Goal: Task Accomplishment & Management: Manage account settings

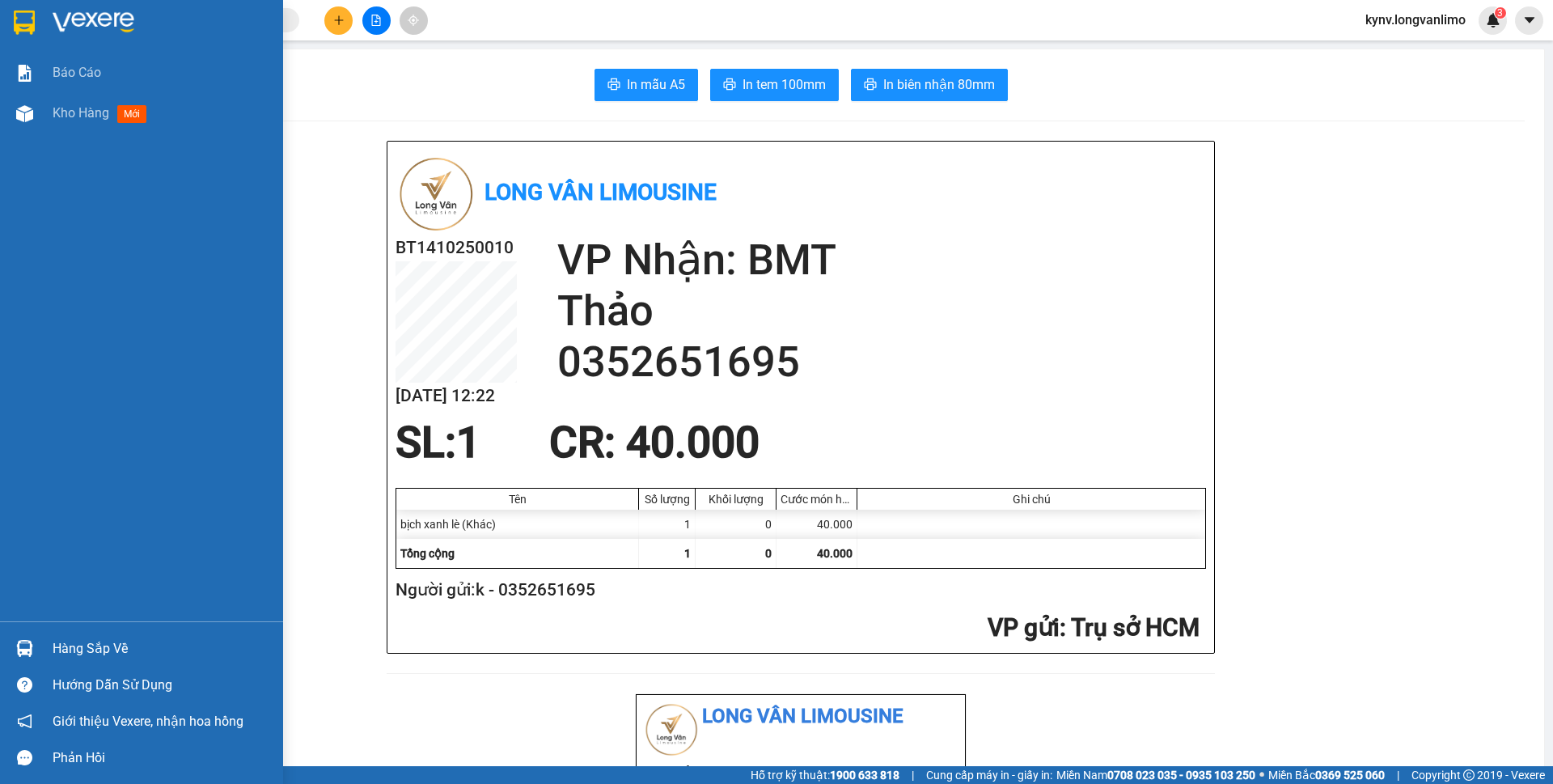
click at [19, 28] on img at bounding box center [23, 23] width 21 height 24
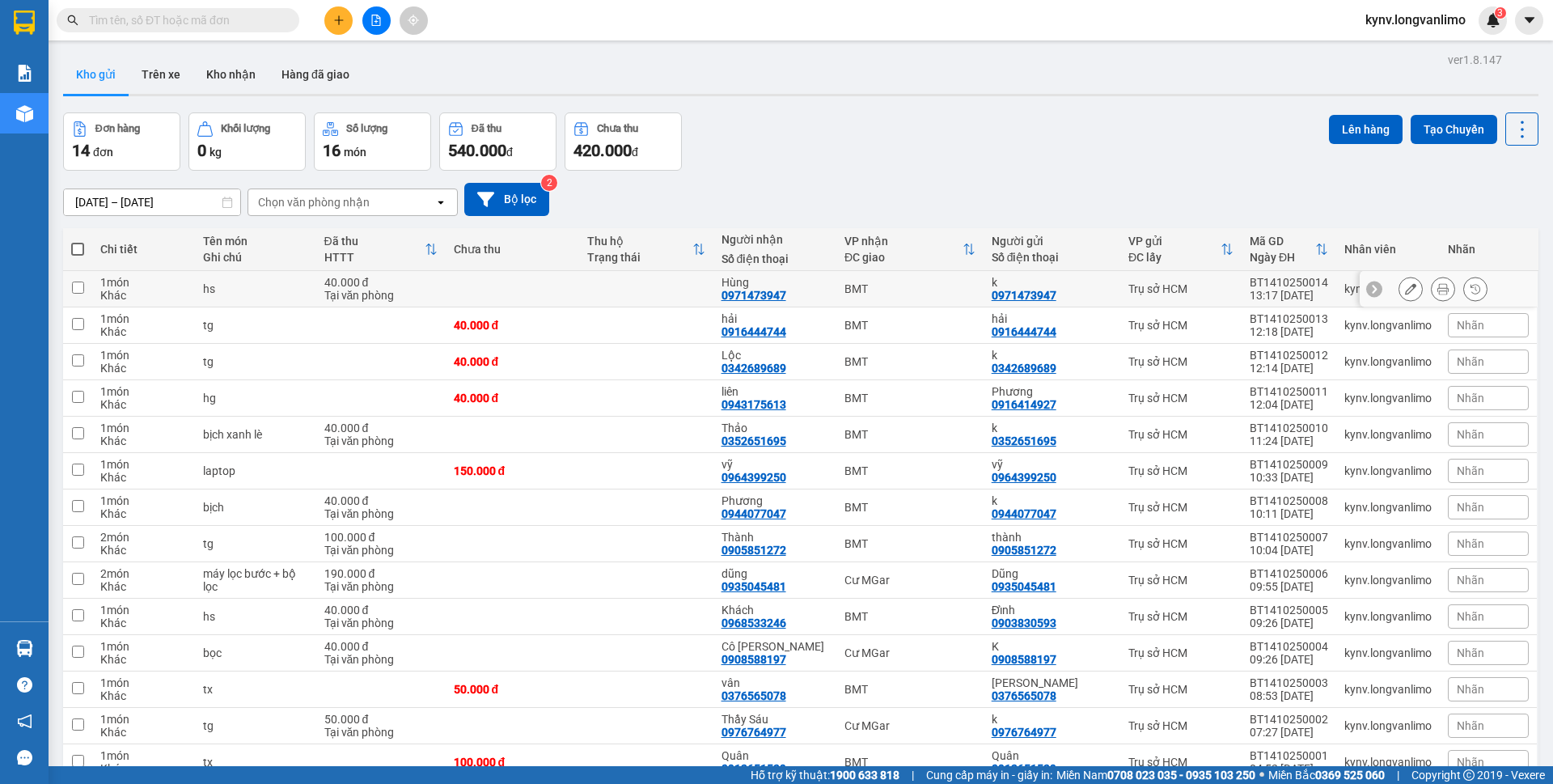
click at [1437, 292] on icon at bounding box center [1443, 289] width 12 height 12
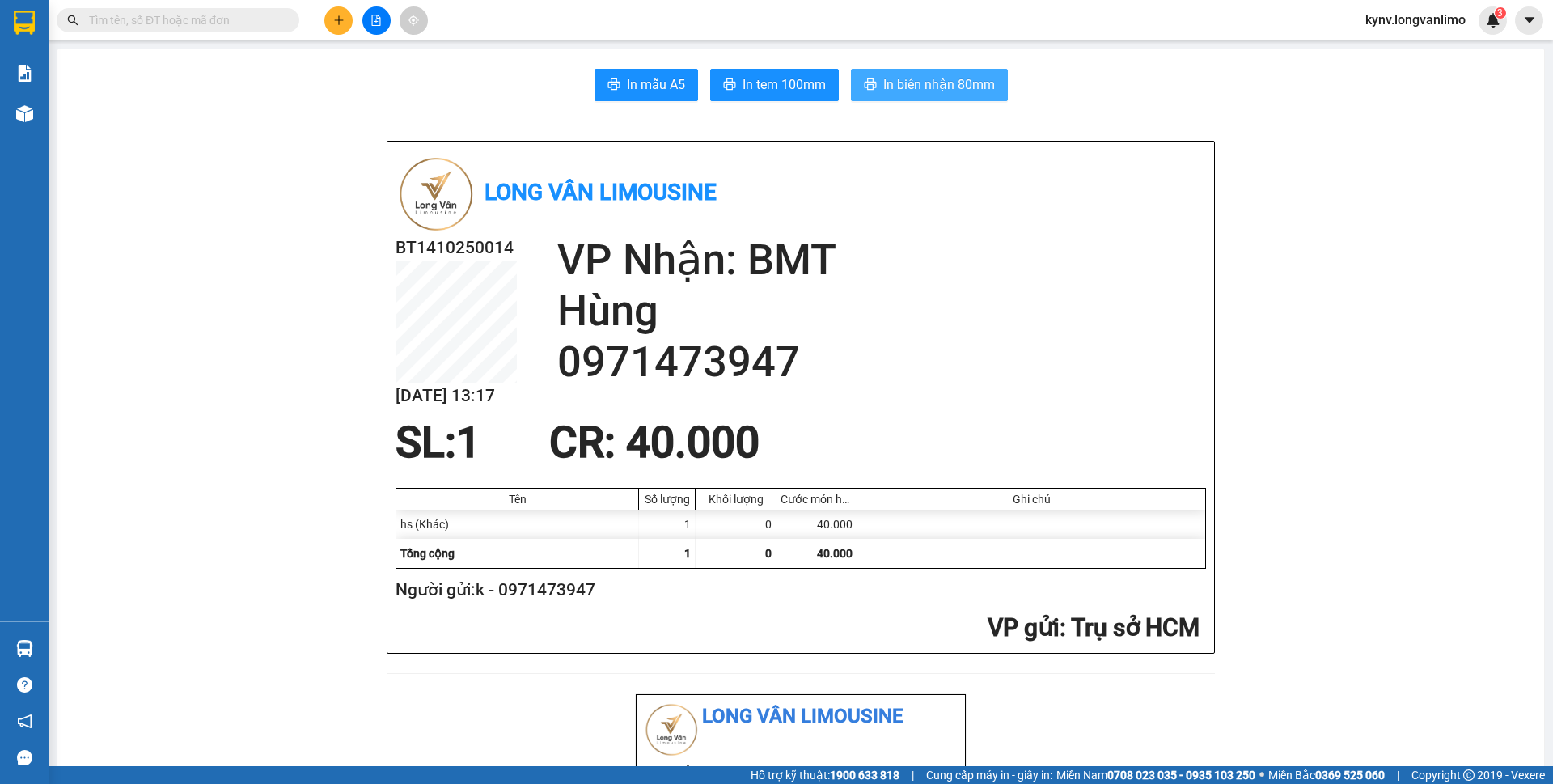
click at [895, 78] on span "In biên nhận 80mm" at bounding box center [939, 84] width 112 height 20
click at [753, 90] on span "In tem 100mm" at bounding box center [784, 84] width 83 height 20
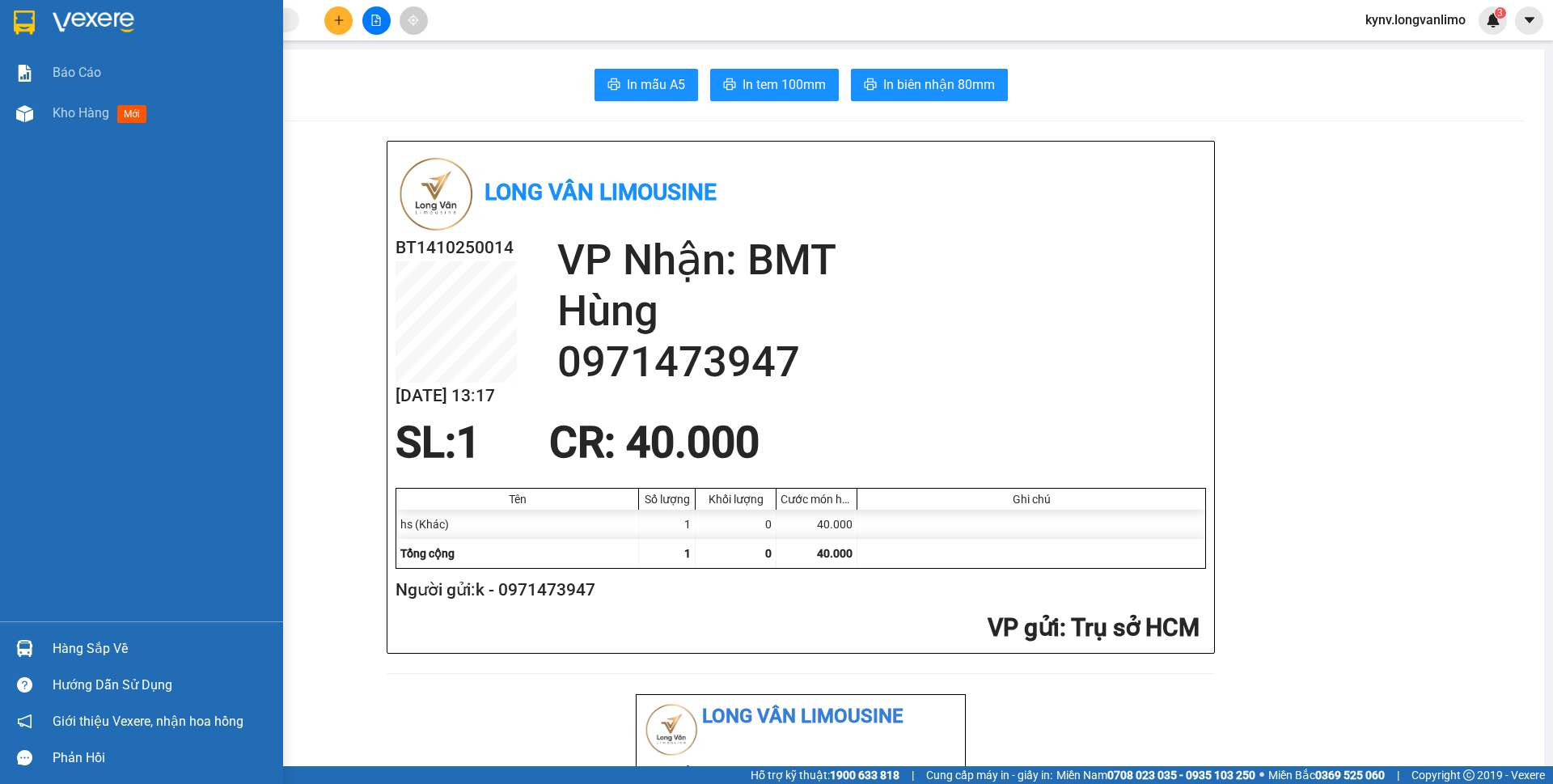
click at [12, 18] on div at bounding box center [25, 23] width 28 height 28
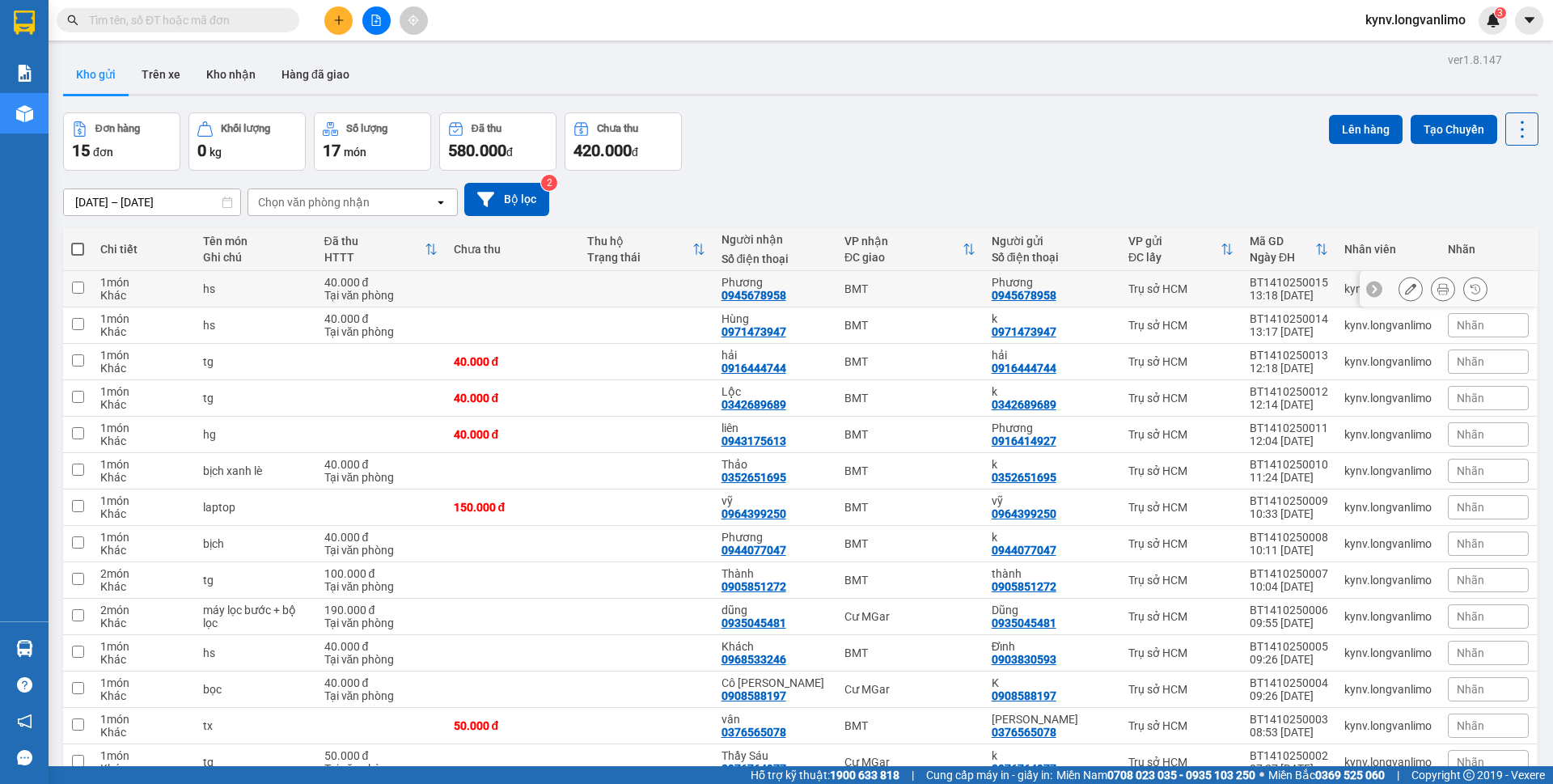
click at [1437, 288] on icon at bounding box center [1443, 289] width 12 height 12
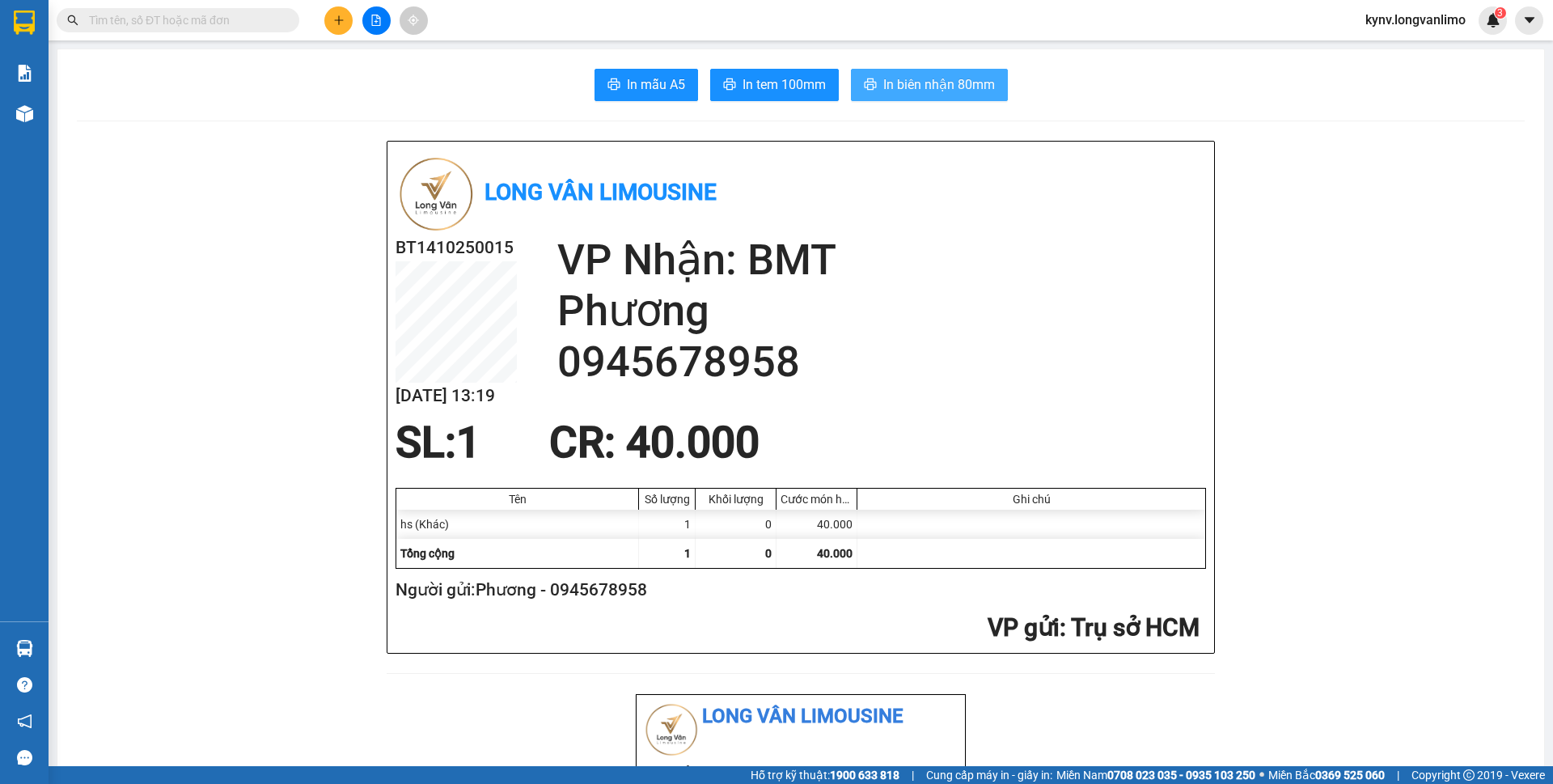
click at [910, 88] on span "In biên nhận 80mm" at bounding box center [939, 84] width 112 height 20
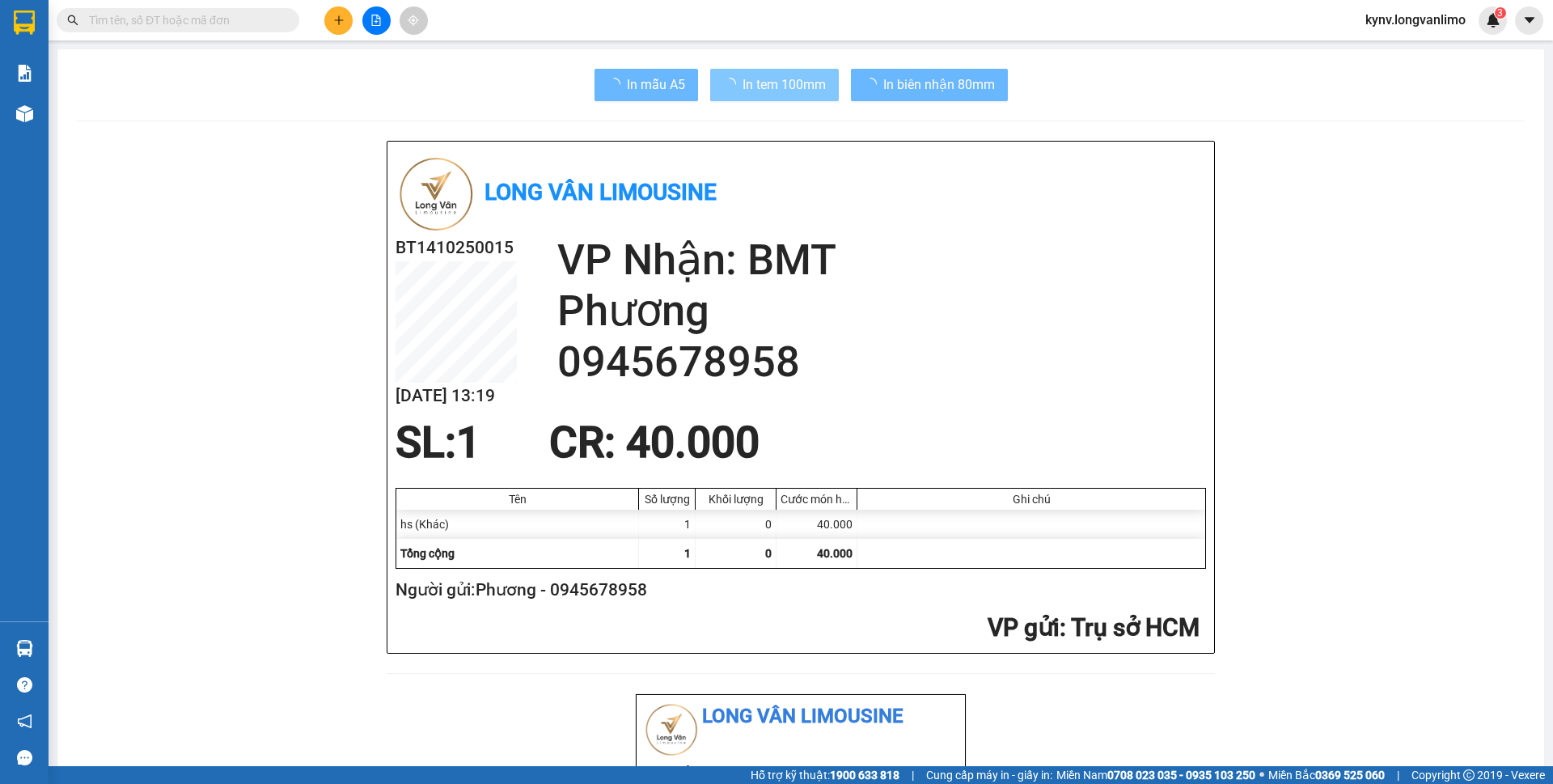
click at [769, 90] on span "In tem 100mm" at bounding box center [784, 84] width 83 height 20
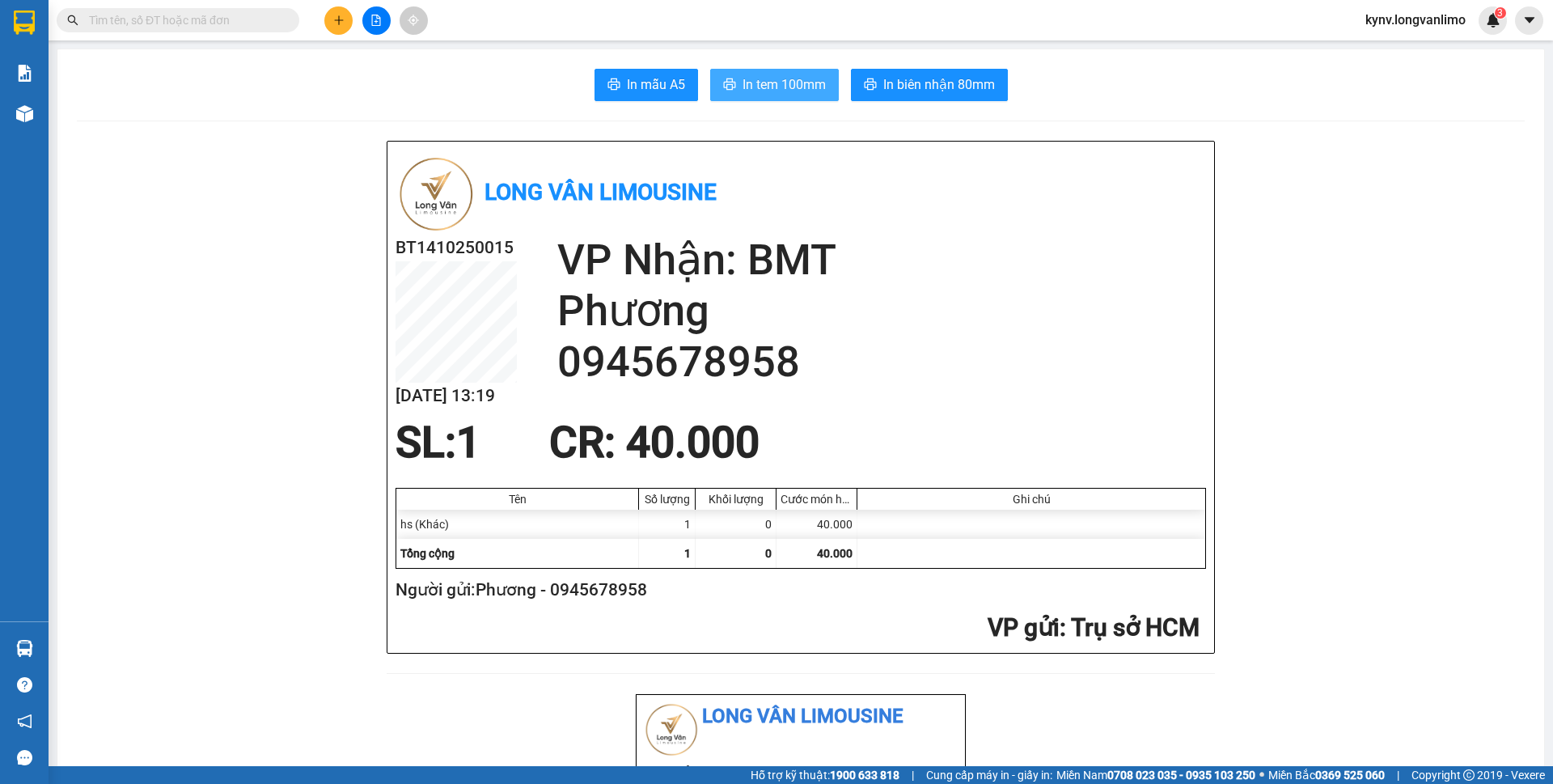
click at [773, 87] on span "In tem 100mm" at bounding box center [784, 84] width 83 height 20
click at [189, 28] on input "text" at bounding box center [185, 20] width 191 height 18
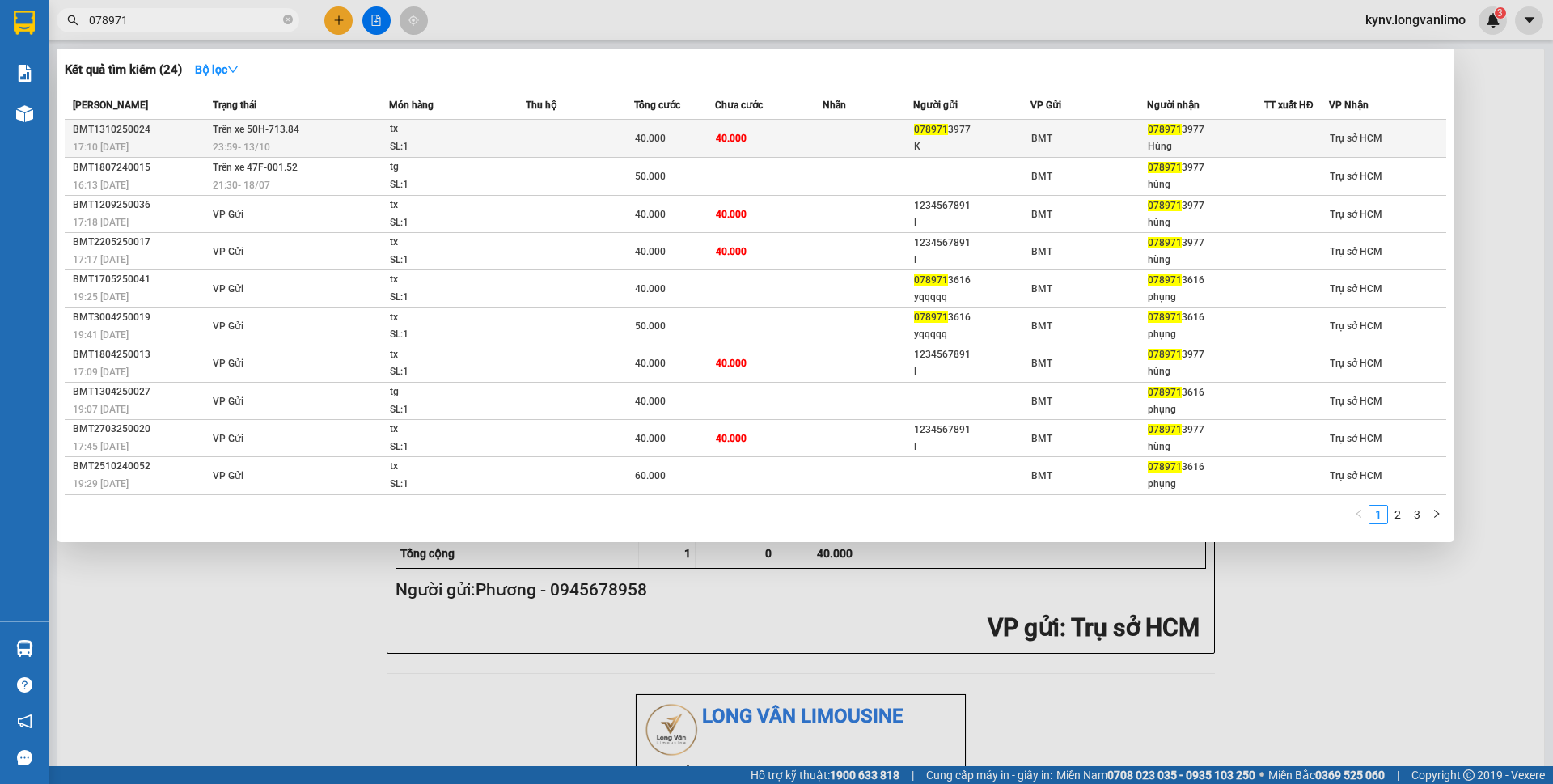
click at [752, 144] on td "40.000" at bounding box center [769, 139] width 109 height 38
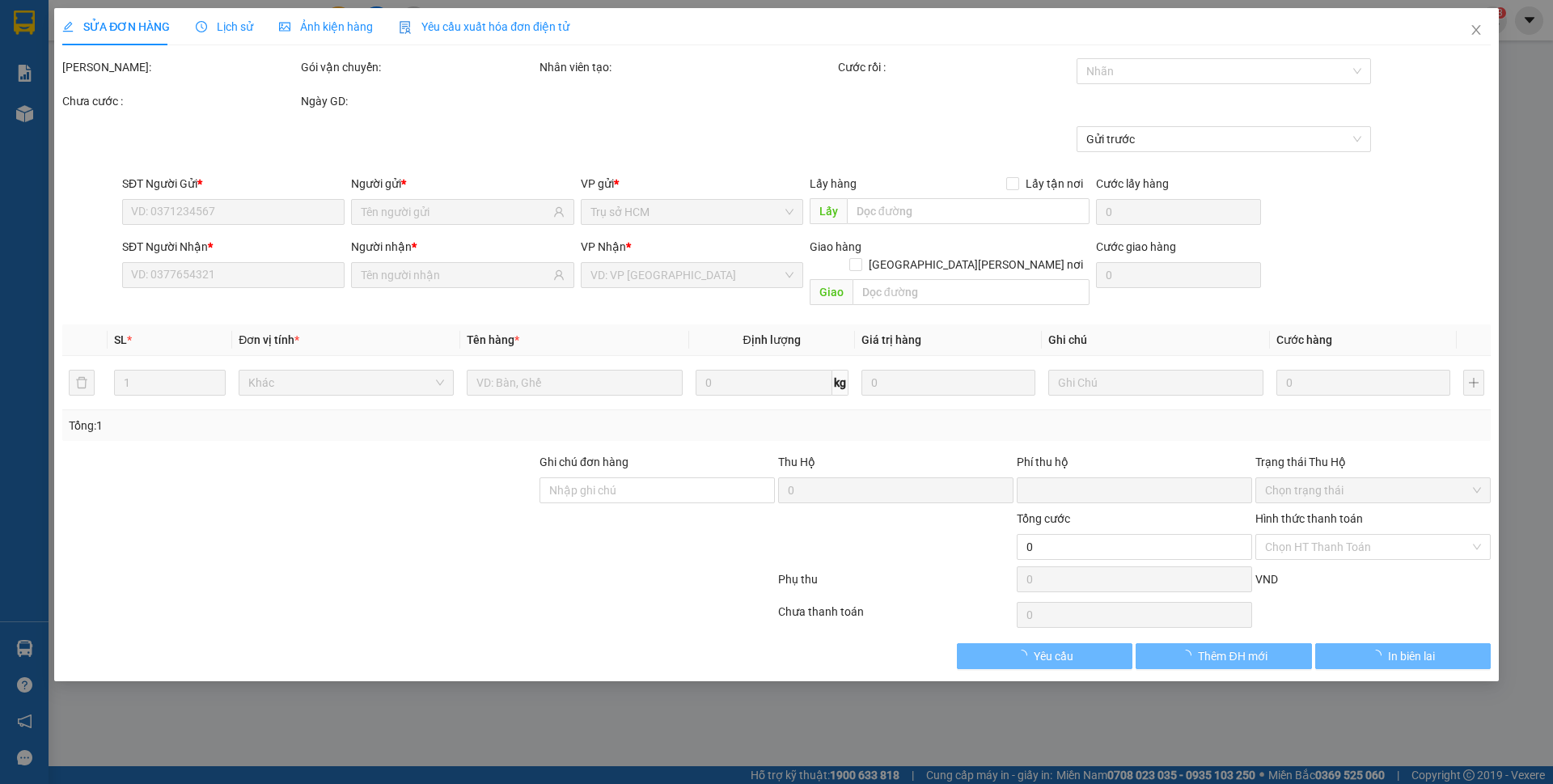
click at [354, 33] on span "Ảnh kiện hàng" at bounding box center [326, 26] width 94 height 13
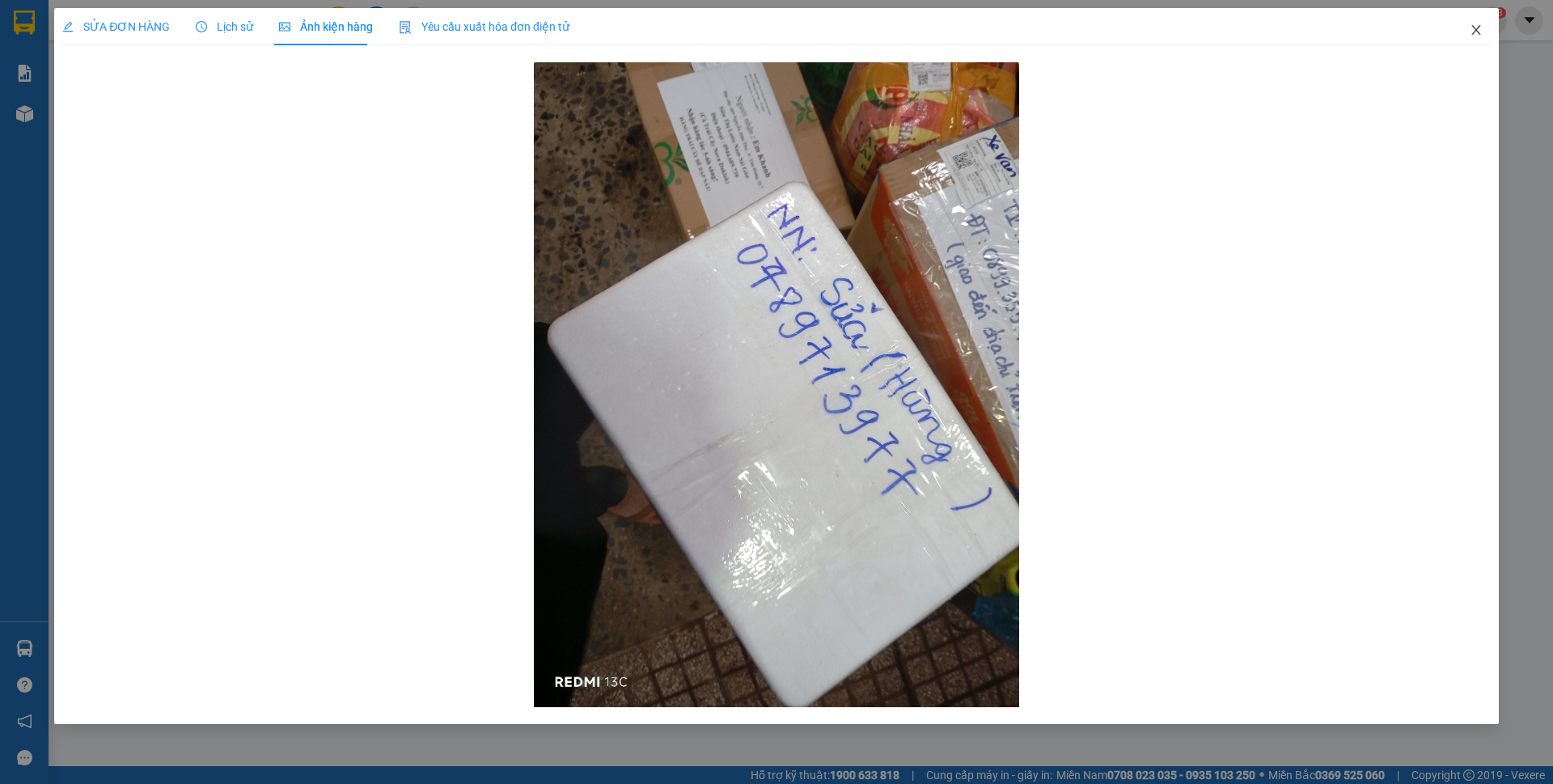
click at [1481, 33] on icon "close" at bounding box center [1475, 29] width 13 height 13
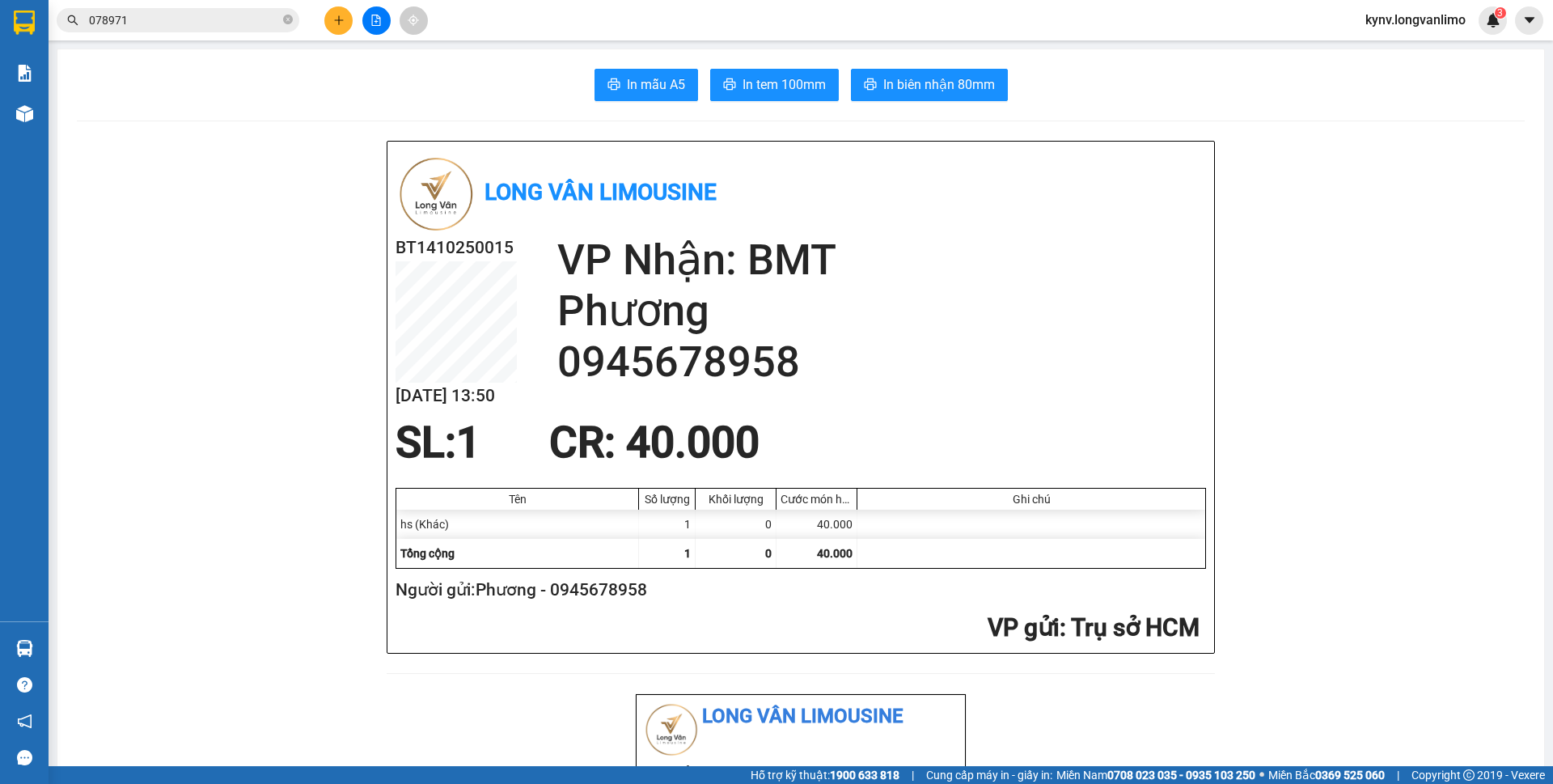
click at [159, 24] on input "078971" at bounding box center [185, 20] width 191 height 18
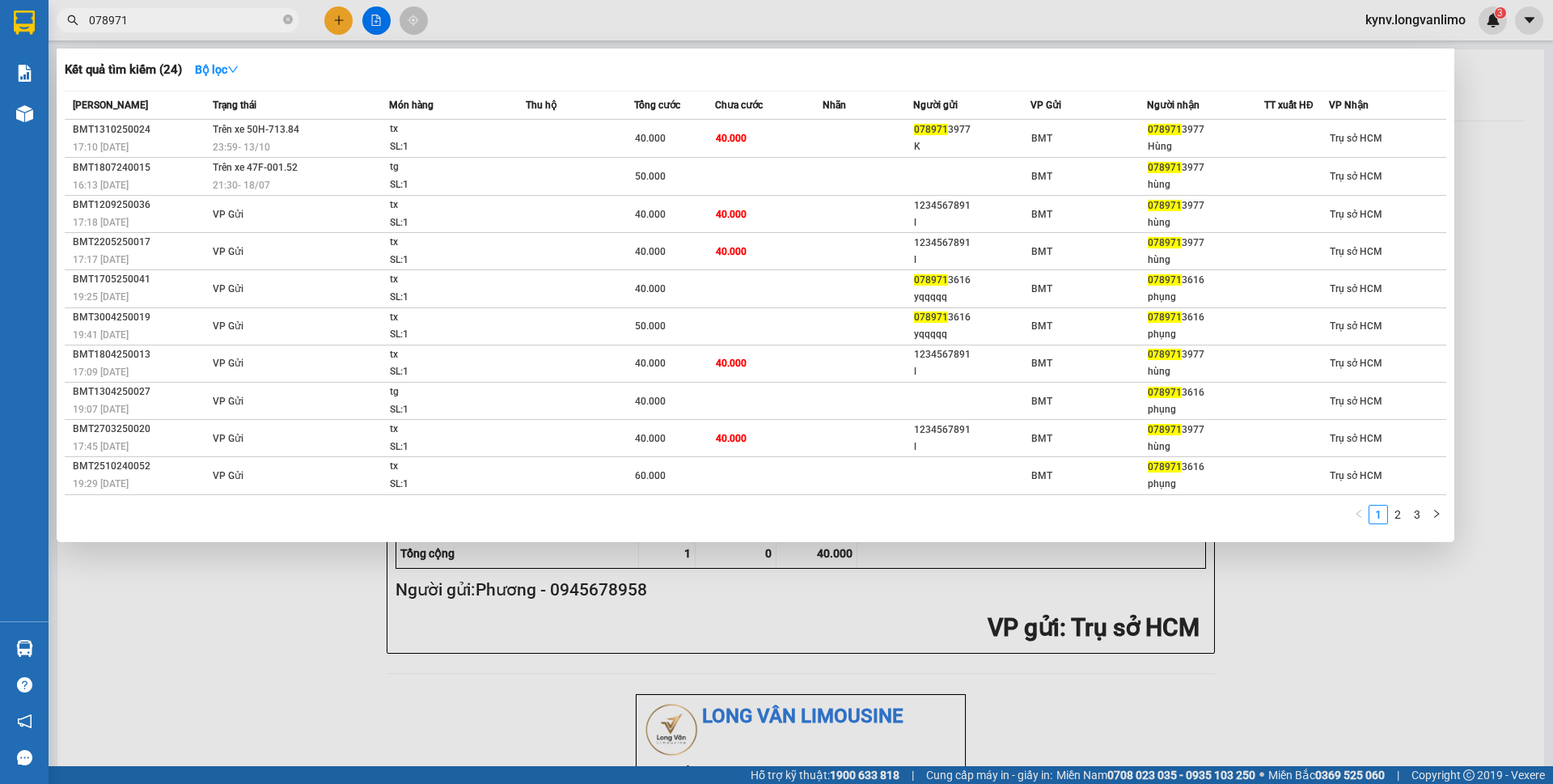
click at [159, 24] on input "078971" at bounding box center [185, 20] width 191 height 18
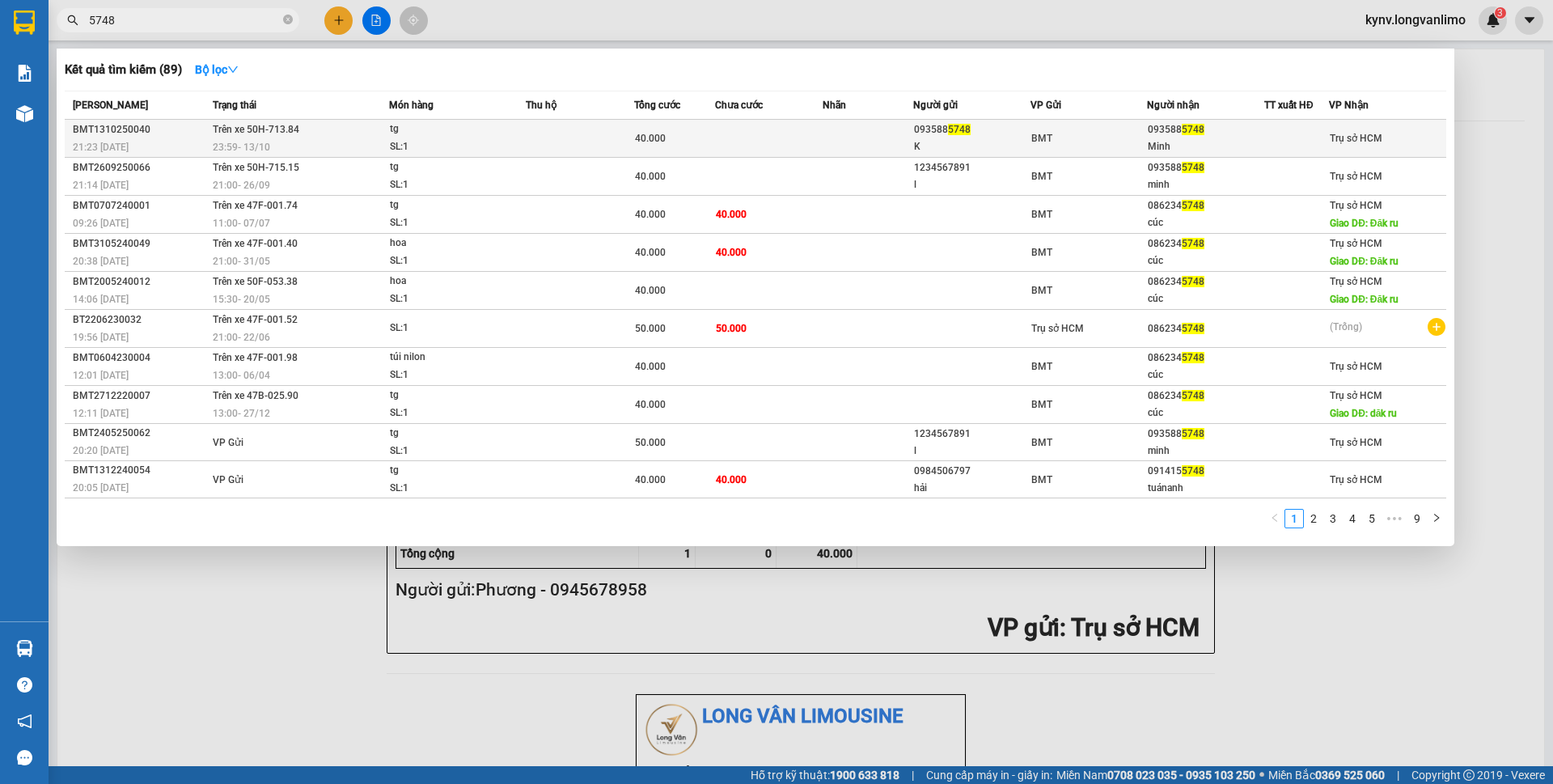
type input "5748"
click at [726, 144] on td at bounding box center [769, 139] width 109 height 38
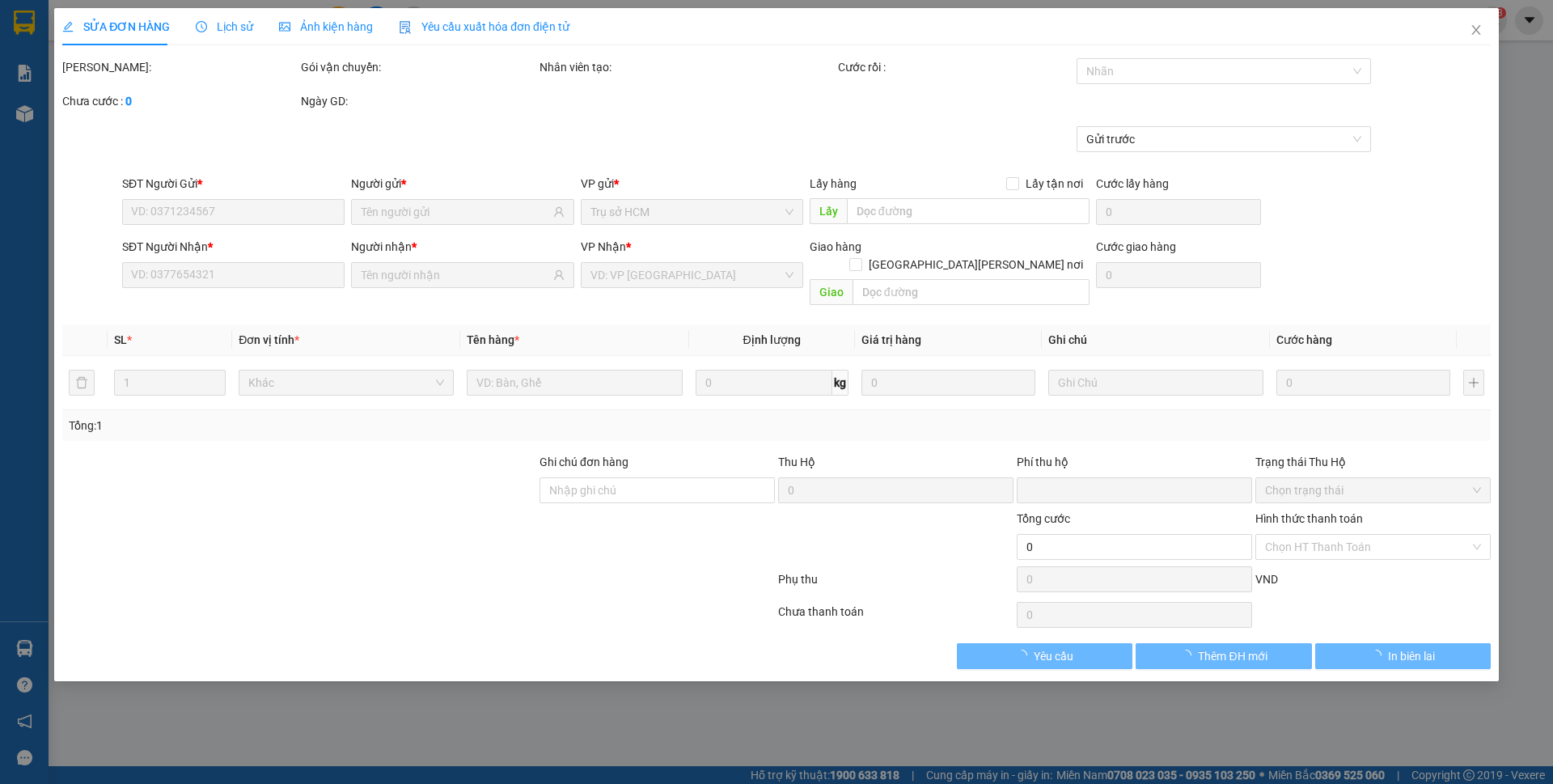
click at [357, 34] on div "Ảnh kiện hàng" at bounding box center [326, 26] width 94 height 18
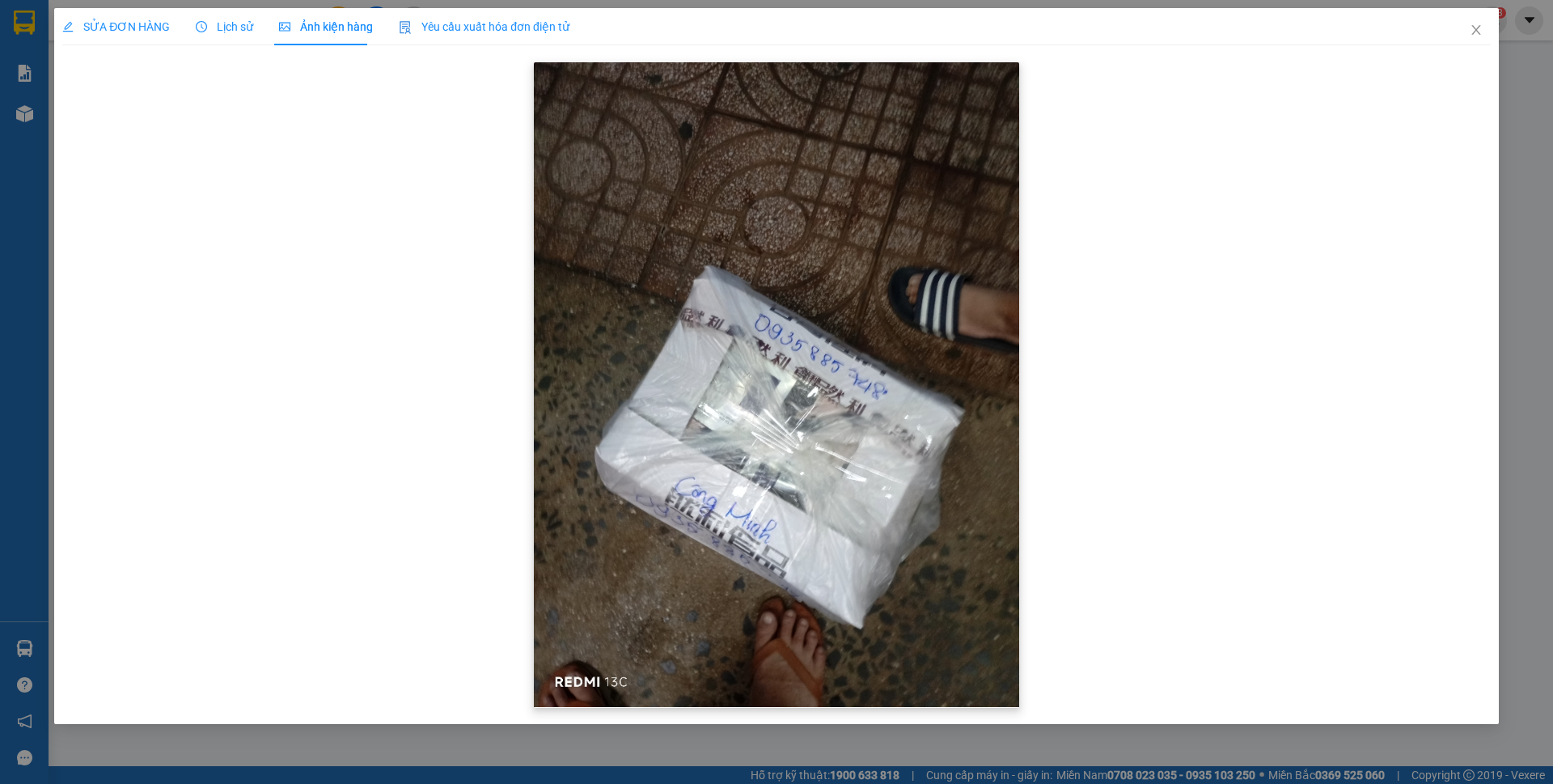
click at [928, 158] on img at bounding box center [776, 385] width 485 height 645
drag, startPoint x: 964, startPoint y: 139, endPoint x: 1285, endPoint y: 227, distance: 332.8
click at [1285, 227] on div at bounding box center [776, 385] width 1429 height 654
click at [1475, 34] on icon "close" at bounding box center [1475, 29] width 13 height 13
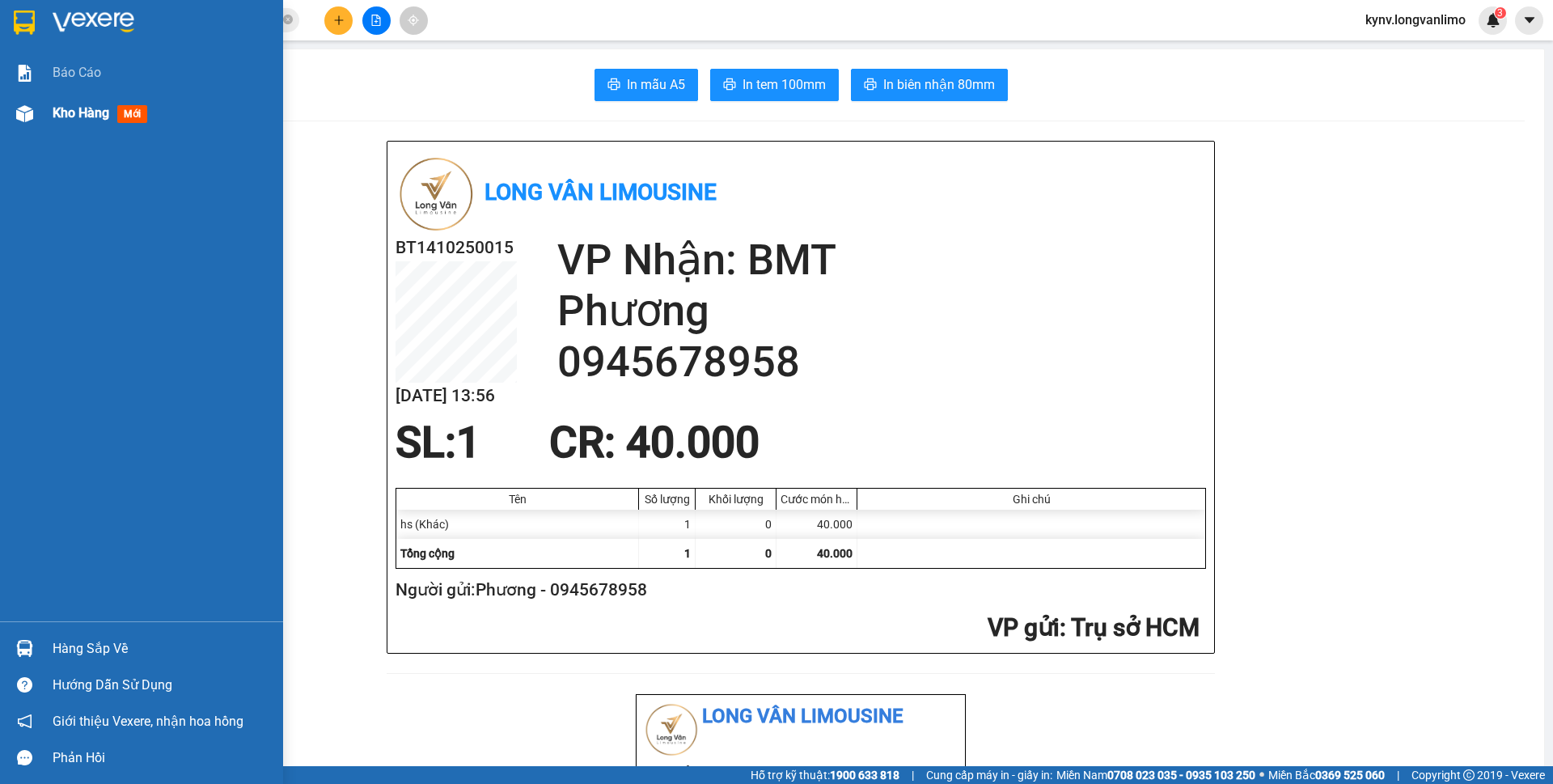
click at [41, 108] on div "Kho hàng mới" at bounding box center [141, 113] width 283 height 40
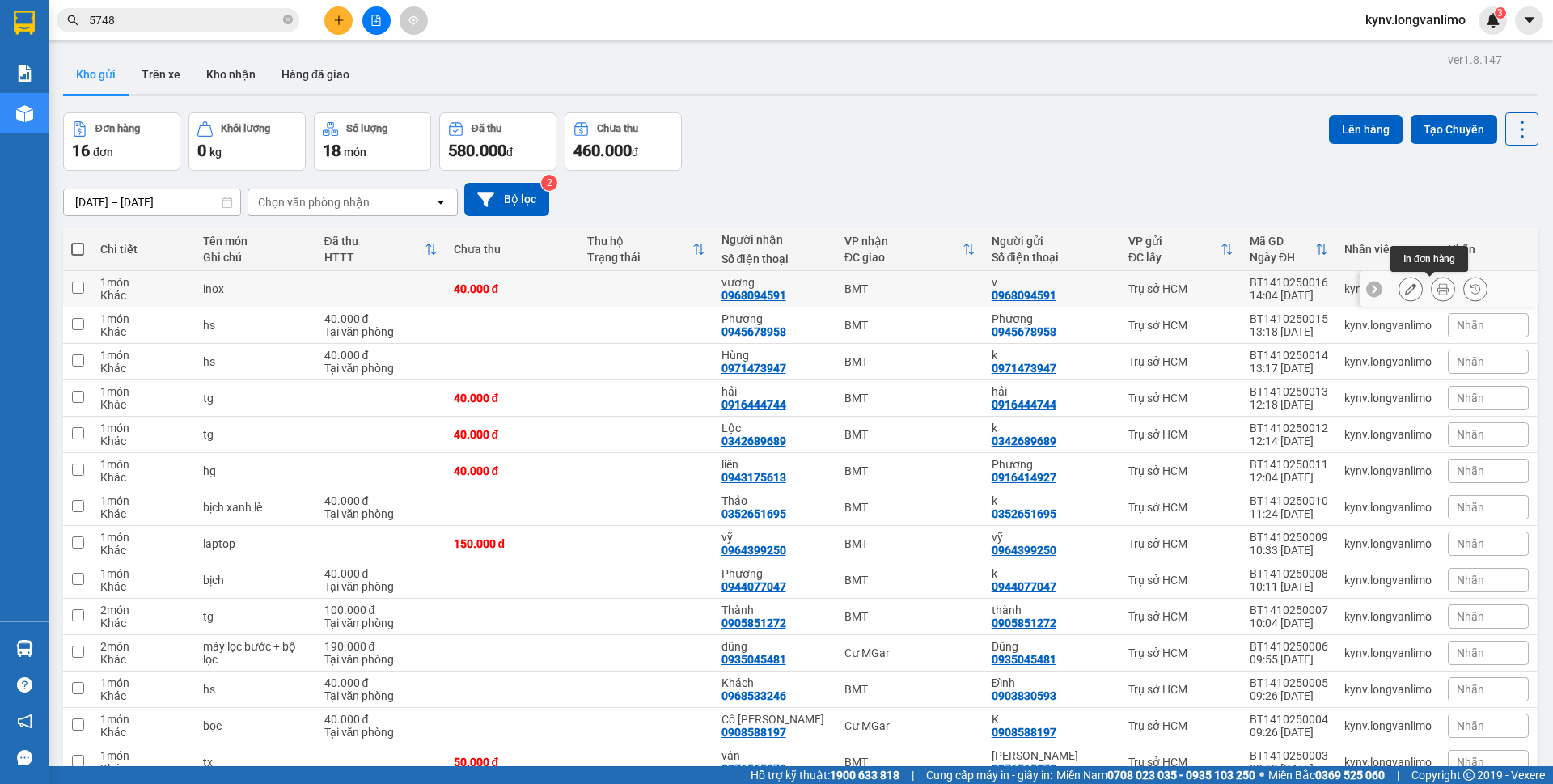
click at [1437, 293] on icon at bounding box center [1443, 289] width 12 height 12
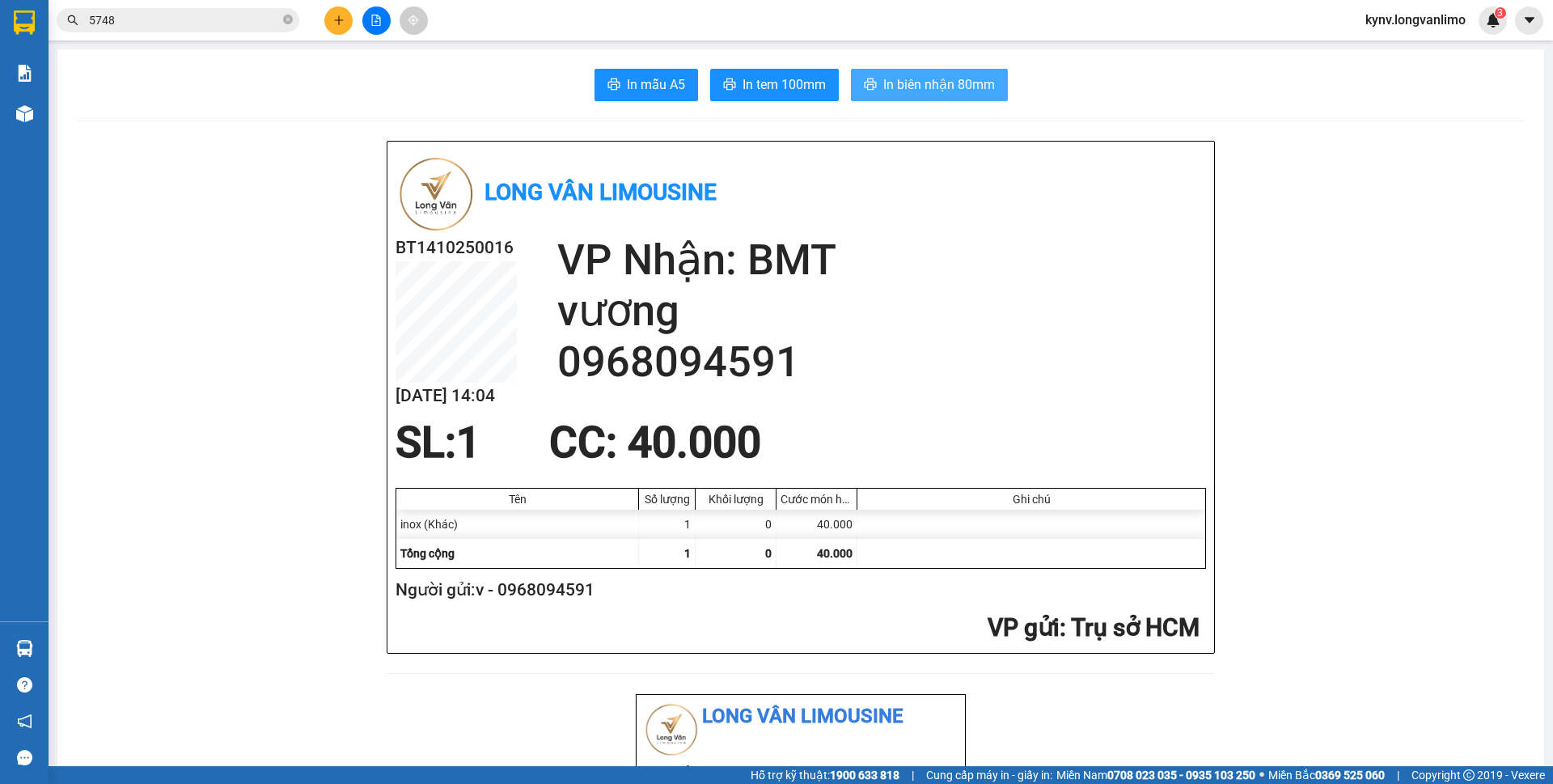
click at [976, 82] on span "In biên nhận 80mm" at bounding box center [939, 84] width 112 height 20
click at [288, 19] on icon "close-circle" at bounding box center [288, 19] width 10 height 10
click at [756, 98] on button "In tem 100mm" at bounding box center [775, 84] width 129 height 33
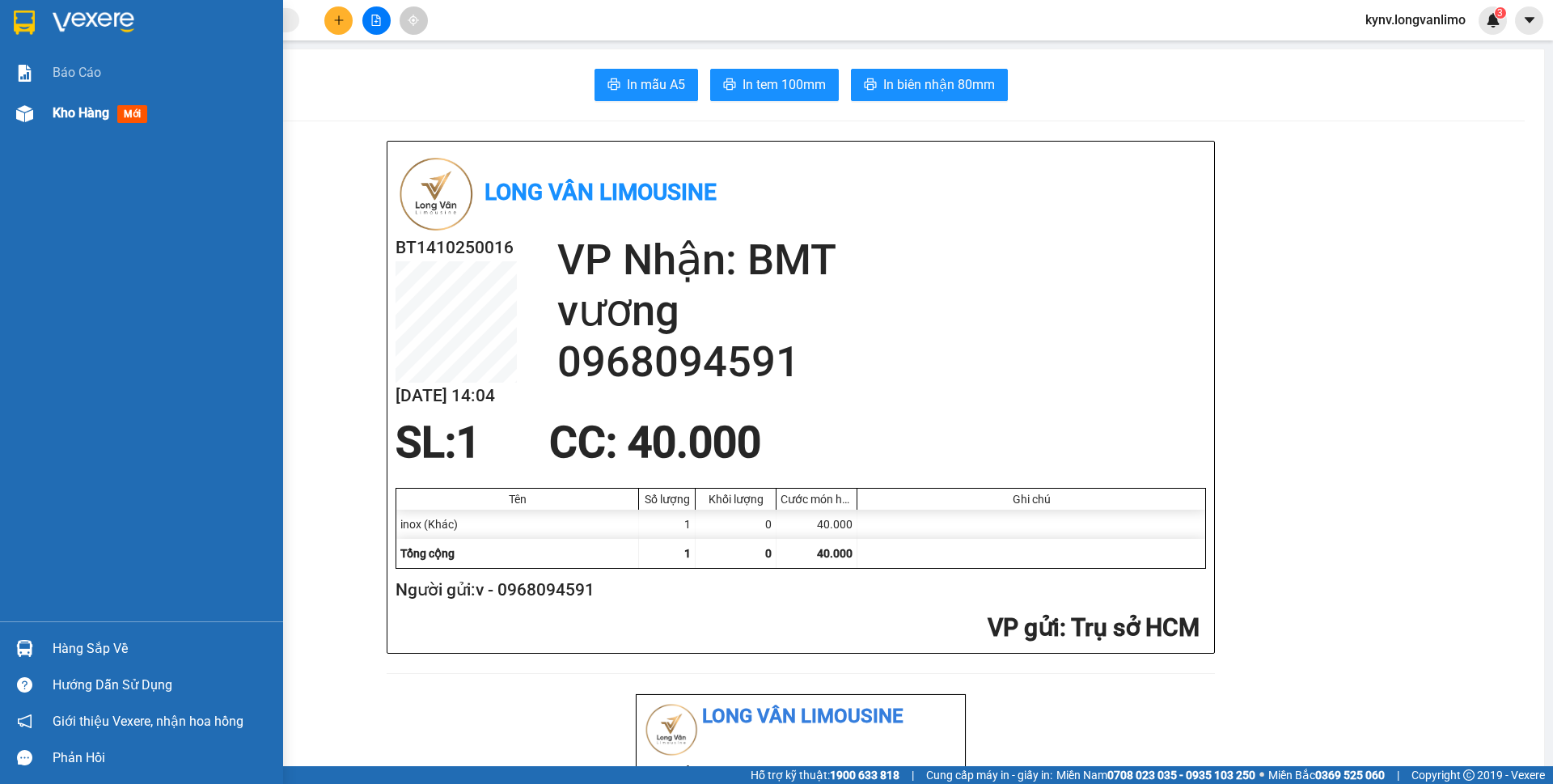
click at [43, 115] on div "Kho hàng mới" at bounding box center [141, 113] width 283 height 40
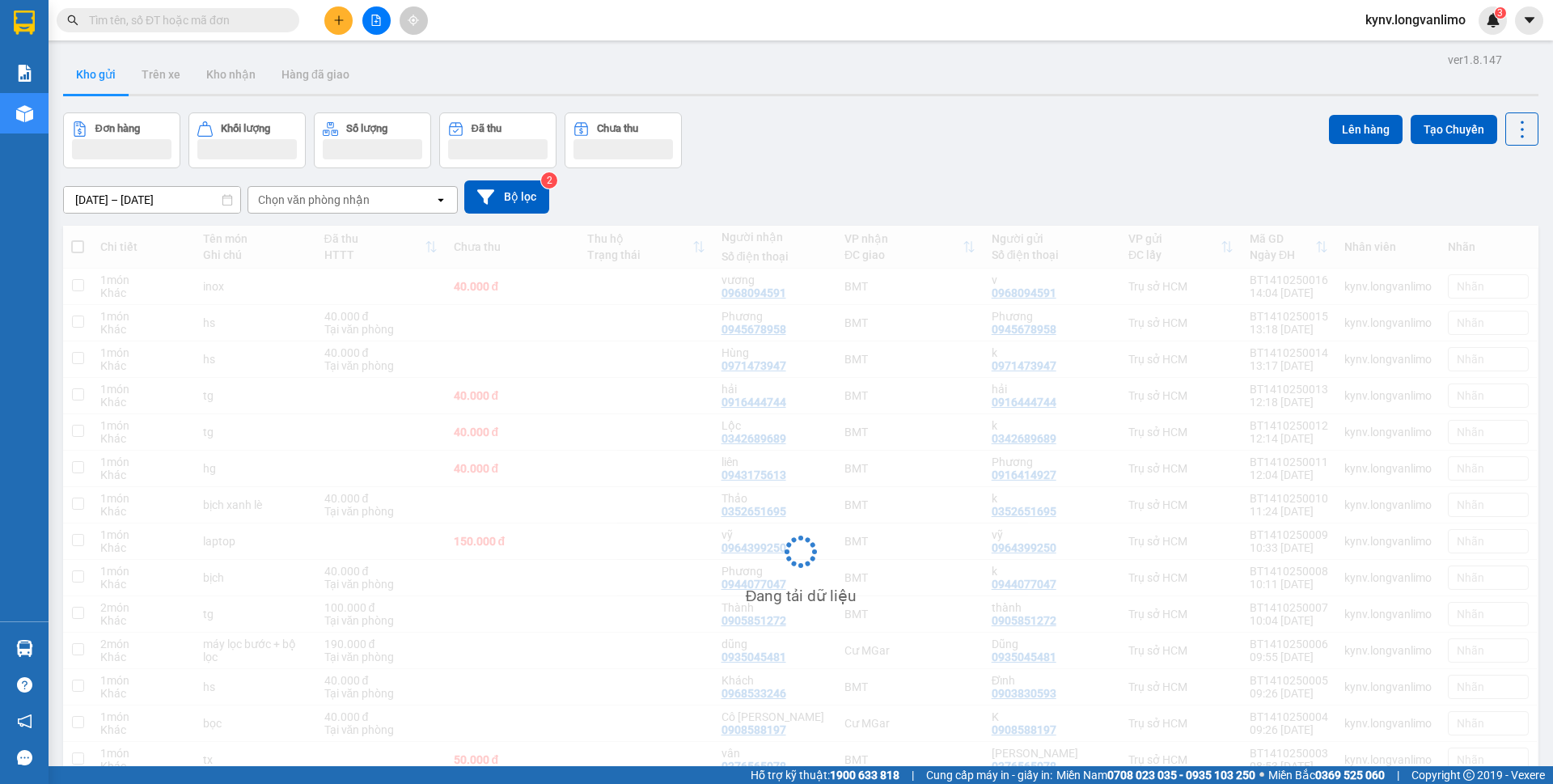
click at [348, 22] on button at bounding box center [338, 21] width 28 height 28
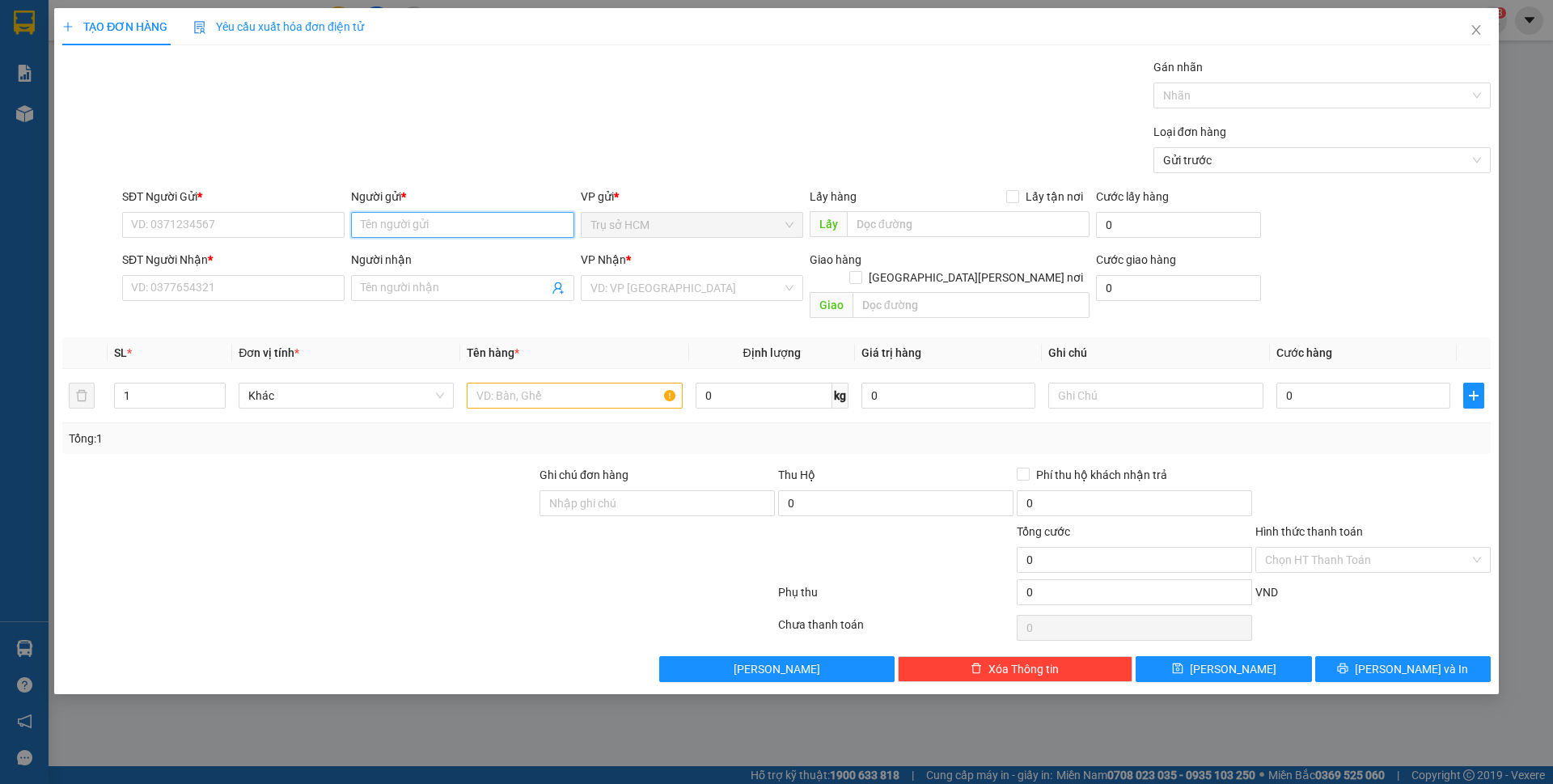
click at [477, 228] on input "Người gửi *" at bounding box center [462, 225] width 222 height 26
type input "nhà hàng"
click at [444, 251] on div "nhà hàng - 0862691786" at bounding box center [462, 256] width 203 height 18
type input "0862691786"
type input "nhà hàng"
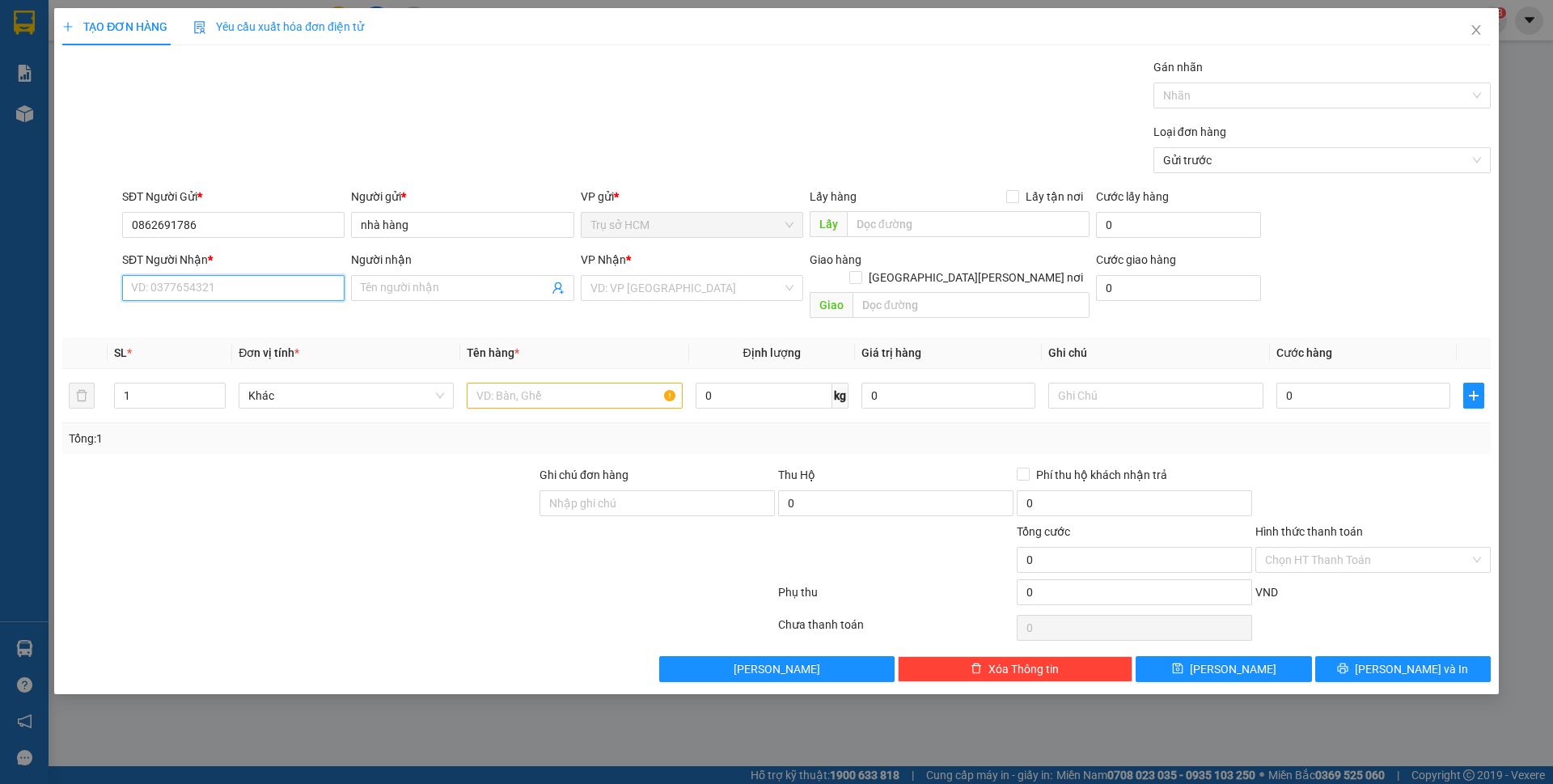
click at [237, 279] on input "SĐT Người Nhận *" at bounding box center [233, 287] width 222 height 26
click at [209, 229] on input "0862691786" at bounding box center [233, 225] width 222 height 26
click at [210, 228] on input "0862691786" at bounding box center [233, 225] width 222 height 26
click at [235, 281] on input "SĐT Người Nhận *" at bounding box center [233, 287] width 222 height 26
paste input "0862691786"
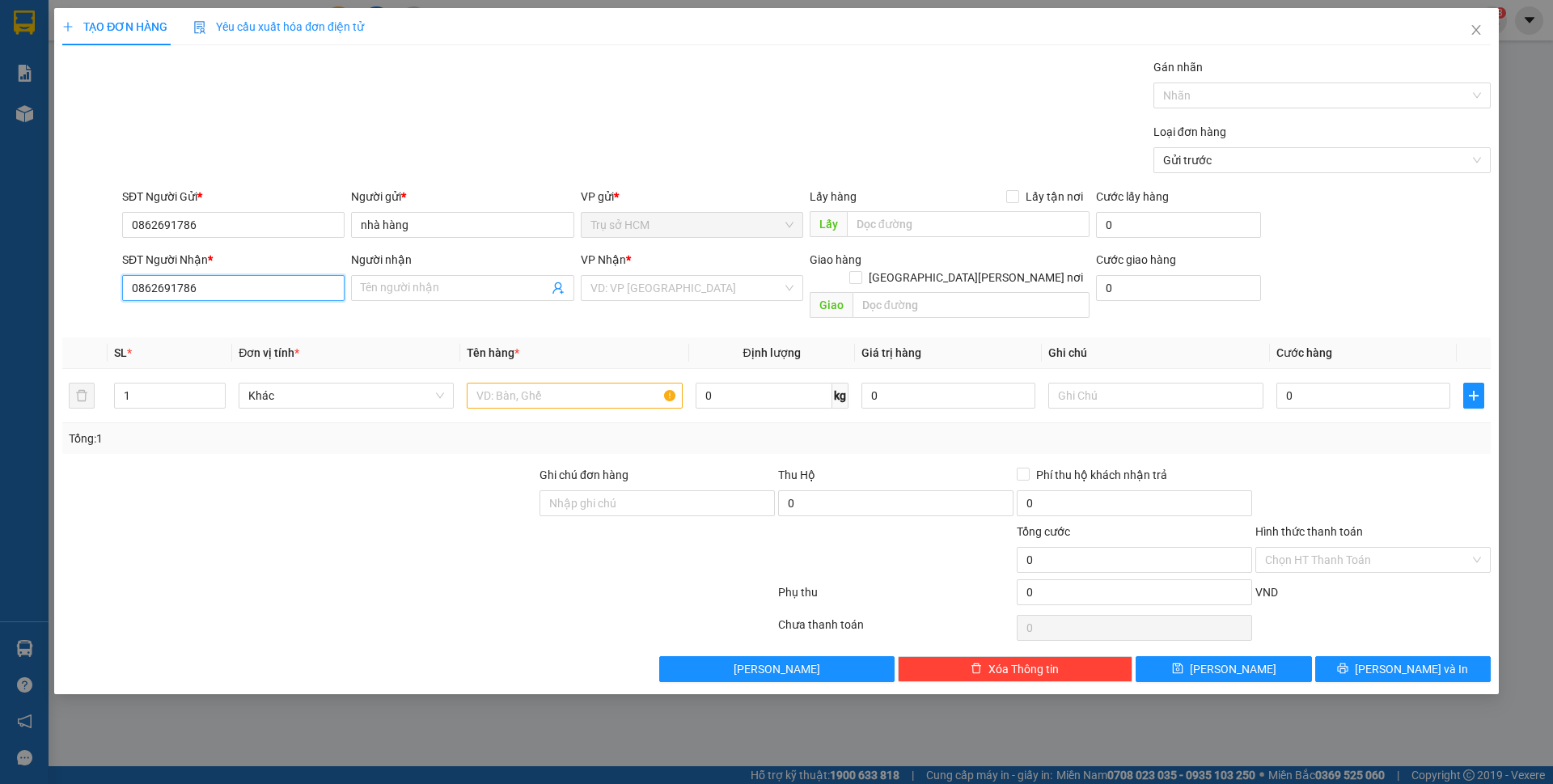
type input "0862691786"
click at [332, 486] on div at bounding box center [300, 494] width 478 height 57
click at [418, 286] on input "Người nhận" at bounding box center [454, 287] width 187 height 18
click at [423, 330] on div "nhà hàng - 0862691786" at bounding box center [462, 320] width 222 height 26
type input "nhà hàng"
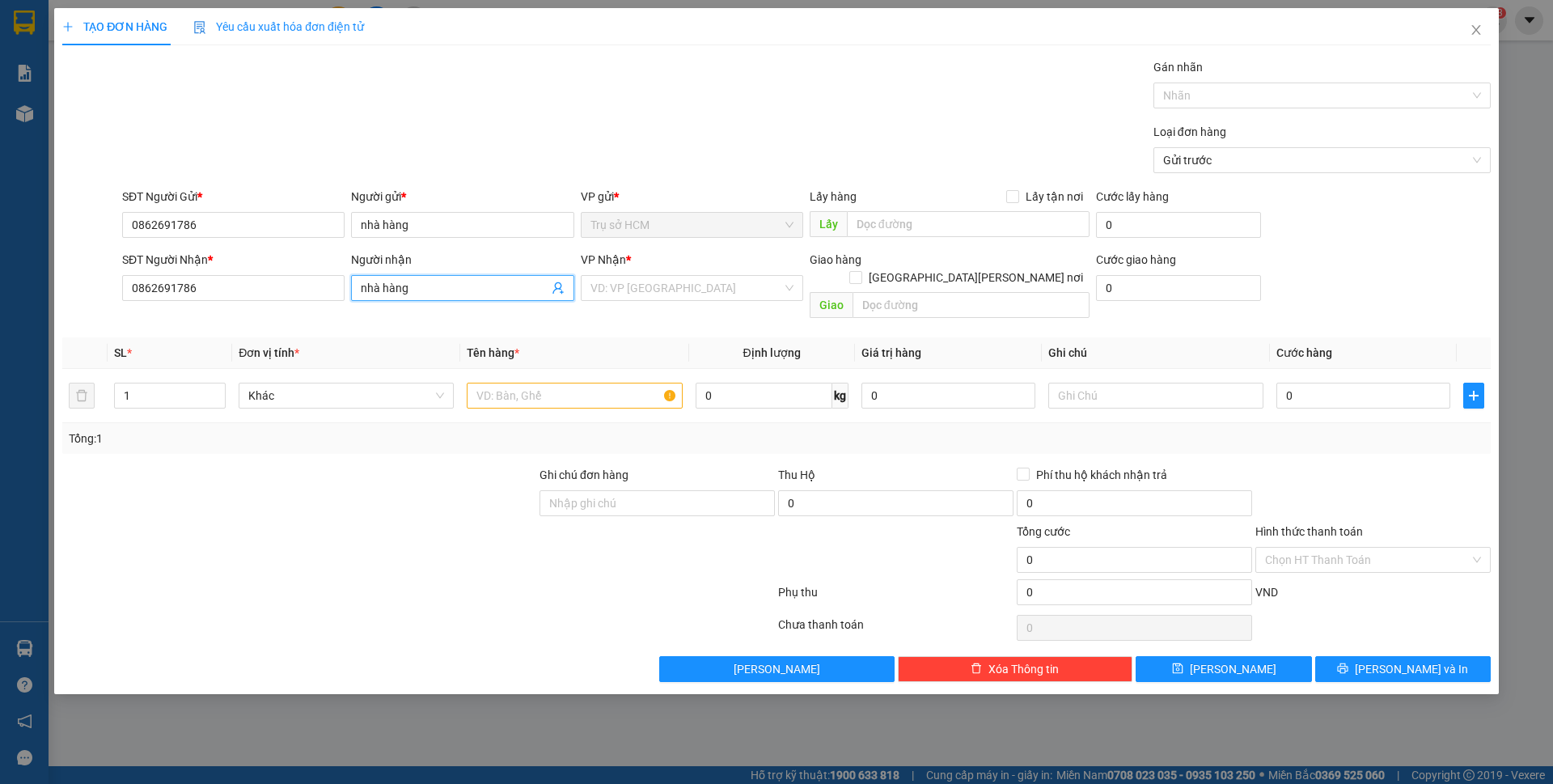
click at [422, 337] on th "Đơn vị tính *" at bounding box center [346, 353] width 228 height 32
click at [394, 436] on div "Transit Pickup Surcharge Ids Transit Deliver Surcharge Ids Transit Deliver Surc…" at bounding box center [776, 370] width 1429 height 624
click at [1312, 385] on input "0" at bounding box center [1363, 395] width 174 height 26
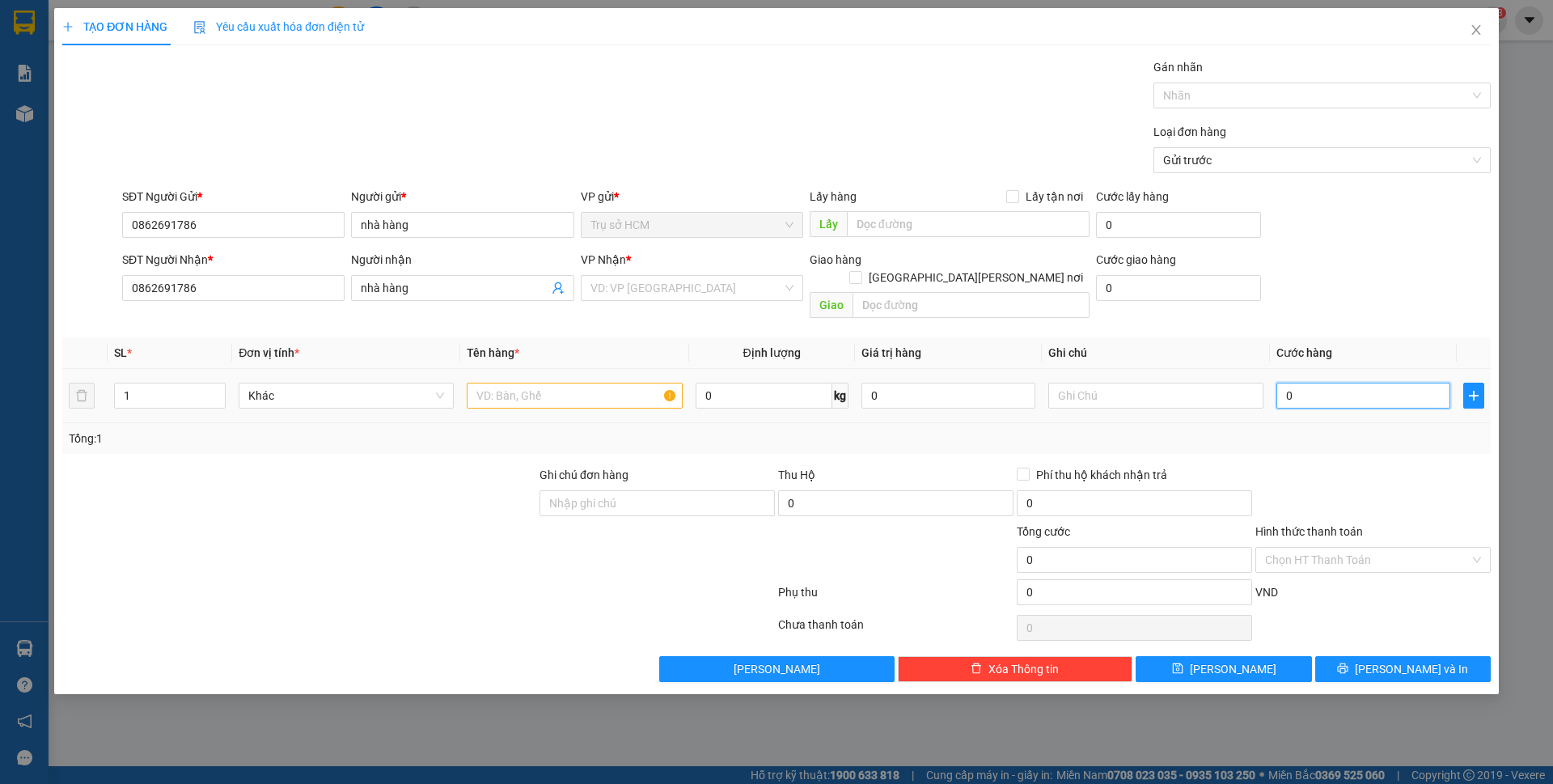
type input "1"
type input "10"
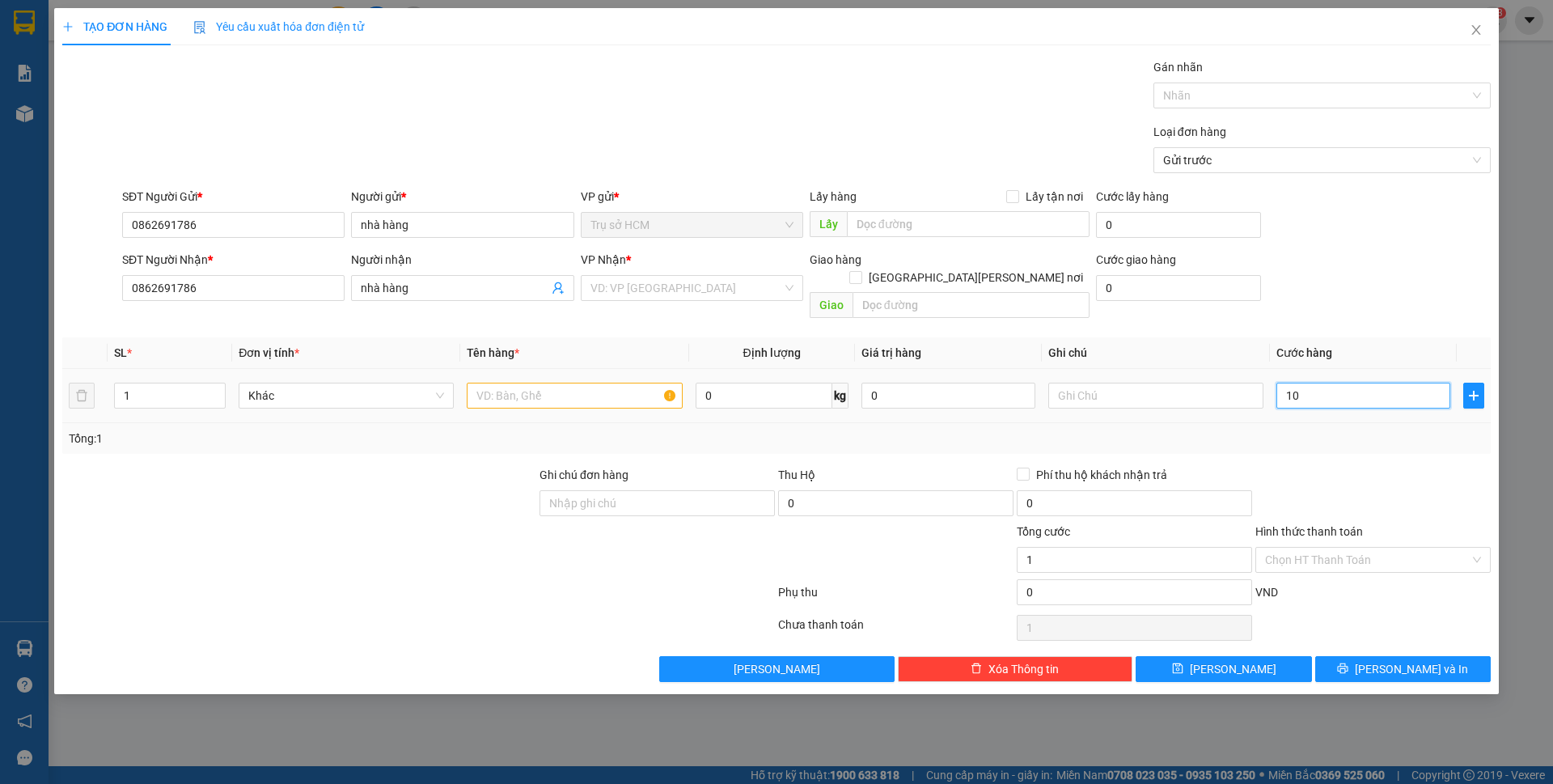
type input "10"
type input "100"
type input "1.000"
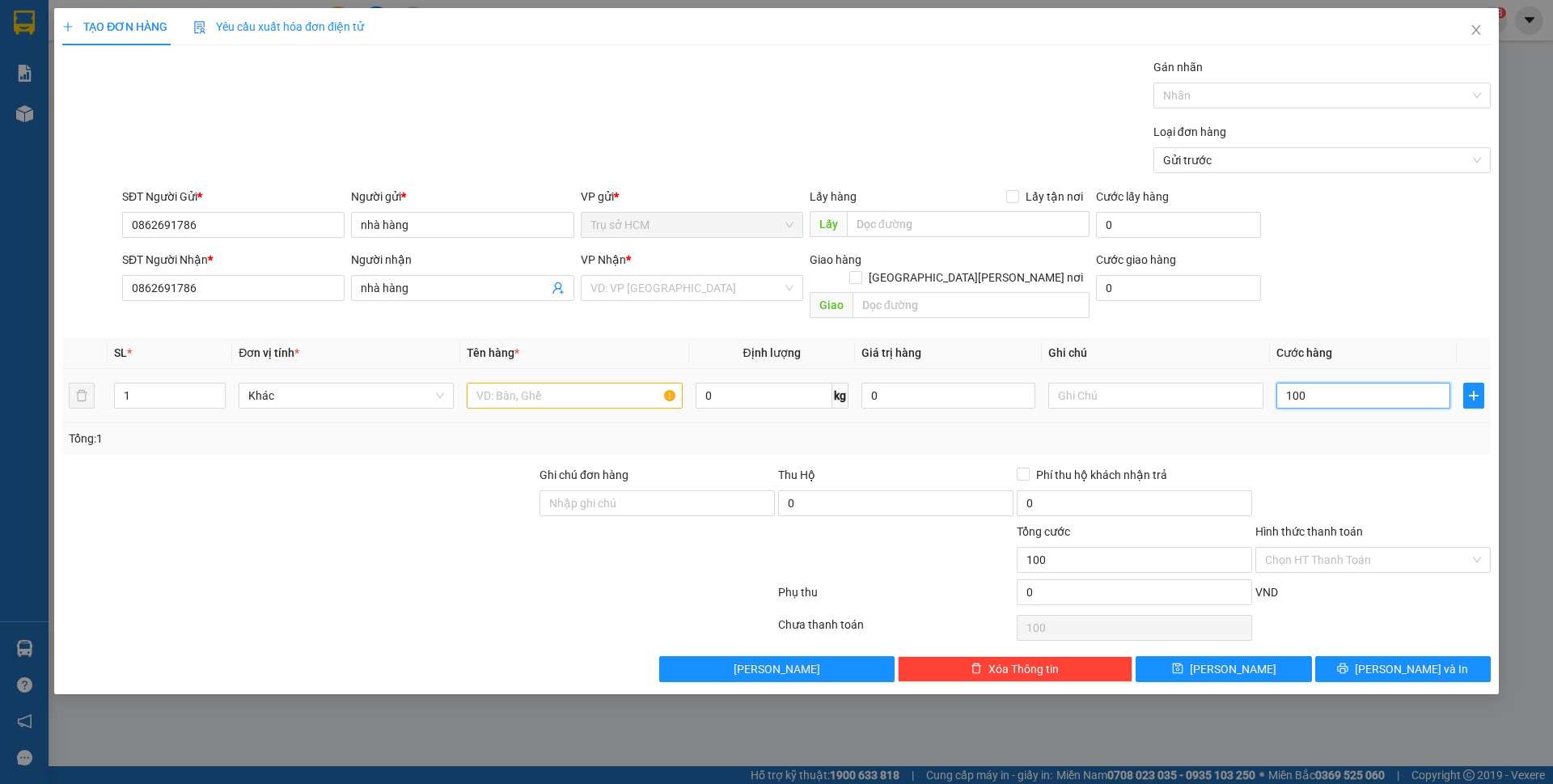
type input "1.000"
type input "10.000"
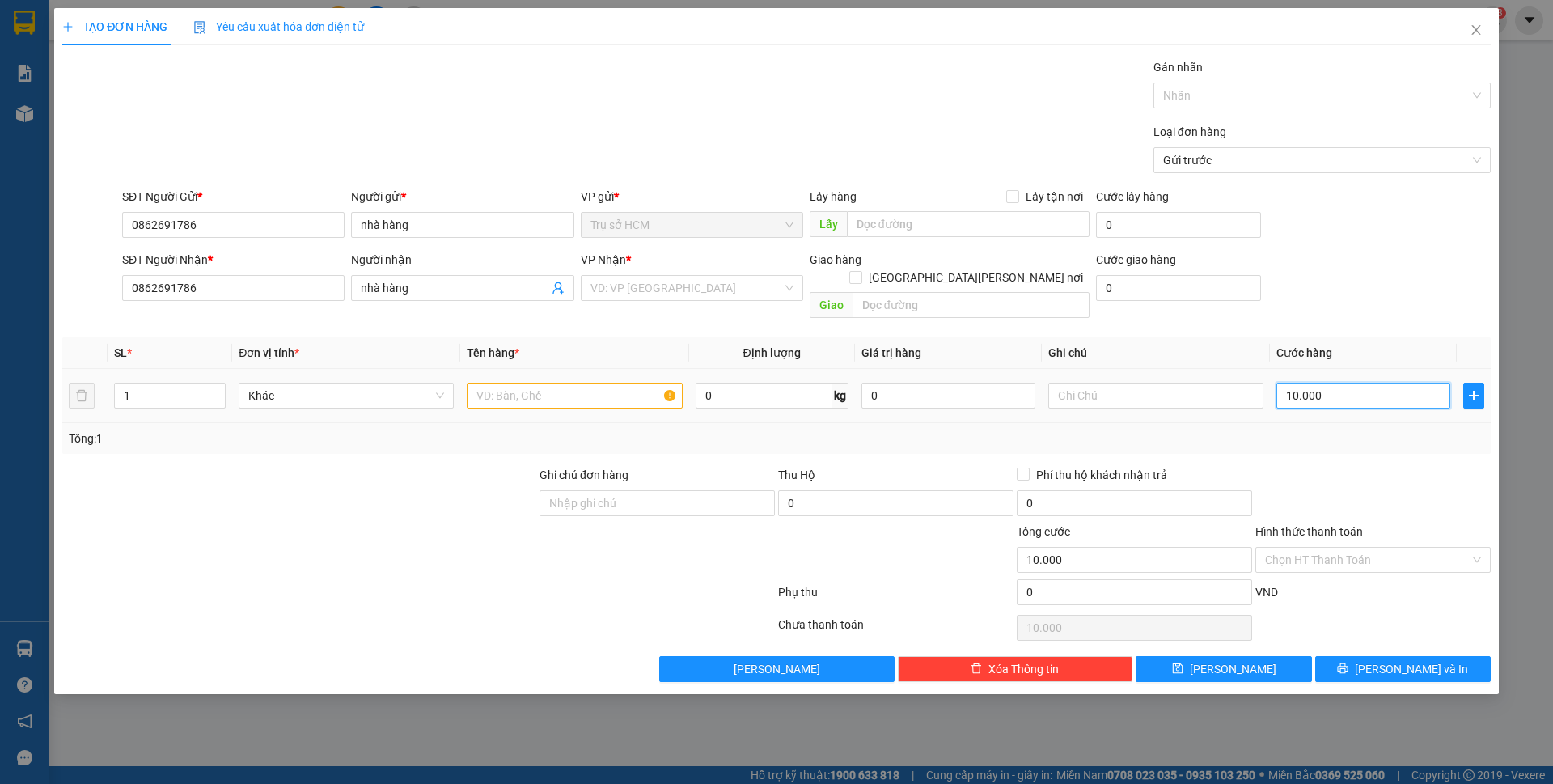
type input "100.000"
click at [1328, 429] on div "Tổng: 1" at bounding box center [776, 438] width 1415 height 18
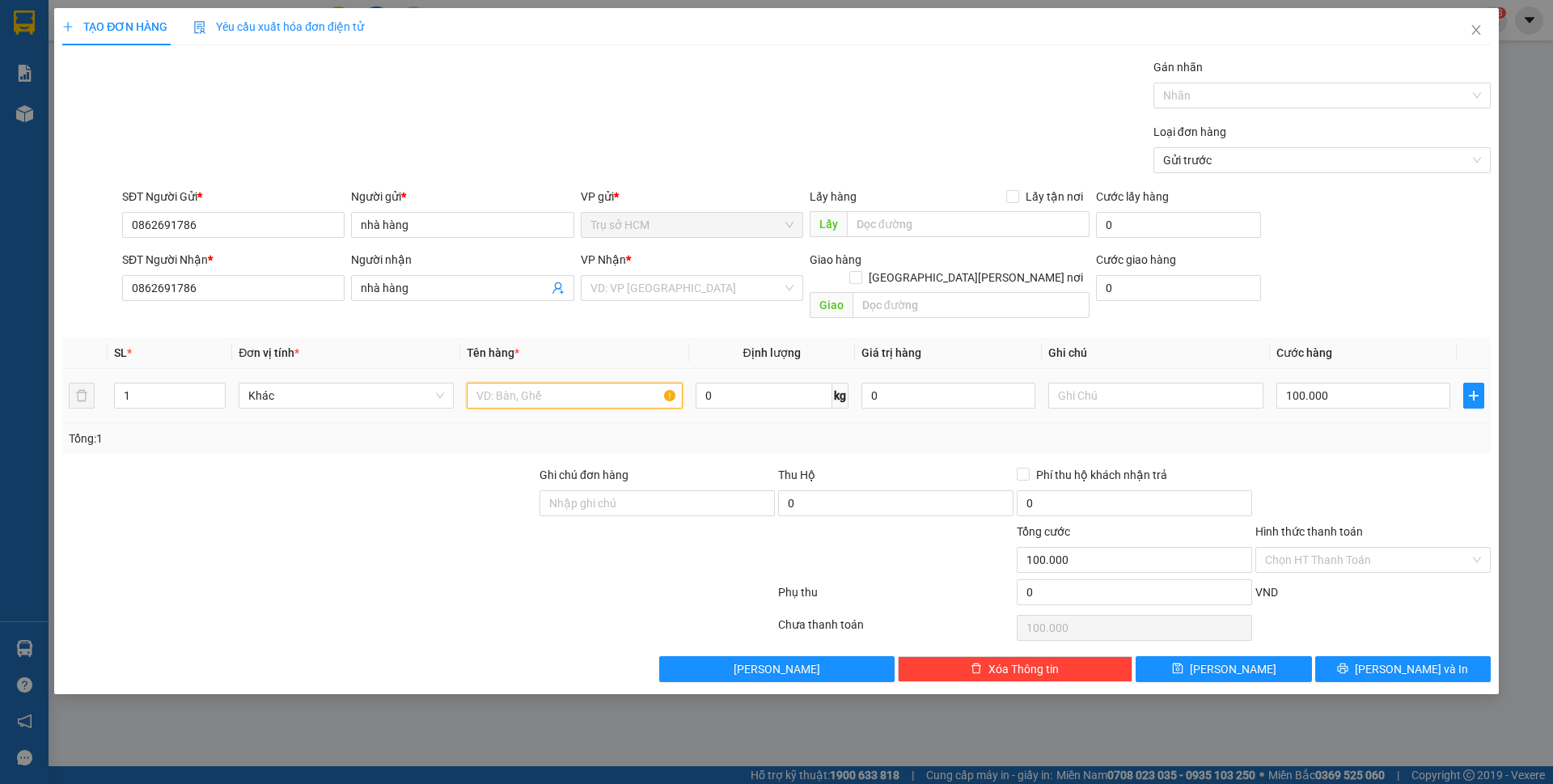
click at [581, 382] on input "text" at bounding box center [574, 395] width 215 height 26
type input "tx"
click at [1347, 656] on button "[PERSON_NAME] và In" at bounding box center [1403, 669] width 175 height 26
click at [656, 295] on input "search" at bounding box center [686, 287] width 192 height 24
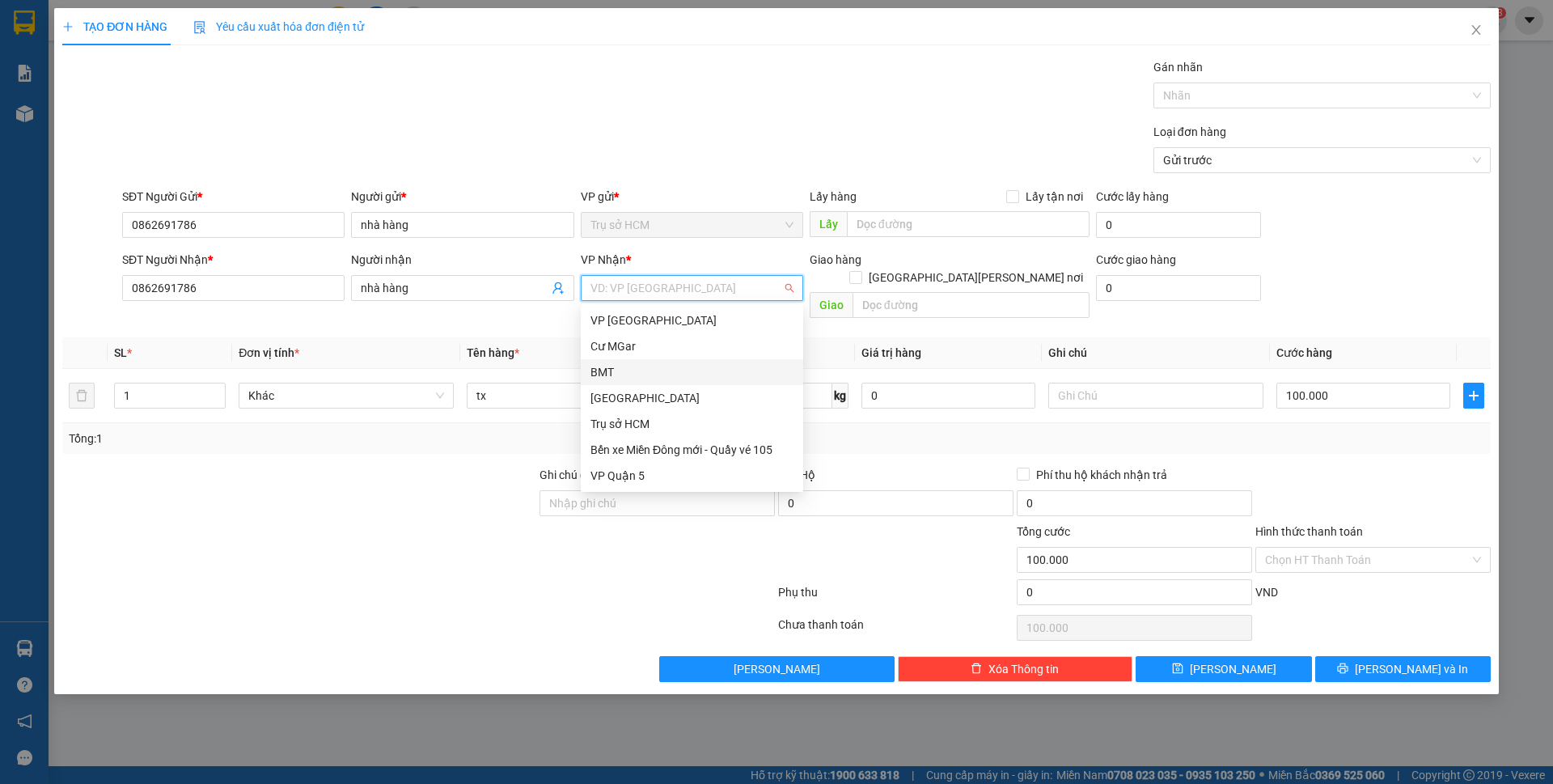
click at [657, 376] on div "BMT" at bounding box center [691, 372] width 203 height 18
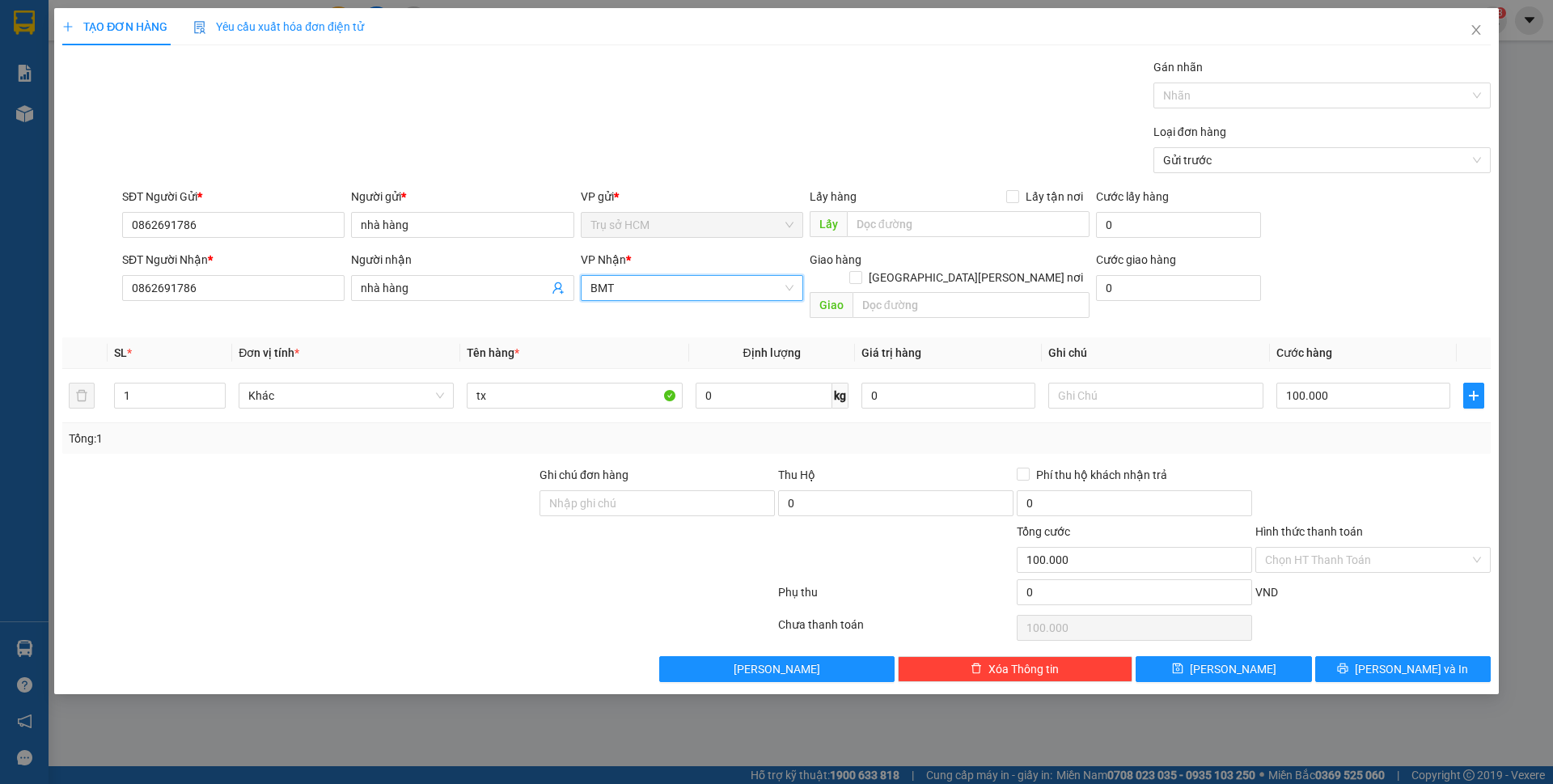
click at [435, 579] on div at bounding box center [418, 595] width 716 height 33
click at [1348, 662] on icon "printer" at bounding box center [1343, 668] width 12 height 12
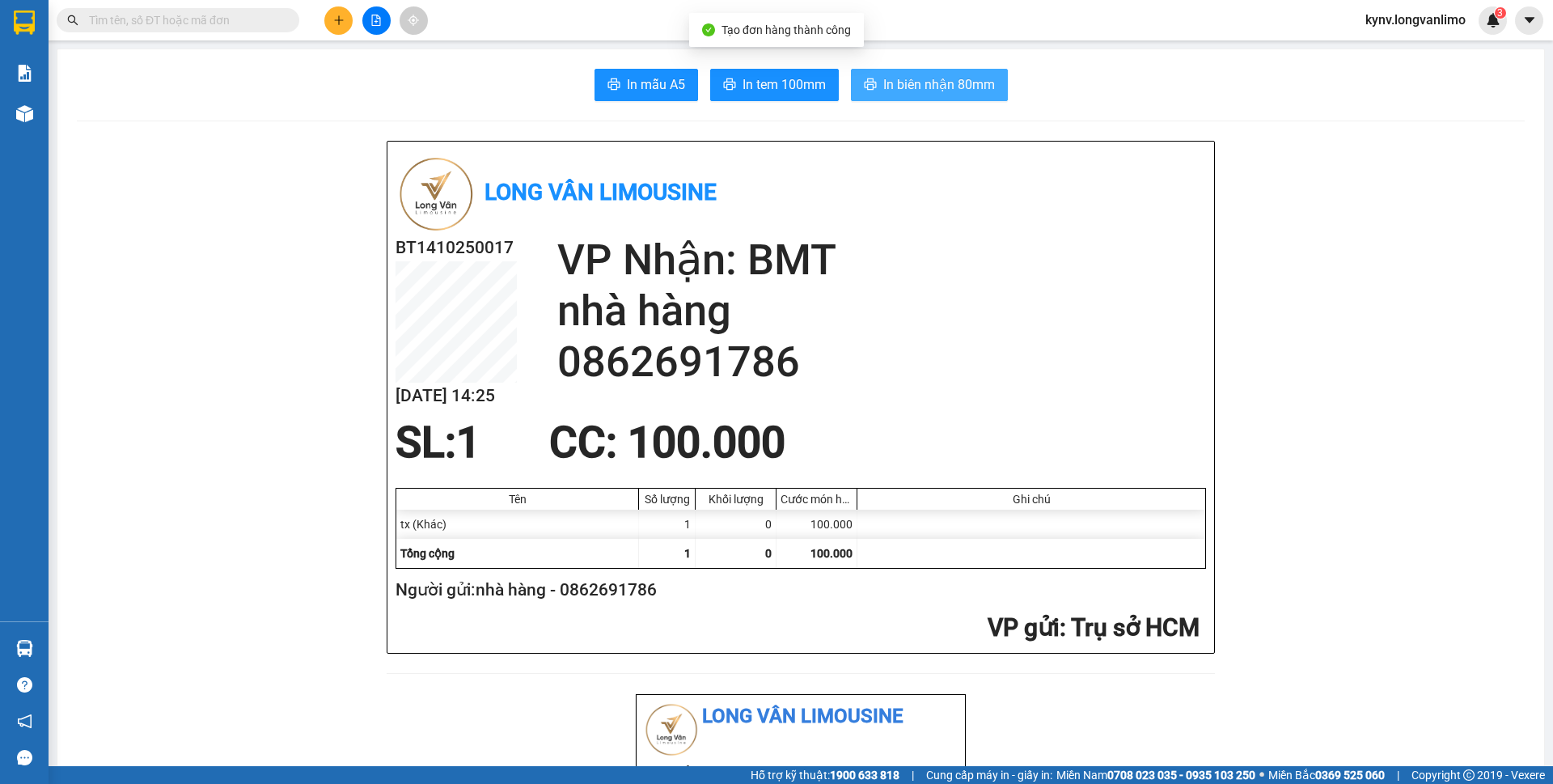
click at [898, 90] on span "In biên nhận 80mm" at bounding box center [939, 84] width 112 height 20
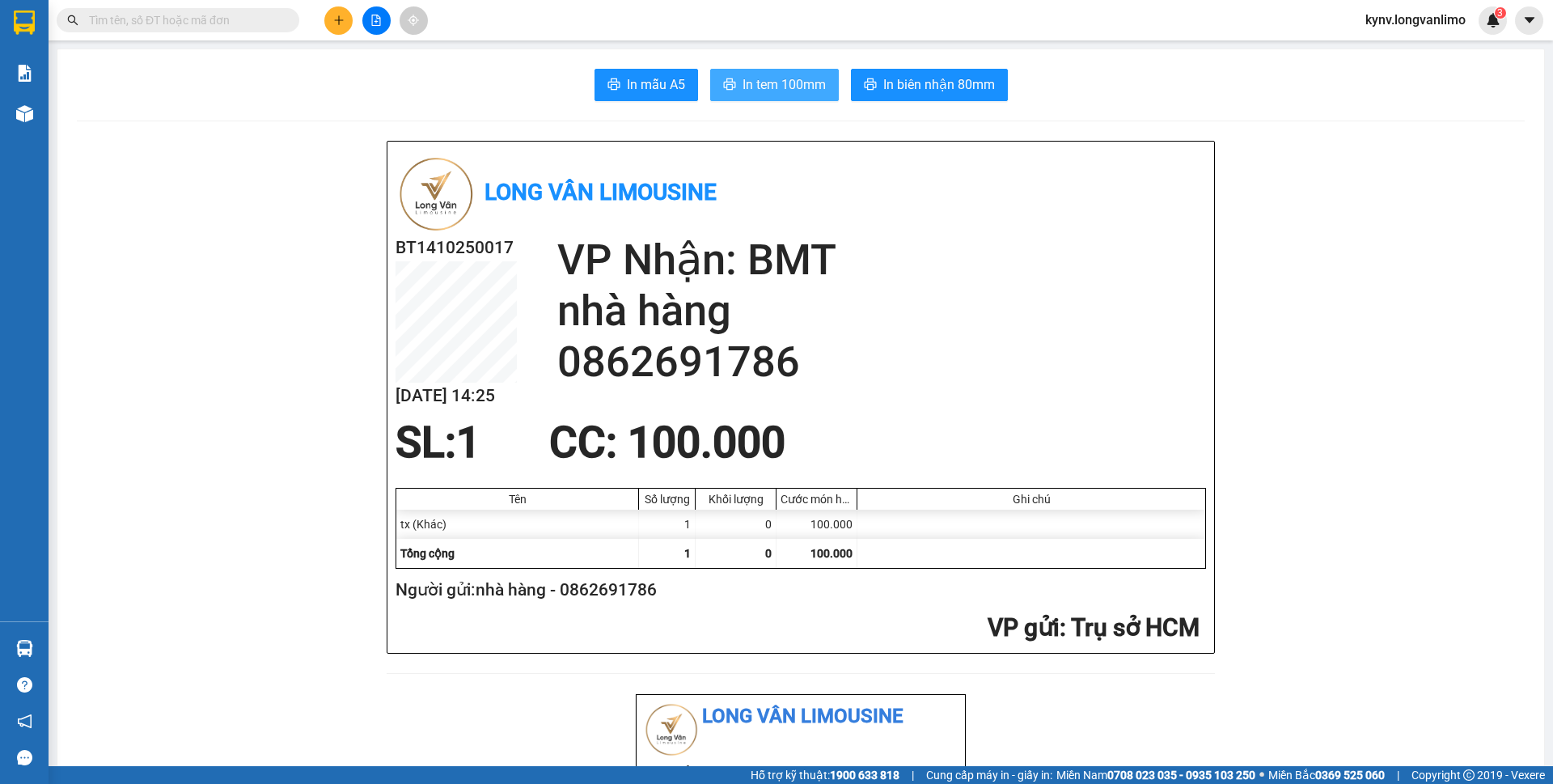
click at [751, 84] on span "In tem 100mm" at bounding box center [784, 84] width 83 height 20
click at [174, 30] on span at bounding box center [178, 20] width 243 height 24
click at [172, 23] on input "text" at bounding box center [185, 20] width 191 height 18
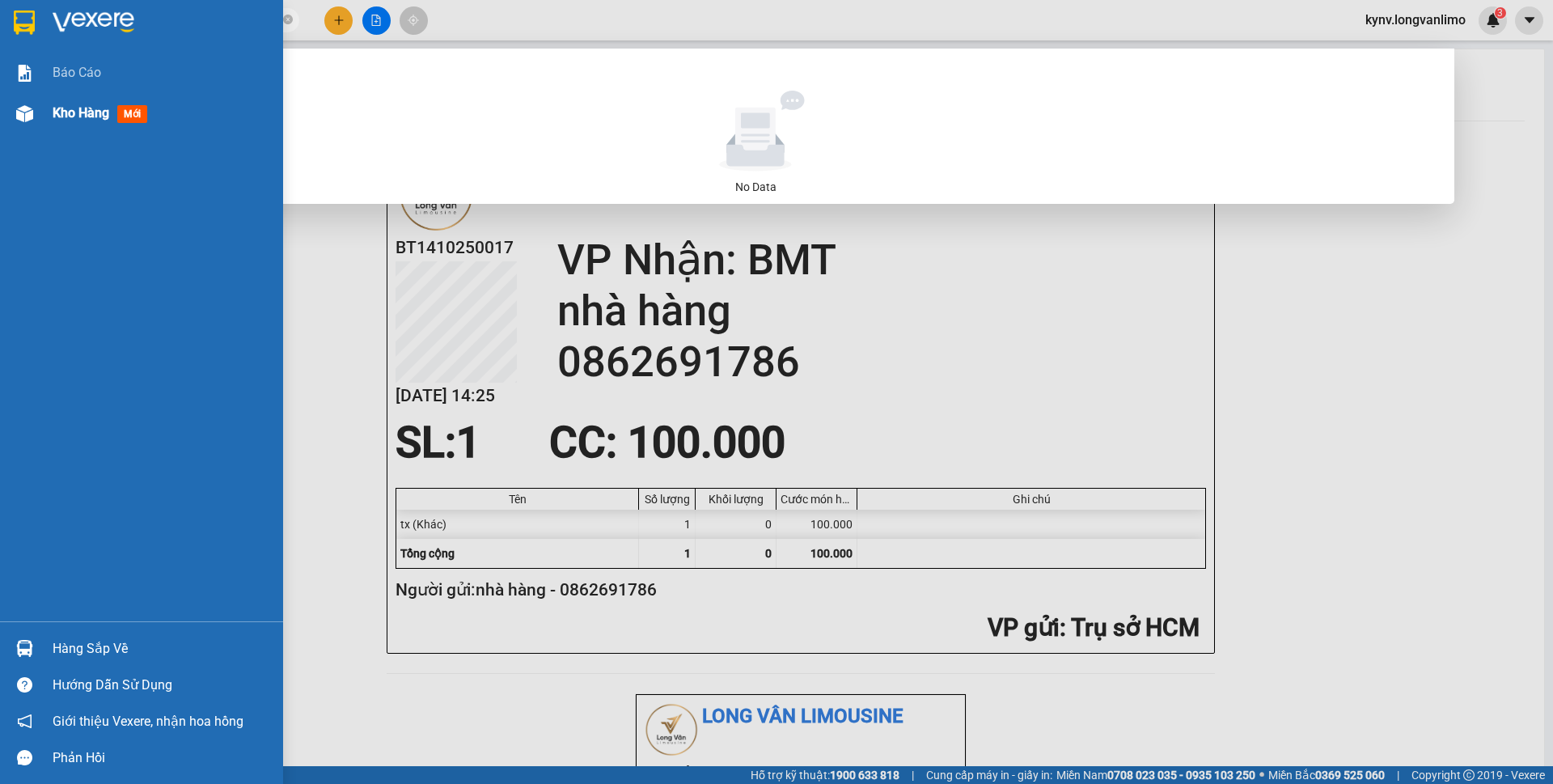
click at [33, 104] on div at bounding box center [25, 114] width 28 height 28
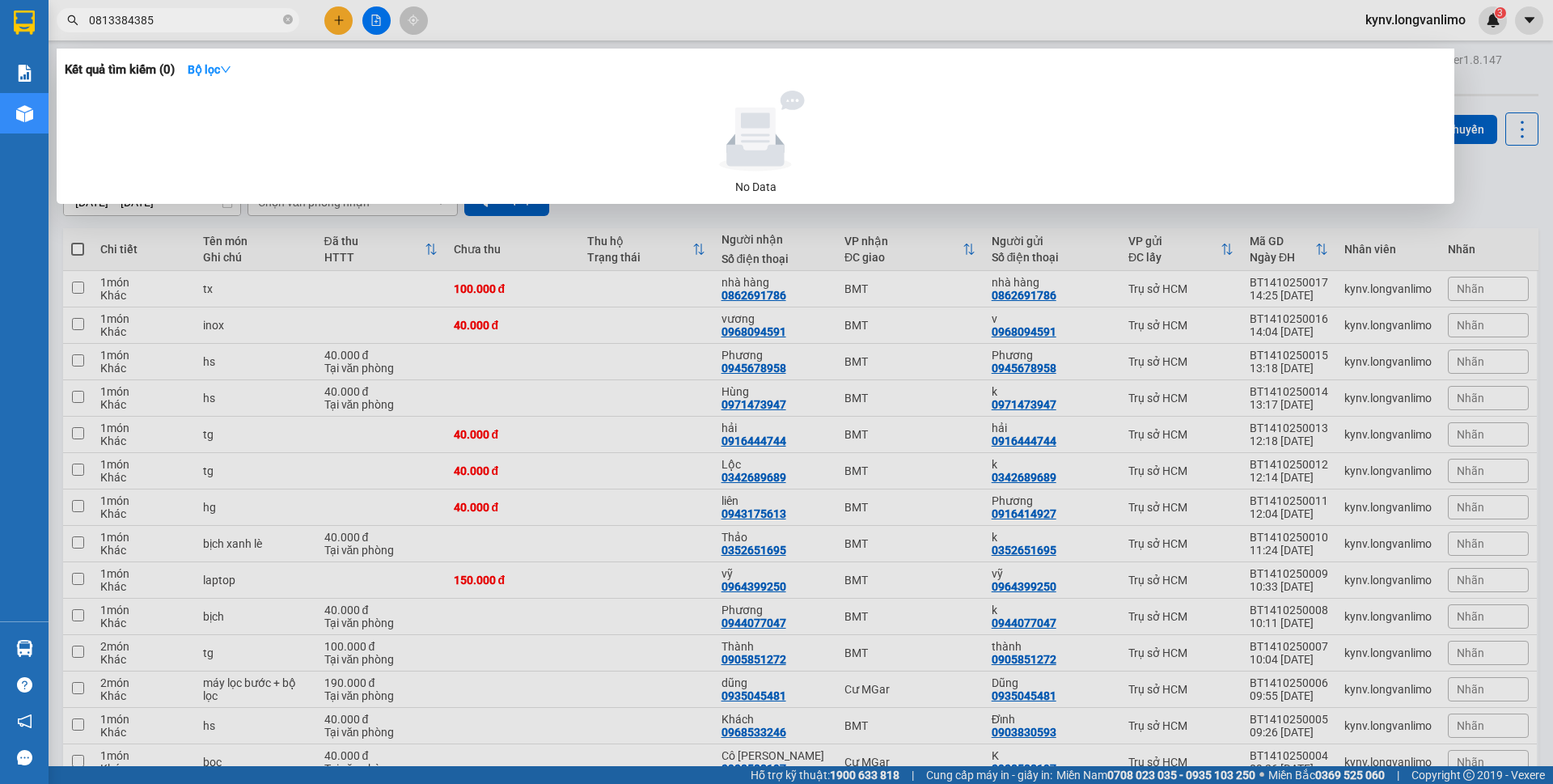
click at [196, 23] on input "0813384385" at bounding box center [185, 20] width 191 height 18
click at [177, 220] on div at bounding box center [776, 392] width 1553 height 784
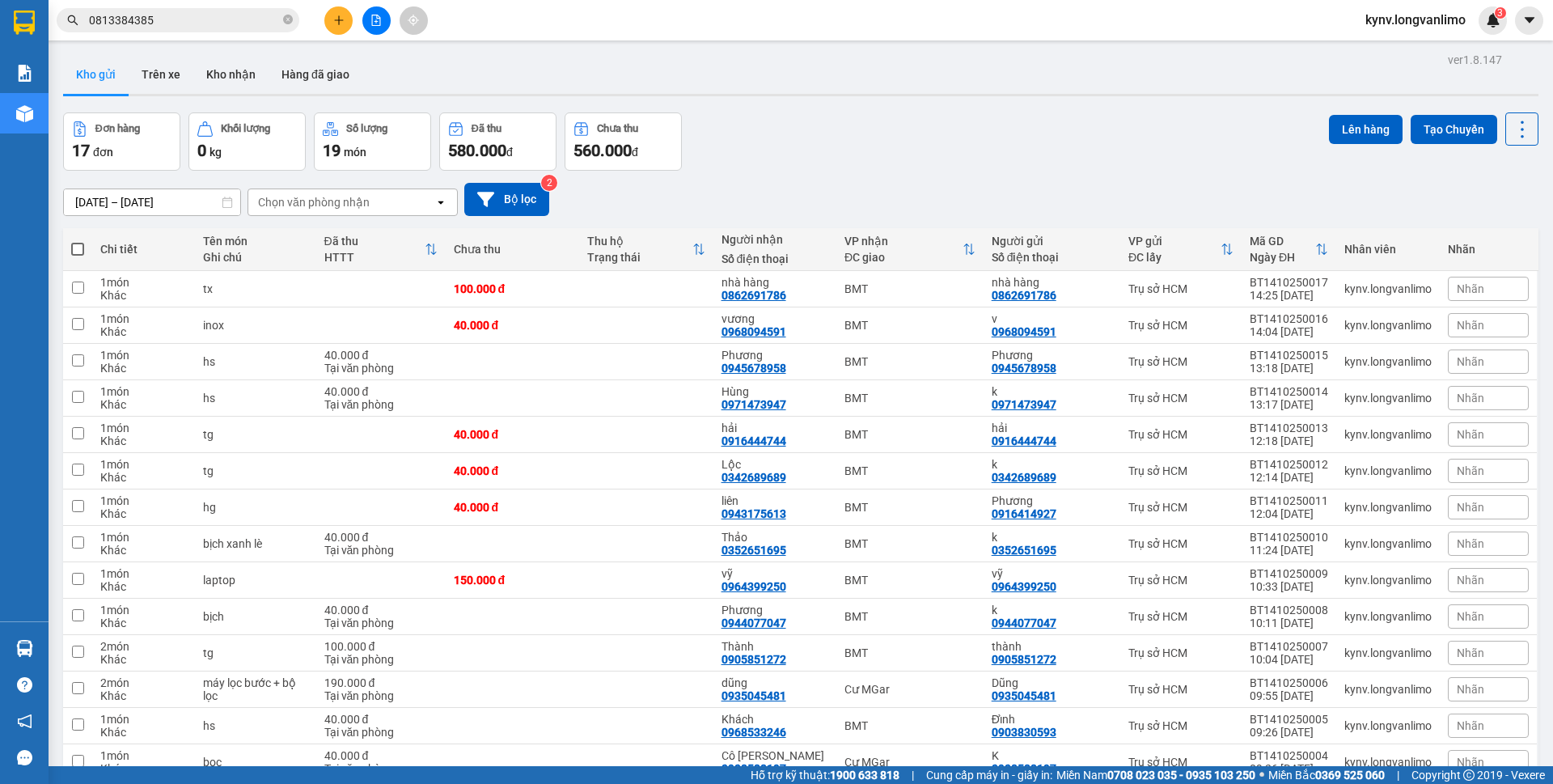
click at [180, 24] on input "0813384385" at bounding box center [185, 20] width 191 height 18
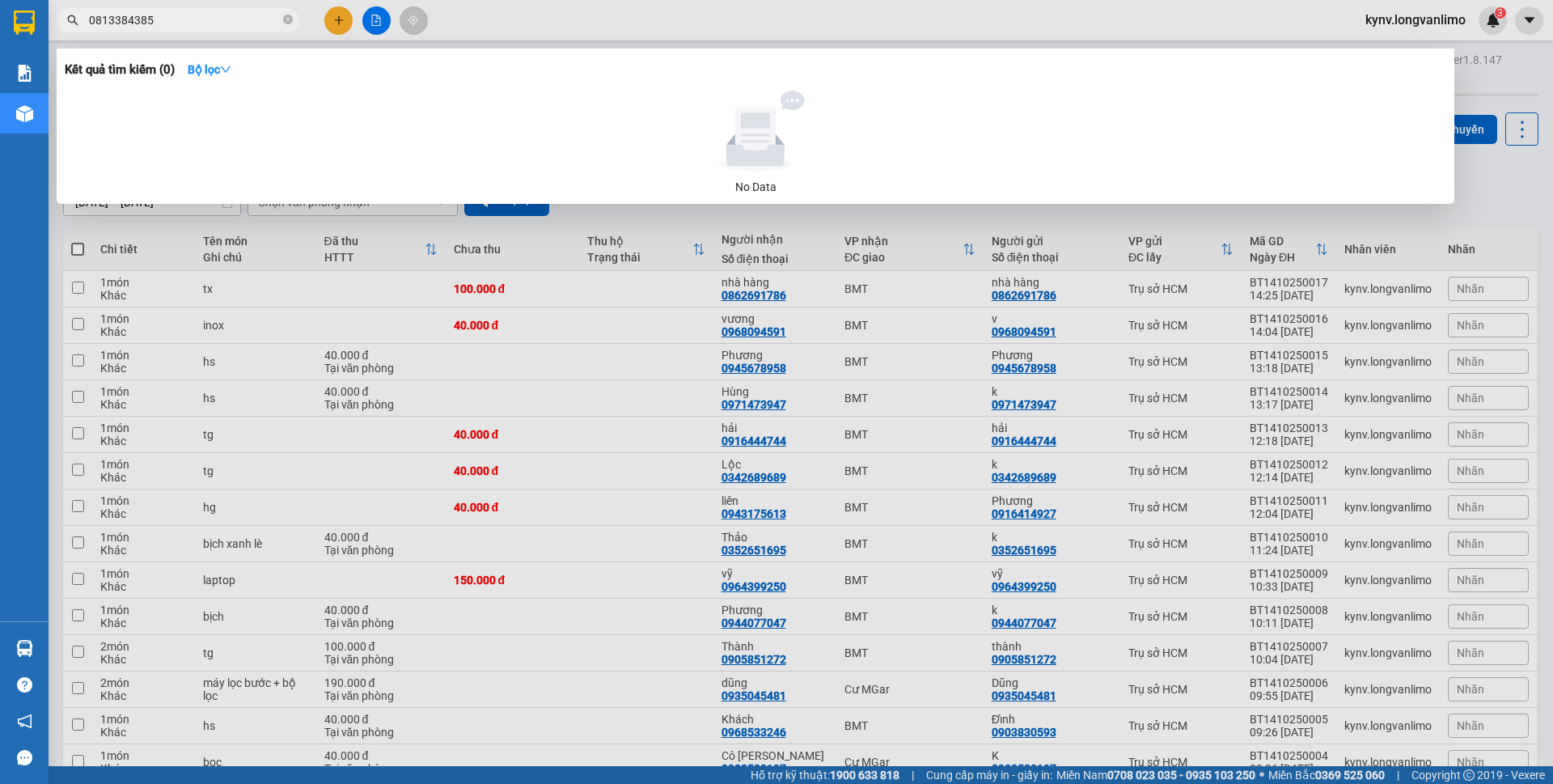
click at [180, 24] on input "0813384385" at bounding box center [185, 20] width 191 height 18
click at [183, 251] on div at bounding box center [776, 392] width 1553 height 784
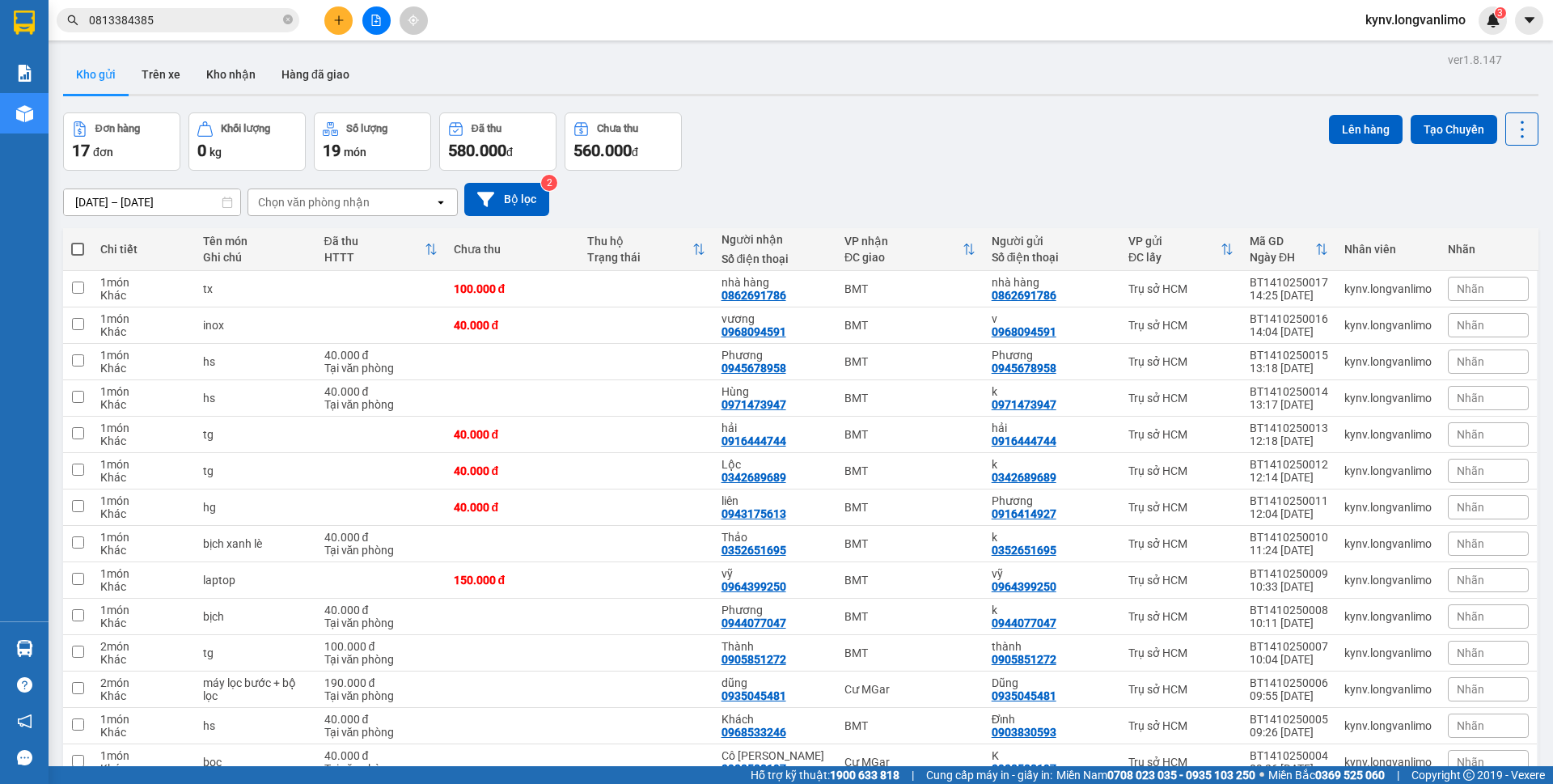
click at [172, 12] on span "0813384385" at bounding box center [178, 20] width 243 height 24
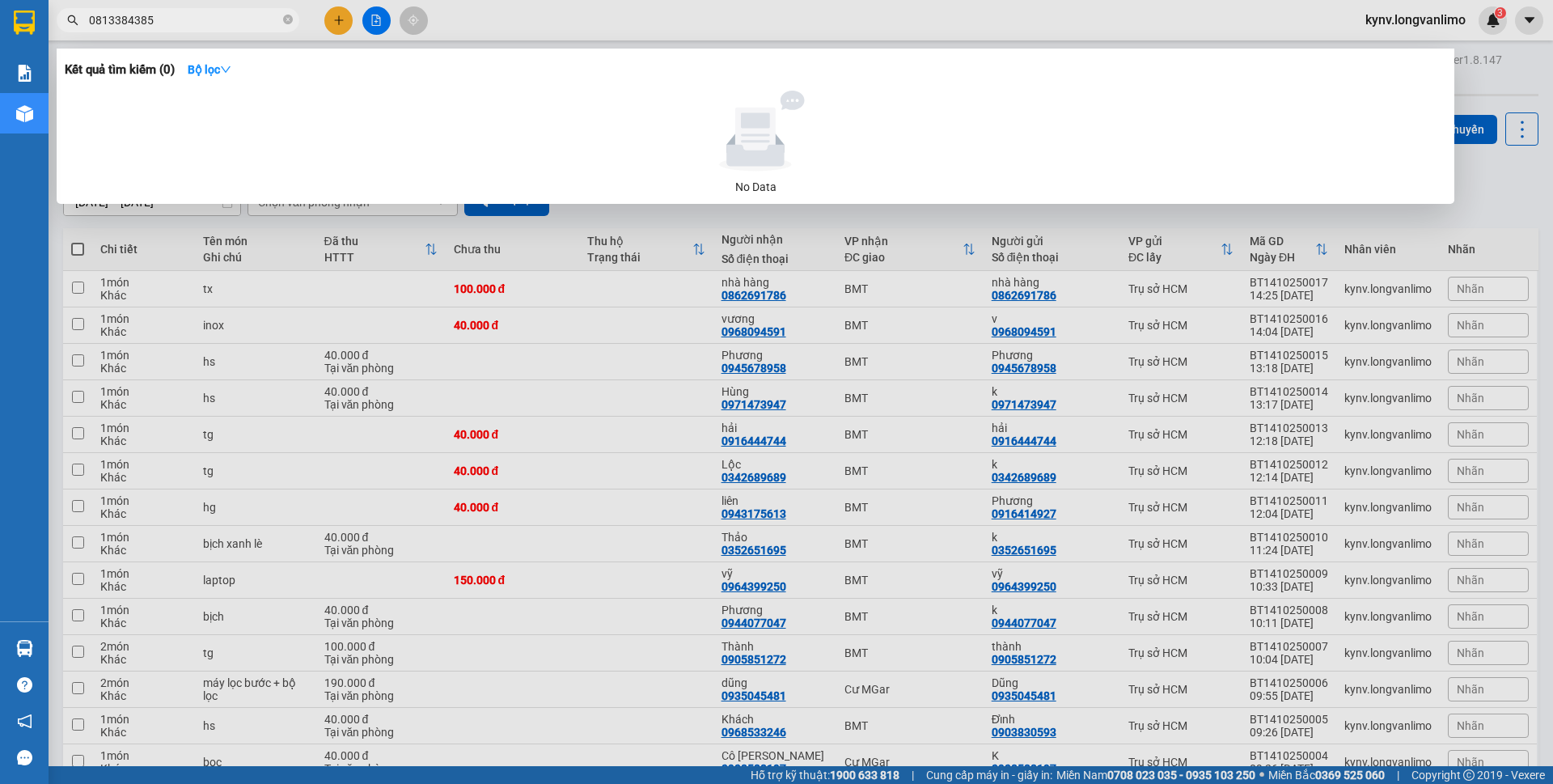
click at [172, 19] on input "0813384385" at bounding box center [185, 20] width 191 height 18
click at [349, 111] on div at bounding box center [755, 130] width 1368 height 81
click at [119, 19] on input "0813384385" at bounding box center [185, 20] width 191 height 18
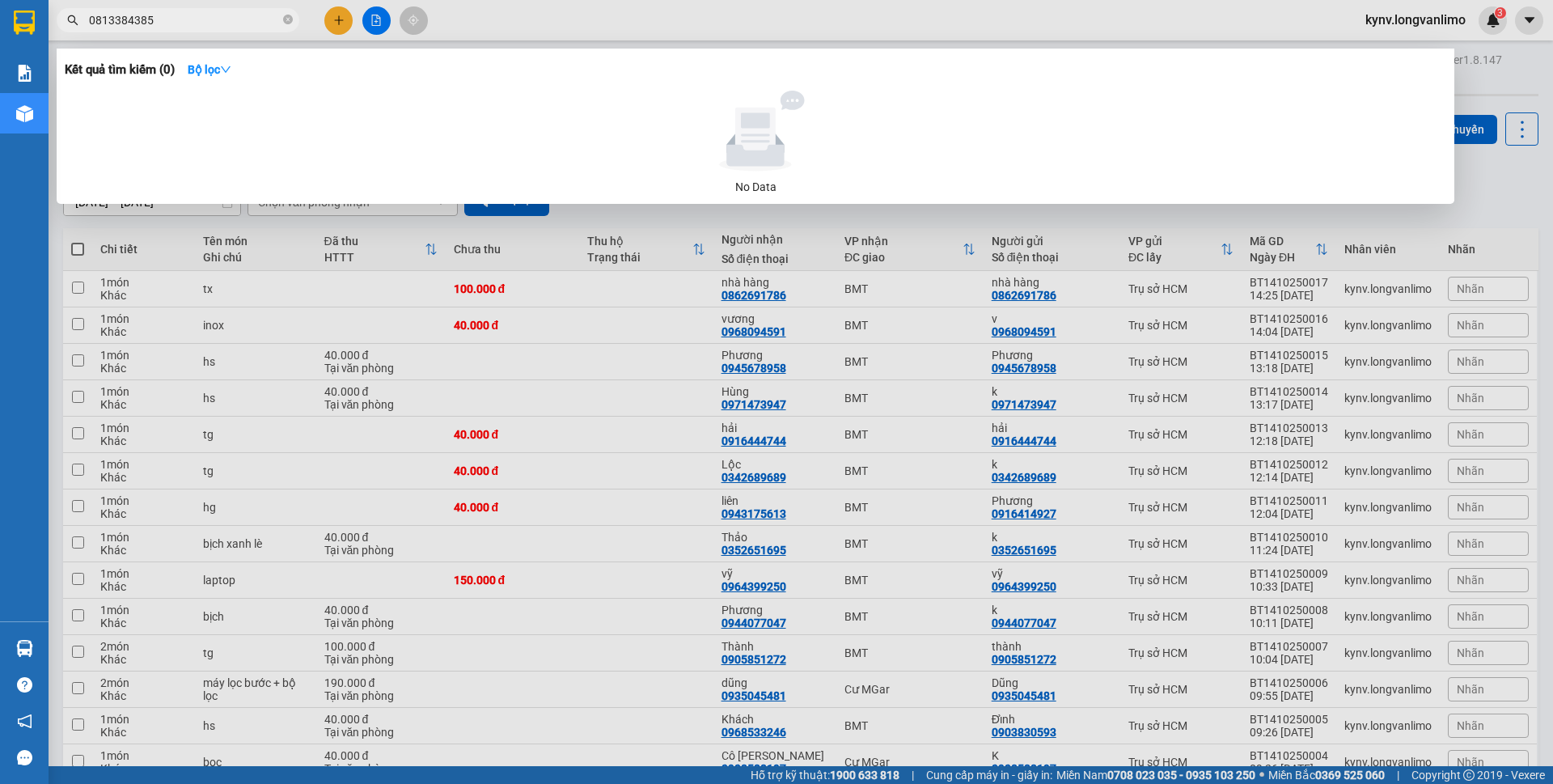
click at [119, 19] on input "0813384385" at bounding box center [185, 20] width 191 height 18
click at [179, 24] on input "0813384385" at bounding box center [185, 20] width 191 height 18
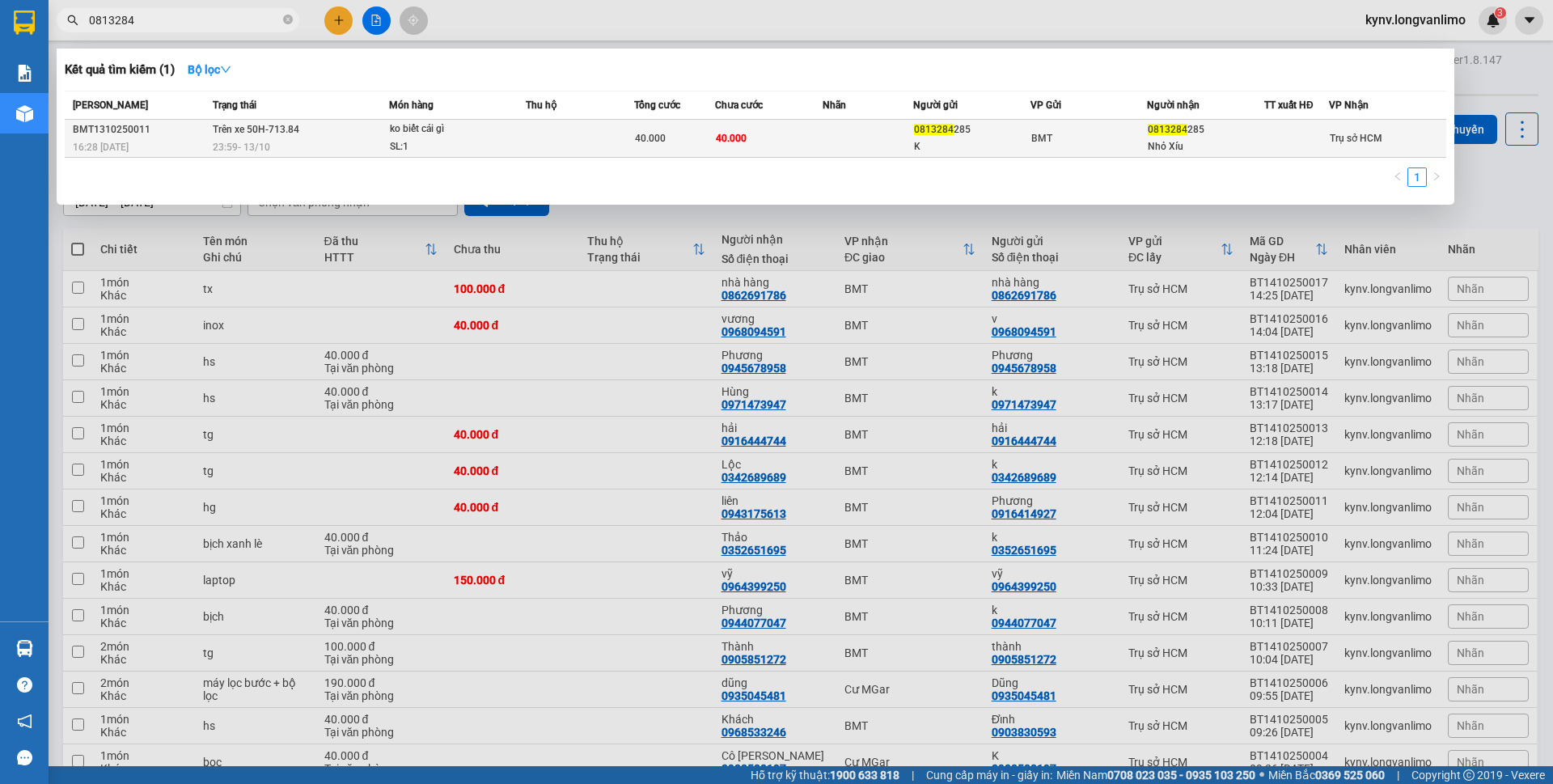
type input "0813284"
click at [752, 139] on td "40.000" at bounding box center [769, 139] width 109 height 38
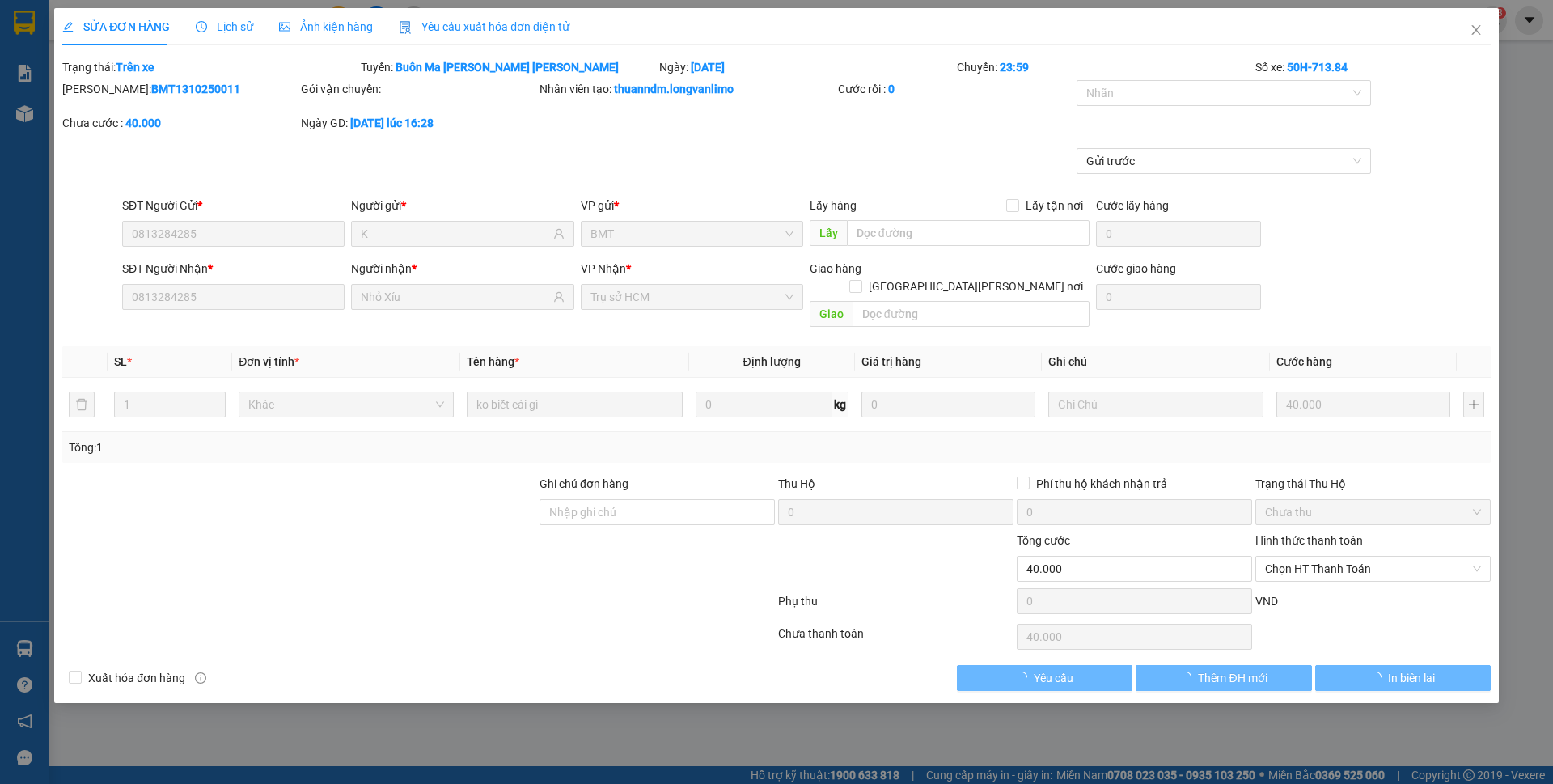
type input "0813284285"
type input "K"
type input "0813284285"
type input "Nhỏ Xíu"
type input "0"
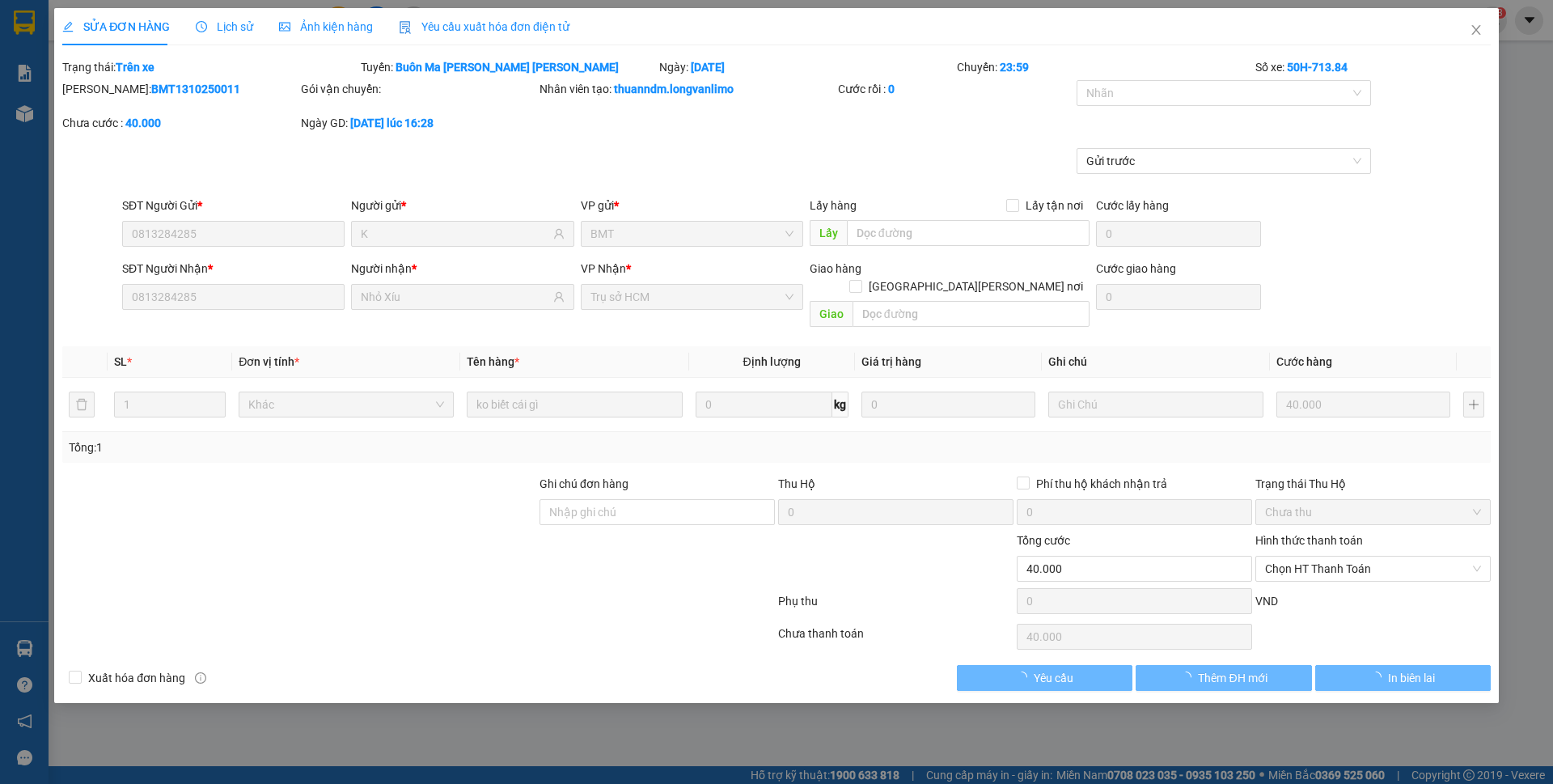
type input "40.000"
click at [340, 28] on span "Ảnh kiện hàng" at bounding box center [326, 26] width 94 height 13
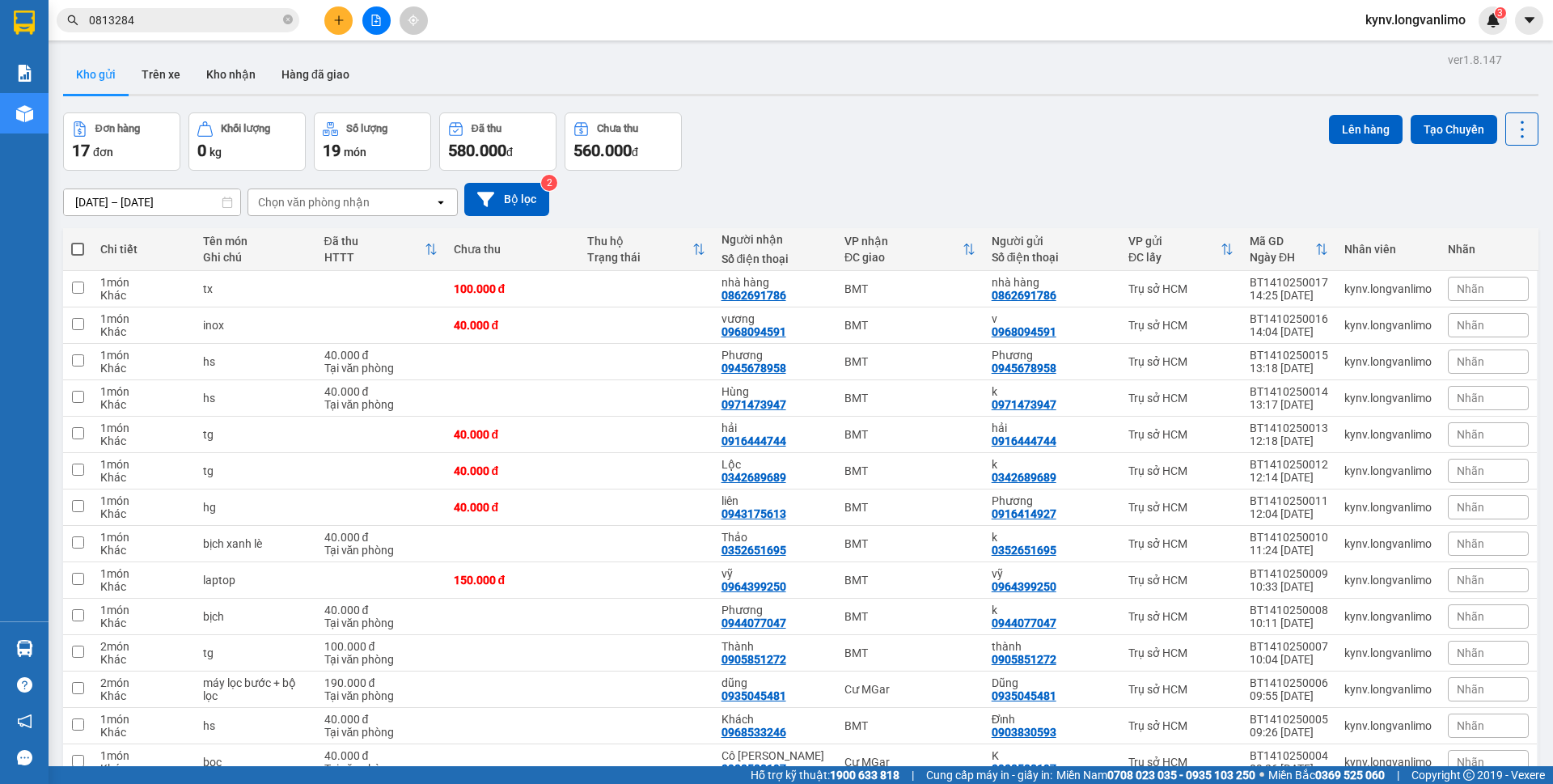
click at [177, 18] on input "0813284" at bounding box center [185, 20] width 191 height 18
click at [292, 18] on icon "close-circle" at bounding box center [288, 19] width 10 height 10
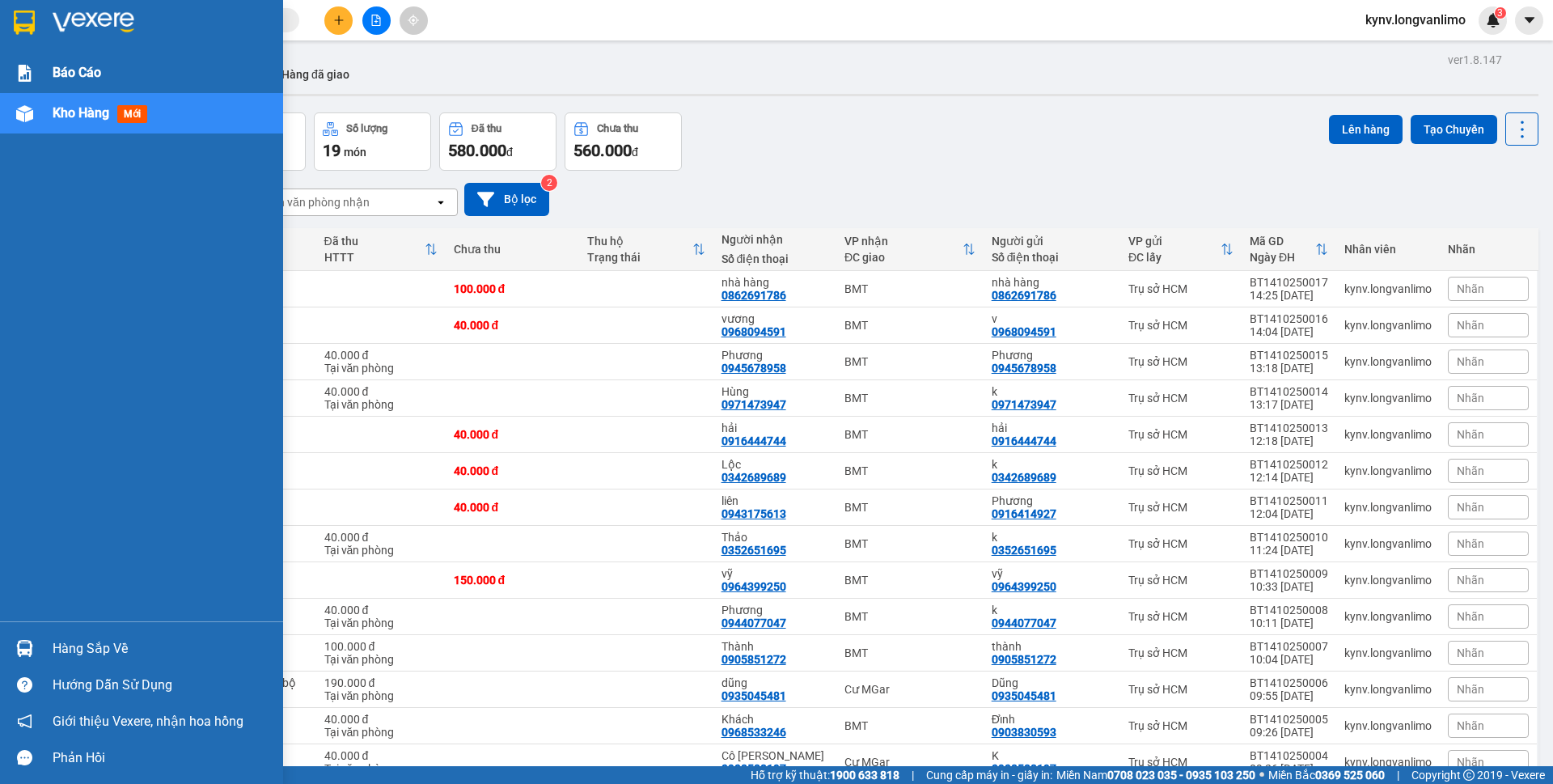
click at [55, 90] on div "Báo cáo" at bounding box center [162, 73] width 219 height 40
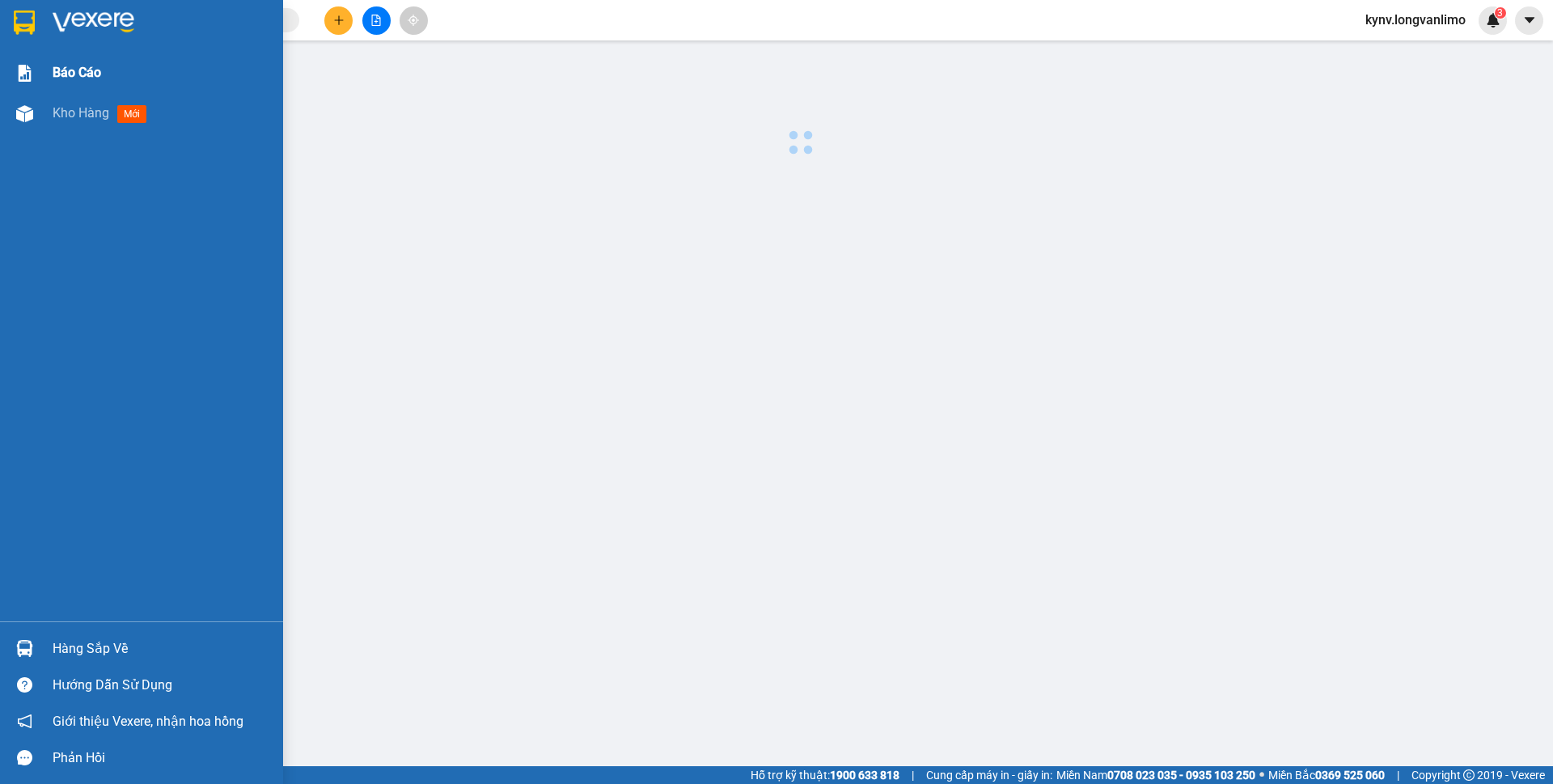
click at [55, 87] on div "Báo cáo" at bounding box center [162, 73] width 219 height 40
click at [59, 116] on span "Kho hàng" at bounding box center [81, 113] width 57 height 15
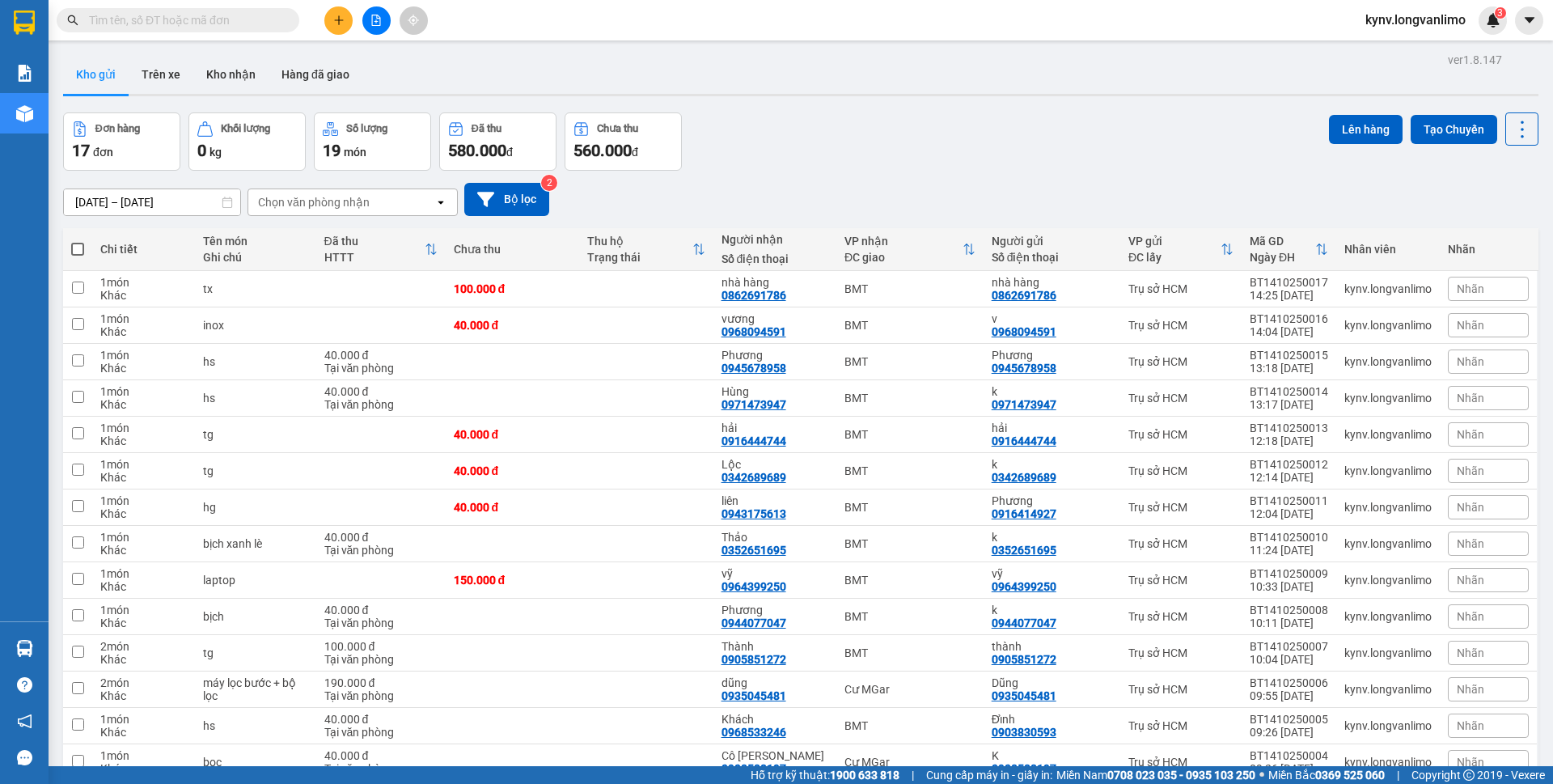
click at [245, 26] on input "text" at bounding box center [185, 20] width 191 height 18
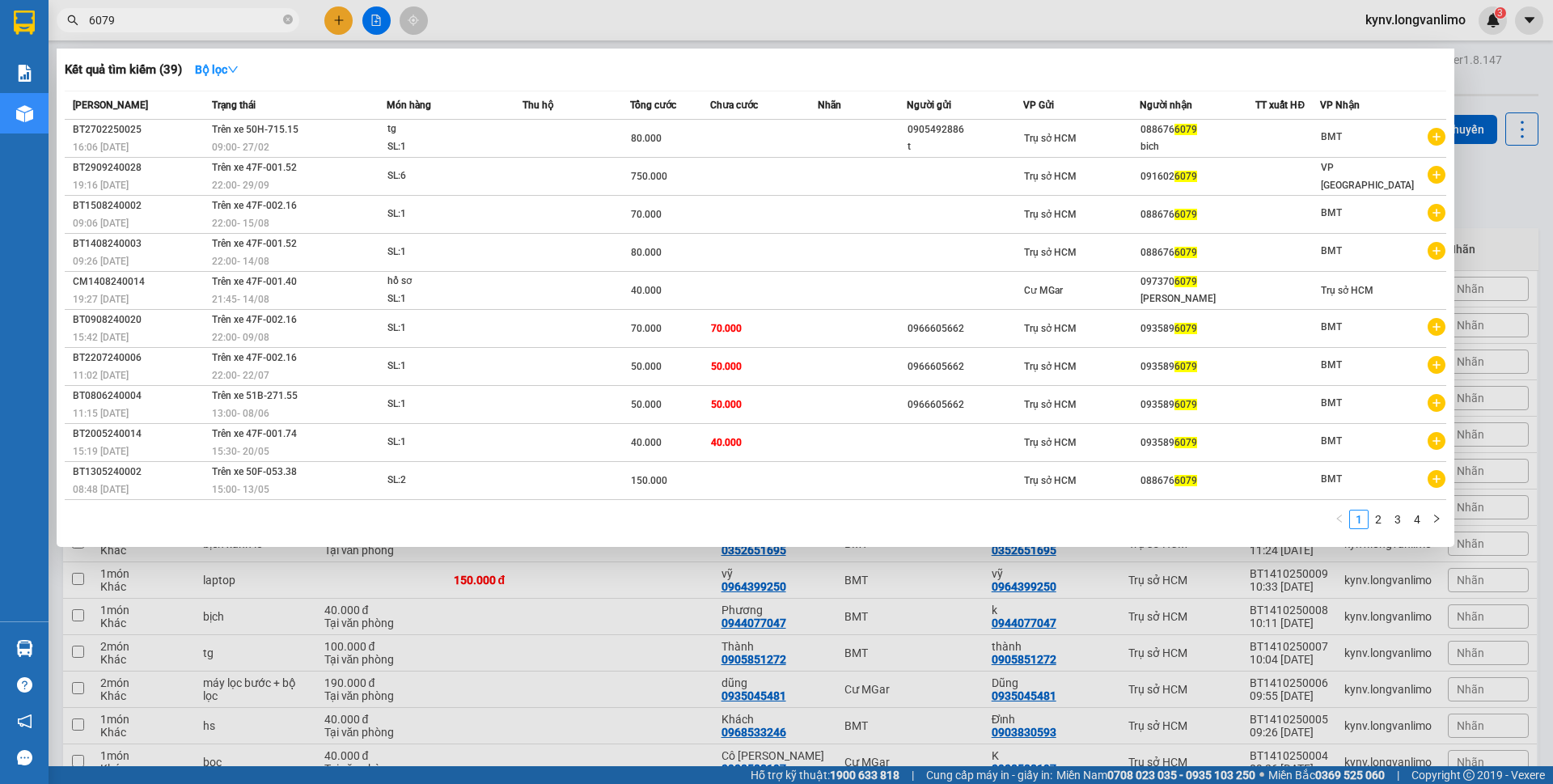
click at [323, 137] on td "Trên xe 50H-715.15 09:00 - 27/02" at bounding box center [297, 139] width 179 height 38
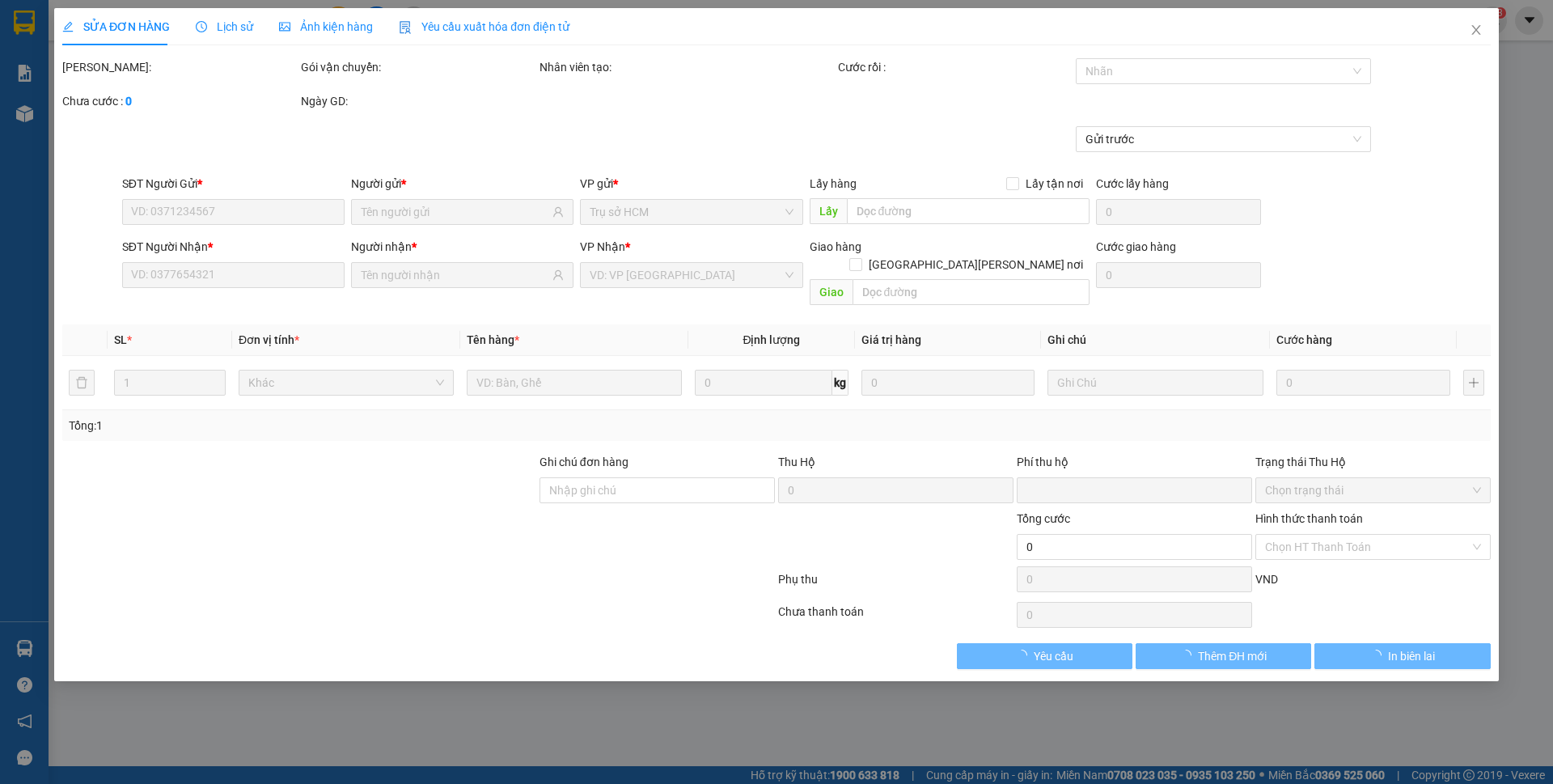
click at [300, 25] on span "Ảnh kiện hàng" at bounding box center [326, 26] width 94 height 13
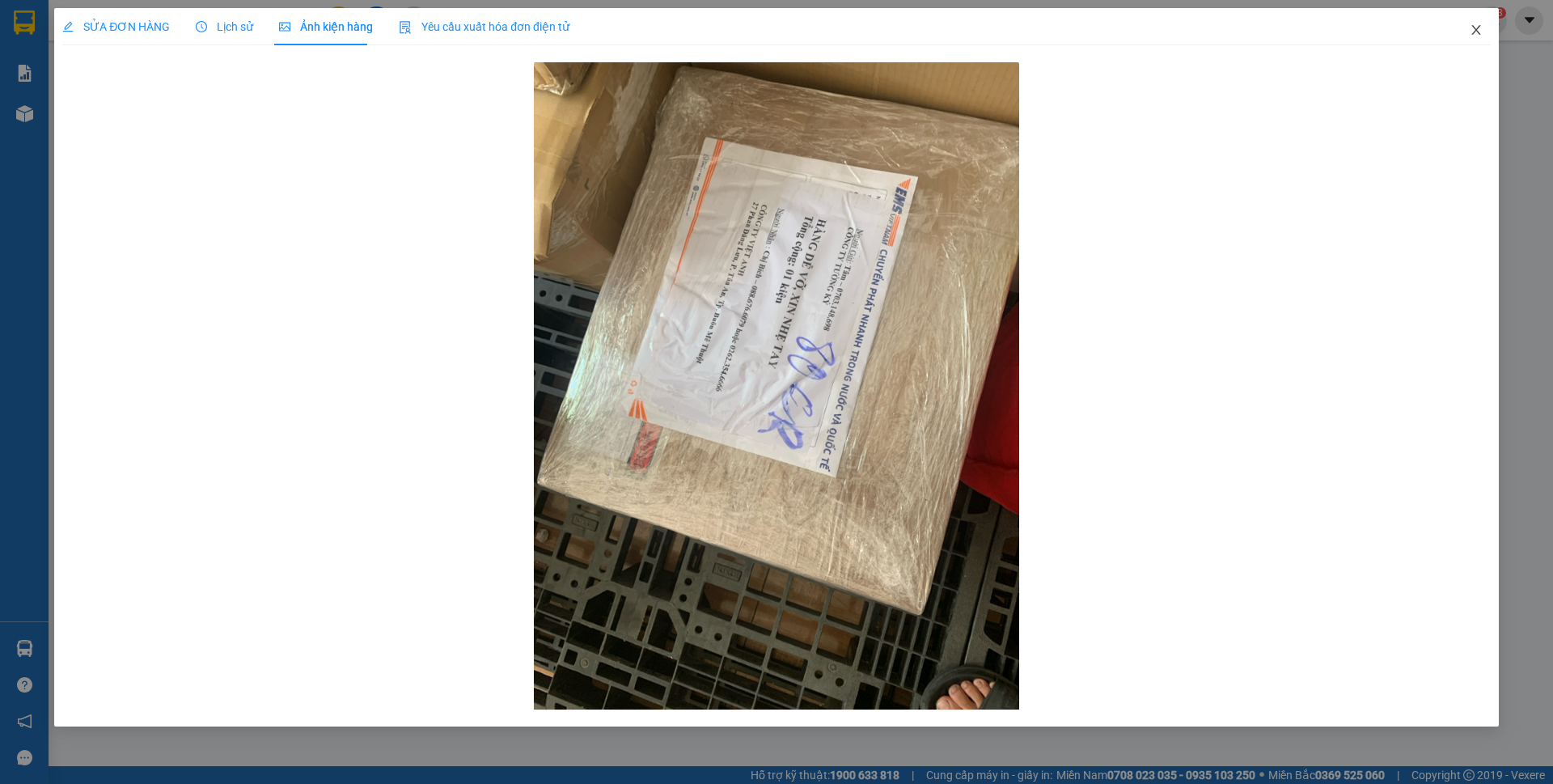
click at [1470, 35] on icon "close" at bounding box center [1475, 29] width 13 height 13
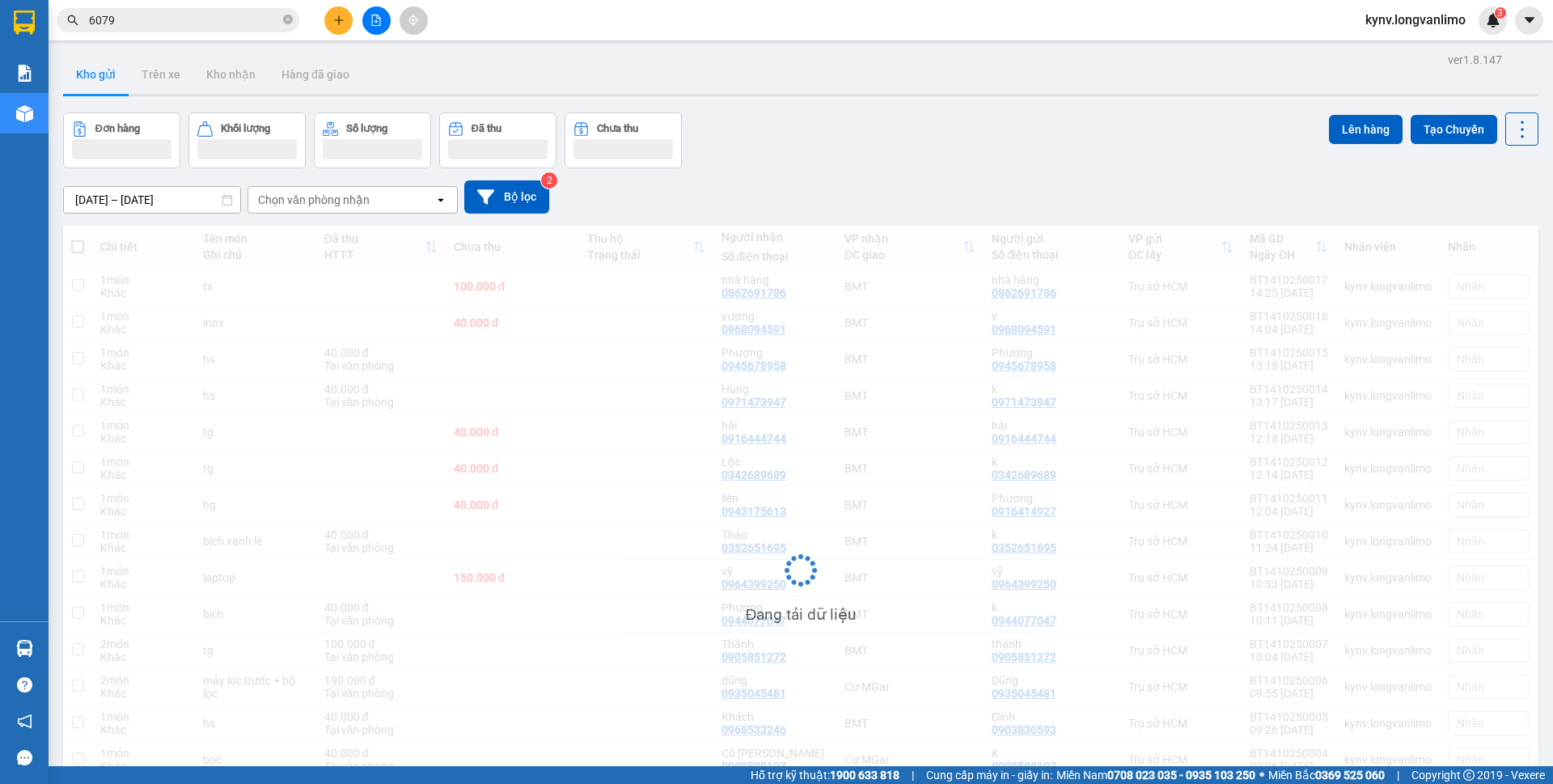
click at [190, 17] on input "6079" at bounding box center [185, 20] width 191 height 18
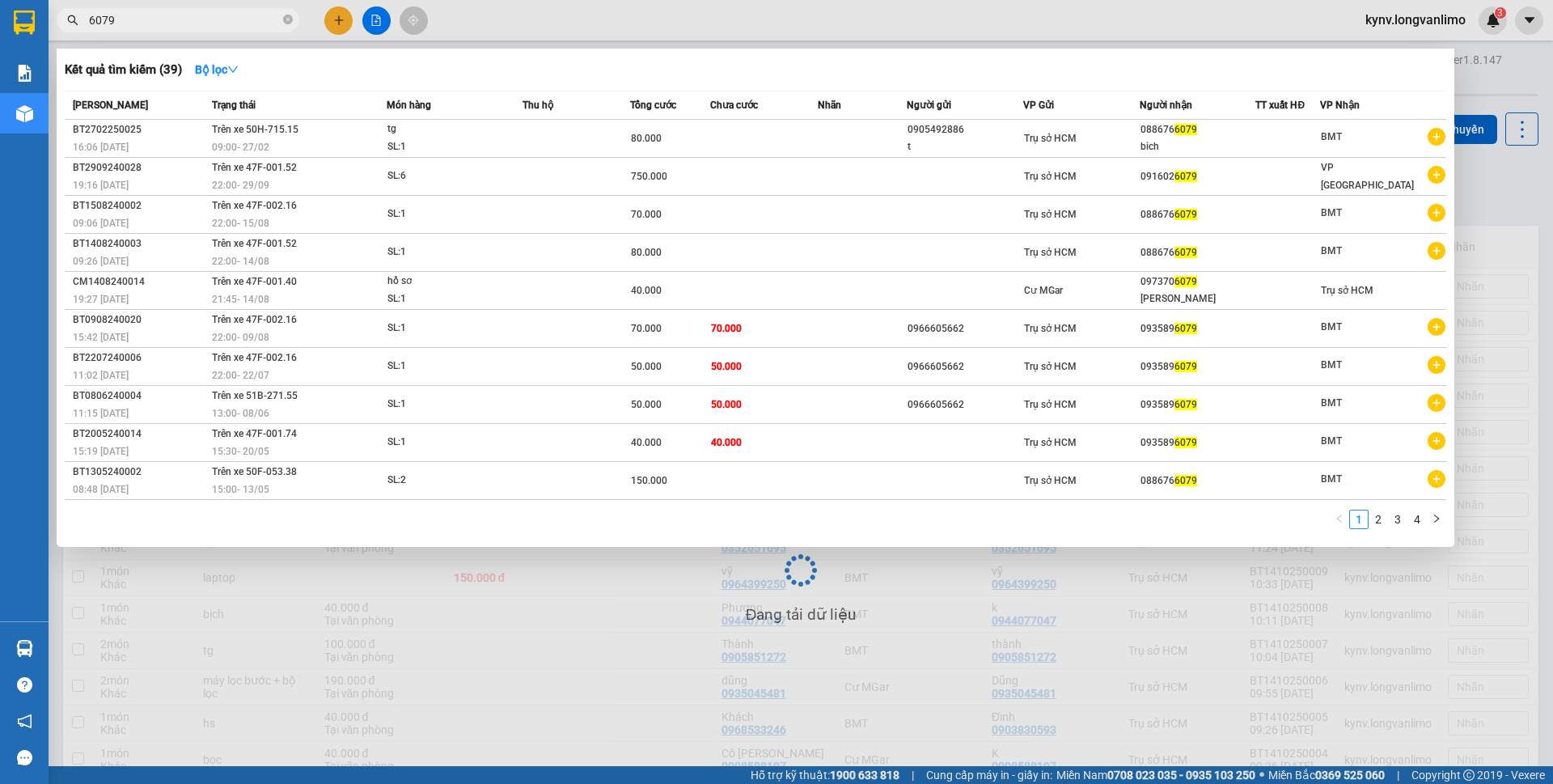
click at [190, 17] on input "6079" at bounding box center [185, 20] width 191 height 18
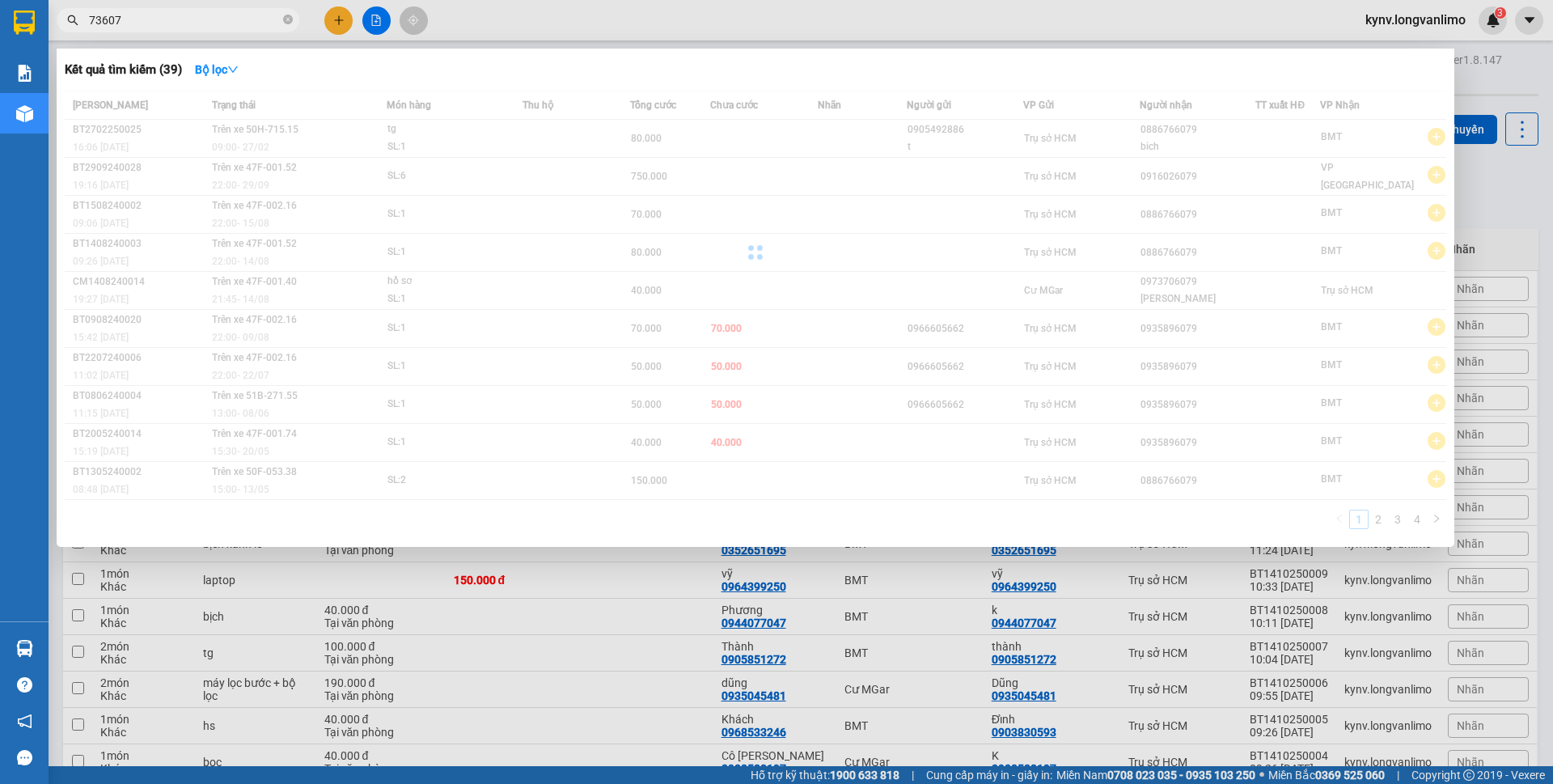
type input "736079"
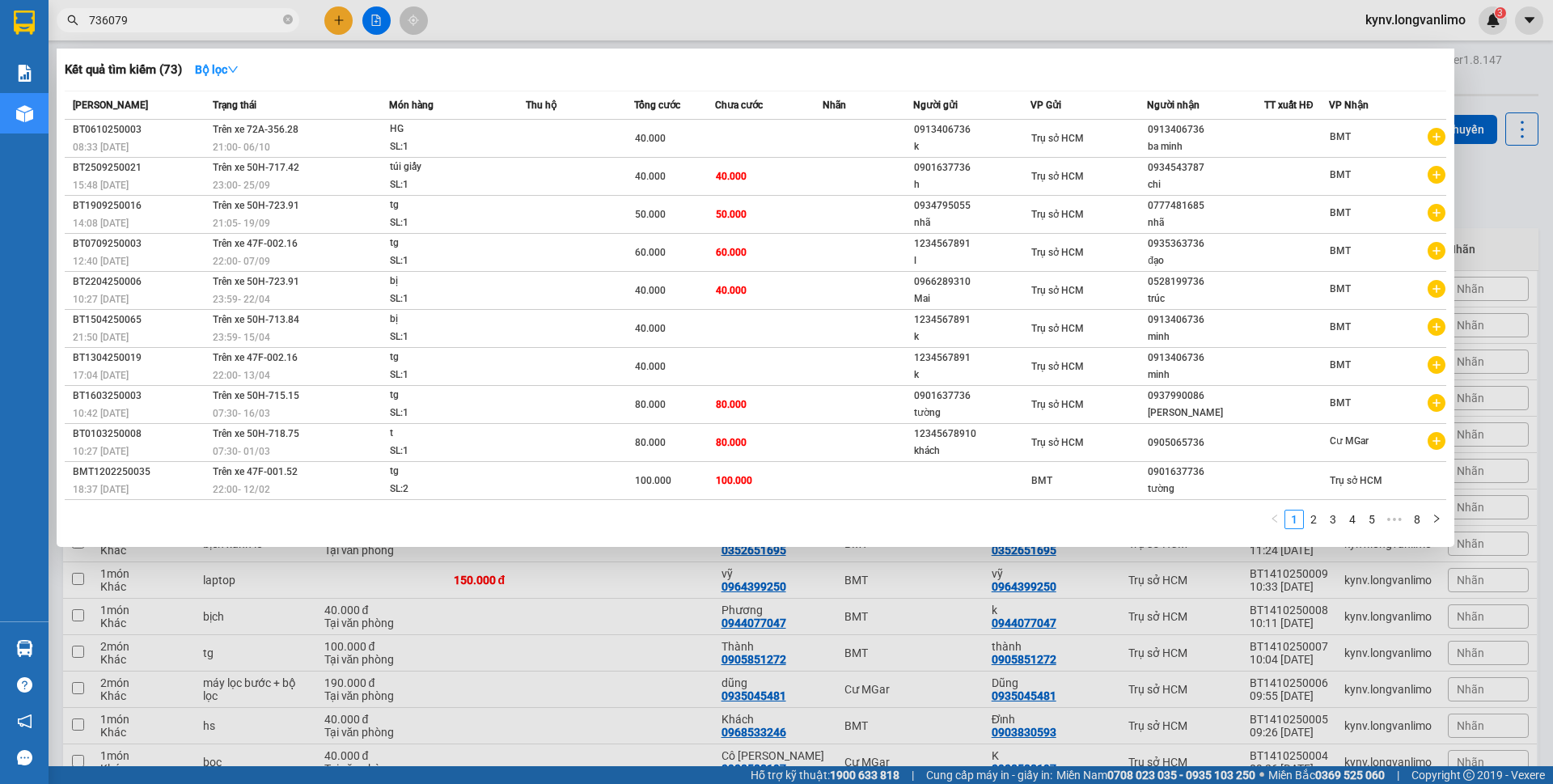
click at [175, 19] on input "736079" at bounding box center [185, 20] width 191 height 18
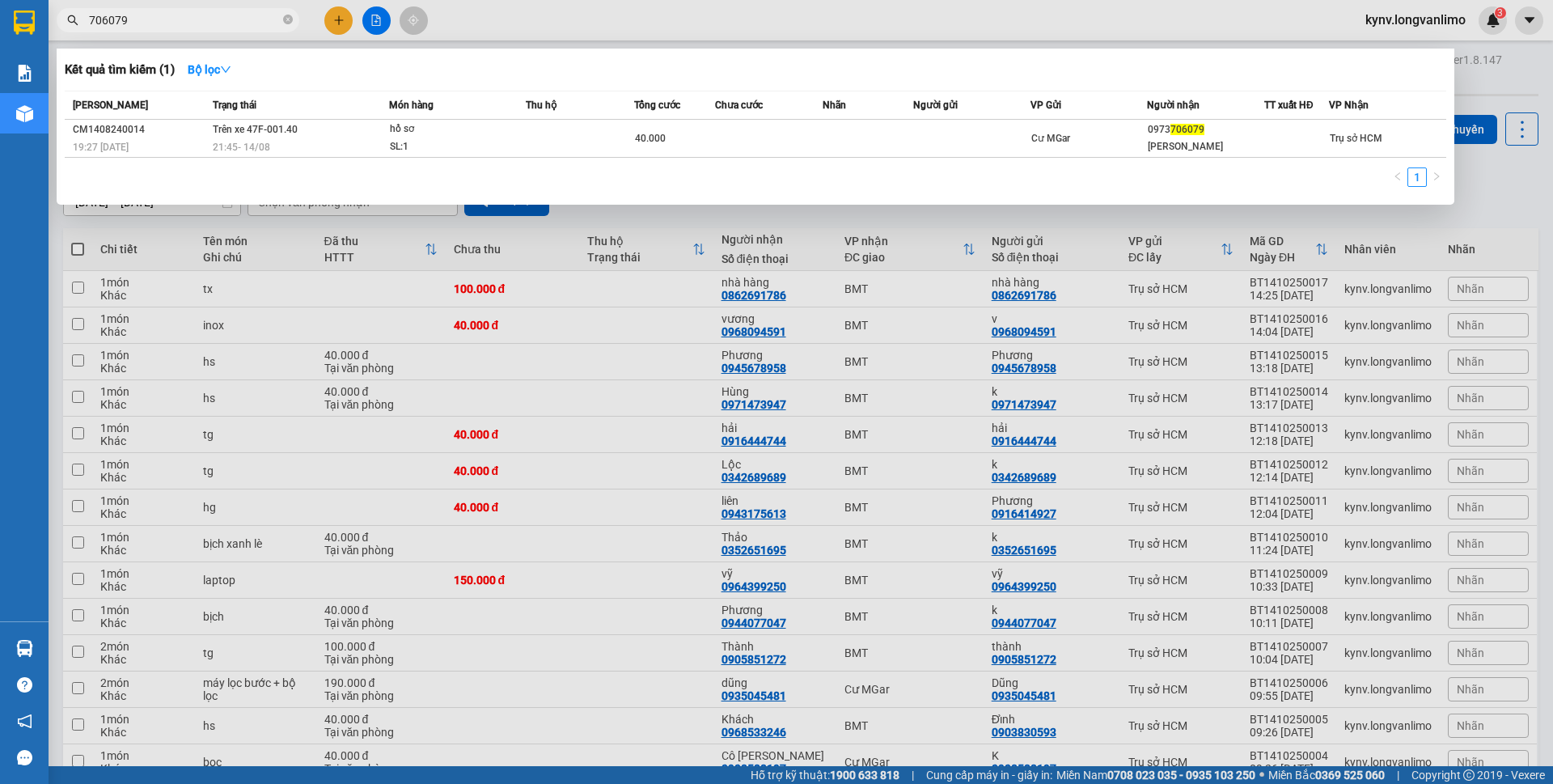
type input "706079"
click at [824, 150] on td at bounding box center [868, 139] width 90 height 38
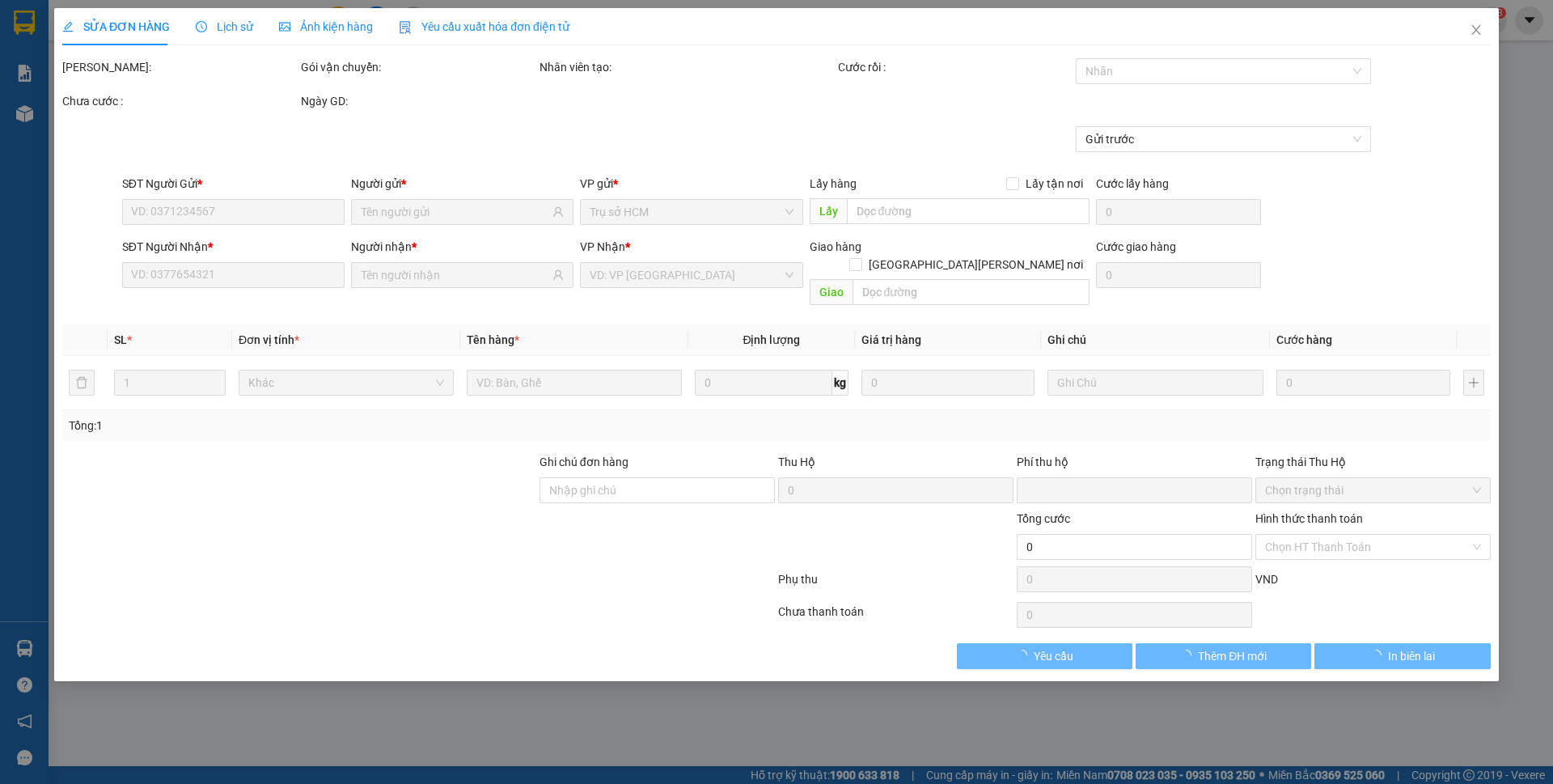
type input "0973706079"
type input "trường sinh"
type input "0"
type input "40.000"
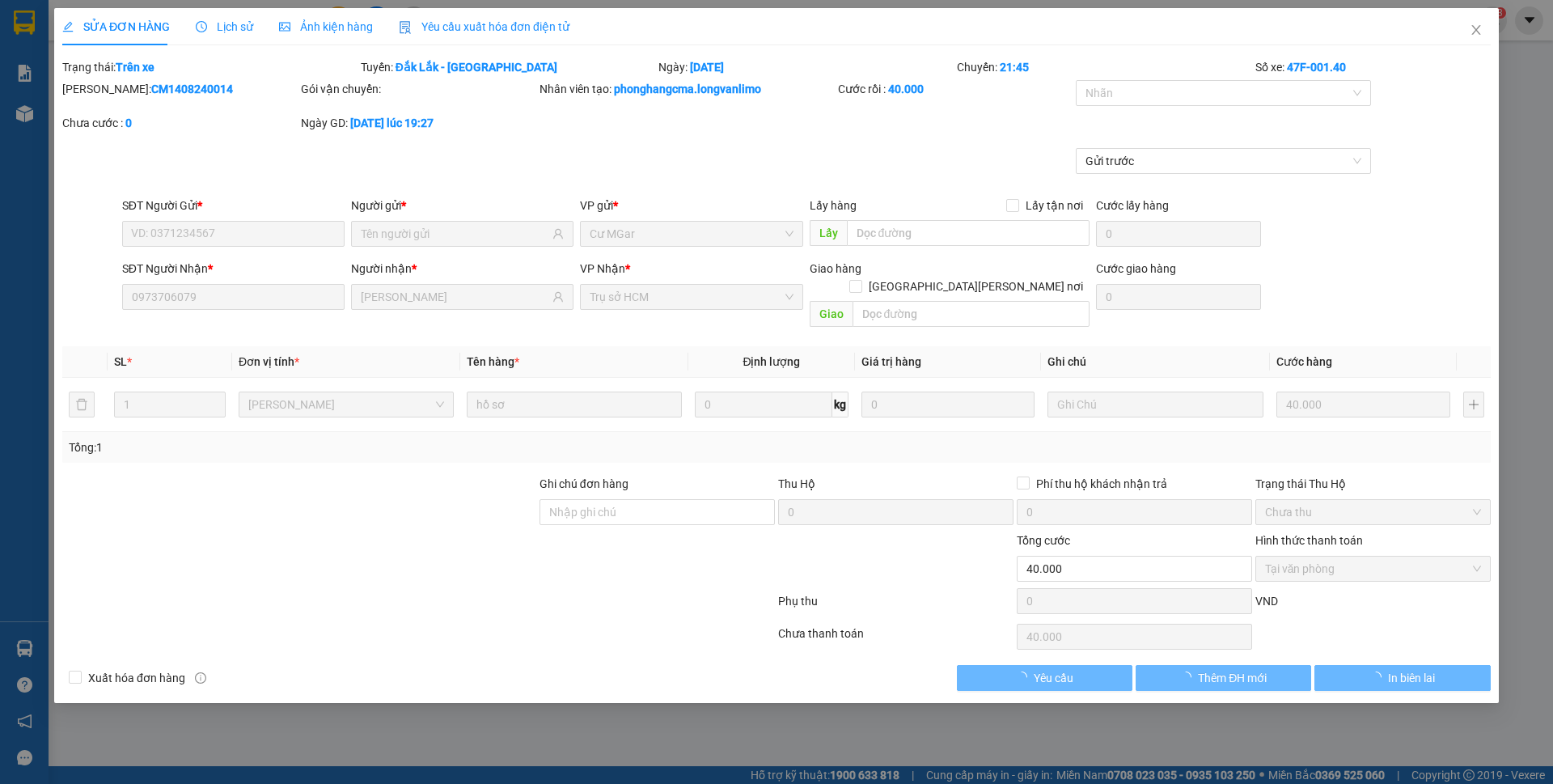
click at [330, 23] on span "Ảnh kiện hàng" at bounding box center [326, 26] width 94 height 13
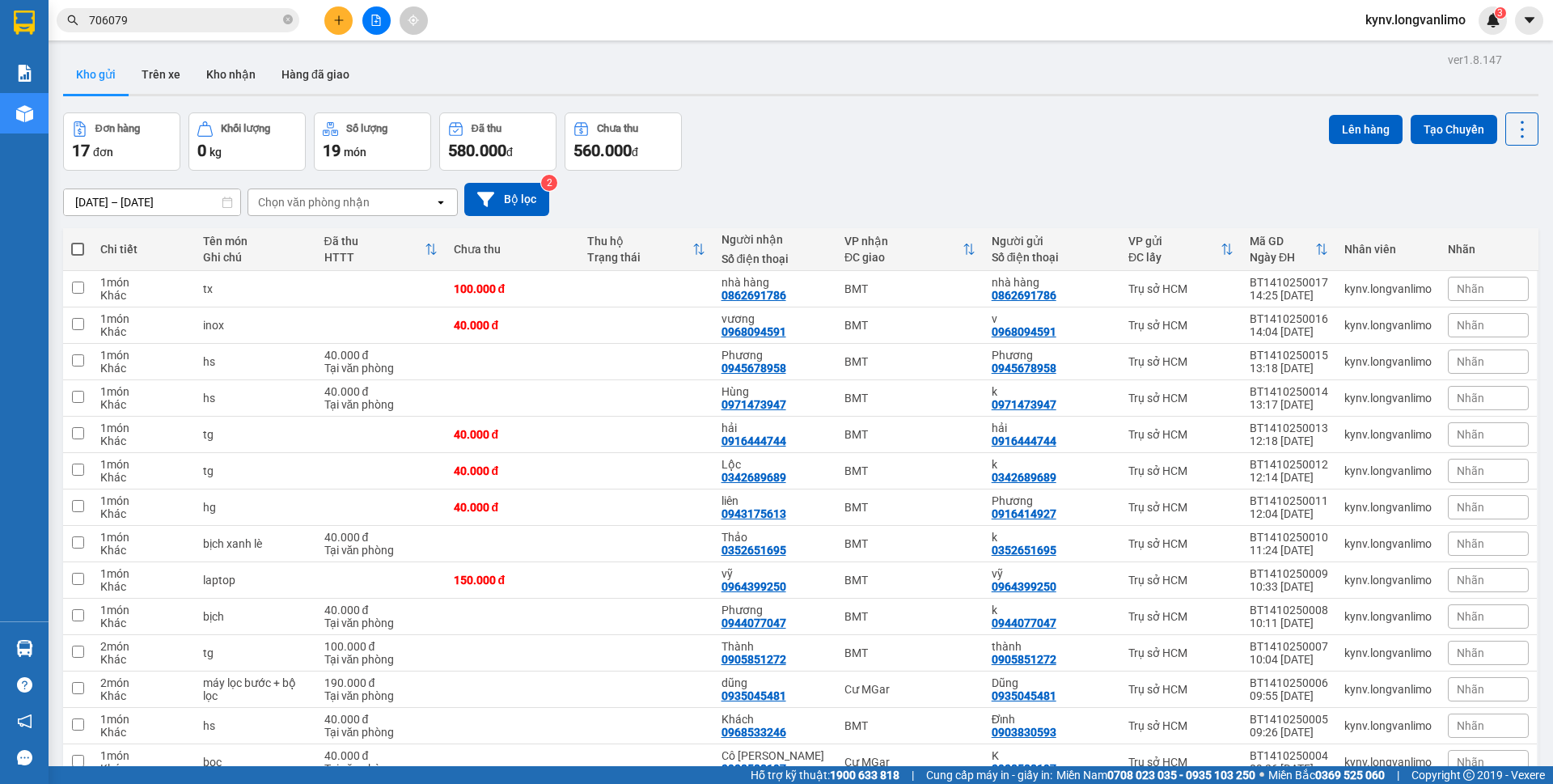
click at [113, 208] on input "[DATE] – [DATE]" at bounding box center [152, 202] width 176 height 26
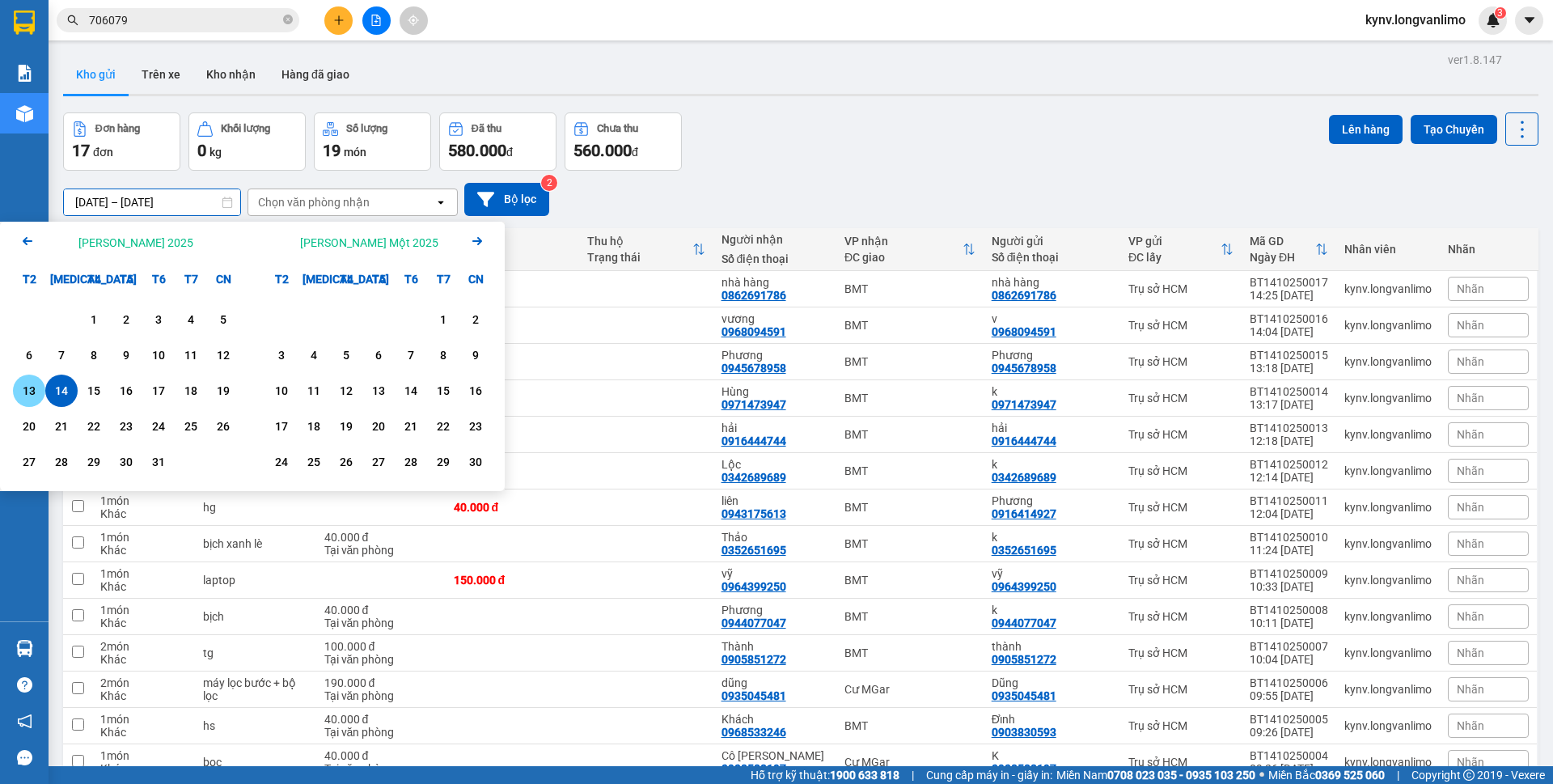
click at [17, 396] on div "13" at bounding box center [28, 391] width 33 height 33
type input "13/10/2025 – / /"
click at [697, 197] on div "13/10/2025 – / / Press the down arrow key to interact with the calendar and sel…" at bounding box center [801, 200] width 1475 height 33
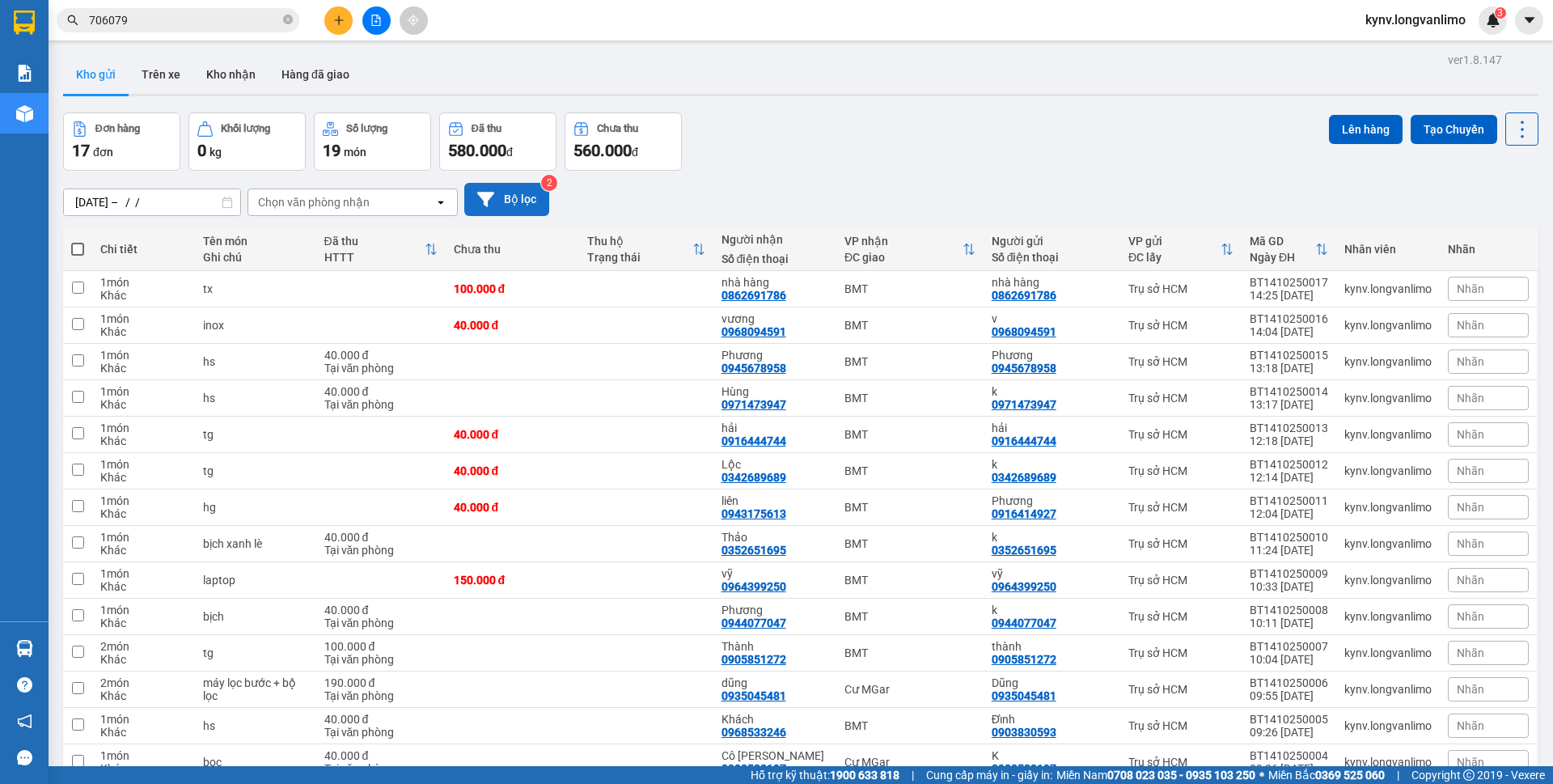
click at [529, 195] on button "Bộ lọc" at bounding box center [507, 200] width 85 height 33
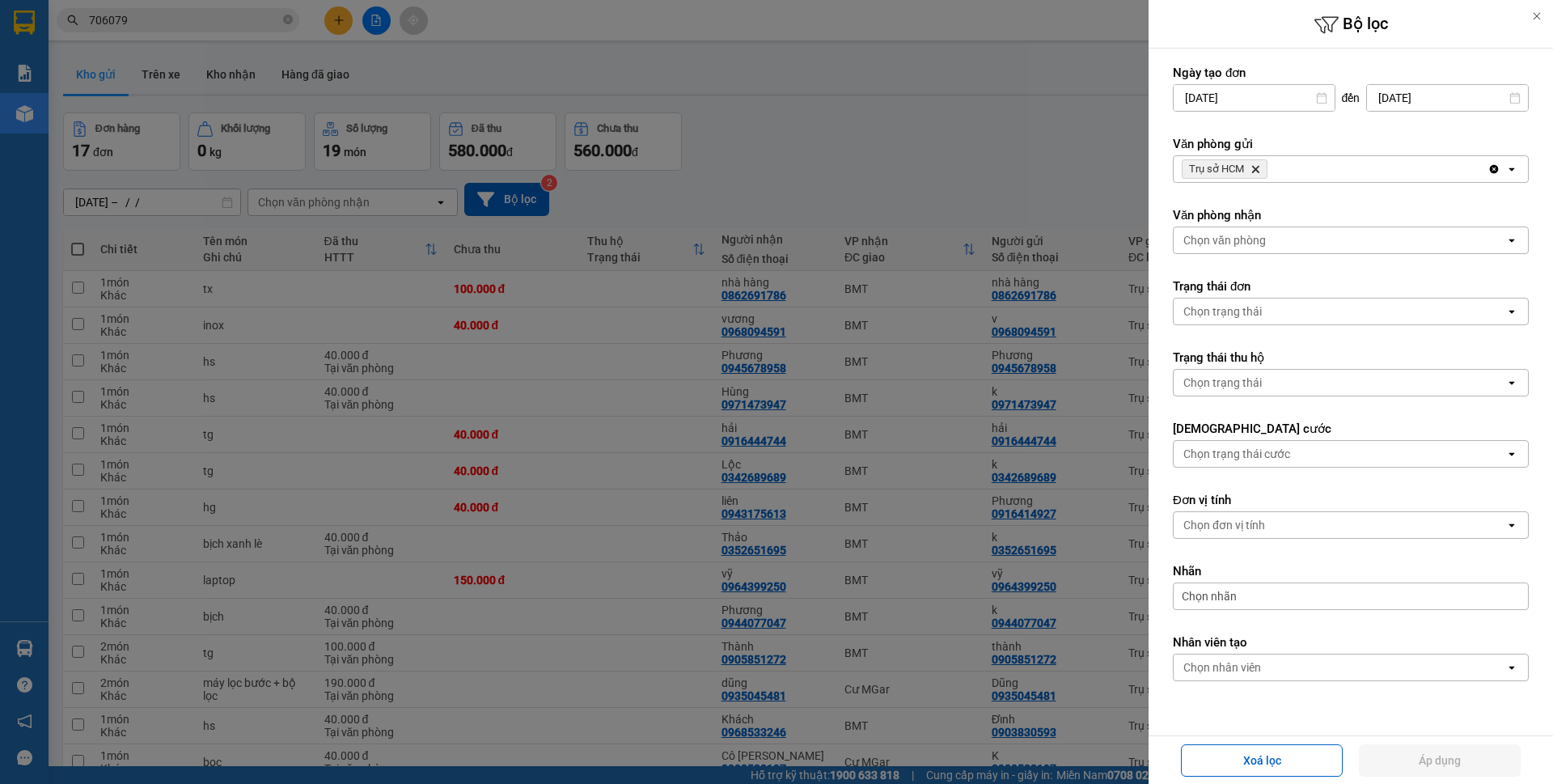
click at [1050, 205] on div at bounding box center [776, 392] width 1553 height 784
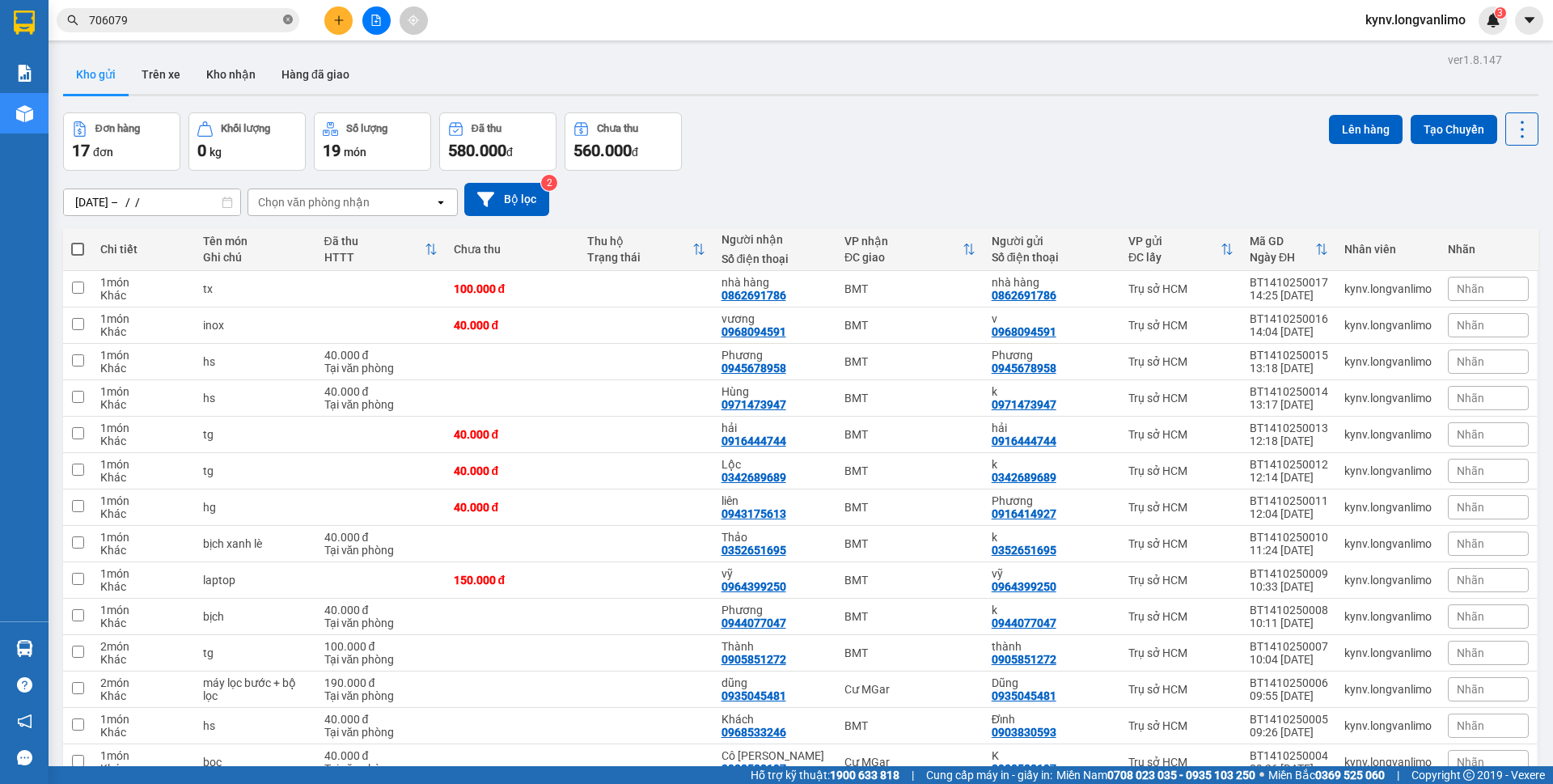
click at [288, 18] on icon "close-circle" at bounding box center [288, 19] width 10 height 10
click at [147, 203] on input "13/10/2025 – / /" at bounding box center [152, 202] width 176 height 26
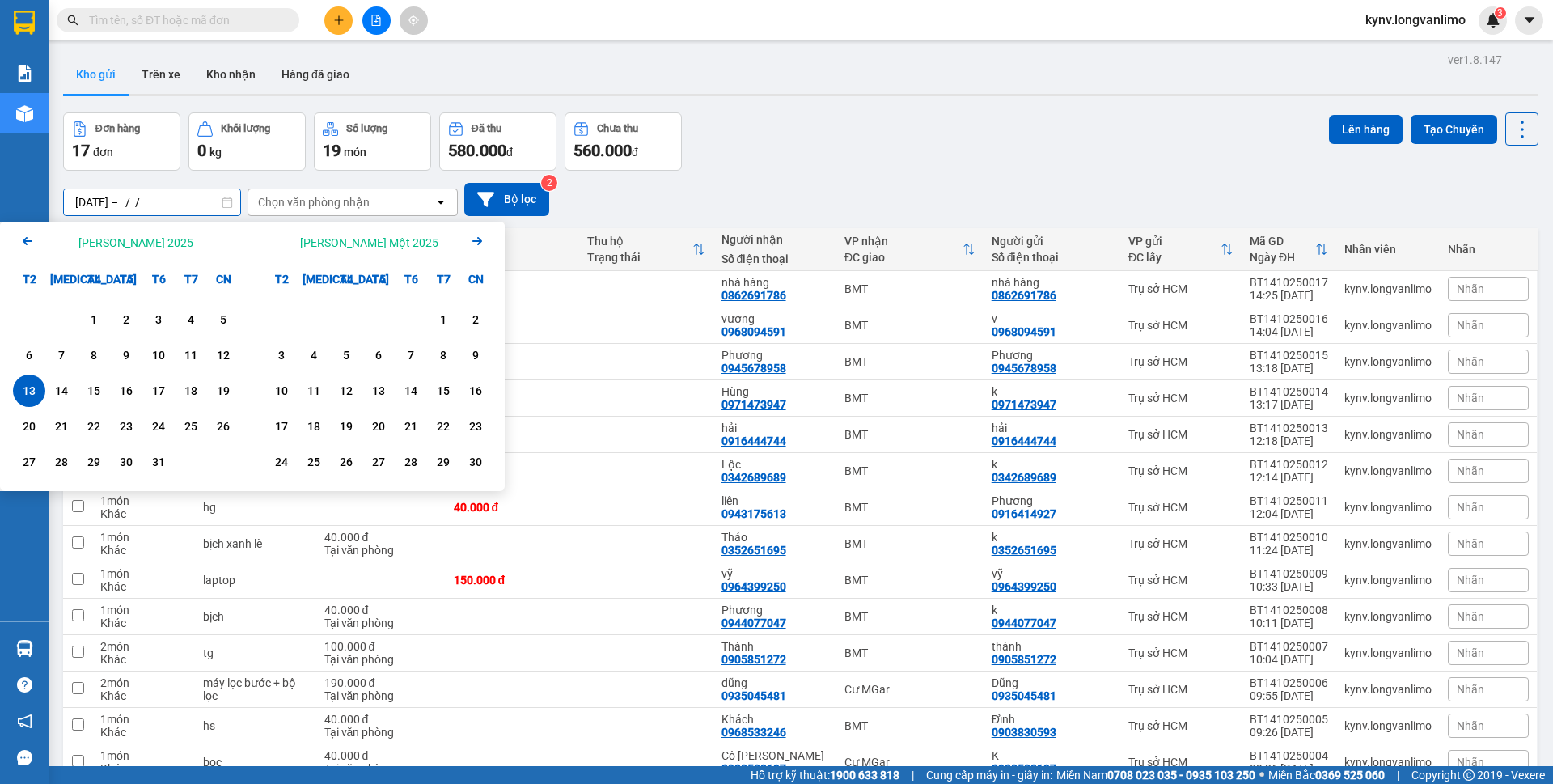
click at [147, 203] on input "13/10/2025 – / /" at bounding box center [152, 202] width 176 height 26
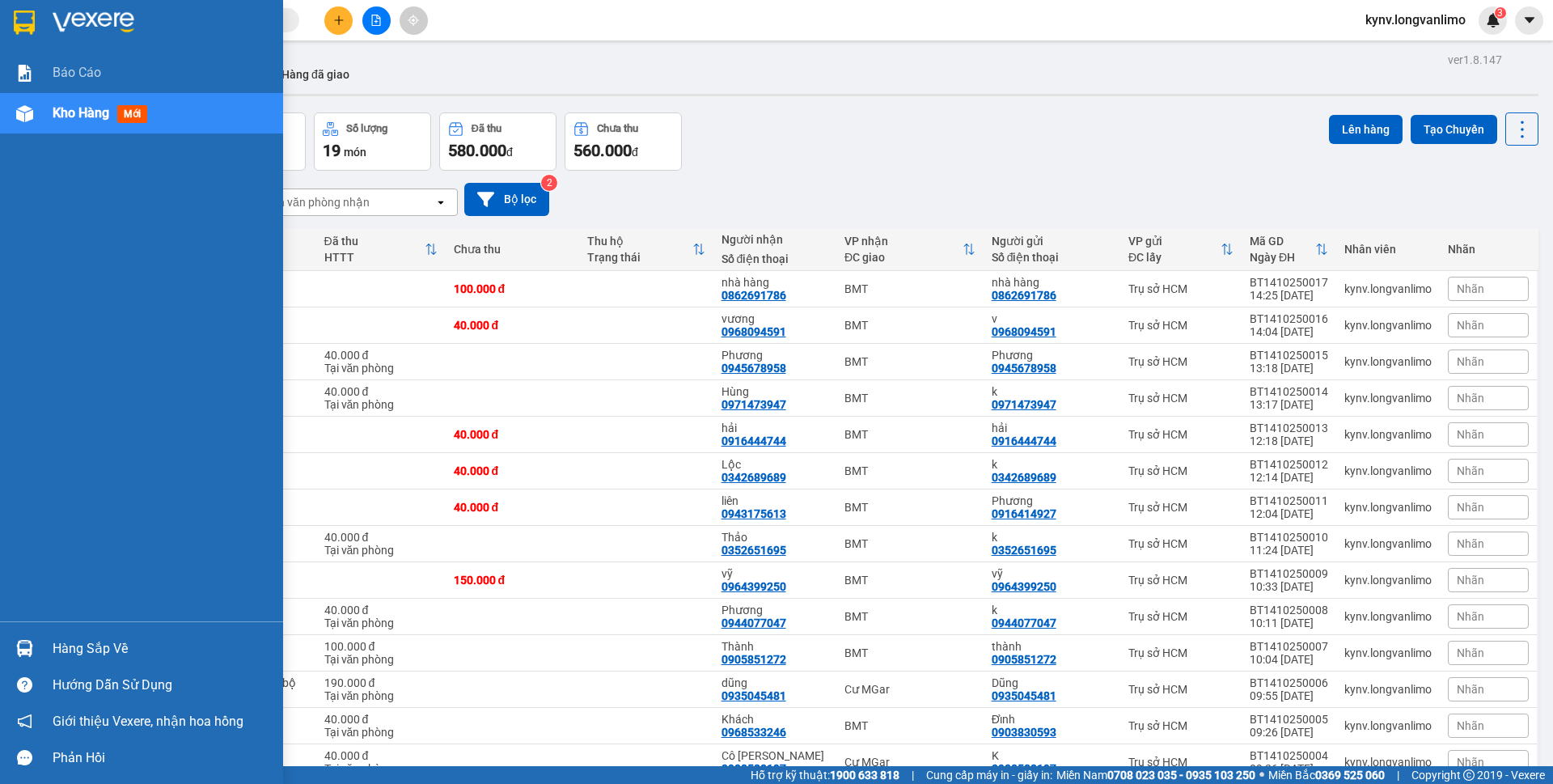
click at [28, 94] on div "Kho hàng mới" at bounding box center [141, 113] width 283 height 40
click at [47, 79] on div "Báo cáo" at bounding box center [141, 73] width 283 height 40
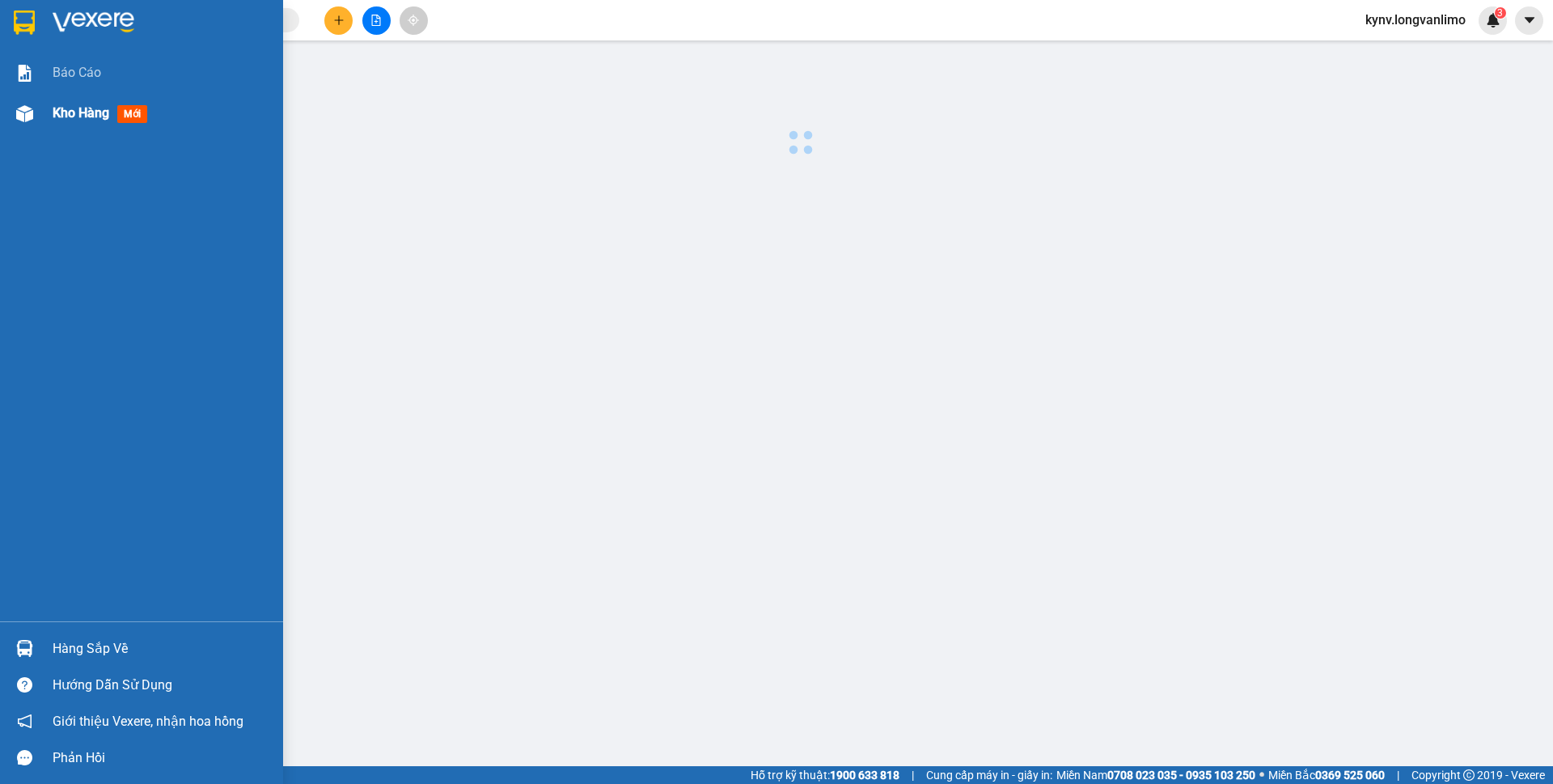
click at [61, 116] on span "Kho hàng" at bounding box center [81, 113] width 57 height 15
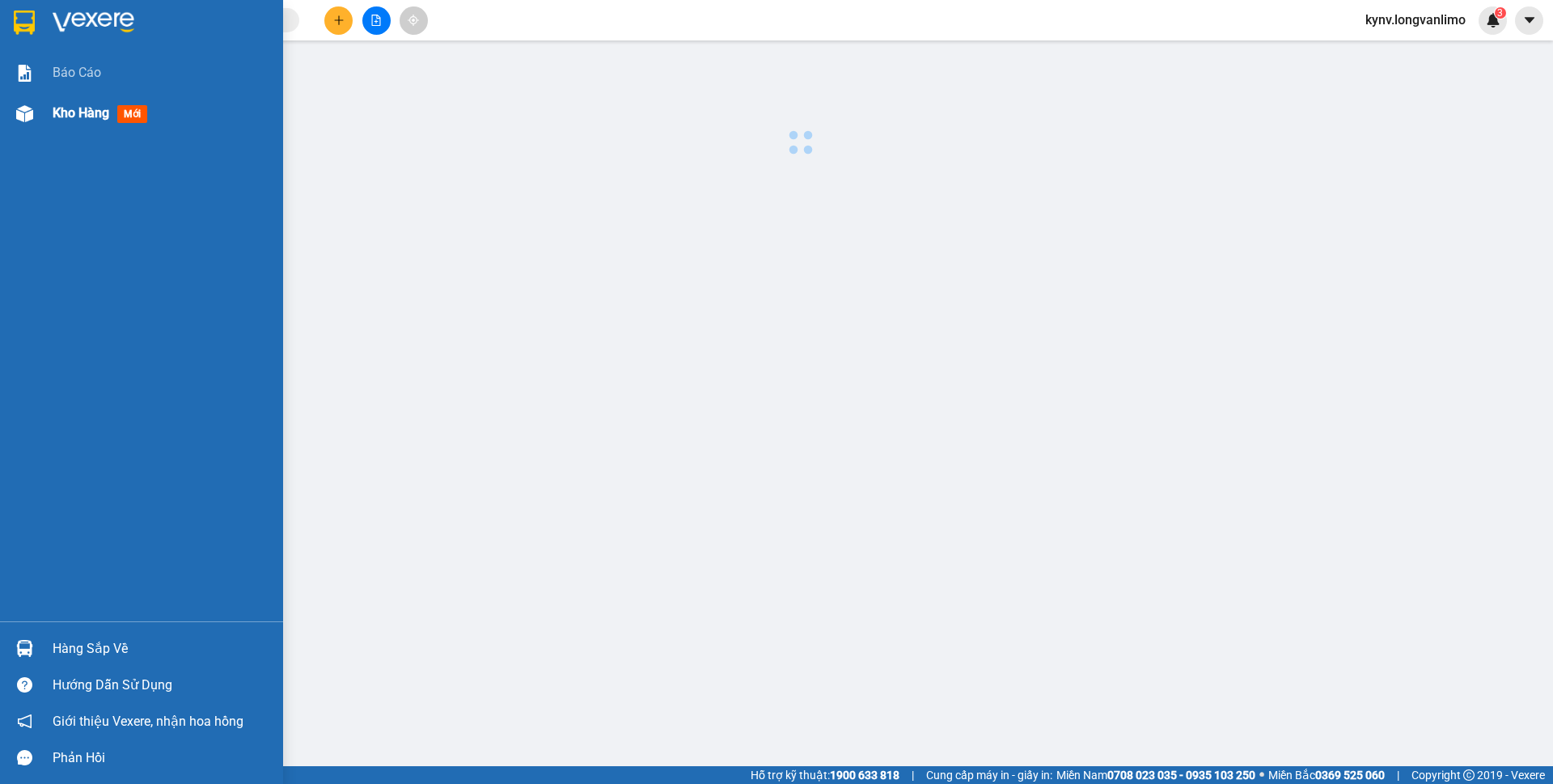
click at [61, 116] on span "Kho hàng" at bounding box center [81, 113] width 57 height 15
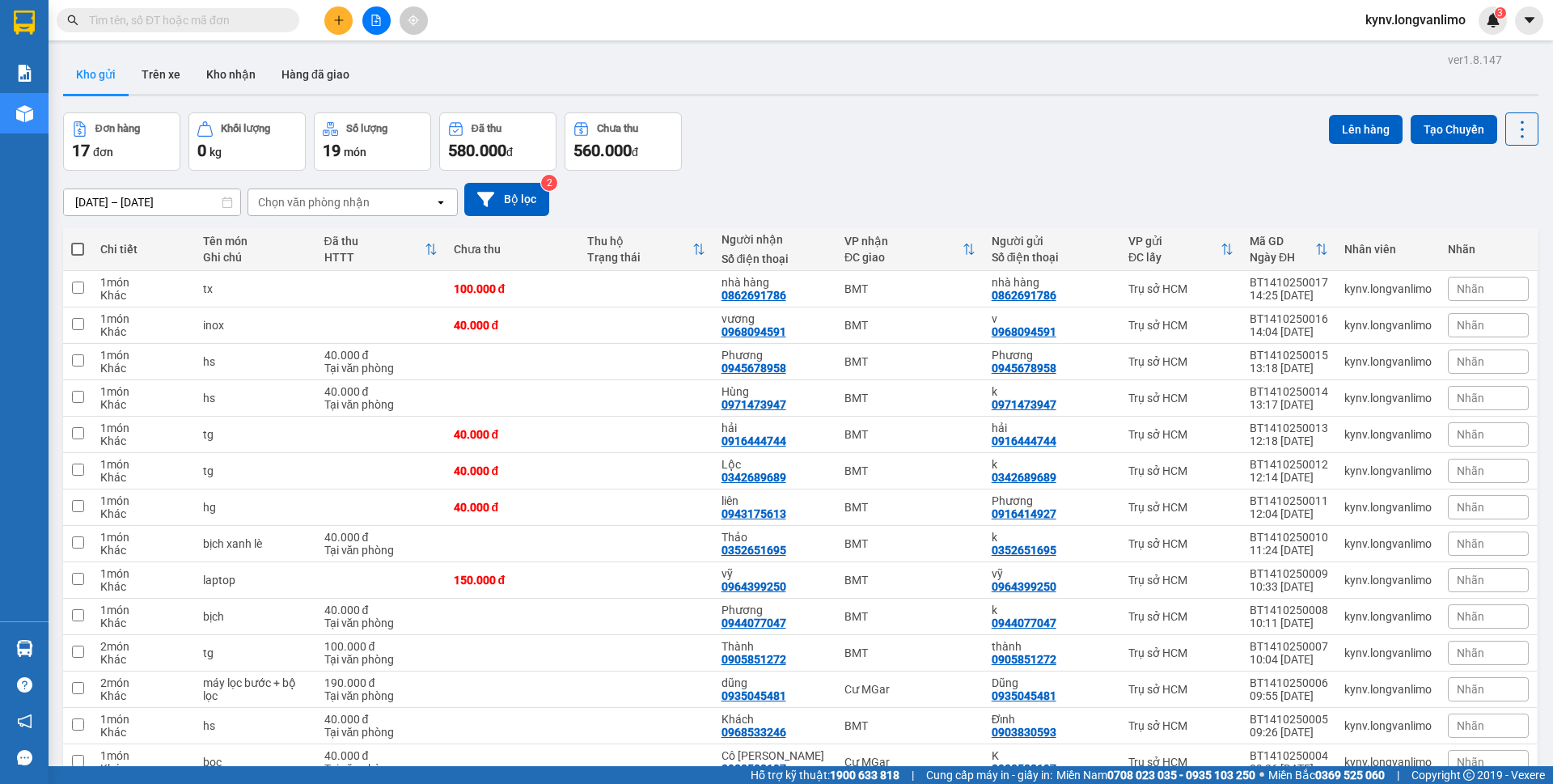
click at [201, 26] on input "text" at bounding box center [185, 20] width 191 height 18
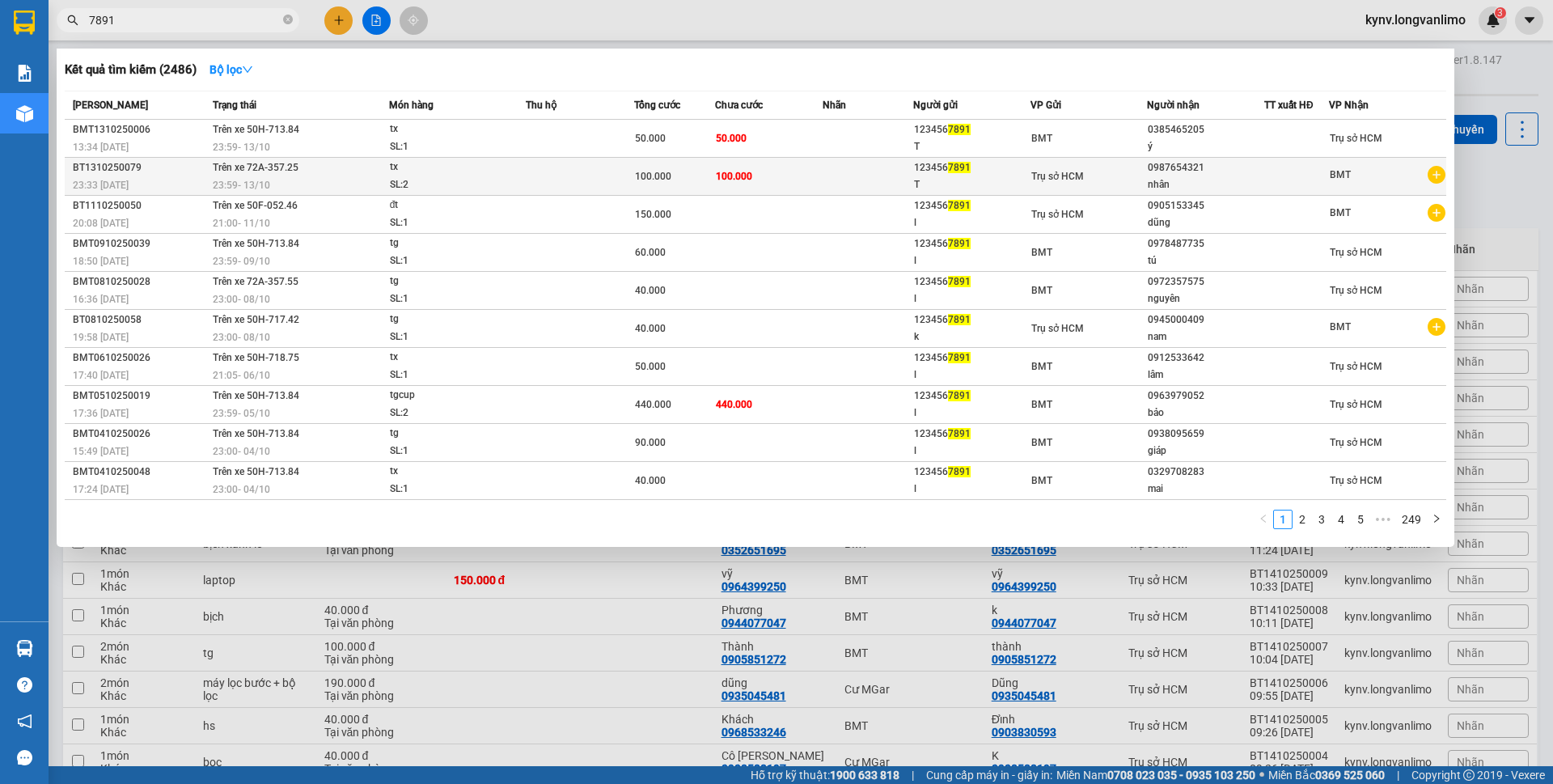
type input "7891"
click at [529, 174] on td at bounding box center [580, 177] width 109 height 38
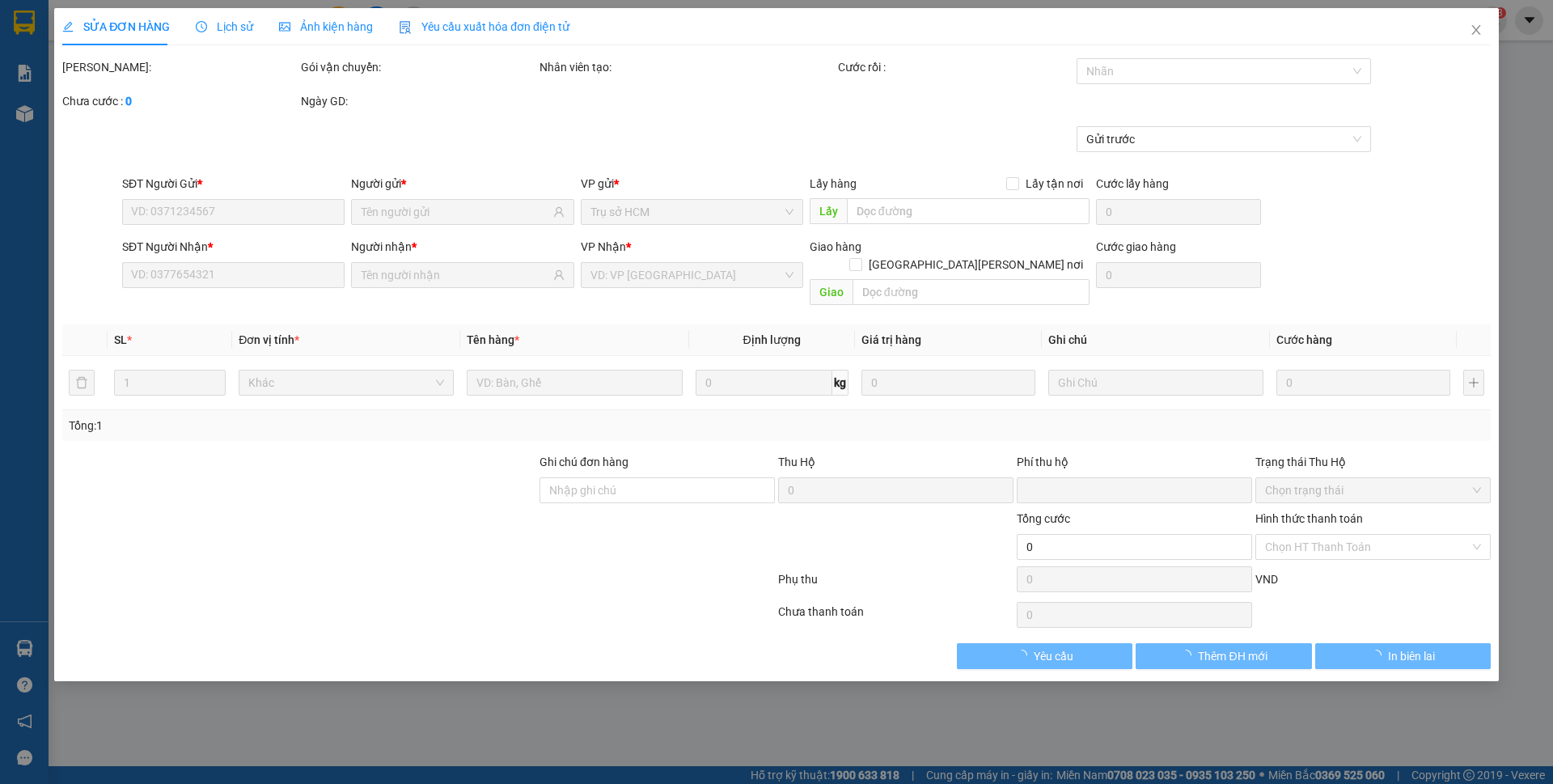
click at [307, 24] on span "Ảnh kiện hàng" at bounding box center [326, 26] width 94 height 13
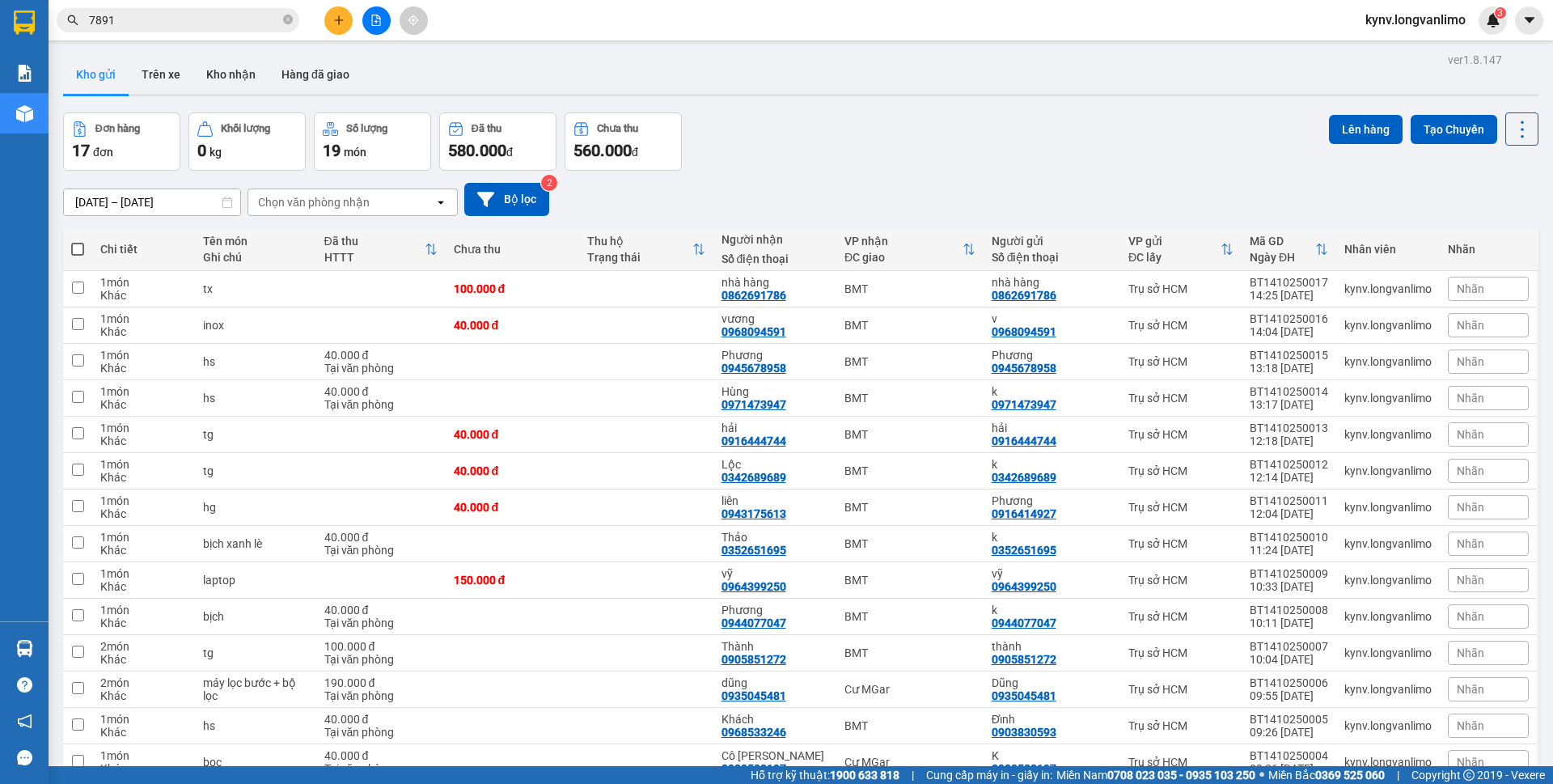
click at [149, 20] on input "7891" at bounding box center [185, 20] width 191 height 18
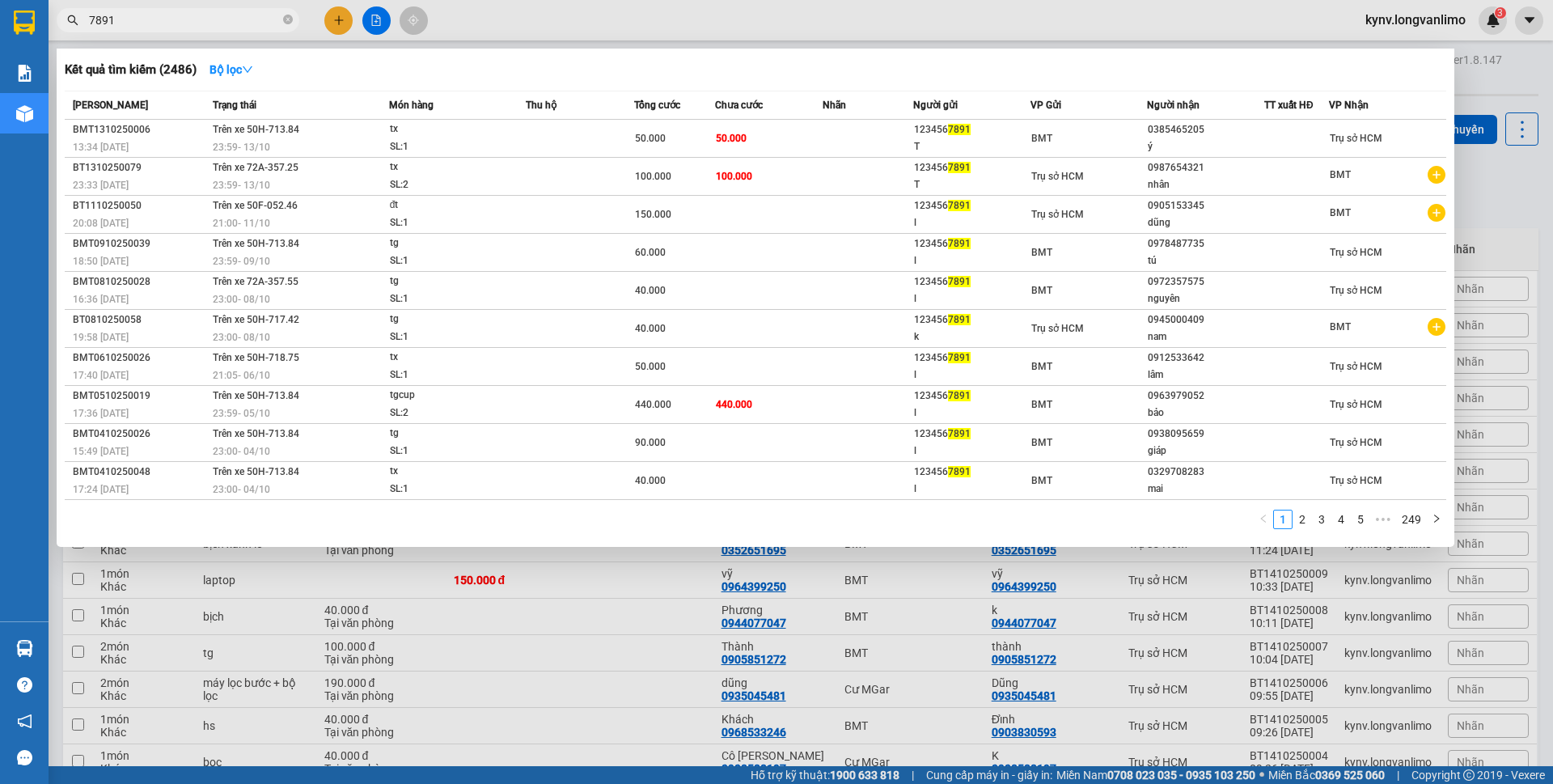
click at [149, 20] on input "7891" at bounding box center [185, 20] width 191 height 18
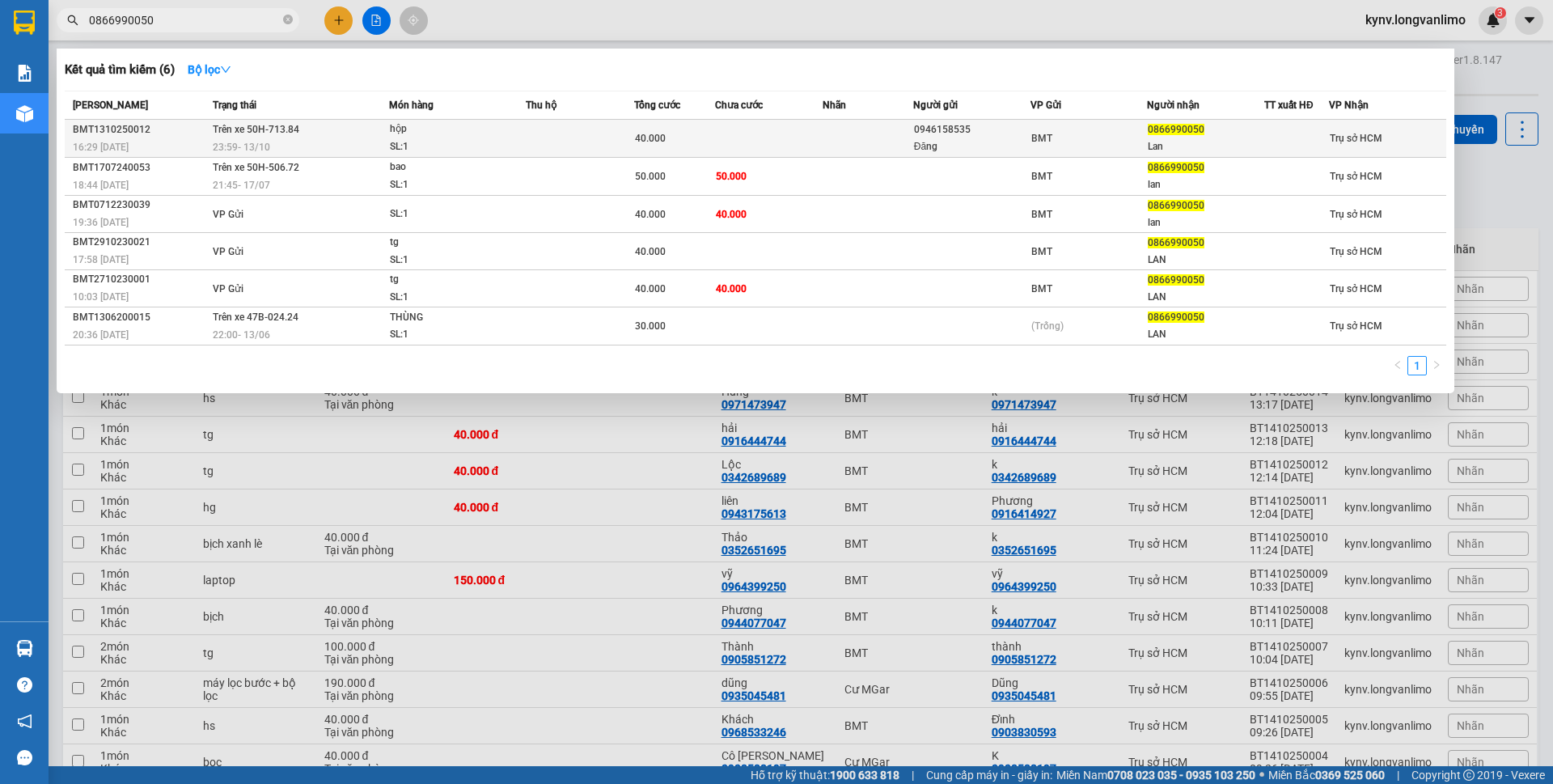
type input "0866990050"
click at [287, 129] on span "Trên xe 50H-713.84" at bounding box center [256, 129] width 87 height 12
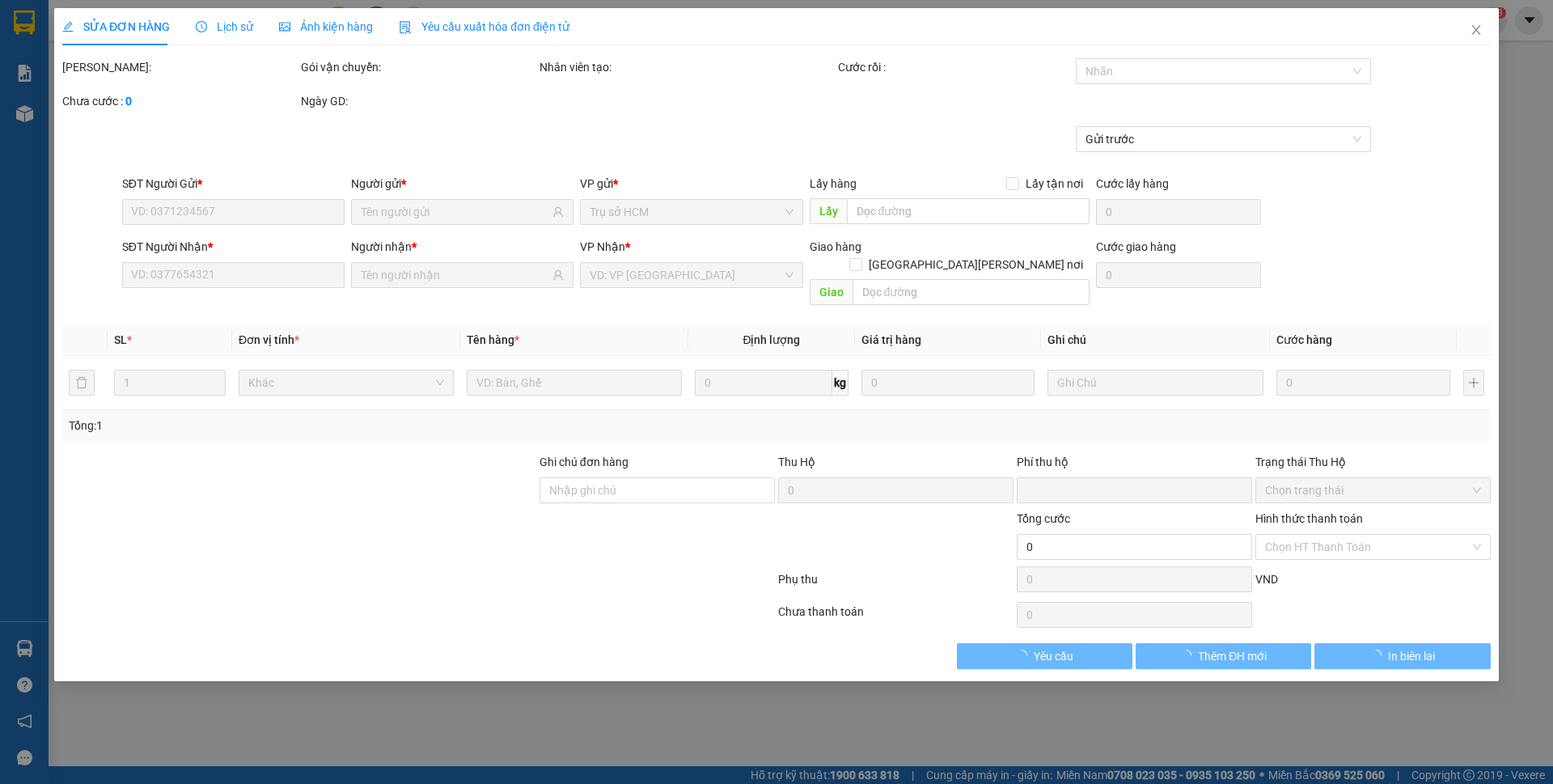
click at [314, 28] on span "Ảnh kiện hàng" at bounding box center [326, 26] width 94 height 13
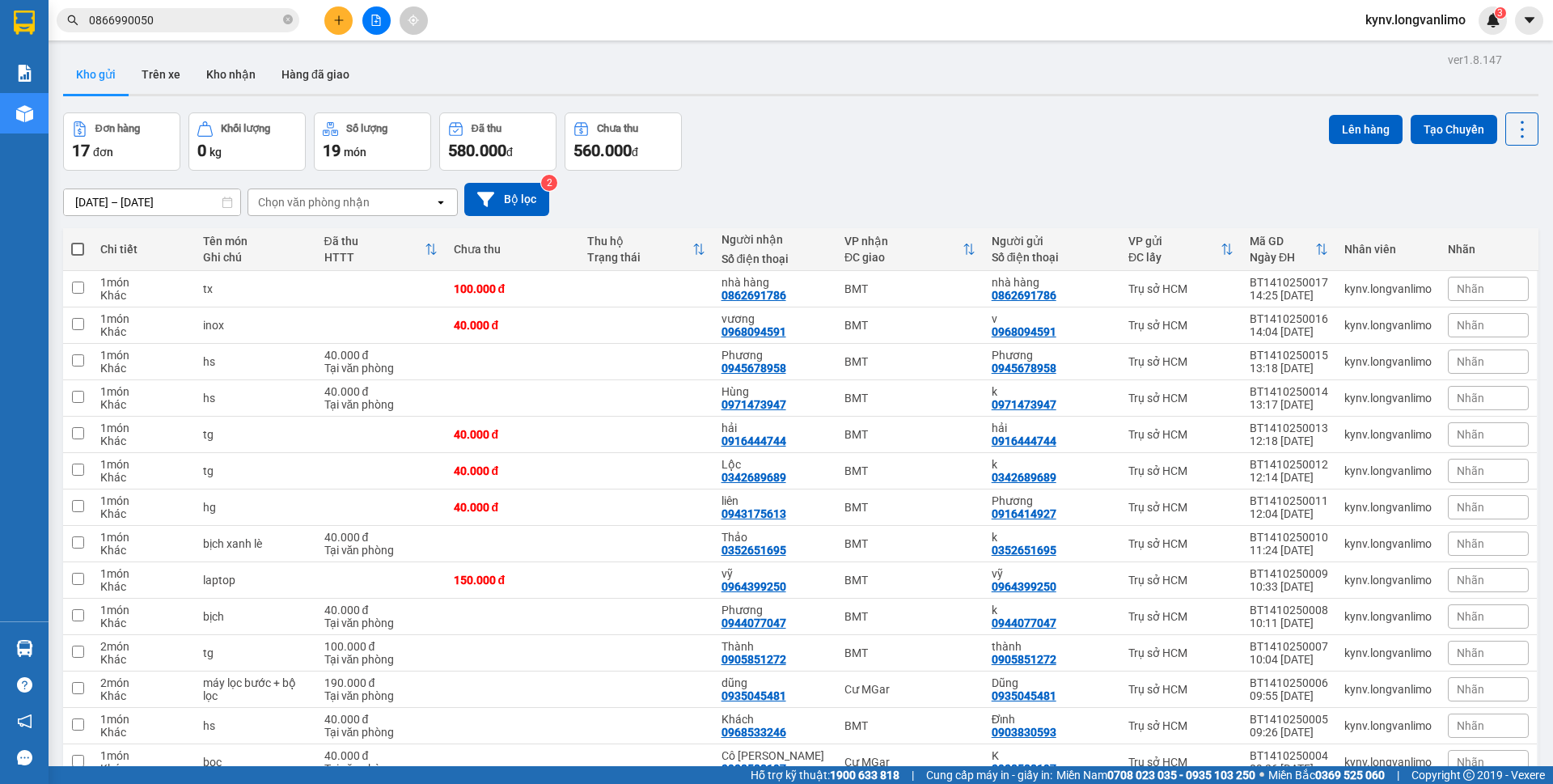
click at [250, 23] on input "0866990050" at bounding box center [185, 20] width 191 height 18
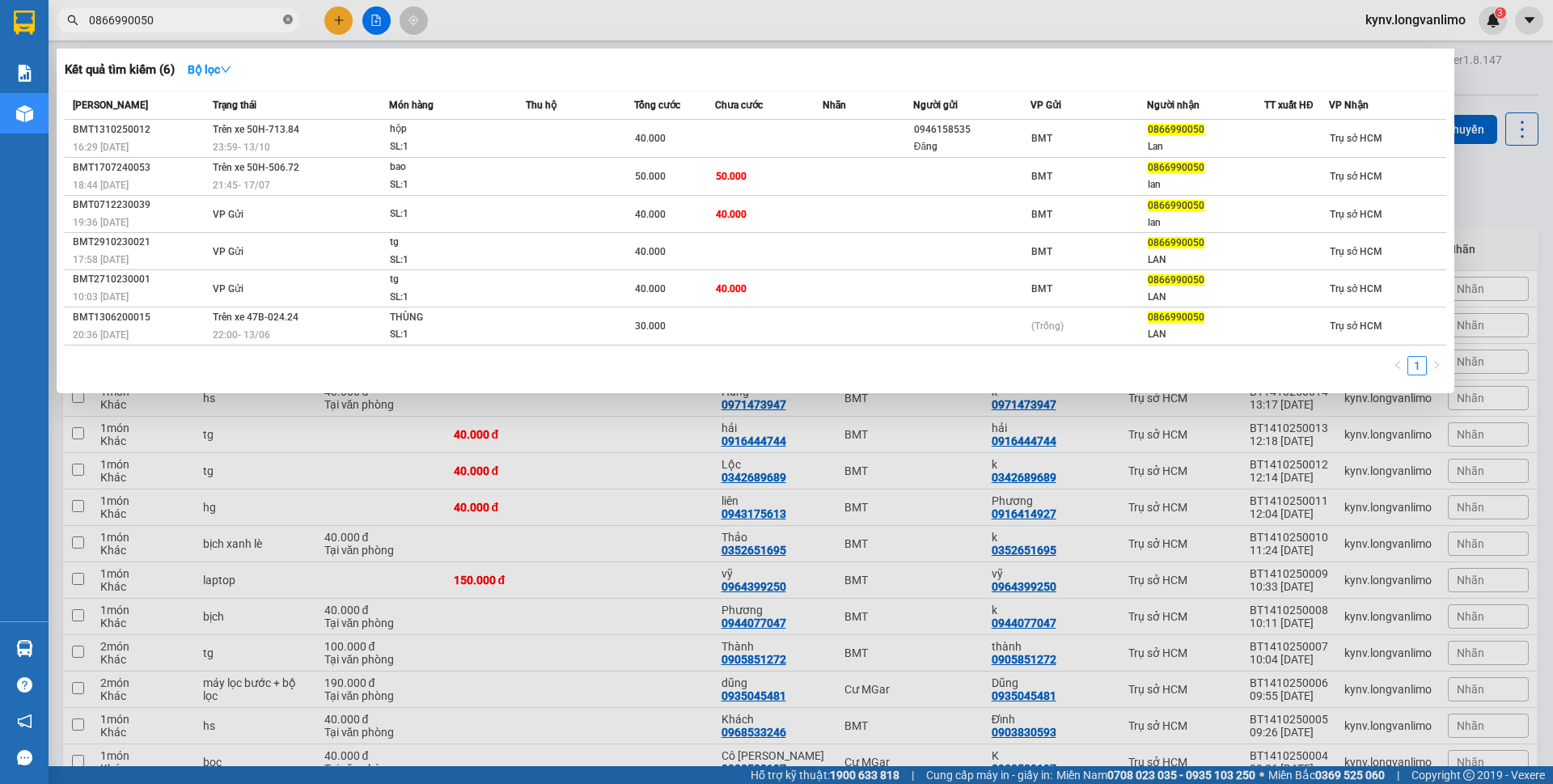
click at [286, 23] on icon "close-circle" at bounding box center [288, 19] width 10 height 10
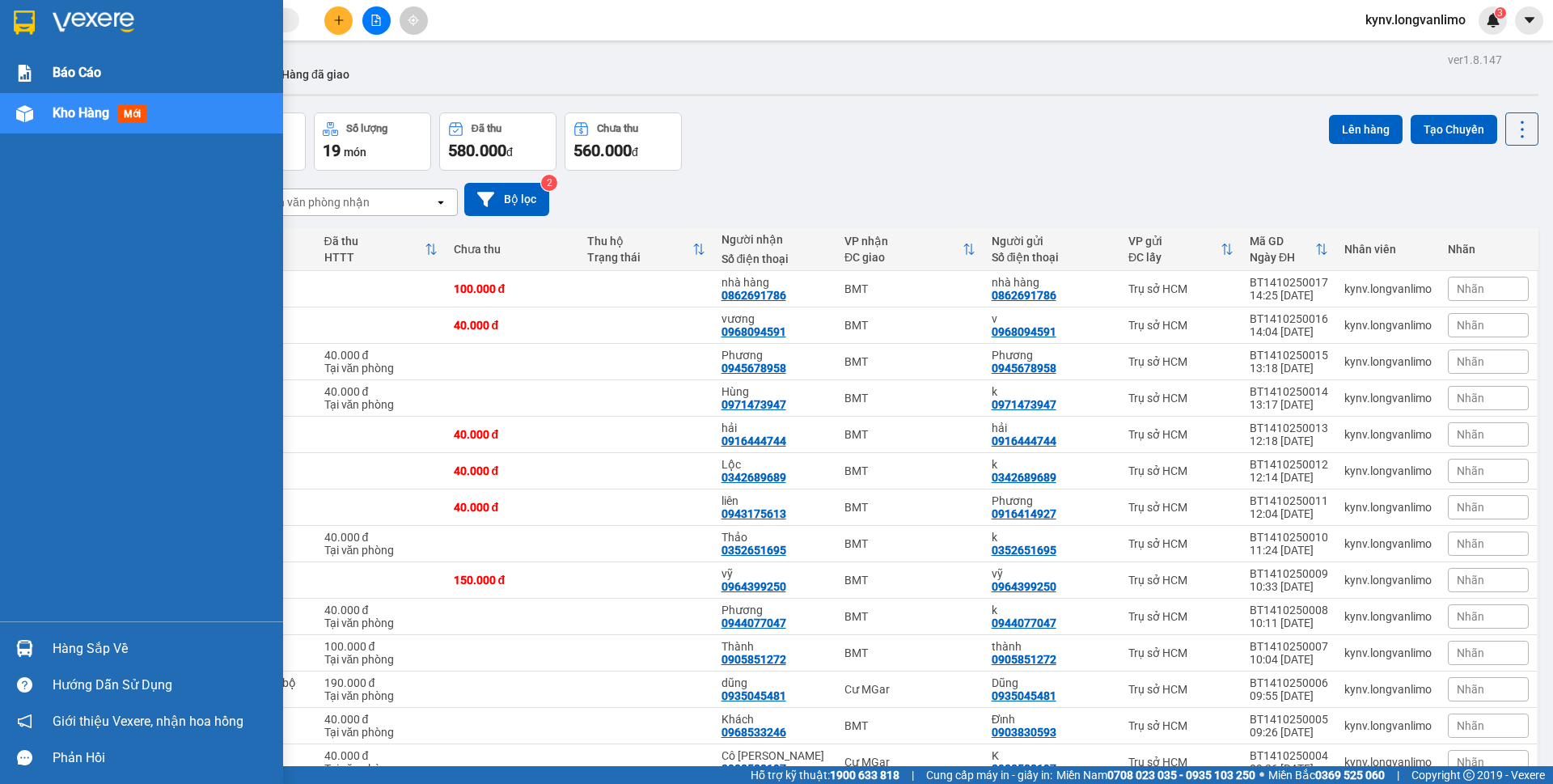
click at [18, 73] on img at bounding box center [24, 73] width 17 height 17
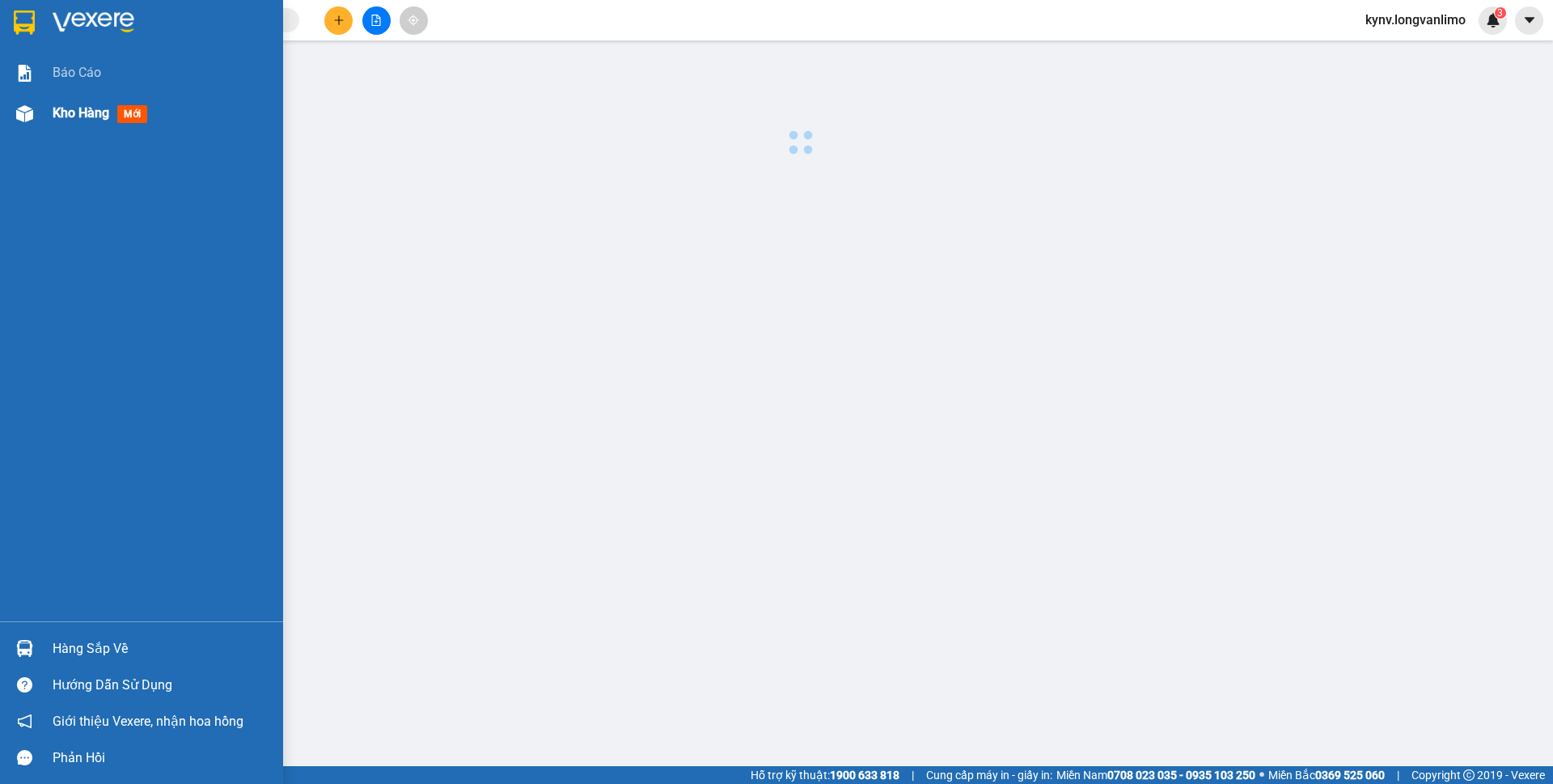
click at [62, 109] on span "Kho hàng" at bounding box center [81, 113] width 57 height 15
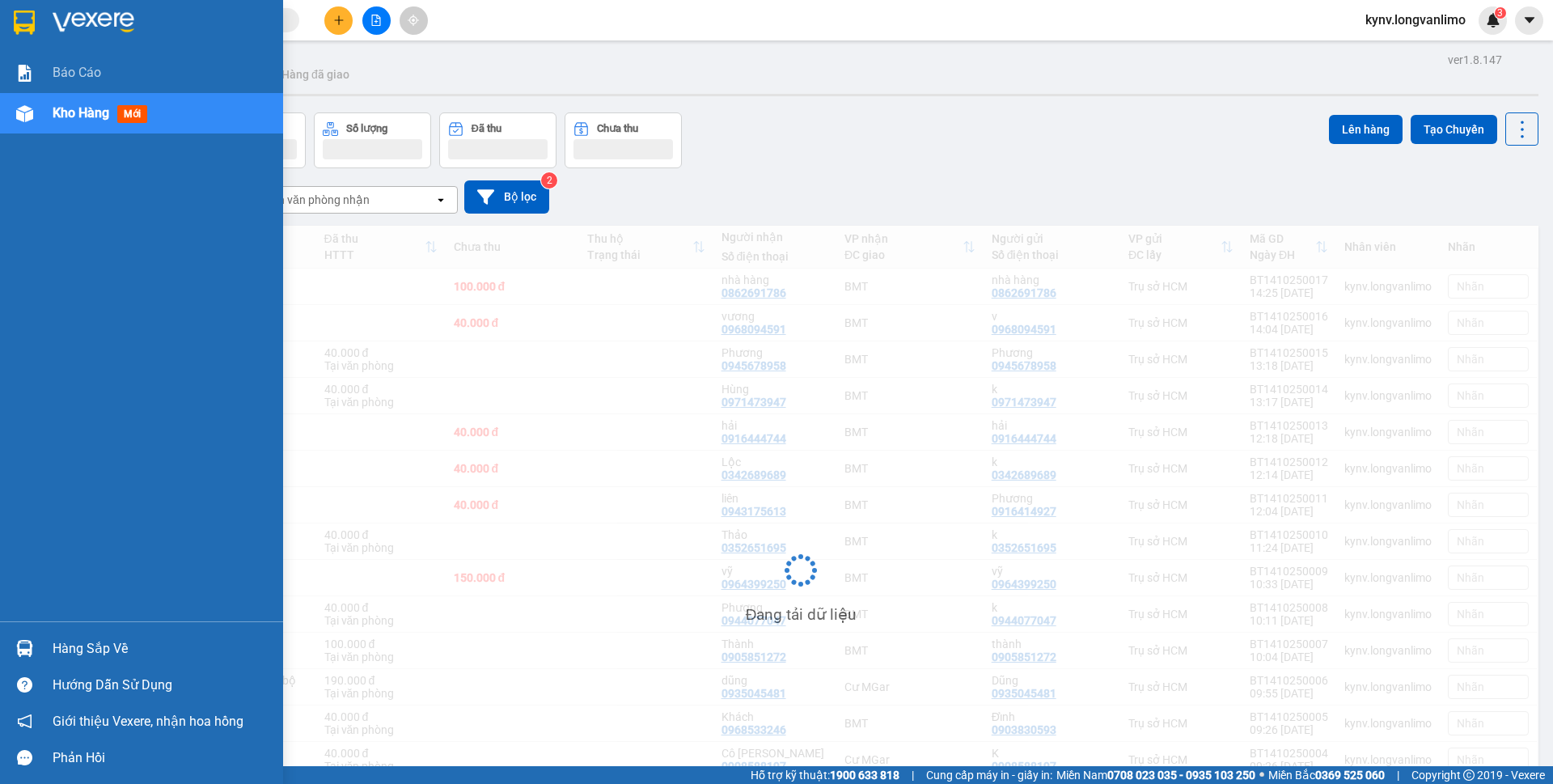
click at [62, 109] on span "Kho hàng" at bounding box center [81, 113] width 57 height 15
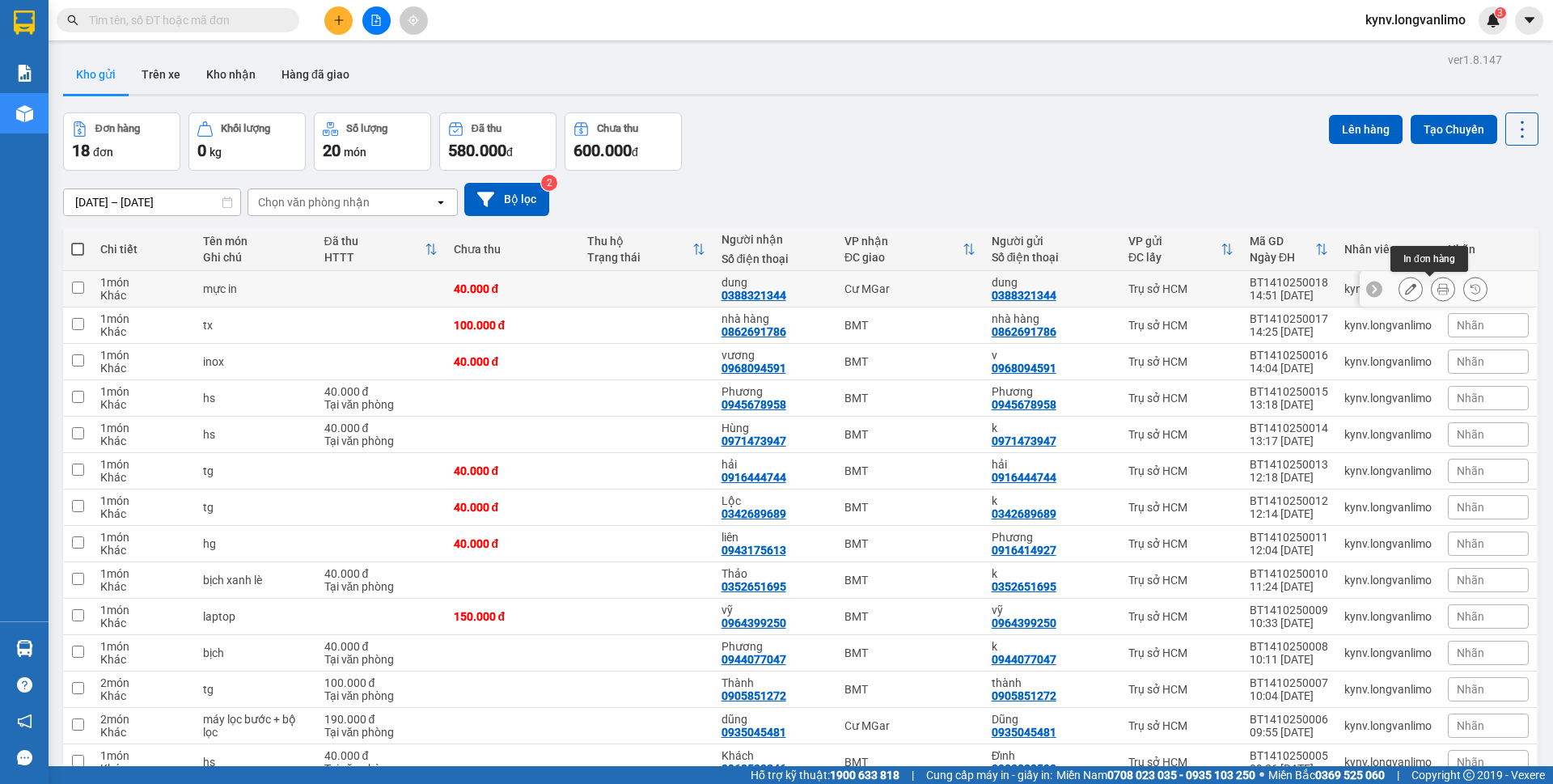
click at [1437, 289] on icon at bounding box center [1443, 289] width 12 height 12
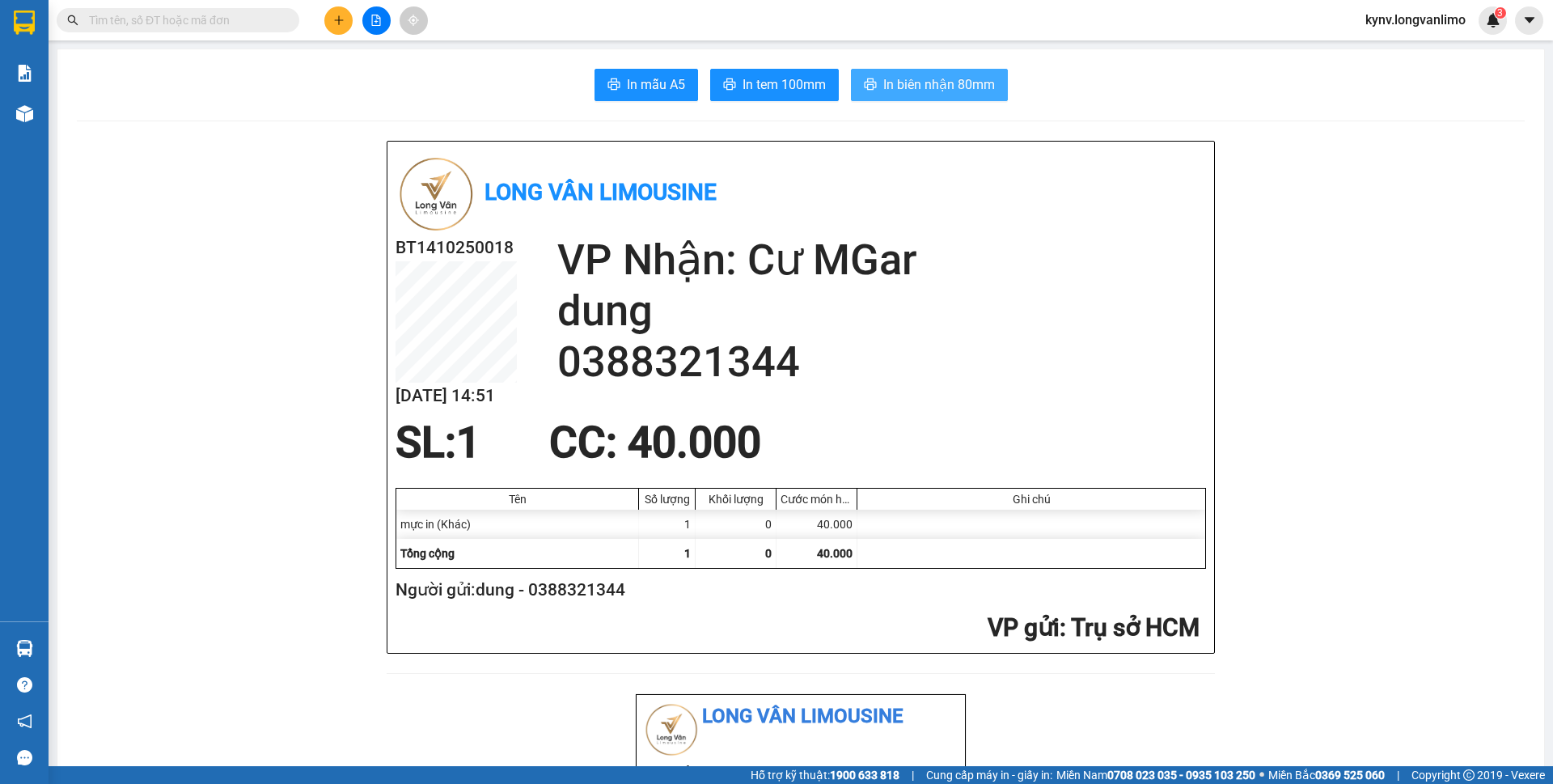
click at [907, 80] on span "In biên nhận 80mm" at bounding box center [939, 84] width 112 height 20
click at [746, 73] on button "In tem 100mm" at bounding box center [775, 84] width 129 height 33
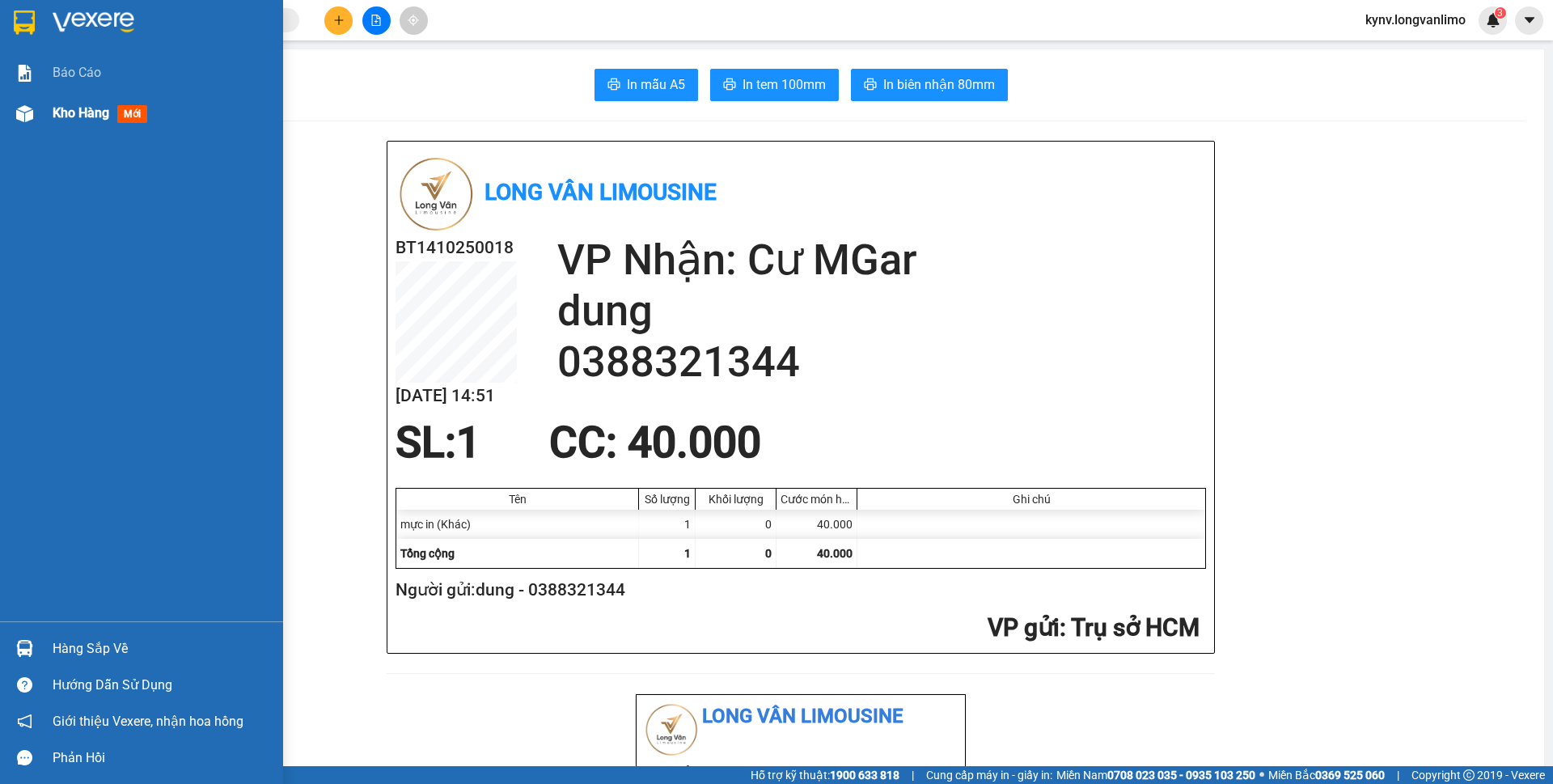
click at [63, 106] on span "Kho hàng" at bounding box center [81, 113] width 57 height 15
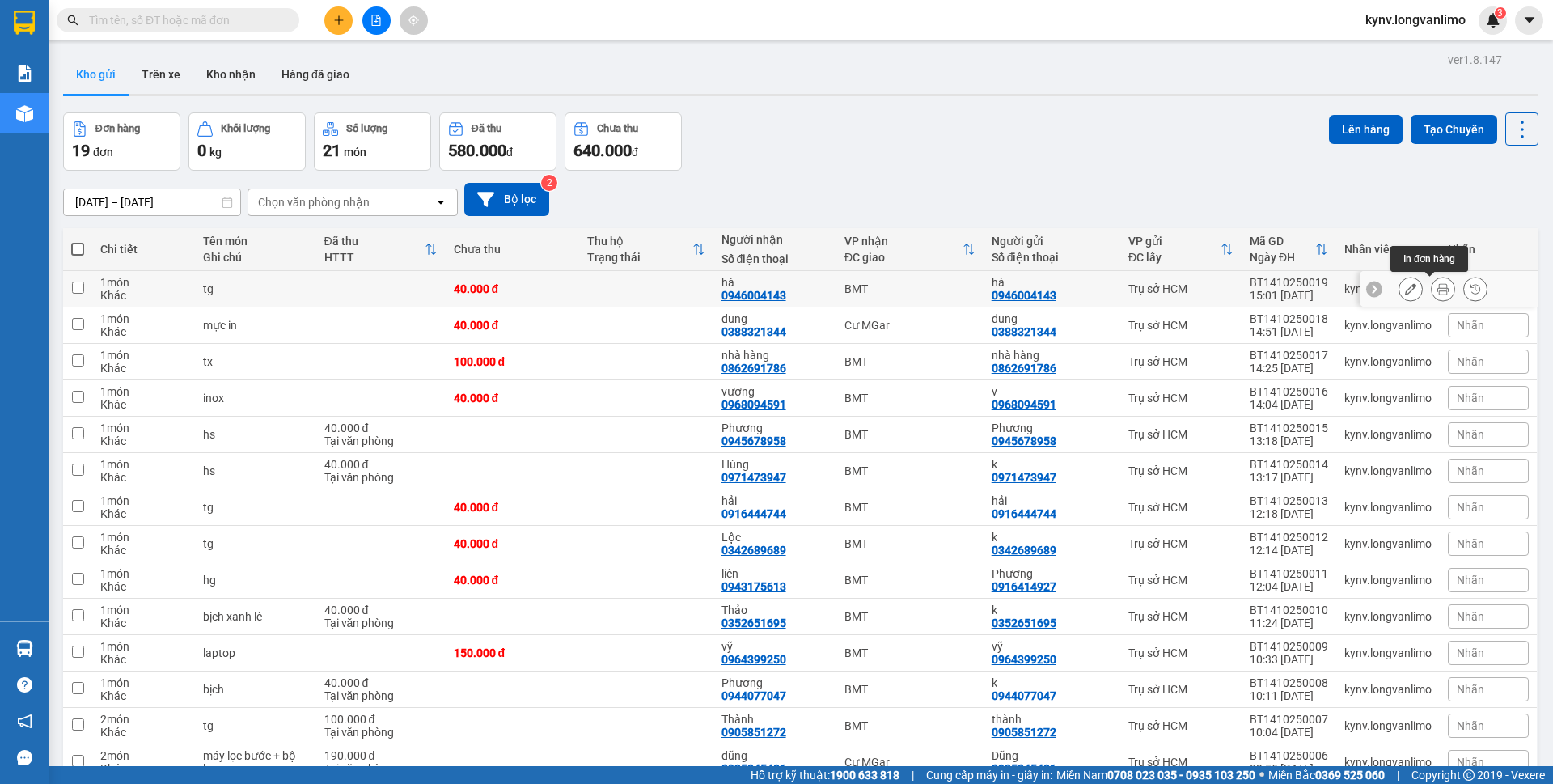
click at [1437, 288] on icon at bounding box center [1443, 289] width 12 height 12
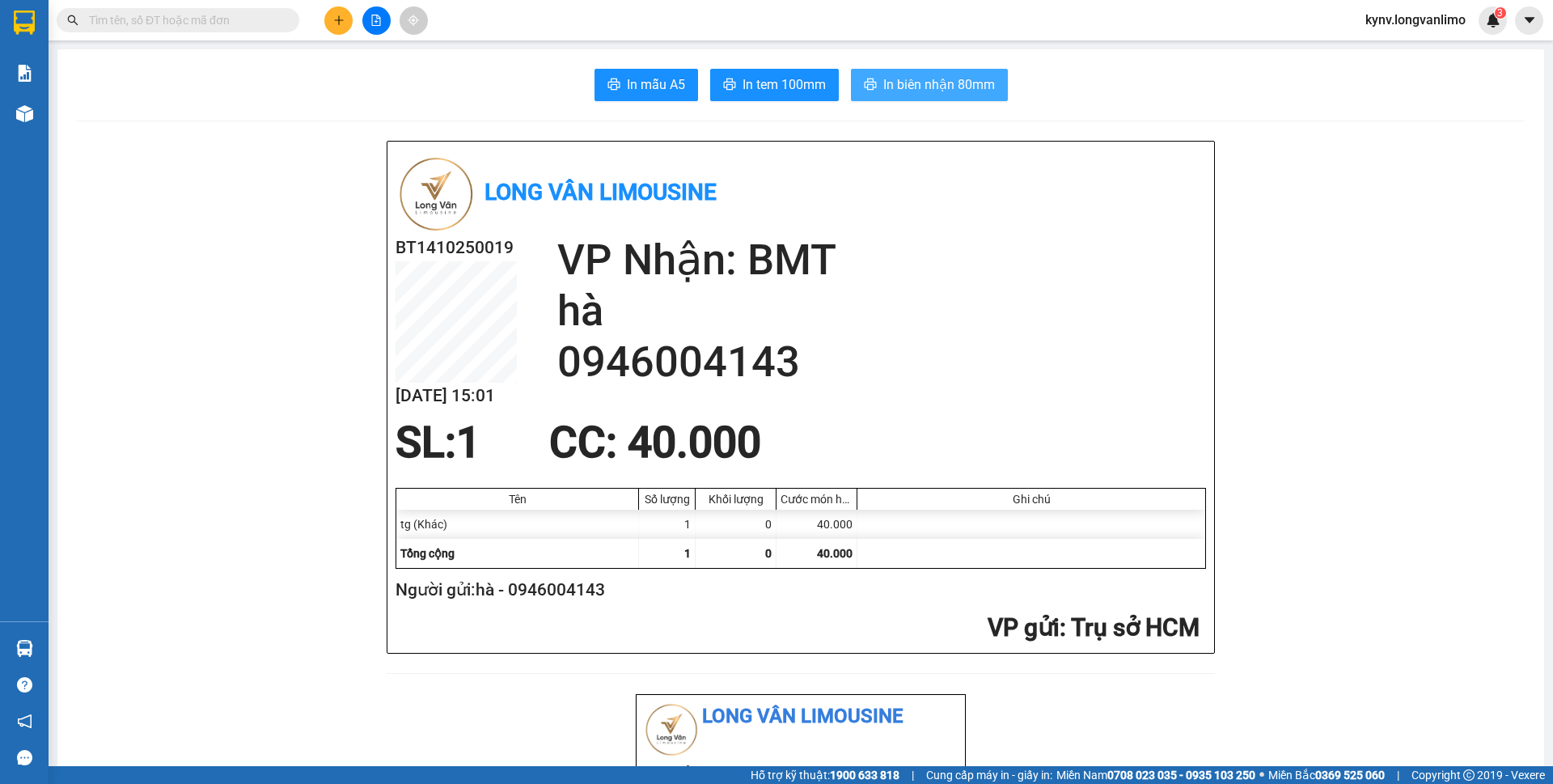
click at [909, 69] on button "In biên nhận 80mm" at bounding box center [929, 84] width 157 height 33
click at [808, 88] on span "In tem 100mm" at bounding box center [784, 84] width 83 height 20
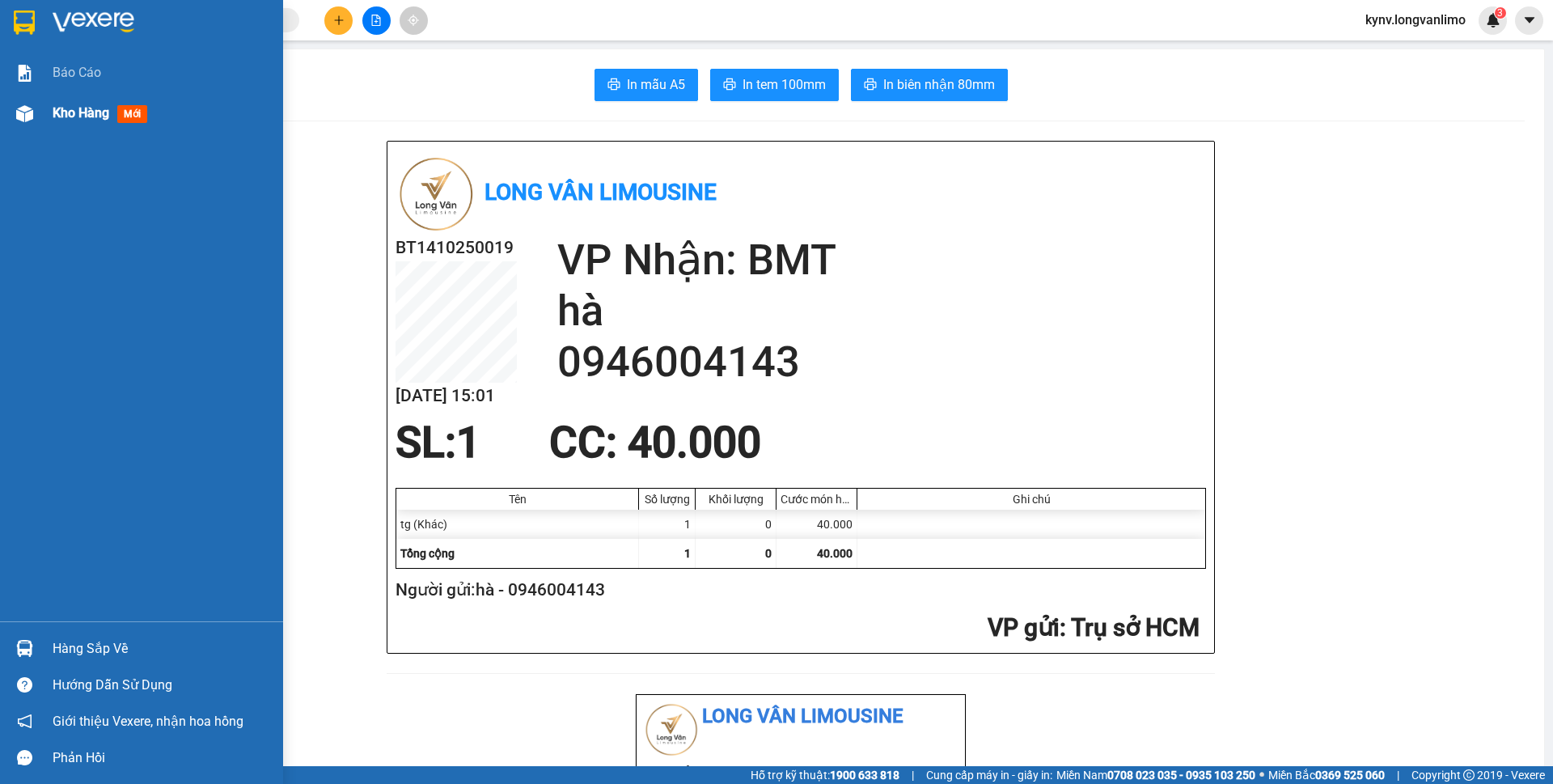
click at [50, 112] on div "Kho hàng mới" at bounding box center [141, 113] width 283 height 40
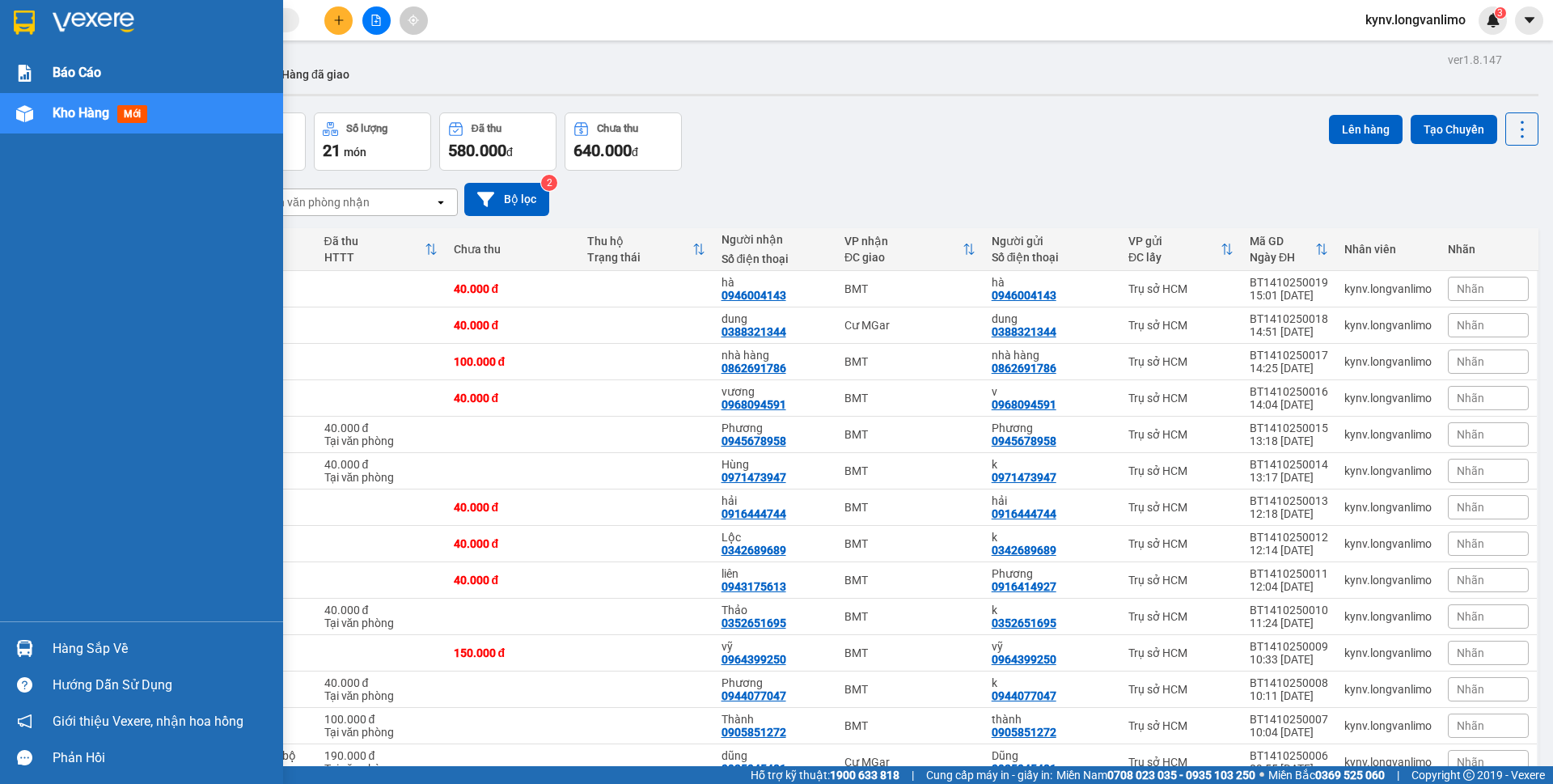
click at [26, 86] on div at bounding box center [25, 73] width 28 height 28
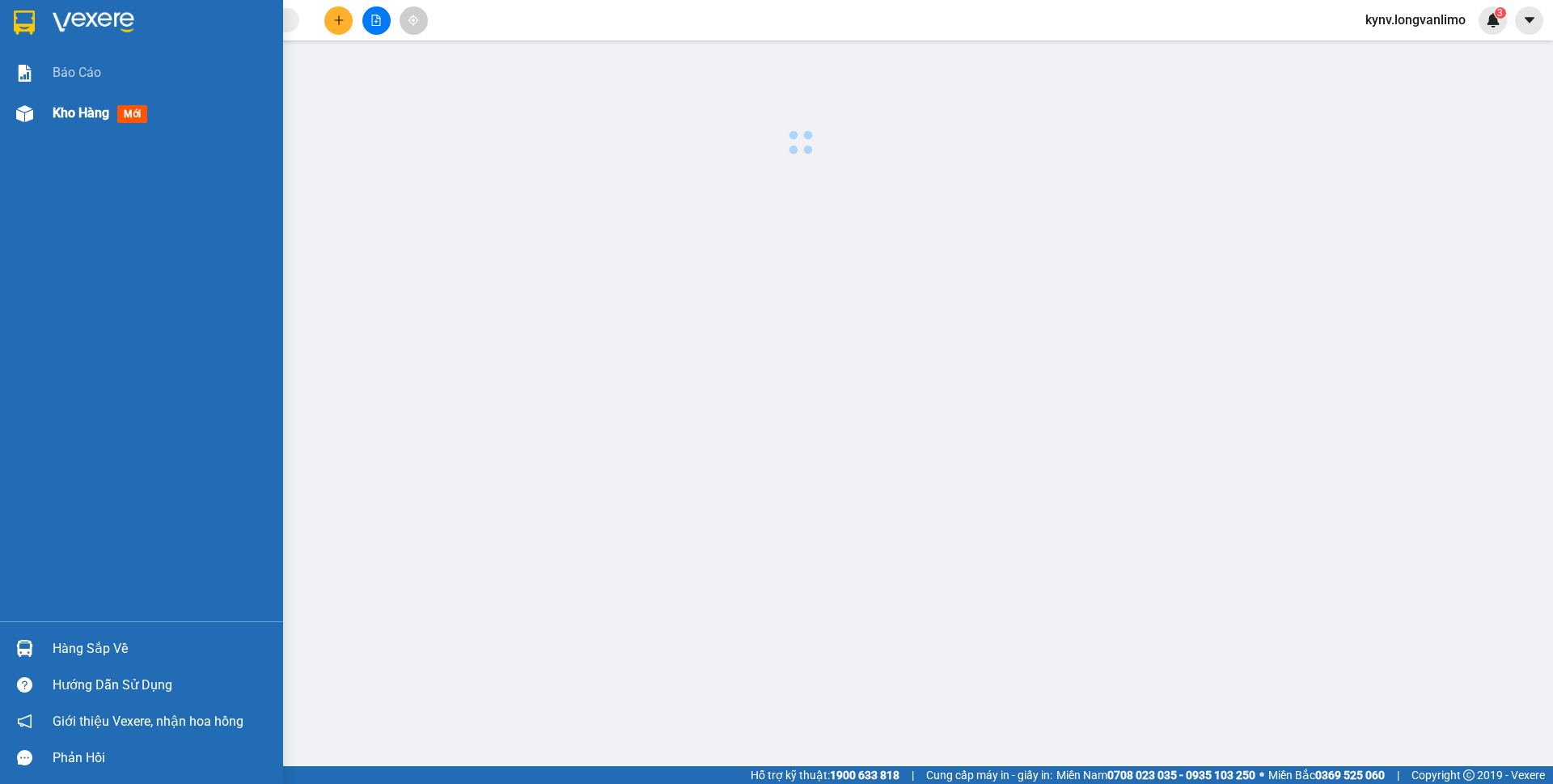
click at [62, 119] on span "Kho hàng" at bounding box center [81, 113] width 57 height 15
click at [63, 119] on span "Kho hàng" at bounding box center [81, 113] width 57 height 15
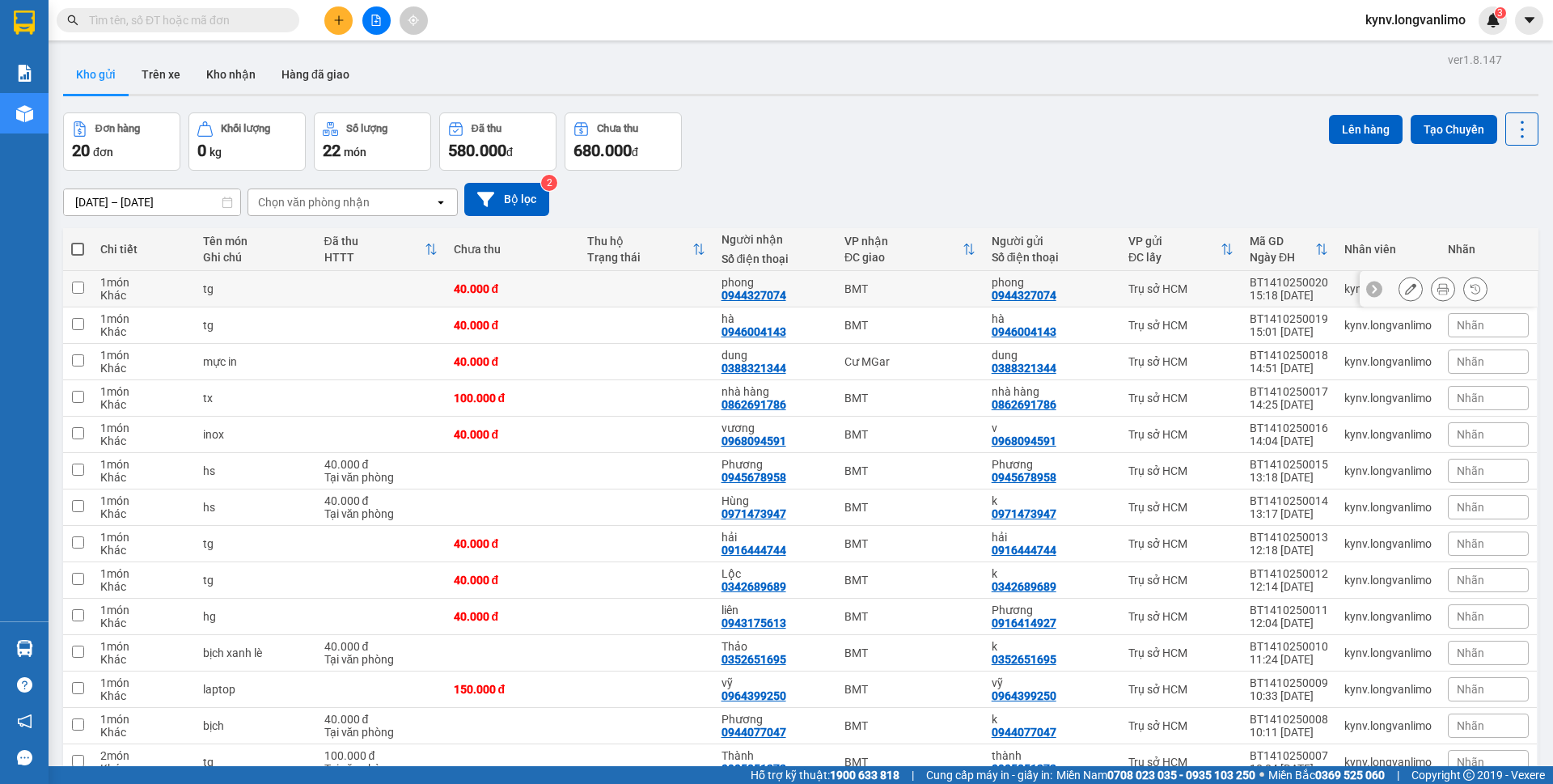
click at [1437, 291] on icon at bounding box center [1443, 289] width 12 height 12
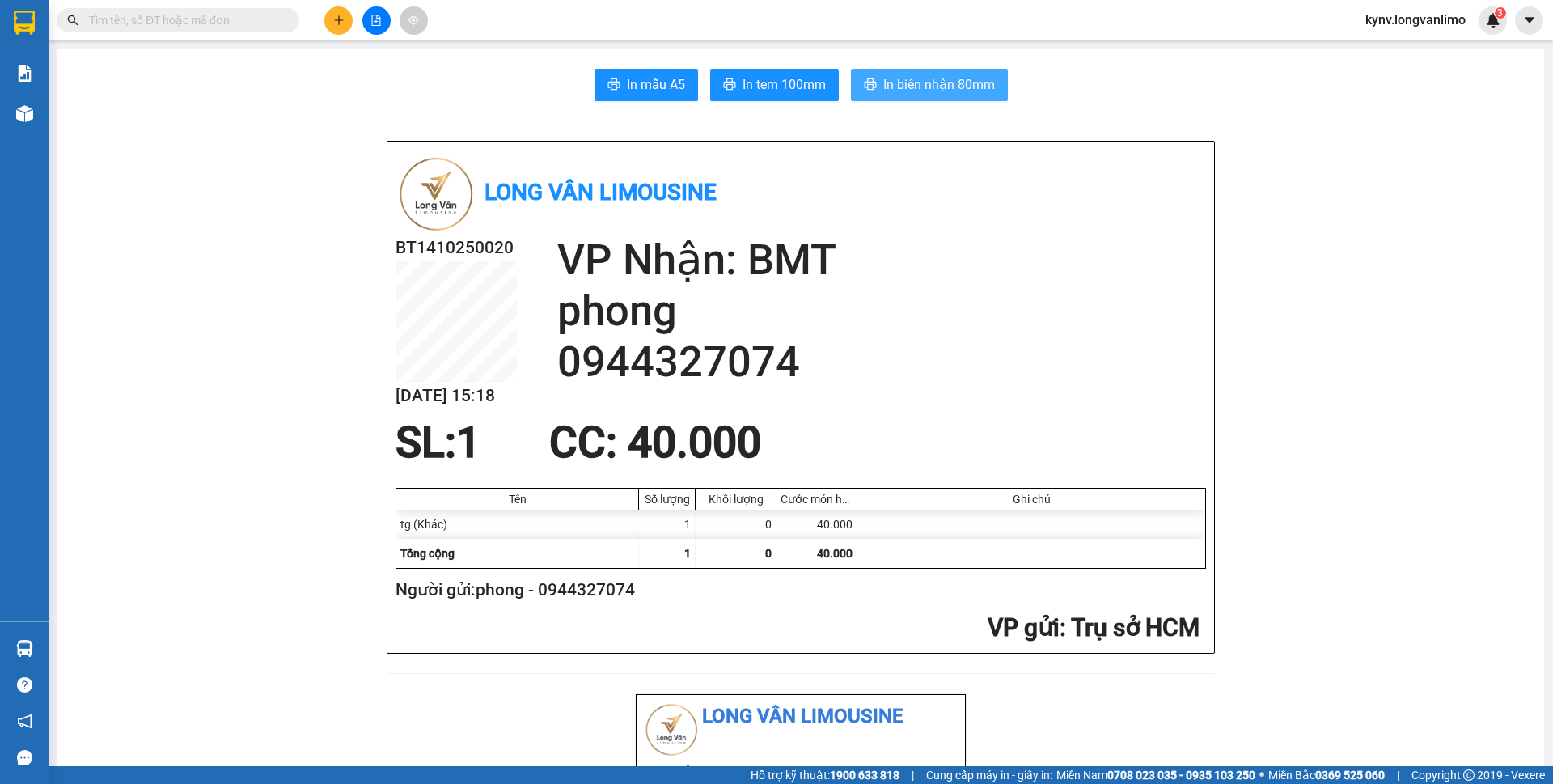
click at [906, 90] on span "In biên nhận 80mm" at bounding box center [939, 84] width 112 height 20
click at [767, 92] on span "In tem 100mm" at bounding box center [784, 84] width 83 height 20
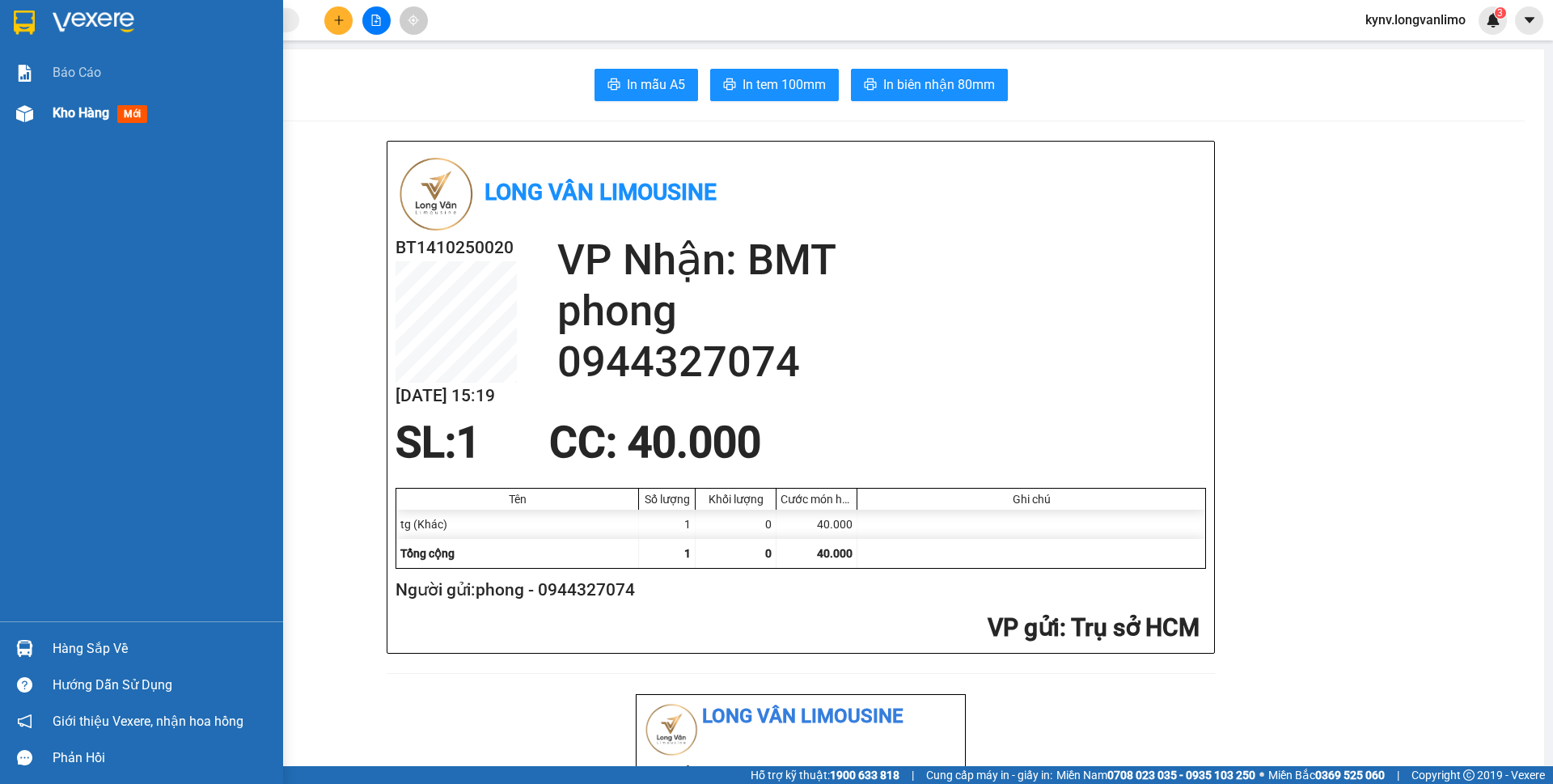
click at [39, 98] on div "Kho hàng mới" at bounding box center [141, 113] width 283 height 40
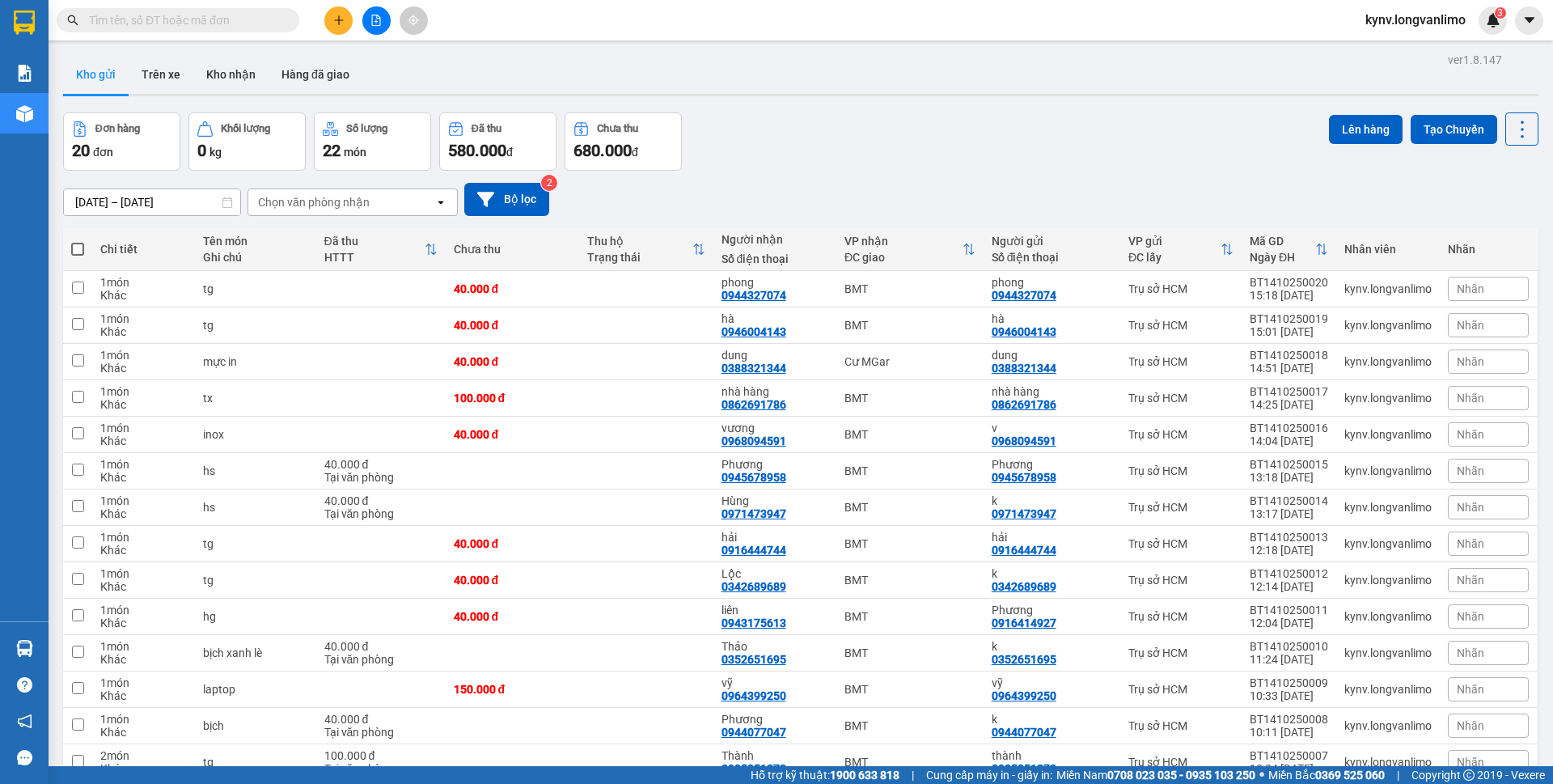
click at [263, 11] on span at bounding box center [178, 20] width 243 height 24
click at [257, 27] on input "text" at bounding box center [185, 20] width 191 height 18
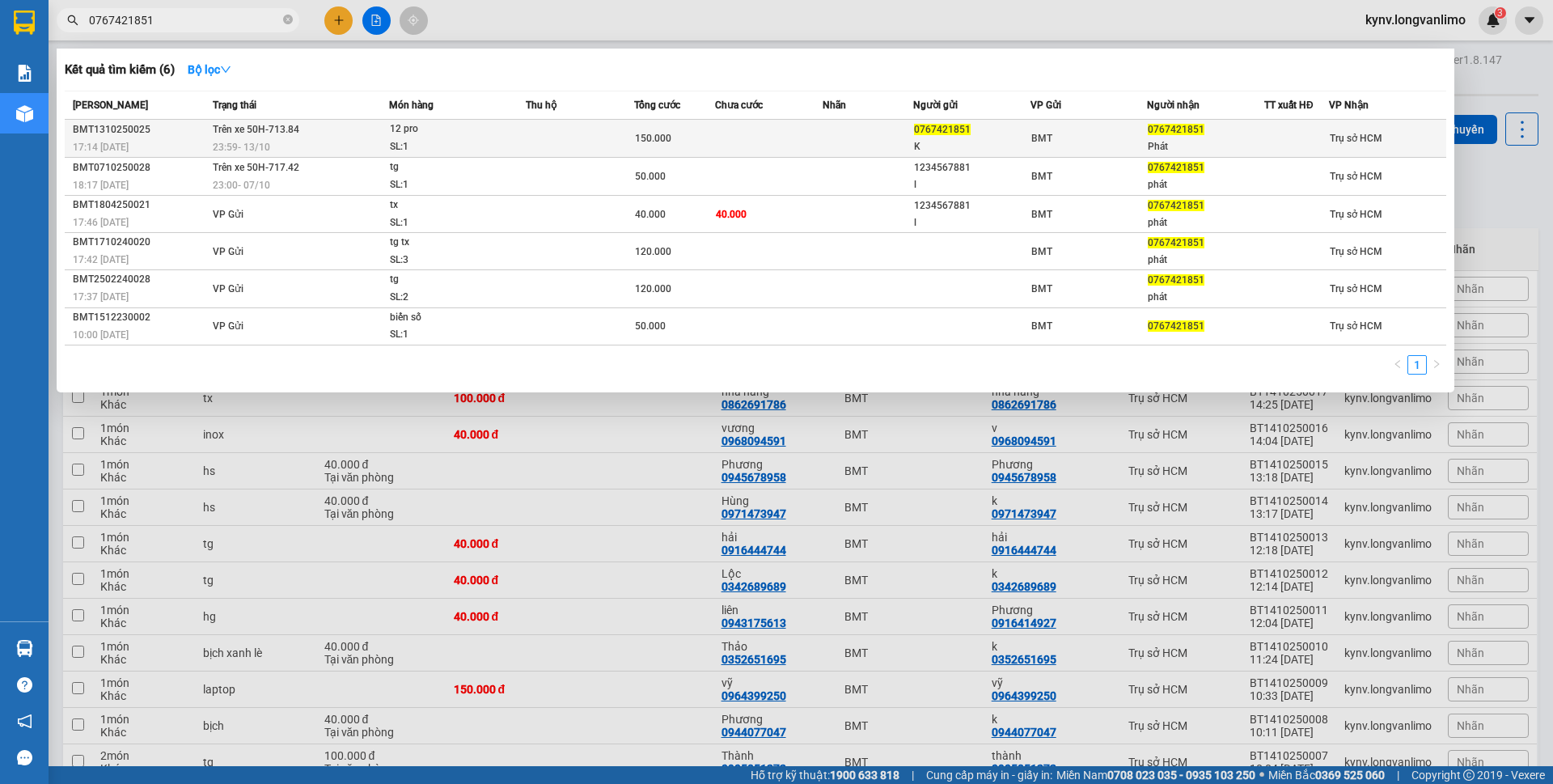
type input "0767421851"
click at [797, 149] on td at bounding box center [769, 139] width 109 height 38
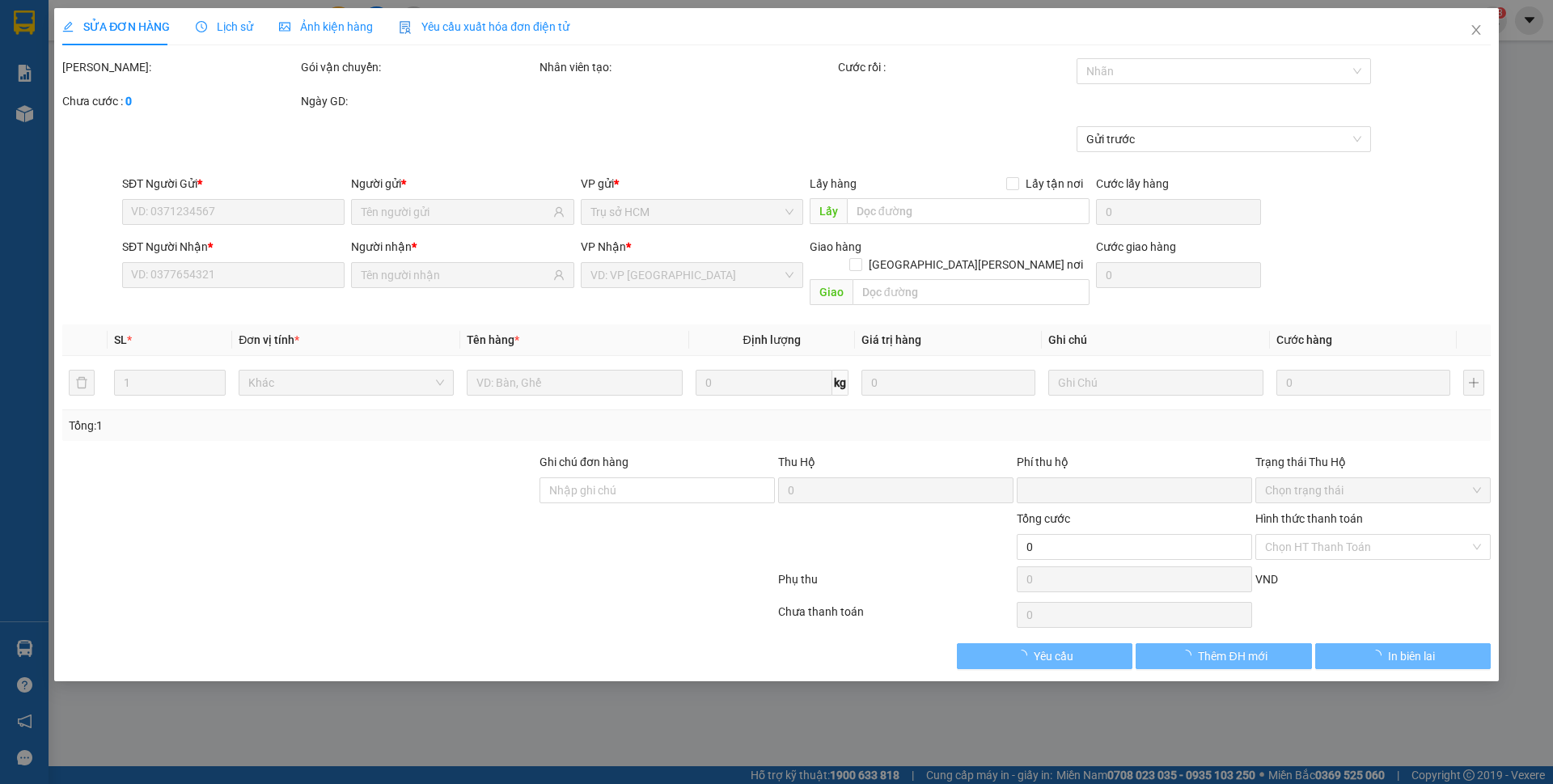
click at [314, 22] on span "Ảnh kiện hàng" at bounding box center [326, 26] width 94 height 13
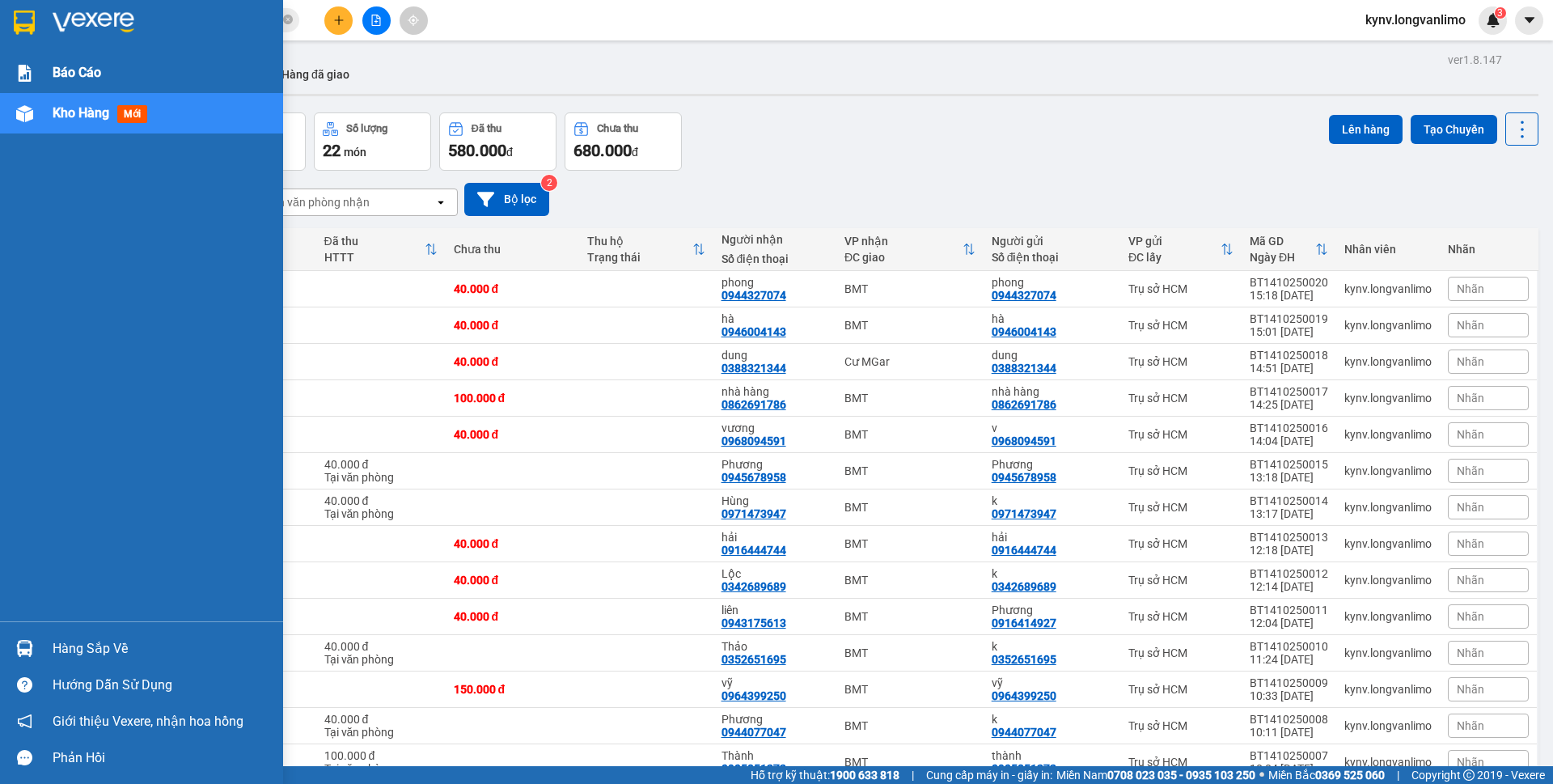
click at [6, 73] on div "Báo cáo" at bounding box center [141, 73] width 283 height 40
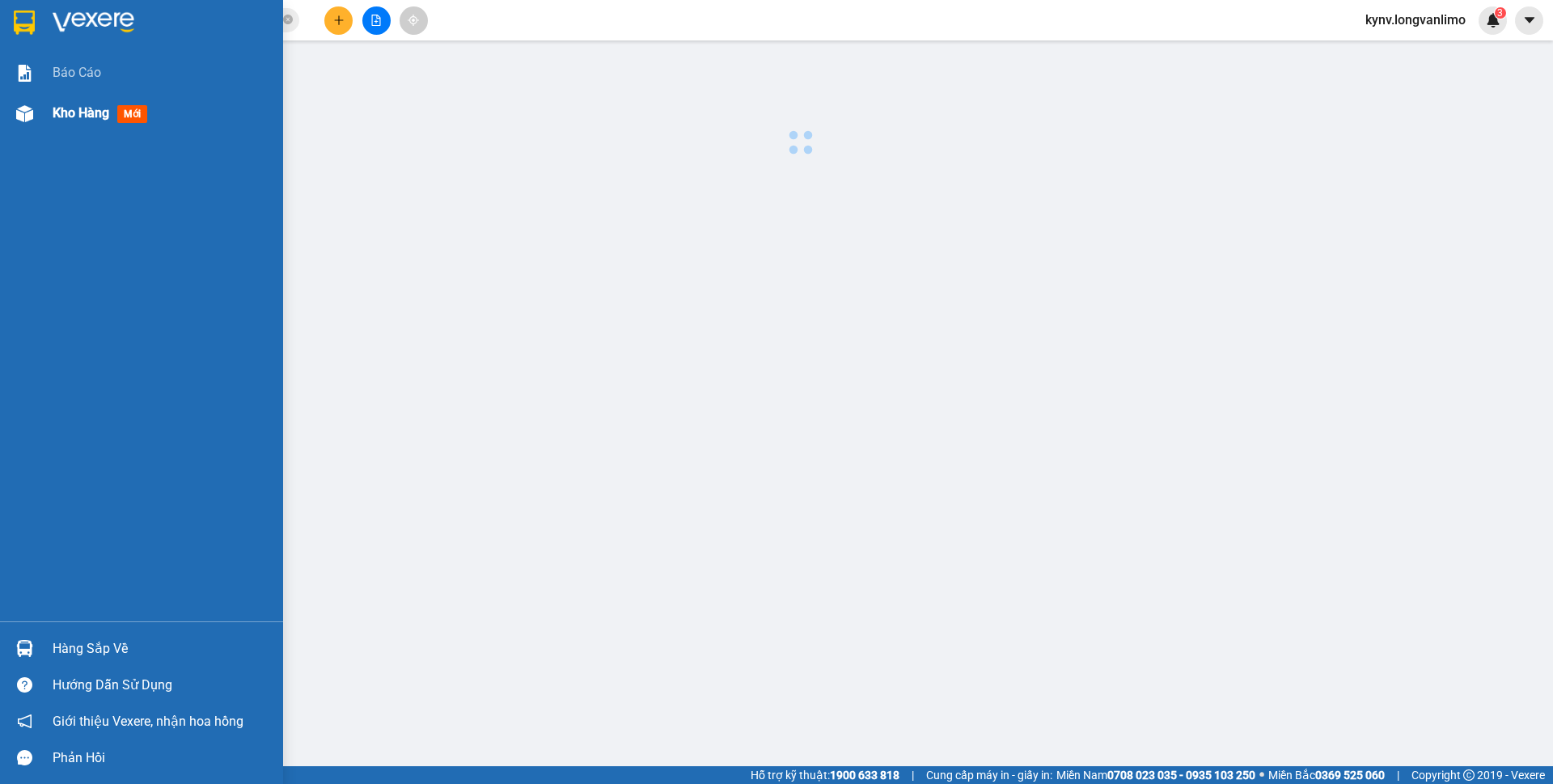
click at [42, 120] on div "Kho hàng mới" at bounding box center [141, 113] width 283 height 40
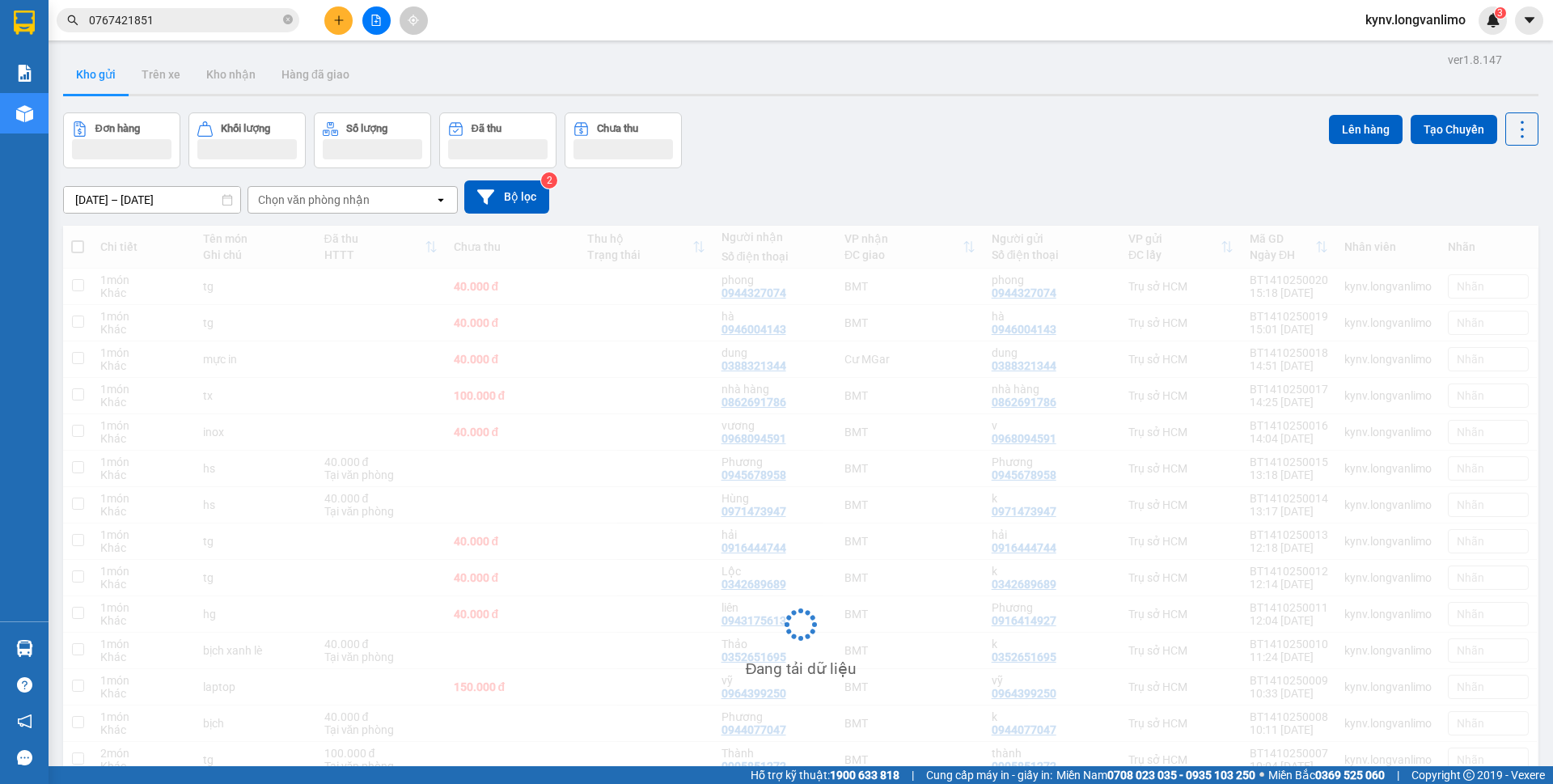
click at [162, 24] on input "0767421851" at bounding box center [185, 20] width 191 height 18
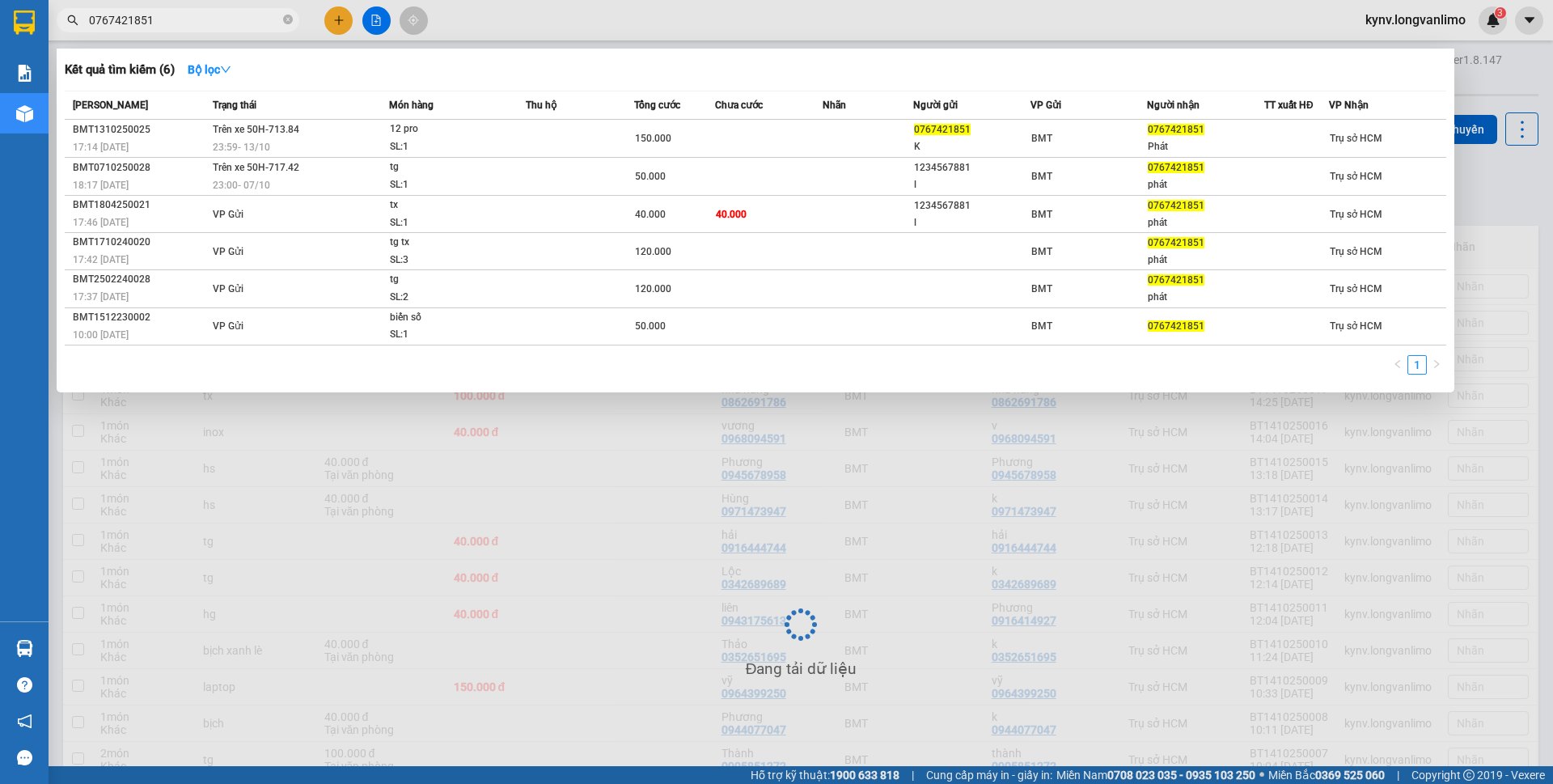
click at [162, 24] on input "0767421851" at bounding box center [185, 20] width 191 height 18
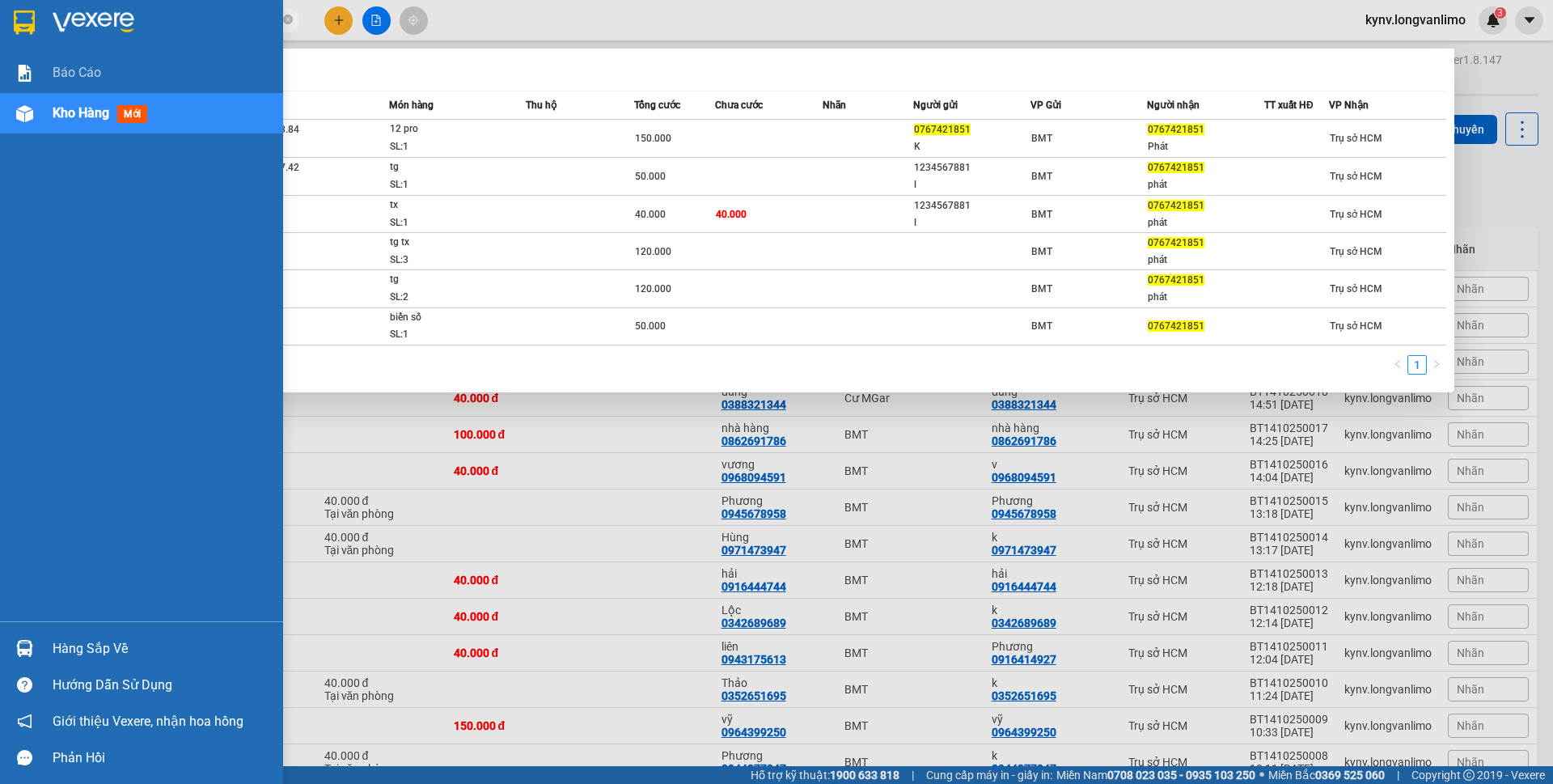
click at [34, 175] on div "Báo cáo Kho hàng mới" at bounding box center [141, 336] width 283 height 569
click at [111, 110] on div "Kho hàng mới" at bounding box center [103, 113] width 101 height 20
click at [103, 76] on div "Báo cáo" at bounding box center [162, 73] width 219 height 40
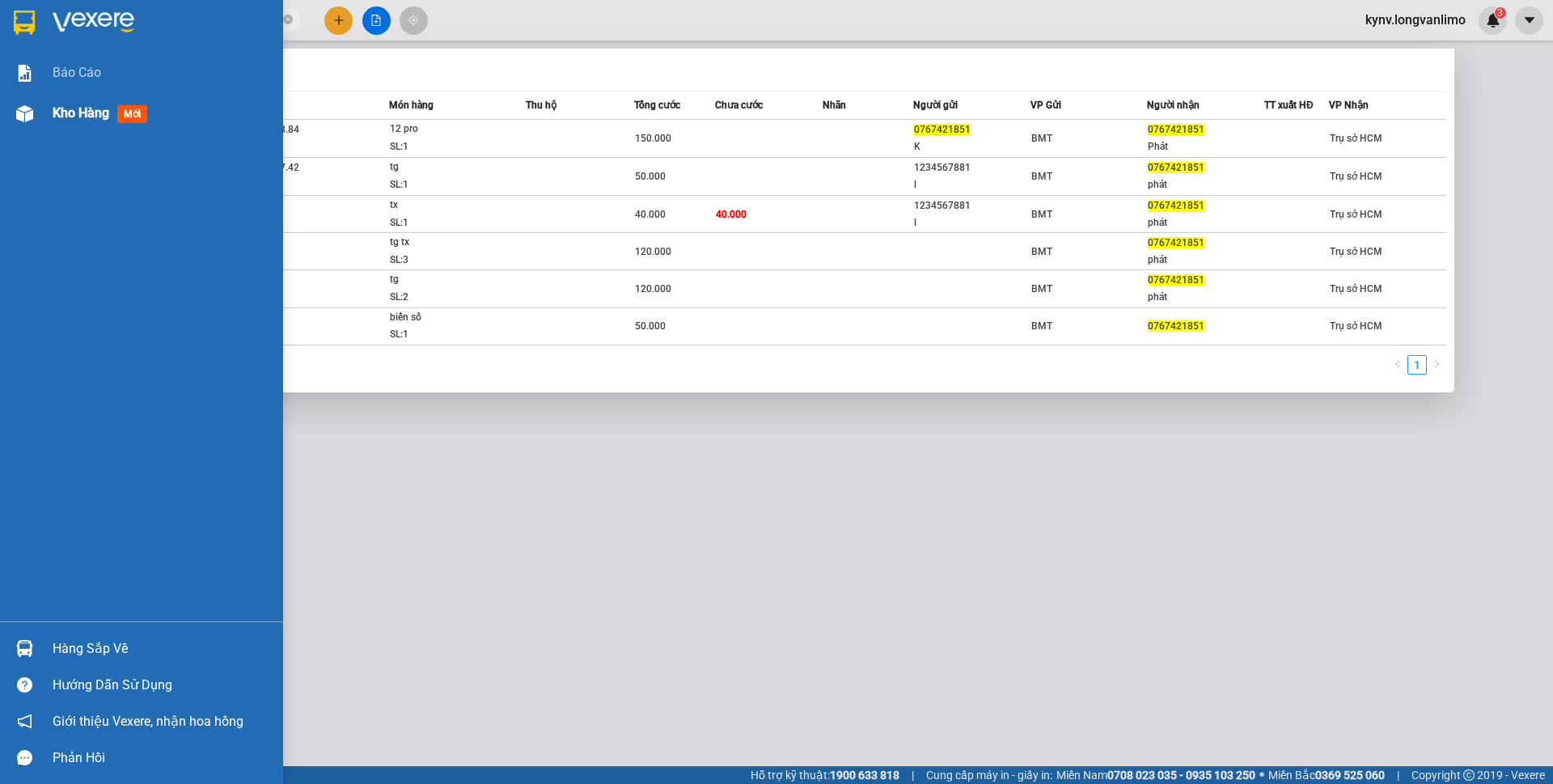
click at [96, 108] on span "Kho hàng" at bounding box center [81, 113] width 57 height 15
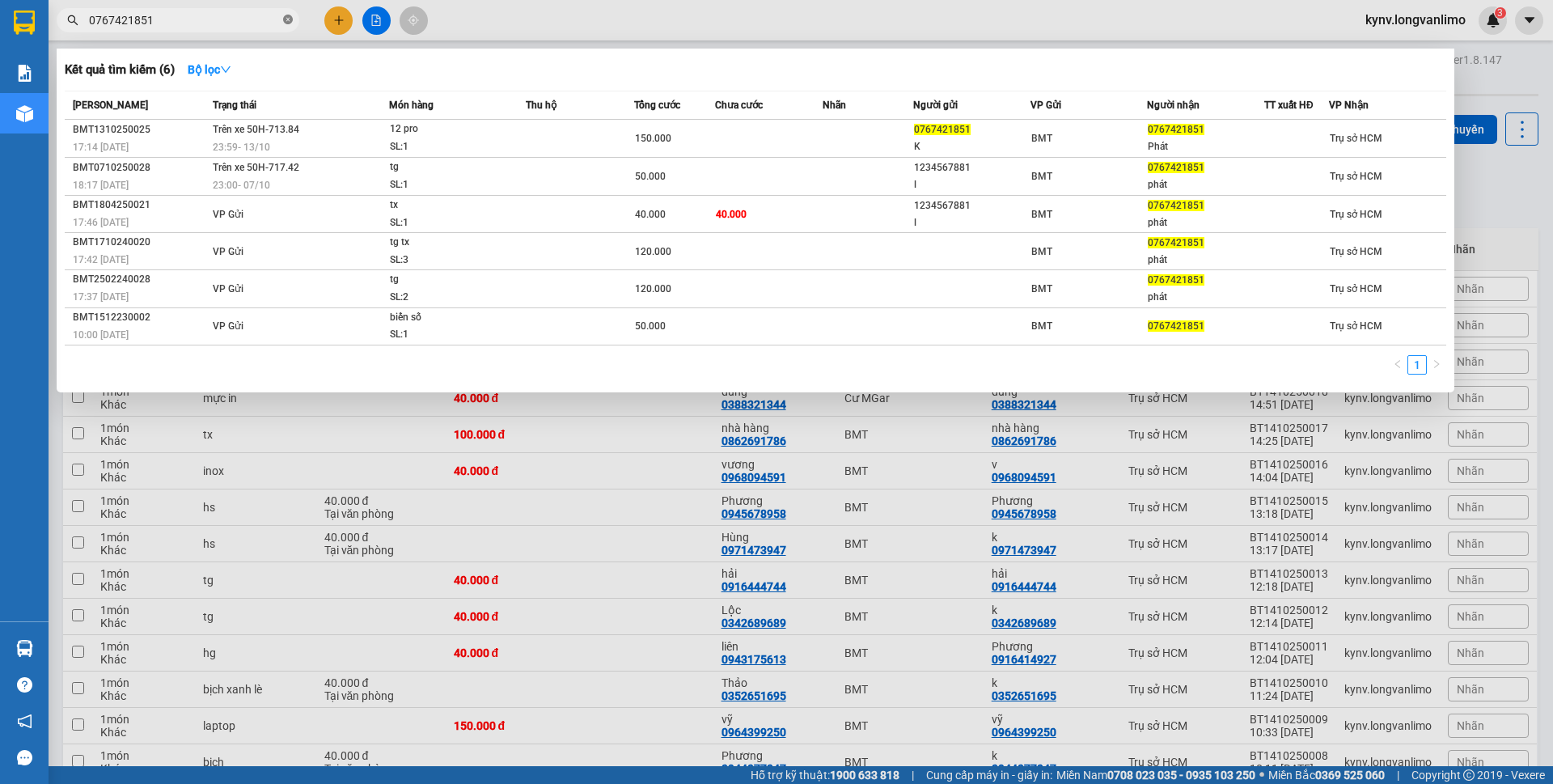
click at [290, 20] on icon "close-circle" at bounding box center [288, 19] width 10 height 10
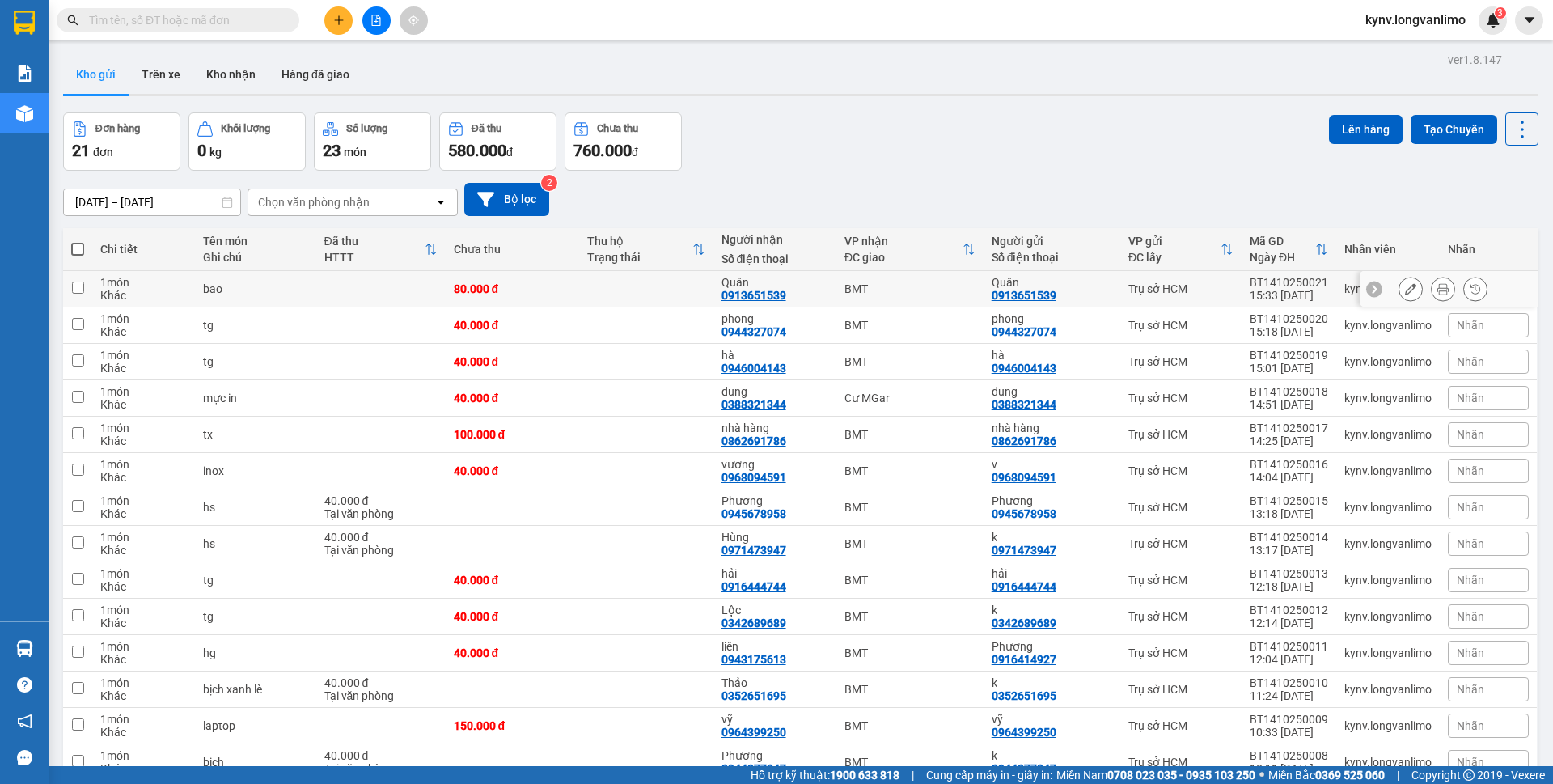
click at [1432, 297] on button at bounding box center [1443, 289] width 23 height 28
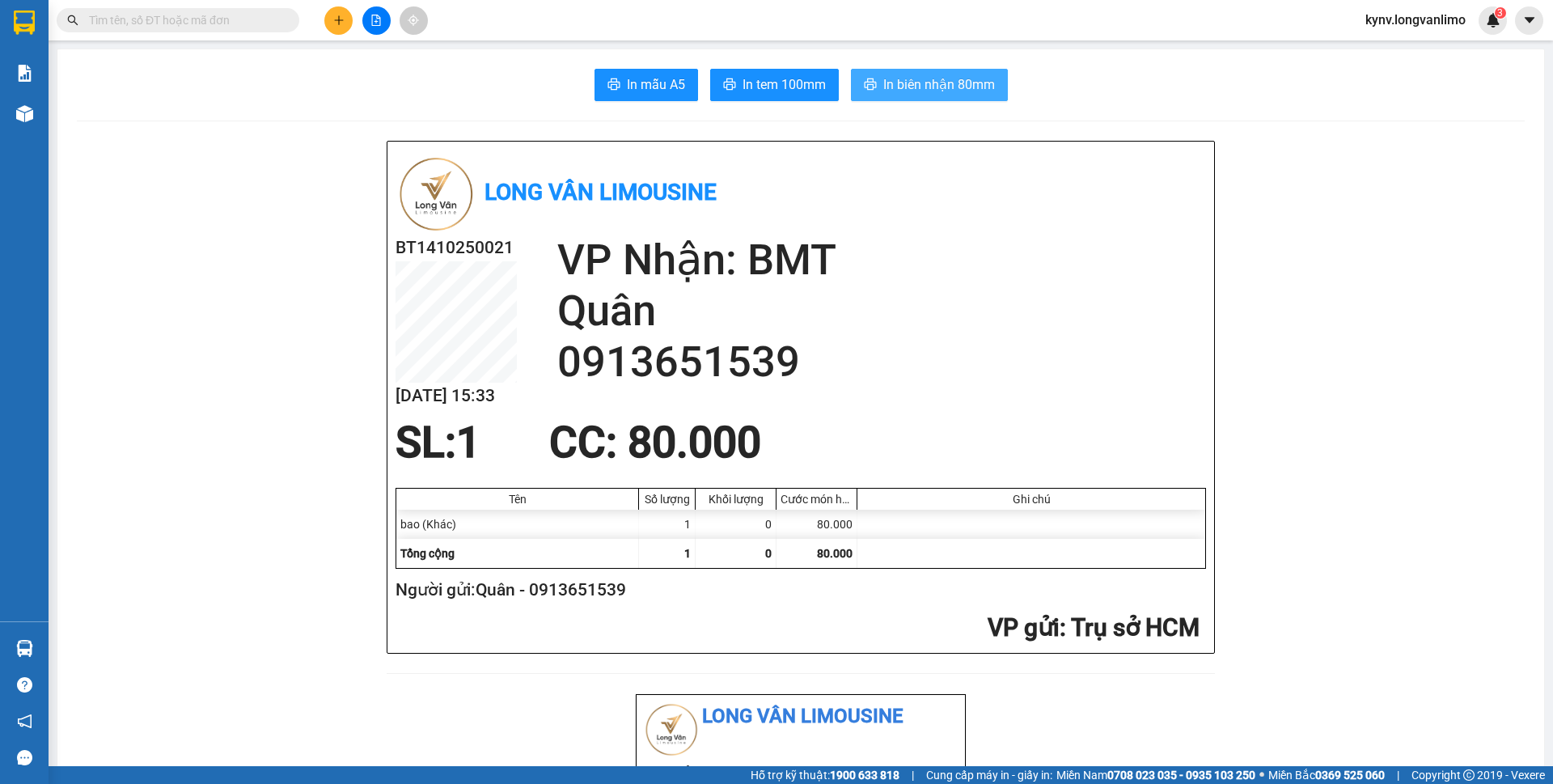
click at [928, 85] on span "In biên nhận 80mm" at bounding box center [939, 84] width 112 height 20
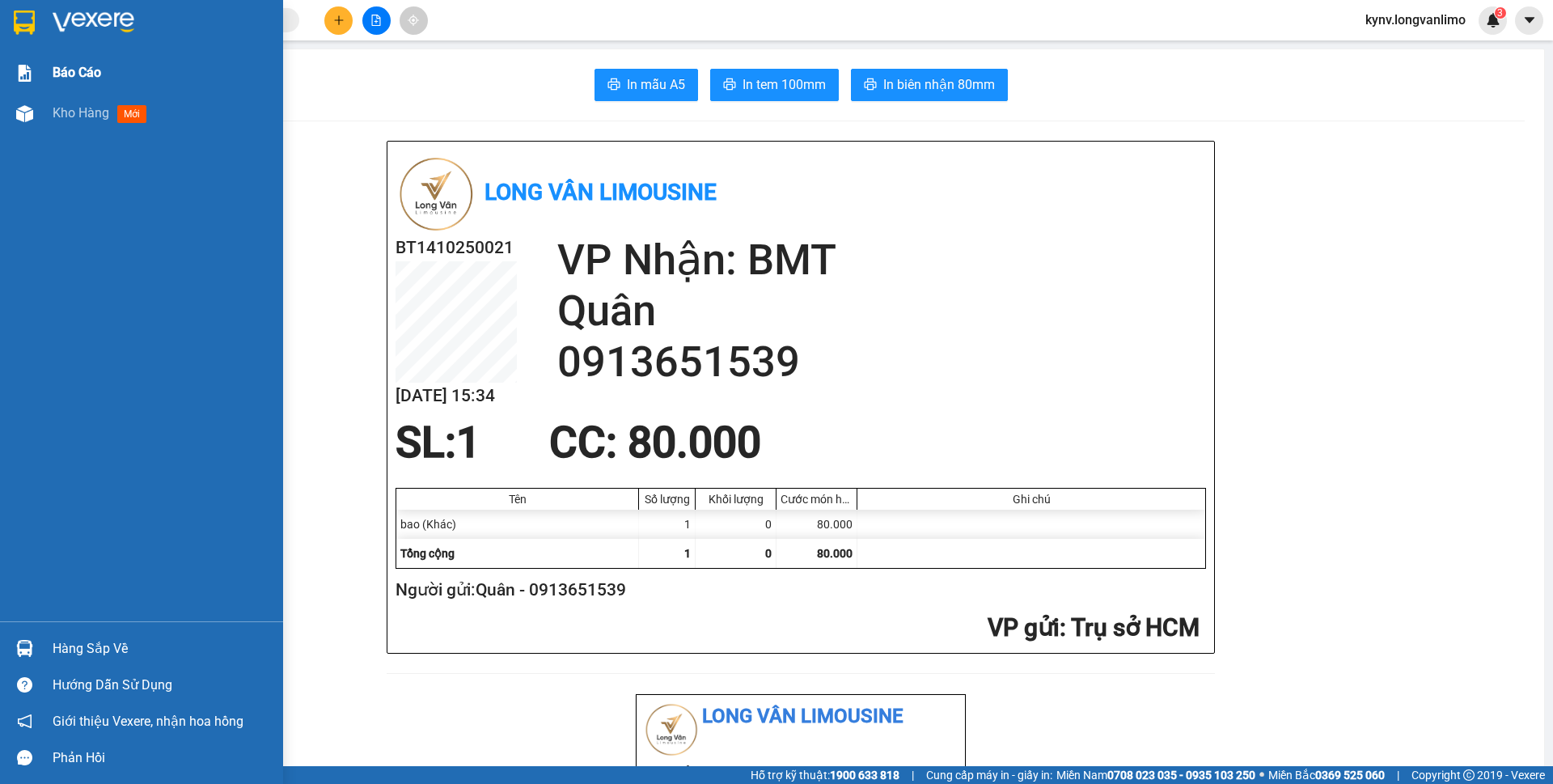
click at [72, 61] on div "Báo cáo" at bounding box center [162, 73] width 219 height 40
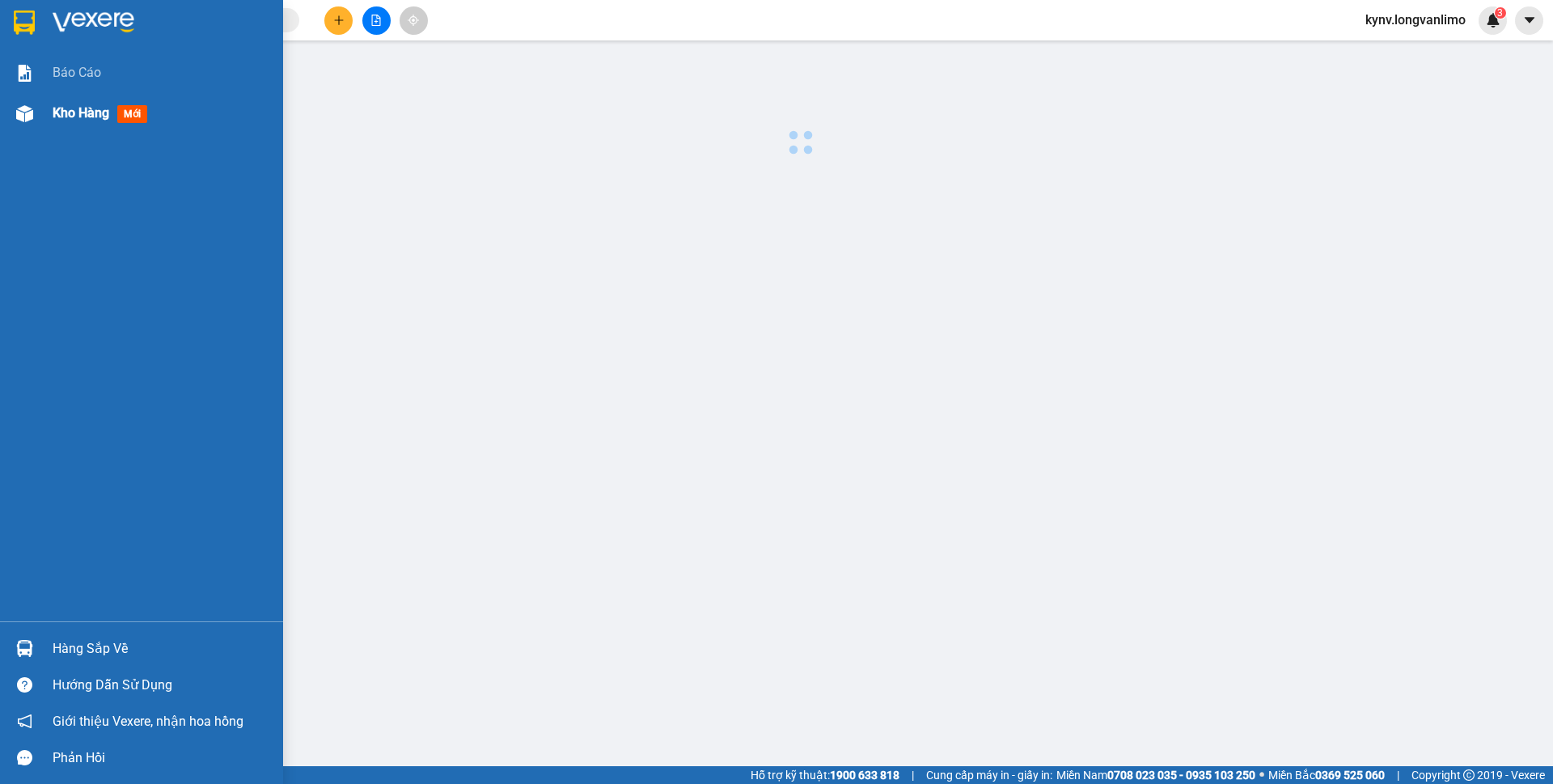
click at [76, 106] on span "Kho hàng" at bounding box center [81, 113] width 57 height 15
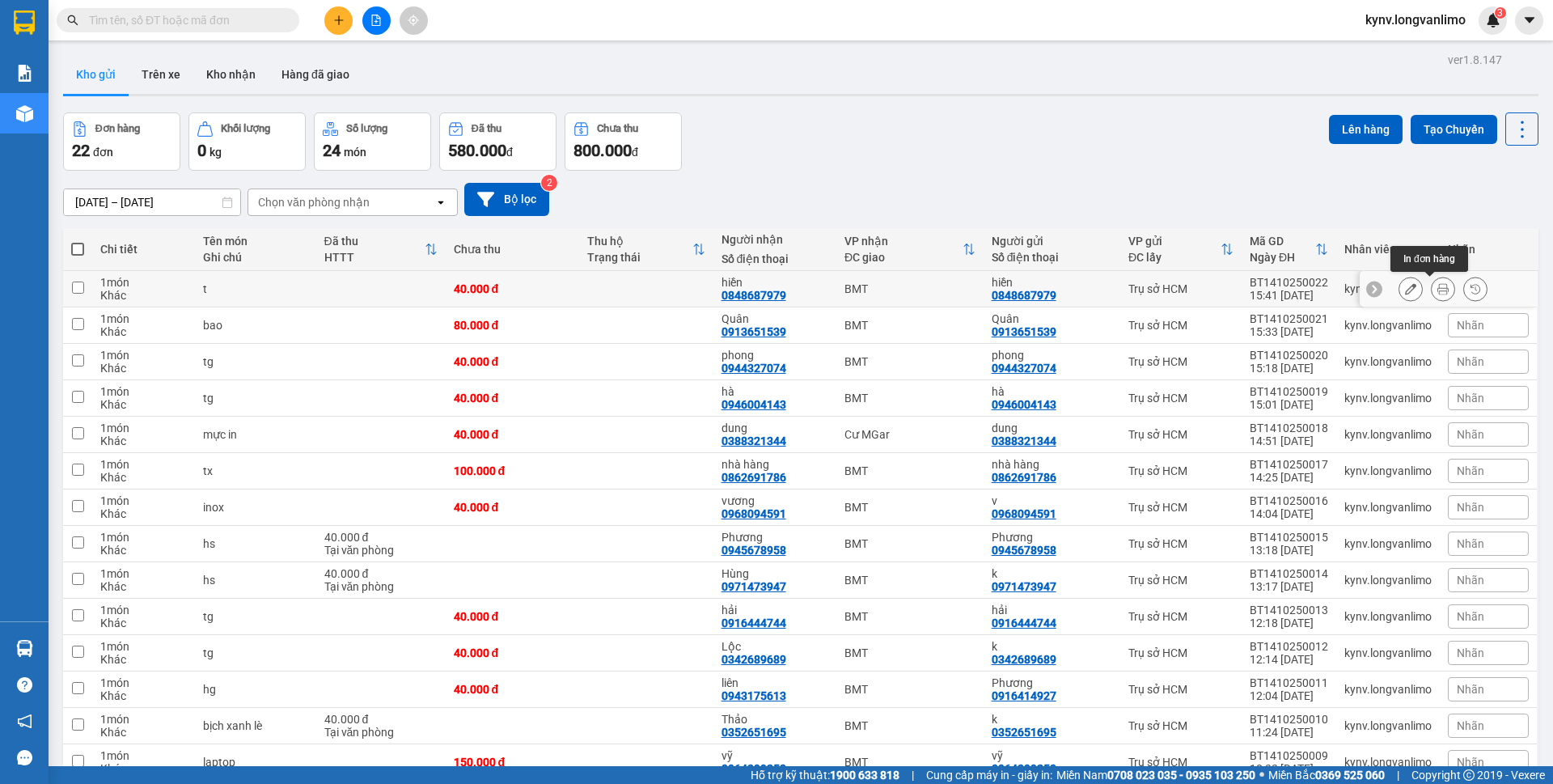
click at [1437, 295] on icon at bounding box center [1443, 289] width 12 height 12
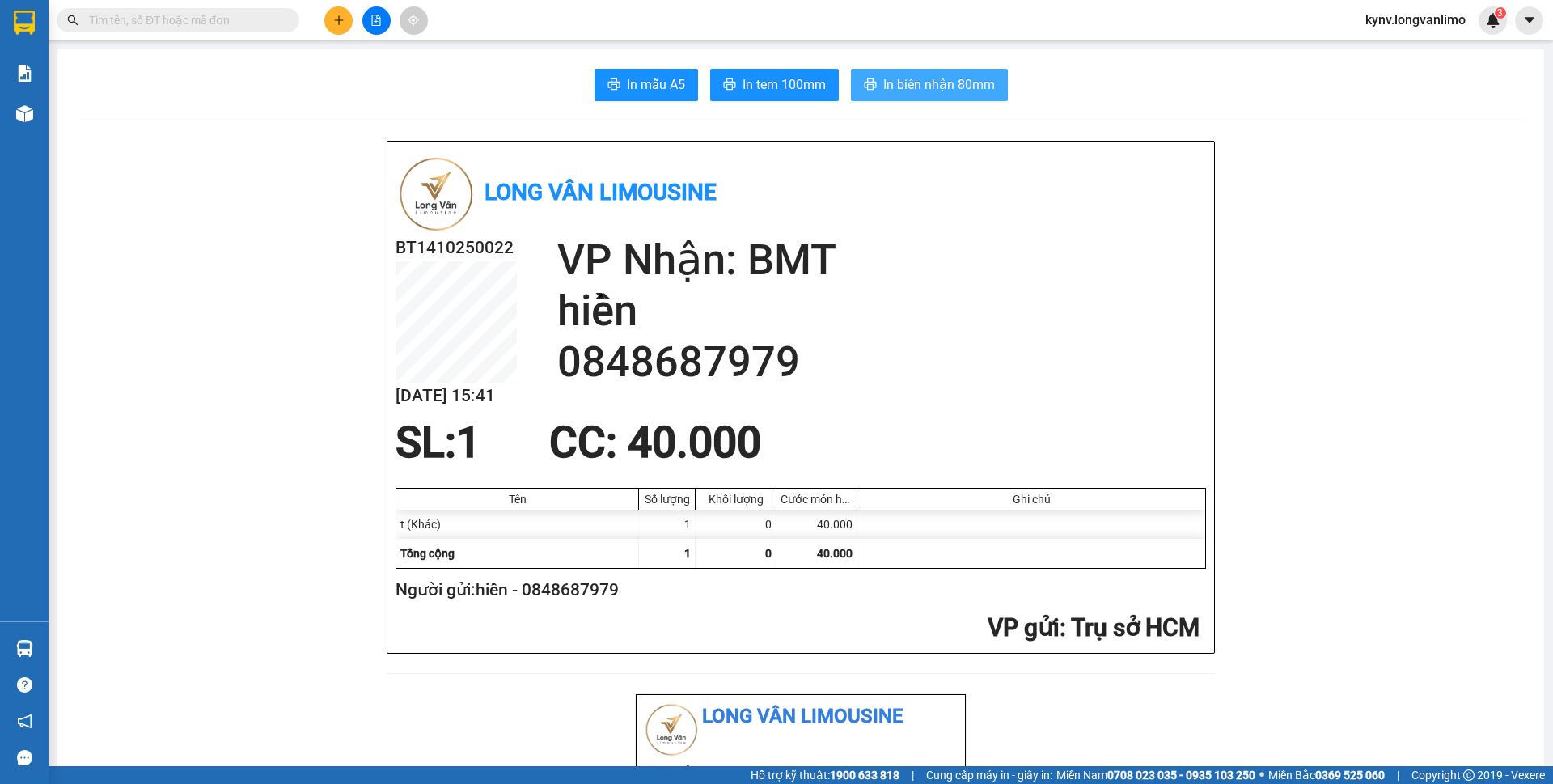
click at [887, 76] on span "In biên nhận 80mm" at bounding box center [939, 84] width 112 height 20
click at [742, 95] on button "In tem 100mm" at bounding box center [775, 84] width 129 height 33
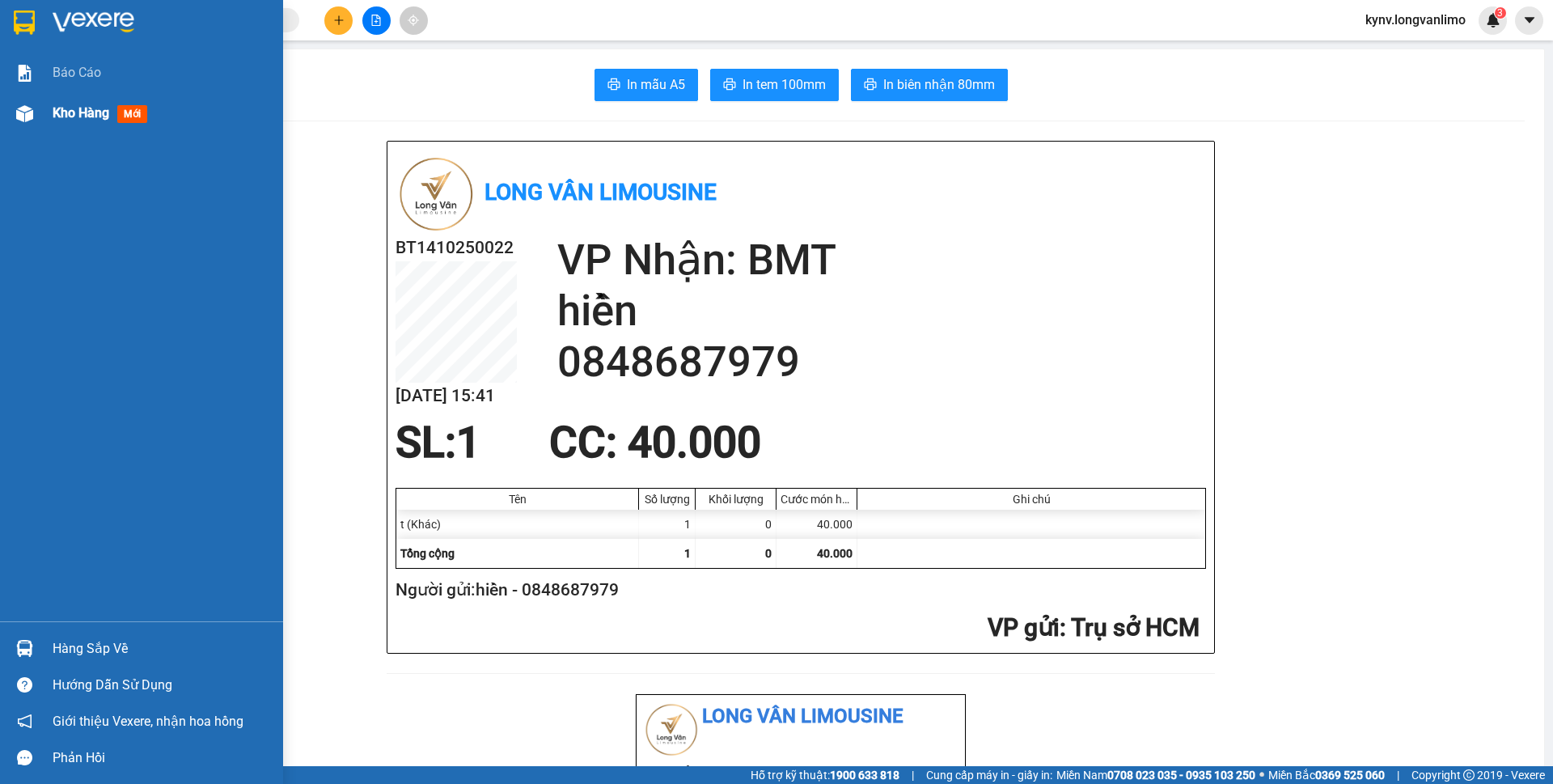
click at [114, 104] on div "Kho hàng mới" at bounding box center [103, 113] width 101 height 20
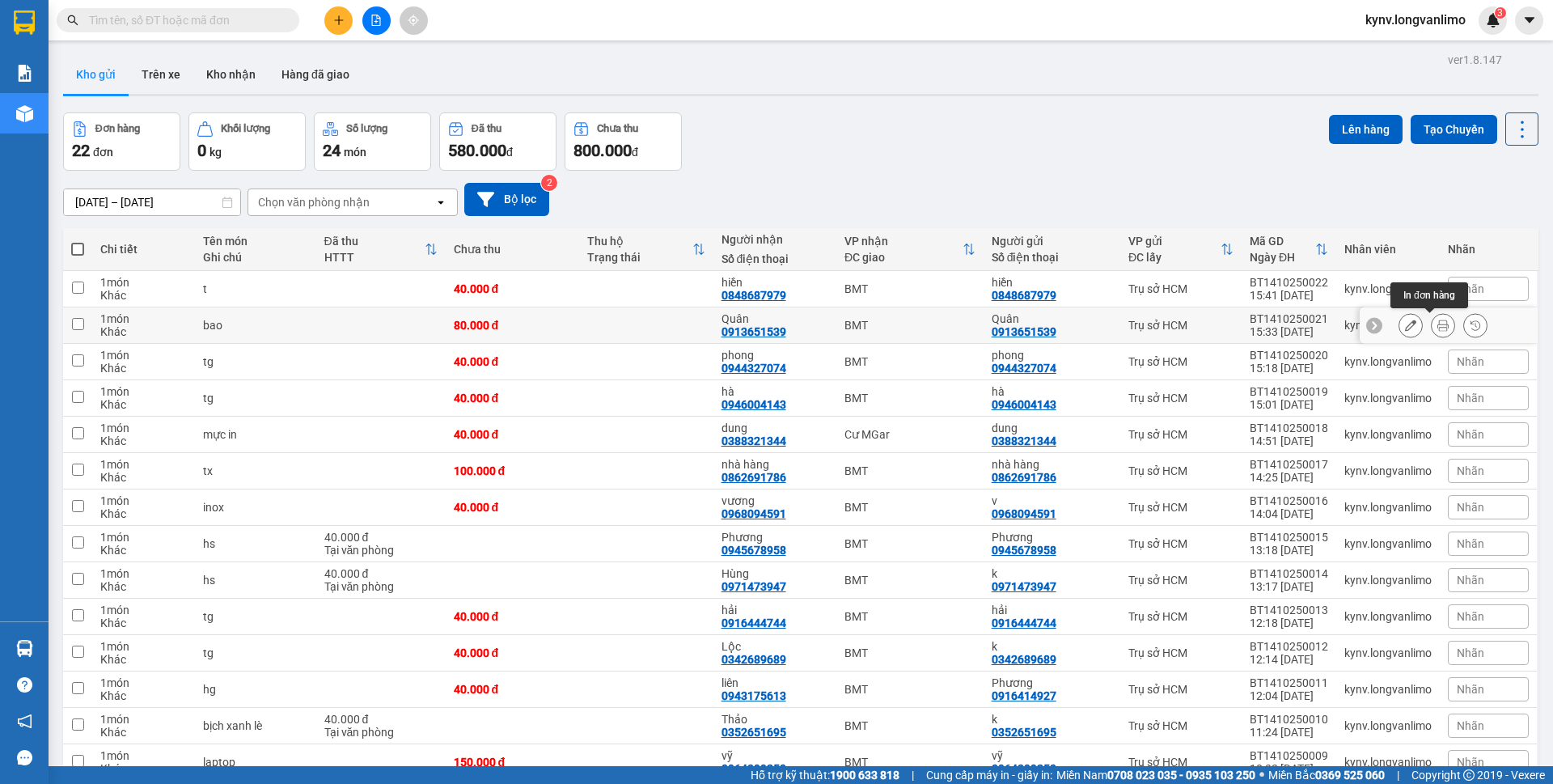
click at [1432, 321] on button at bounding box center [1443, 326] width 23 height 28
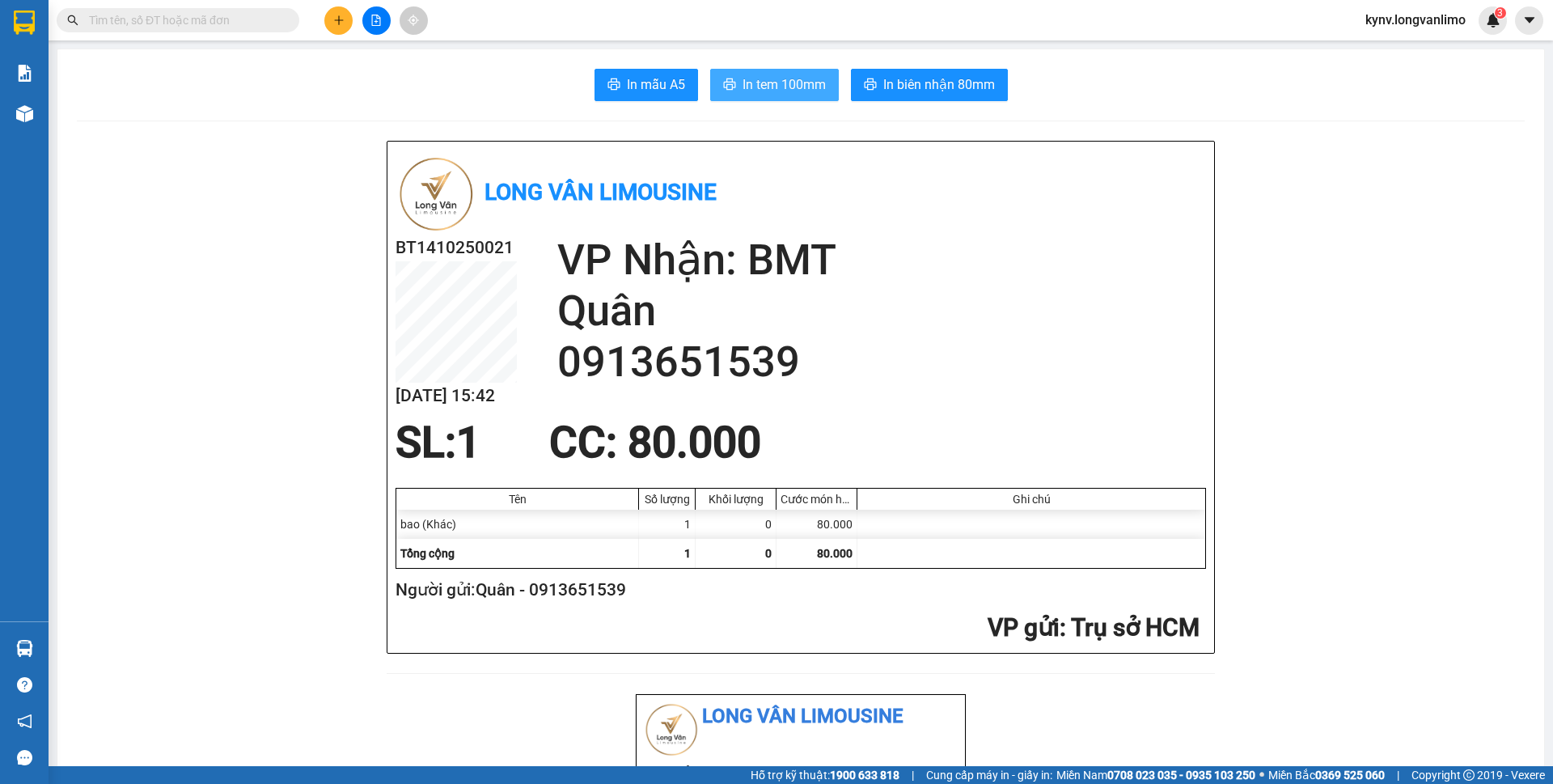
click at [814, 88] on span "In tem 100mm" at bounding box center [784, 84] width 83 height 20
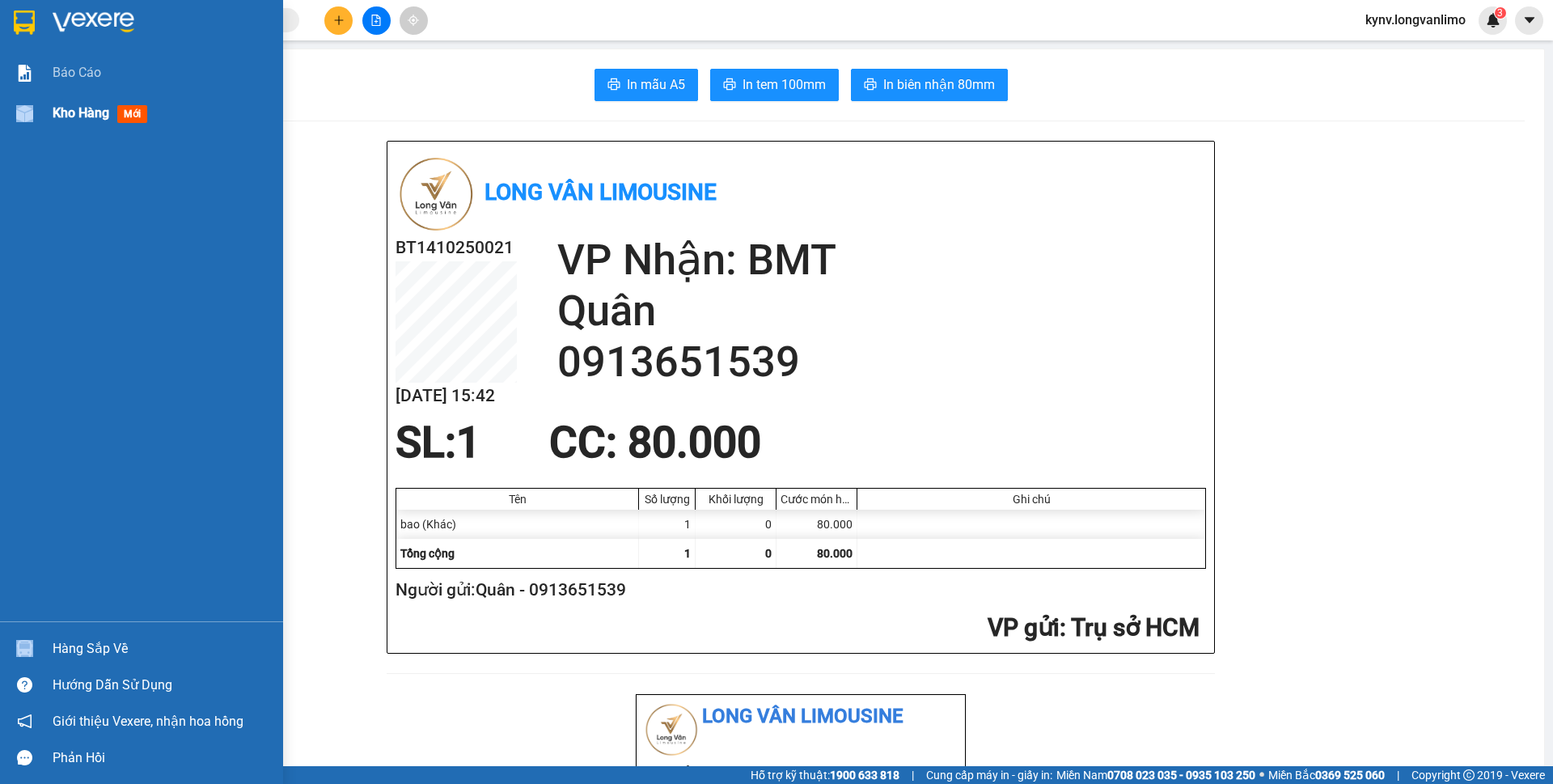
click at [53, 103] on div "Kho hàng mới" at bounding box center [141, 113] width 283 height 40
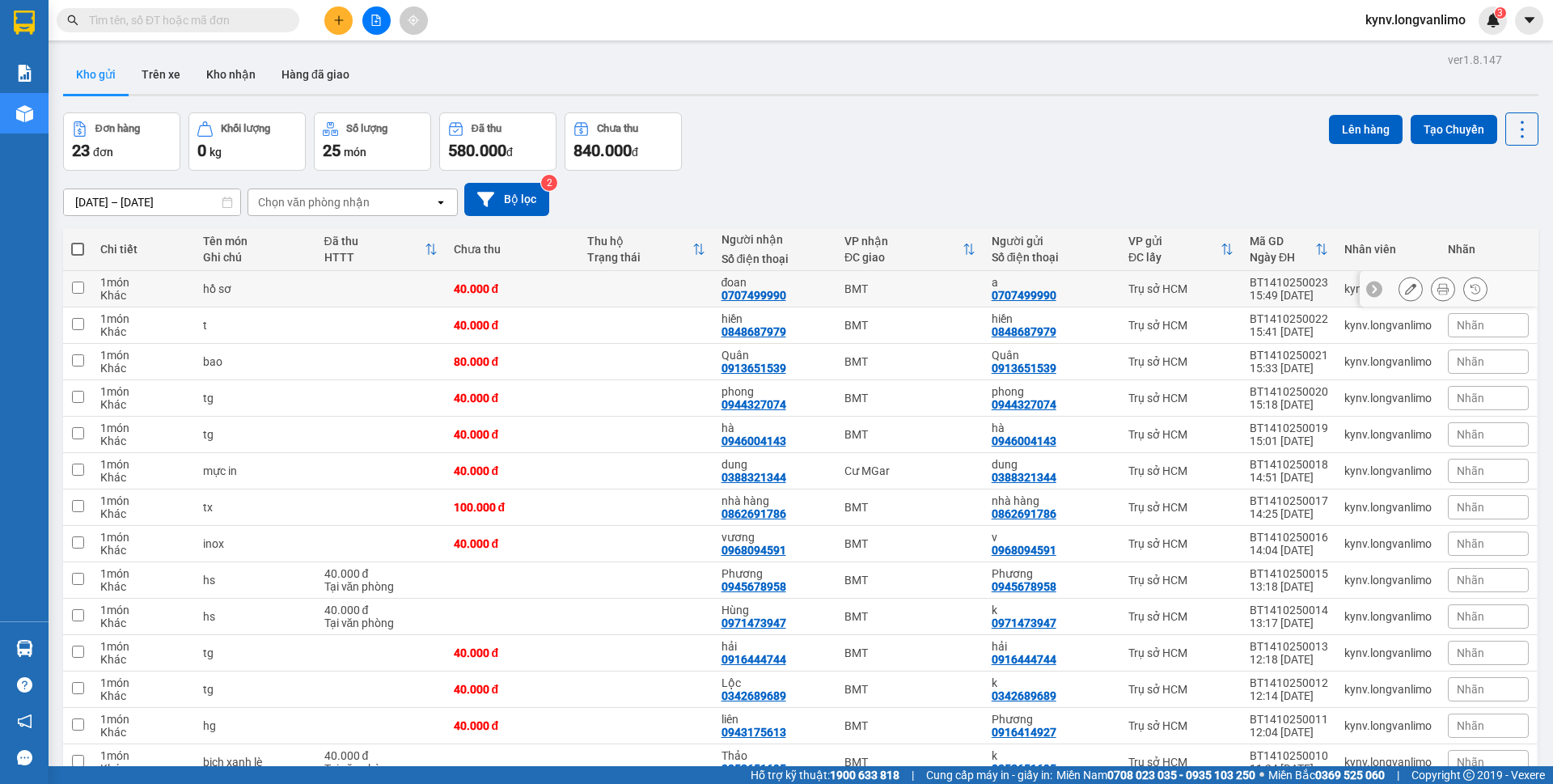
click at [1432, 291] on button at bounding box center [1443, 289] width 23 height 28
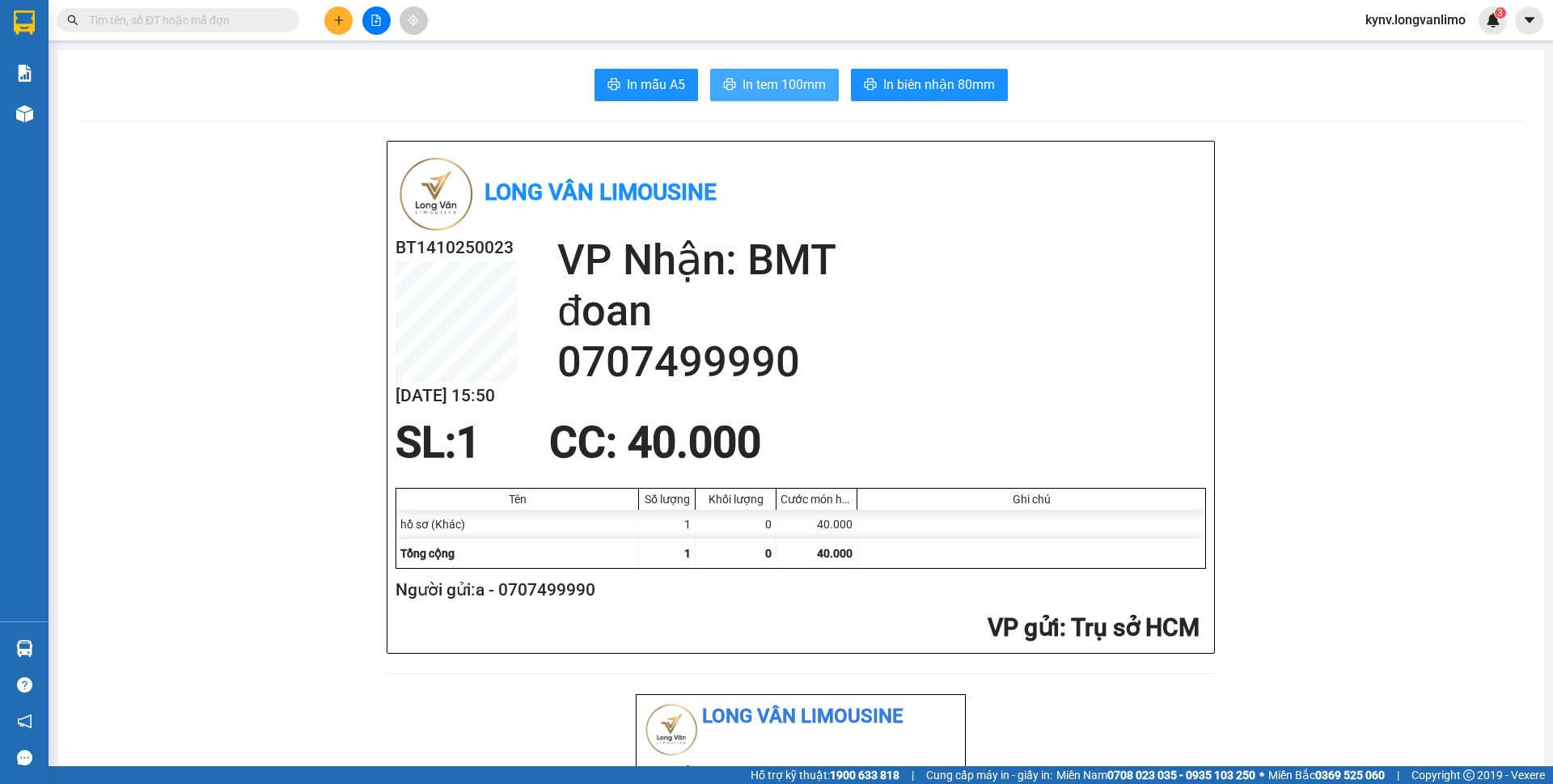
click at [756, 95] on button "In tem 100mm" at bounding box center [775, 84] width 129 height 33
click at [340, 11] on button at bounding box center [338, 21] width 28 height 28
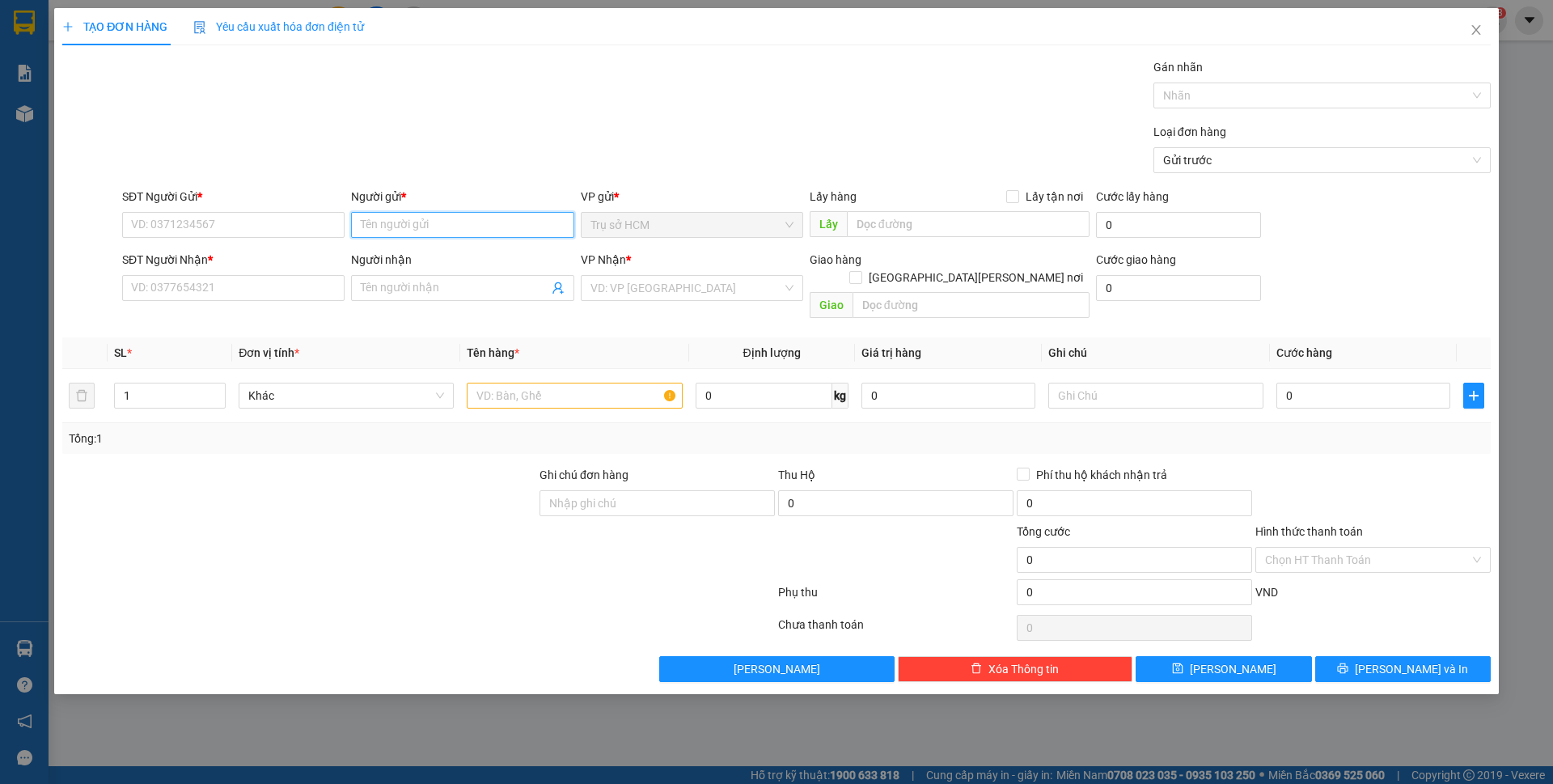
click at [434, 227] on input "Người gửi *" at bounding box center [462, 225] width 222 height 26
type input "tuấn trâm"
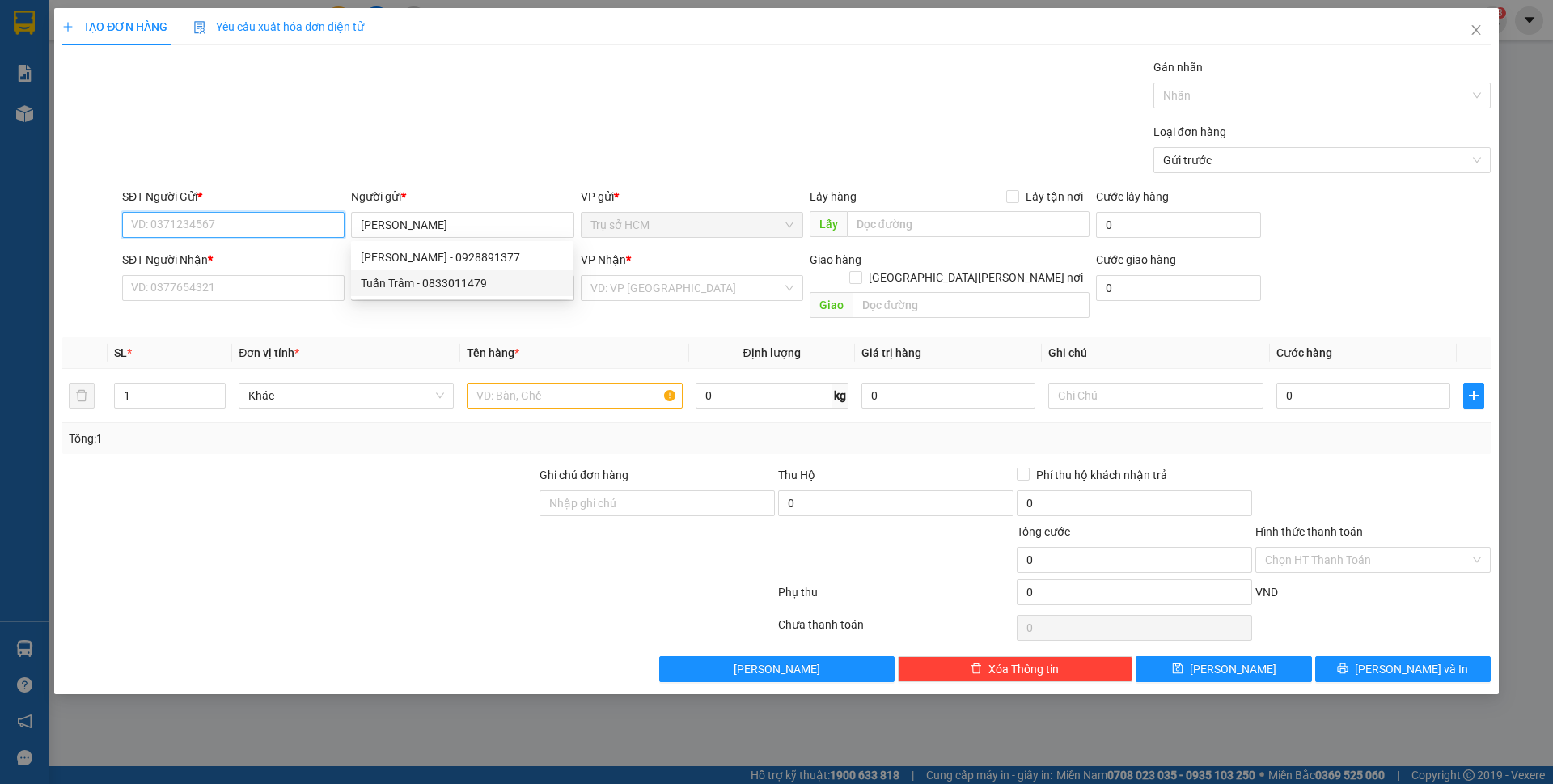
click at [268, 227] on input "SĐT Người Gửi *" at bounding box center [233, 225] width 222 height 26
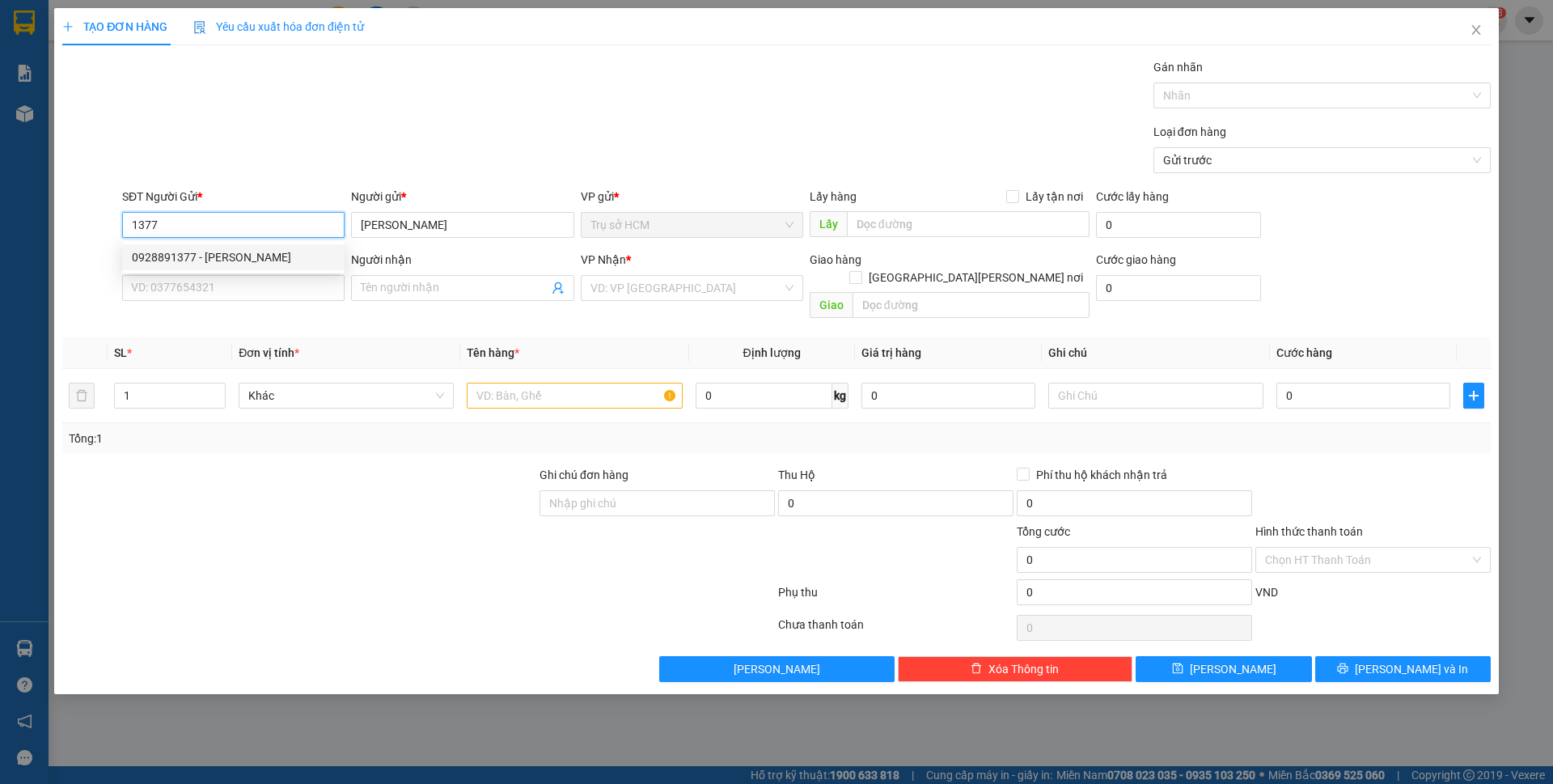
click at [248, 247] on div "0928891377 - tuấn trâm" at bounding box center [233, 257] width 222 height 26
type input "0928891377"
type input "0833011479"
type input "Tuấn Trâm"
type input "200.000"
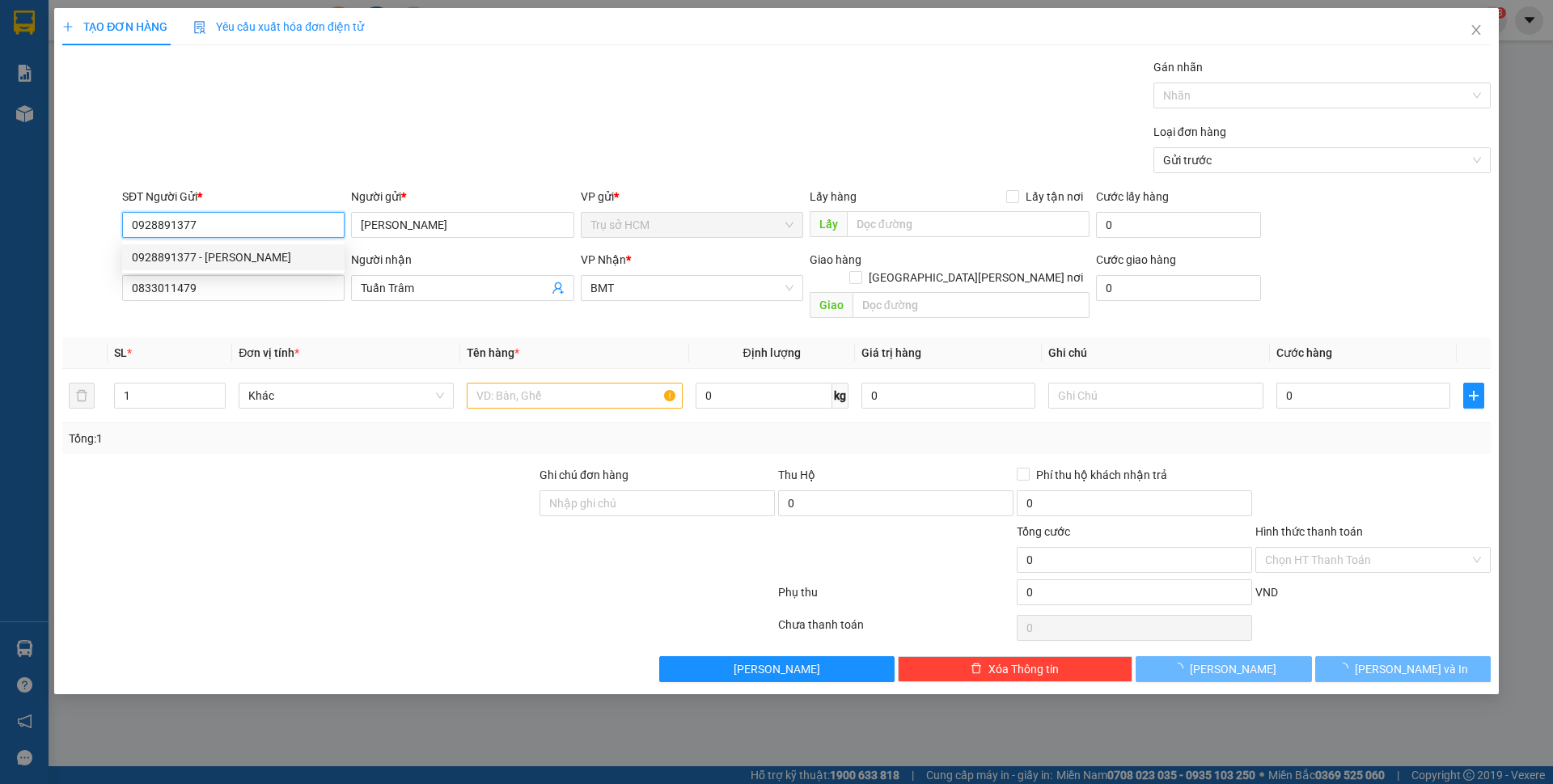
type input "200.000"
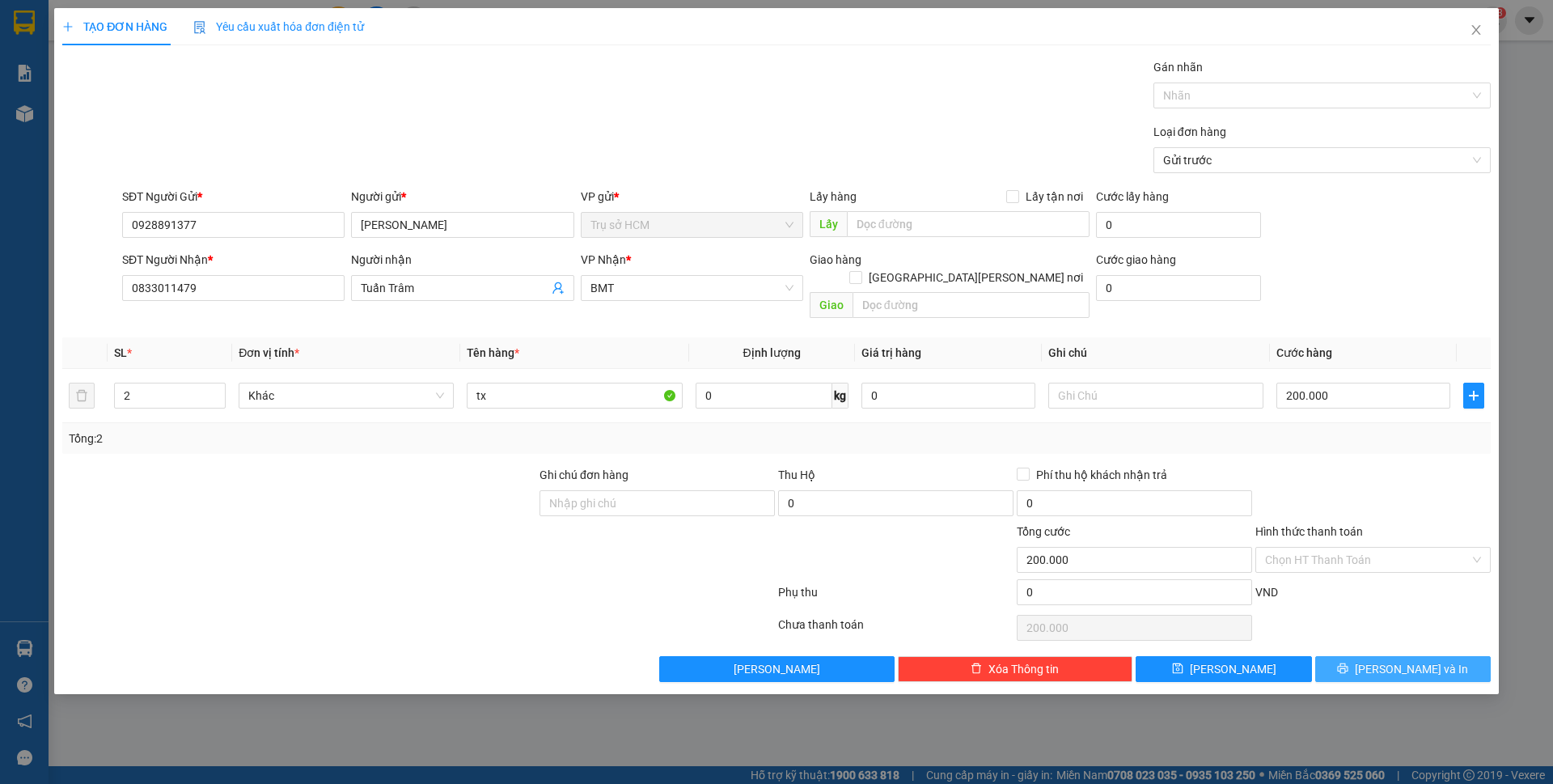
click at [1348, 663] on icon "printer" at bounding box center [1343, 668] width 11 height 11
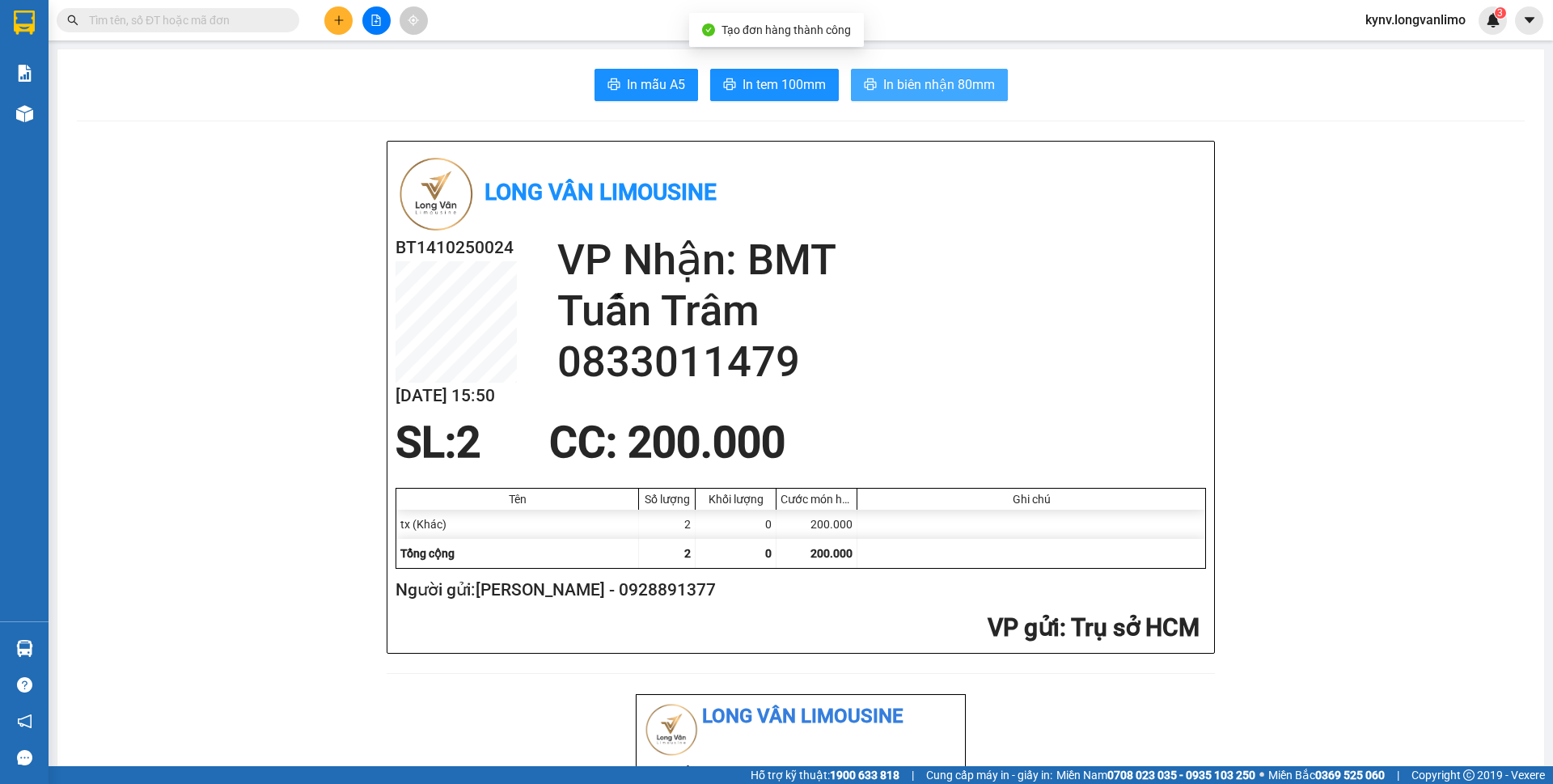
click at [898, 89] on span "In biên nhận 80mm" at bounding box center [939, 84] width 112 height 20
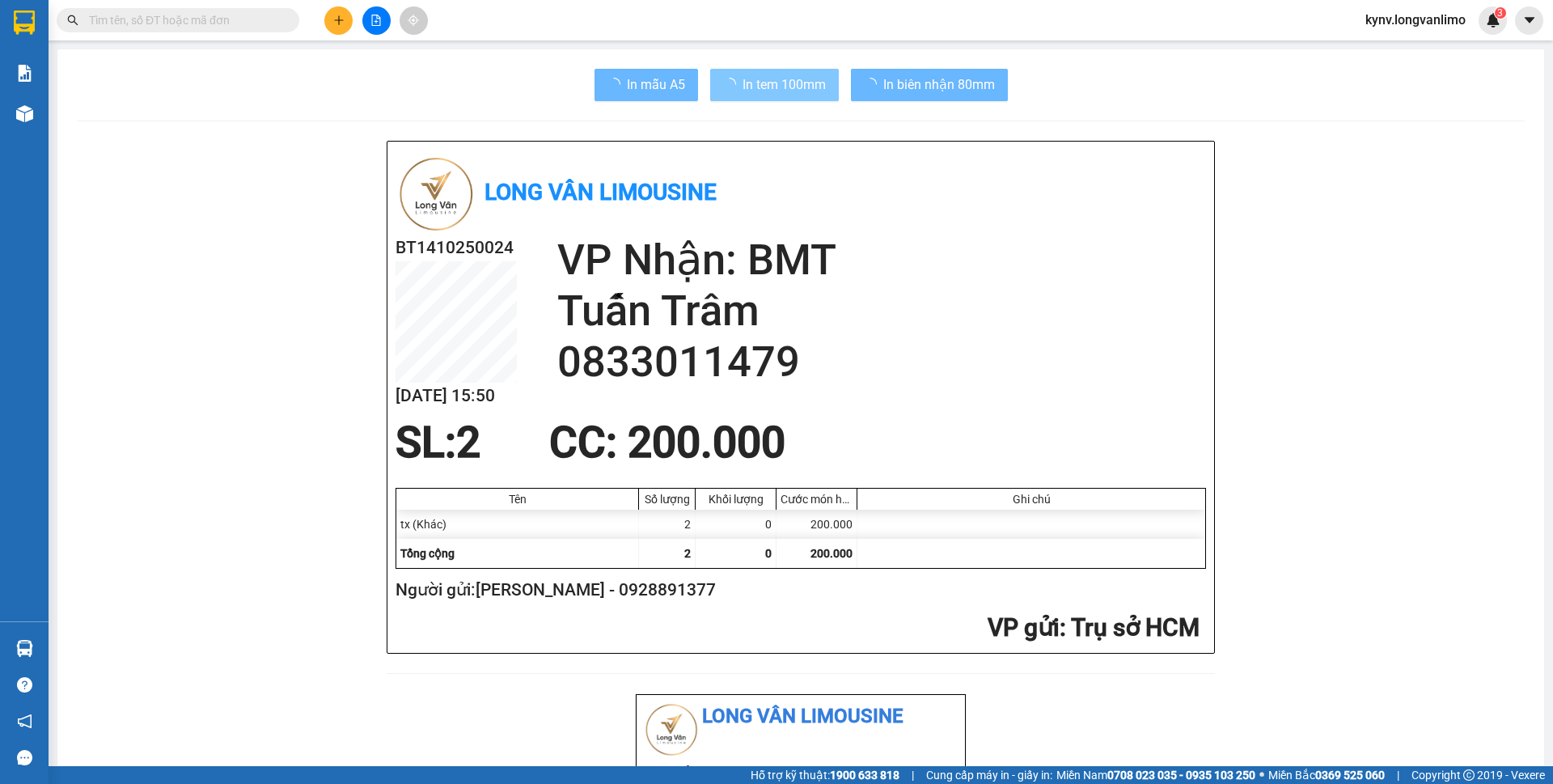
click at [807, 89] on span "In tem 100mm" at bounding box center [784, 84] width 83 height 20
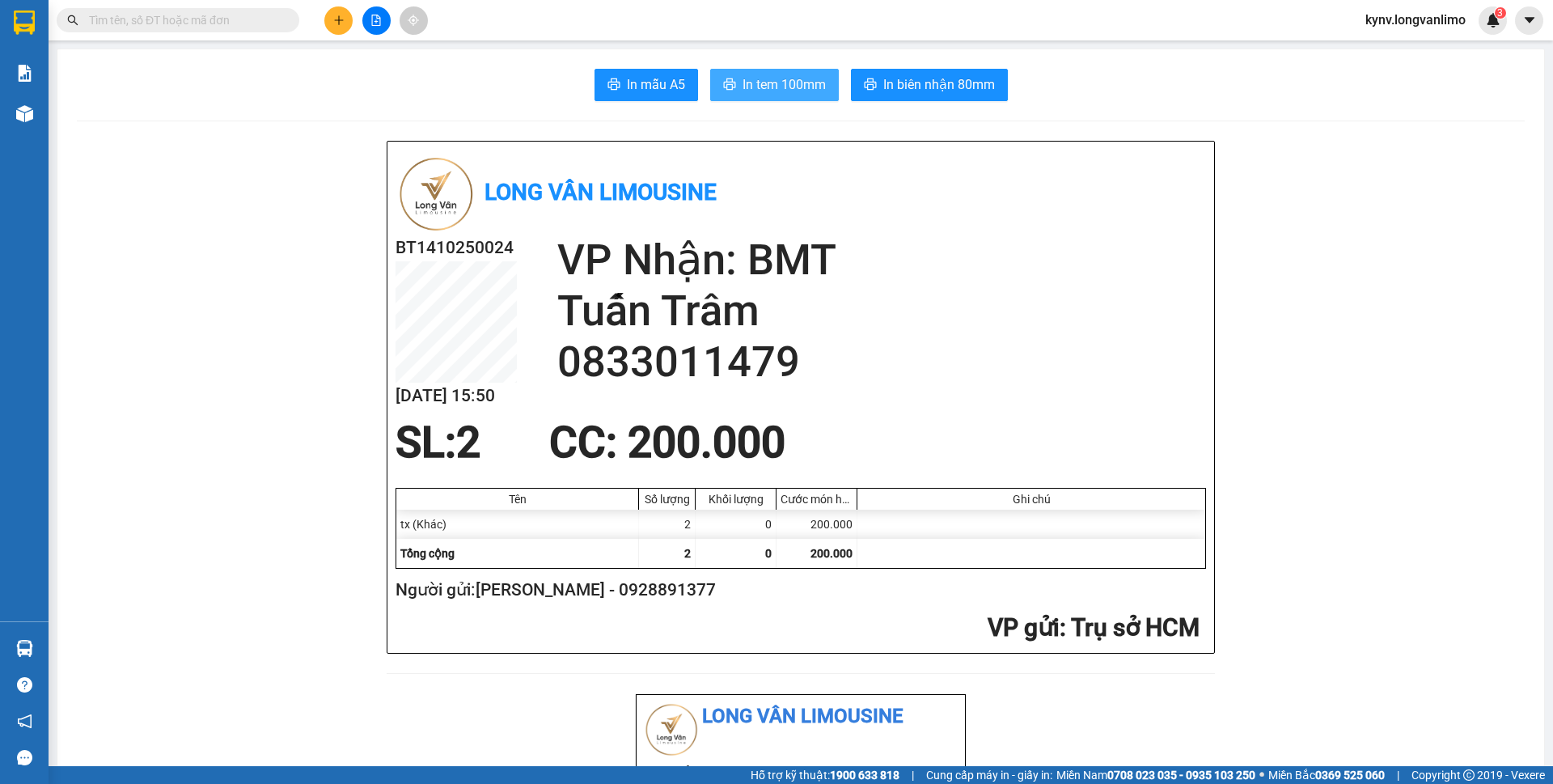
click at [807, 89] on span "In tem 100mm" at bounding box center [784, 84] width 83 height 20
click at [137, 29] on span at bounding box center [178, 20] width 243 height 24
click at [137, 30] on span at bounding box center [178, 20] width 243 height 24
click at [145, 18] on input "text" at bounding box center [185, 20] width 191 height 18
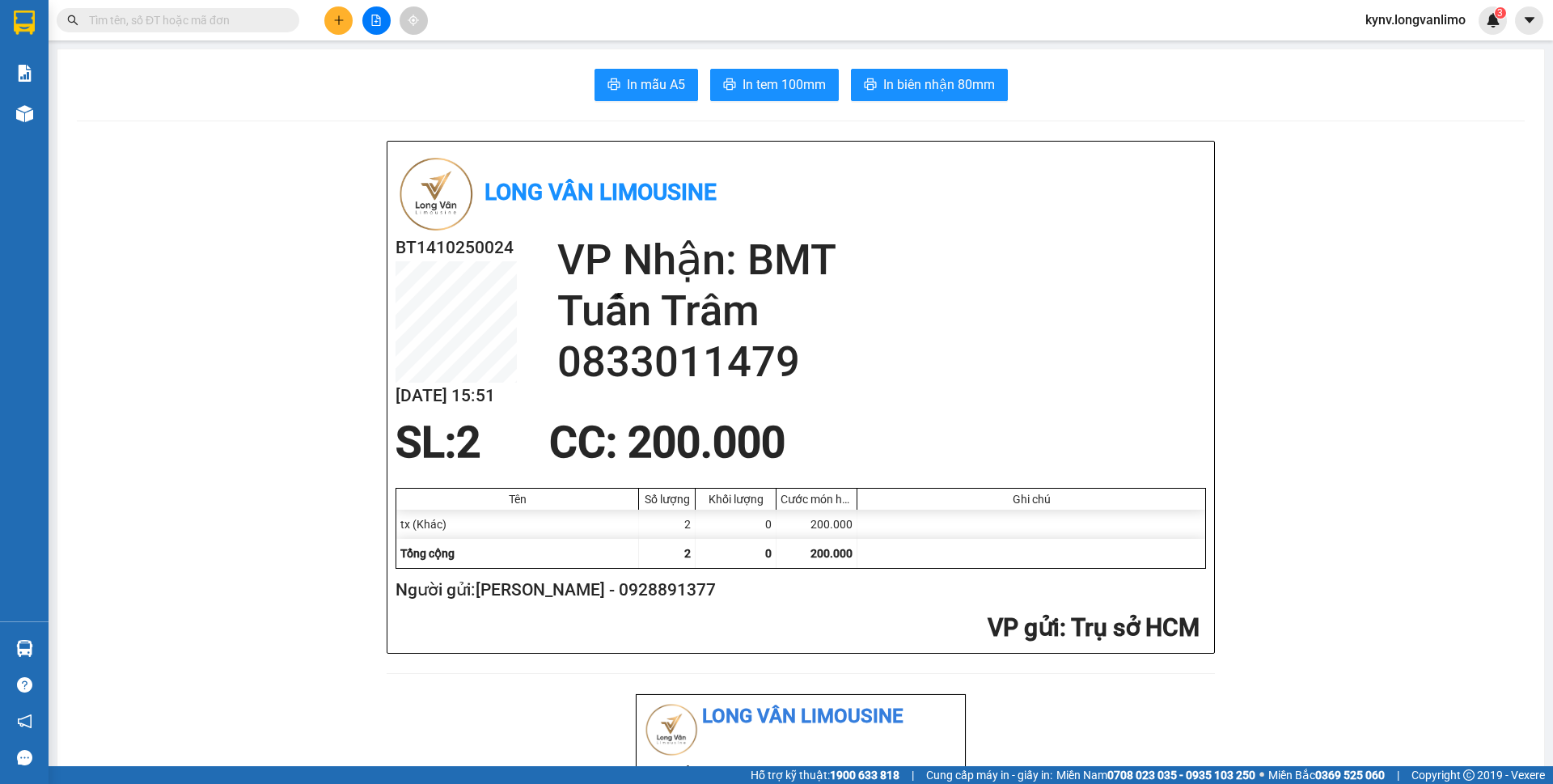
type input "0"
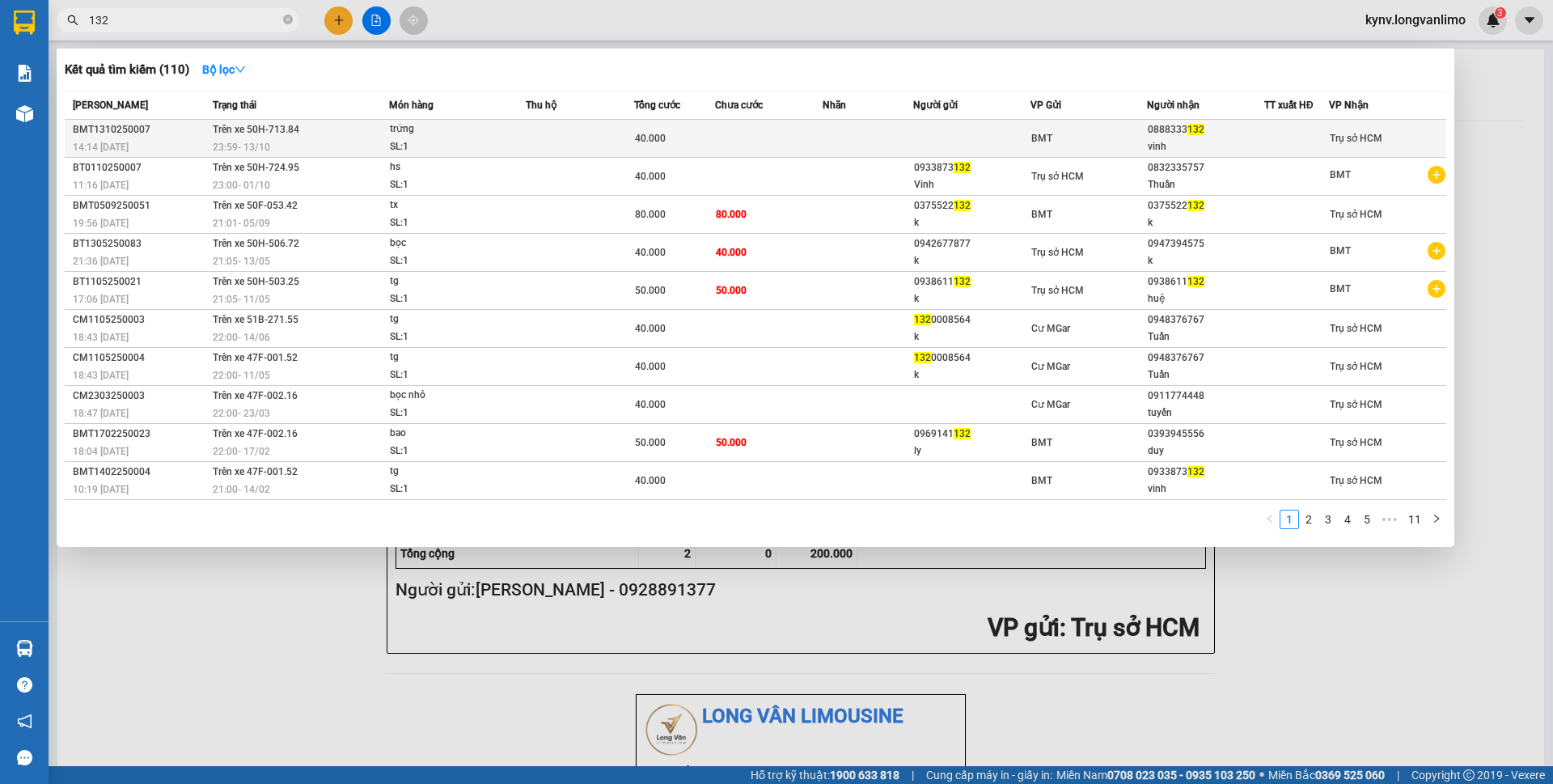
type input "132"
click at [987, 148] on td at bounding box center [972, 139] width 117 height 38
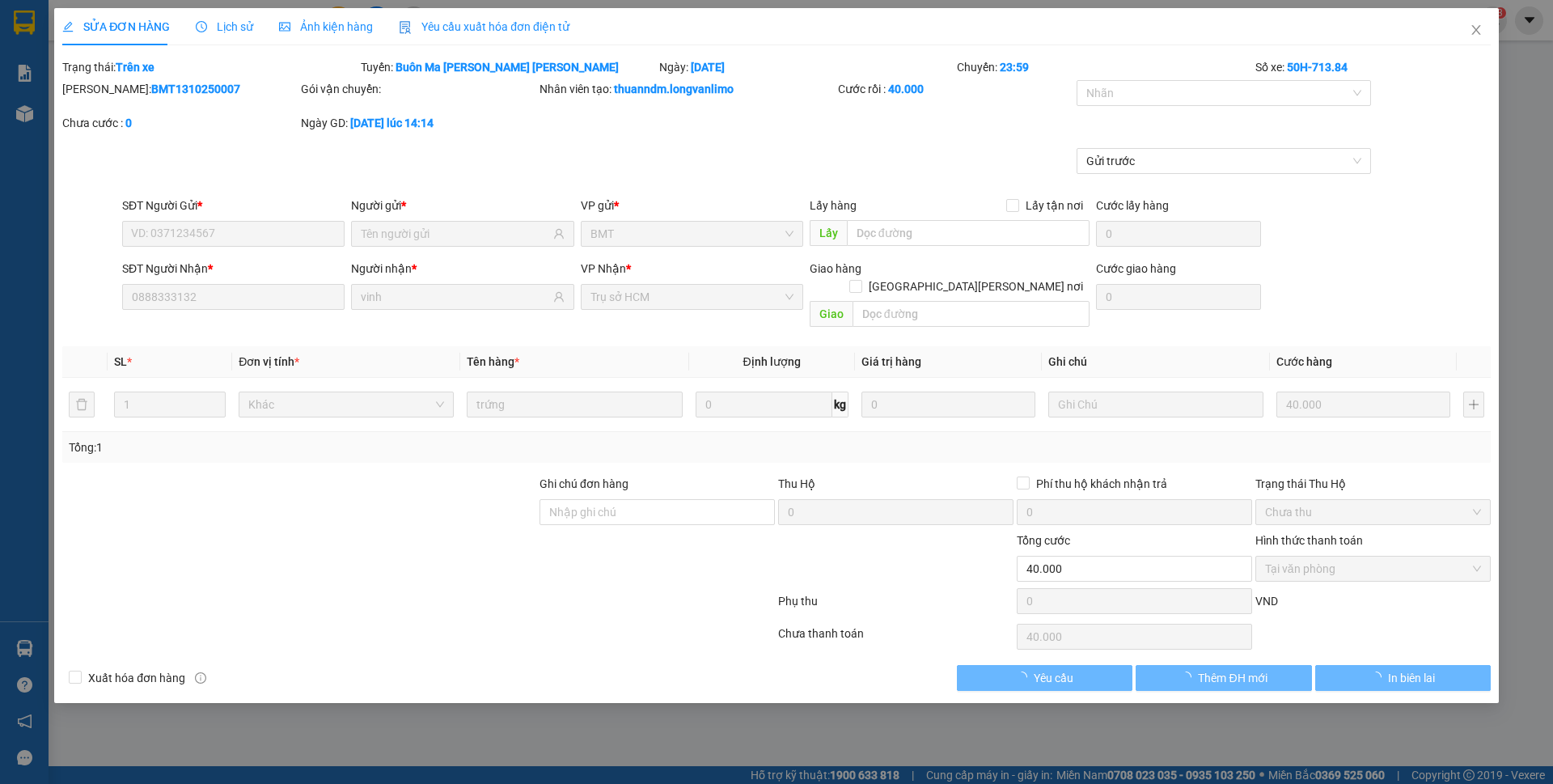
type input "0888333132"
type input "vinh"
type input "0"
type input "40.000"
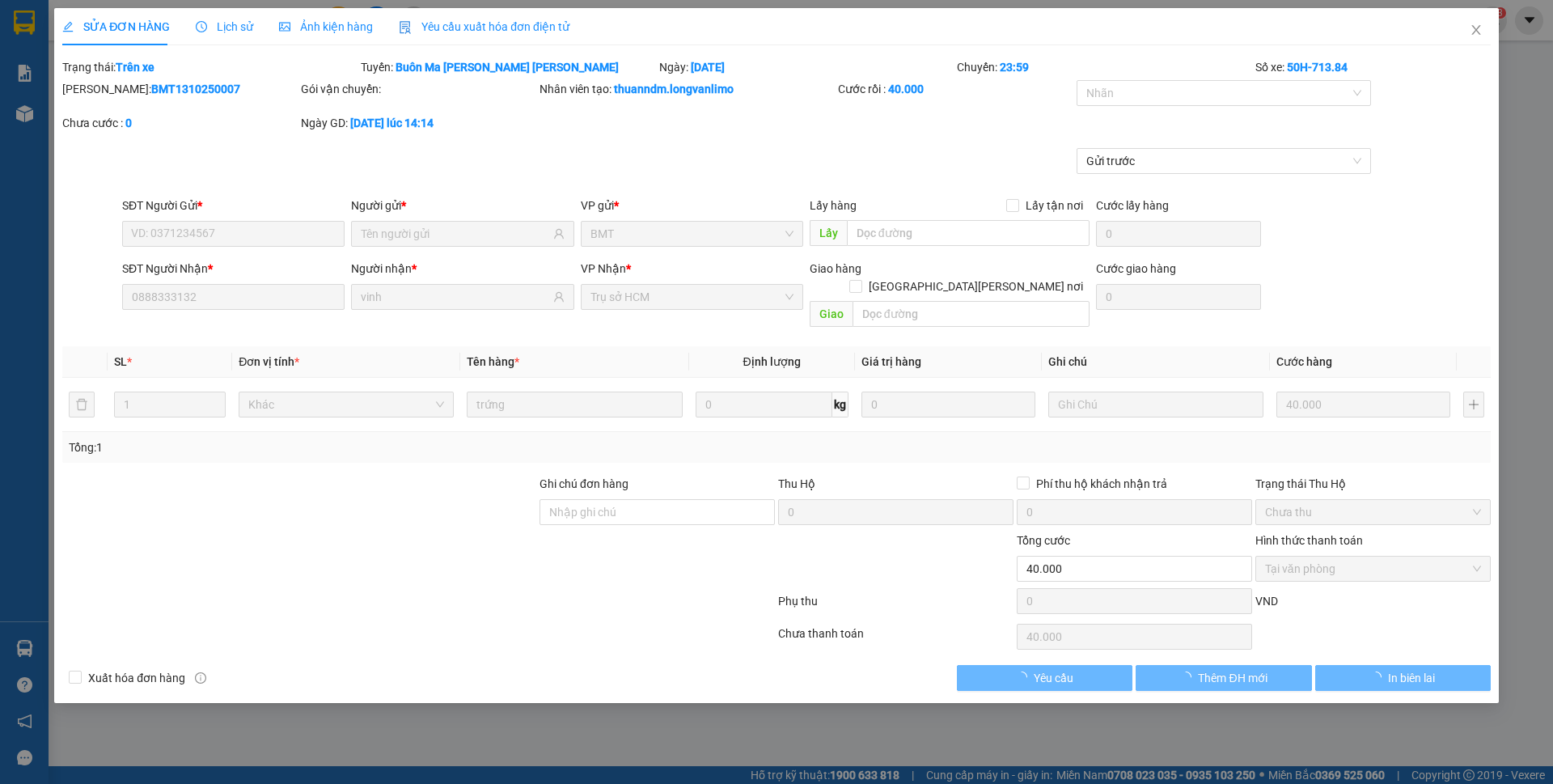
click at [364, 28] on span "Ảnh kiện hàng" at bounding box center [326, 26] width 94 height 13
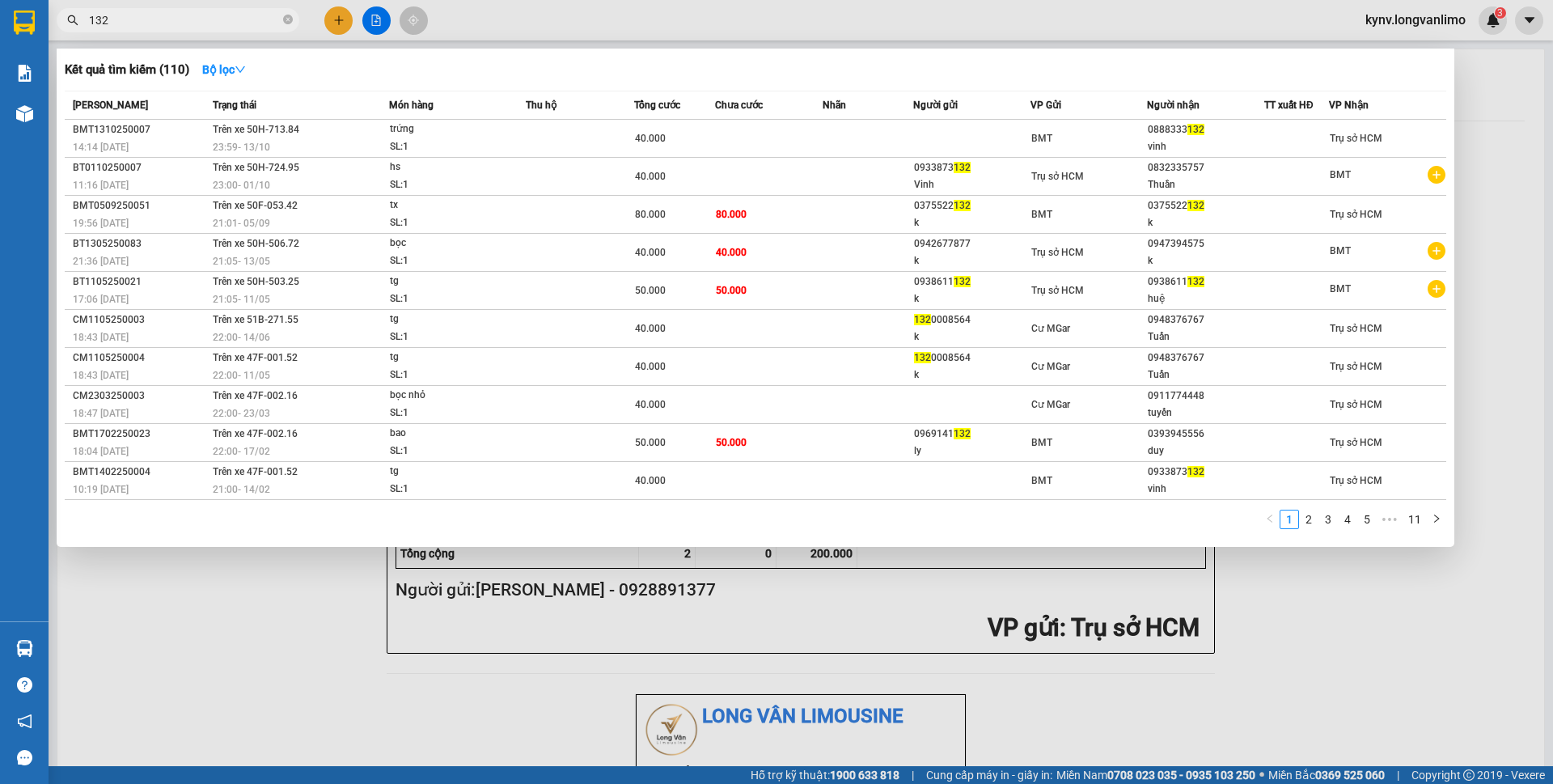
click at [284, 23] on icon "close-circle" at bounding box center [288, 19] width 10 height 10
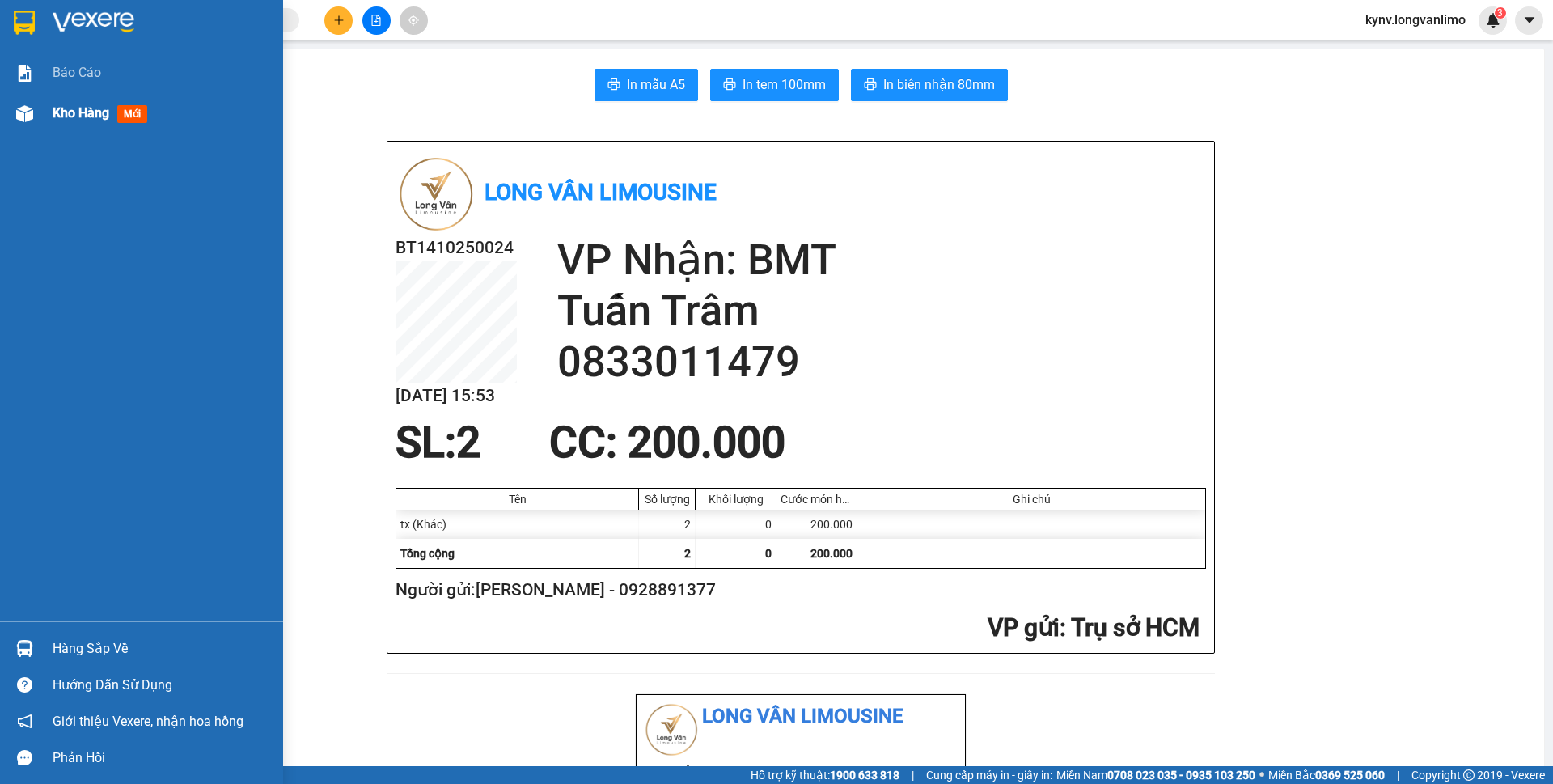
click at [90, 99] on div "Kho hàng mới" at bounding box center [162, 113] width 219 height 40
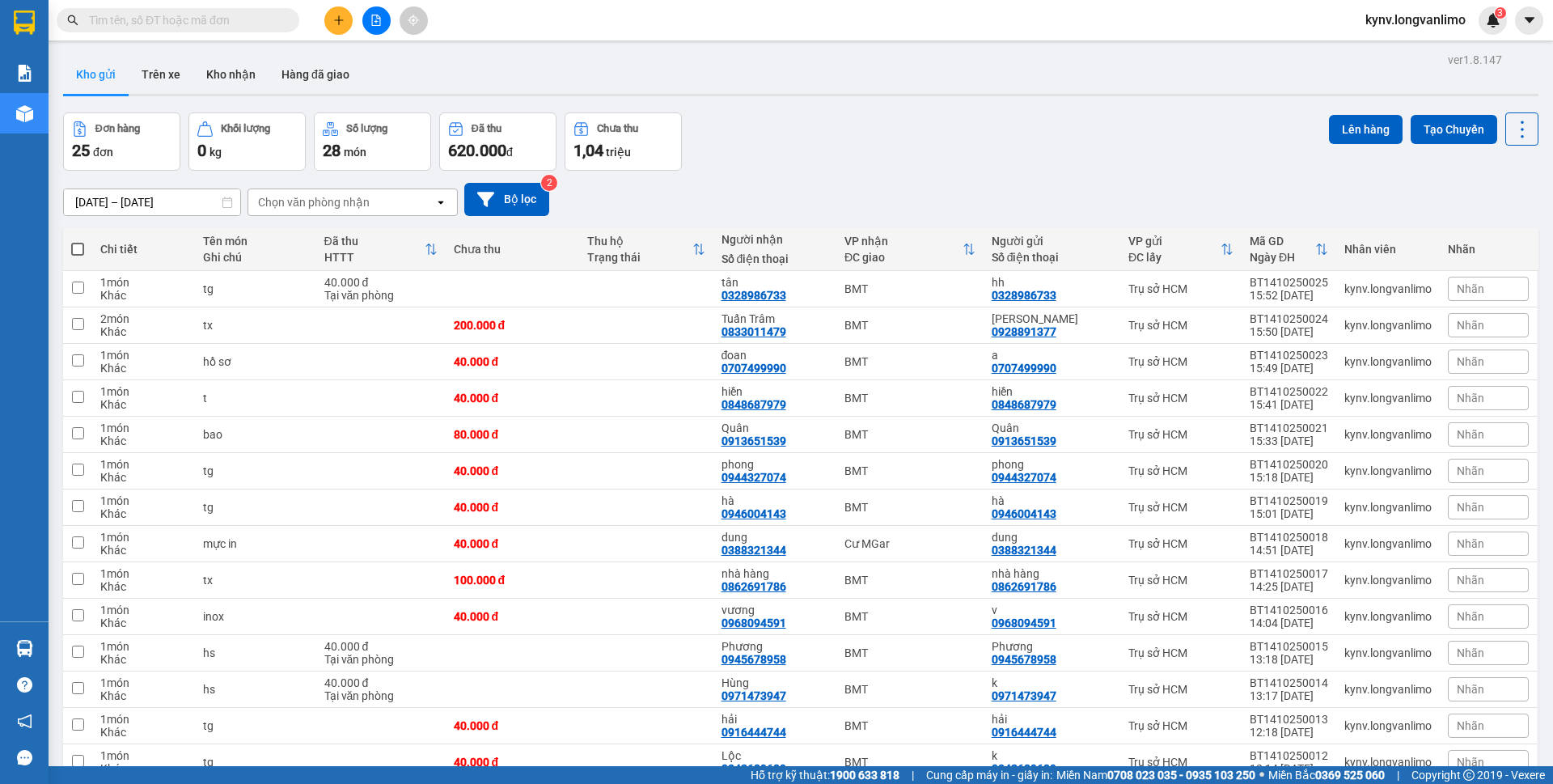
click at [842, 68] on div "Kho gửi Trên xe Kho nhận Hàng đã giao" at bounding box center [801, 76] width 1475 height 43
drag, startPoint x: 842, startPoint y: 68, endPoint x: 855, endPoint y: 64, distance: 13.6
click at [855, 64] on div "Kho gửi Trên xe Kho nhận Hàng đã giao" at bounding box center [801, 76] width 1475 height 43
drag, startPoint x: 855, startPoint y: 64, endPoint x: 889, endPoint y: 46, distance: 38.5
drag, startPoint x: 889, startPoint y: 46, endPoint x: 902, endPoint y: 43, distance: 13.3
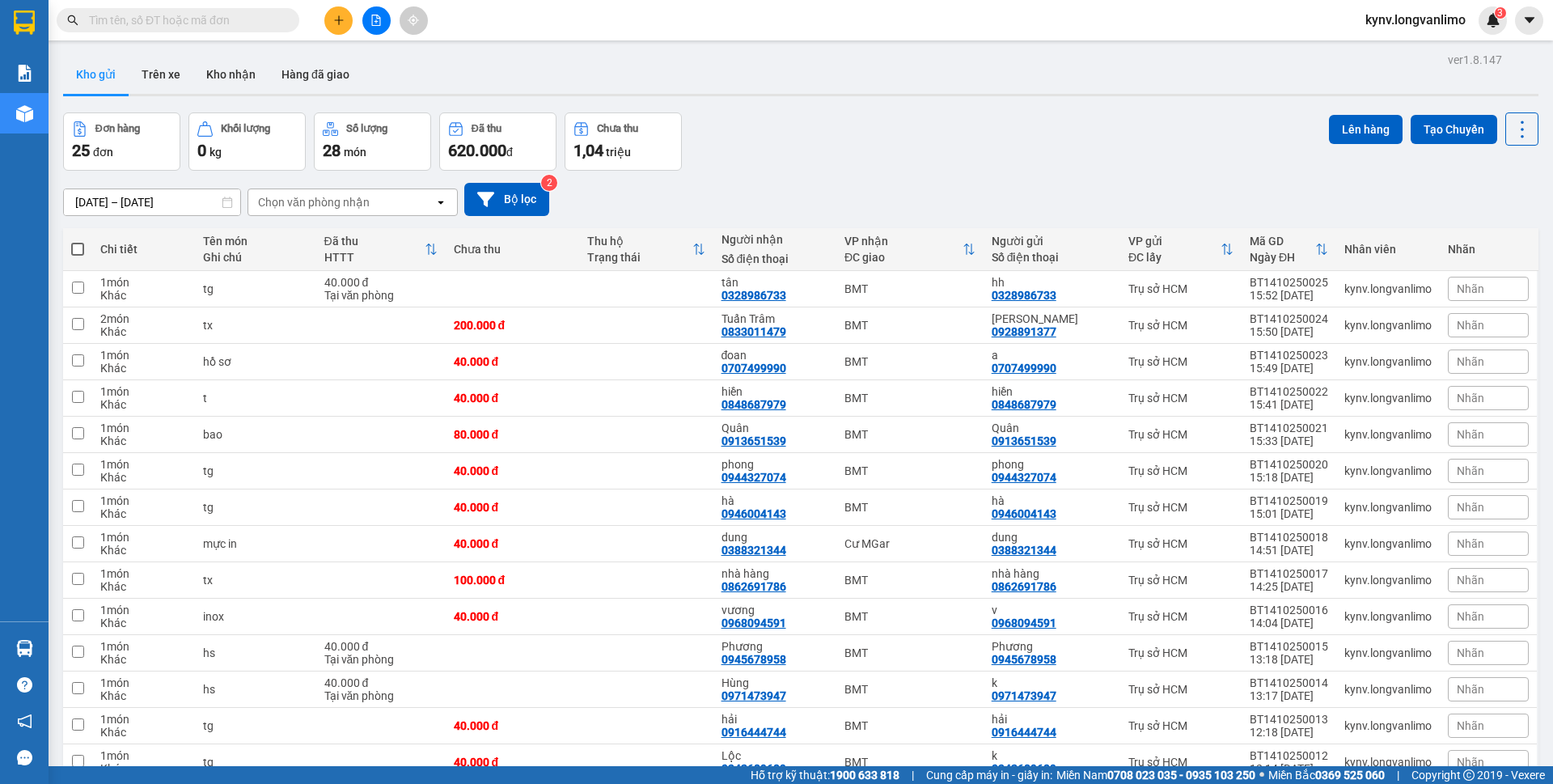
click at [902, 43] on main "ver 1.8.147 Kho gửi Trên xe Kho nhận Hàng đã giao Đơn hàng 25 đơn Khối lượng 0 …" at bounding box center [776, 382] width 1553 height 766
drag, startPoint x: 902, startPoint y: 43, endPoint x: 832, endPoint y: 95, distance: 87.2
click at [850, 79] on div "Kho gửi Trên xe Kho nhận Hàng đã giao" at bounding box center [801, 76] width 1475 height 43
click at [832, 92] on div "Kho gửi Trên xe Kho nhận Hàng đã giao" at bounding box center [801, 76] width 1475 height 43
drag, startPoint x: 832, startPoint y: 92, endPoint x: 843, endPoint y: 82, distance: 14.9
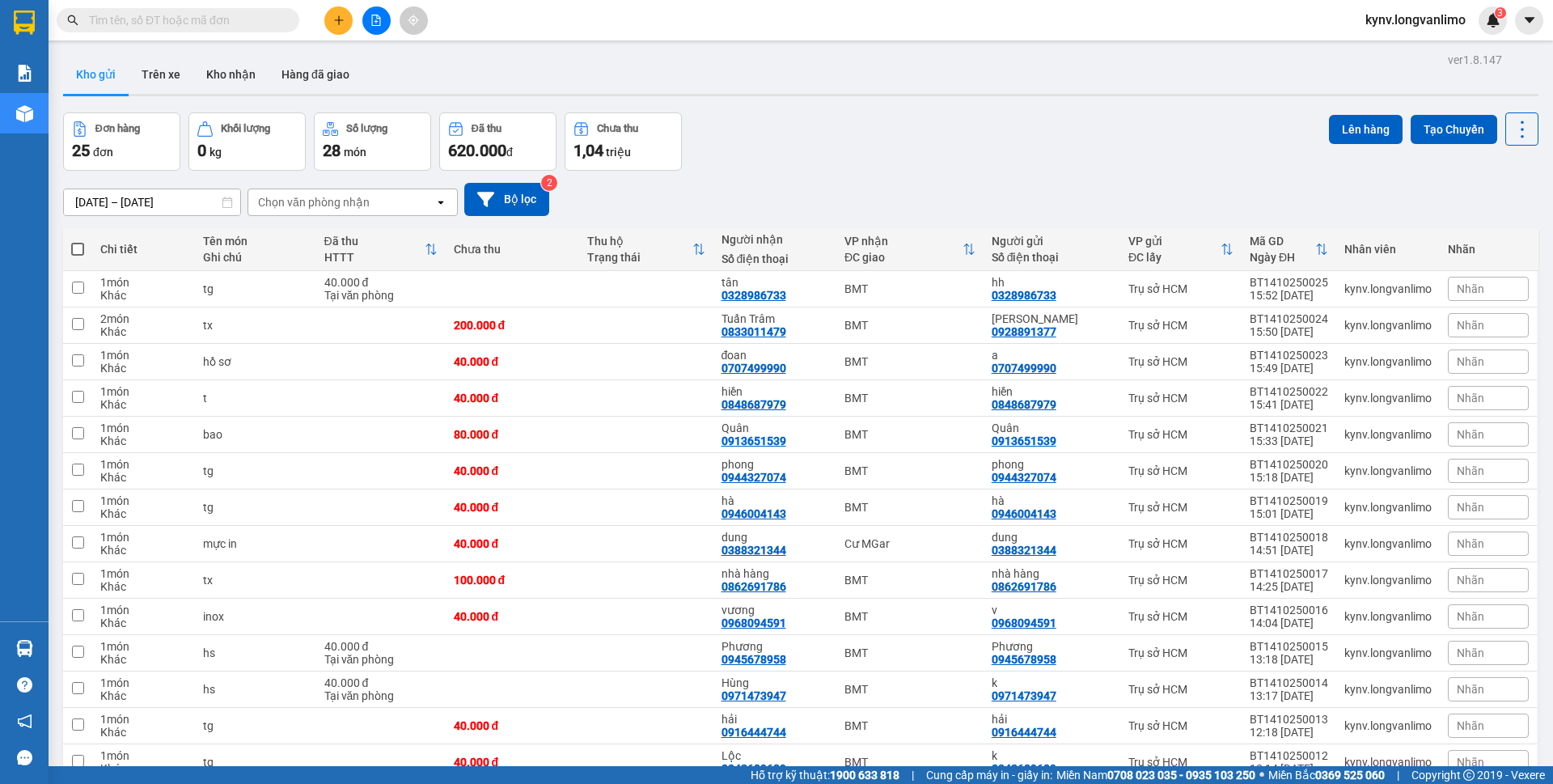
drag, startPoint x: 843, startPoint y: 82, endPoint x: 878, endPoint y: 83, distance: 35.0
click at [878, 83] on div "Kho gửi Trên xe Kho nhận Hàng đã giao" at bounding box center [801, 76] width 1475 height 43
drag, startPoint x: 878, startPoint y: 83, endPoint x: 797, endPoint y: 183, distance: 128.7
click at [797, 183] on div "14/10/2025 – 14/10/2025 Press the down arrow key to interact with the calendar …" at bounding box center [801, 200] width 1475 height 33
click at [556, 181] on div "14/10/2025 – 14/10/2025 Press the down arrow key to interact with the calendar …" at bounding box center [801, 199] width 1475 height 58
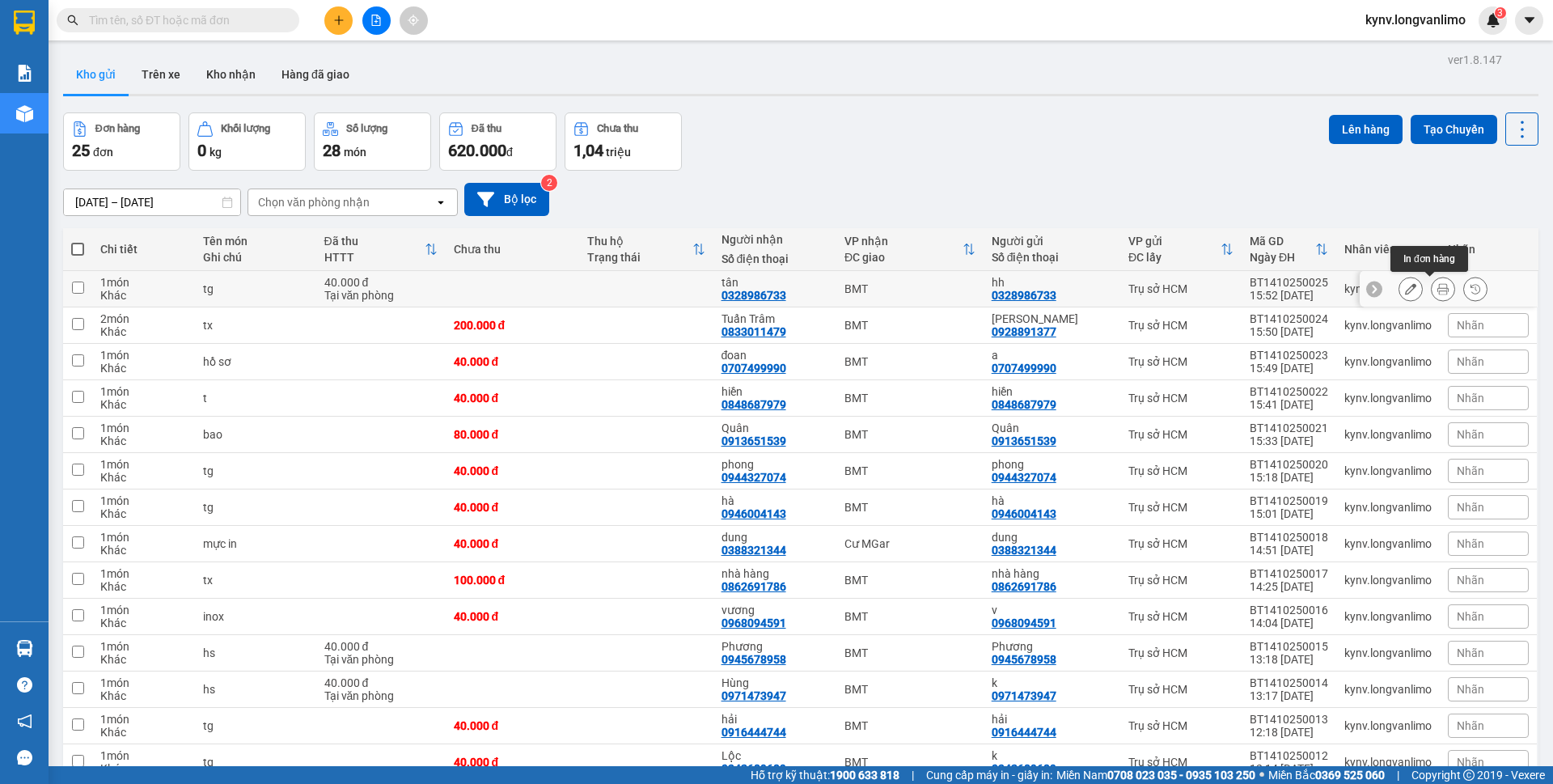
click at [1432, 289] on button at bounding box center [1443, 289] width 23 height 28
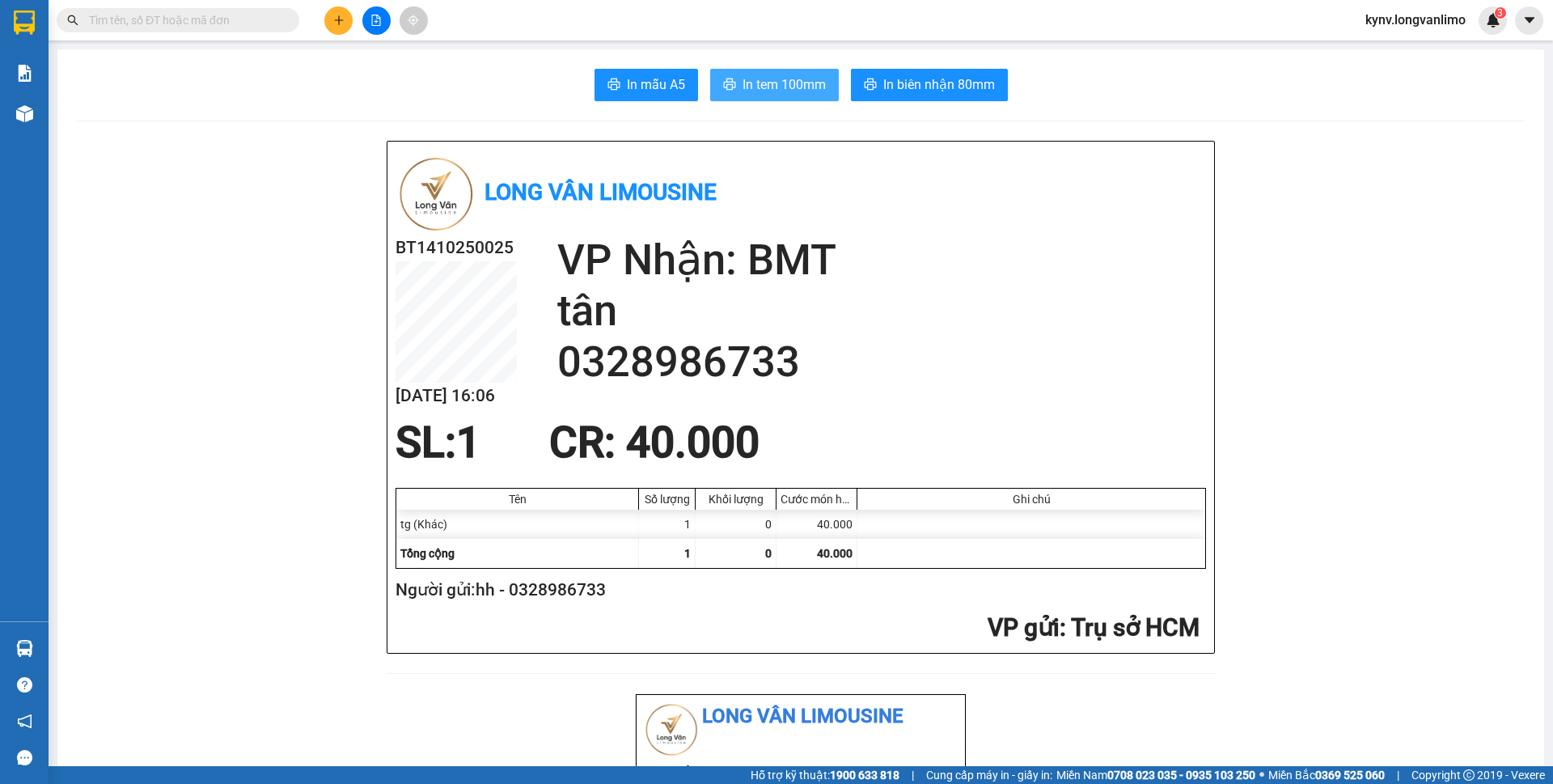
click at [765, 87] on span "In tem 100mm" at bounding box center [784, 84] width 83 height 20
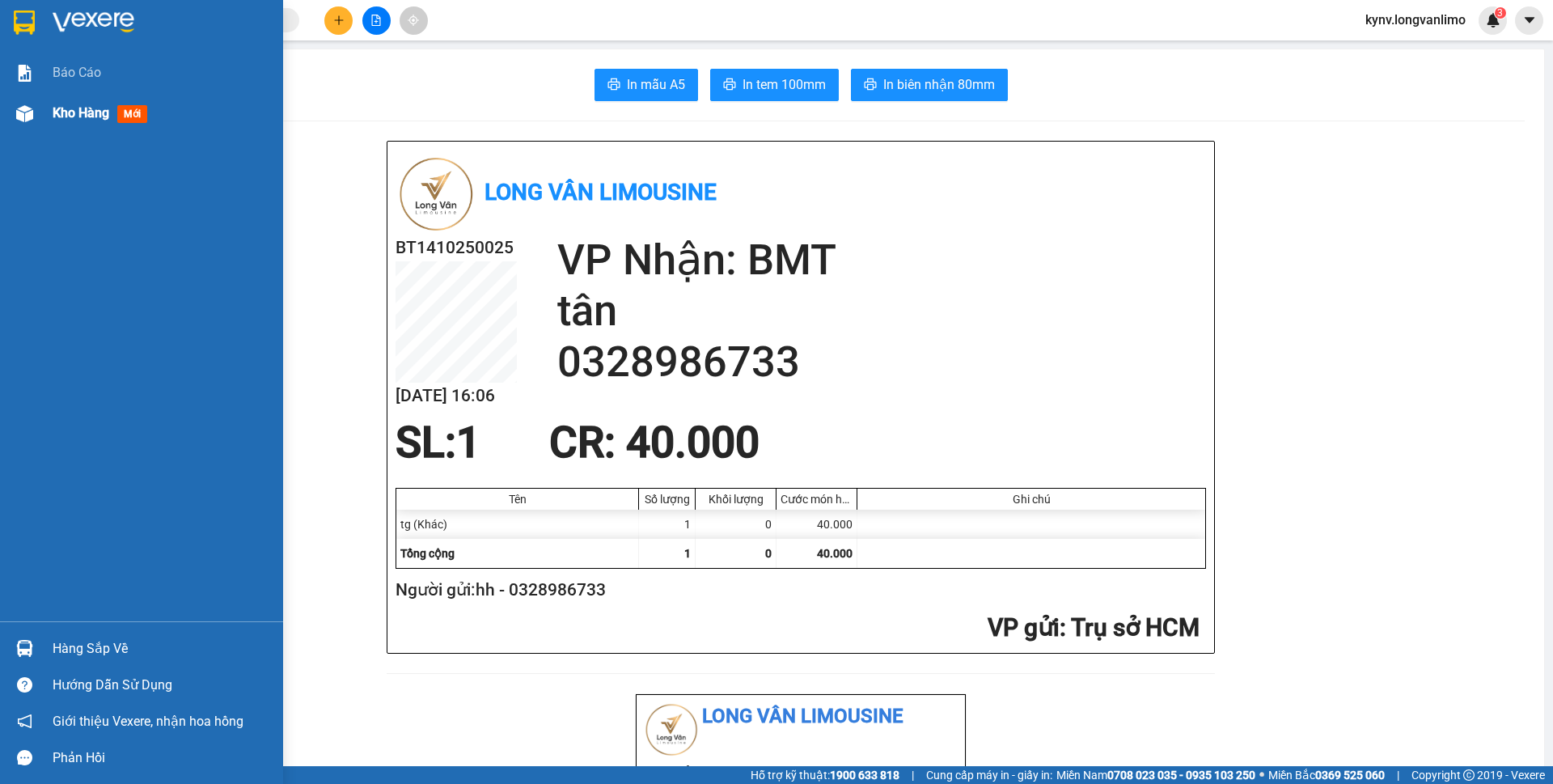
click at [30, 121] on img at bounding box center [24, 114] width 17 height 17
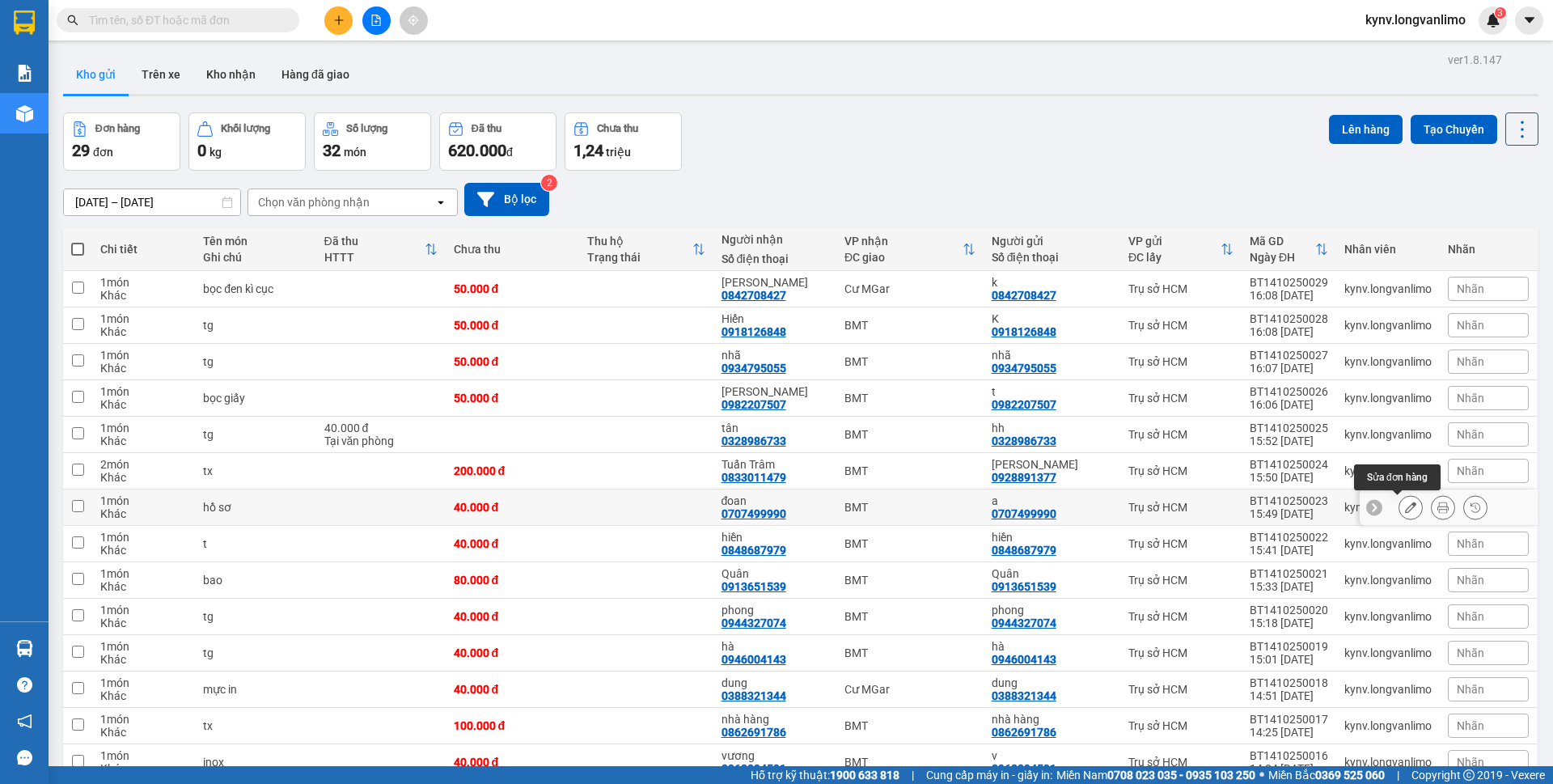
click at [1399, 514] on button at bounding box center [1410, 508] width 23 height 28
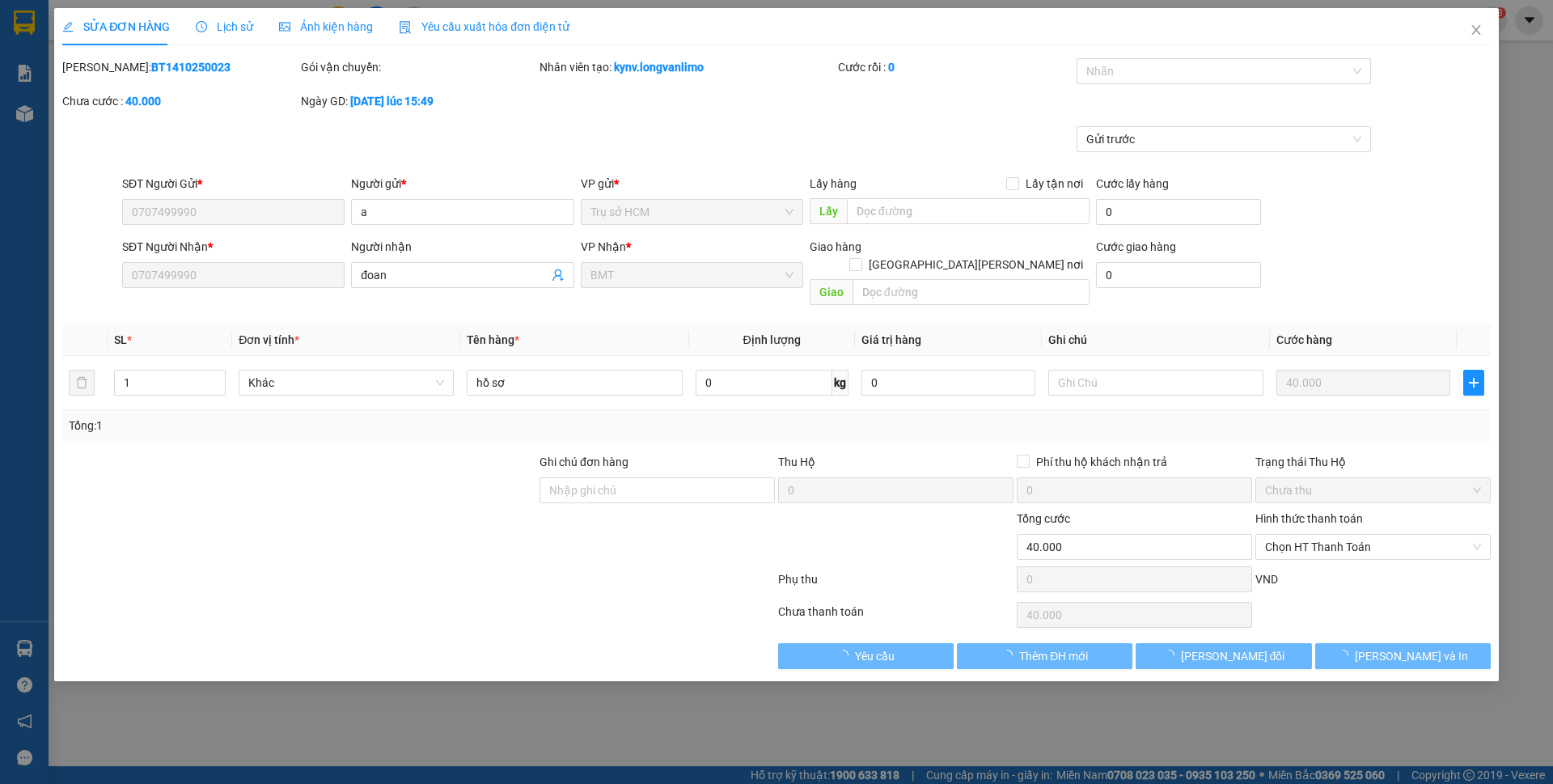
type input "0707499990"
type input "0"
type input "40.000"
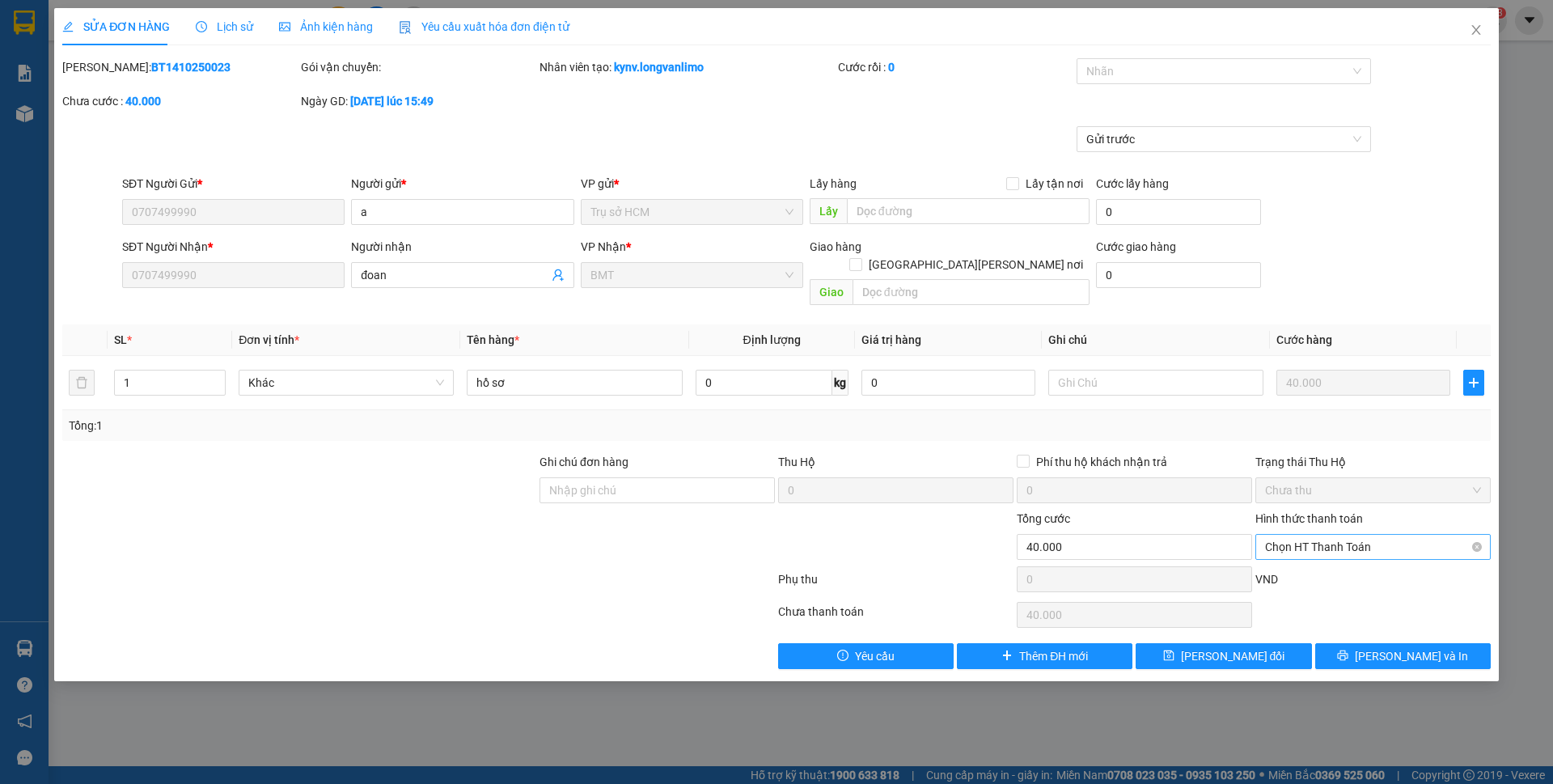
click at [1355, 536] on span "Chọn HT Thanh Toán" at bounding box center [1373, 546] width 216 height 24
click at [1328, 568] on div "Tại văn phòng" at bounding box center [1373, 561] width 216 height 18
type input "0"
click at [1441, 647] on button "[PERSON_NAME] và In" at bounding box center [1403, 655] width 175 height 26
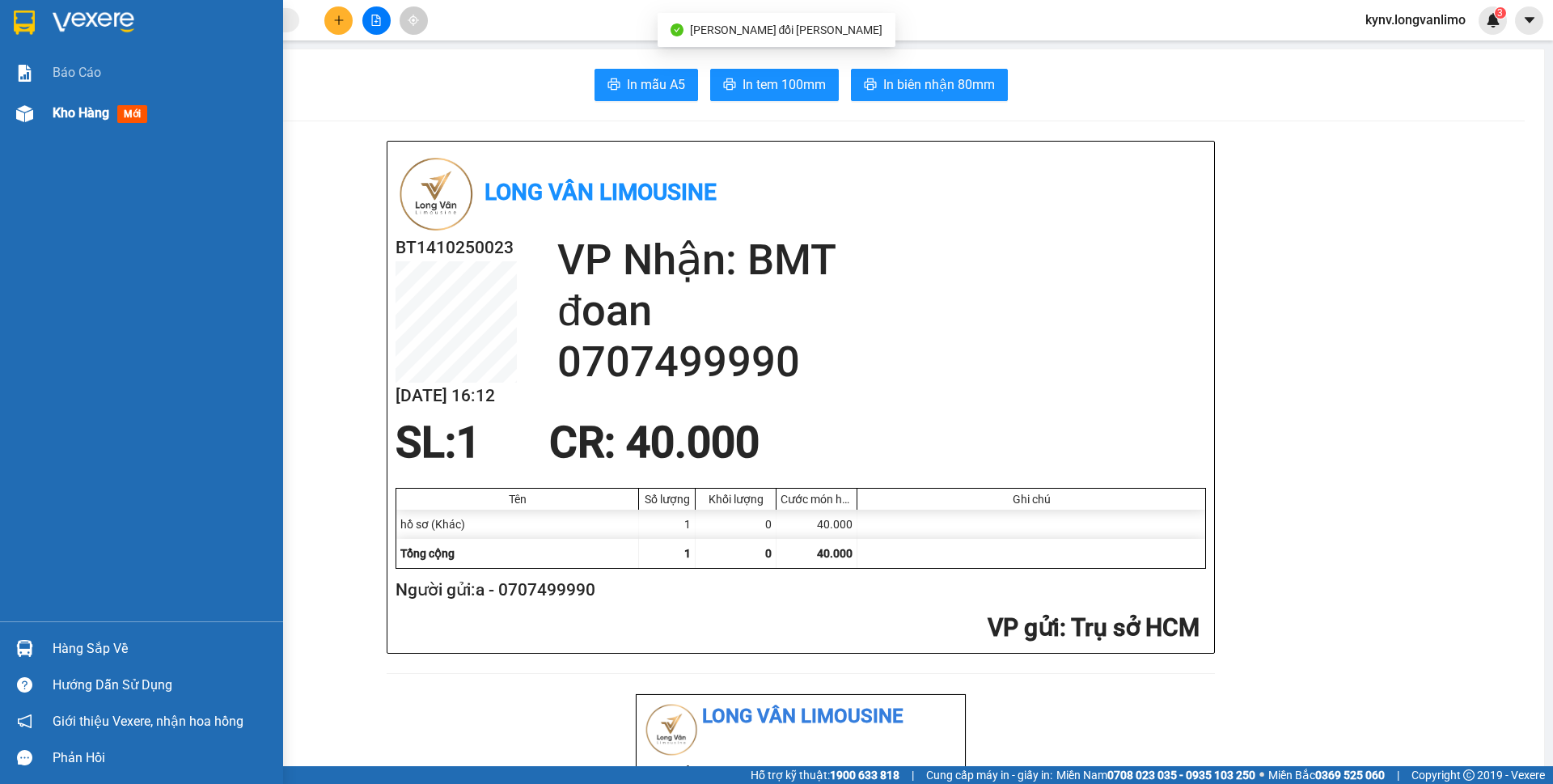
click at [66, 120] on span "Kho hàng" at bounding box center [81, 113] width 57 height 15
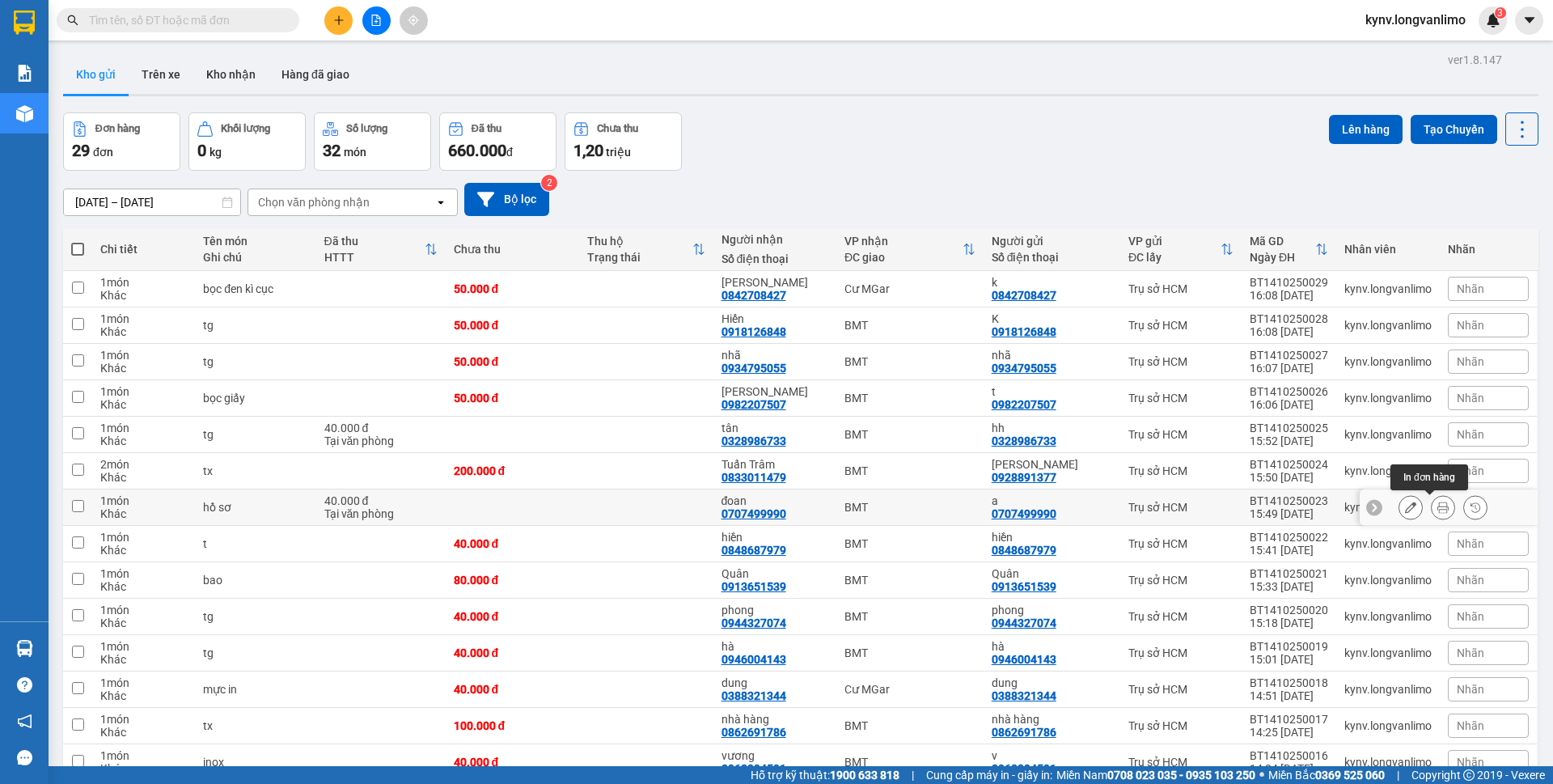
click at [1437, 508] on icon at bounding box center [1443, 508] width 12 height 12
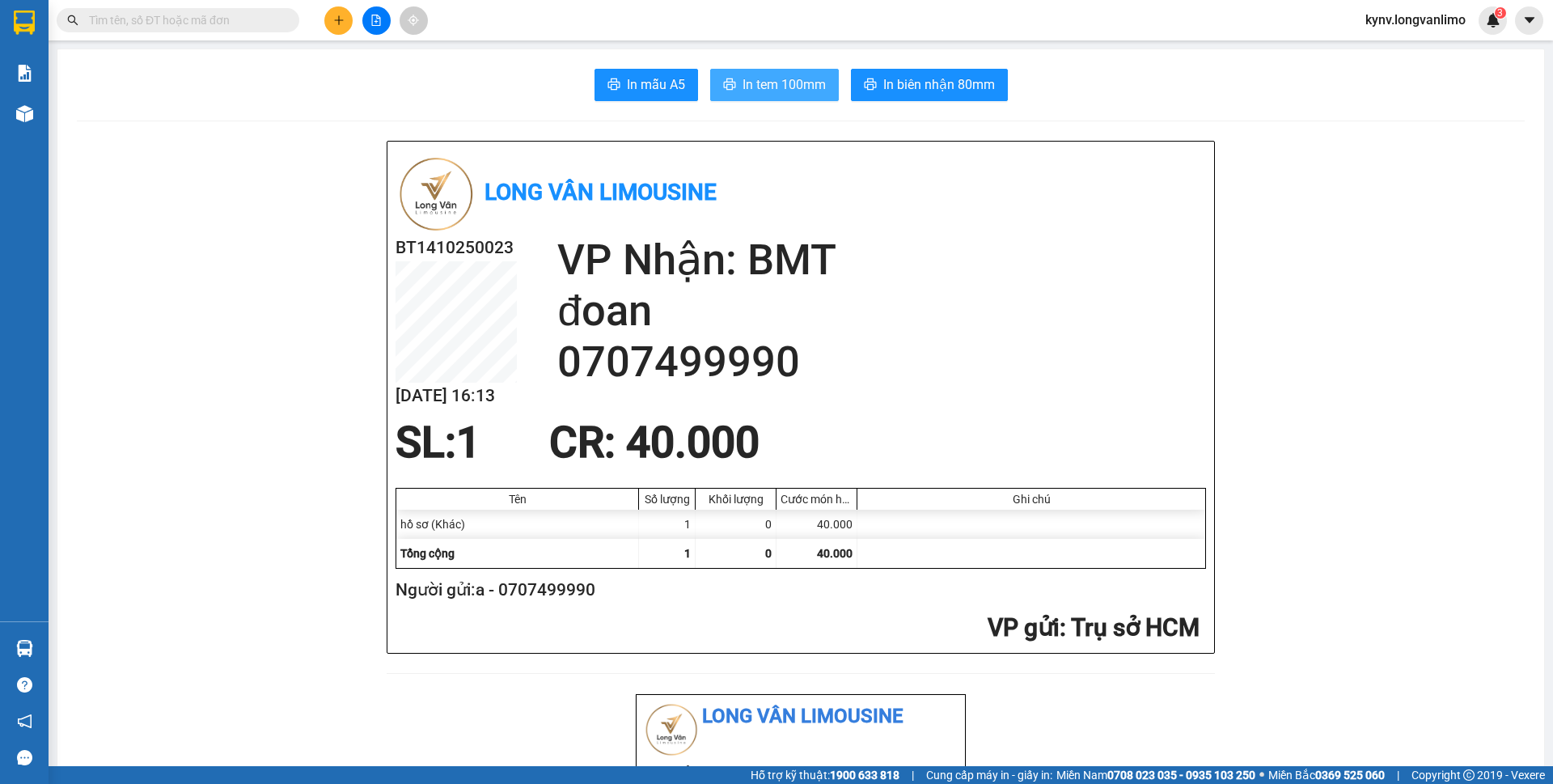
click at [802, 91] on span "In tem 100mm" at bounding box center [784, 84] width 83 height 20
click at [772, 74] on span "In tem 100mm" at bounding box center [784, 84] width 83 height 20
click at [741, 95] on button "In tem 100mm" at bounding box center [775, 84] width 129 height 33
click at [761, 86] on span "In tem 100mm" at bounding box center [784, 84] width 83 height 20
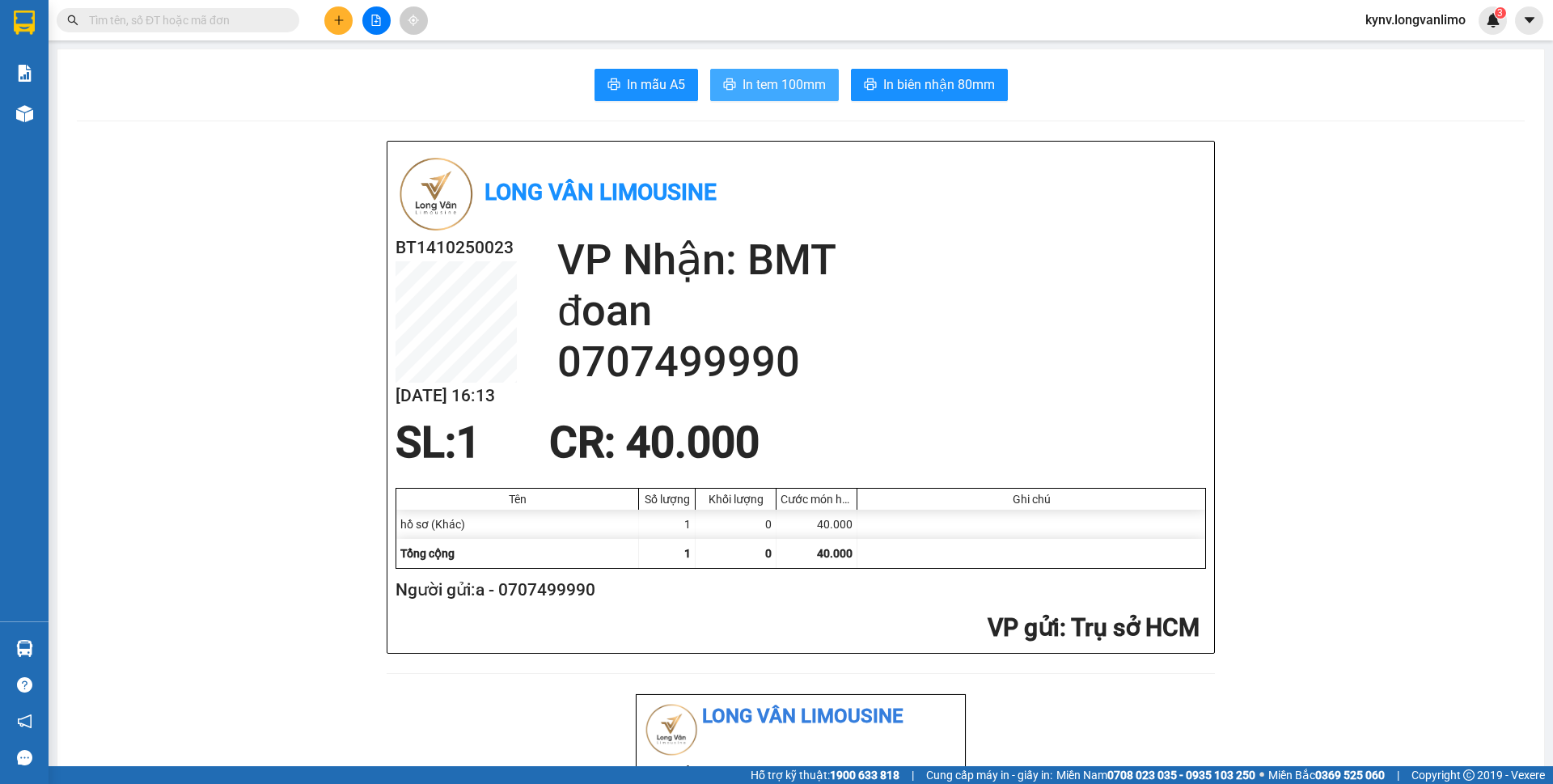
click at [761, 86] on span "In tem 100mm" at bounding box center [784, 84] width 83 height 20
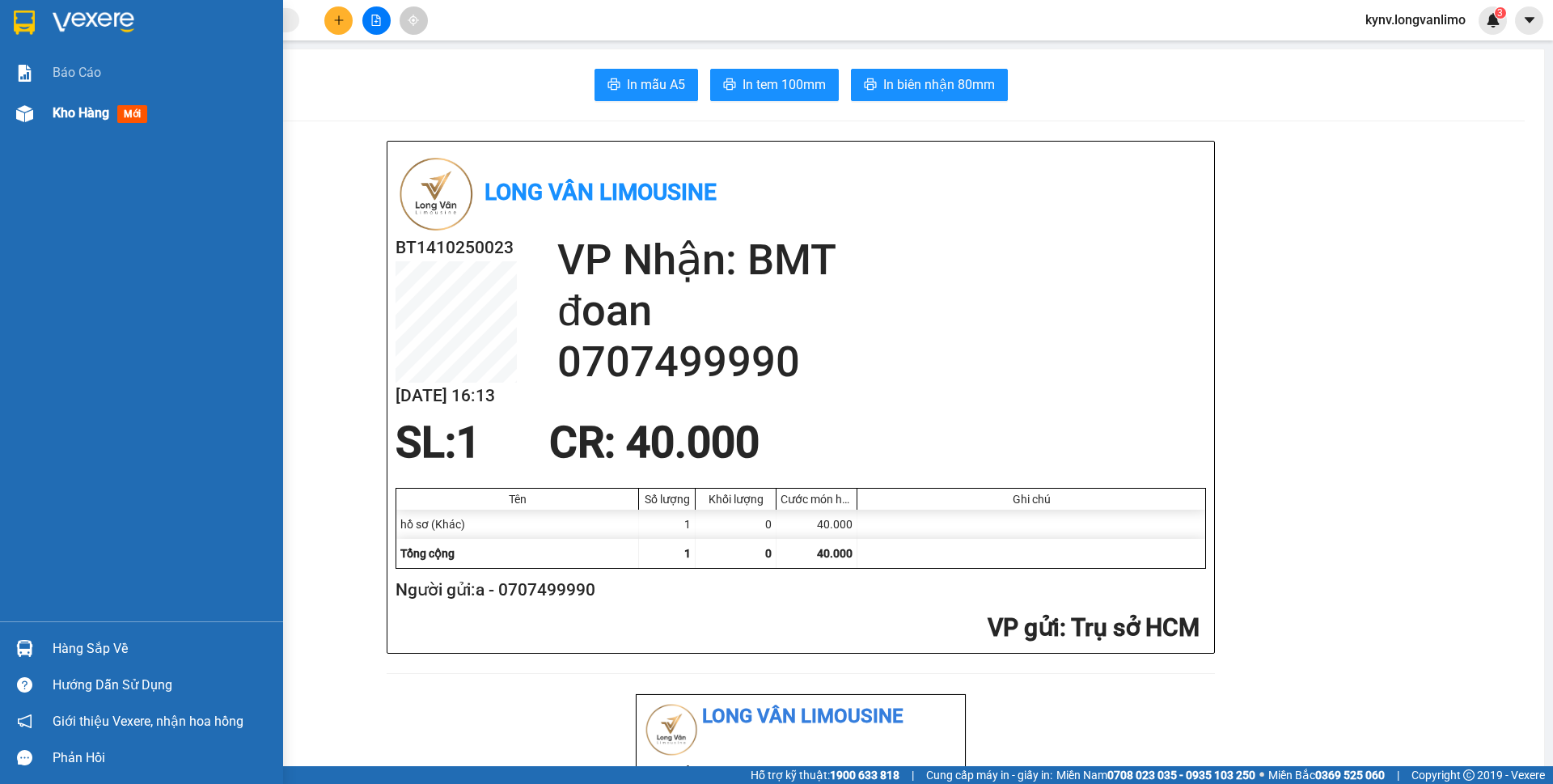
click at [37, 104] on div at bounding box center [25, 114] width 28 height 28
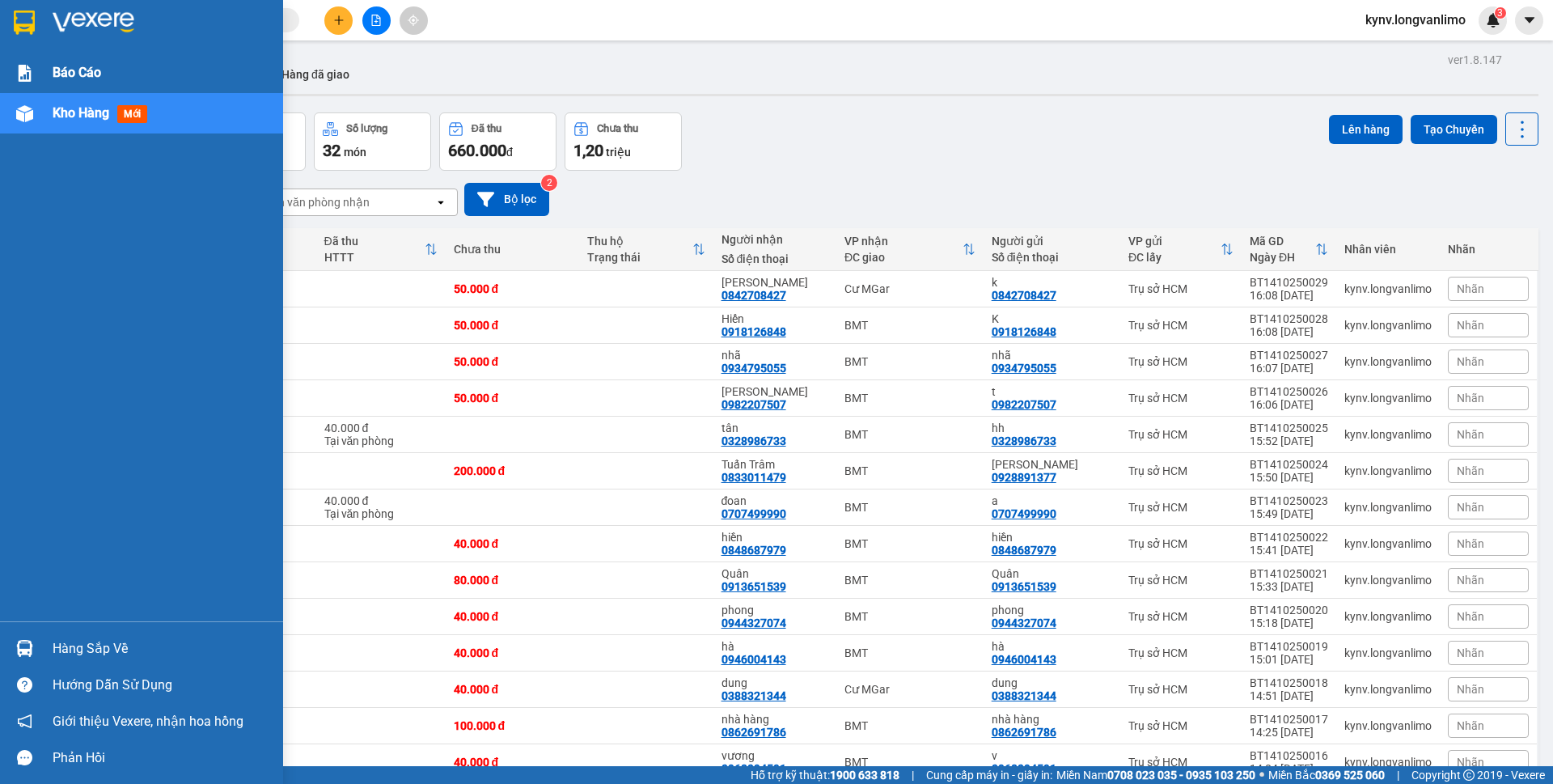
click at [34, 58] on div "Báo cáo" at bounding box center [141, 73] width 283 height 40
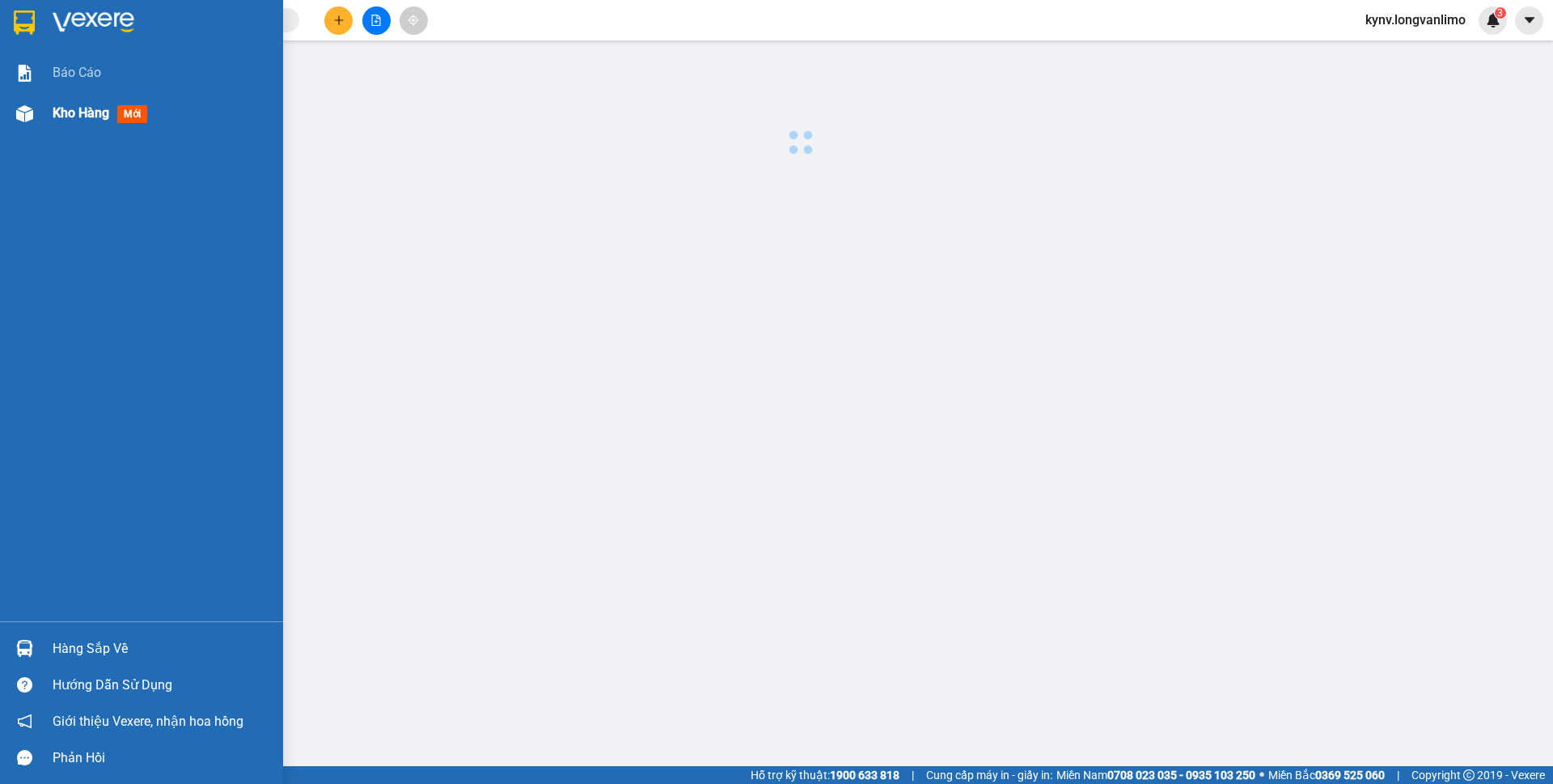
click at [94, 116] on span "Kho hàng" at bounding box center [81, 113] width 57 height 15
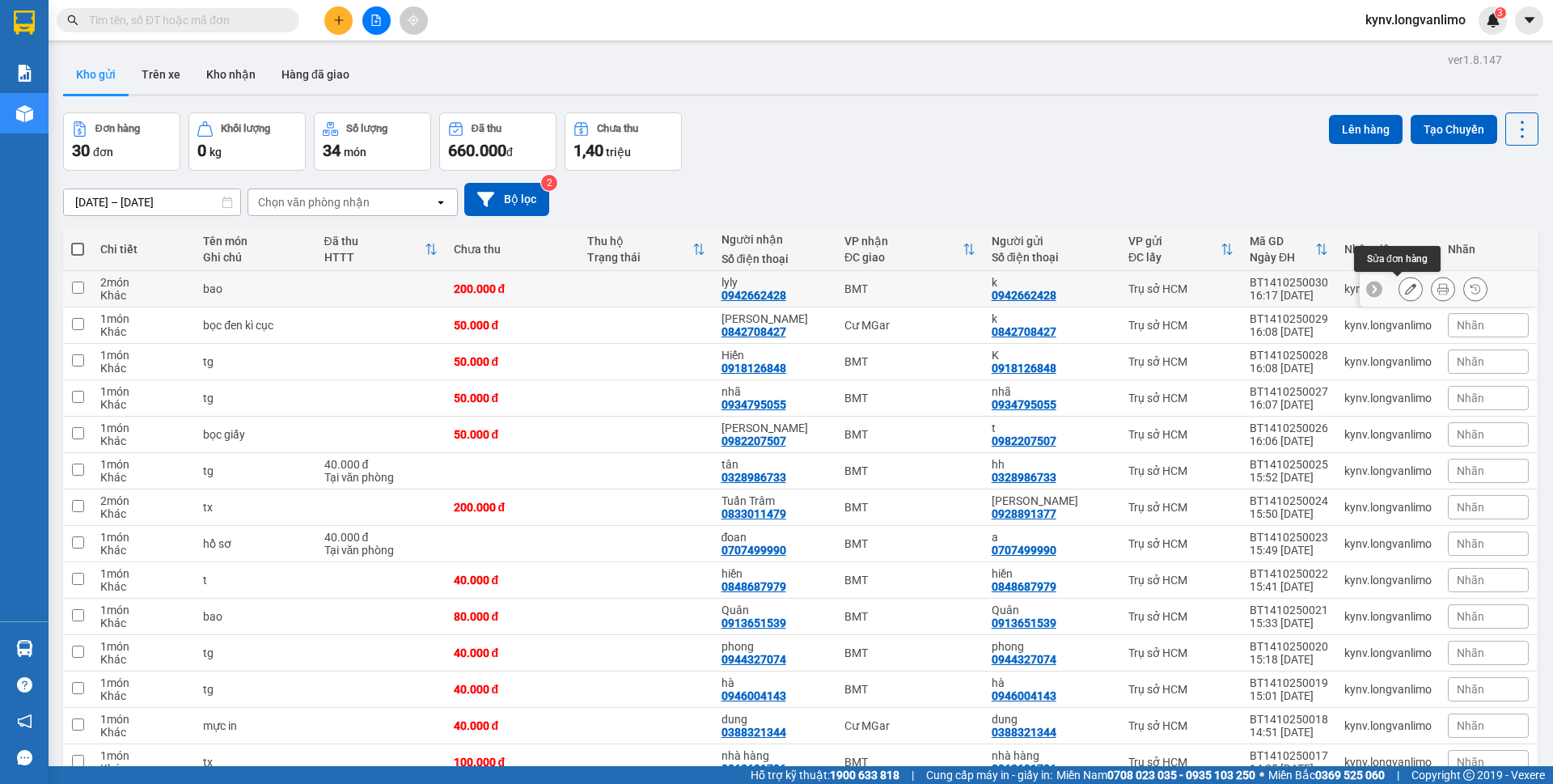
click at [1437, 291] on icon at bounding box center [1443, 289] width 12 height 12
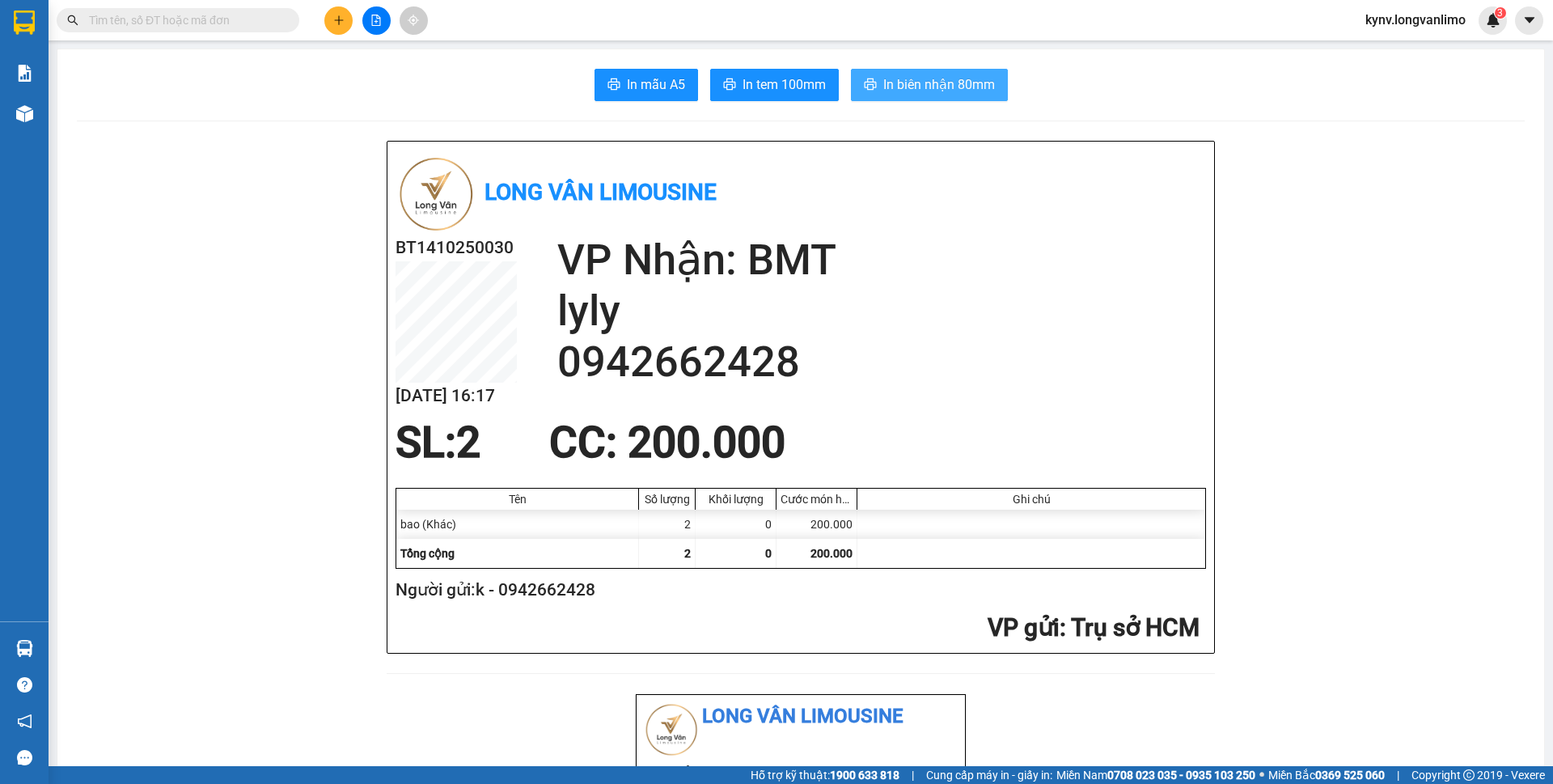
click at [979, 96] on button "In biên nhận 80mm" at bounding box center [929, 84] width 157 height 33
click at [751, 82] on span "In tem 100mm" at bounding box center [784, 84] width 83 height 20
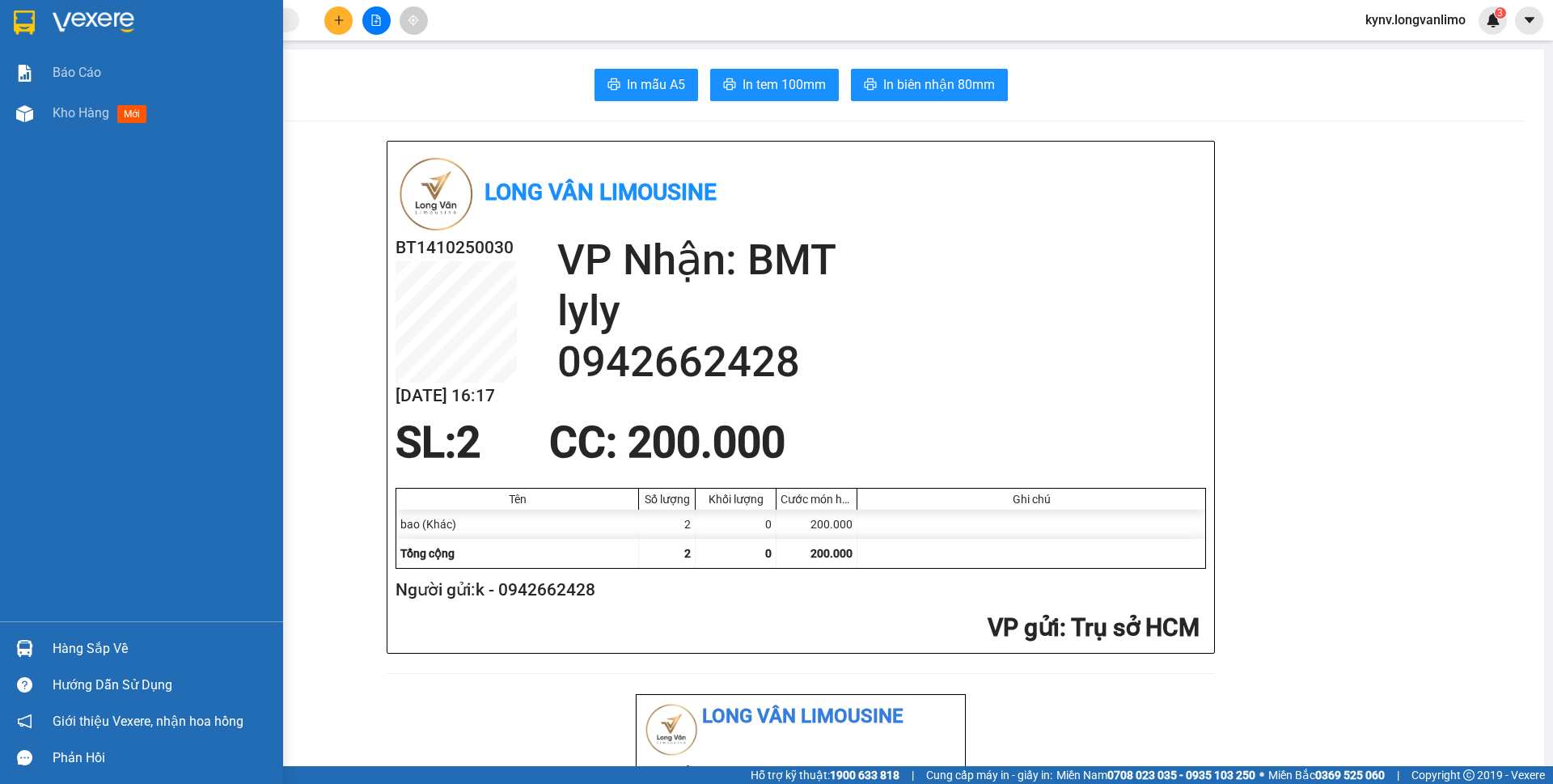
click at [9, 28] on div at bounding box center [141, 26] width 283 height 53
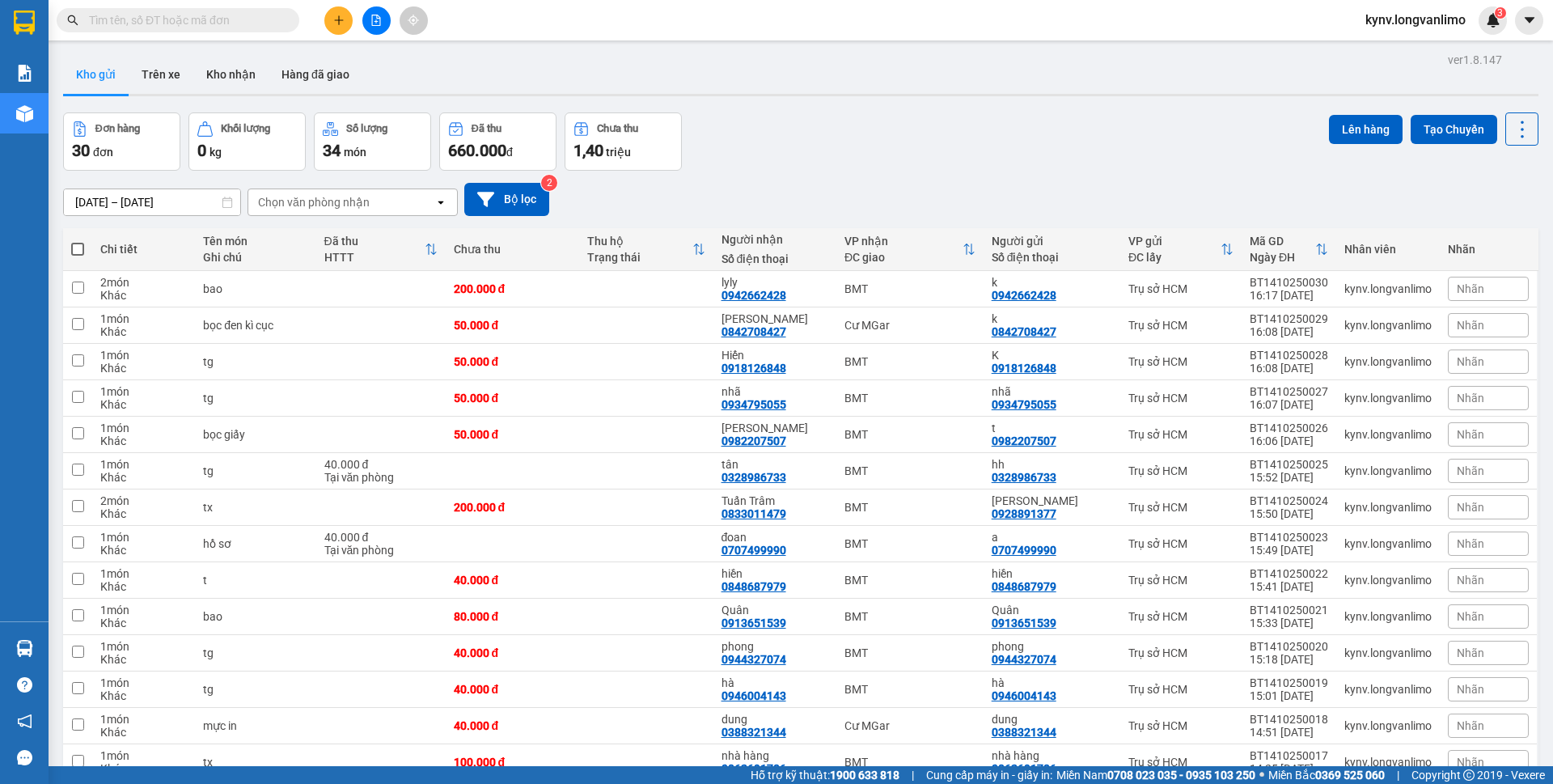
click at [790, 180] on div "14/10/2025 – 14/10/2025 Press the down arrow key to interact with the calendar …" at bounding box center [801, 199] width 1475 height 58
click at [215, 19] on input "text" at bounding box center [185, 20] width 191 height 18
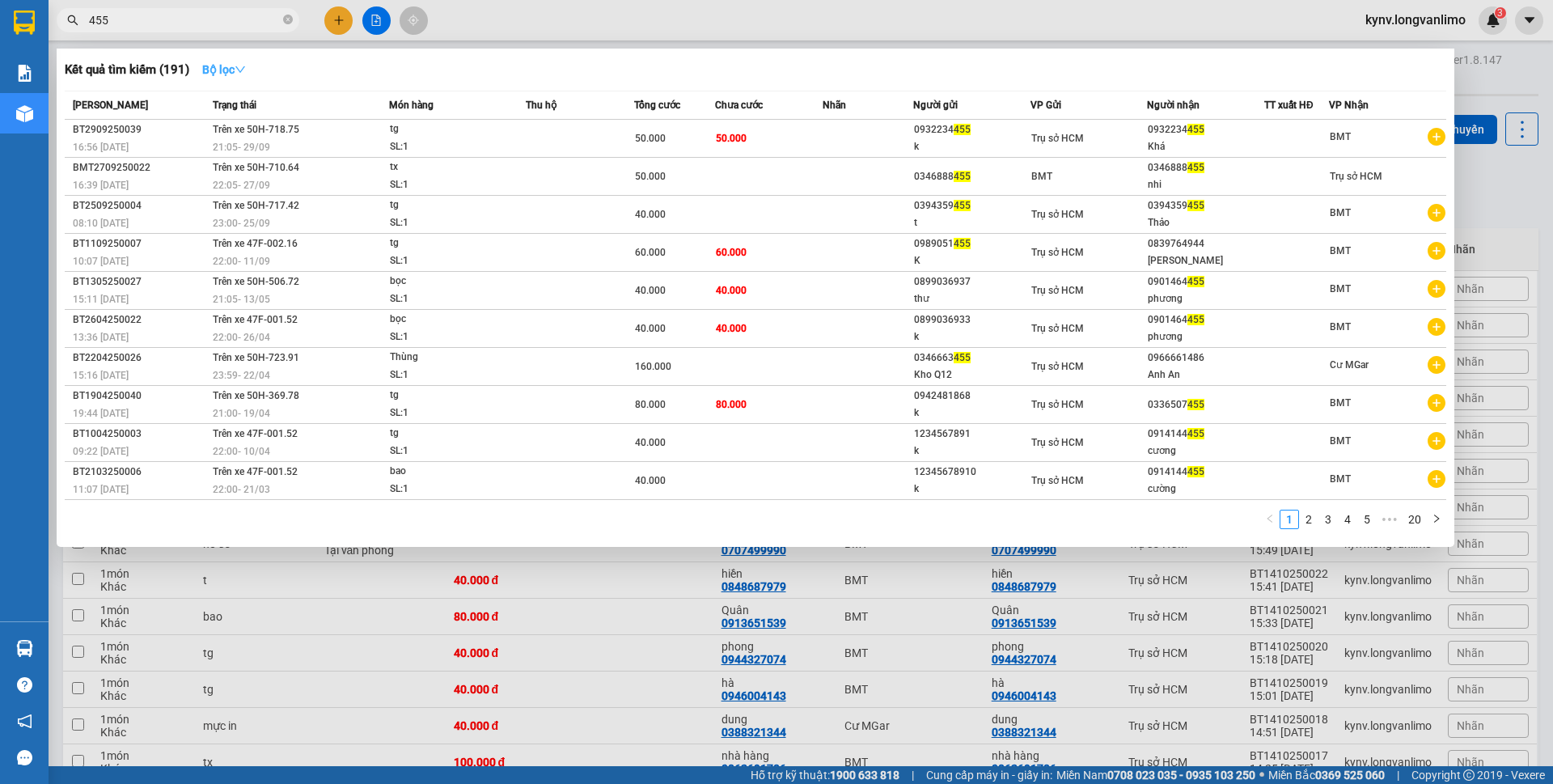
type input "455"
click at [226, 63] on strong "Bộ lọc" at bounding box center [224, 69] width 43 height 13
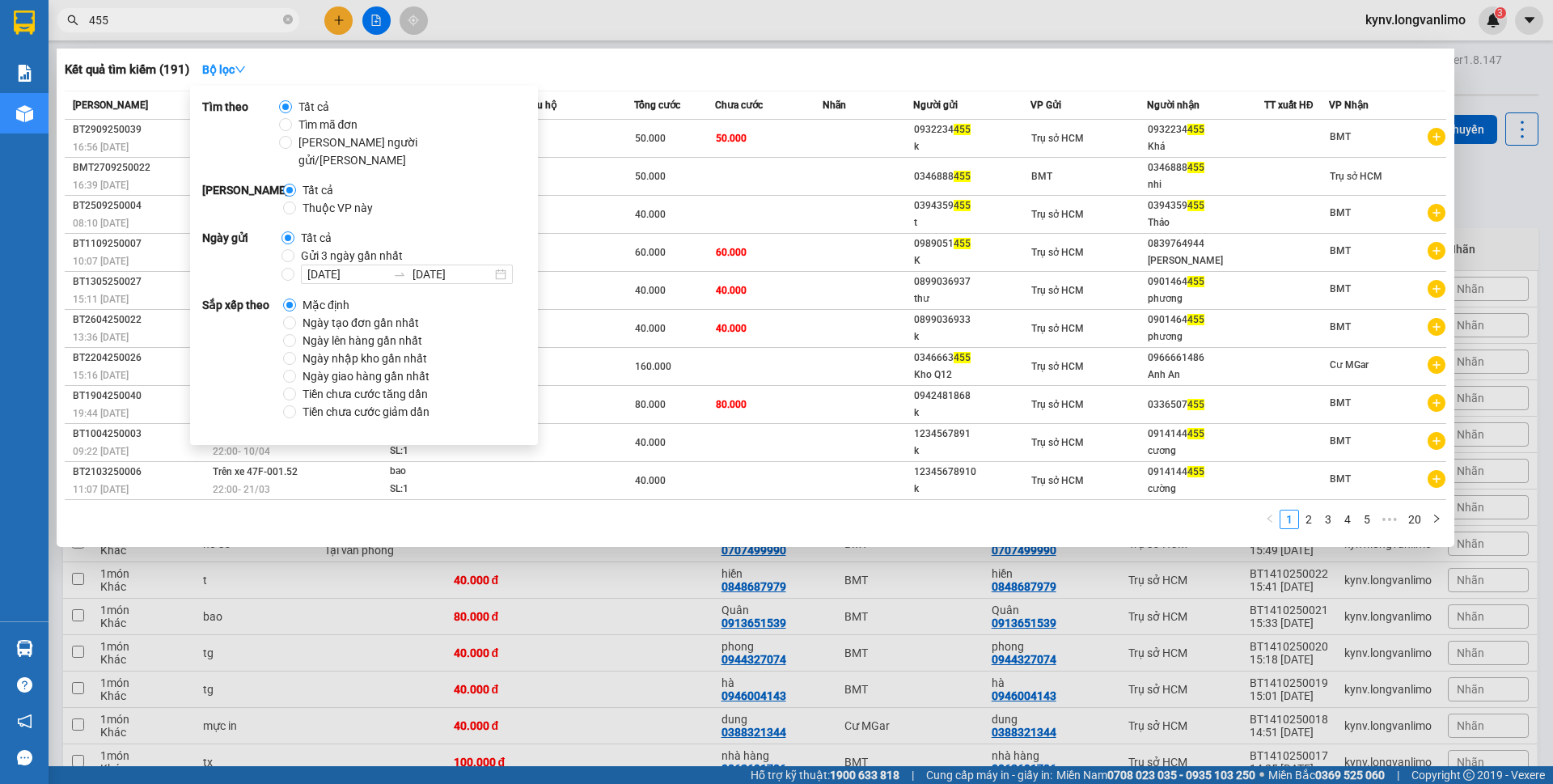
click at [329, 246] on span "Gửi 3 ngày gần nhất" at bounding box center [352, 255] width 115 height 18
click at [295, 249] on input "Gửi 3 ngày gần nhất" at bounding box center [287, 255] width 13 height 13
radio input "true"
radio input "false"
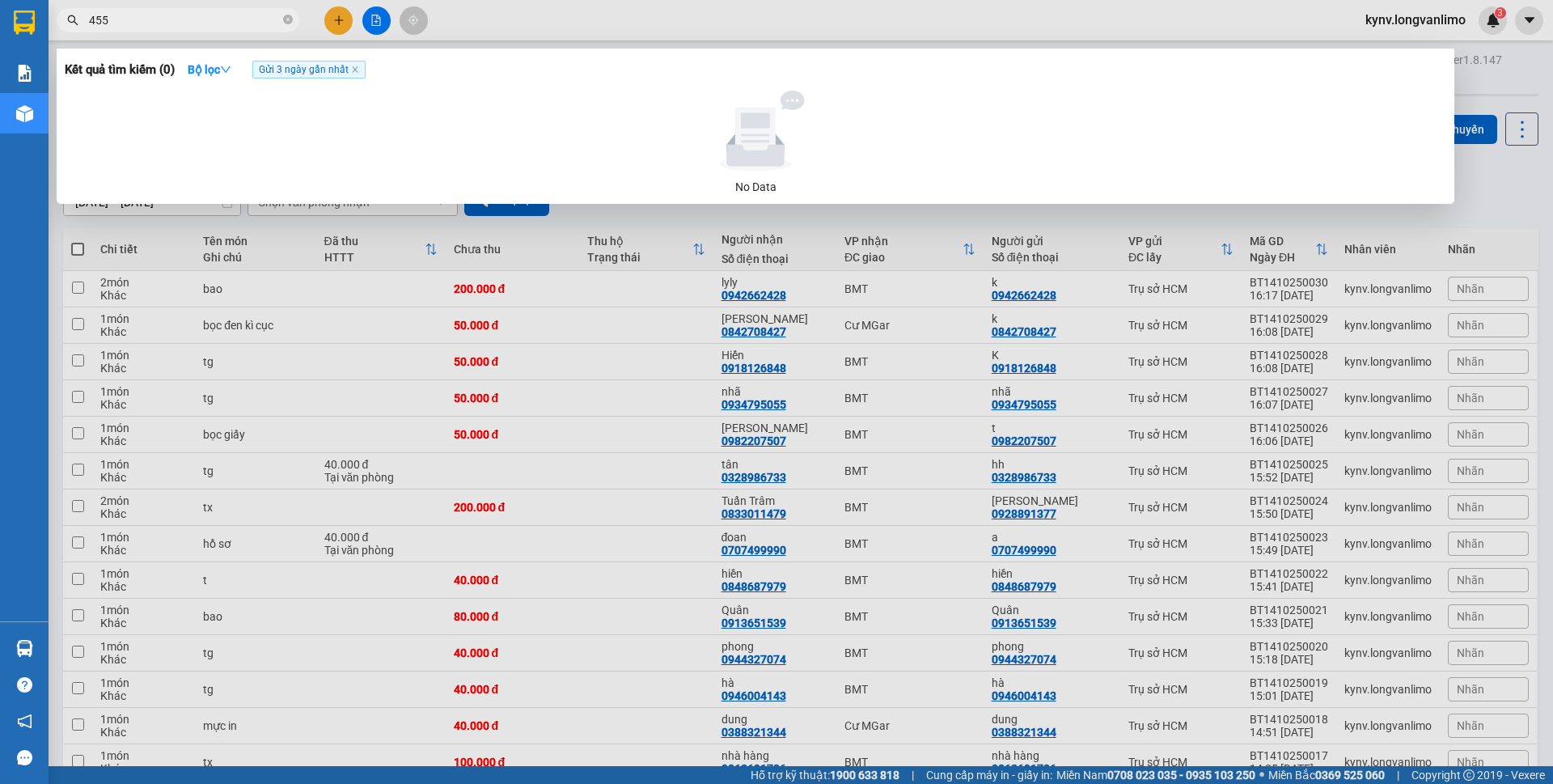
click at [817, 136] on icon at bounding box center [756, 130] width 149 height 81
click at [149, 23] on input "455" at bounding box center [185, 20] width 191 height 18
click at [117, 23] on input "455" at bounding box center [185, 20] width 191 height 18
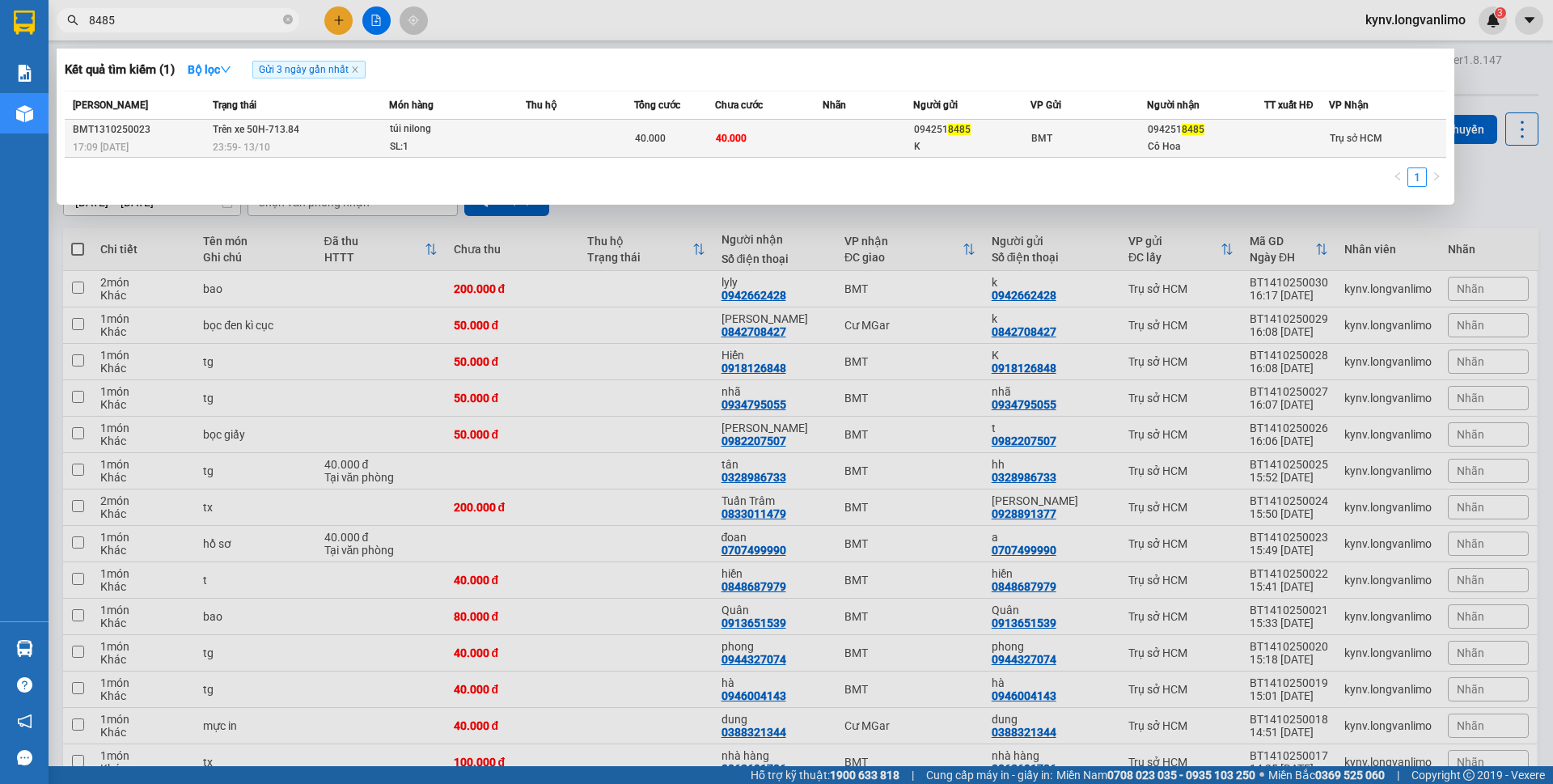
type input "8485"
click at [581, 142] on td at bounding box center [580, 139] width 109 height 38
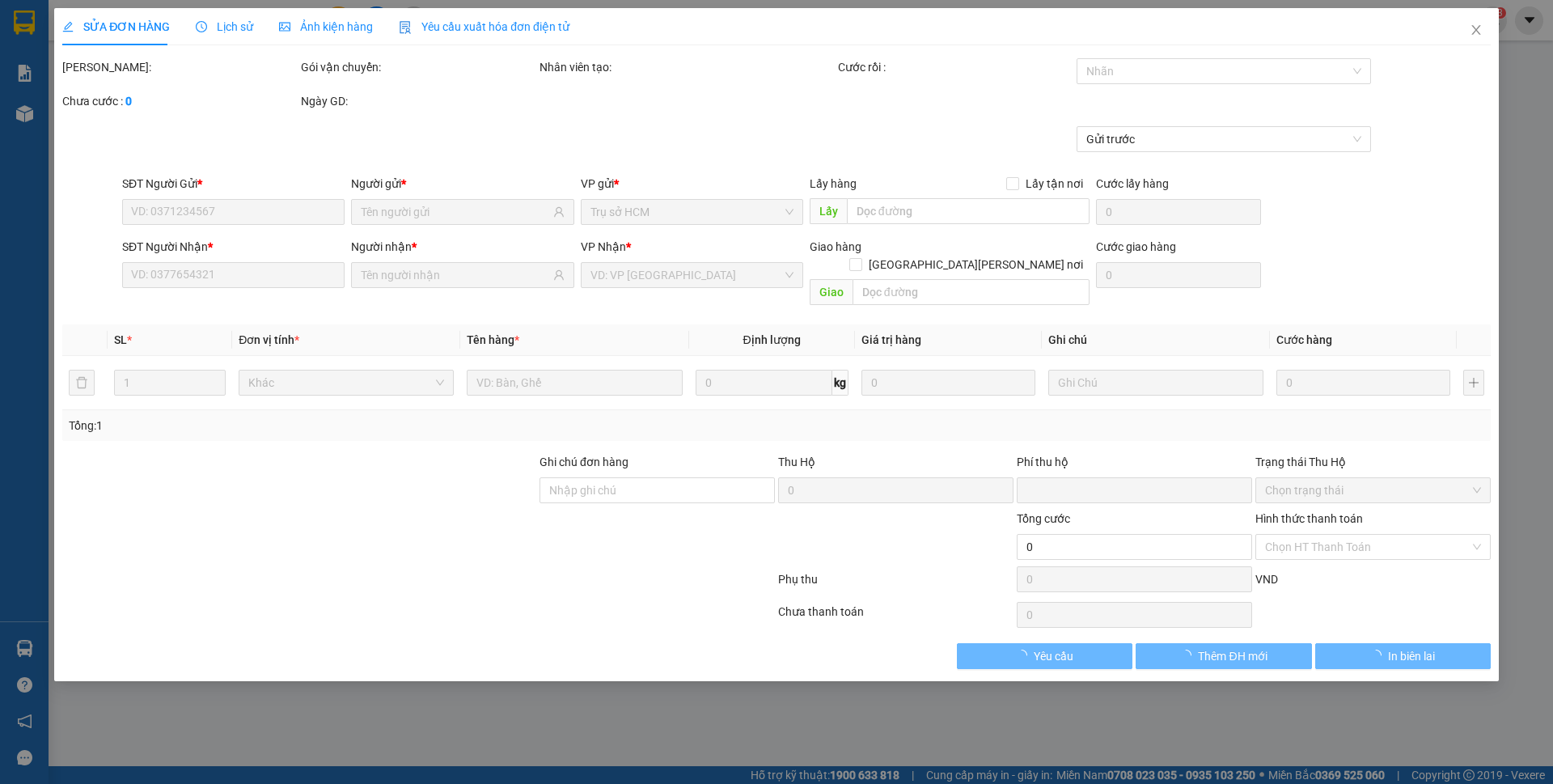
click at [306, 21] on span "Ảnh kiện hàng" at bounding box center [326, 26] width 94 height 13
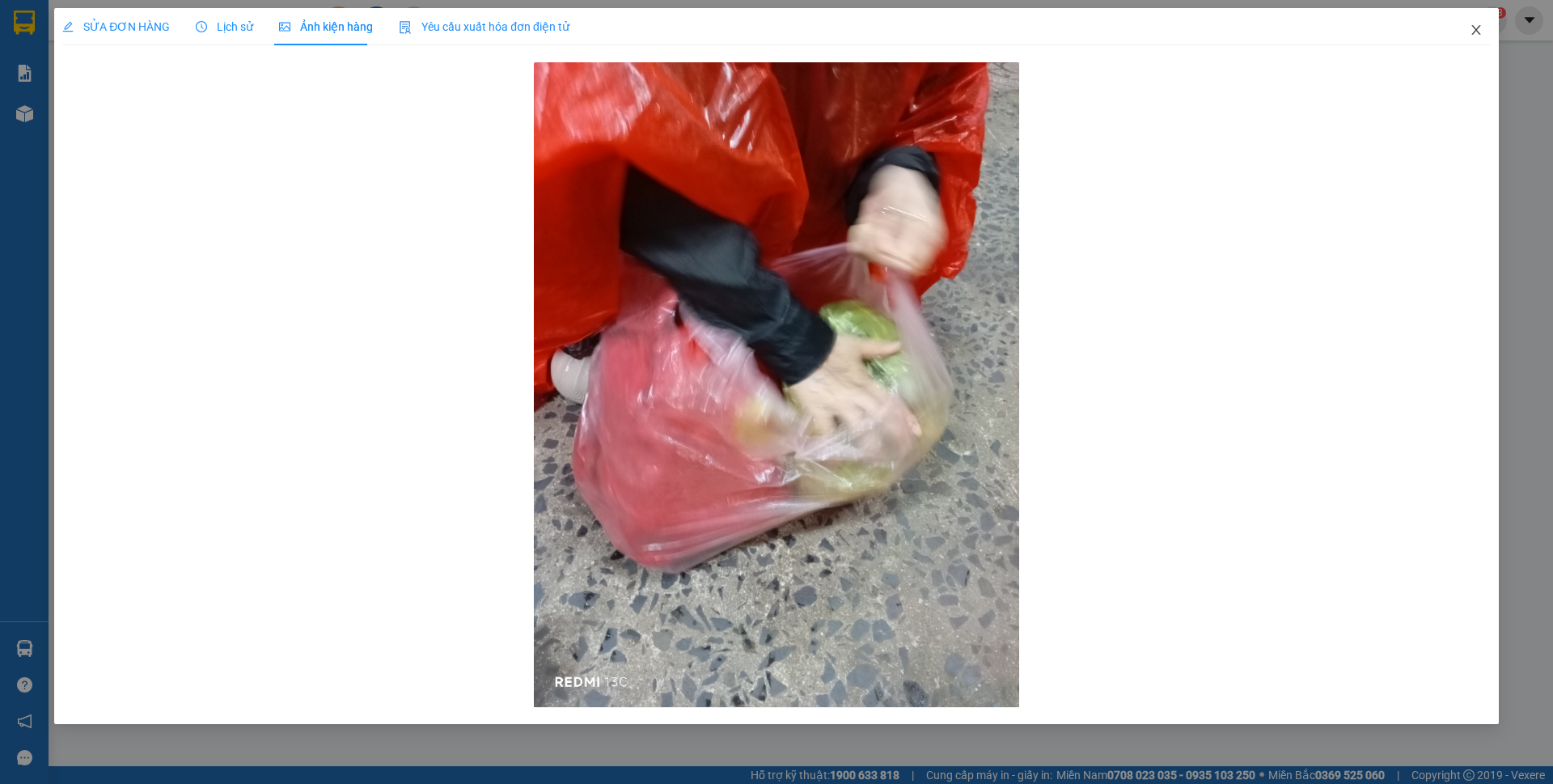
click at [1484, 23] on span "Close" at bounding box center [1476, 31] width 45 height 45
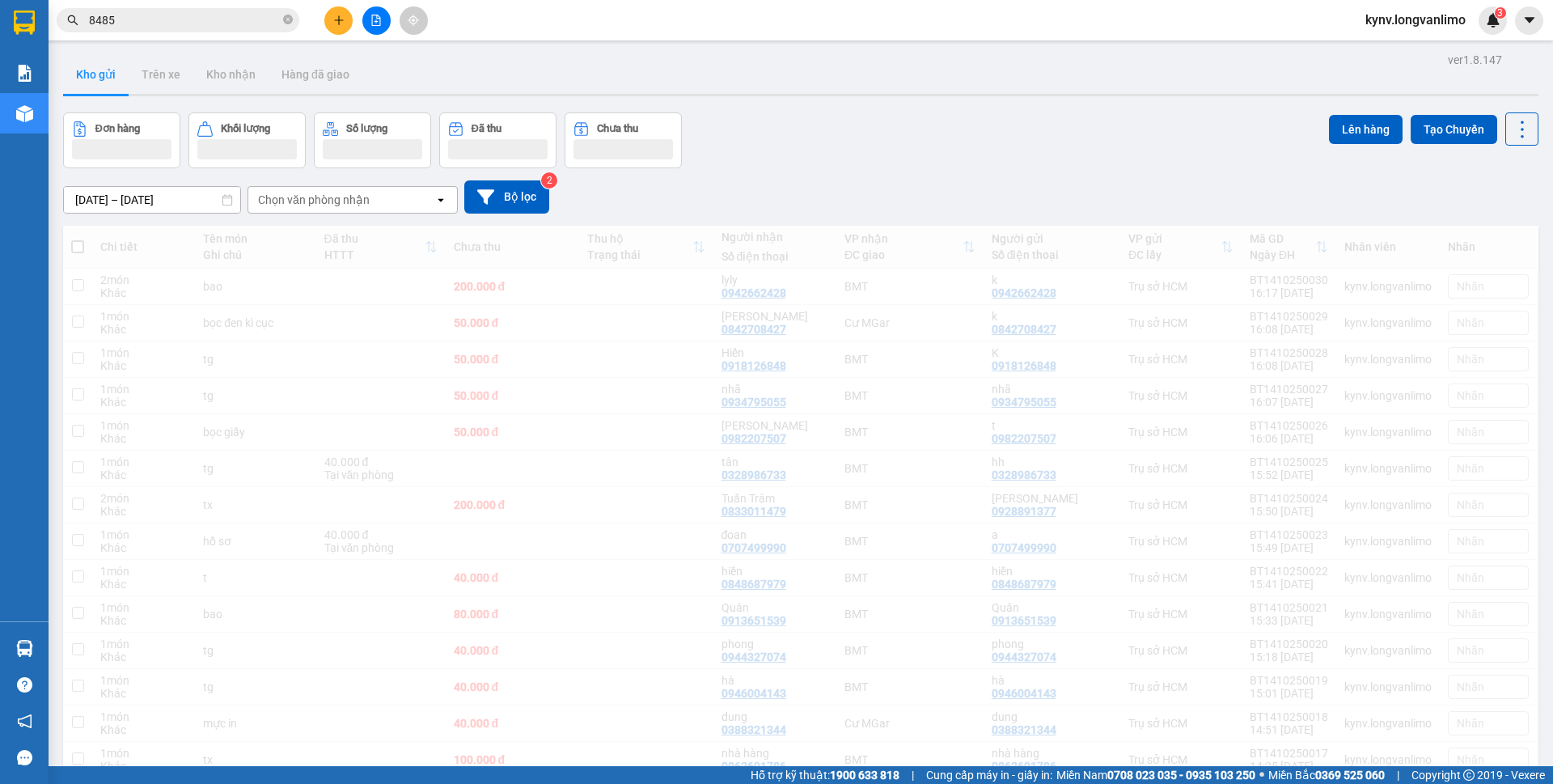
click at [206, 27] on input "8485" at bounding box center [185, 20] width 191 height 18
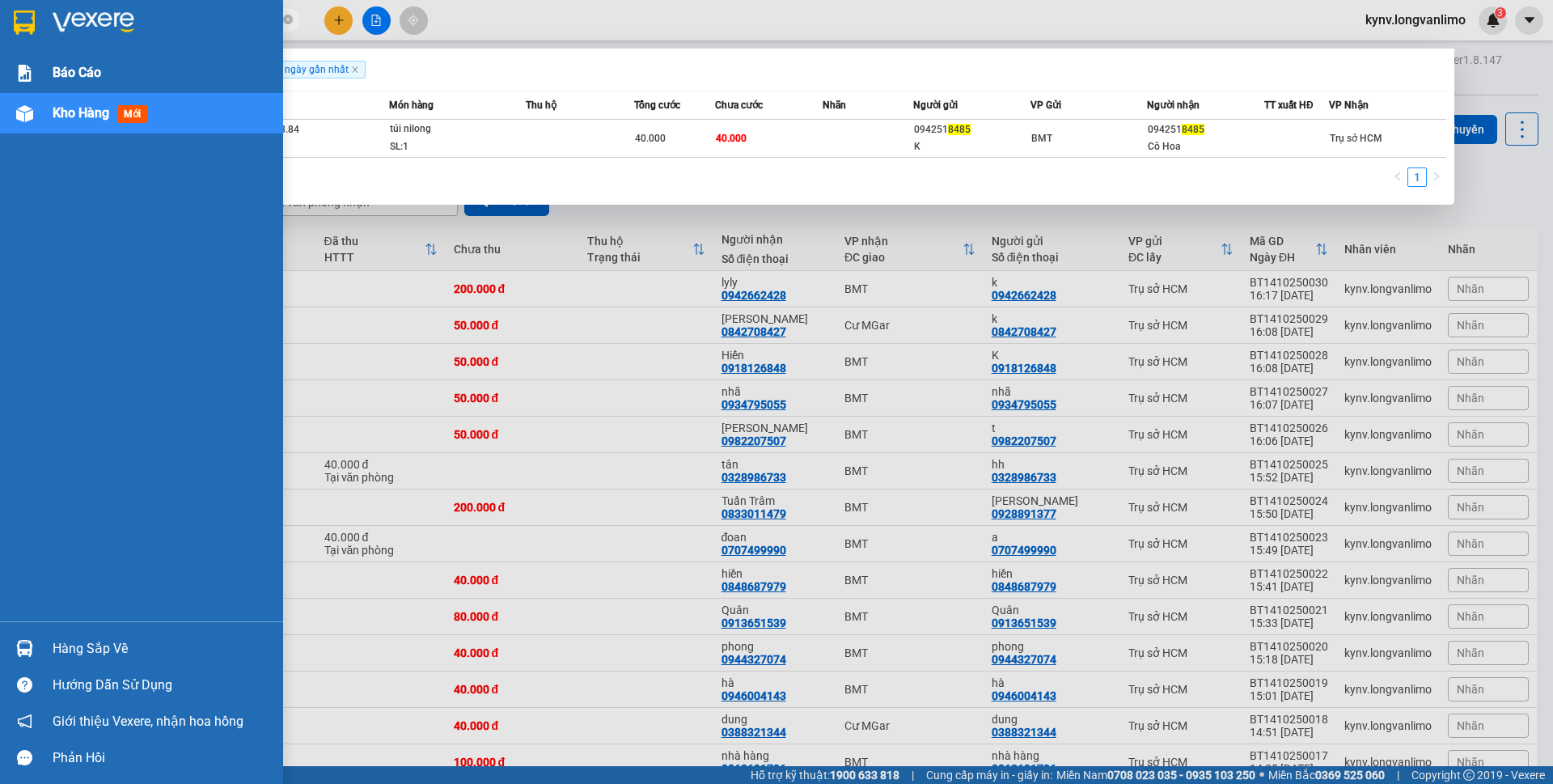
click at [18, 86] on div at bounding box center [25, 73] width 28 height 28
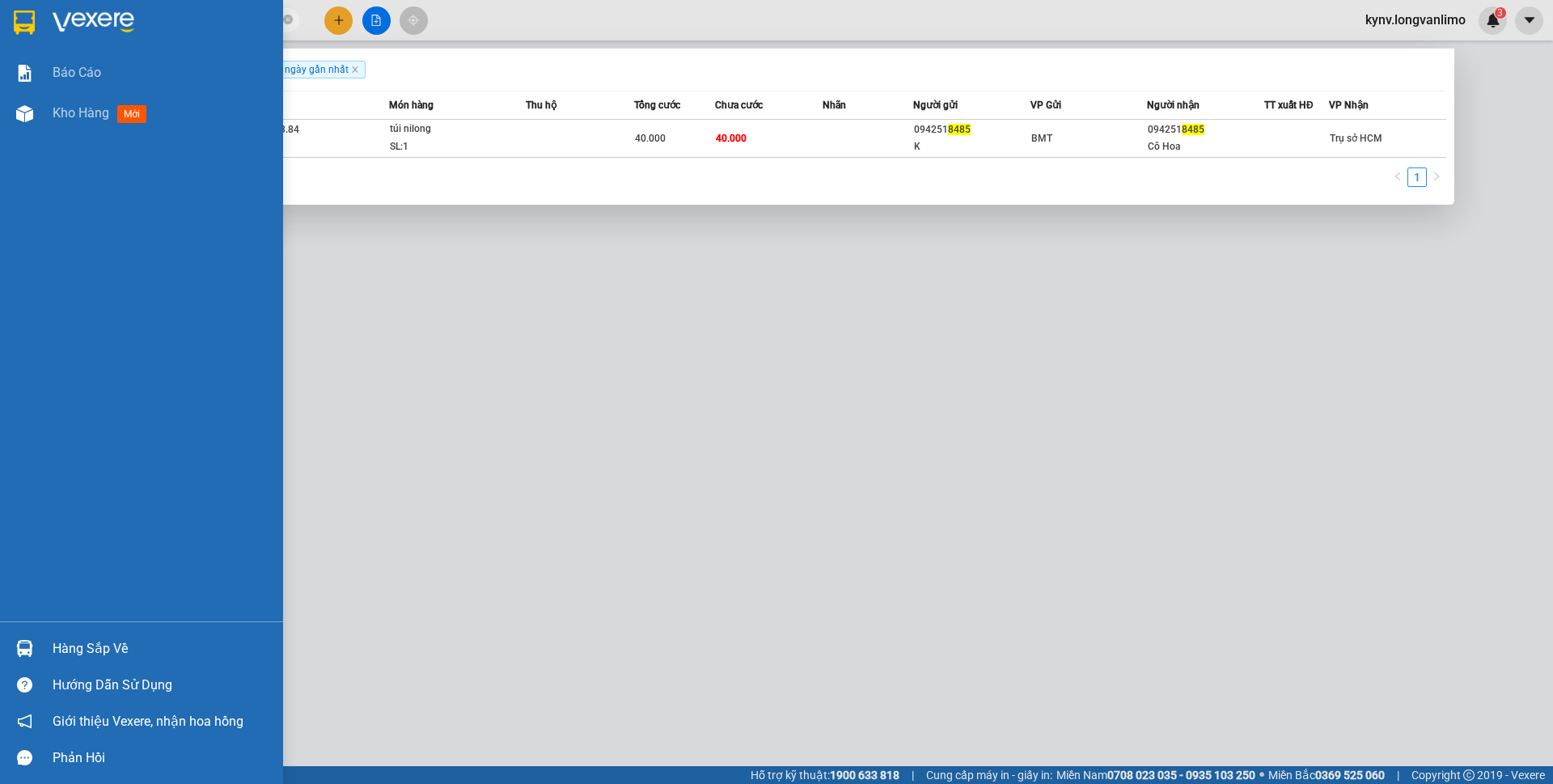
drag, startPoint x: 64, startPoint y: 121, endPoint x: 293, endPoint y: 255, distance: 265.3
click at [64, 121] on div "Kho hàng mới" at bounding box center [103, 113] width 100 height 20
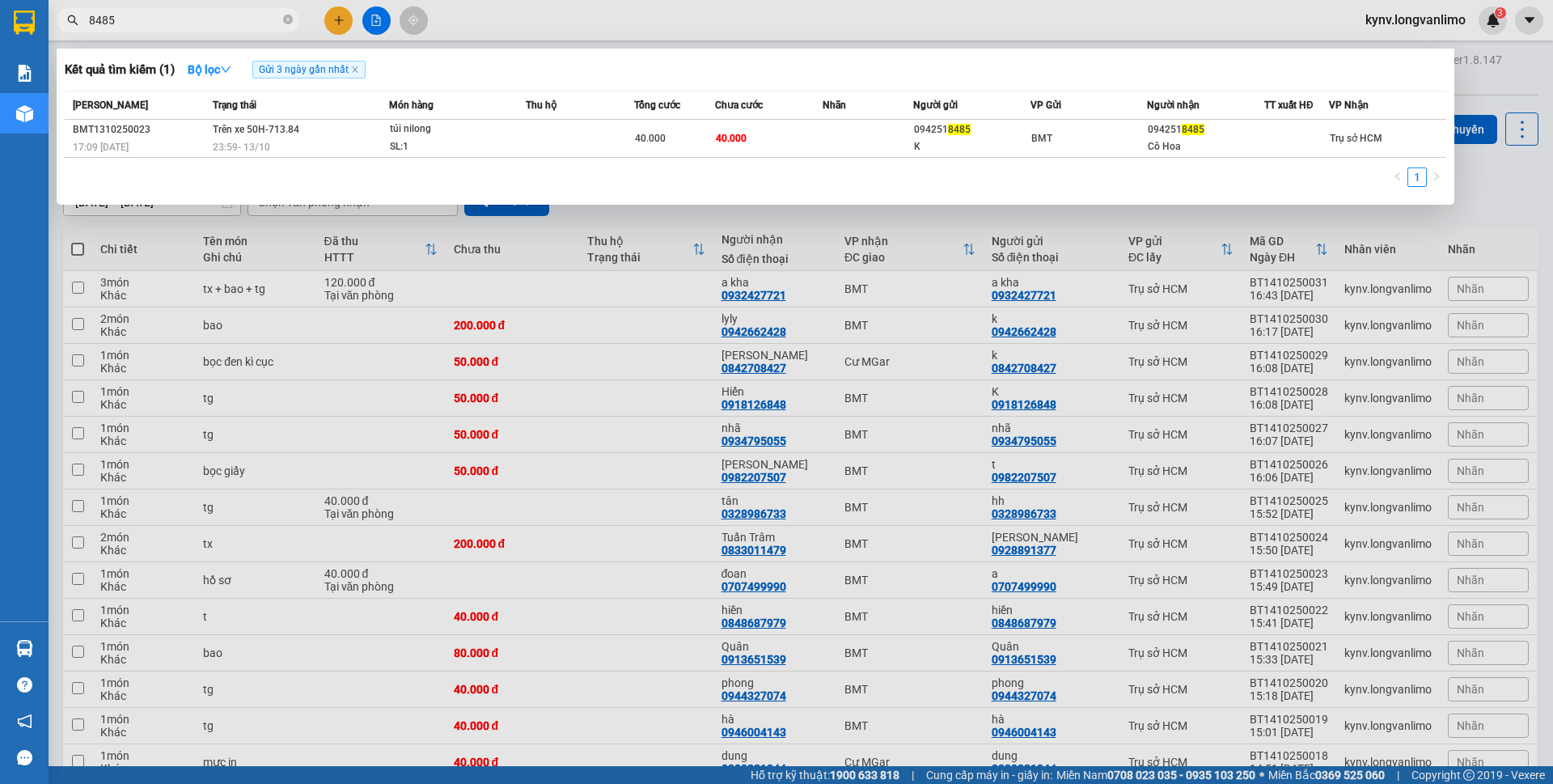
click at [284, 20] on icon "close-circle" at bounding box center [288, 19] width 10 height 10
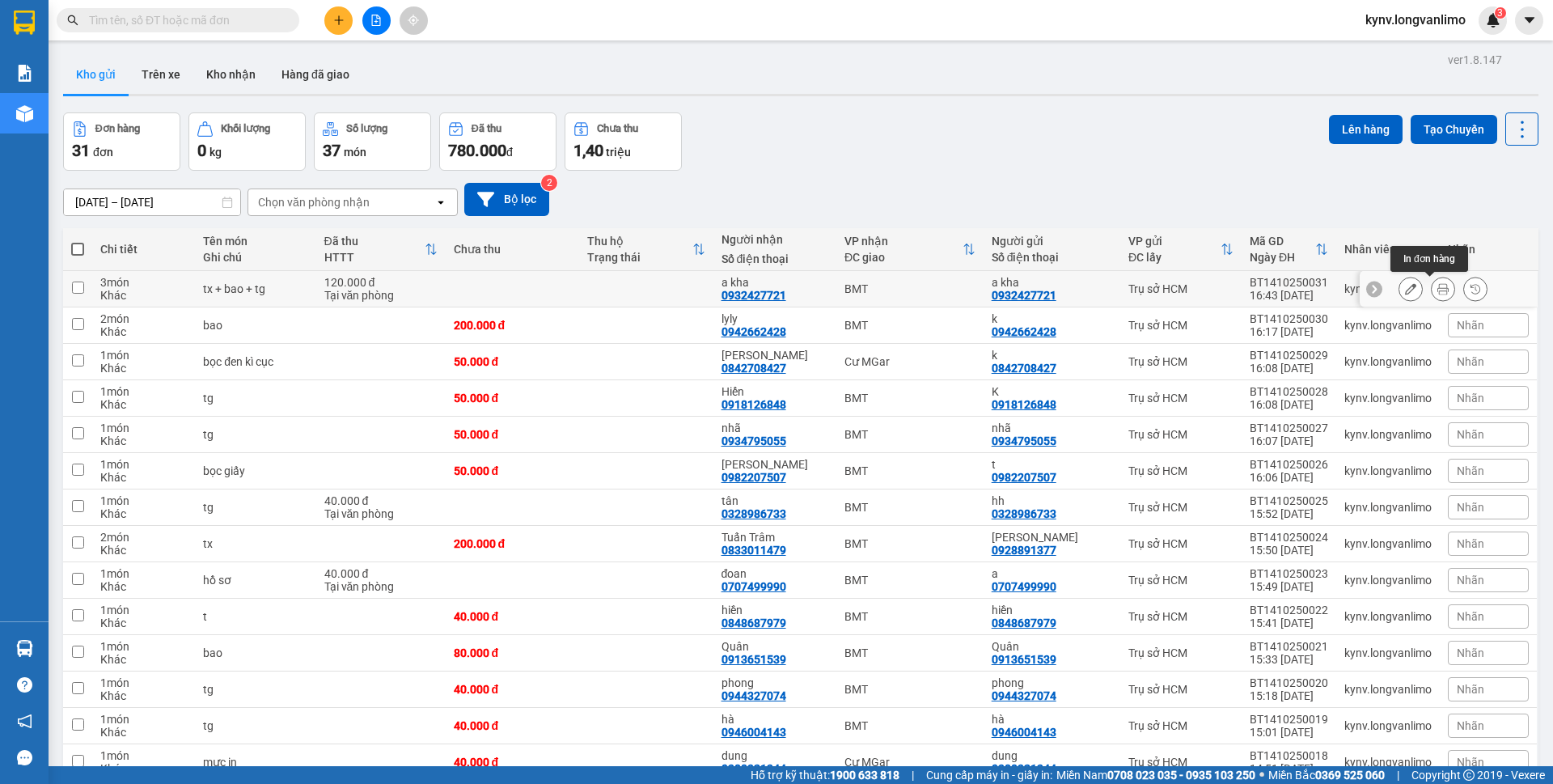
click at [1434, 293] on button at bounding box center [1443, 289] width 23 height 28
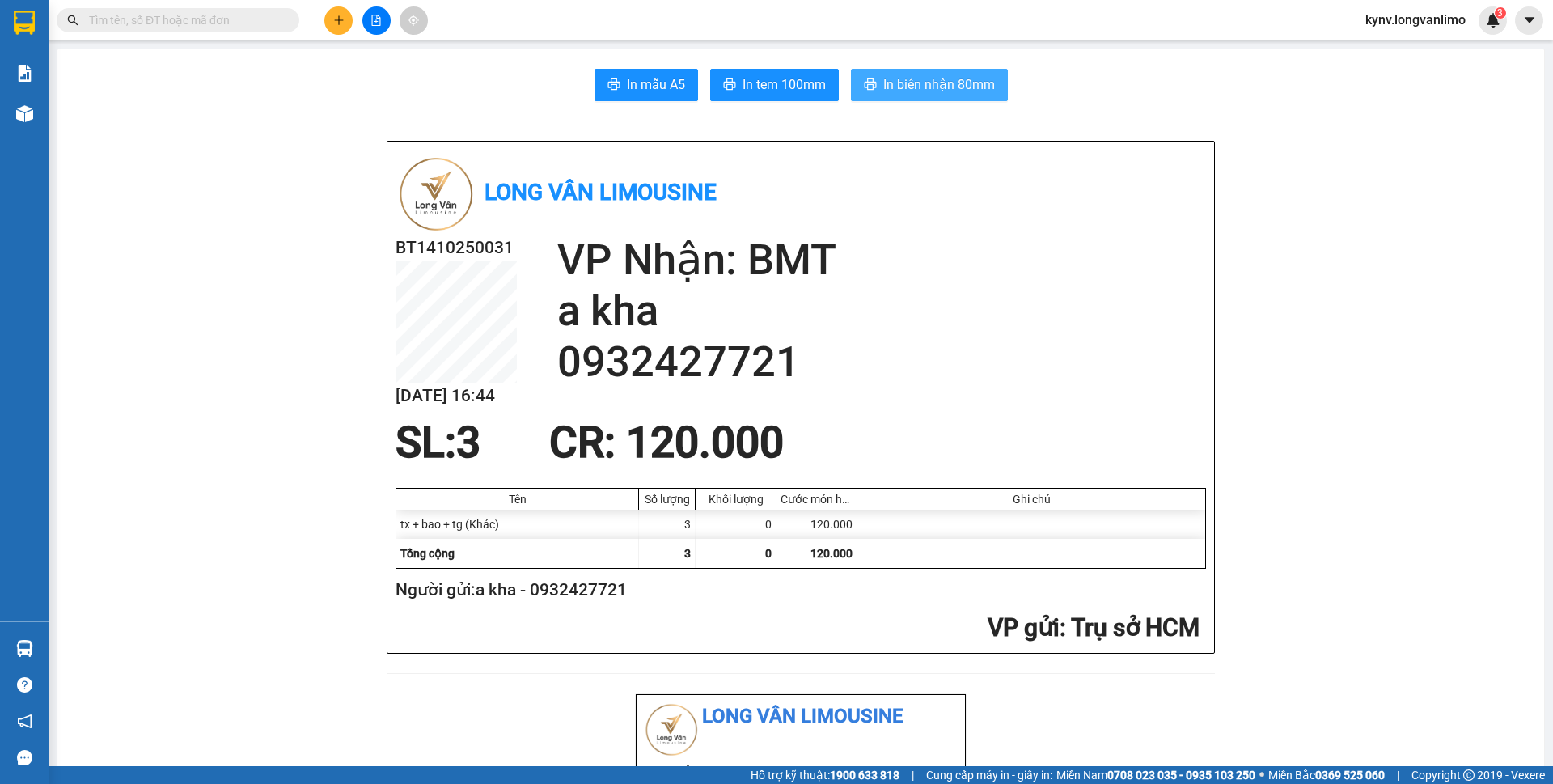
click at [934, 97] on button "In biên nhận 80mm" at bounding box center [929, 84] width 157 height 33
click at [782, 78] on span "In tem 100mm" at bounding box center [784, 84] width 83 height 20
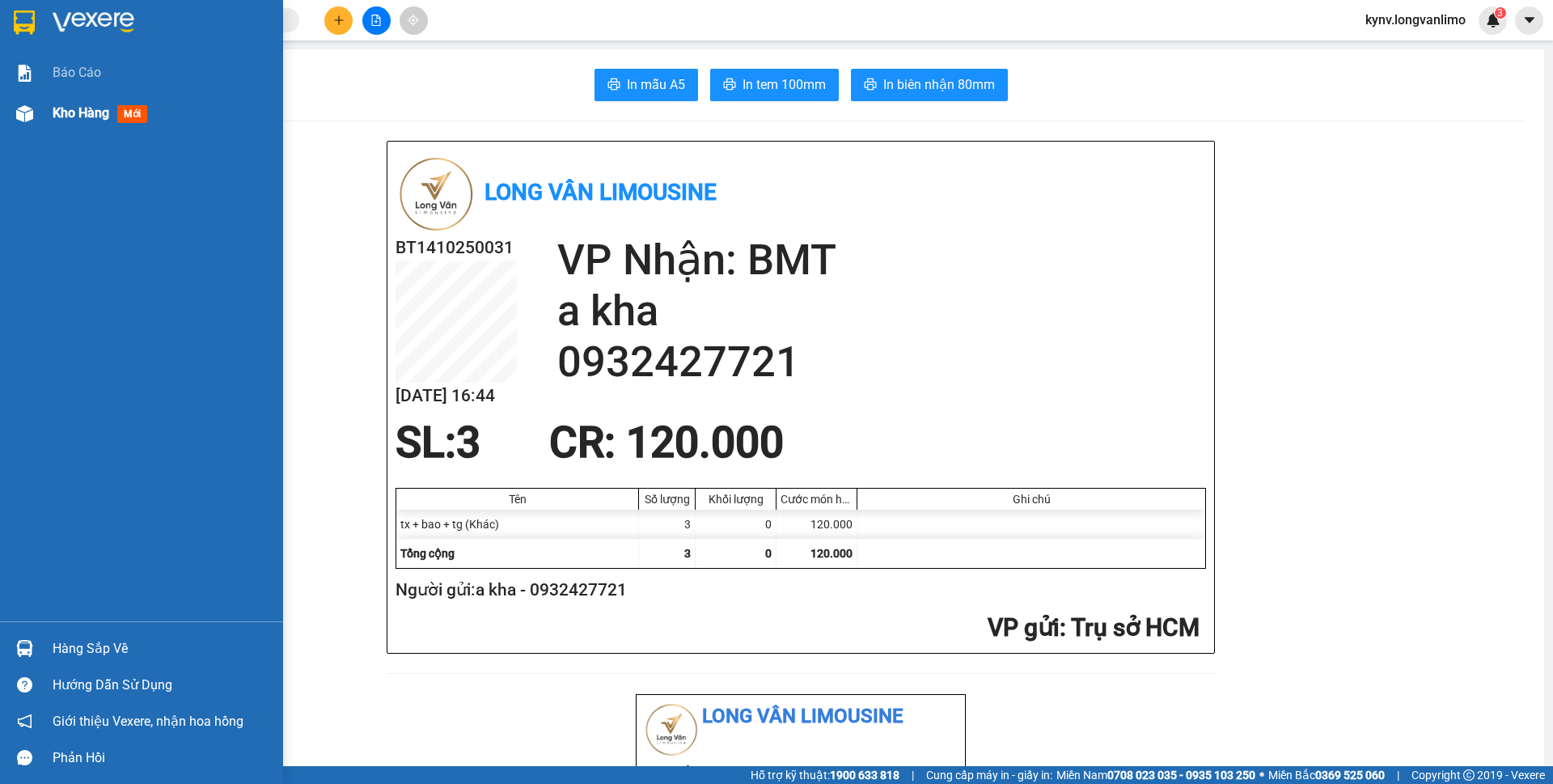
click at [73, 113] on span "Kho hàng" at bounding box center [81, 113] width 57 height 15
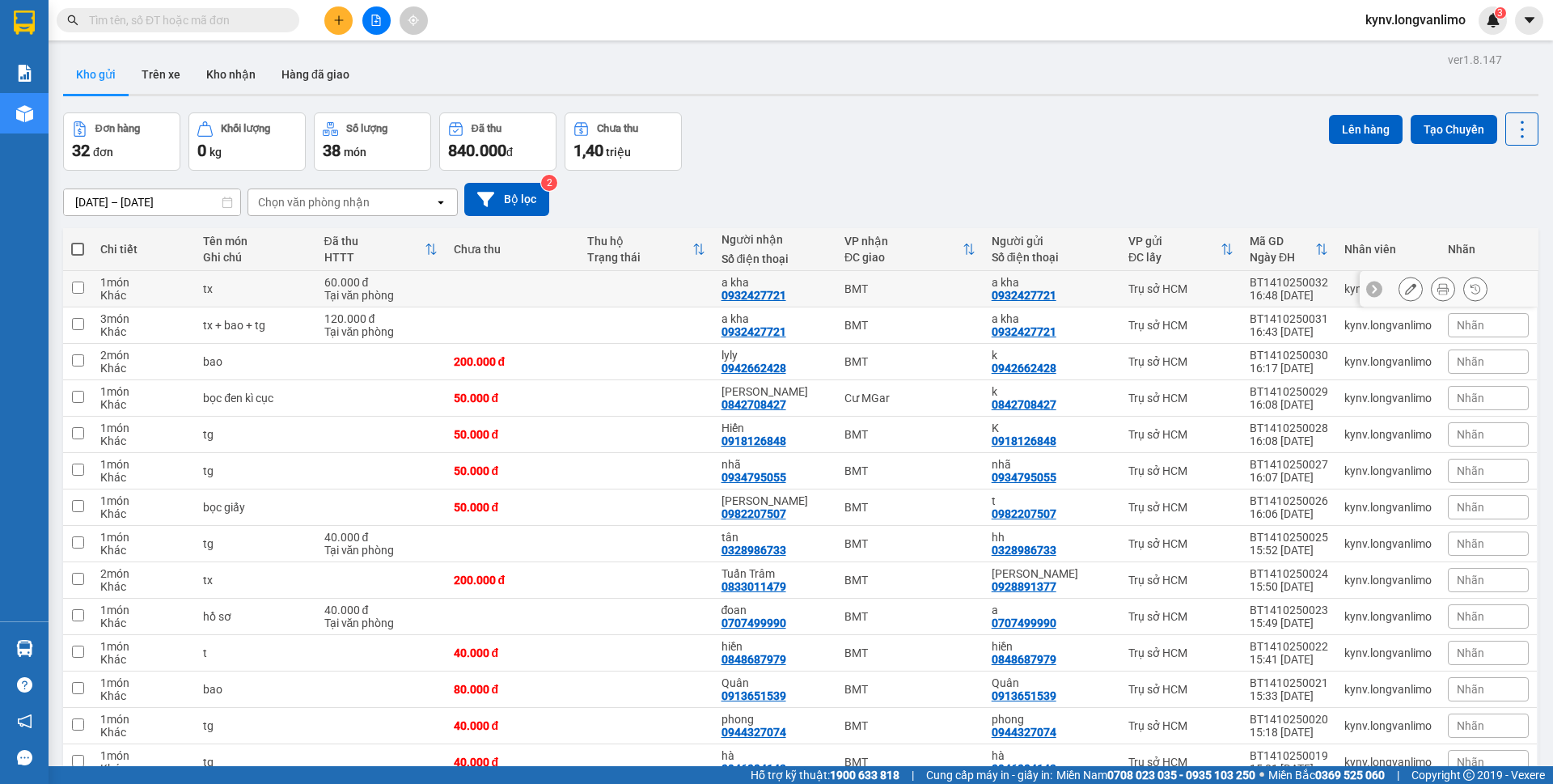
click at [1437, 290] on button at bounding box center [1443, 289] width 23 height 28
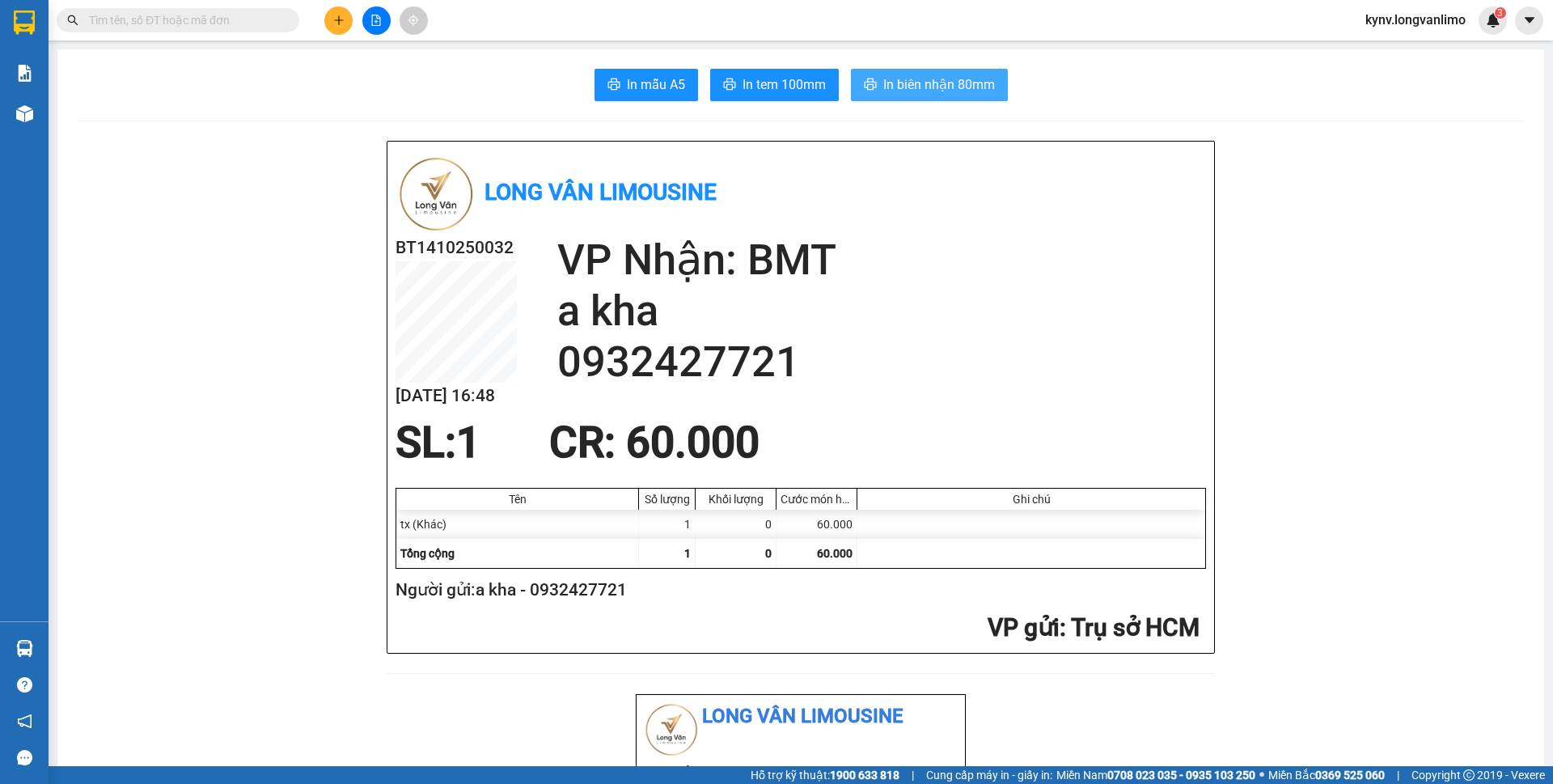
click at [965, 89] on span "In biên nhận 80mm" at bounding box center [939, 84] width 112 height 20
click at [794, 100] on button "In tem 100mm" at bounding box center [775, 84] width 129 height 33
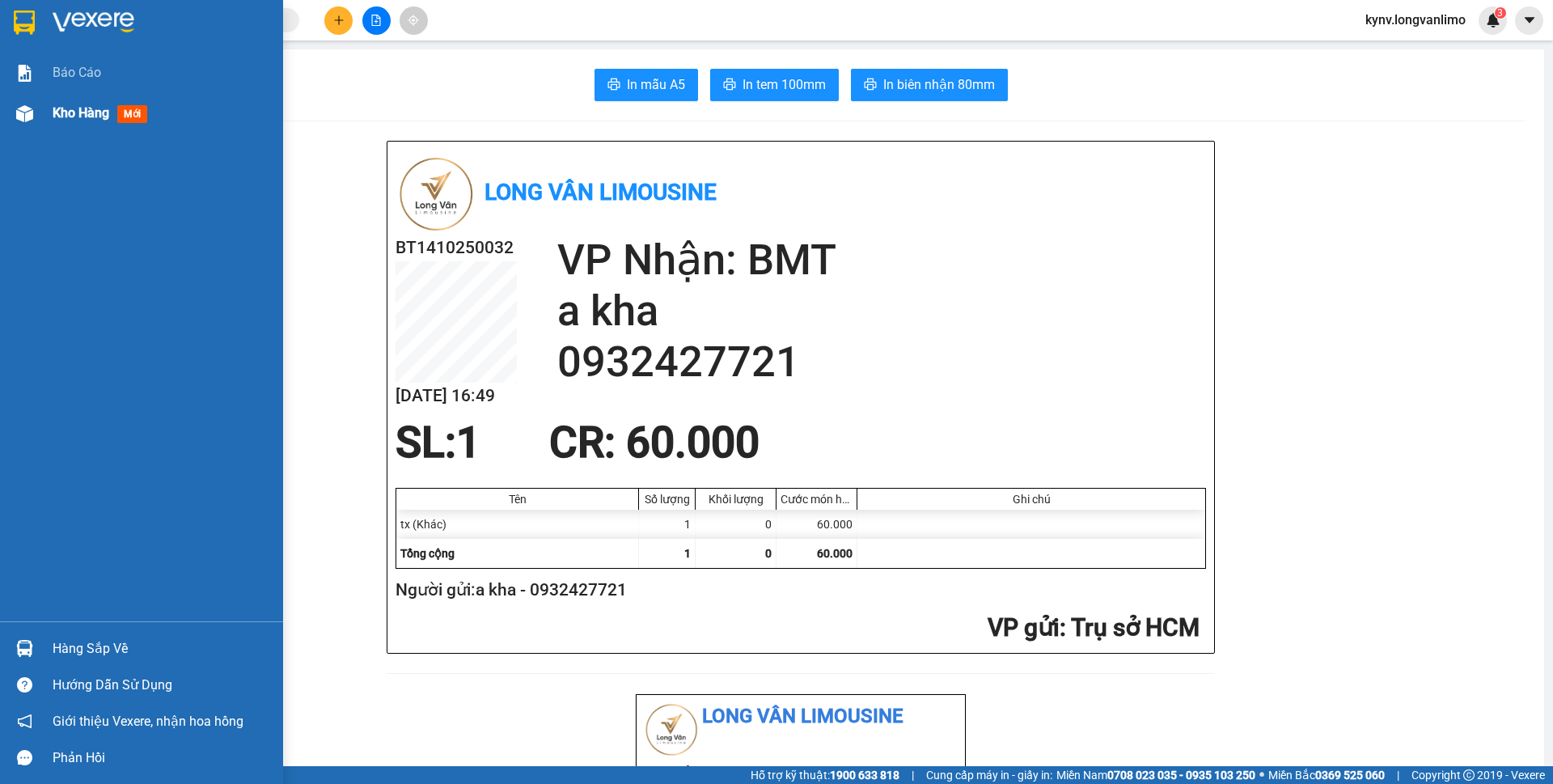
click at [51, 116] on div "Kho hàng mới" at bounding box center [141, 113] width 283 height 40
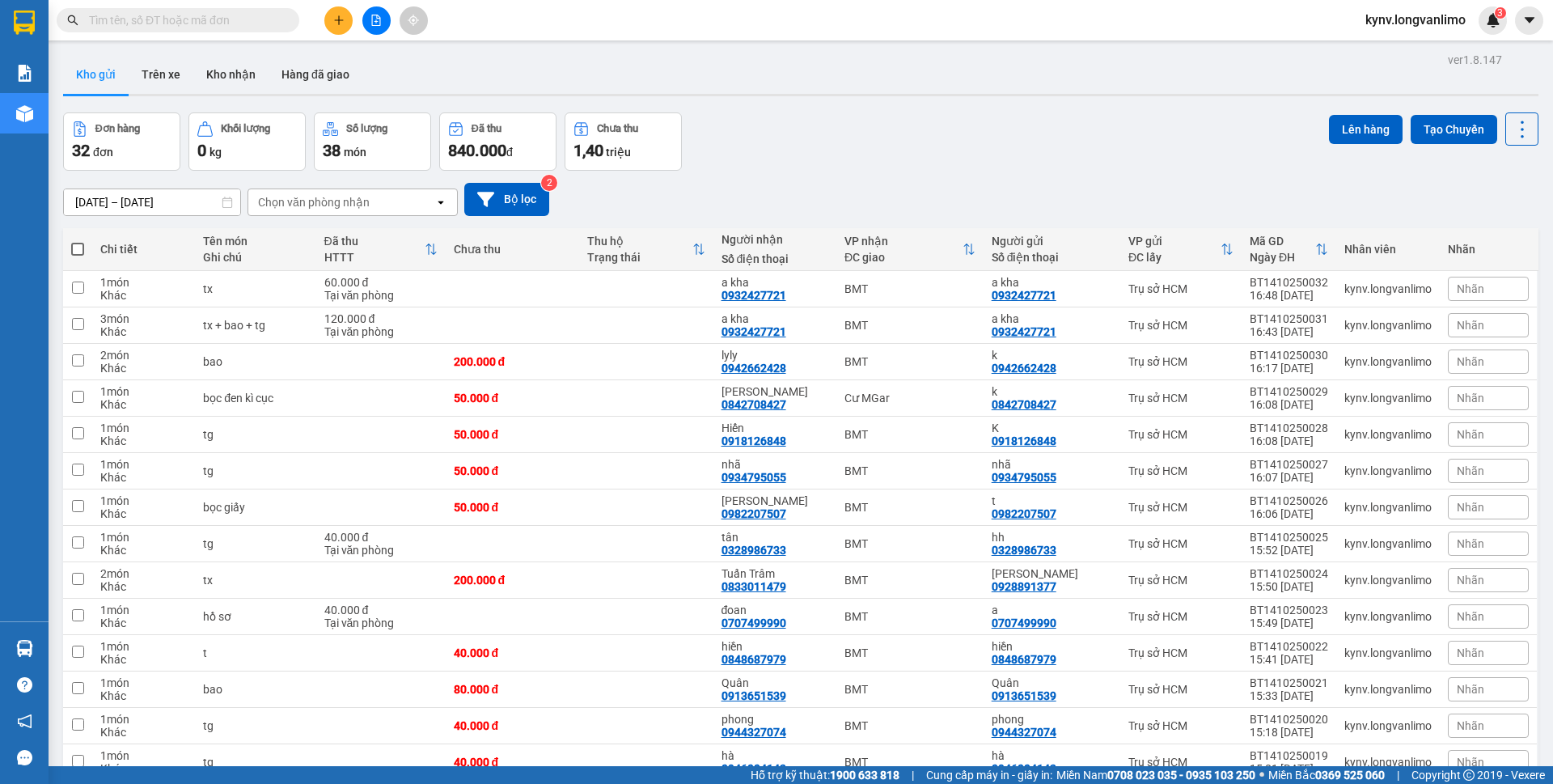
click at [202, 13] on input "text" at bounding box center [185, 20] width 191 height 18
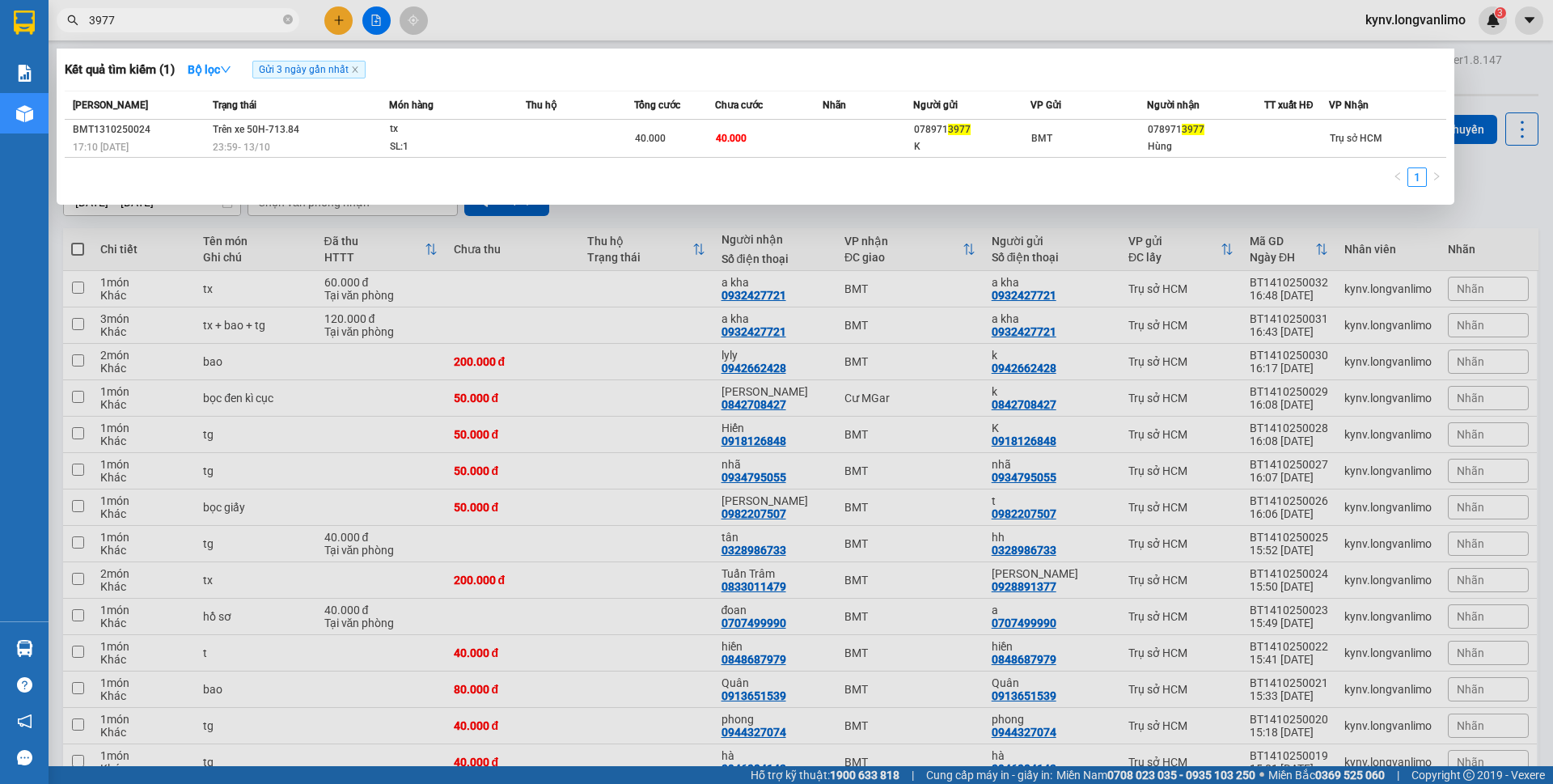
type input "3977"
click at [654, 104] on span "Tổng cước" at bounding box center [656, 105] width 46 height 12
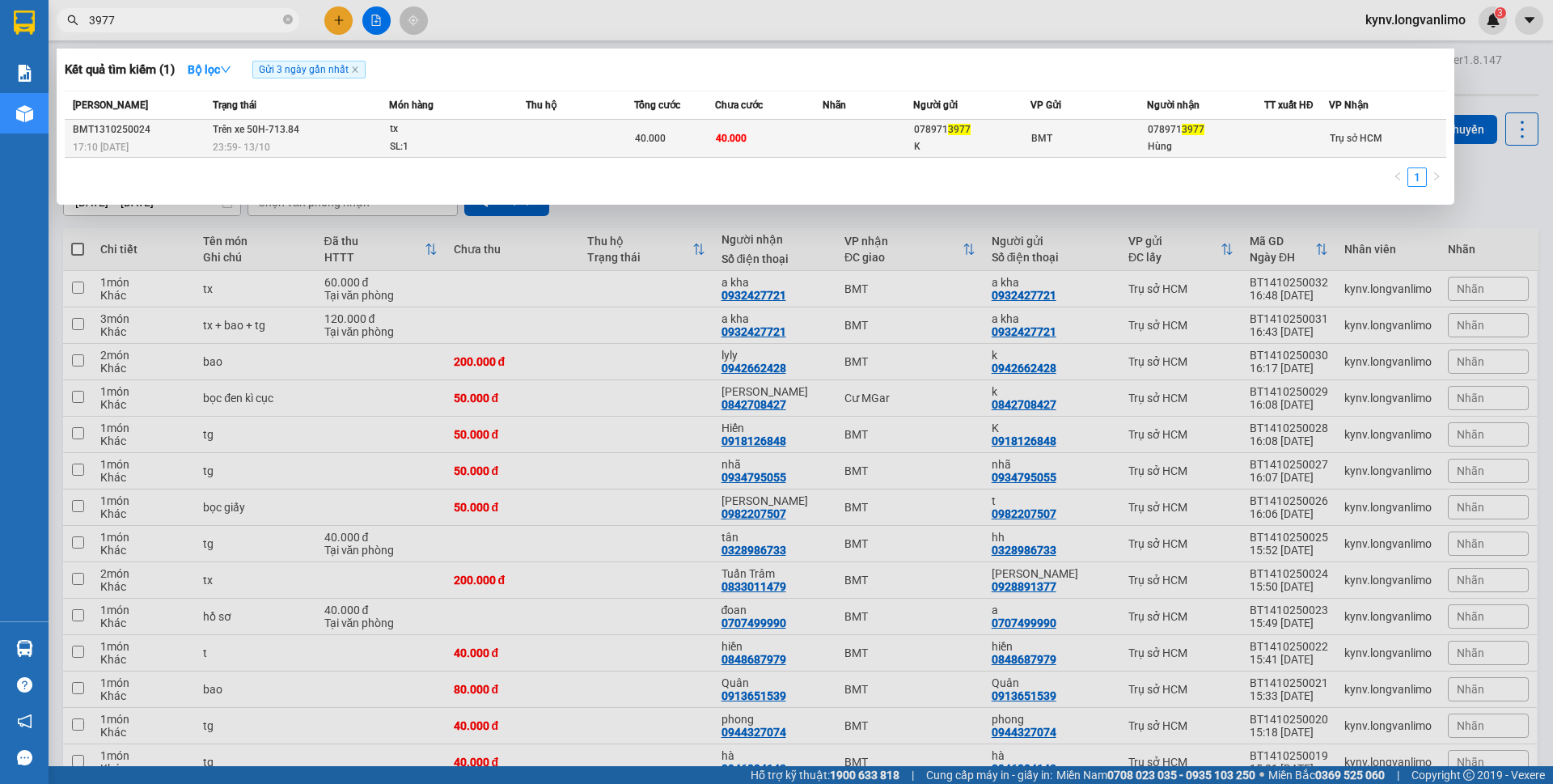
click at [414, 131] on div "tx" at bounding box center [450, 129] width 121 height 18
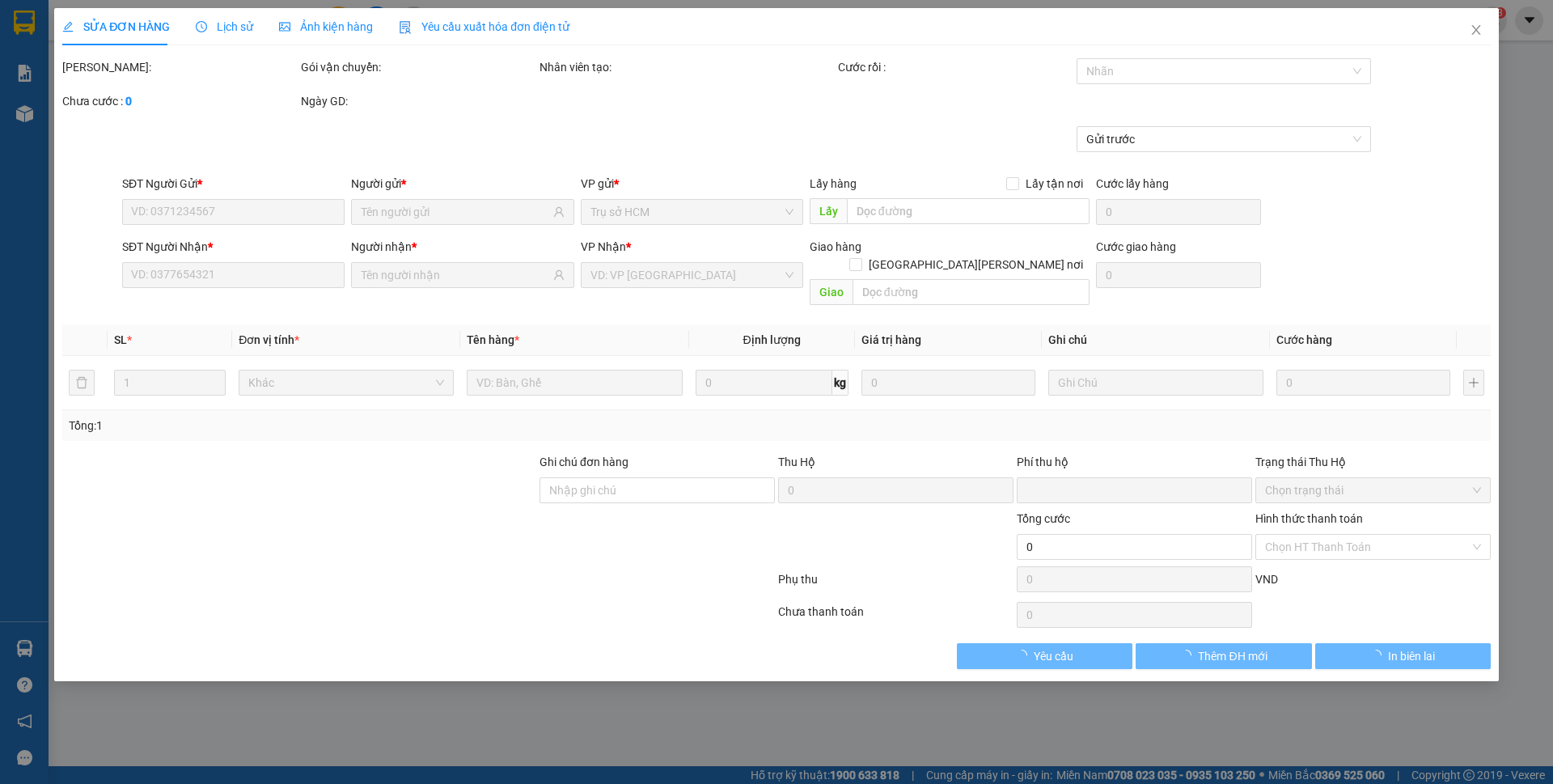
type input "0789713977"
type input "K"
type input "0789713977"
type input "Hùng"
type input "0"
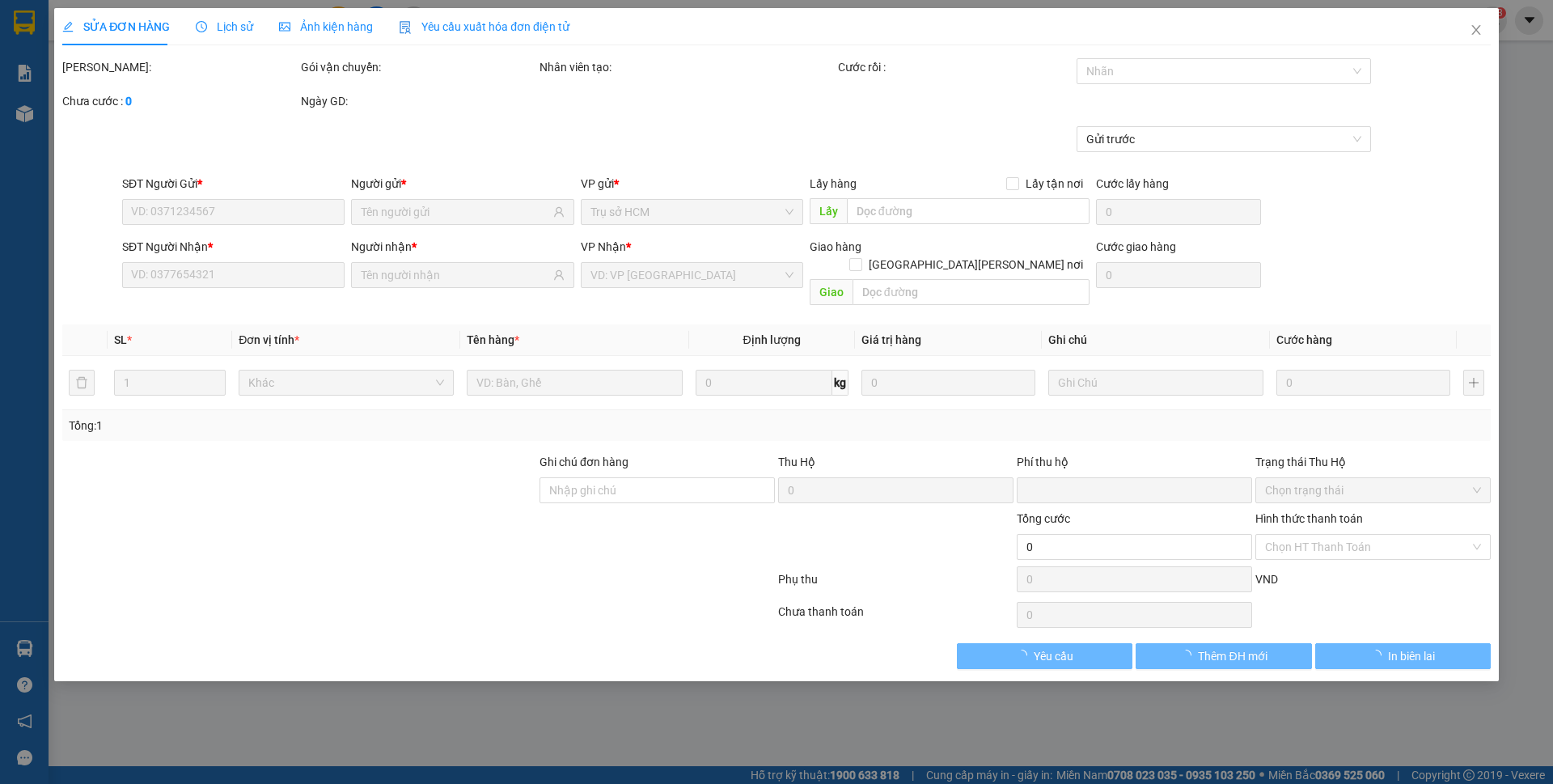
type input "40.000"
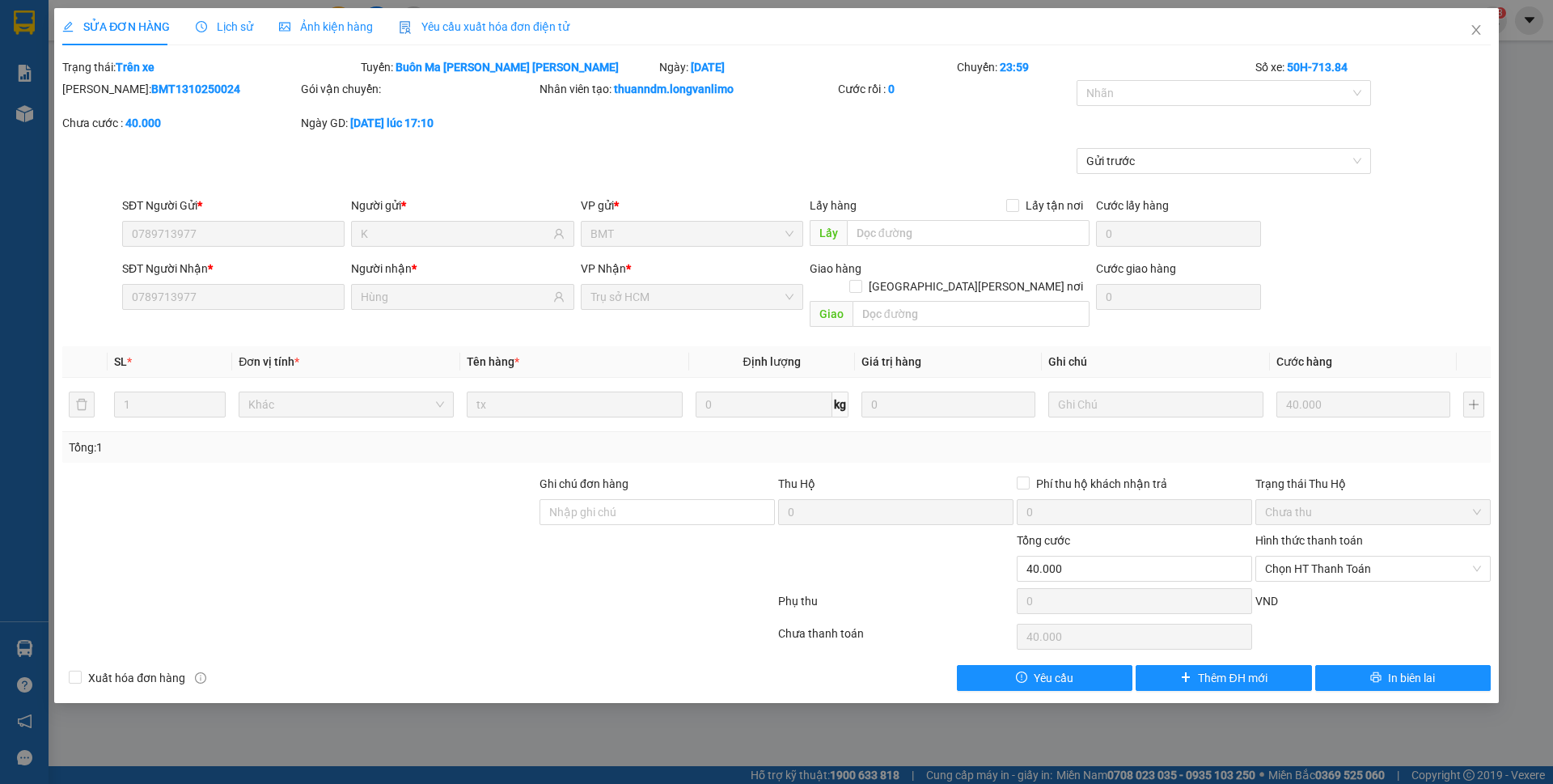
click at [322, 20] on span "Ảnh kiện hàng" at bounding box center [326, 26] width 94 height 13
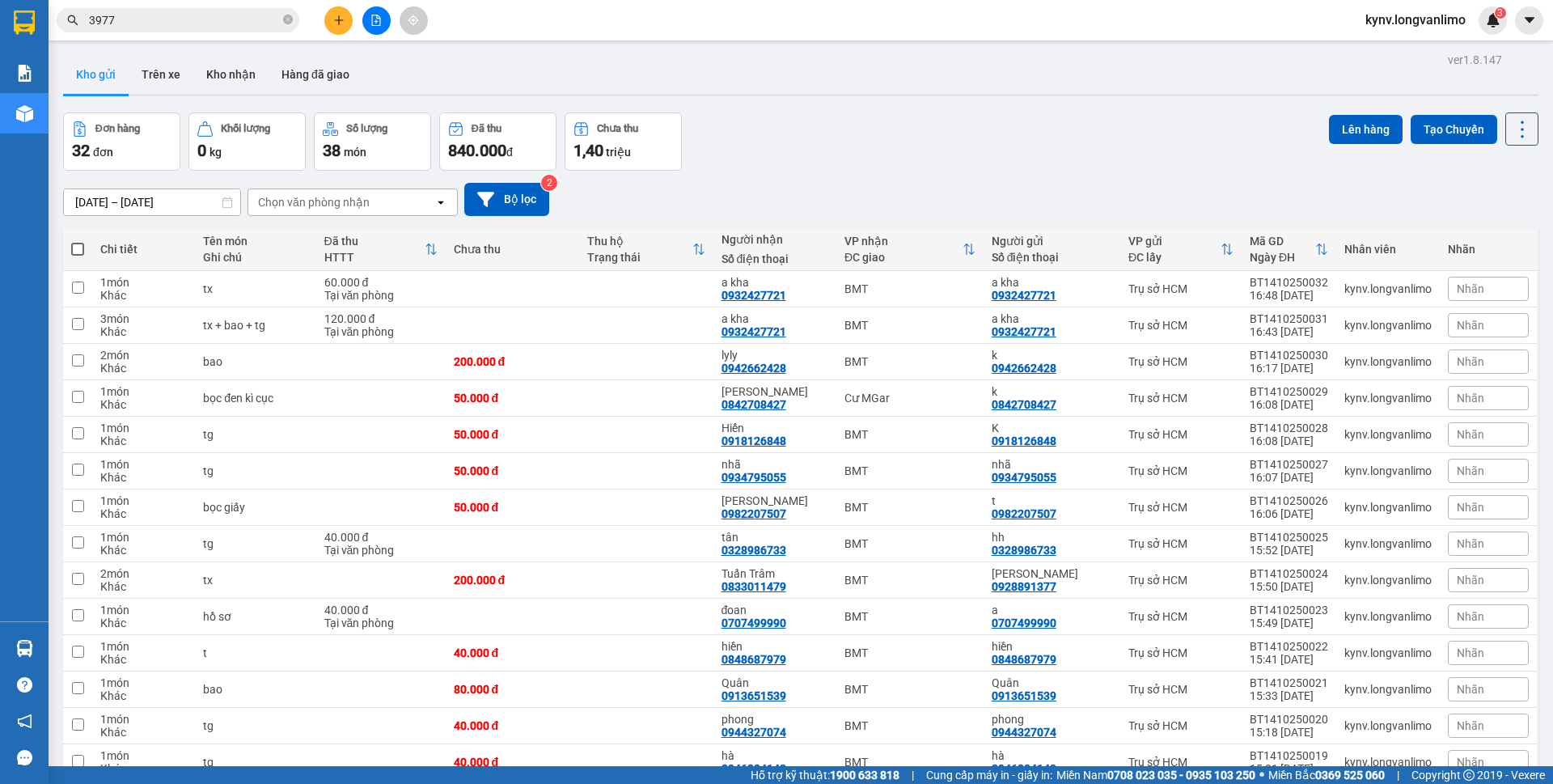
click at [172, 16] on input "3977" at bounding box center [185, 20] width 191 height 18
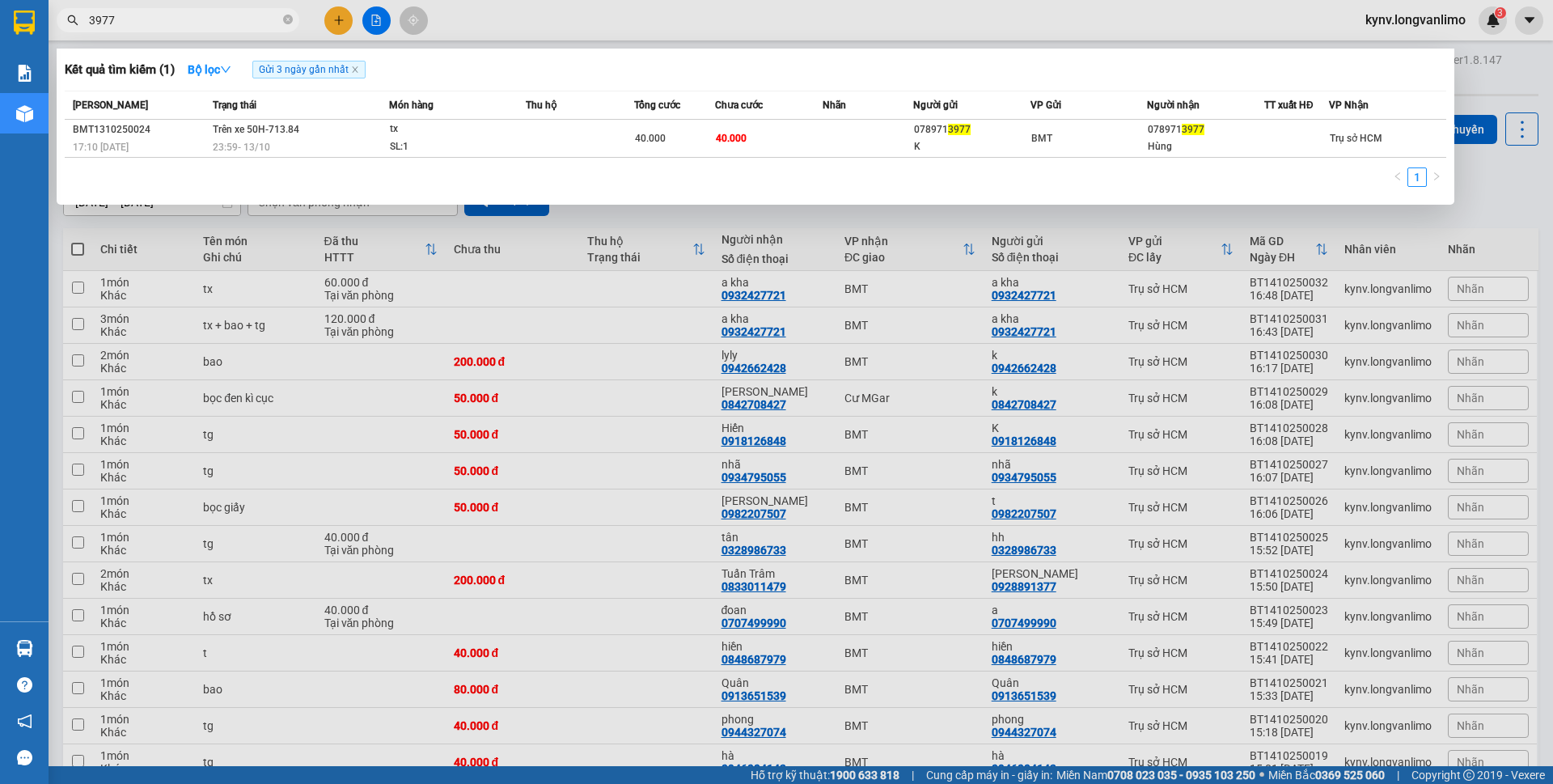
click at [172, 16] on input "3977" at bounding box center [185, 20] width 191 height 18
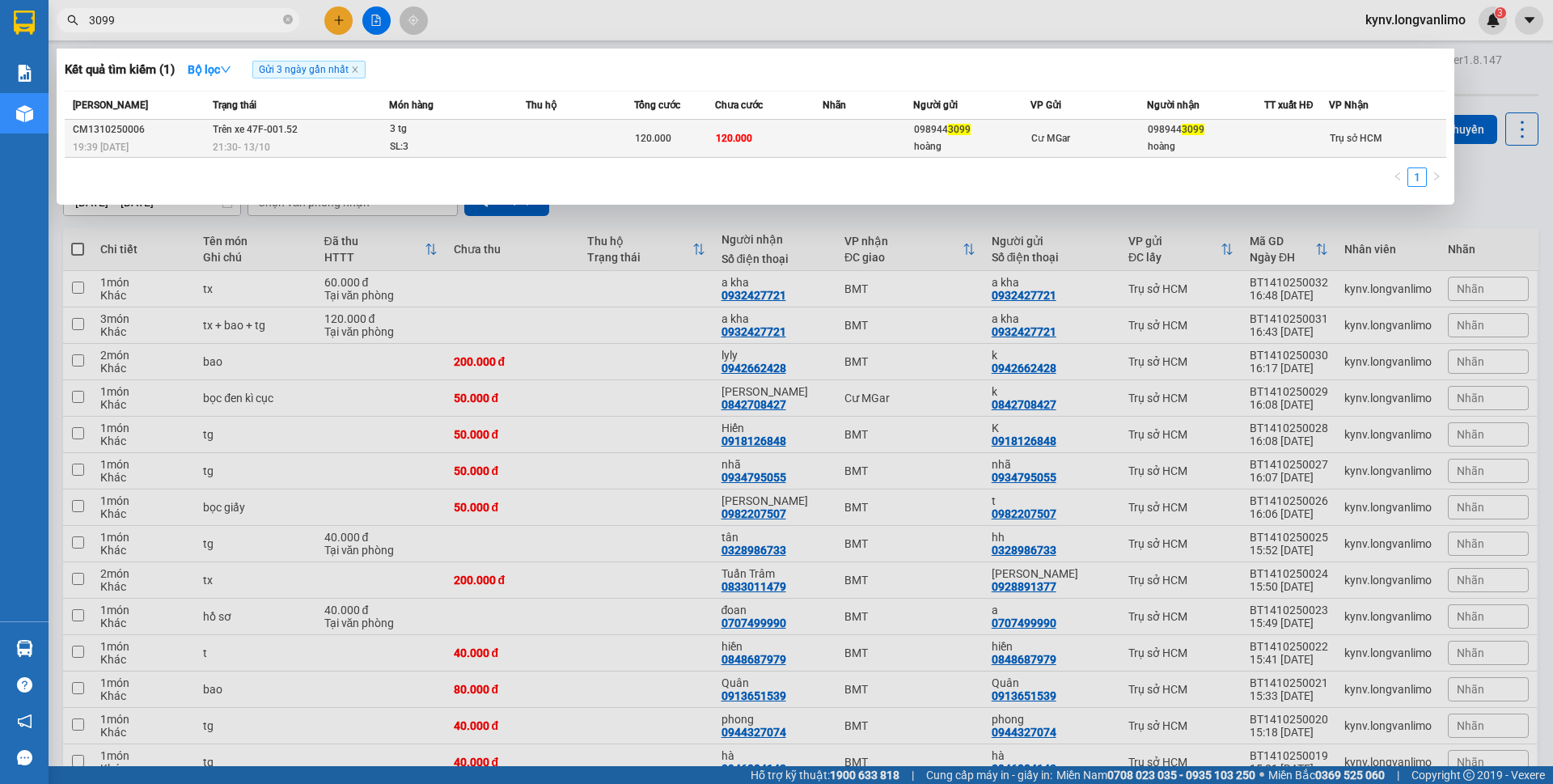
type input "3099"
click at [594, 145] on td at bounding box center [580, 139] width 109 height 38
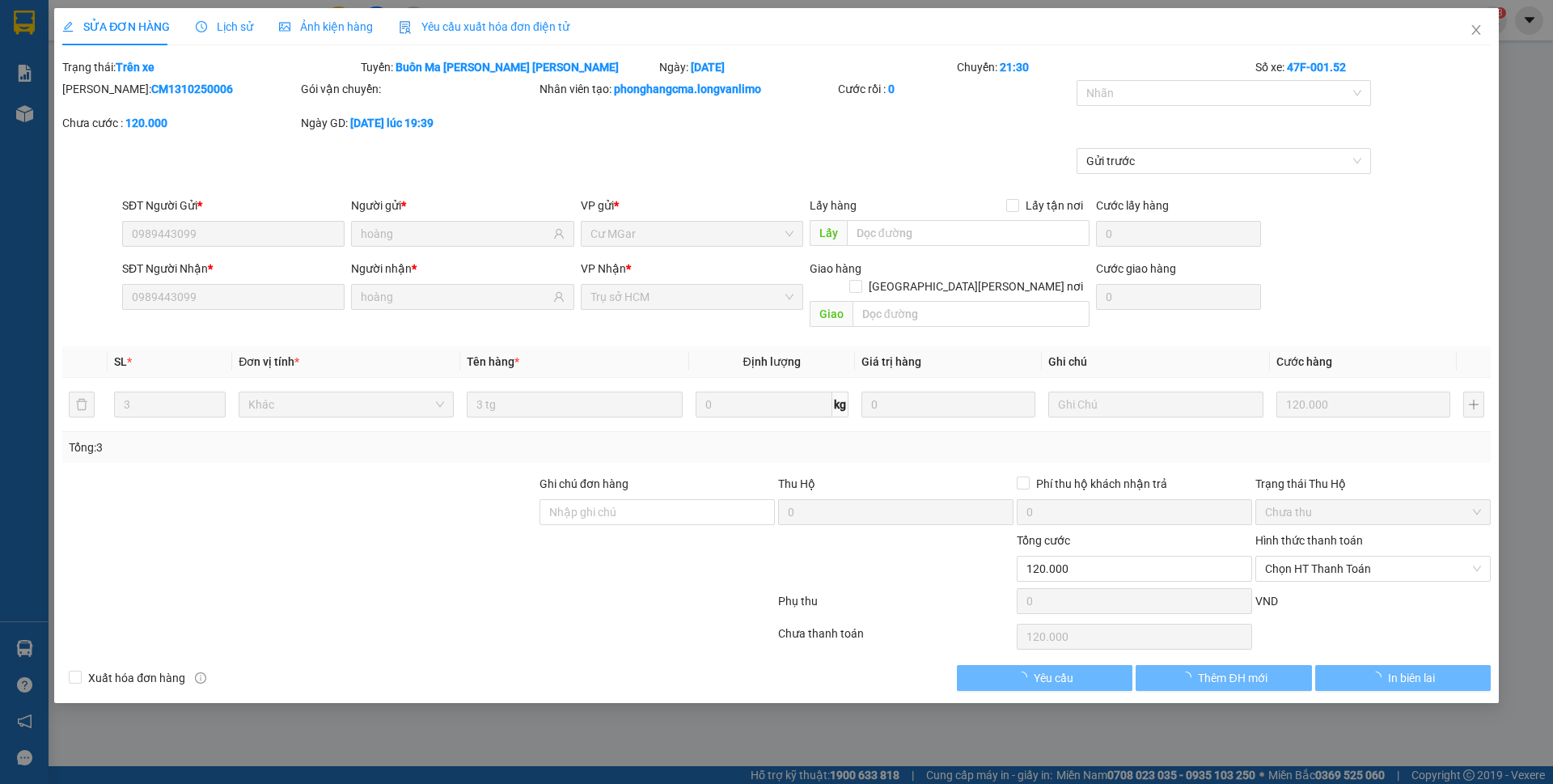
type input "0989443099"
type input "hoàng"
type input "0989443099"
type input "hoàng"
type input "0"
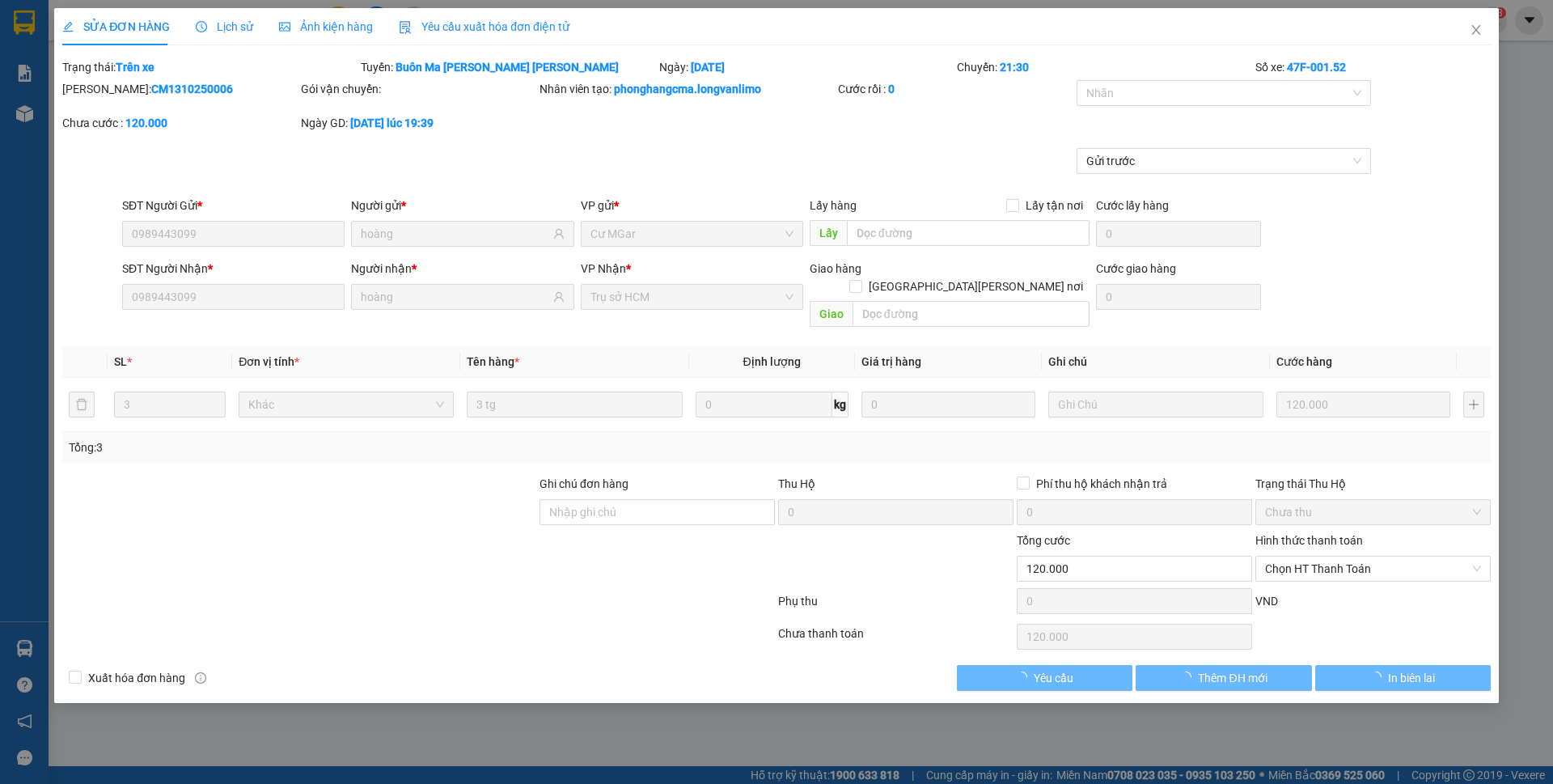
type input "120.000"
click at [304, 30] on span "Ảnh kiện hàng" at bounding box center [326, 26] width 94 height 13
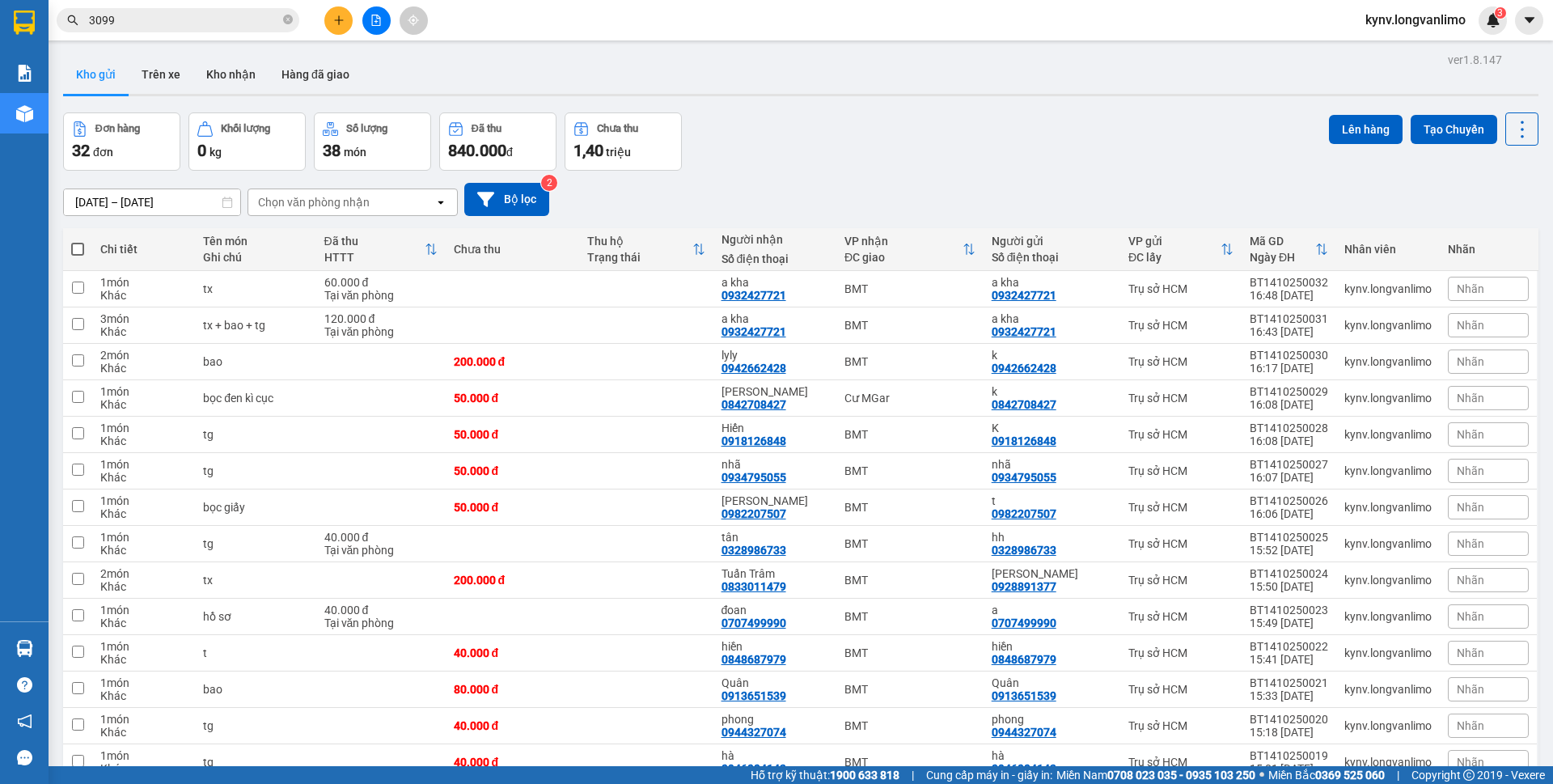
click at [182, 41] on main "ver 1.8.147 Kho gửi Trên xe Kho nhận Hàng đã giao Đơn hàng 32 đơn Khối lượng 0 …" at bounding box center [776, 382] width 1553 height 766
click at [170, 18] on input "3099" at bounding box center [185, 20] width 191 height 18
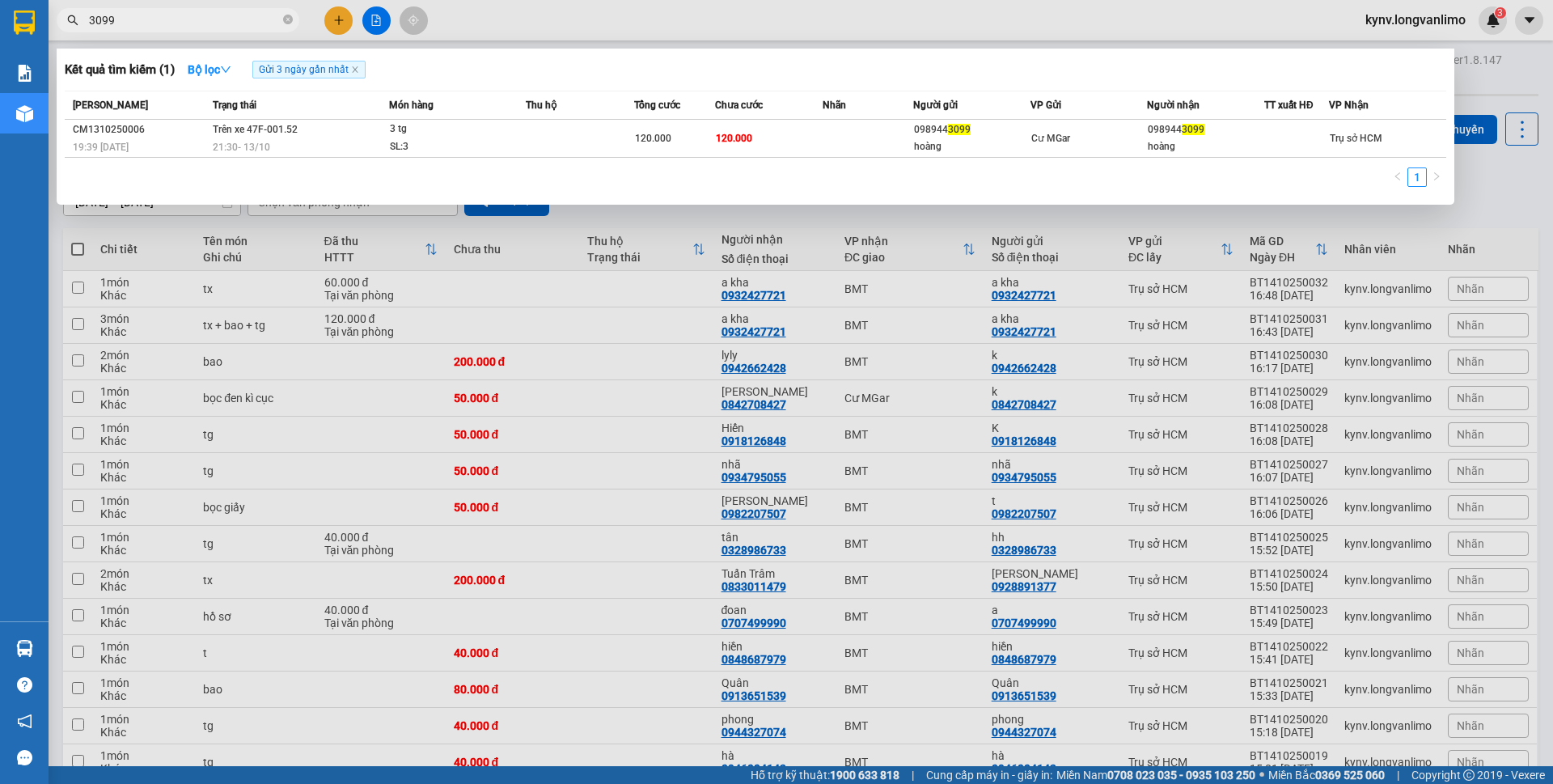
click at [170, 18] on input "3099" at bounding box center [185, 20] width 191 height 18
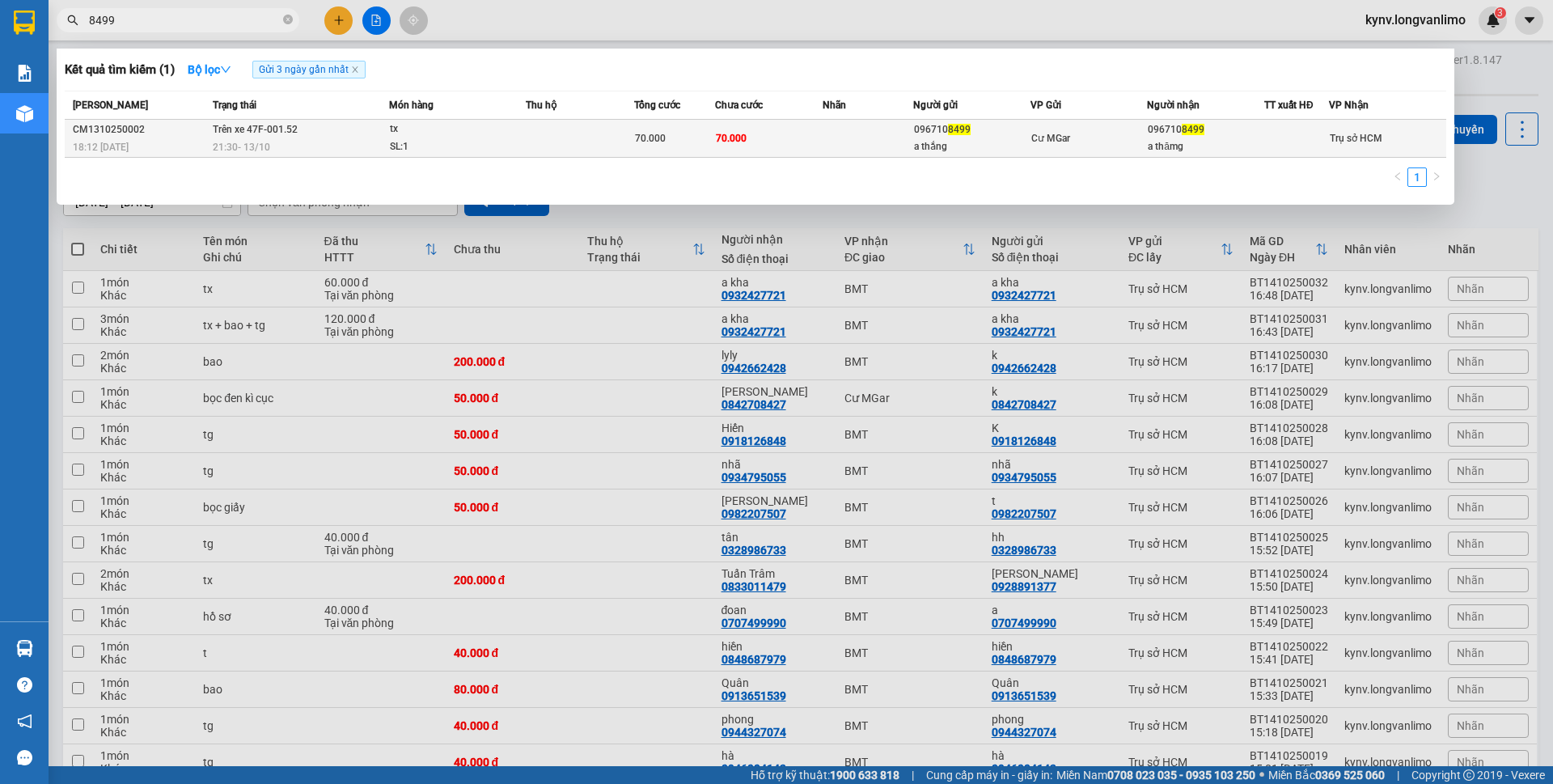
click at [470, 142] on div "SL: 1" at bounding box center [450, 147] width 121 height 18
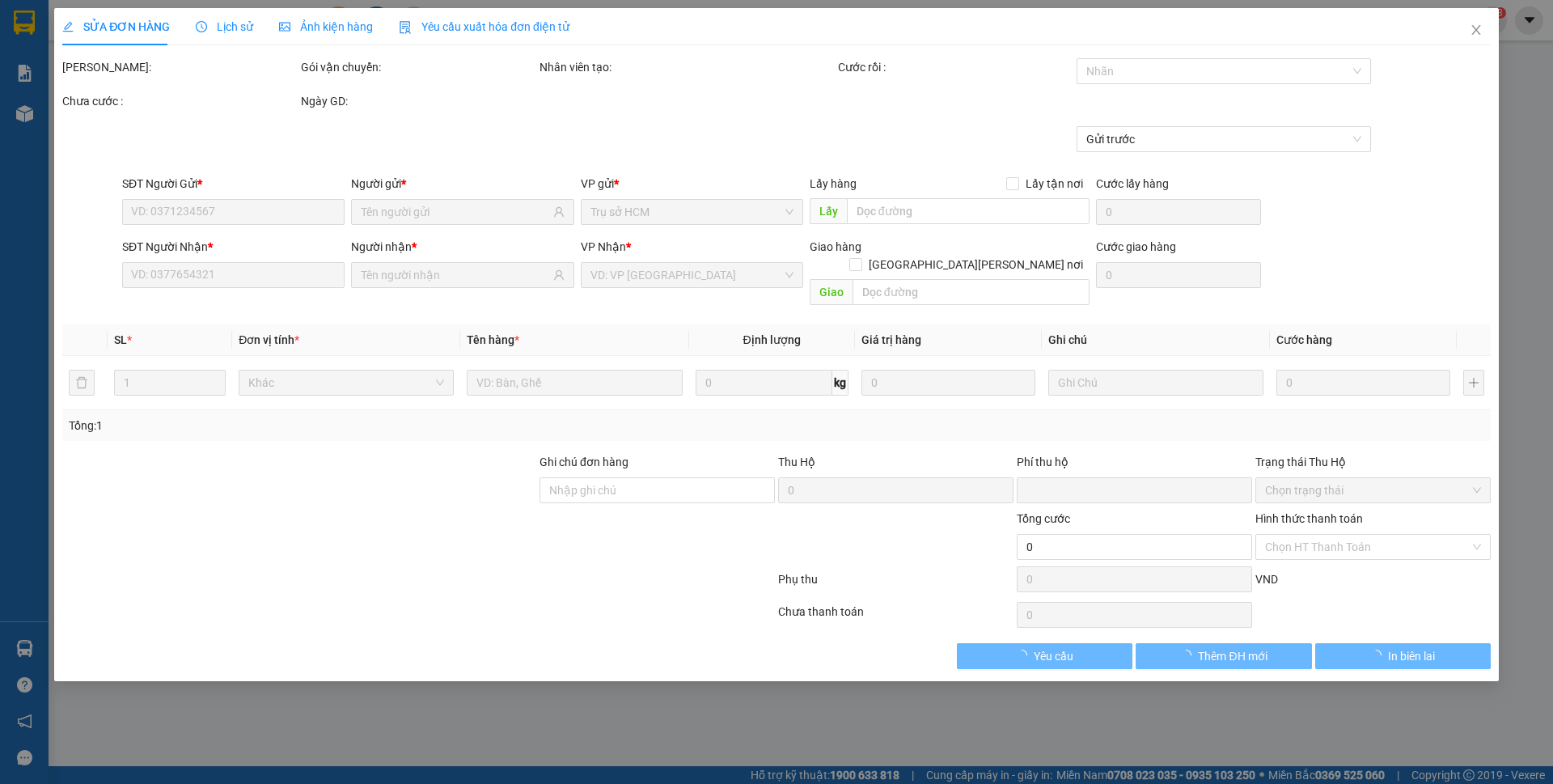
click at [349, 26] on span "Ảnh kiện hàng" at bounding box center [326, 26] width 94 height 13
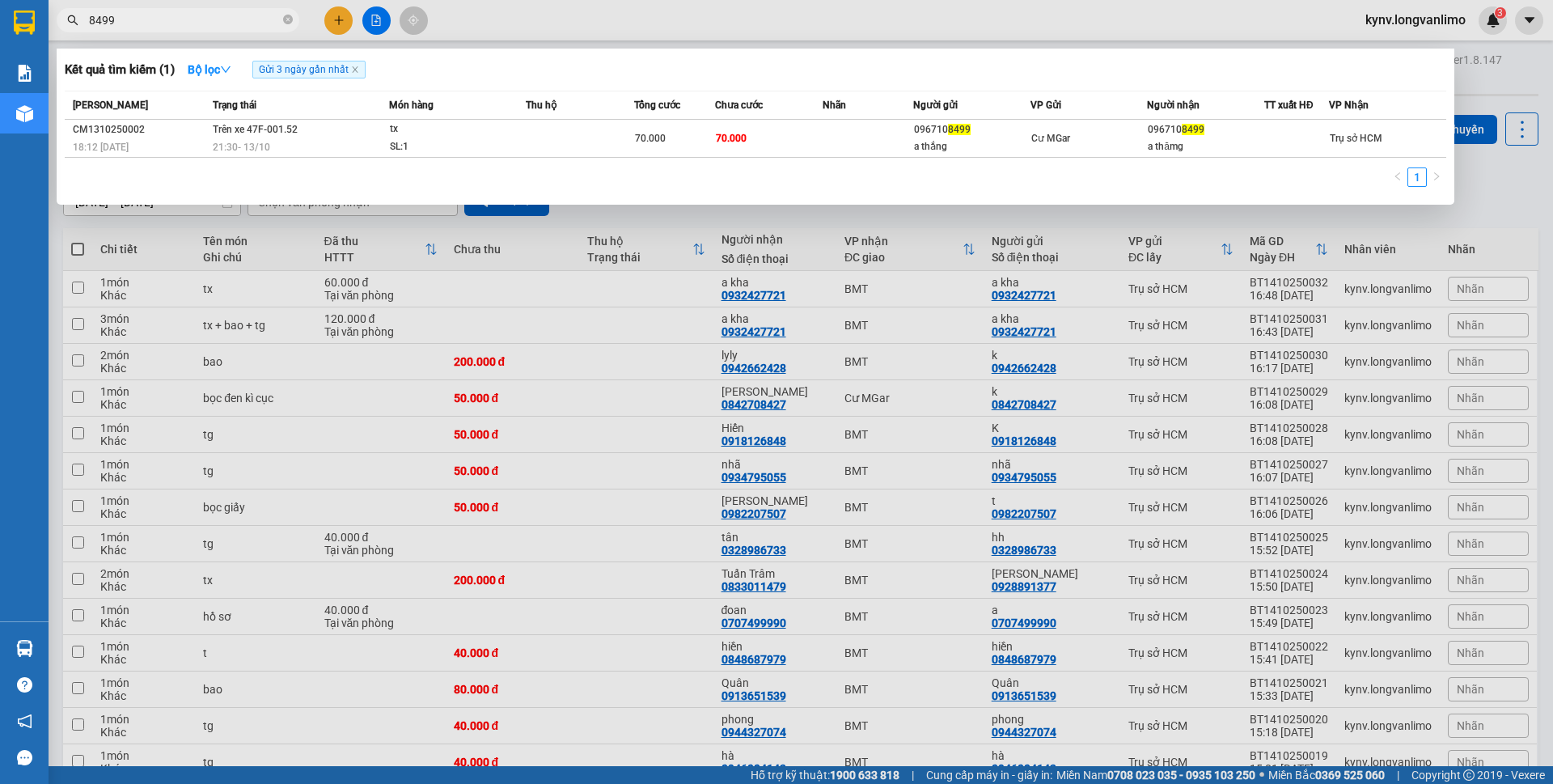
click at [144, 16] on input "8499" at bounding box center [185, 20] width 191 height 18
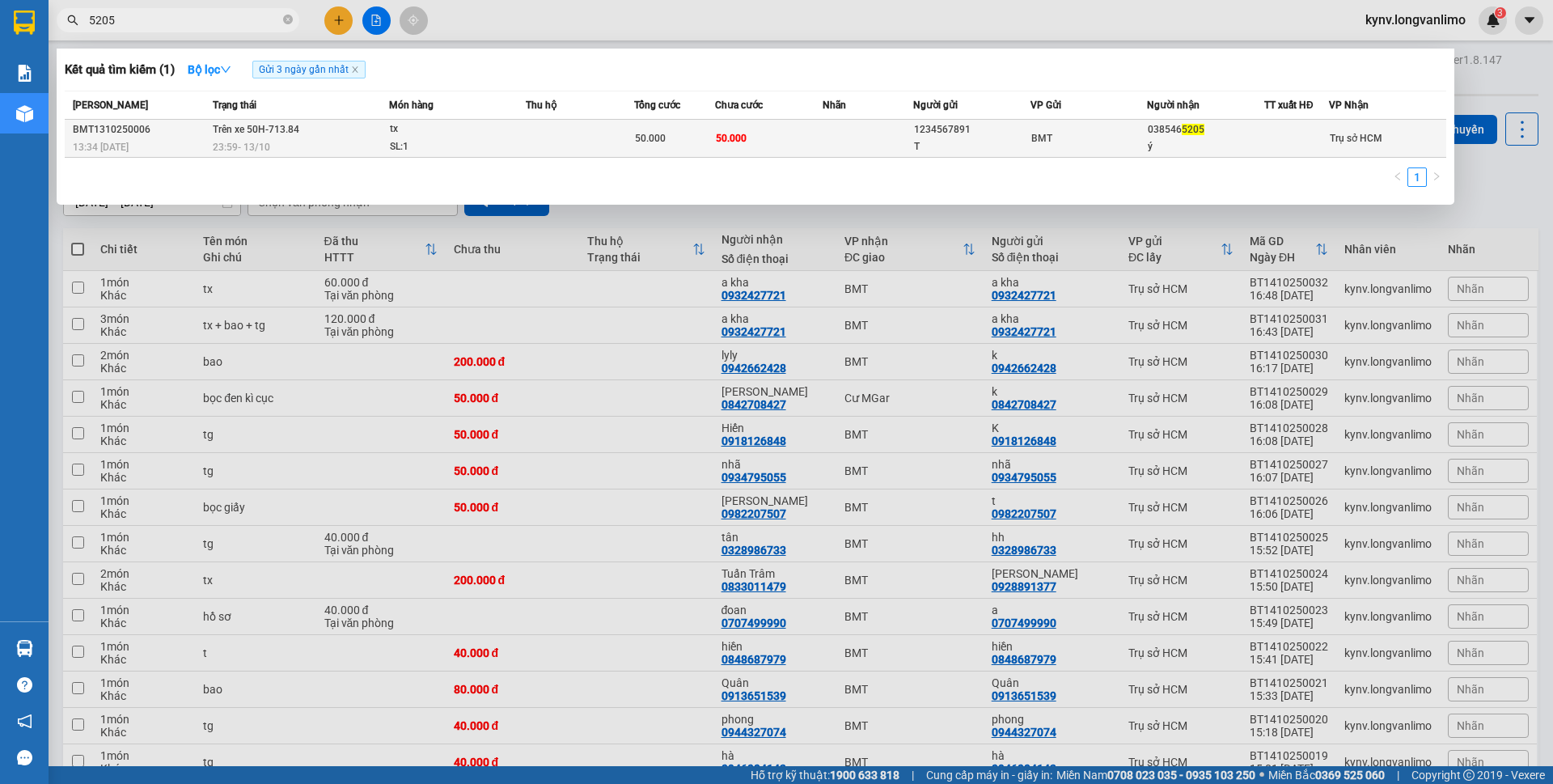
type input "5205"
click at [807, 134] on td "50.000" at bounding box center [769, 139] width 109 height 38
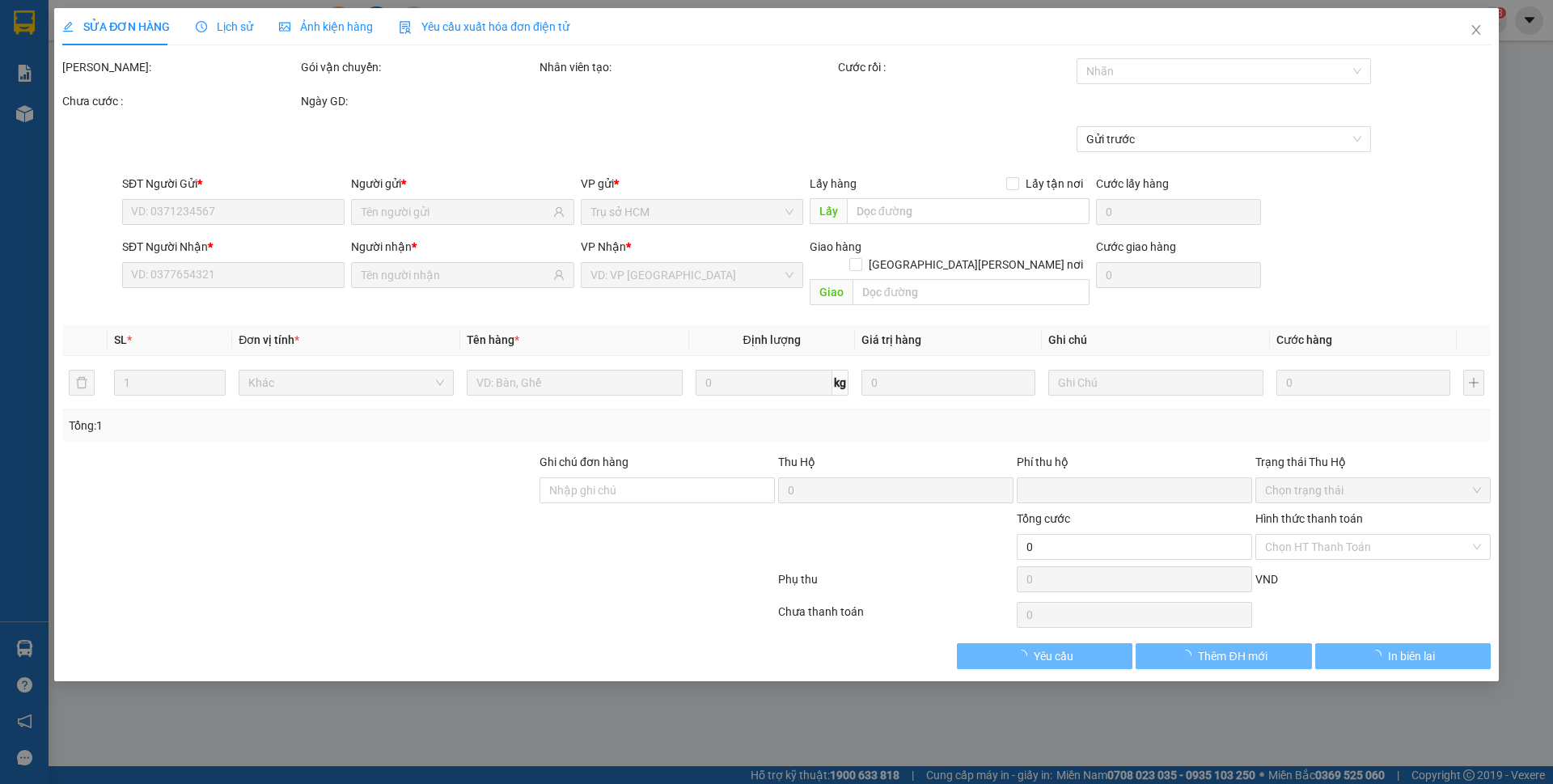
click at [317, 29] on span "Ảnh kiện hàng" at bounding box center [326, 26] width 94 height 13
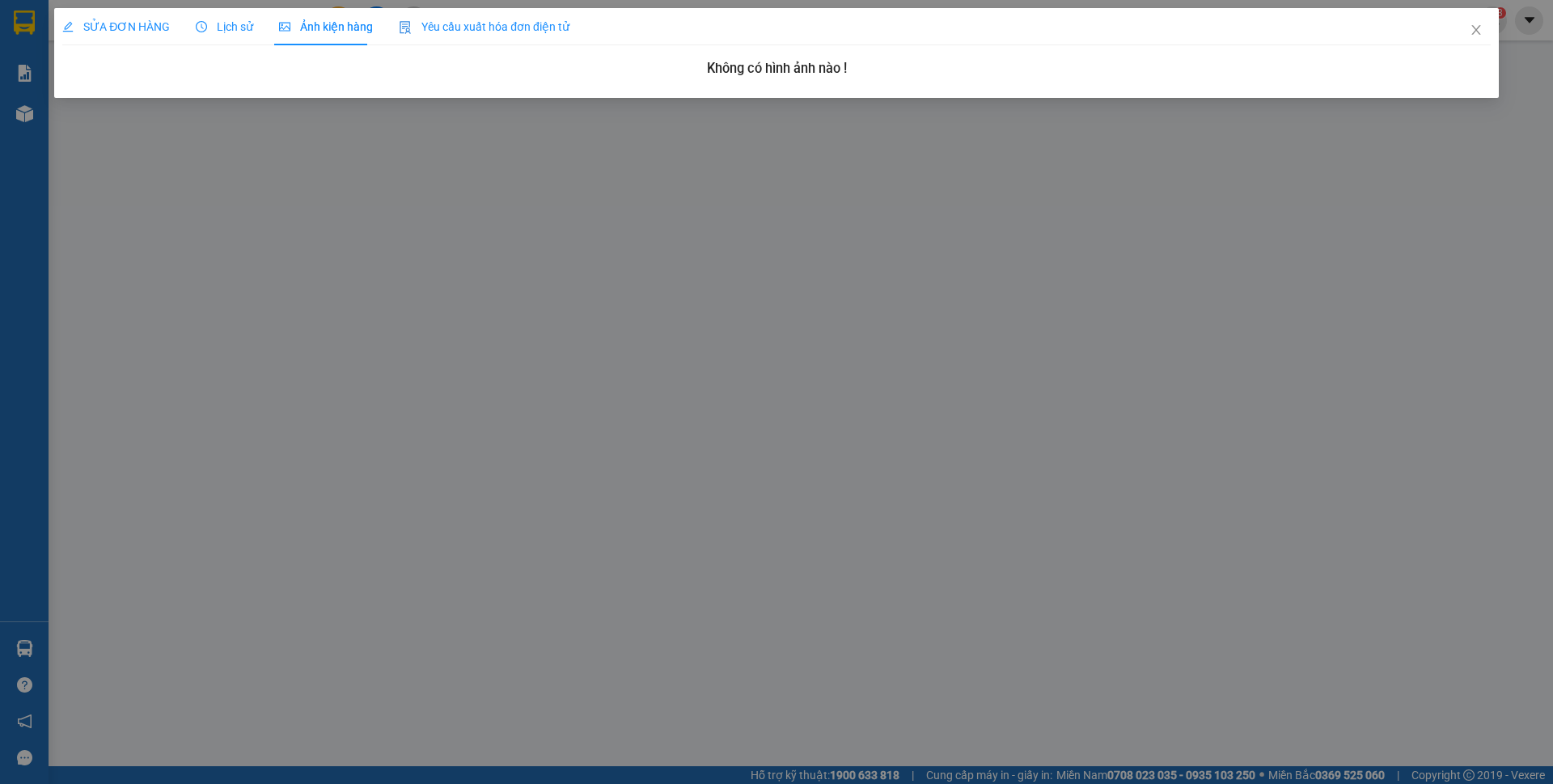
click at [131, 36] on div "SỬA ĐƠN HÀNG" at bounding box center [116, 27] width 108 height 38
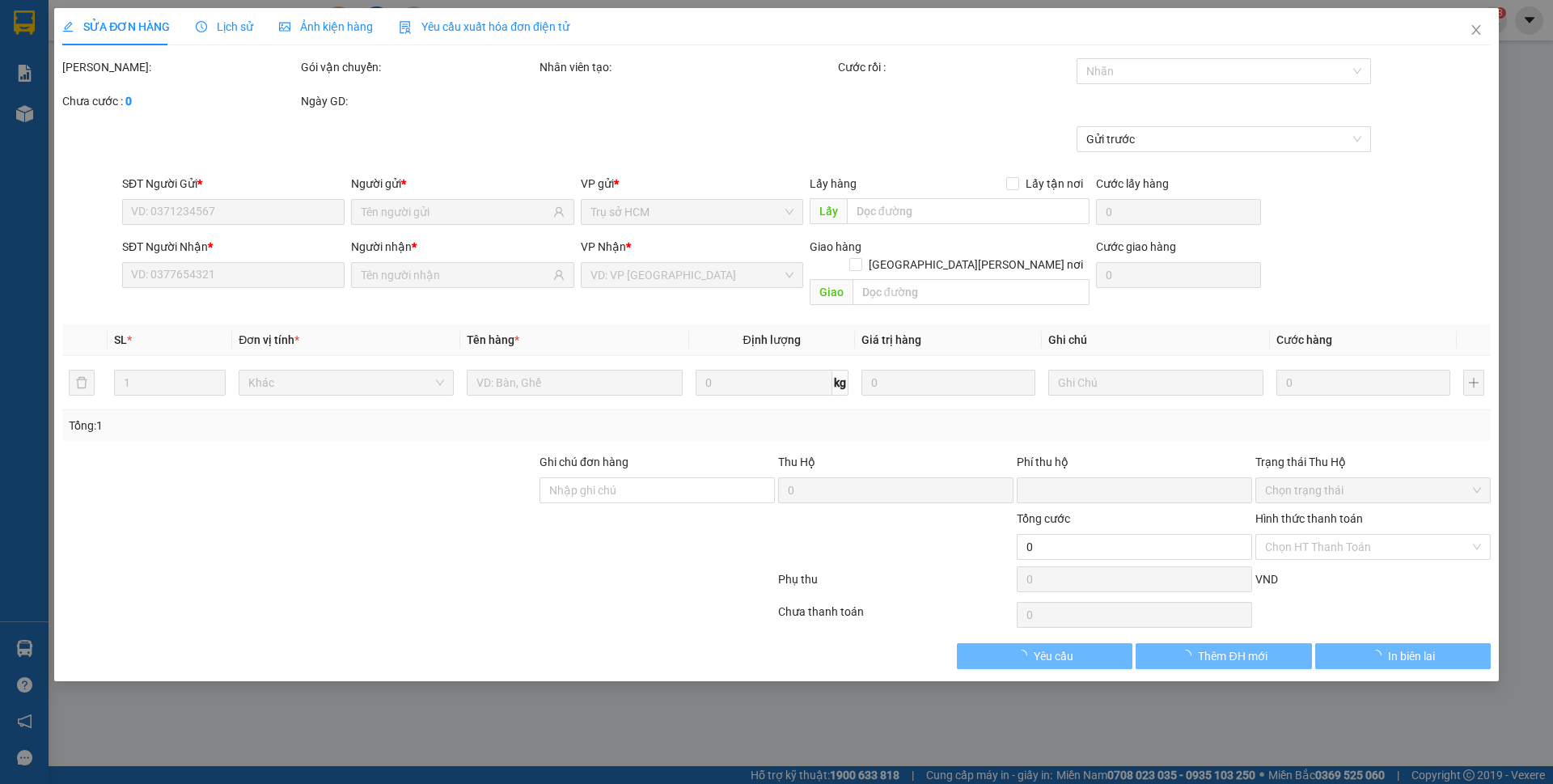
click at [308, 29] on span "Ảnh kiện hàng" at bounding box center [326, 26] width 94 height 13
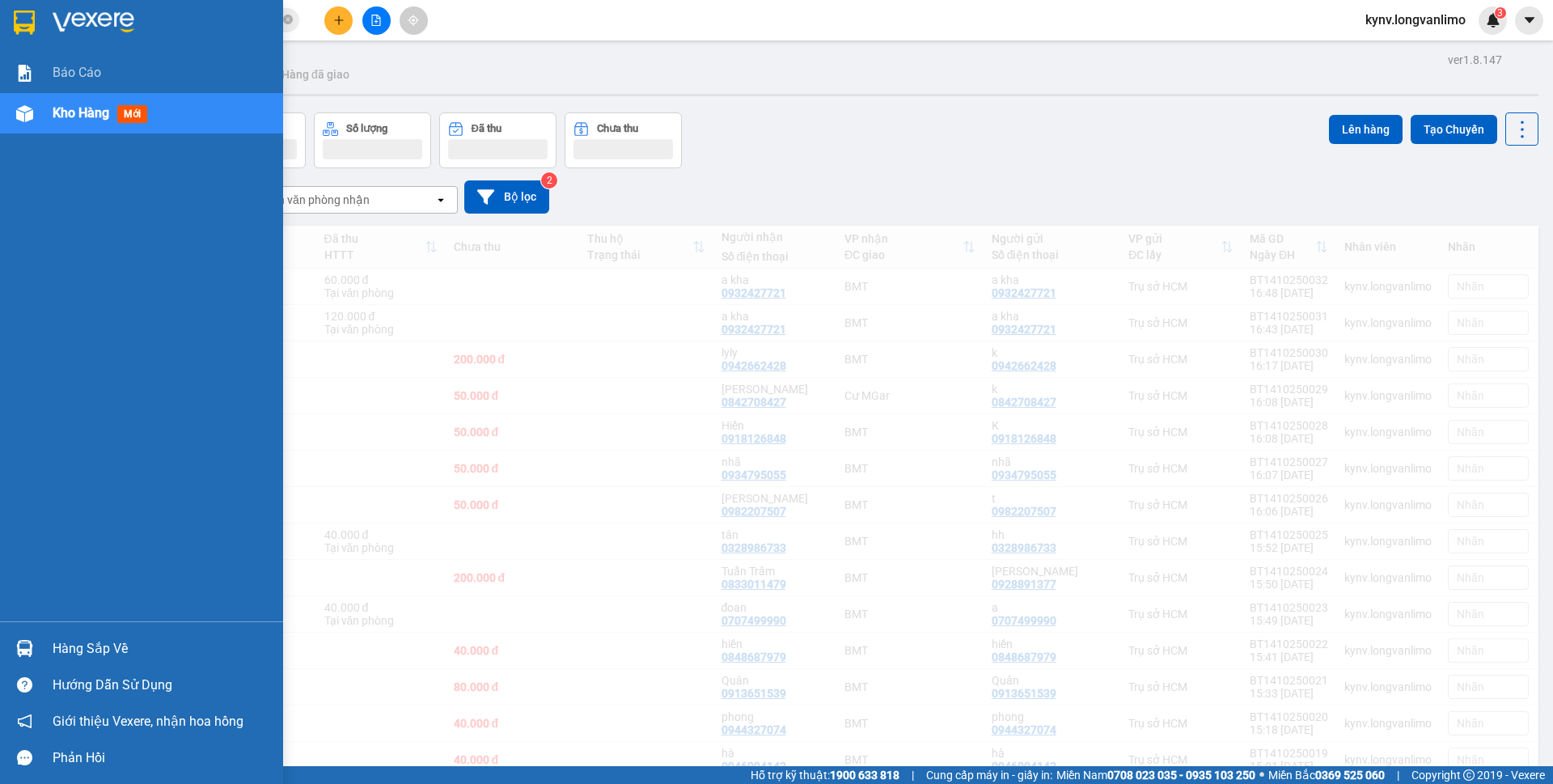
click at [30, 26] on img at bounding box center [23, 23] width 21 height 24
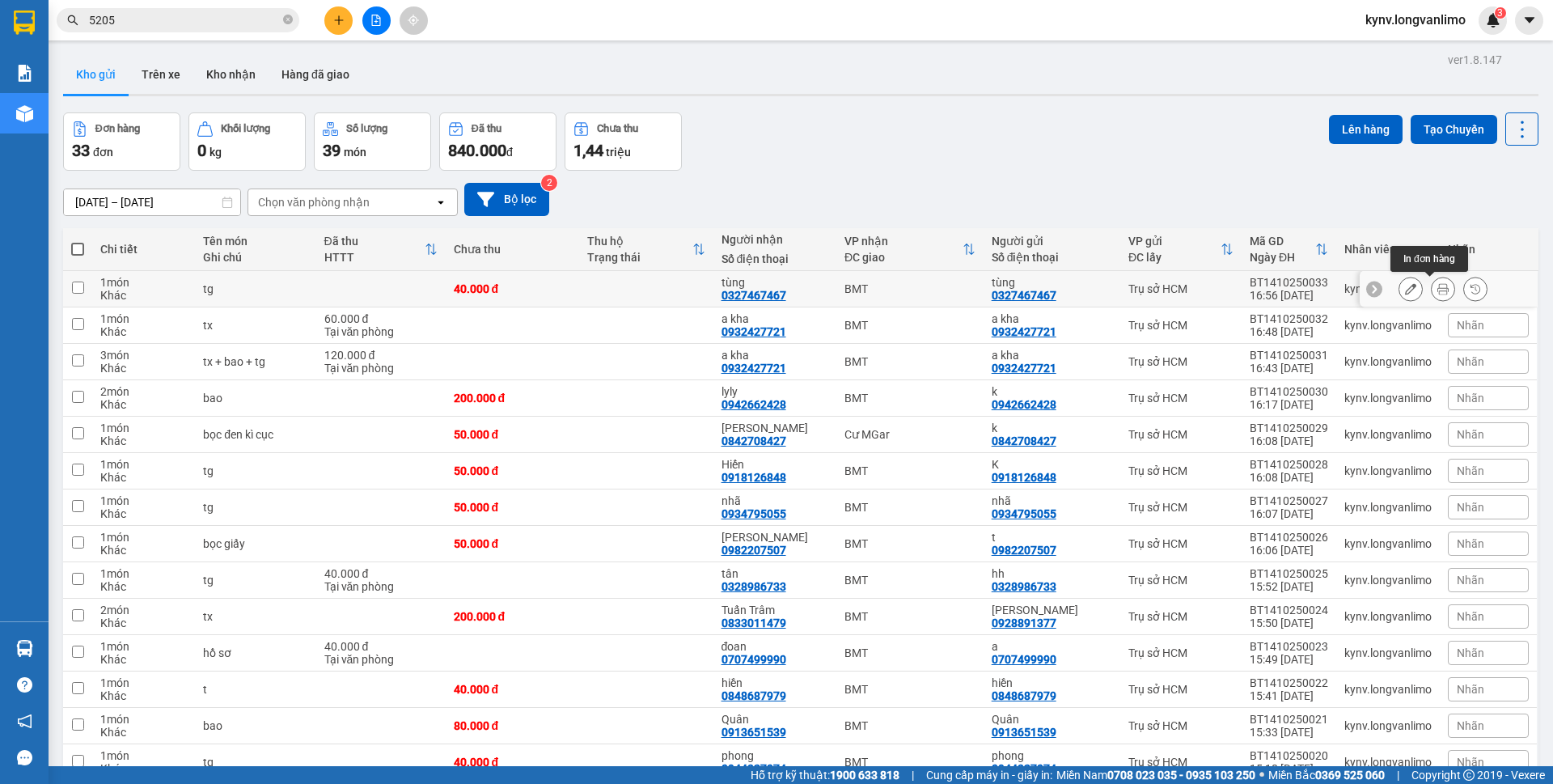
click at [1437, 292] on icon at bounding box center [1443, 289] width 12 height 12
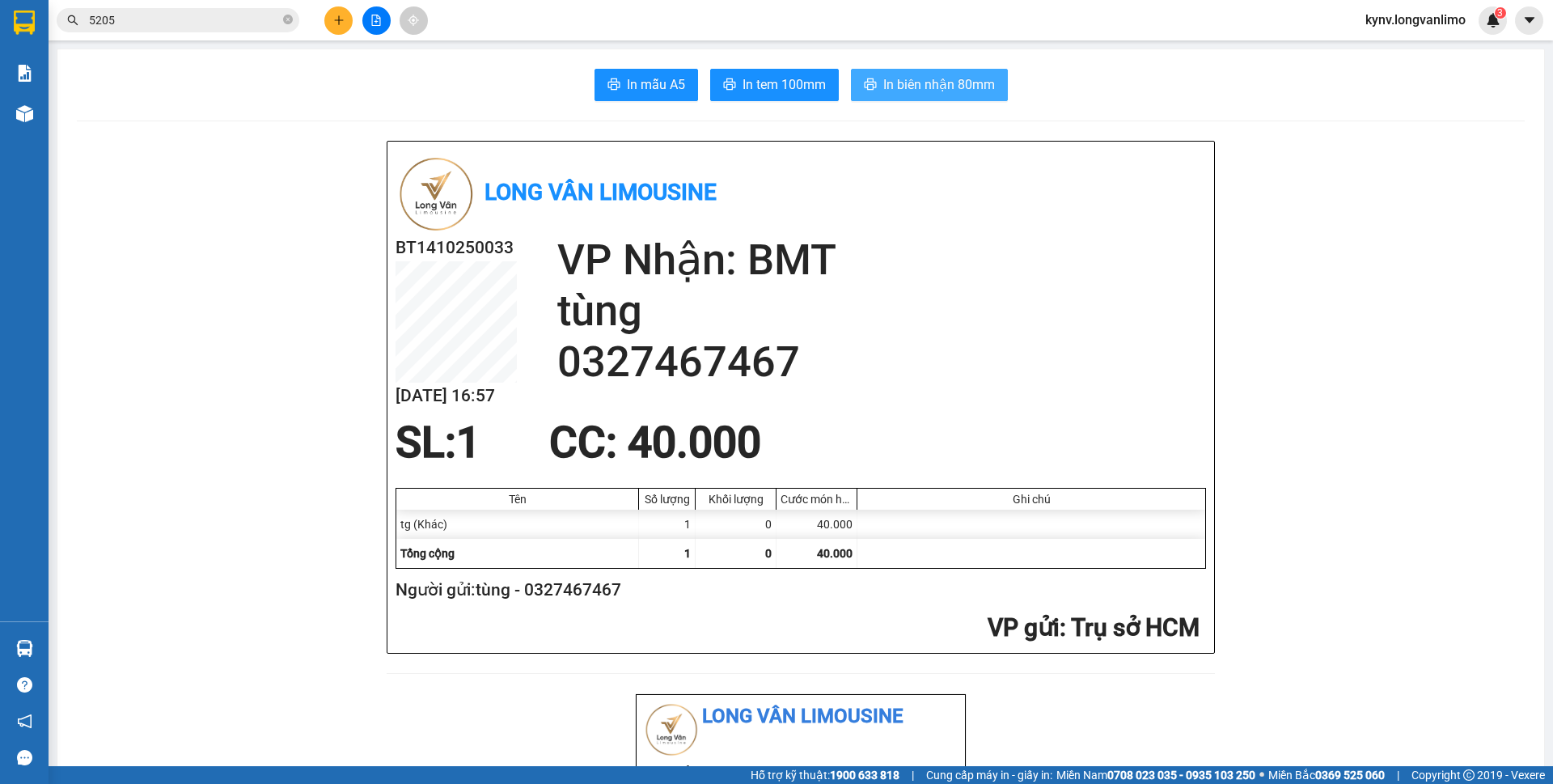
click at [944, 90] on span "In biên nhận 80mm" at bounding box center [939, 84] width 112 height 20
click at [777, 91] on span "In tem 100mm" at bounding box center [784, 84] width 83 height 20
click at [331, 23] on button at bounding box center [338, 21] width 28 height 28
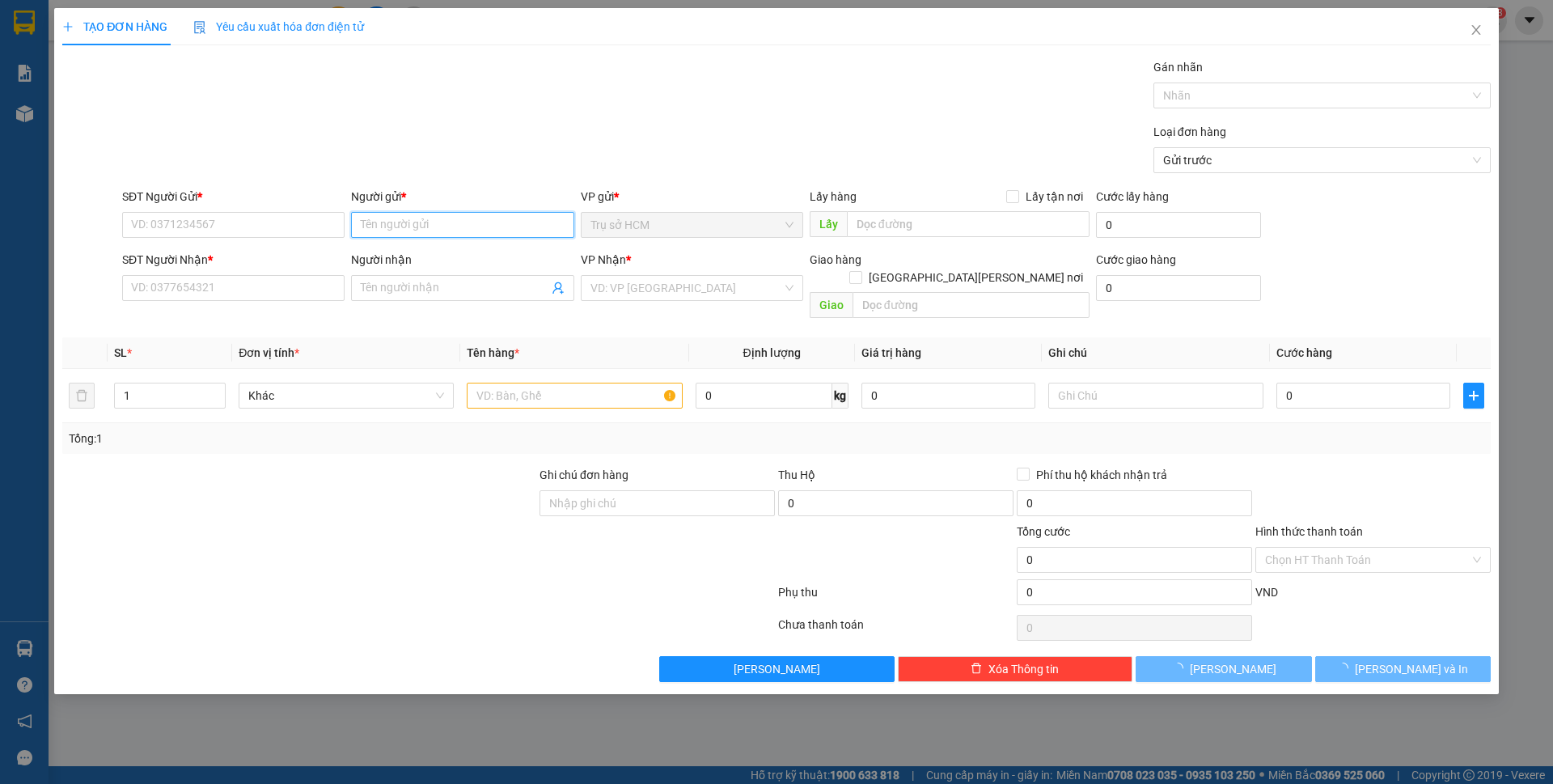
click at [426, 220] on input "Người gửi *" at bounding box center [462, 225] width 222 height 26
click at [469, 230] on input "nha" at bounding box center [462, 225] width 222 height 26
type input "n"
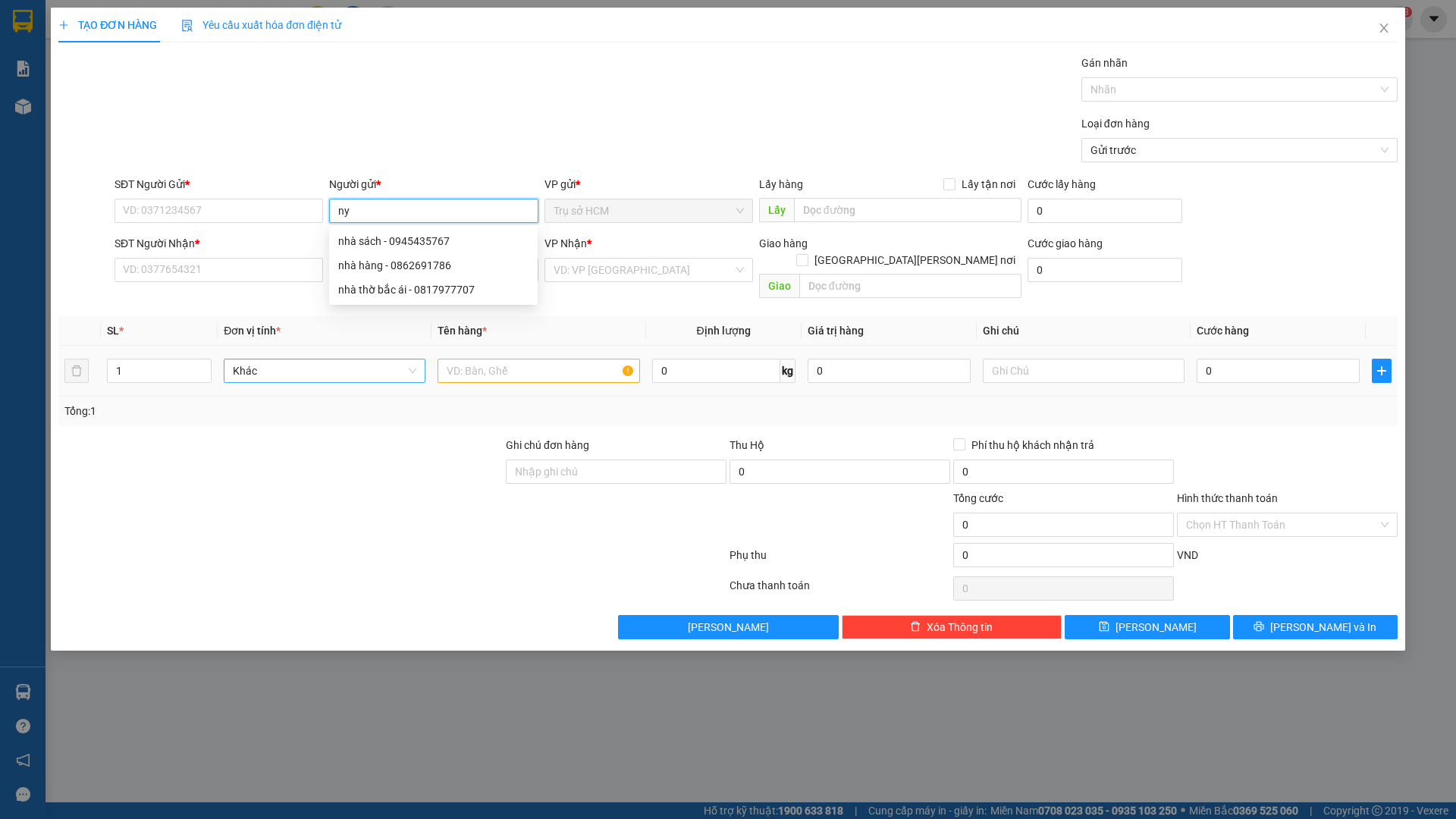
type input "n"
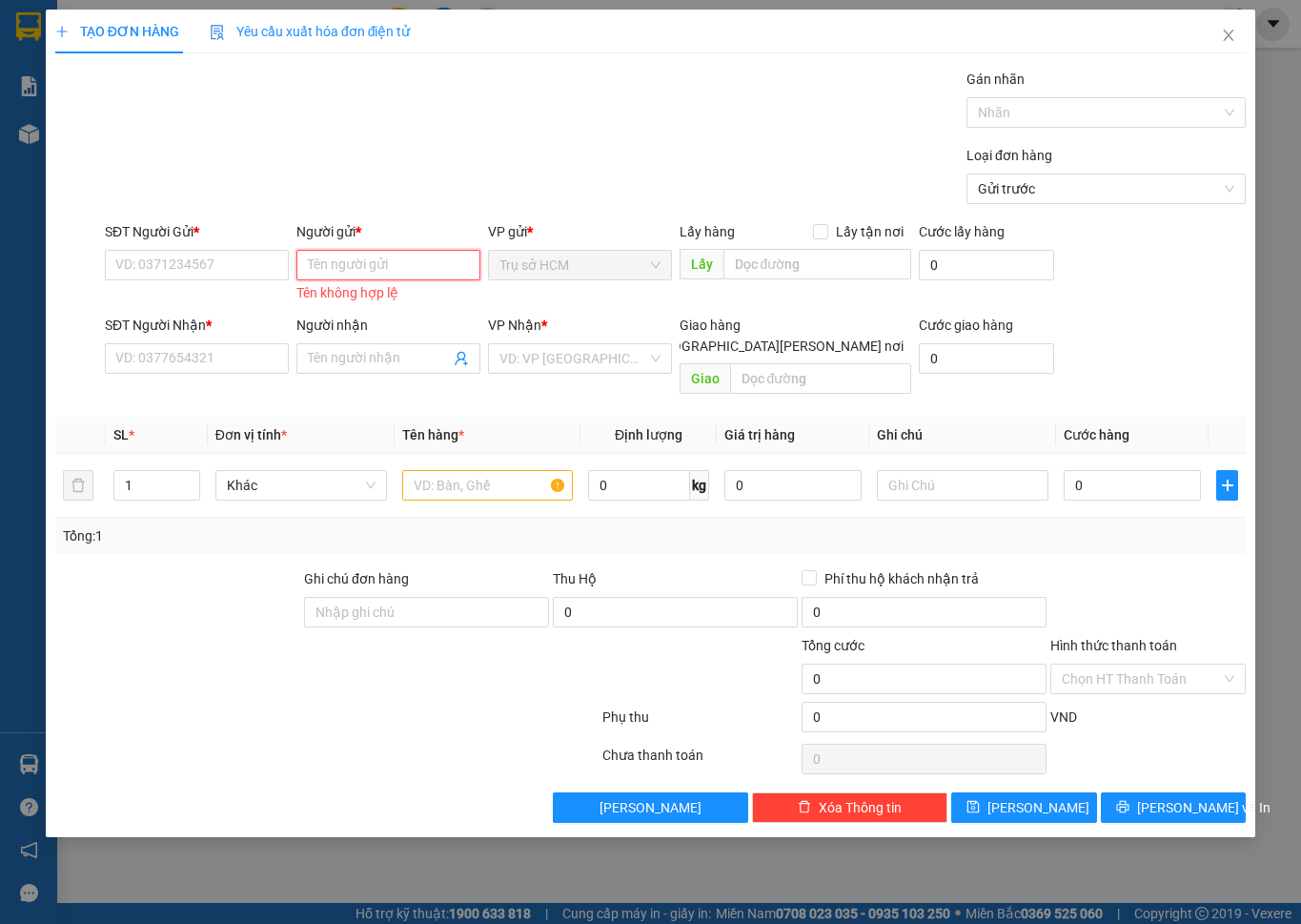
click at [380, 274] on input "Người gửi *" at bounding box center [388, 265] width 184 height 31
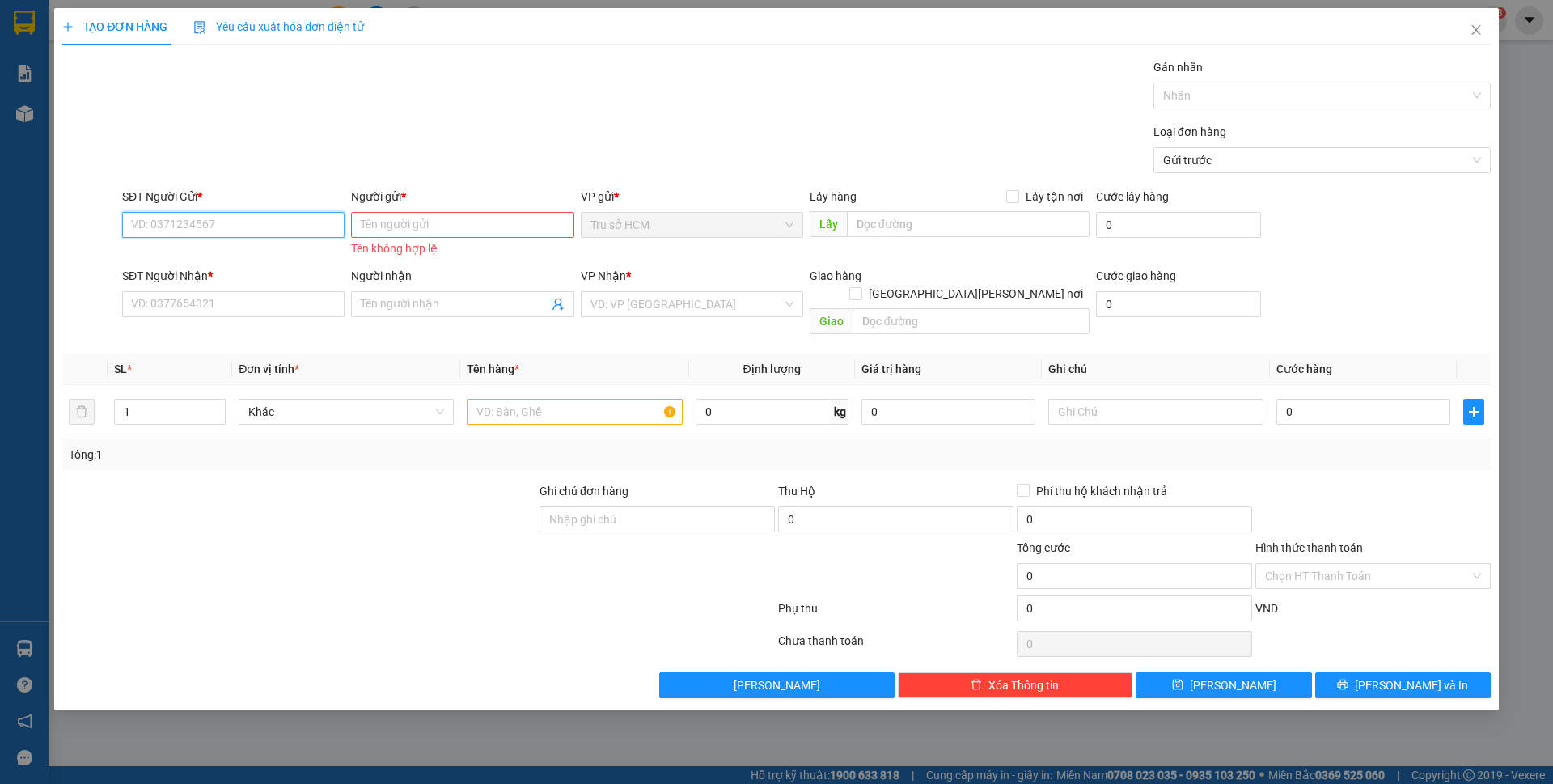
click at [211, 233] on input "SĐT Người Gửi *" at bounding box center [233, 225] width 222 height 26
type input "0"
click at [1474, 32] on icon "close" at bounding box center [1475, 29] width 13 height 13
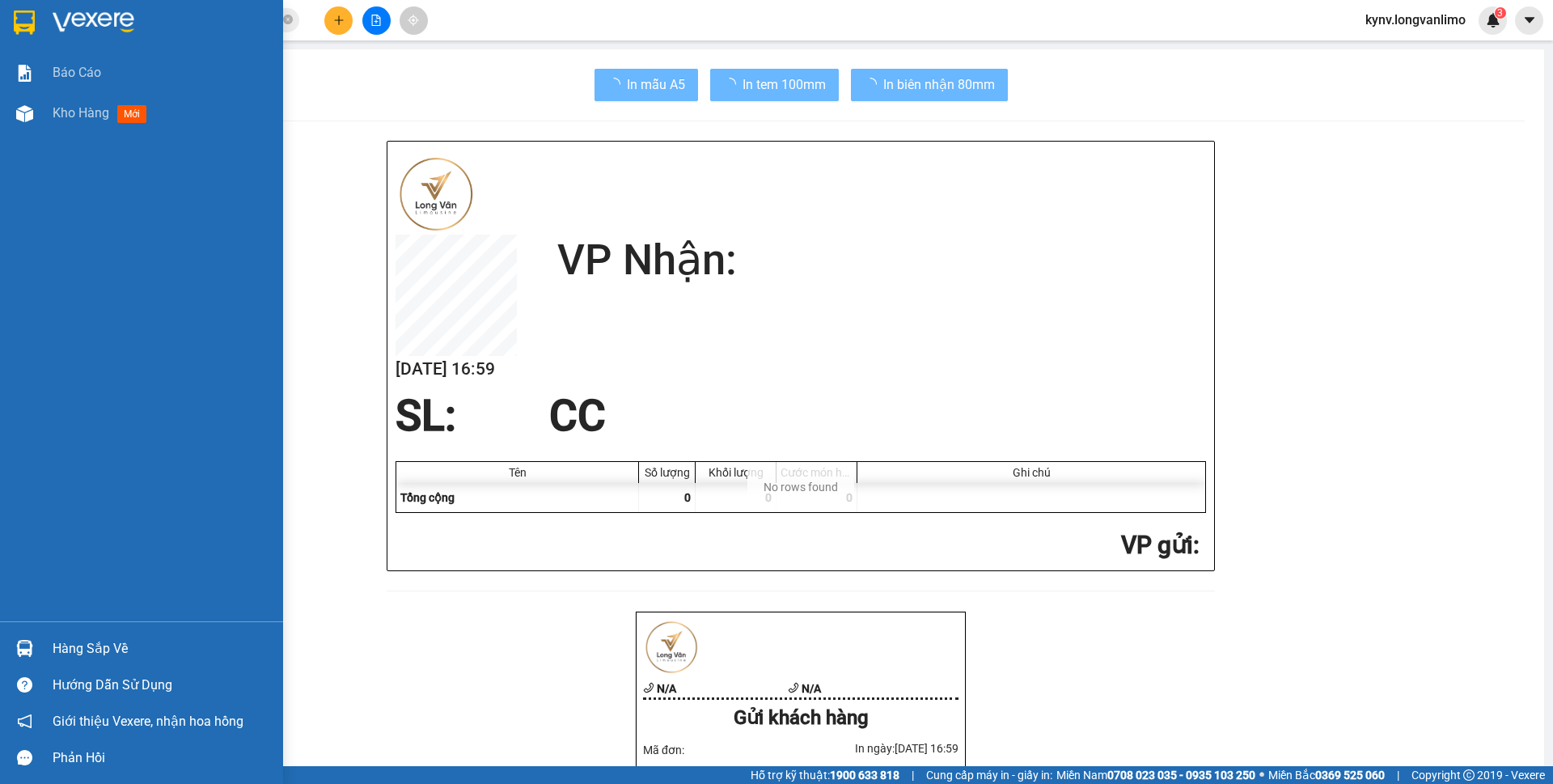
click at [5, 15] on div at bounding box center [141, 26] width 283 height 53
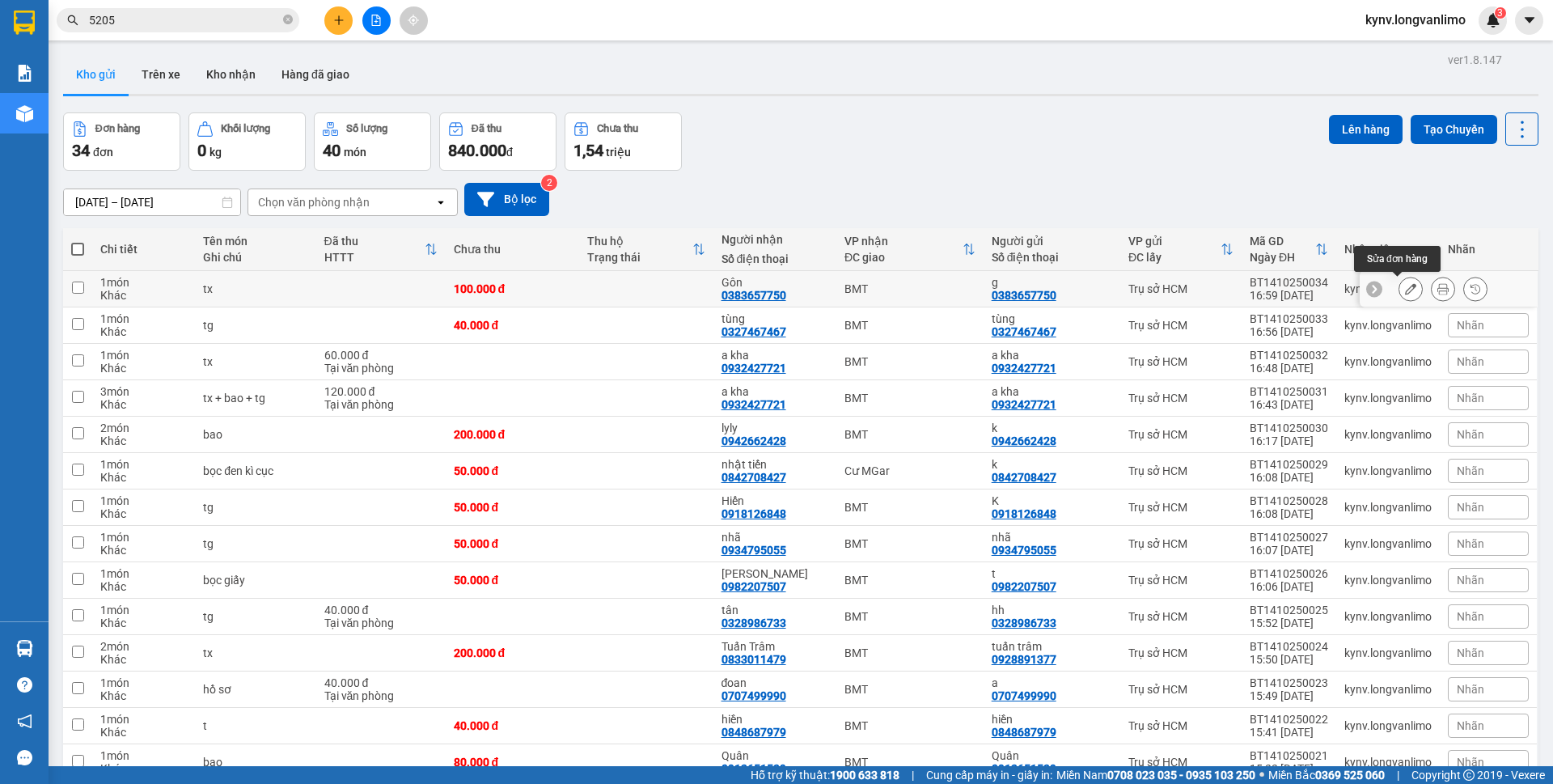
click at [1437, 291] on icon at bounding box center [1443, 289] width 12 height 12
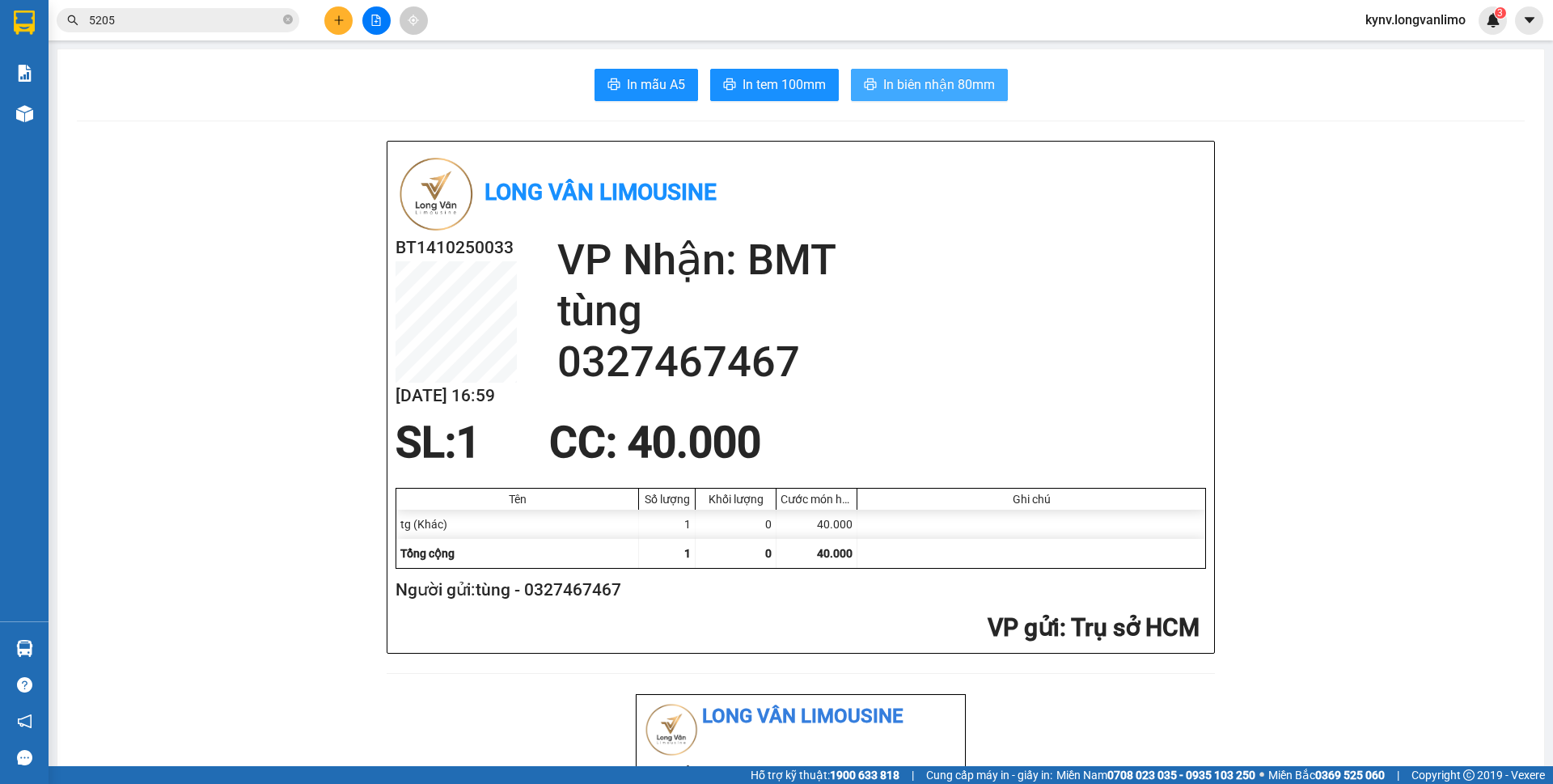
click at [943, 73] on button "In biên nhận 80mm" at bounding box center [929, 84] width 157 height 33
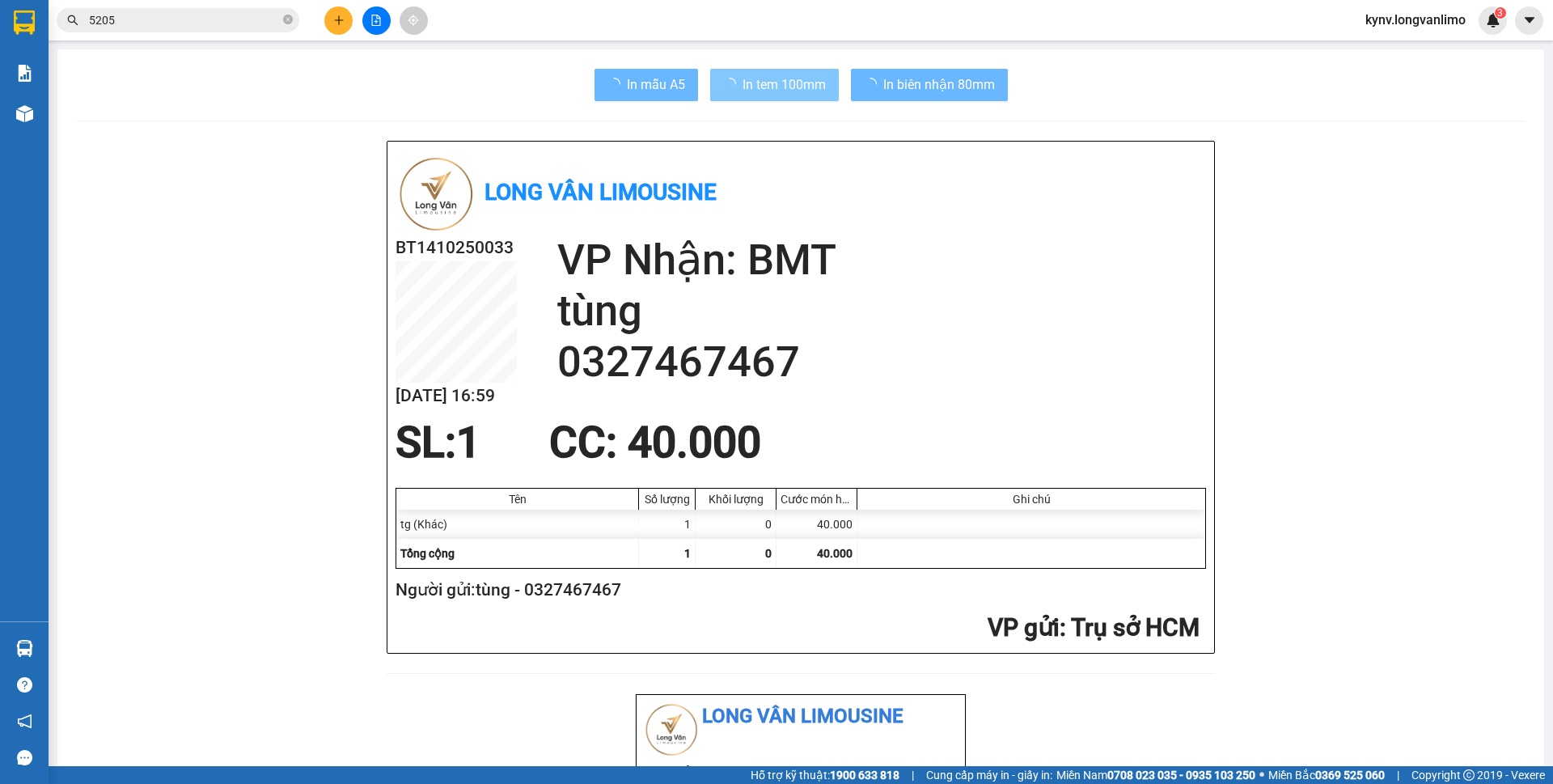
drag, startPoint x: 736, startPoint y: 99, endPoint x: 772, endPoint y: 77, distance: 42.2
click at [772, 77] on span "In tem 100mm" at bounding box center [784, 84] width 83 height 20
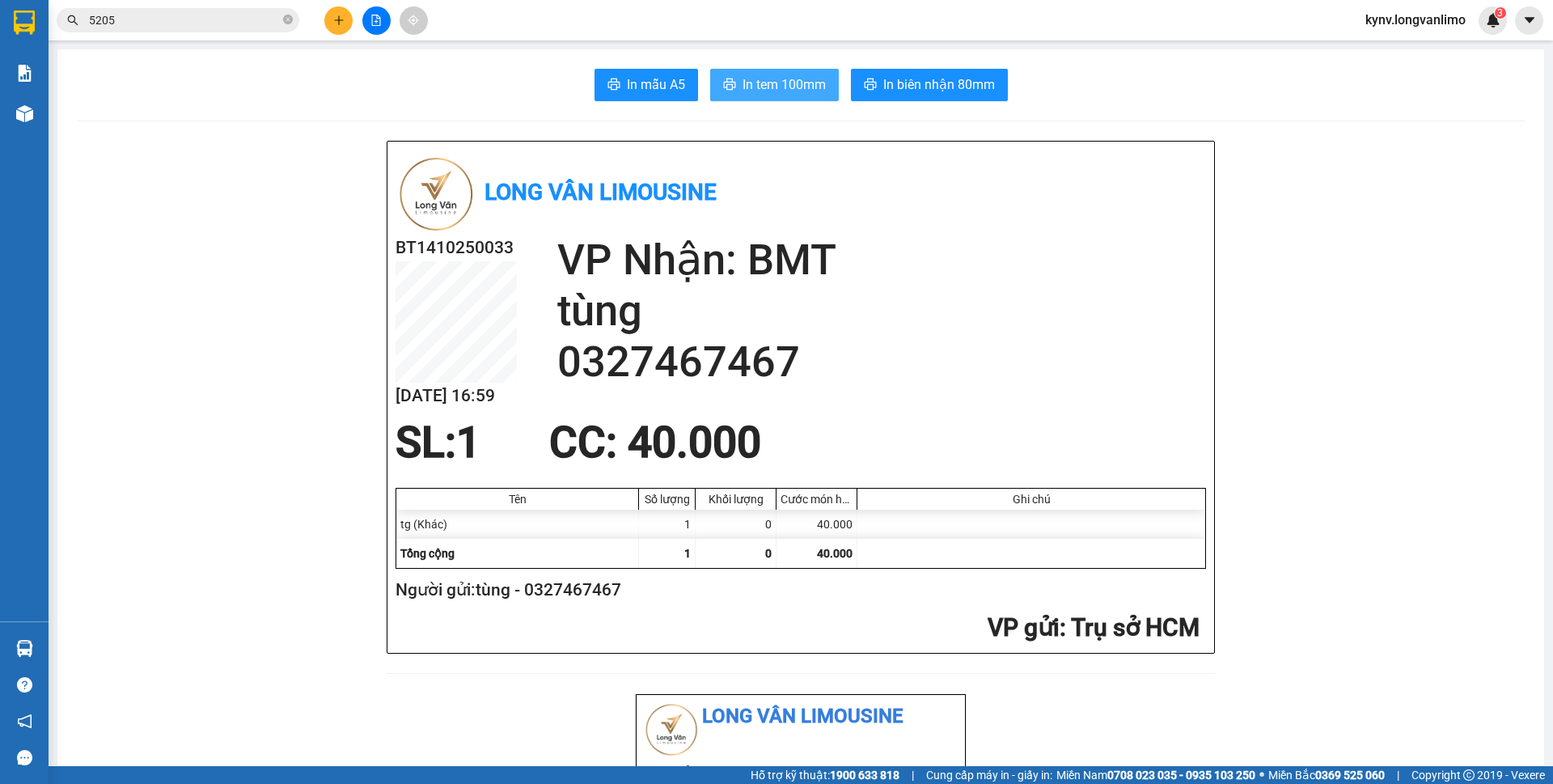
click at [762, 91] on span "In tem 100mm" at bounding box center [784, 84] width 83 height 20
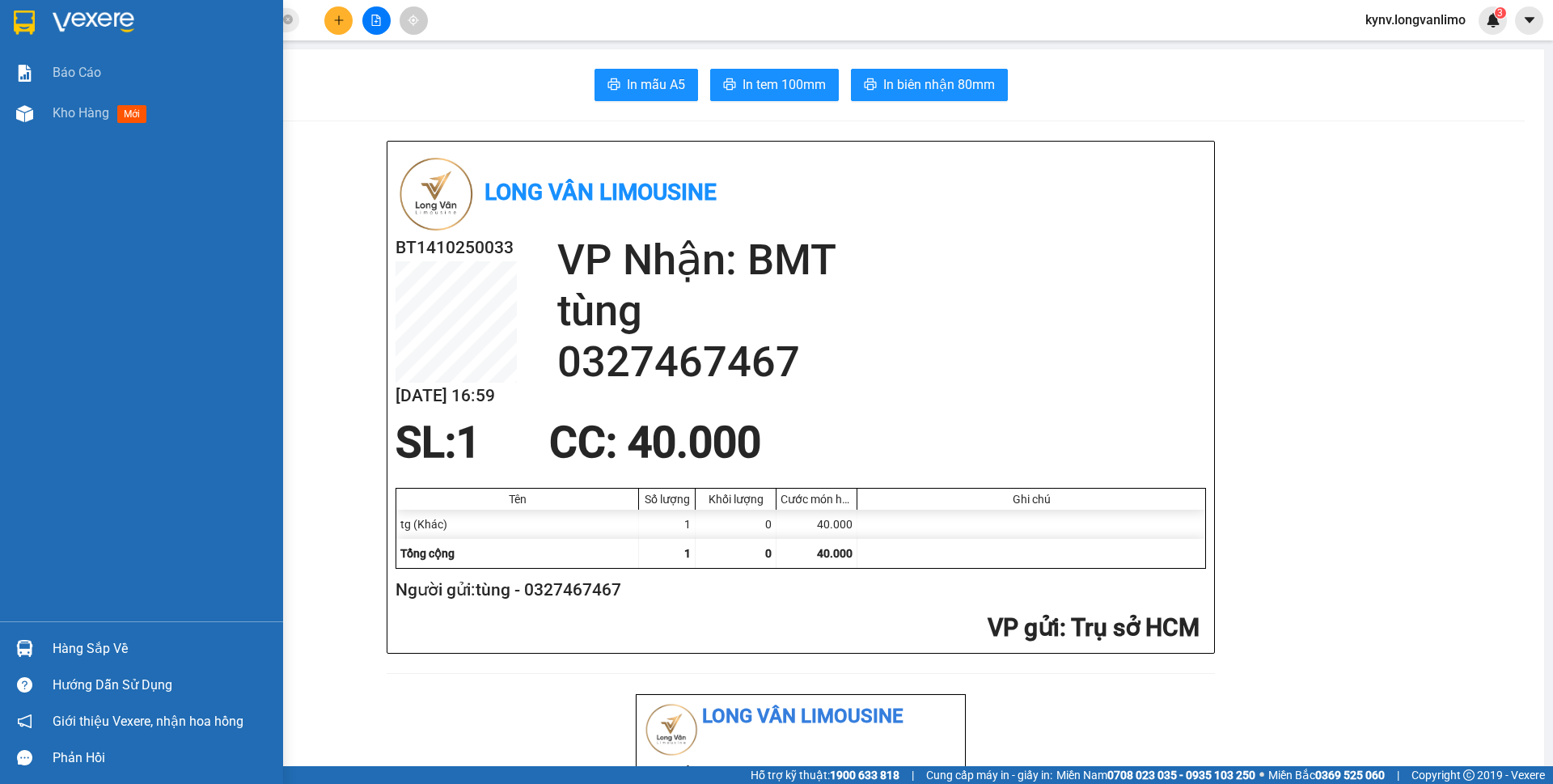
click at [26, 27] on img at bounding box center [23, 23] width 21 height 24
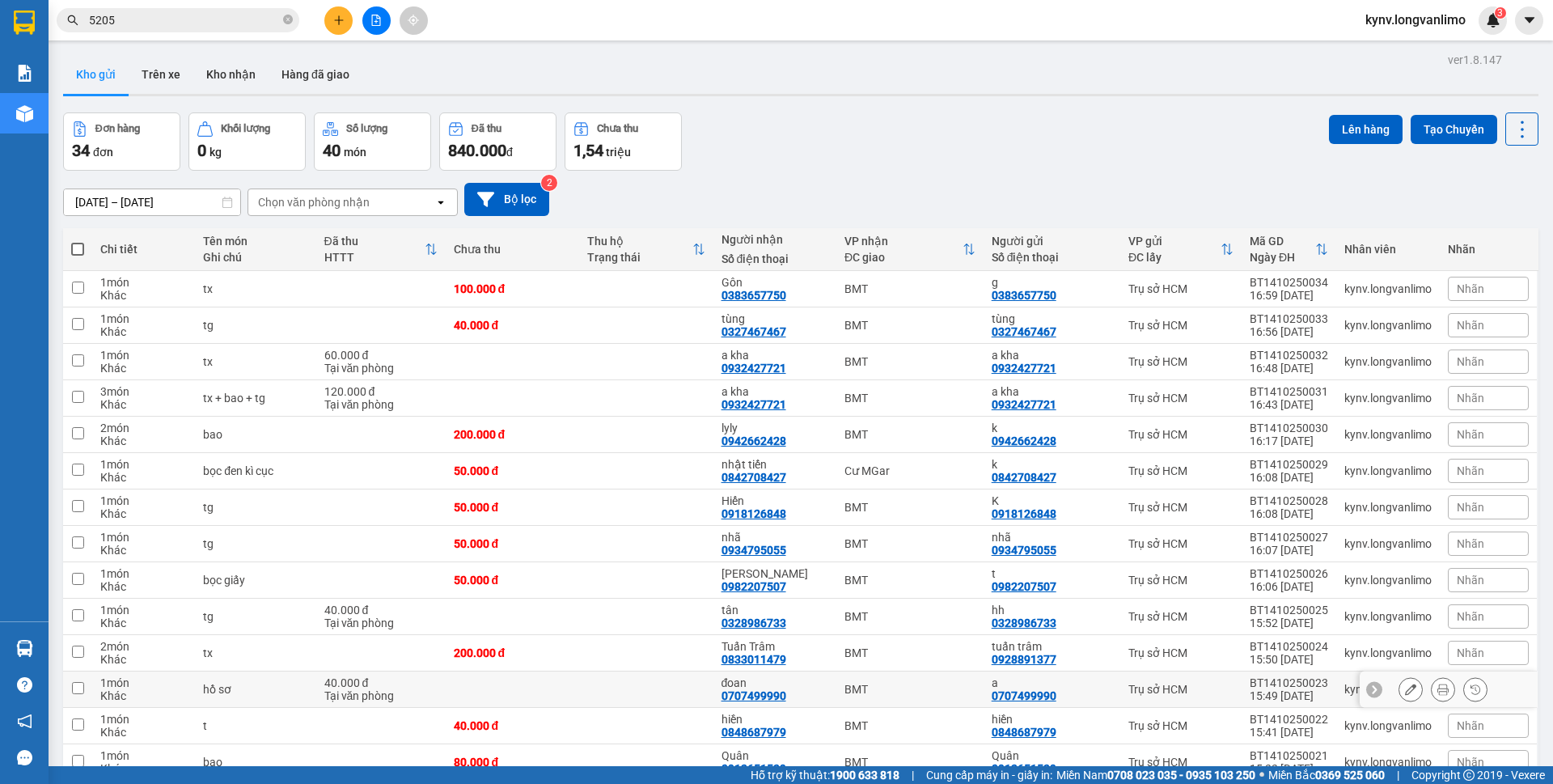
drag, startPoint x: 250, startPoint y: 694, endPoint x: 266, endPoint y: 690, distance: 16.5
click at [250, 694] on div "hồ sơ" at bounding box center [255, 689] width 104 height 13
checkbox input "true"
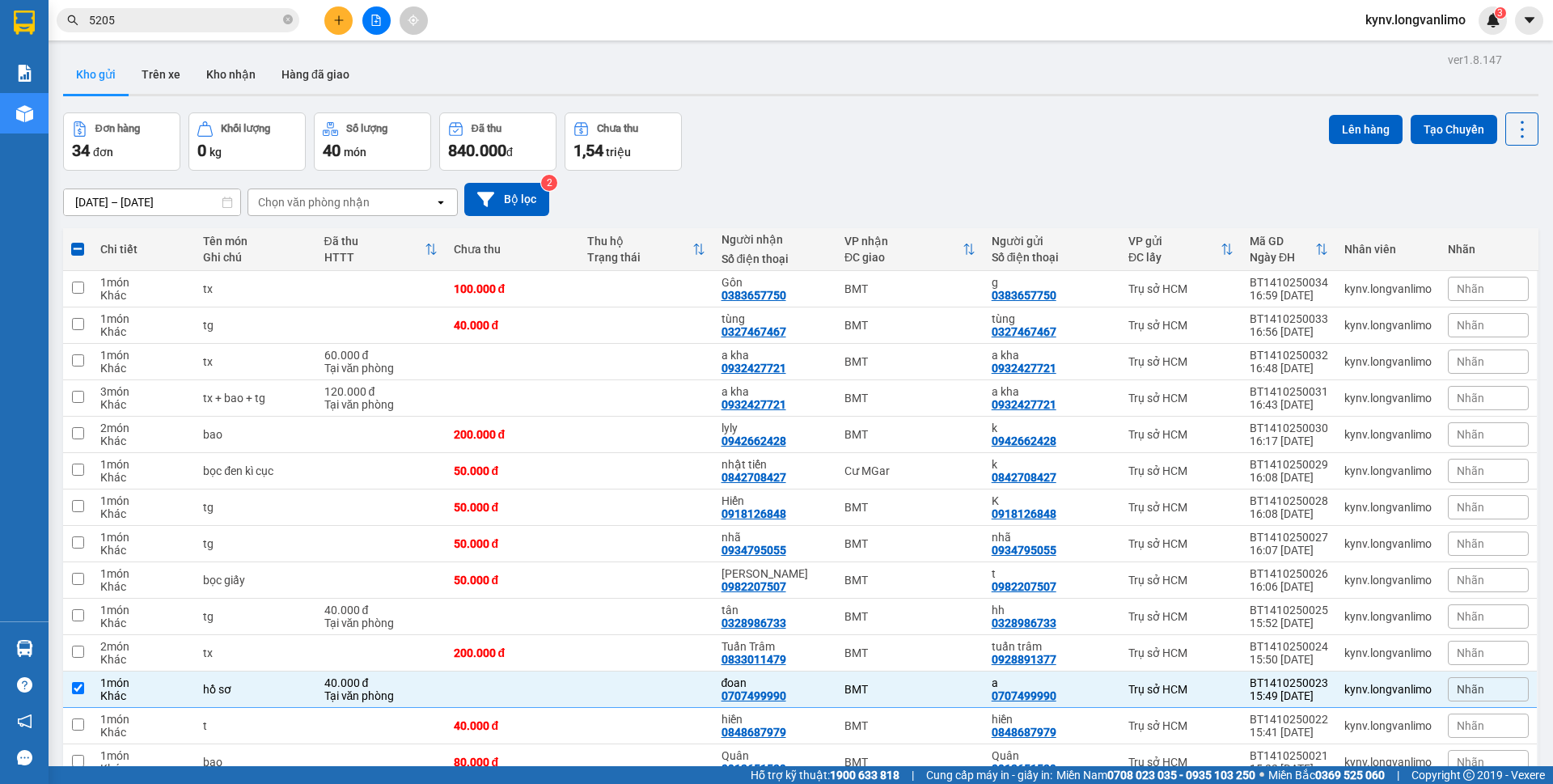
click at [173, 27] on input "5205" at bounding box center [185, 20] width 191 height 18
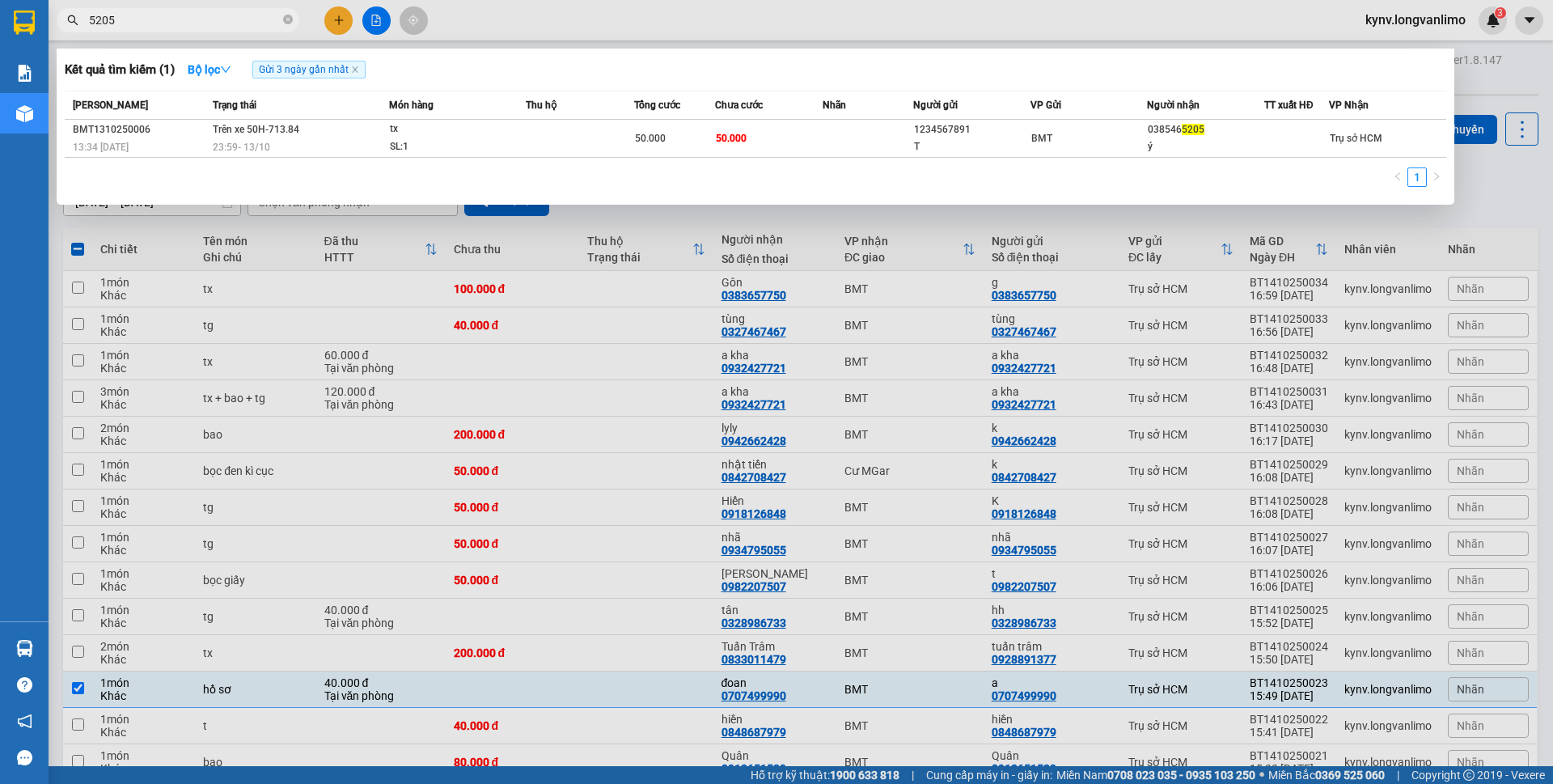
click at [173, 27] on input "5205" at bounding box center [185, 20] width 191 height 18
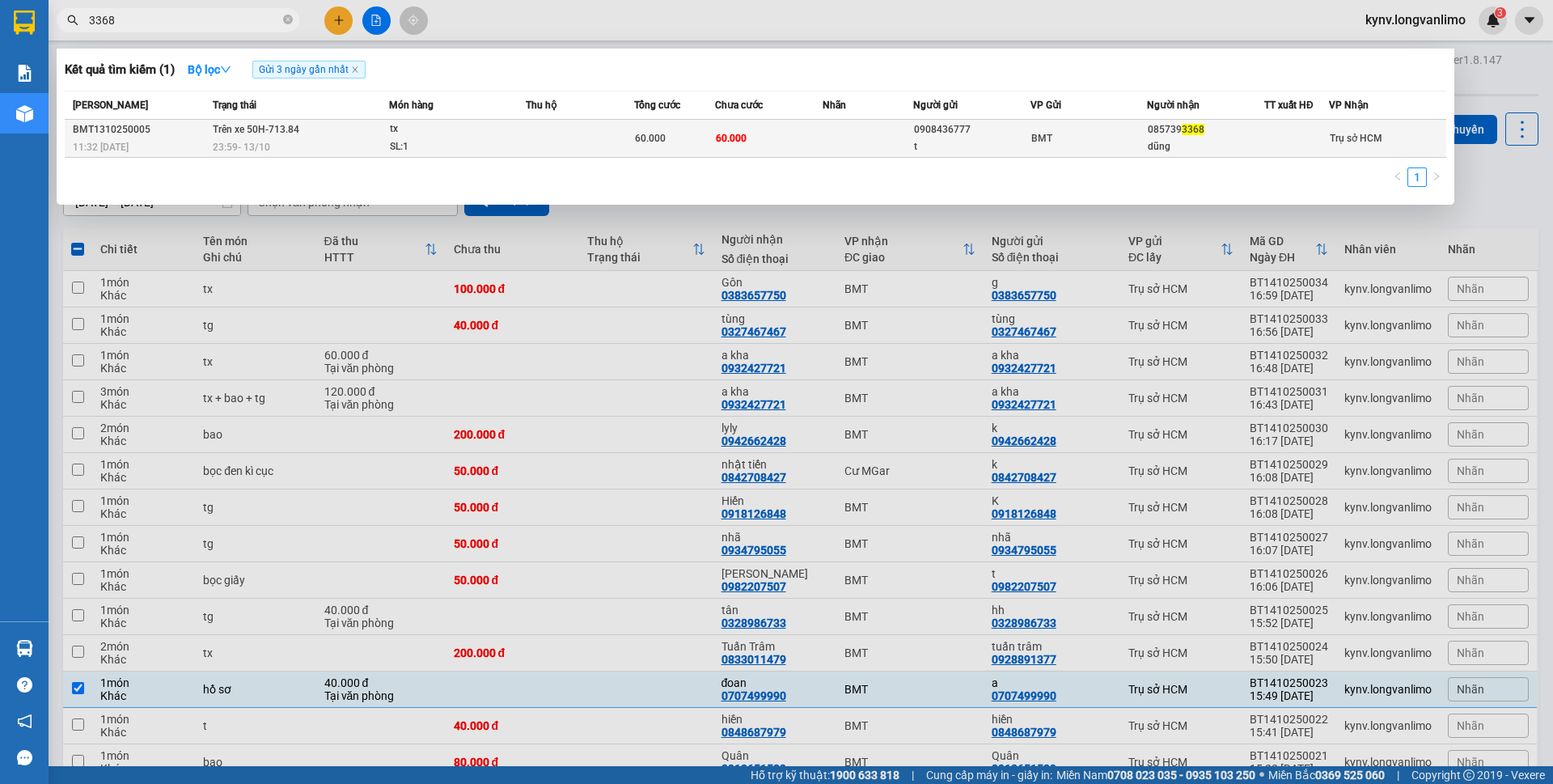
click at [770, 148] on td "60.000" at bounding box center [769, 139] width 109 height 38
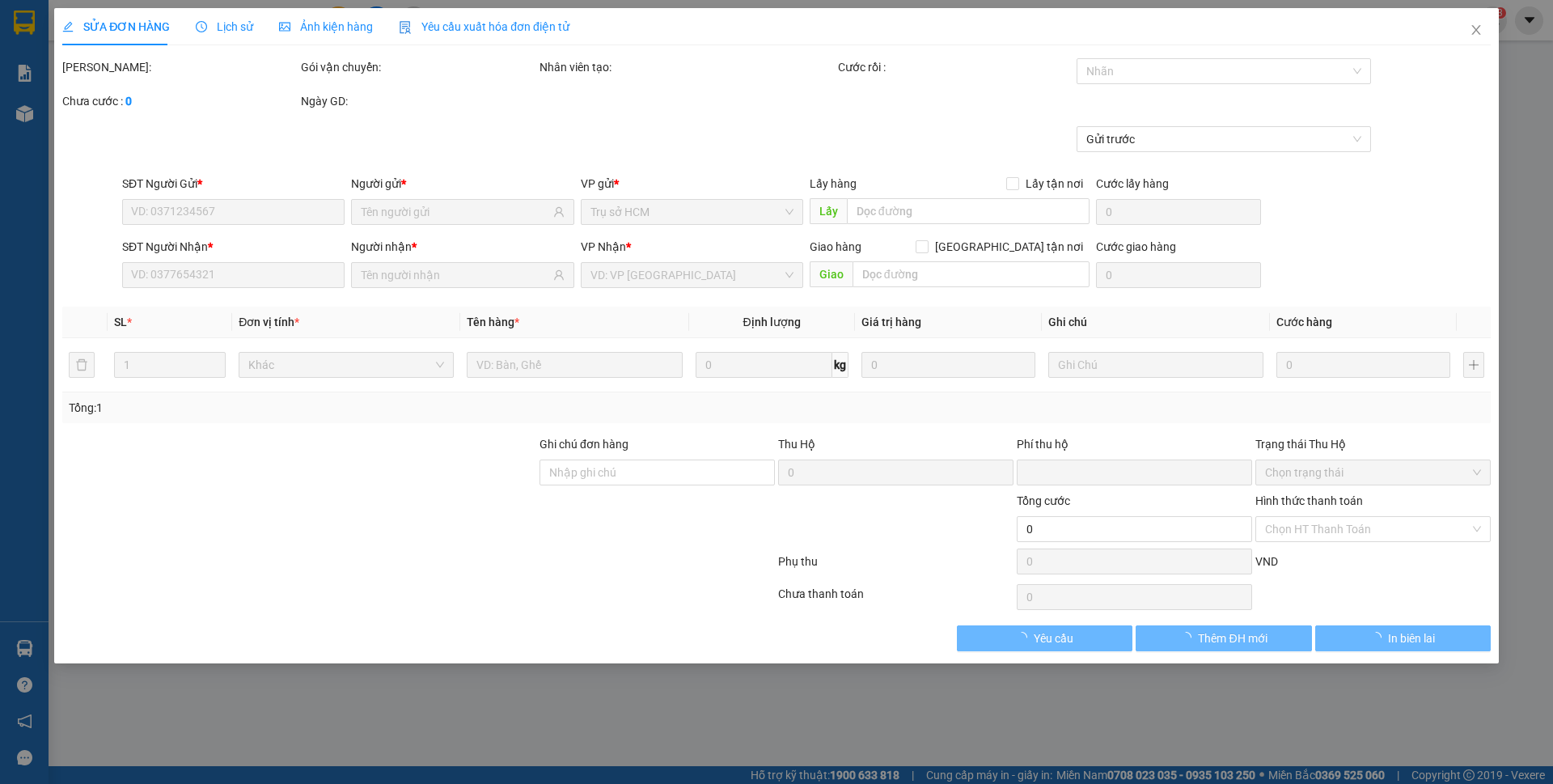
click at [324, 29] on span "Ảnh kiện hàng" at bounding box center [326, 26] width 94 height 13
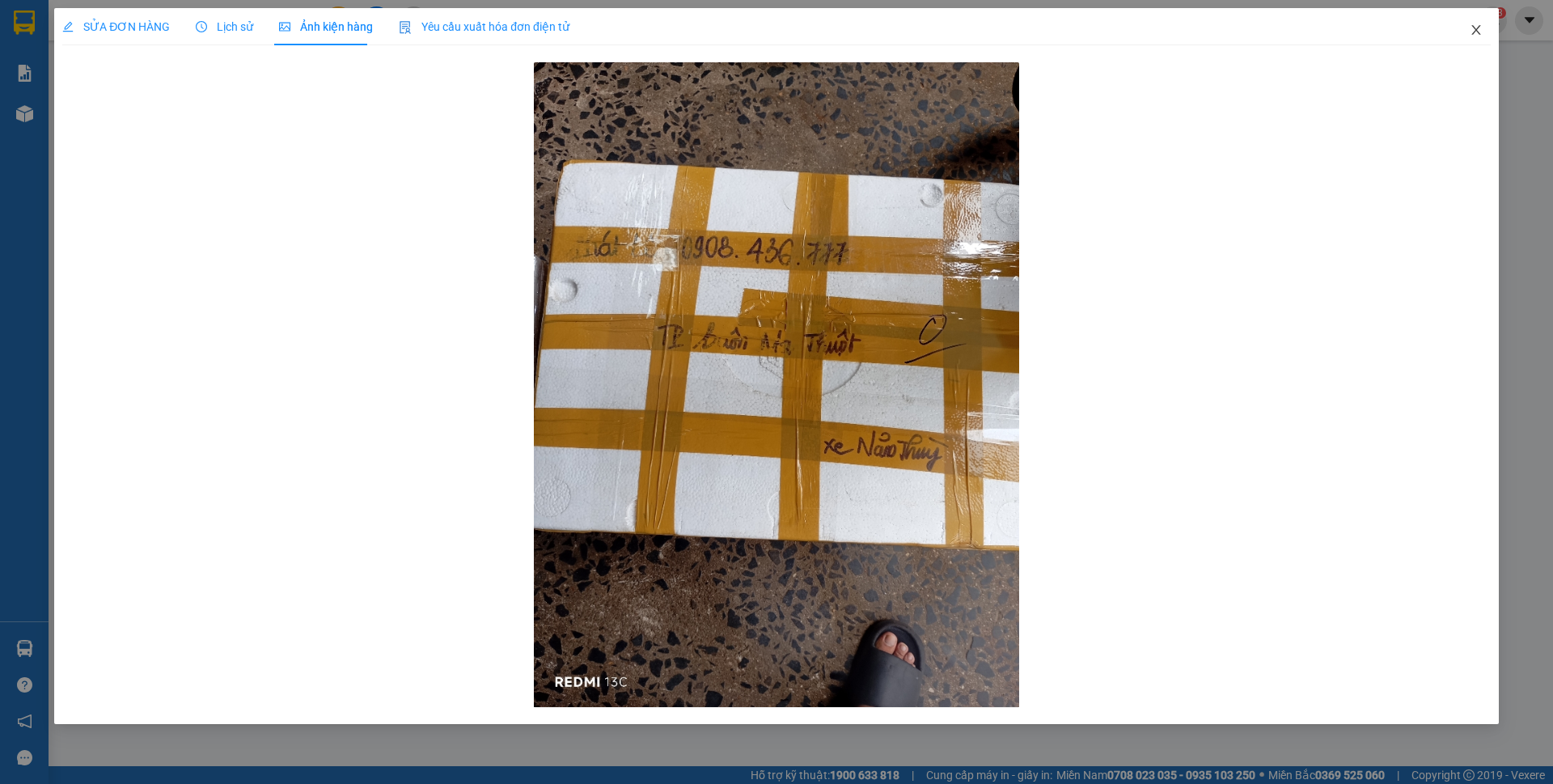
click at [1484, 33] on span "Close" at bounding box center [1476, 31] width 45 height 45
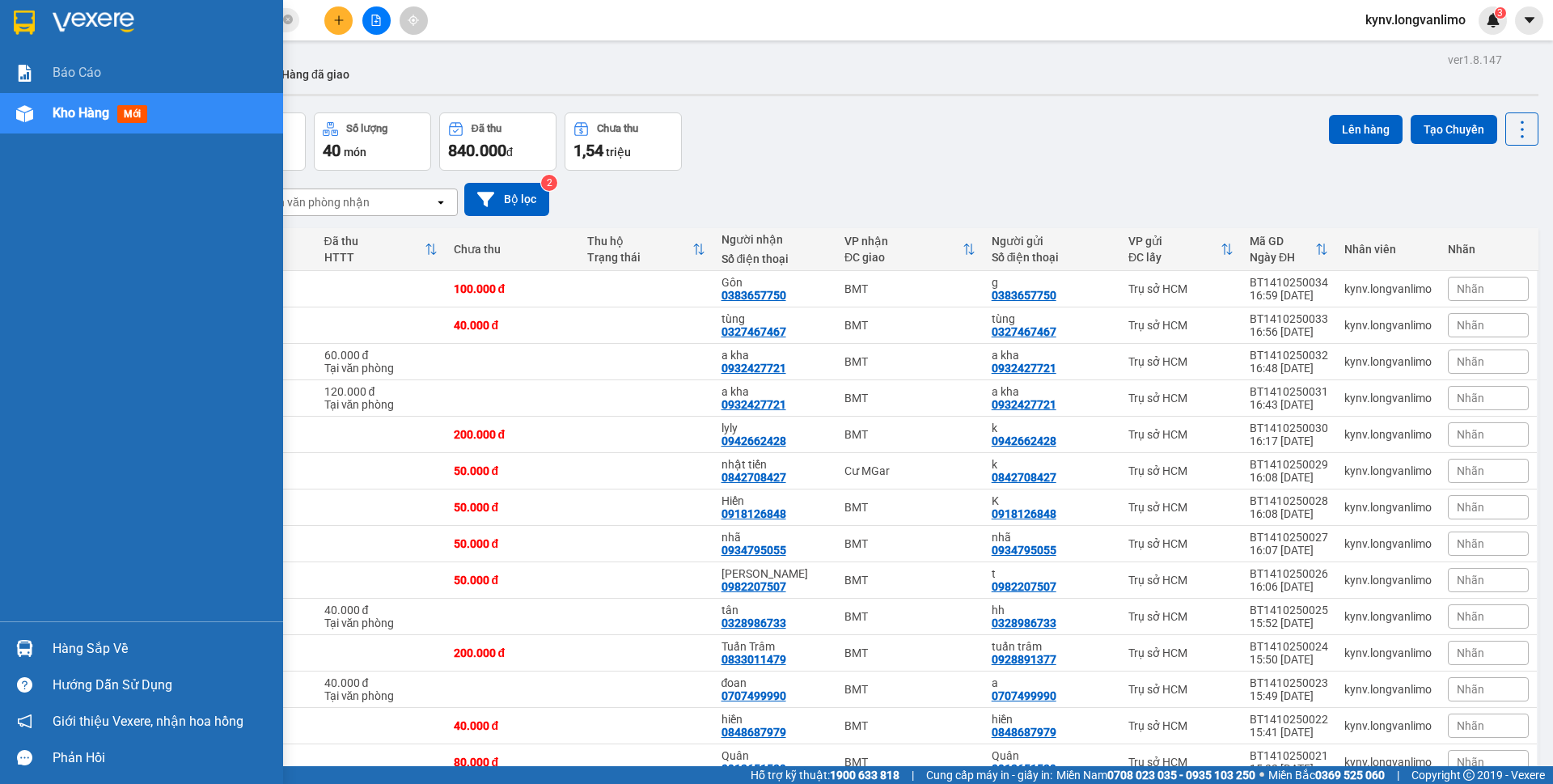
click at [28, 16] on img at bounding box center [23, 23] width 21 height 24
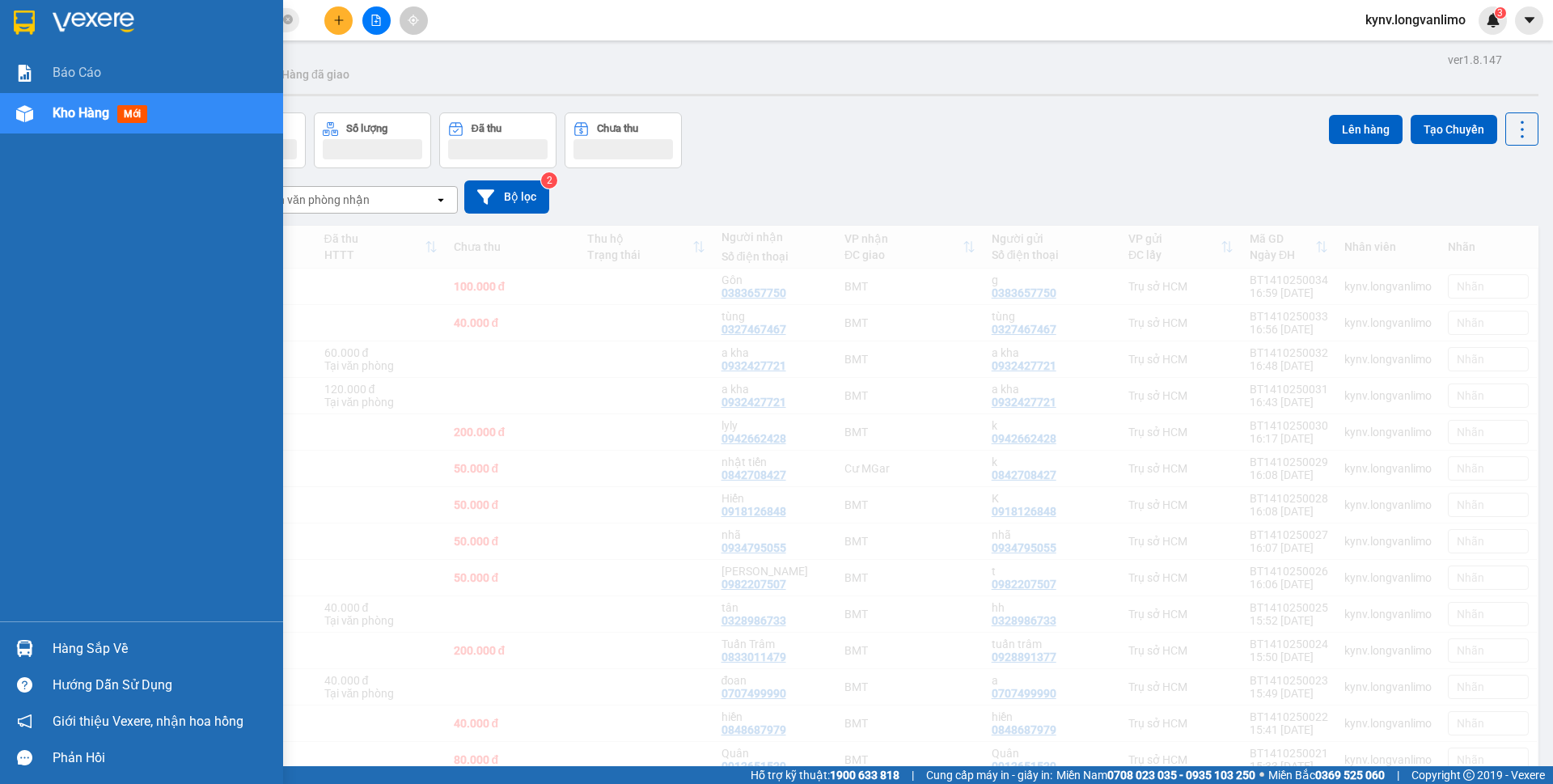
click at [30, 22] on img at bounding box center [23, 23] width 21 height 24
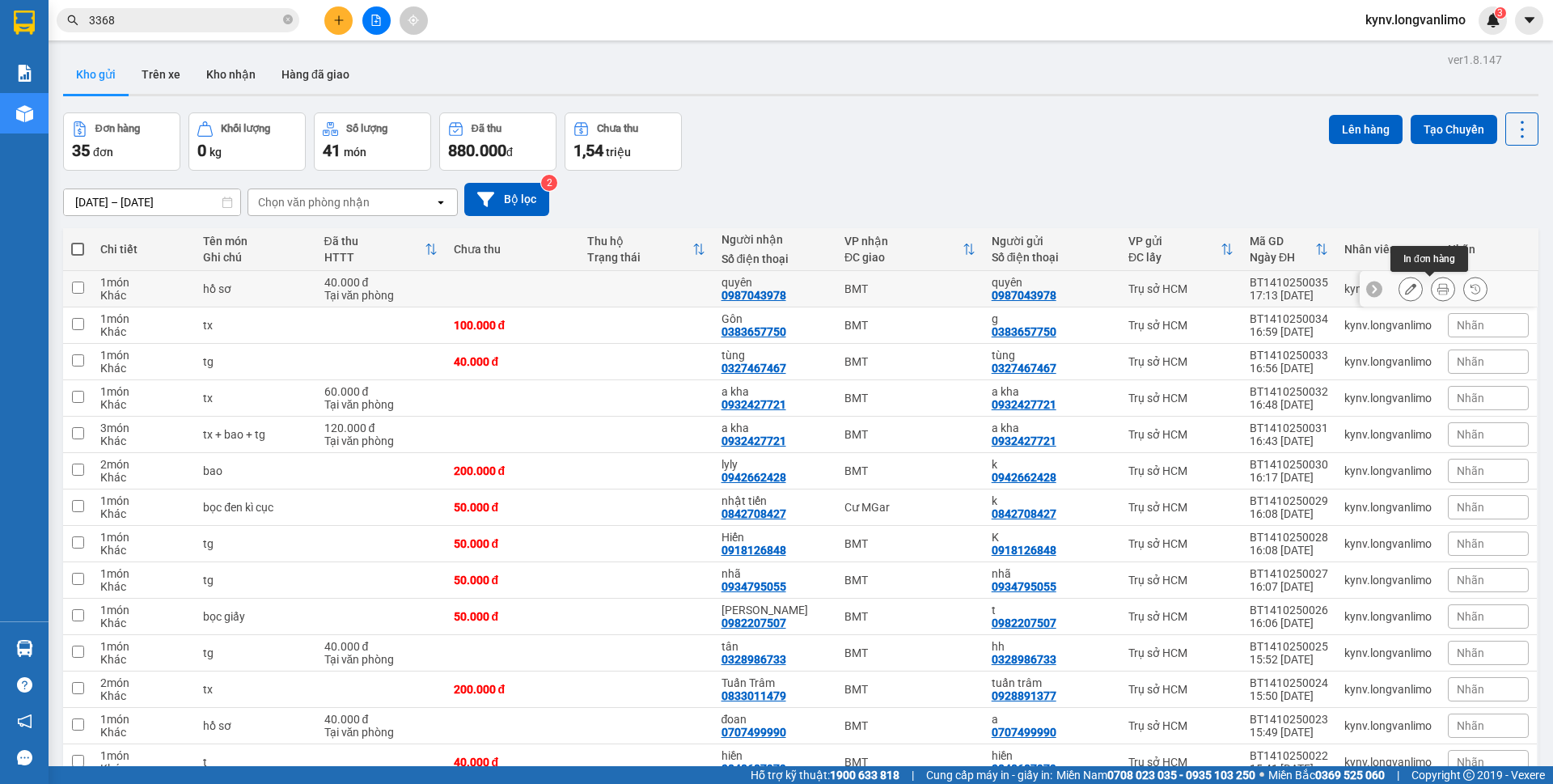
click at [1437, 290] on icon at bounding box center [1443, 289] width 12 height 12
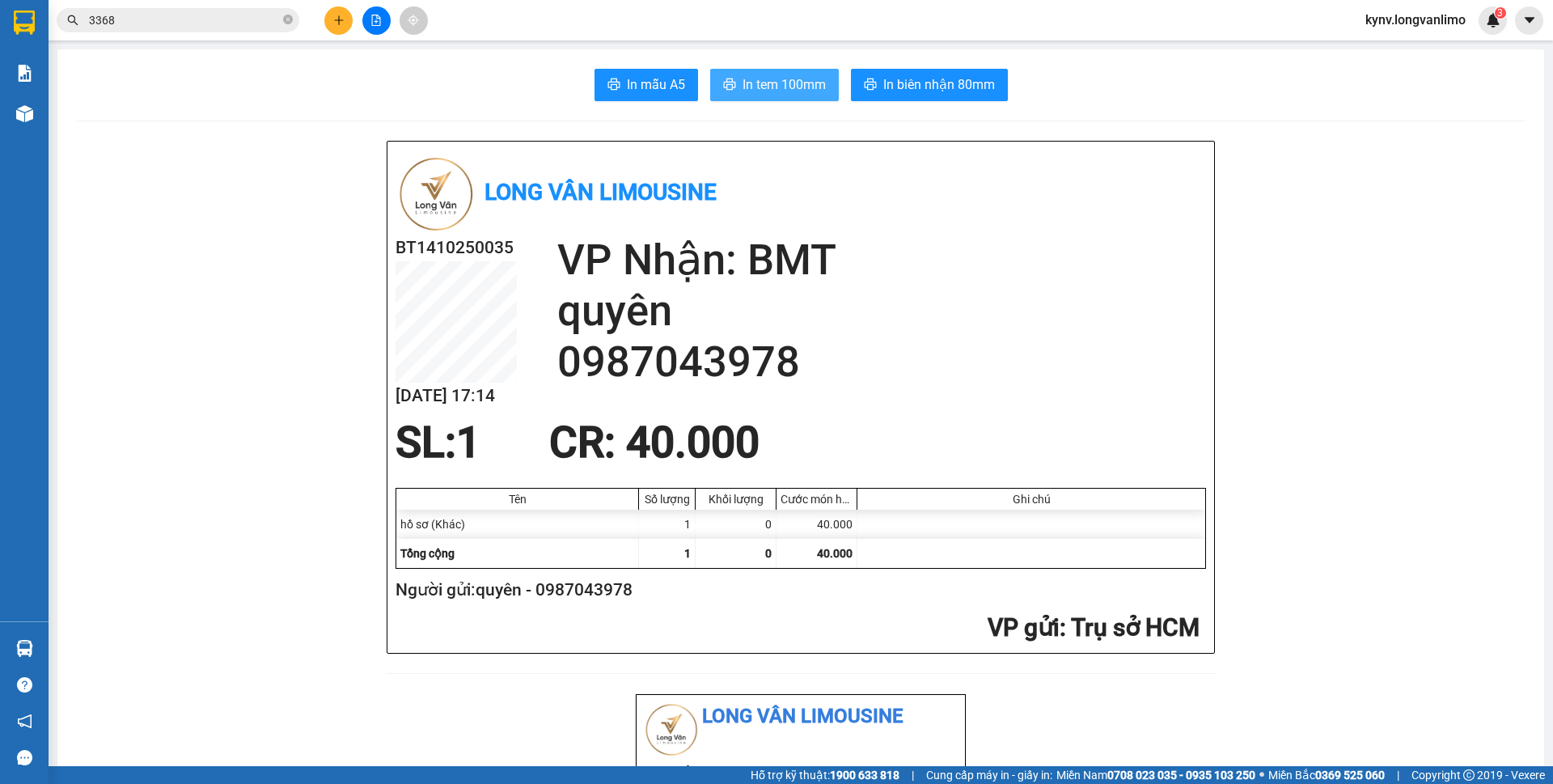
click at [780, 83] on span "In tem 100mm" at bounding box center [784, 84] width 83 height 20
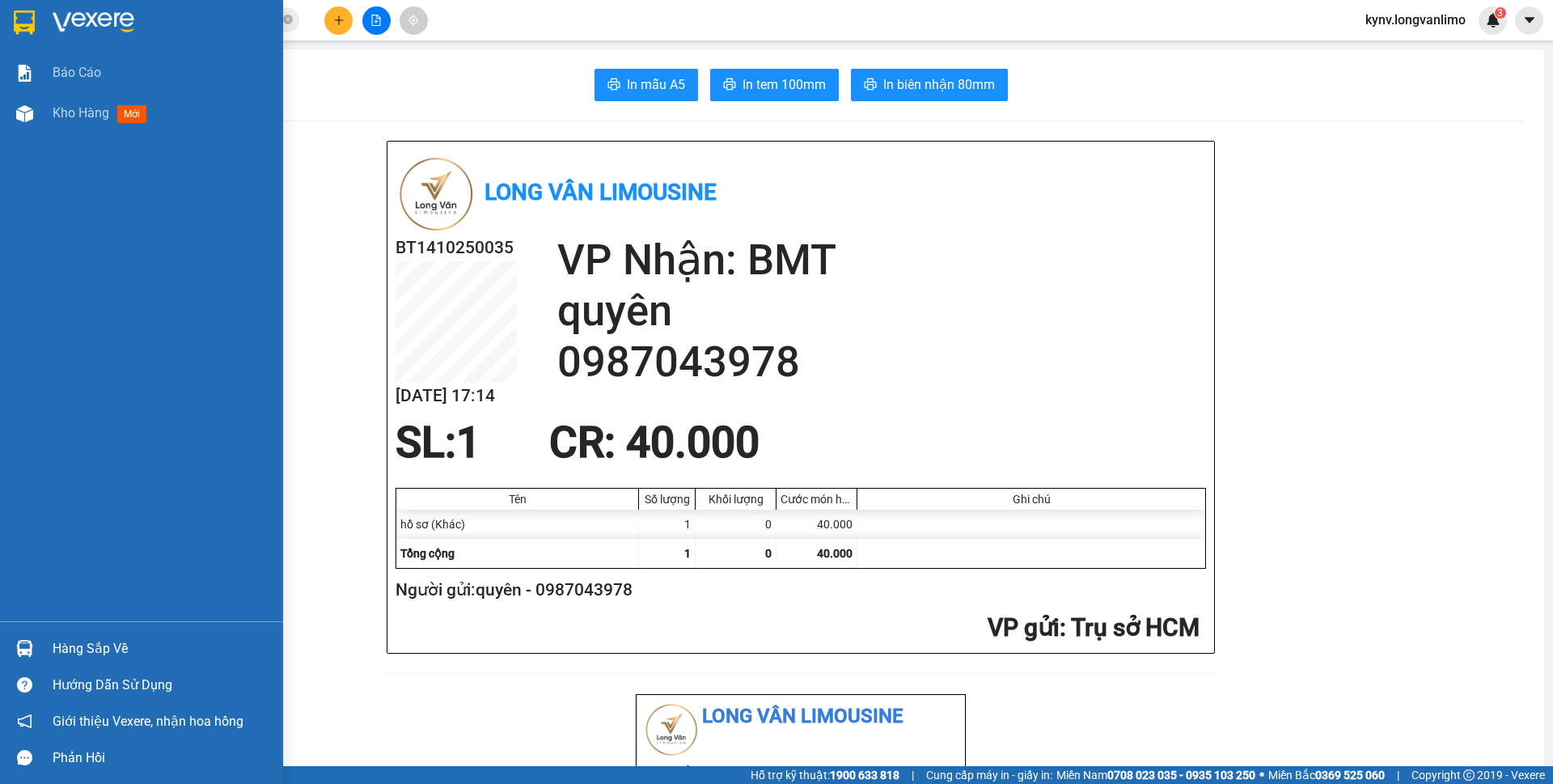
click at [18, 23] on img at bounding box center [23, 23] width 21 height 24
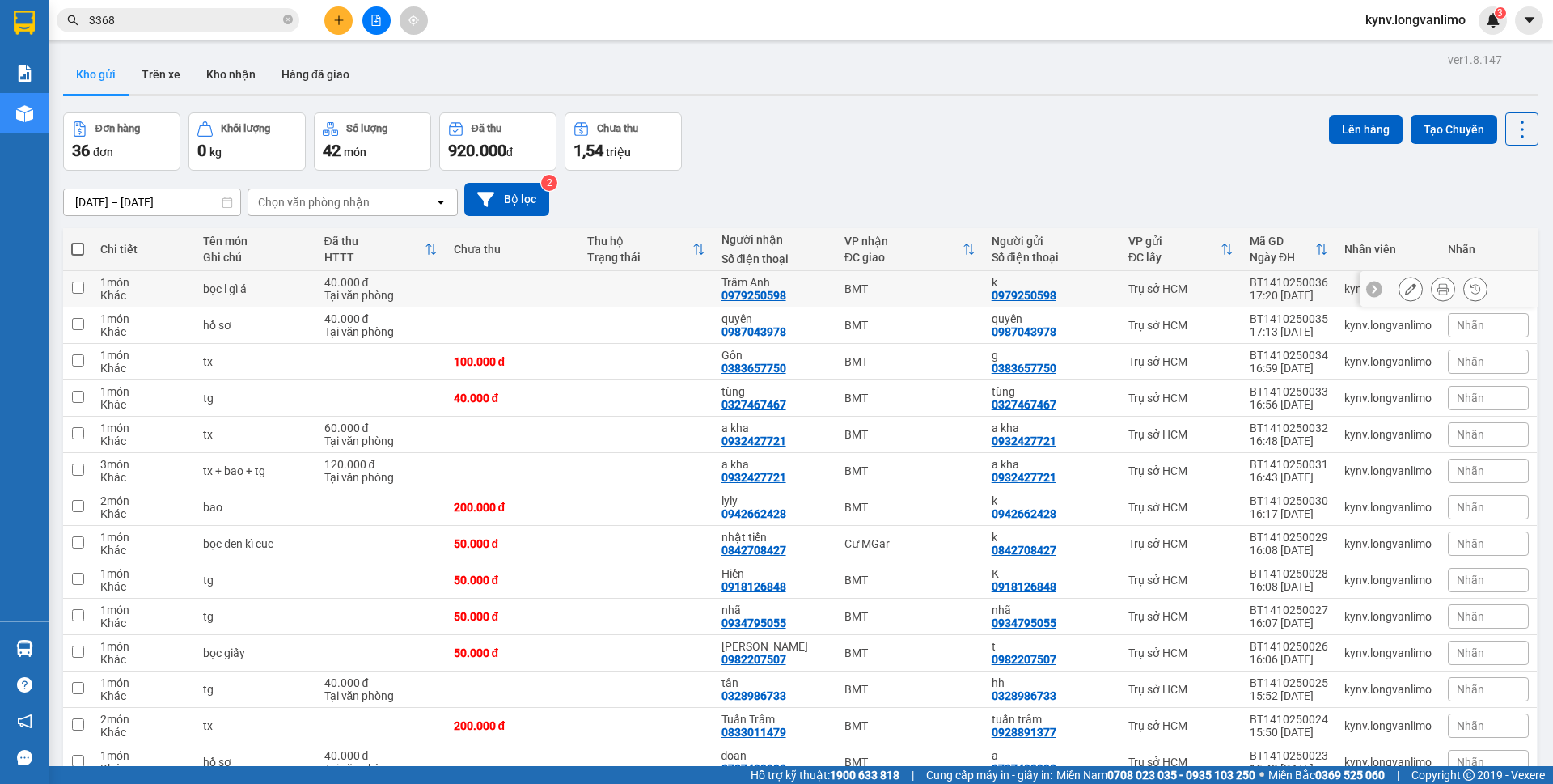
click at [1437, 285] on icon at bounding box center [1443, 289] width 12 height 12
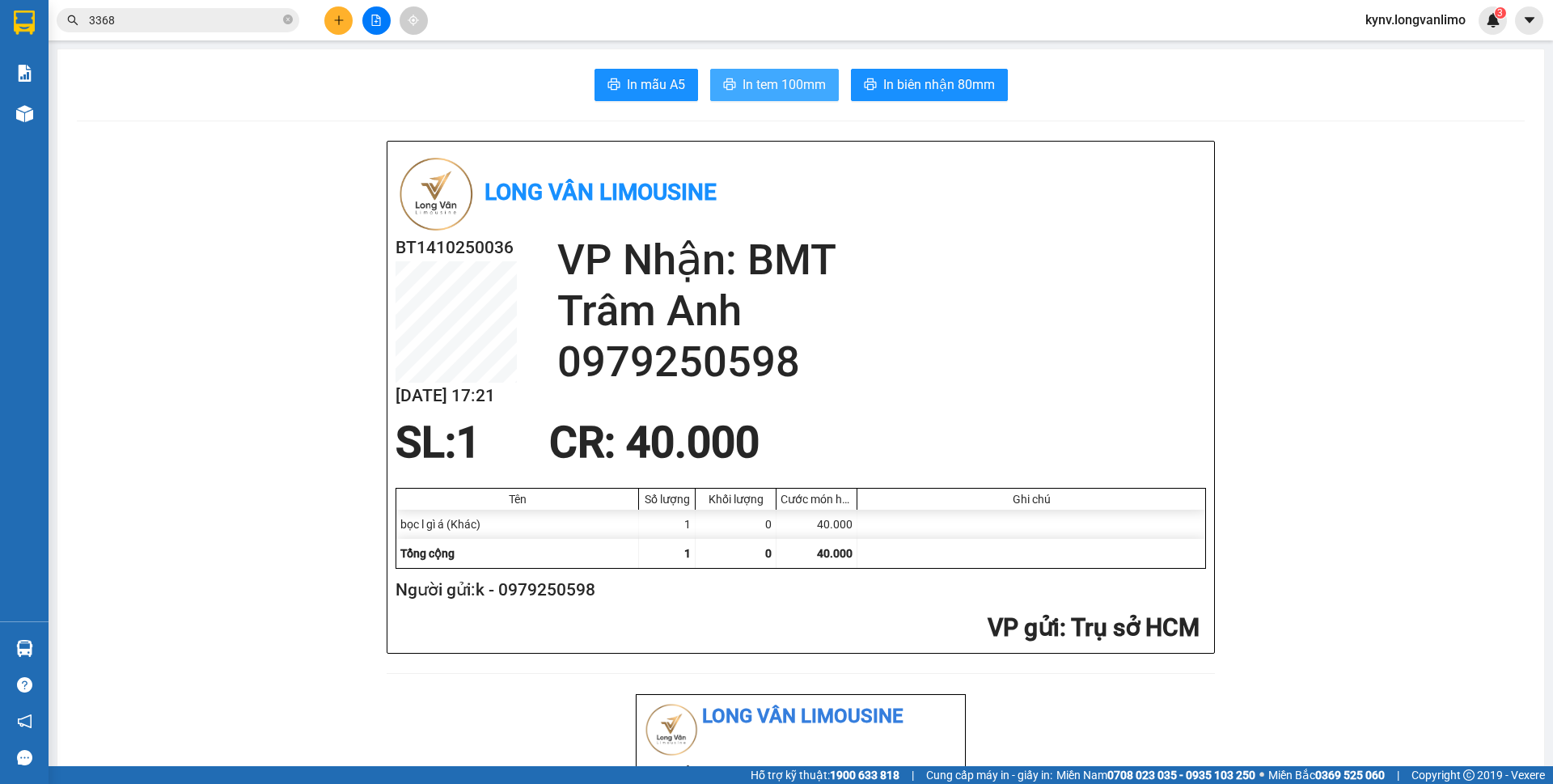
click at [823, 94] on button "In tem 100mm" at bounding box center [775, 84] width 129 height 33
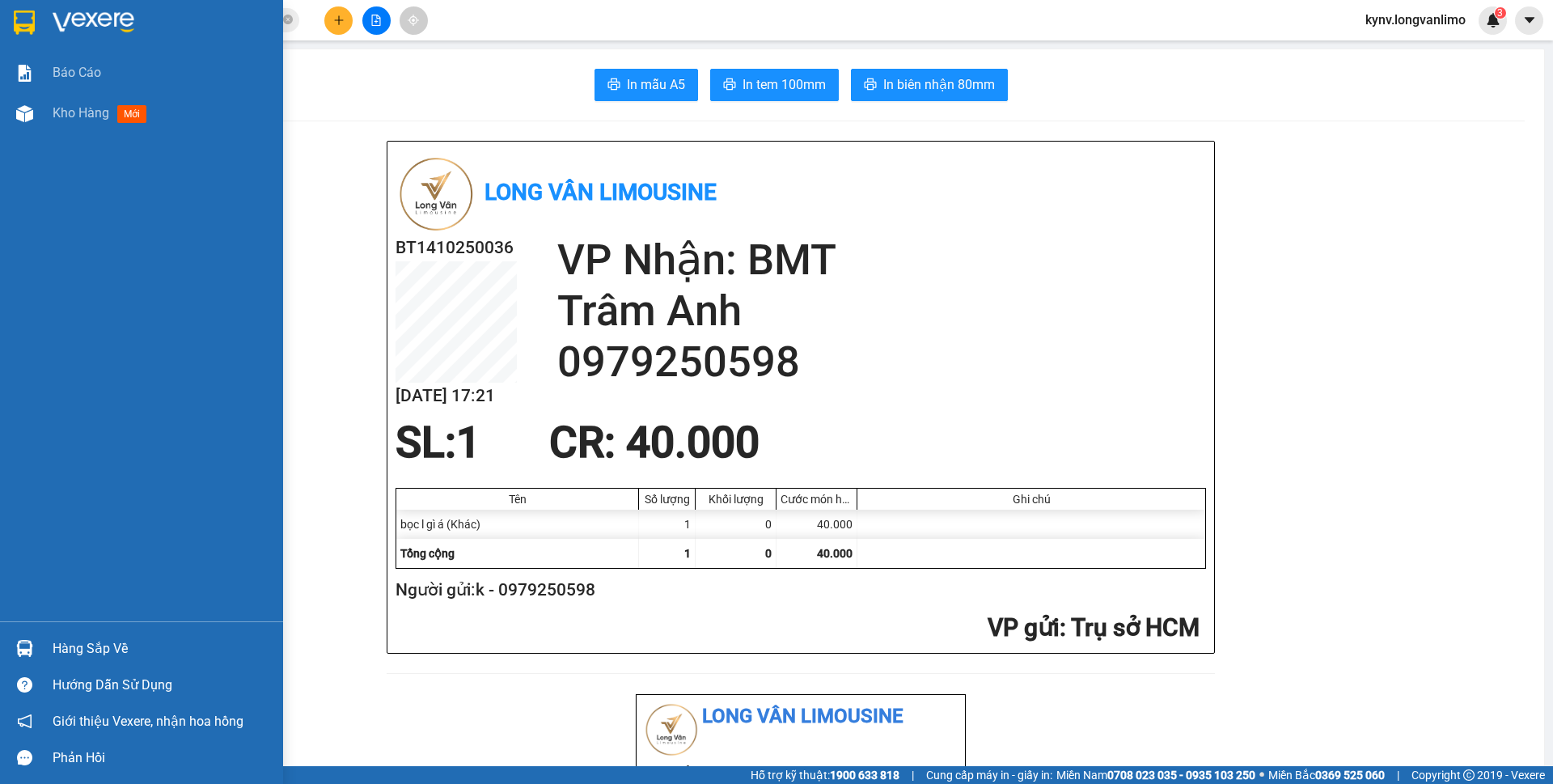
click at [24, 25] on img at bounding box center [23, 23] width 21 height 24
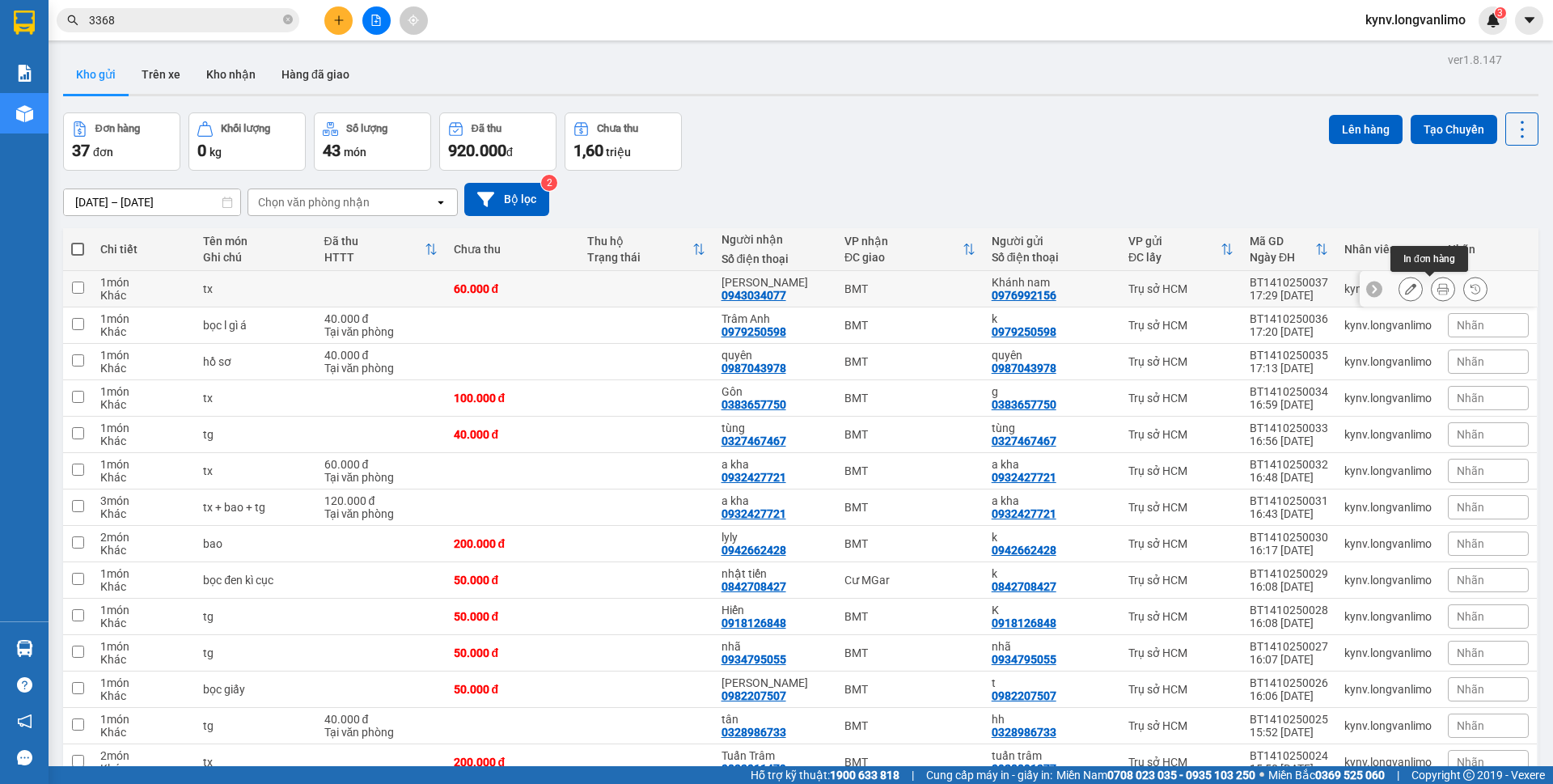
click at [1437, 291] on icon at bounding box center [1443, 289] width 12 height 12
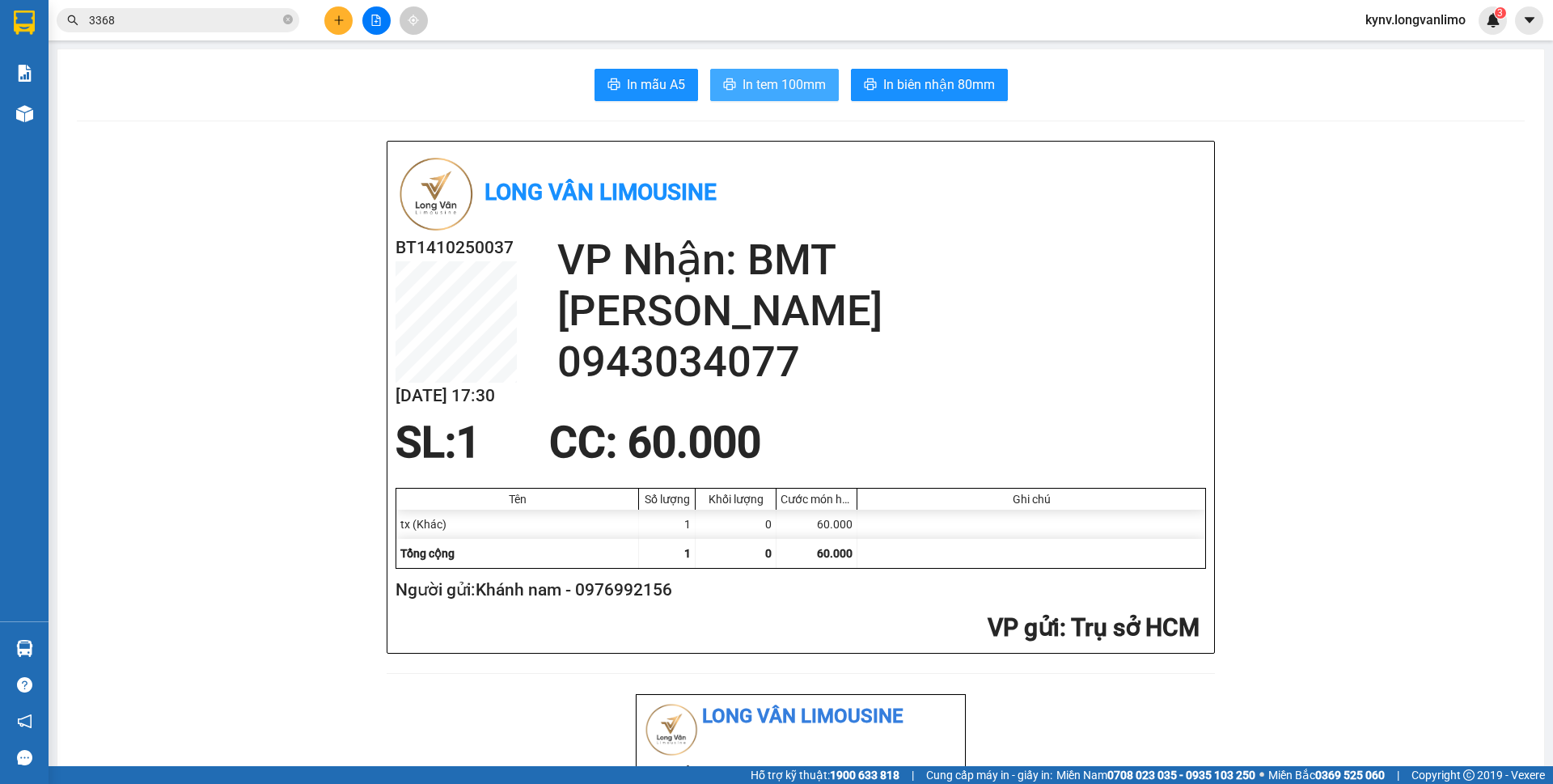
click at [776, 90] on span "In tem 100mm" at bounding box center [784, 84] width 83 height 20
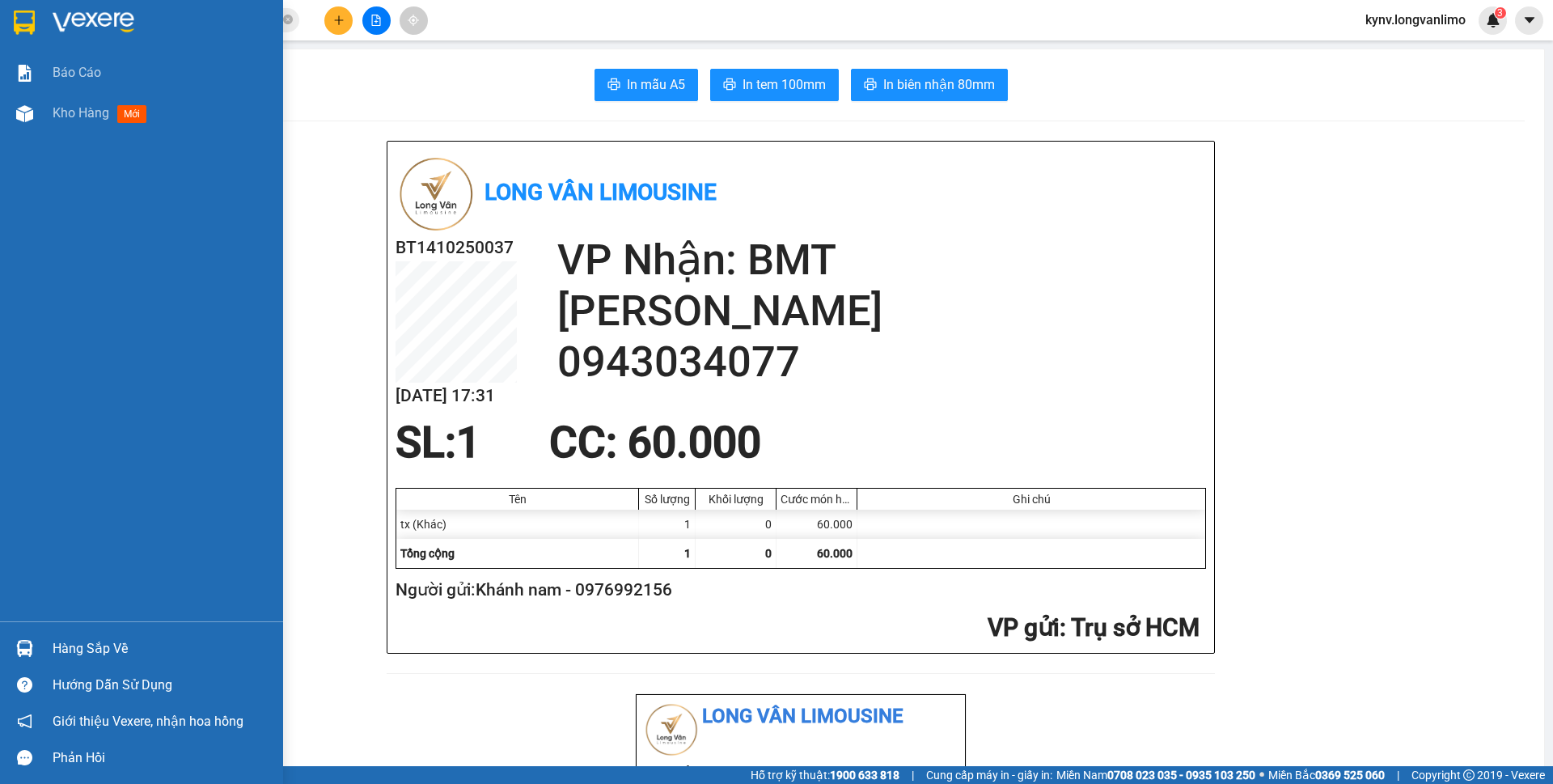
click at [35, 14] on img at bounding box center [23, 23] width 21 height 24
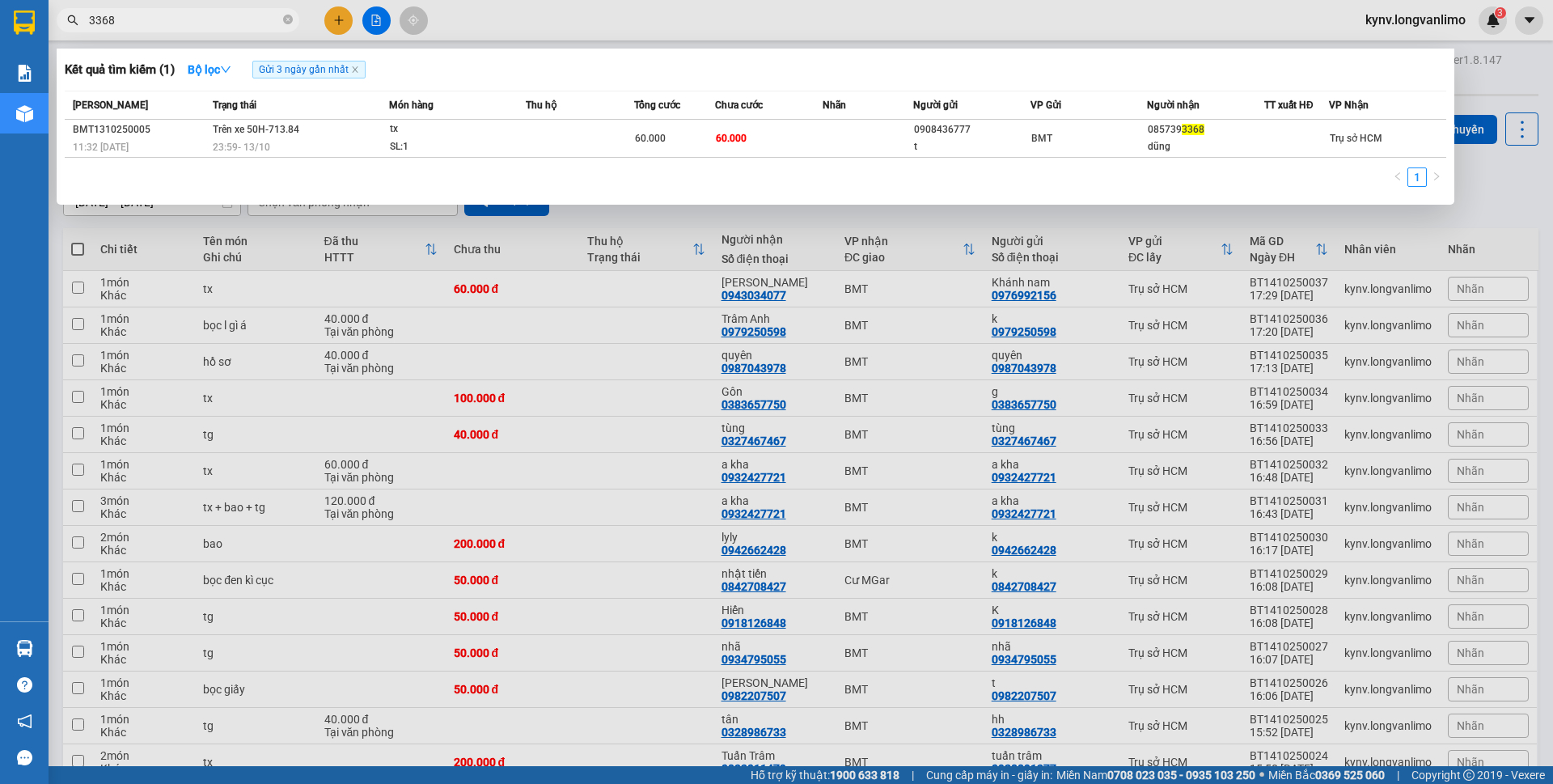
click at [133, 26] on input "3368" at bounding box center [185, 20] width 191 height 18
click at [180, 19] on input "3368" at bounding box center [185, 20] width 191 height 18
drag, startPoint x: 180, startPoint y: 19, endPoint x: 491, endPoint y: 13, distance: 311.1
click at [491, 13] on div at bounding box center [776, 392] width 1553 height 784
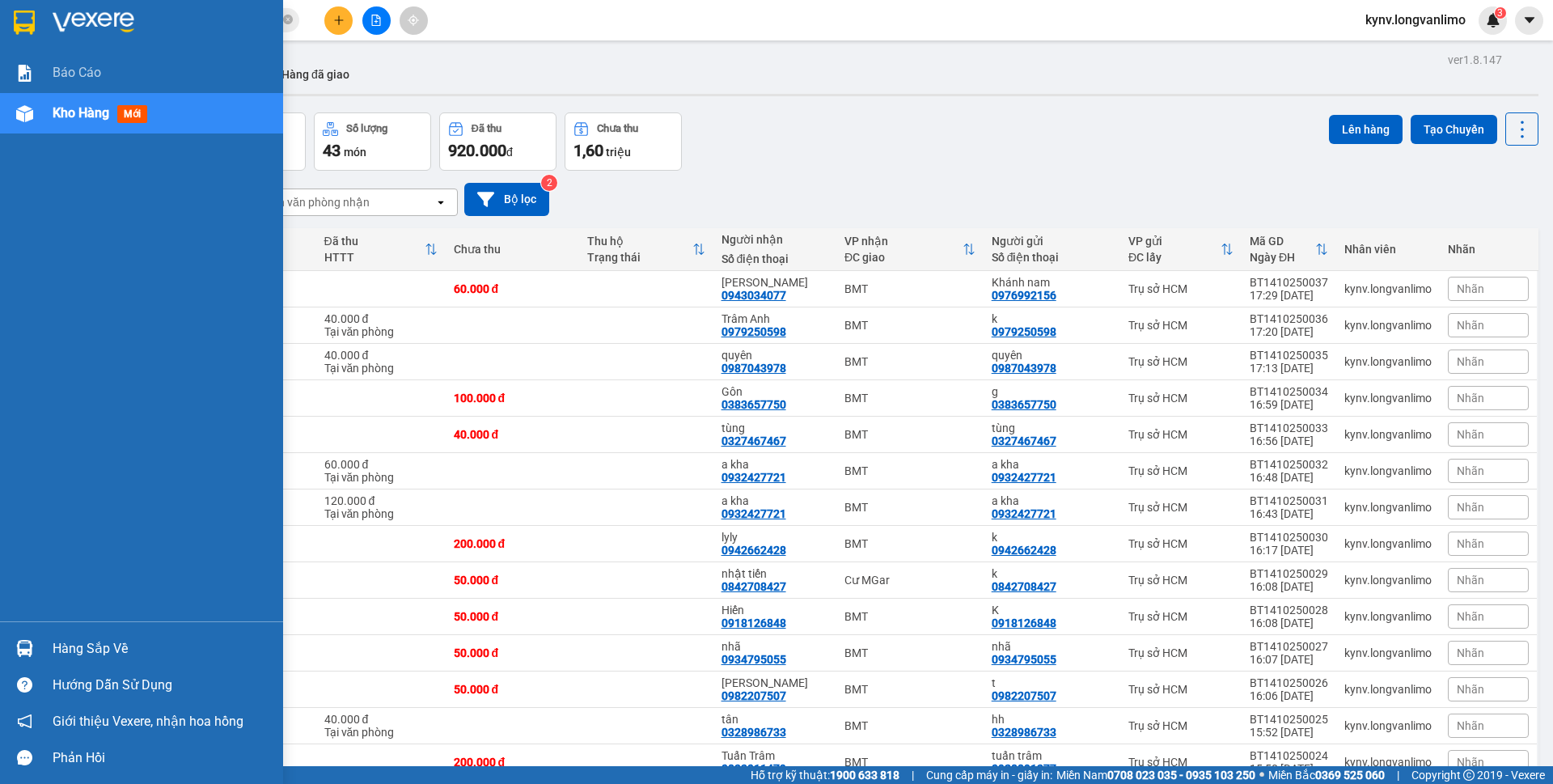
click at [21, 21] on img at bounding box center [23, 23] width 21 height 24
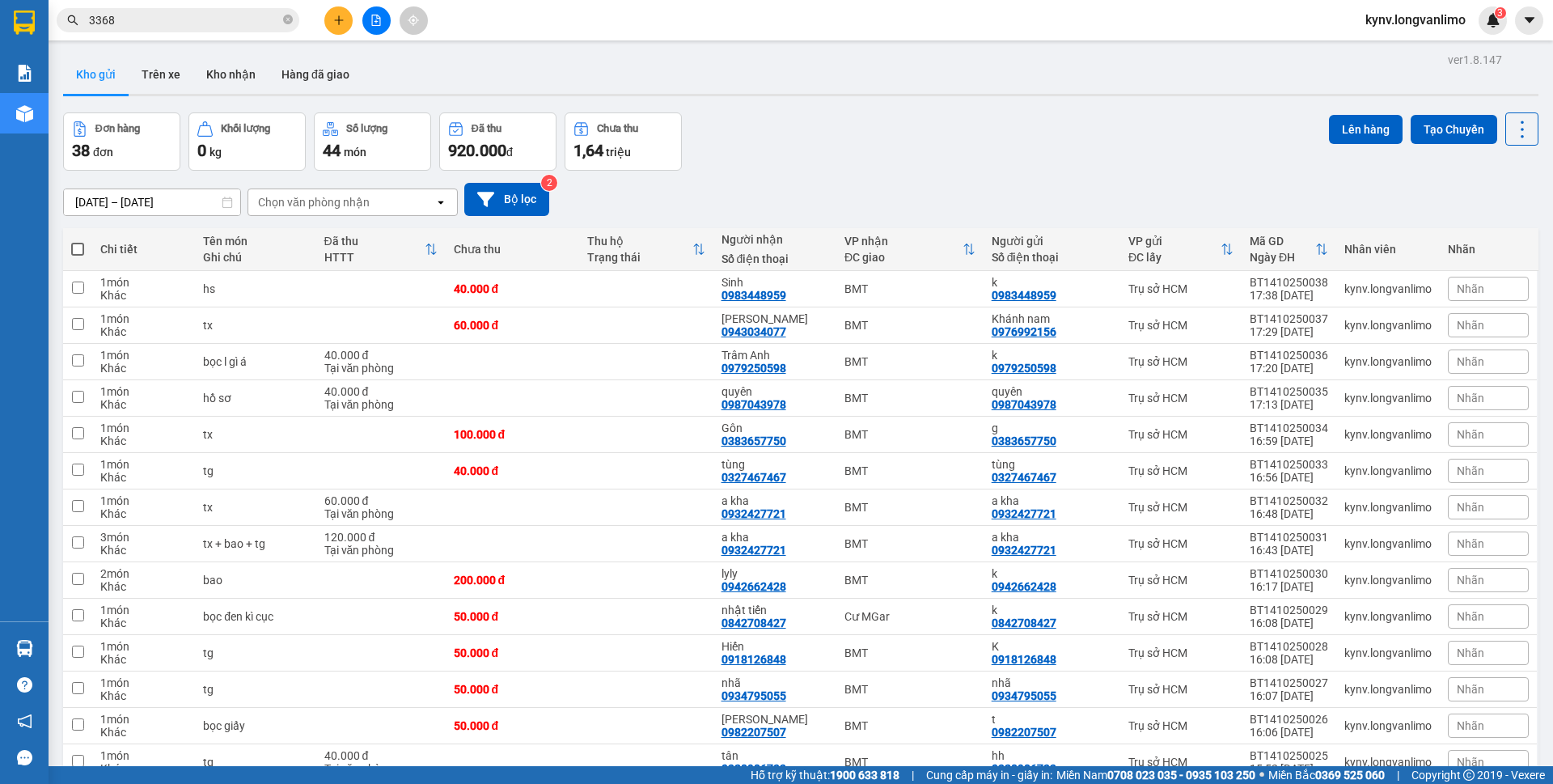
click at [994, 158] on div "Đơn hàng 38 đơn Khối lượng 0 kg Số lượng 44 món Đã thu 920.000 đ Chưa thu 1,64 …" at bounding box center [801, 142] width 1475 height 58
click at [1437, 291] on icon at bounding box center [1443, 289] width 12 height 12
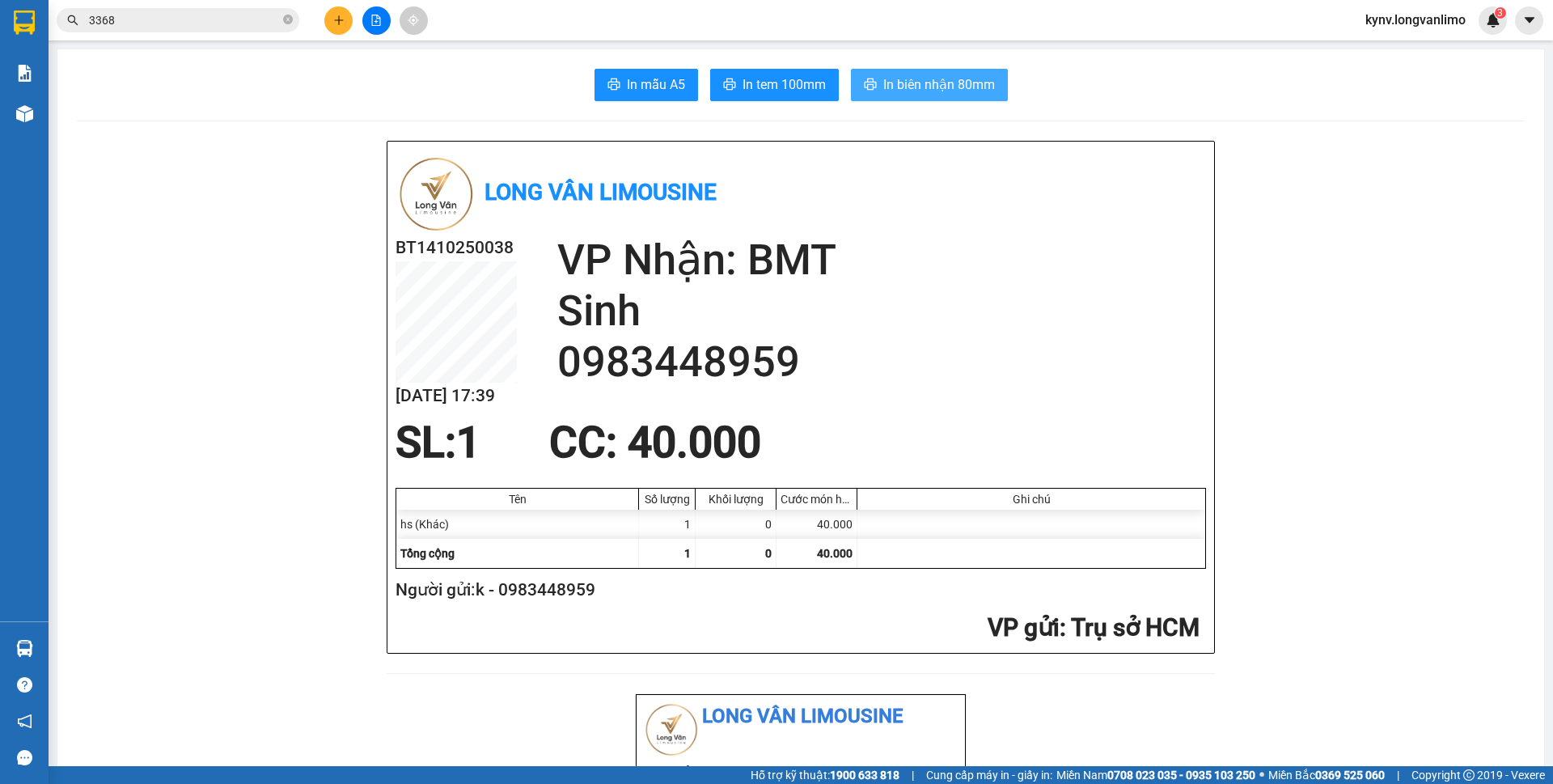
click at [908, 95] on button "In biên nhận 80mm" at bounding box center [929, 84] width 157 height 33
click at [760, 84] on span "In tem 100mm" at bounding box center [784, 84] width 83 height 20
click at [134, 18] on input "3368" at bounding box center [185, 20] width 191 height 18
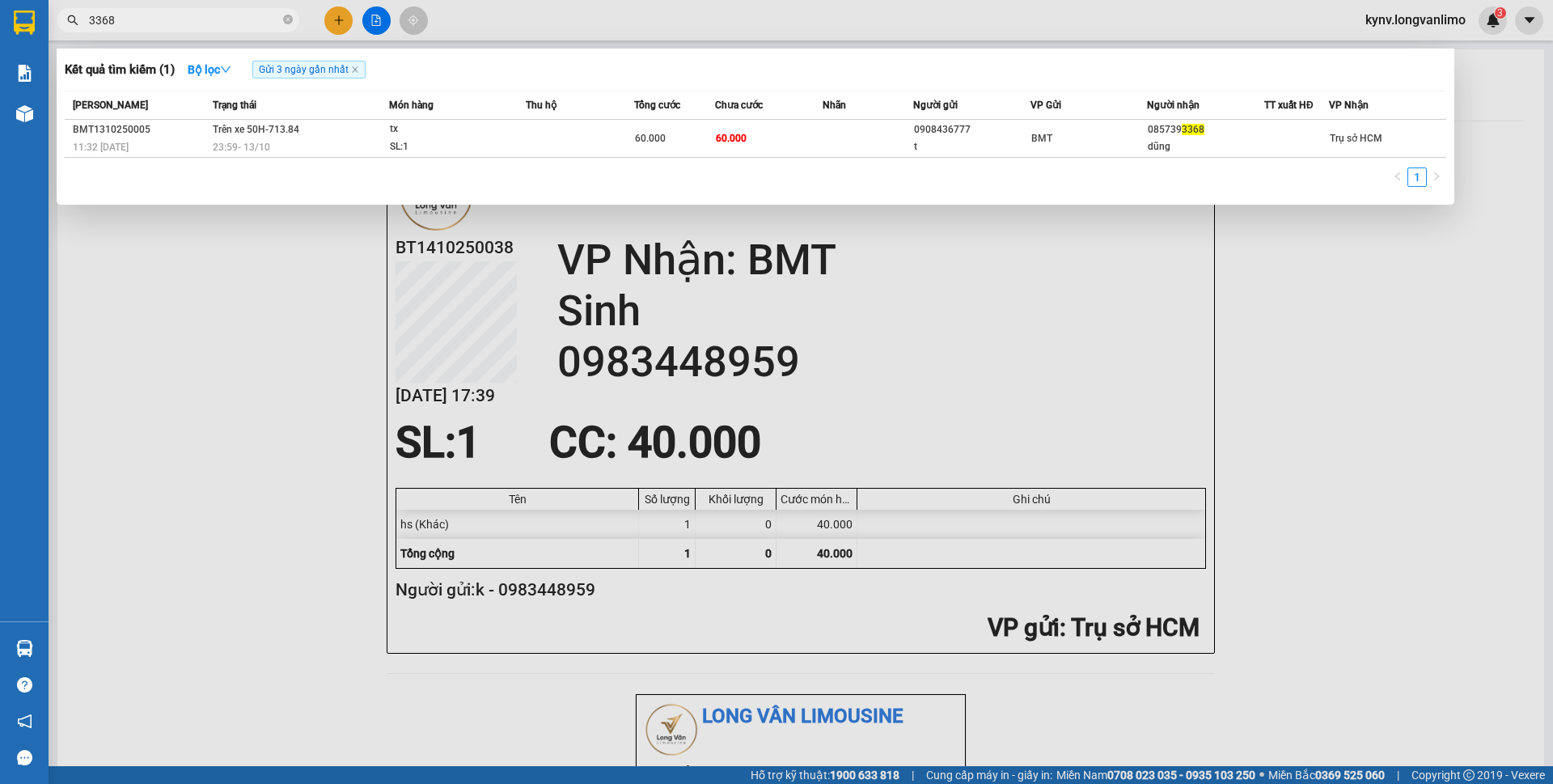
click at [134, 18] on input "3368" at bounding box center [185, 20] width 191 height 18
paste input "BT1310250079"
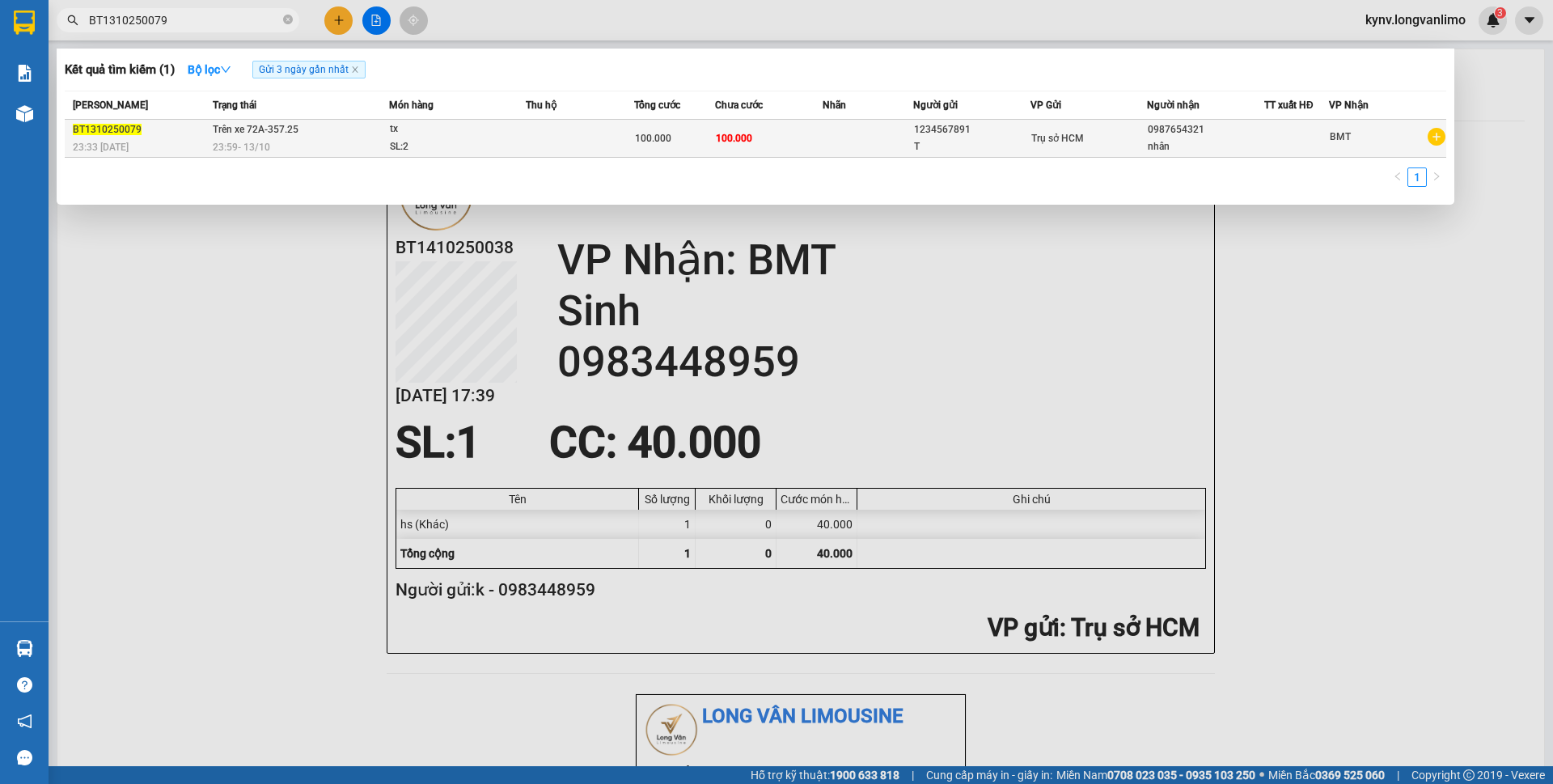
type input "BT1310250079"
click at [833, 138] on td at bounding box center [868, 139] width 90 height 38
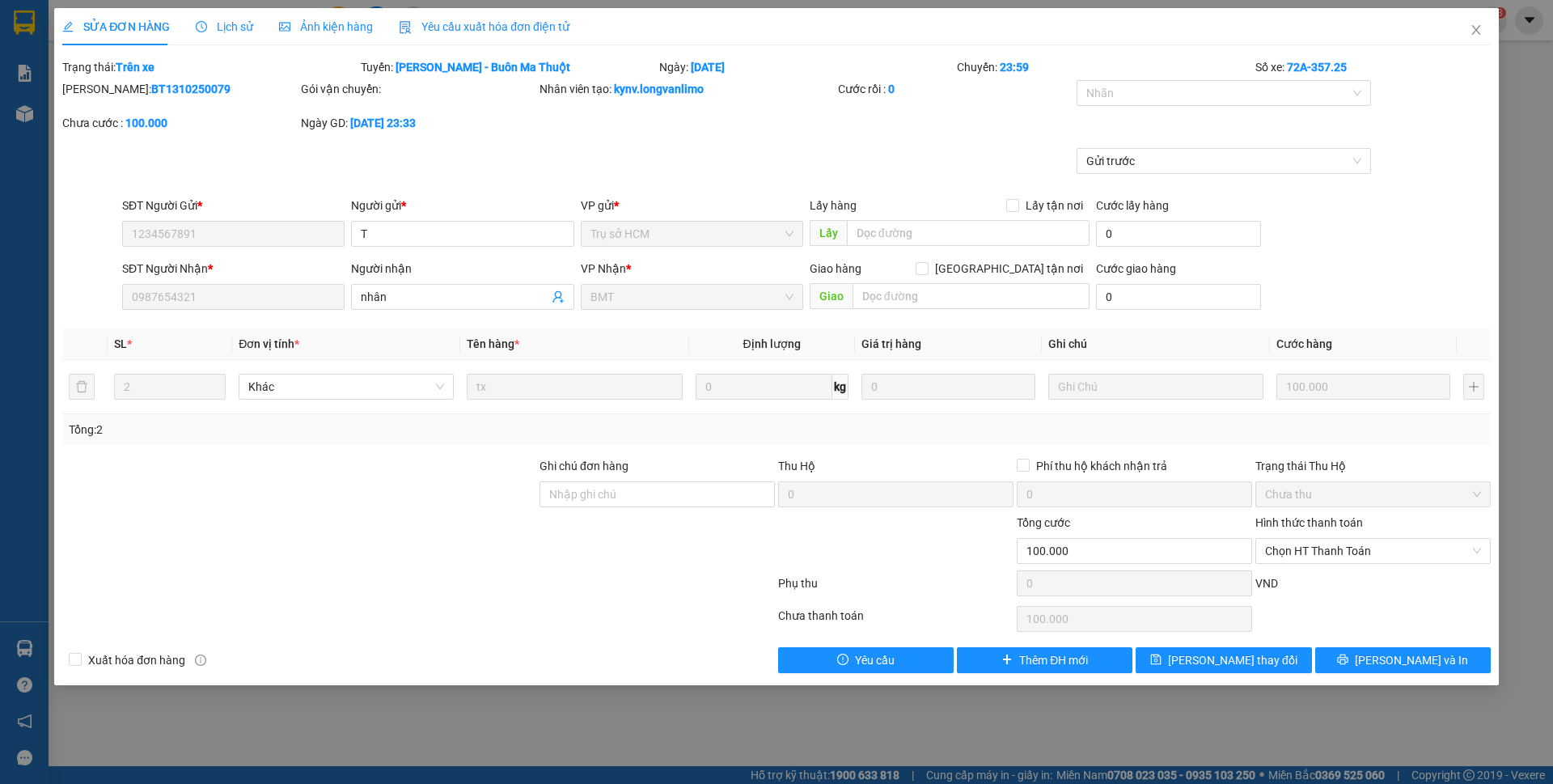
type input "1234567891"
type input "0987654321"
type input "0"
type input "100.000"
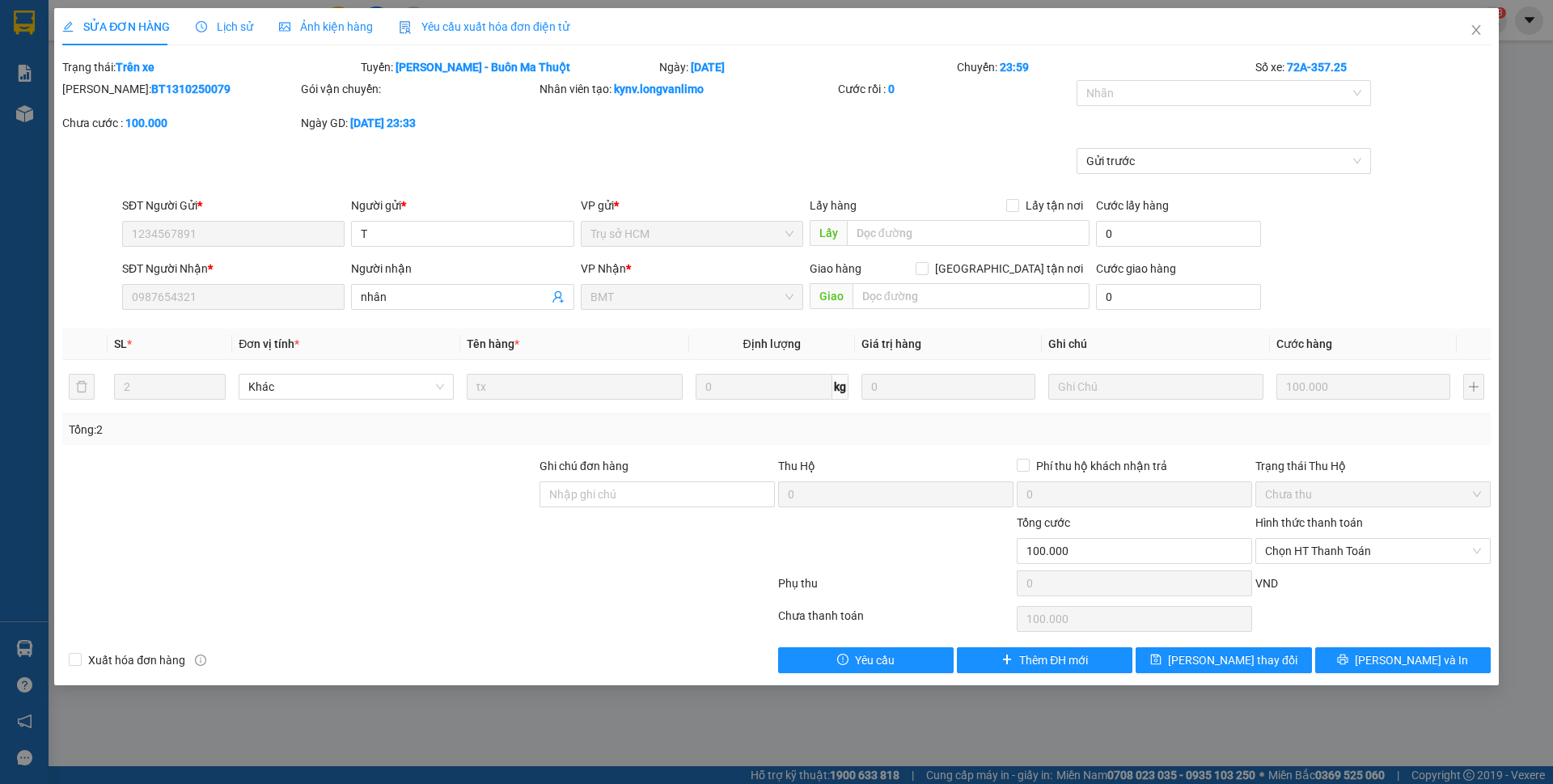
click at [316, 27] on span "Ảnh kiện hàng" at bounding box center [326, 26] width 94 height 13
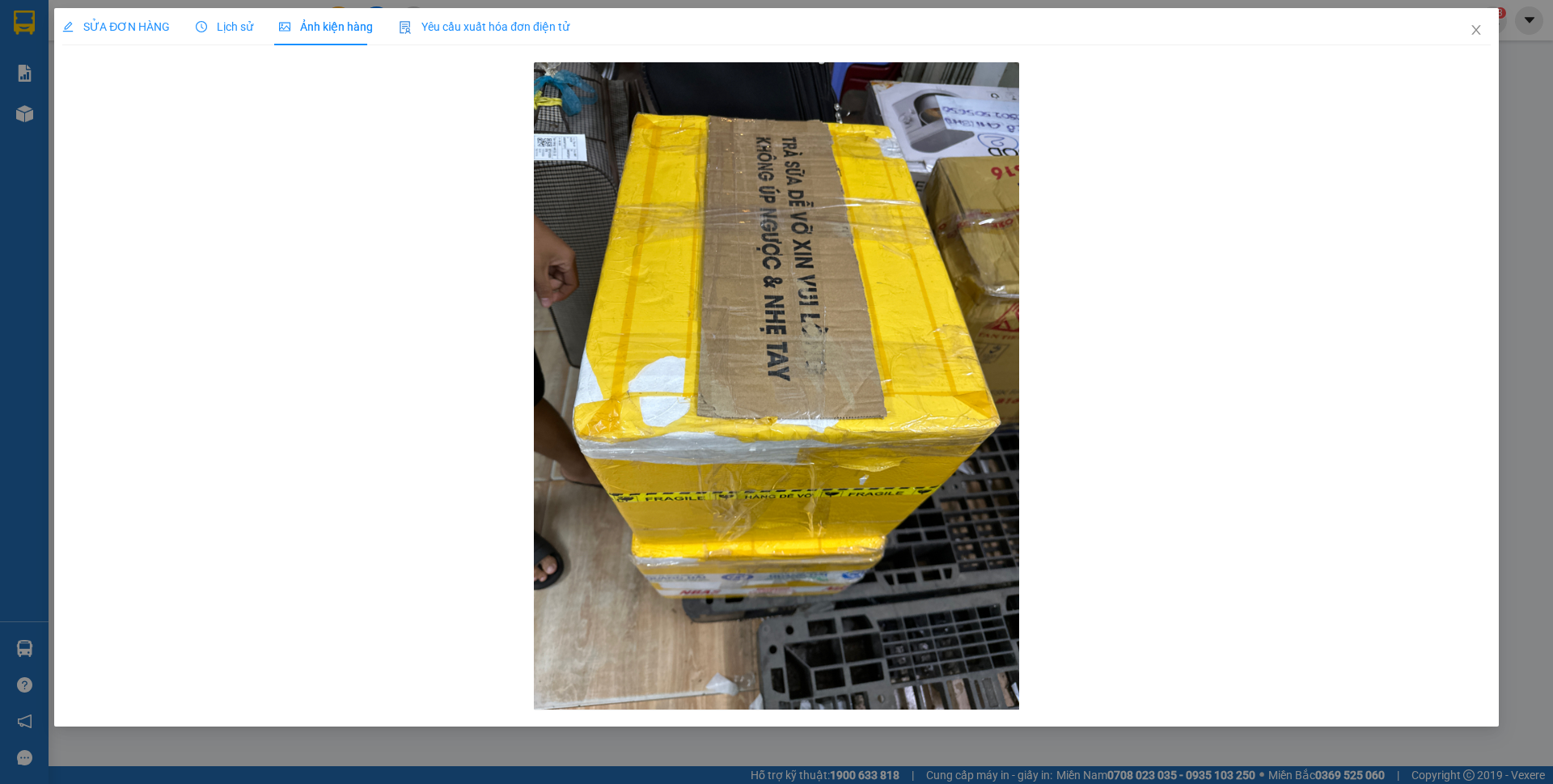
click at [106, 36] on div "SỬA ĐƠN HÀNG" at bounding box center [116, 27] width 108 height 38
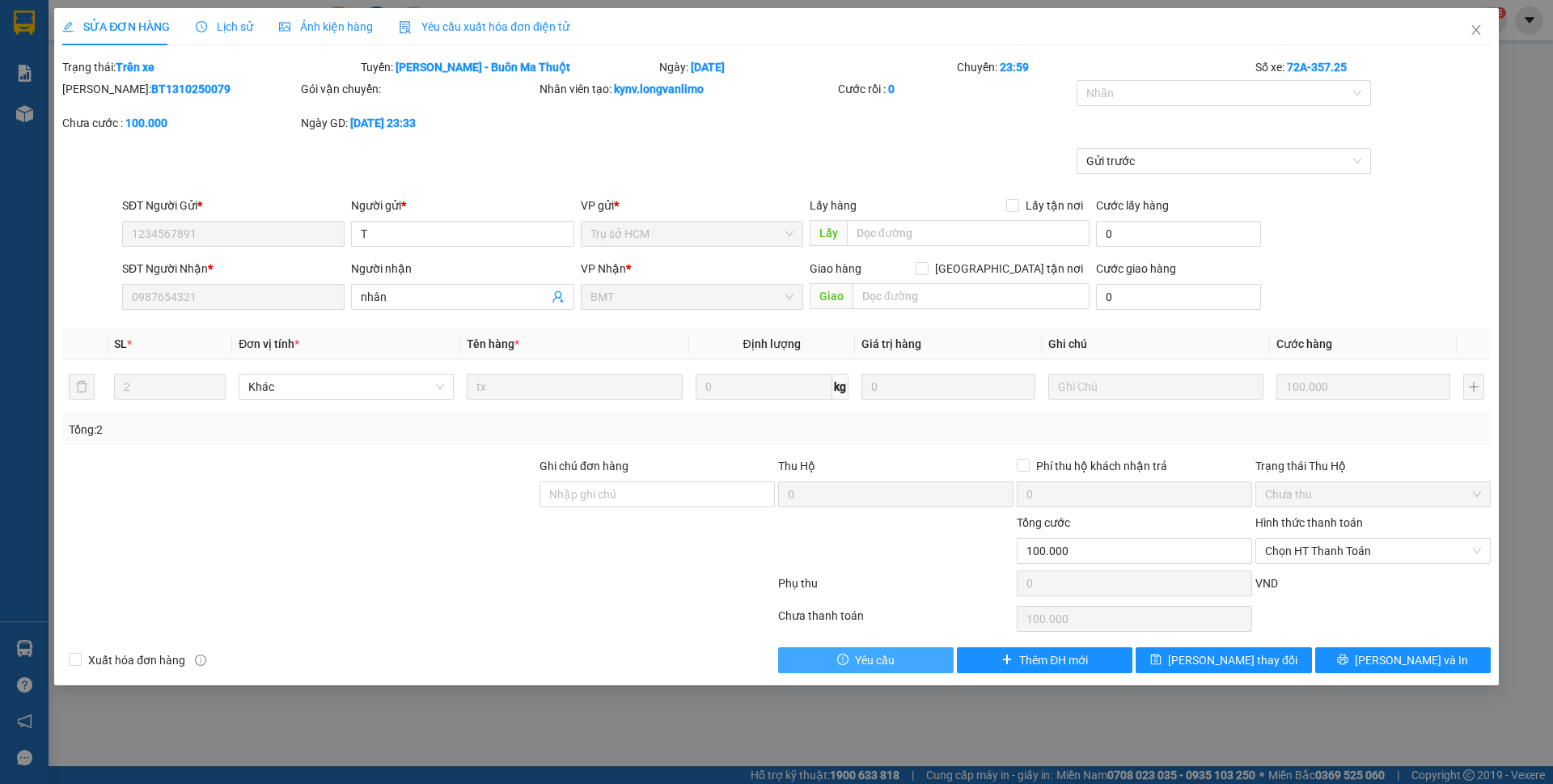
click at [914, 660] on button "Yêu cầu" at bounding box center [866, 660] width 175 height 26
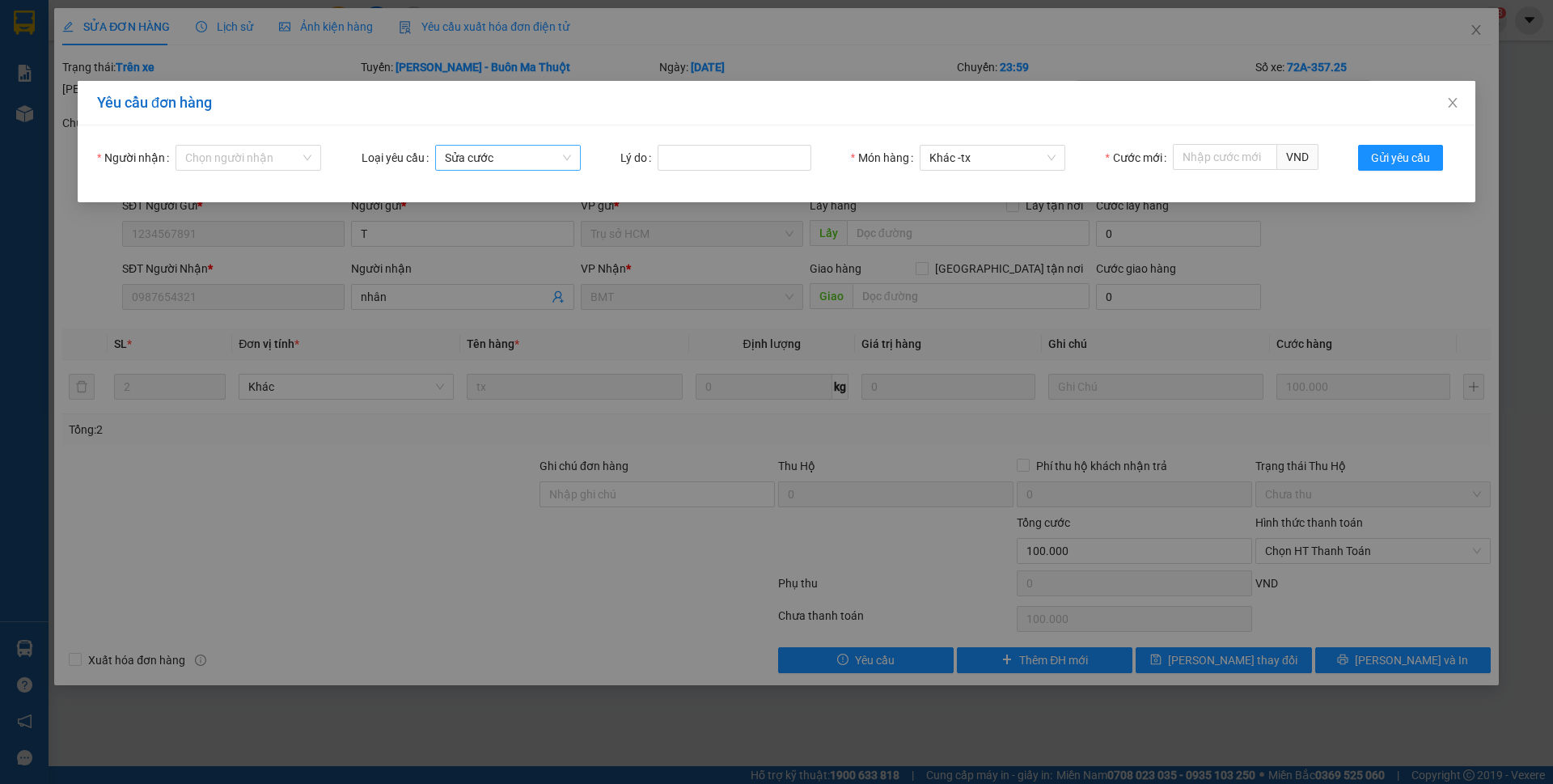
click at [503, 154] on span "Sửa cước" at bounding box center [508, 157] width 126 height 24
click at [291, 149] on input "Người nhận" at bounding box center [243, 157] width 115 height 24
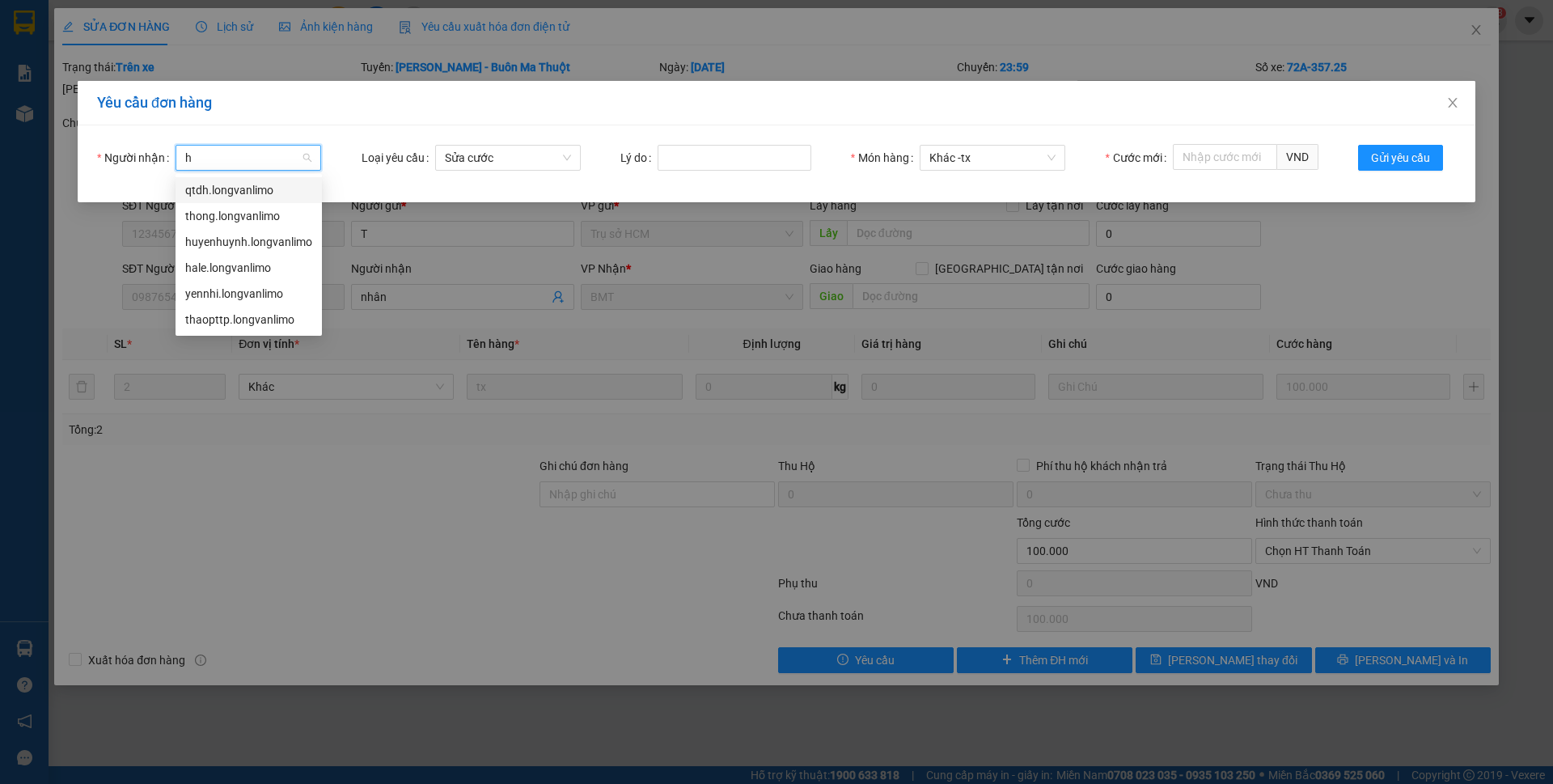
type input "hA"
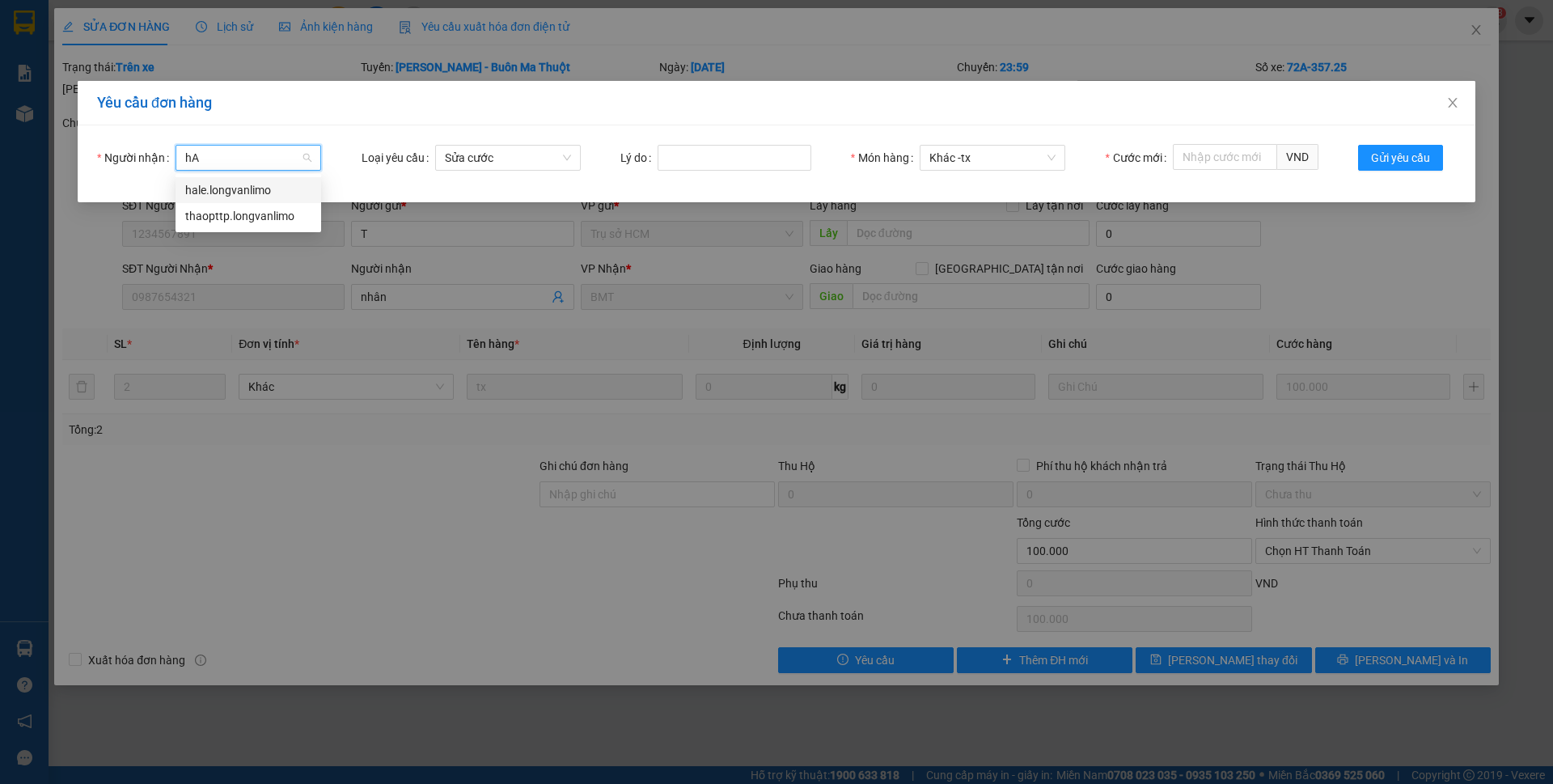
click at [233, 181] on div "hale.longvanlimo" at bounding box center [248, 190] width 126 height 18
click at [493, 154] on span "Sửa cước" at bounding box center [508, 157] width 126 height 24
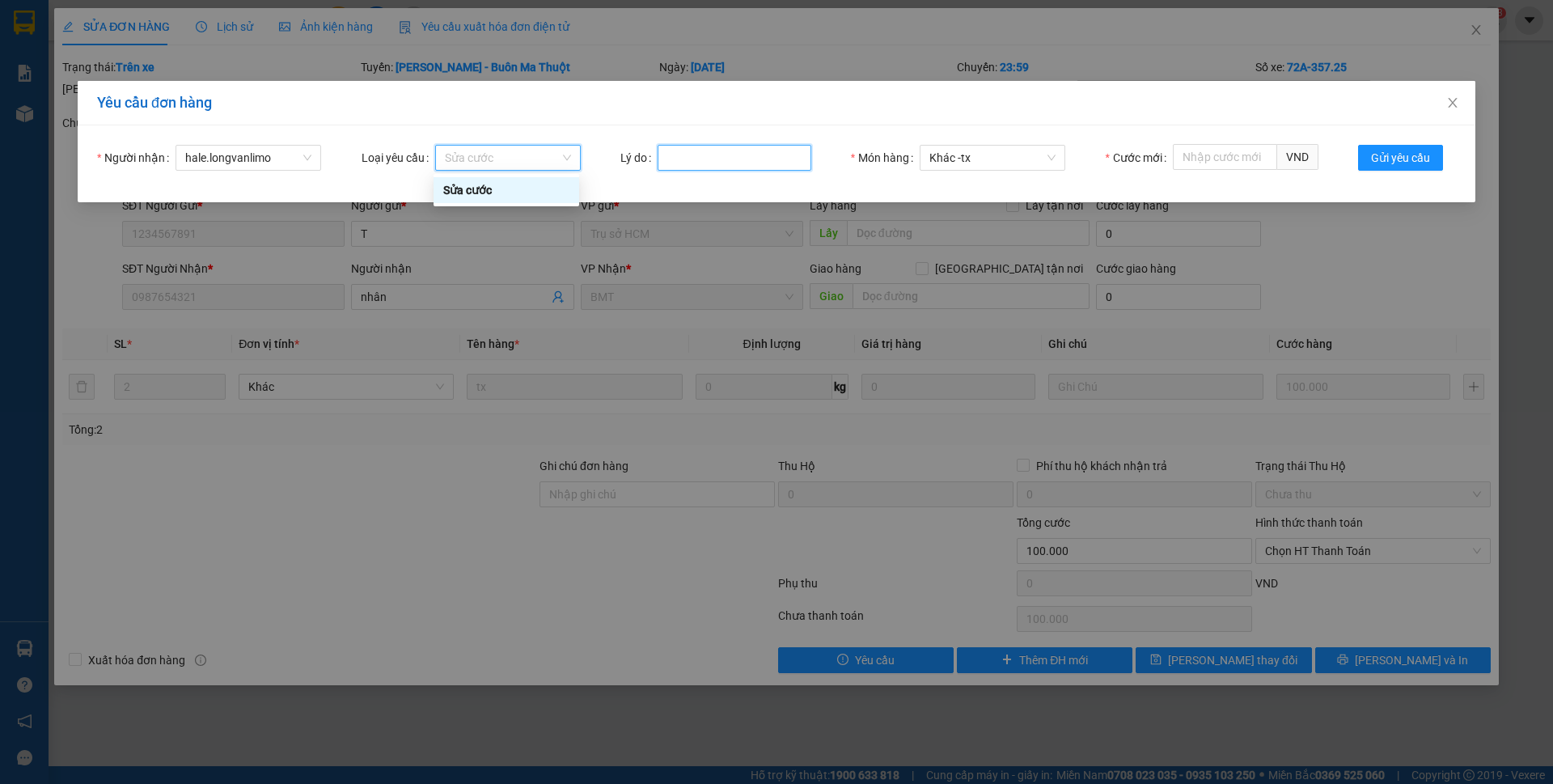
click at [708, 150] on input "Lý do" at bounding box center [735, 157] width 154 height 26
click at [544, 157] on span "Sửa cước" at bounding box center [508, 157] width 126 height 24
click at [994, 159] on span "Khác - tx" at bounding box center [992, 157] width 126 height 24
click at [847, 174] on form "Người nhận hale.longvanlimo Loại yêu cầu Sửa cước Lý do Món hàng Khác - tx Cước…" at bounding box center [776, 164] width 1358 height 38
click at [744, 166] on input "Lý do" at bounding box center [735, 157] width 154 height 26
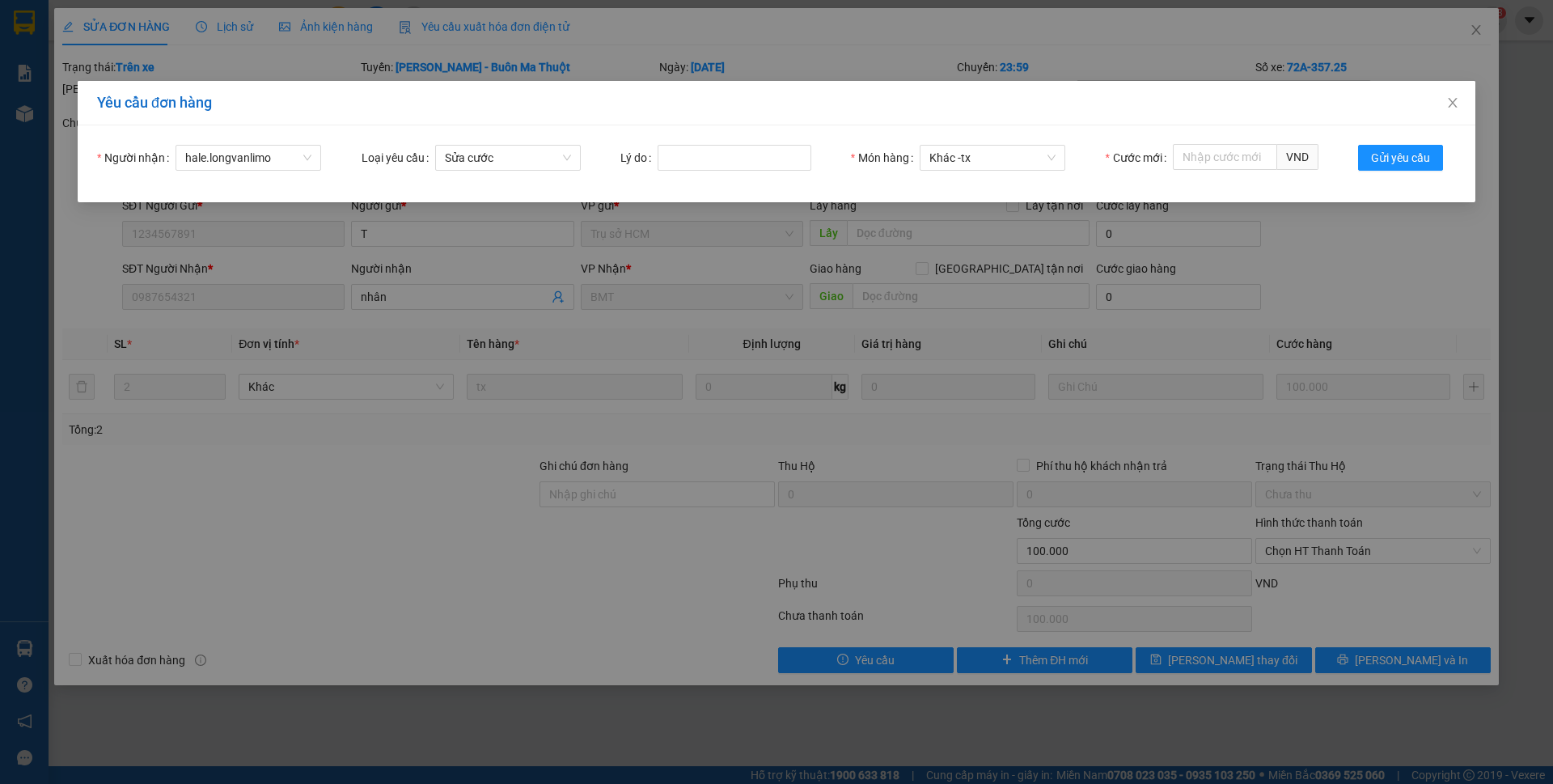
click at [649, 180] on form "Người nhận hale.longvanlimo Loại yêu cầu Sửa cước Lý do Món hàng Khác - tx Cước…" at bounding box center [776, 164] width 1358 height 38
click at [556, 157] on span "Sửa cước" at bounding box center [508, 157] width 126 height 24
click at [543, 153] on span "Sửa cước" at bounding box center [508, 157] width 126 height 24
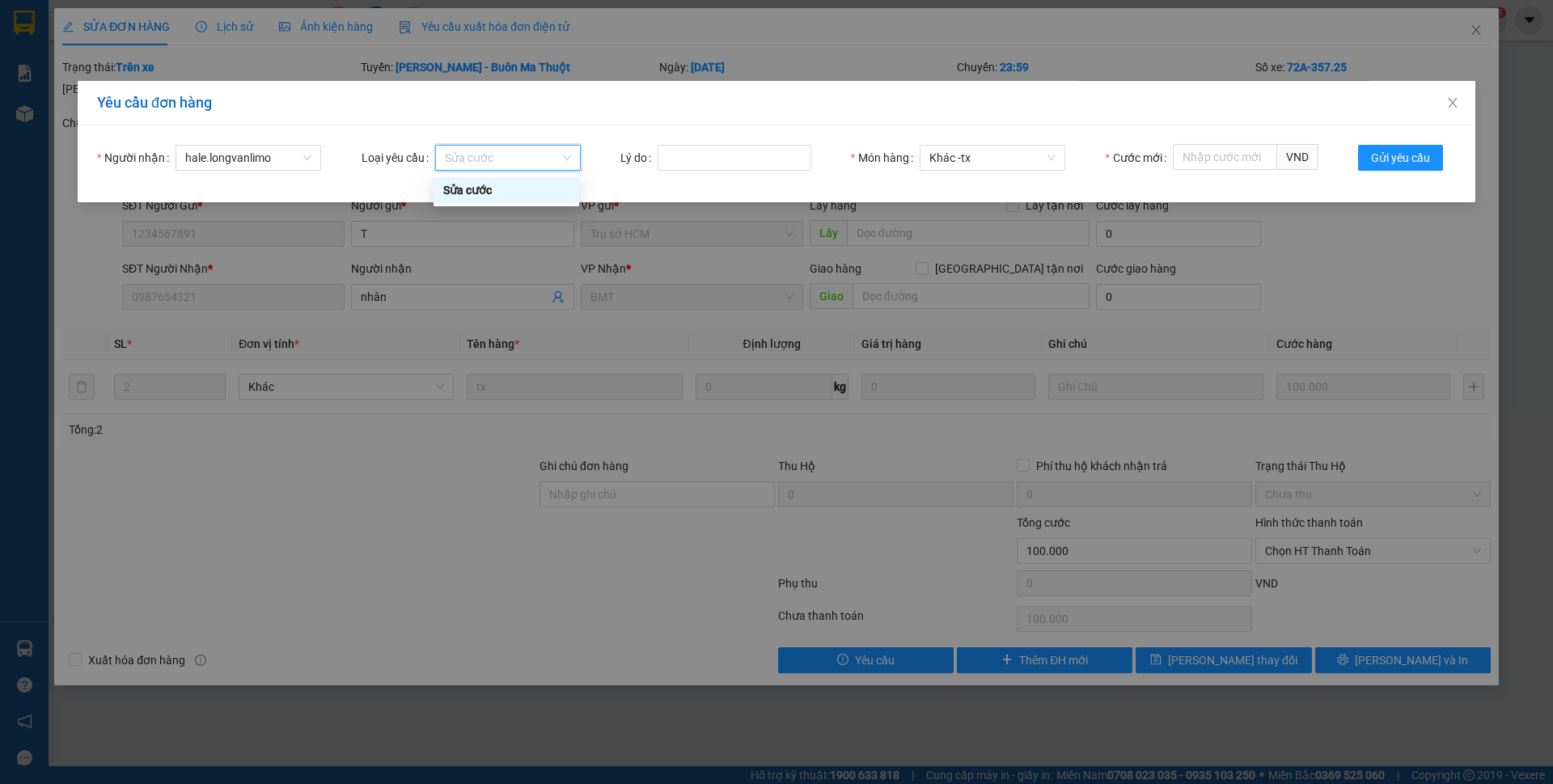
click at [543, 153] on span "Sửa cước" at bounding box center [508, 157] width 126 height 24
click at [687, 159] on input "Lý do" at bounding box center [735, 157] width 154 height 26
click at [791, 108] on div "Yêu cầu đơn hàng" at bounding box center [776, 102] width 1358 height 18
click at [559, 154] on span "Sửa cước" at bounding box center [508, 157] width 126 height 24
click at [292, 155] on span "hale.longvanlimo" at bounding box center [248, 157] width 126 height 24
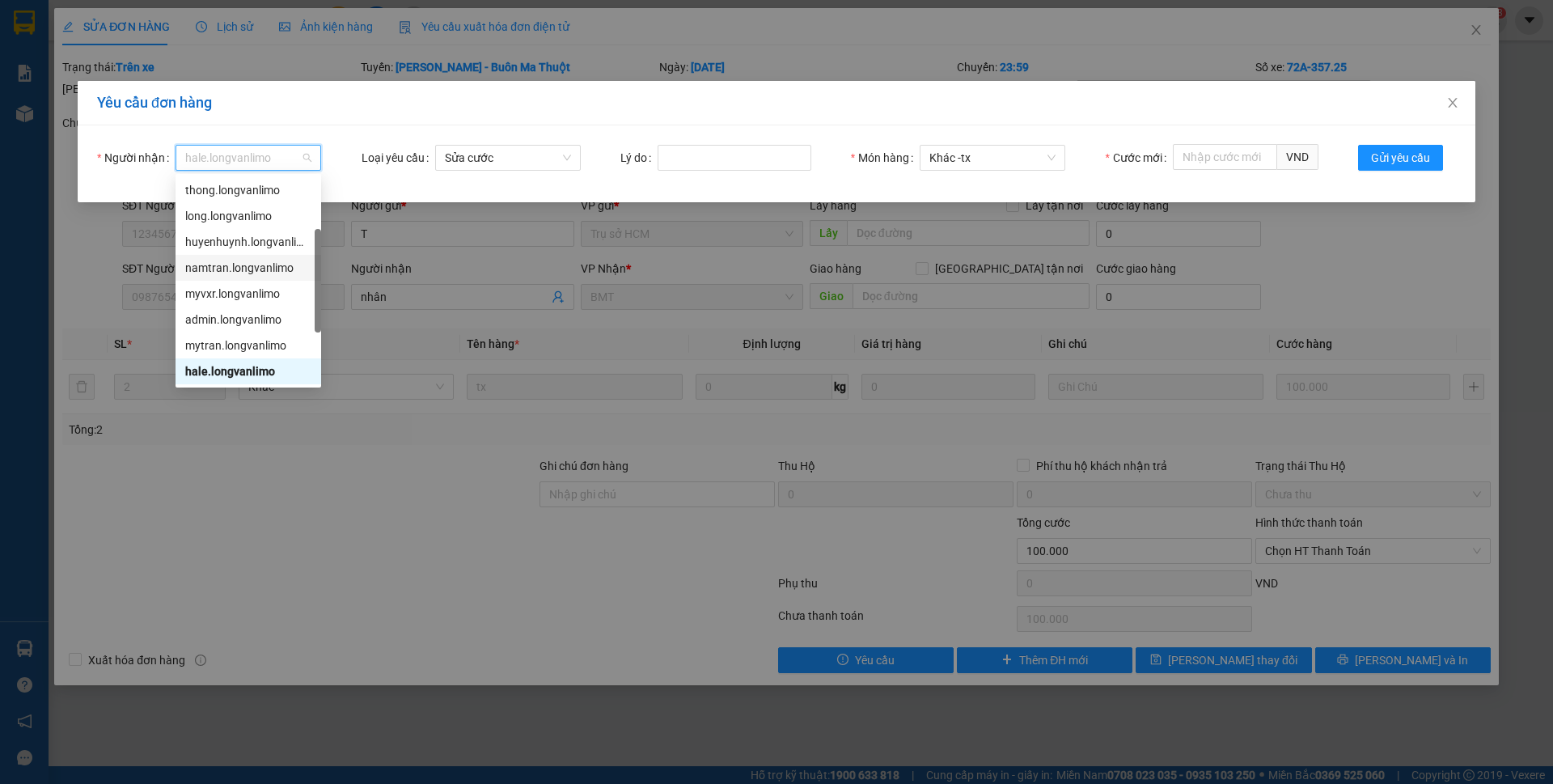
scroll to position [104, 0]
click at [232, 323] on div "hale.longvanlimo" at bounding box center [248, 319] width 126 height 18
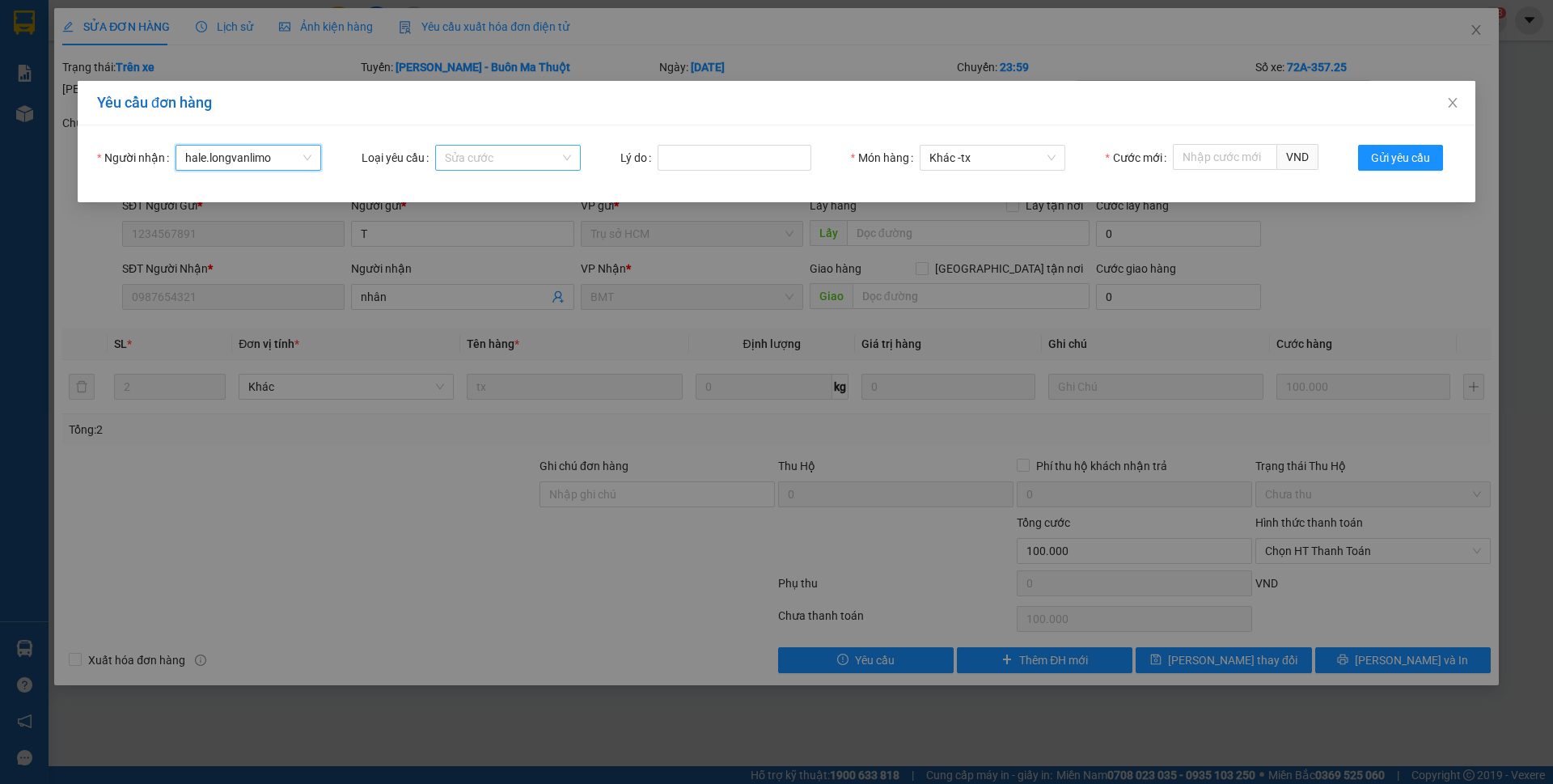
click at [558, 154] on span "Sửa cước" at bounding box center [508, 157] width 126 height 24
click at [537, 143] on div "Người nhận hale.longvanlimo Loại yêu cầu Sửa cước Lý do Món hàng Khác - tx Cước…" at bounding box center [776, 164] width 1398 height 77
click at [528, 180] on form "Người nhận hale.longvanlimo Loại yêu cầu Sửa cước Lý do Món hàng Khác - tx Cước…" at bounding box center [776, 164] width 1358 height 38
click at [529, 167] on span "Sửa cước" at bounding box center [508, 157] width 126 height 24
click at [523, 190] on div "Sửa cước" at bounding box center [506, 190] width 126 height 18
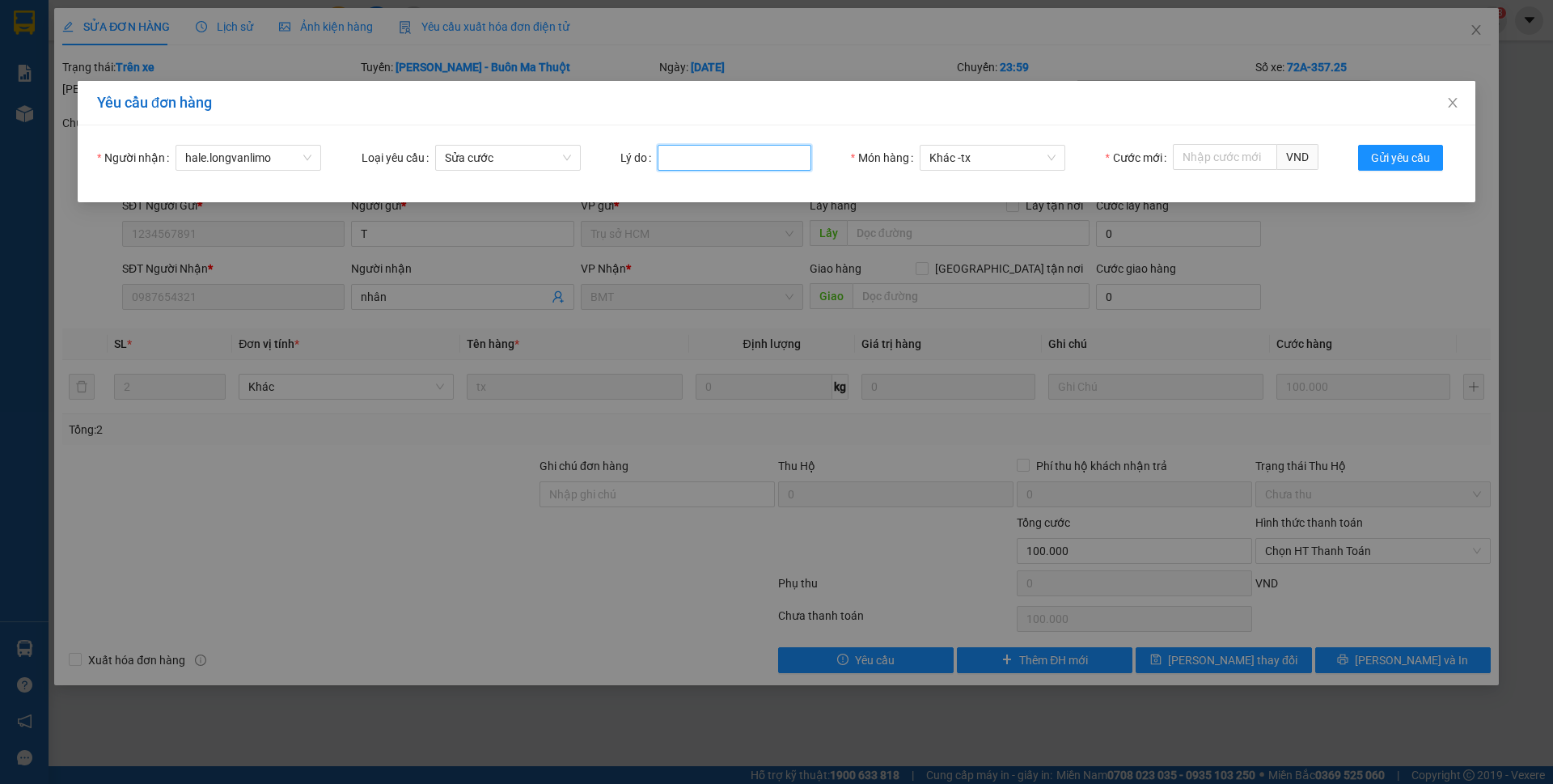
click at [761, 156] on input "Lý do" at bounding box center [735, 157] width 154 height 26
click at [860, 90] on div "Yêu cầu đơn hàng" at bounding box center [776, 103] width 1398 height 44
click at [974, 148] on span "Khác - tx" at bounding box center [992, 157] width 126 height 24
click at [1235, 151] on input "Cước mới" at bounding box center [1225, 156] width 104 height 26
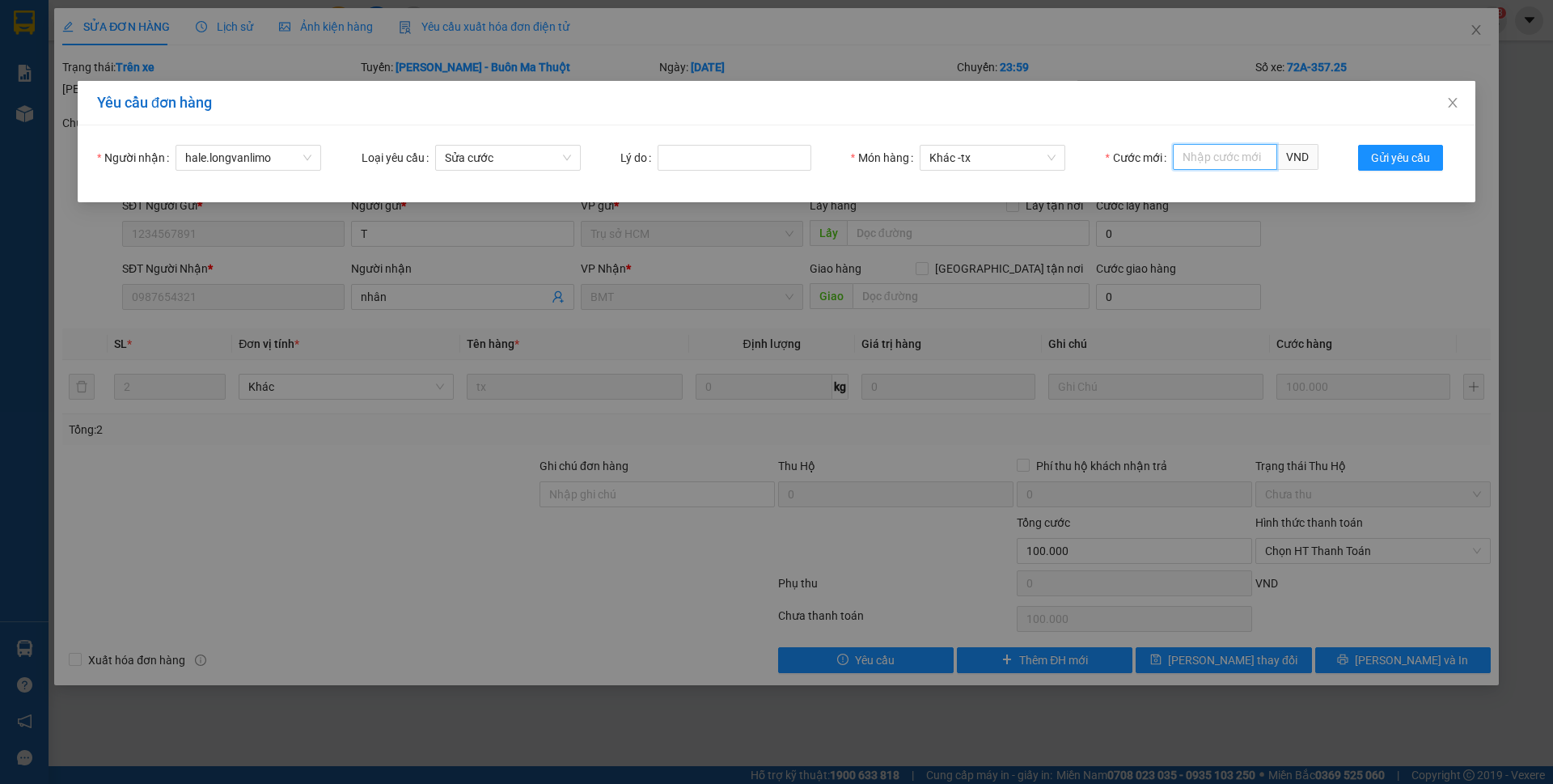
click at [1302, 160] on span "VND" at bounding box center [1298, 156] width 41 height 26
click at [1147, 141] on div "Người nhận hale.longvanlimo Loại yêu cầu Sửa cước Lý do Món hàng Khác - tx Cước…" at bounding box center [776, 164] width 1398 height 77
click at [1454, 97] on icon "close" at bounding box center [1452, 102] width 13 height 13
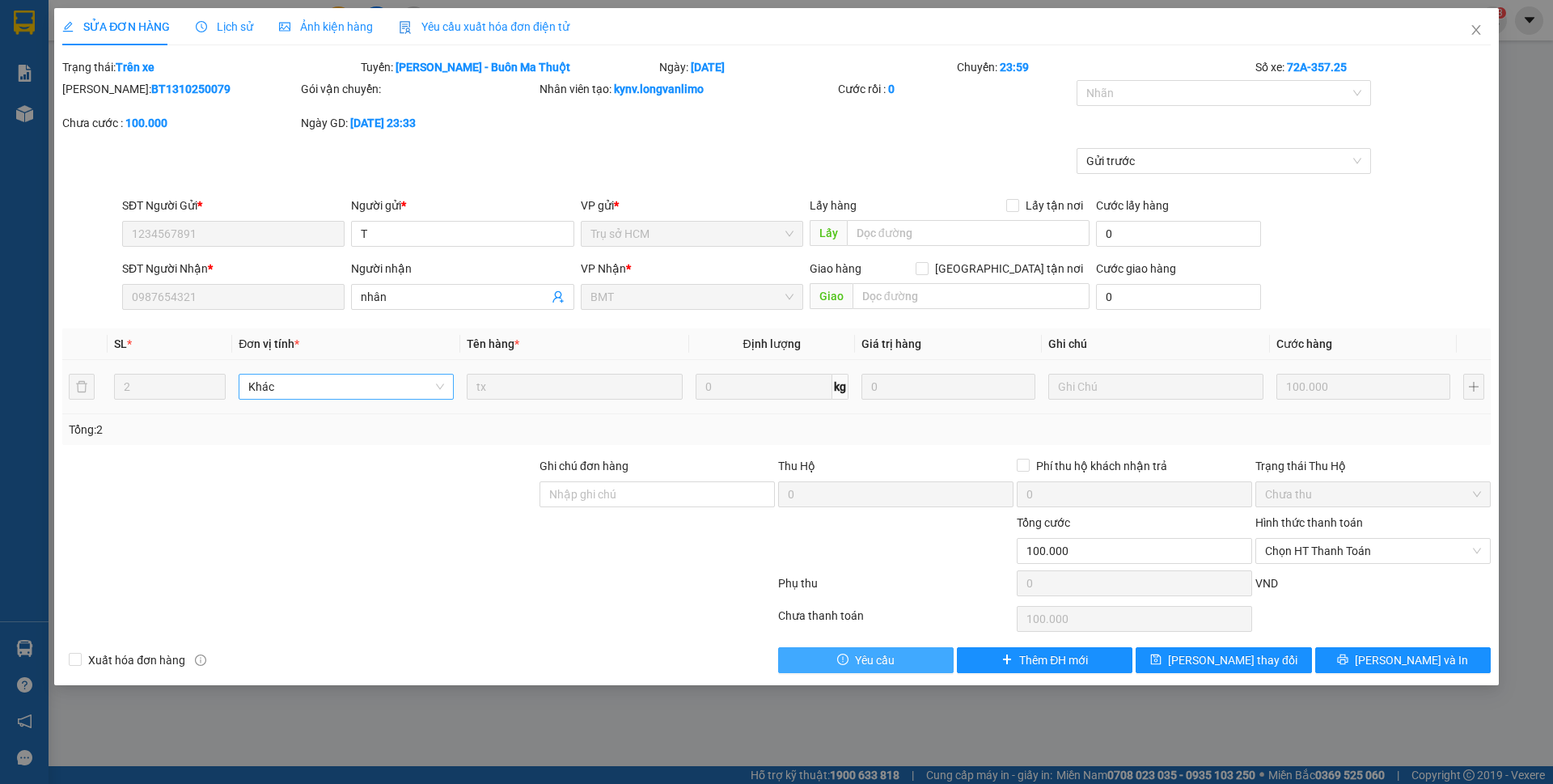
click at [326, 383] on span "Khác" at bounding box center [346, 387] width 195 height 24
click at [488, 544] on div at bounding box center [300, 542] width 478 height 57
click at [881, 660] on span "Yêu cầu" at bounding box center [874, 660] width 39 height 18
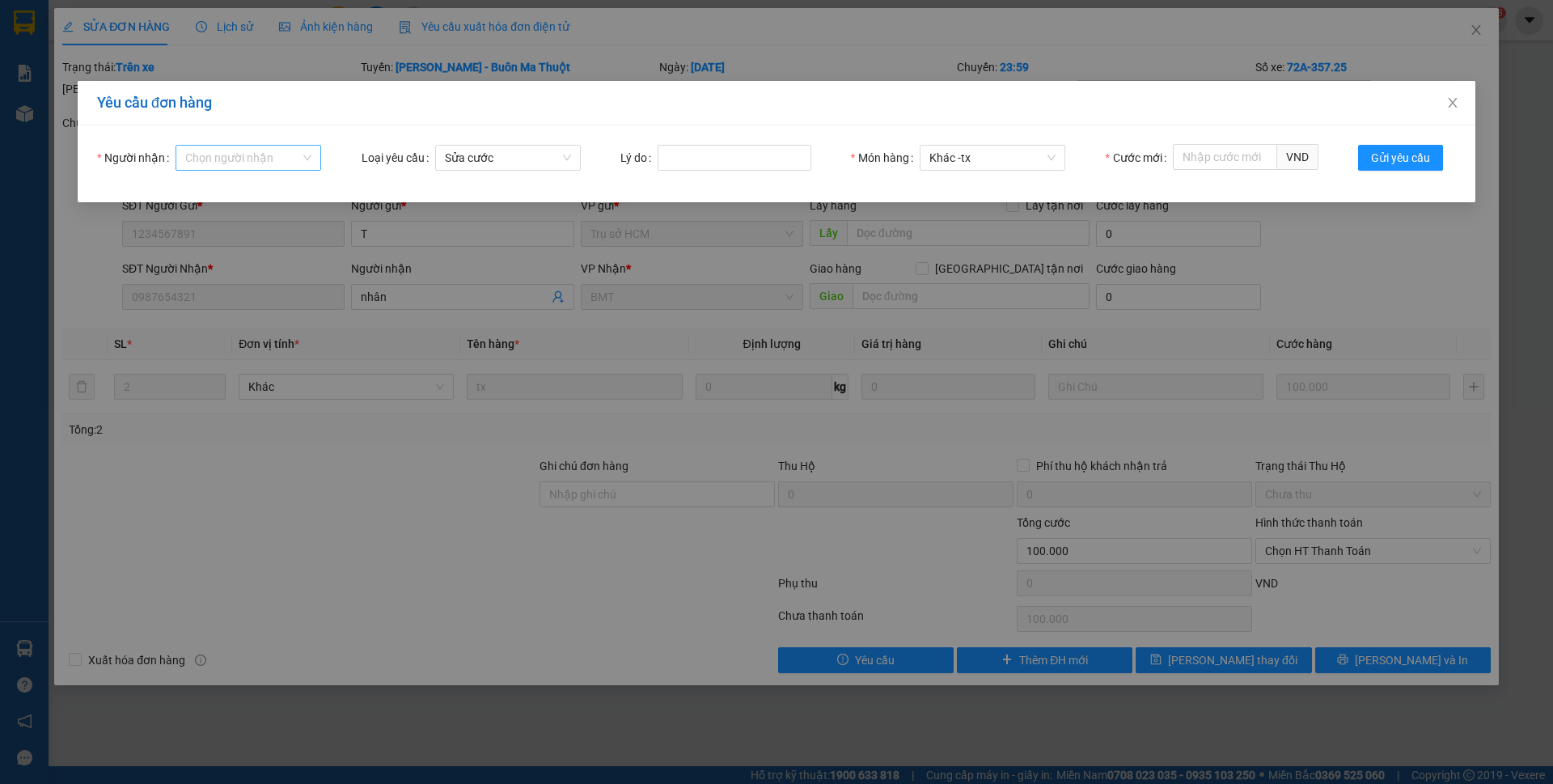
click at [274, 166] on input "Người nhận" at bounding box center [243, 157] width 115 height 24
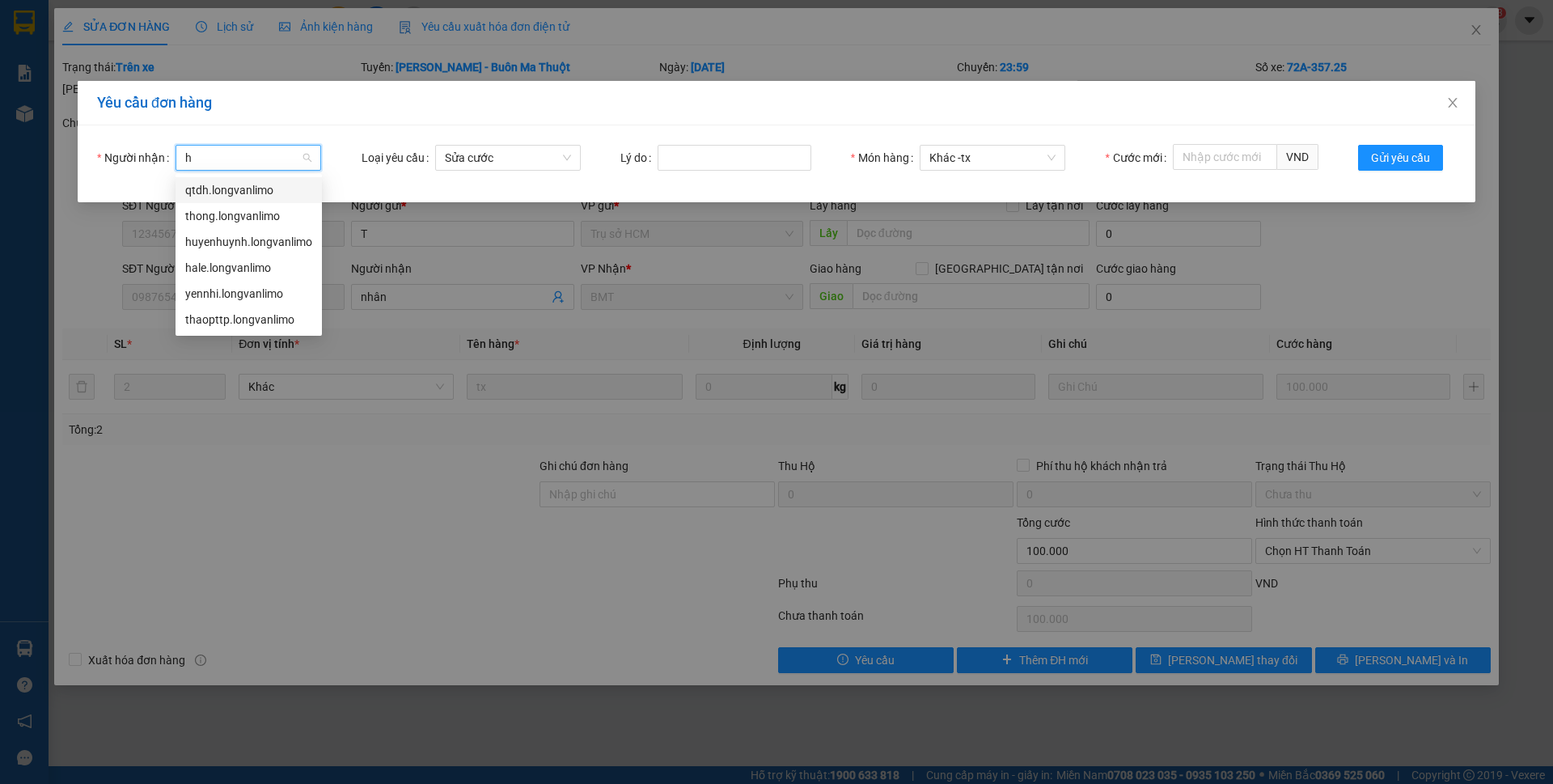
type input "ha"
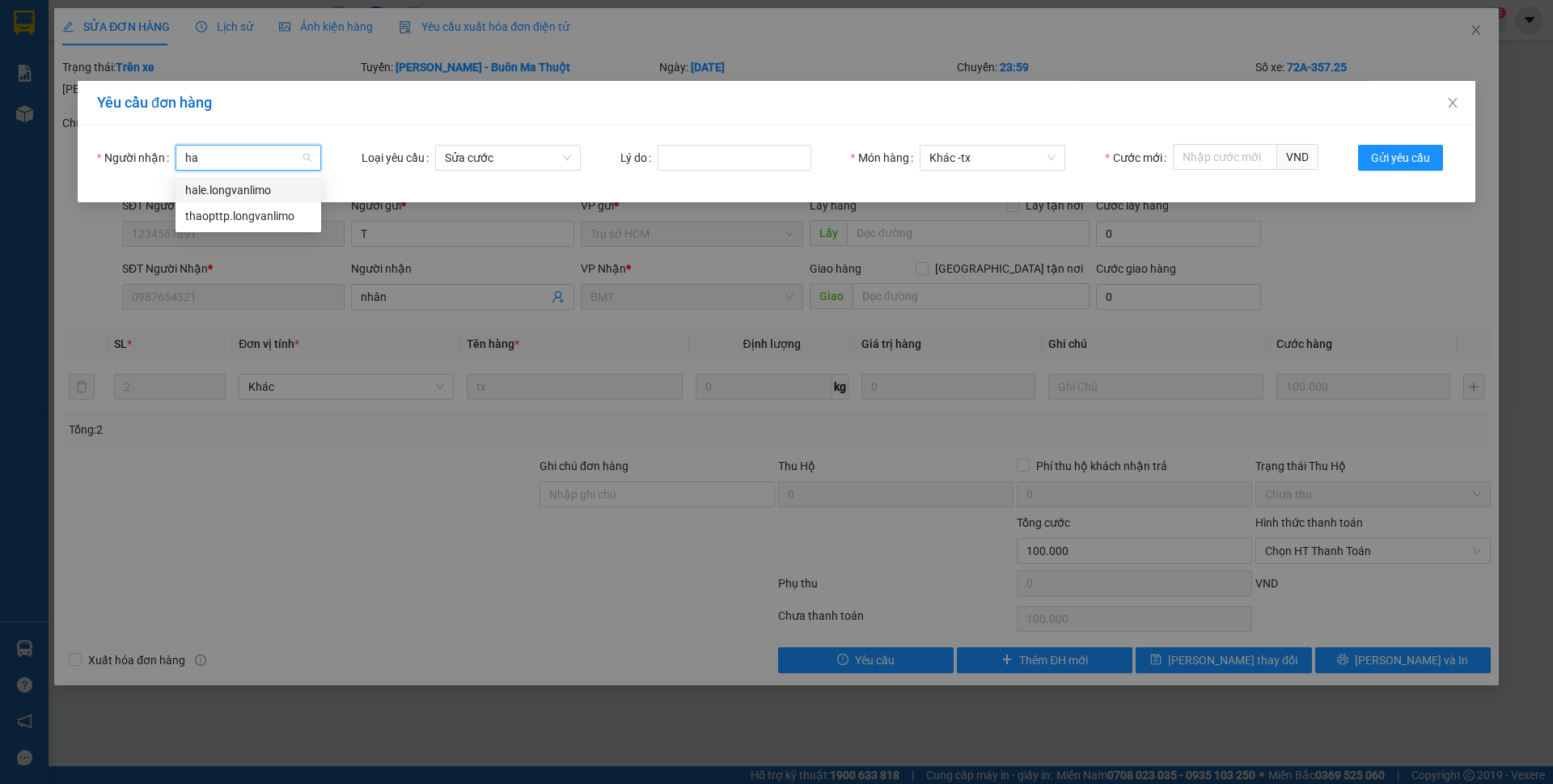
click at [210, 194] on div "hale.longvanlimo" at bounding box center [248, 190] width 126 height 18
click at [567, 164] on span "Sửa cước" at bounding box center [508, 157] width 126 height 24
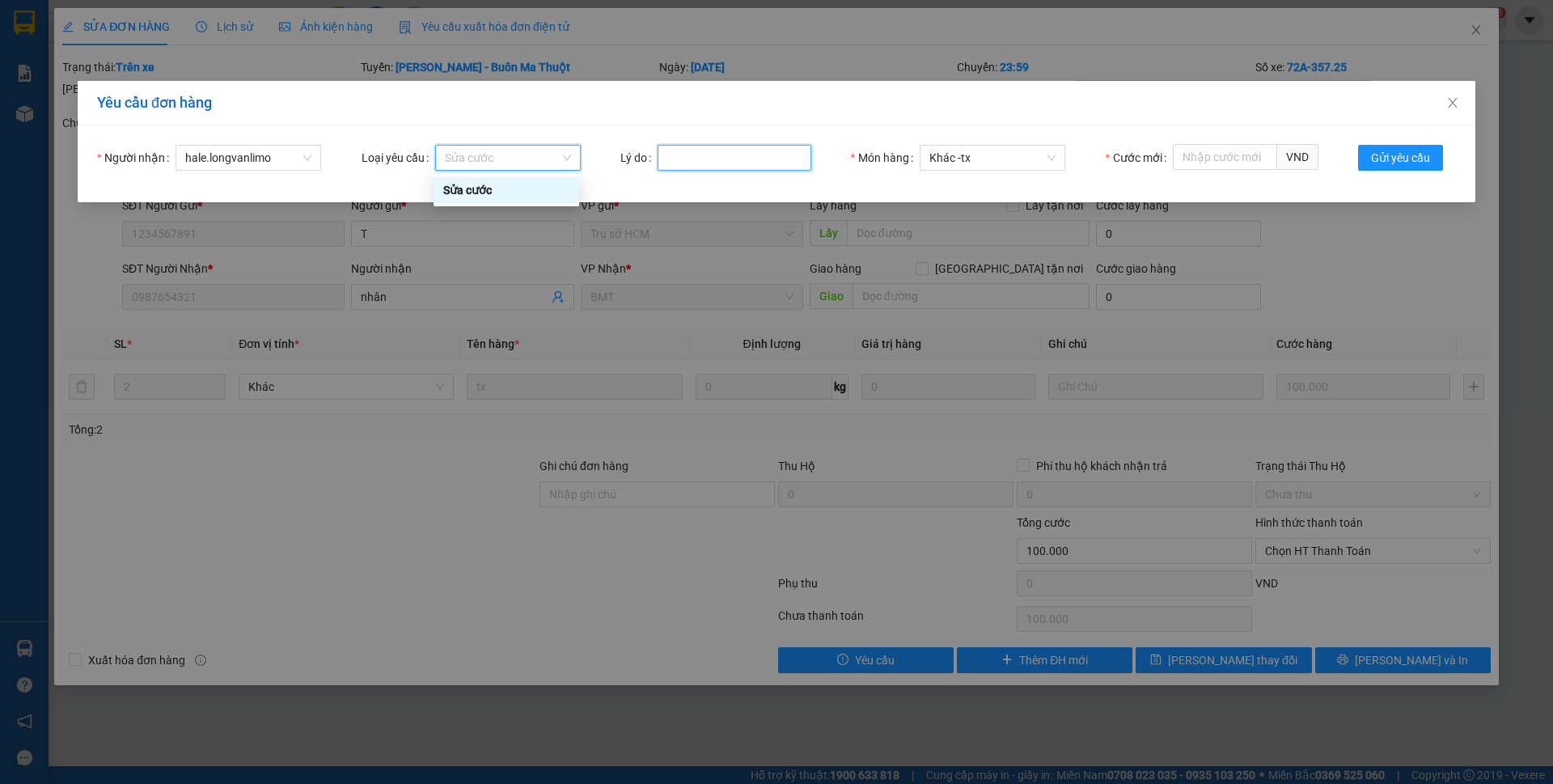
click at [678, 164] on input "Lý do" at bounding box center [735, 157] width 154 height 26
click at [766, 152] on input "Lý do" at bounding box center [735, 157] width 154 height 26
type input "hành lý của khách"
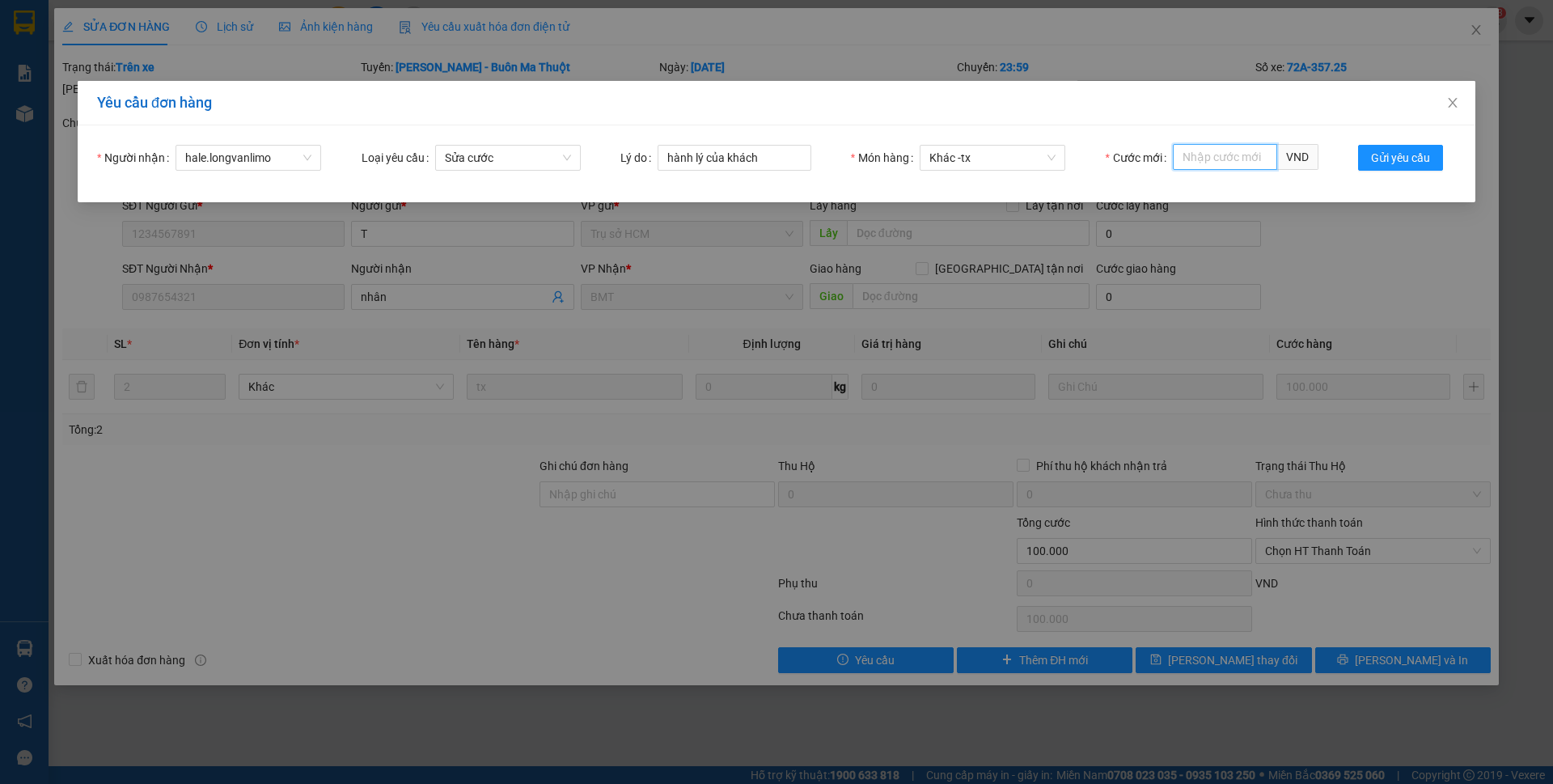
click at [1267, 159] on input "Cước mới" at bounding box center [1225, 156] width 104 height 26
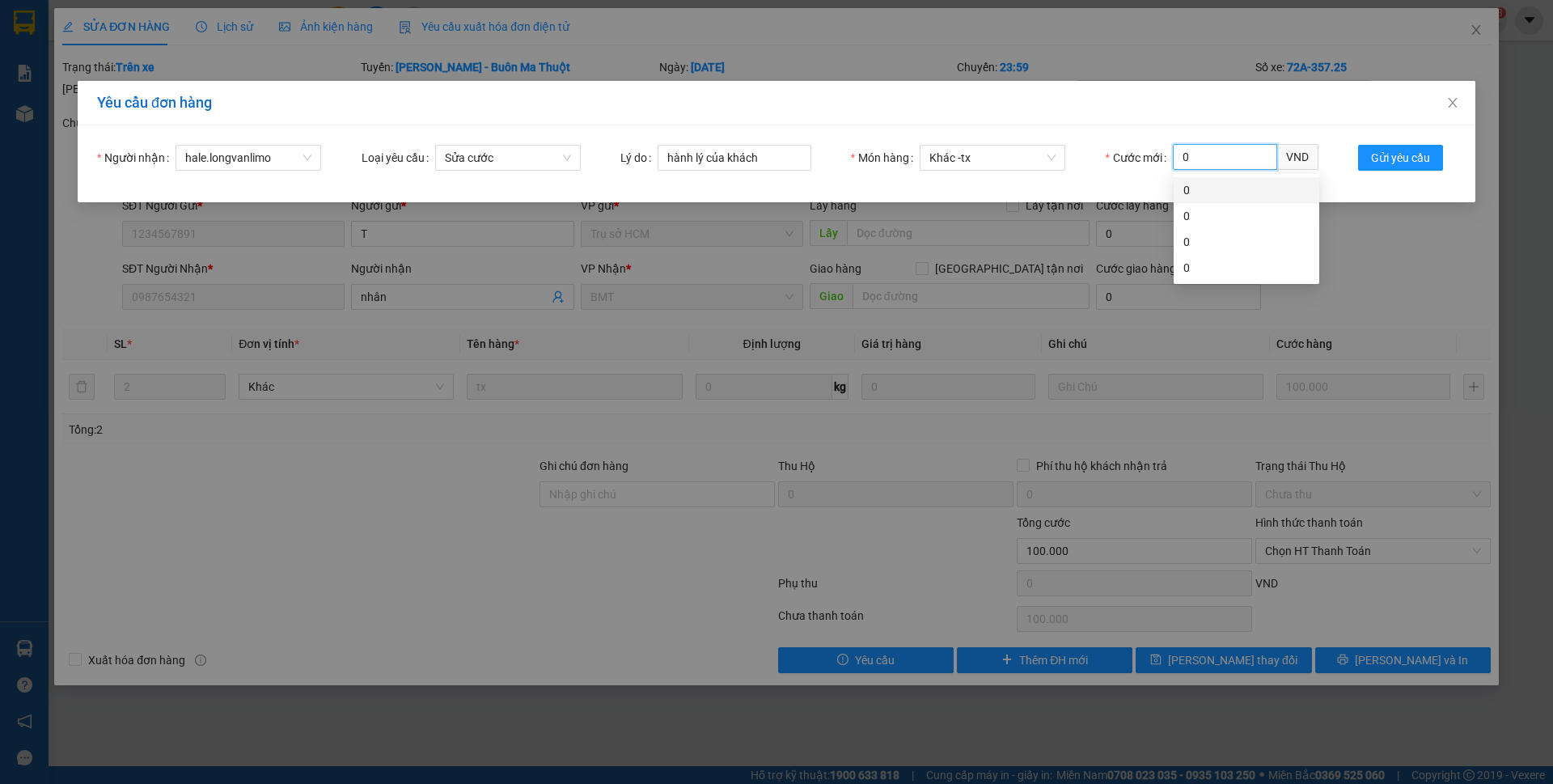
click at [1248, 194] on div "0" at bounding box center [1246, 190] width 126 height 18
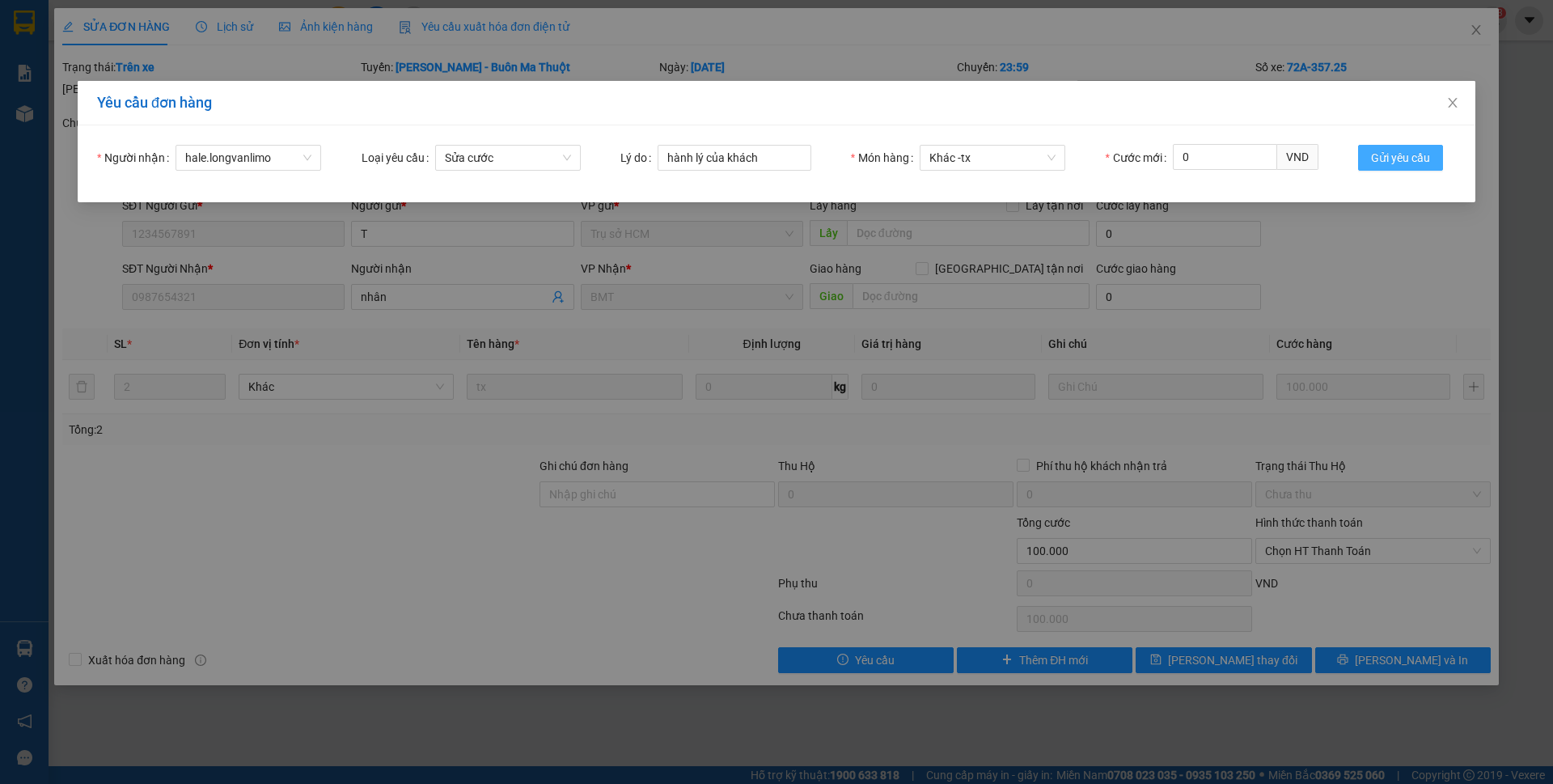
click at [1387, 151] on span "Gửi yêu cầu" at bounding box center [1400, 157] width 59 height 18
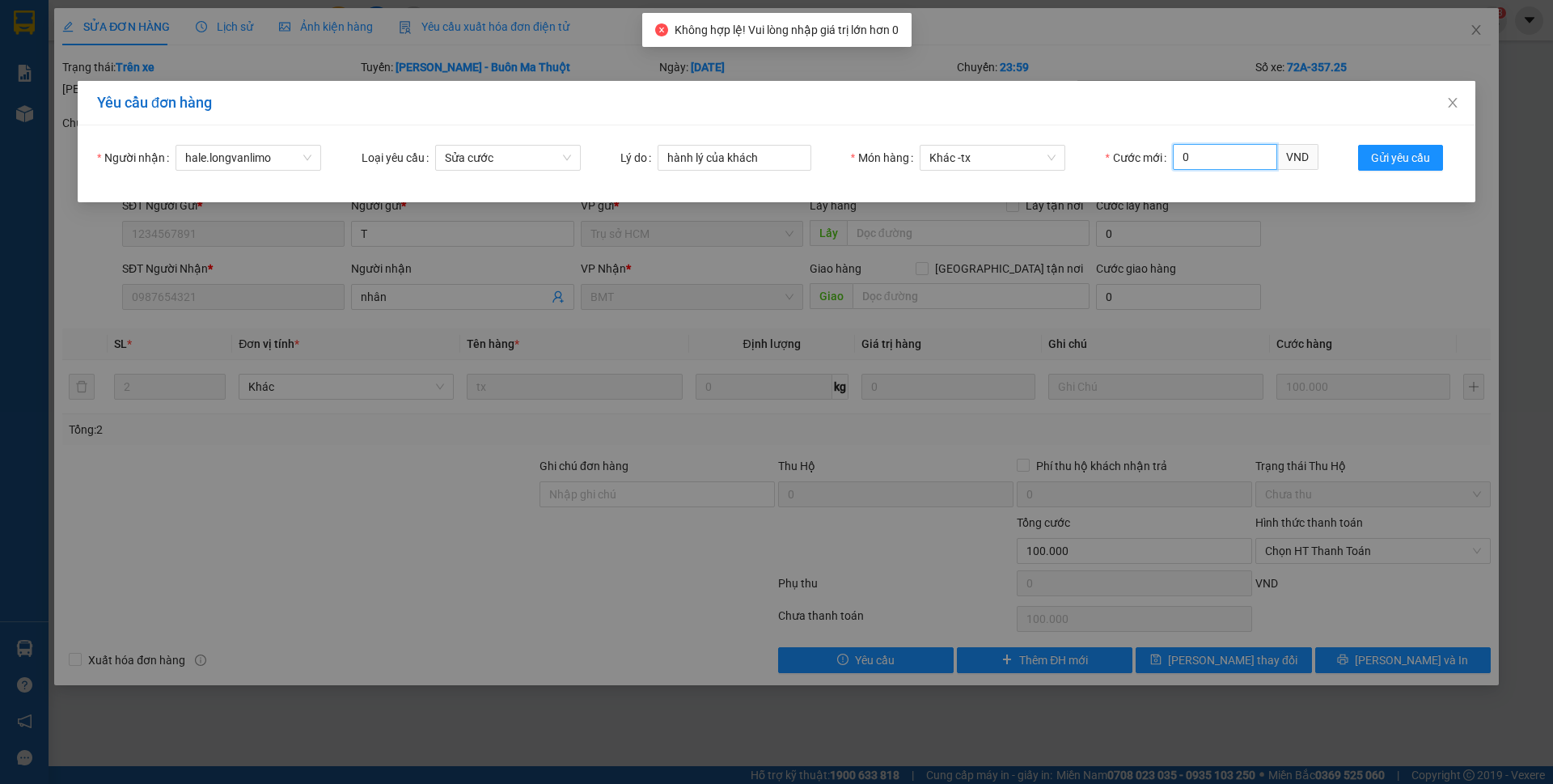
click at [1241, 156] on input "0" at bounding box center [1225, 156] width 104 height 26
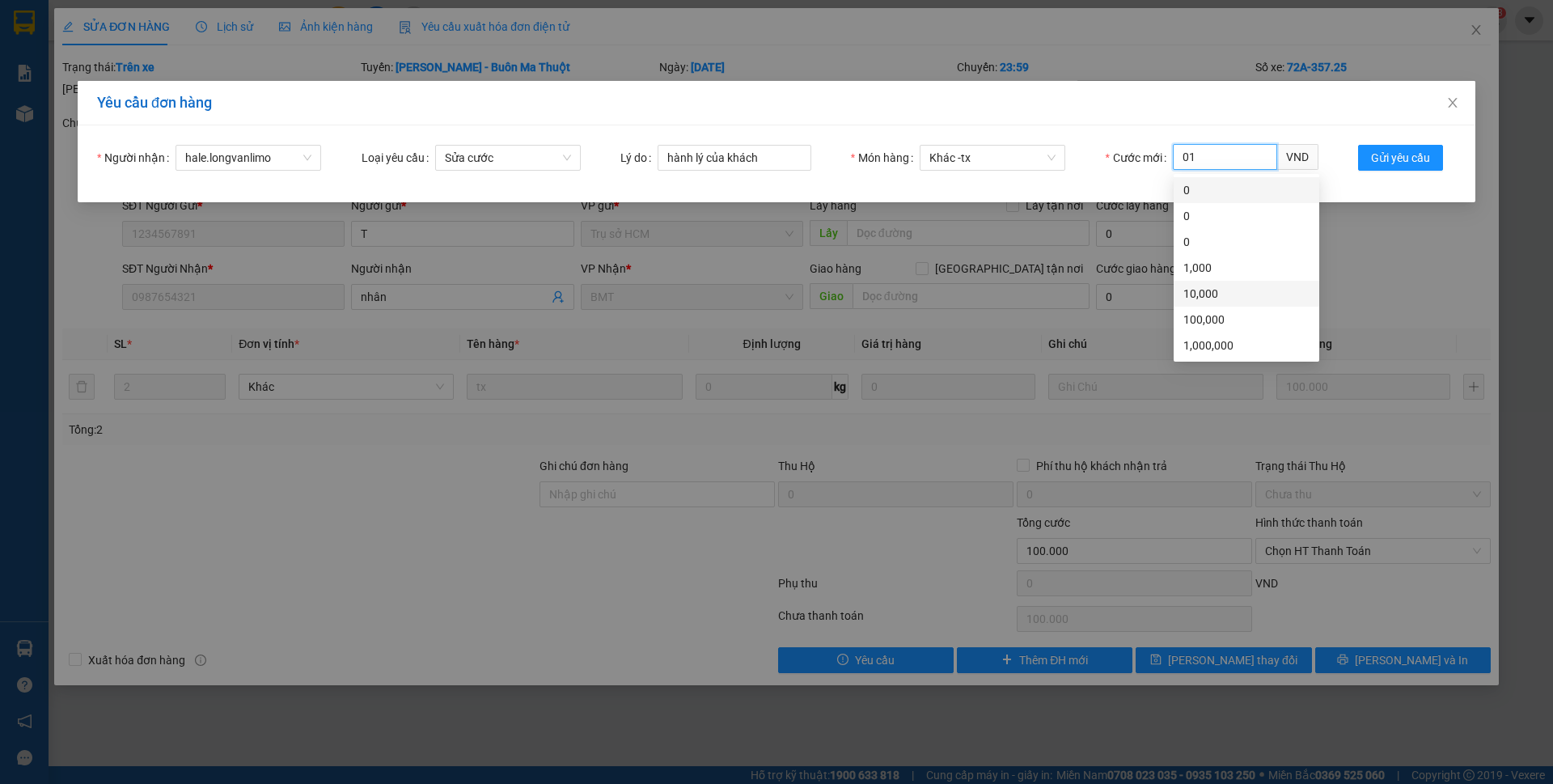
click at [1189, 162] on input "01" at bounding box center [1225, 156] width 104 height 26
click at [1229, 151] on input "1" at bounding box center [1225, 156] width 104 height 26
type input "1"
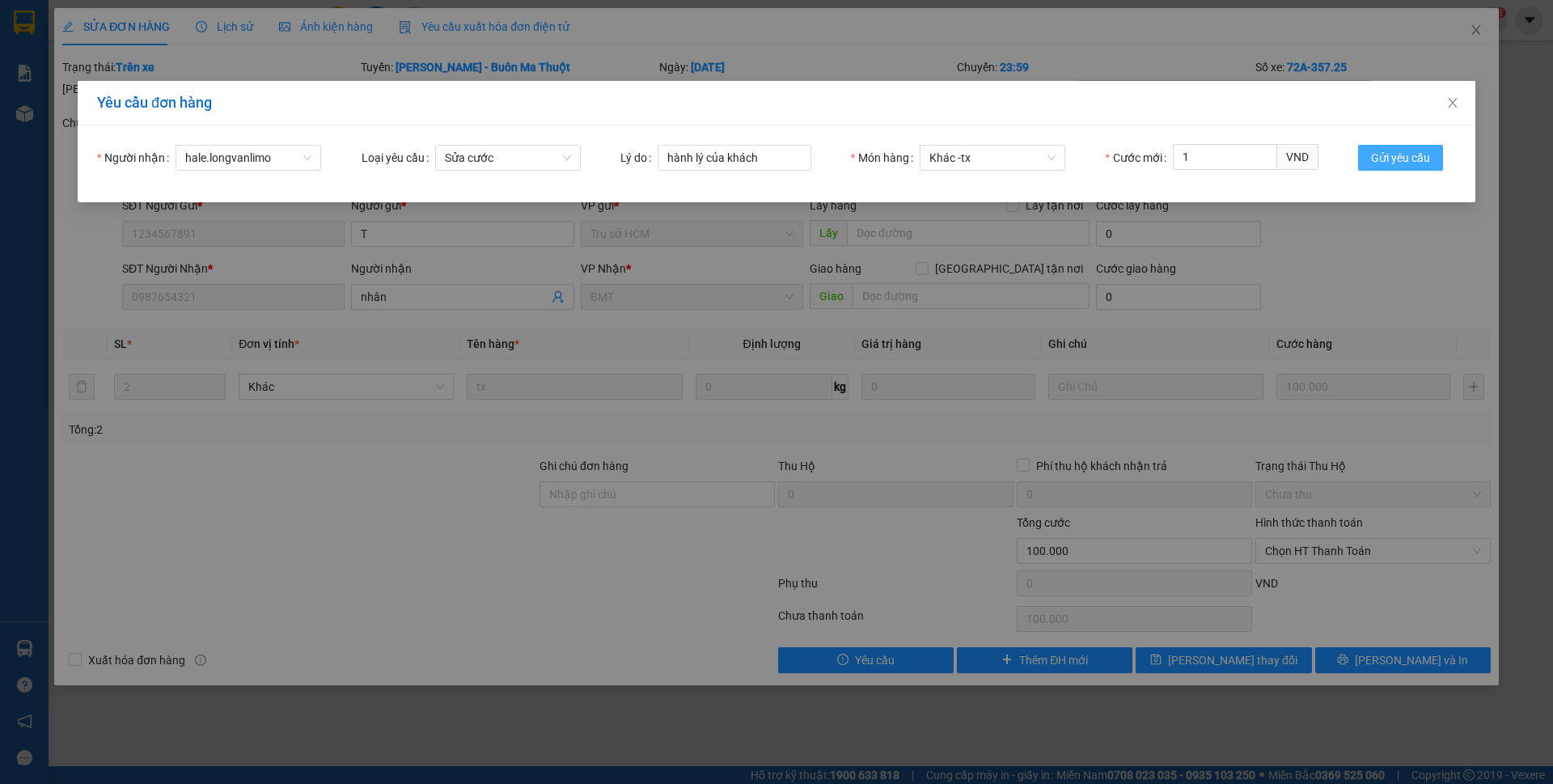
click at [1389, 156] on span "Gửi yêu cầu" at bounding box center [1400, 157] width 59 height 18
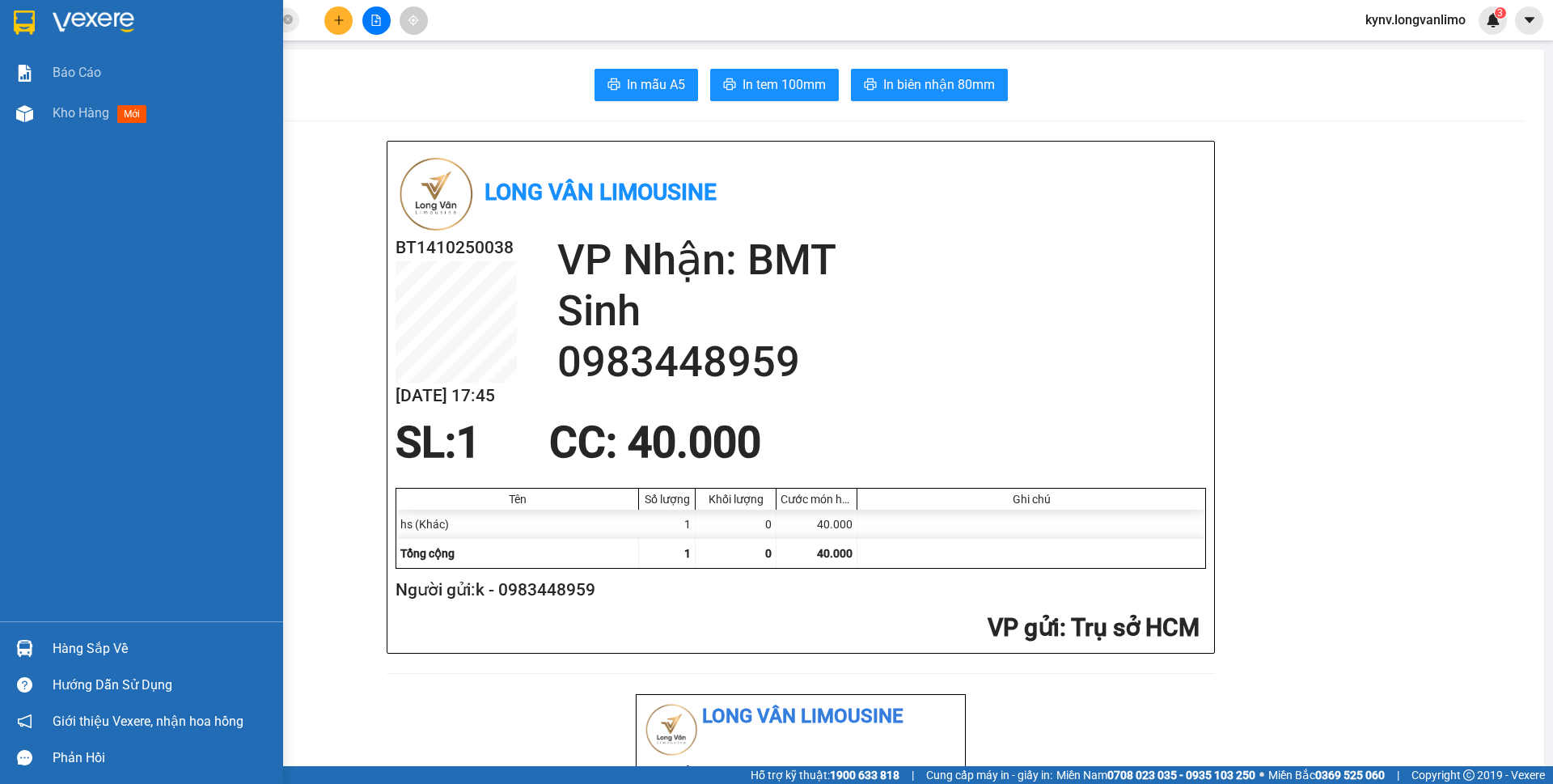
click at [8, 16] on div at bounding box center [141, 26] width 283 height 53
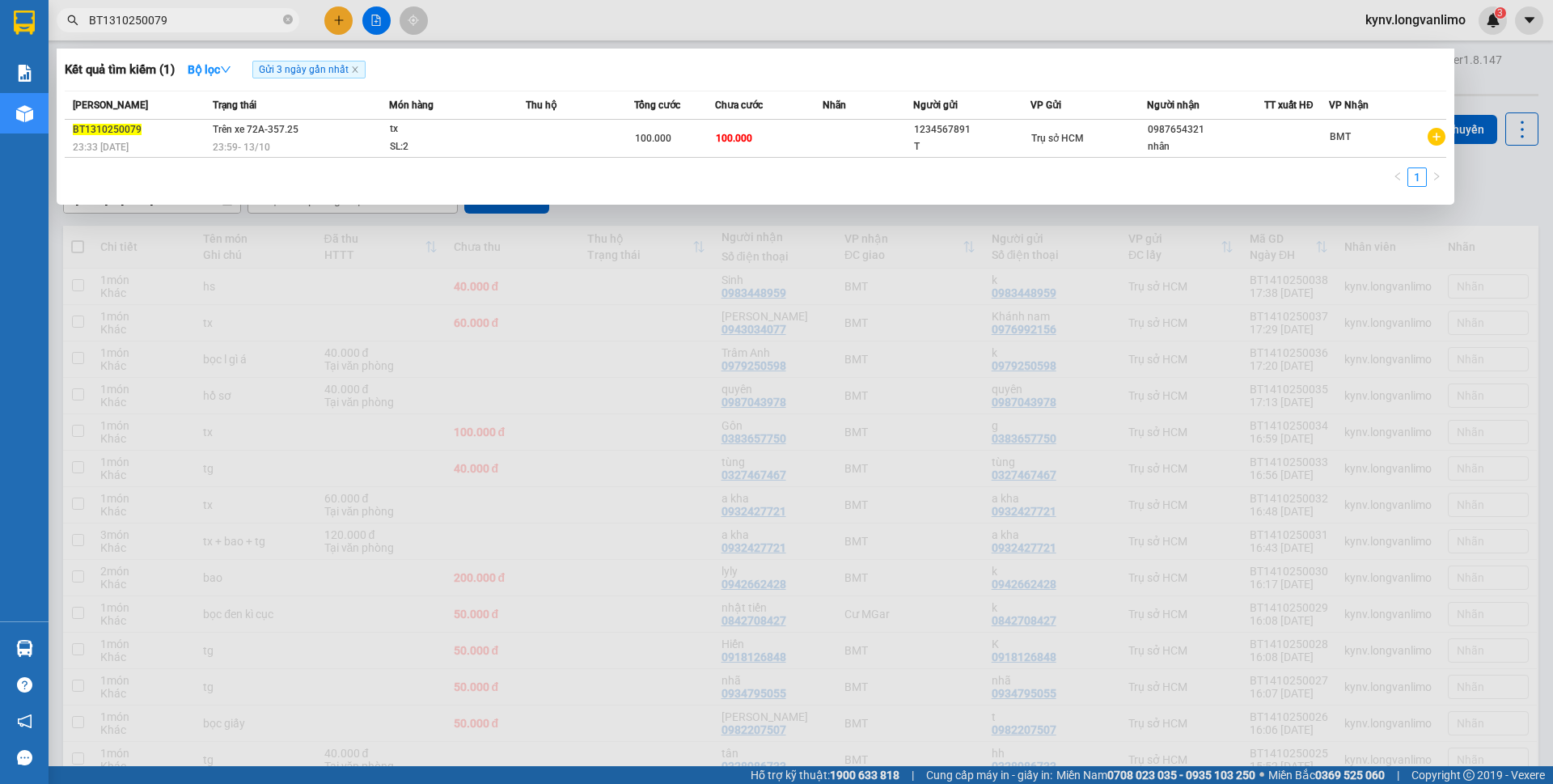
click at [194, 18] on input "BT1310250079" at bounding box center [185, 20] width 191 height 18
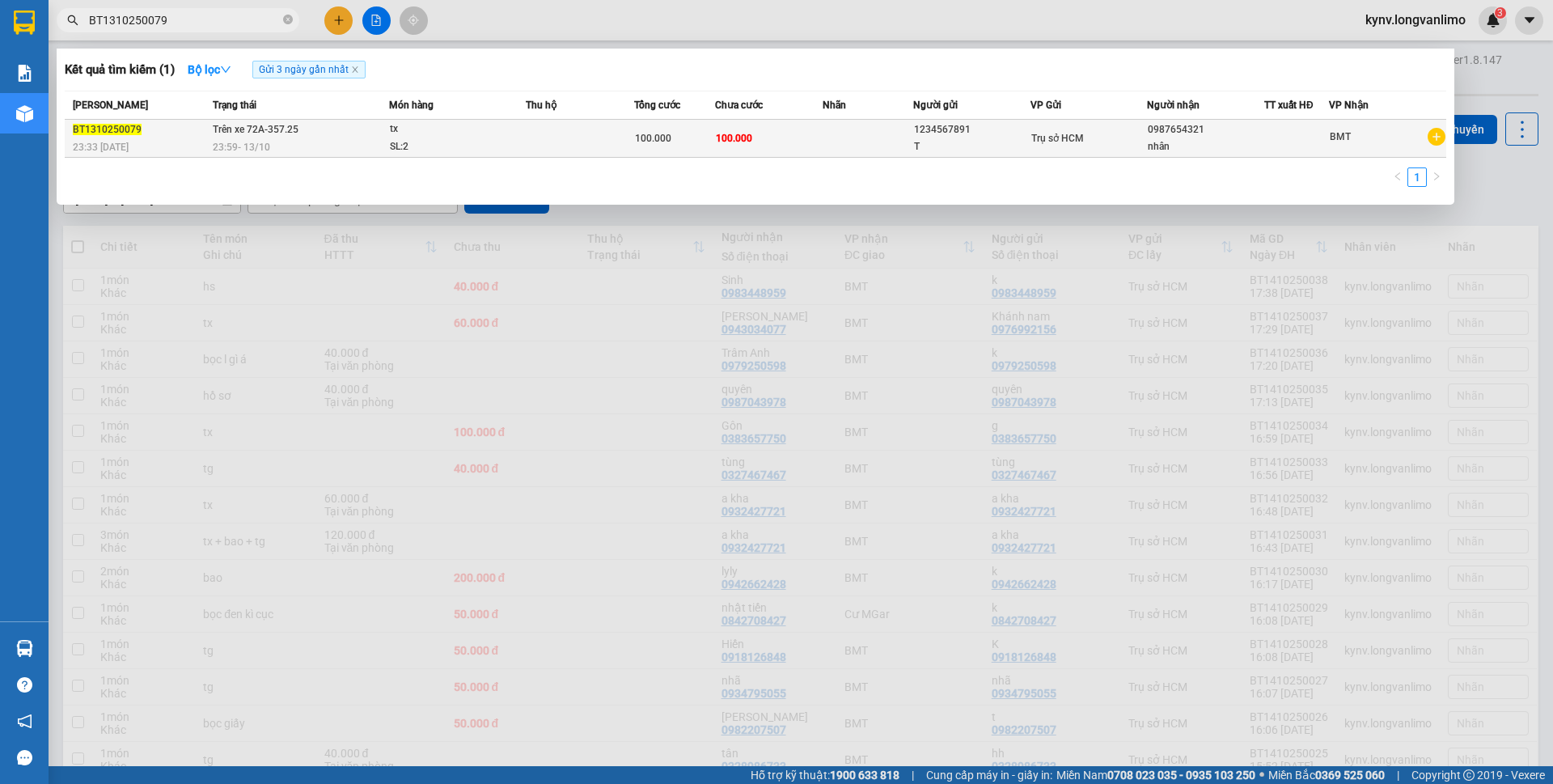
click at [634, 150] on td "100.000" at bounding box center [674, 139] width 81 height 38
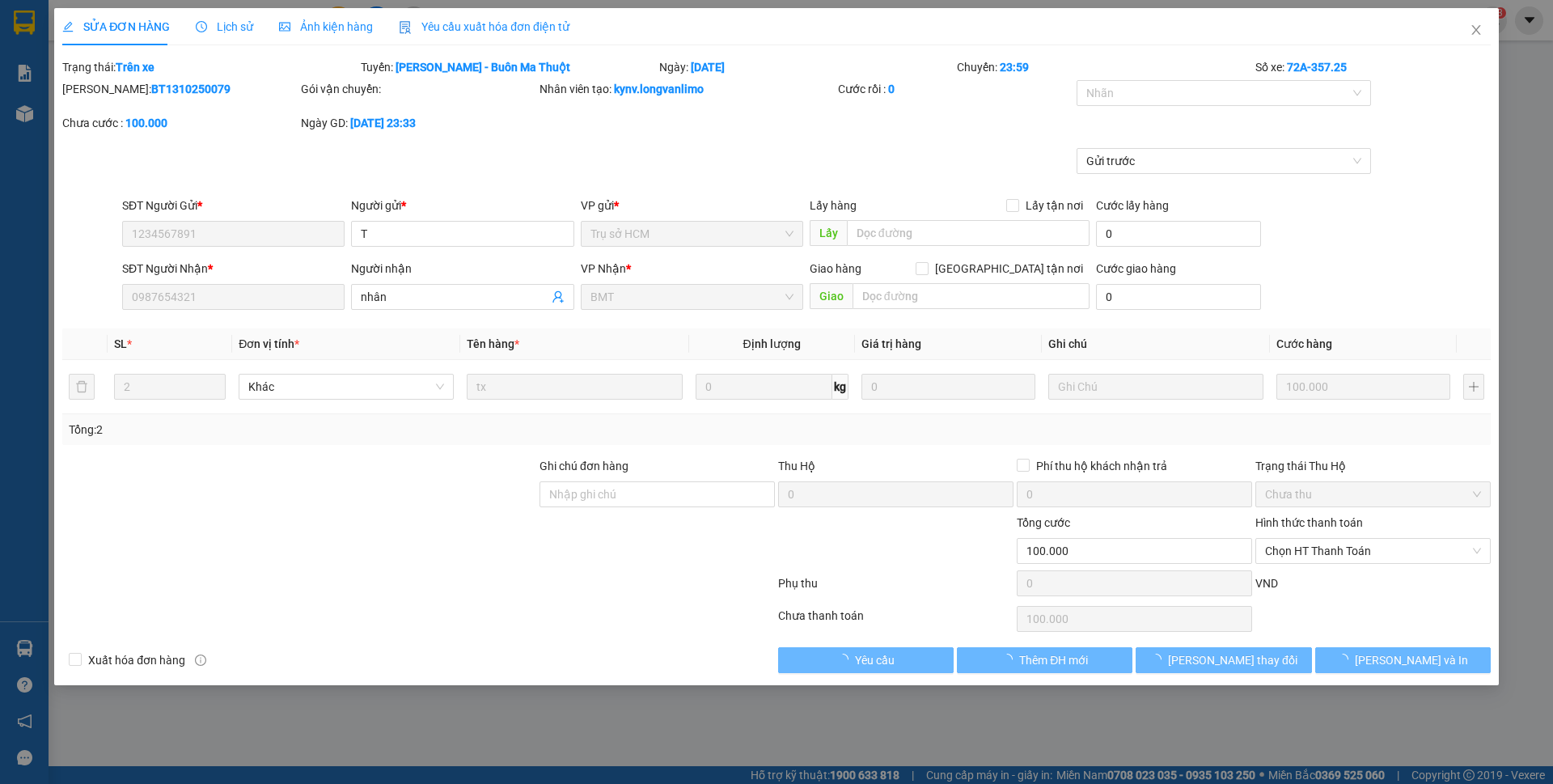
type input "1234567891"
type input "0987654321"
type input "0"
type input "100.000"
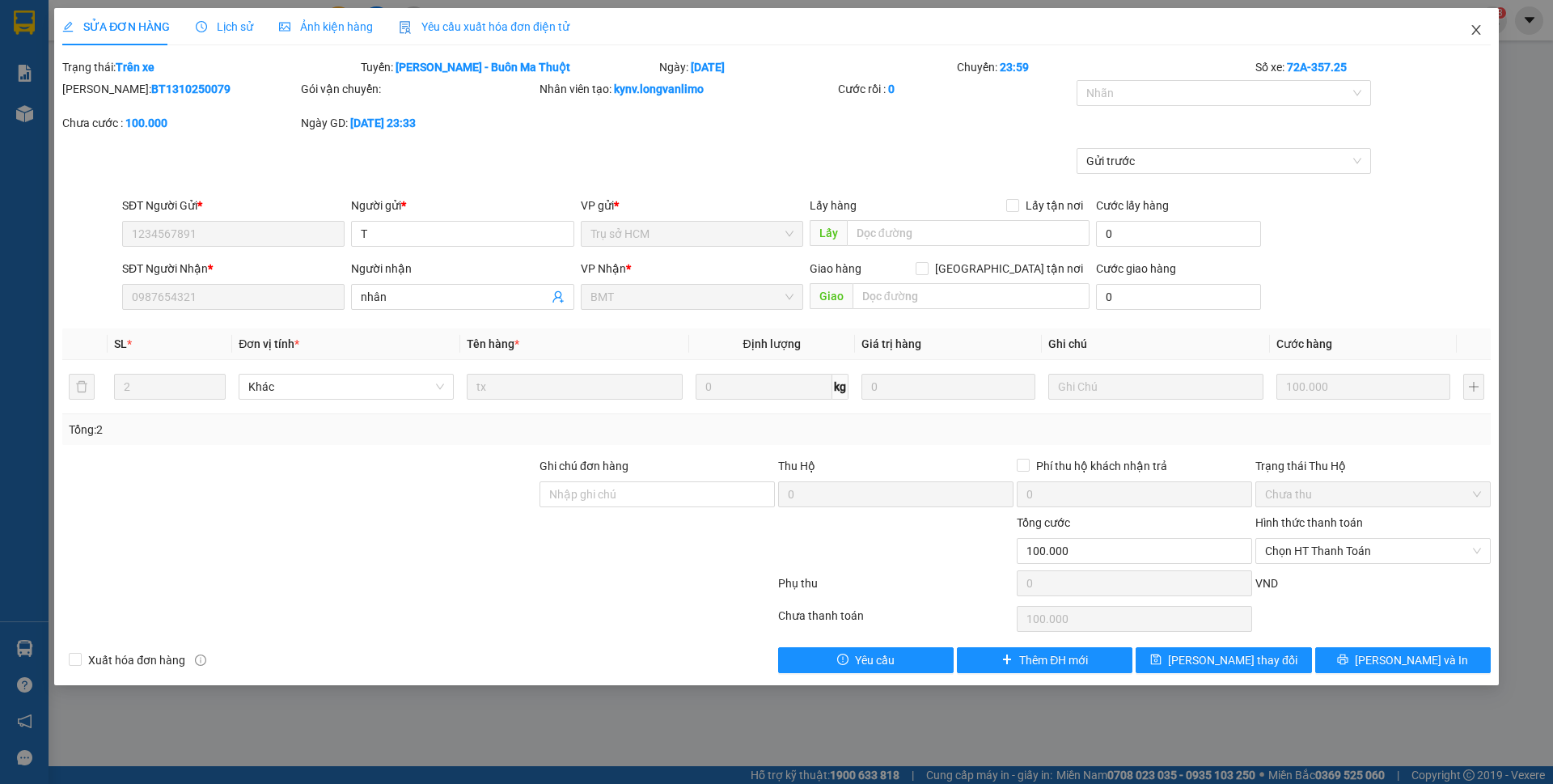
click at [1483, 26] on span "Close" at bounding box center [1476, 31] width 45 height 45
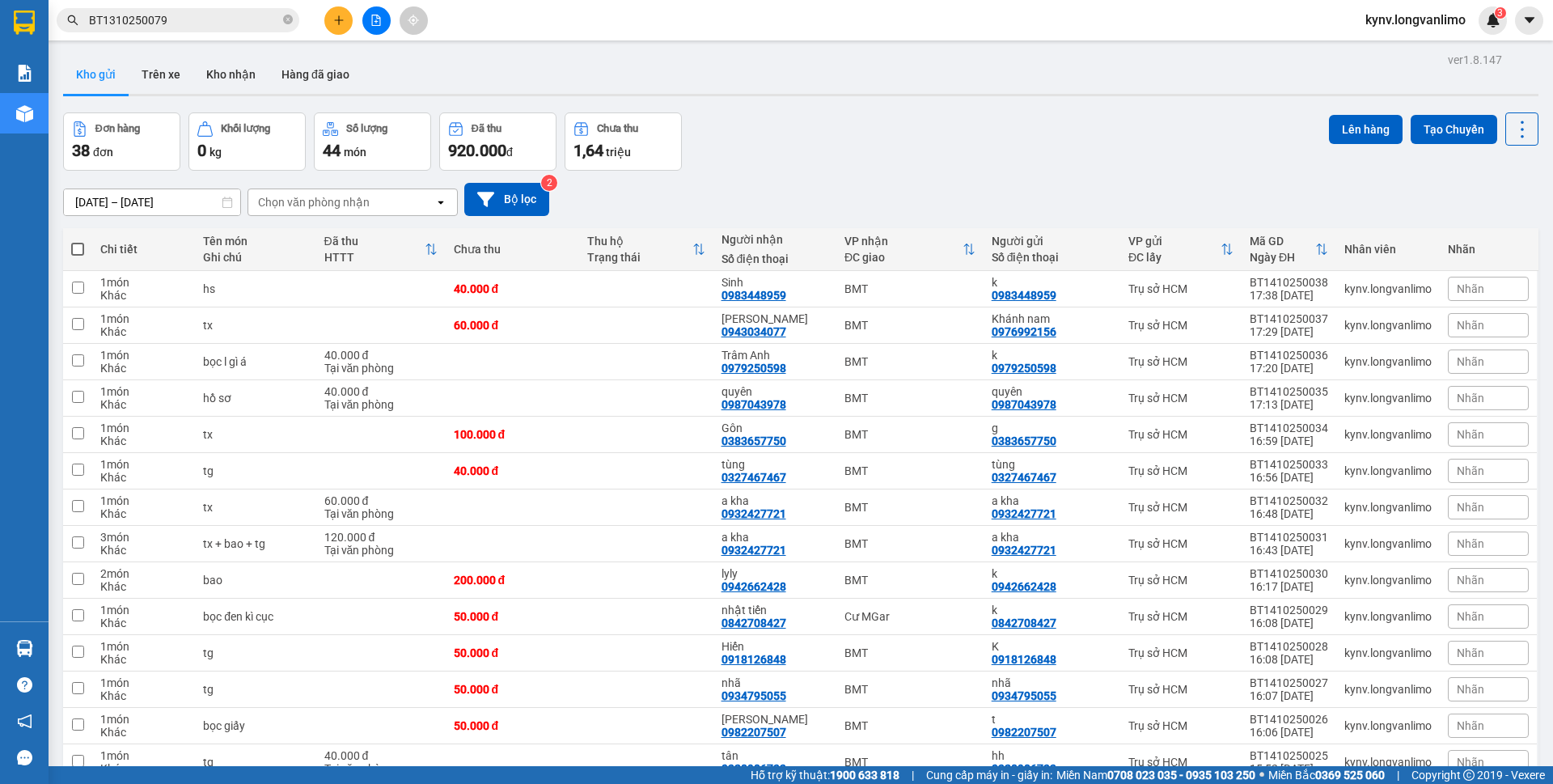
click at [293, 781] on div "Hỗ trợ kỹ thuật: 1900 633 818 | Cung cấp máy in - giấy in: Miền Nam 0708 023 03…" at bounding box center [772, 774] width 1545 height 18
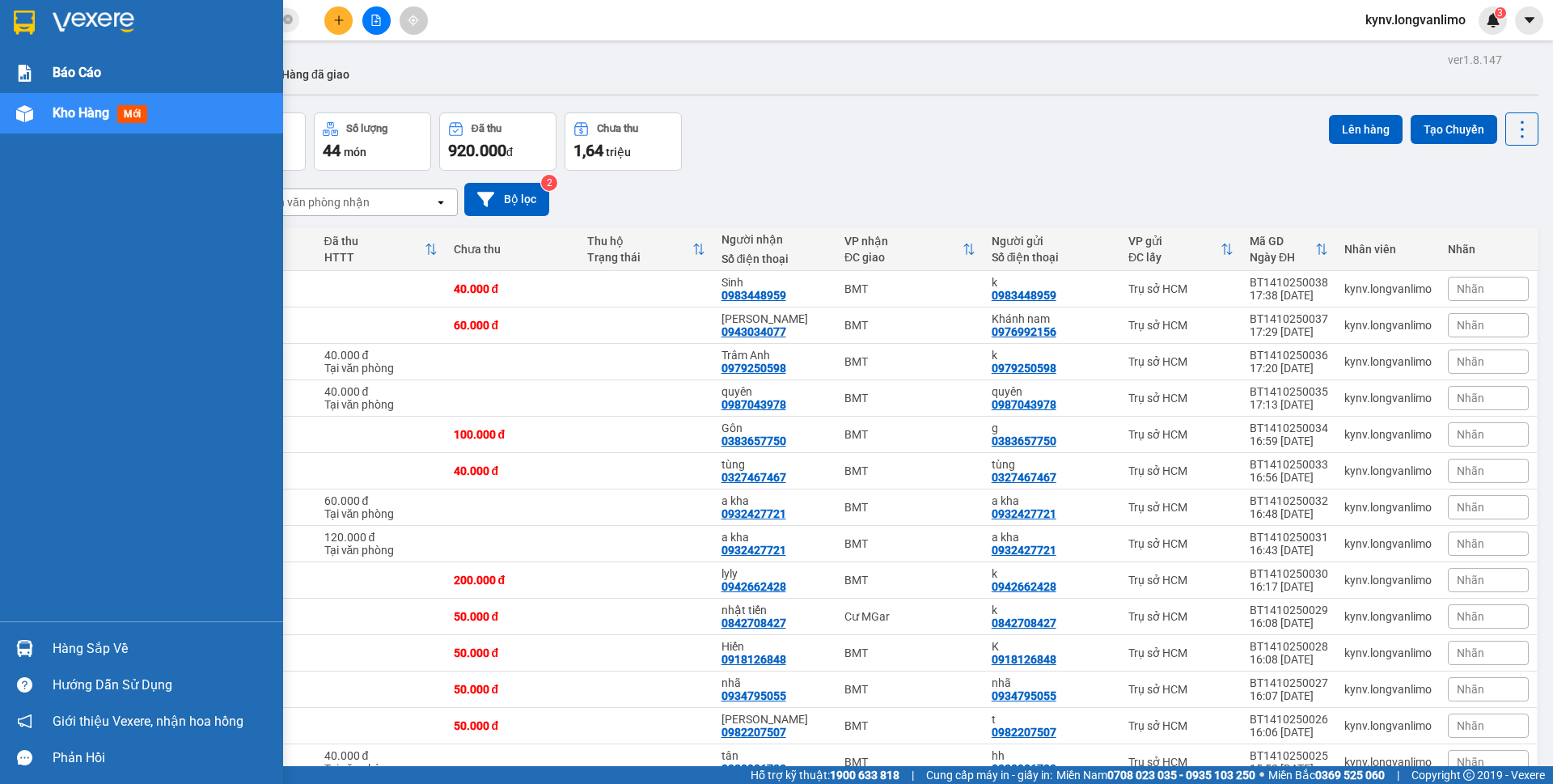
click at [97, 60] on div "Báo cáo" at bounding box center [162, 73] width 219 height 40
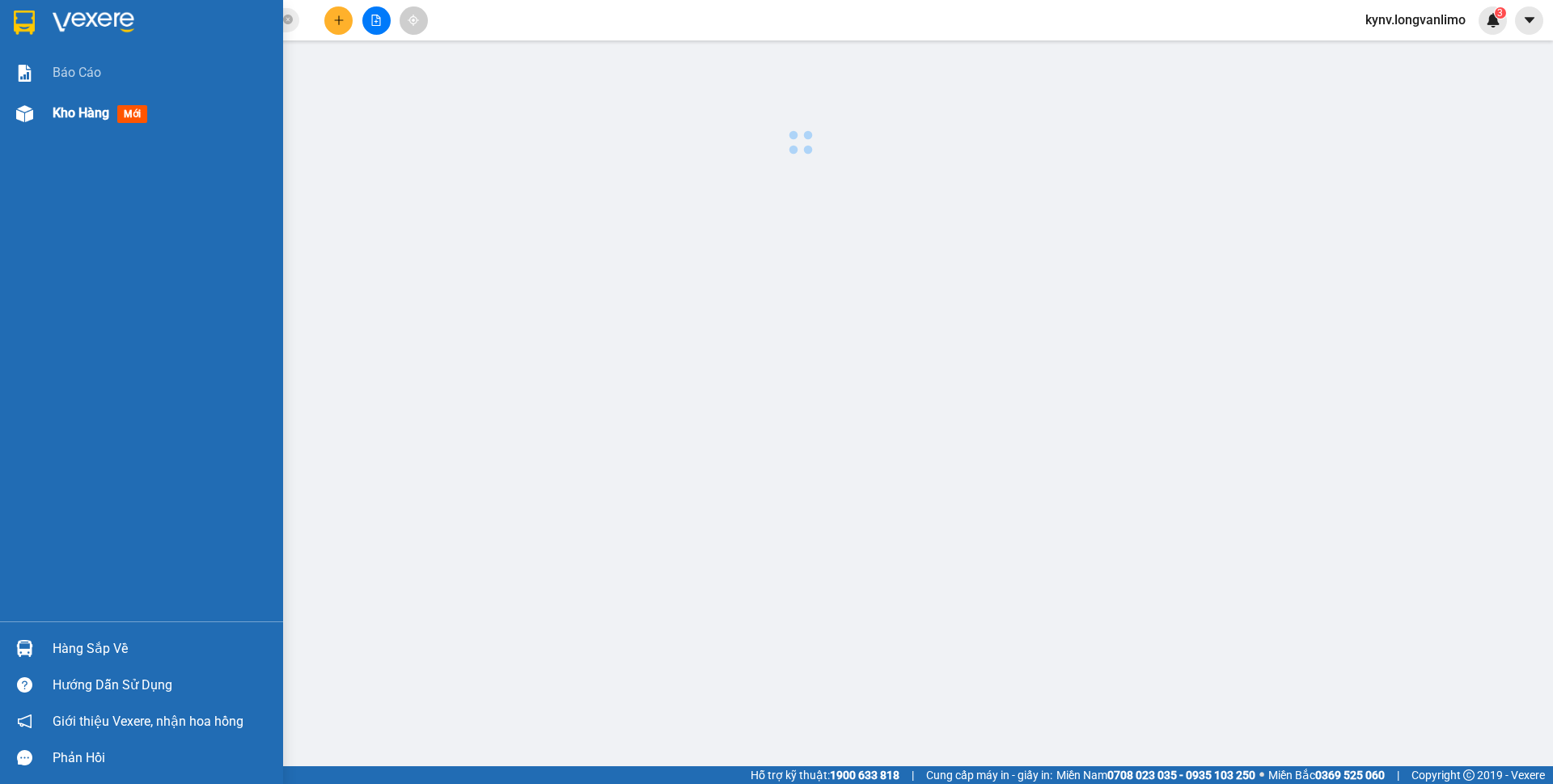
click at [88, 116] on span "Kho hàng" at bounding box center [81, 113] width 57 height 15
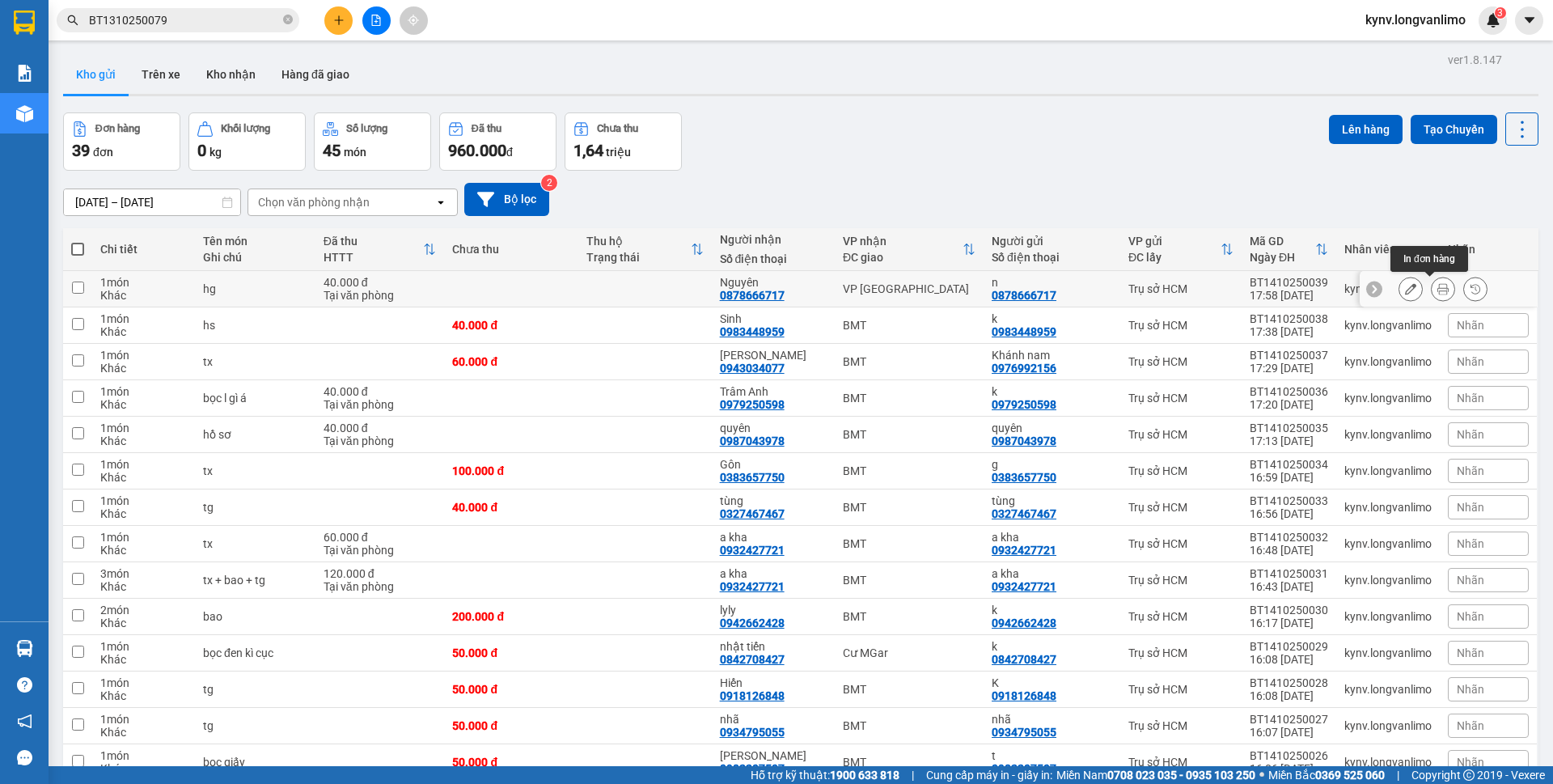
click at [1437, 290] on icon at bounding box center [1443, 289] width 12 height 12
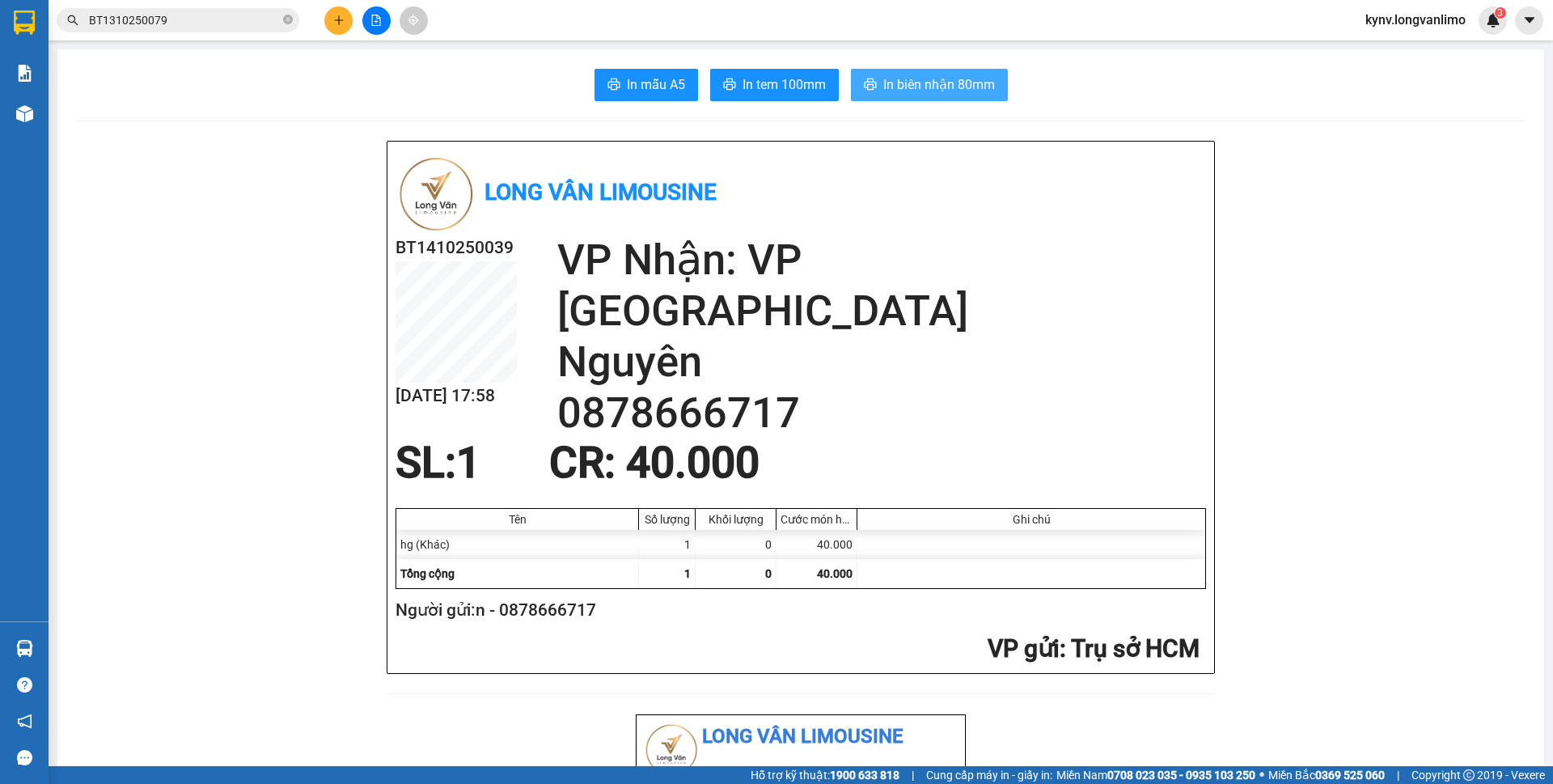
click at [942, 79] on span "In biên nhận 80mm" at bounding box center [939, 84] width 112 height 20
click at [712, 86] on button "In tem 100mm" at bounding box center [775, 84] width 129 height 33
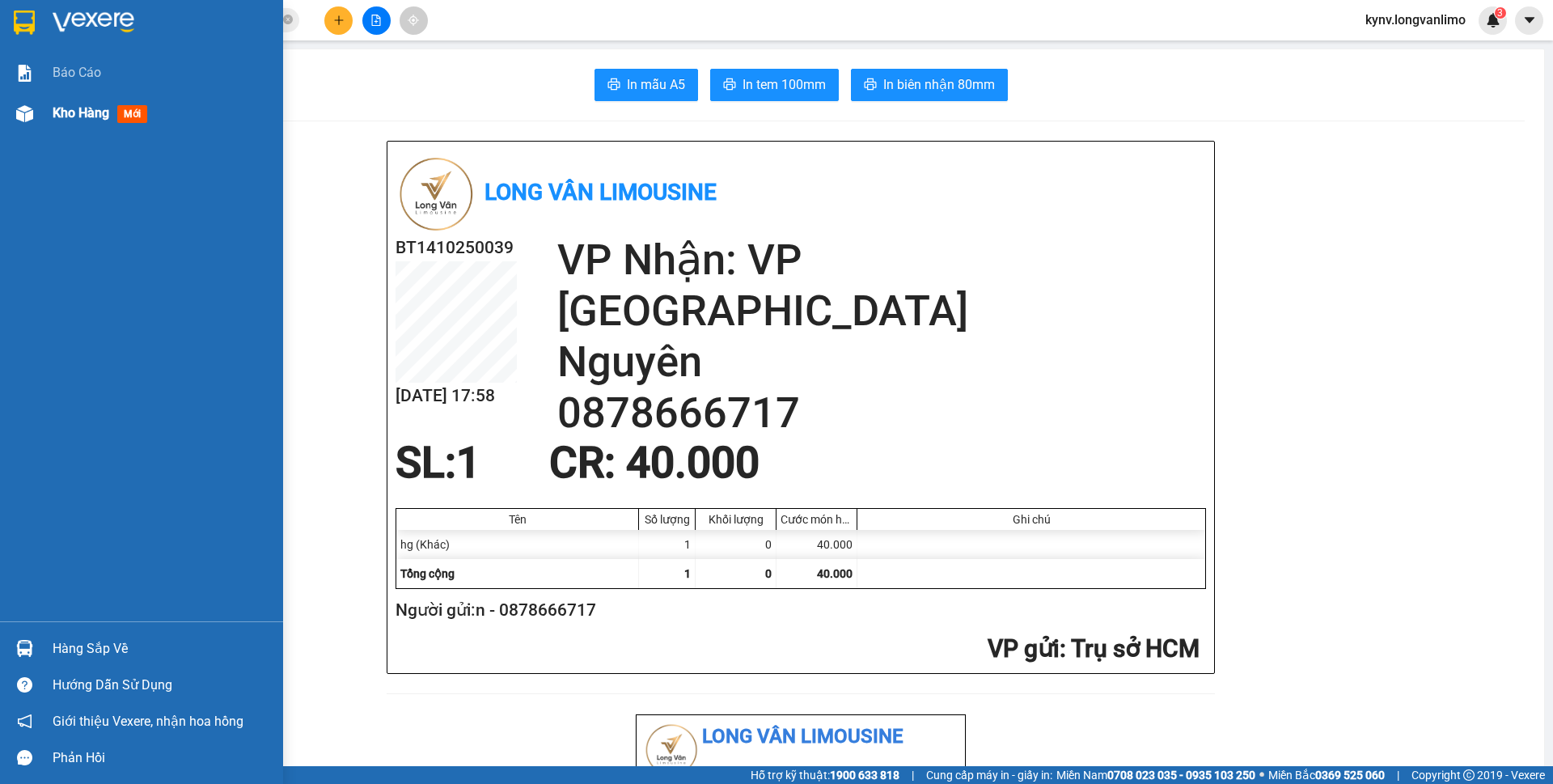
click at [64, 116] on span "Kho hàng" at bounding box center [81, 113] width 57 height 15
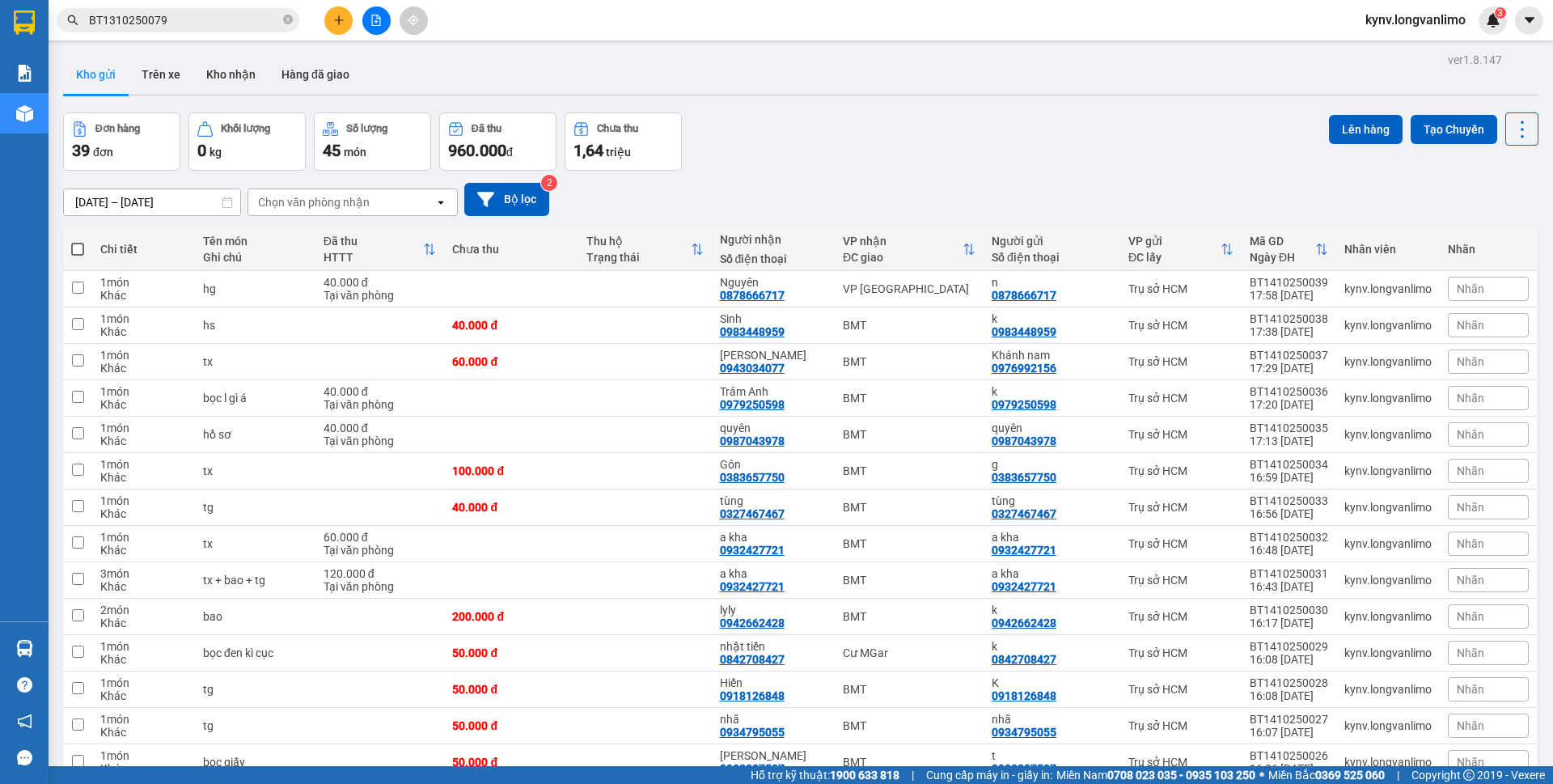
click at [185, 8] on span "BT1310250079" at bounding box center [178, 20] width 243 height 24
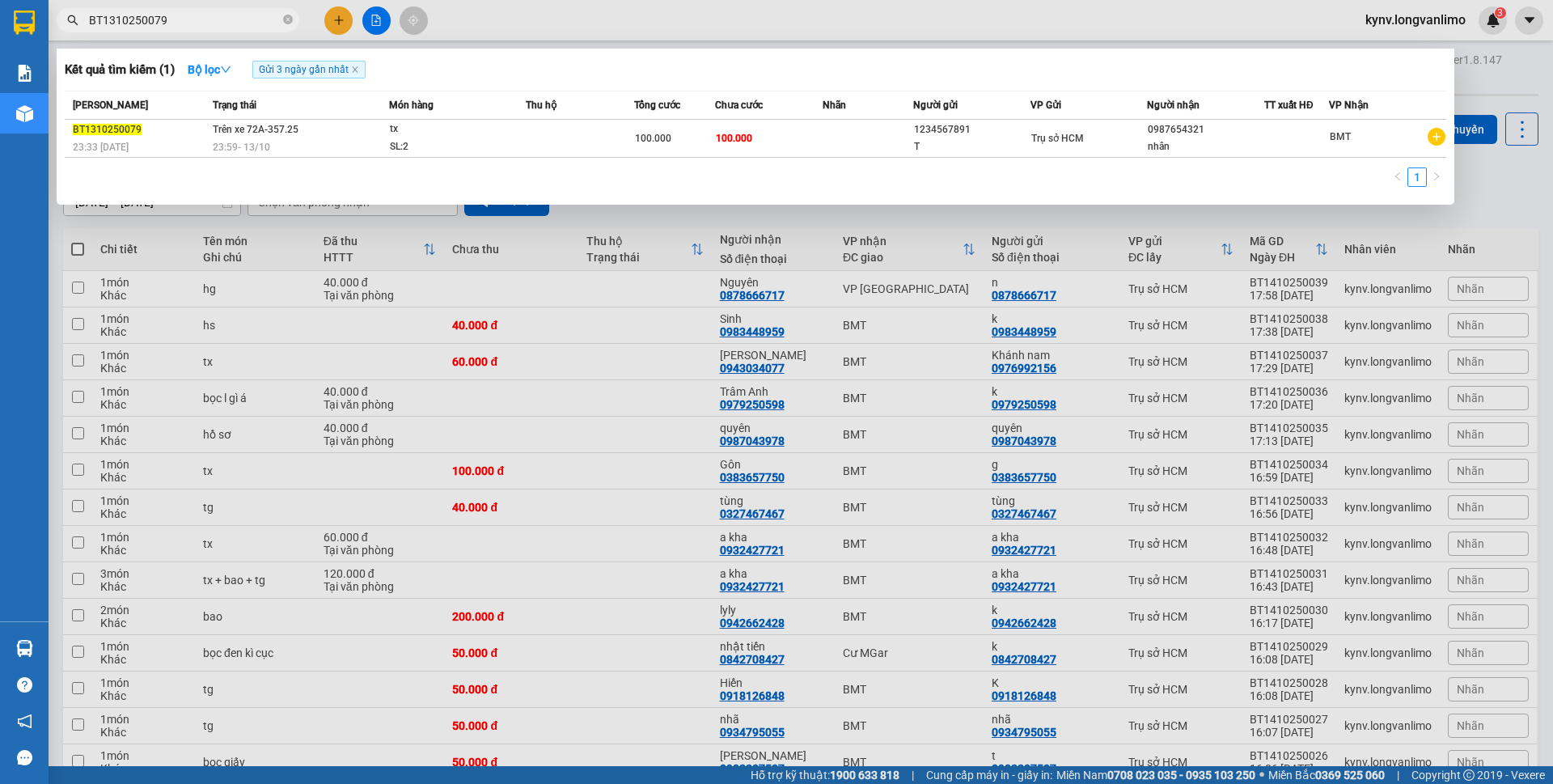
click at [190, 19] on input "BT1310250079" at bounding box center [185, 20] width 191 height 18
type input "0793475"
click at [864, 133] on td at bounding box center [862, 139] width 90 height 38
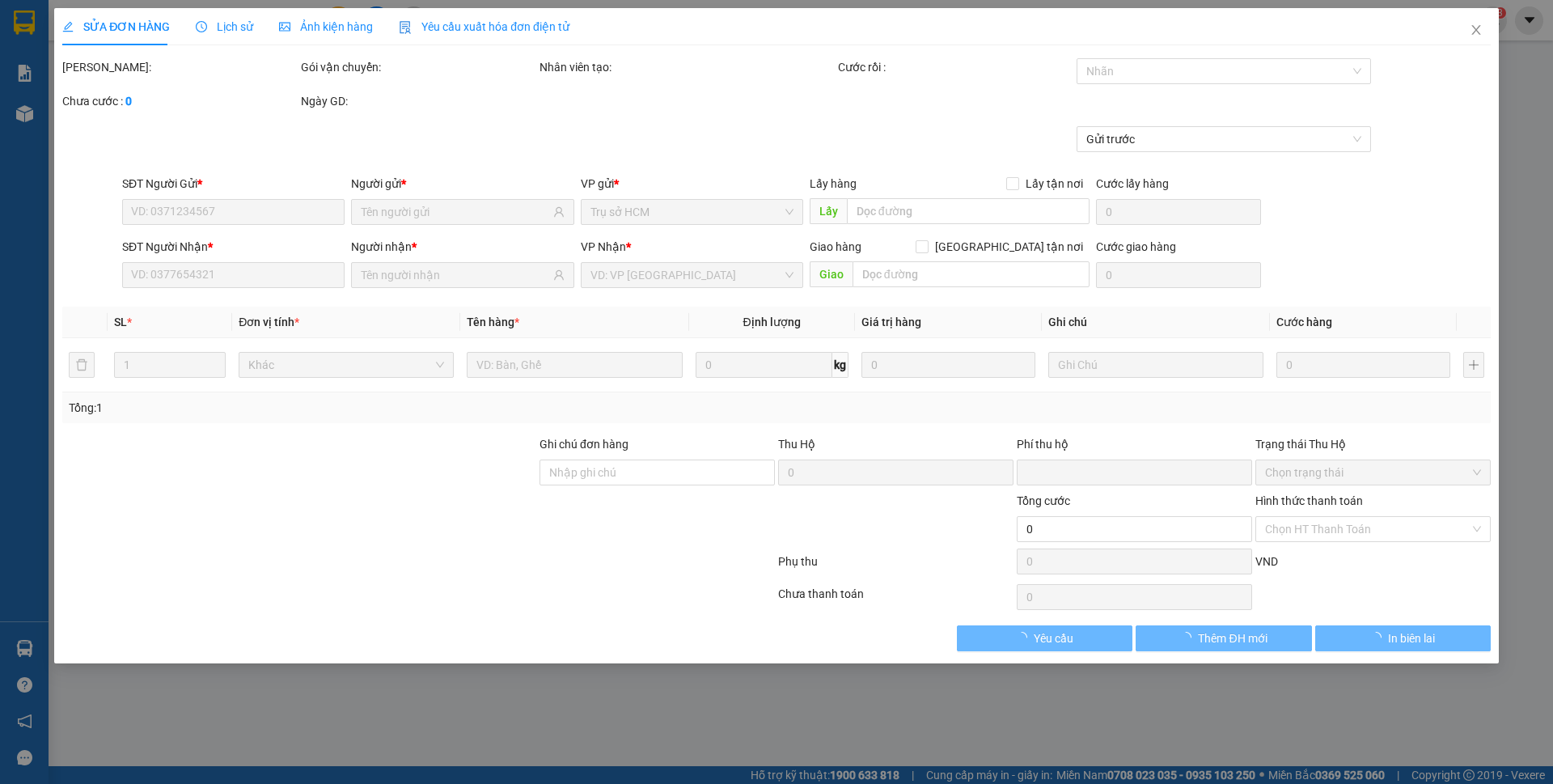
type input "0793475456"
type input "0"
type input "40.000"
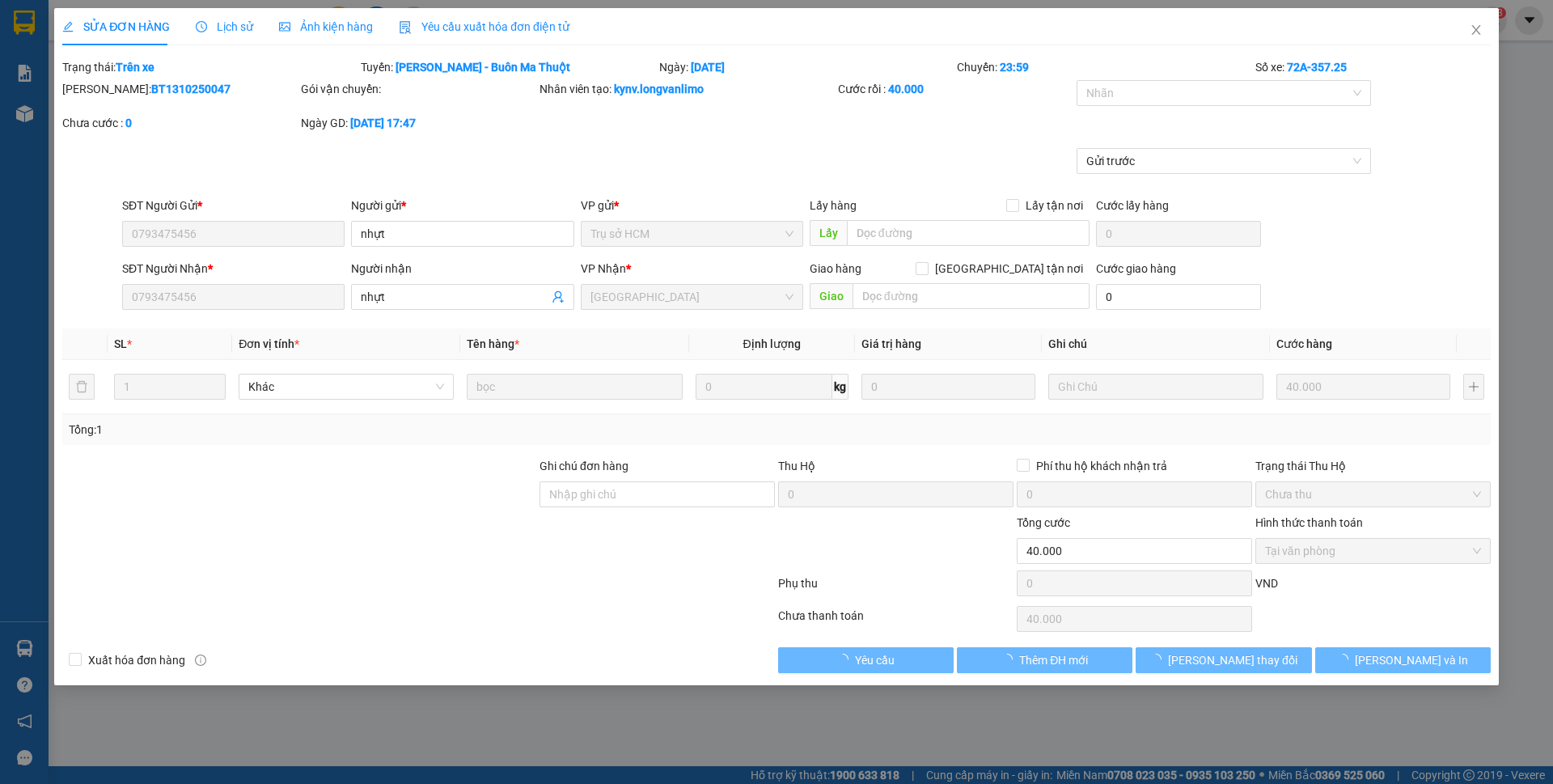
click at [339, 29] on span "Ảnh kiện hàng" at bounding box center [326, 26] width 94 height 13
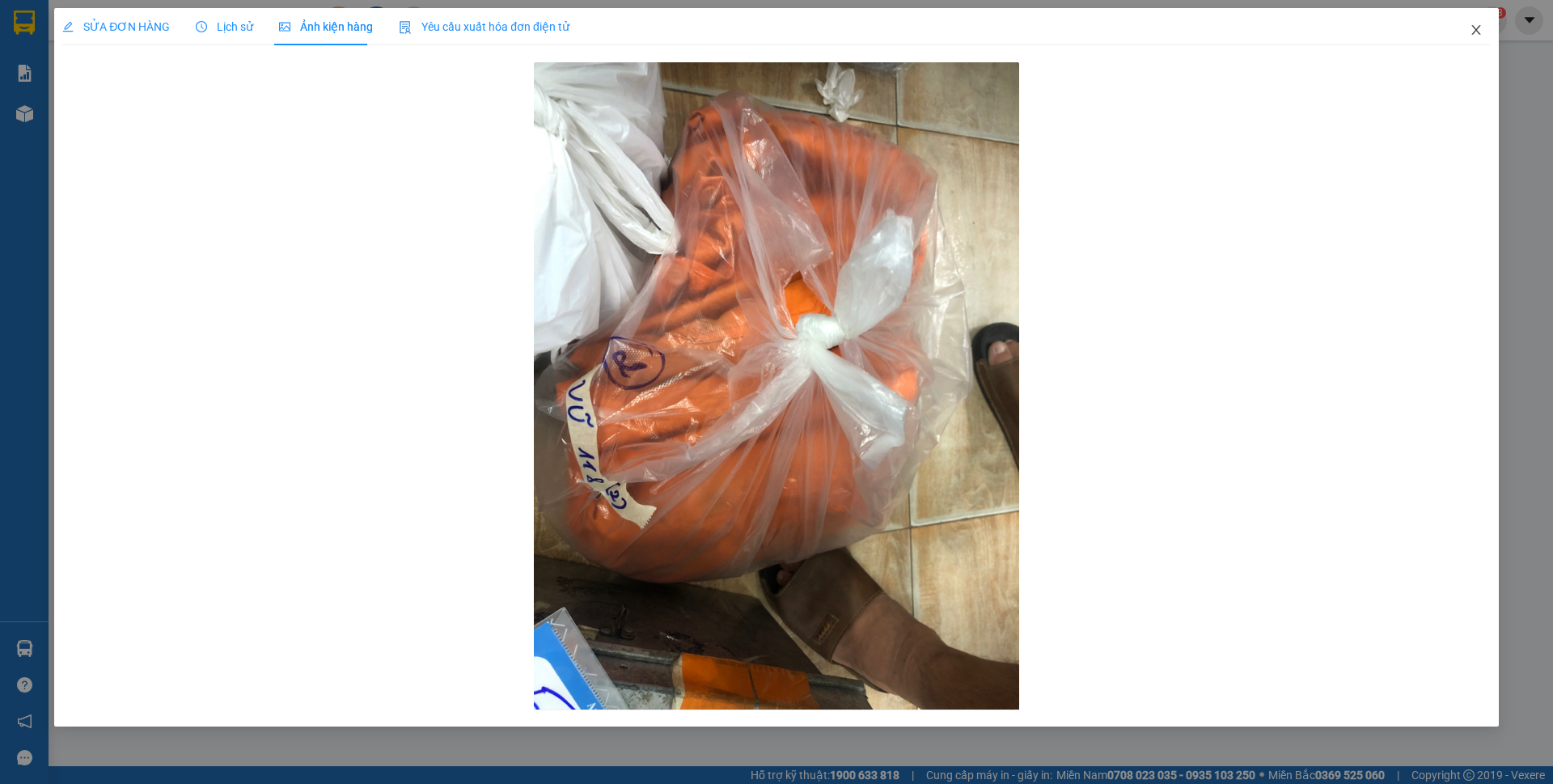
click at [1465, 34] on span "Close" at bounding box center [1476, 31] width 45 height 45
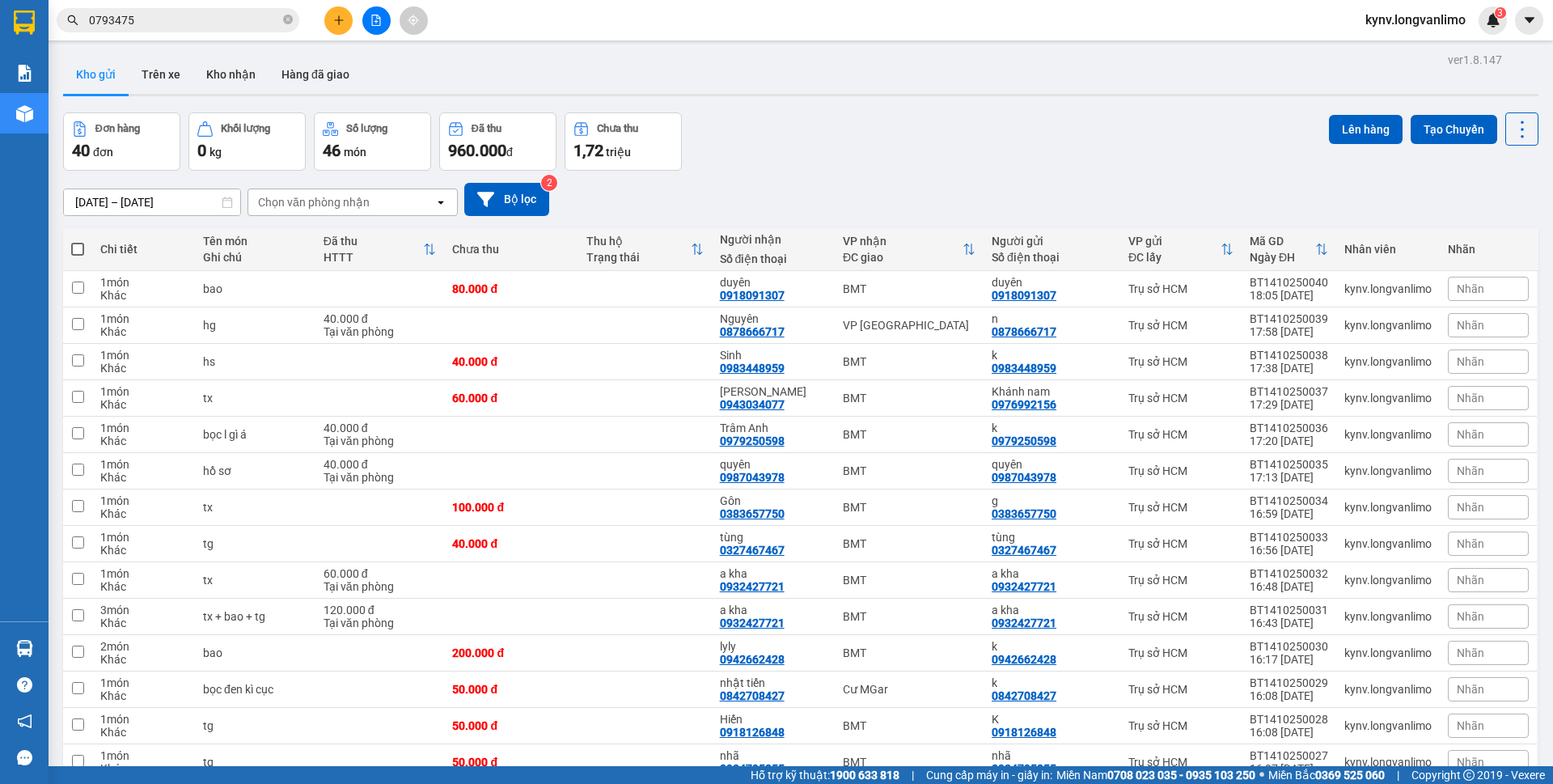
drag, startPoint x: 1539, startPoint y: 9, endPoint x: 19, endPoint y: 19, distance: 1520.0
click at [19, 19] on img at bounding box center [23, 23] width 21 height 24
click at [1432, 296] on button at bounding box center [1443, 289] width 23 height 28
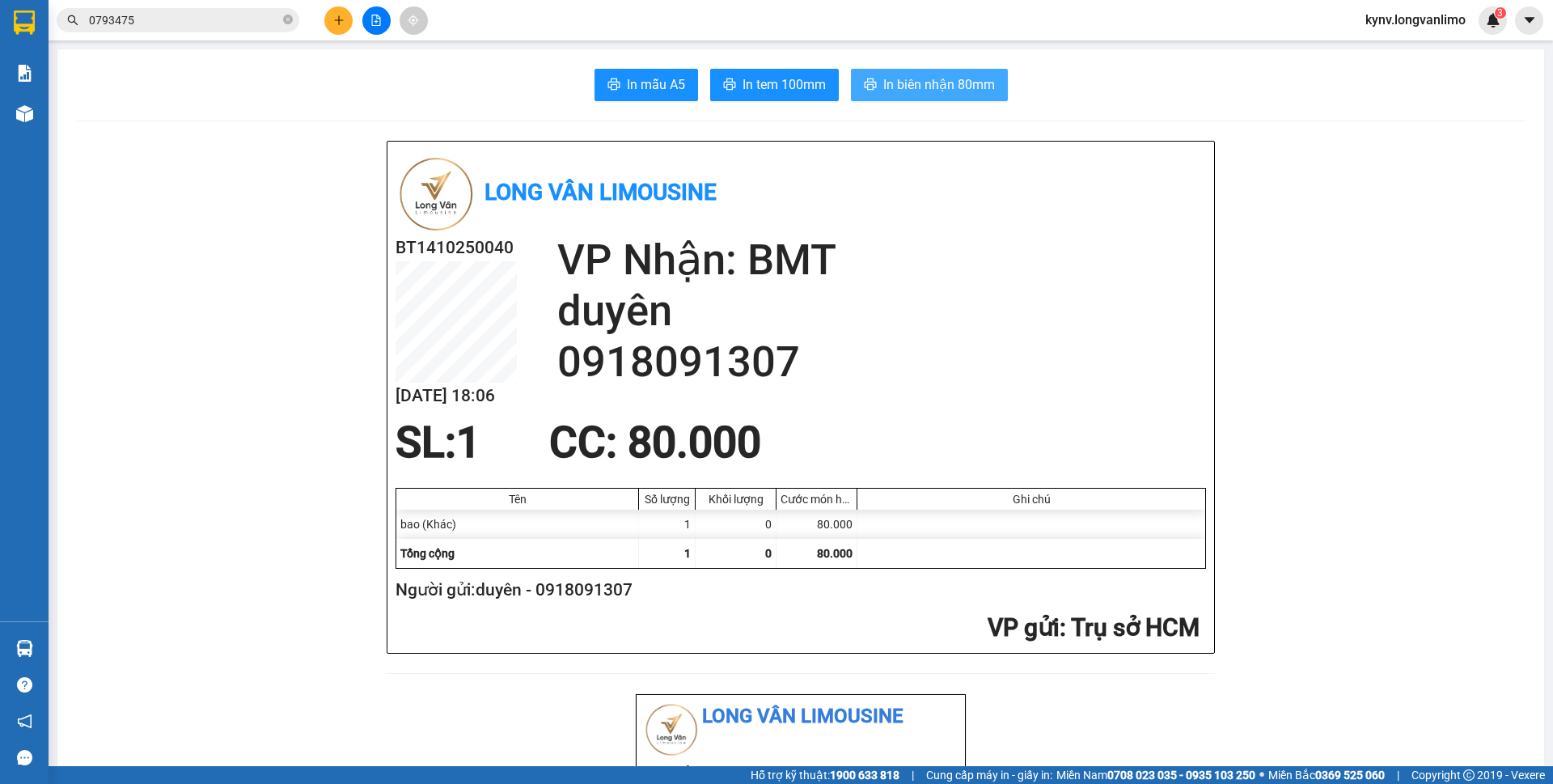
click at [883, 83] on span "In biên nhận 80mm" at bounding box center [939, 84] width 112 height 20
click at [851, 68] on button "In biên nhận 80mm" at bounding box center [929, 84] width 157 height 33
click at [725, 81] on icon "printer" at bounding box center [729, 83] width 13 height 13
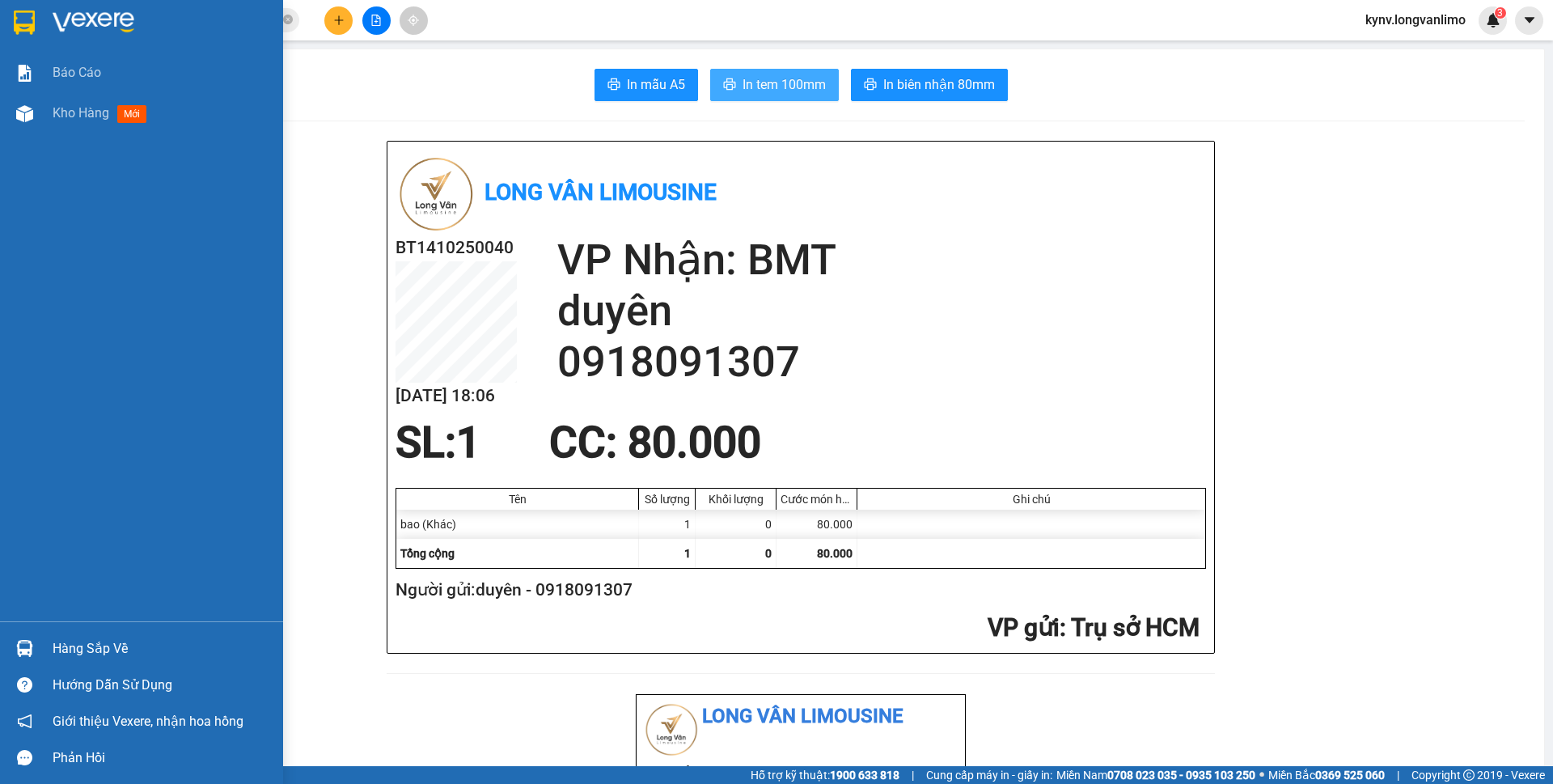
click at [24, 34] on img at bounding box center [23, 23] width 21 height 24
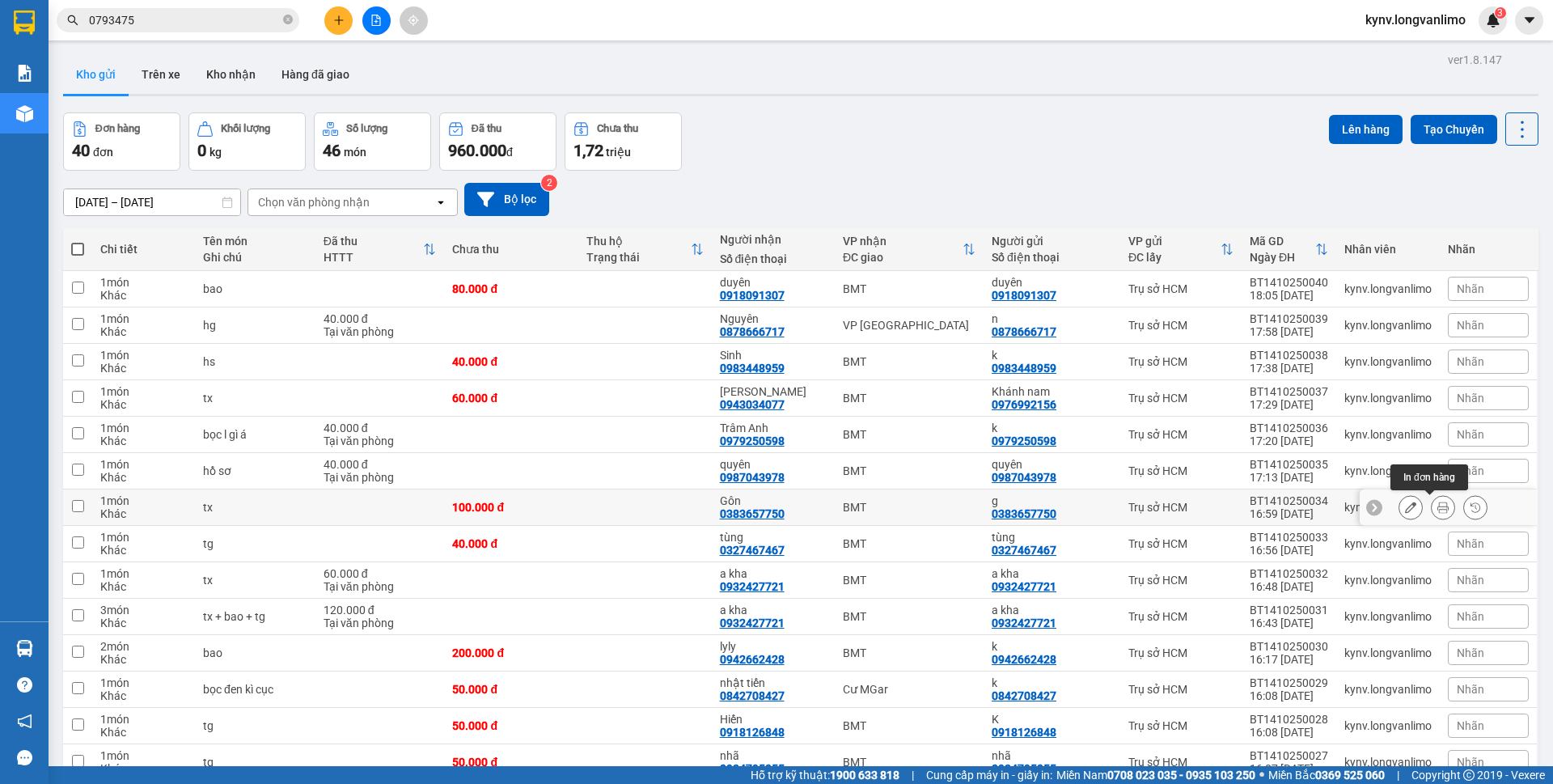
click at [1439, 506] on button at bounding box center [1443, 508] width 23 height 28
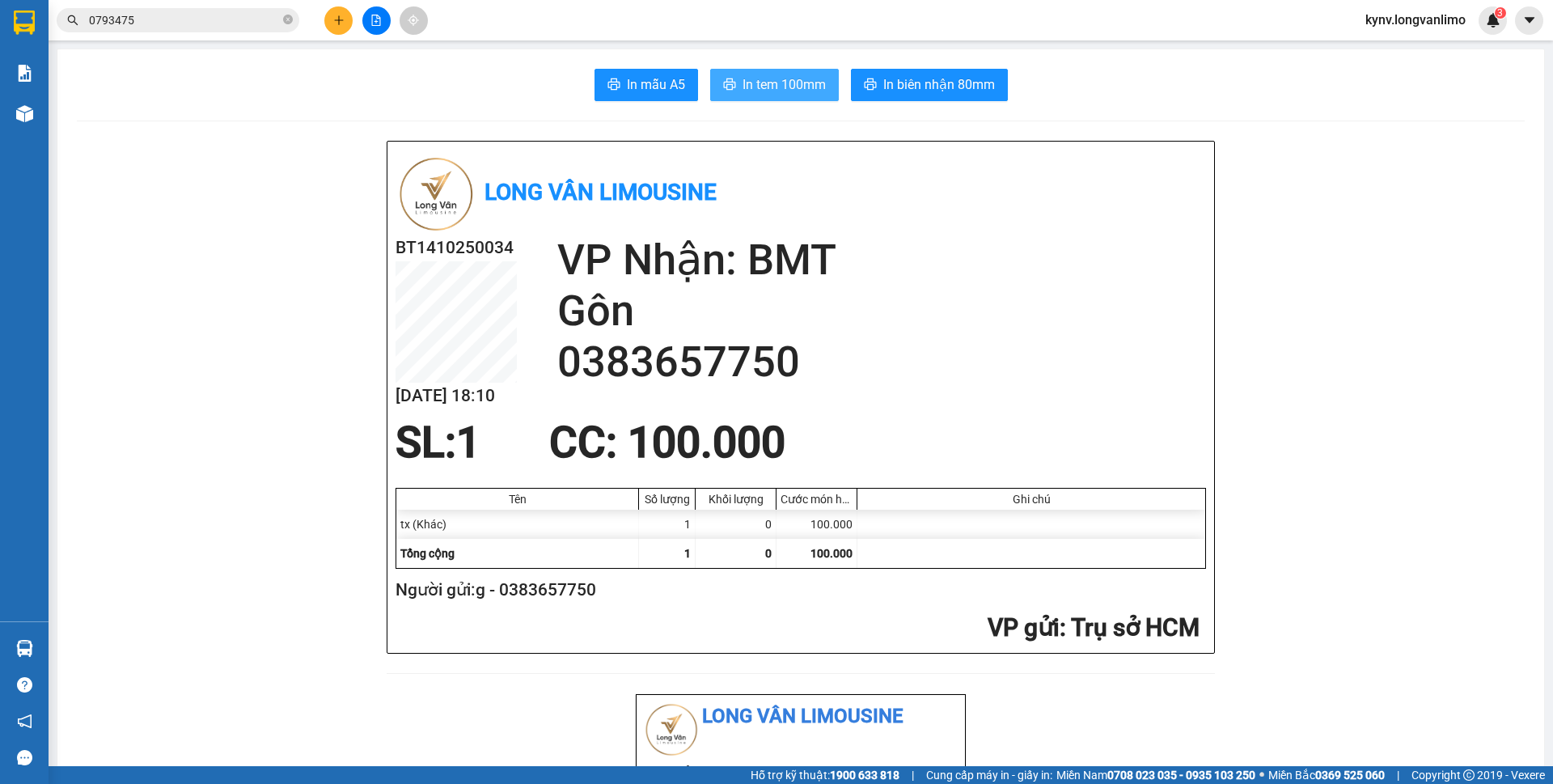
click at [761, 83] on span "In tem 100mm" at bounding box center [784, 84] width 83 height 20
click at [711, 68] on button "In tem 100mm" at bounding box center [775, 84] width 129 height 33
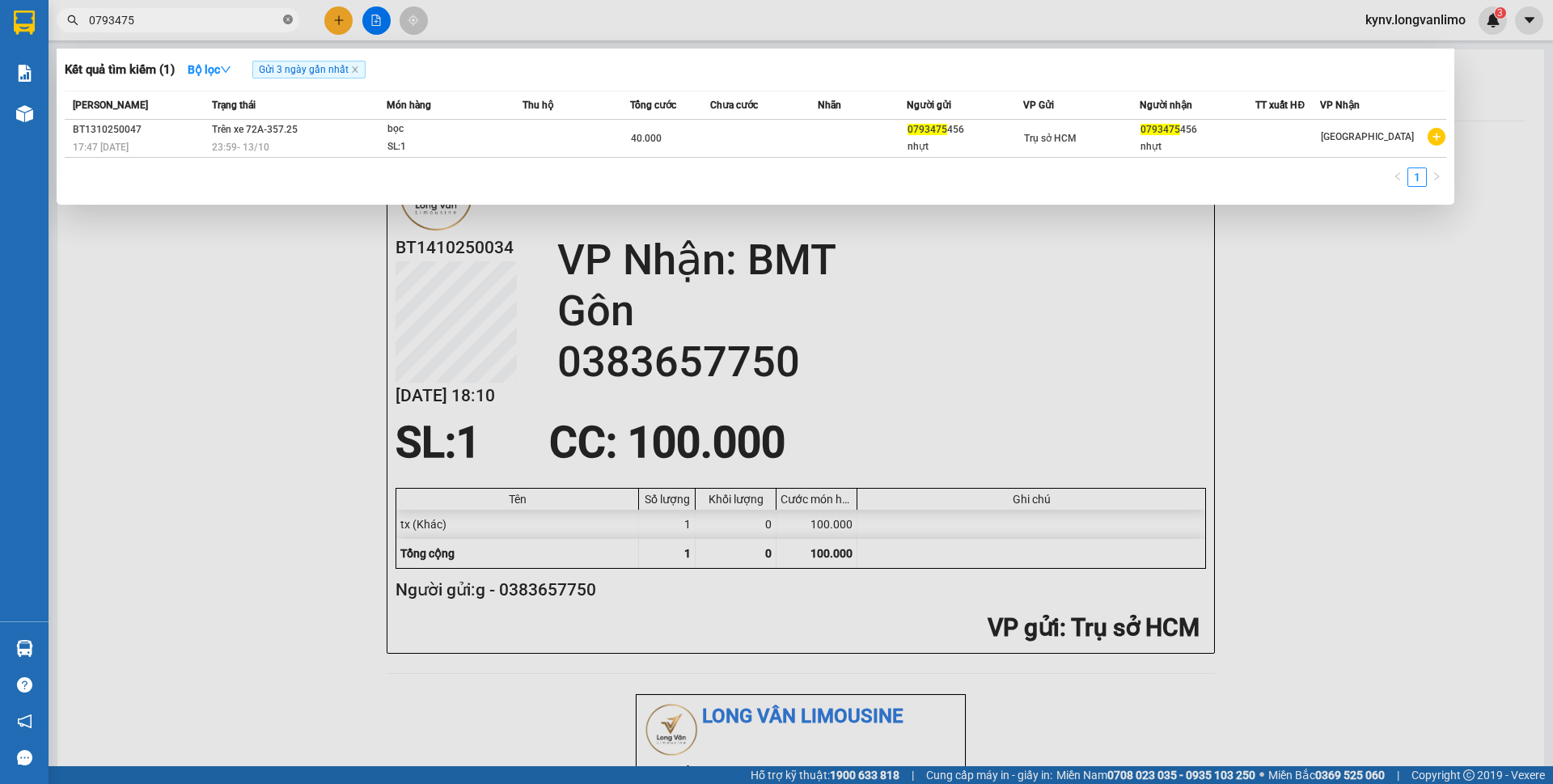
click at [287, 17] on icon "close-circle" at bounding box center [288, 19] width 10 height 10
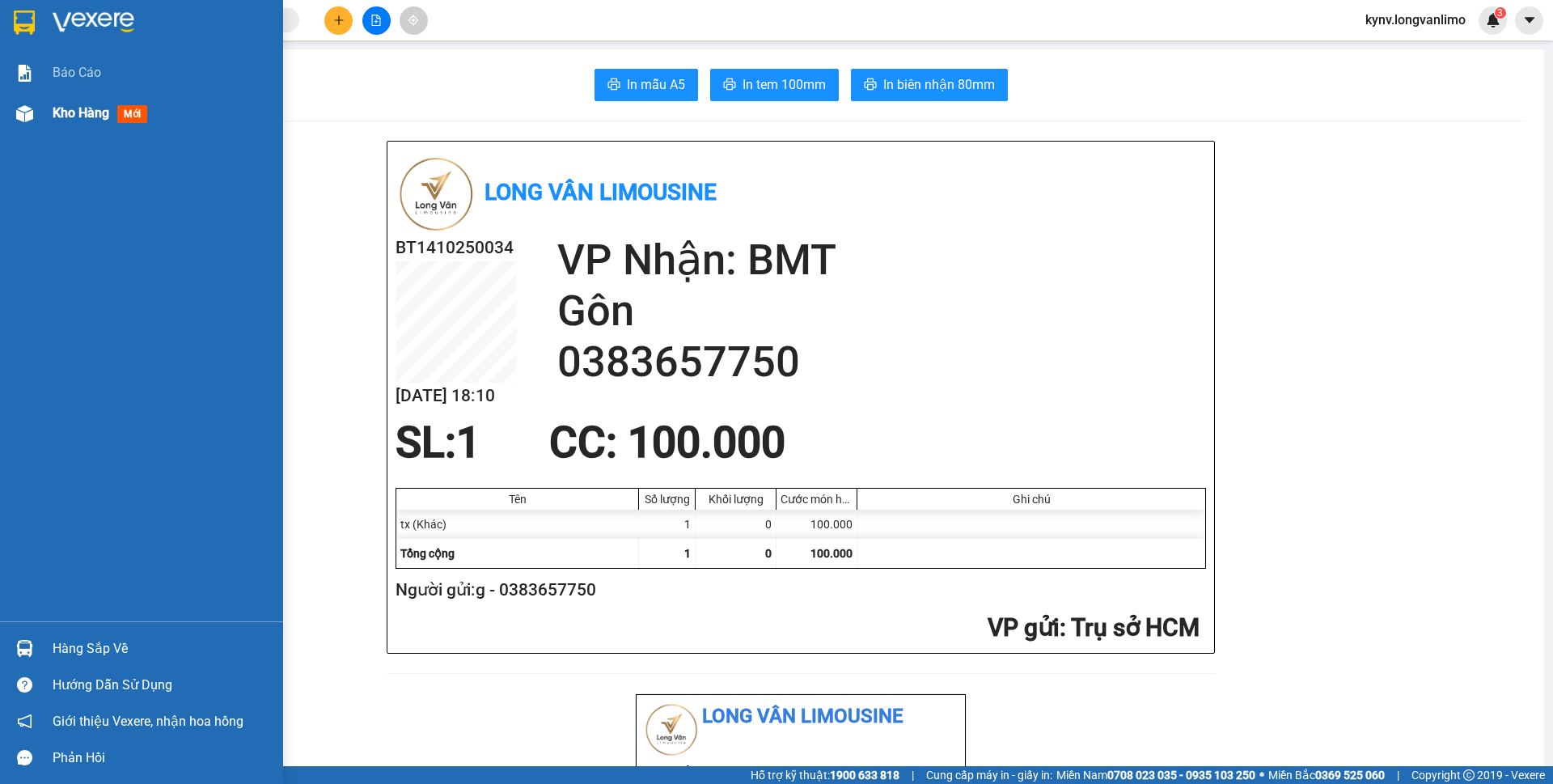
click at [39, 125] on div "Kho hàng mới" at bounding box center [141, 113] width 283 height 40
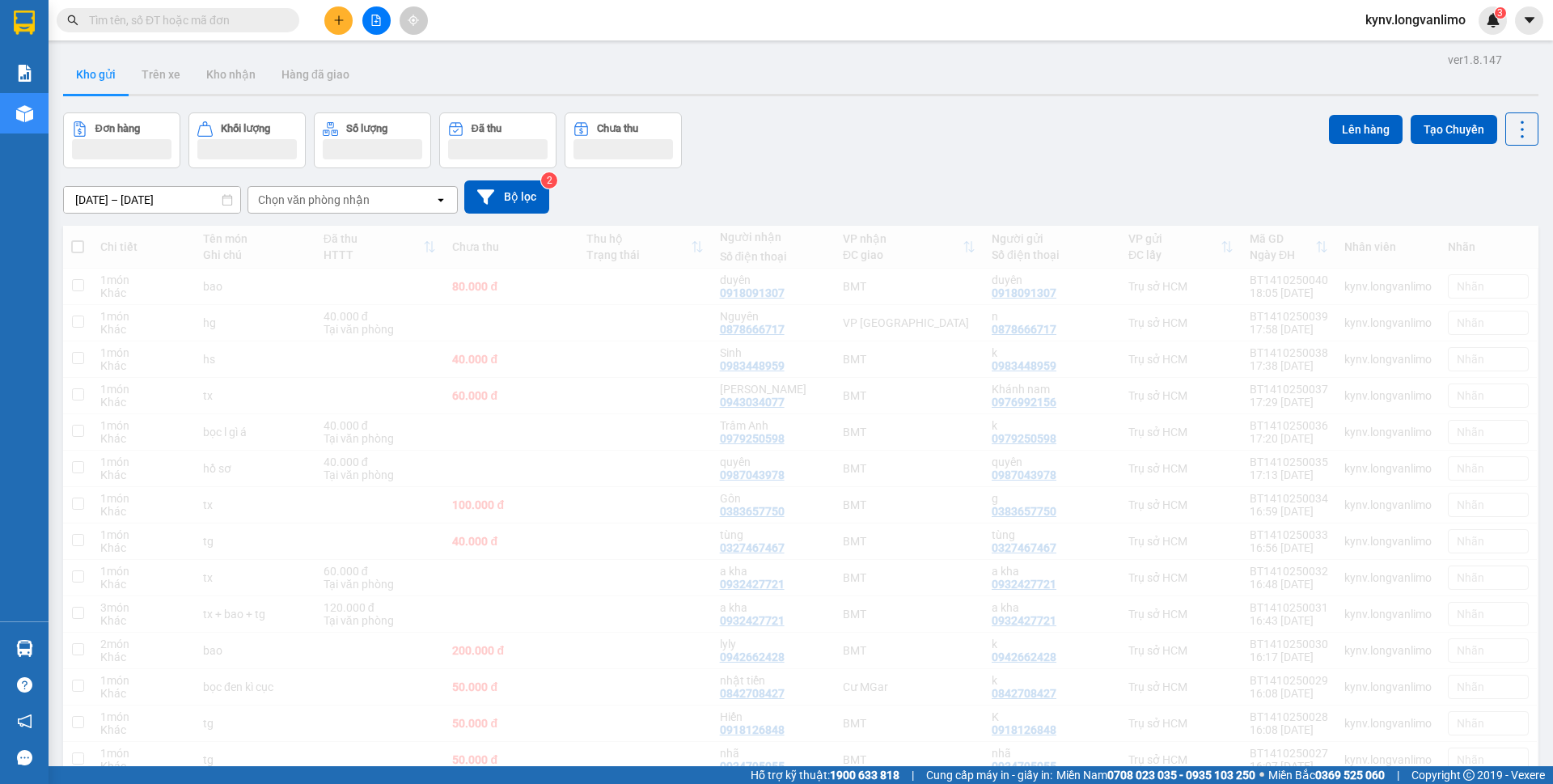
click at [802, 130] on div "Đơn hàng Khối lượng Số lượng Đã thu Chưa thu Lên hàng Tạo Chuyến" at bounding box center [801, 140] width 1475 height 56
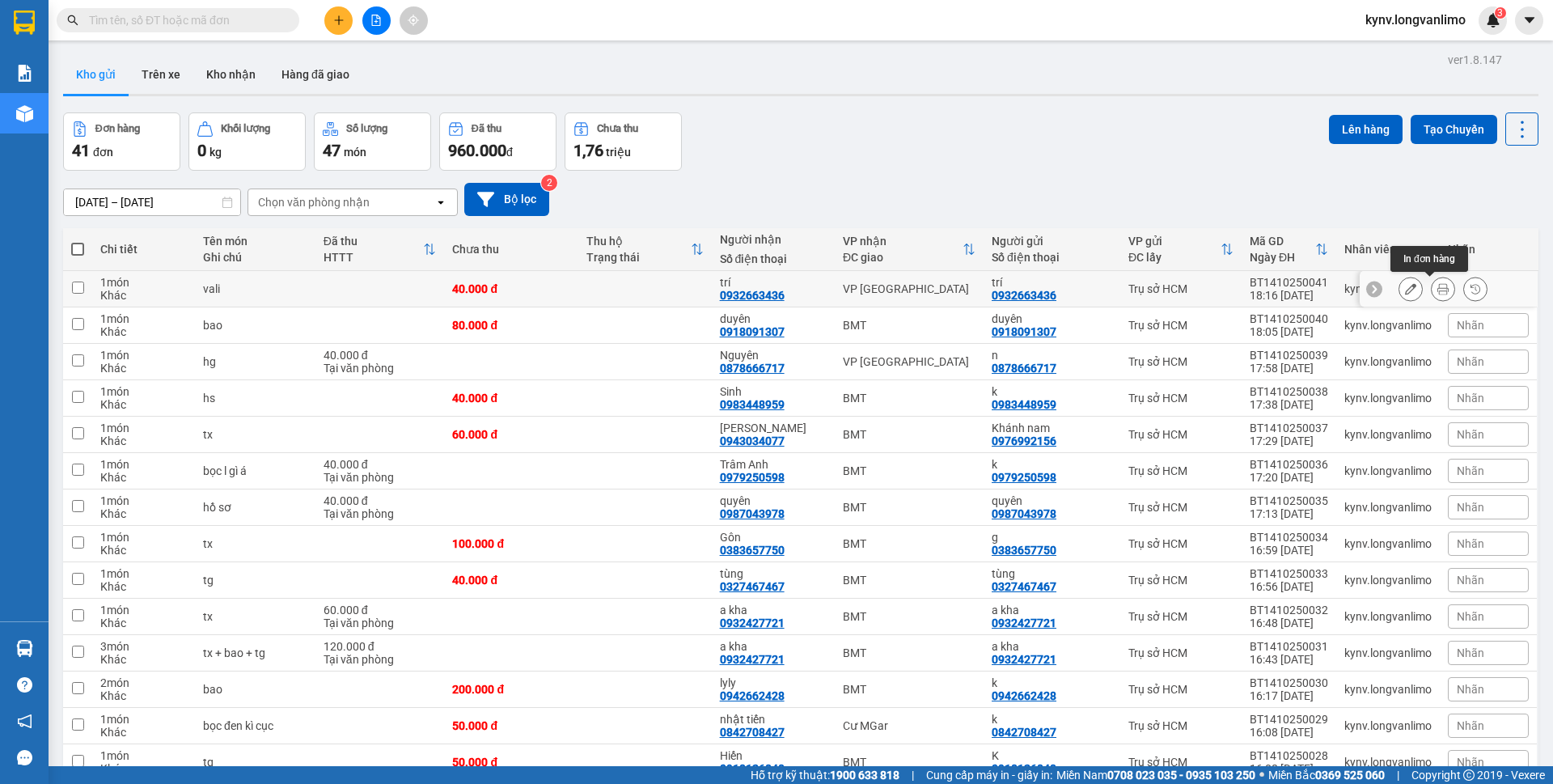
click at [1437, 284] on icon at bounding box center [1443, 289] width 12 height 12
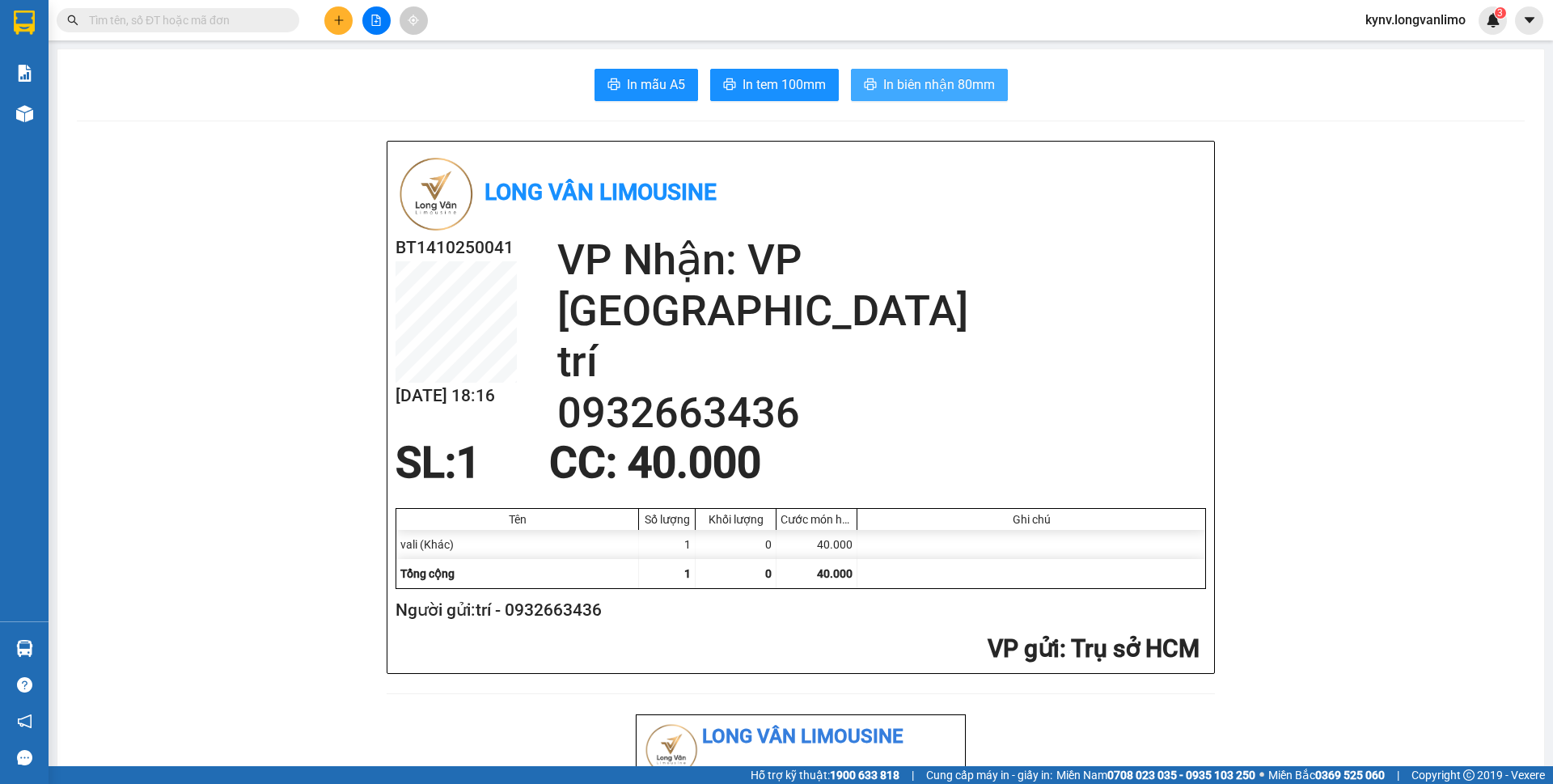
click at [898, 92] on span "In biên nhận 80mm" at bounding box center [939, 84] width 112 height 20
click at [769, 92] on span "In tem 100mm" at bounding box center [784, 84] width 83 height 20
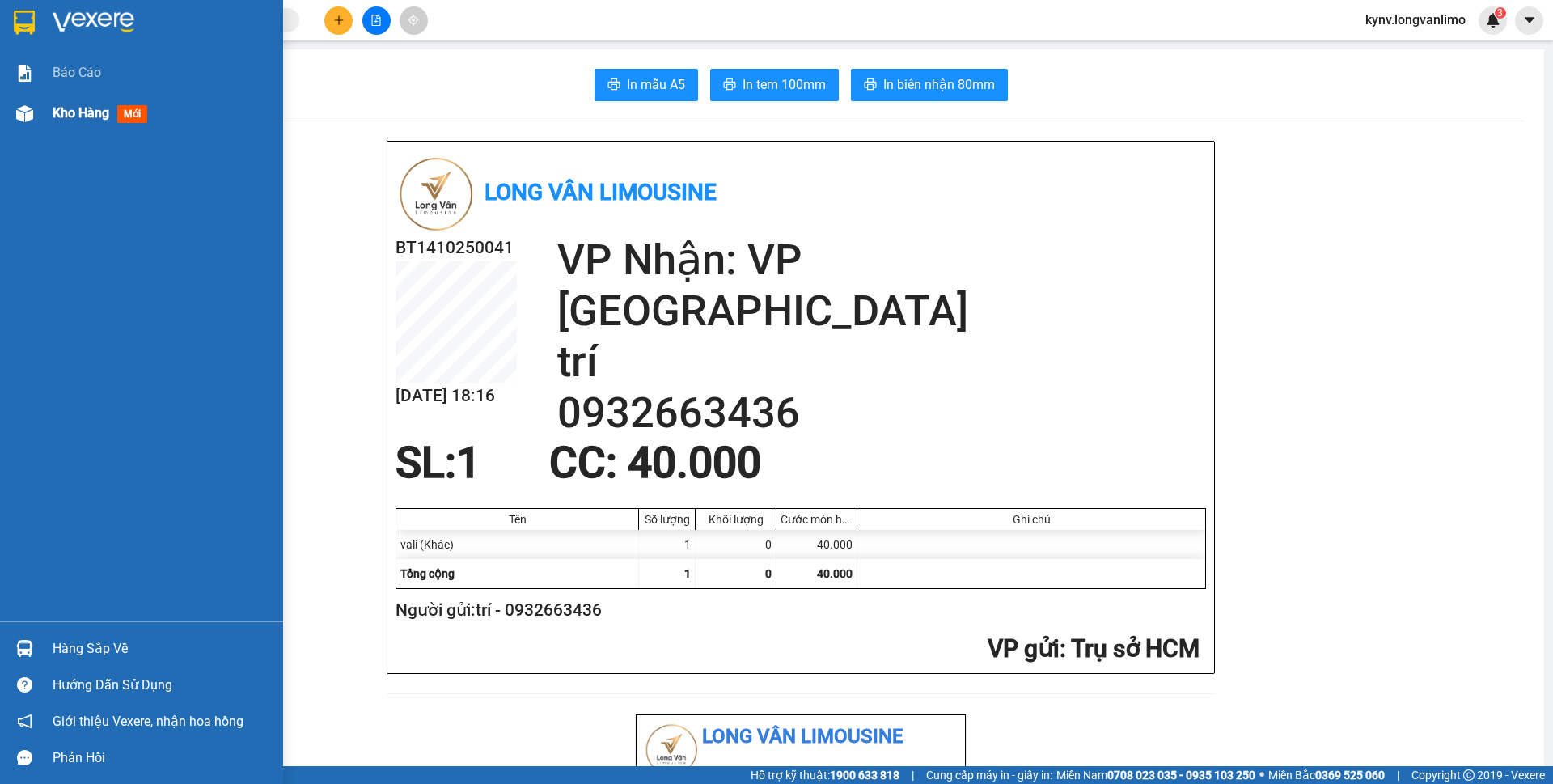
click at [48, 109] on div "Kho hàng mới" at bounding box center [141, 113] width 283 height 40
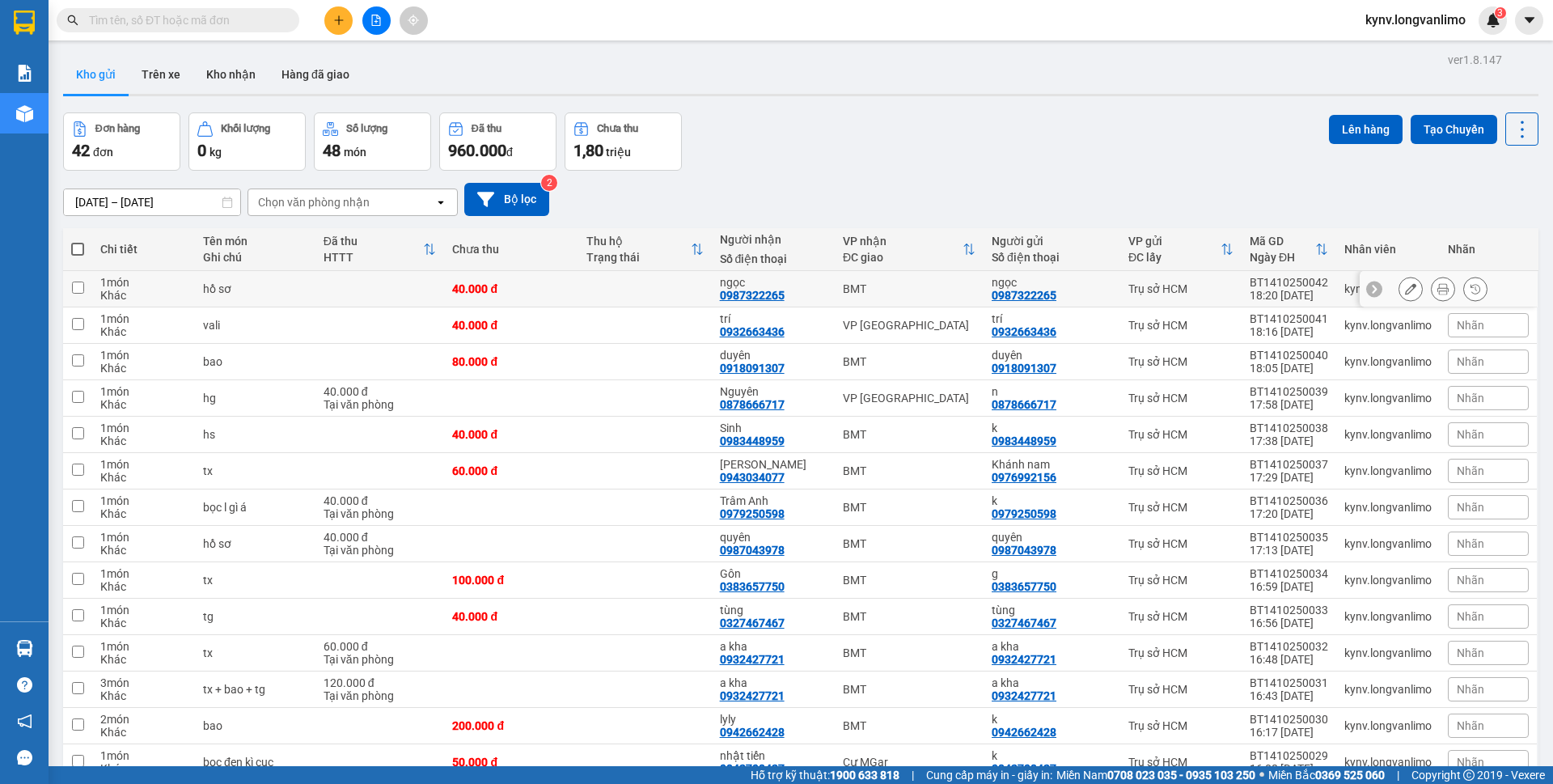
click at [1432, 281] on button at bounding box center [1443, 289] width 23 height 28
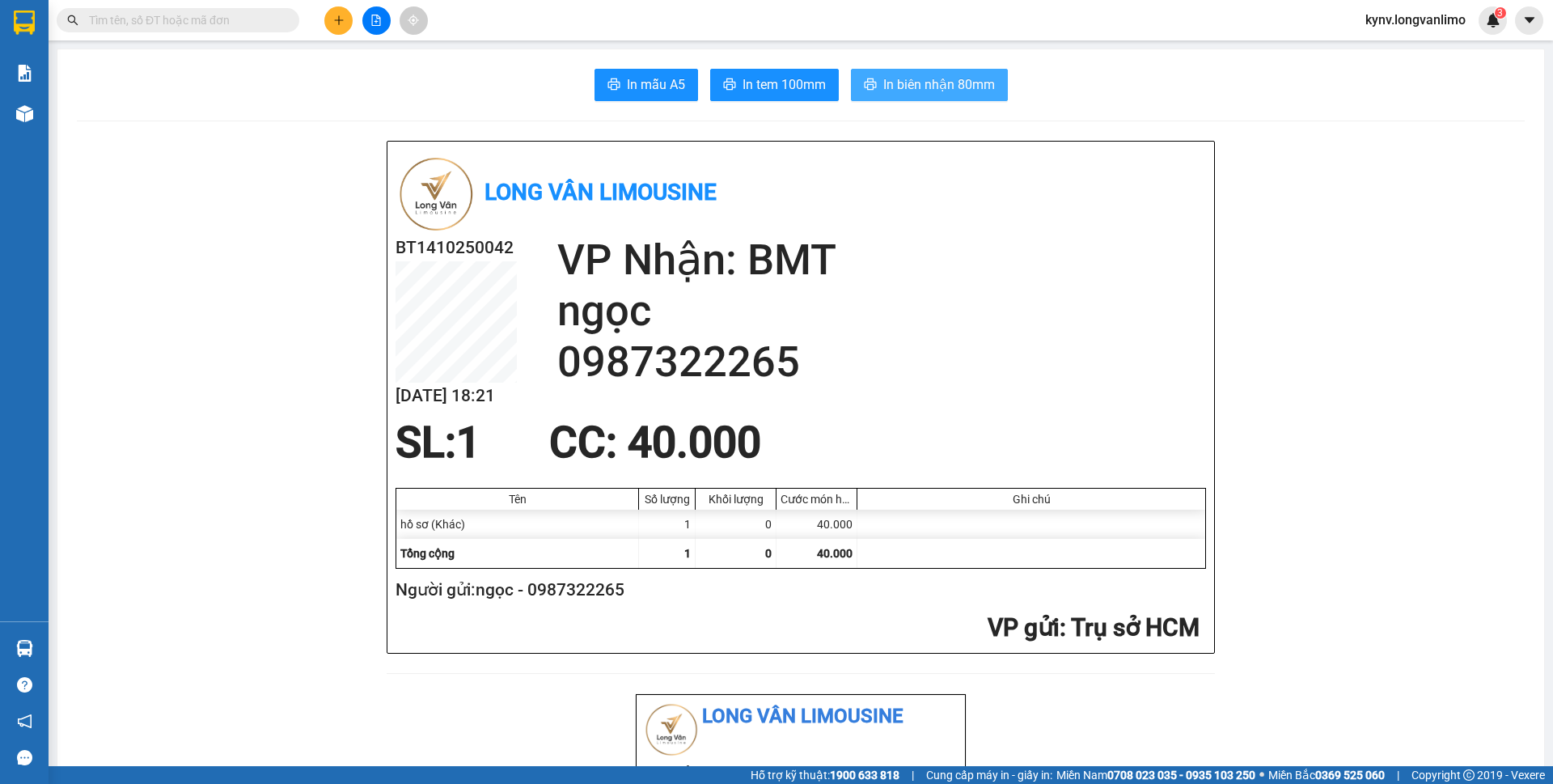
click at [905, 94] on span "In biên nhận 80mm" at bounding box center [939, 84] width 112 height 20
click at [766, 76] on span "In tem 100mm" at bounding box center [784, 84] width 83 height 20
click at [711, 68] on button "In tem 100mm" at bounding box center [775, 84] width 129 height 33
click at [903, 92] on span "In biên nhận 80mm" at bounding box center [939, 84] width 112 height 20
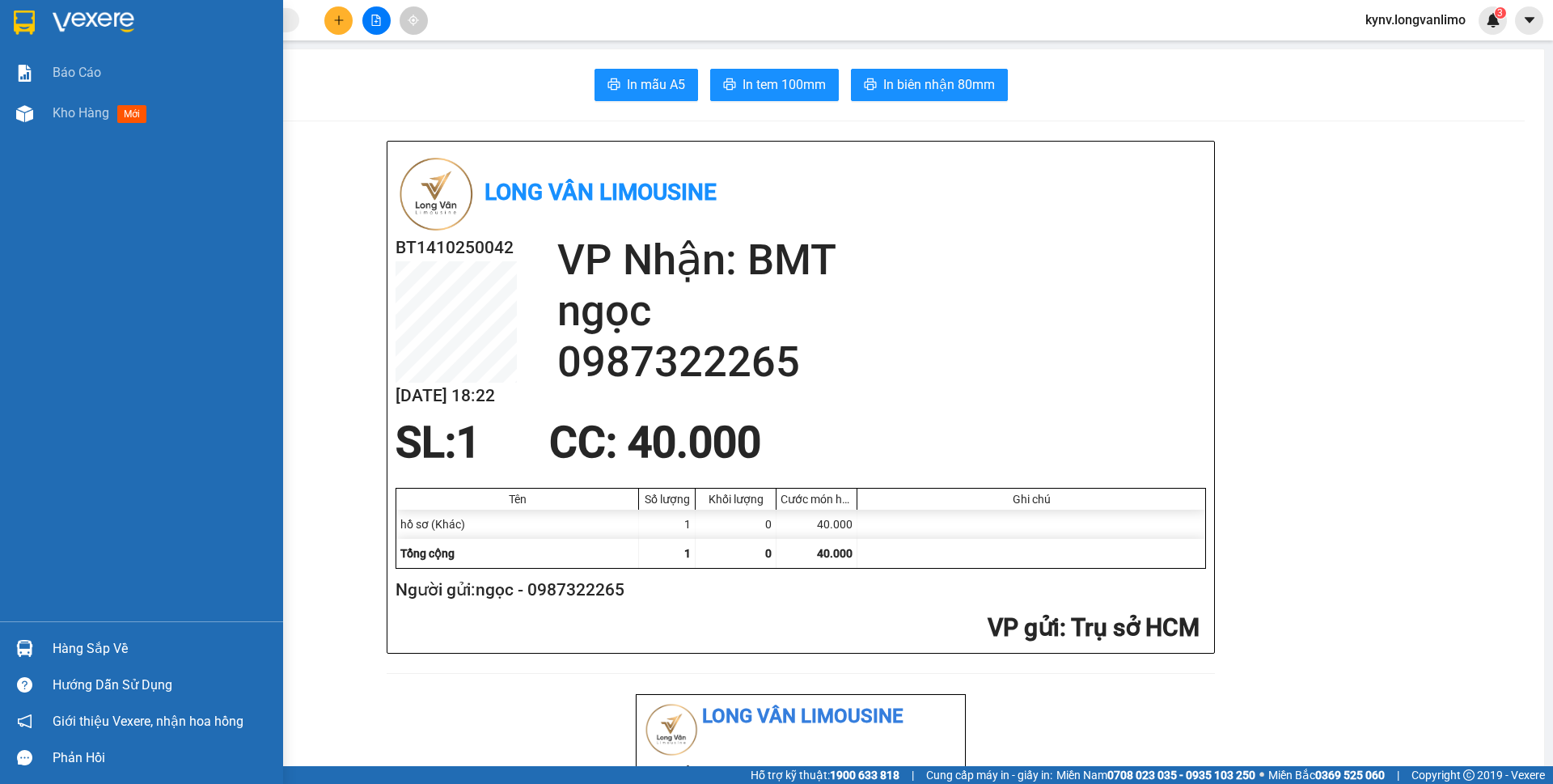
click at [48, 136] on div "Báo cáo Kho hàng mới" at bounding box center [141, 336] width 283 height 569
click at [52, 122] on div "Kho hàng mới" at bounding box center [141, 113] width 283 height 40
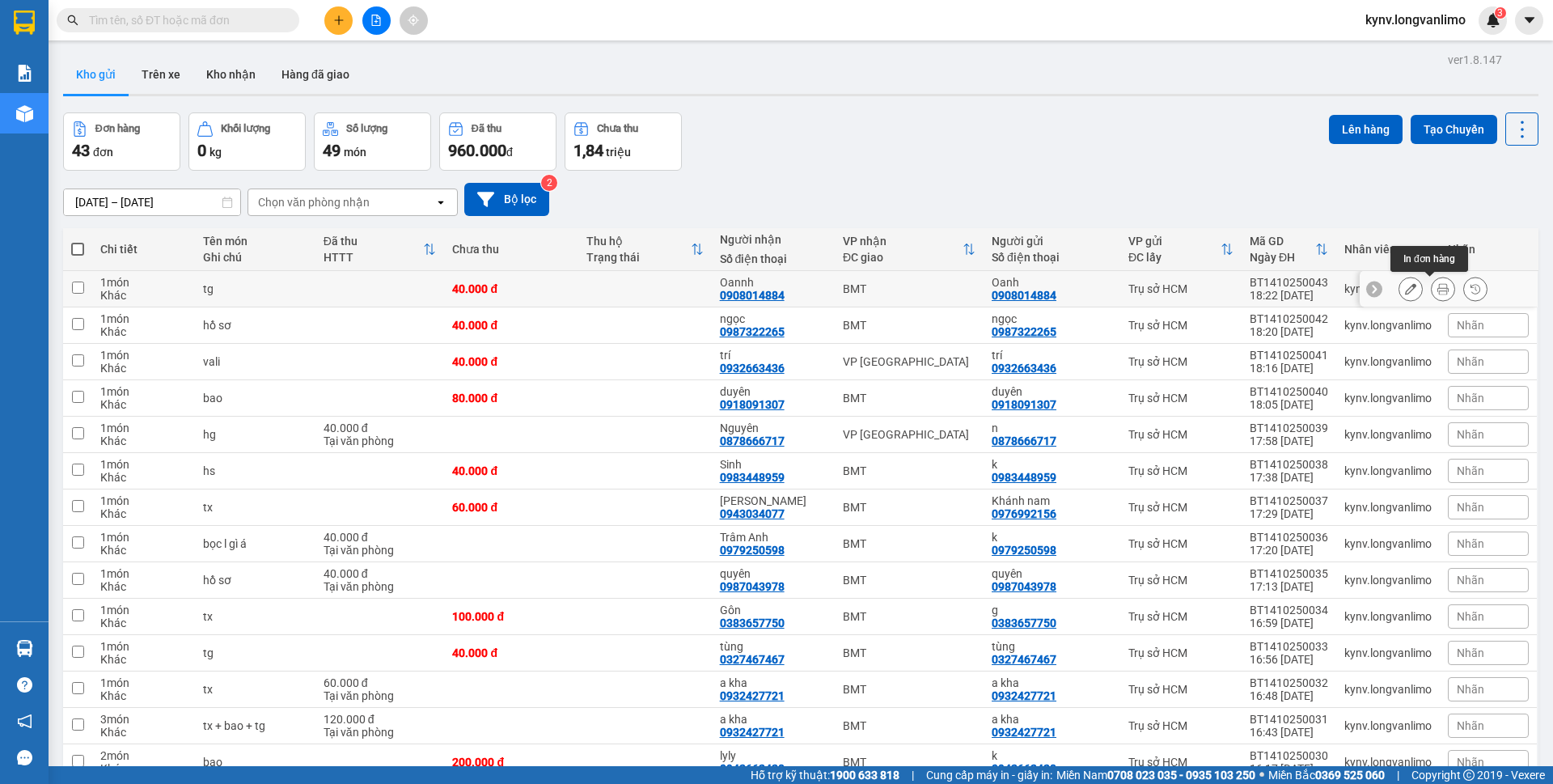
click at [1437, 294] on icon at bounding box center [1443, 289] width 12 height 12
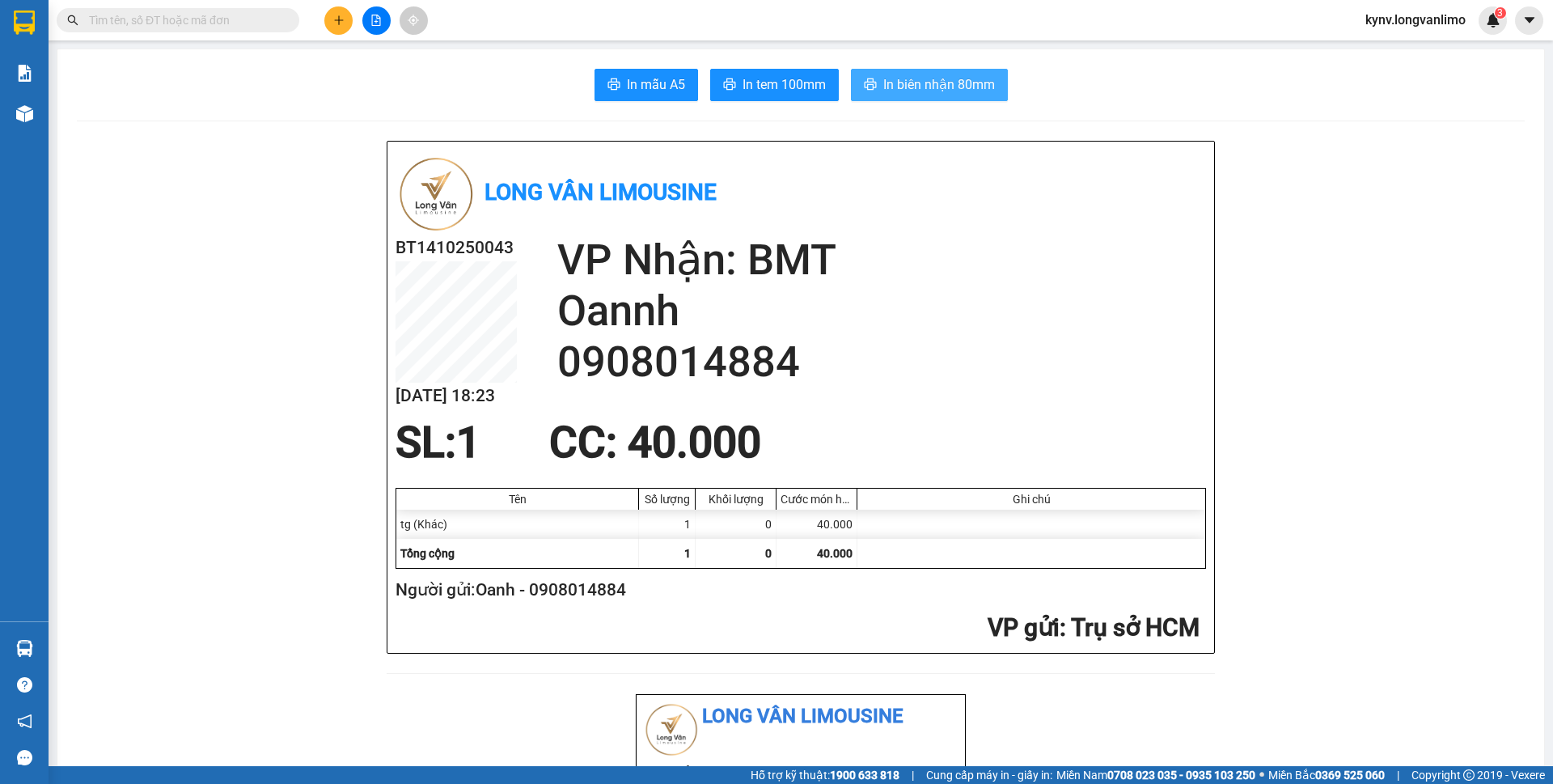
click at [928, 94] on span "In biên nhận 80mm" at bounding box center [939, 84] width 112 height 20
click at [782, 93] on span "In tem 100mm" at bounding box center [784, 84] width 83 height 20
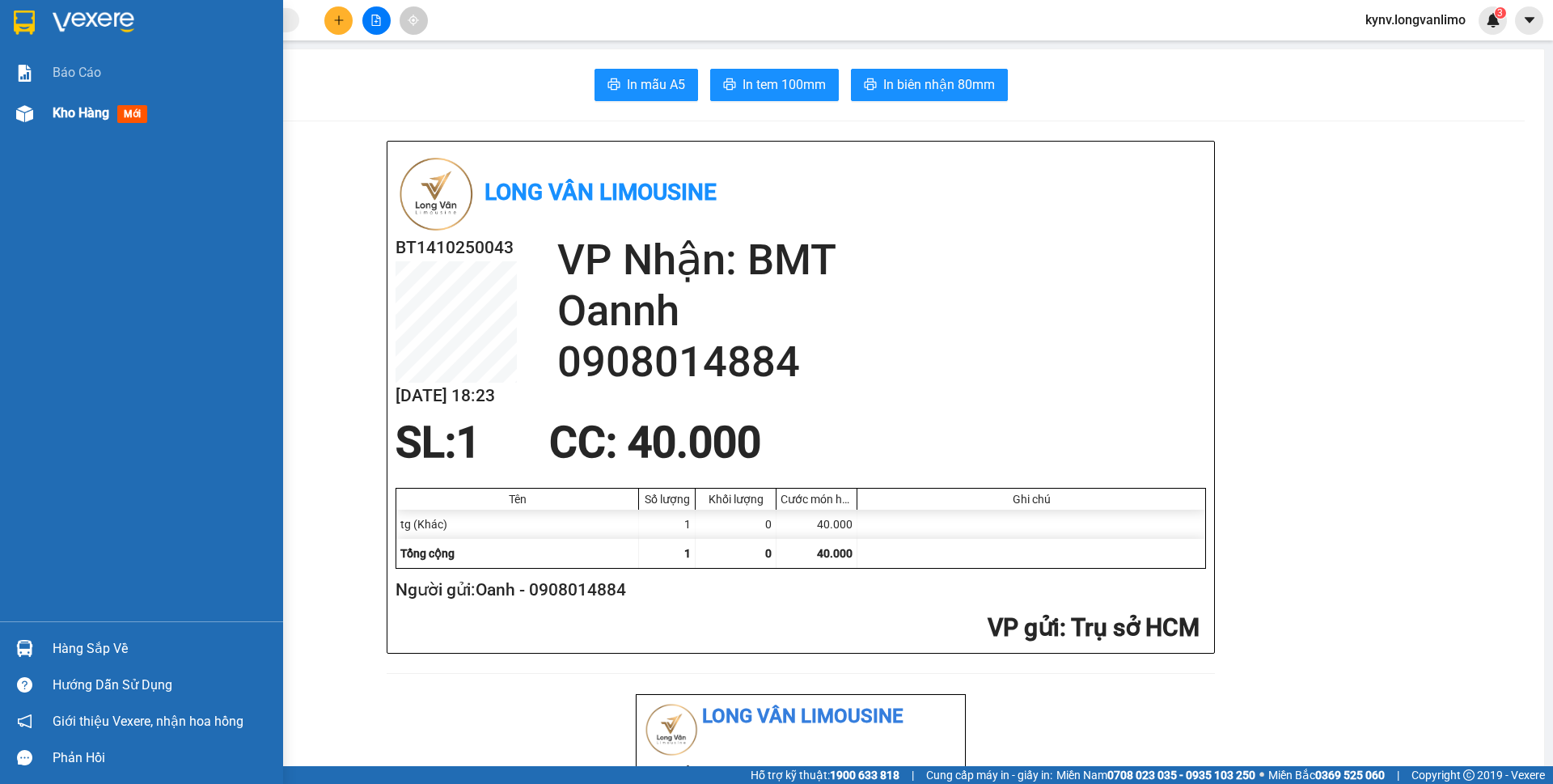
click at [40, 115] on div "Kho hàng mới" at bounding box center [141, 113] width 283 height 40
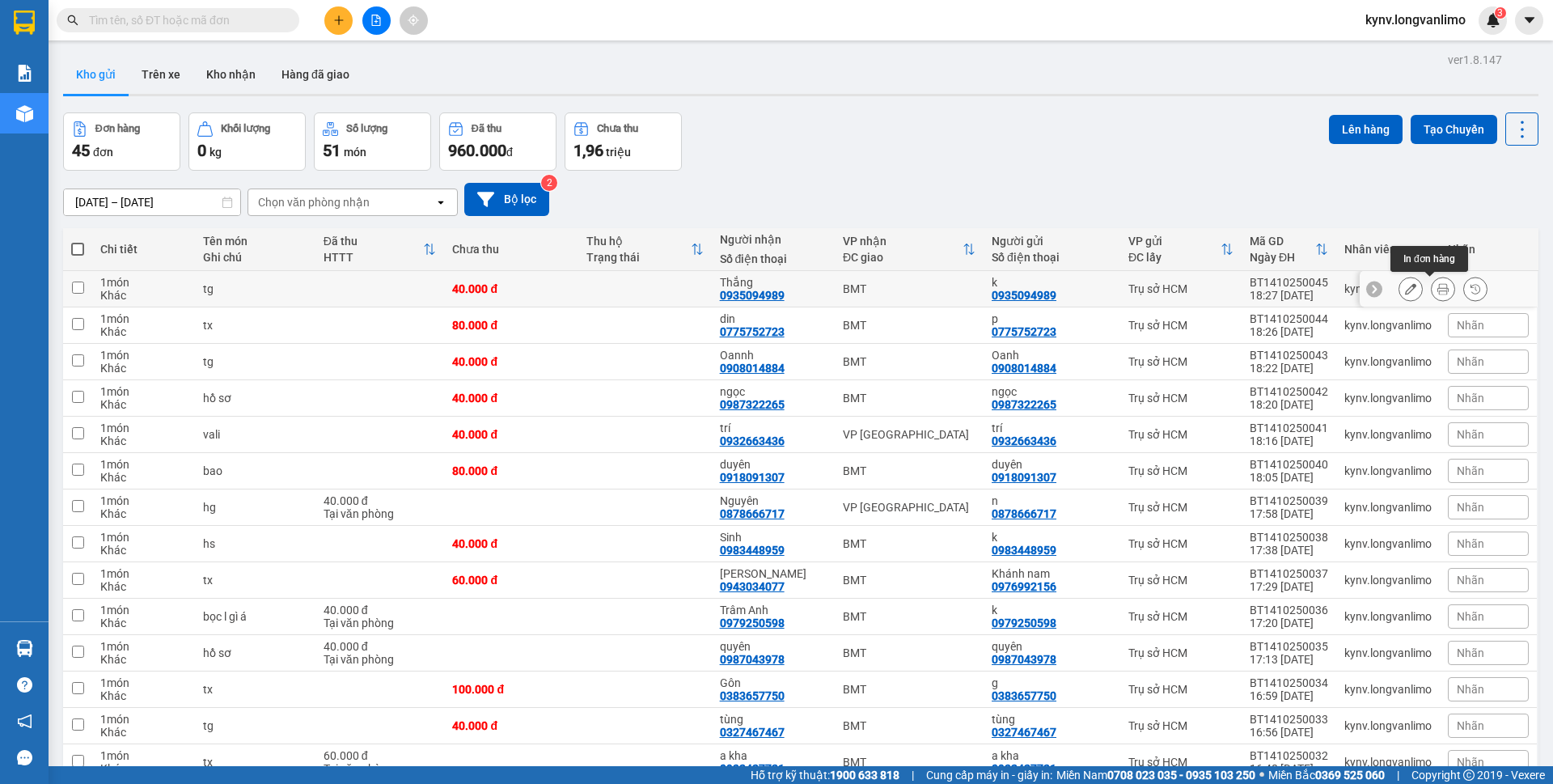
click at [1437, 287] on icon at bounding box center [1443, 289] width 12 height 12
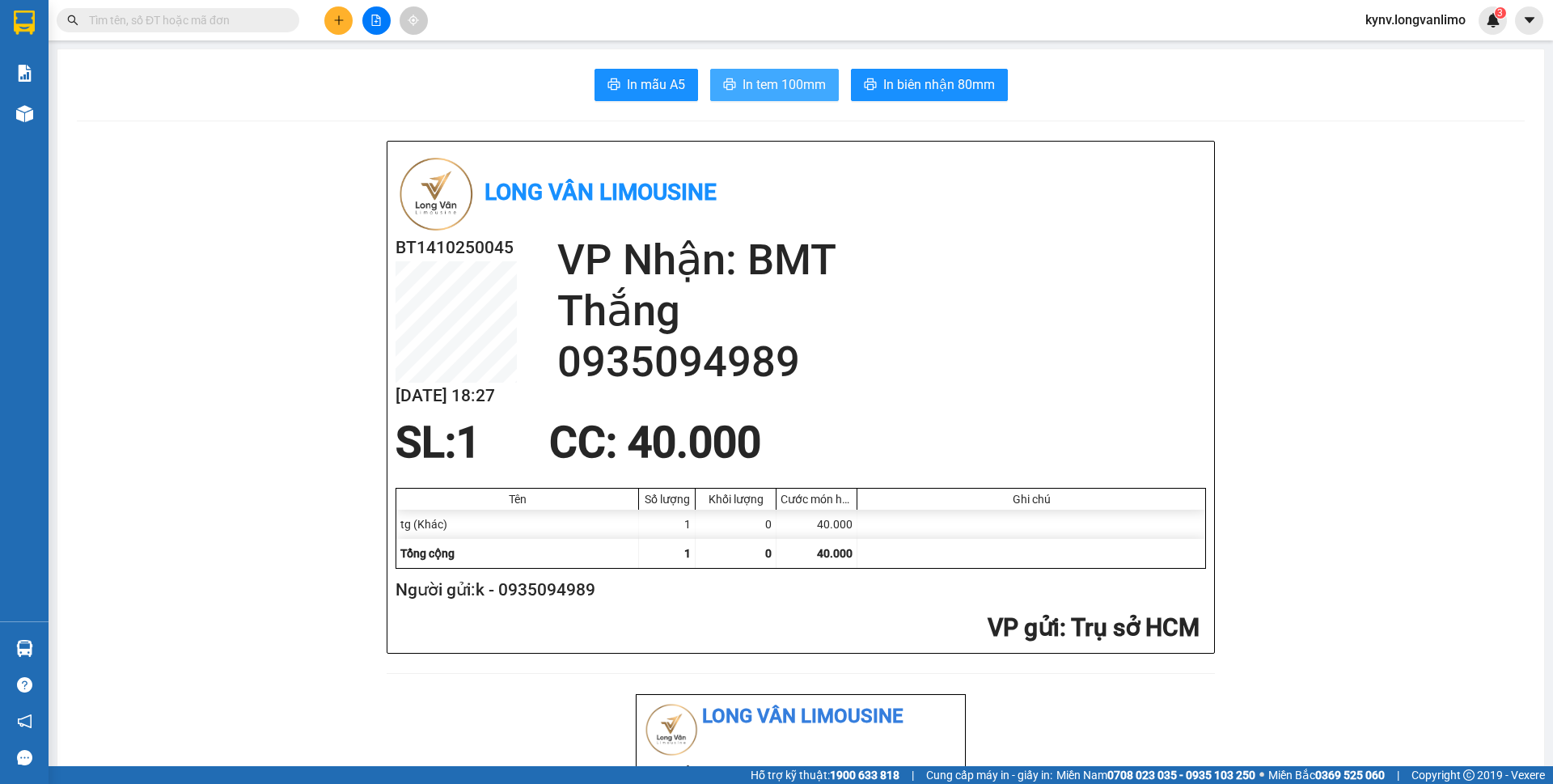
click at [757, 87] on span "In tem 100mm" at bounding box center [784, 84] width 83 height 20
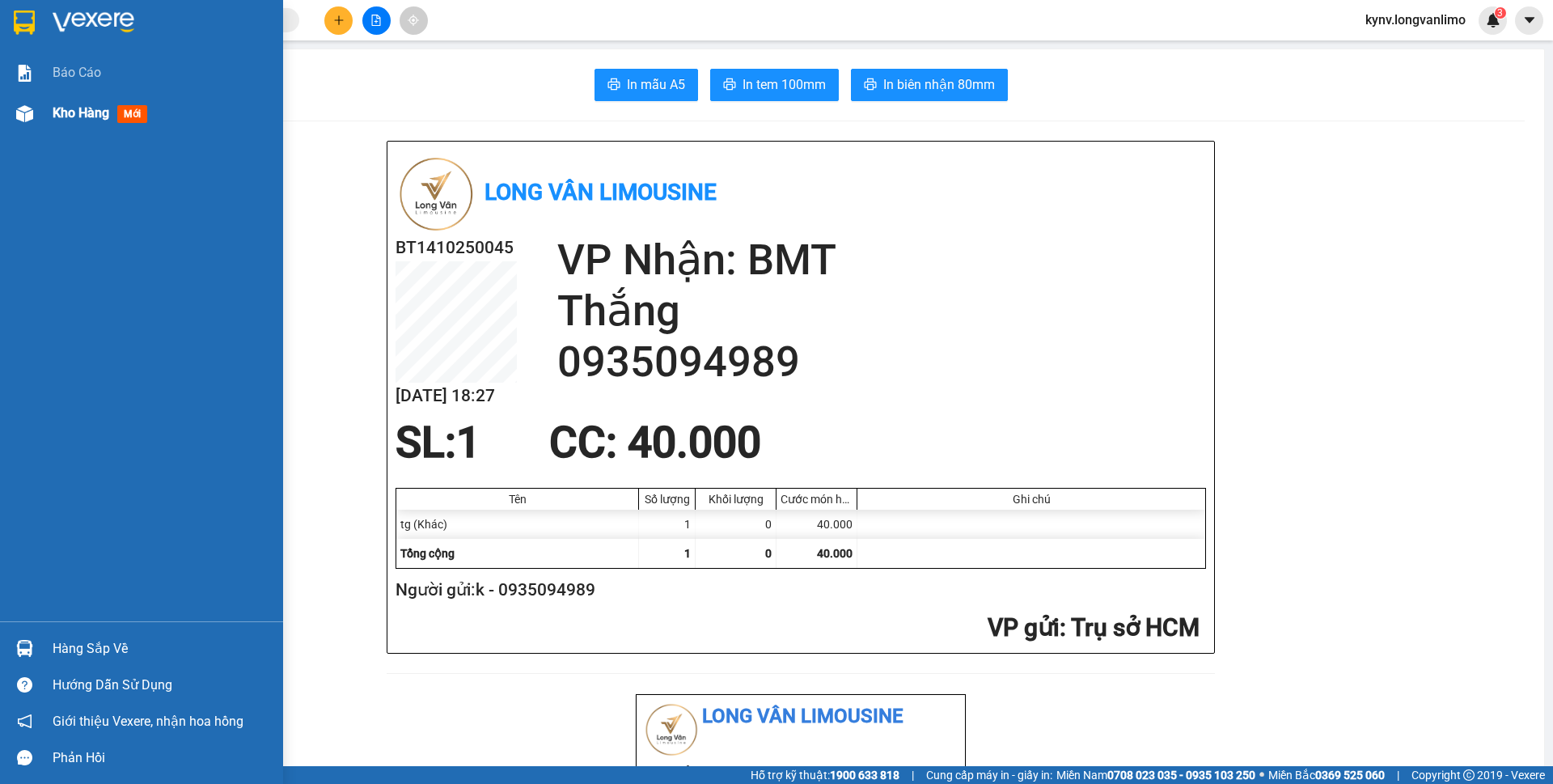
click at [54, 107] on span "Kho hàng" at bounding box center [81, 113] width 57 height 15
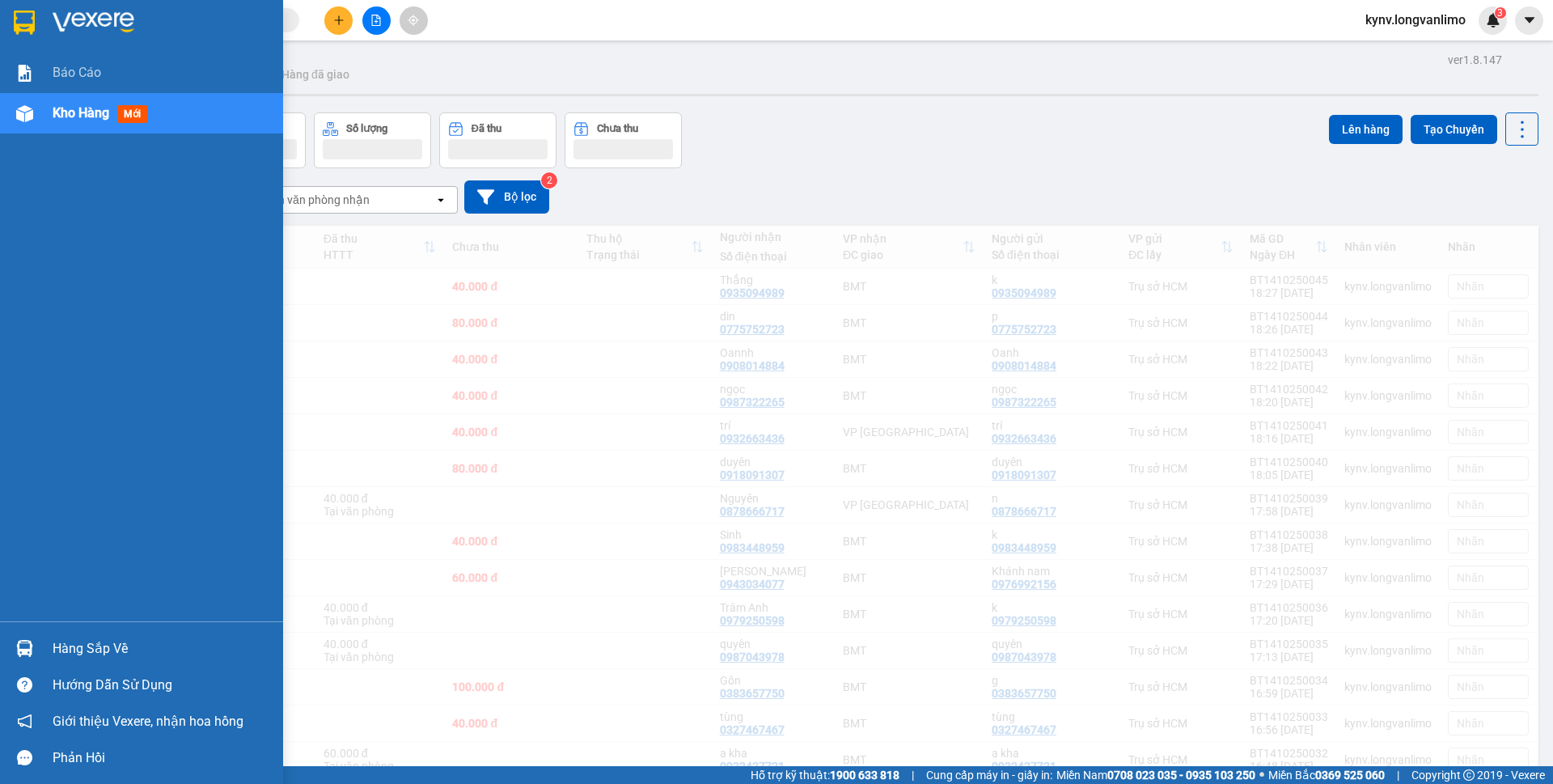
click at [882, 198] on div "14/10/2025 – 14/10/2025 Press the down arrow key to interact with the calendar …" at bounding box center [801, 197] width 1475 height 33
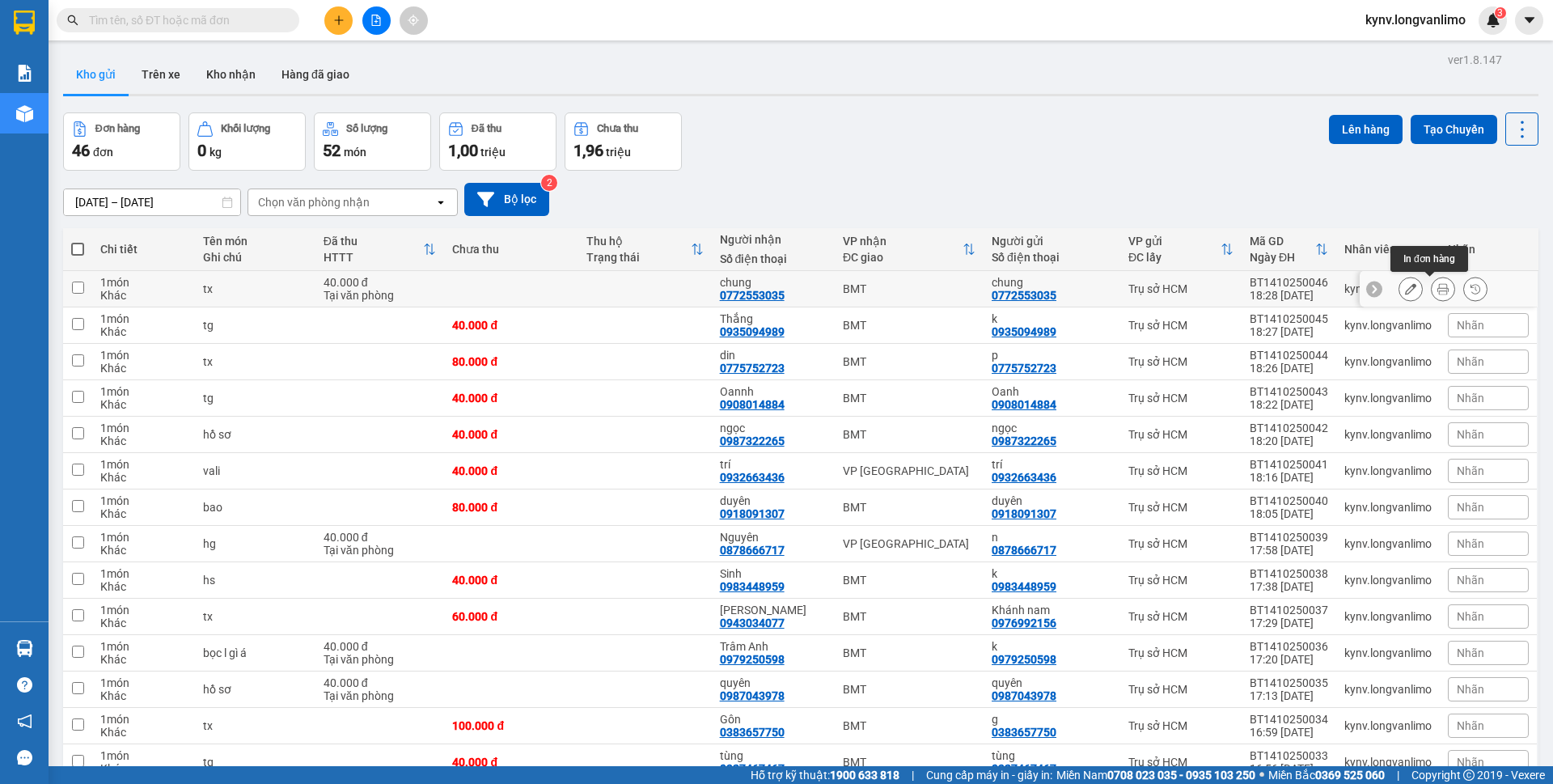
click at [1437, 289] on icon at bounding box center [1443, 289] width 12 height 12
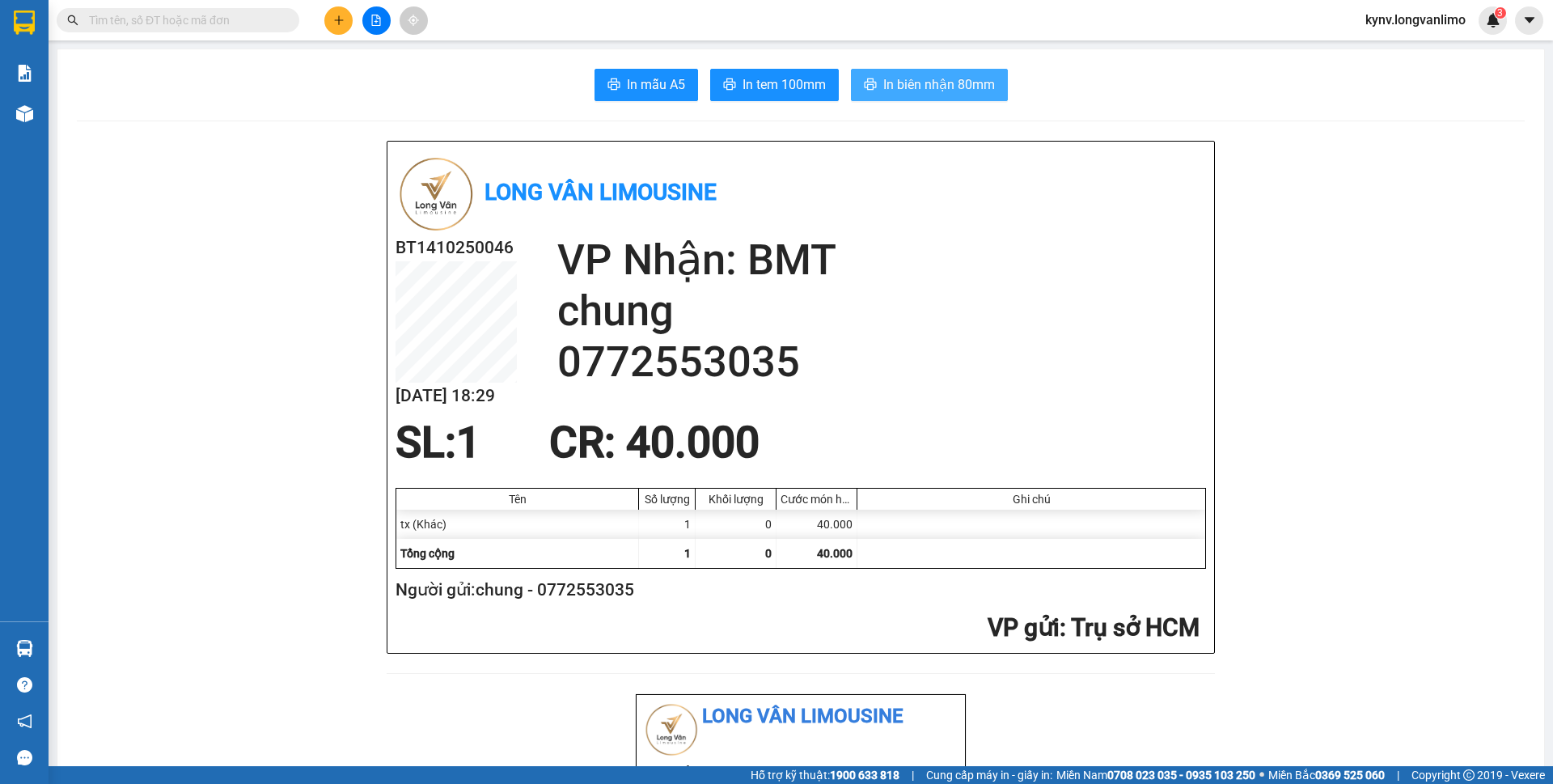
click at [928, 91] on span "In biên nhận 80mm" at bounding box center [939, 84] width 112 height 20
click at [742, 75] on span "In tem 100mm" at bounding box center [784, 84] width 83 height 20
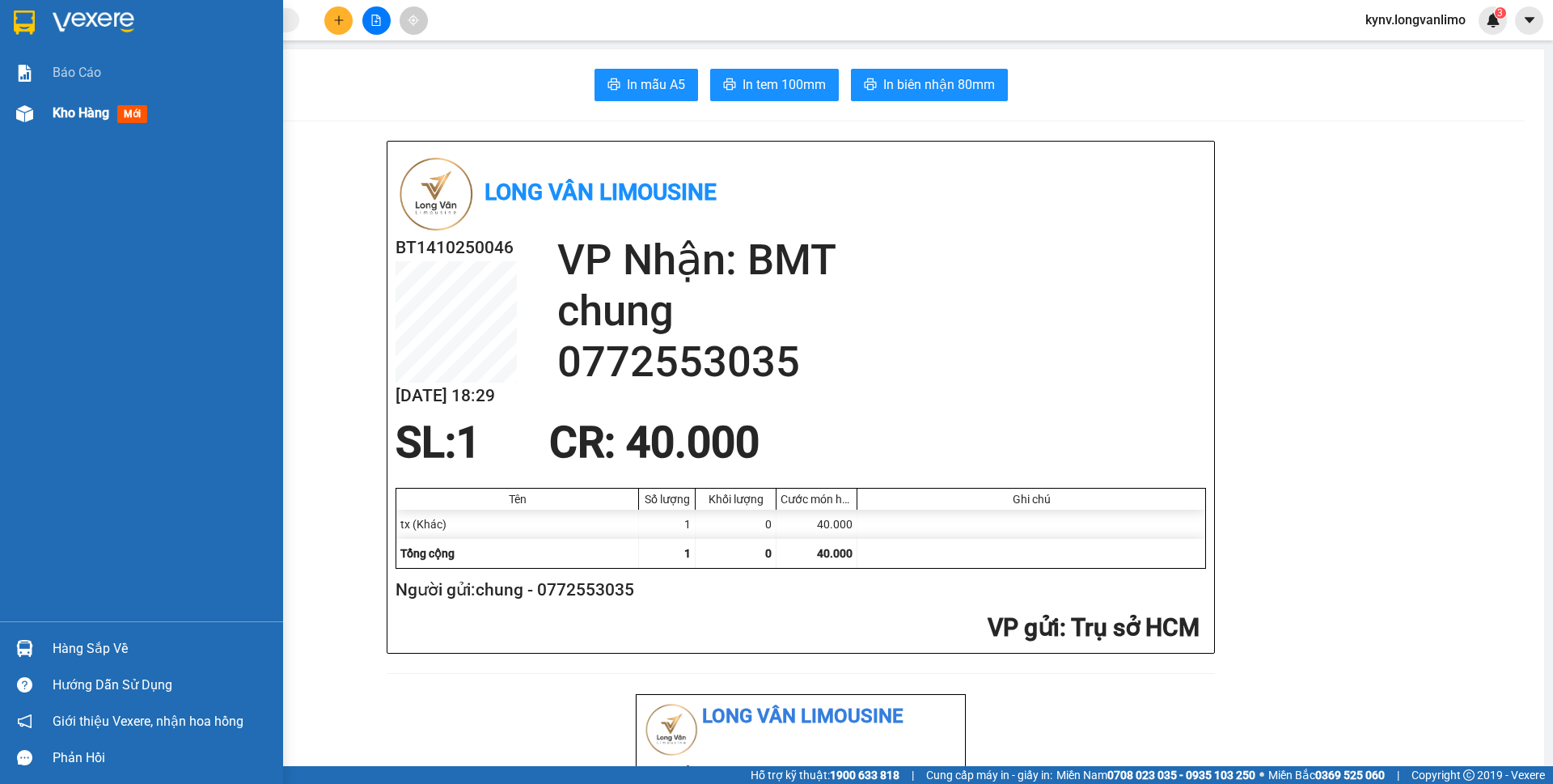
click at [28, 106] on img at bounding box center [24, 114] width 17 height 17
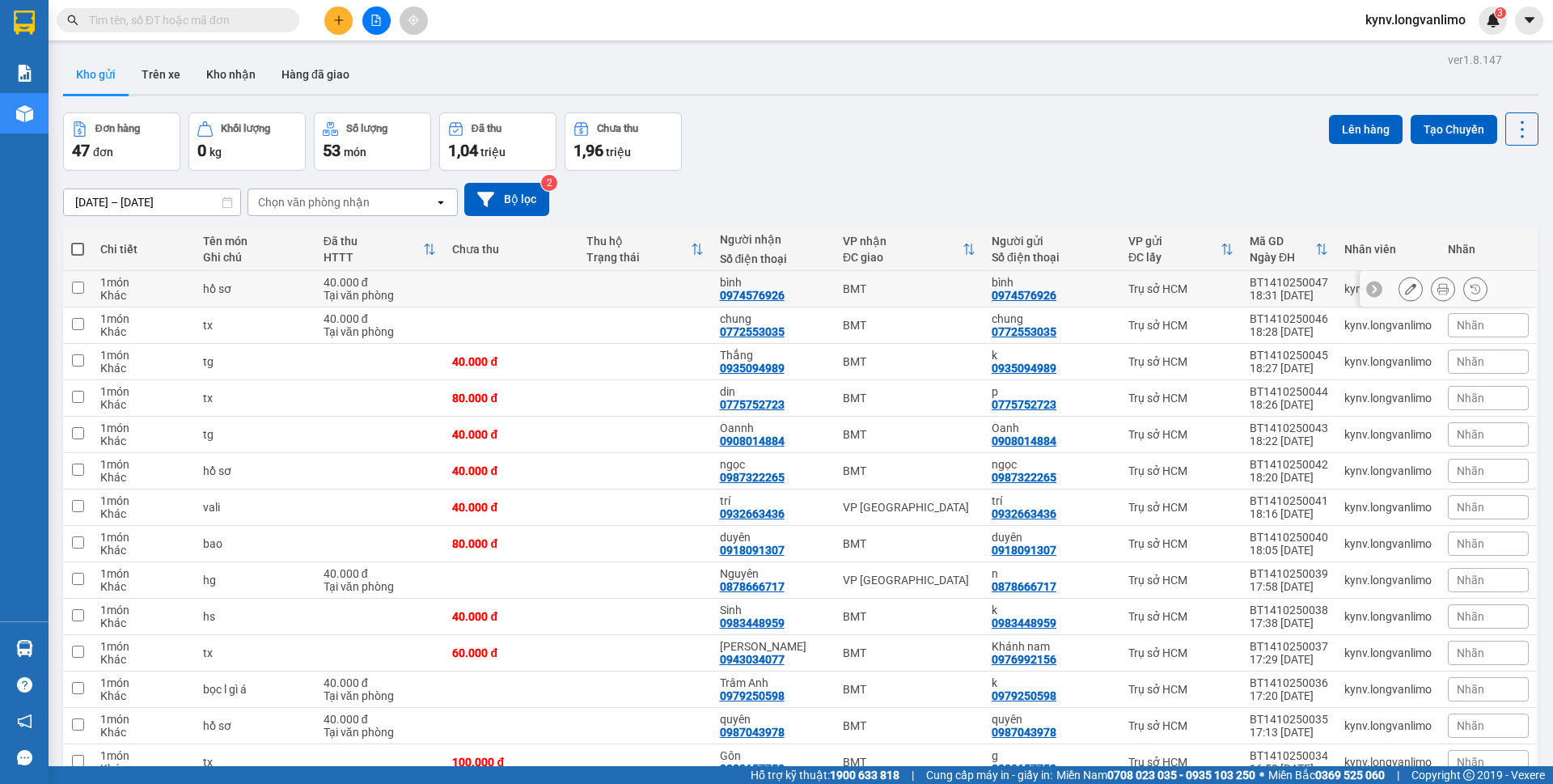
click at [1437, 294] on icon at bounding box center [1443, 289] width 12 height 12
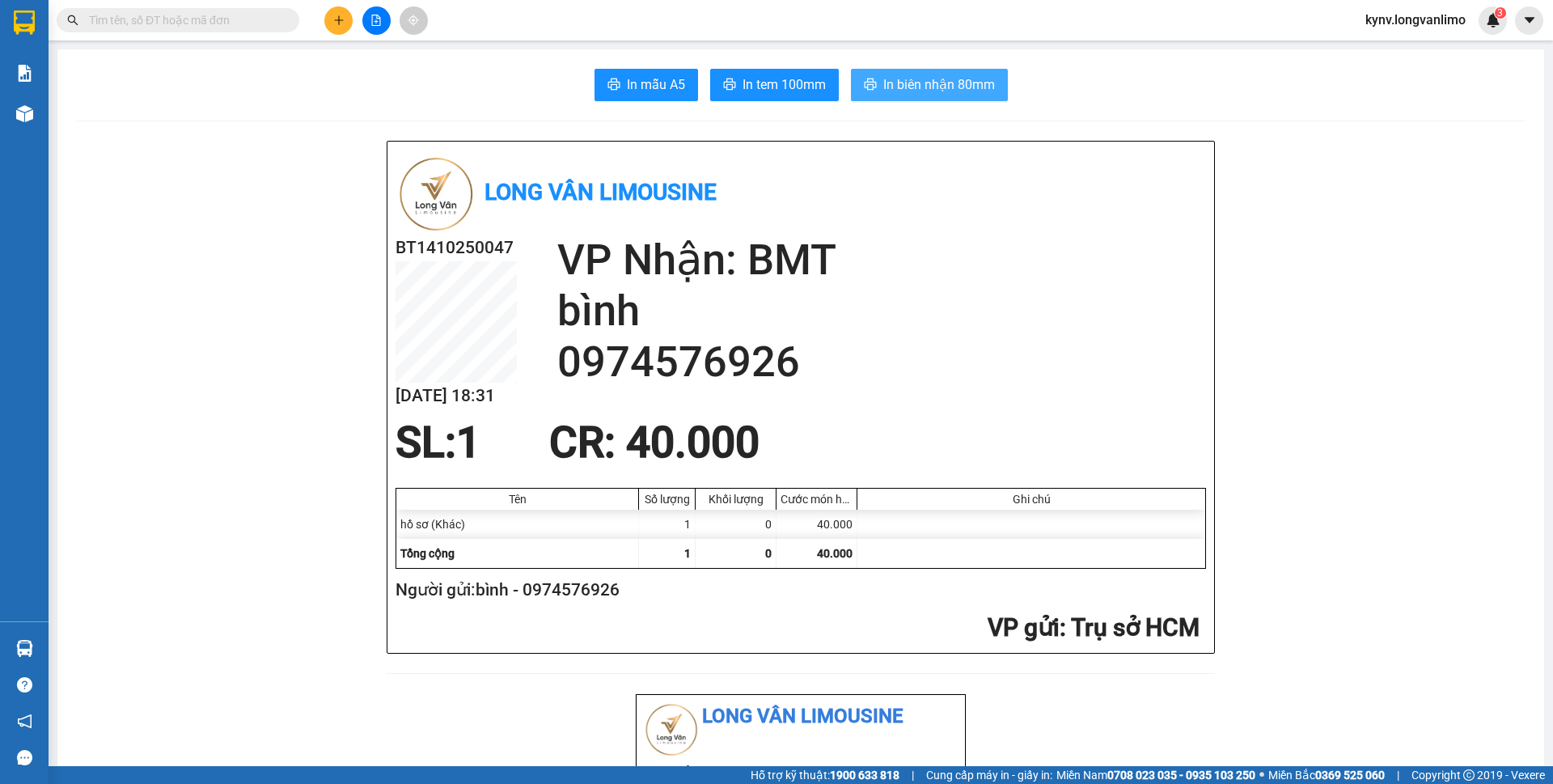
click at [883, 84] on span "In biên nhận 80mm" at bounding box center [939, 84] width 112 height 20
click at [772, 94] on span "In tem 100mm" at bounding box center [784, 84] width 83 height 20
click at [119, 28] on input "text" at bounding box center [185, 20] width 191 height 18
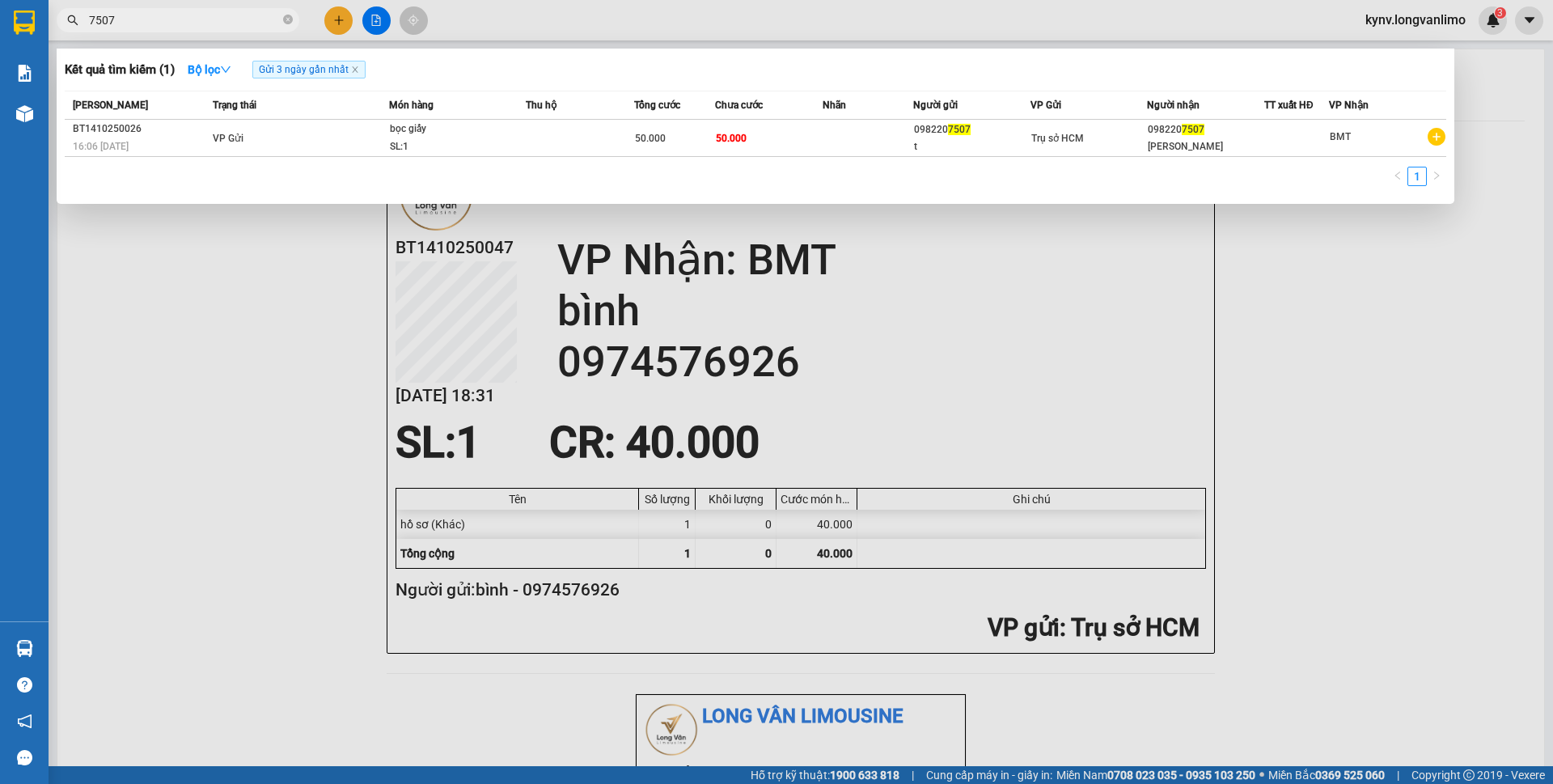
type input "7507"
click at [348, 133] on td "VP Gửi" at bounding box center [299, 138] width 180 height 38
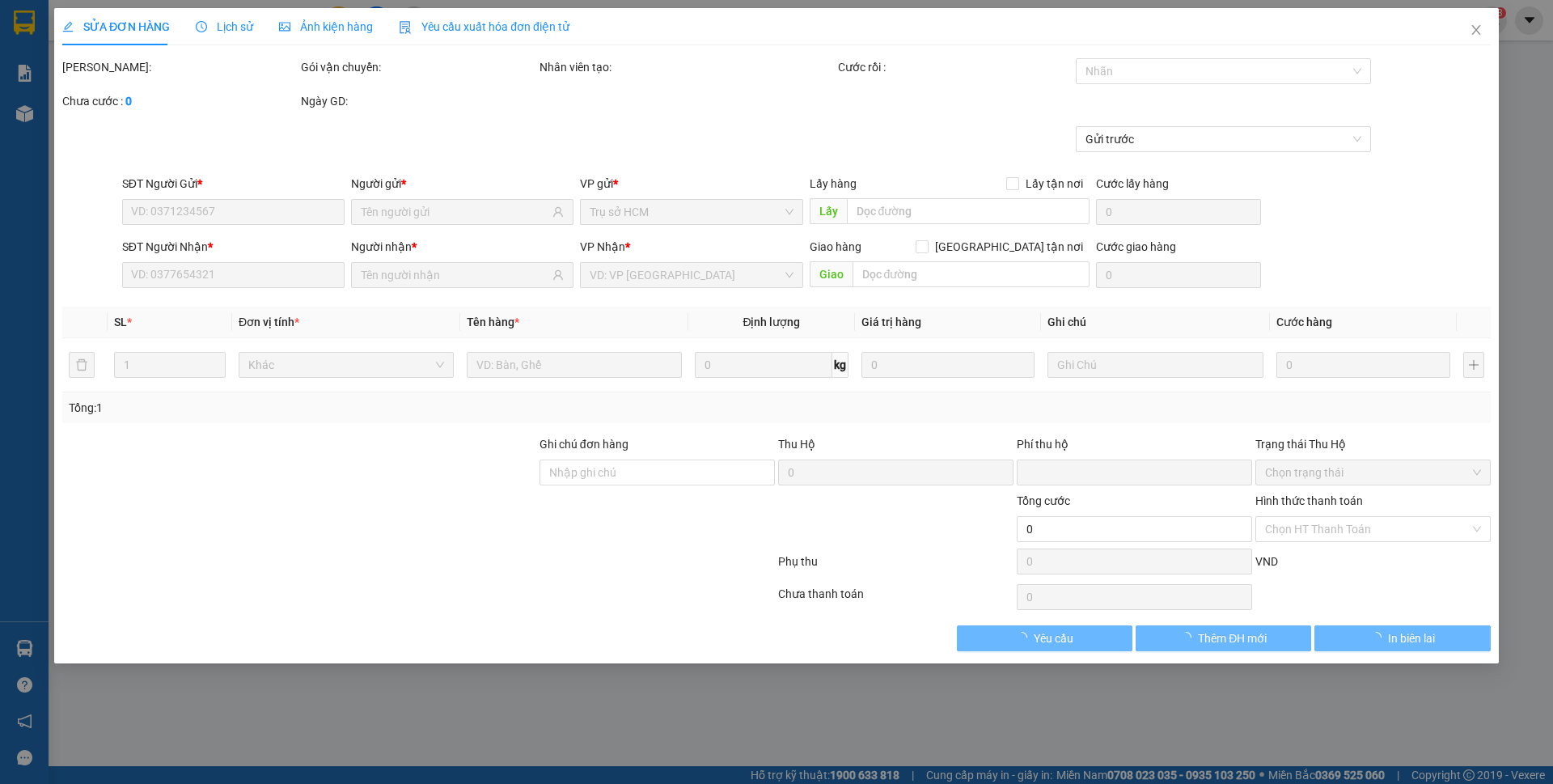
click at [347, 22] on span "Ảnh kiện hàng" at bounding box center [326, 26] width 94 height 13
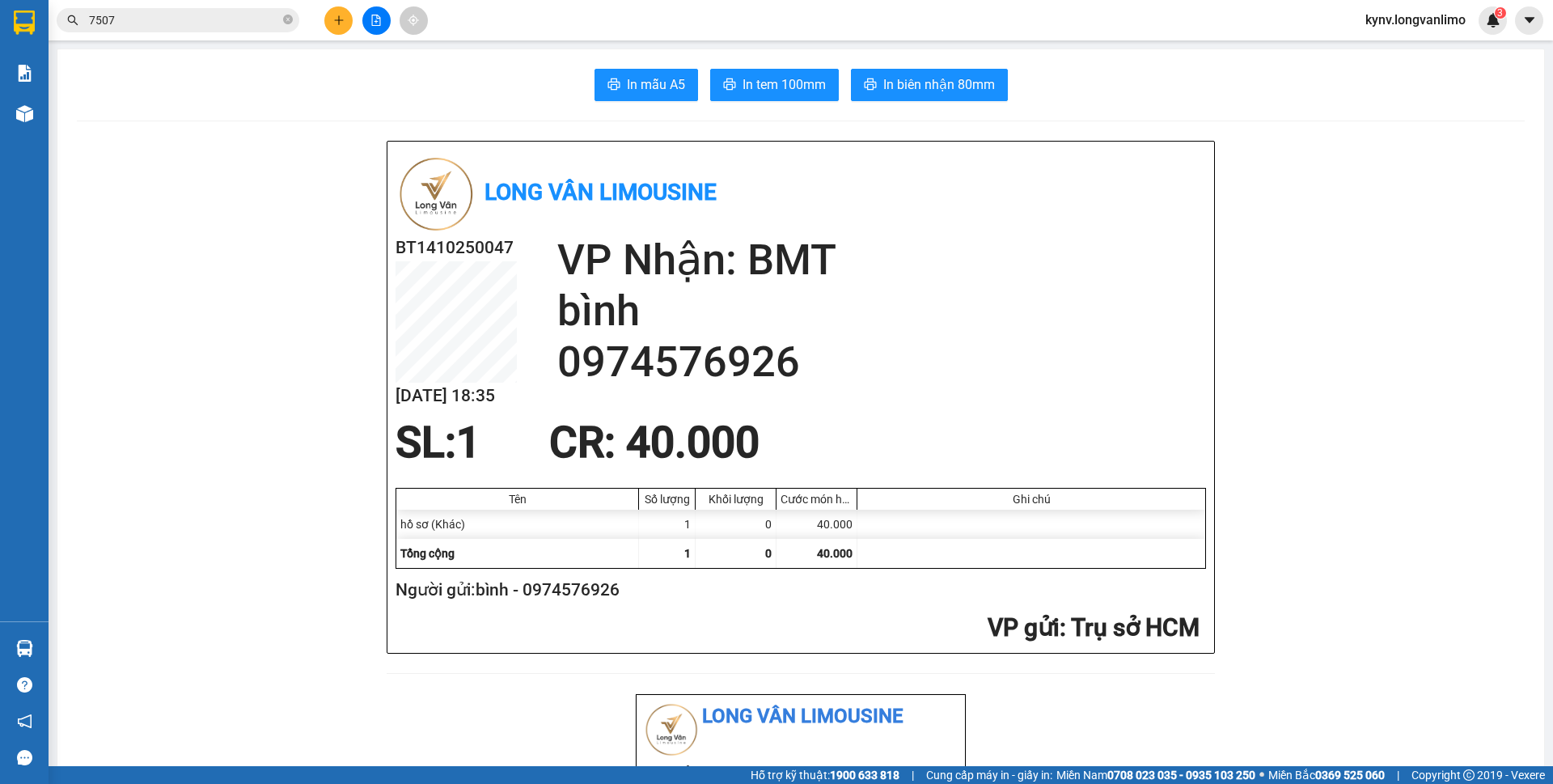
click at [198, 17] on input "7507" at bounding box center [185, 20] width 191 height 18
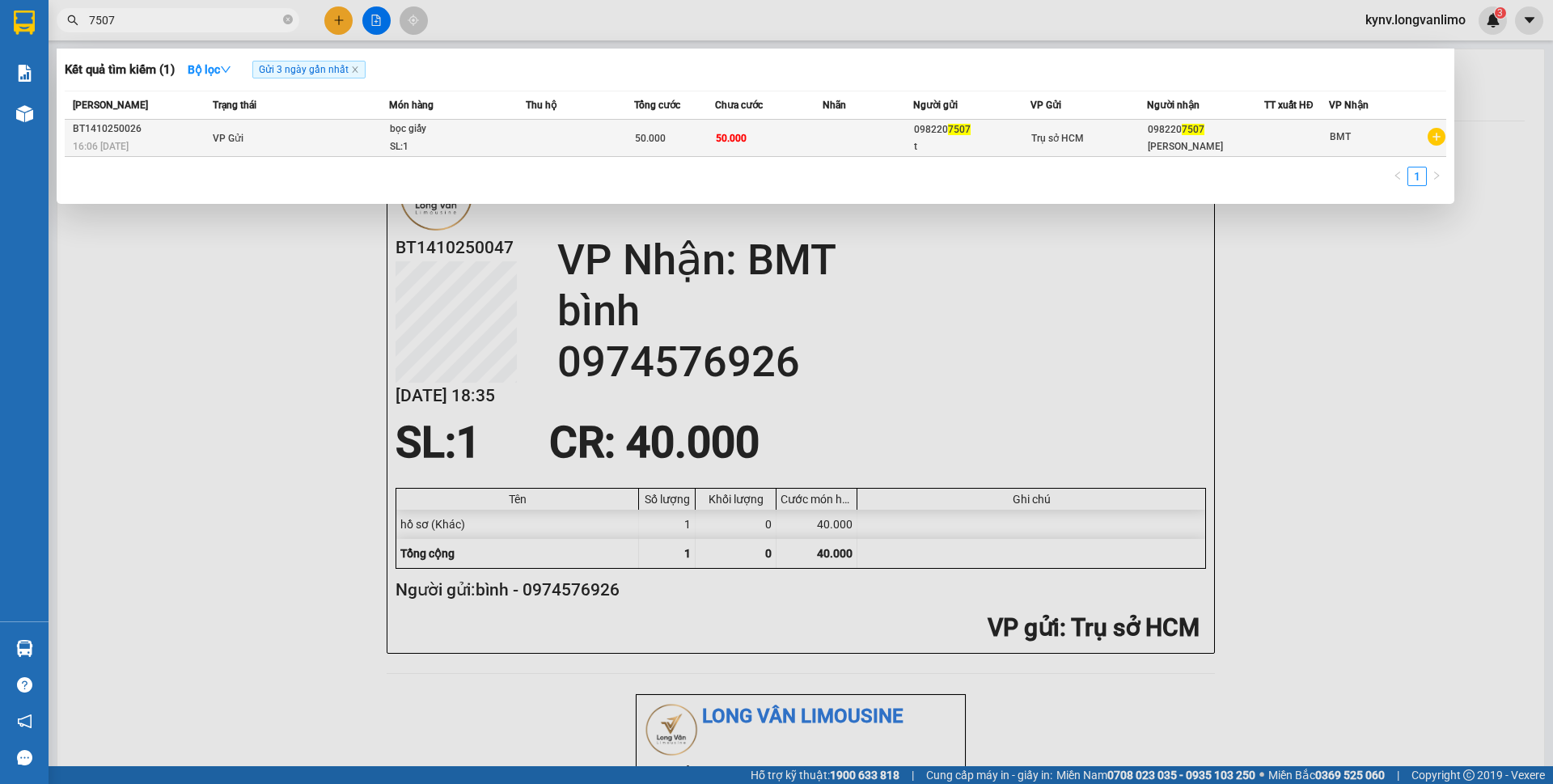
click at [957, 128] on span "7507" at bounding box center [959, 129] width 23 height 12
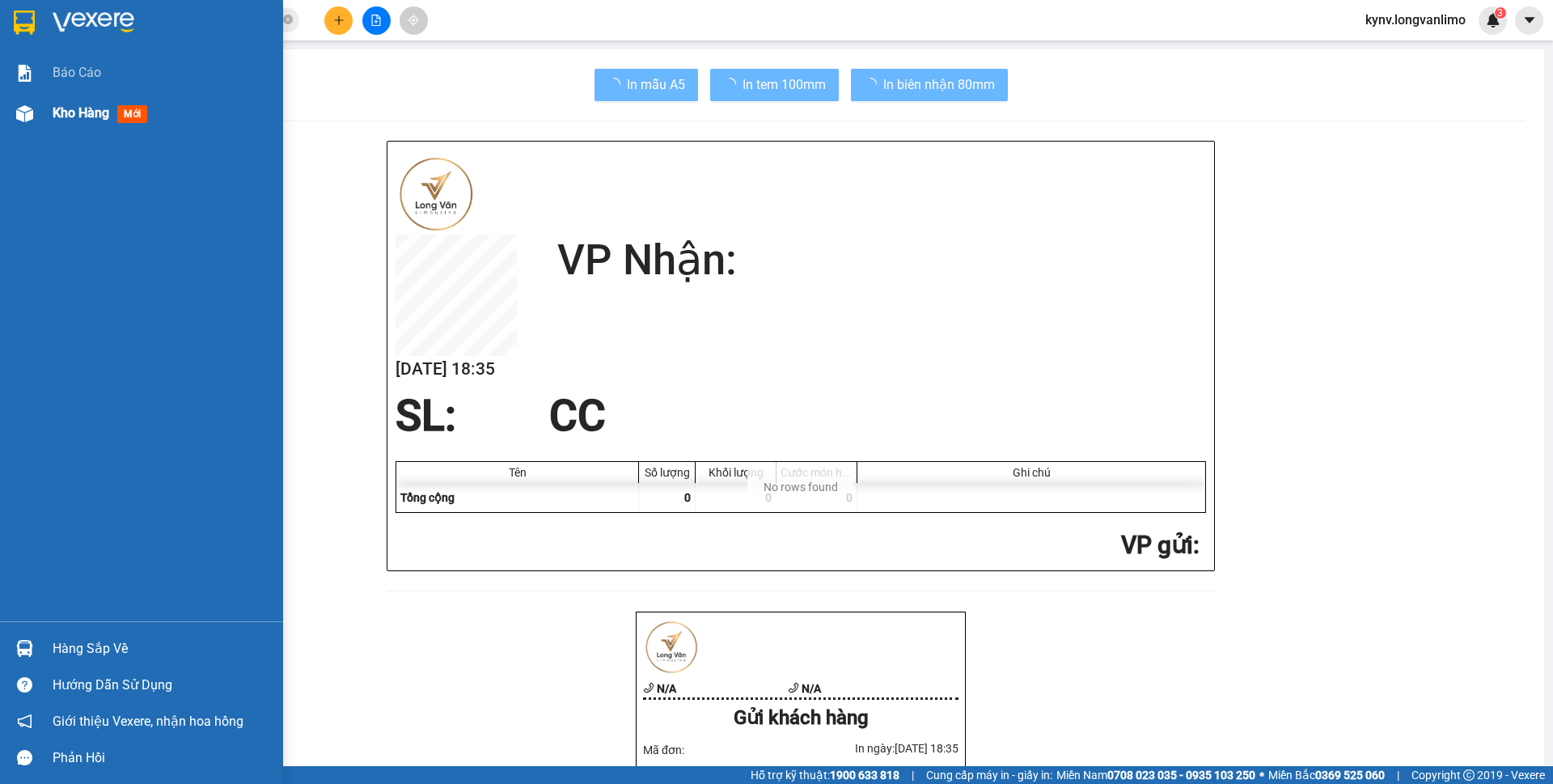
click at [40, 100] on div "Kho hàng mới" at bounding box center [141, 113] width 283 height 40
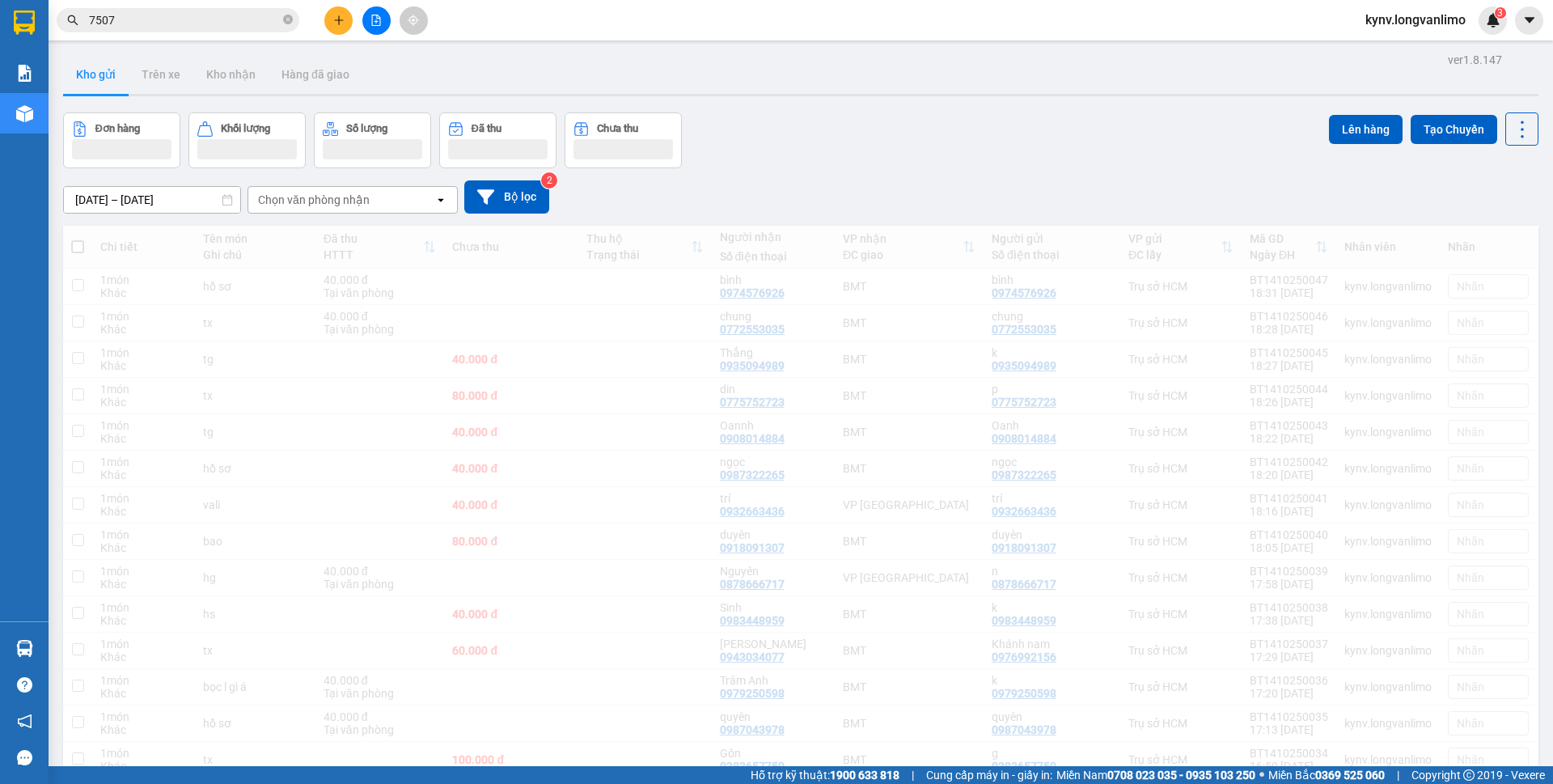
click at [1107, 176] on div "14/10/2025 – 14/10/2025 Press the down arrow key to interact with the calendar …" at bounding box center [801, 196] width 1475 height 58
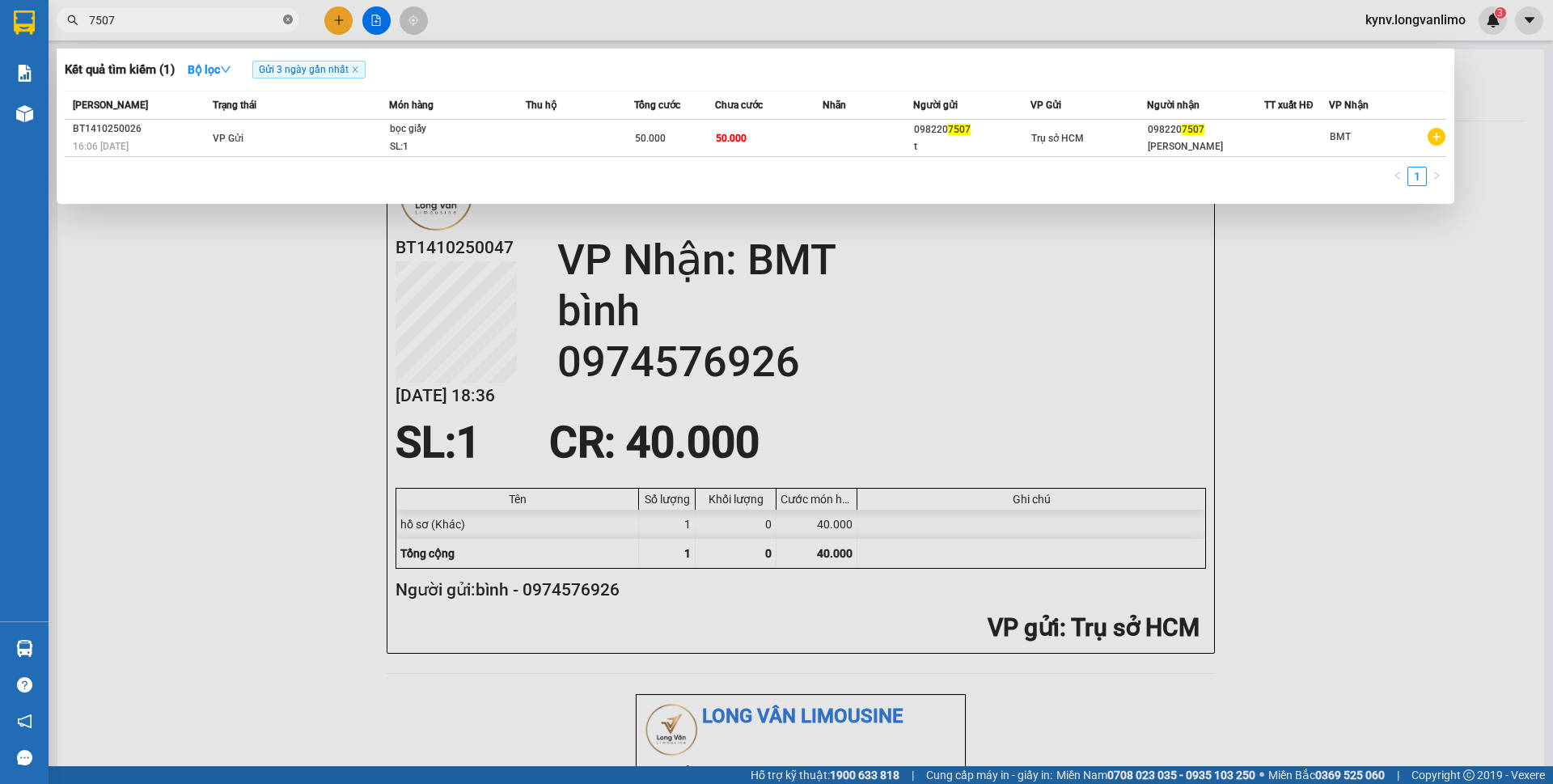
click at [290, 22] on icon "close-circle" at bounding box center [288, 19] width 10 height 10
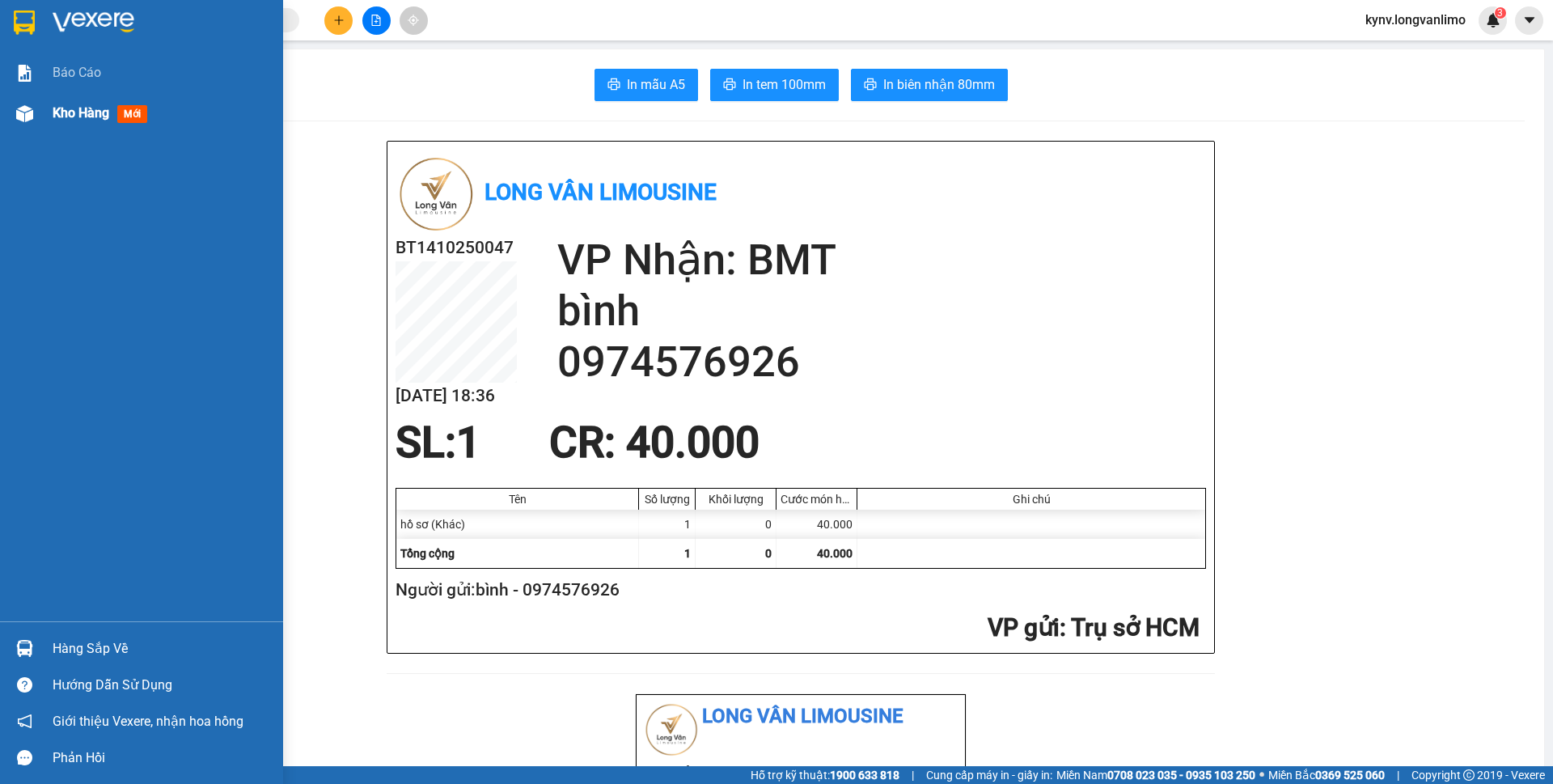
click at [68, 129] on div "Kho hàng mới" at bounding box center [162, 113] width 219 height 40
click at [88, 110] on span "Kho hàng" at bounding box center [81, 113] width 57 height 15
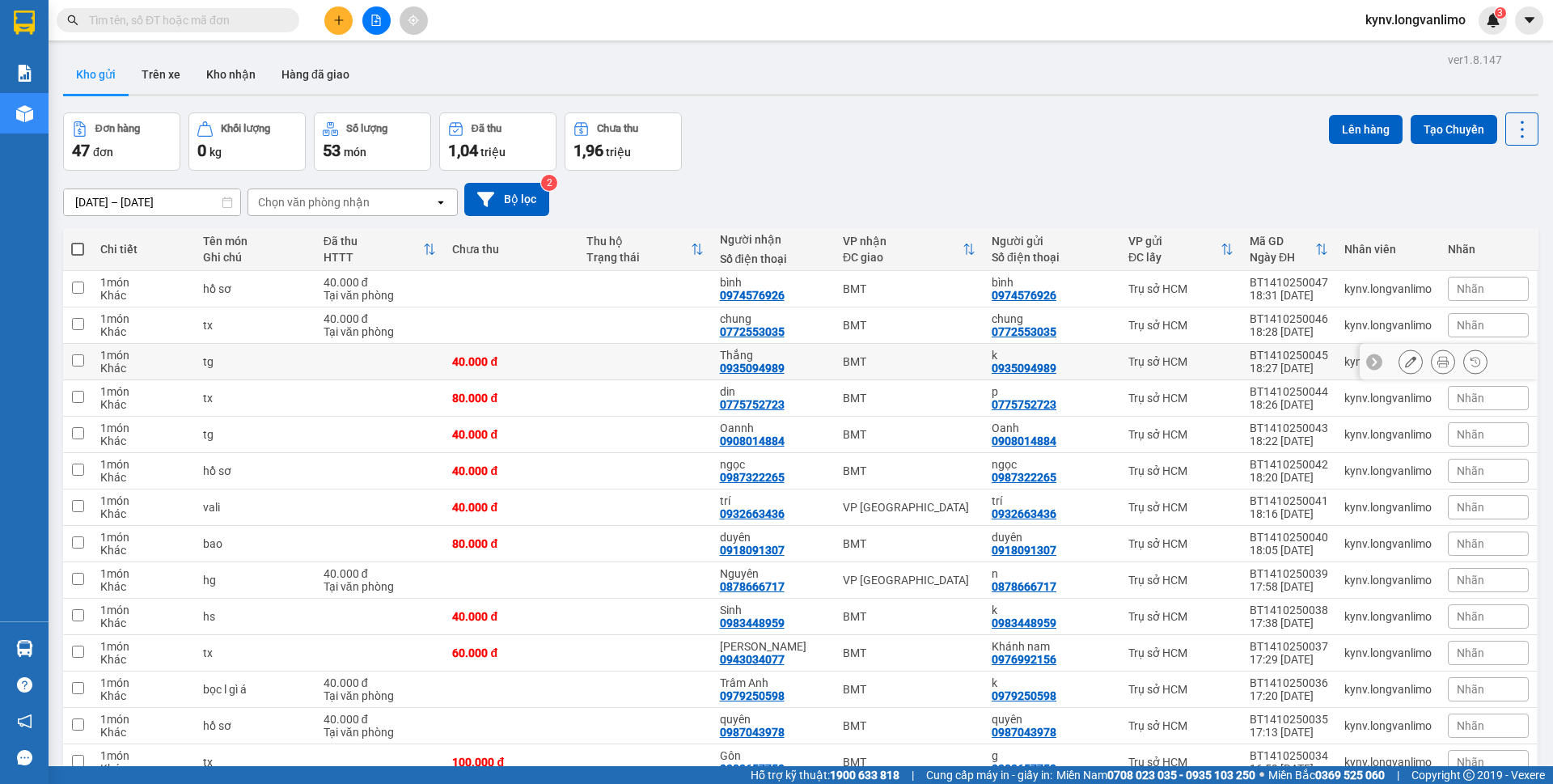
scroll to position [162, 0]
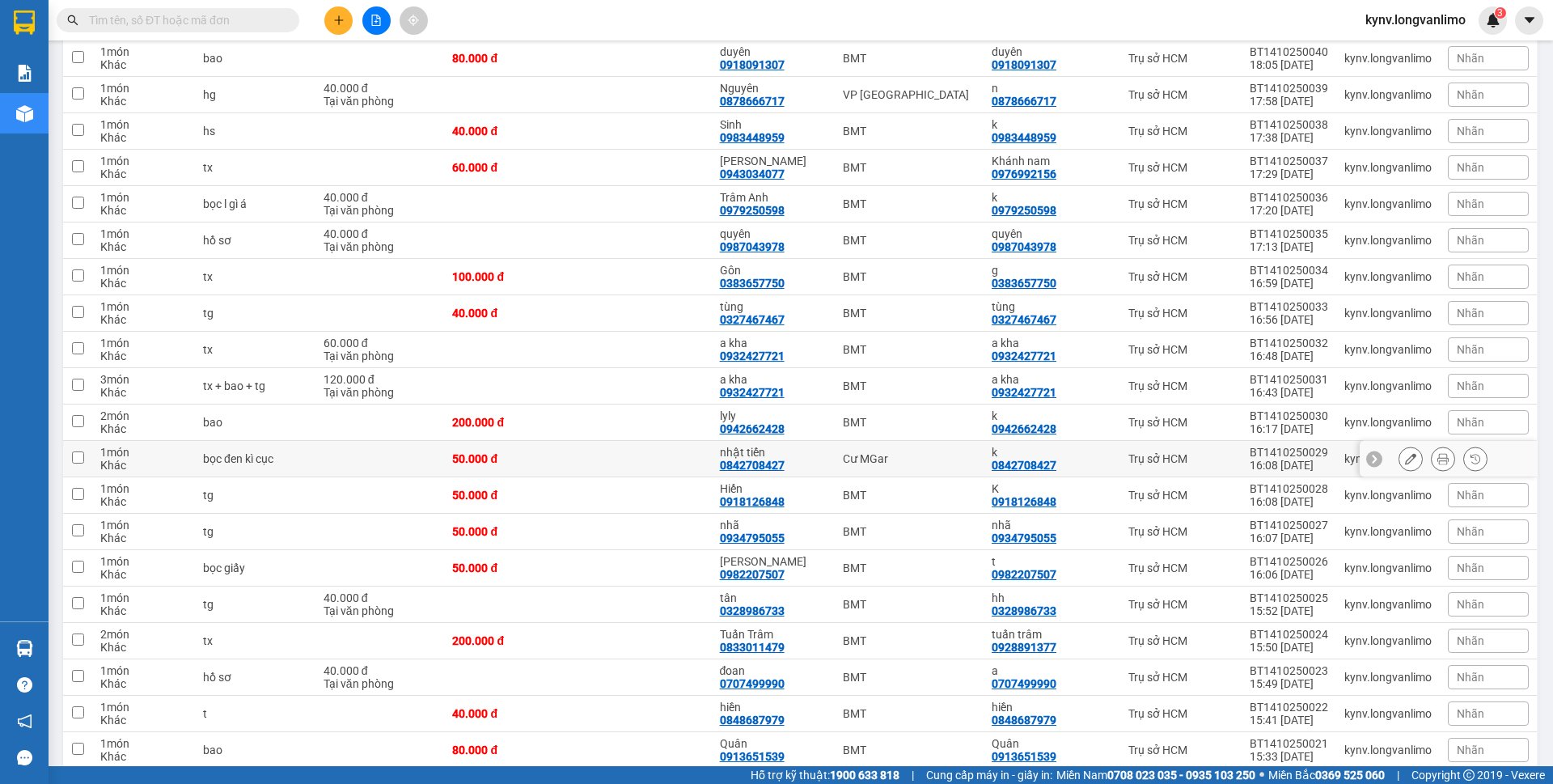
scroll to position [566, 0]
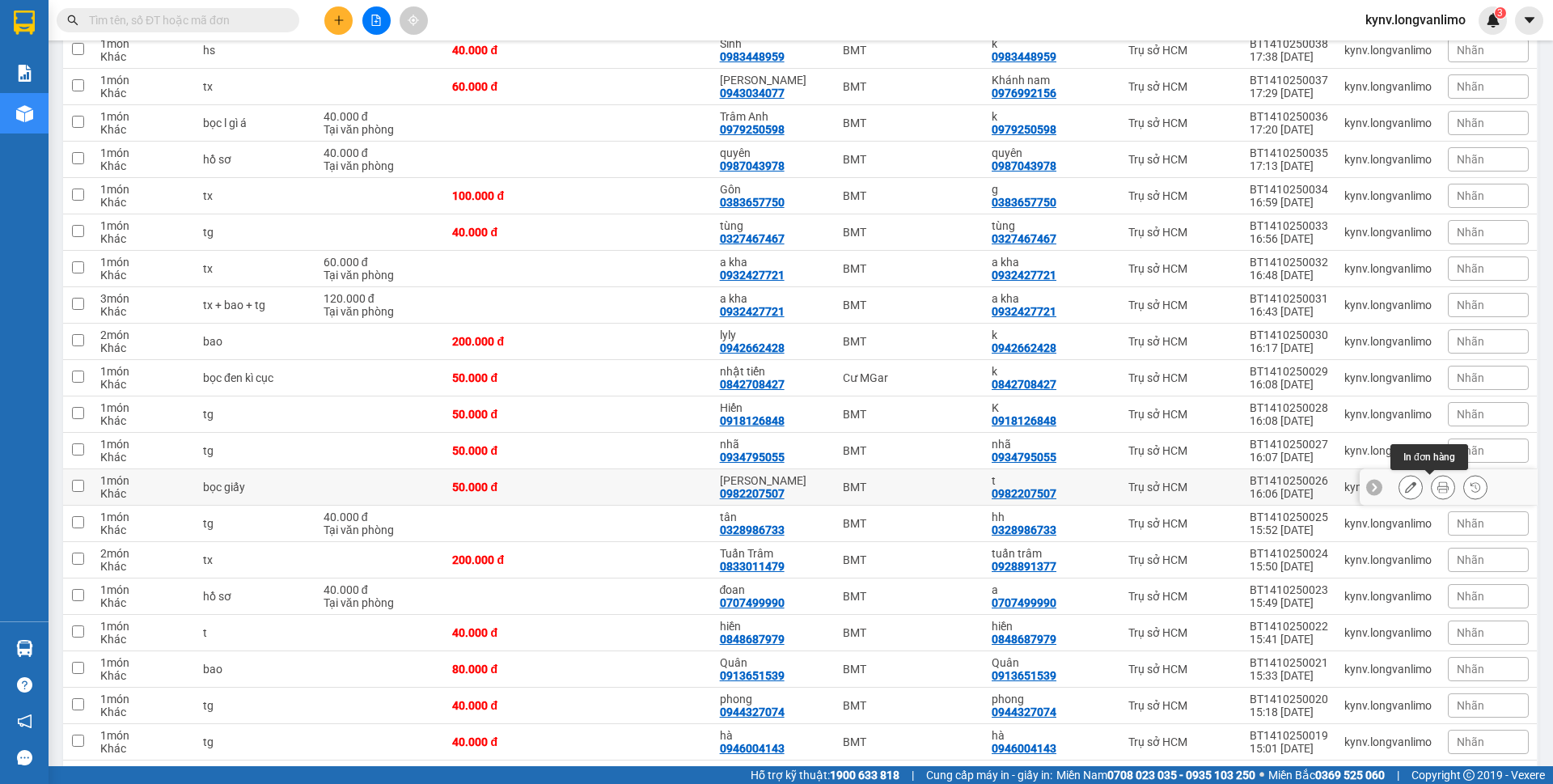
click at [1437, 493] on icon at bounding box center [1443, 487] width 12 height 12
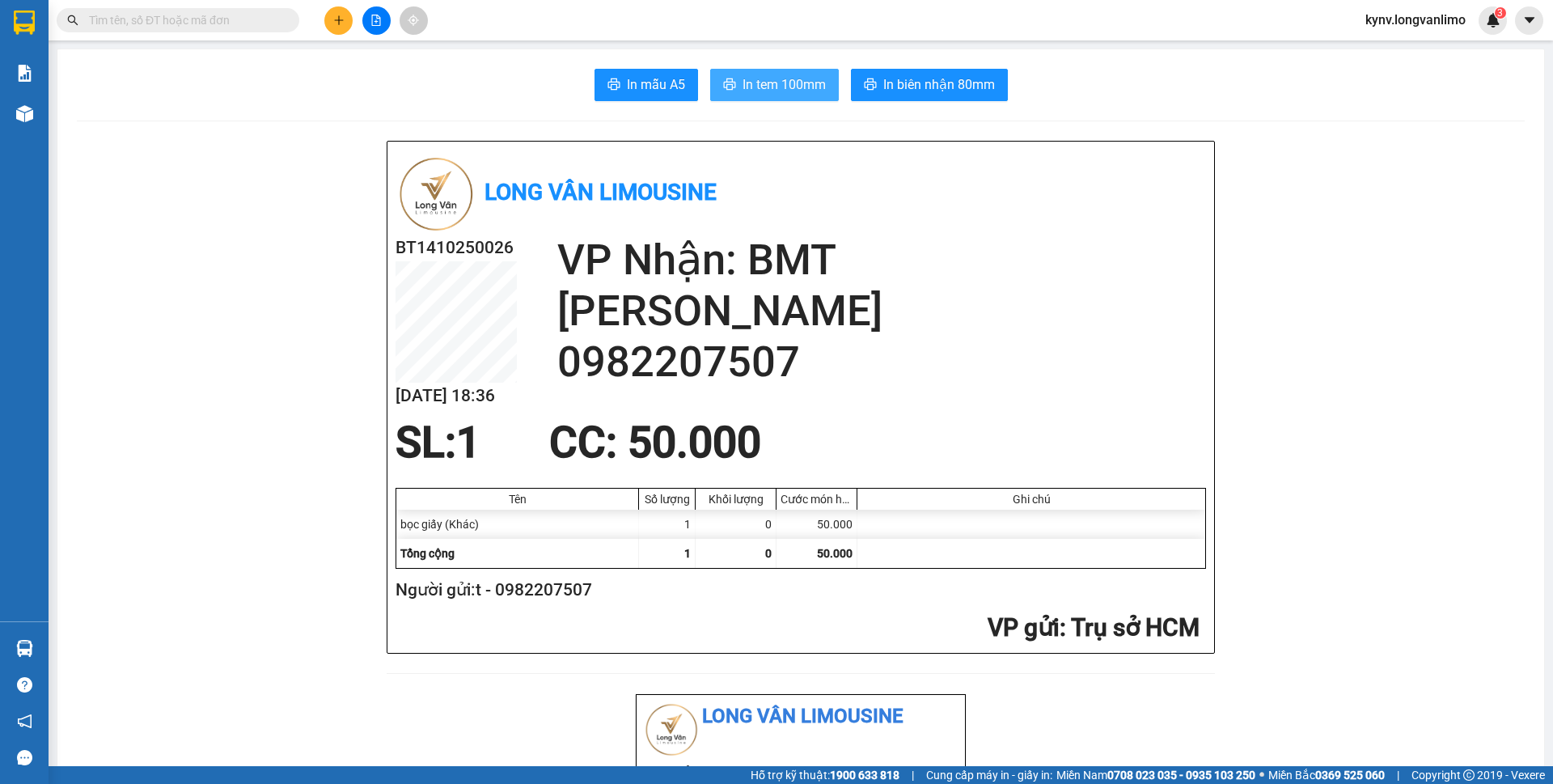
click at [820, 92] on button "In tem 100mm" at bounding box center [775, 84] width 129 height 33
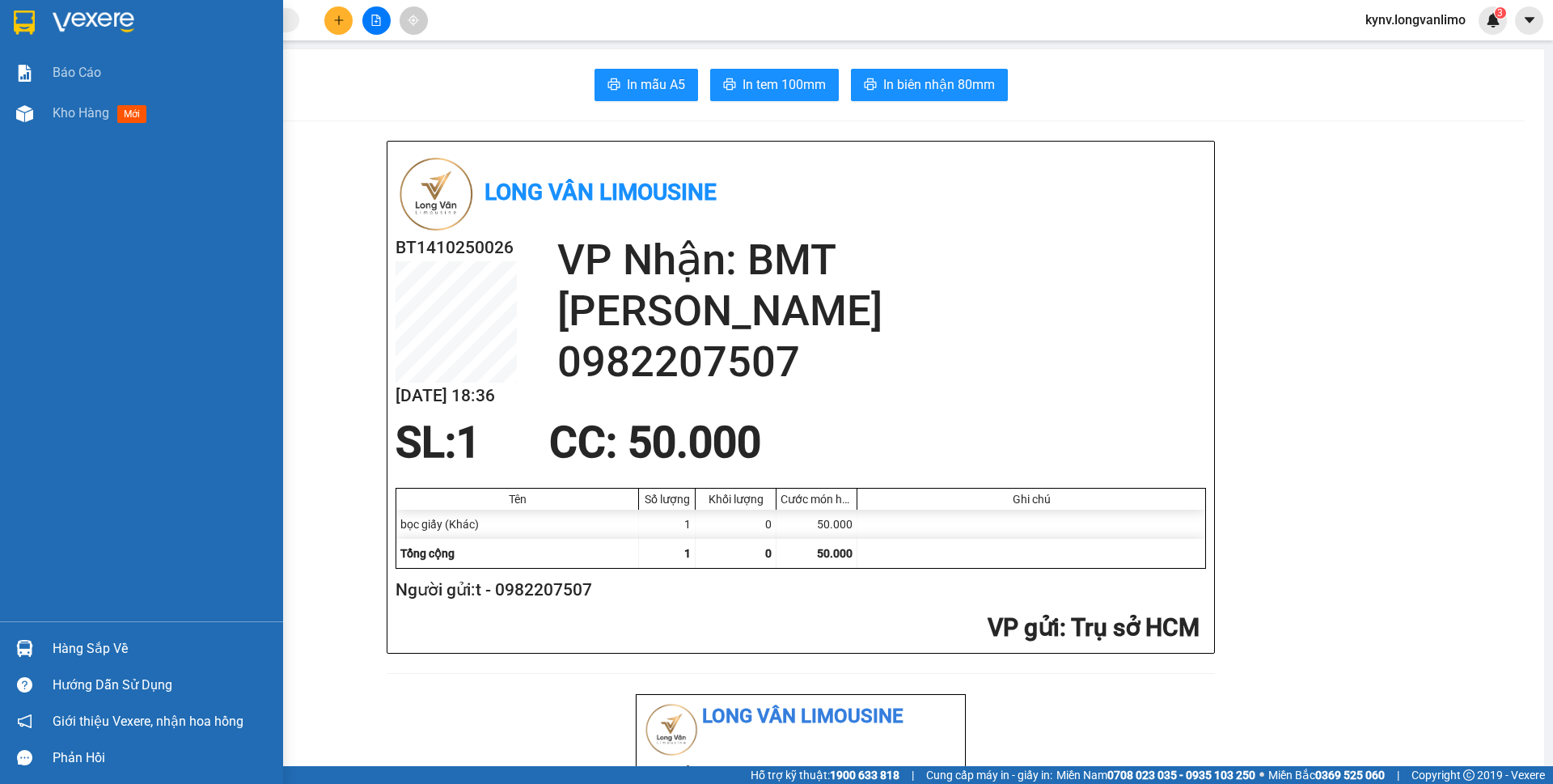
click at [18, 22] on img at bounding box center [23, 23] width 21 height 24
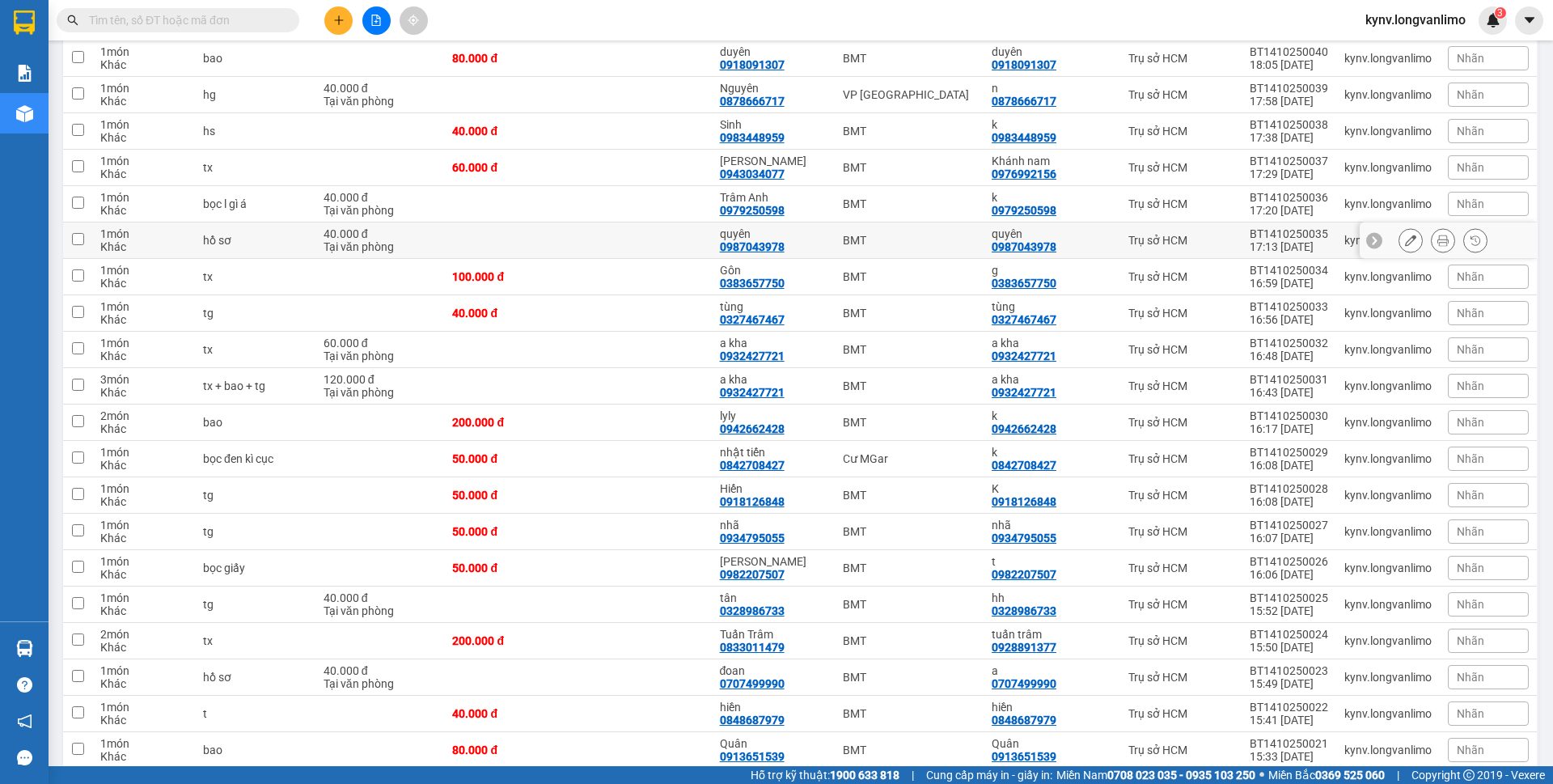
scroll to position [566, 0]
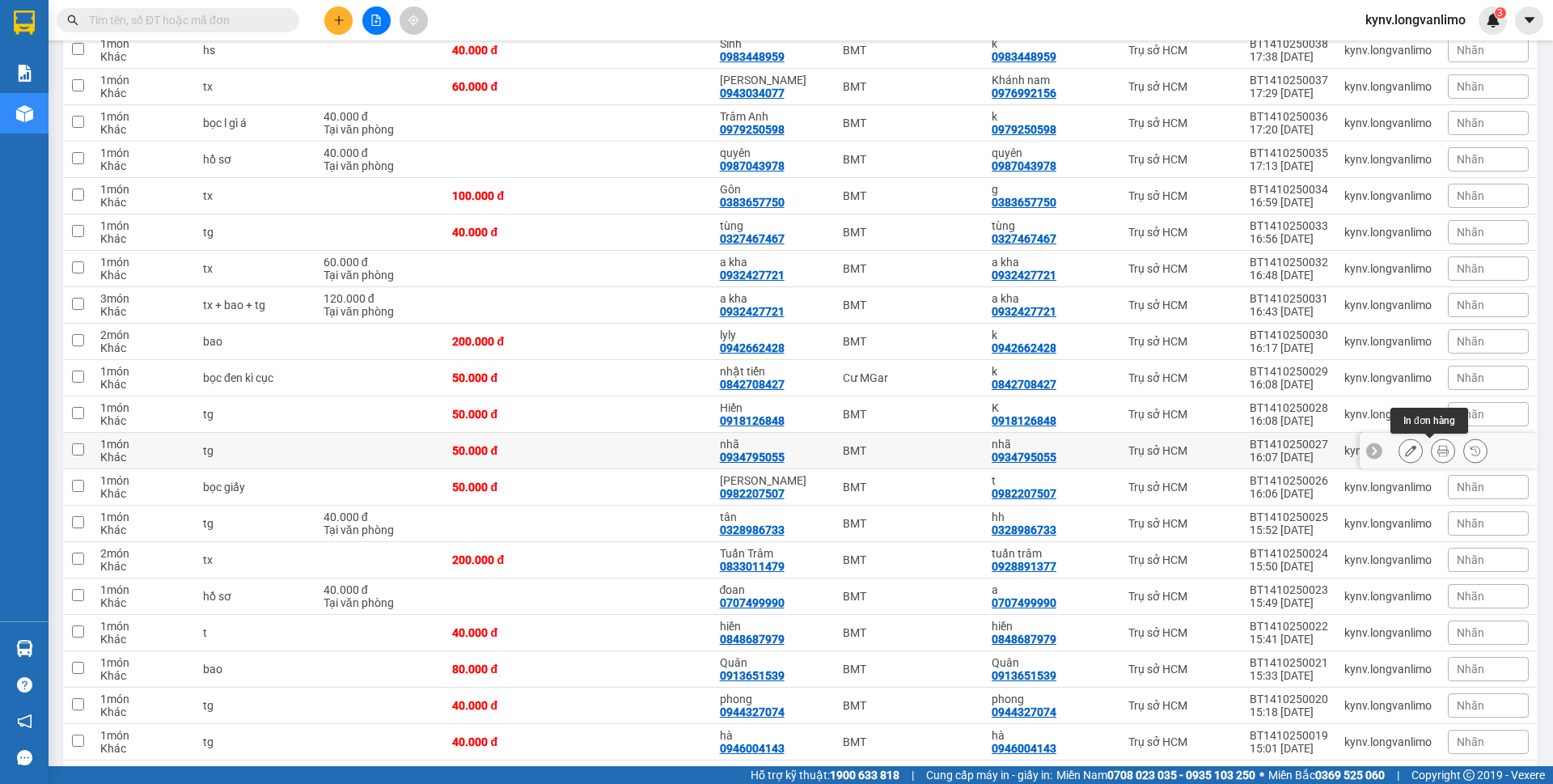
click at [1437, 451] on icon at bounding box center [1443, 451] width 12 height 12
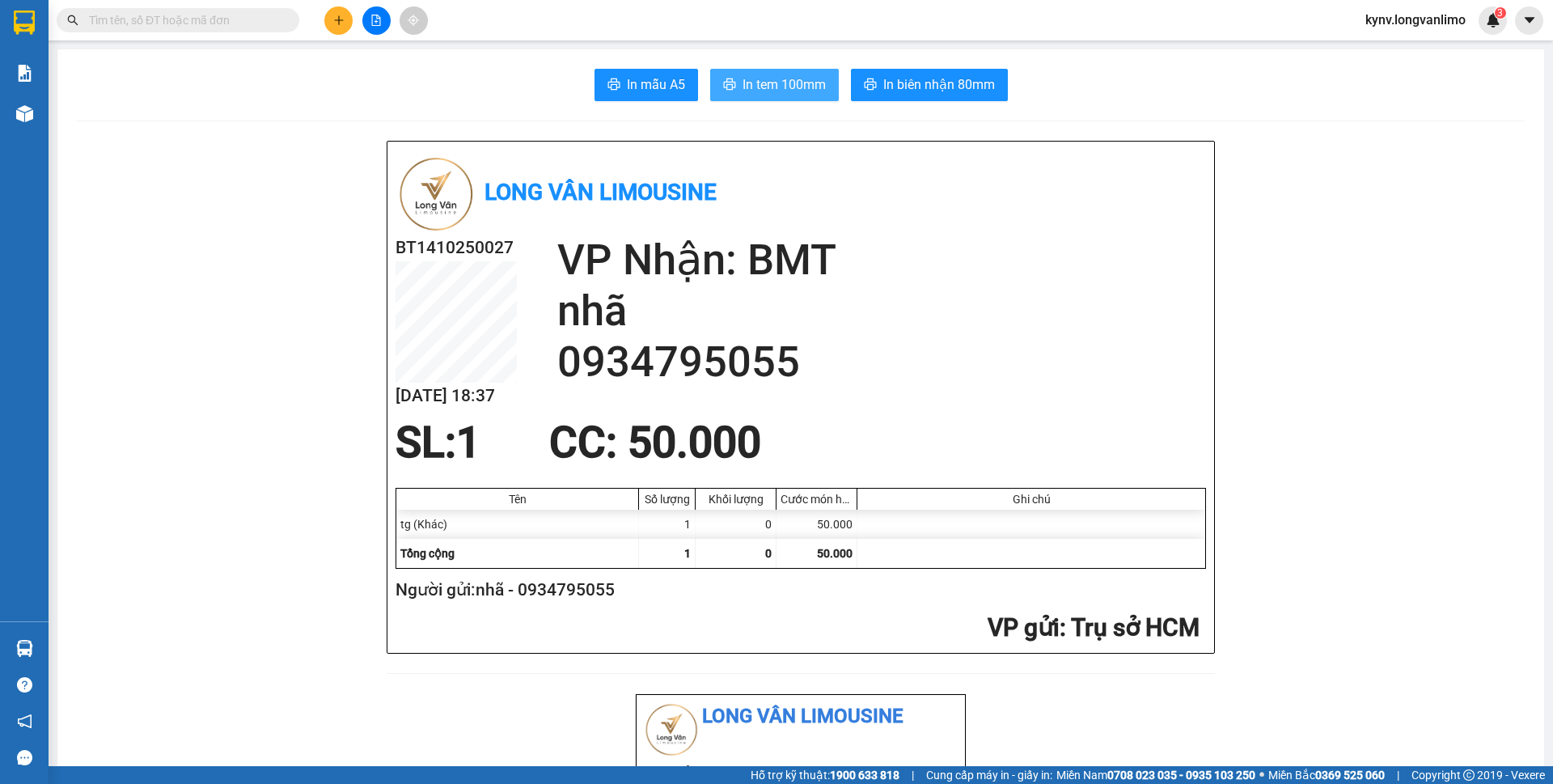
click at [753, 89] on span "In tem 100mm" at bounding box center [784, 84] width 83 height 20
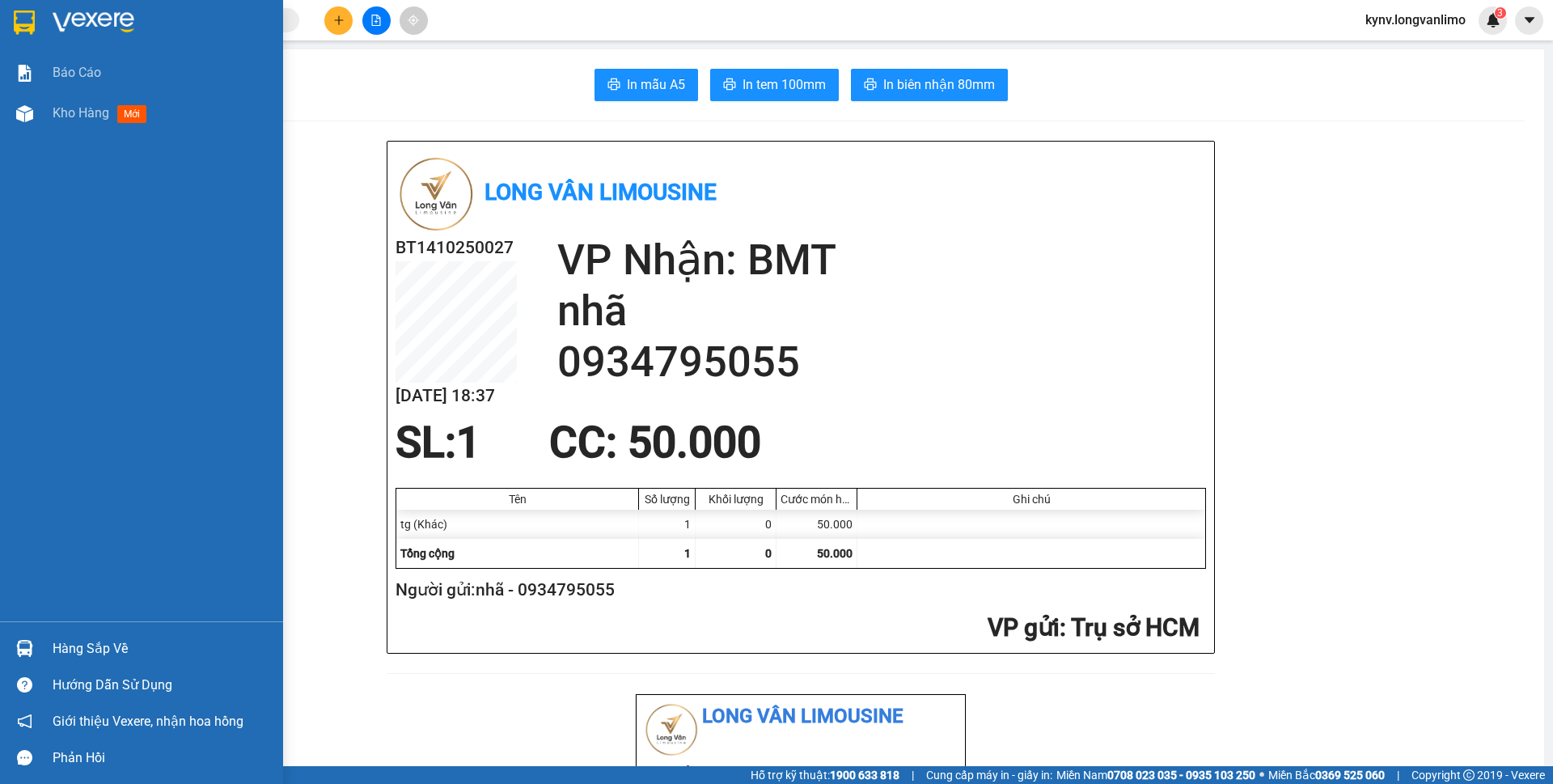
click at [13, 23] on div at bounding box center [25, 23] width 28 height 28
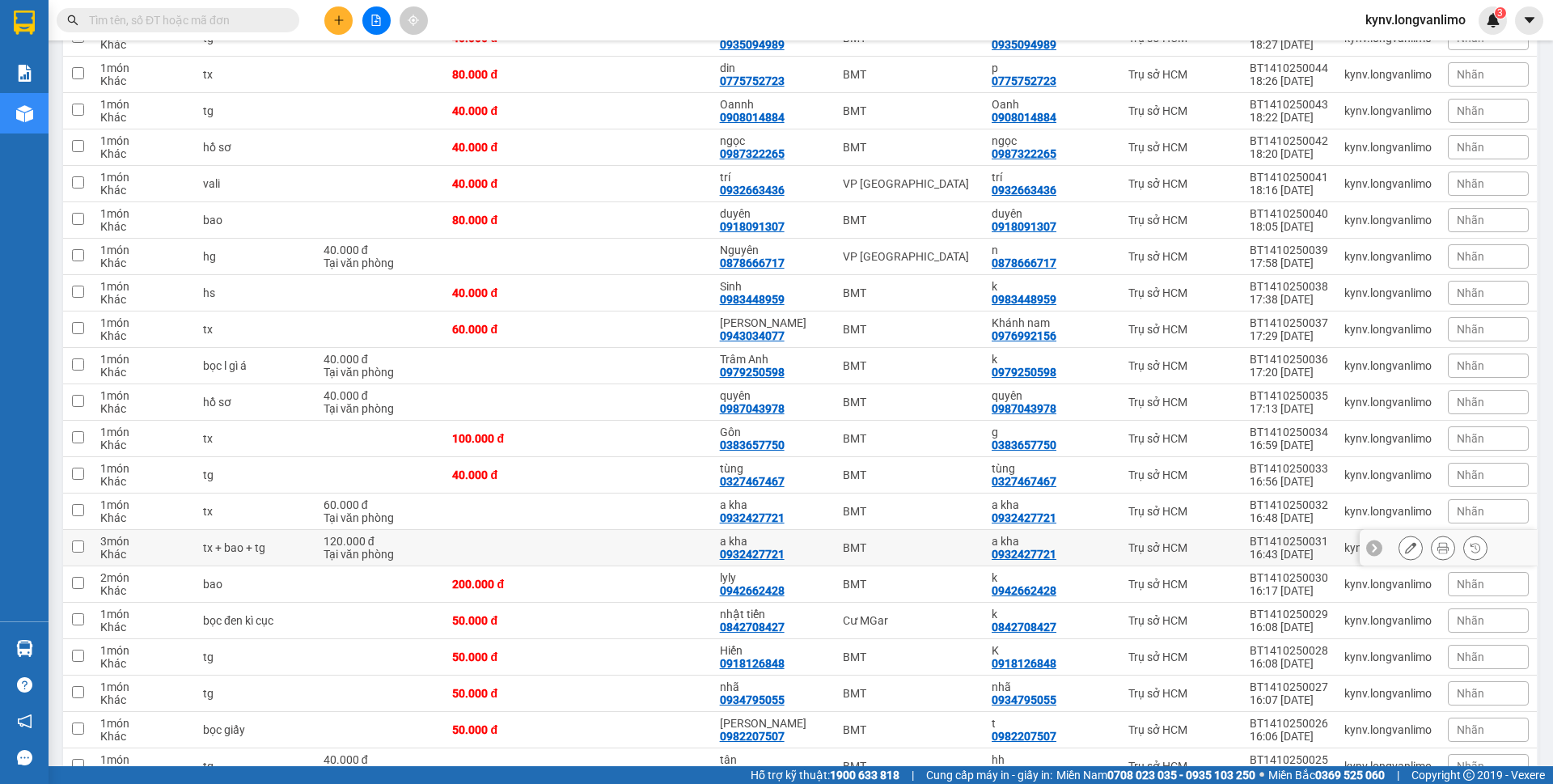
scroll to position [485, 0]
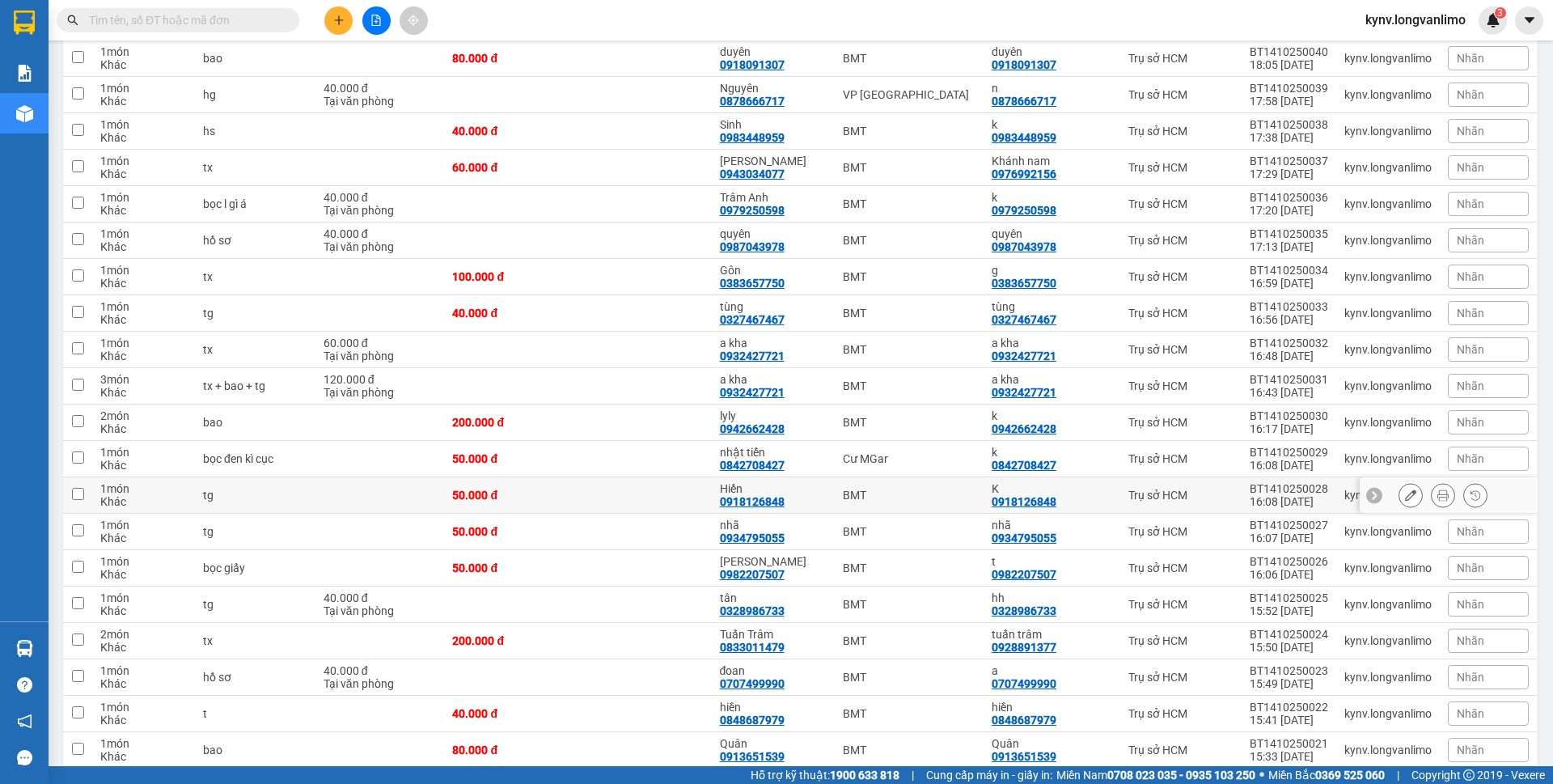
click at [1437, 494] on icon at bounding box center [1443, 495] width 12 height 12
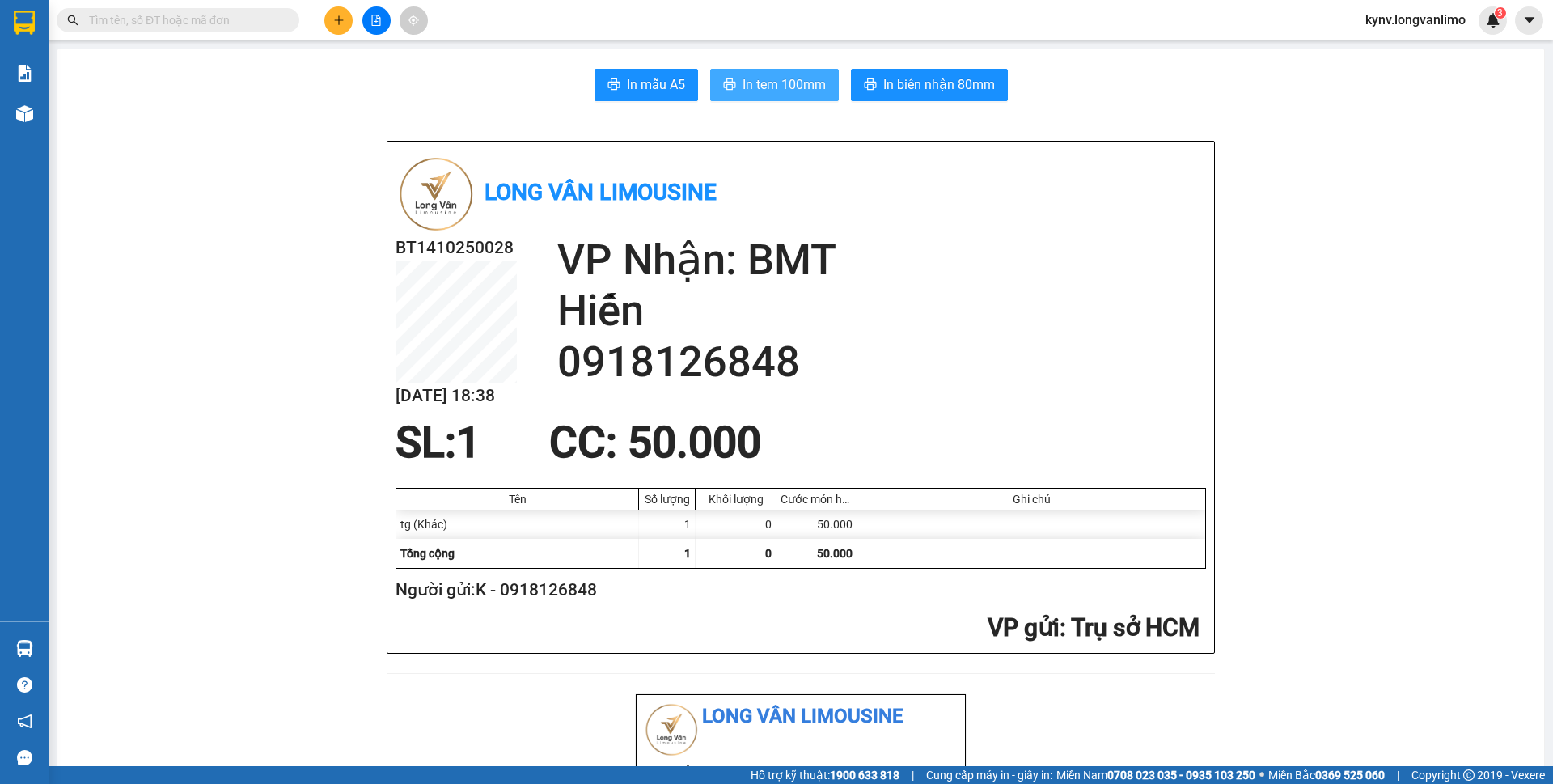
click at [788, 92] on span "In tem 100mm" at bounding box center [784, 84] width 83 height 20
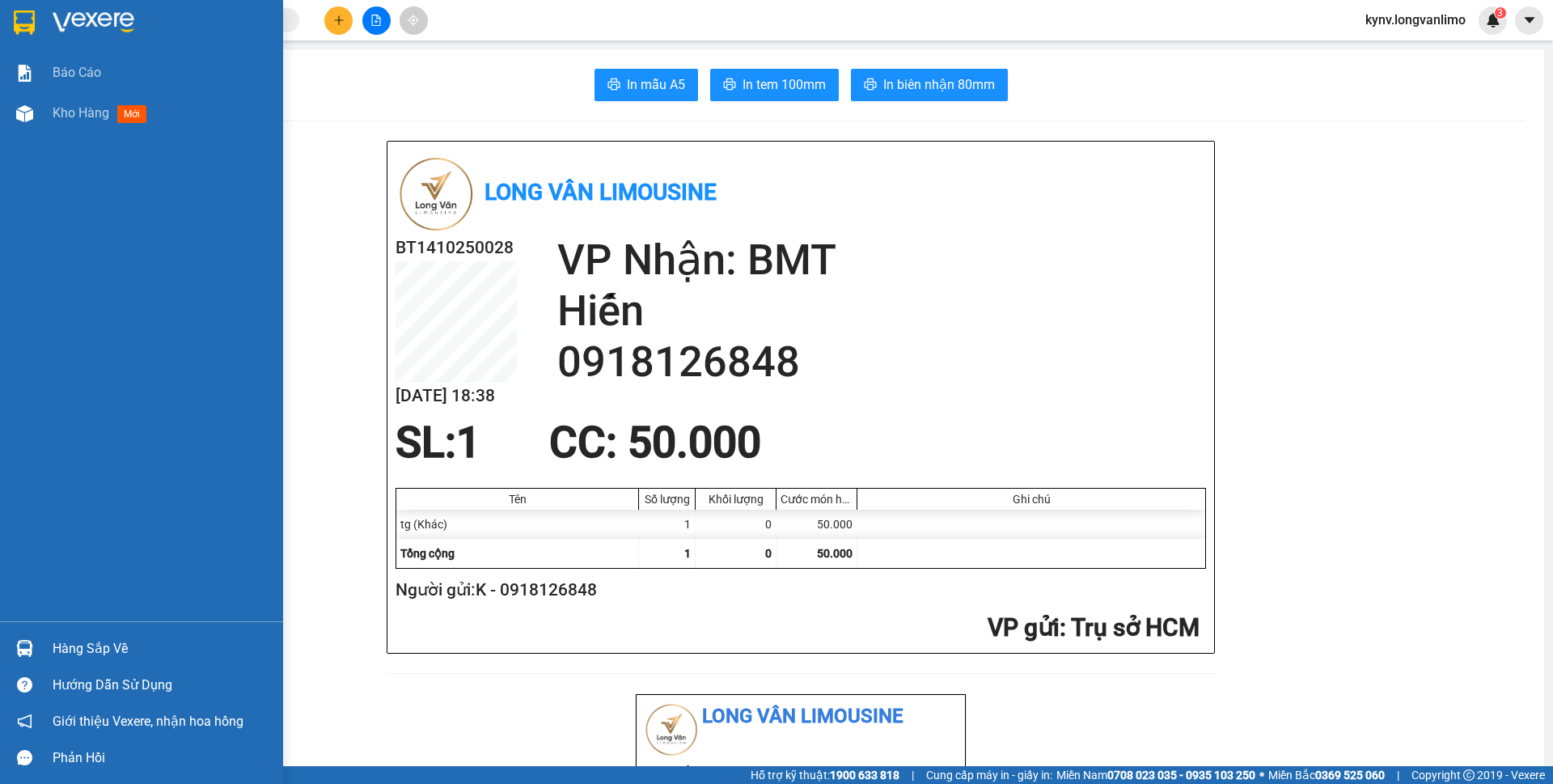
click at [12, 18] on div at bounding box center [25, 23] width 28 height 28
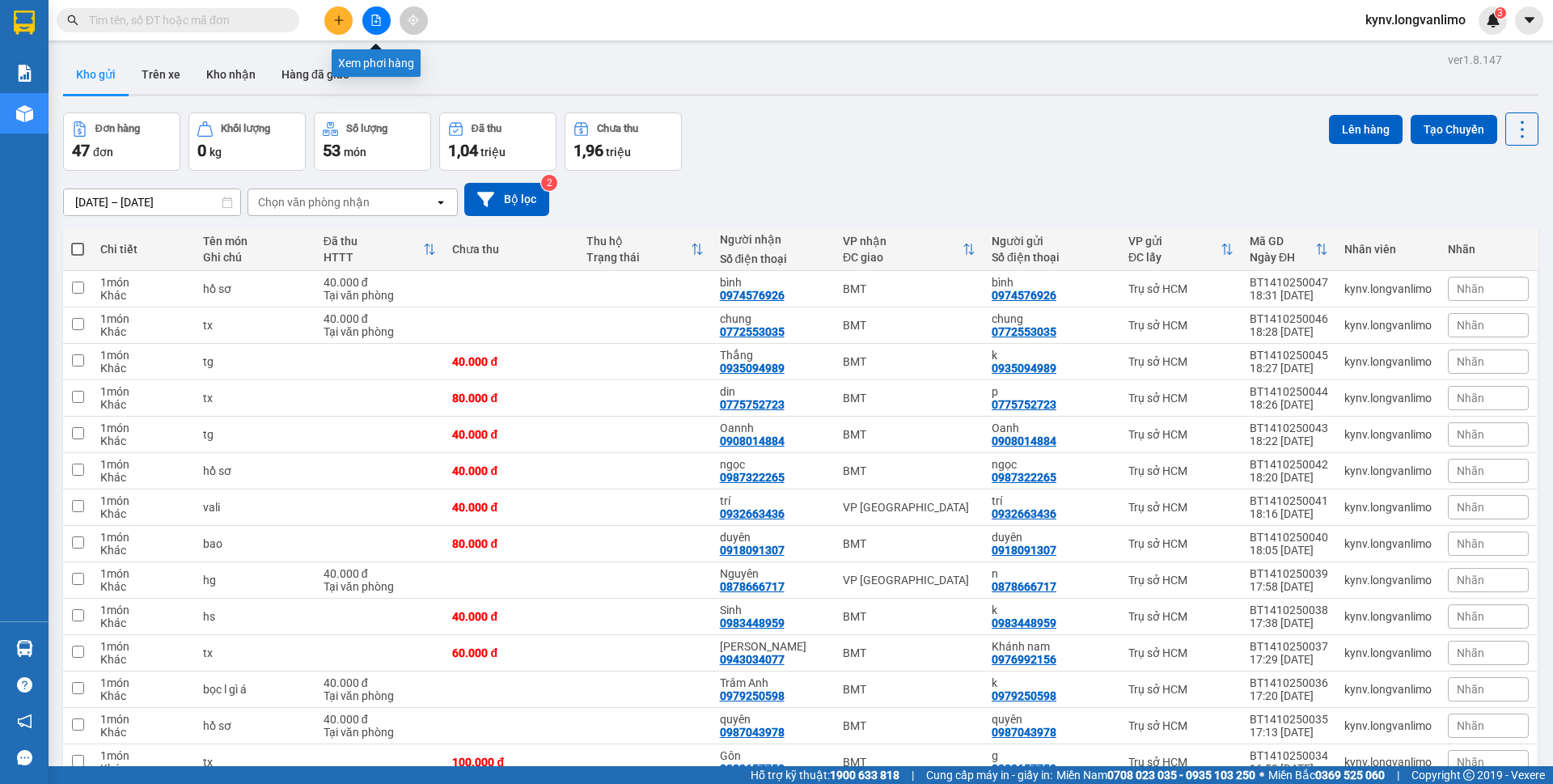
click at [369, 21] on button at bounding box center [377, 21] width 28 height 28
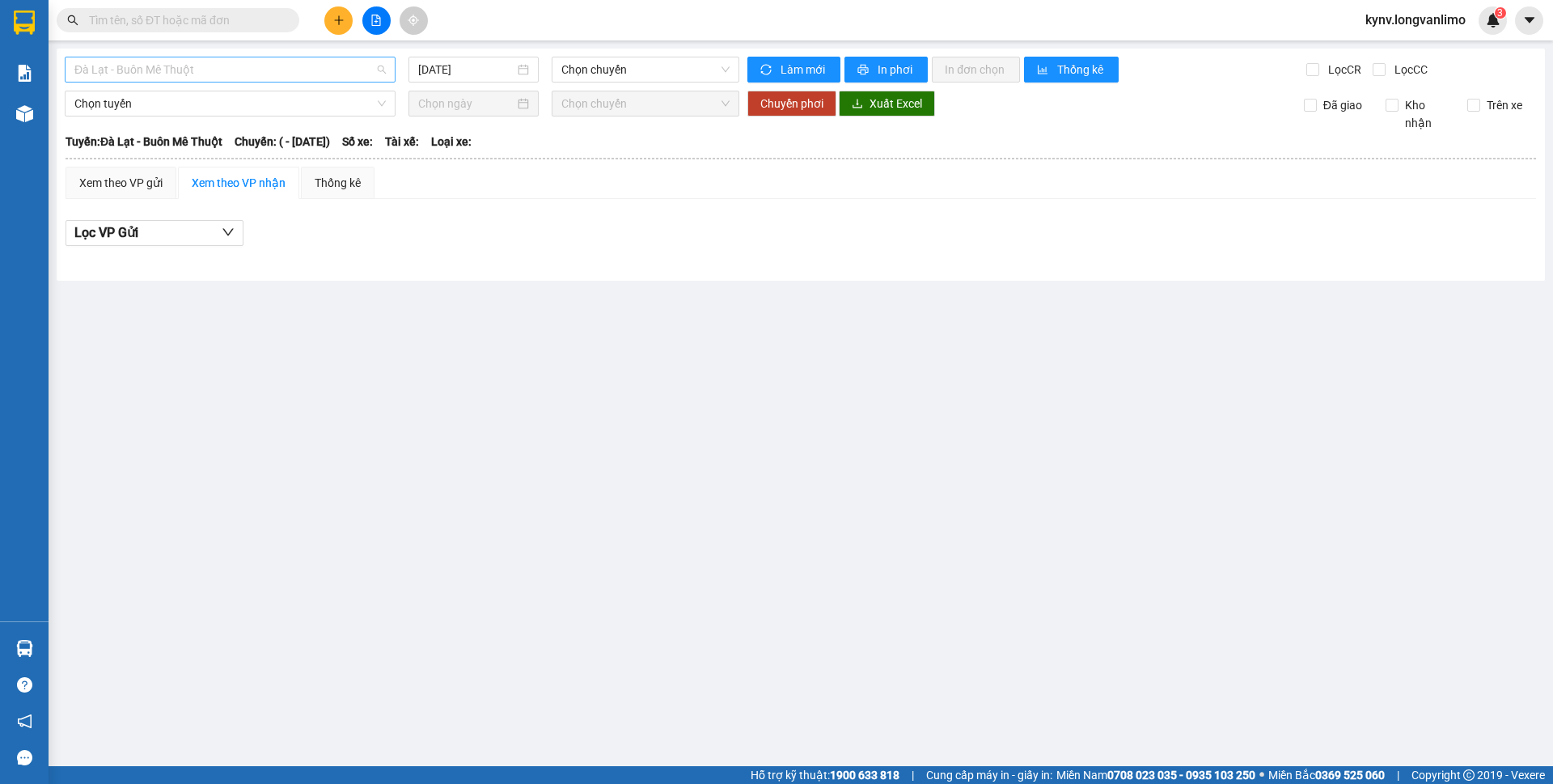
click at [331, 64] on span "Đà Lạt - Buôn Mê Thuột" at bounding box center [230, 69] width 311 height 24
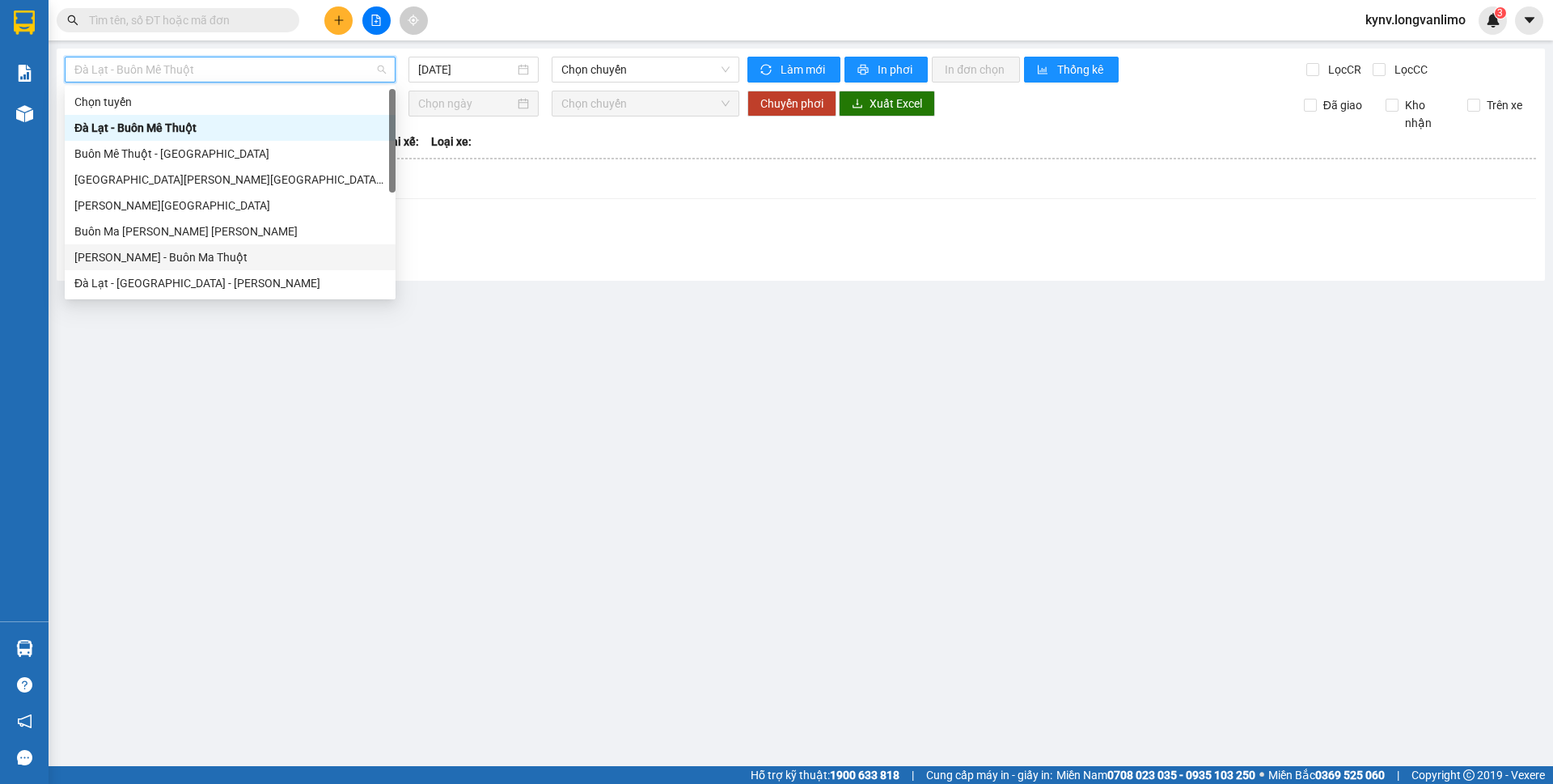
click at [152, 255] on div "[PERSON_NAME] - Buôn Ma Thuột" at bounding box center [230, 256] width 311 height 18
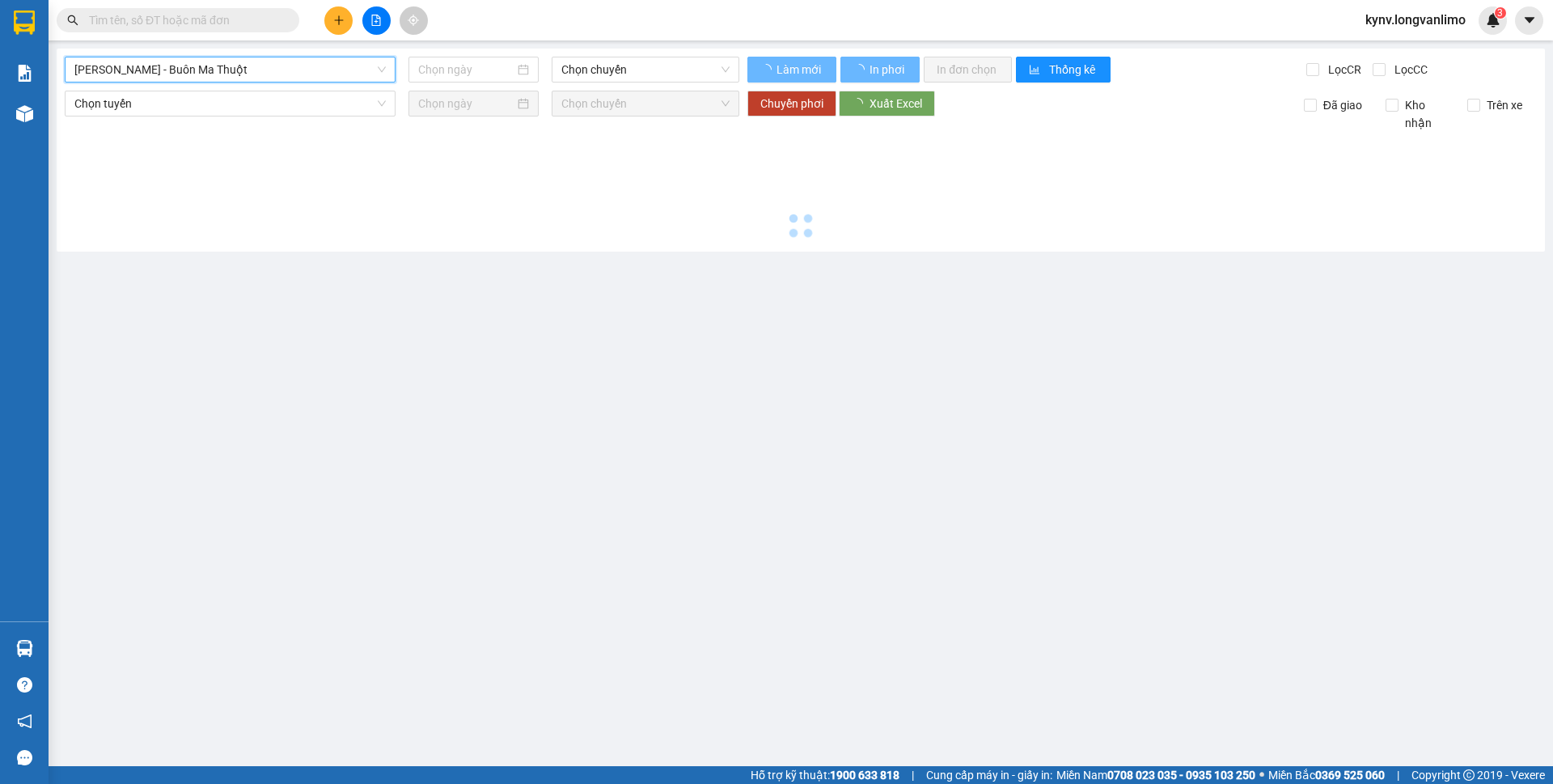
type input "[DATE]"
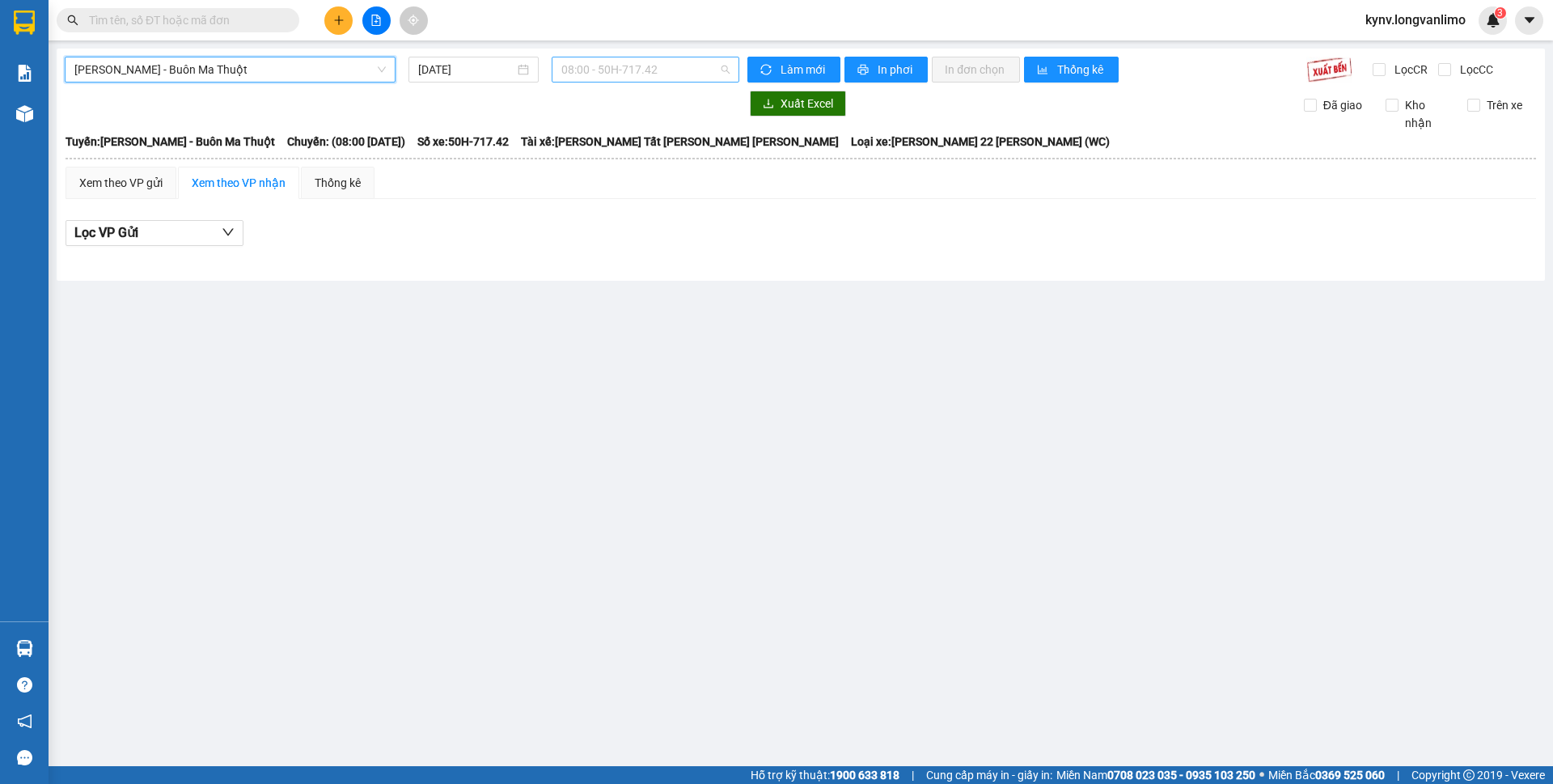
click at [635, 66] on span "08:00 - 50H-717.42" at bounding box center [645, 69] width 168 height 24
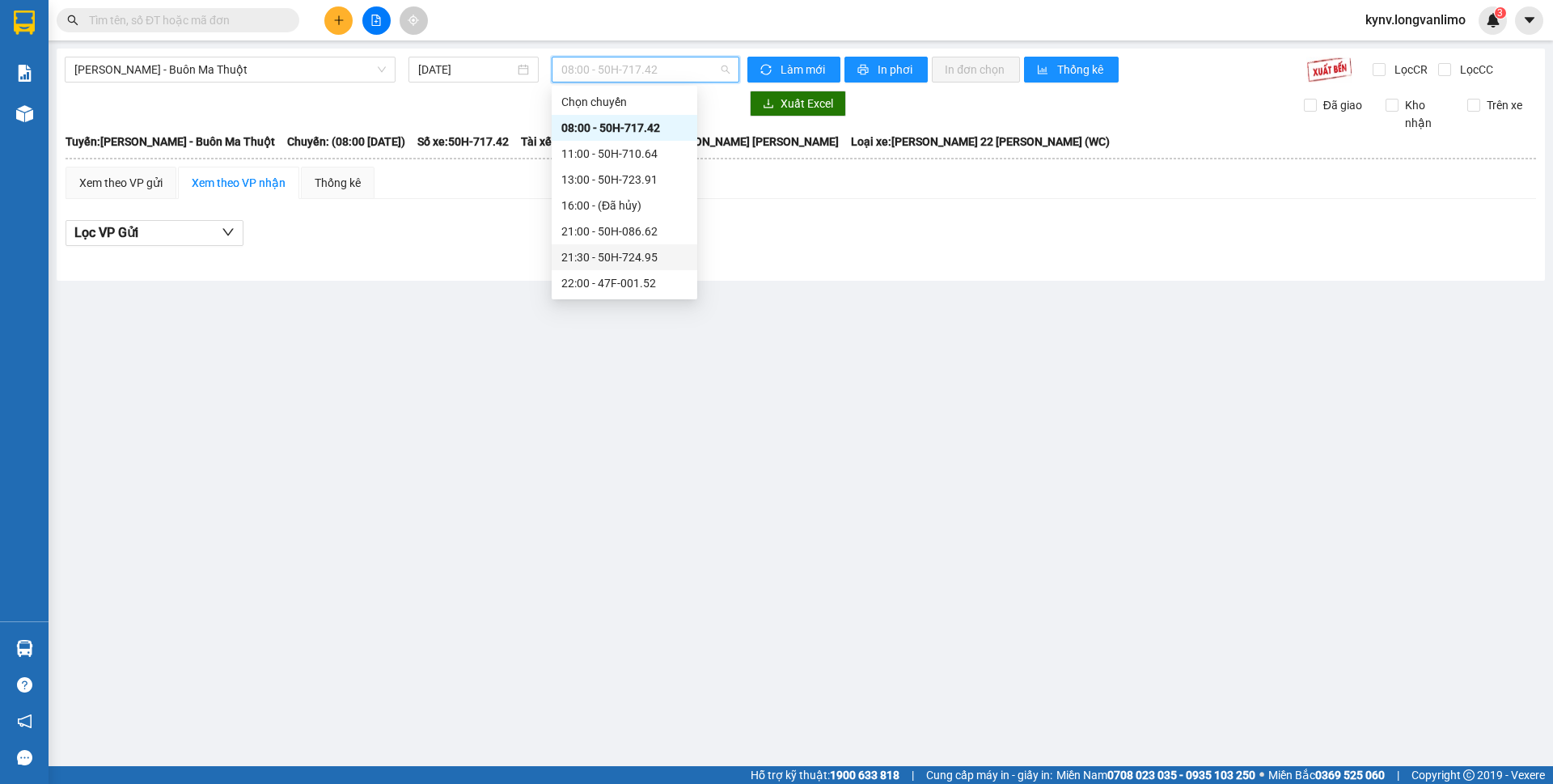
scroll to position [78, 0]
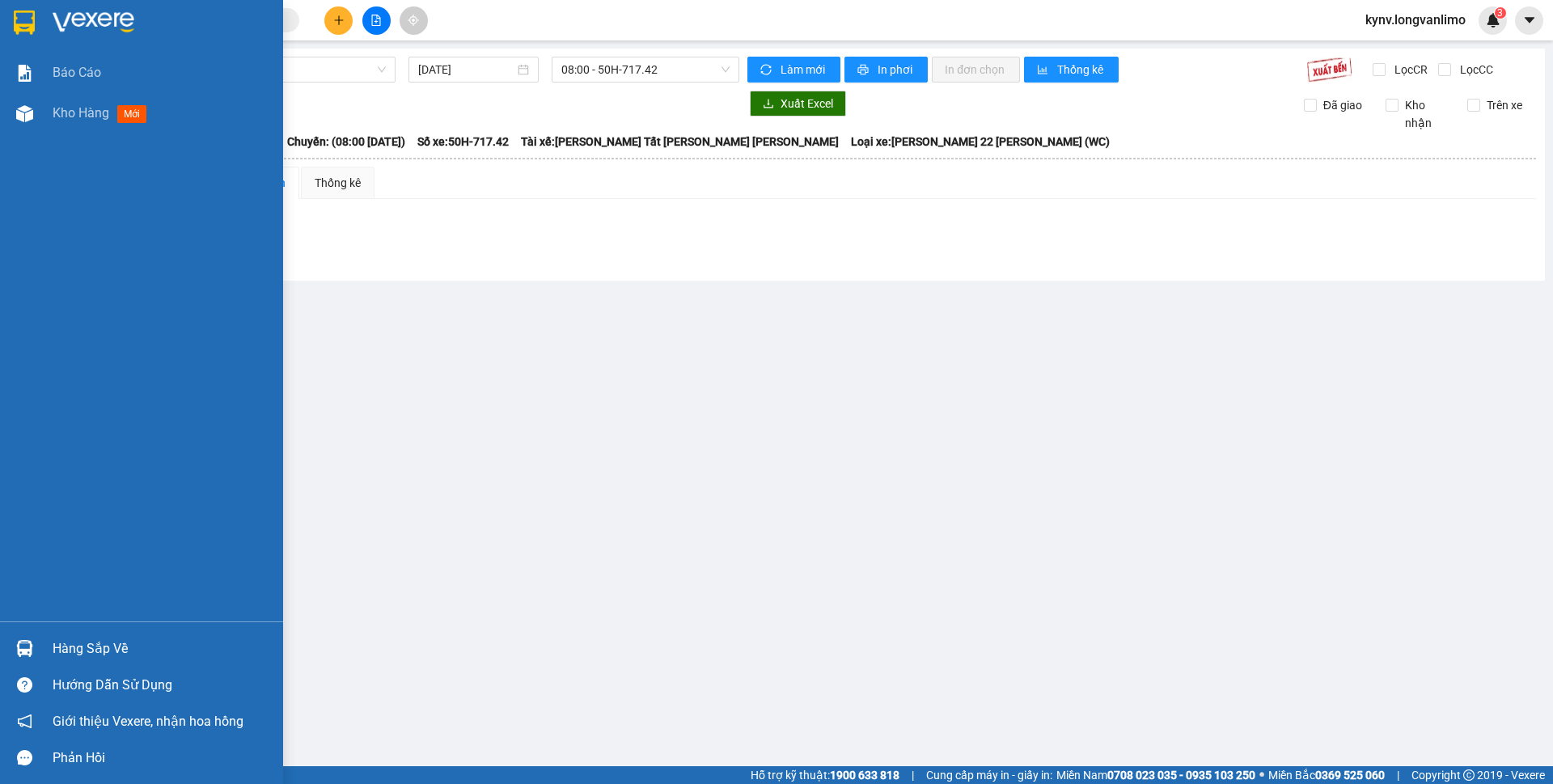
click at [0, 29] on div at bounding box center [141, 26] width 283 height 53
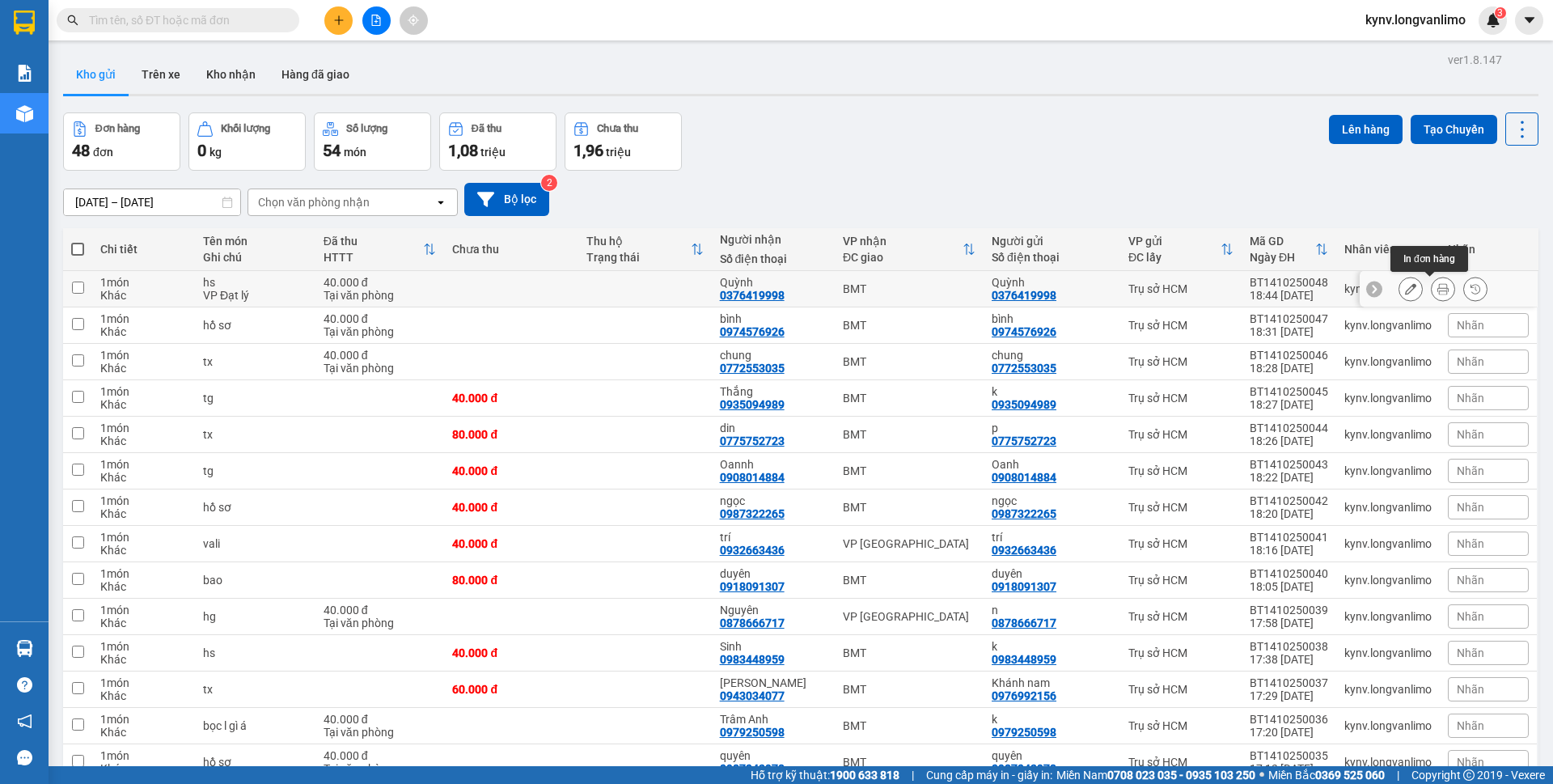
click at [1437, 290] on icon at bounding box center [1443, 289] width 12 height 12
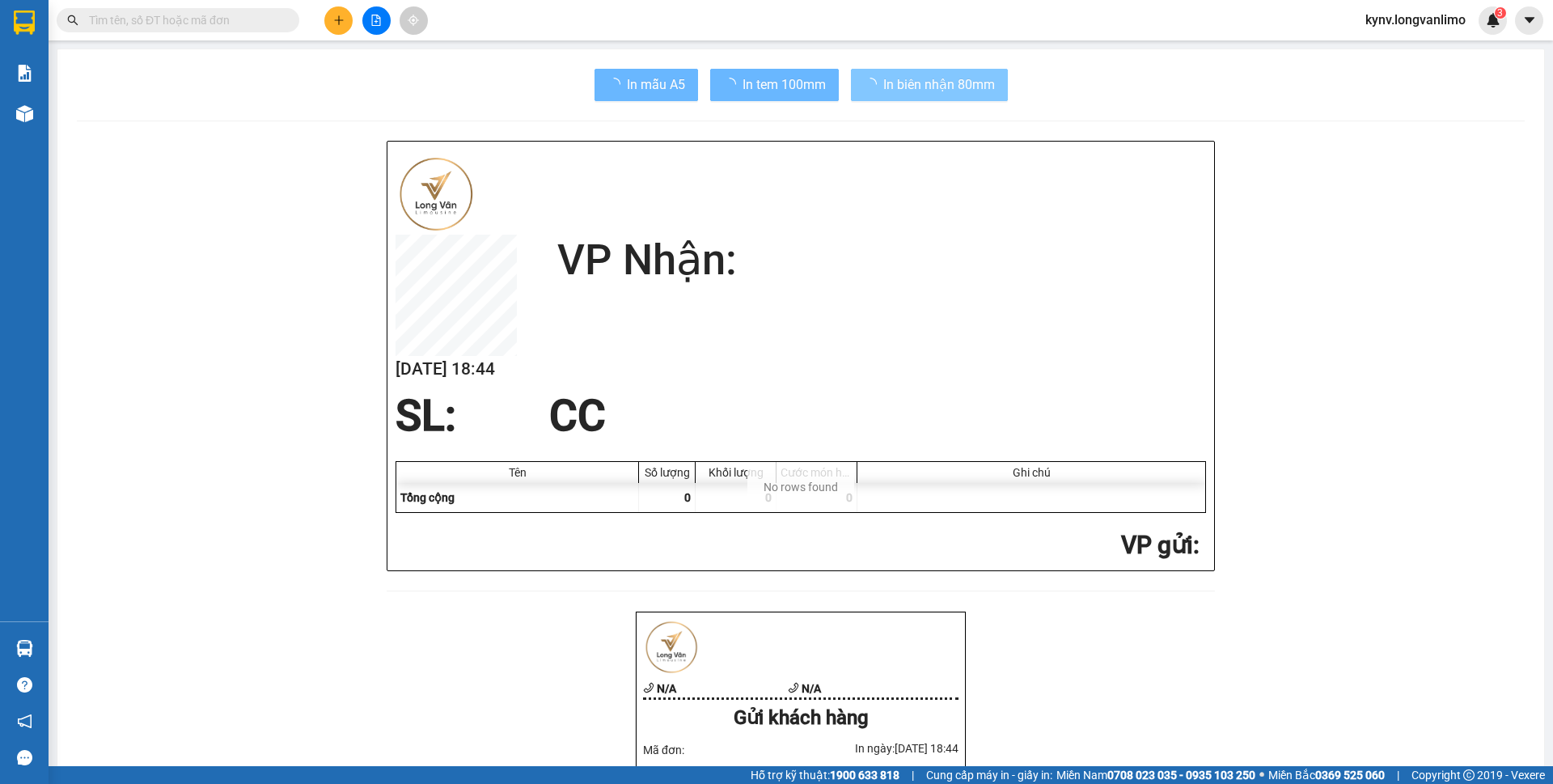
click at [883, 90] on span "In biên nhận 80mm" at bounding box center [939, 84] width 112 height 20
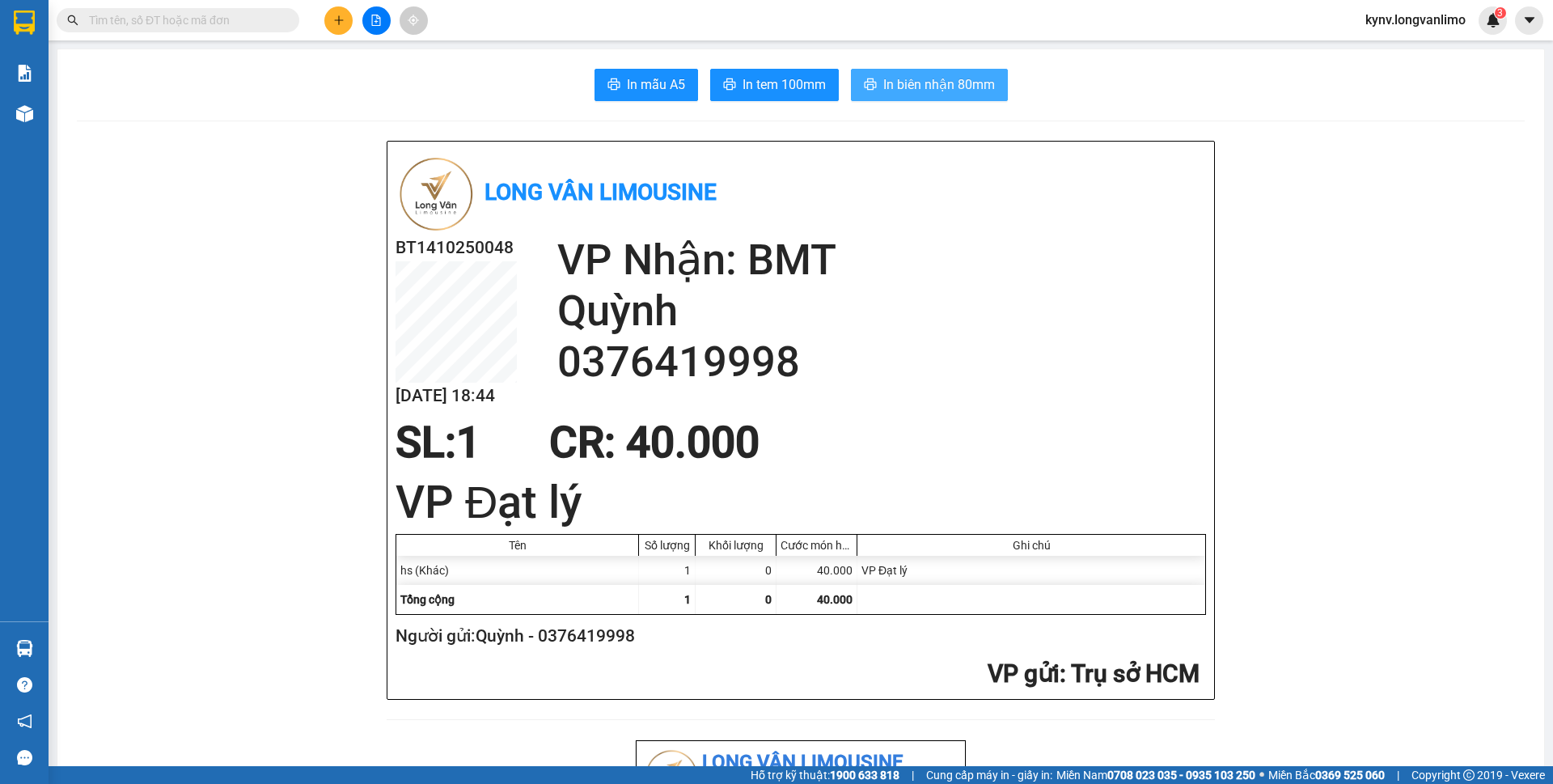
click at [943, 92] on span "In biên nhận 80mm" at bounding box center [939, 84] width 112 height 20
click at [756, 81] on span "In tem 100mm" at bounding box center [784, 84] width 83 height 20
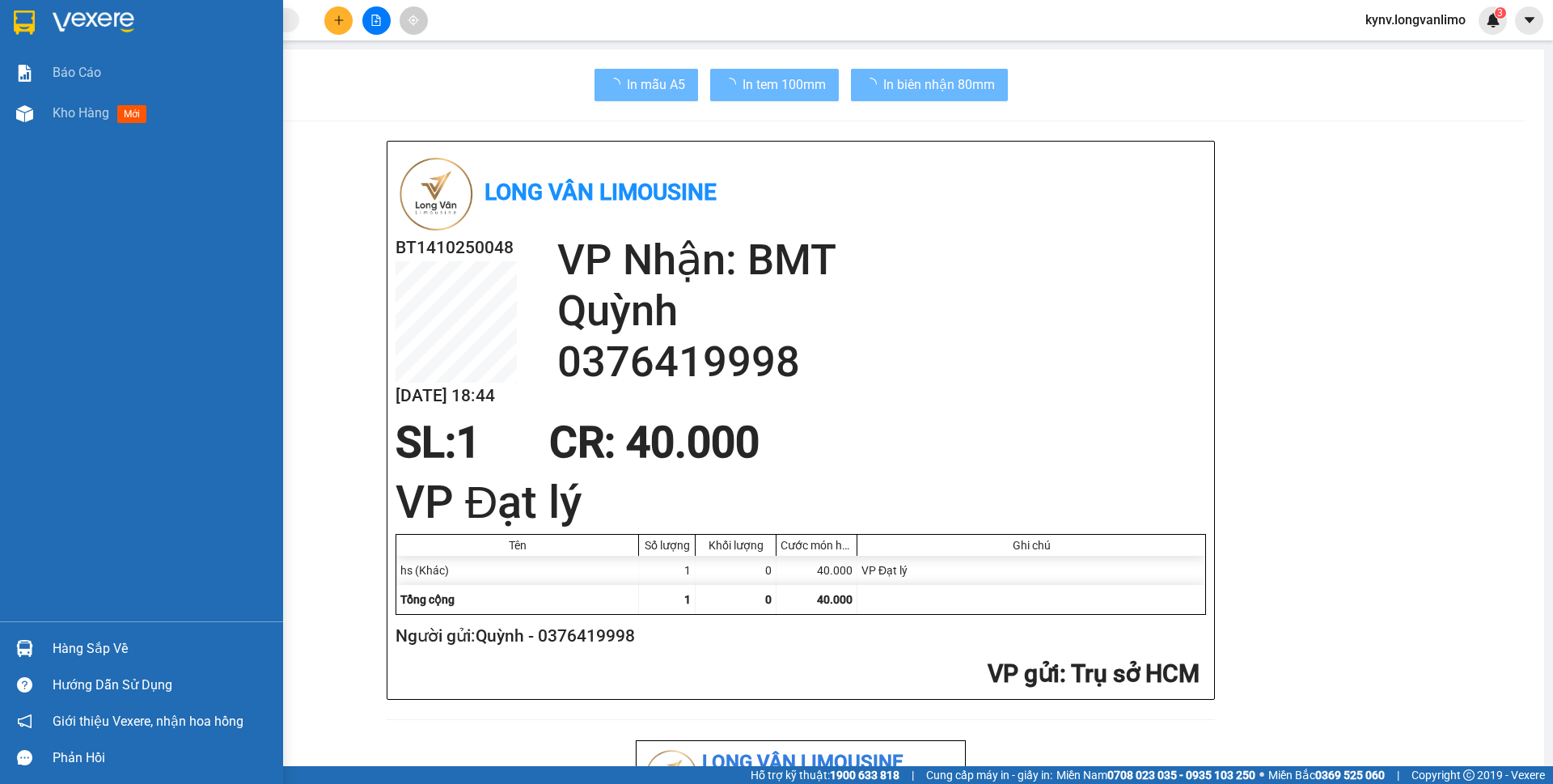
click at [27, 21] on img at bounding box center [23, 23] width 21 height 24
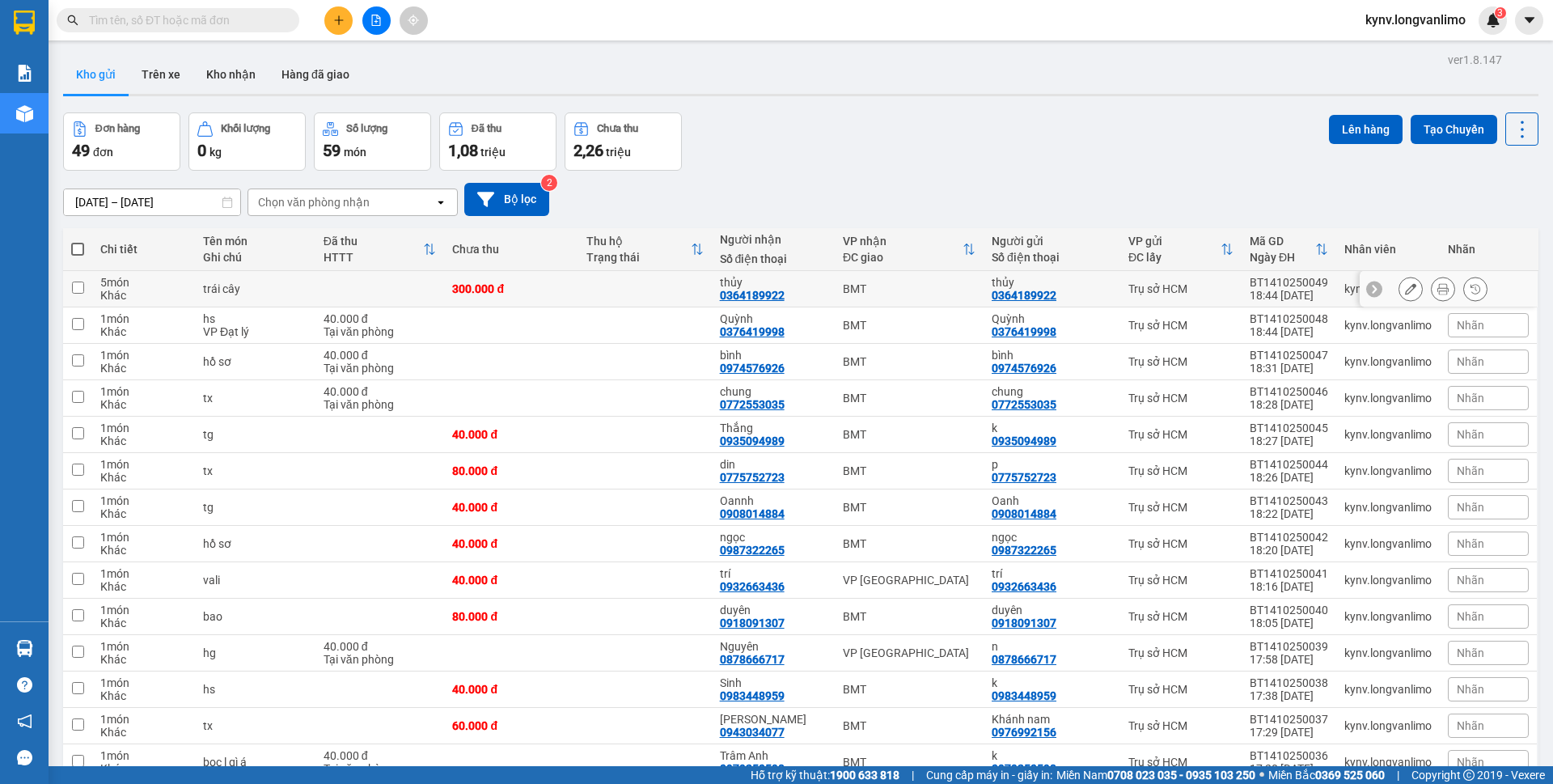
click at [1437, 290] on icon at bounding box center [1443, 289] width 12 height 12
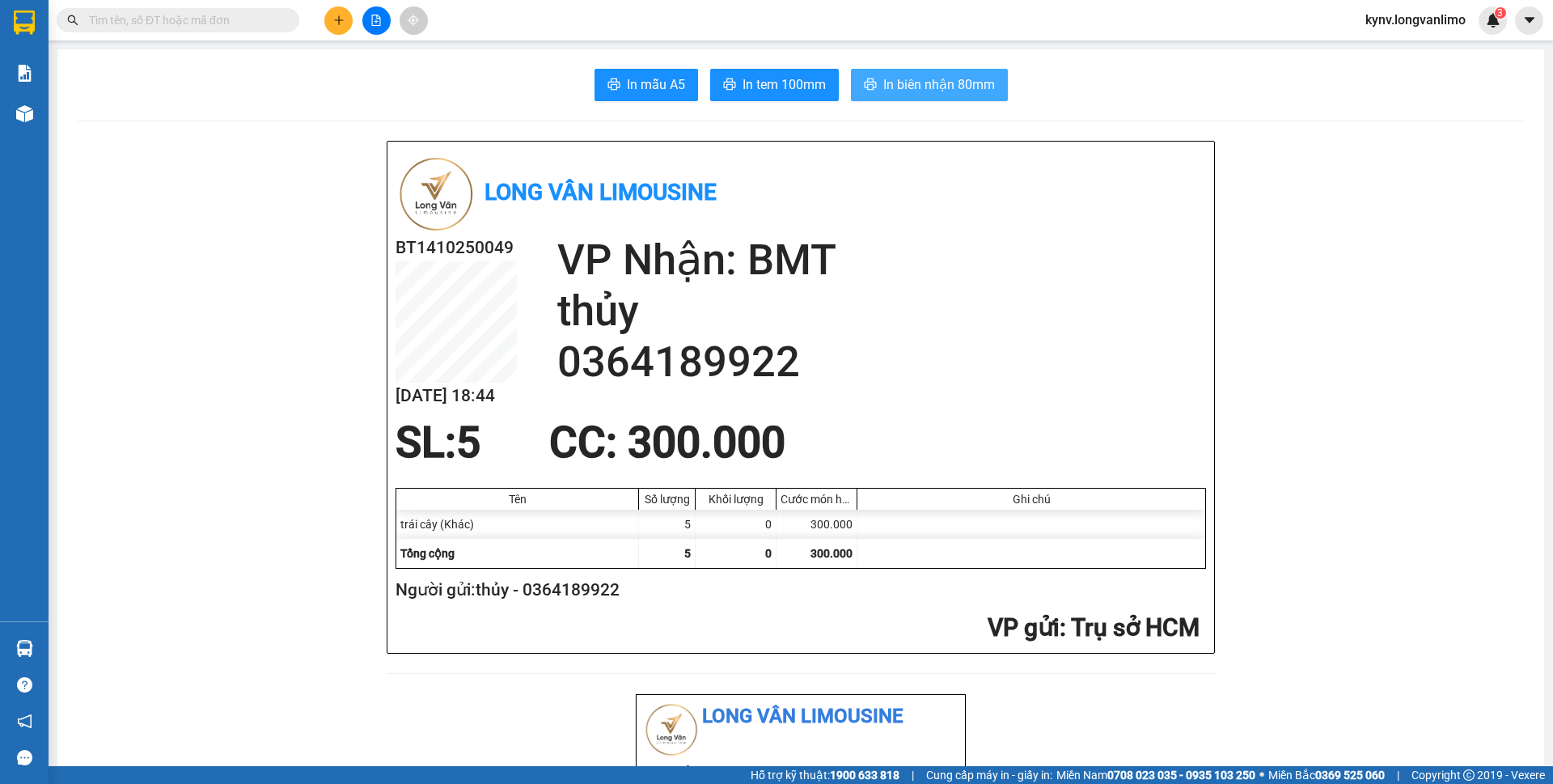
click at [917, 93] on span "In biên nhận 80mm" at bounding box center [939, 84] width 112 height 20
click at [769, 81] on span "In tem 100mm" at bounding box center [784, 84] width 83 height 20
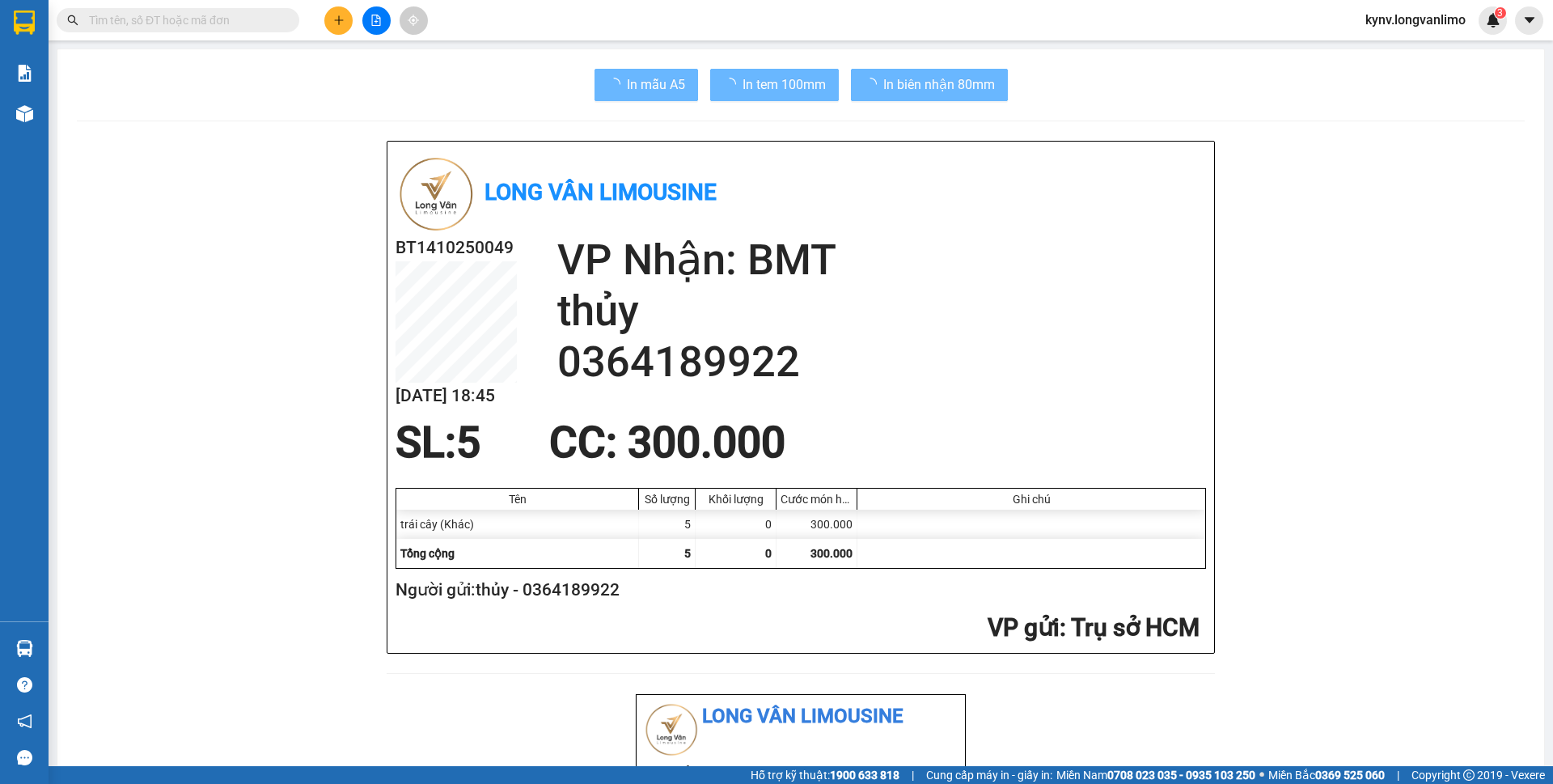
click at [222, 29] on span at bounding box center [178, 20] width 243 height 24
click at [220, 24] on input "text" at bounding box center [185, 20] width 191 height 18
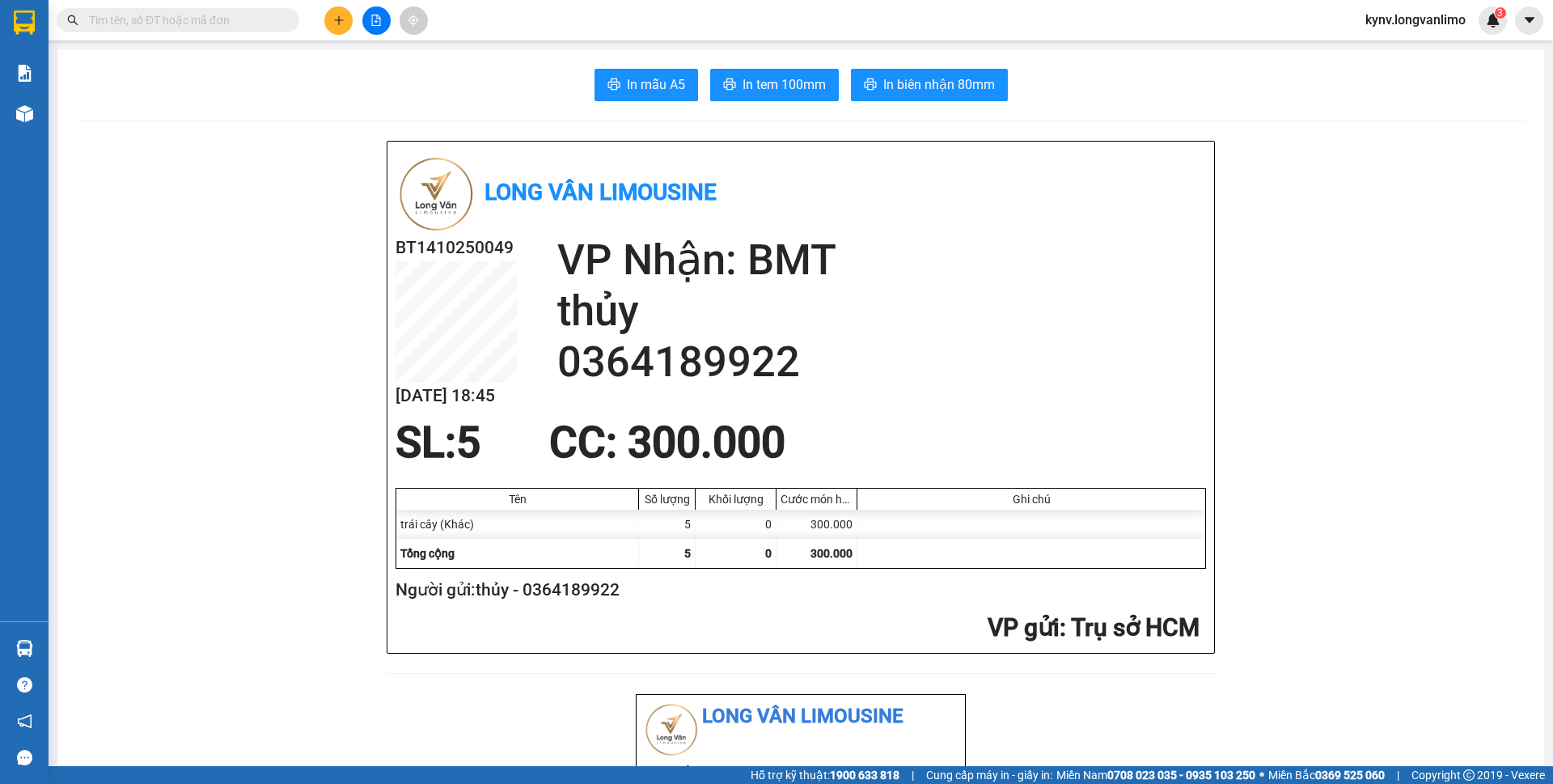
click at [148, 12] on input "text" at bounding box center [185, 20] width 191 height 18
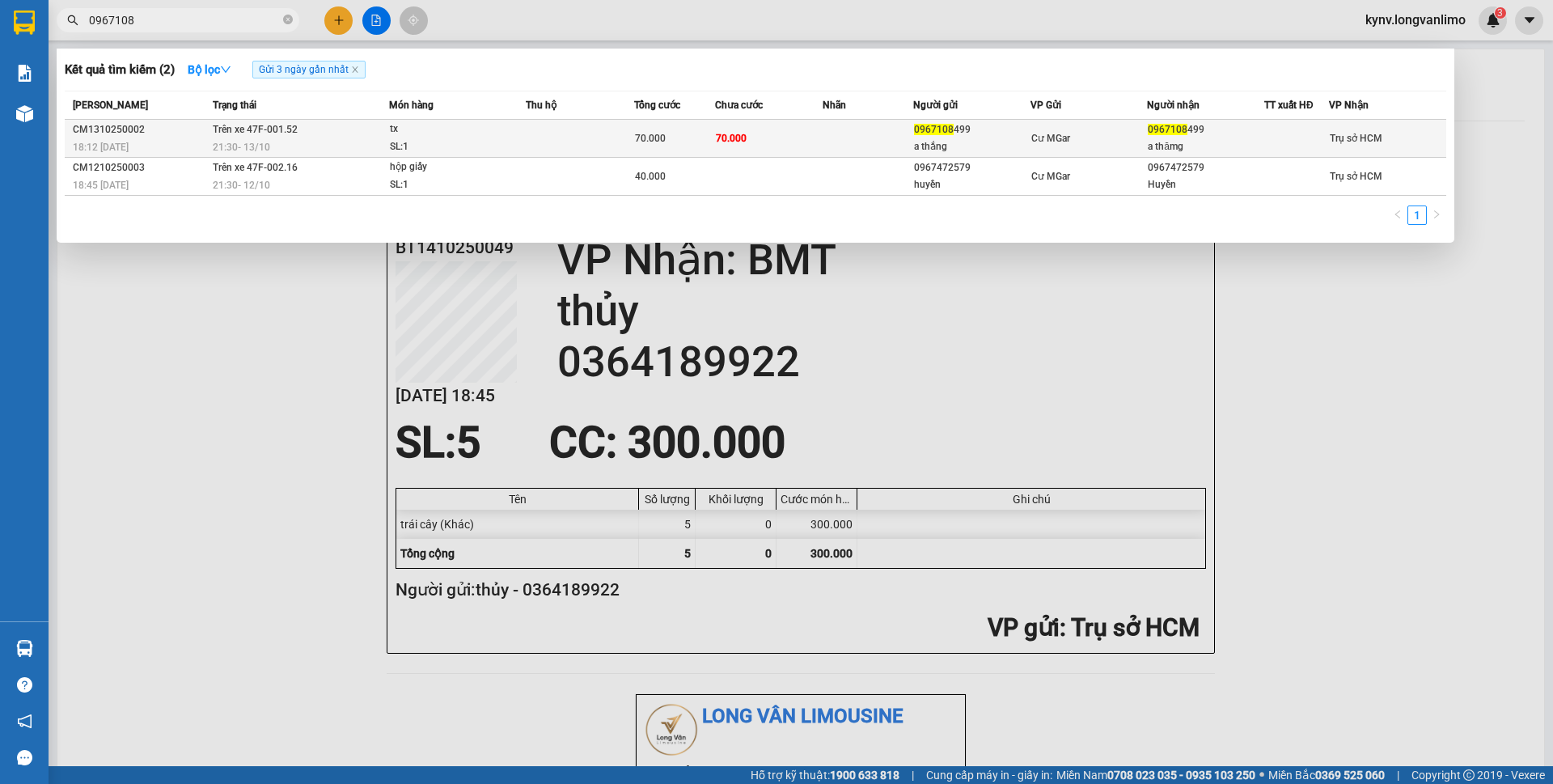
type input "0967108"
click at [621, 134] on td at bounding box center [580, 139] width 109 height 38
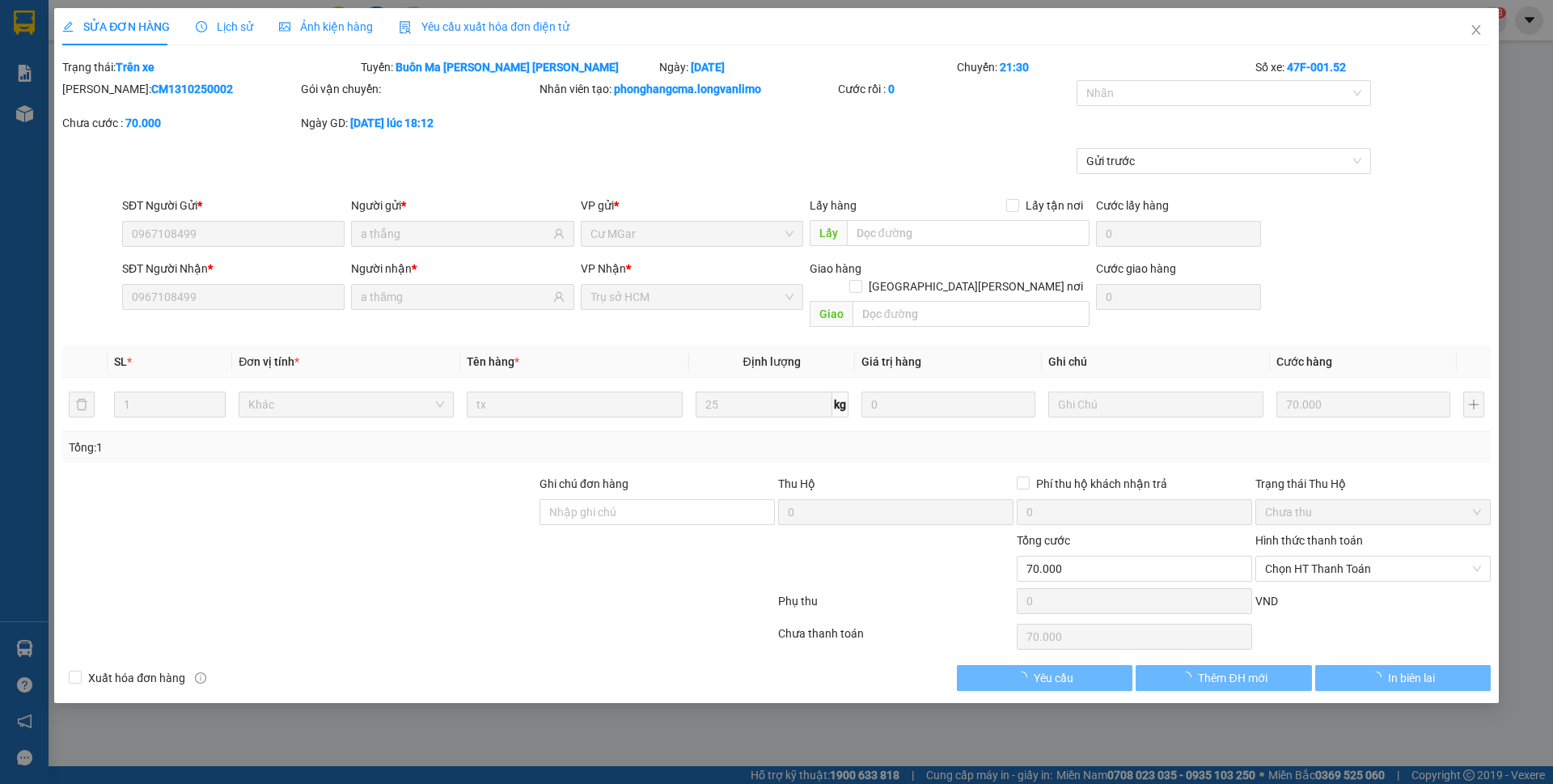
click at [304, 23] on span "Ảnh kiện hàng" at bounding box center [326, 26] width 94 height 13
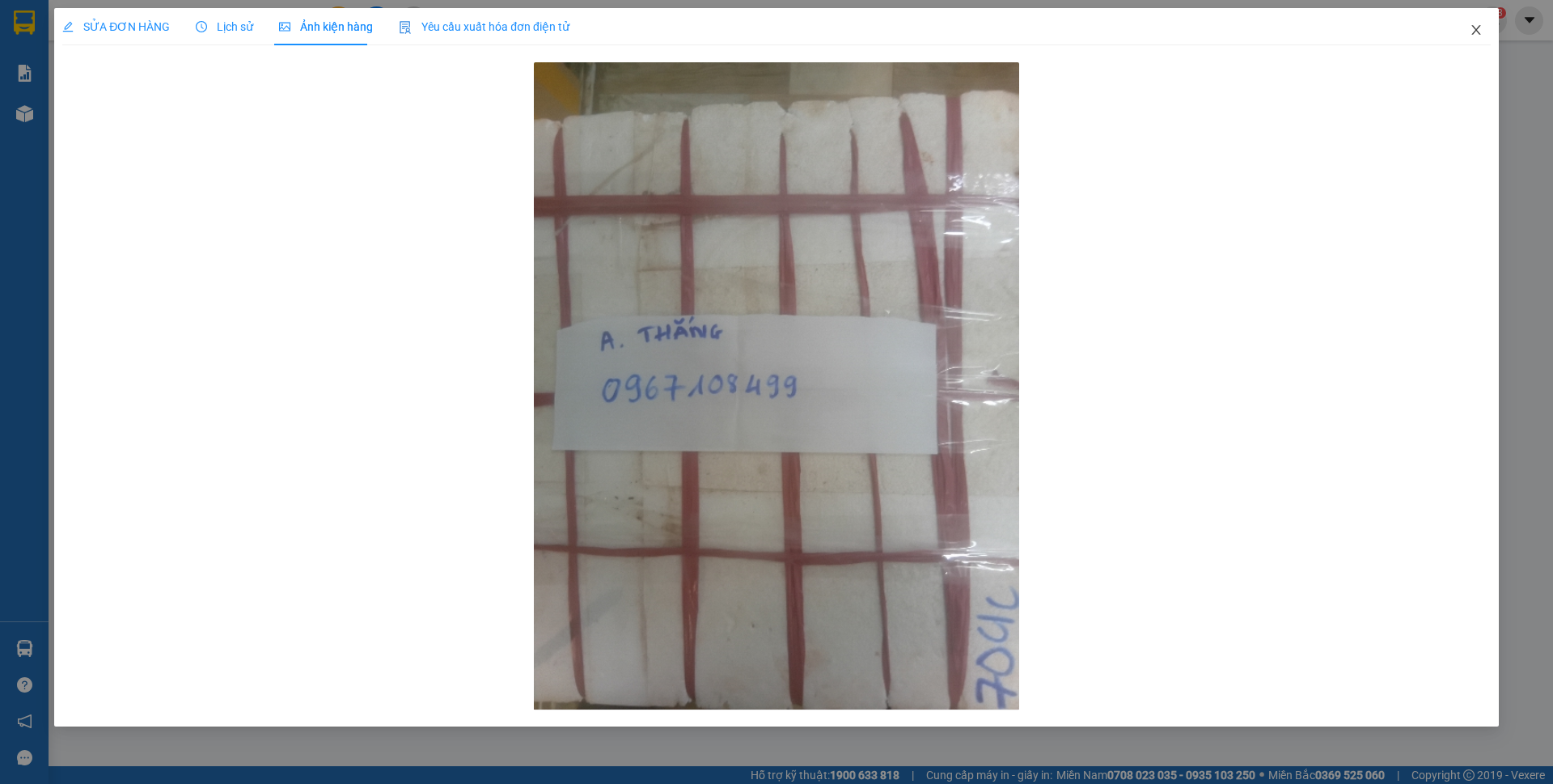
click at [1470, 28] on icon "close" at bounding box center [1475, 29] width 13 height 13
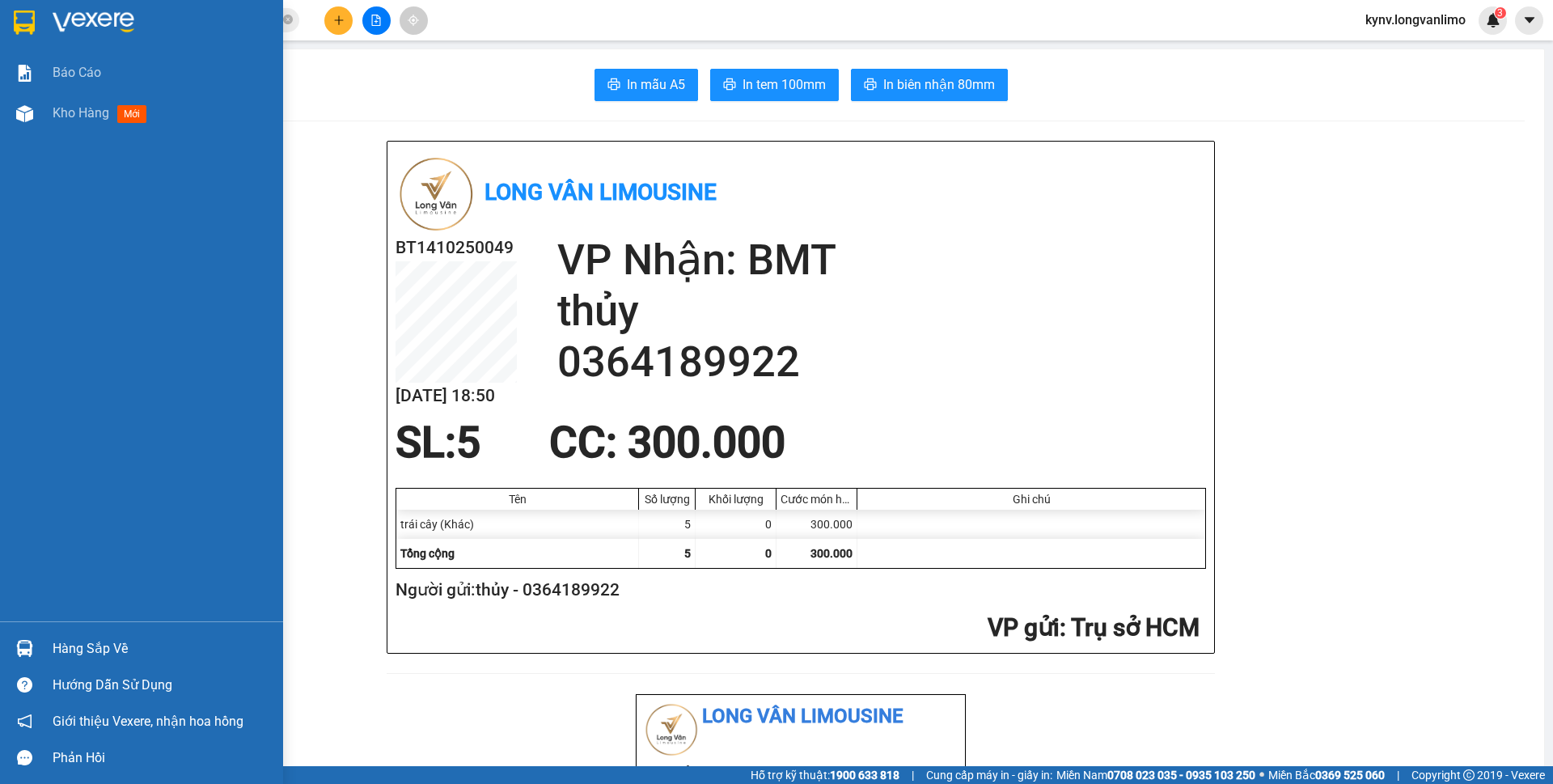
click at [21, 19] on img at bounding box center [23, 23] width 21 height 24
click at [61, 23] on img at bounding box center [94, 23] width 82 height 24
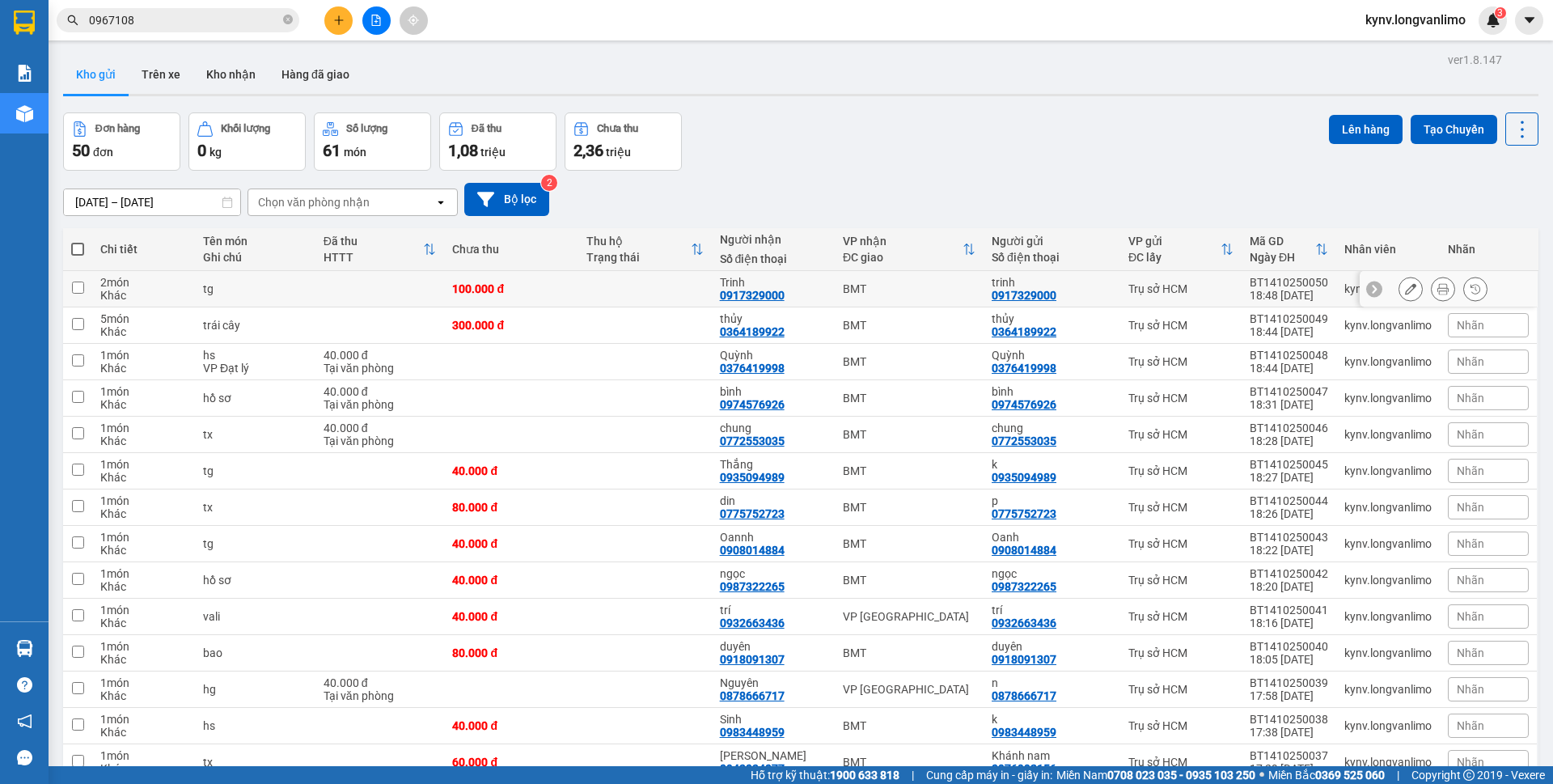
click at [1405, 287] on icon at bounding box center [1411, 289] width 12 height 12
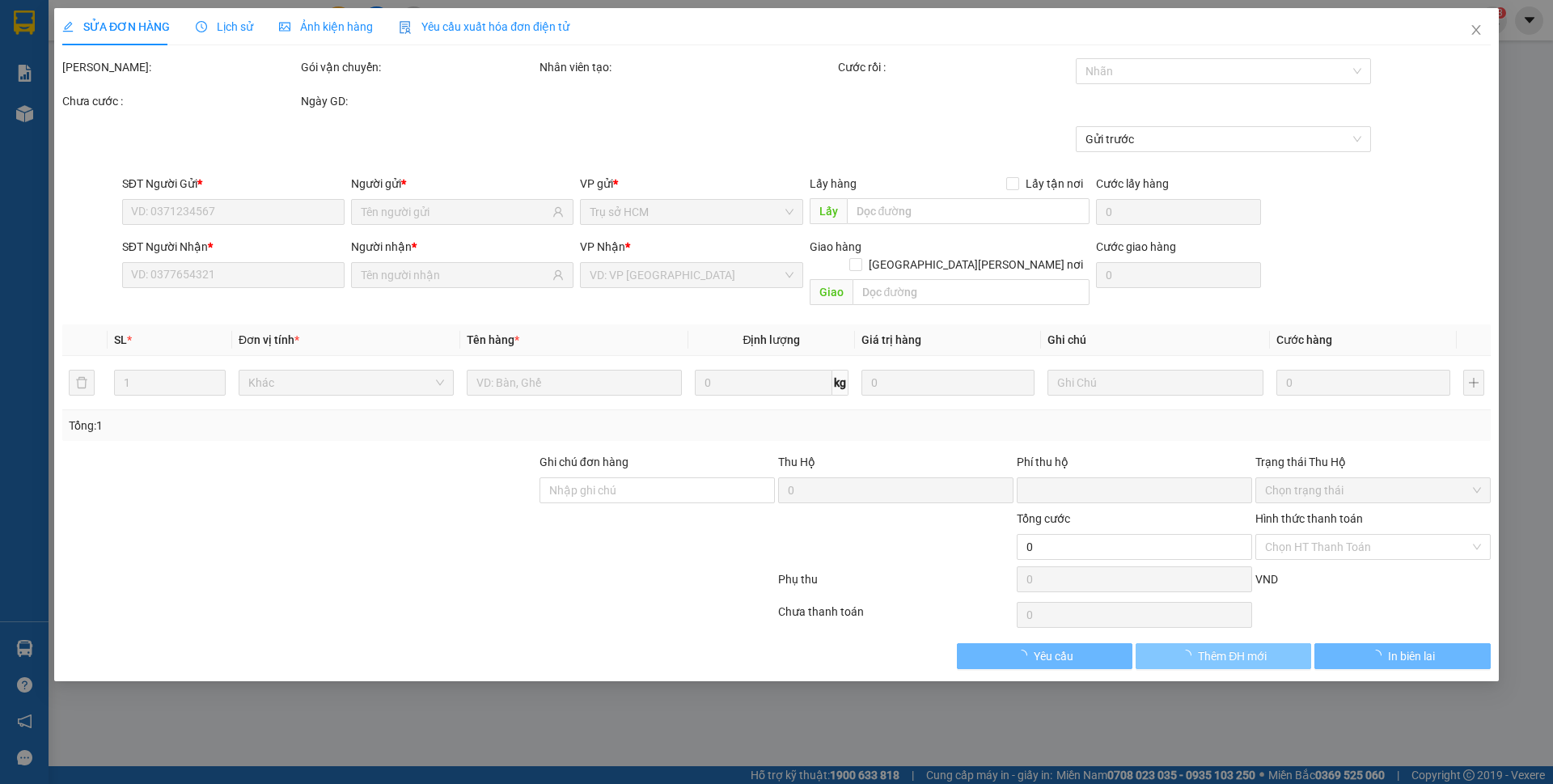
type input "0917329000"
type input "0"
type input "100.000"
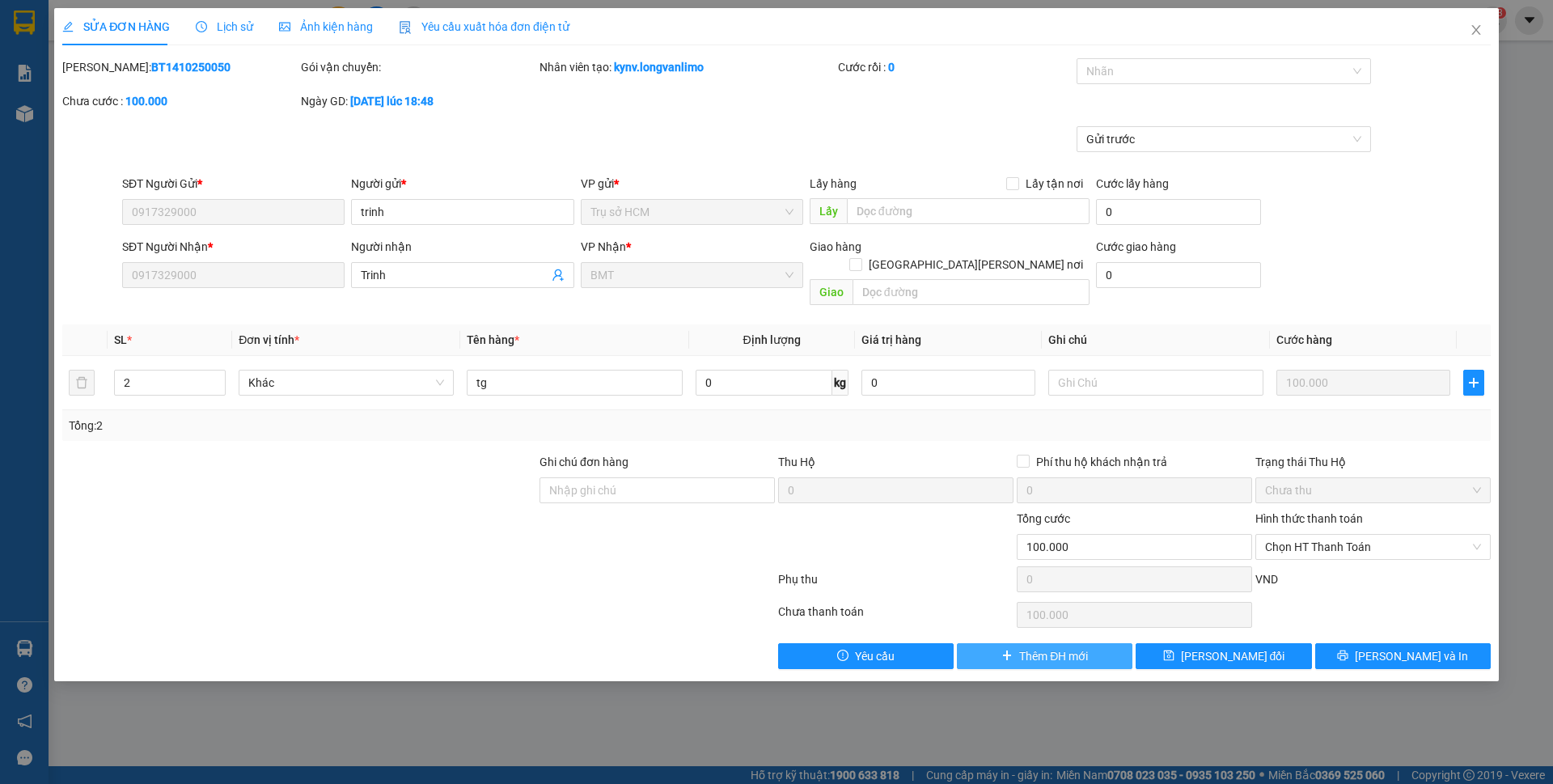
drag, startPoint x: 903, startPoint y: 655, endPoint x: 894, endPoint y: 671, distance: 18.4
click at [901, 655] on div "SỬA ĐƠN HÀNG Lịch sử [PERSON_NAME] hàng Yêu cầu xuất [PERSON_NAME] điện tử Tota…" at bounding box center [776, 345] width 1444 height 673
click at [893, 647] on span "Yêu cầu" at bounding box center [874, 655] width 39 height 18
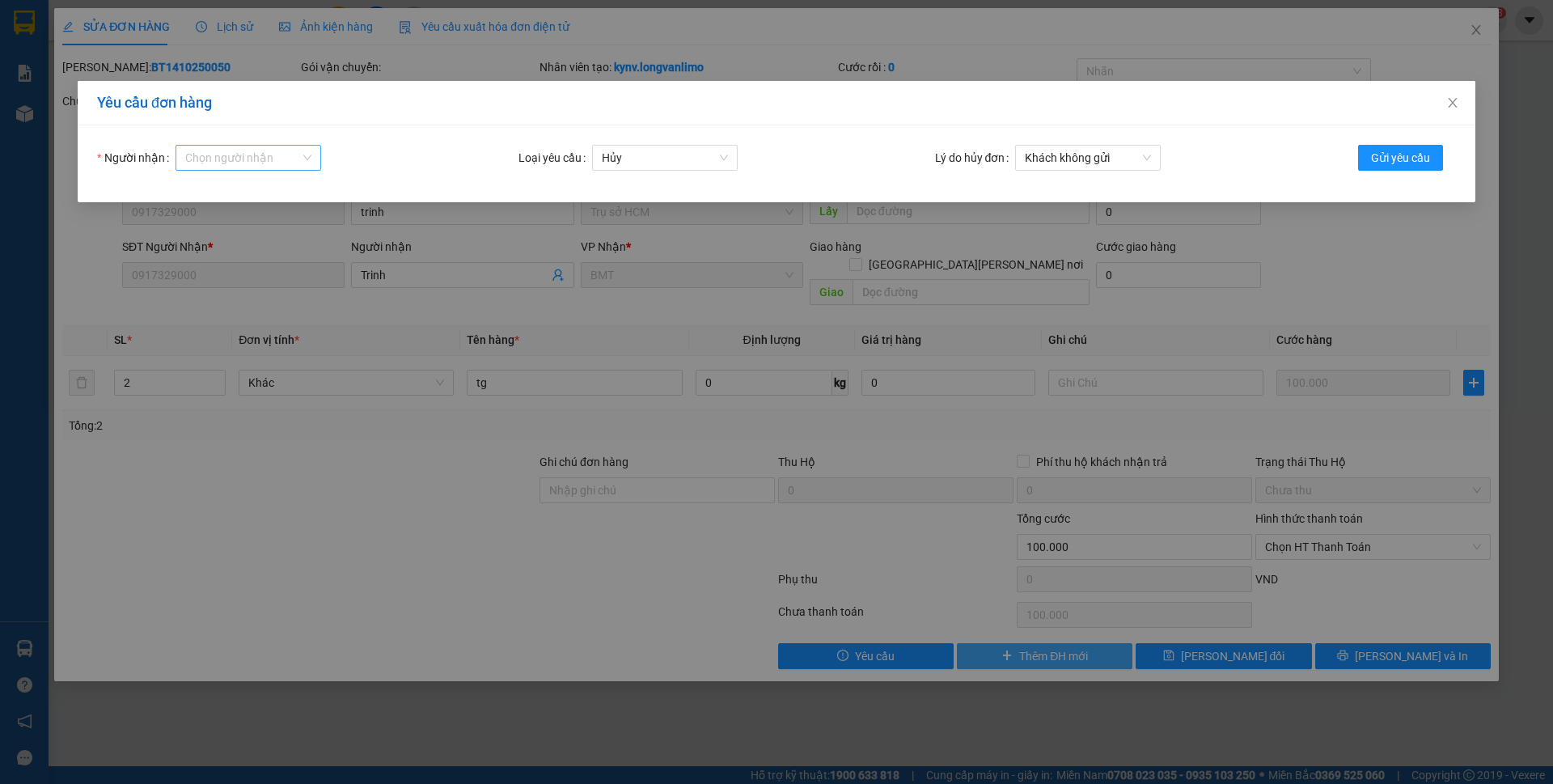
click at [276, 164] on input "Người nhận" at bounding box center [243, 157] width 115 height 24
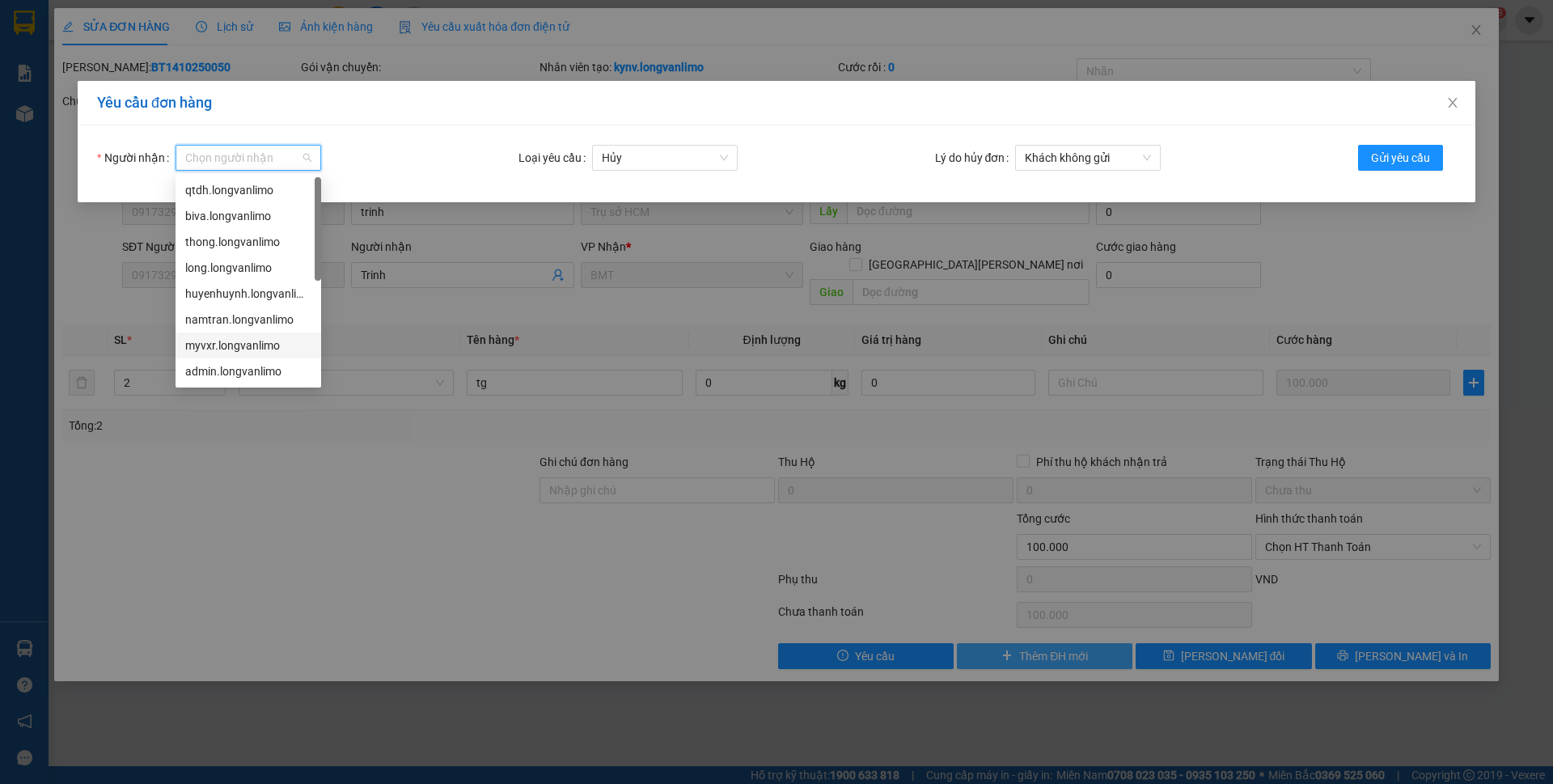
scroll to position [104, 0]
click at [241, 321] on div "hale.longvanlimo" at bounding box center [248, 319] width 126 height 18
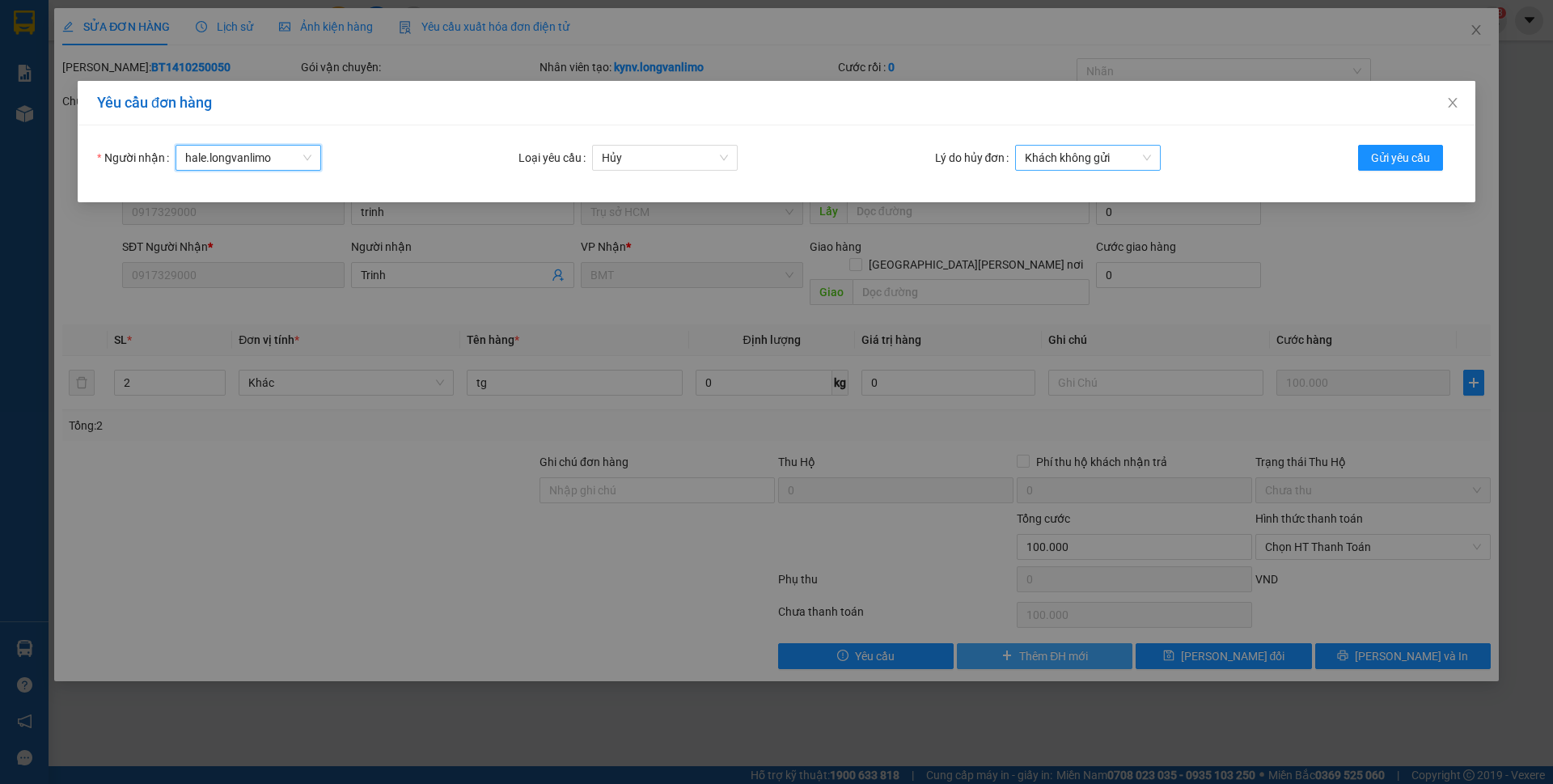
click at [1120, 158] on span "Khách không gửi" at bounding box center [1087, 157] width 126 height 24
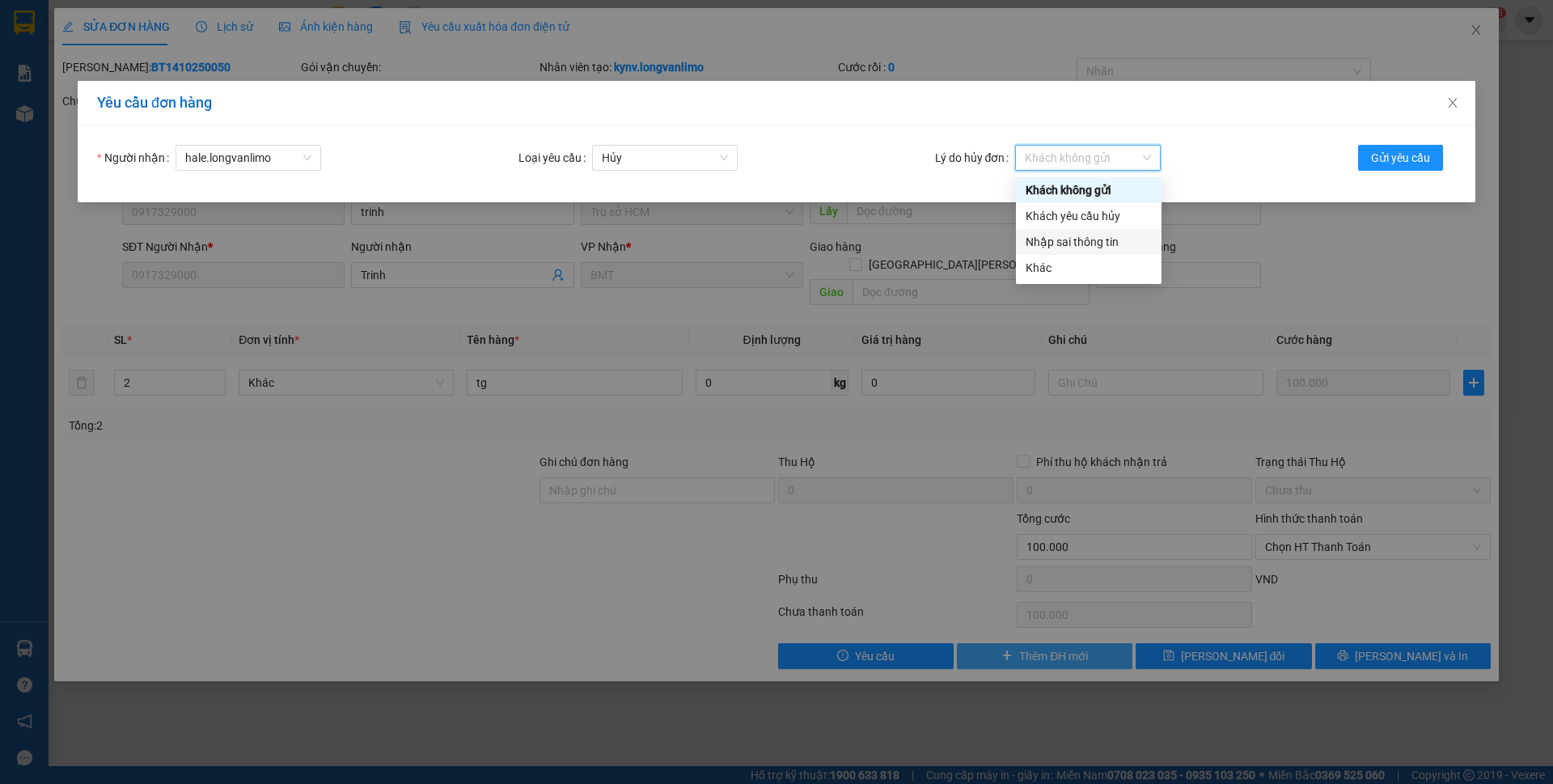
click at [1093, 238] on div "Nhập sai thông tin" at bounding box center [1088, 241] width 126 height 18
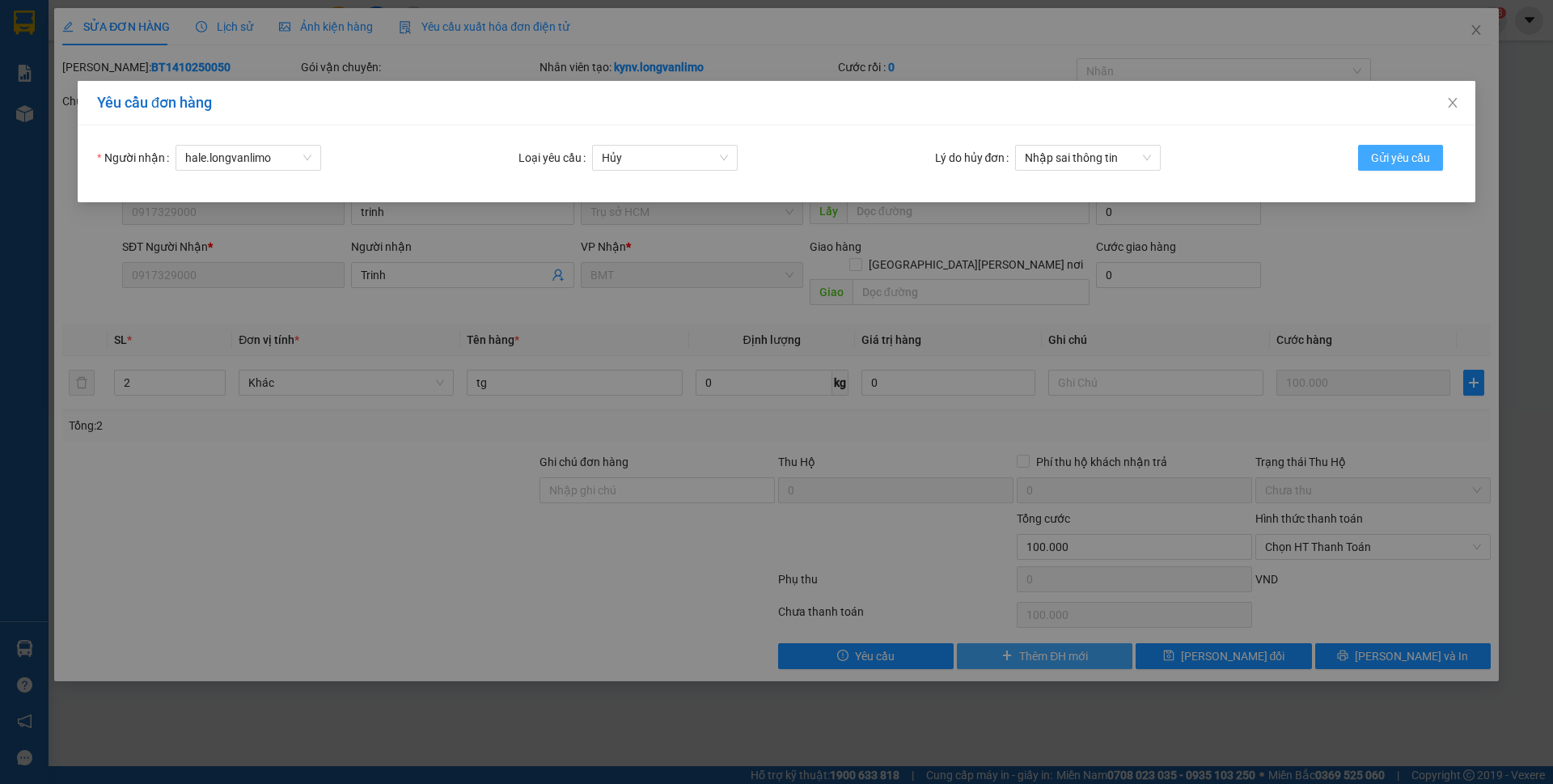
click at [1384, 147] on button "Gửi yêu cầu" at bounding box center [1400, 157] width 85 height 26
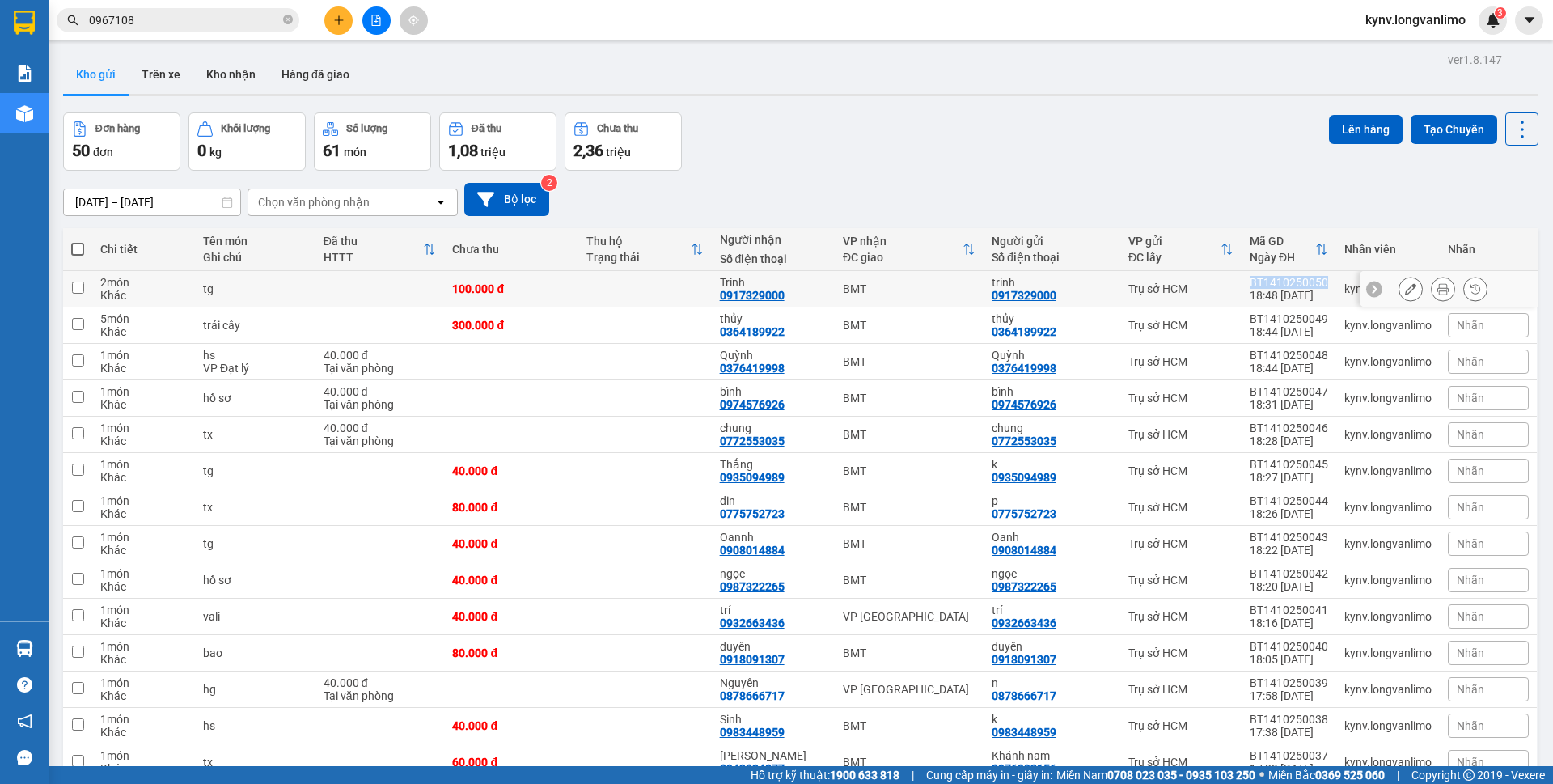
drag, startPoint x: 1242, startPoint y: 284, endPoint x: 1318, endPoint y: 284, distance: 76.0
click at [1318, 284] on td "BT1410250050 18:48 [DATE]" at bounding box center [1288, 290] width 94 height 37
checkbox input "true"
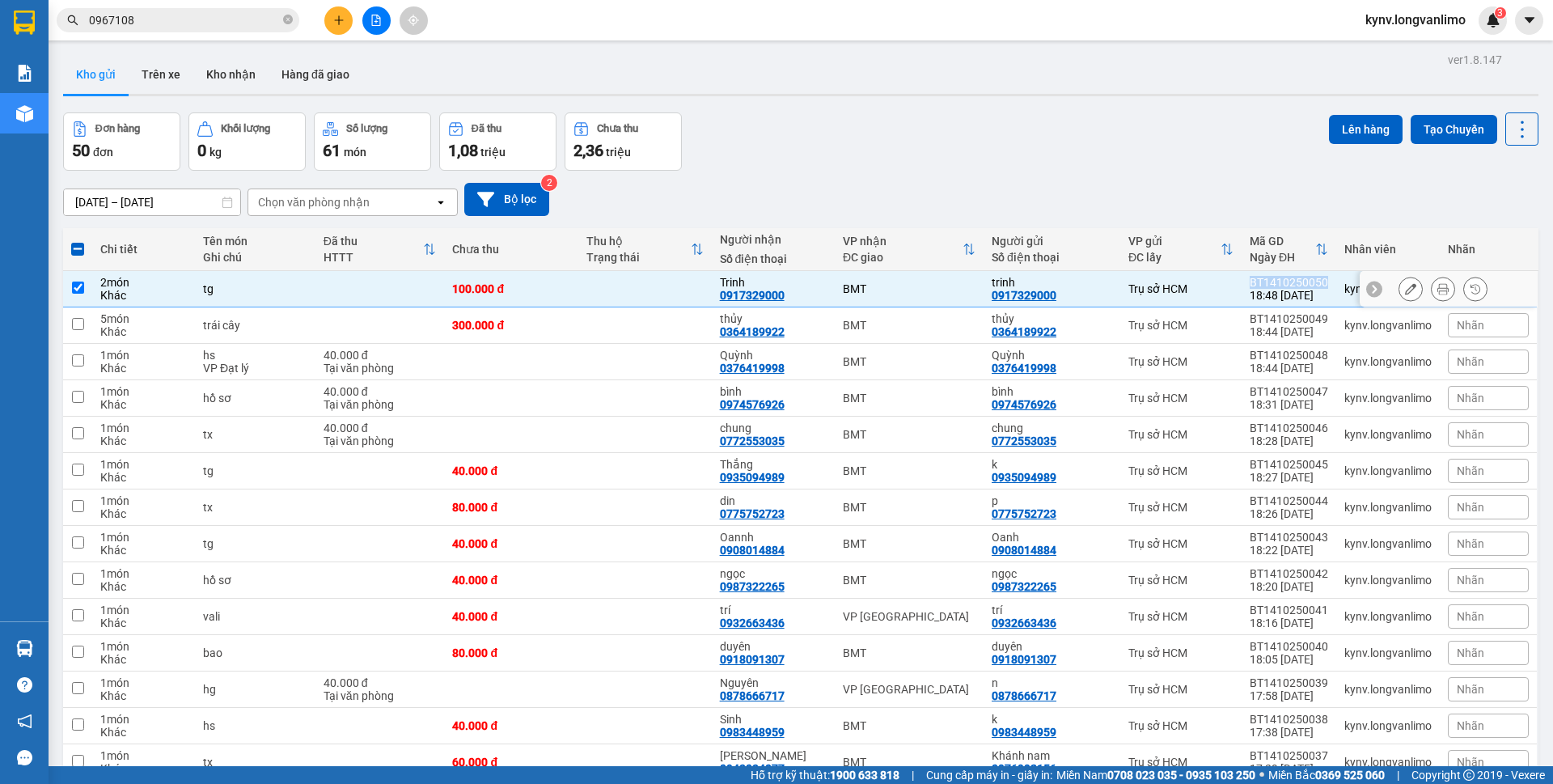
copy div "BT1410250050"
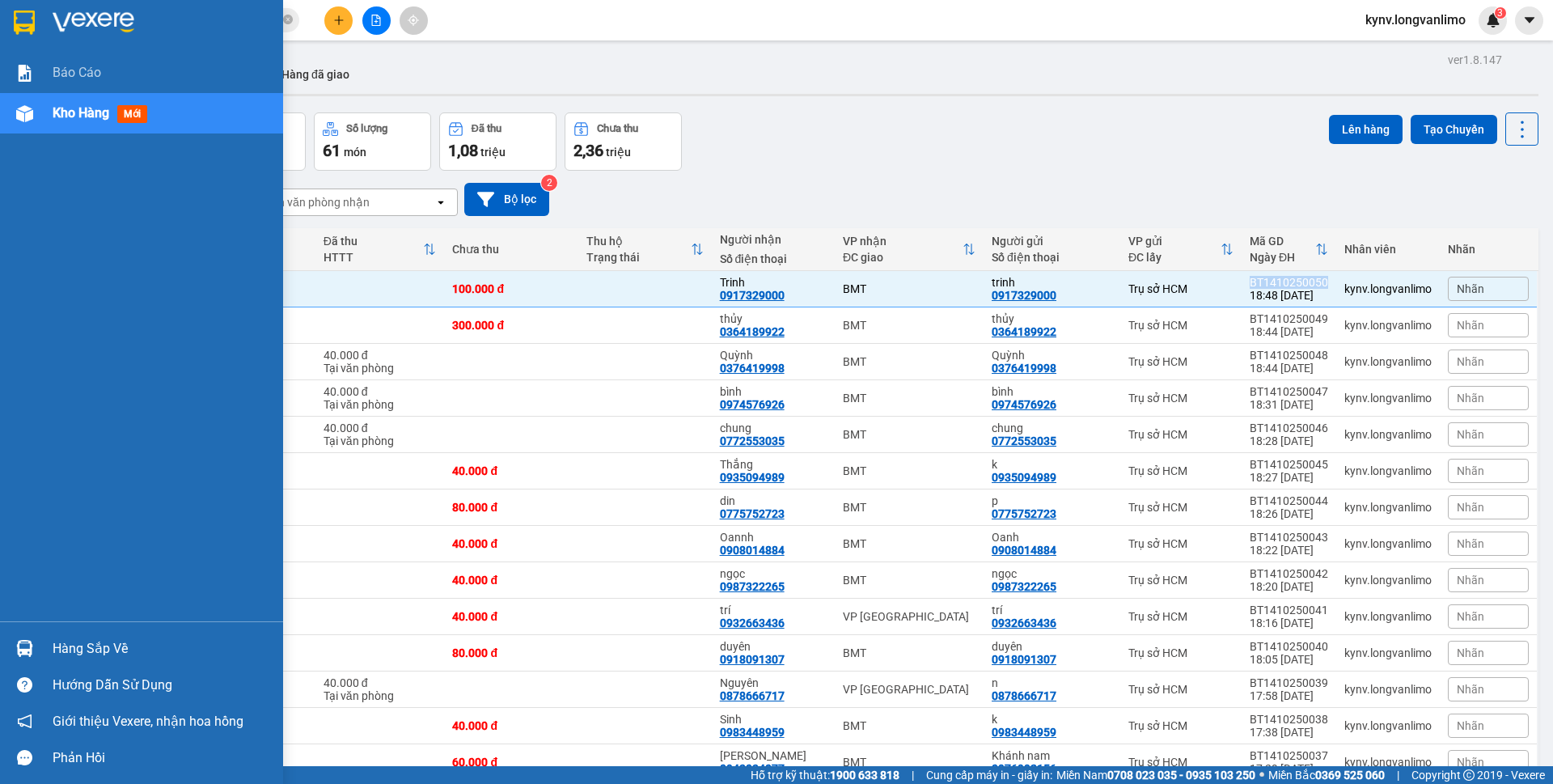
click at [22, 15] on img at bounding box center [23, 23] width 21 height 24
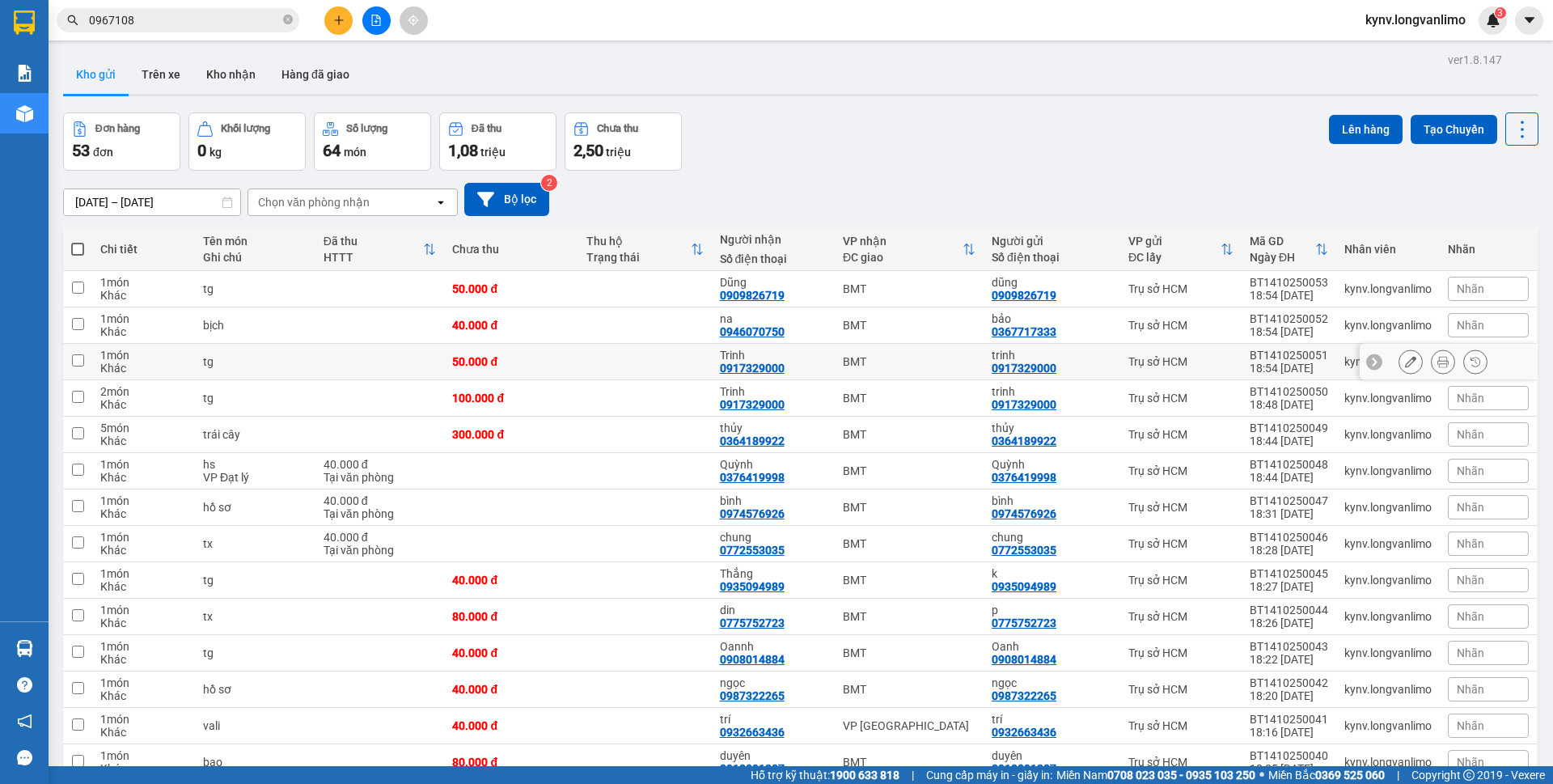
click at [1432, 355] on button at bounding box center [1443, 362] width 23 height 28
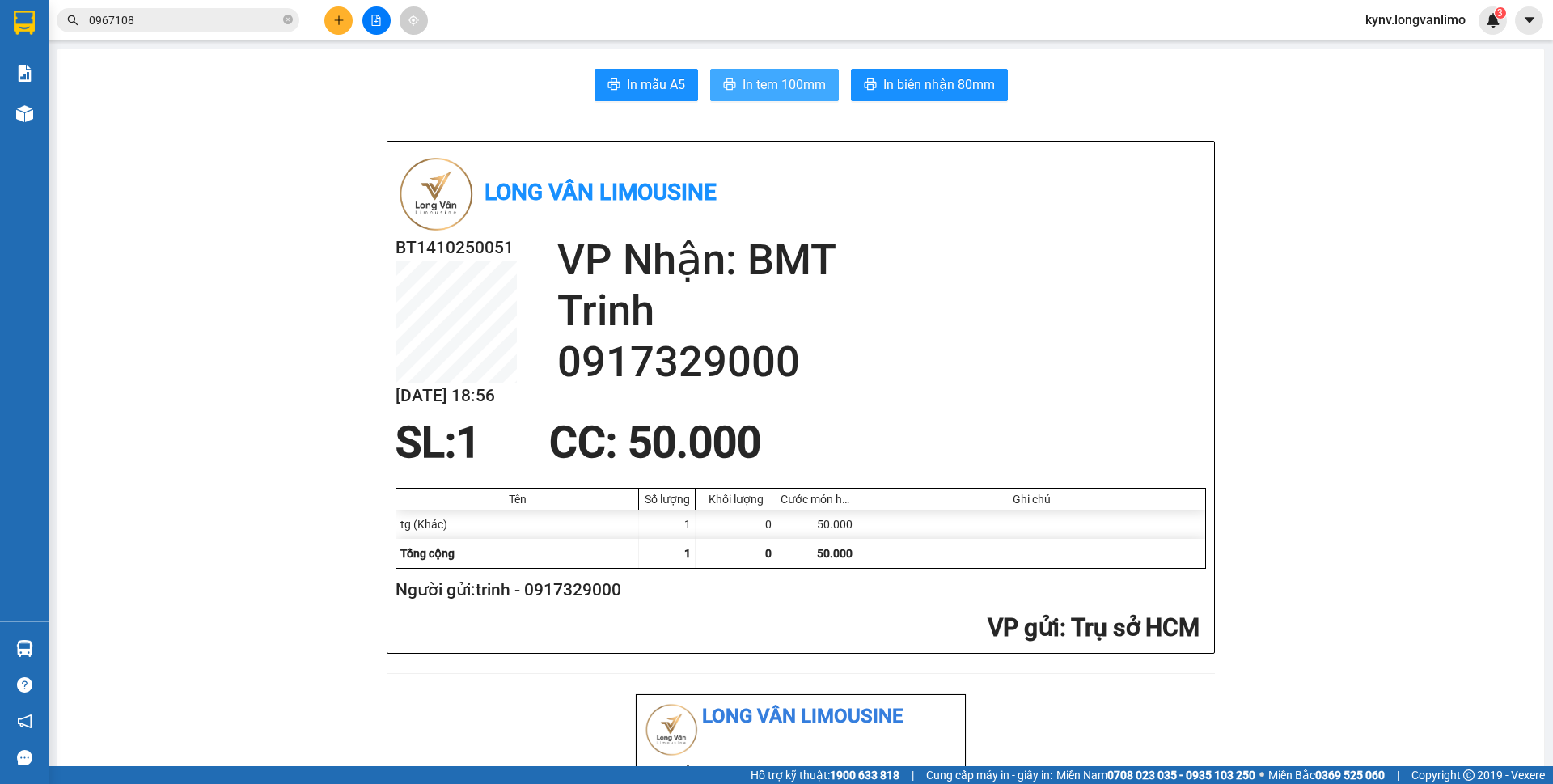
click at [760, 90] on span "In tem 100mm" at bounding box center [784, 84] width 83 height 20
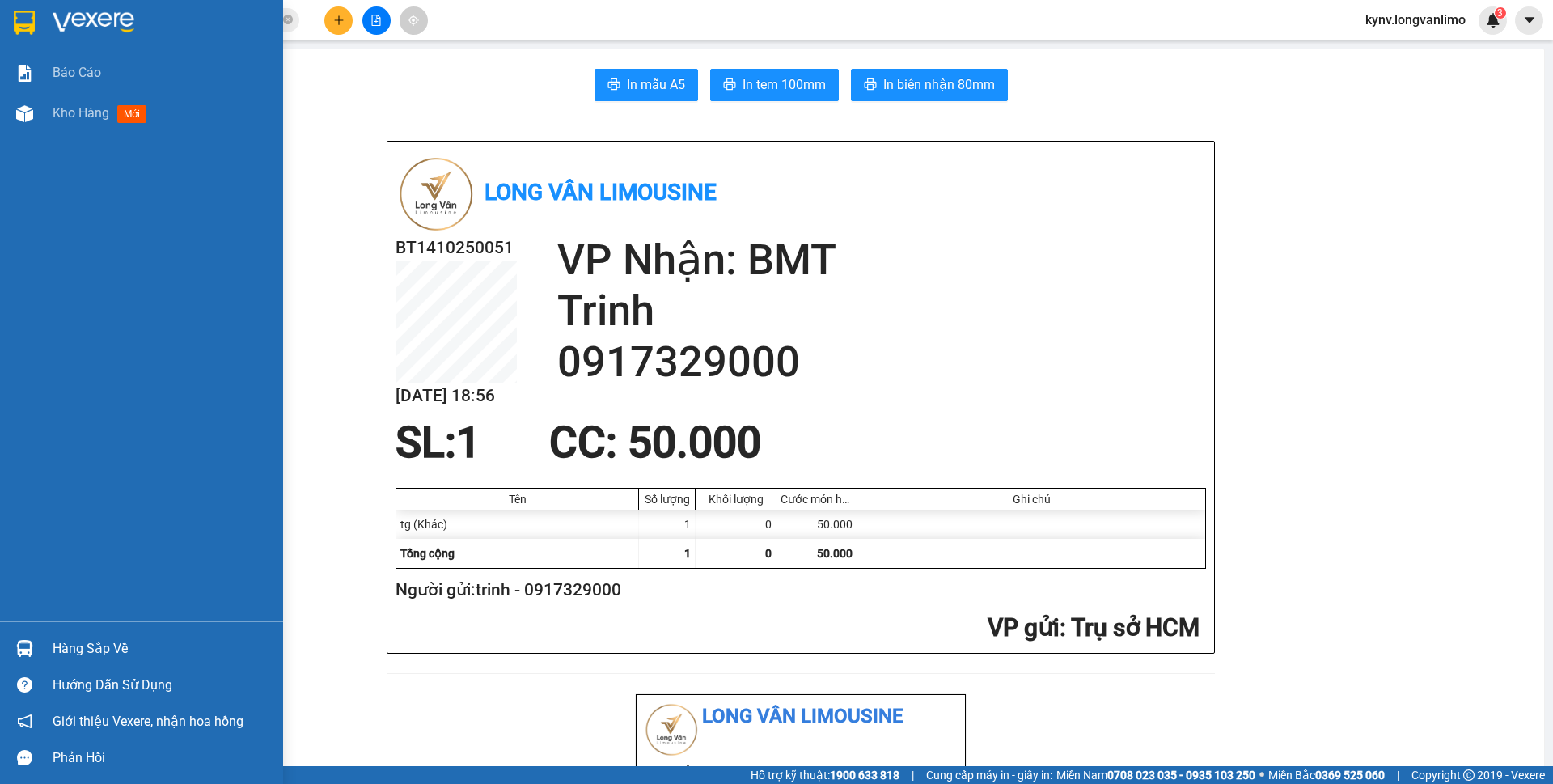
click at [17, 17] on img at bounding box center [23, 23] width 21 height 24
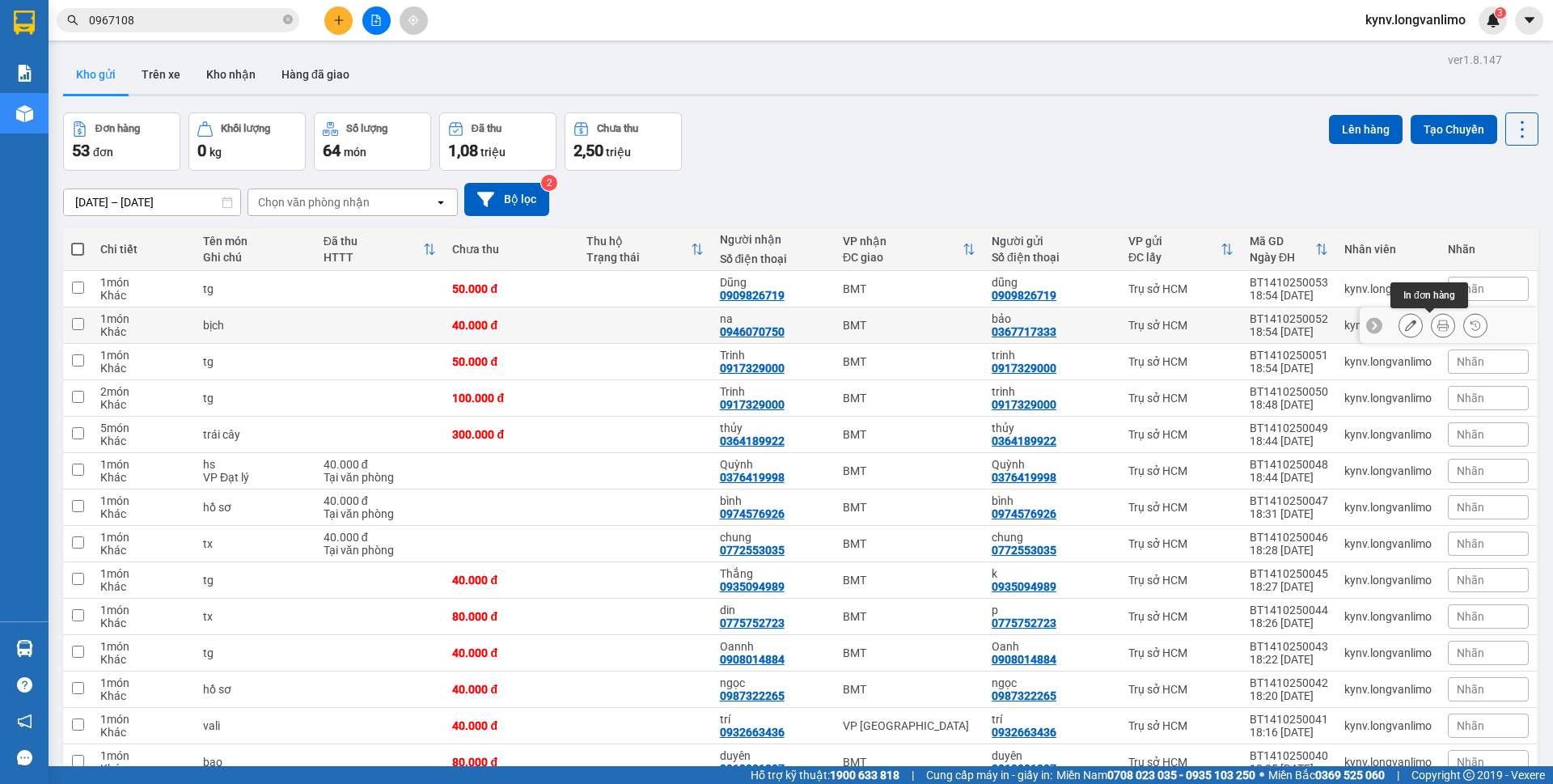
click at [1437, 330] on icon at bounding box center [1443, 326] width 12 height 12
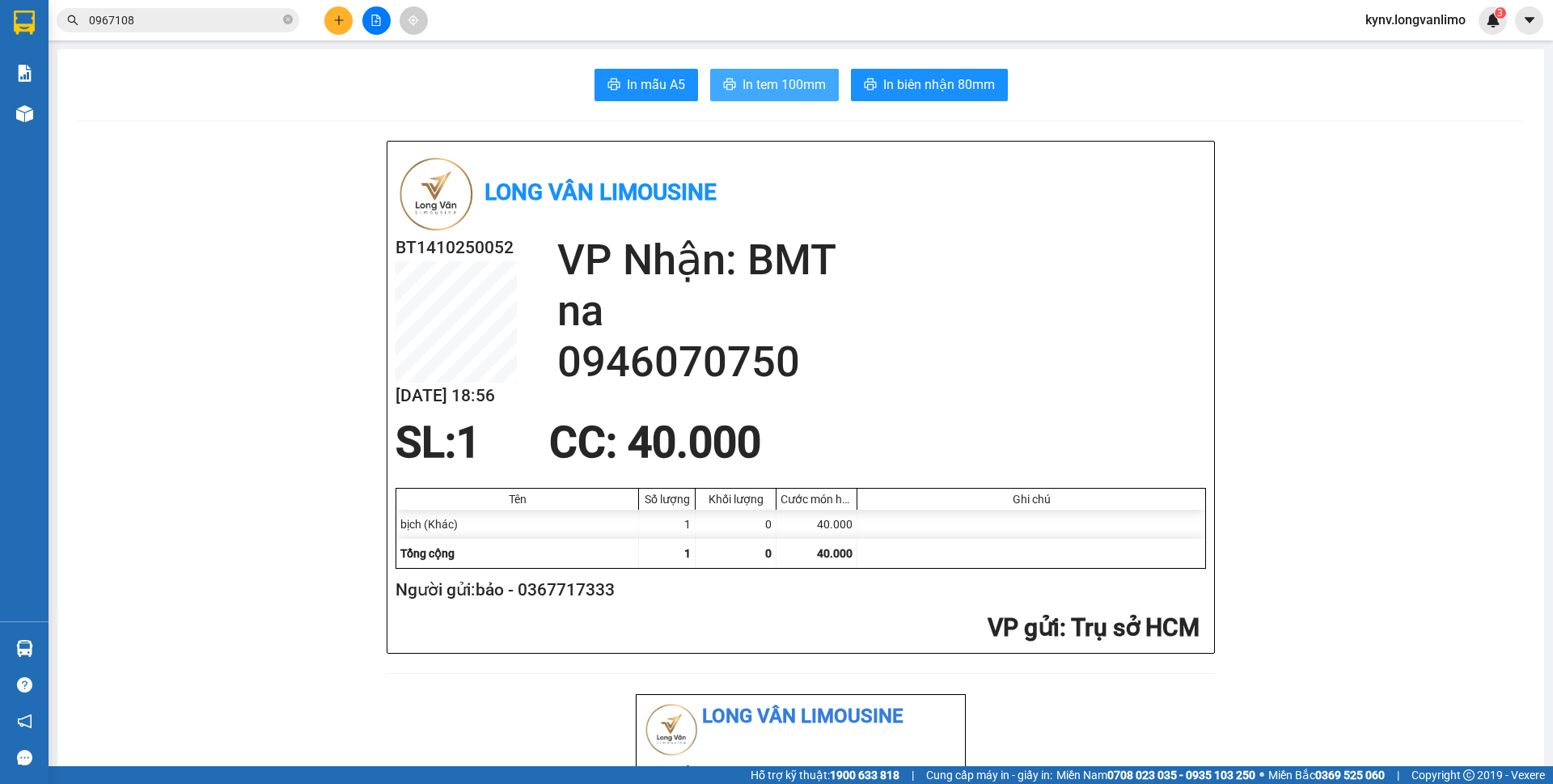
click at [782, 93] on span "In tem 100mm" at bounding box center [784, 84] width 83 height 20
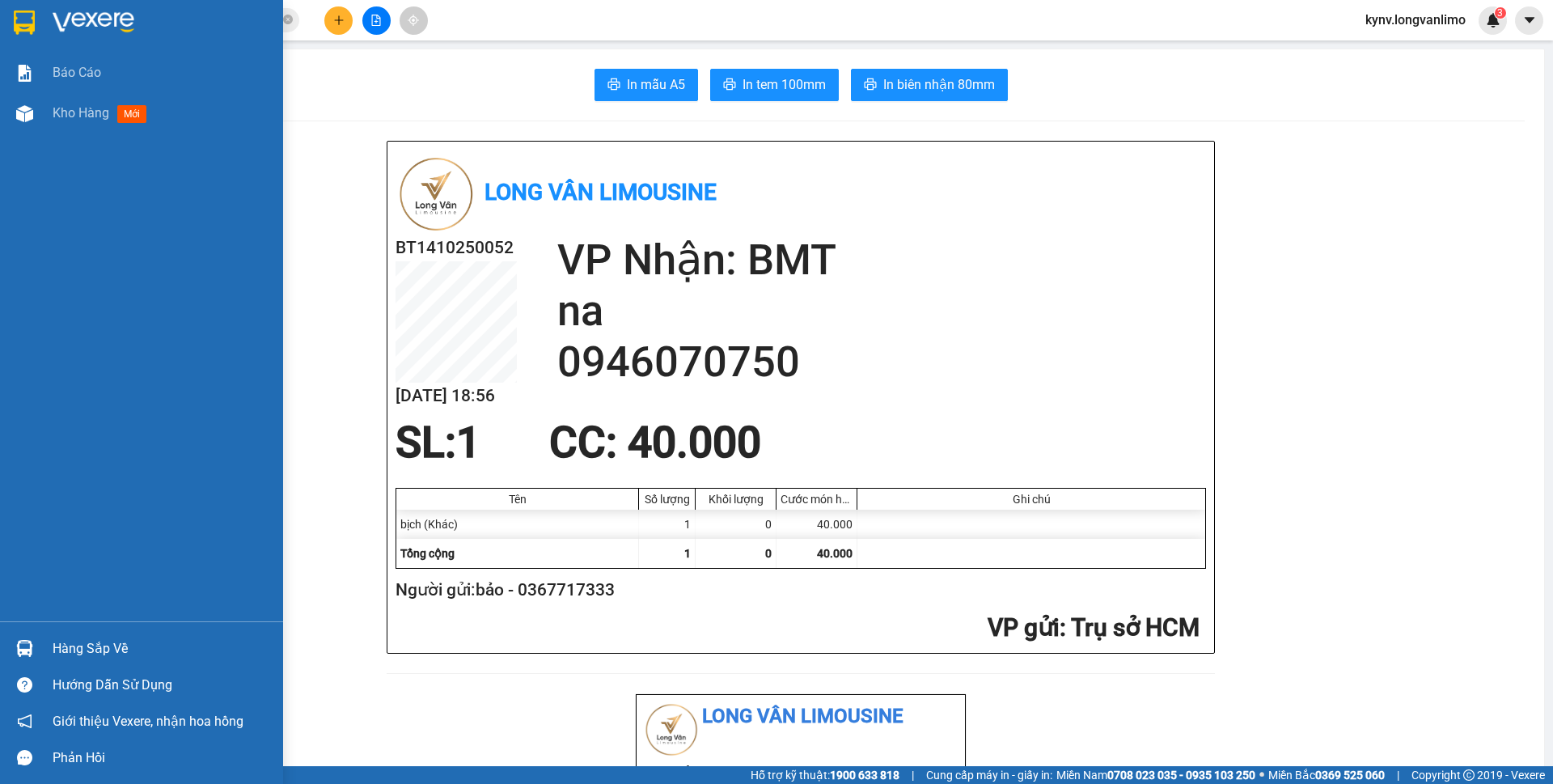
click at [18, 30] on img at bounding box center [23, 23] width 21 height 24
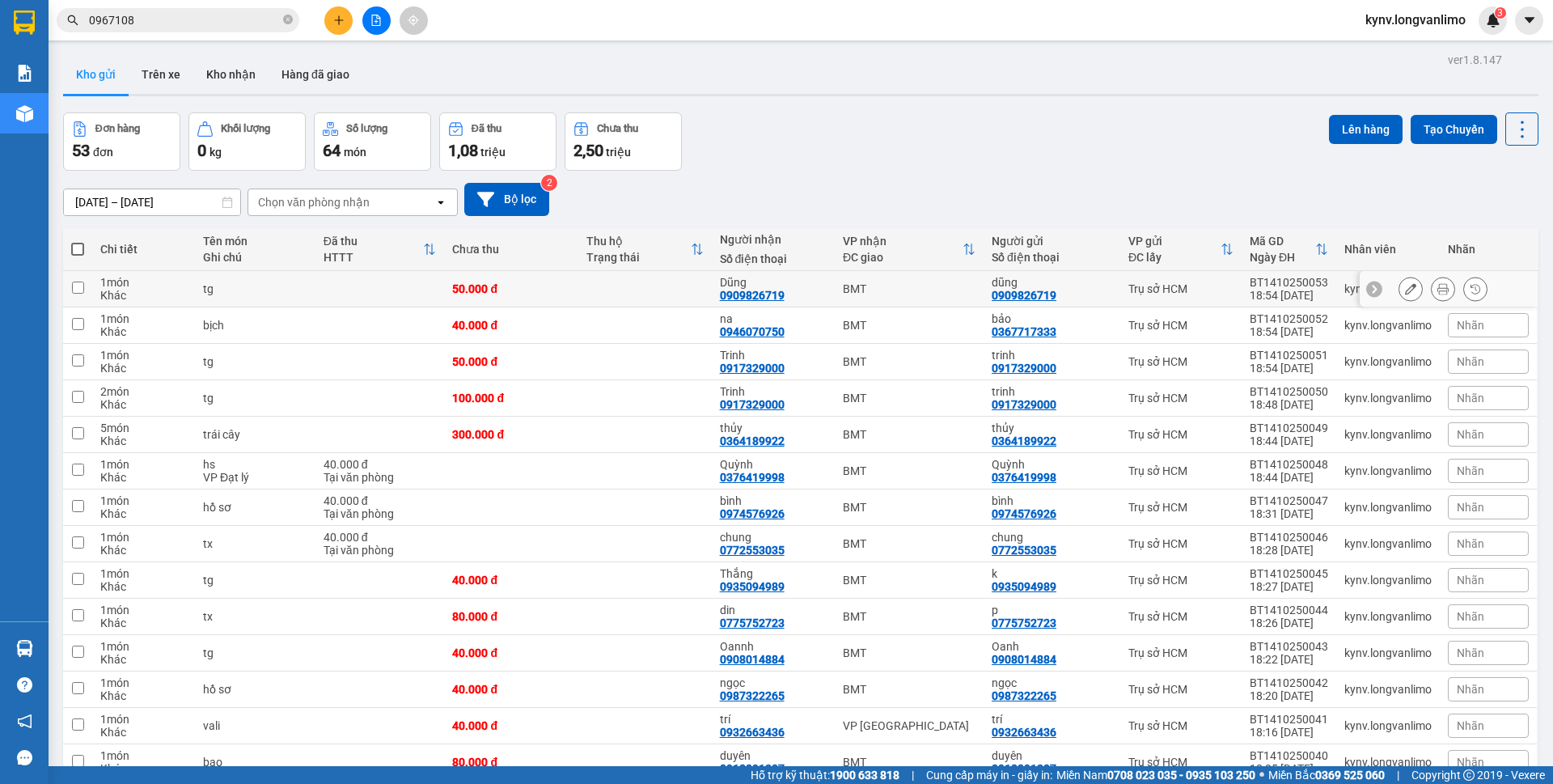
click at [1437, 287] on icon at bounding box center [1443, 289] width 12 height 12
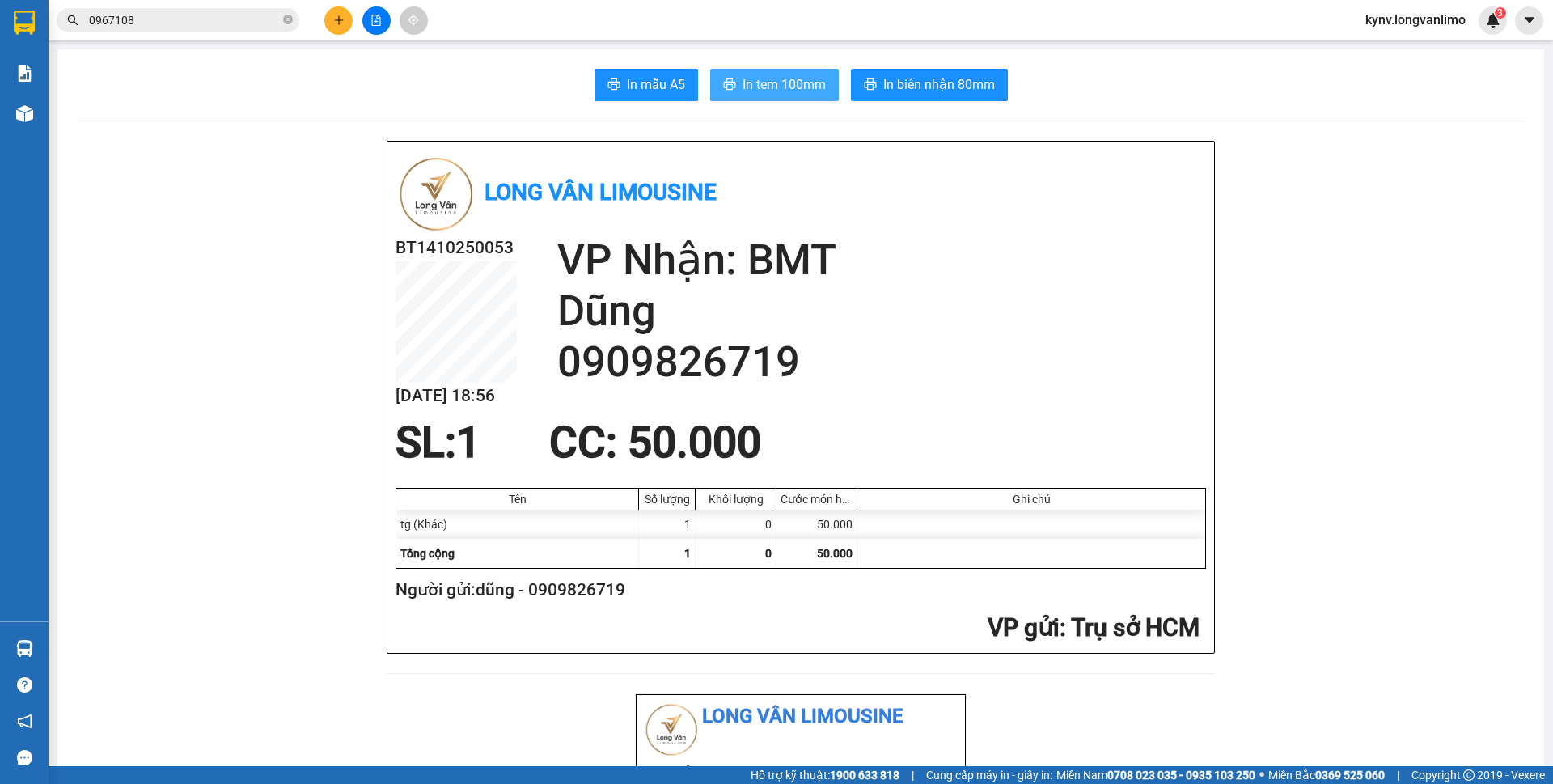
click at [777, 91] on span "In tem 100mm" at bounding box center [784, 84] width 83 height 20
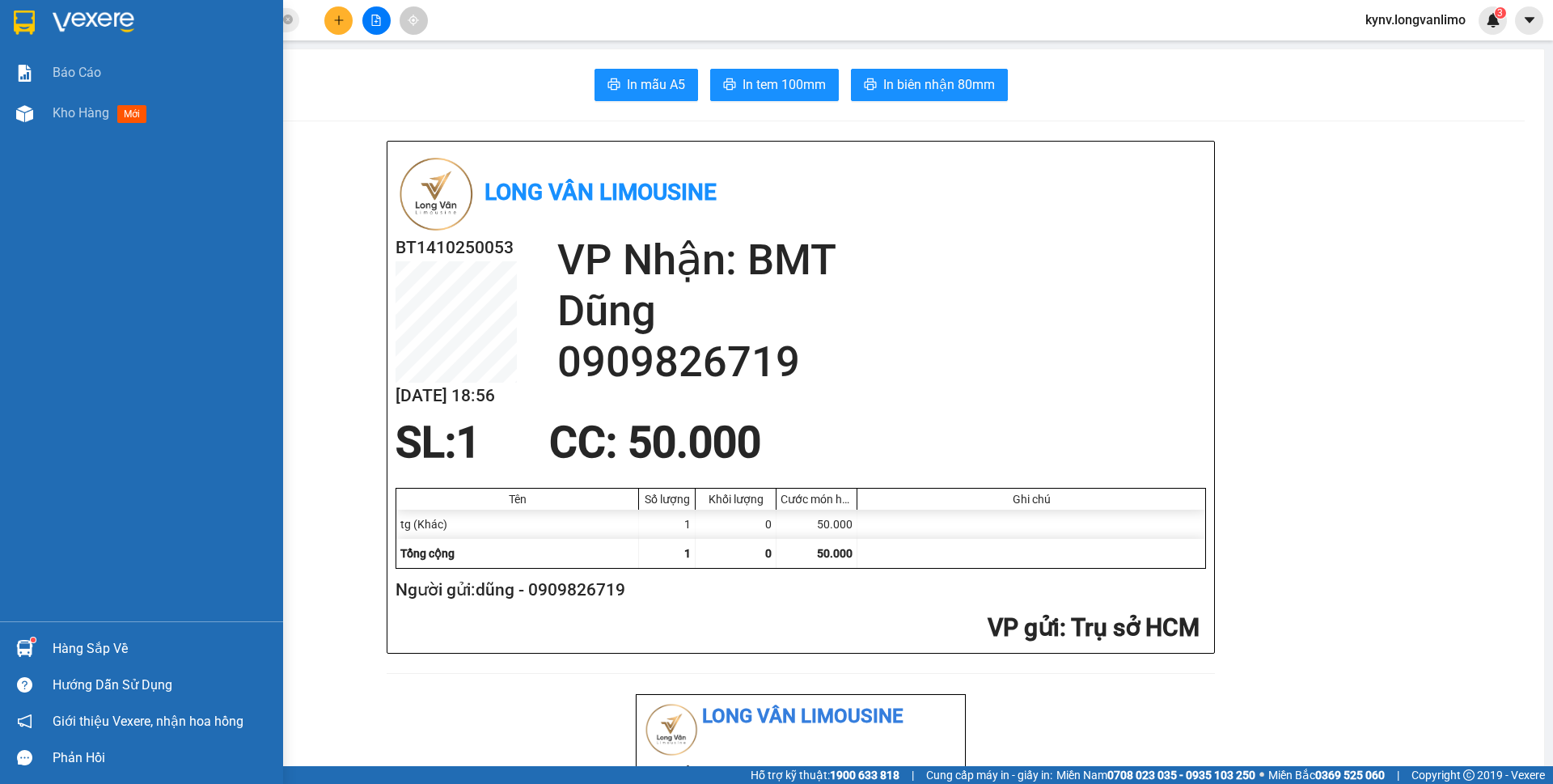
click at [45, 15] on div at bounding box center [141, 26] width 283 height 53
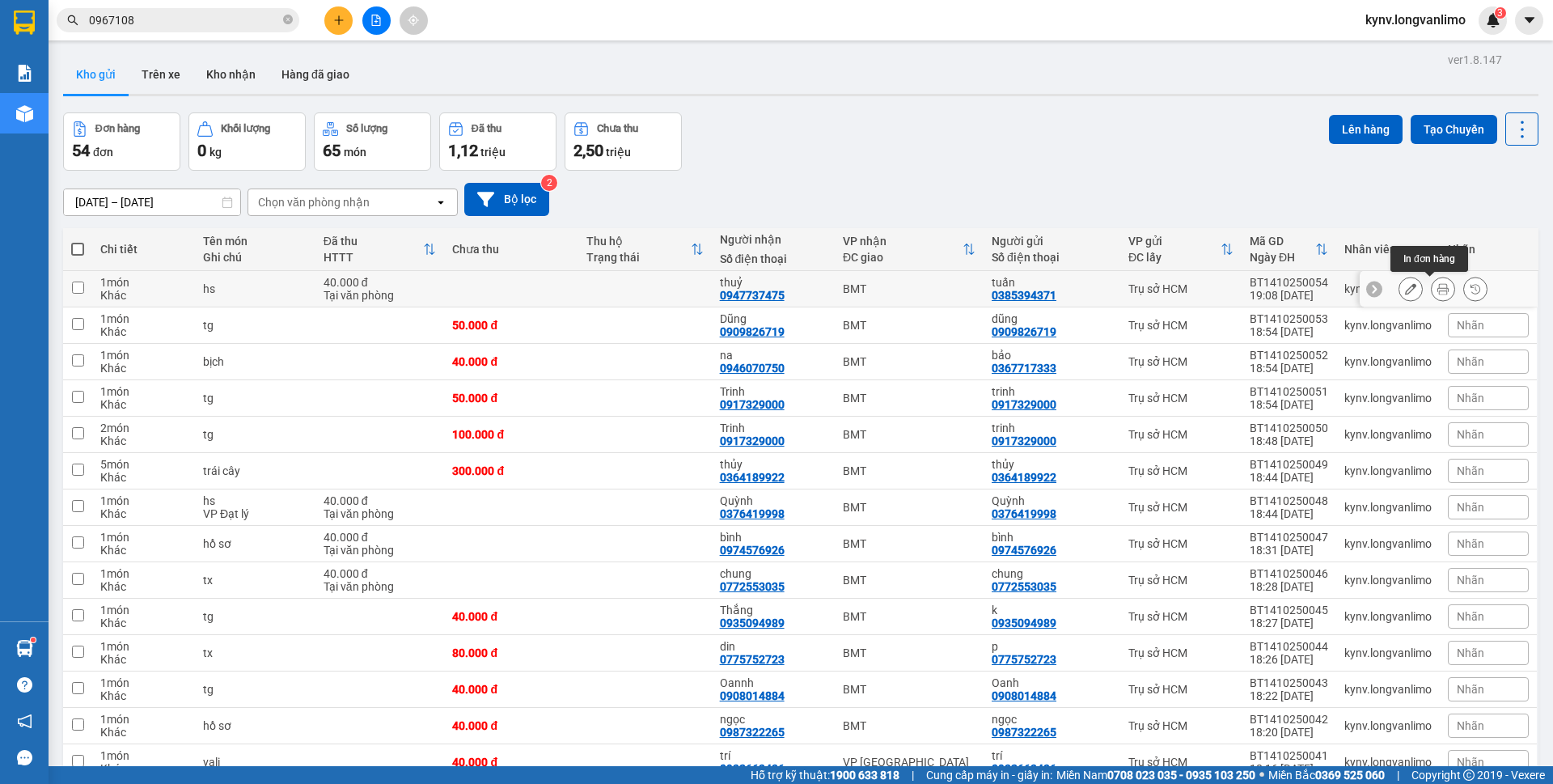
click at [1432, 286] on button at bounding box center [1443, 289] width 23 height 28
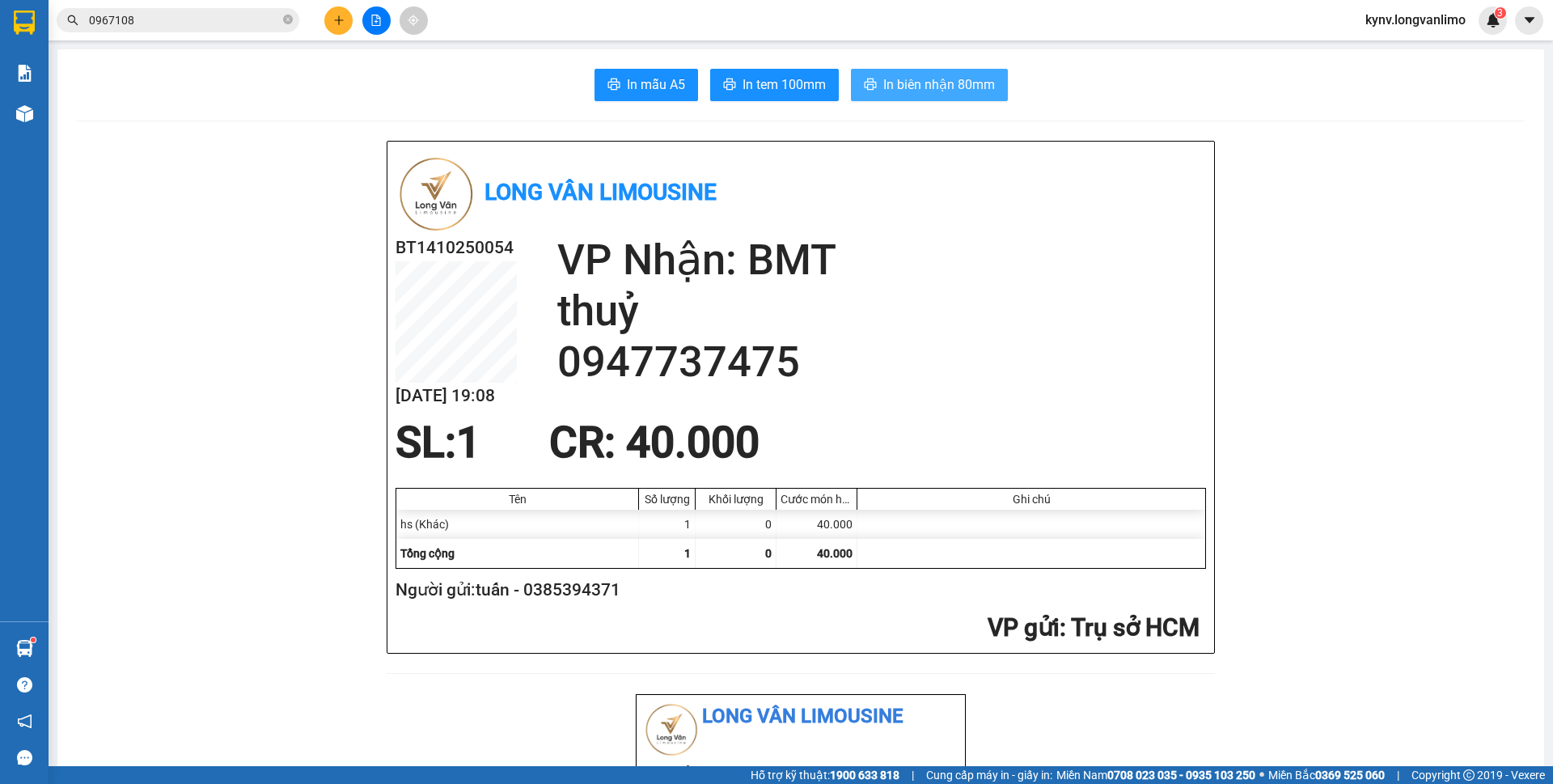
click at [875, 77] on button "In biên nhận 80mm" at bounding box center [929, 84] width 157 height 33
click at [807, 83] on span "In tem 100mm" at bounding box center [784, 84] width 83 height 20
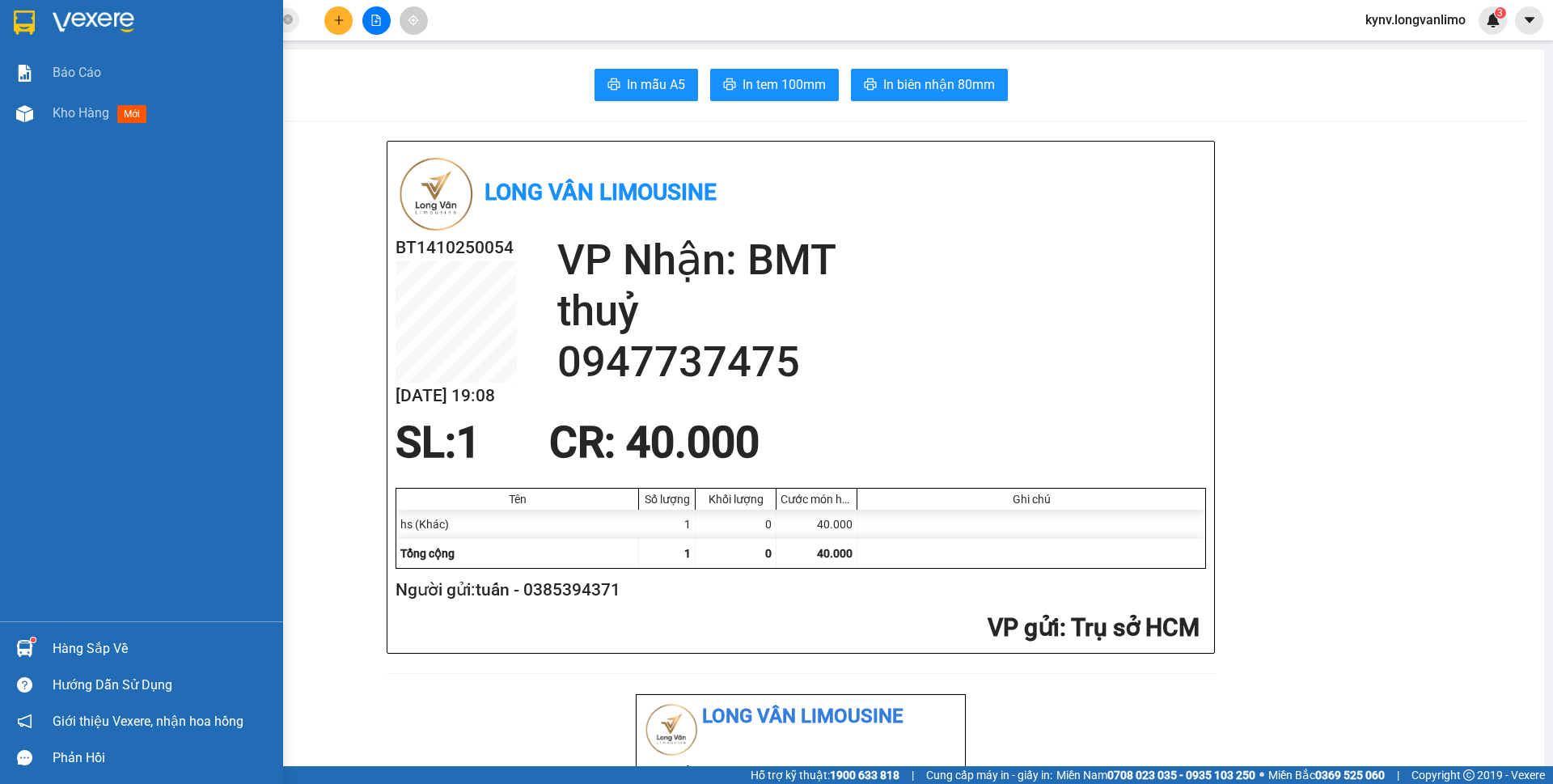
click at [34, 4] on div at bounding box center [141, 26] width 283 height 53
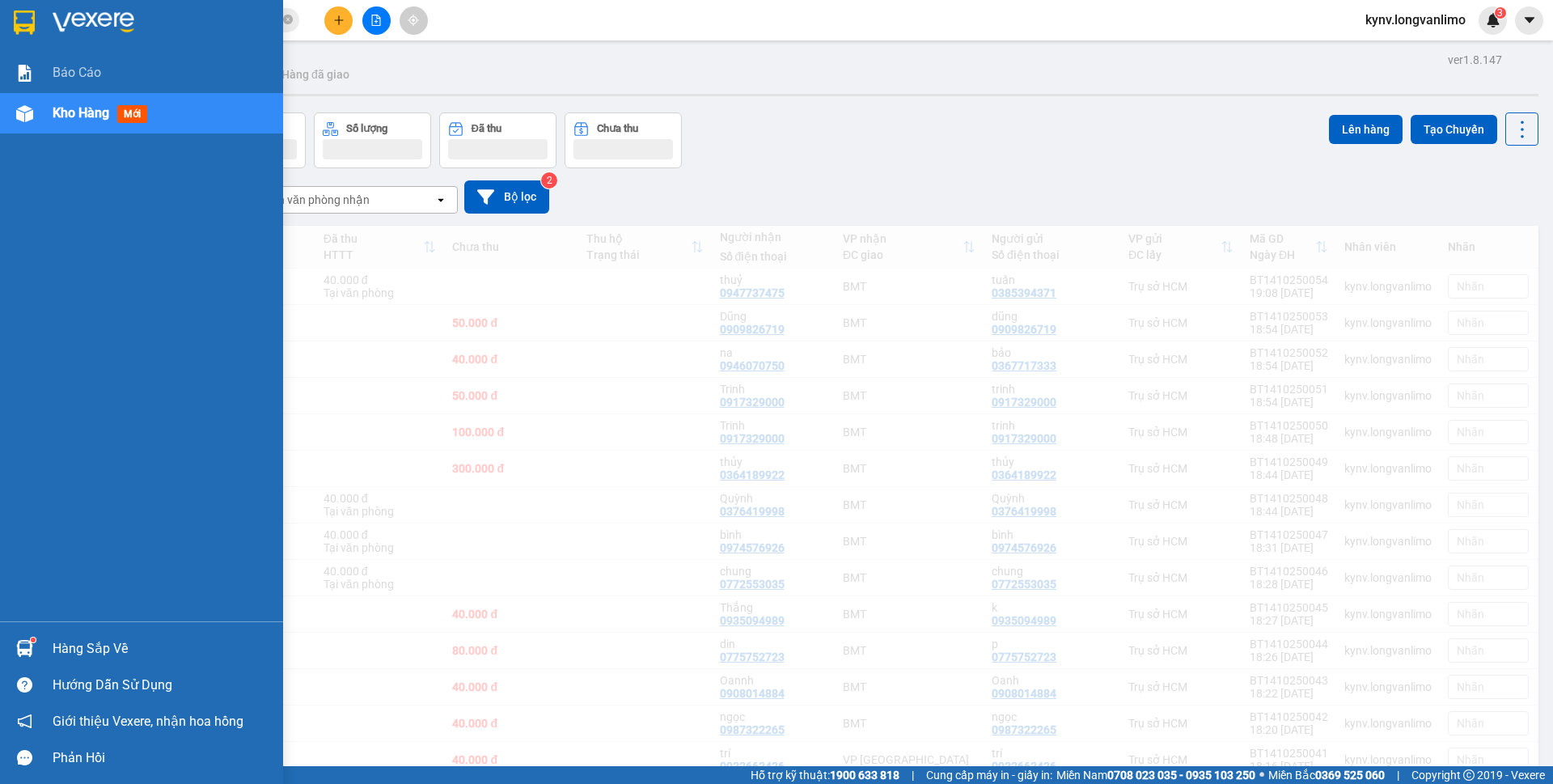
click at [109, 17] on img at bounding box center [94, 23] width 82 height 24
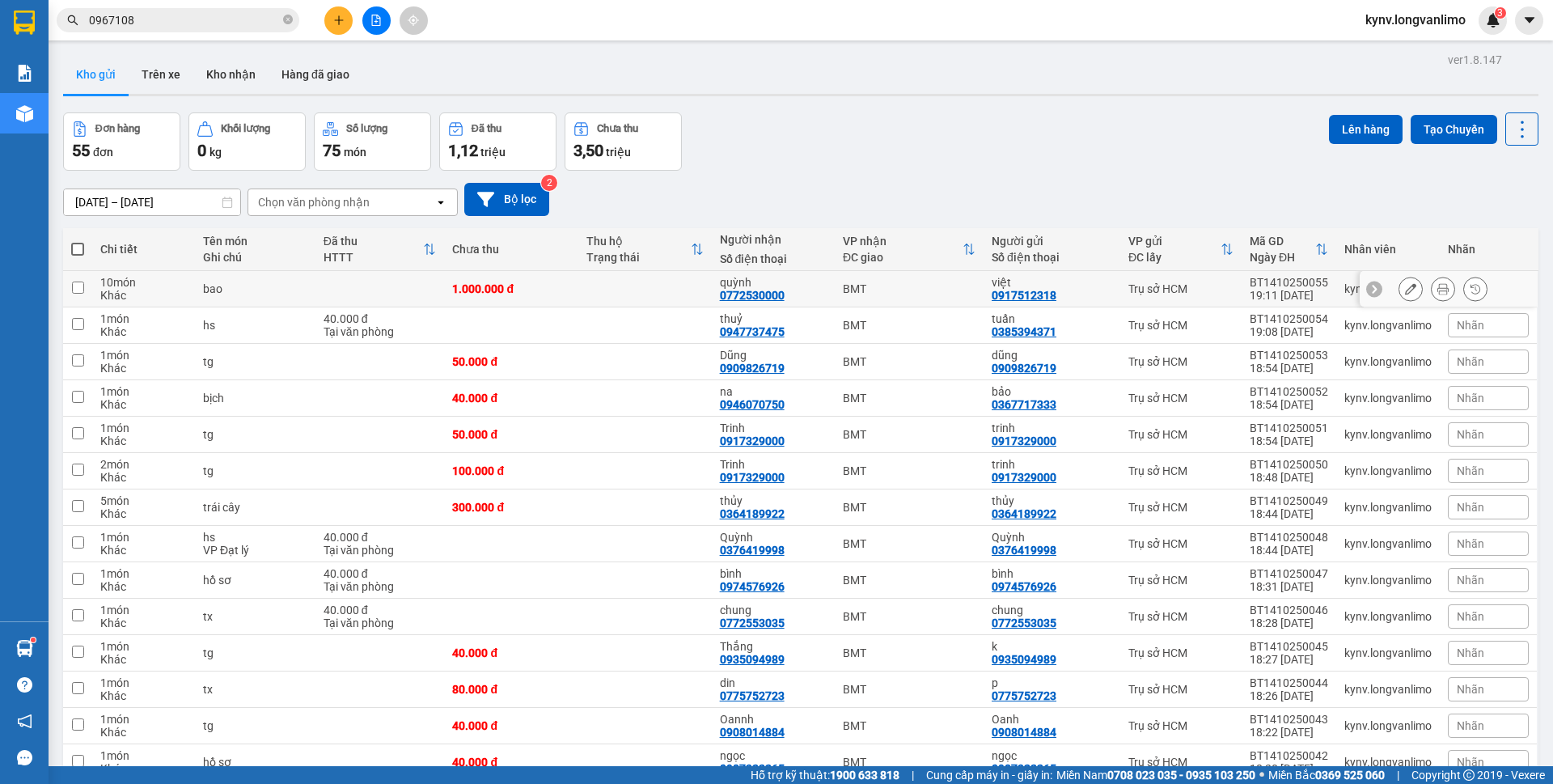
click at [1416, 291] on div at bounding box center [1443, 288] width 89 height 24
click at [1432, 287] on button at bounding box center [1443, 289] width 23 height 28
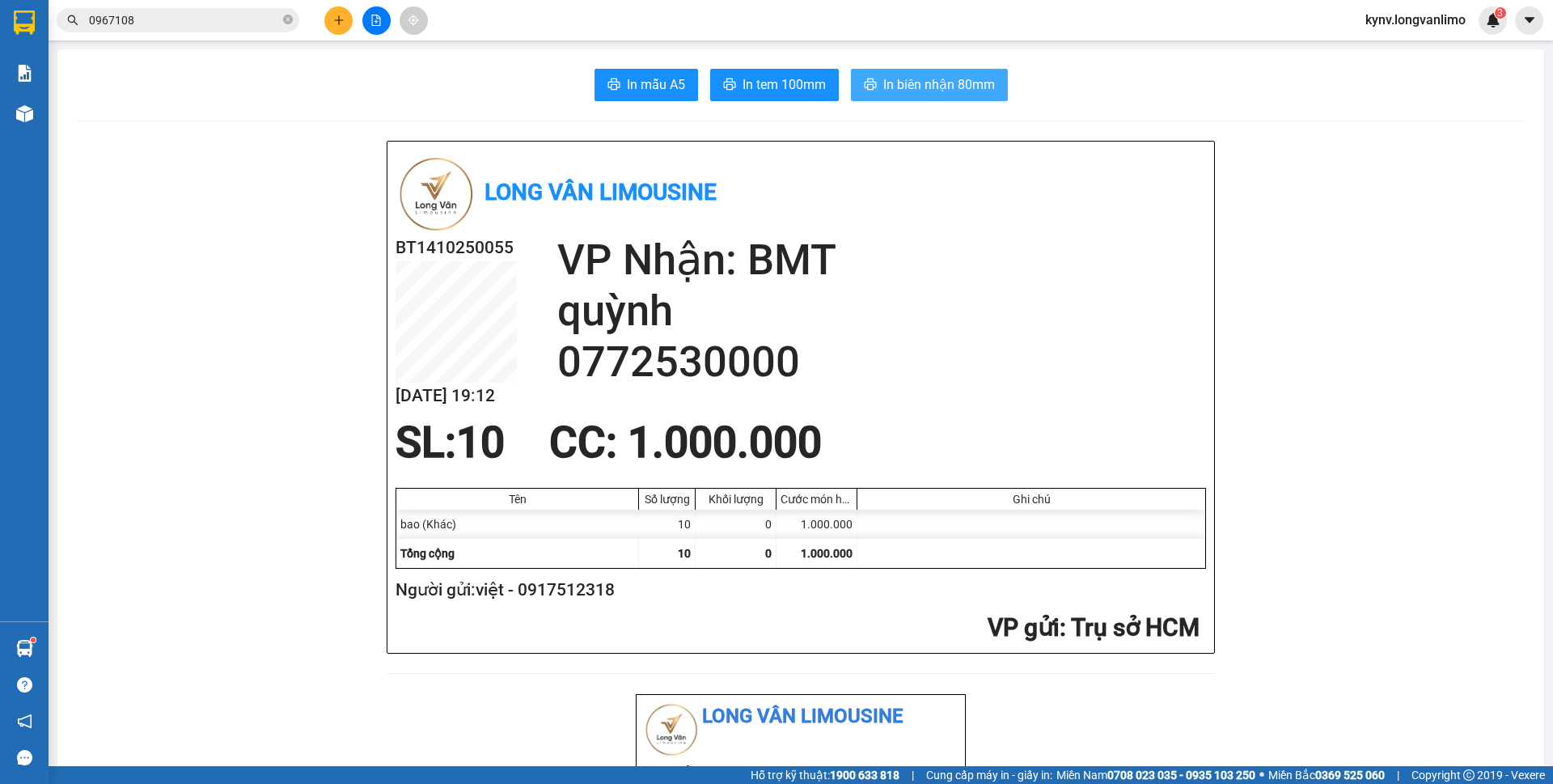
click at [936, 81] on span "In biên nhận 80mm" at bounding box center [939, 84] width 112 height 20
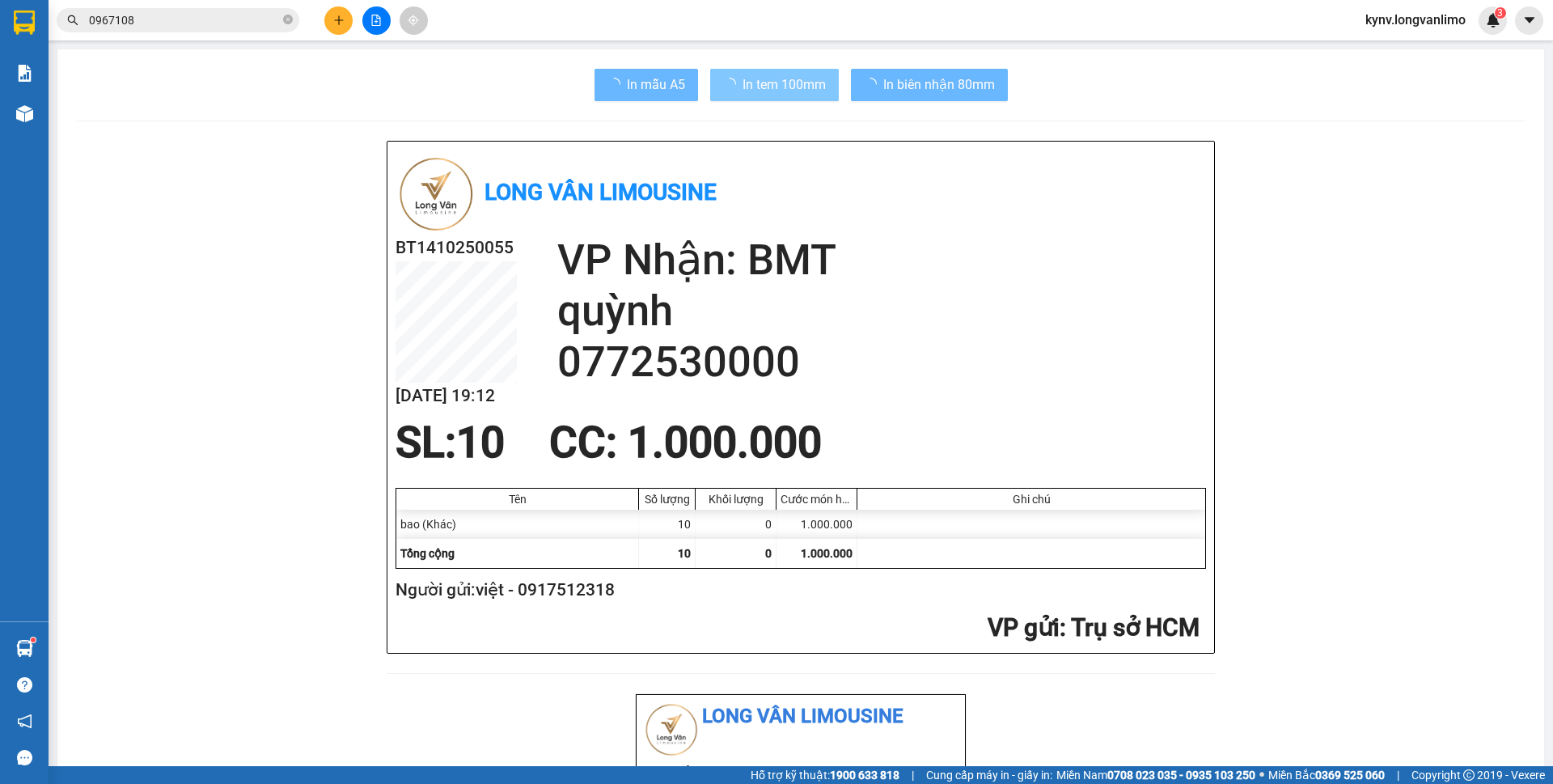
click at [792, 90] on span "In tem 100mm" at bounding box center [784, 84] width 83 height 20
drag, startPoint x: 774, startPoint y: 83, endPoint x: 738, endPoint y: 91, distance: 36.9
drag, startPoint x: 738, startPoint y: 91, endPoint x: 704, endPoint y: 120, distance: 44.7
click at [704, 120] on div at bounding box center [801, 120] width 1448 height 1
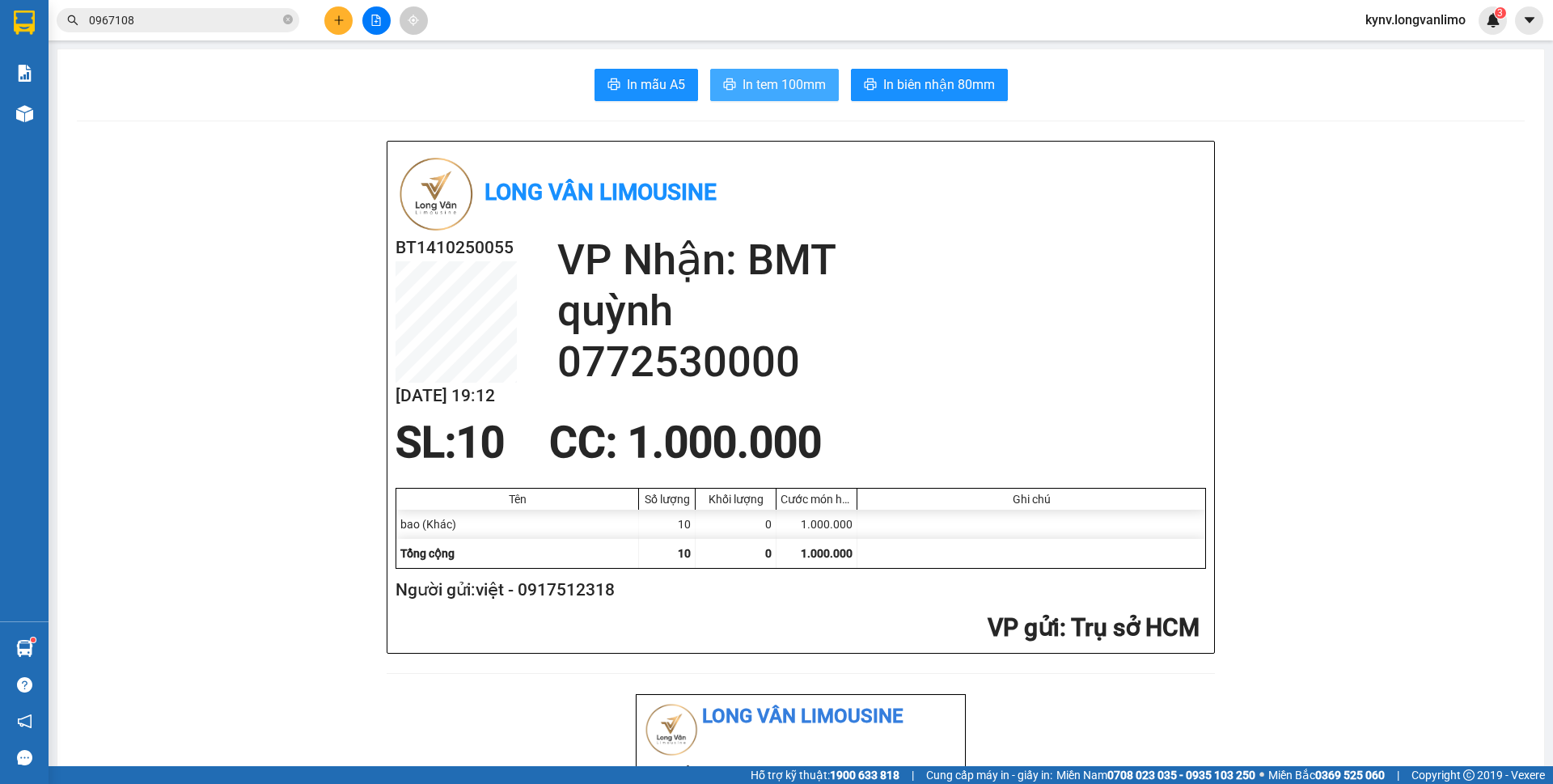
click at [760, 95] on button "In tem 100mm" at bounding box center [775, 84] width 129 height 33
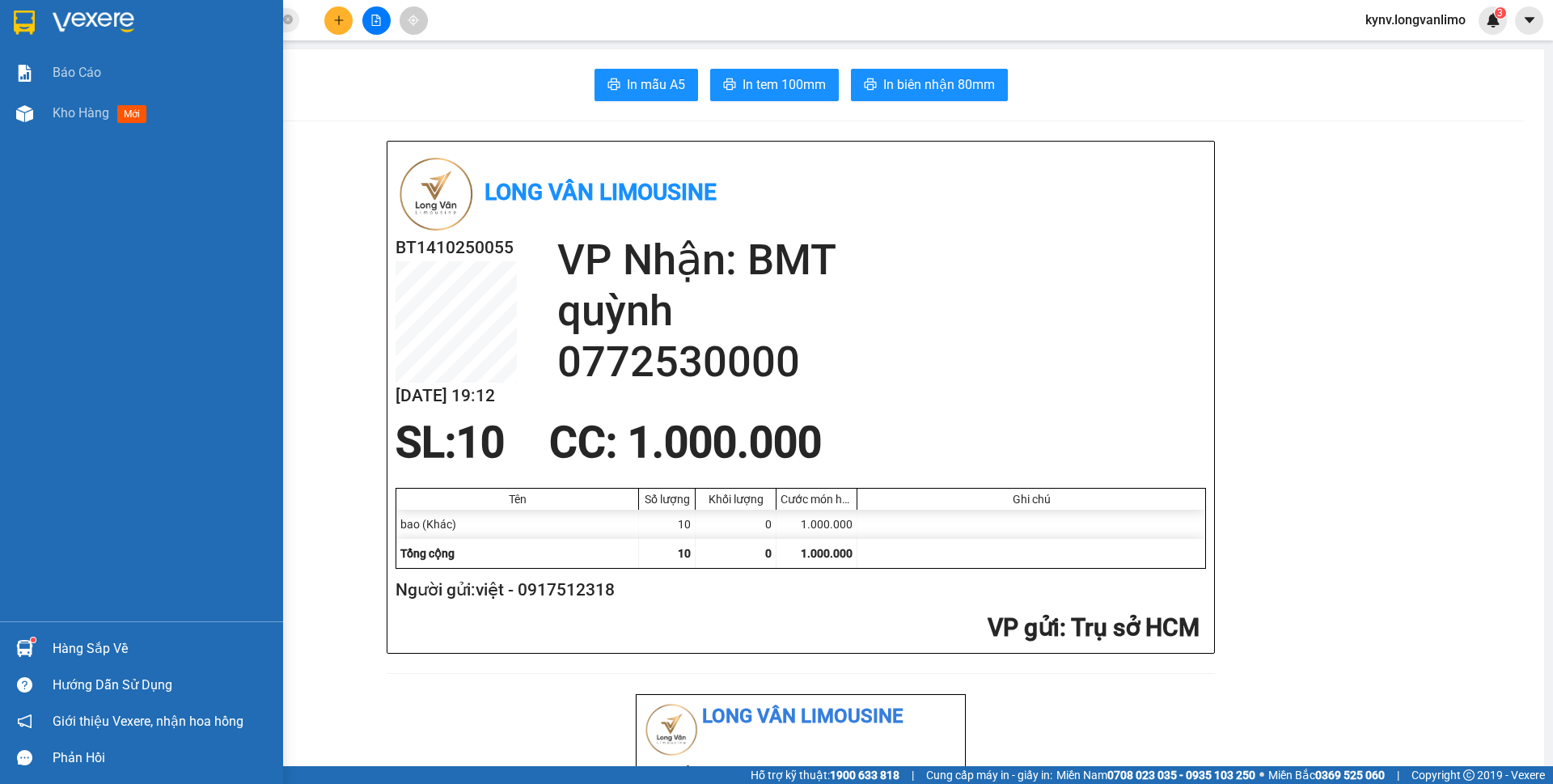
click at [26, 16] on img at bounding box center [23, 23] width 21 height 24
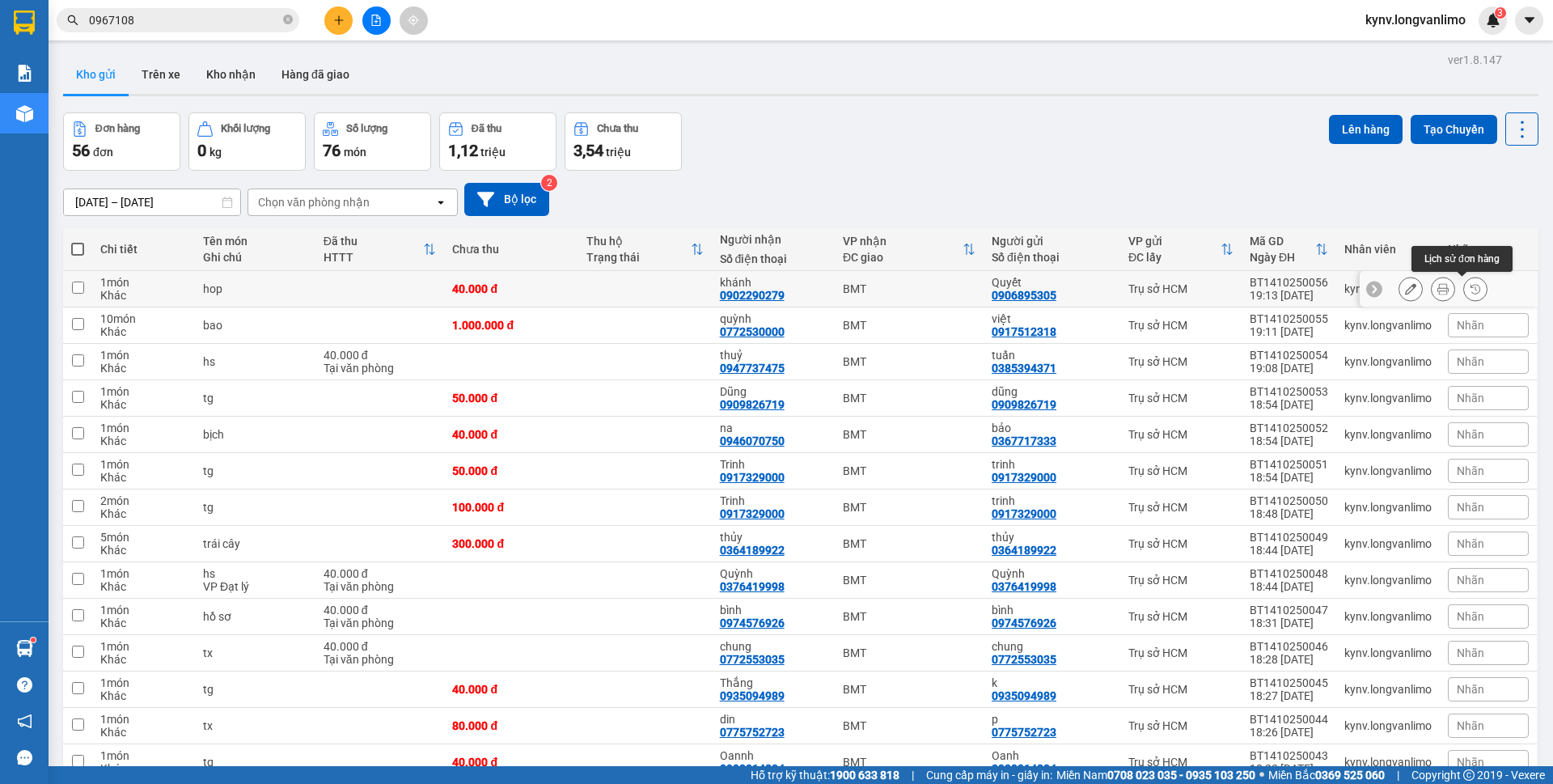
click at [1435, 290] on button at bounding box center [1443, 289] width 23 height 28
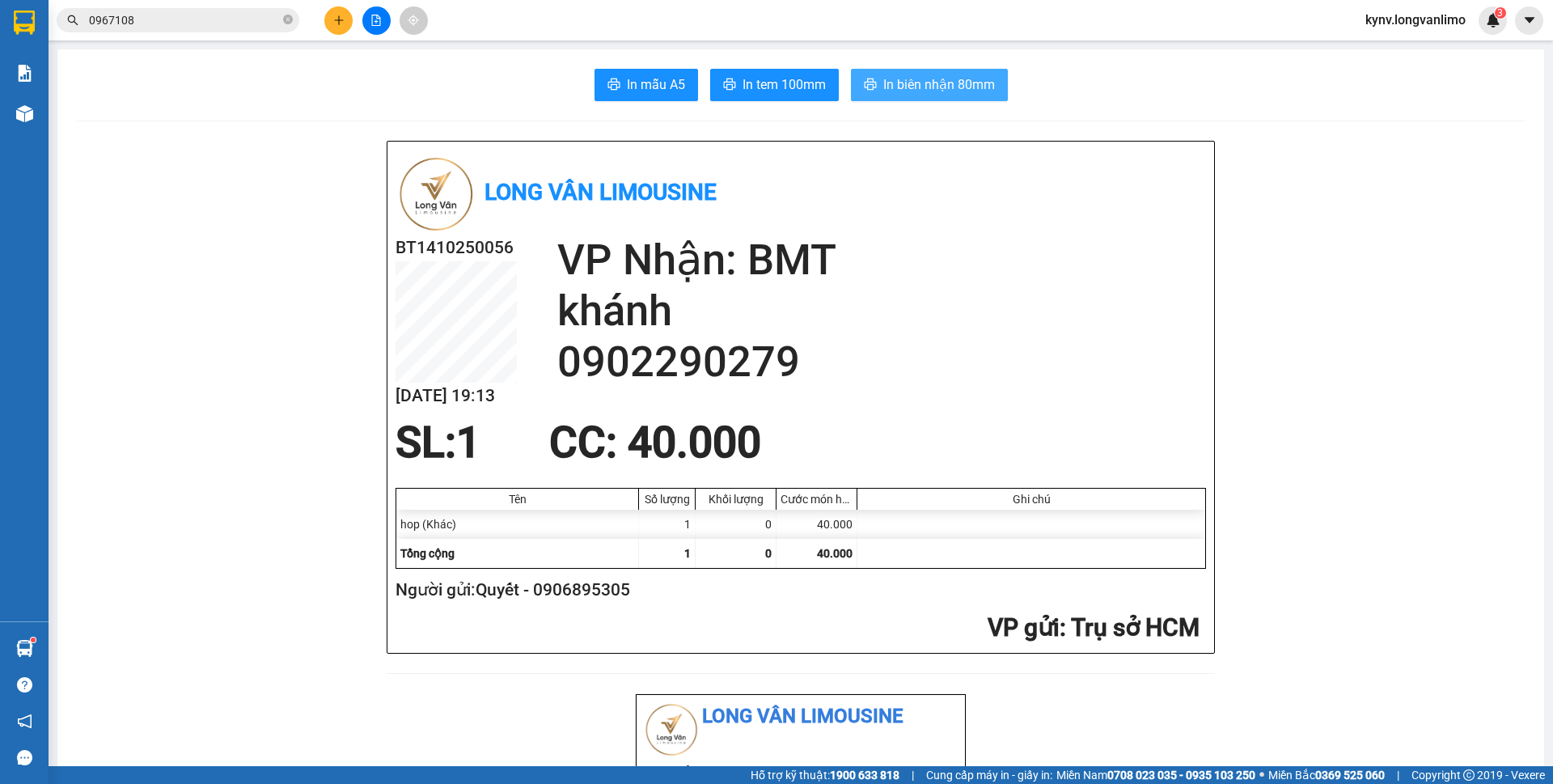
click at [916, 81] on span "In biên nhận 80mm" at bounding box center [939, 84] width 112 height 20
click at [779, 82] on span "In tem 100mm" at bounding box center [784, 84] width 83 height 20
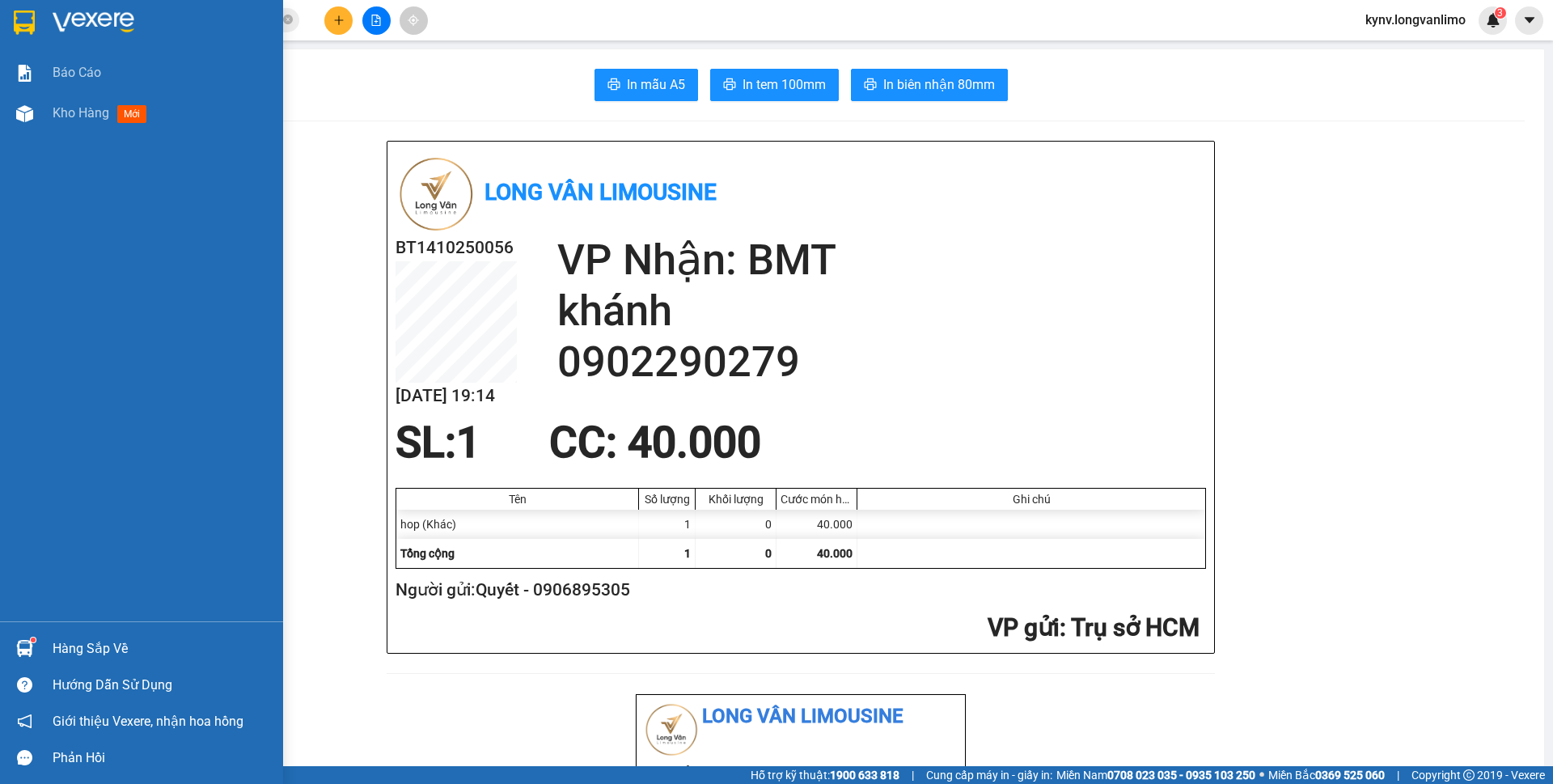
click at [26, 31] on img at bounding box center [23, 23] width 21 height 24
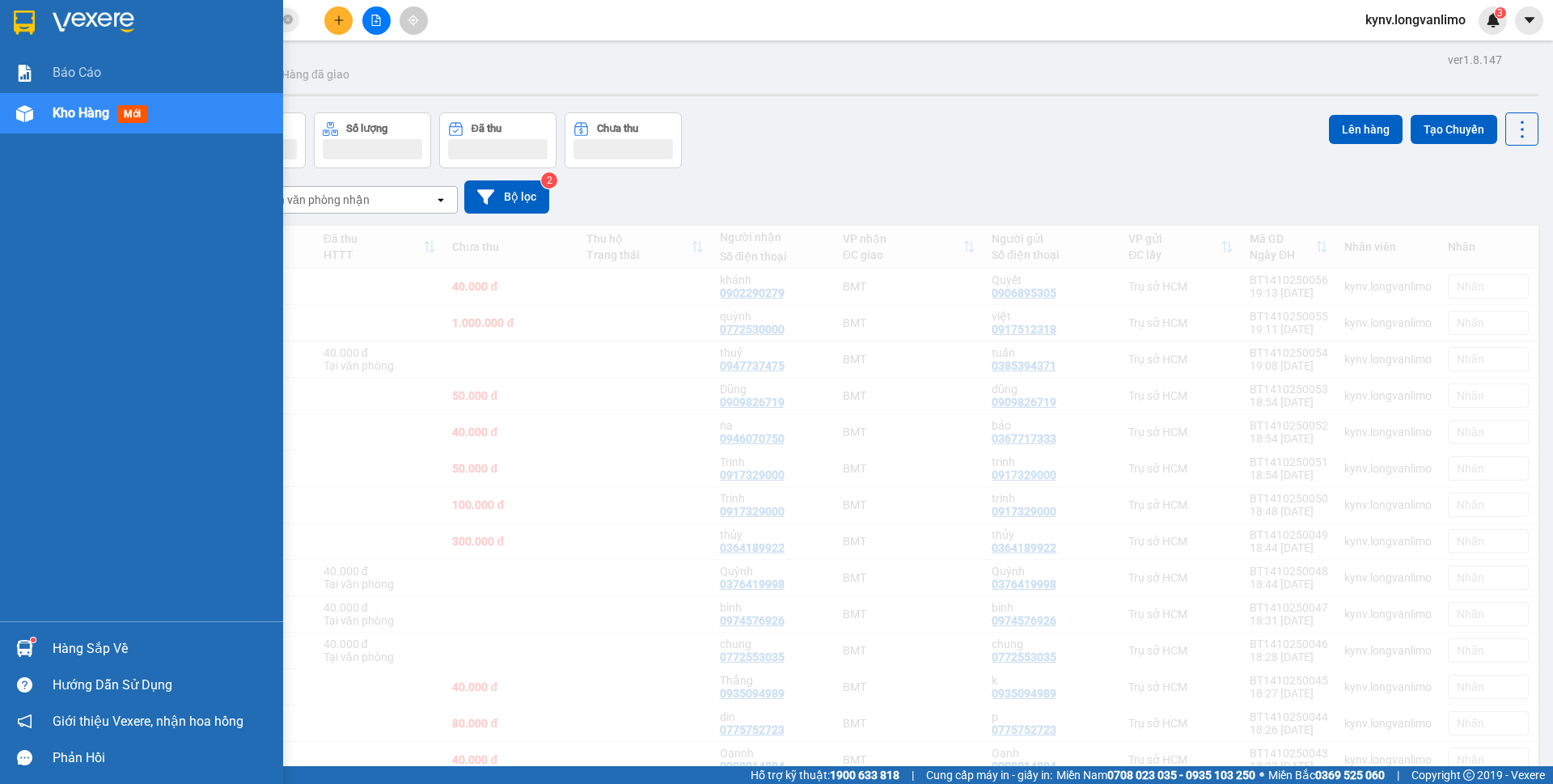
click at [60, 20] on span "0967108" at bounding box center [178, 20] width 243 height 24
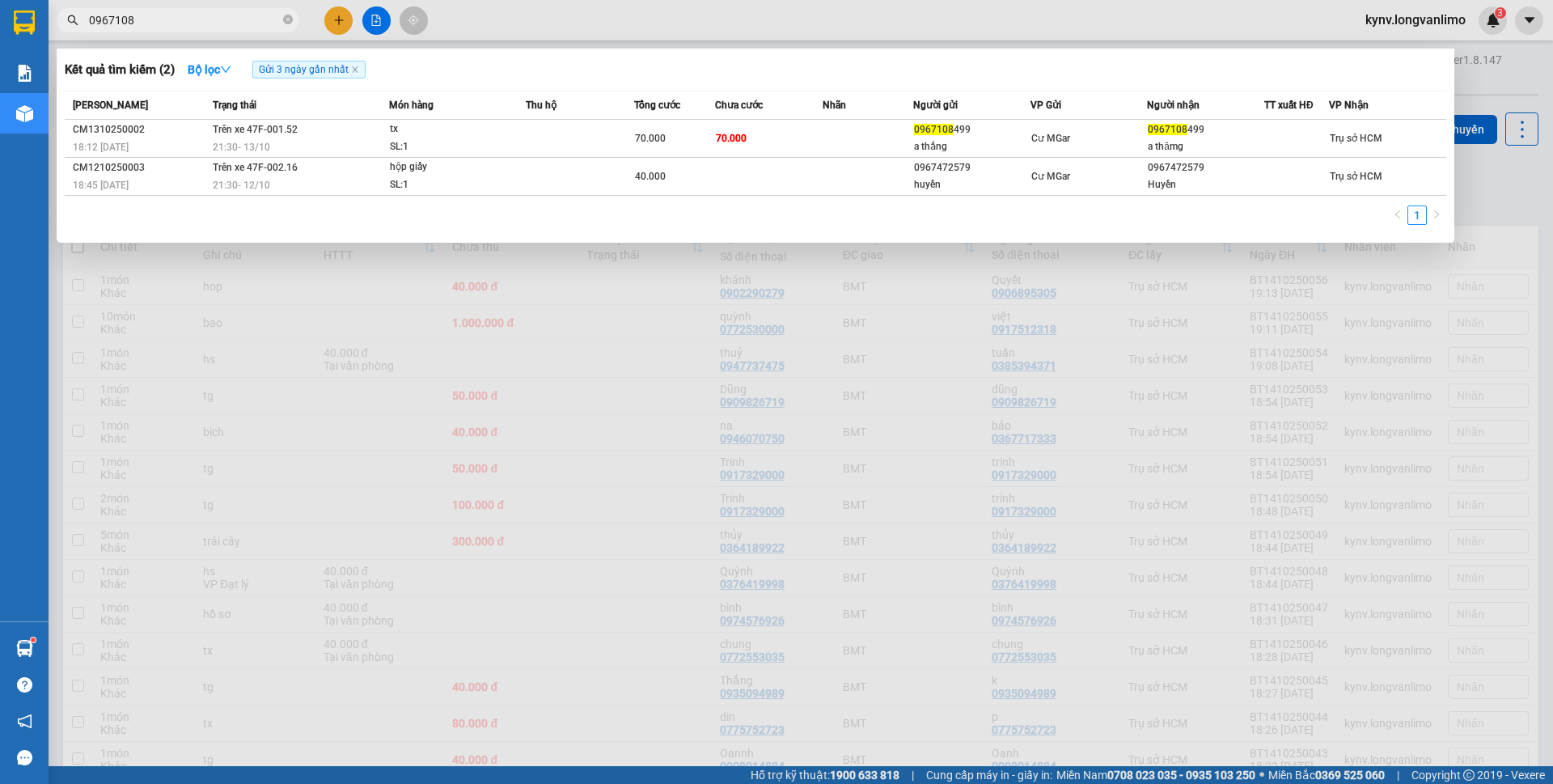
click at [973, 298] on div at bounding box center [776, 392] width 1553 height 784
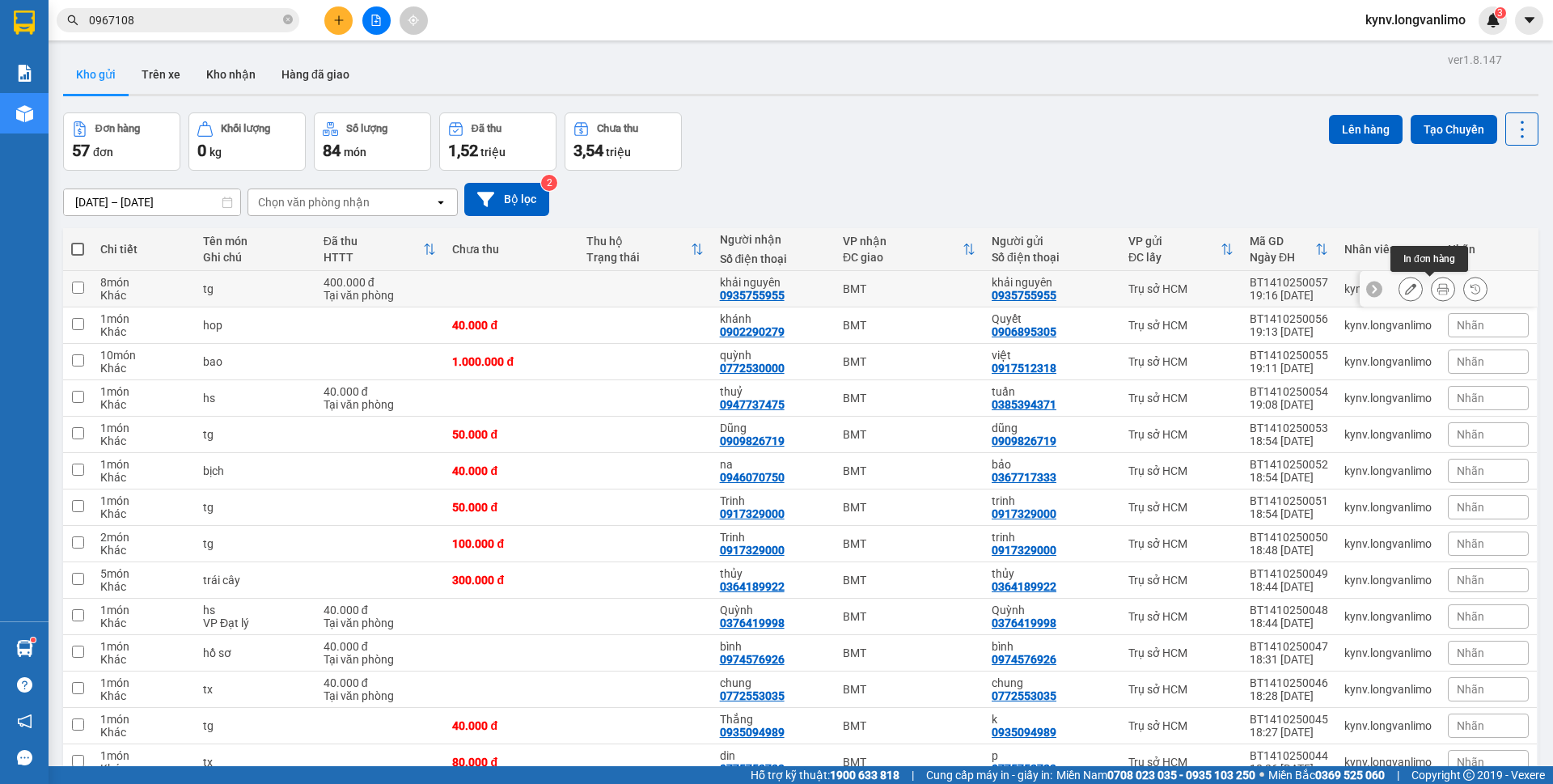
click at [1437, 285] on icon at bounding box center [1443, 289] width 12 height 12
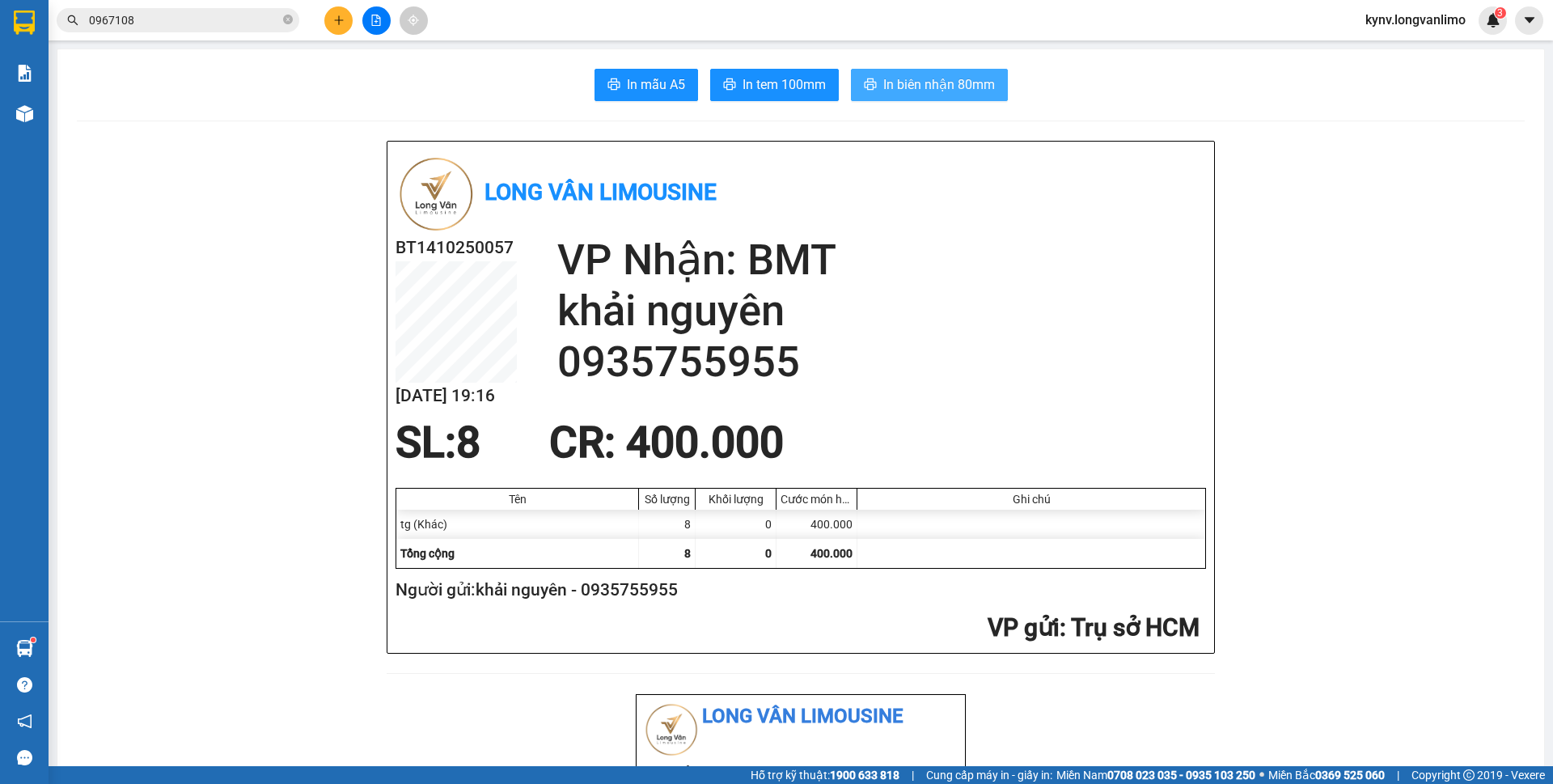
click at [892, 87] on span "In biên nhận 80mm" at bounding box center [939, 84] width 112 height 20
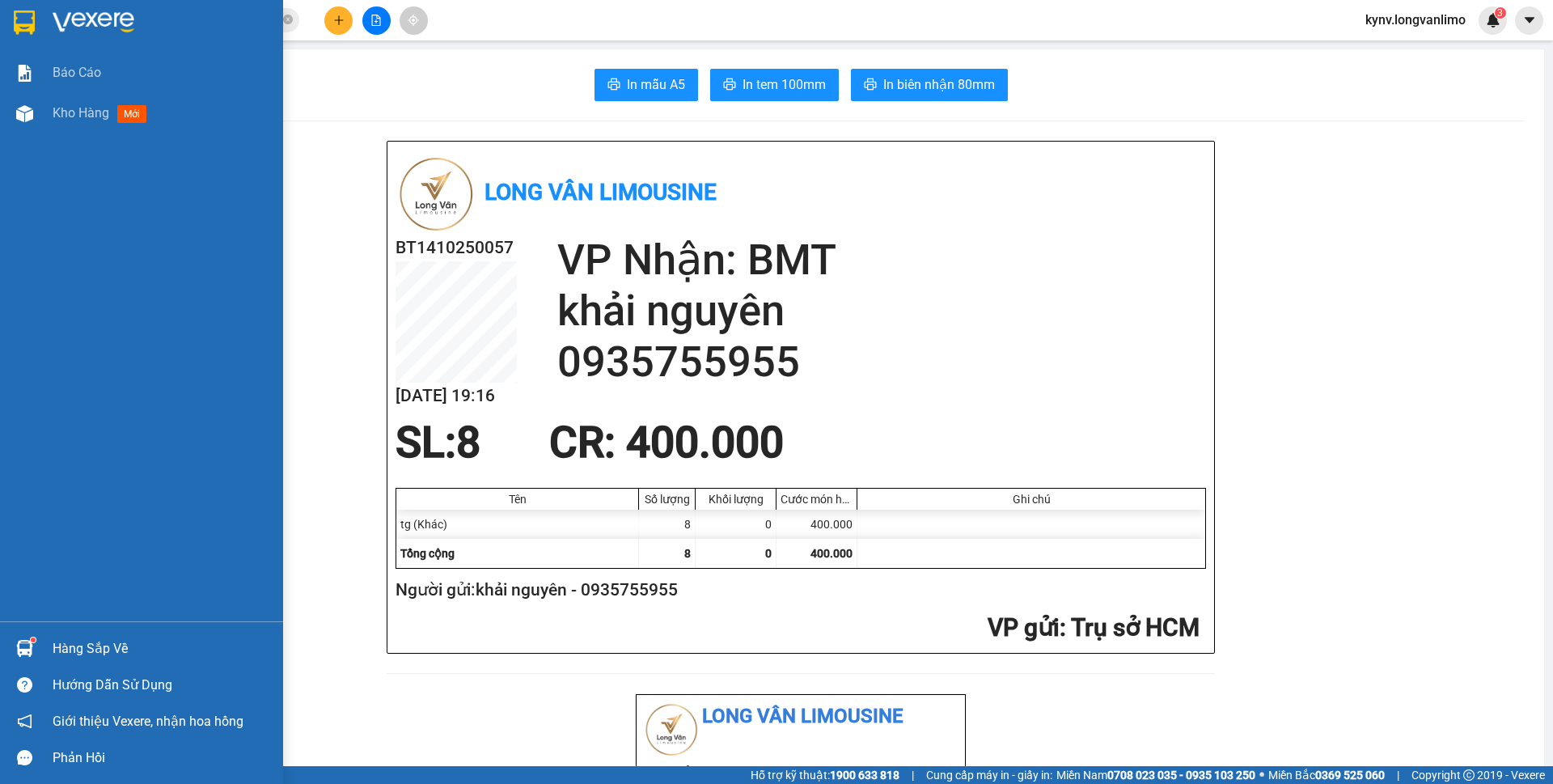
click at [39, 32] on div at bounding box center [141, 26] width 283 height 53
click at [74, 18] on img at bounding box center [94, 23] width 82 height 24
click at [89, 26] on img at bounding box center [94, 23] width 82 height 24
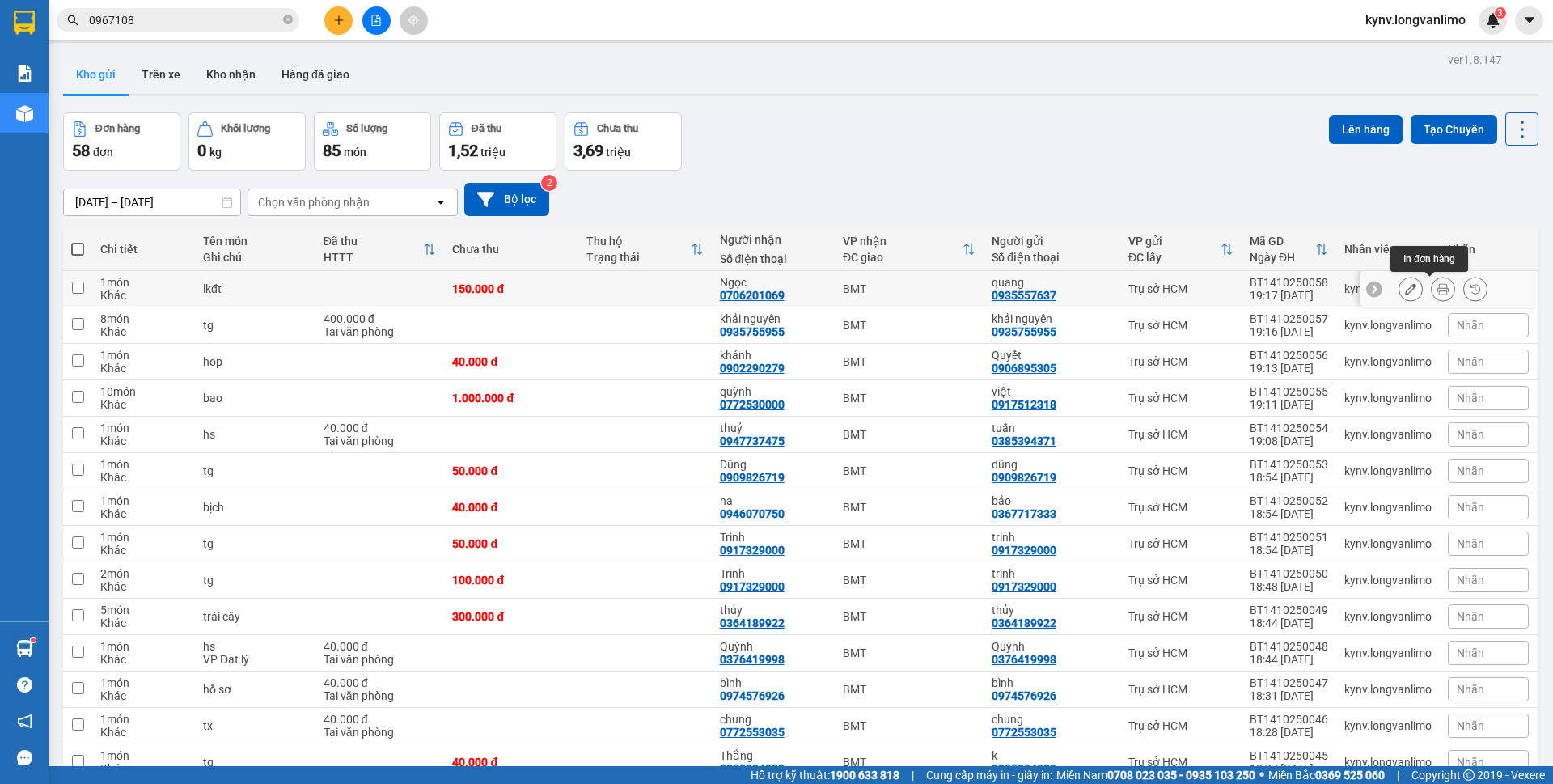
click at [1432, 284] on button at bounding box center [1443, 289] width 23 height 28
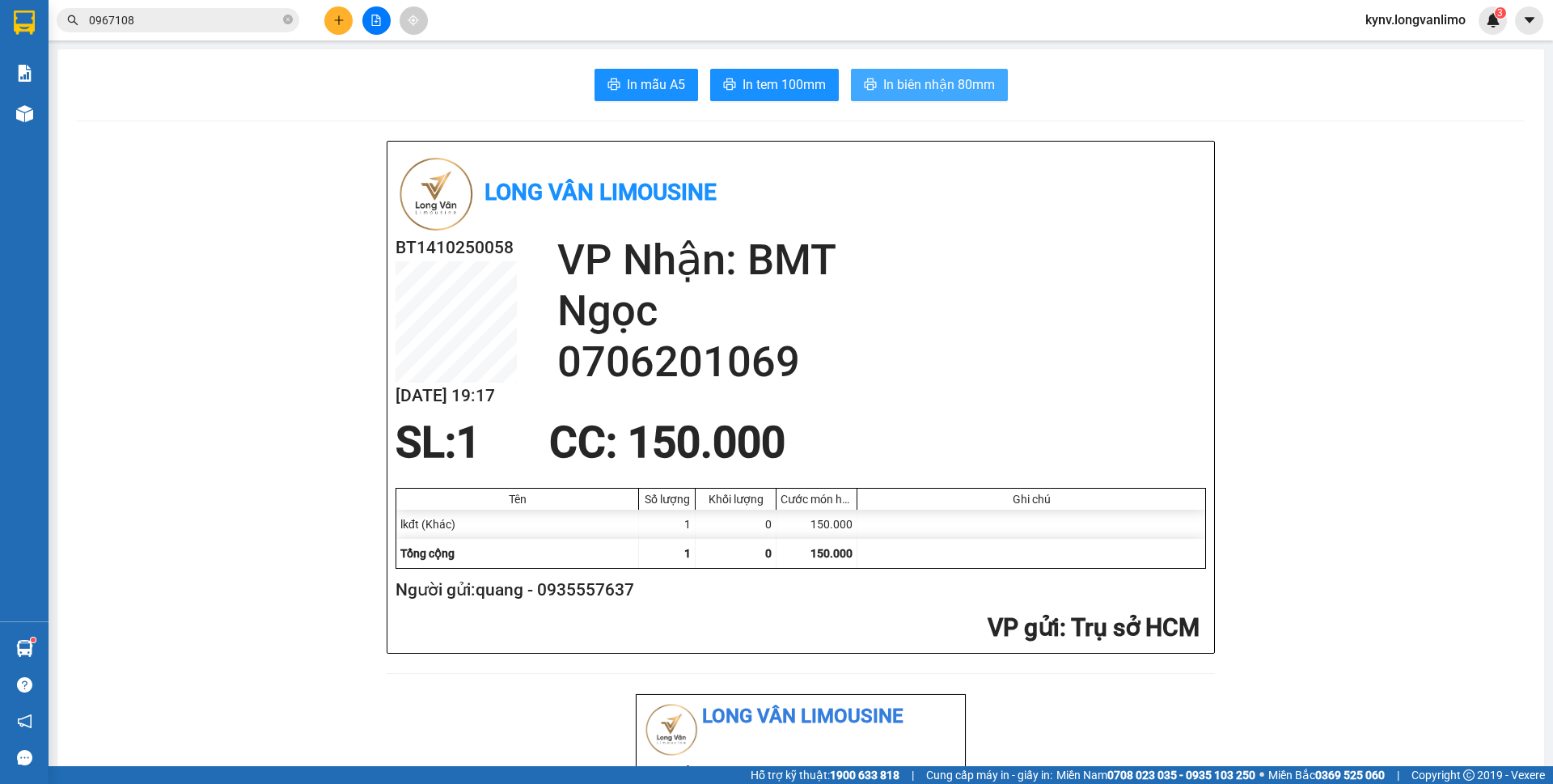
click at [969, 85] on span "In biên nhận 80mm" at bounding box center [939, 84] width 112 height 20
click at [768, 89] on span "In tem 100mm" at bounding box center [784, 84] width 83 height 20
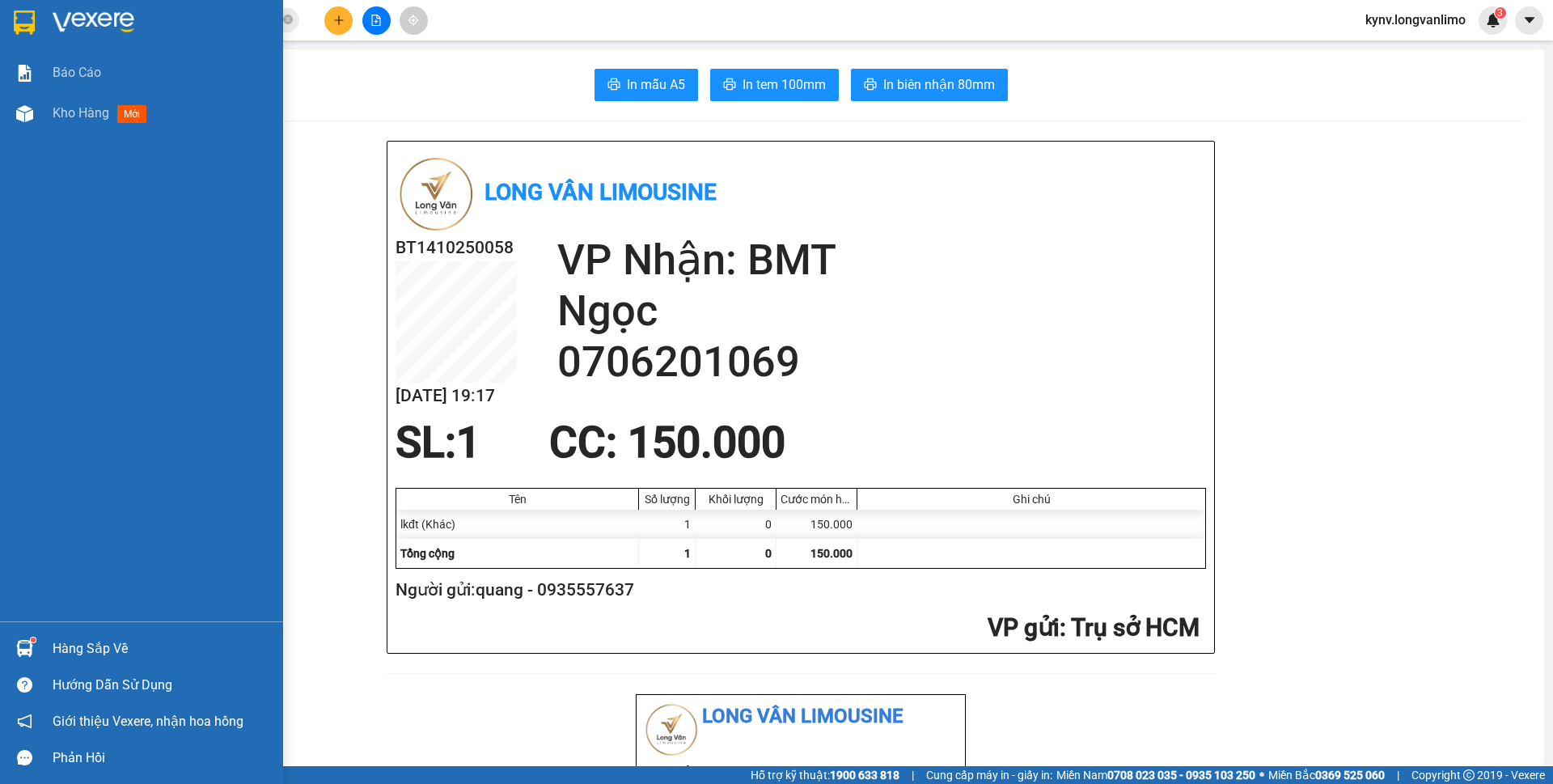
click at [24, 18] on img at bounding box center [23, 23] width 21 height 24
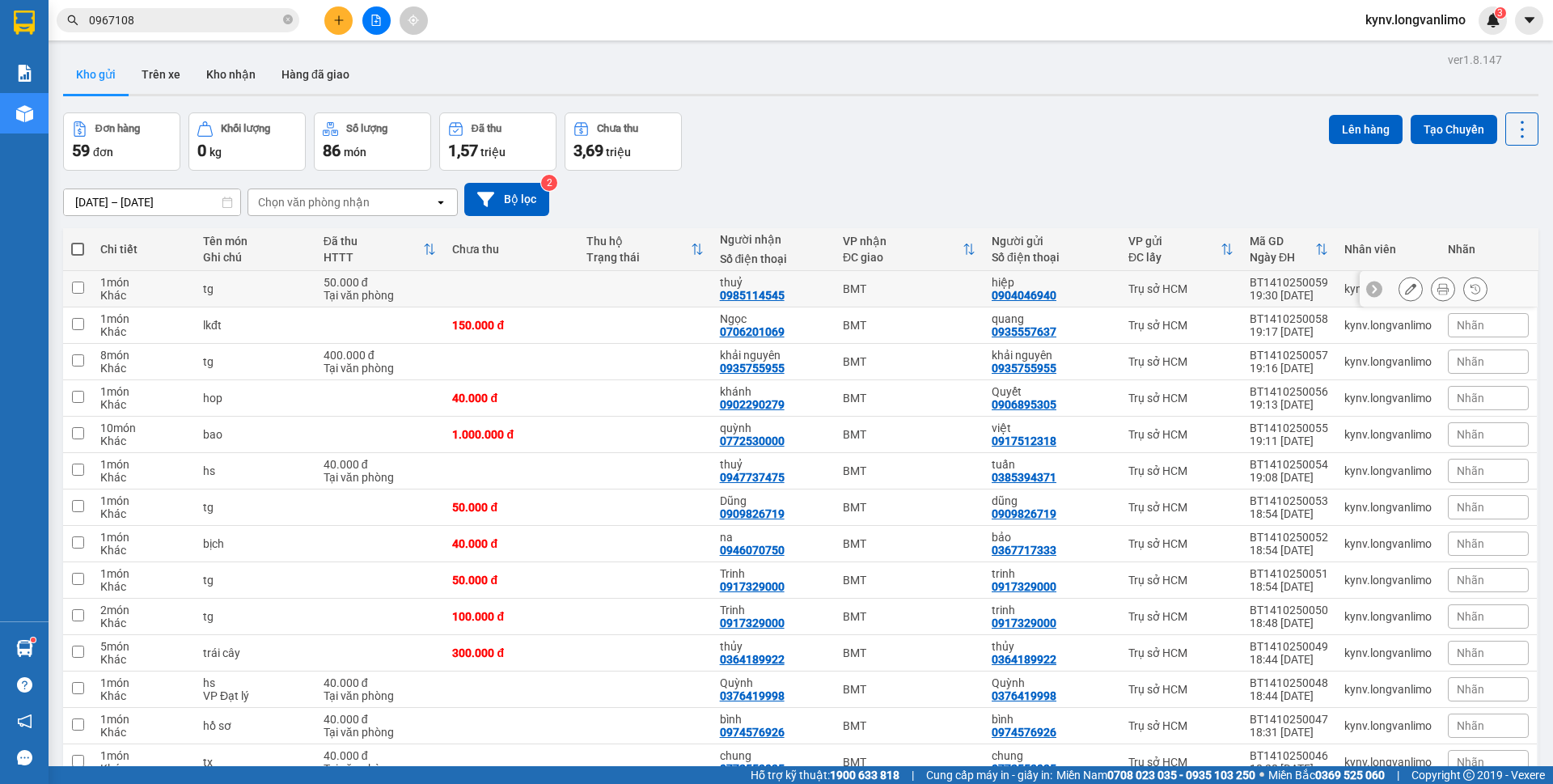
click at [1414, 286] on div at bounding box center [1443, 288] width 89 height 24
click at [1432, 284] on button at bounding box center [1443, 289] width 23 height 28
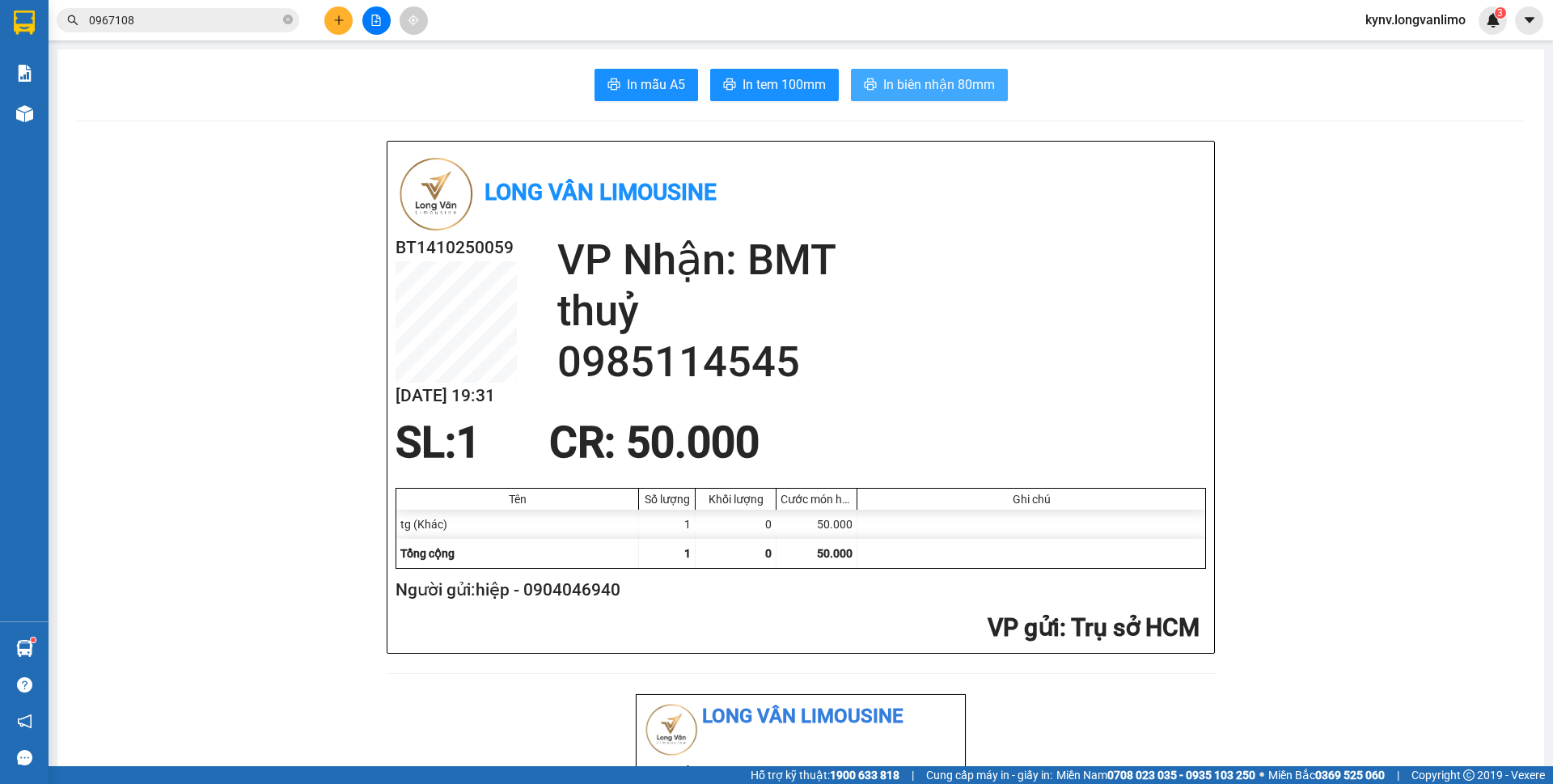
click at [871, 88] on button "In biên nhận 80mm" at bounding box center [929, 84] width 157 height 33
click at [779, 87] on span "In tem 100mm" at bounding box center [784, 84] width 83 height 20
click at [381, 20] on icon "file-add" at bounding box center [377, 20] width 12 height 12
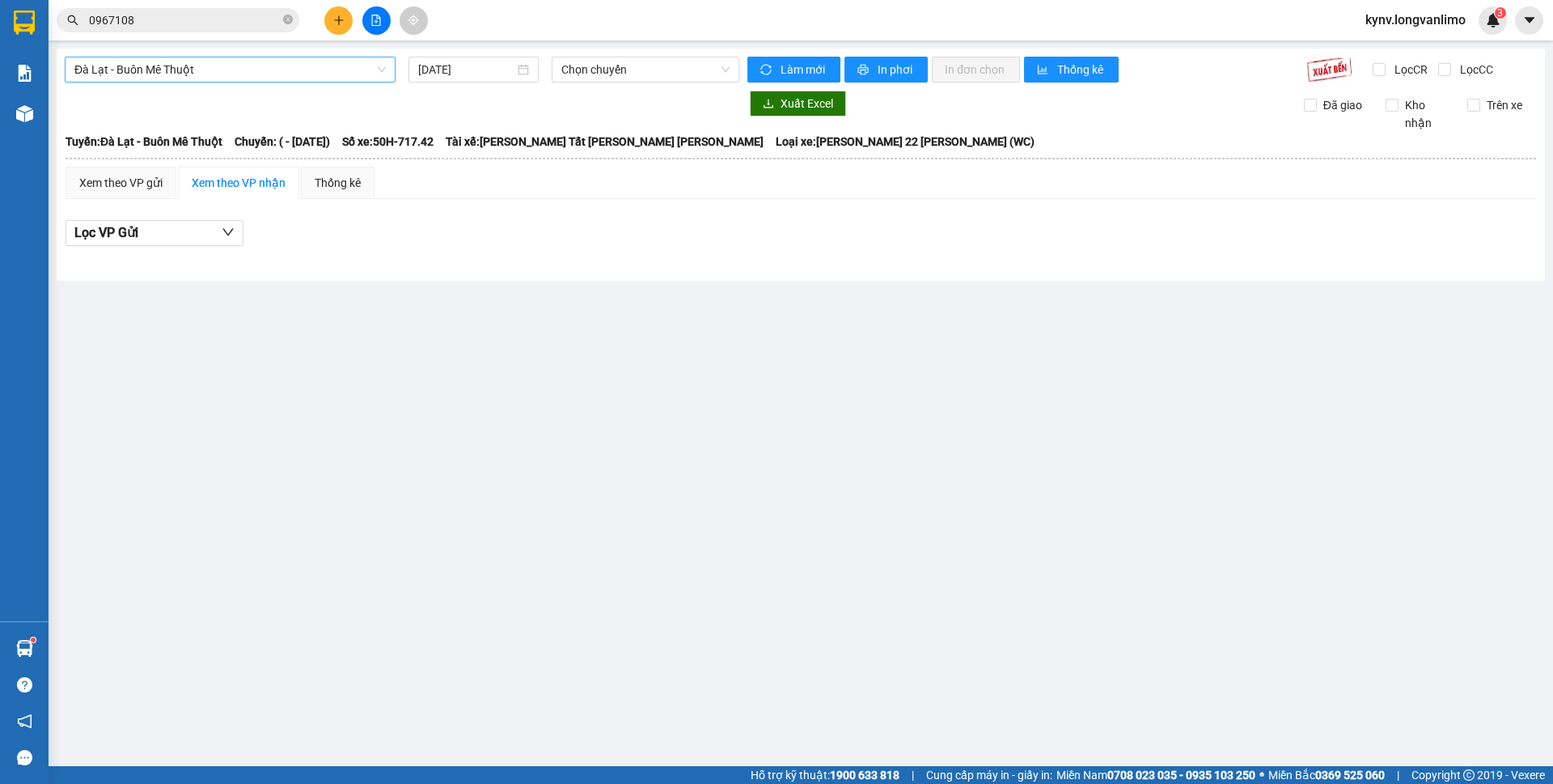
click at [320, 68] on span "Đà Lạt - Buôn Mê Thuột" at bounding box center [230, 69] width 311 height 24
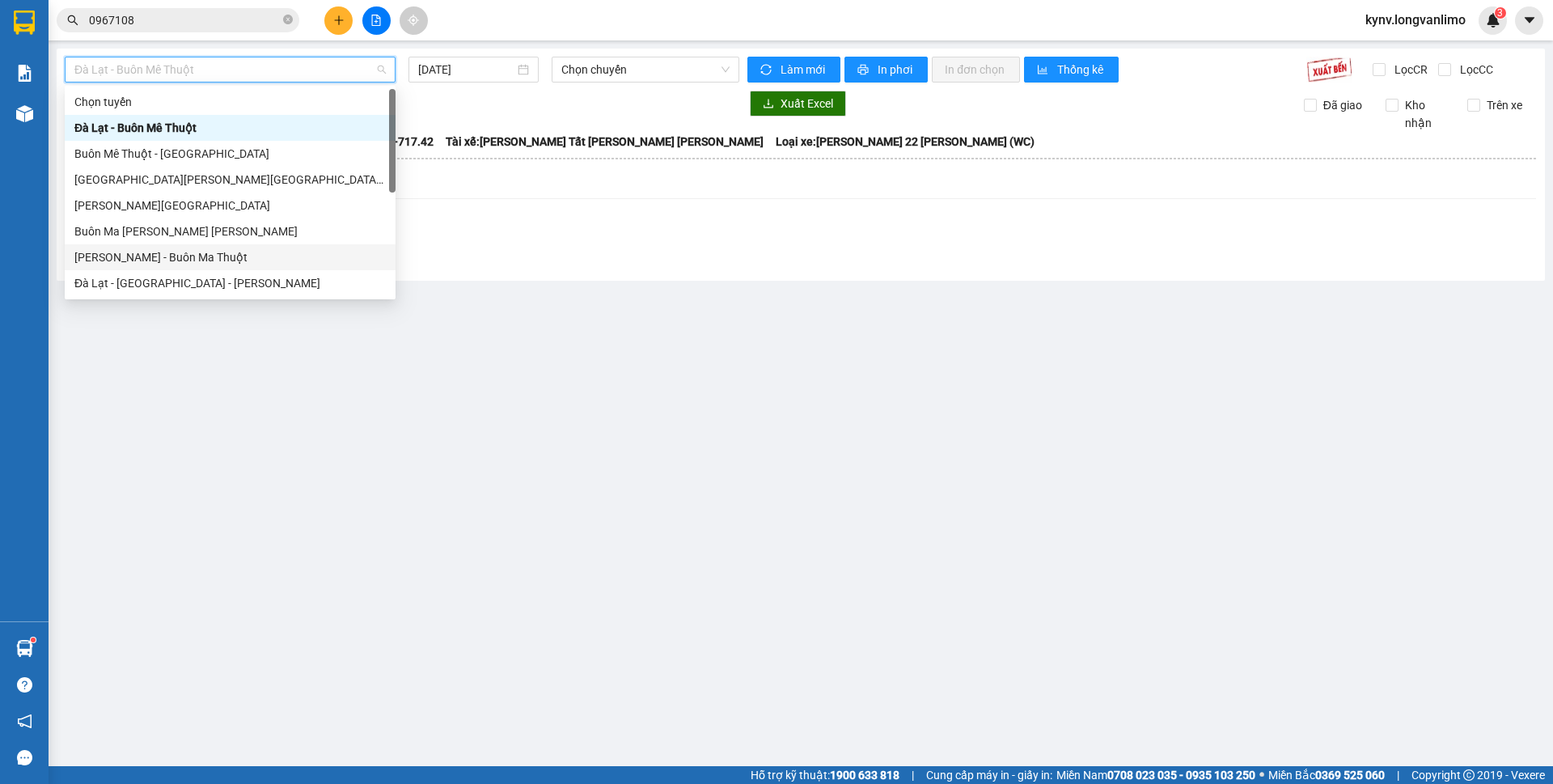
click at [188, 257] on div "[PERSON_NAME] - Buôn Ma Thuột" at bounding box center [230, 256] width 311 height 18
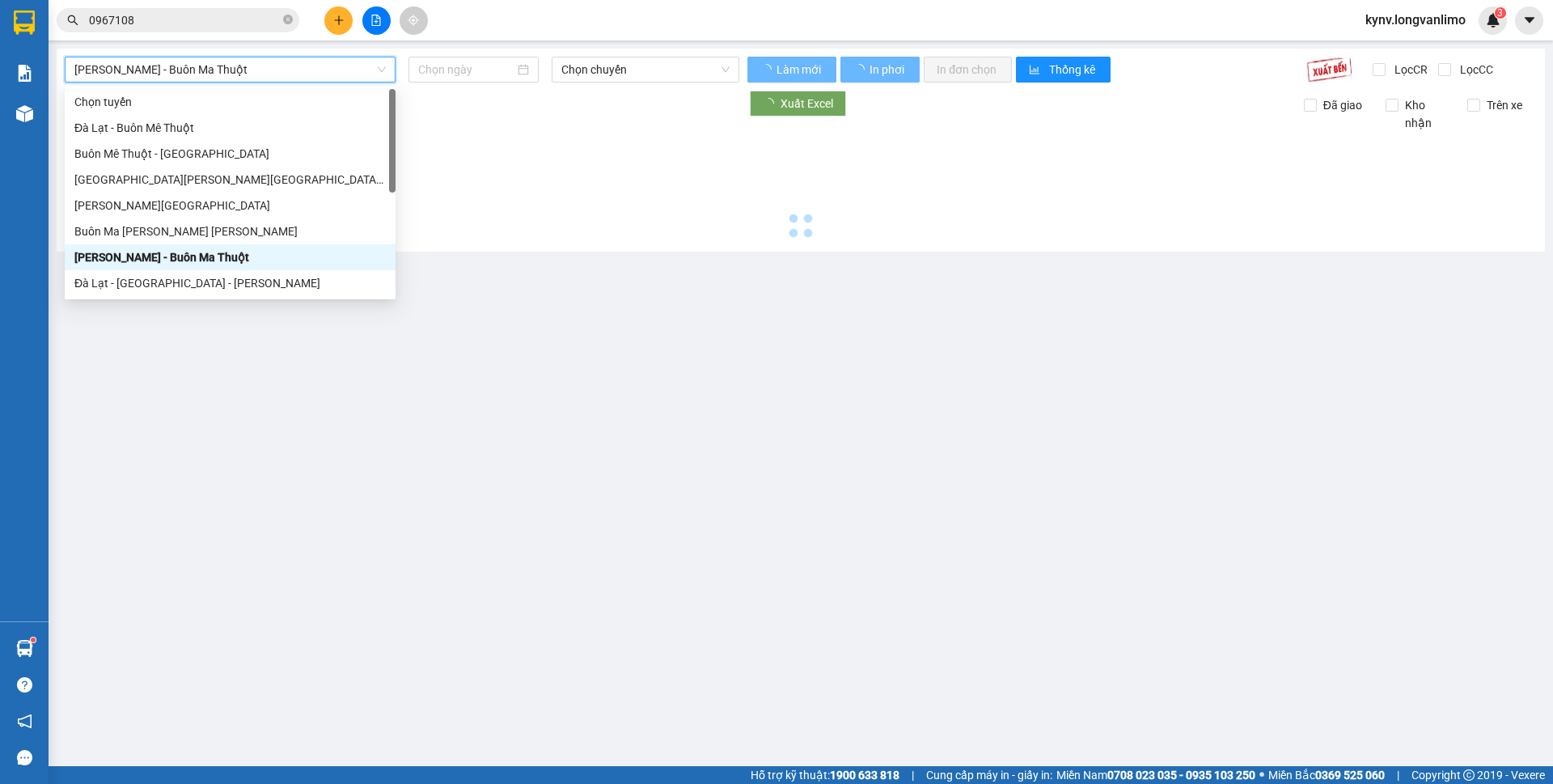
type input "[DATE]"
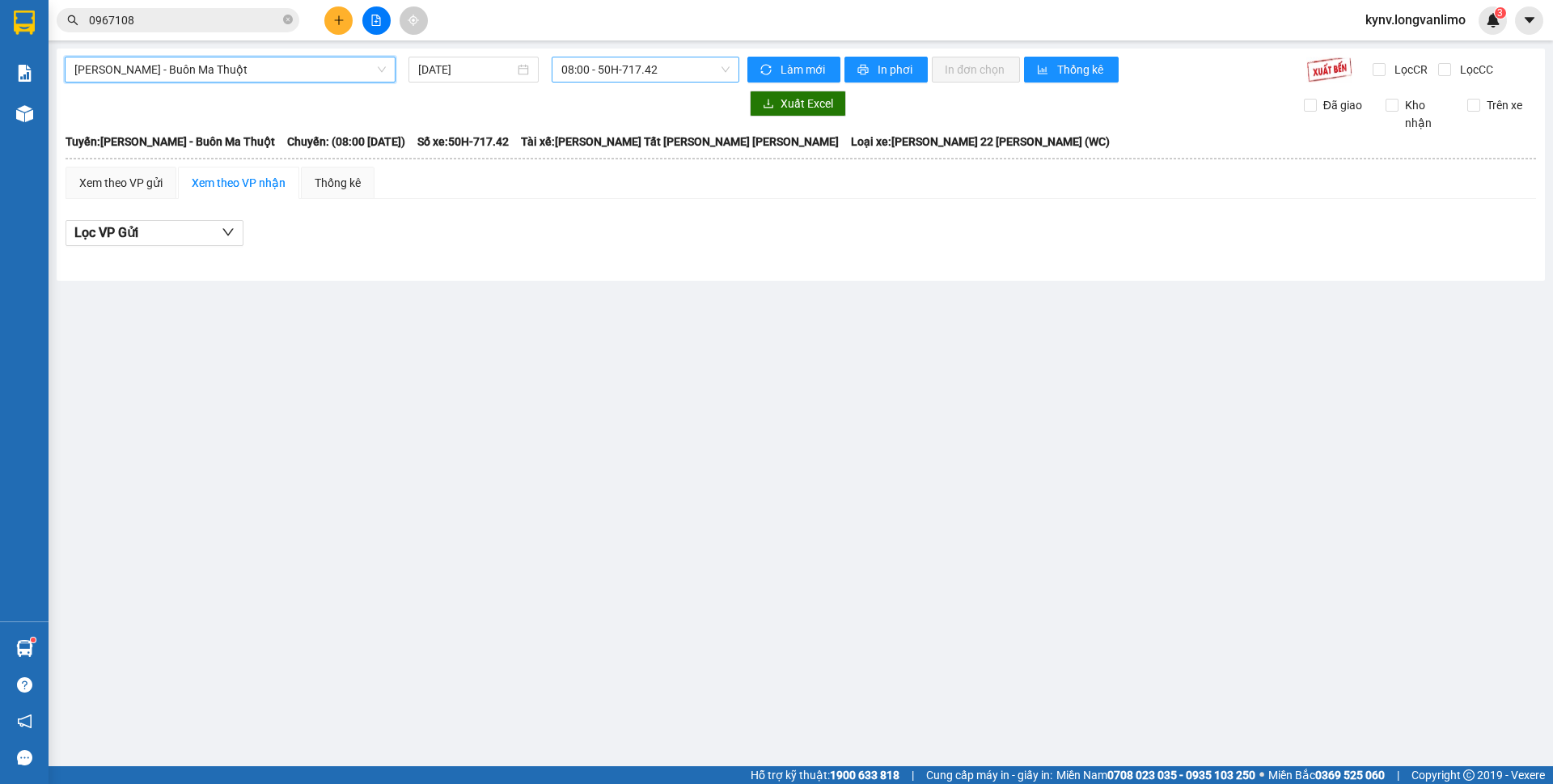
drag, startPoint x: 584, startPoint y: 70, endPoint x: 579, endPoint y: 82, distance: 13.0
click at [584, 72] on span "08:00 - 50H-717.42" at bounding box center [645, 69] width 168 height 24
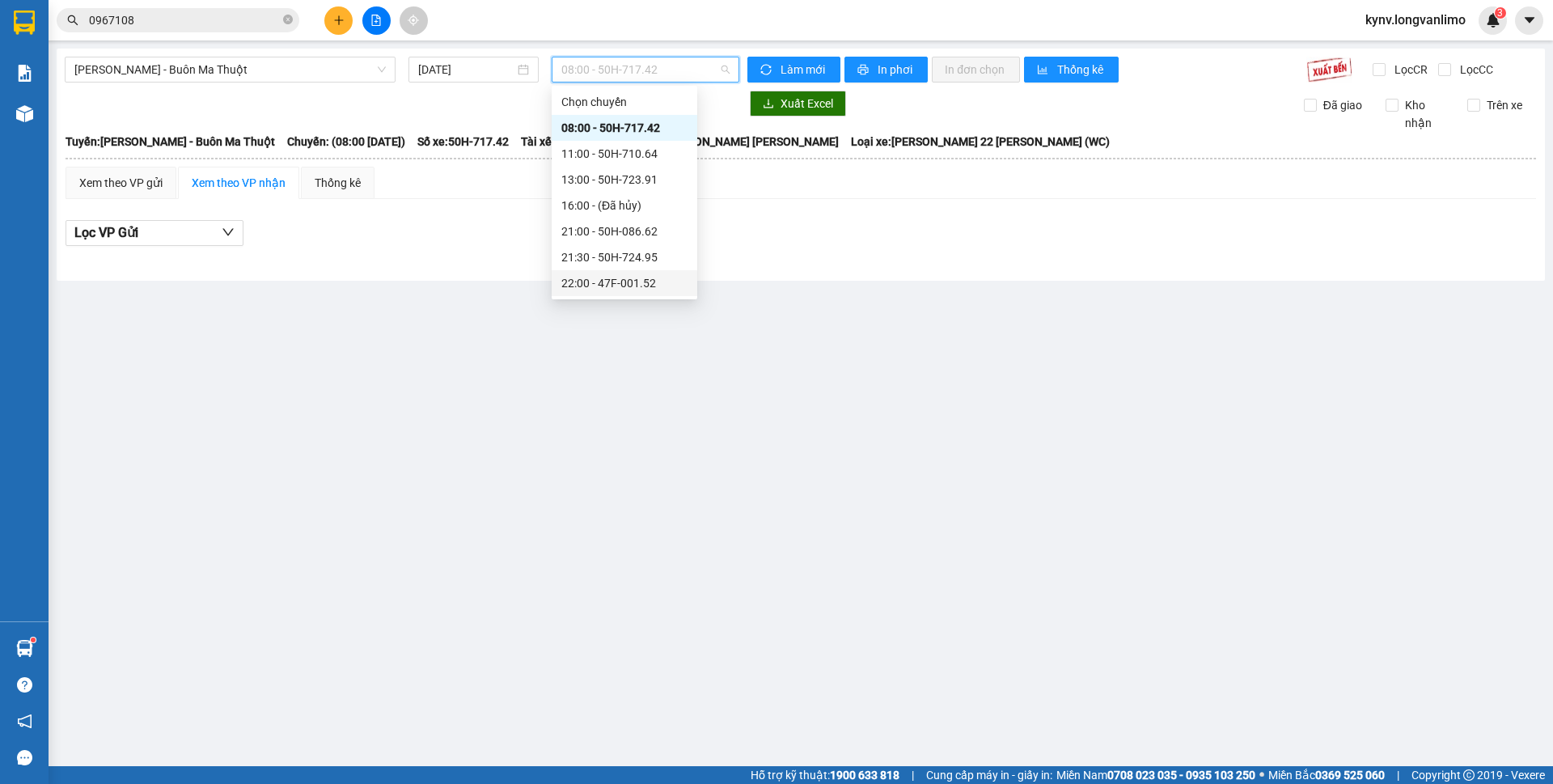
click at [649, 274] on div "22:00 - 47F-001.52" at bounding box center [624, 282] width 126 height 18
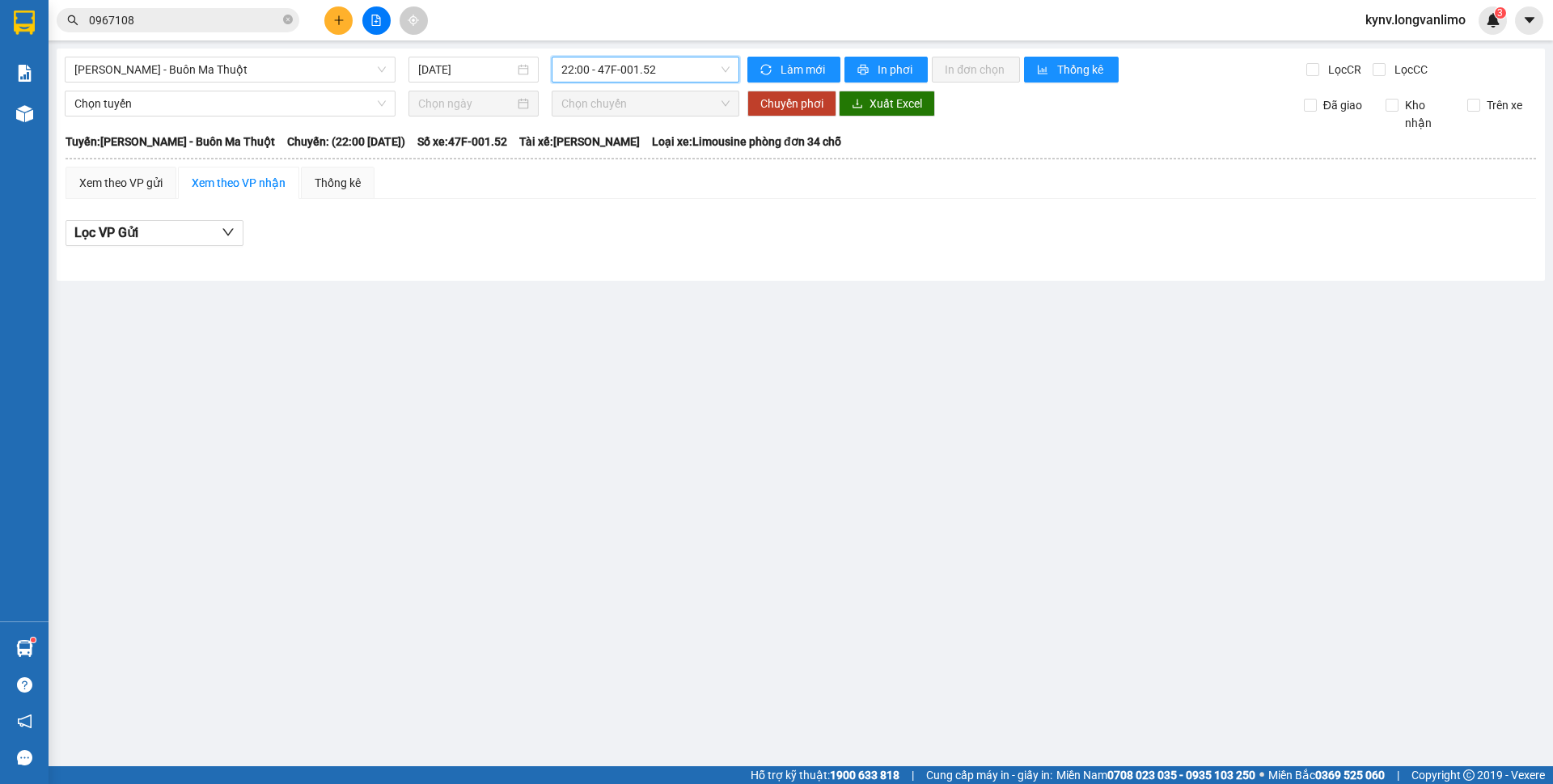
click at [675, 75] on span "22:00 - 47F-001.52" at bounding box center [645, 69] width 168 height 24
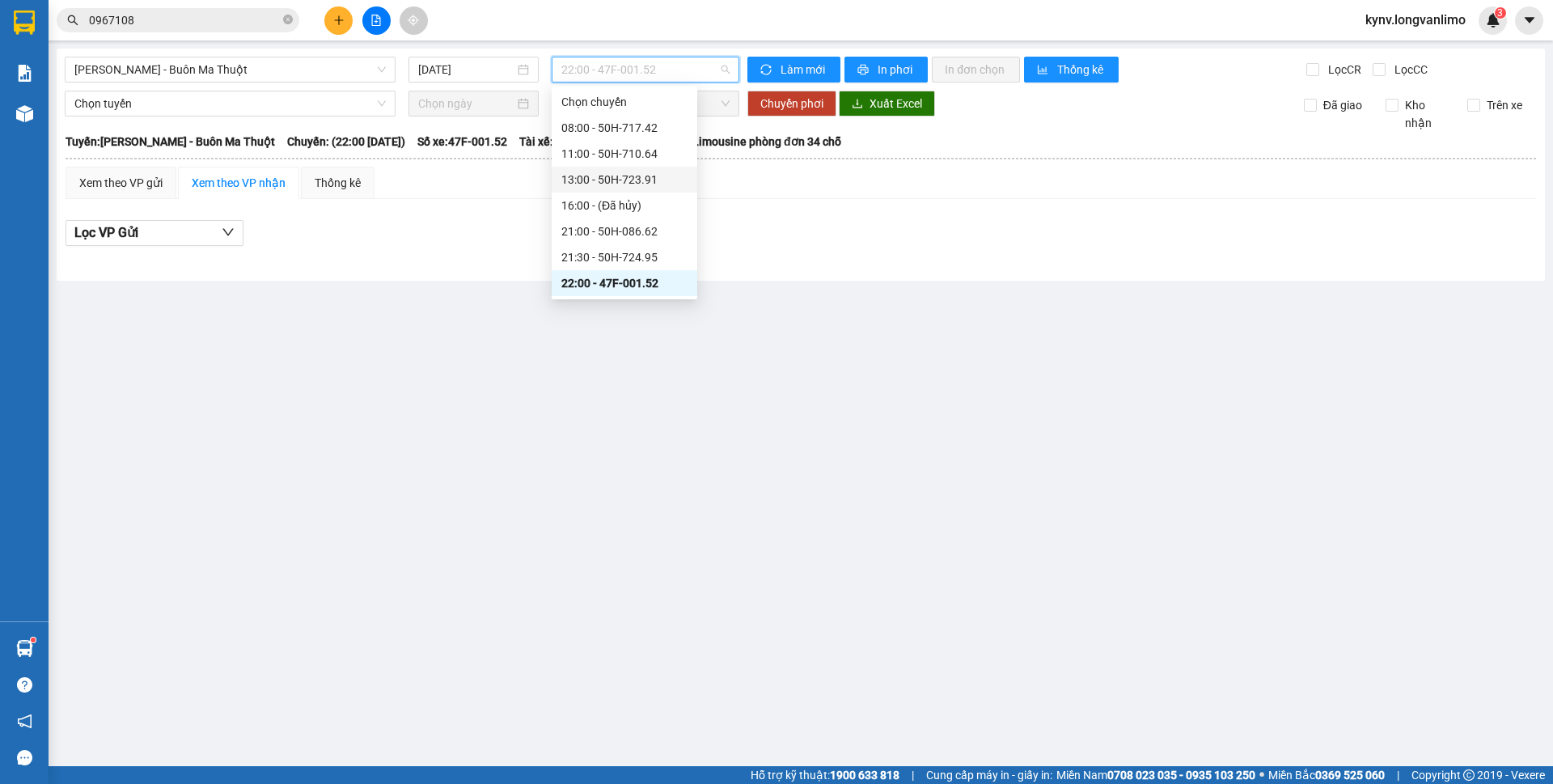
click at [660, 77] on span "22:00 - 47F-001.52" at bounding box center [645, 69] width 168 height 24
click at [725, 69] on span "22:00 - 47F-001.52" at bounding box center [645, 69] width 168 height 24
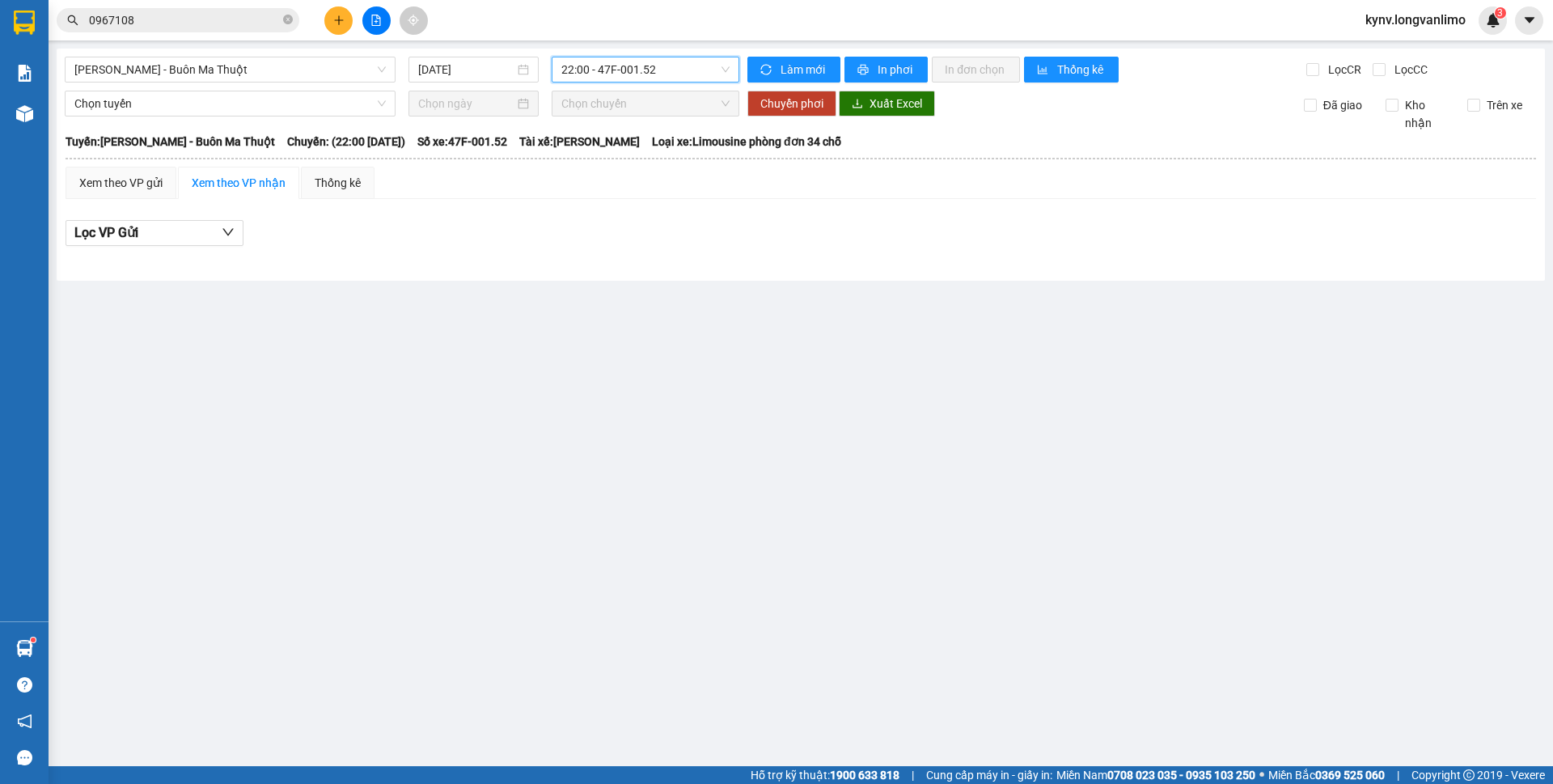
click at [725, 69] on span "22:00 - 47F-001.52" at bounding box center [645, 69] width 168 height 24
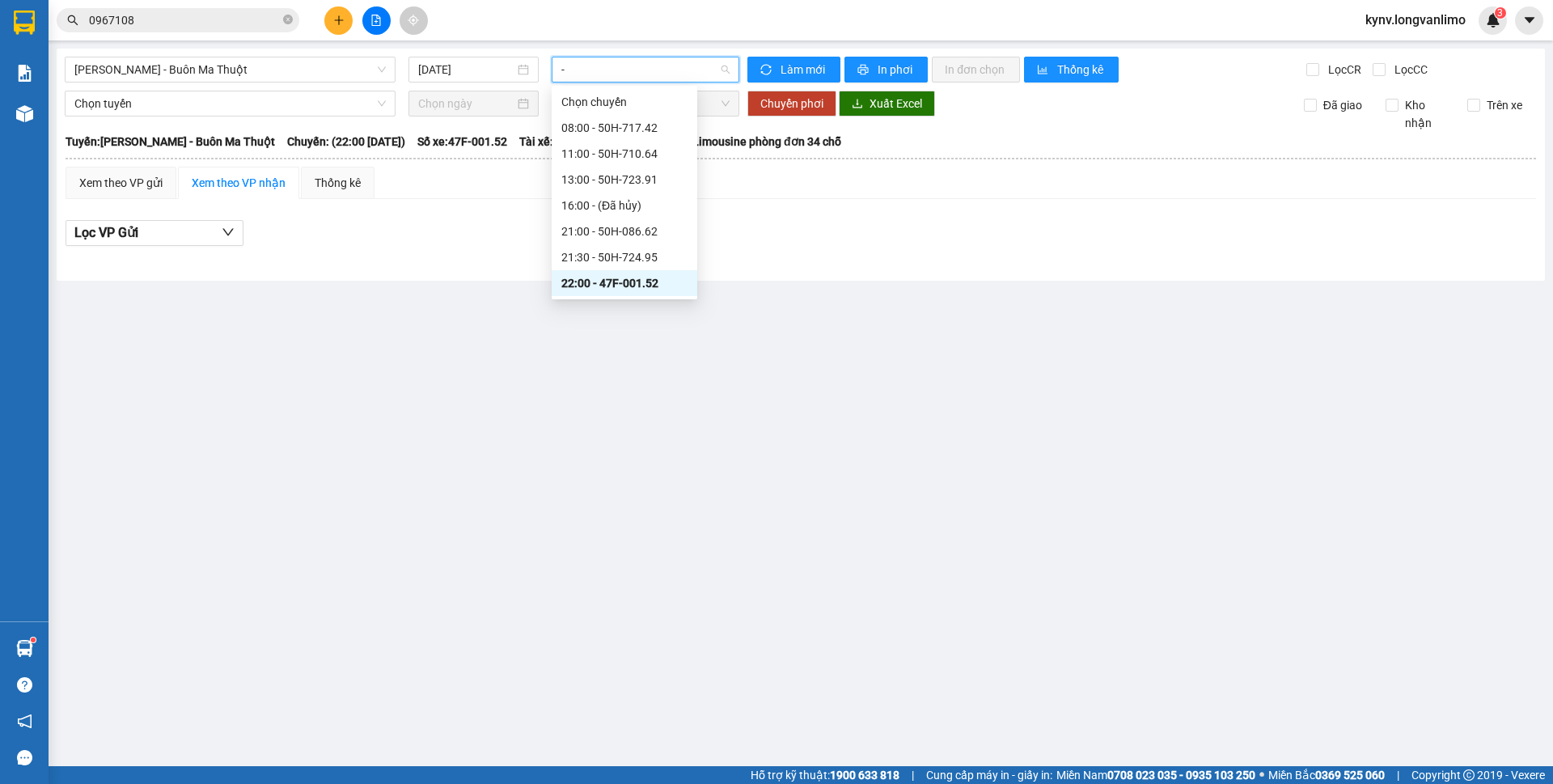
type input "-q"
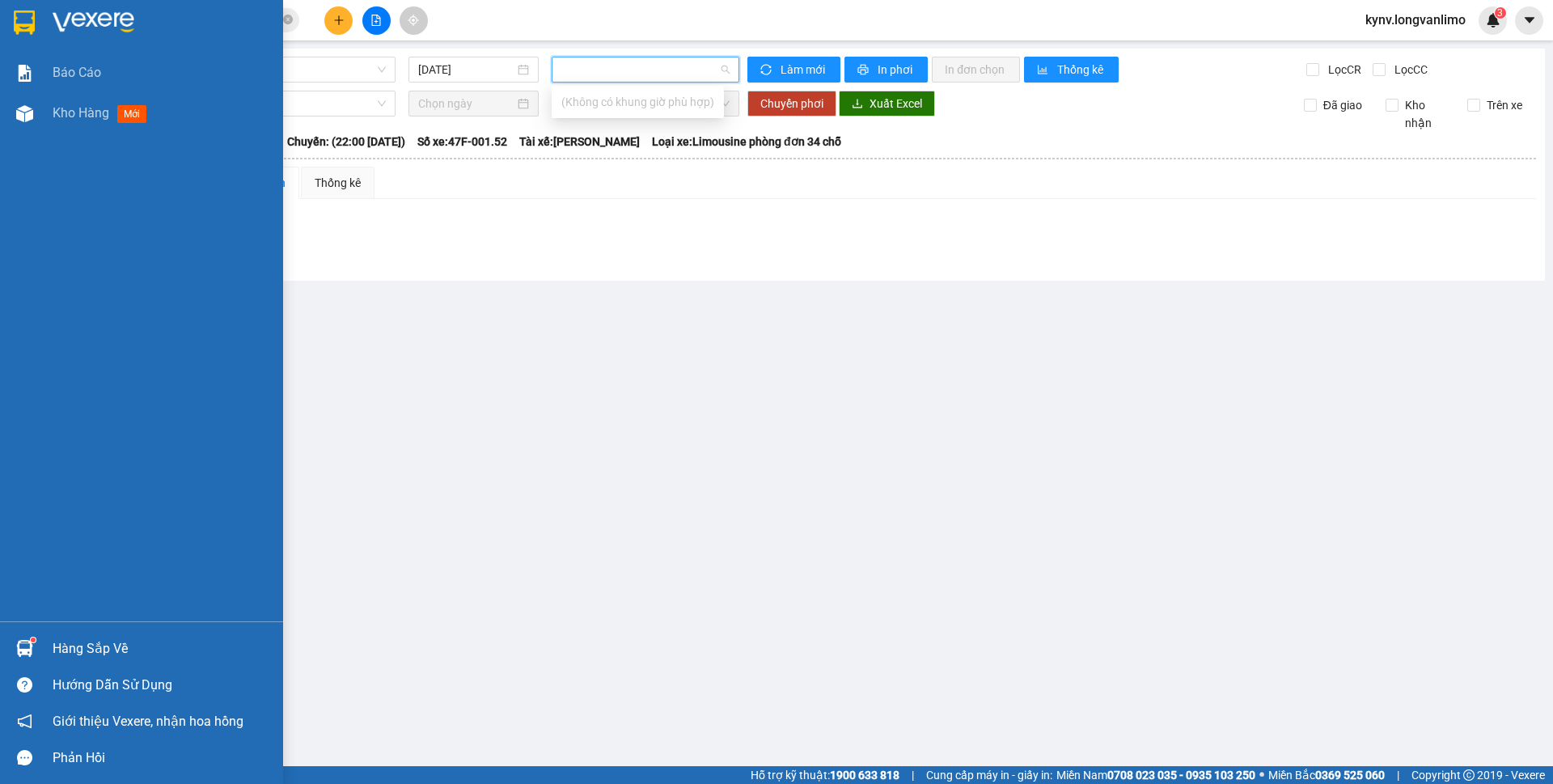
click at [26, 33] on img at bounding box center [23, 23] width 21 height 24
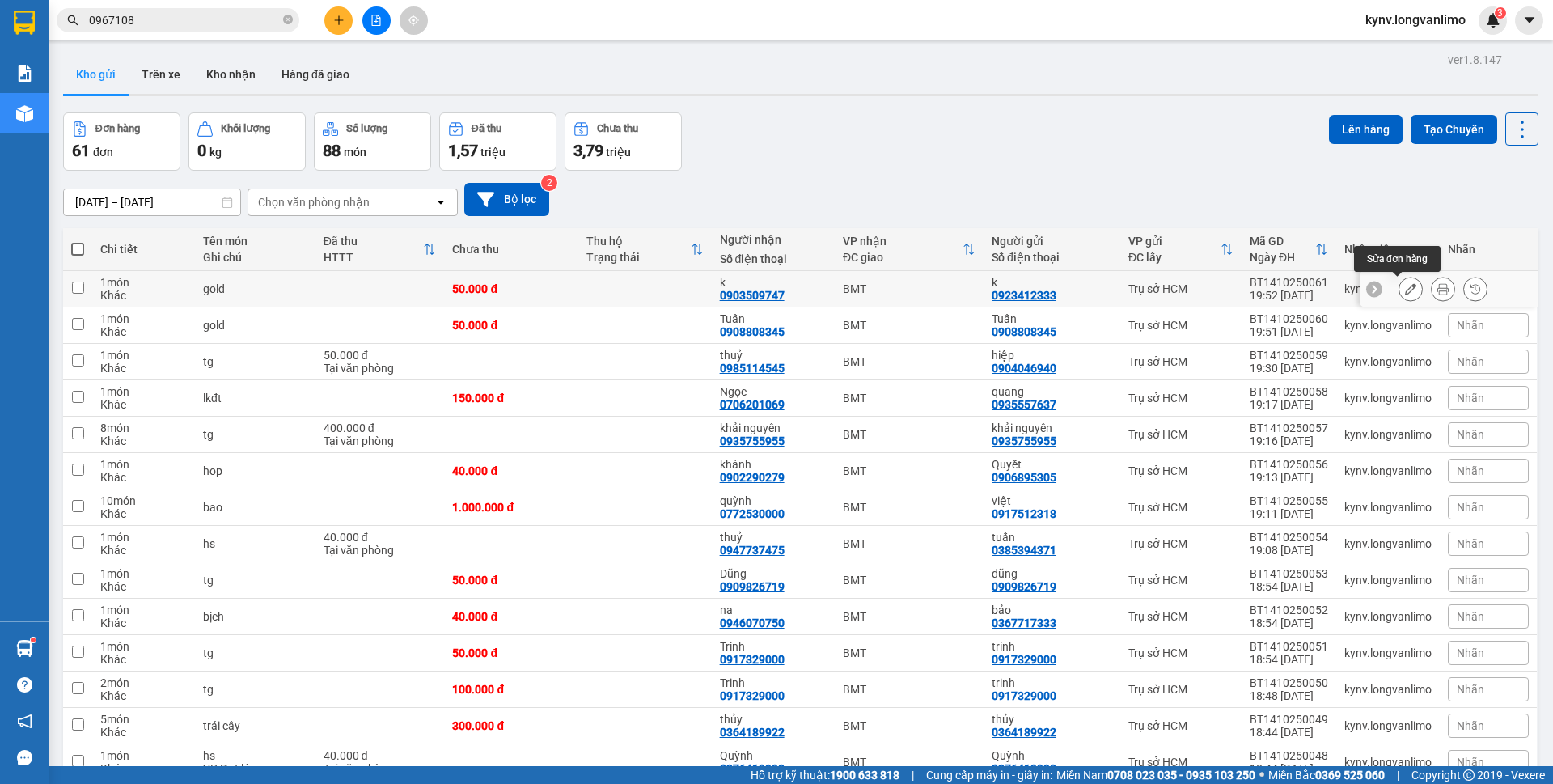
click at [1437, 286] on icon at bounding box center [1443, 289] width 12 height 12
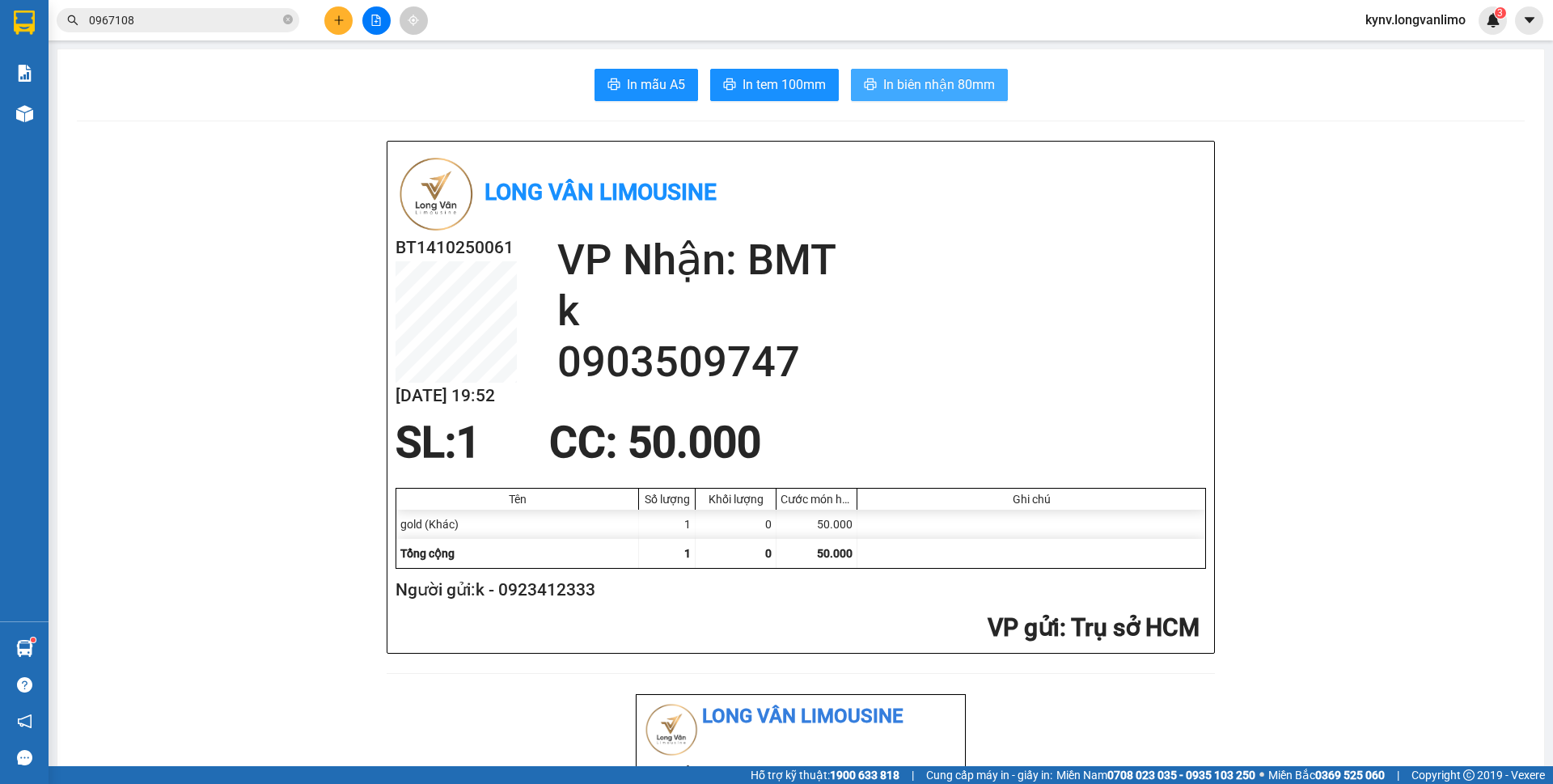
click at [889, 89] on span "In biên nhận 80mm" at bounding box center [939, 84] width 112 height 20
click at [788, 82] on span "In tem 100mm" at bounding box center [784, 84] width 83 height 20
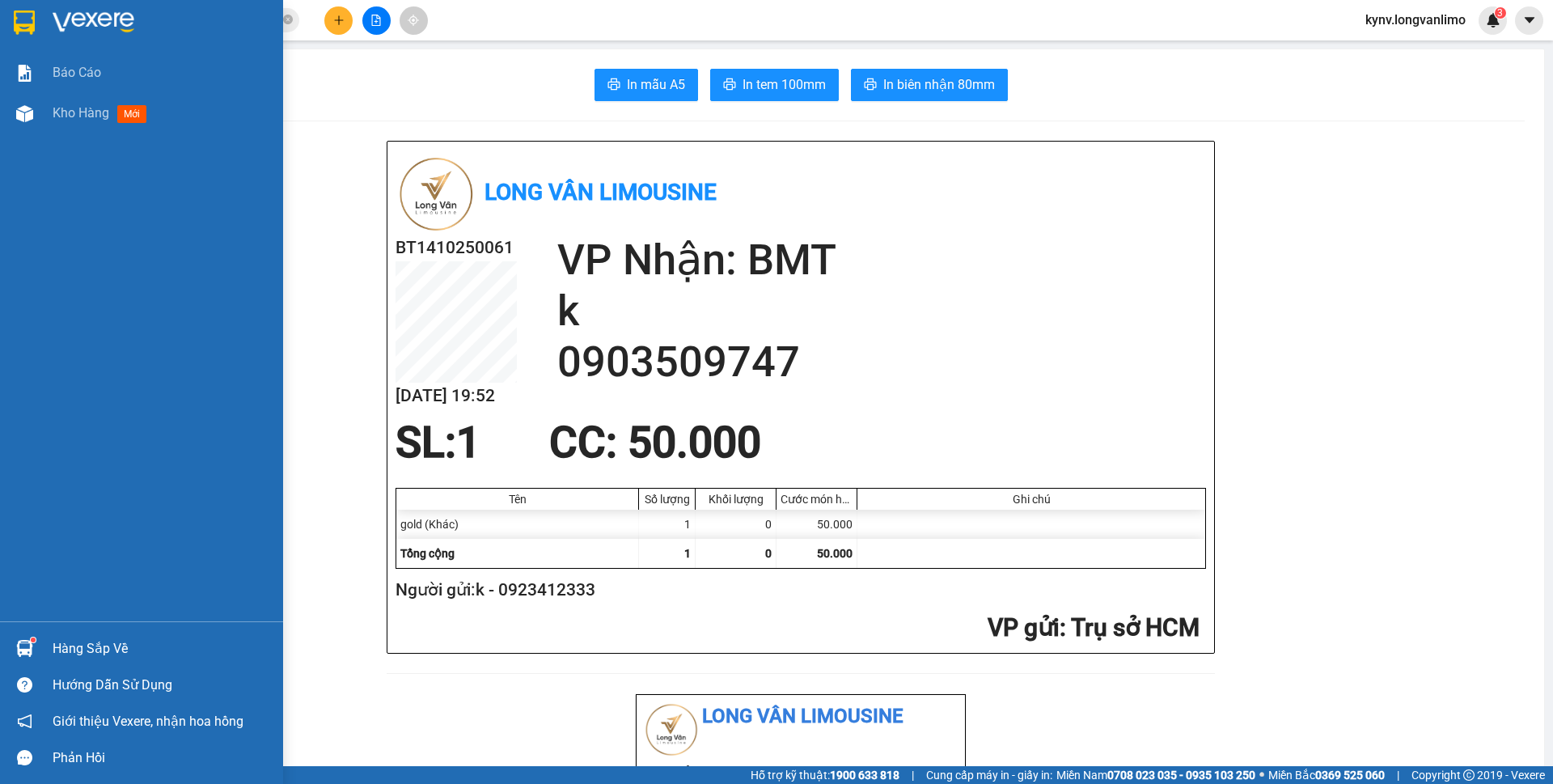
click at [33, 13] on img at bounding box center [23, 23] width 21 height 24
click at [61, 23] on img at bounding box center [94, 23] width 82 height 24
click at [61, 22] on img at bounding box center [94, 23] width 82 height 24
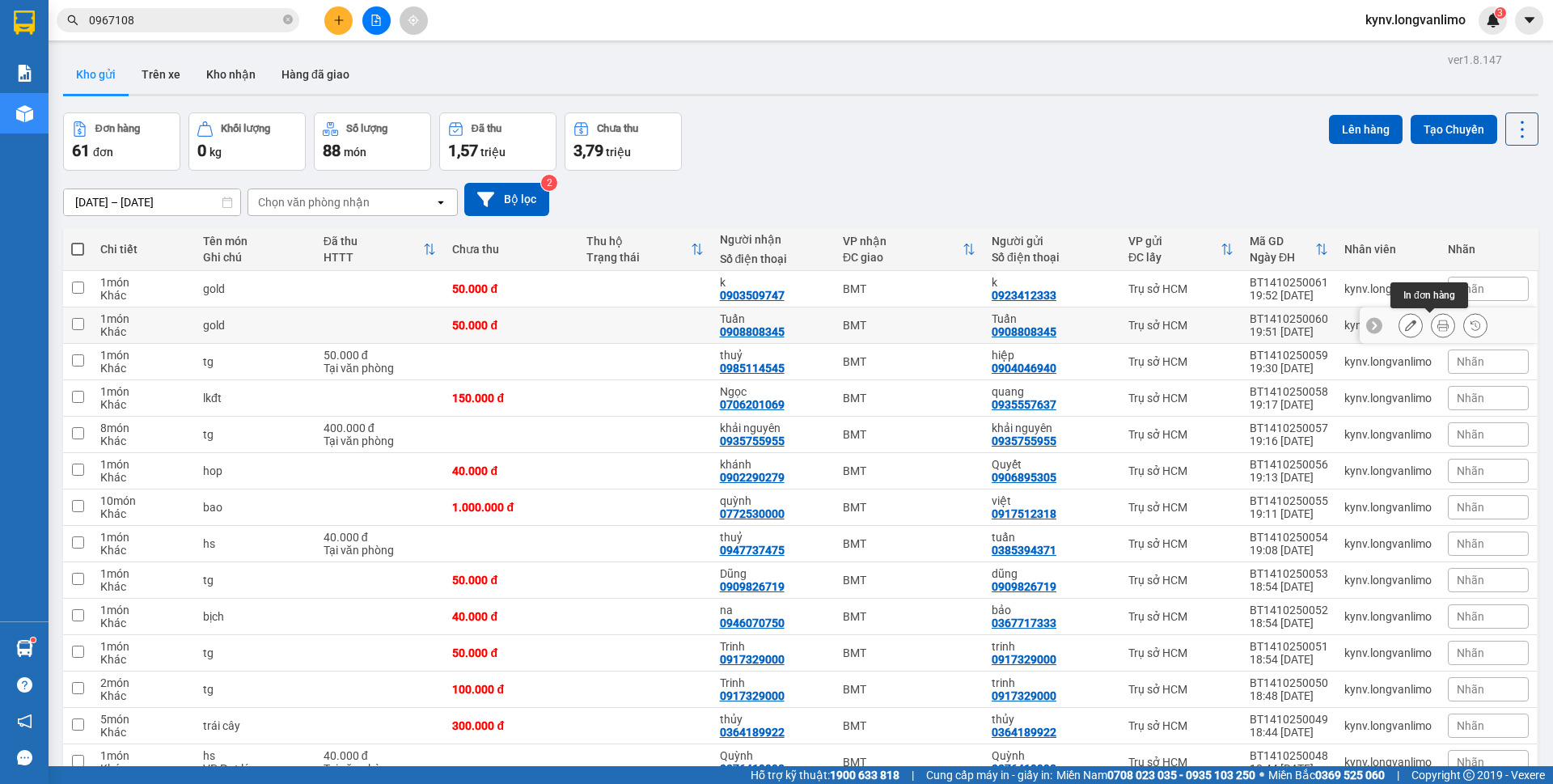
click at [1437, 323] on icon at bounding box center [1443, 326] width 12 height 12
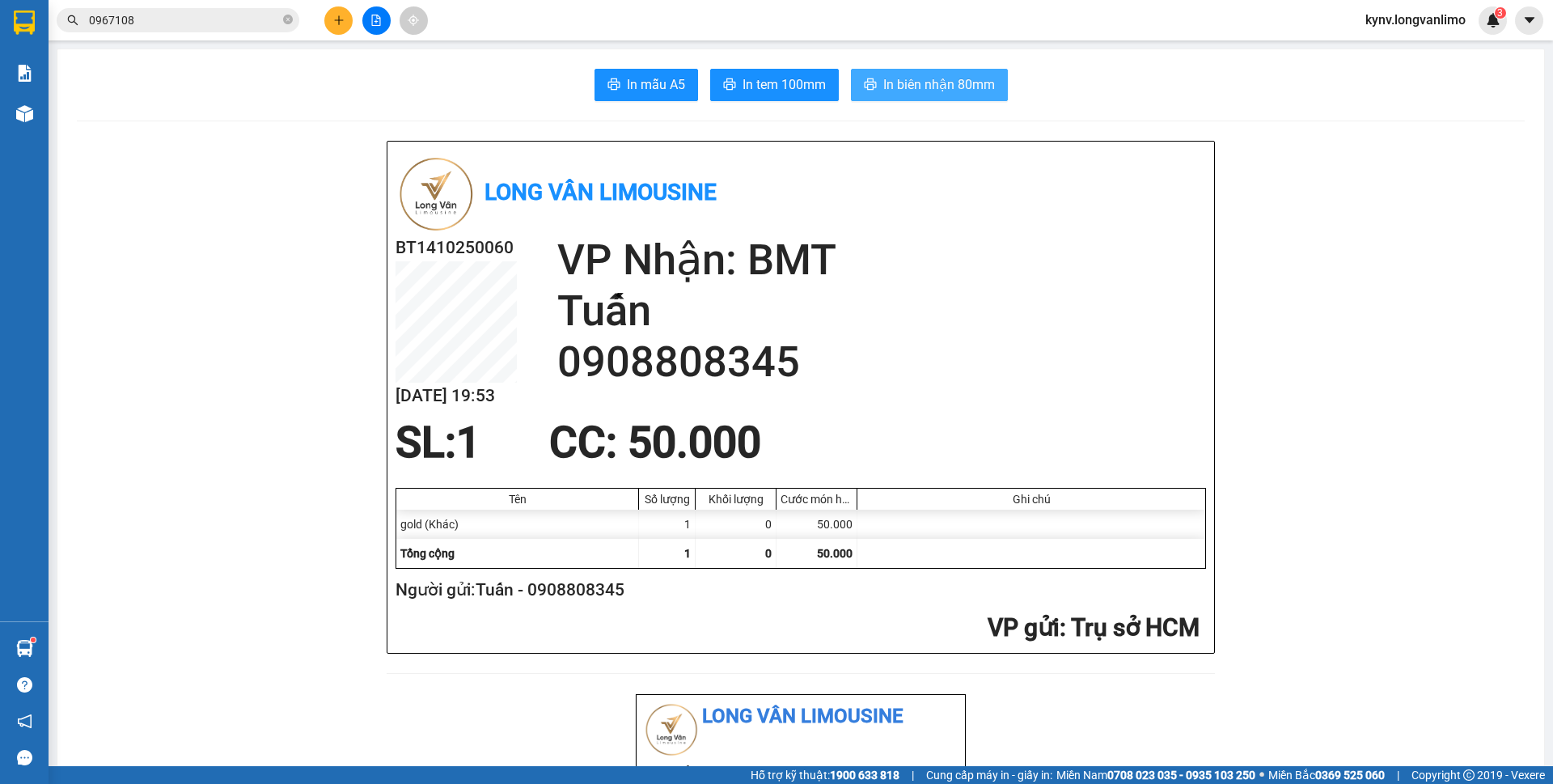
click at [932, 85] on span "In biên nhận 80mm" at bounding box center [939, 84] width 112 height 20
click at [761, 83] on span "In tem 100mm" at bounding box center [784, 84] width 83 height 20
click at [200, 38] on div "Kết quả [PERSON_NAME] ( 2 ) Bộ lọc Gửi 3 ngày gần nhất Mã ĐH Trạng thái Món hàn…" at bounding box center [776, 20] width 1553 height 40
click at [169, 18] on input "0967108" at bounding box center [185, 20] width 191 height 18
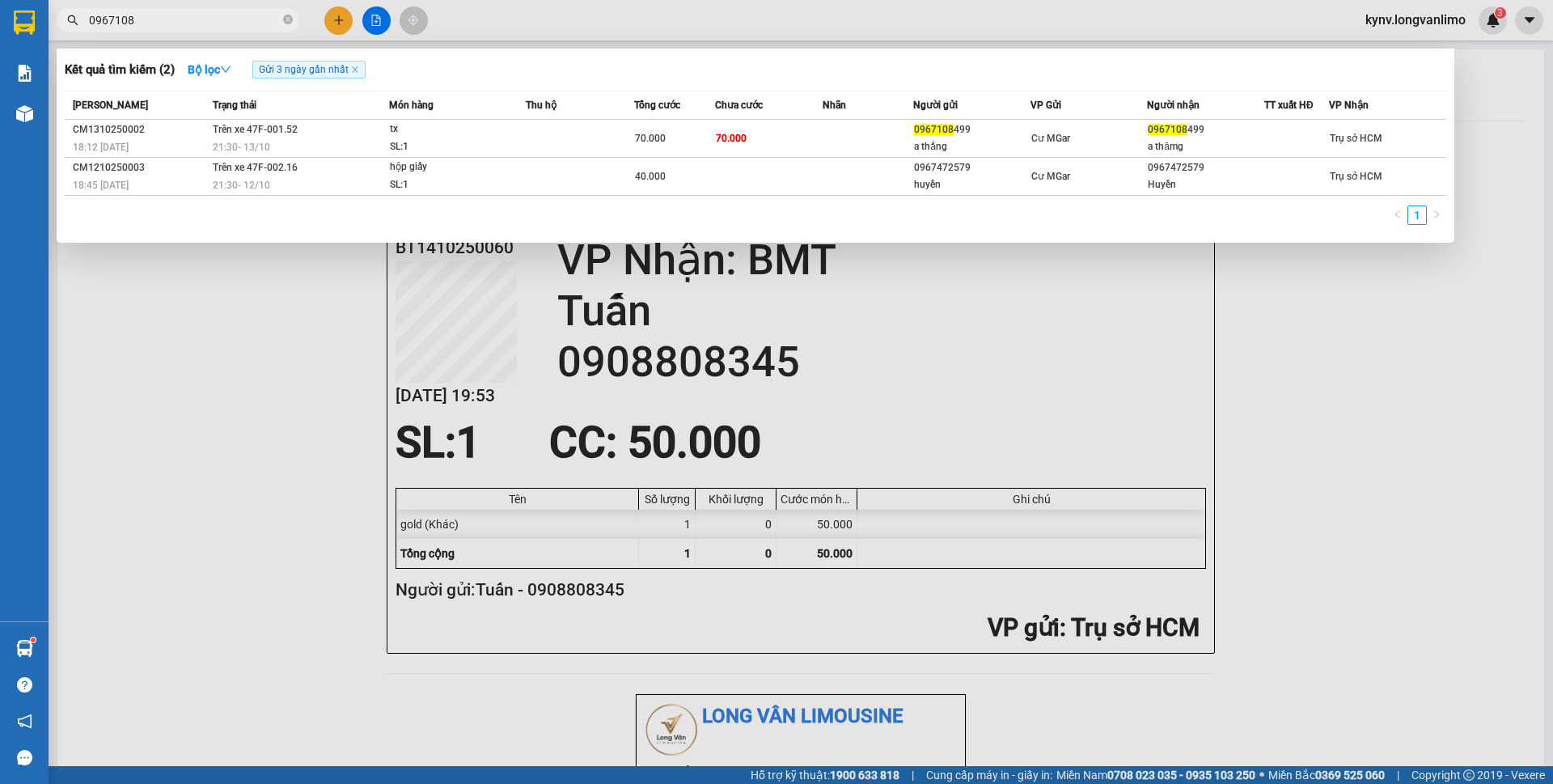
click at [169, 18] on input "0967108" at bounding box center [185, 20] width 191 height 18
paste input "50999"
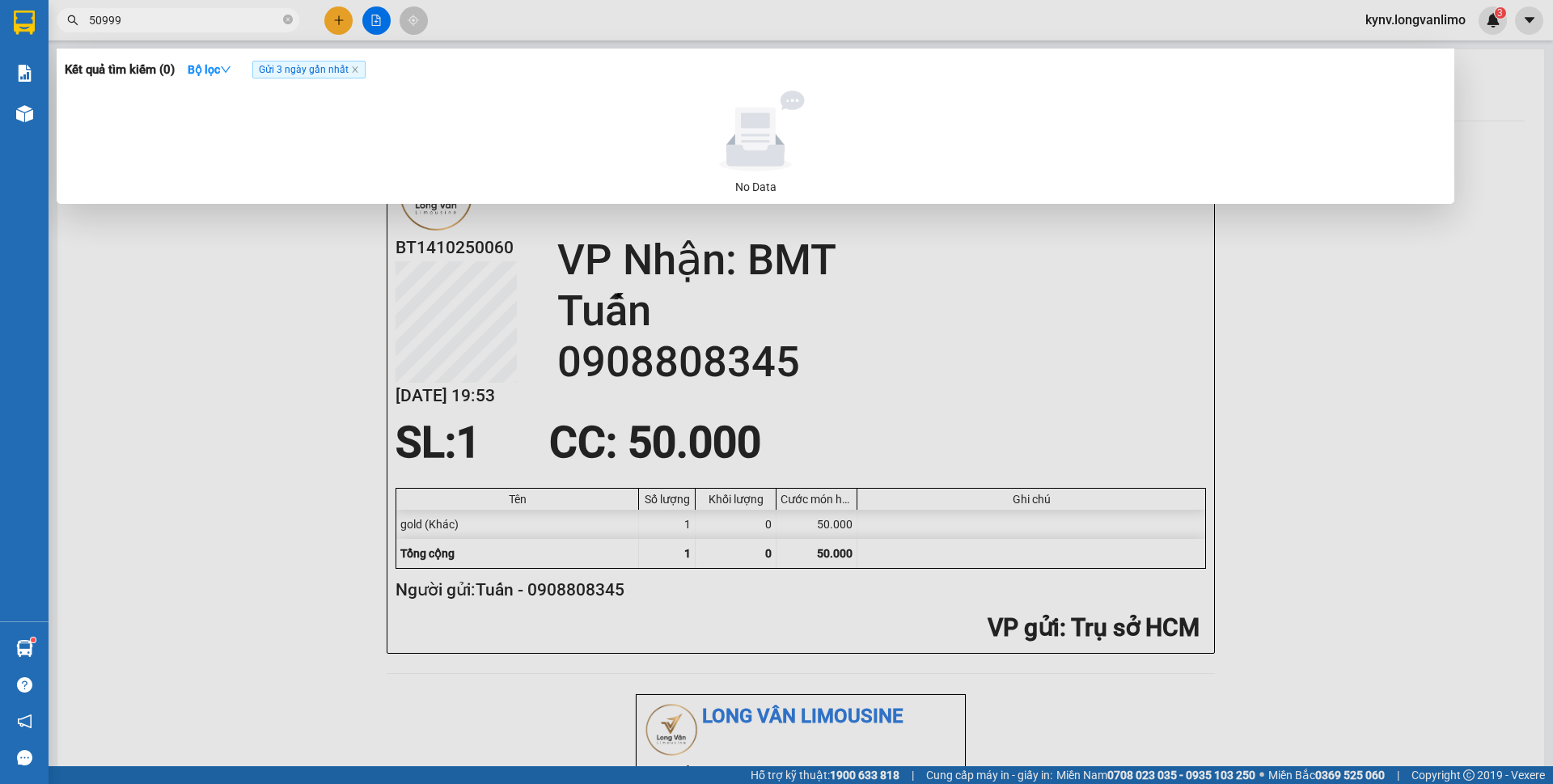
click at [91, 18] on input "50999" at bounding box center [185, 20] width 191 height 18
click at [97, 15] on input "50999" at bounding box center [185, 20] width 191 height 18
click at [202, 30] on span "0999" at bounding box center [178, 20] width 243 height 24
click at [191, 15] on input "0999" at bounding box center [185, 20] width 191 height 18
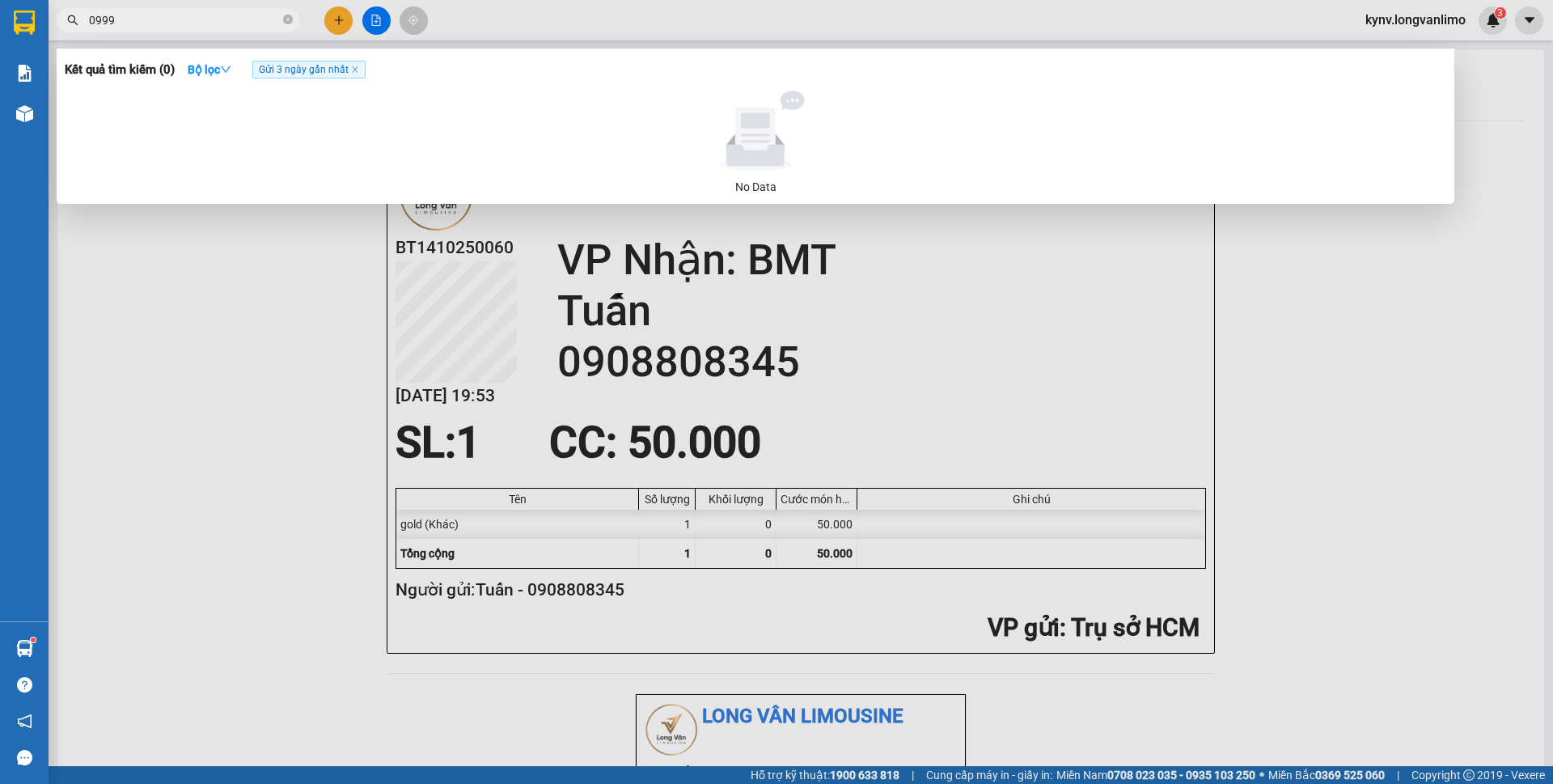
paste input "1594"
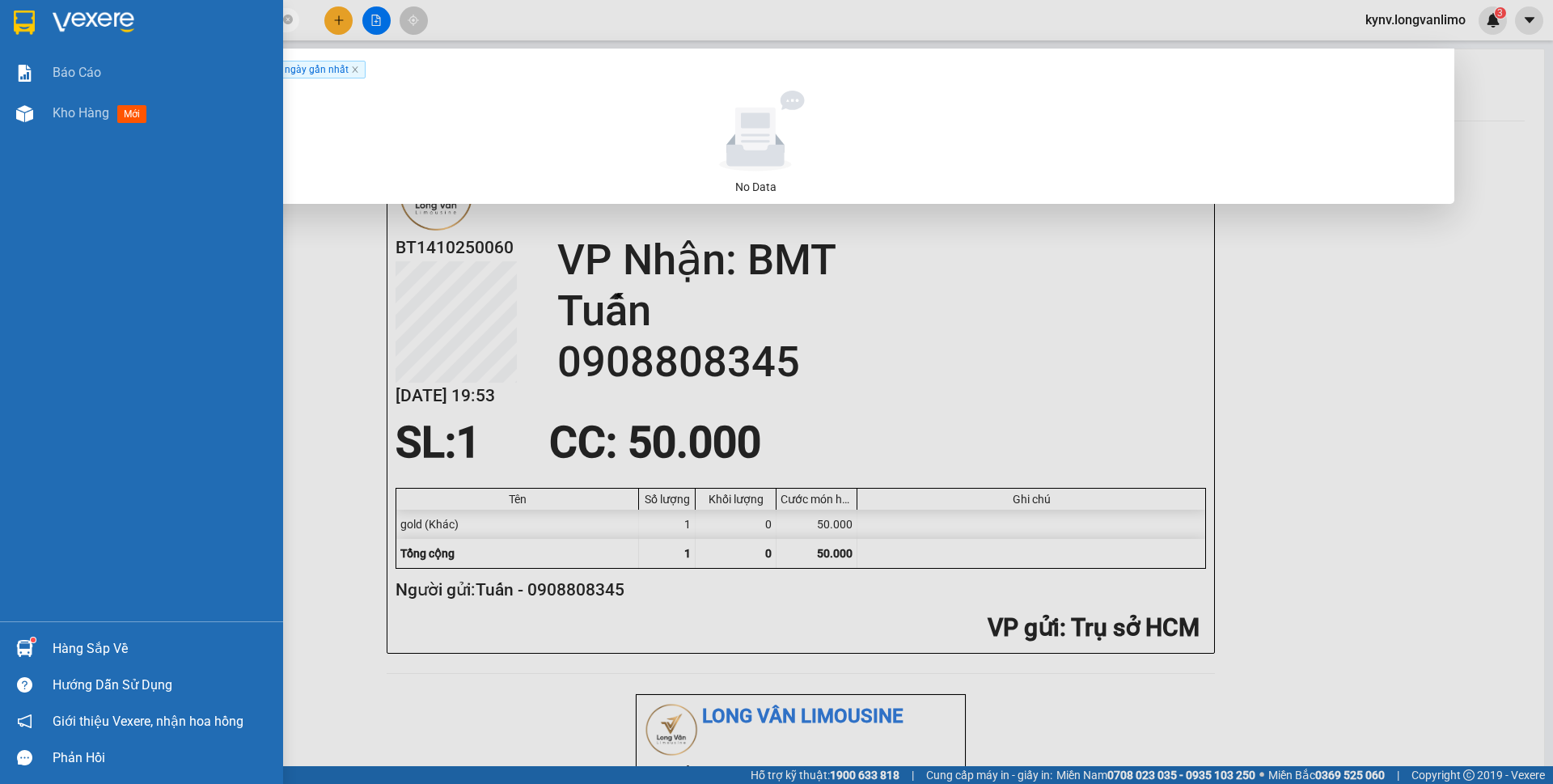
click at [9, 19] on div at bounding box center [141, 26] width 283 height 53
click at [68, 13] on img at bounding box center [94, 23] width 82 height 24
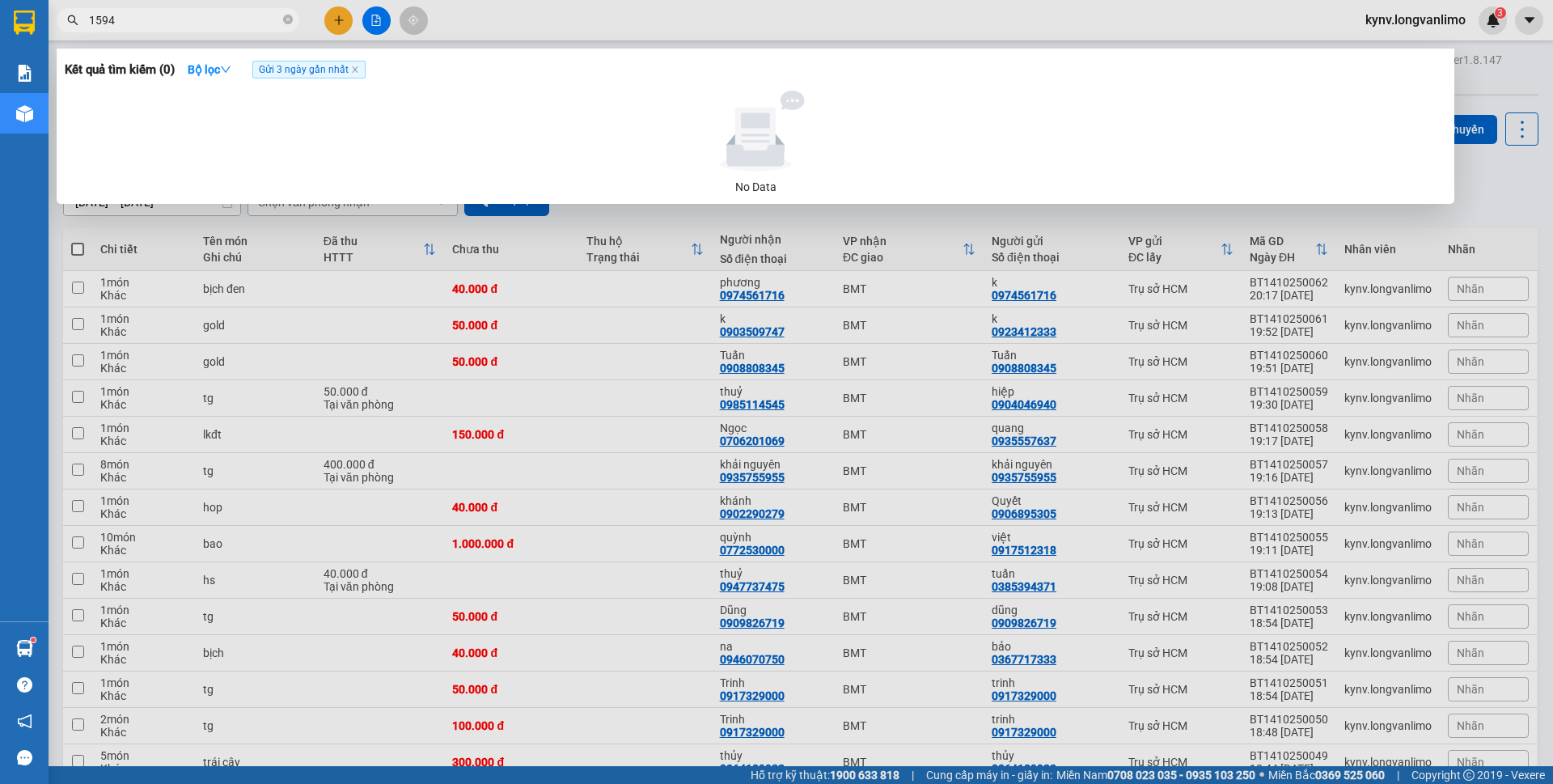
drag, startPoint x: 1176, startPoint y: 320, endPoint x: 1266, endPoint y: 286, distance: 96.2
click at [1179, 318] on div at bounding box center [776, 392] width 1553 height 784
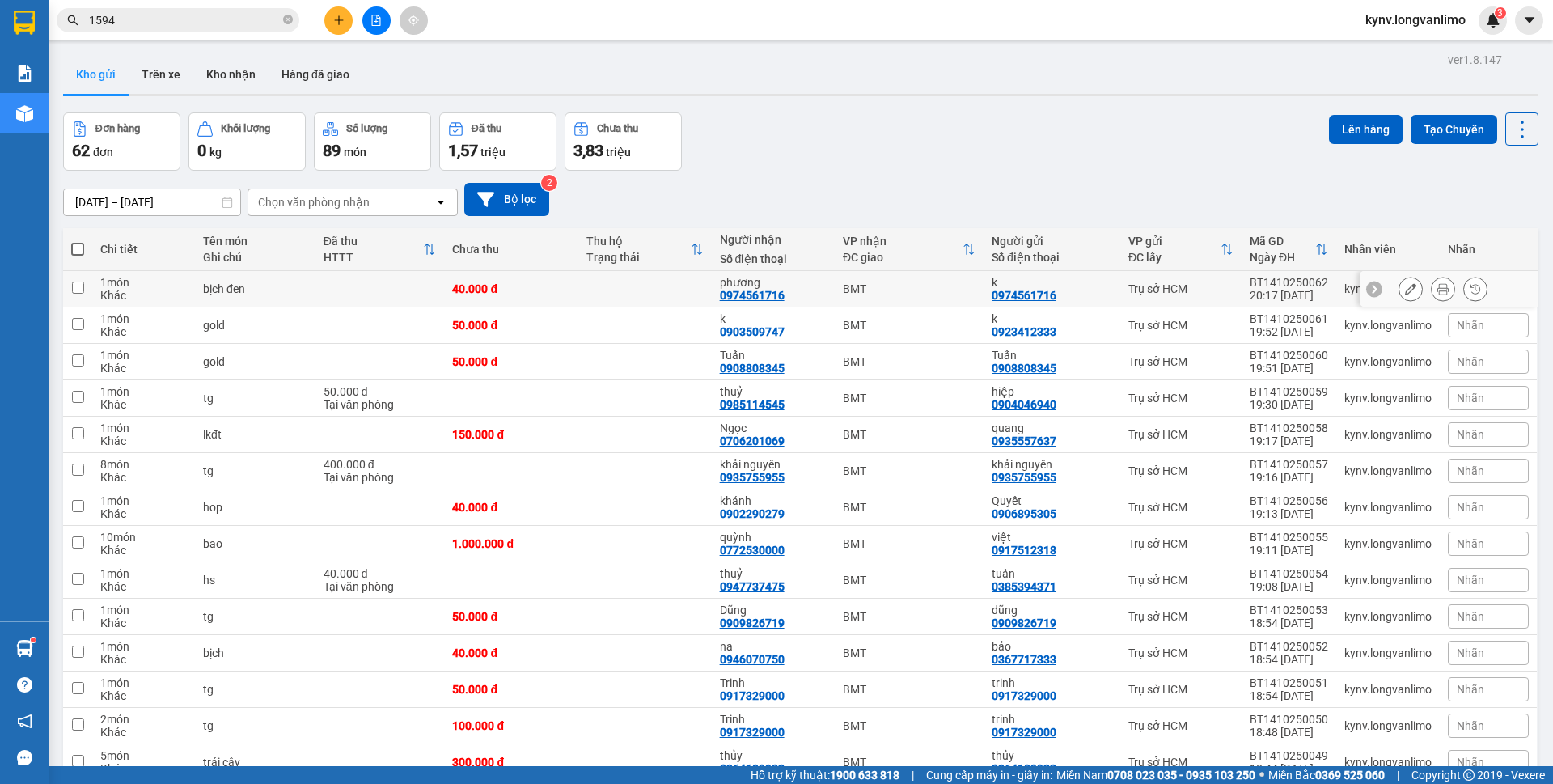
click at [1437, 286] on icon at bounding box center [1443, 289] width 12 height 12
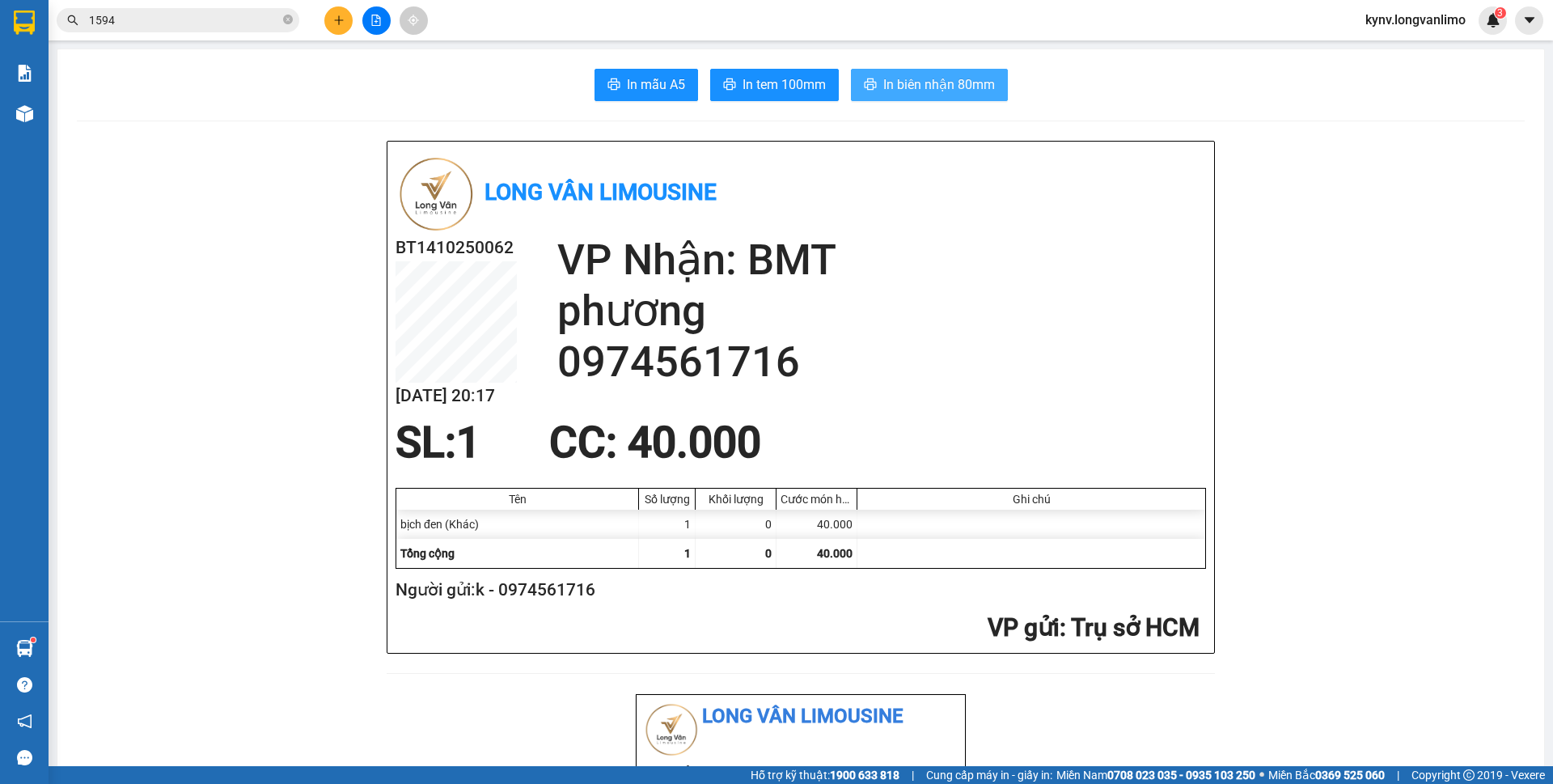
click at [955, 73] on button "In biên nhận 80mm" at bounding box center [929, 84] width 157 height 33
click at [801, 88] on span "In tem 100mm" at bounding box center [784, 84] width 83 height 20
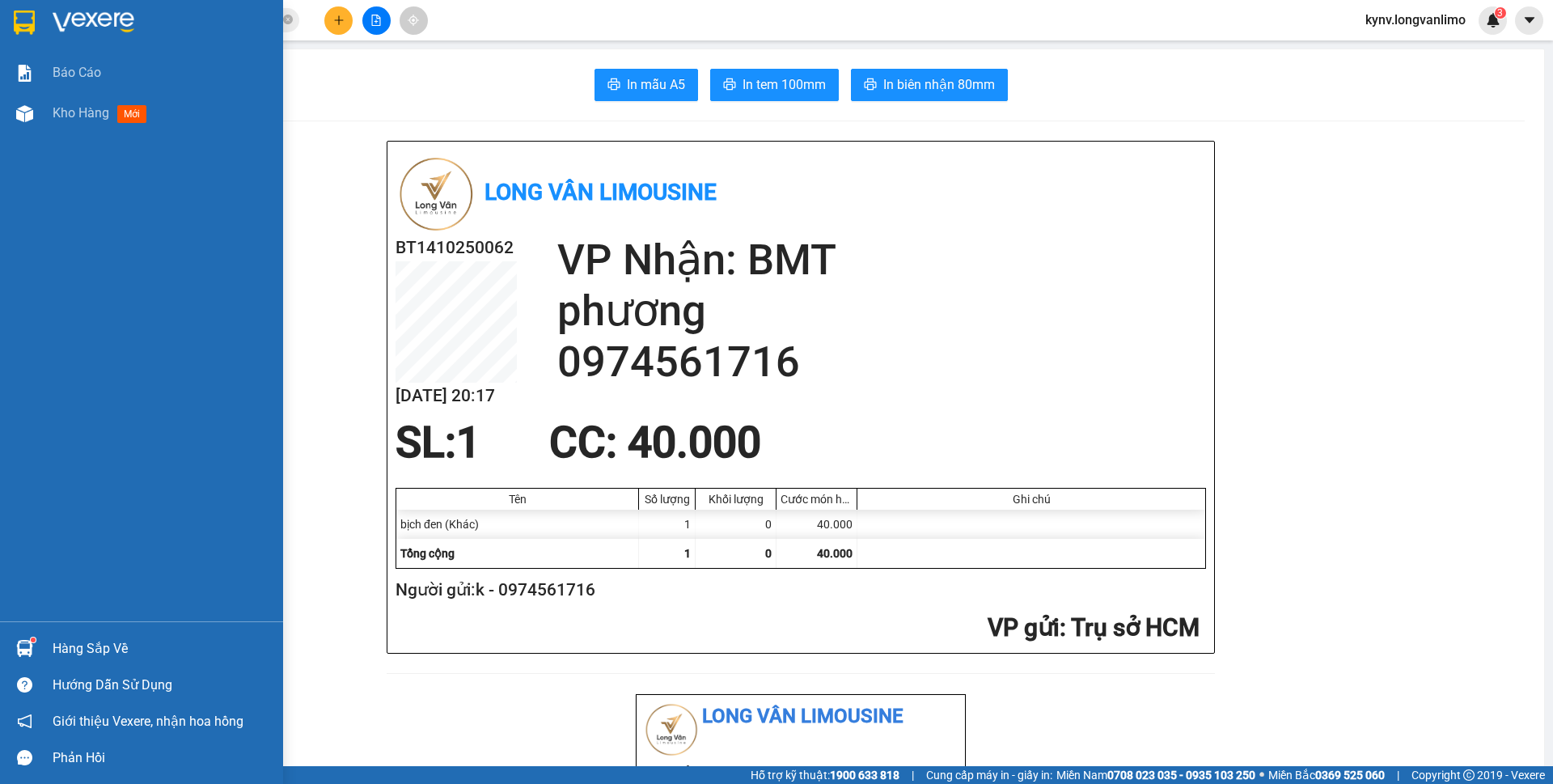
click at [38, 29] on div at bounding box center [25, 23] width 28 height 28
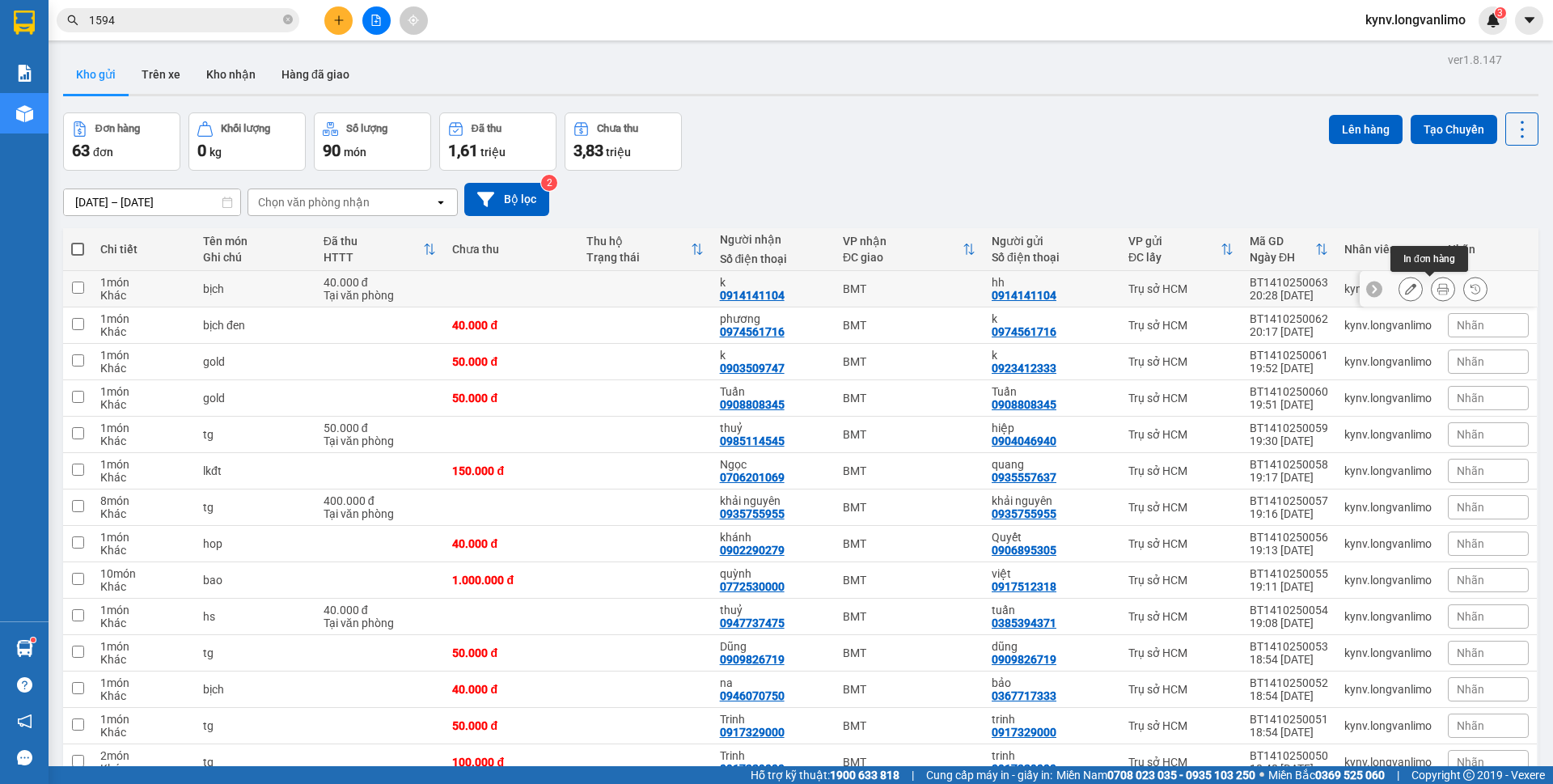
click at [1437, 284] on icon at bounding box center [1443, 289] width 12 height 12
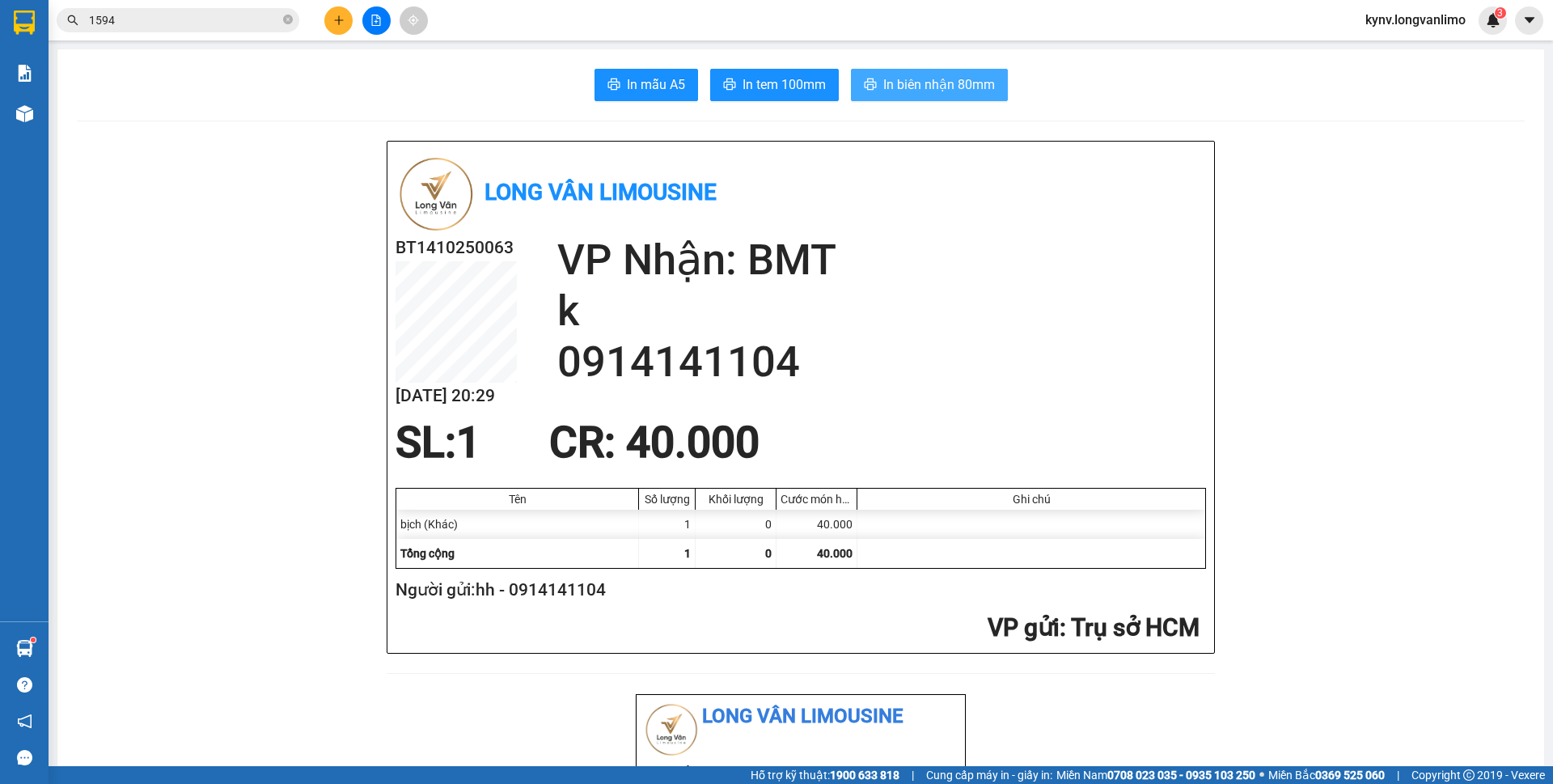
click at [887, 90] on span "In biên nhận 80mm" at bounding box center [939, 84] width 112 height 20
click at [778, 85] on span "In tem 100mm" at bounding box center [784, 84] width 83 height 20
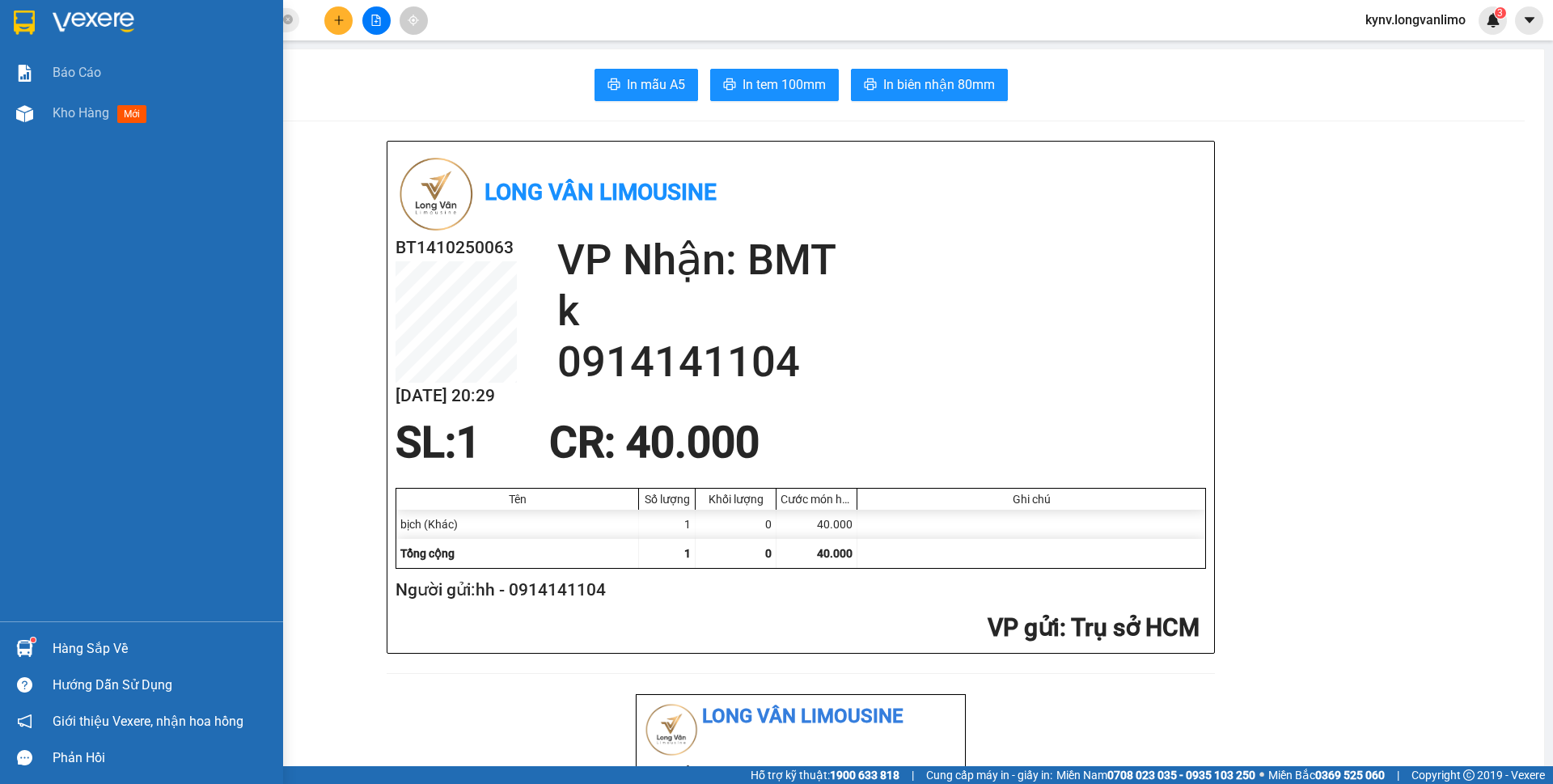
click at [13, 26] on img at bounding box center [23, 23] width 21 height 24
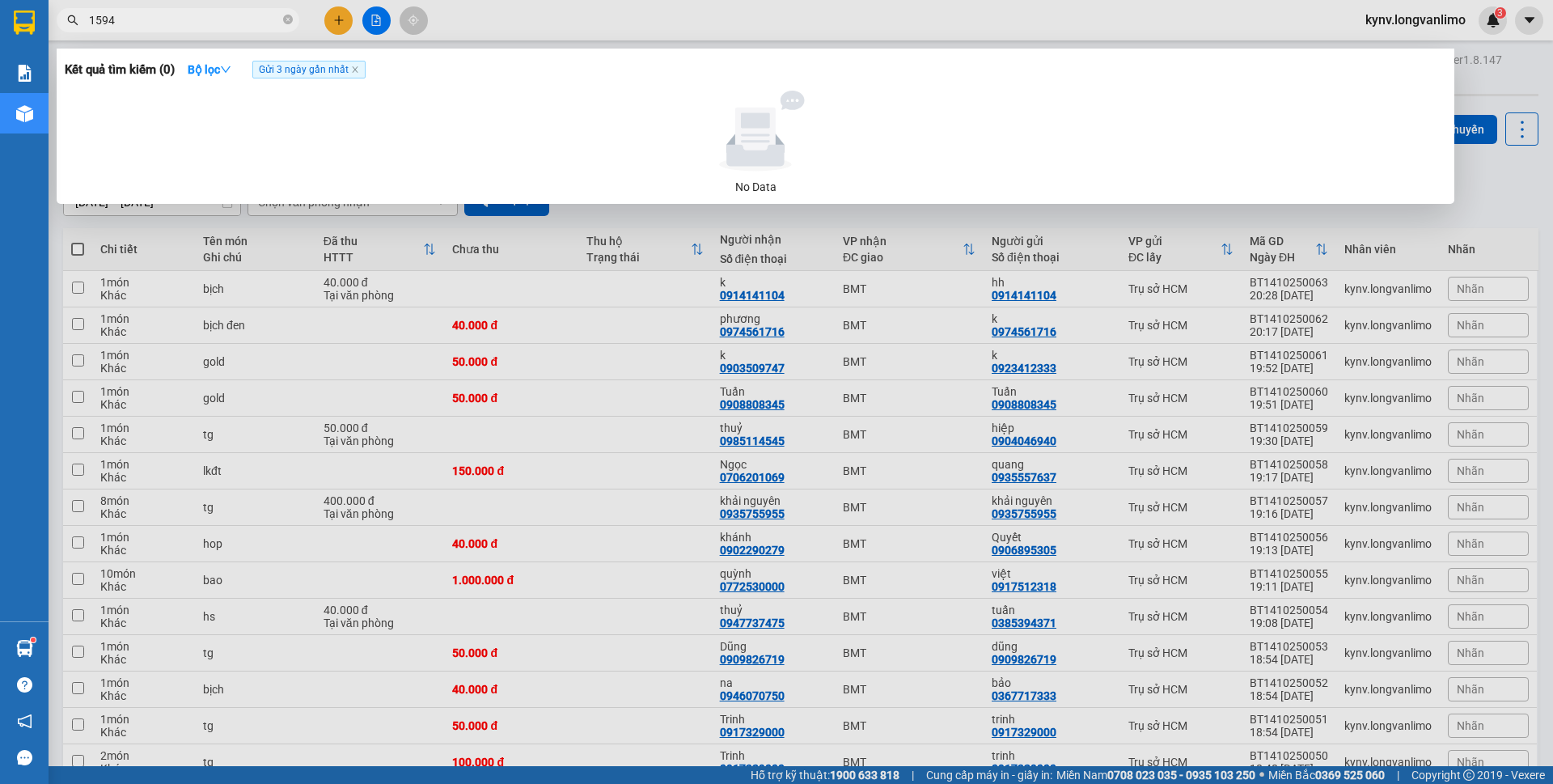
click at [200, 19] on input "1594" at bounding box center [185, 20] width 191 height 18
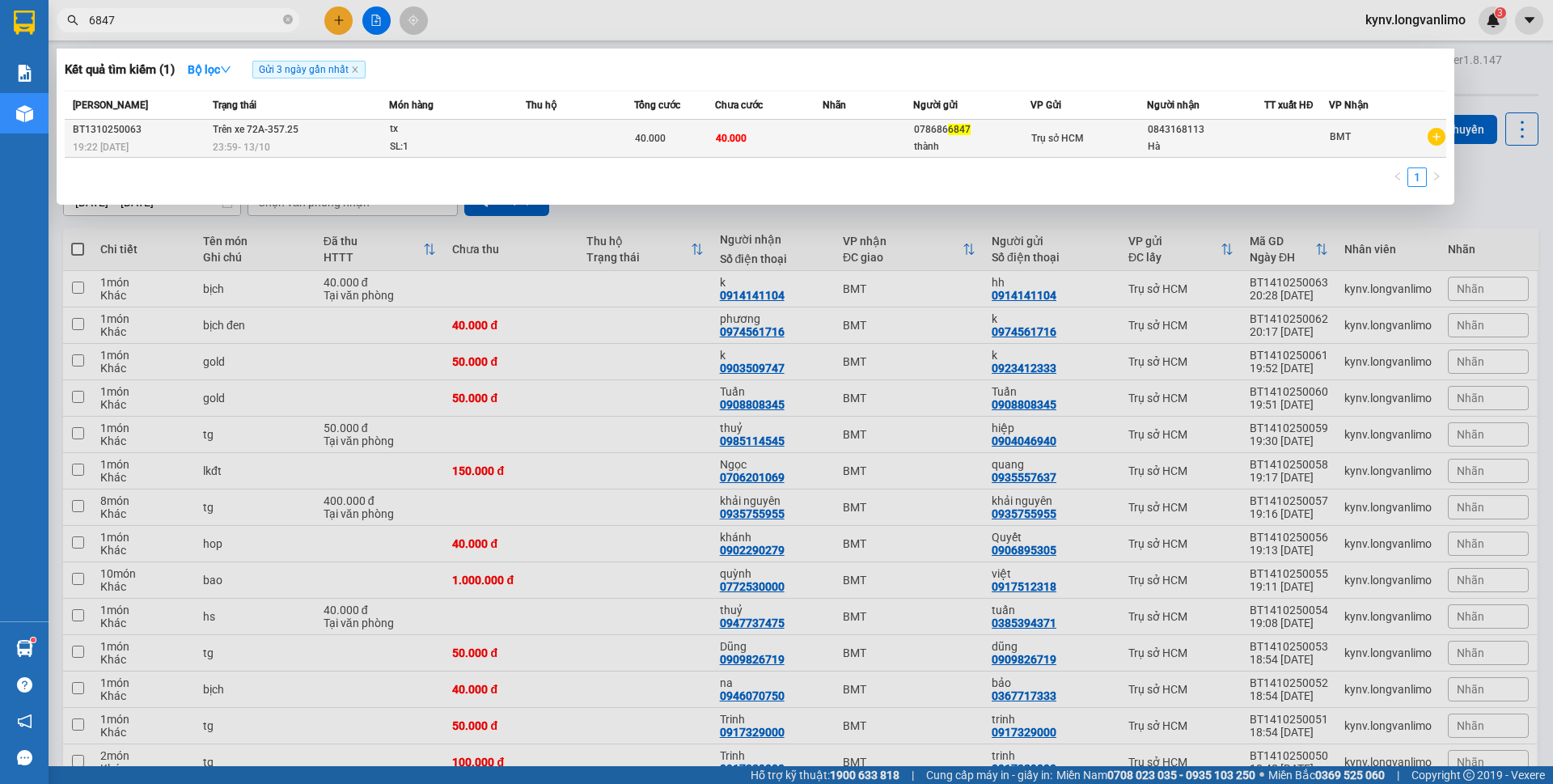
type input "6847"
click at [741, 144] on span "40.000" at bounding box center [731, 137] width 31 height 13
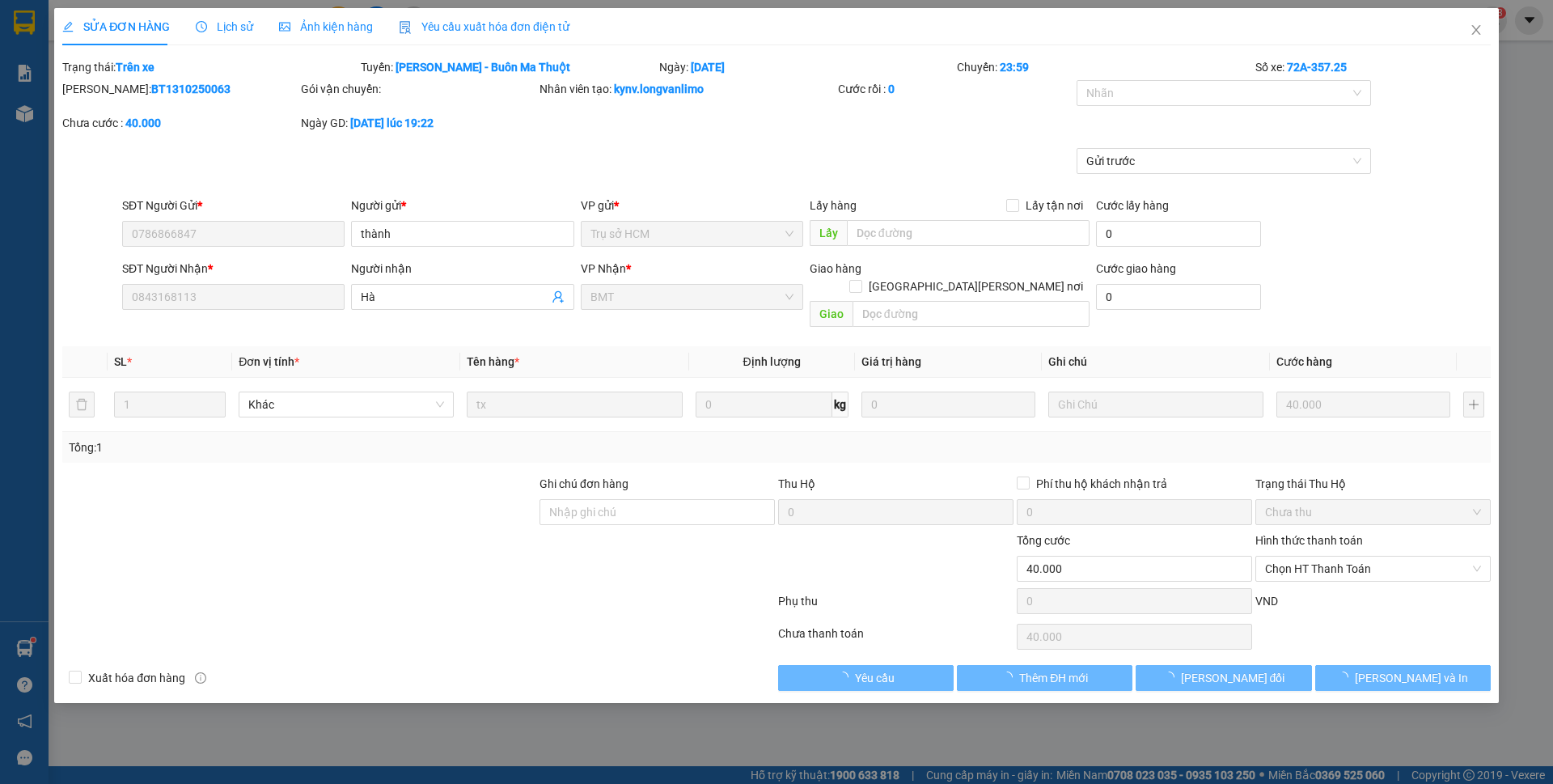
type input "0786866847"
type input "0843168113"
type input "0"
type input "40.000"
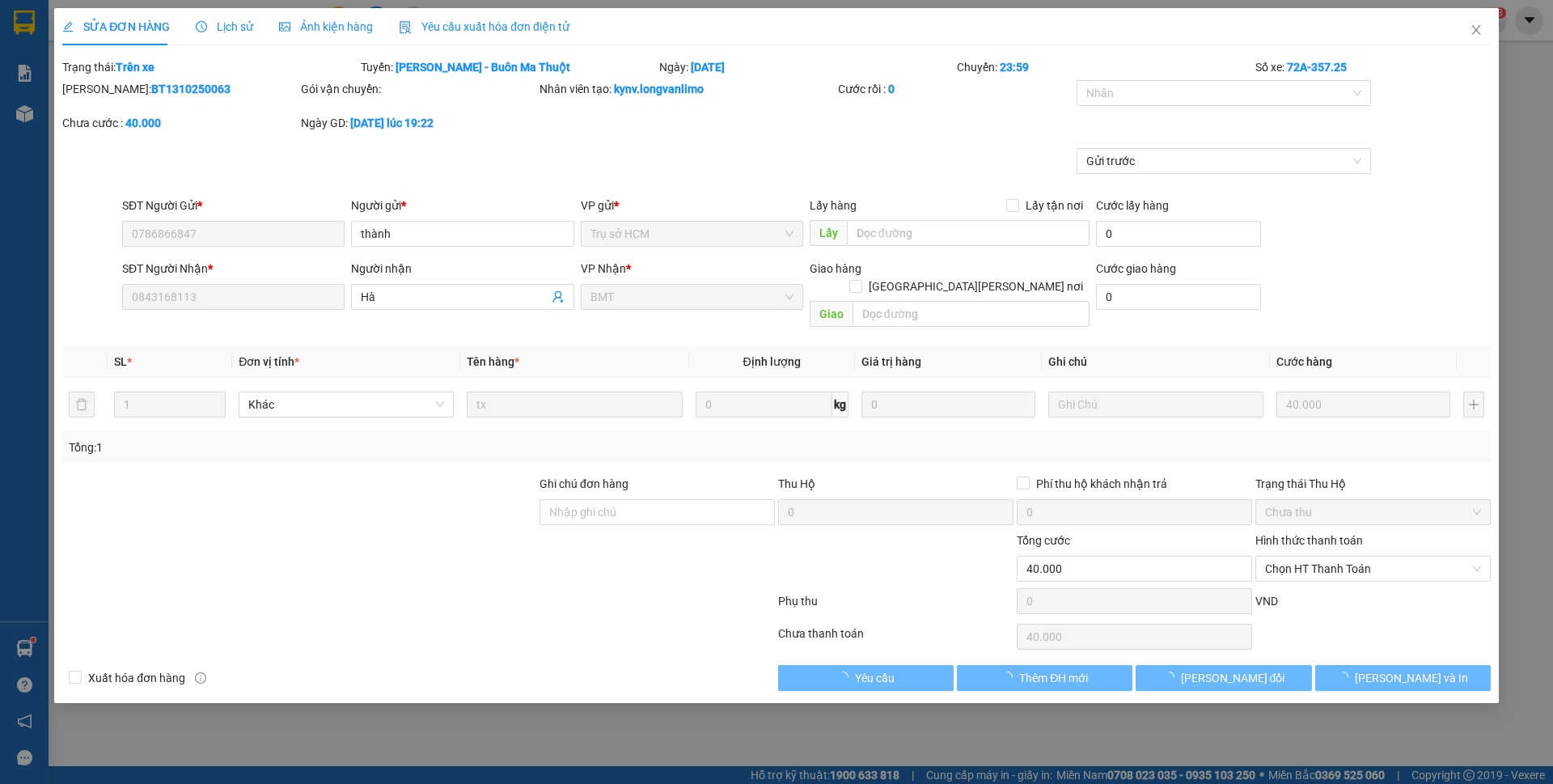
click at [304, 23] on span "Ảnh kiện hàng" at bounding box center [326, 26] width 94 height 13
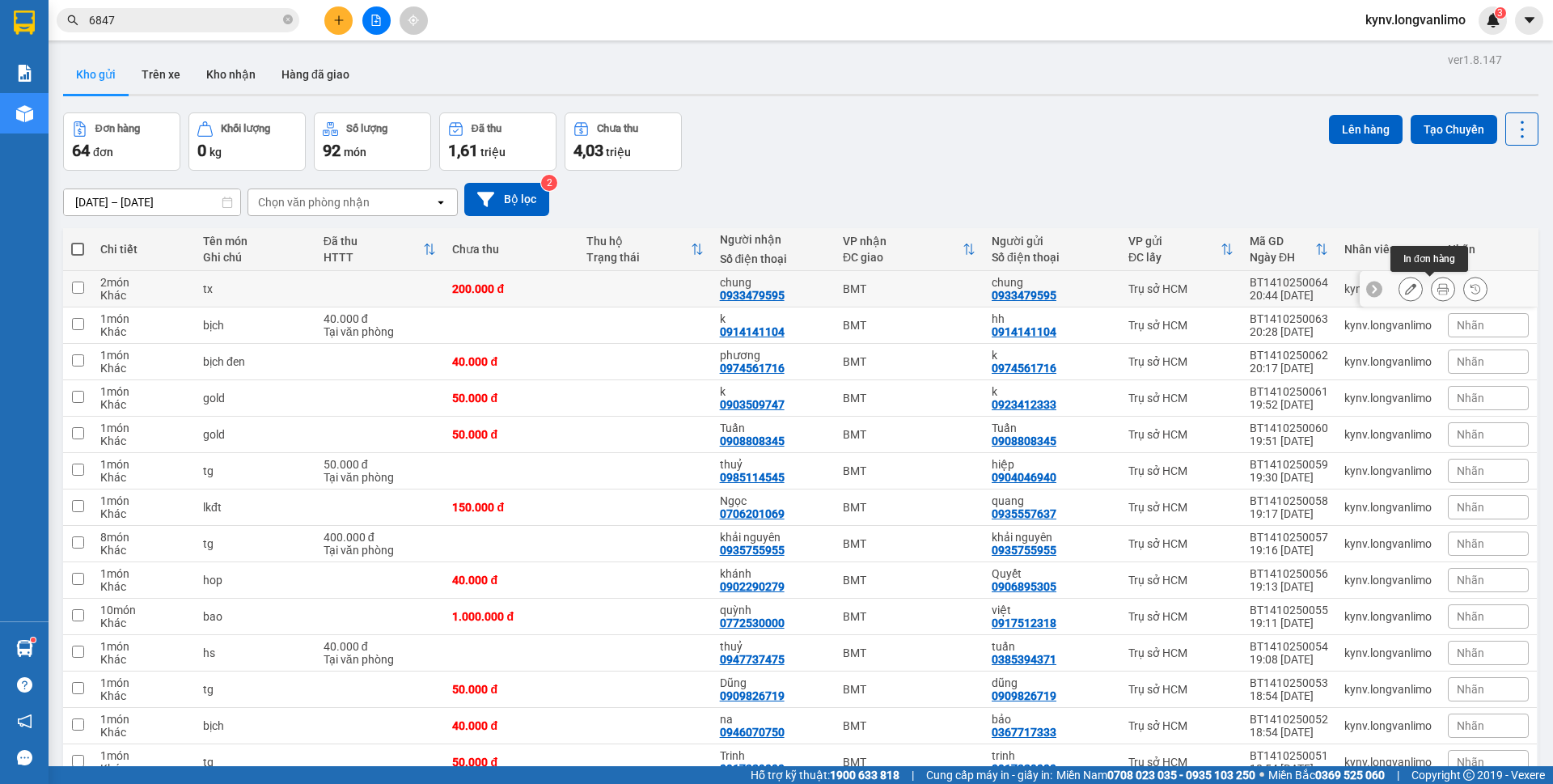
click at [1437, 292] on icon at bounding box center [1443, 289] width 12 height 12
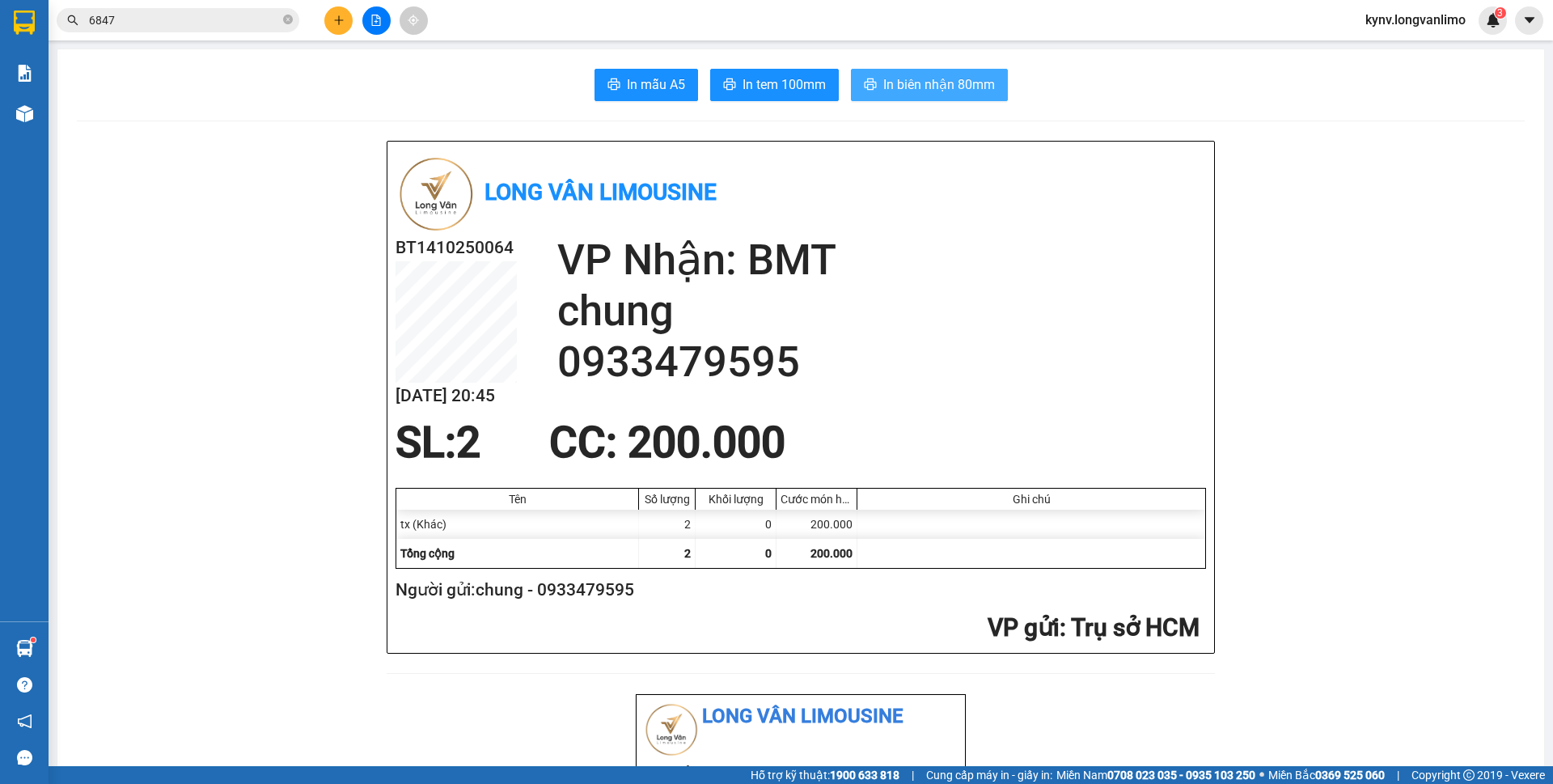
click at [906, 77] on span "In biên nhận 80mm" at bounding box center [939, 84] width 112 height 20
click at [786, 84] on span "In tem 100mm" at bounding box center [784, 84] width 83 height 20
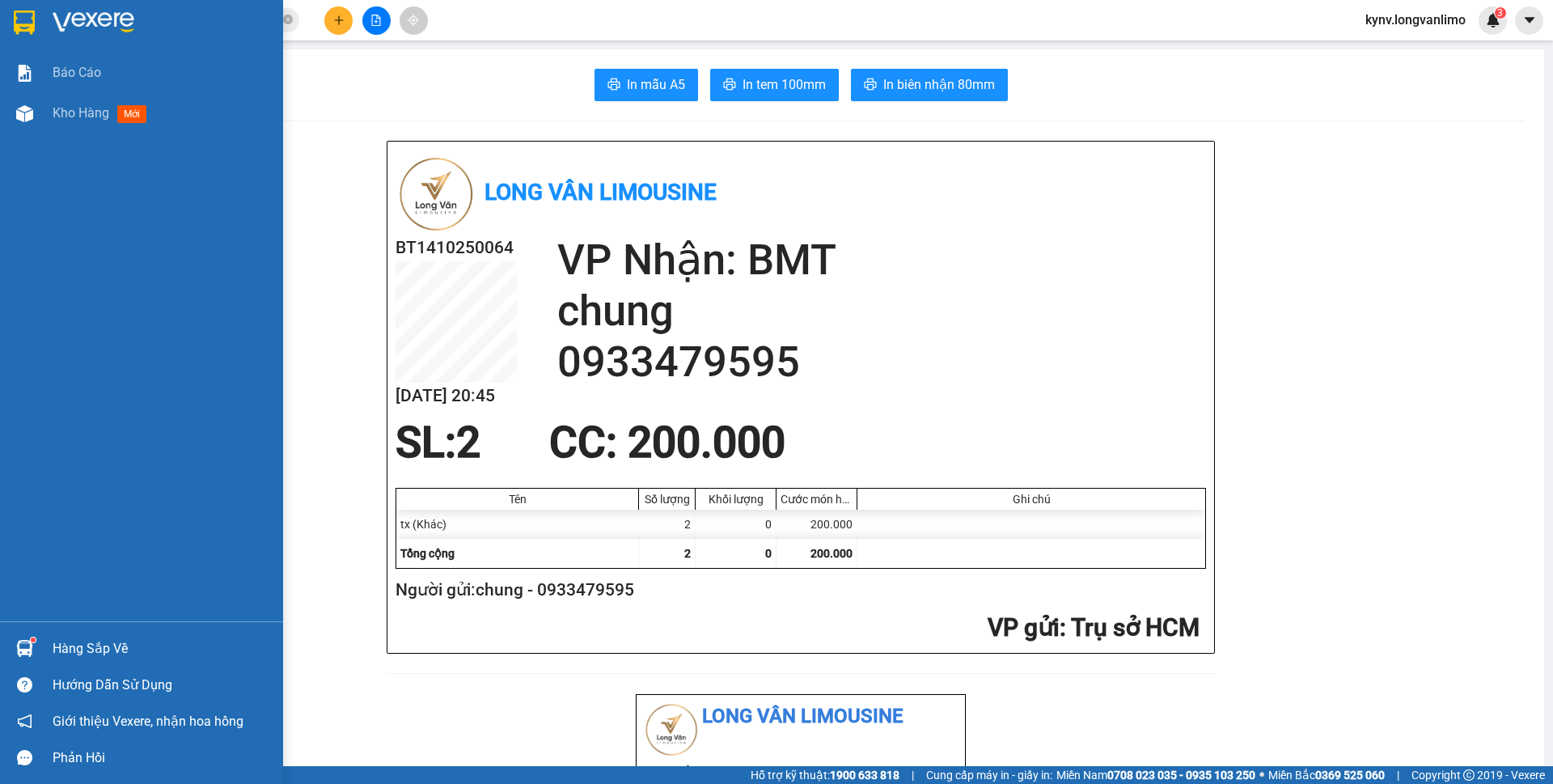
click at [4, 8] on div at bounding box center [141, 26] width 283 height 53
click at [0, 12] on div at bounding box center [141, 26] width 283 height 53
click at [172, 17] on div at bounding box center [162, 23] width 219 height 24
click at [93, 14] on img at bounding box center [94, 23] width 82 height 24
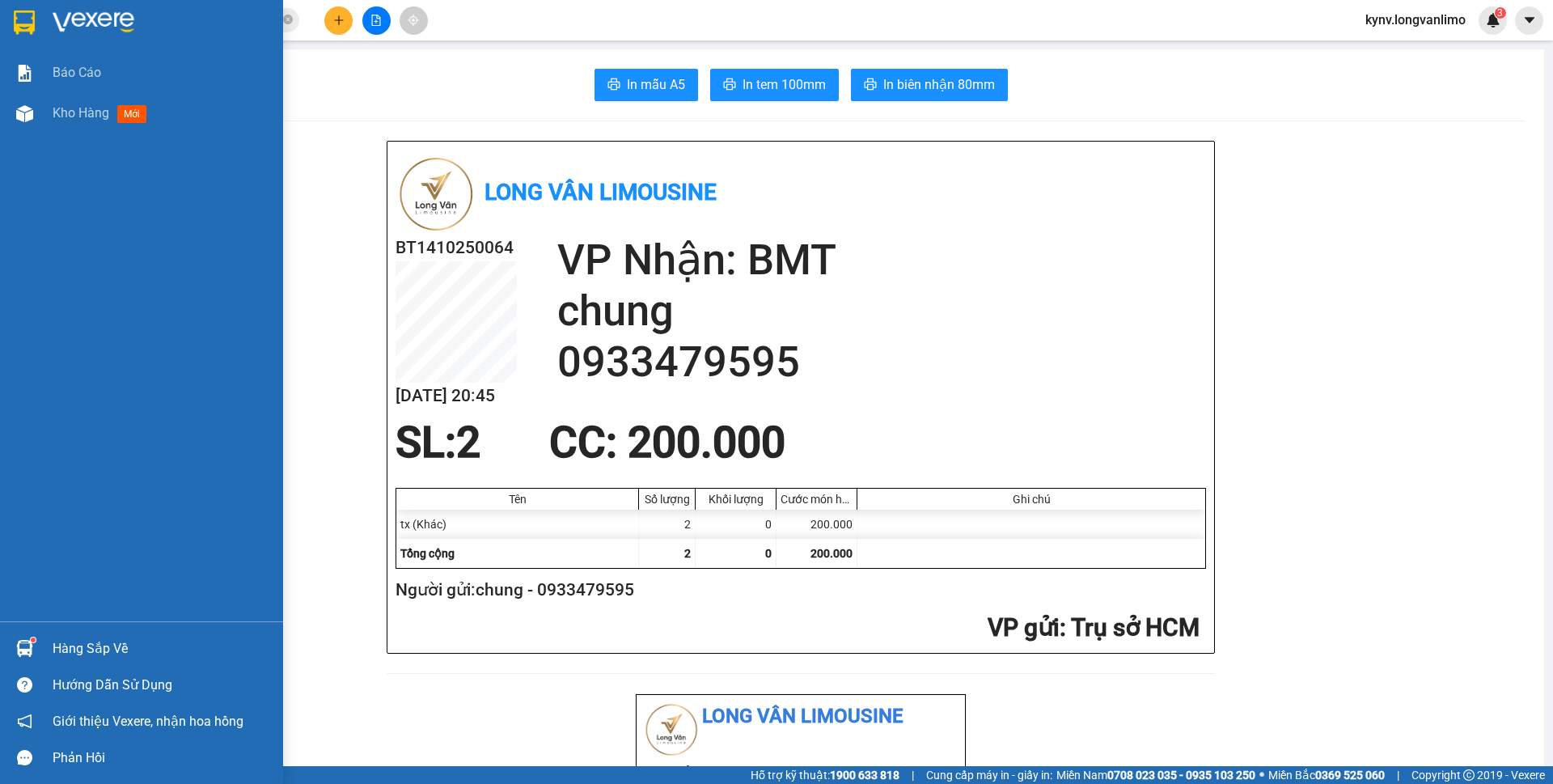
click at [94, 24] on img at bounding box center [94, 23] width 82 height 24
click at [94, 25] on img at bounding box center [94, 23] width 82 height 24
click at [102, 18] on img at bounding box center [94, 23] width 82 height 24
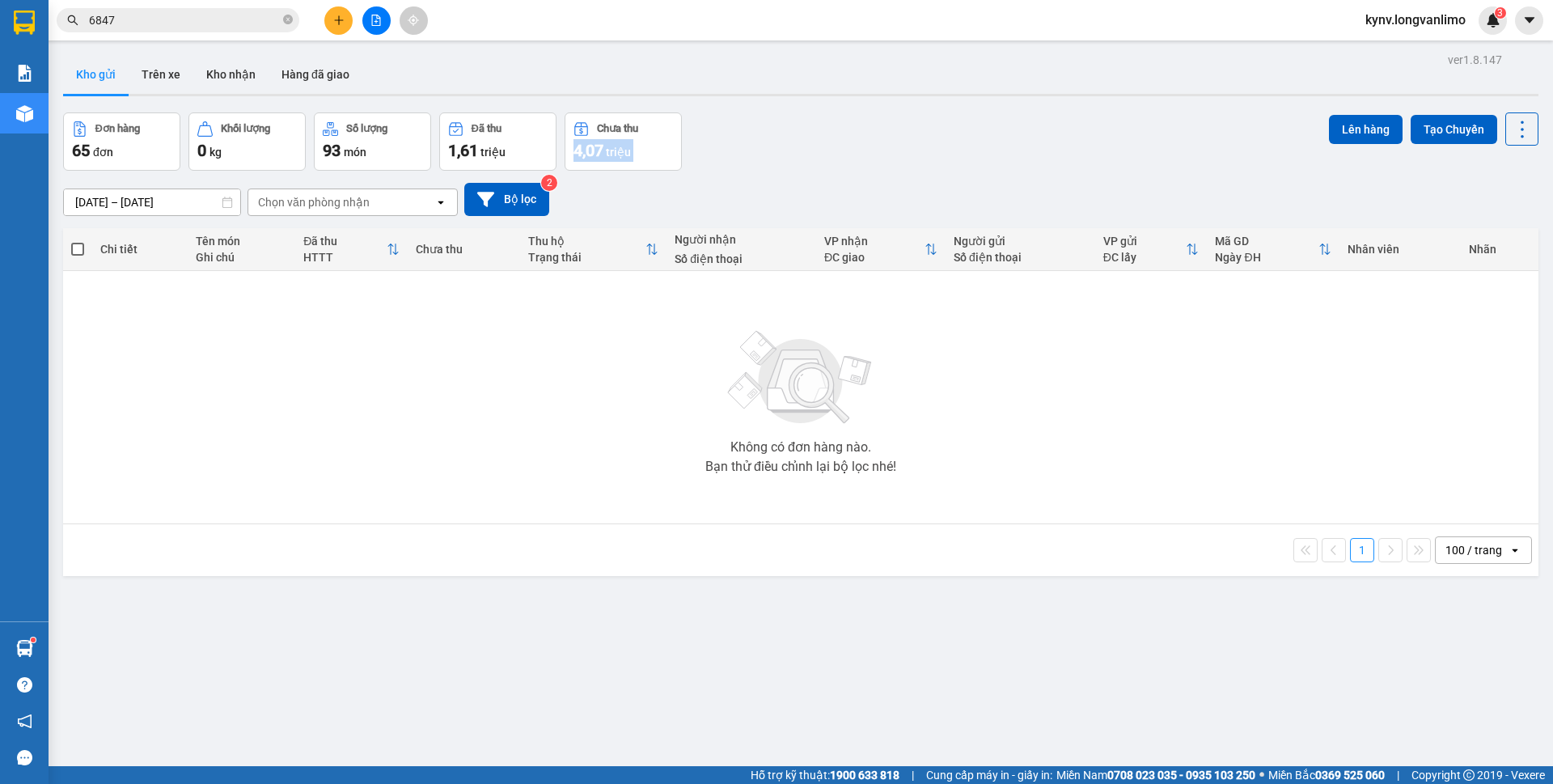
click at [176, 23] on input "6847" at bounding box center [185, 20] width 191 height 18
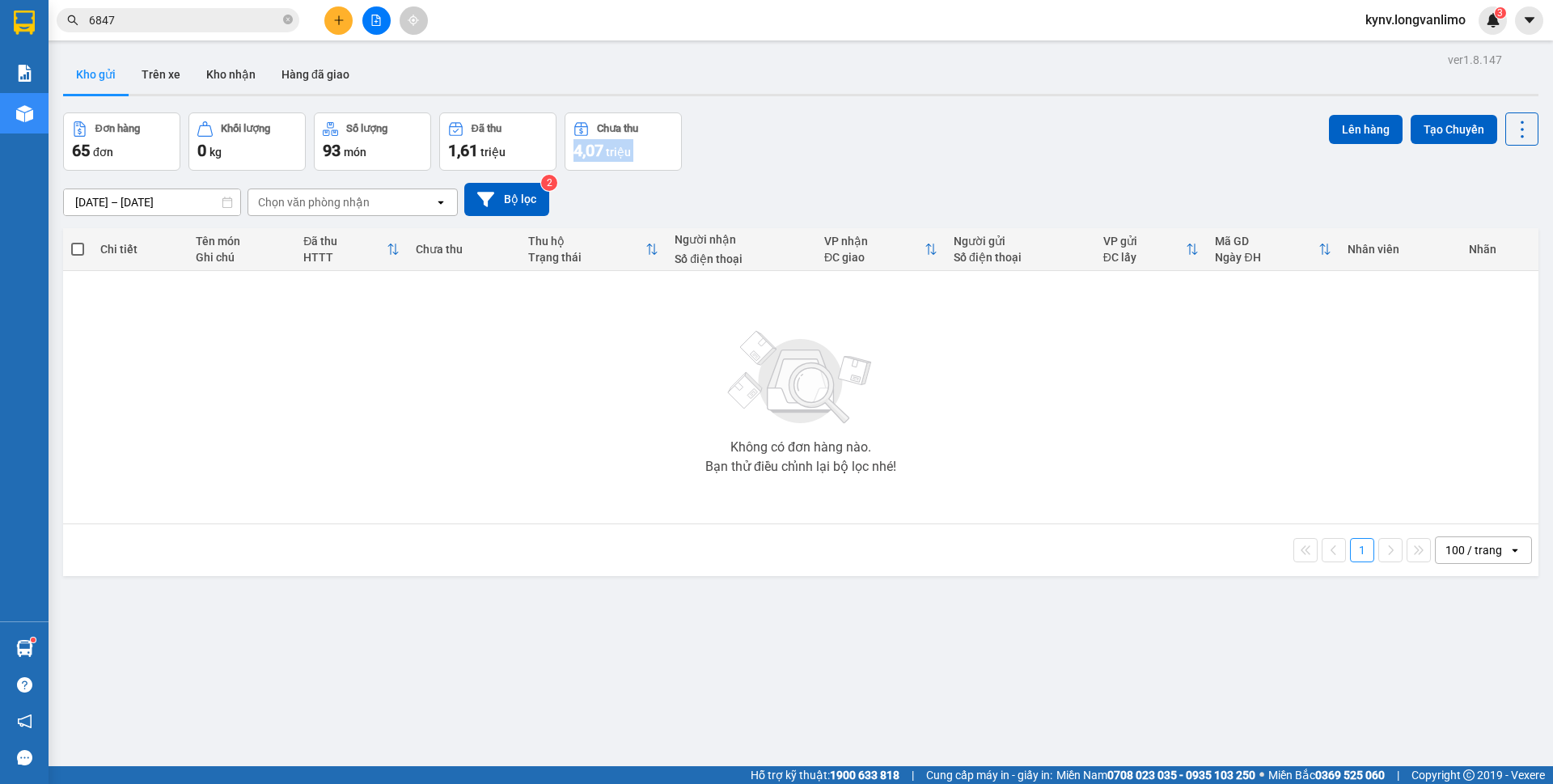
click at [174, 24] on input "6847" at bounding box center [185, 20] width 191 height 18
click at [173, 24] on input "6847" at bounding box center [185, 20] width 191 height 18
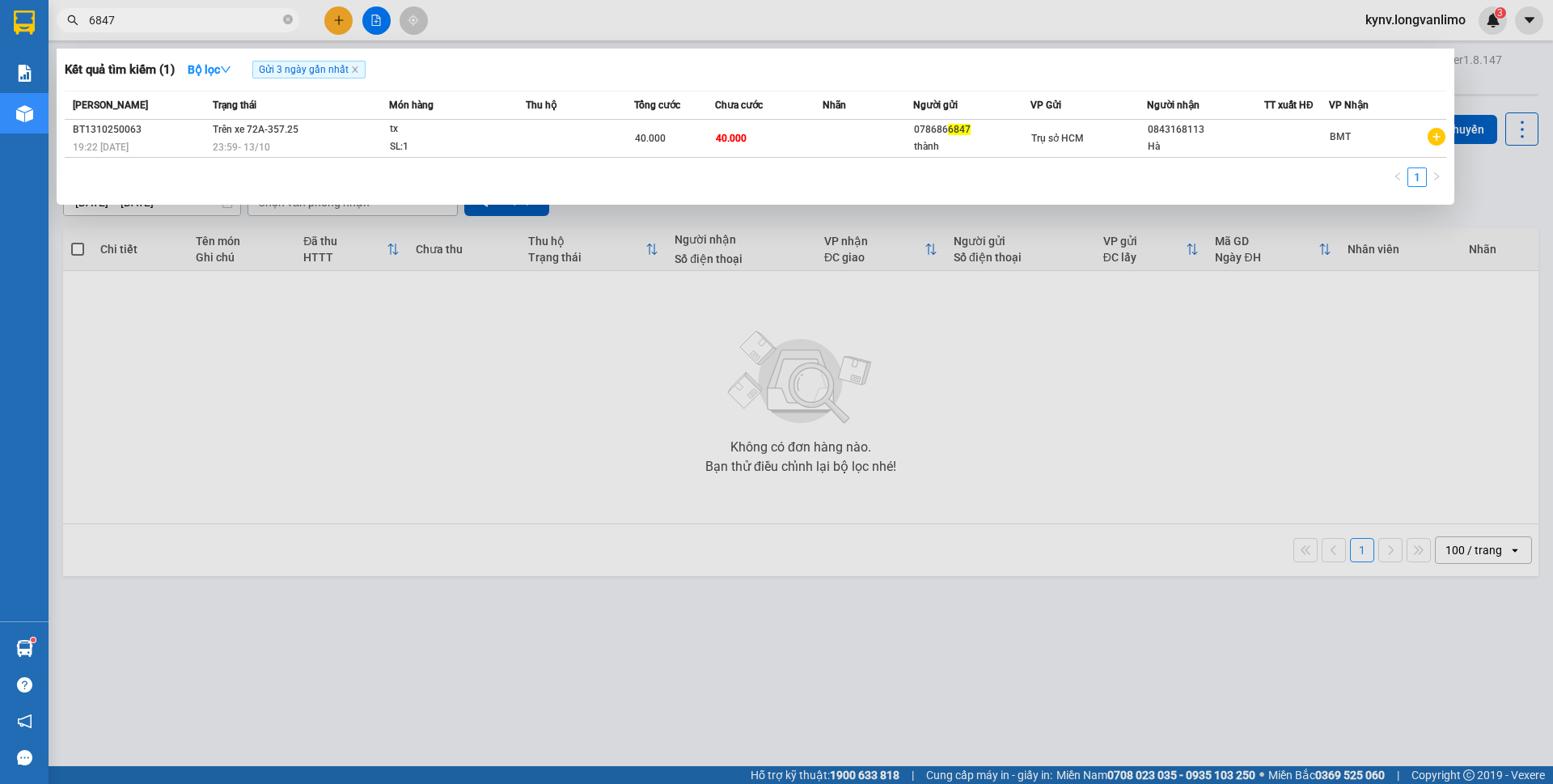
click at [173, 24] on input "6847" at bounding box center [185, 20] width 191 height 18
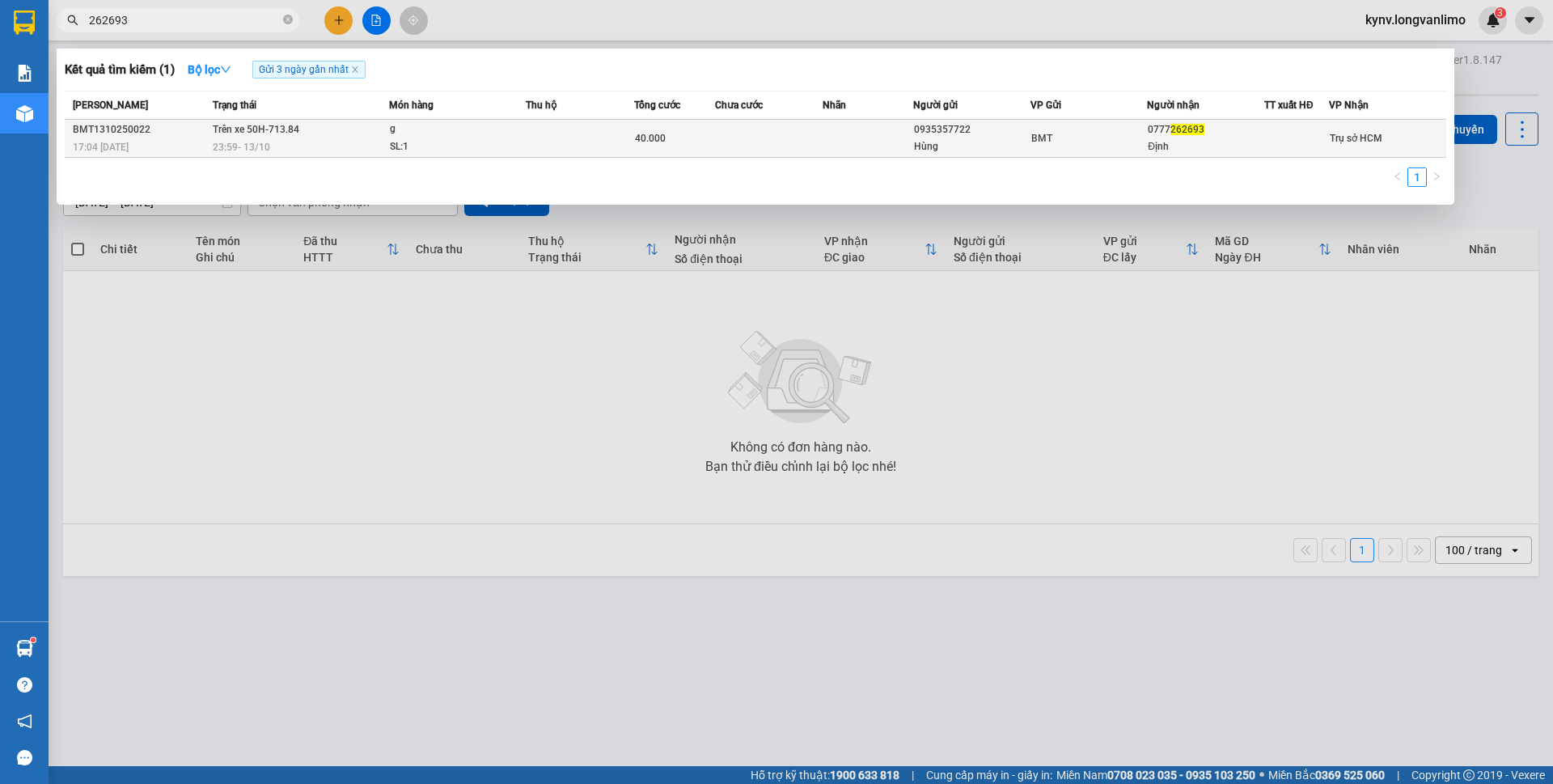
type input "262693"
click at [471, 136] on div "g" at bounding box center [450, 129] width 121 height 18
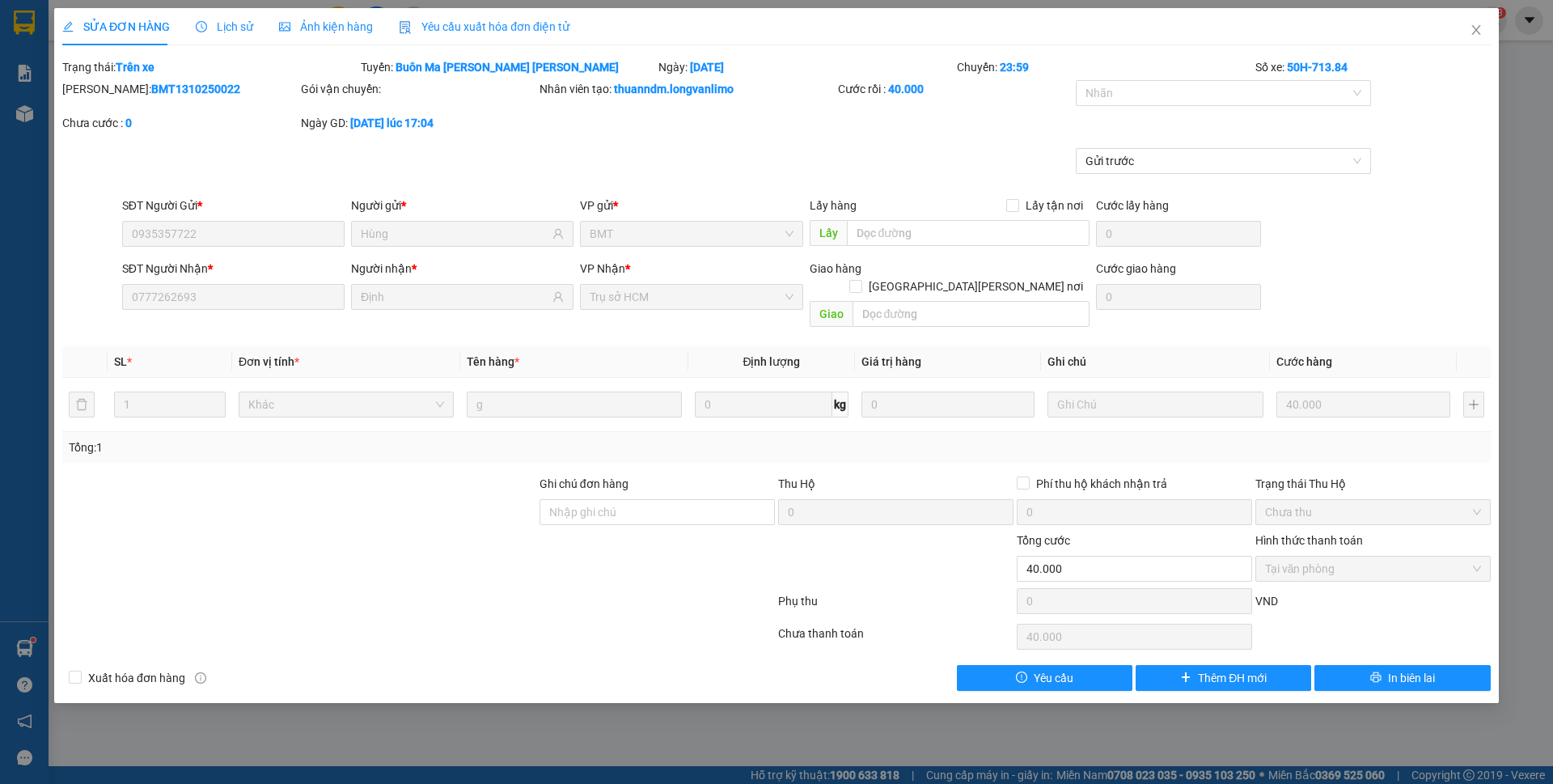
type input "0935357722"
type input "Hùng"
type input "0777262693"
type input "Định"
type input "0"
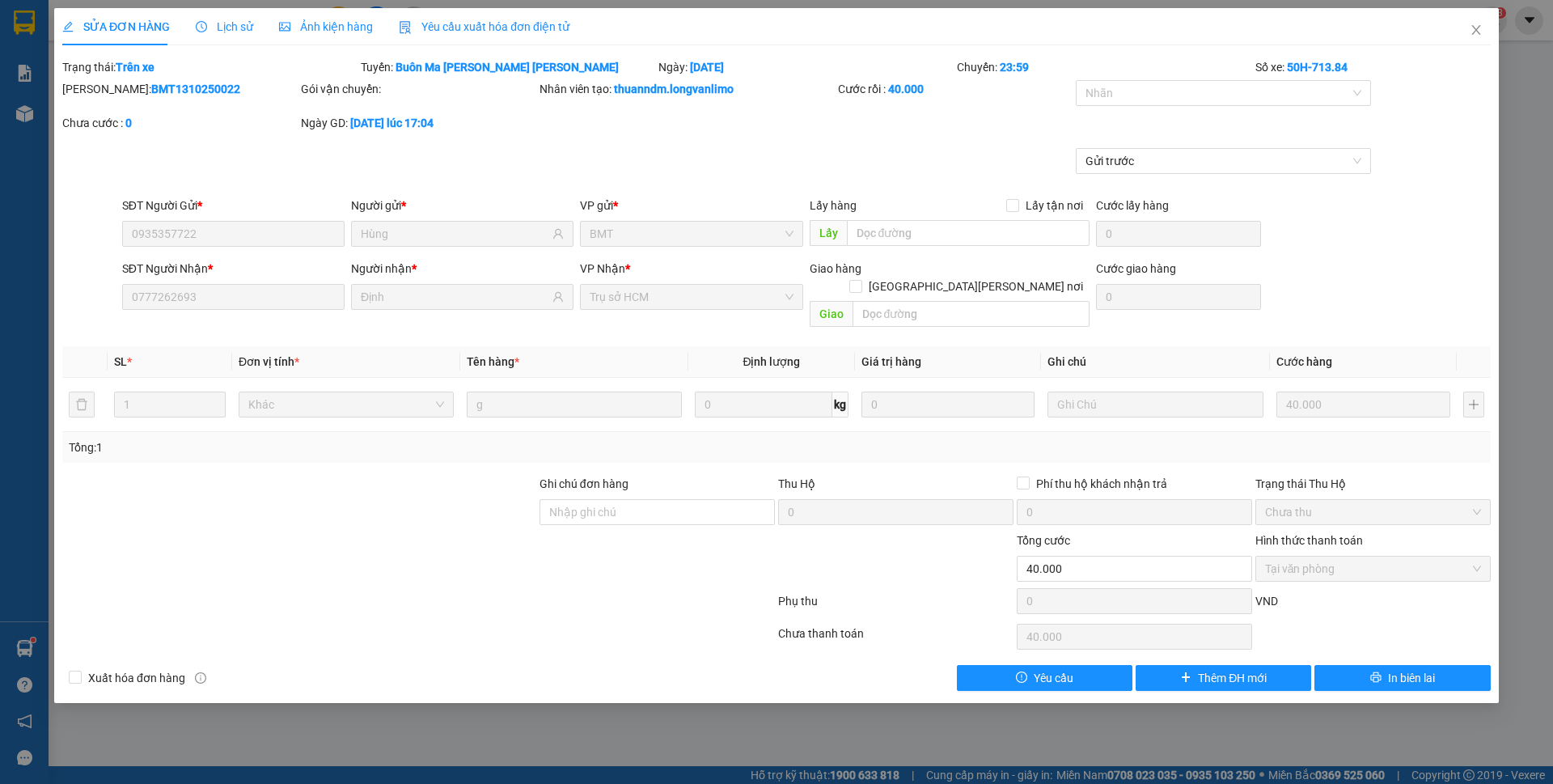
type input "40.000"
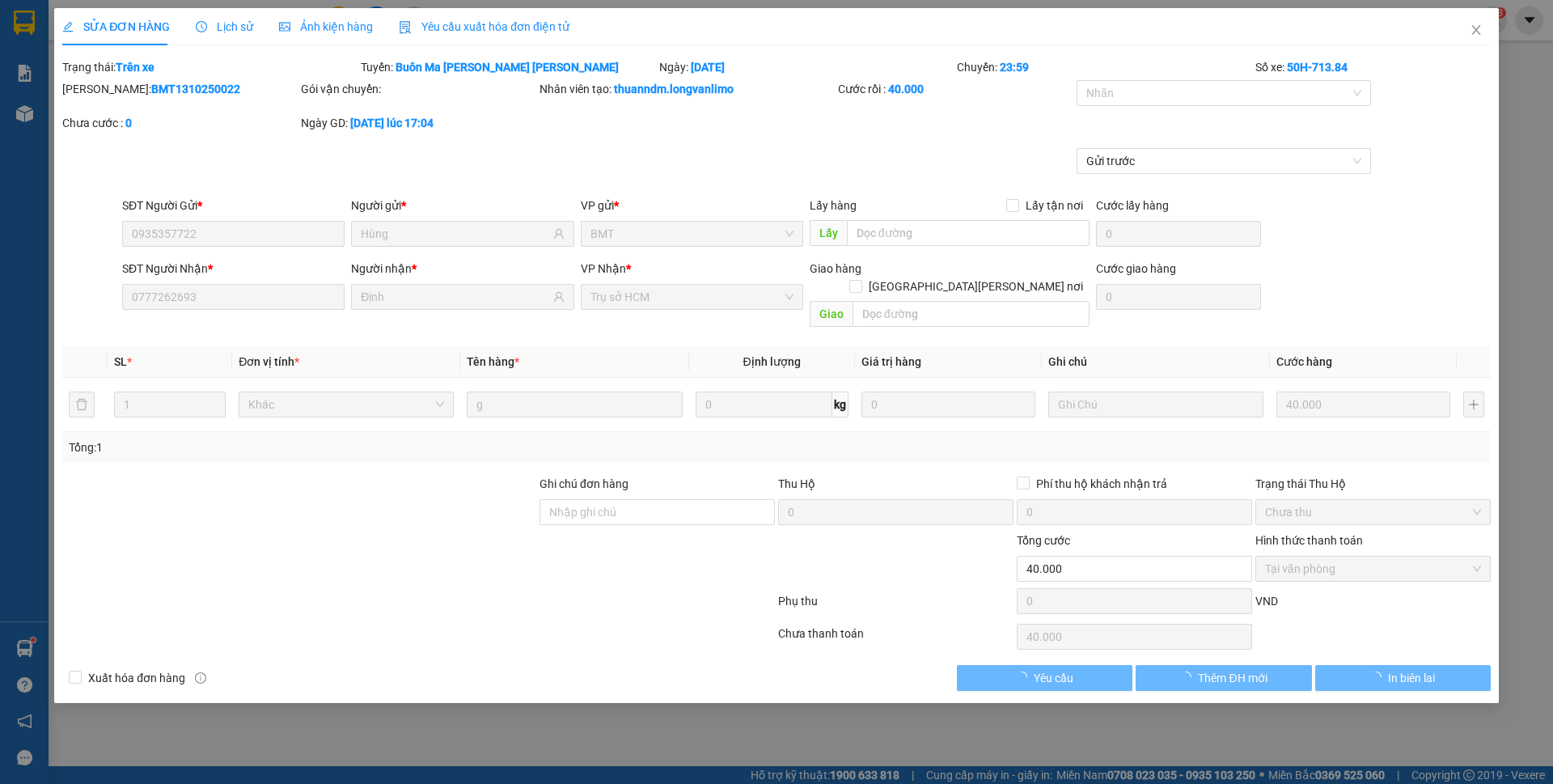
click at [334, 23] on span "Ảnh kiện hàng" at bounding box center [326, 26] width 94 height 13
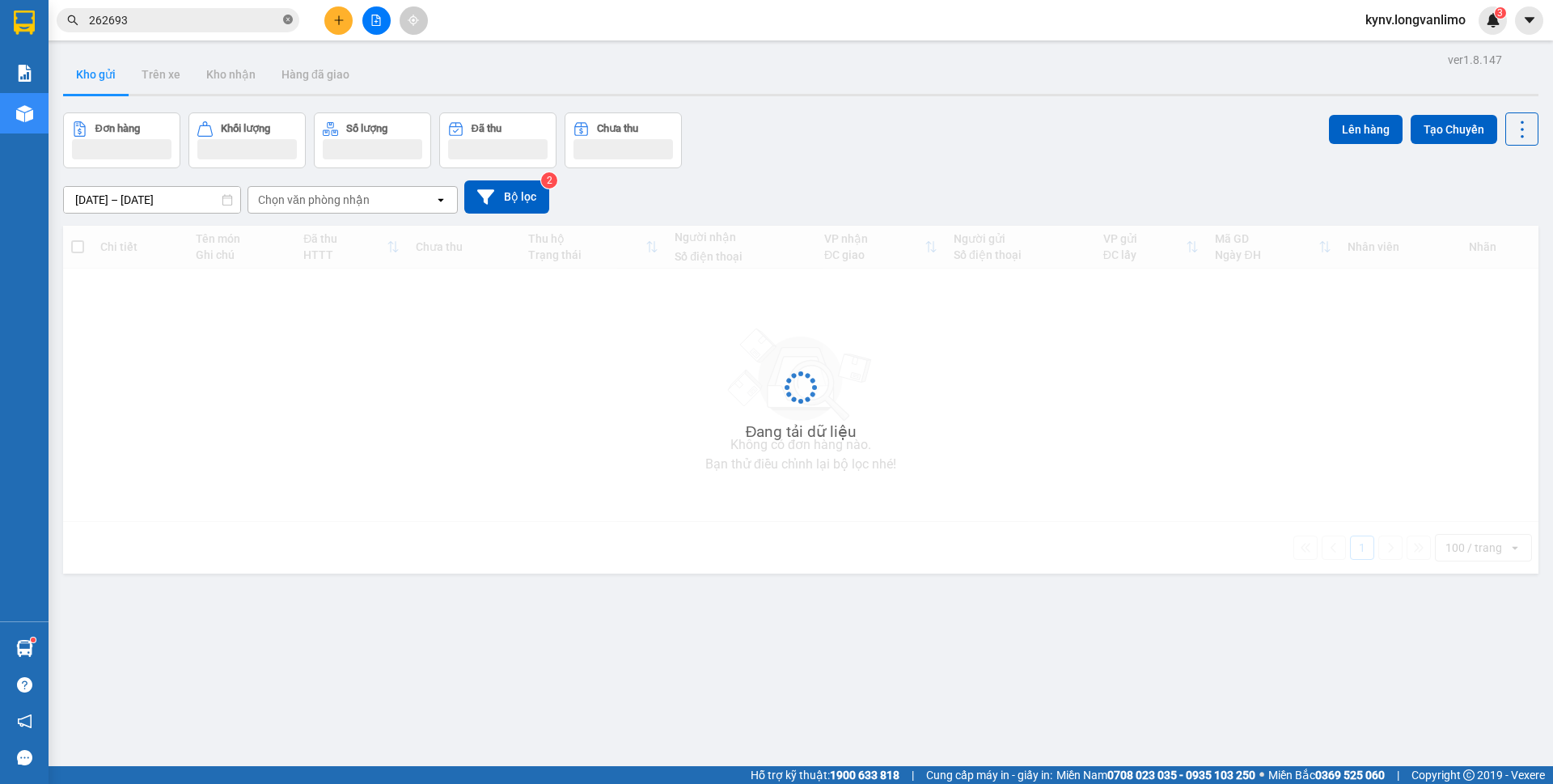
click at [289, 22] on icon "close-circle" at bounding box center [288, 19] width 10 height 10
click at [289, 22] on span at bounding box center [288, 20] width 10 height 18
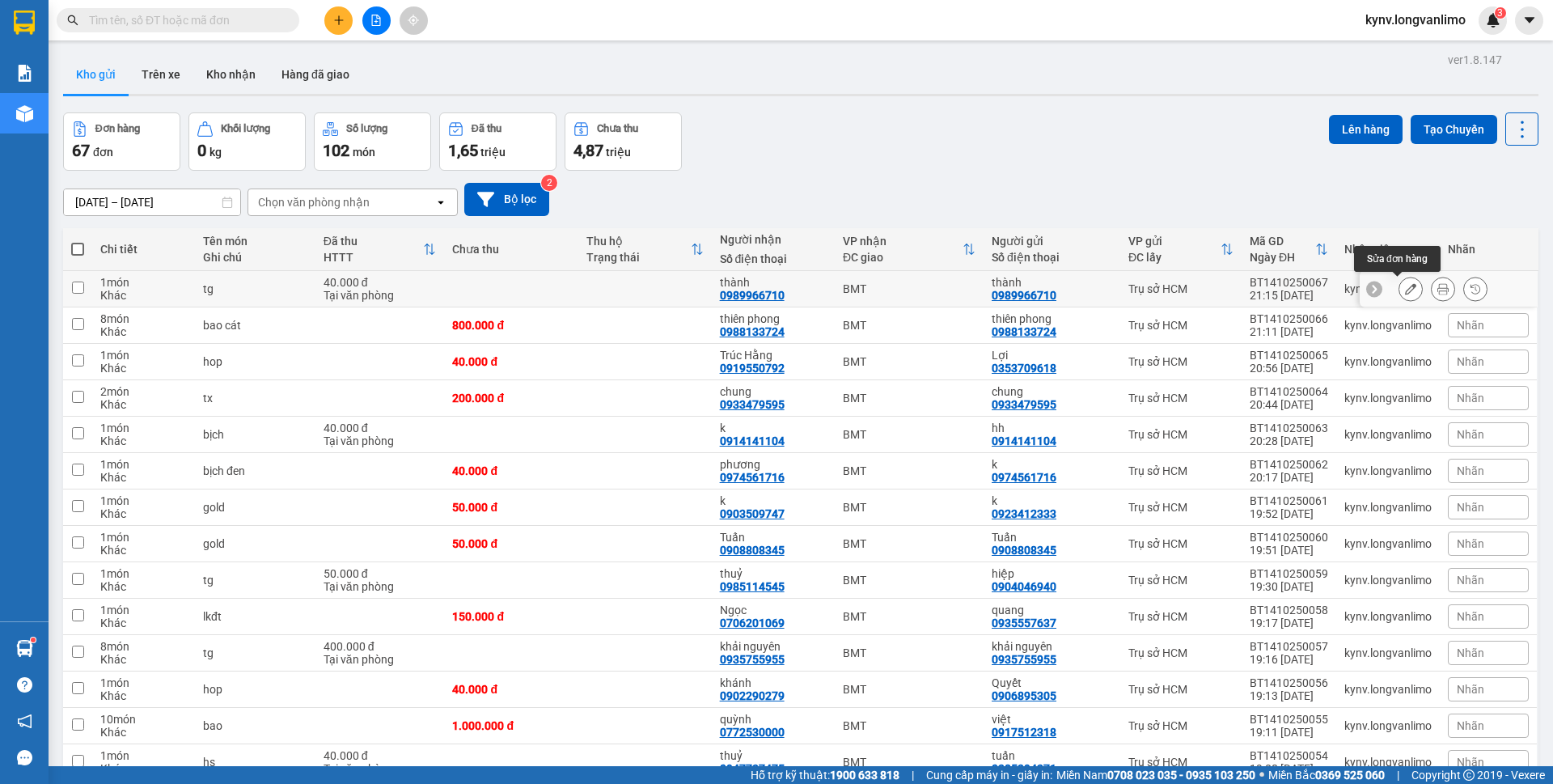
click at [1432, 291] on button at bounding box center [1443, 289] width 23 height 28
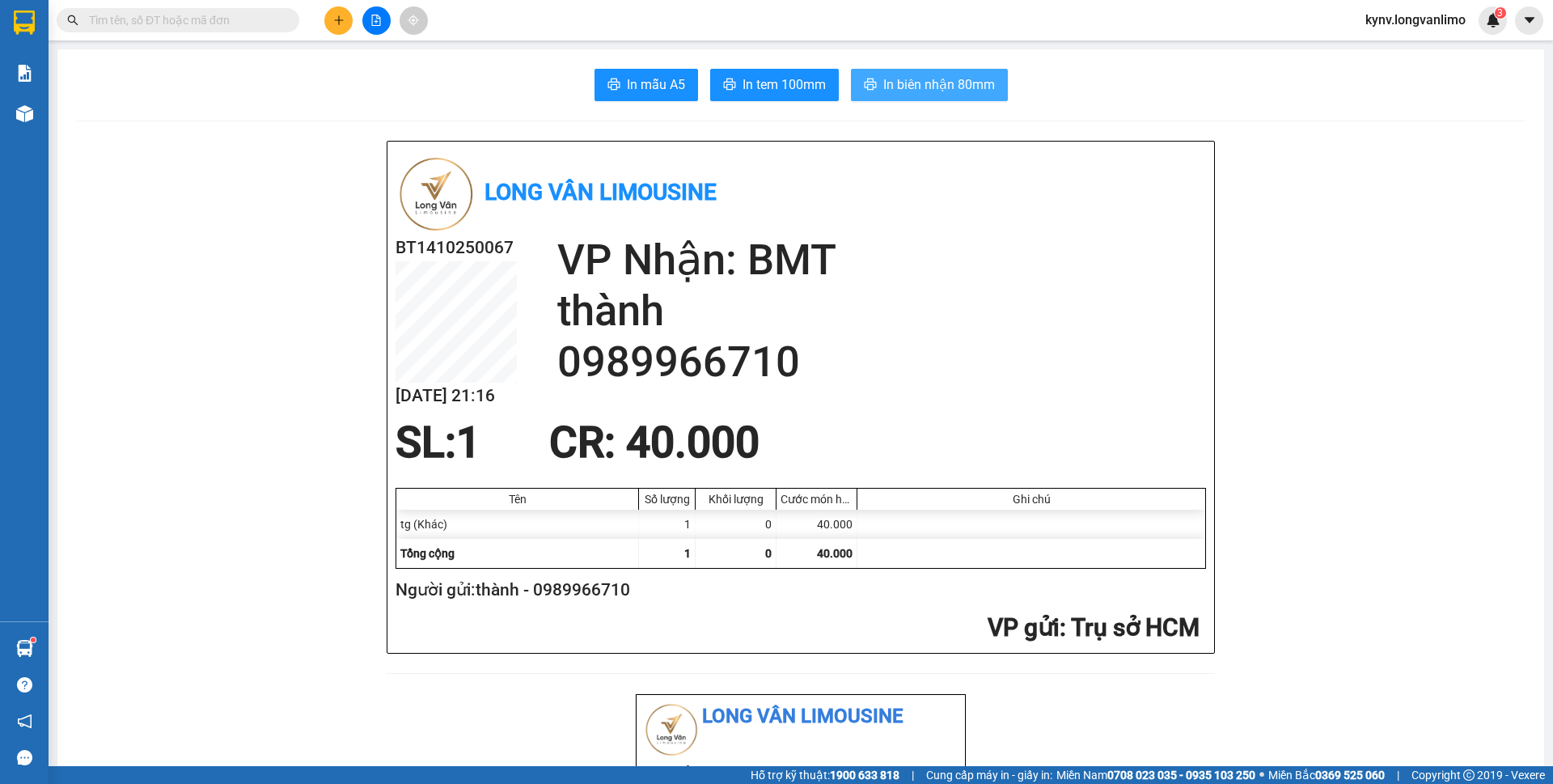
click at [893, 90] on span "In biên nhận 80mm" at bounding box center [939, 84] width 112 height 20
click at [729, 92] on span "printer" at bounding box center [729, 85] width 13 height 15
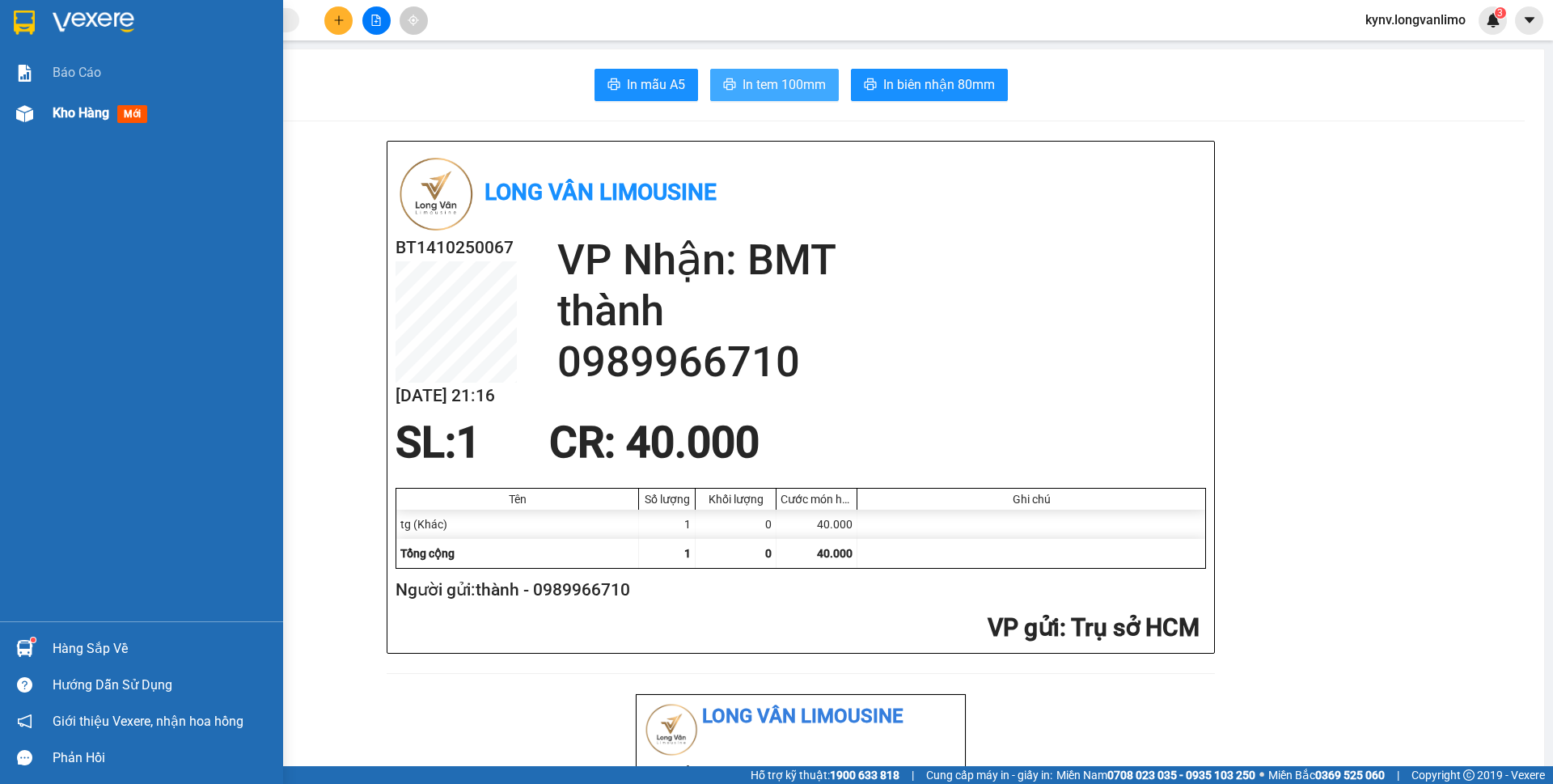
click at [36, 107] on div at bounding box center [25, 114] width 28 height 28
click at [96, 116] on span "Kho hàng" at bounding box center [81, 113] width 57 height 15
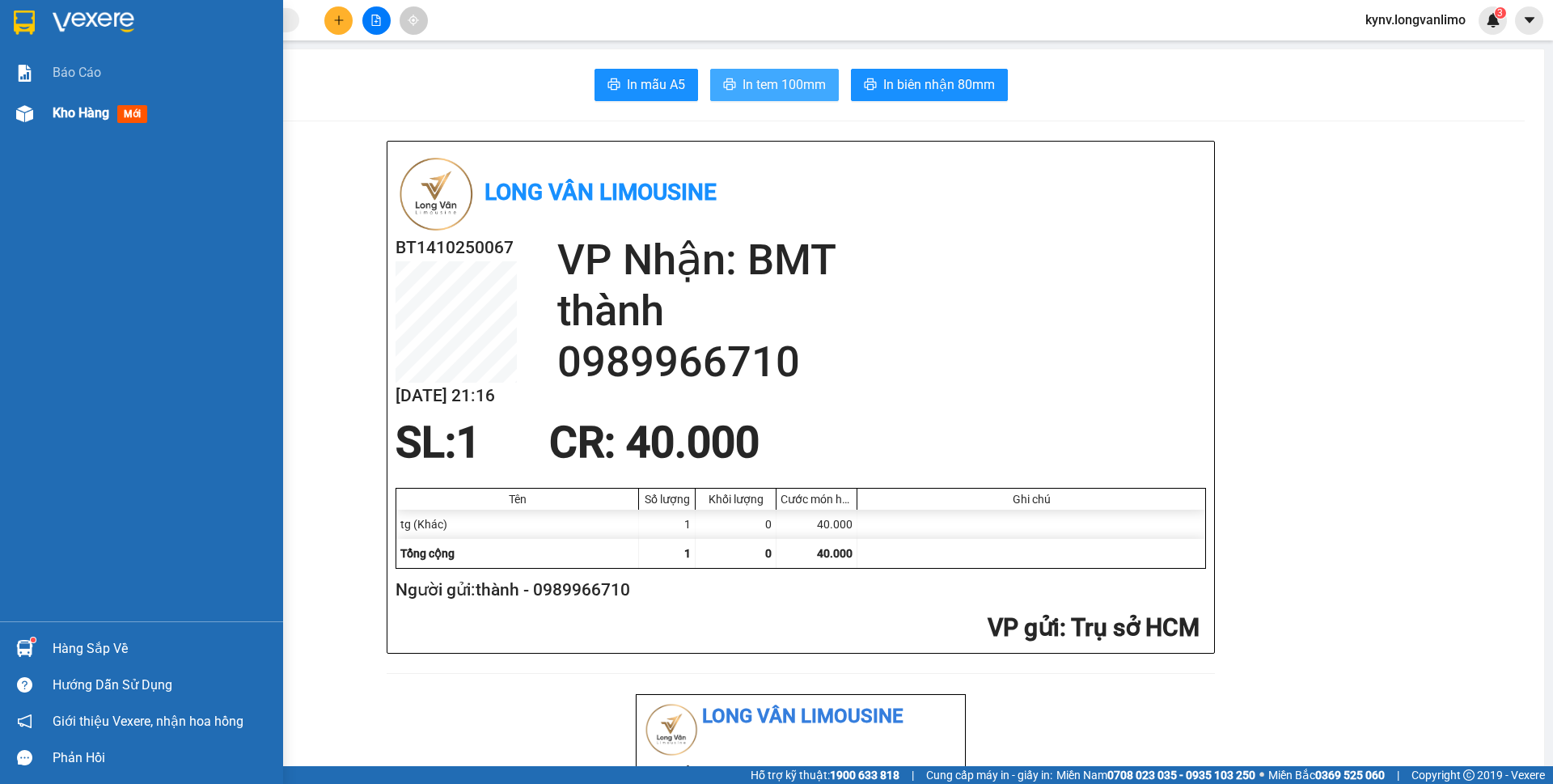
click at [96, 116] on span "Kho hàng" at bounding box center [81, 113] width 57 height 15
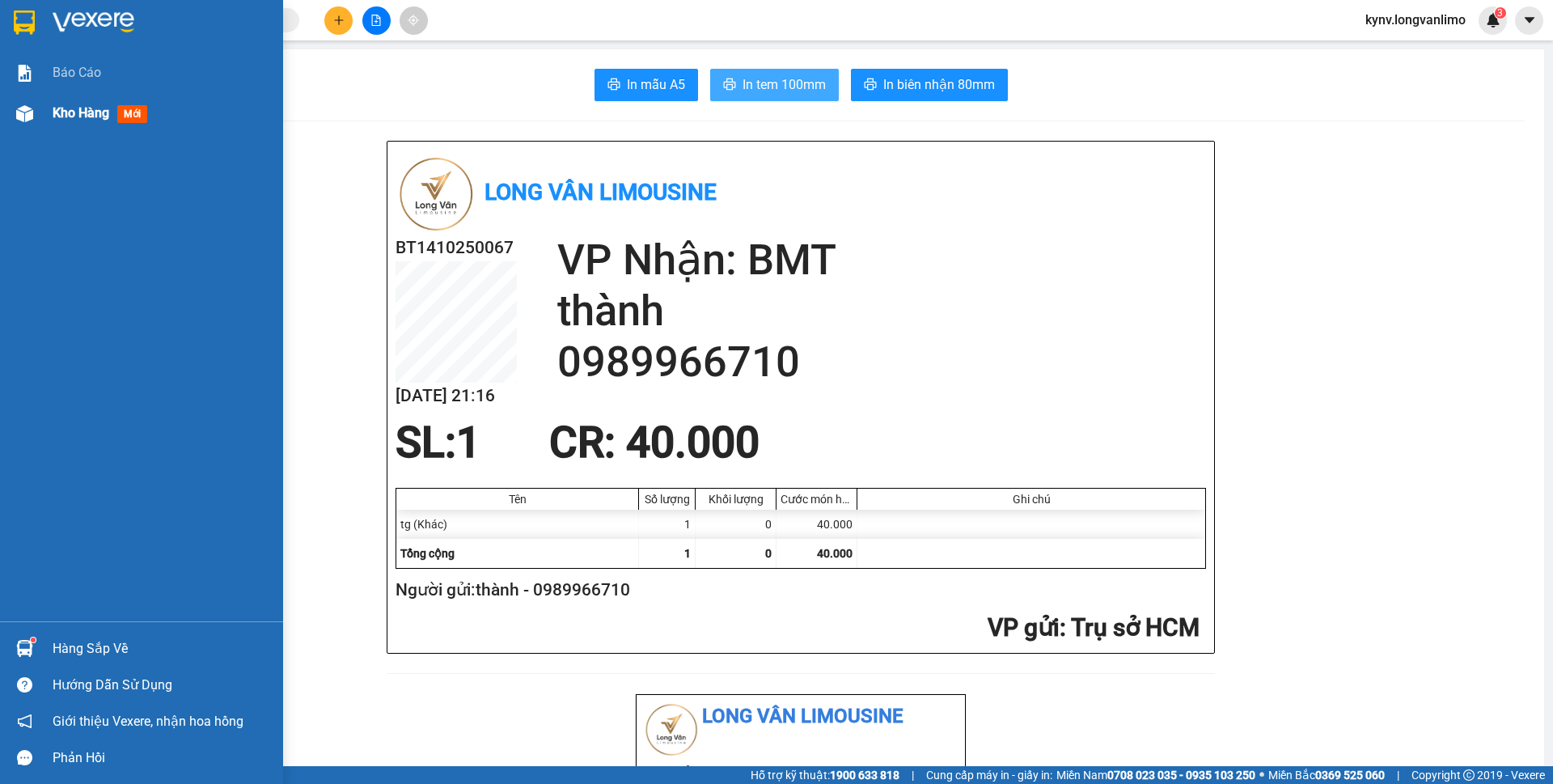
click at [96, 116] on span "Kho hàng" at bounding box center [81, 113] width 57 height 15
click at [102, 115] on span "Kho hàng" at bounding box center [81, 113] width 57 height 15
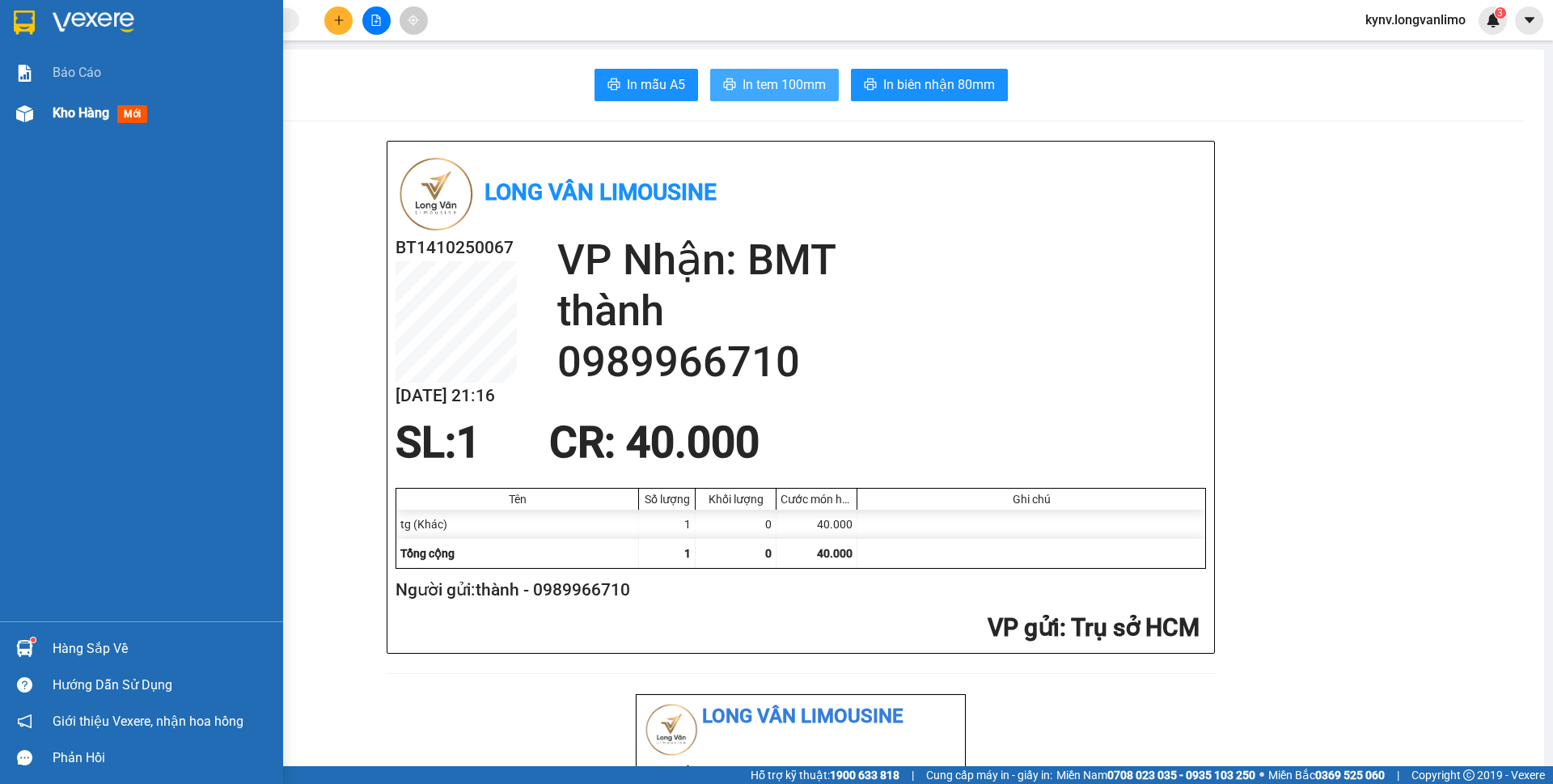
click at [102, 115] on span "Kho hàng" at bounding box center [81, 113] width 57 height 15
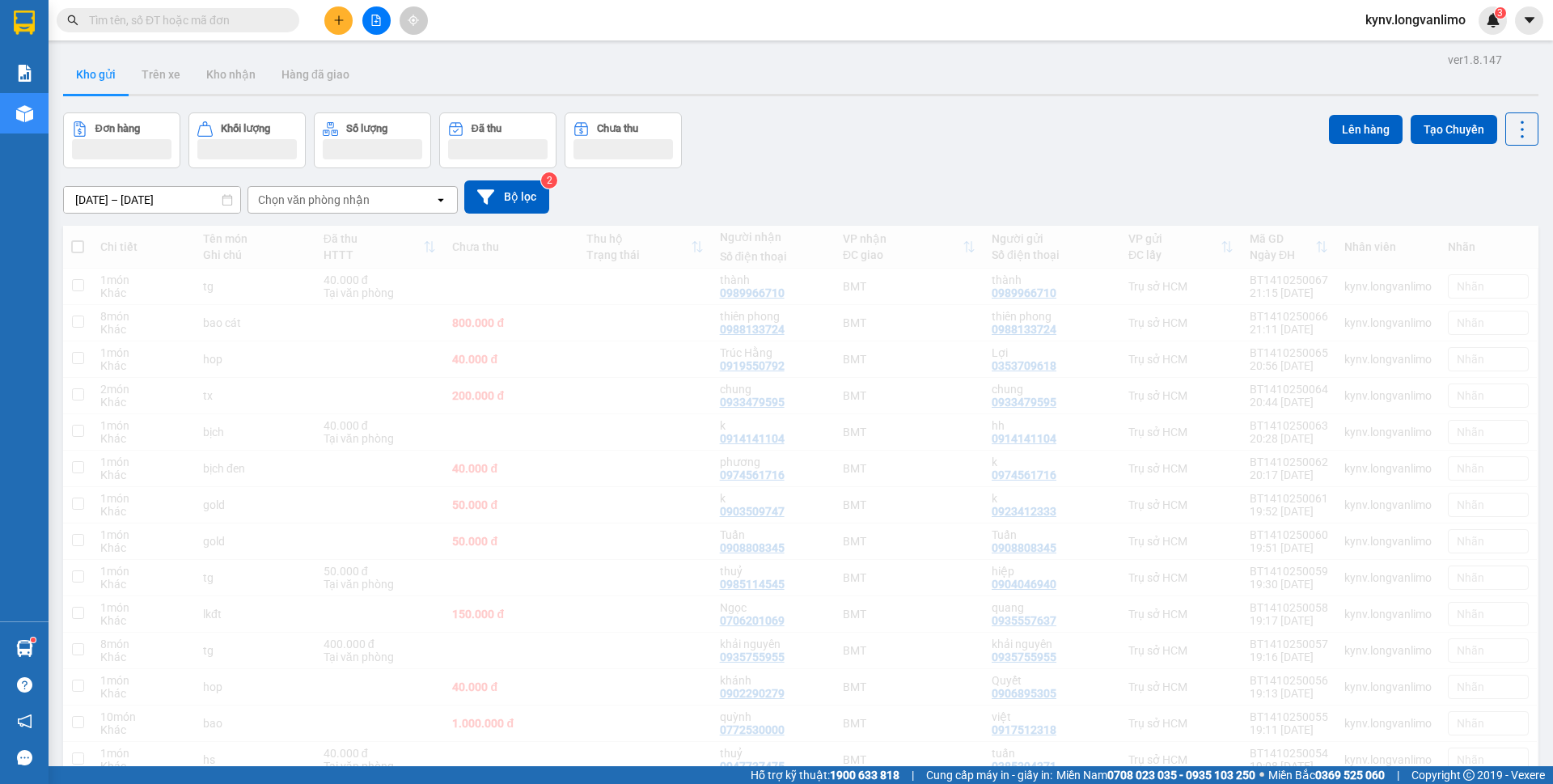
click at [1063, 114] on div "Đơn hàng Khối lượng Số lượng Đã thu Chưa thu Lên hàng Tạo Chuyến" at bounding box center [801, 140] width 1475 height 56
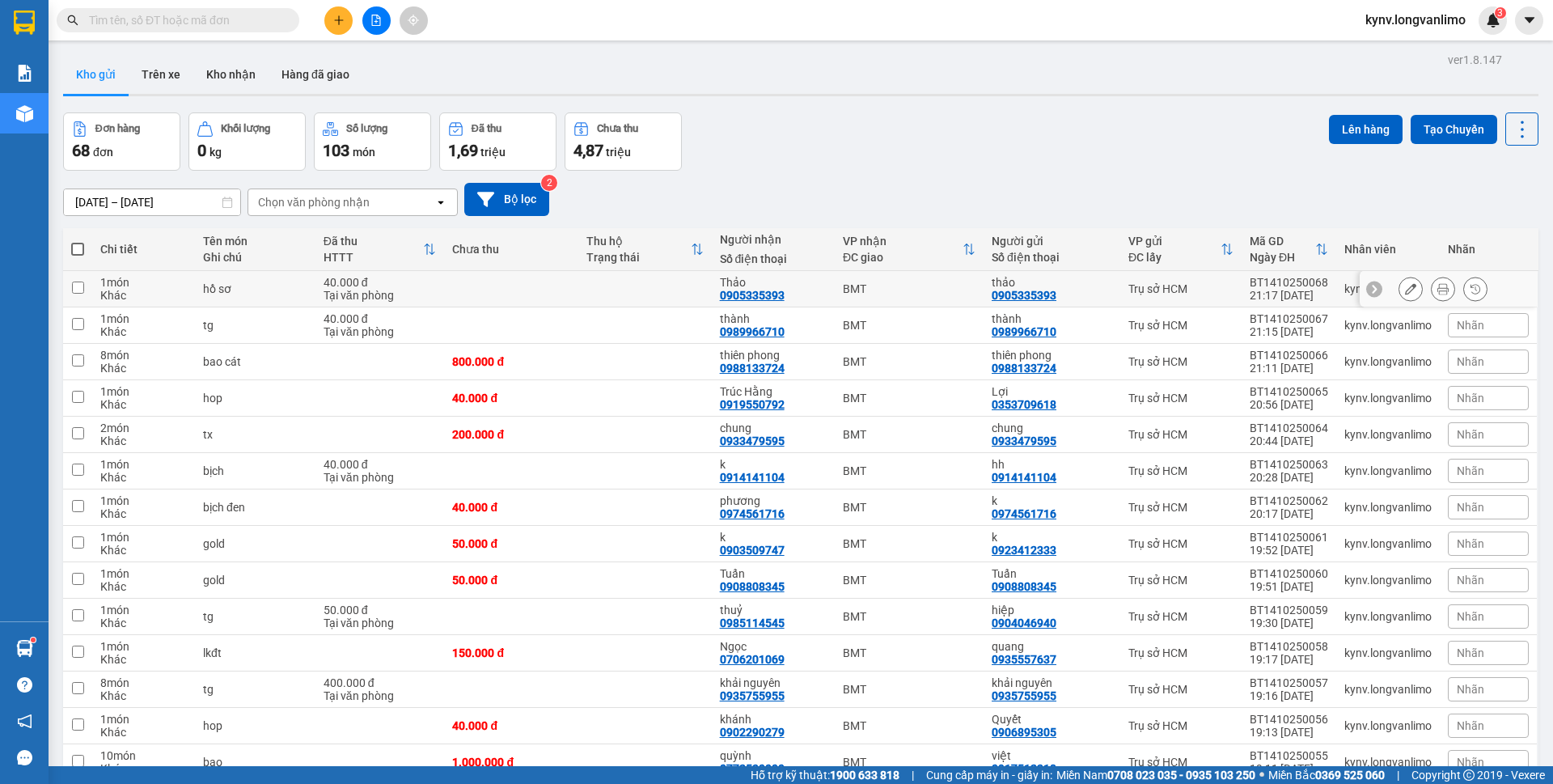
click at [1437, 284] on icon at bounding box center [1443, 289] width 12 height 12
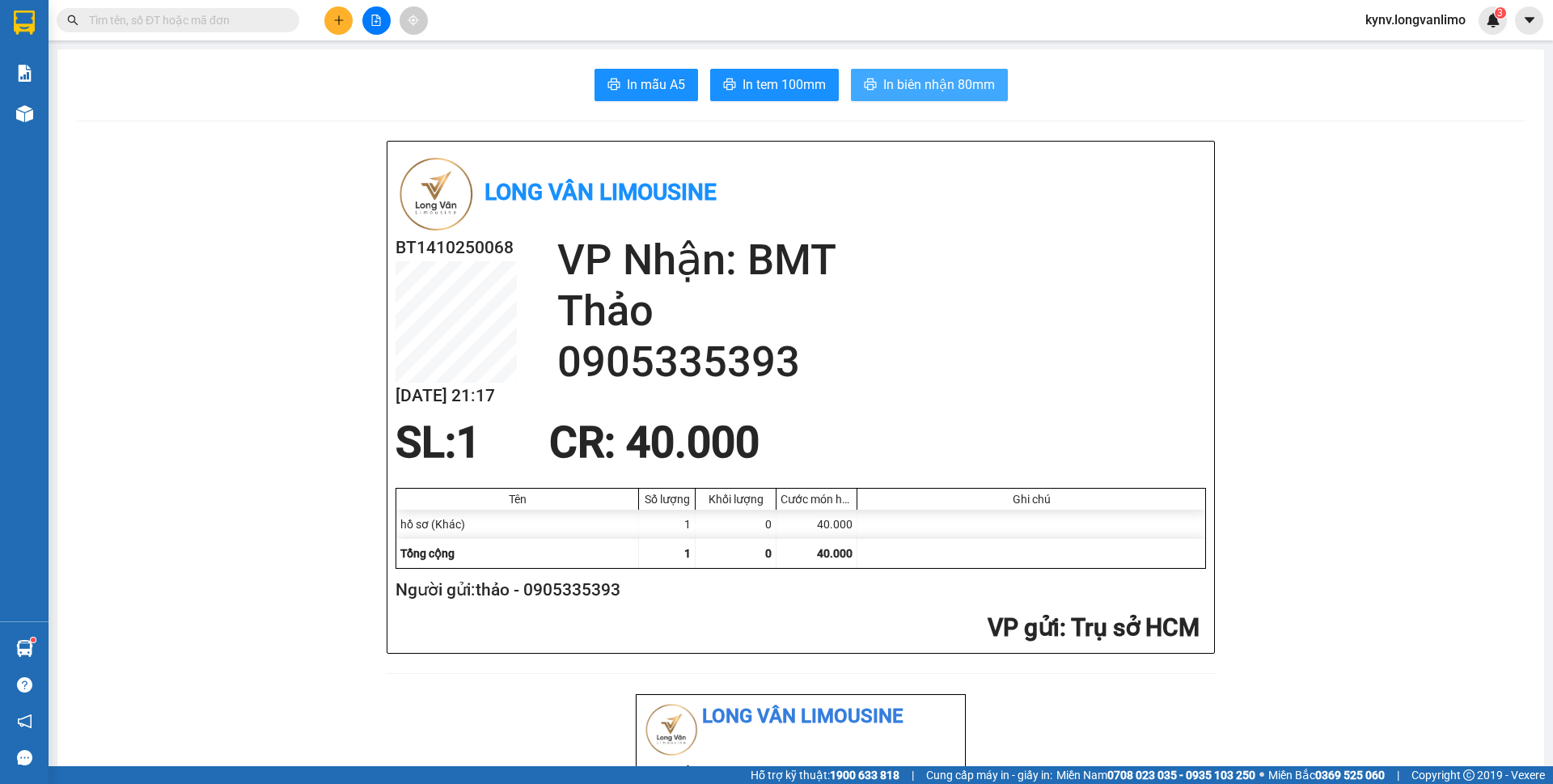
click at [920, 85] on span "In biên nhận 80mm" at bounding box center [939, 84] width 112 height 20
click at [789, 88] on span "In tem 100mm" at bounding box center [784, 84] width 83 height 20
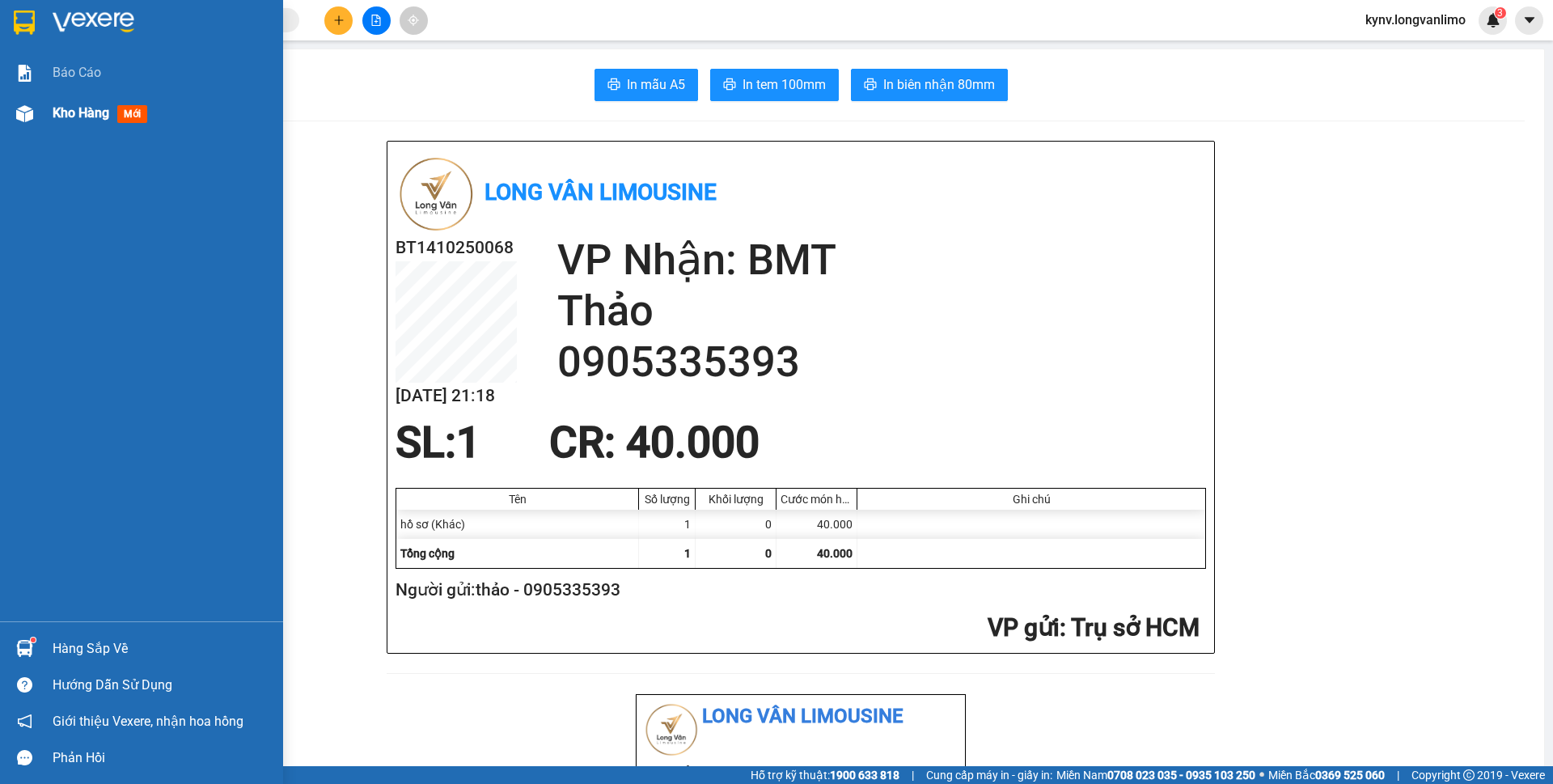
click at [49, 107] on div "Kho hàng mới" at bounding box center [141, 113] width 283 height 40
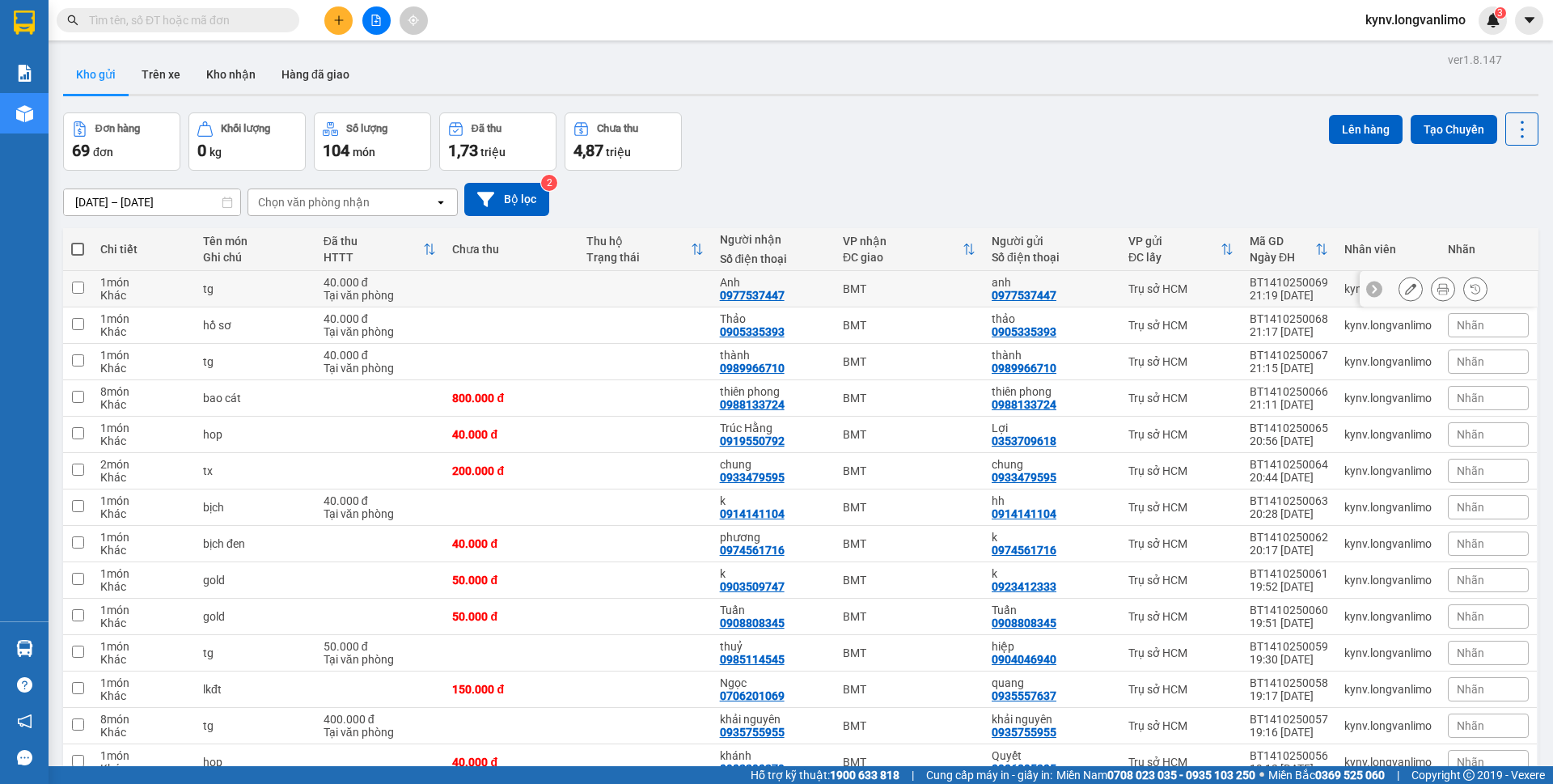
click at [1432, 298] on button at bounding box center [1443, 289] width 23 height 28
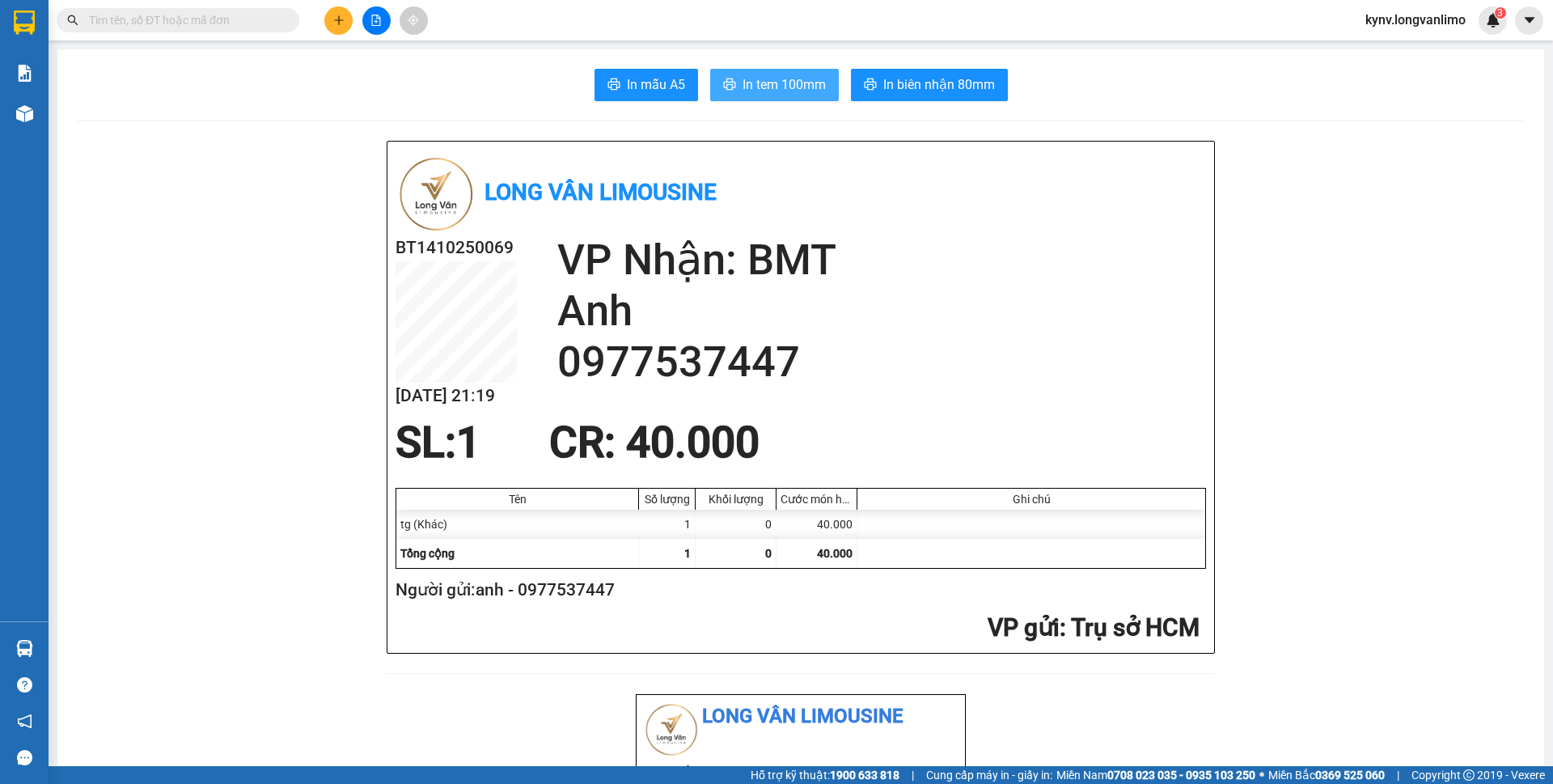
click at [787, 89] on span "In tem 100mm" at bounding box center [784, 84] width 83 height 20
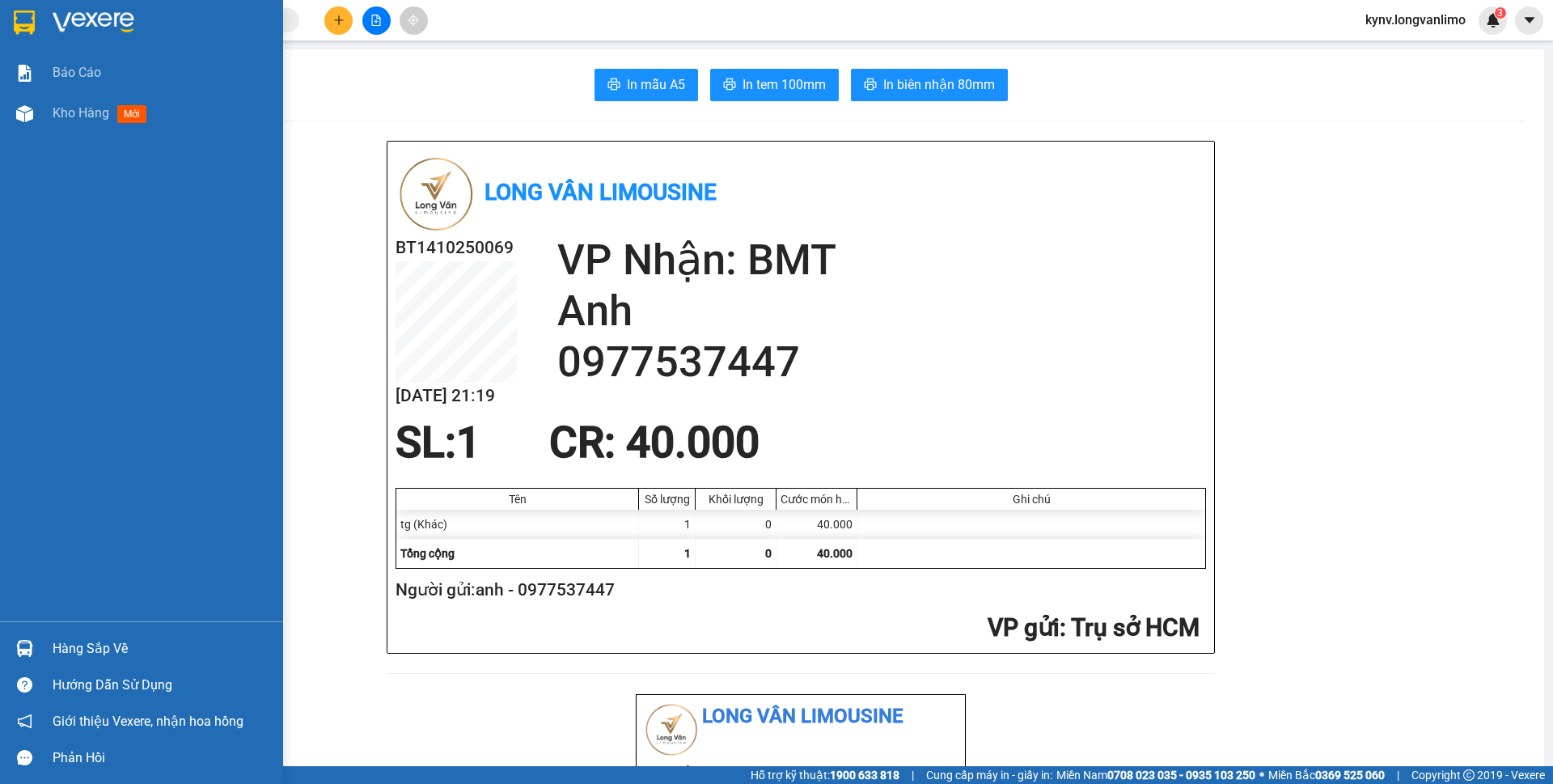
click at [21, 21] on img at bounding box center [23, 23] width 21 height 24
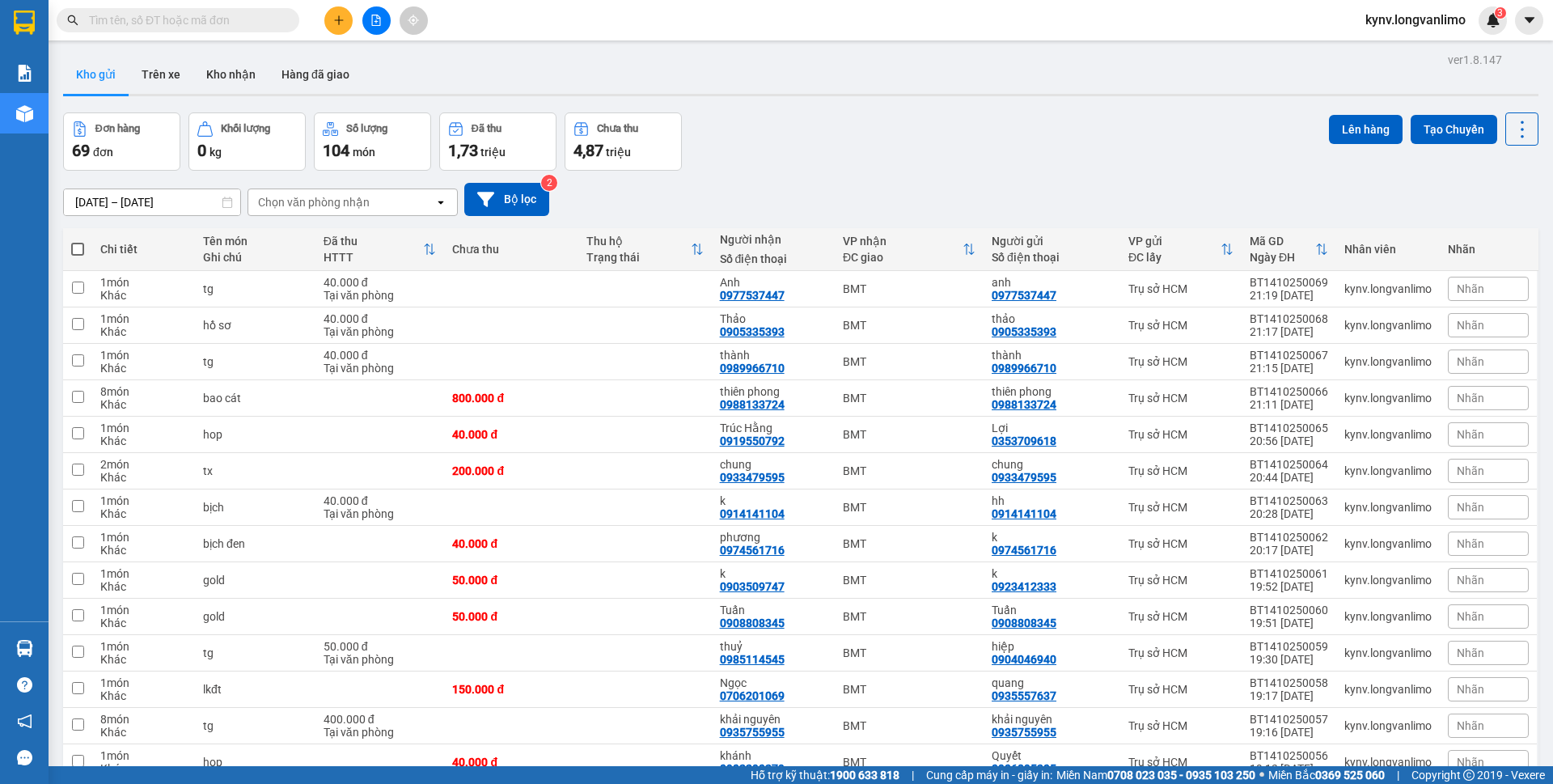
click at [215, 15] on input "text" at bounding box center [185, 20] width 191 height 18
click at [1437, 431] on icon at bounding box center [1443, 434] width 12 height 12
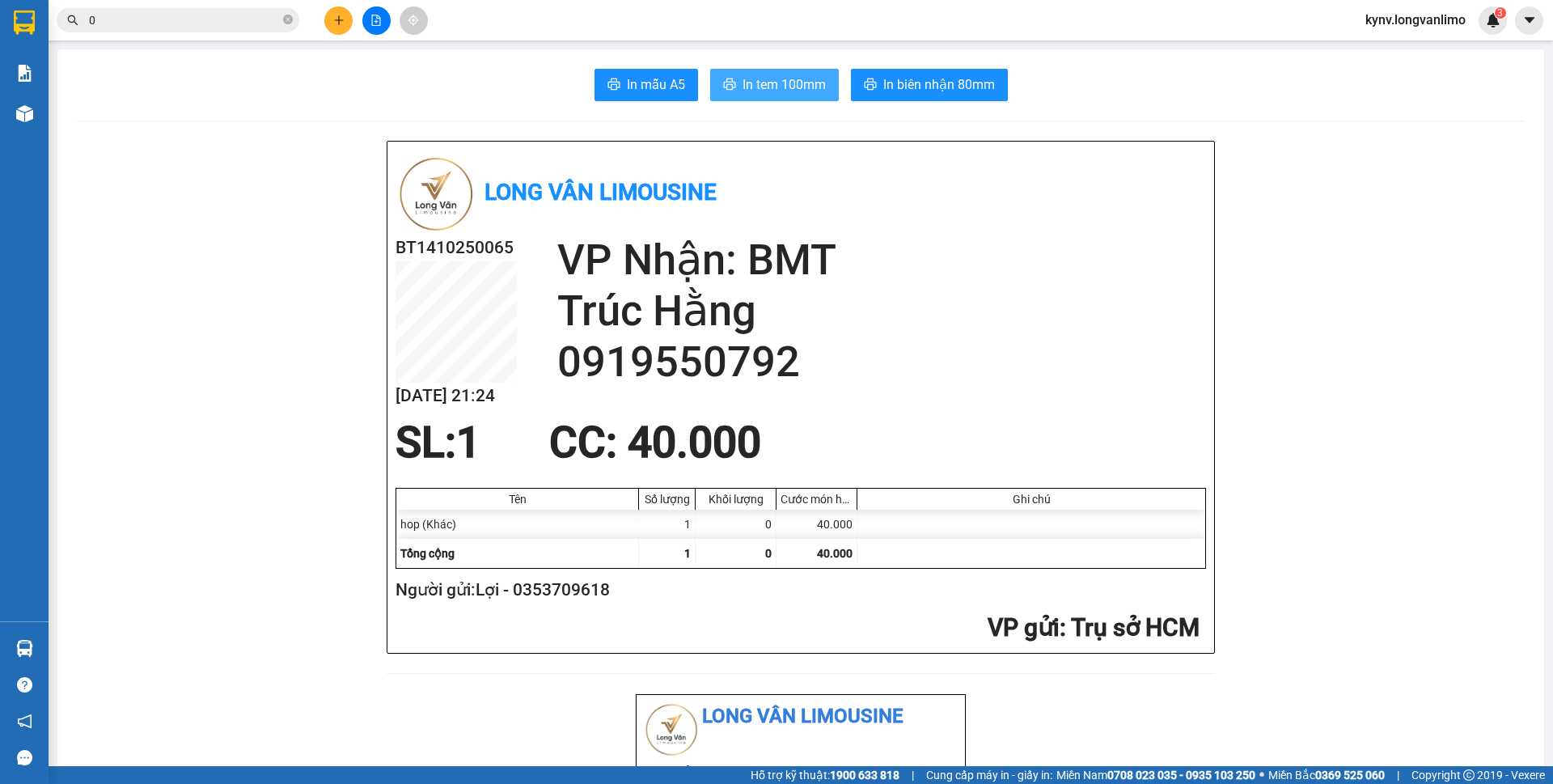
click at [775, 93] on span "In tem 100mm" at bounding box center [784, 84] width 83 height 20
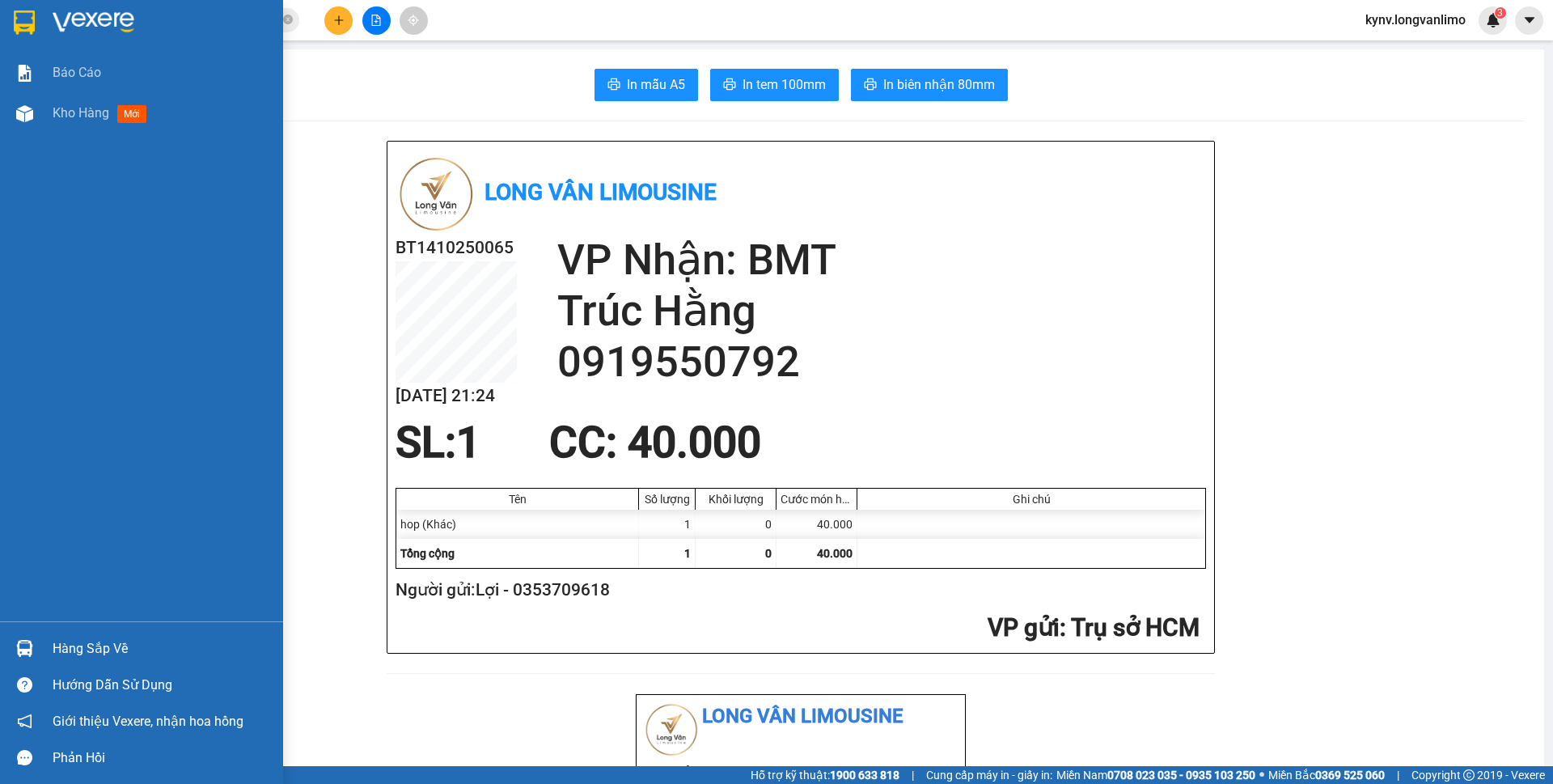
click at [11, 23] on div at bounding box center [25, 23] width 28 height 28
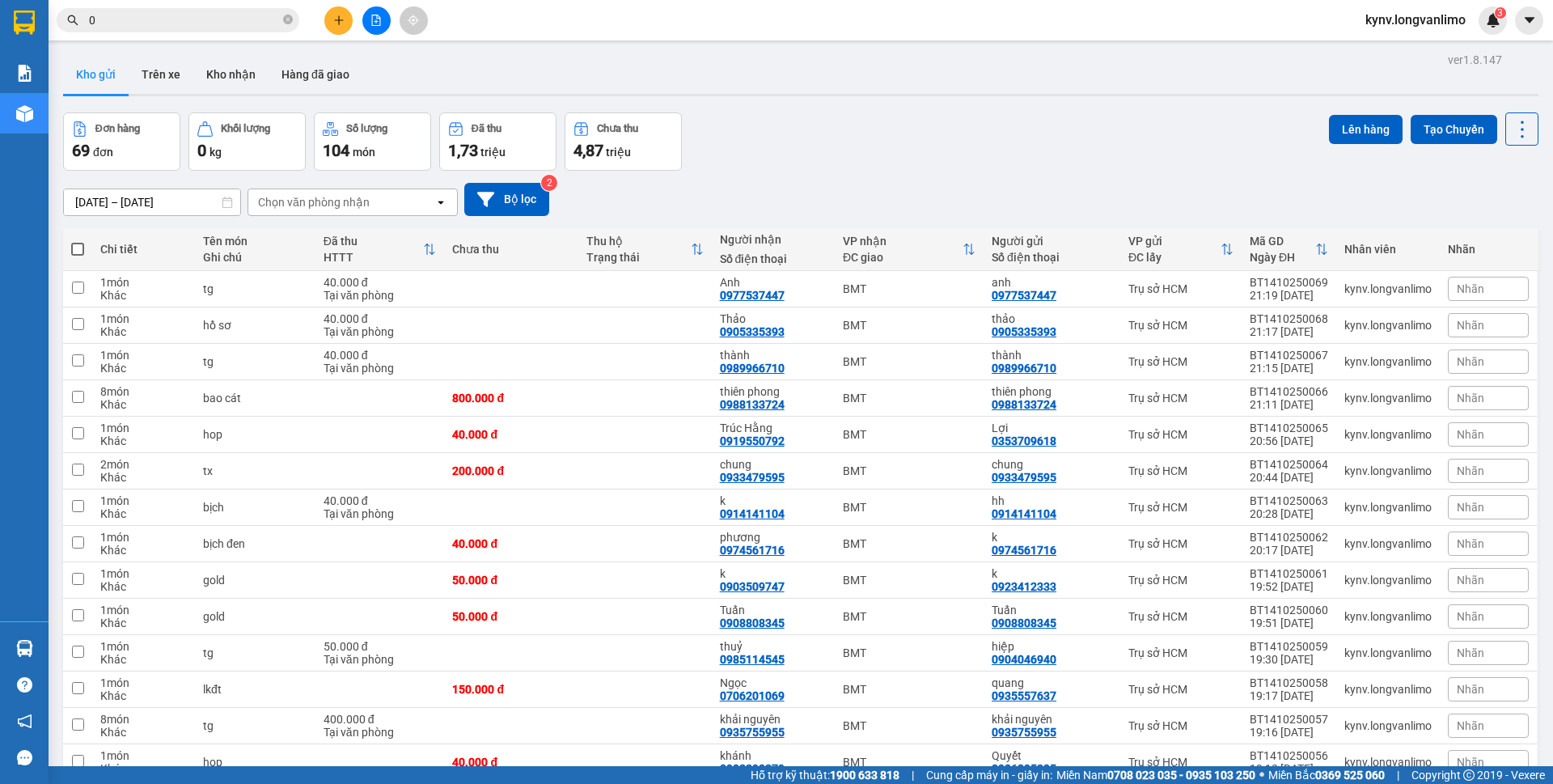
click at [175, 20] on input "0" at bounding box center [185, 20] width 191 height 18
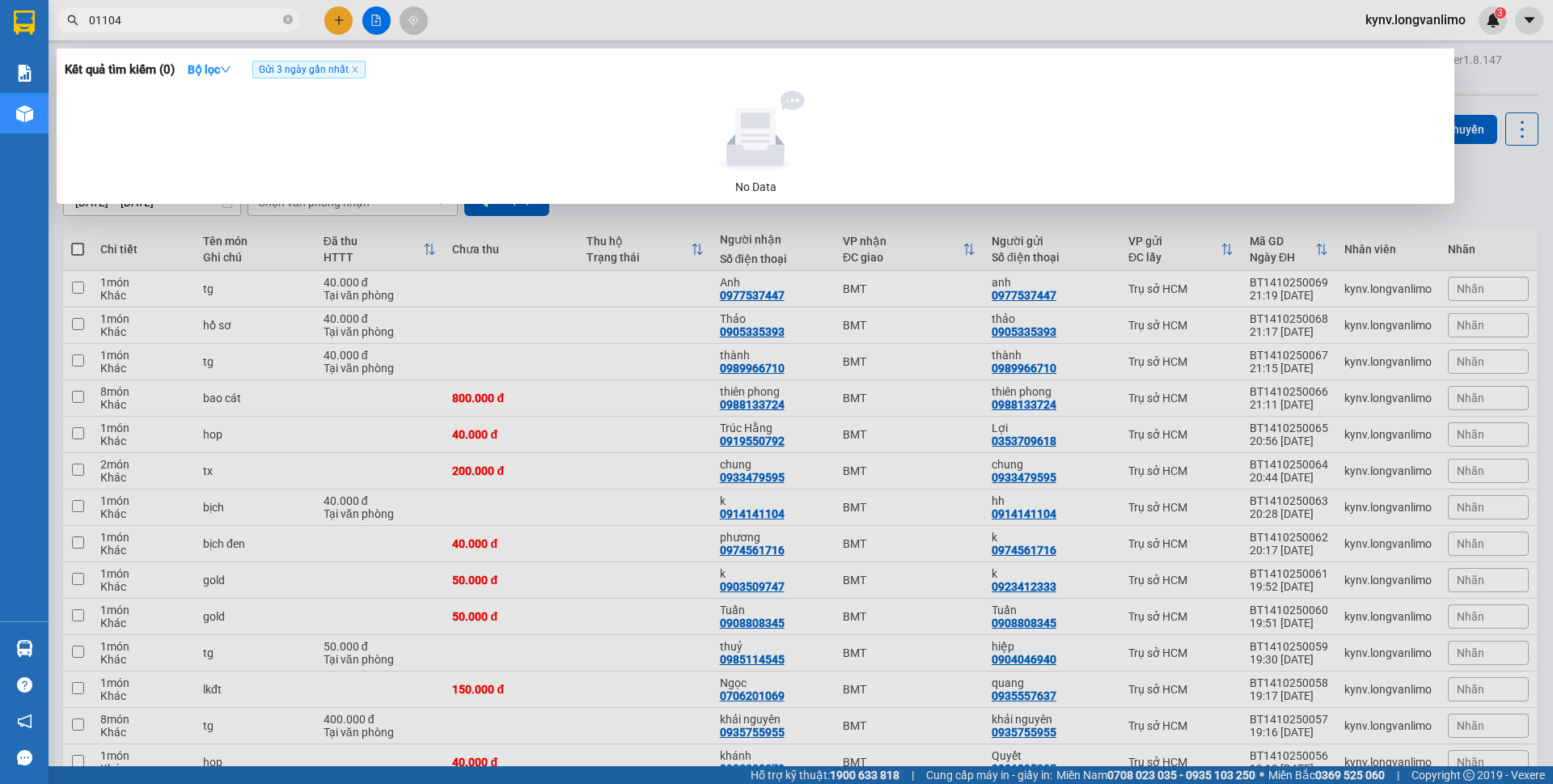
click at [96, 20] on input "01104" at bounding box center [185, 20] width 191 height 18
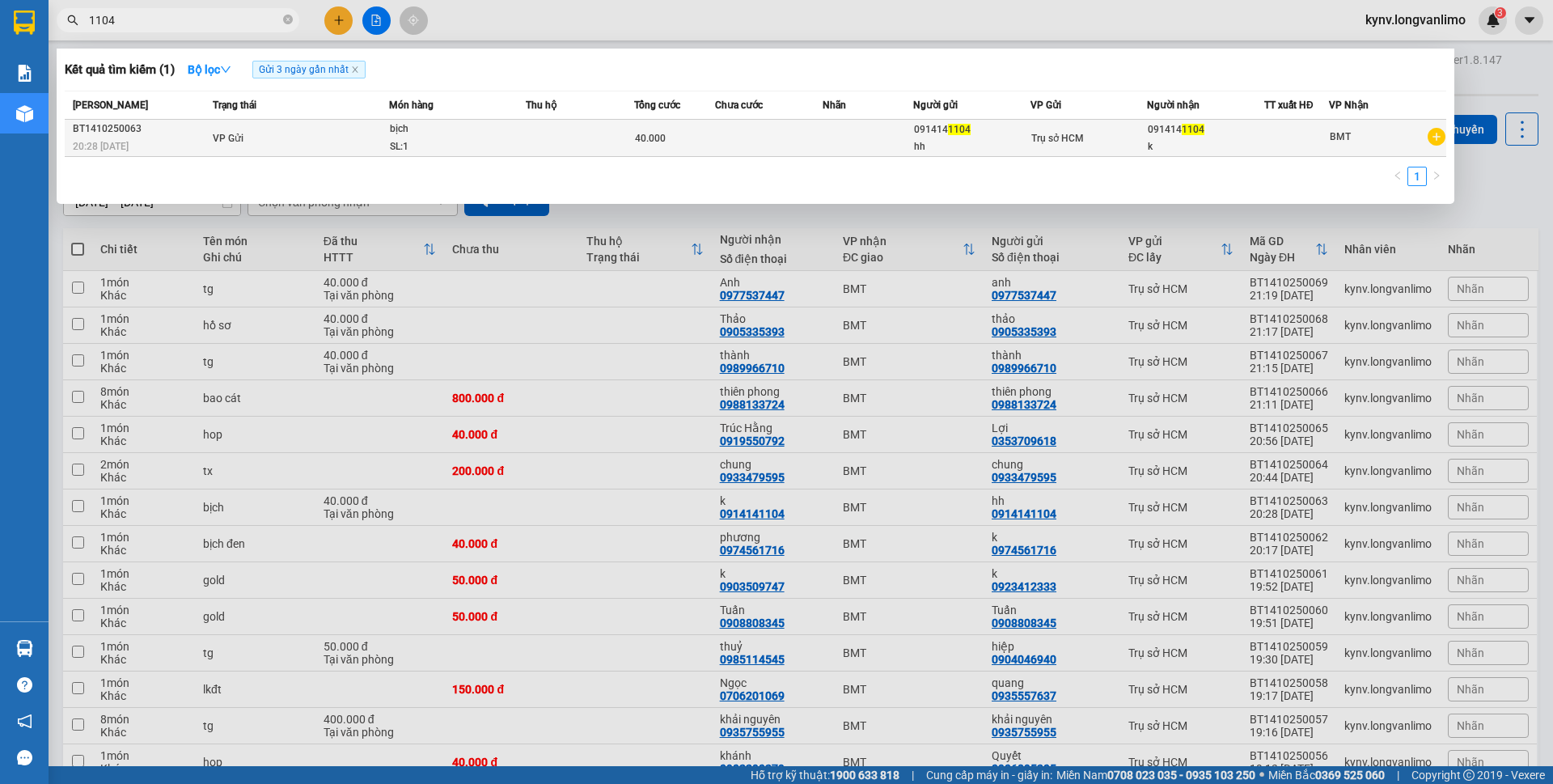
type input "1104"
click at [507, 144] on div "SL: 1" at bounding box center [450, 147] width 121 height 18
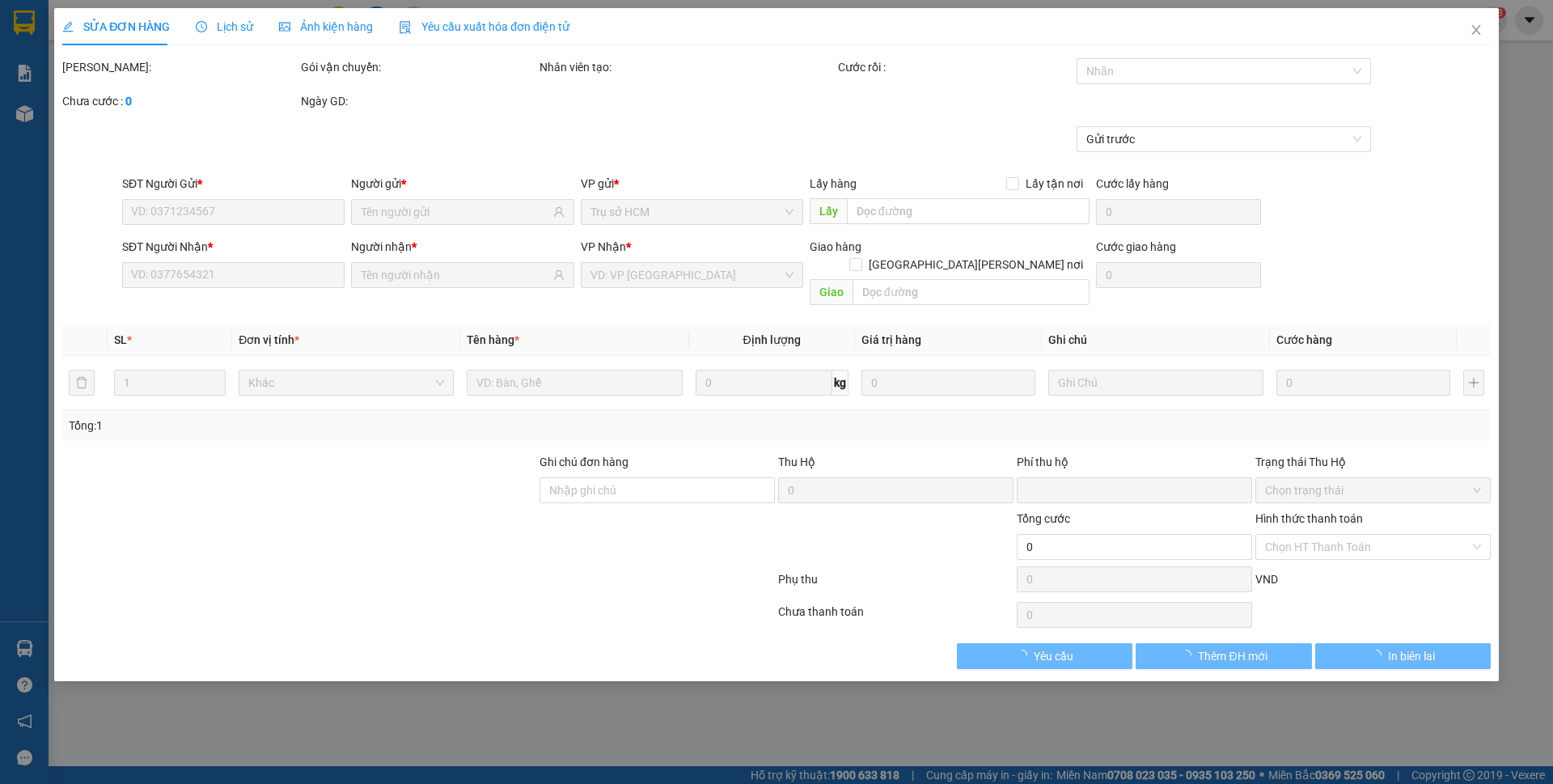
click at [333, 30] on span "Ảnh kiện hàng" at bounding box center [326, 26] width 94 height 13
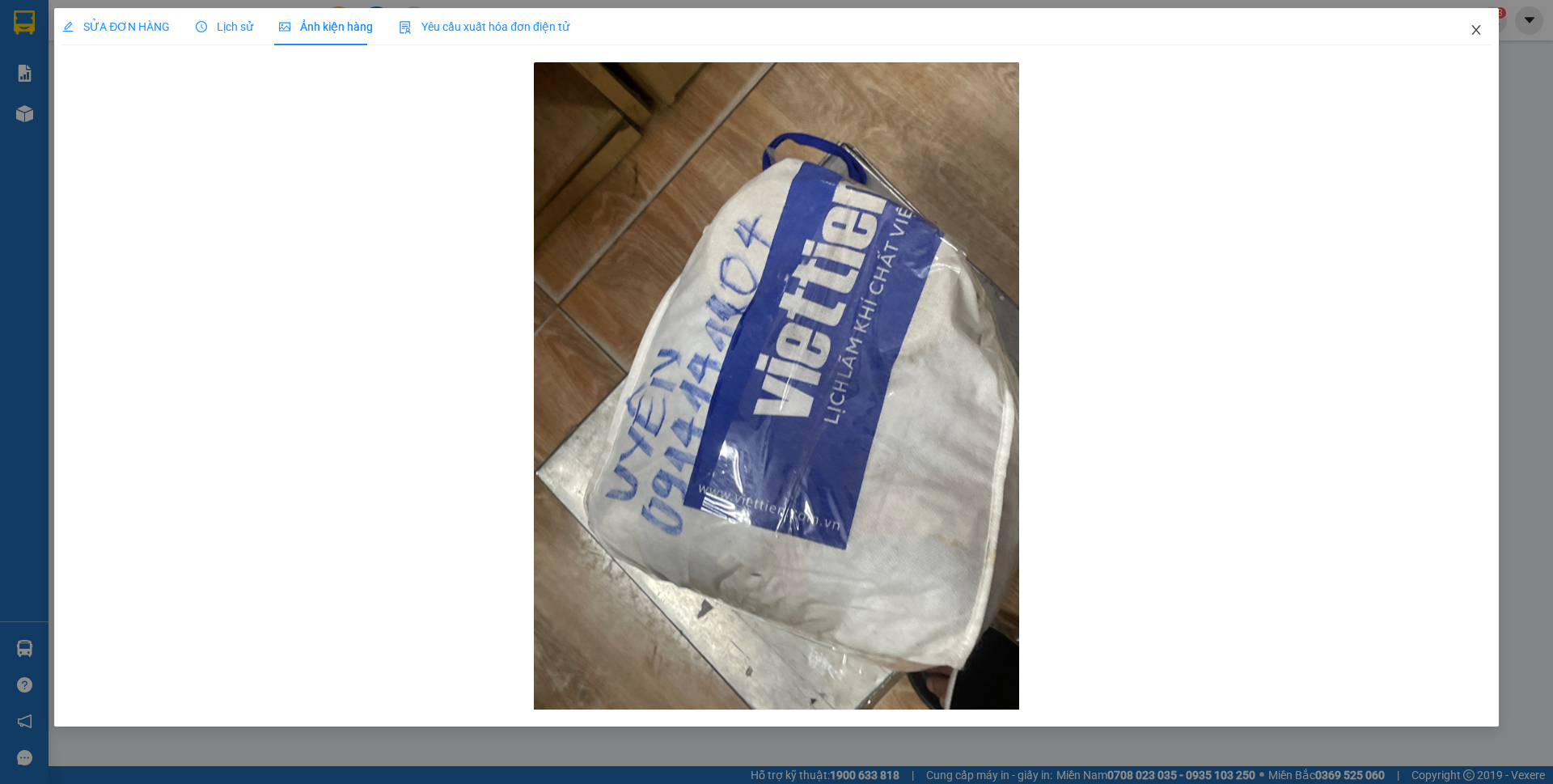
click at [1468, 28] on span "Close" at bounding box center [1476, 31] width 45 height 45
click at [1477, 33] on div "kynv.longvanlimo 3" at bounding box center [1429, 21] width 154 height 28
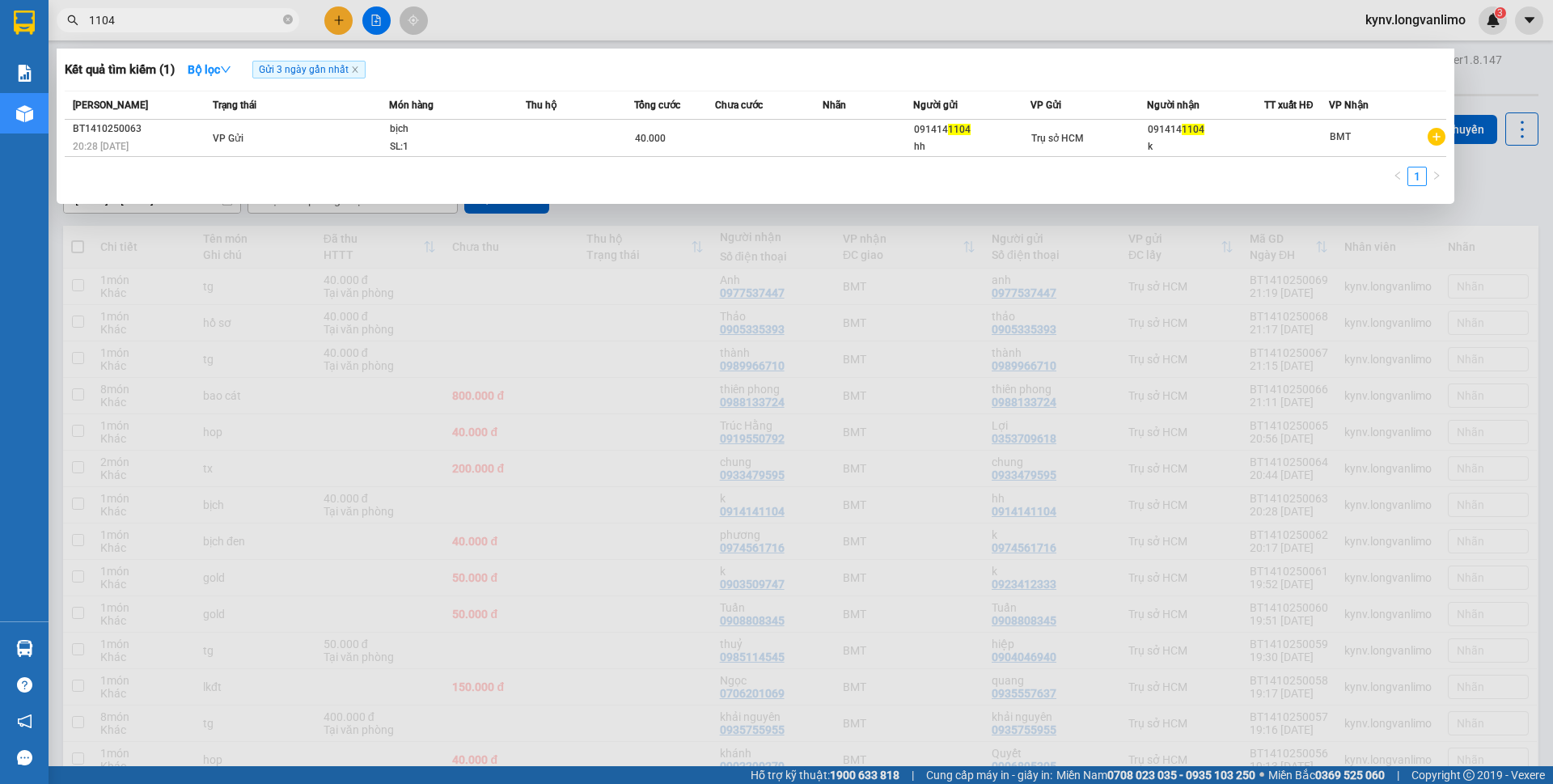
click at [182, 16] on input "1104" at bounding box center [185, 20] width 191 height 18
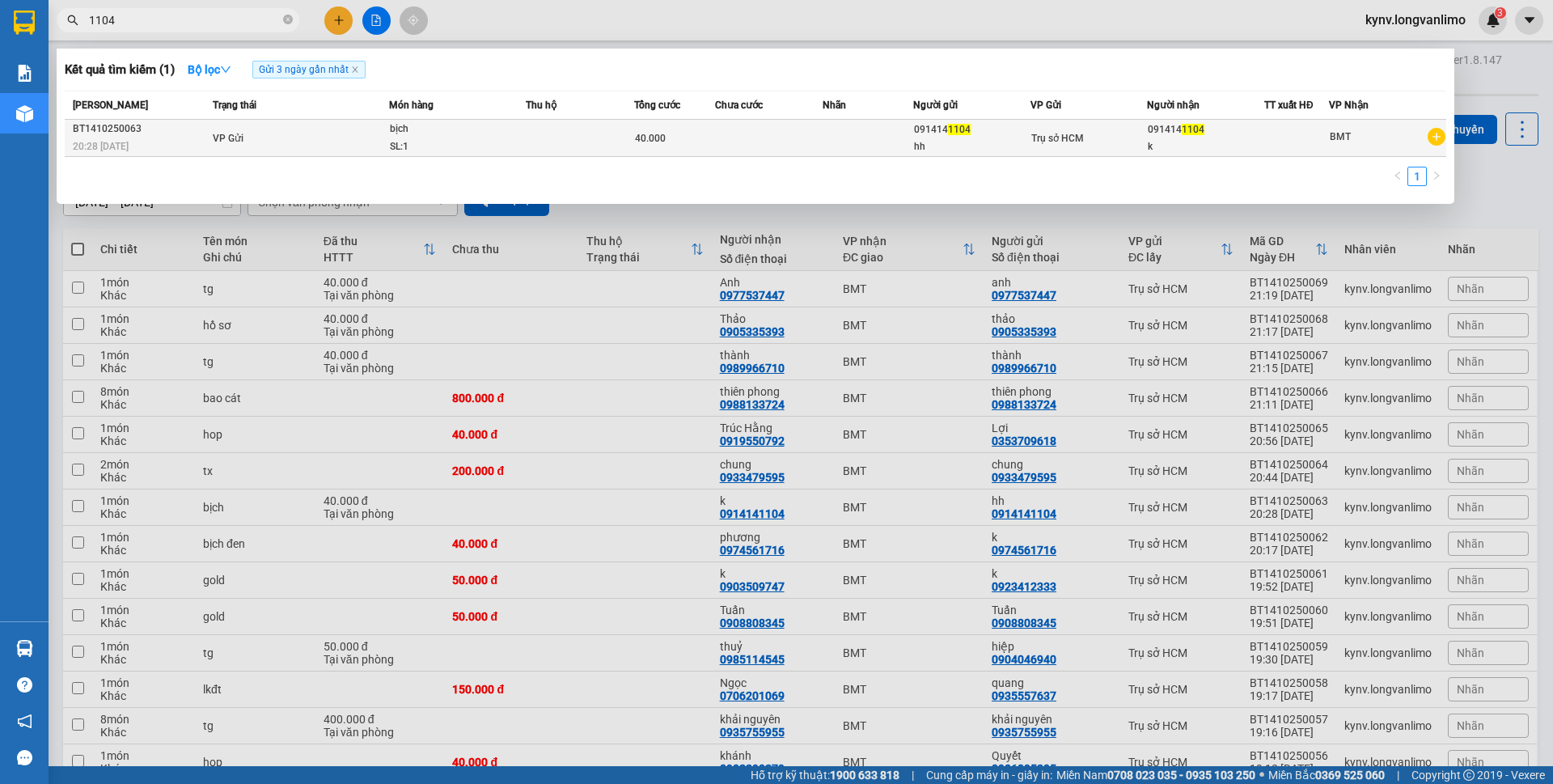
click at [864, 144] on td at bounding box center [868, 138] width 90 height 38
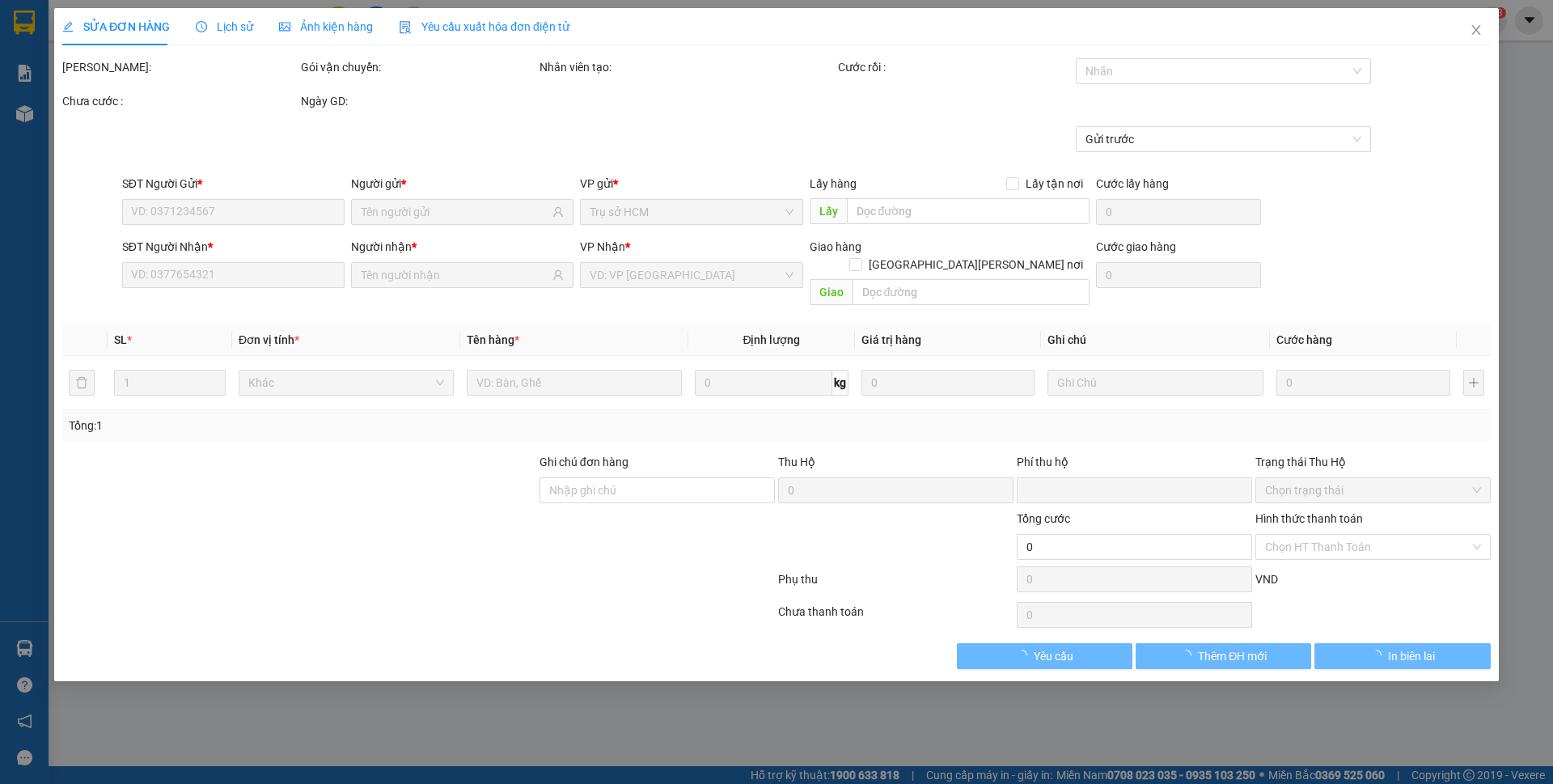
type input "0914141104"
type input "0"
type input "40.000"
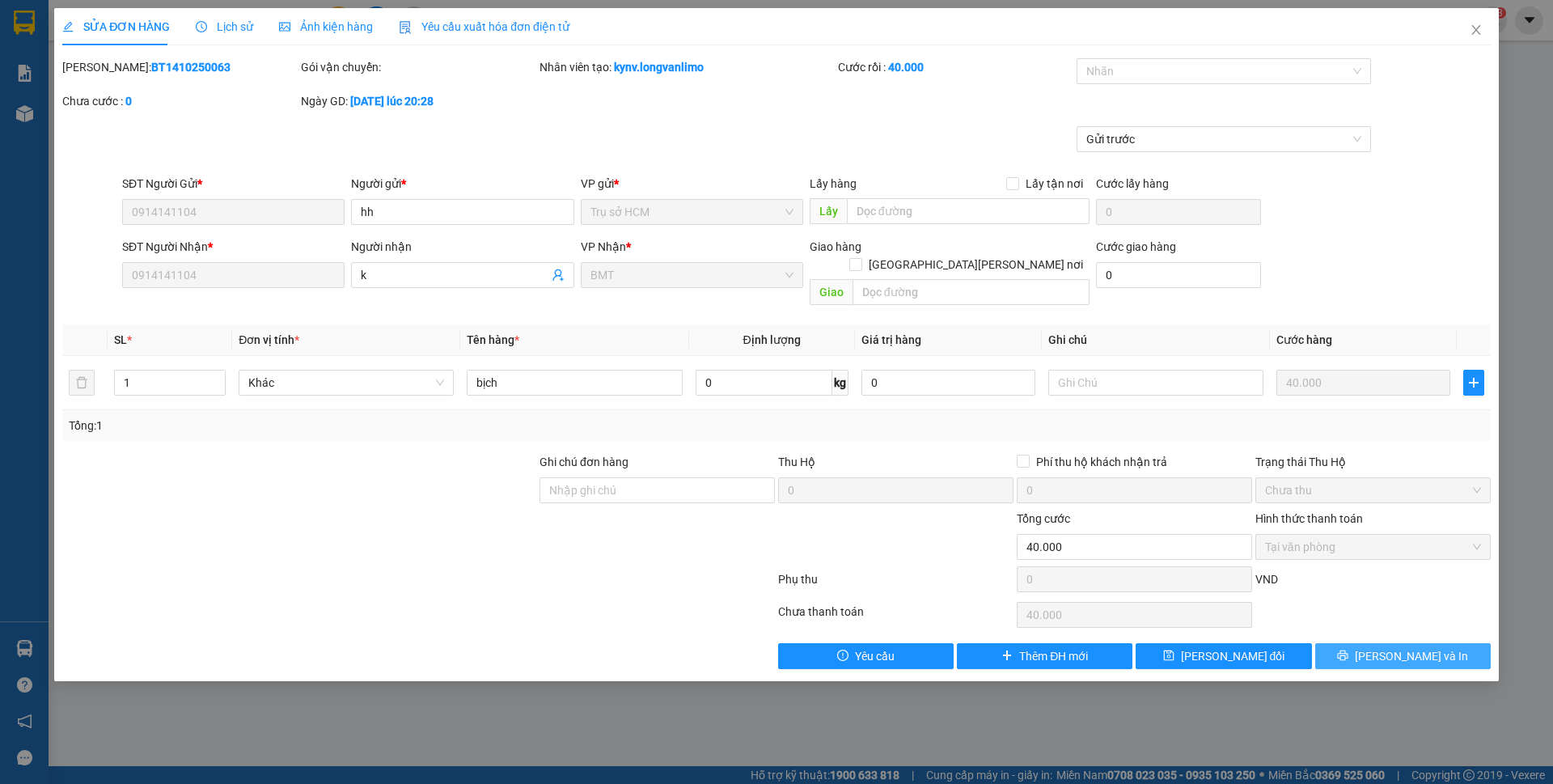
click at [1394, 647] on span "Lưu và In" at bounding box center [1412, 655] width 114 height 18
type input "0"
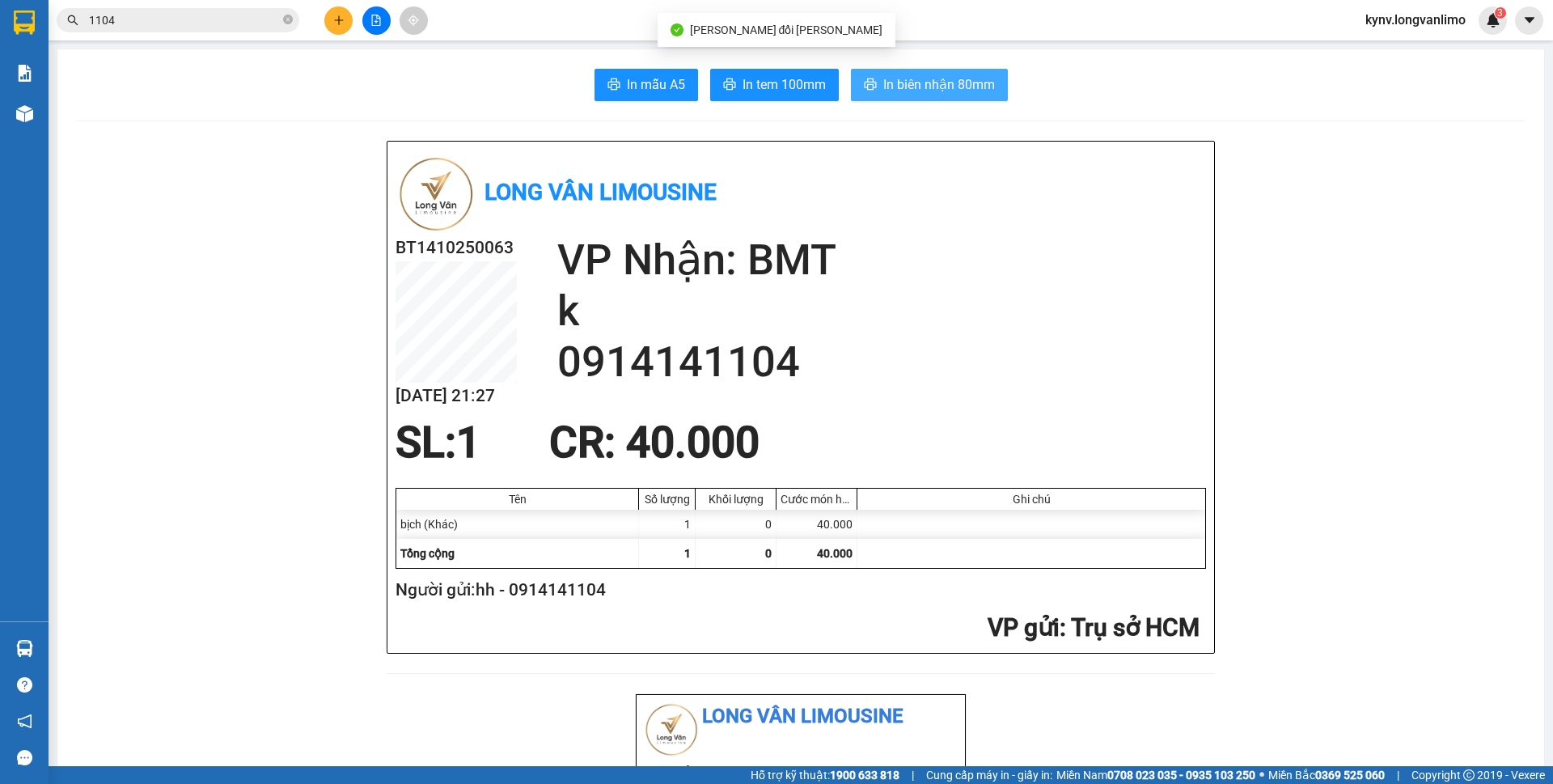
click at [928, 99] on button "In biên nhận 80mm" at bounding box center [929, 84] width 157 height 33
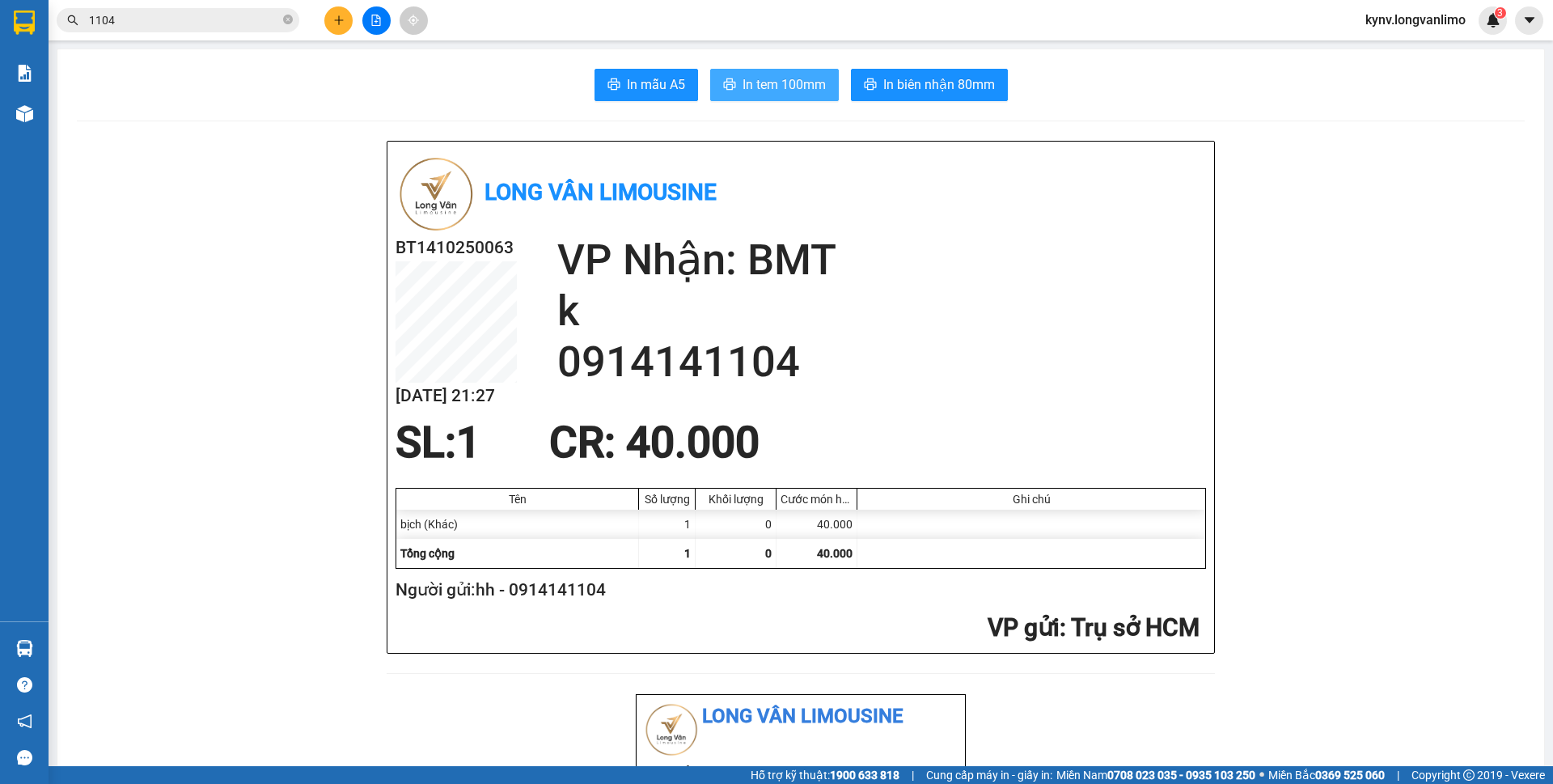
click at [764, 76] on span "In tem 100mm" at bounding box center [784, 84] width 83 height 20
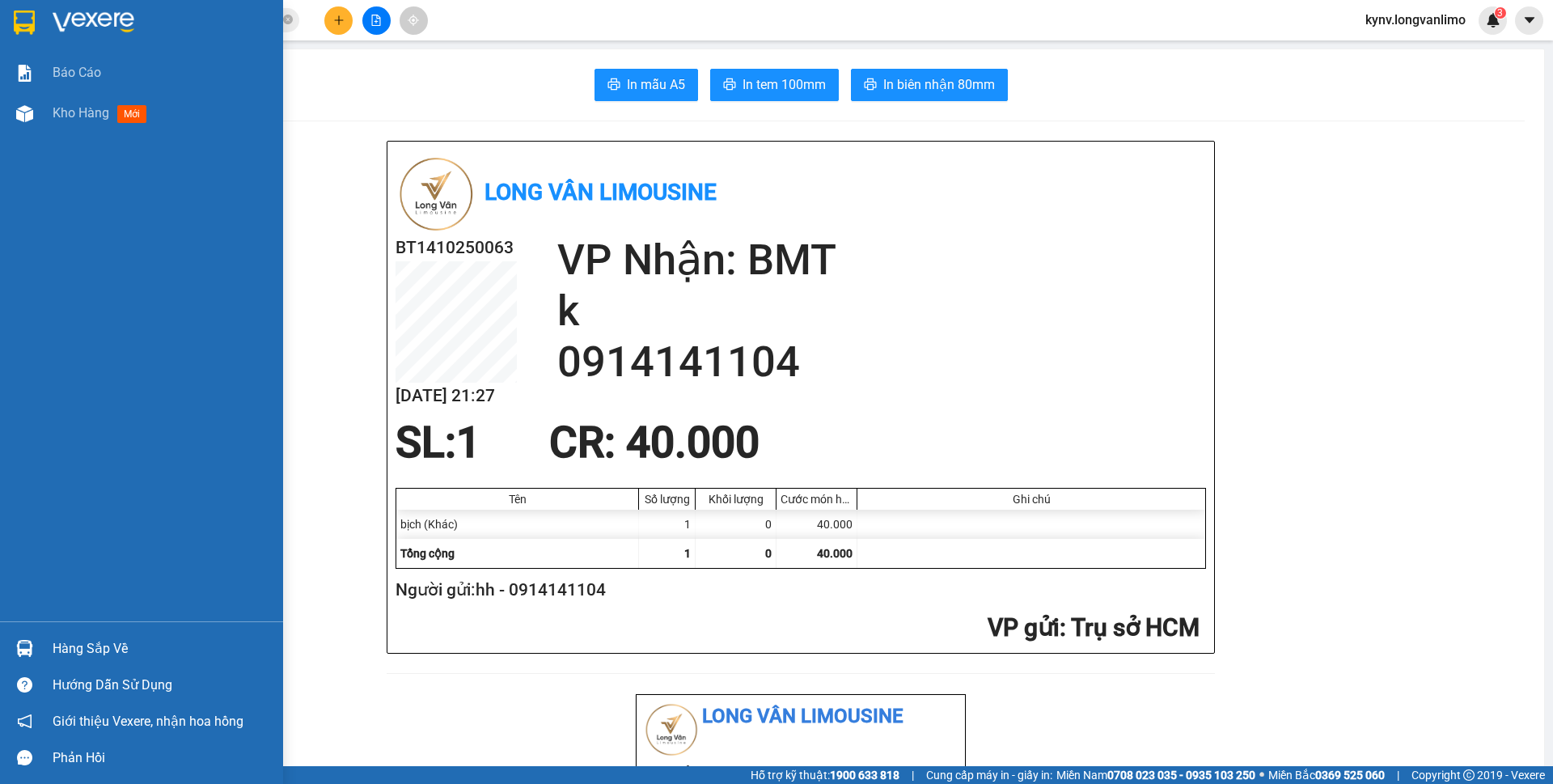
click at [26, 15] on img at bounding box center [23, 23] width 21 height 24
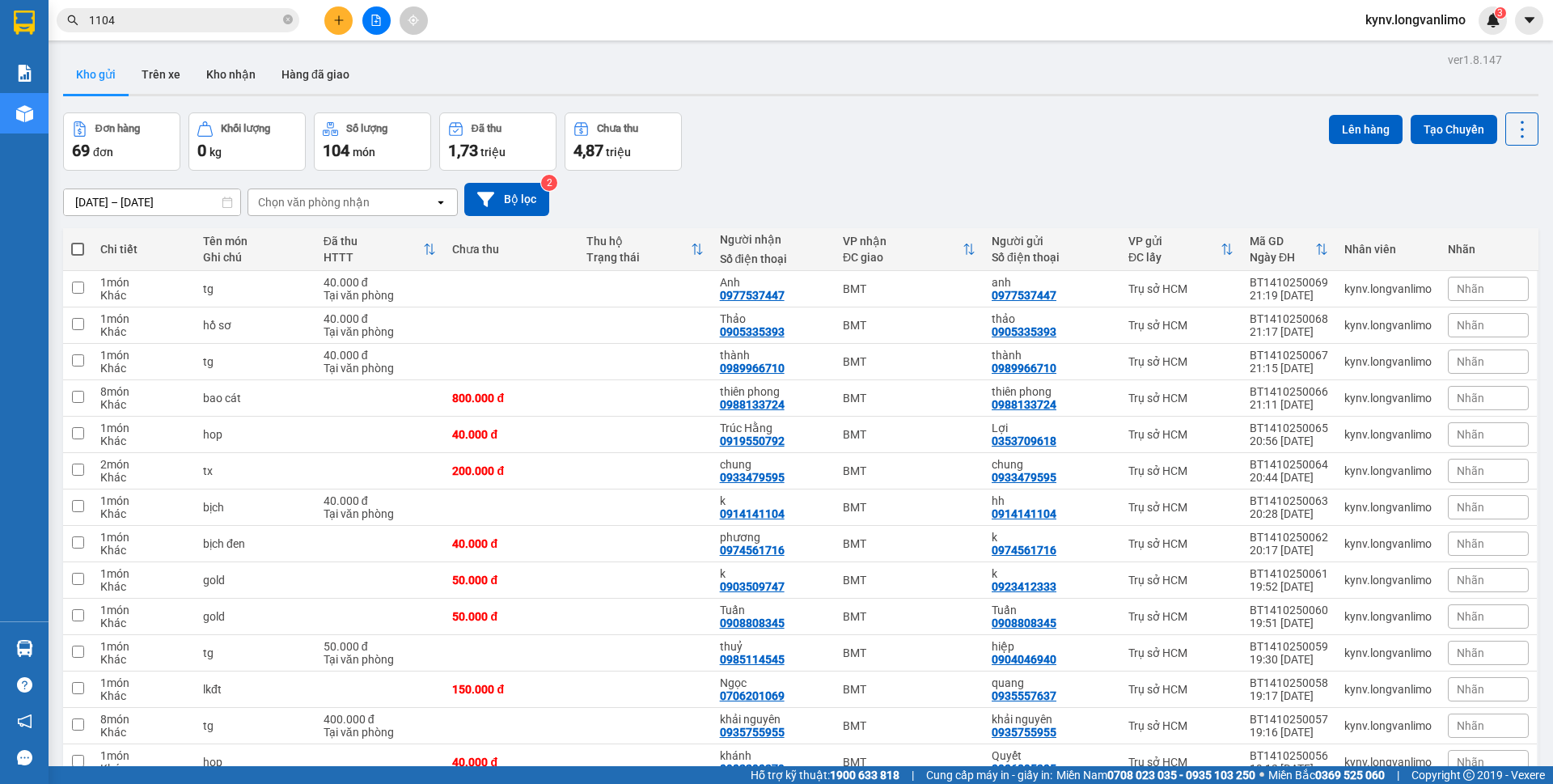
click at [1032, 17] on div "Kết quả tìm kiếm ( 1 ) Bộ lọc Gửi 3 ngày gần nhất Mã ĐH Trạng thái Món hàng Thu…" at bounding box center [776, 20] width 1553 height 40
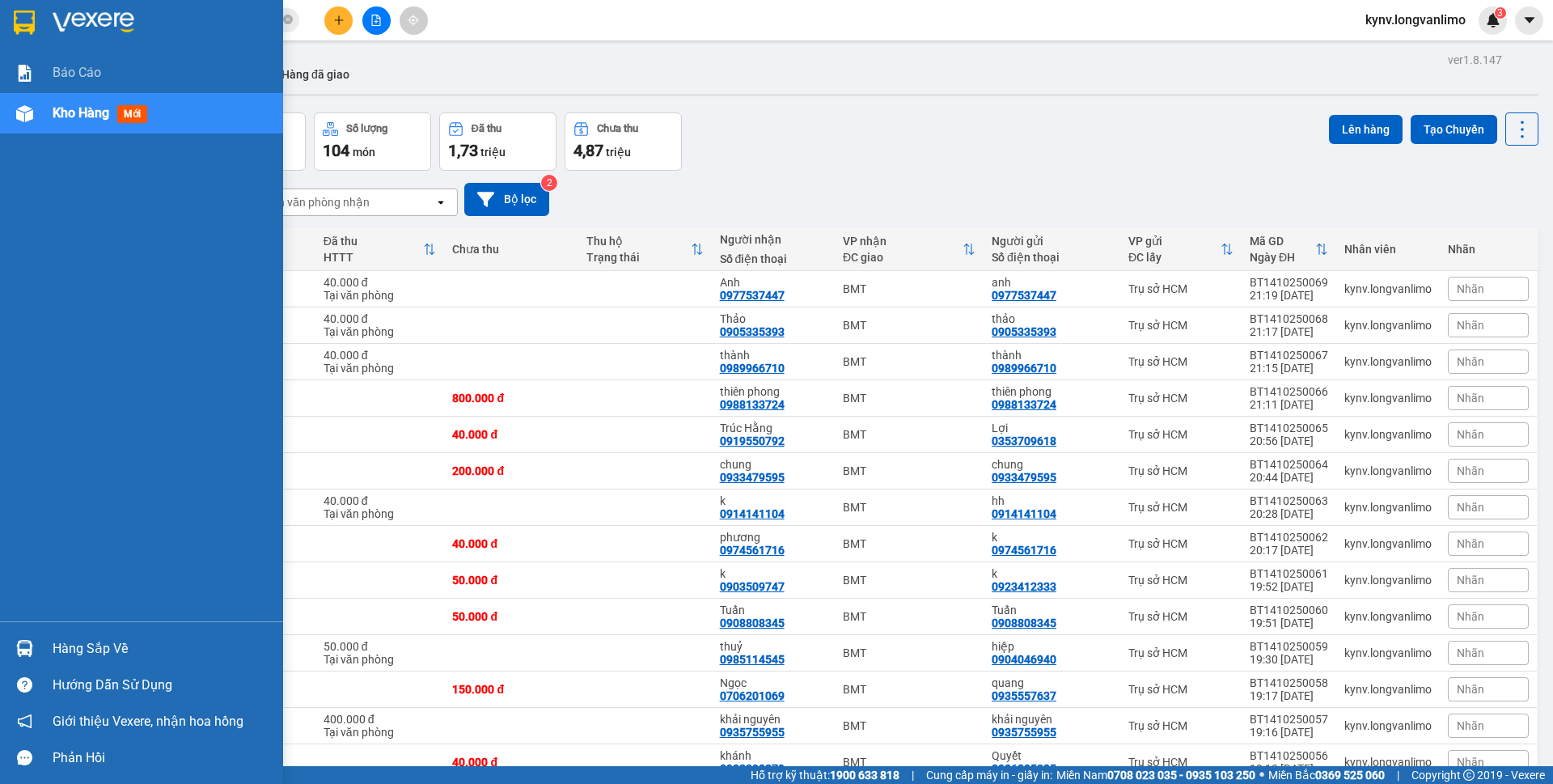
click at [24, 23] on img at bounding box center [23, 23] width 21 height 24
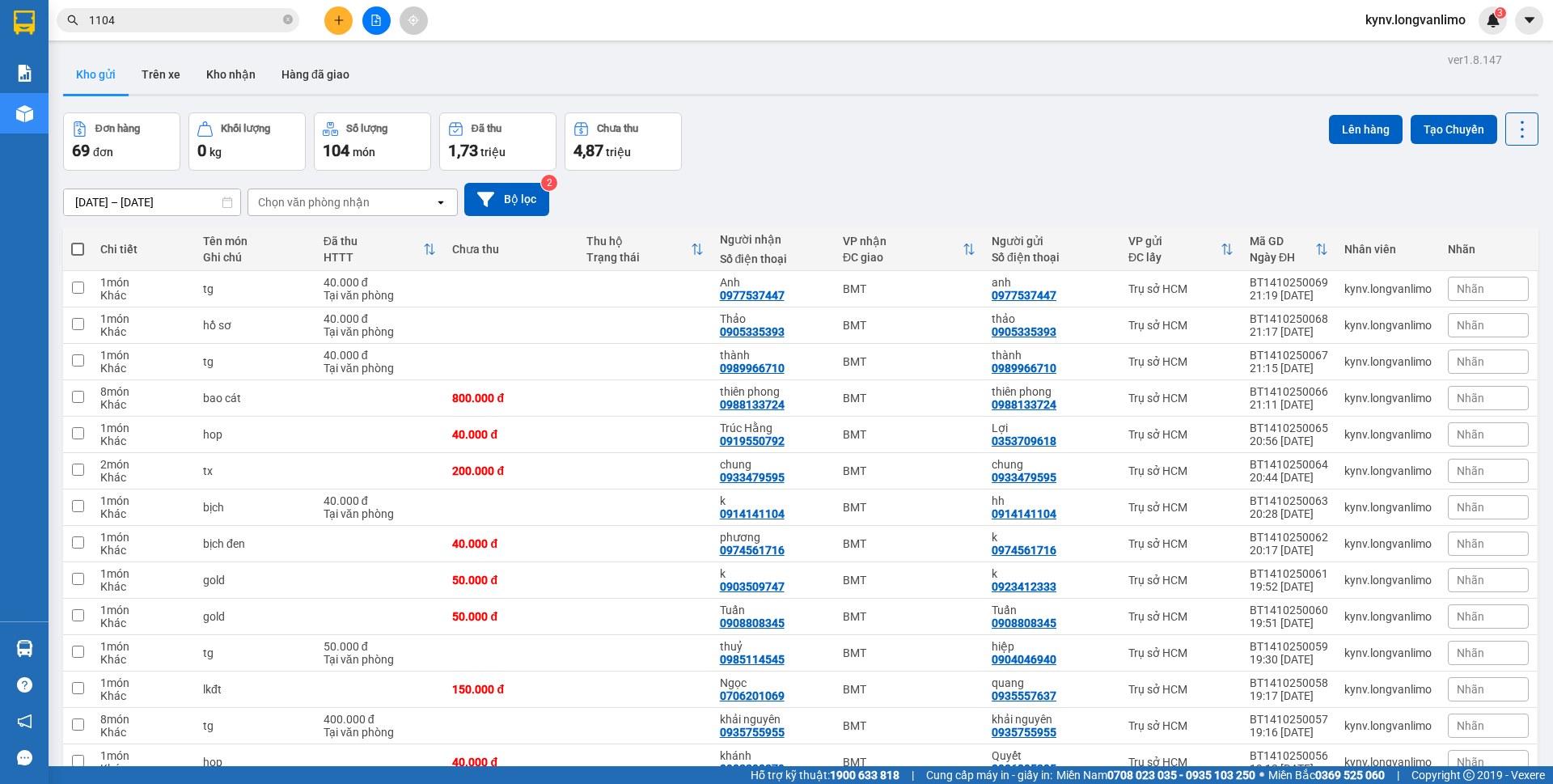
drag, startPoint x: 834, startPoint y: 82, endPoint x: 686, endPoint y: 90, distance: 148.2
click at [832, 83] on div "Kho gửi Trên xe Kho nhận Hàng đã giao" at bounding box center [801, 76] width 1475 height 43
click at [179, 34] on div "Kết quả tìm kiếm ( 1 ) Bộ lọc Gửi 3 ngày gần nhất Mã ĐH Trạng thái Món hàng Thu…" at bounding box center [158, 21] width 316 height 28
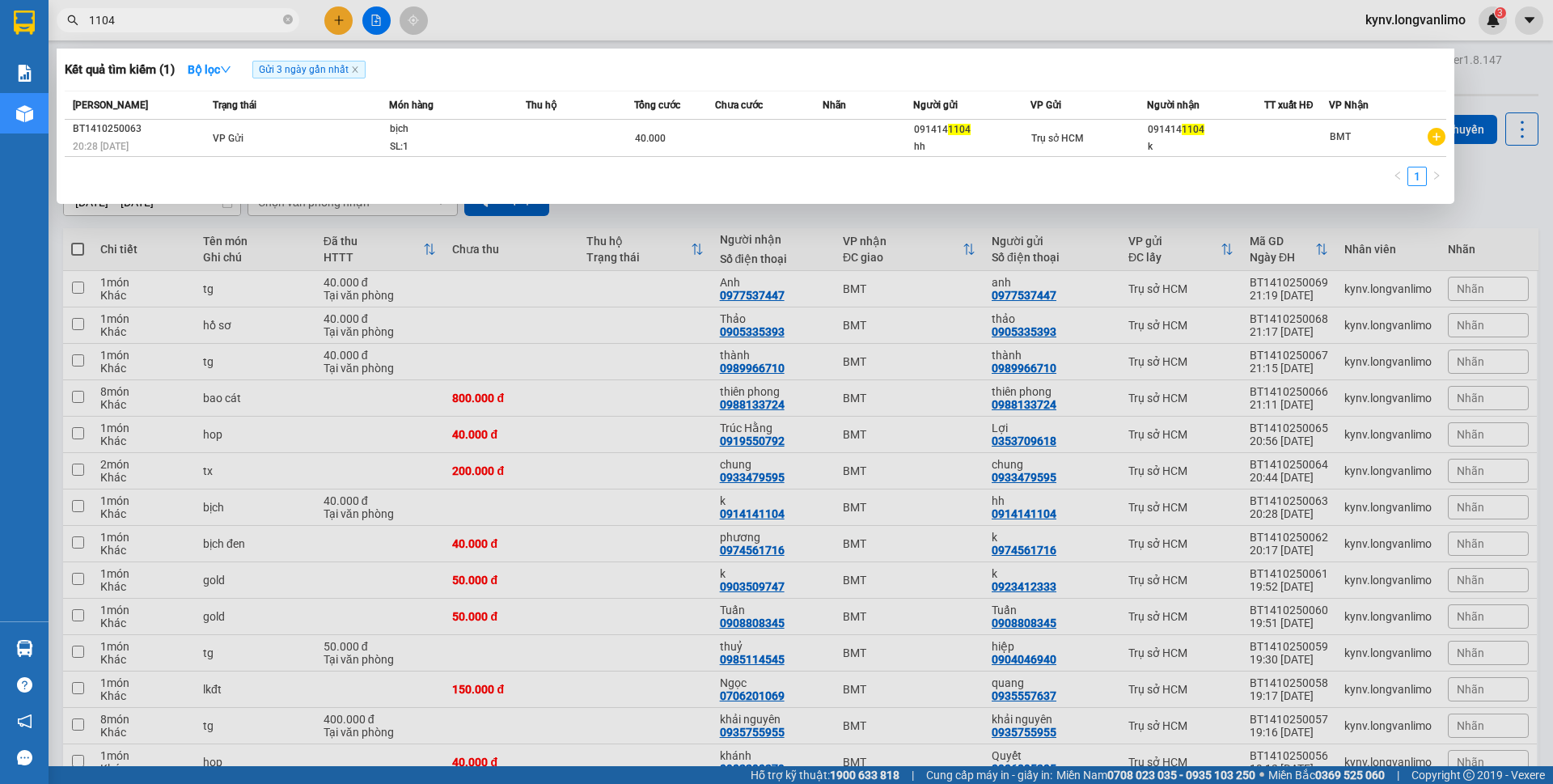
click at [175, 23] on input "1104" at bounding box center [185, 20] width 191 height 18
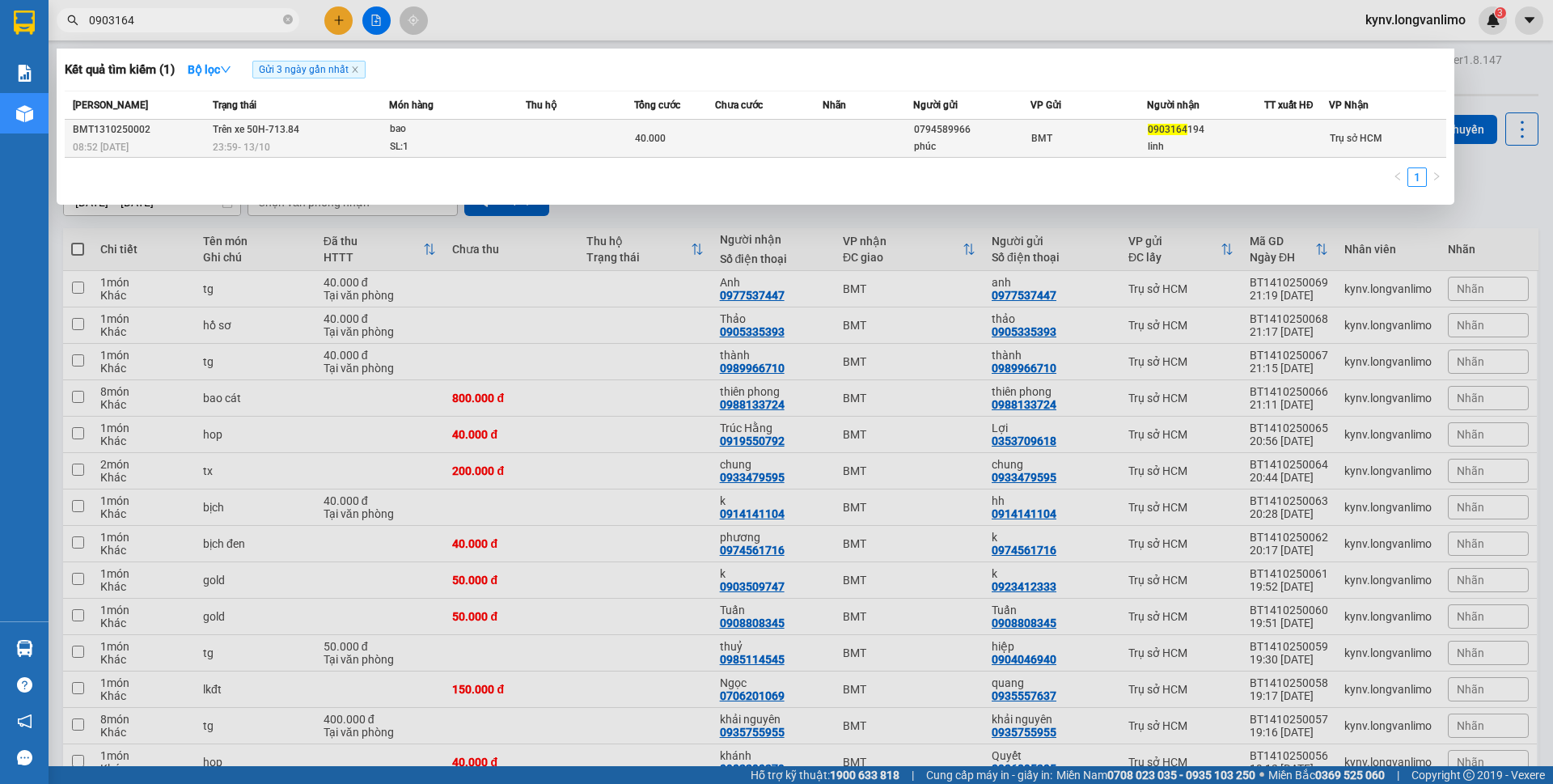
type input "0903164"
click at [1039, 143] on span "BMT" at bounding box center [1041, 139] width 21 height 12
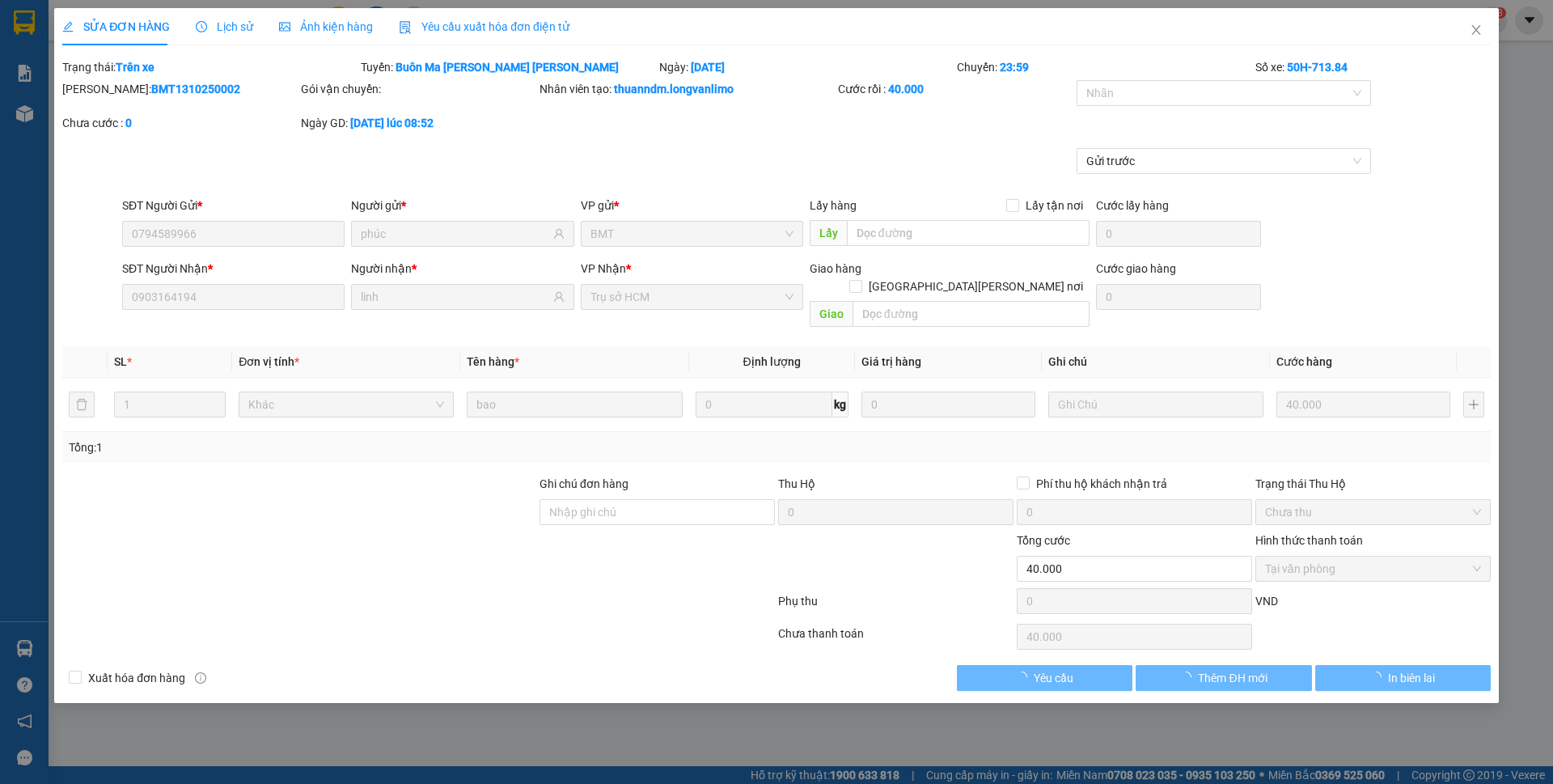
type input "0794589966"
type input "phúc"
type input "0903164194"
type input "linh"
type input "0"
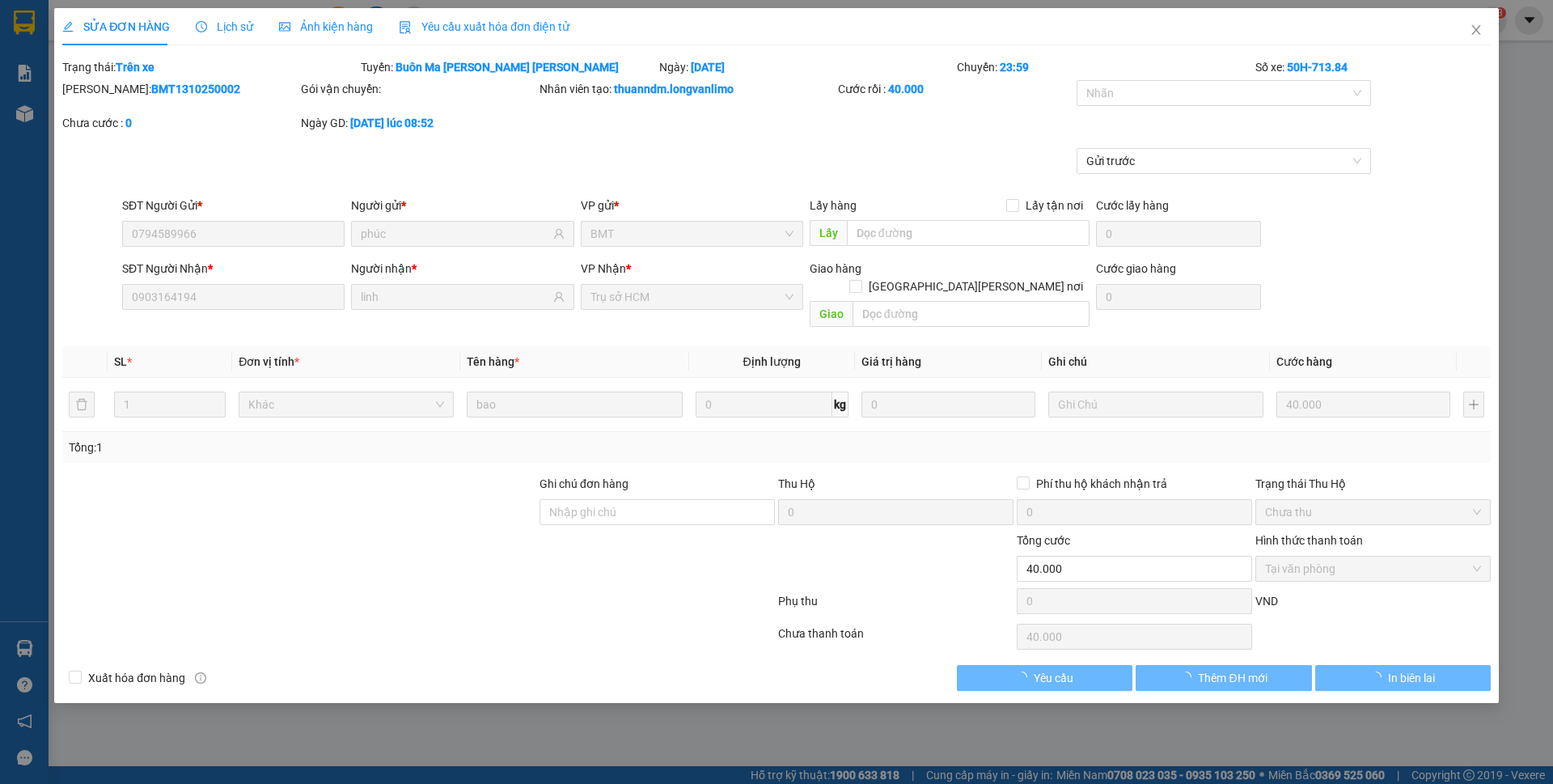
type input "40.000"
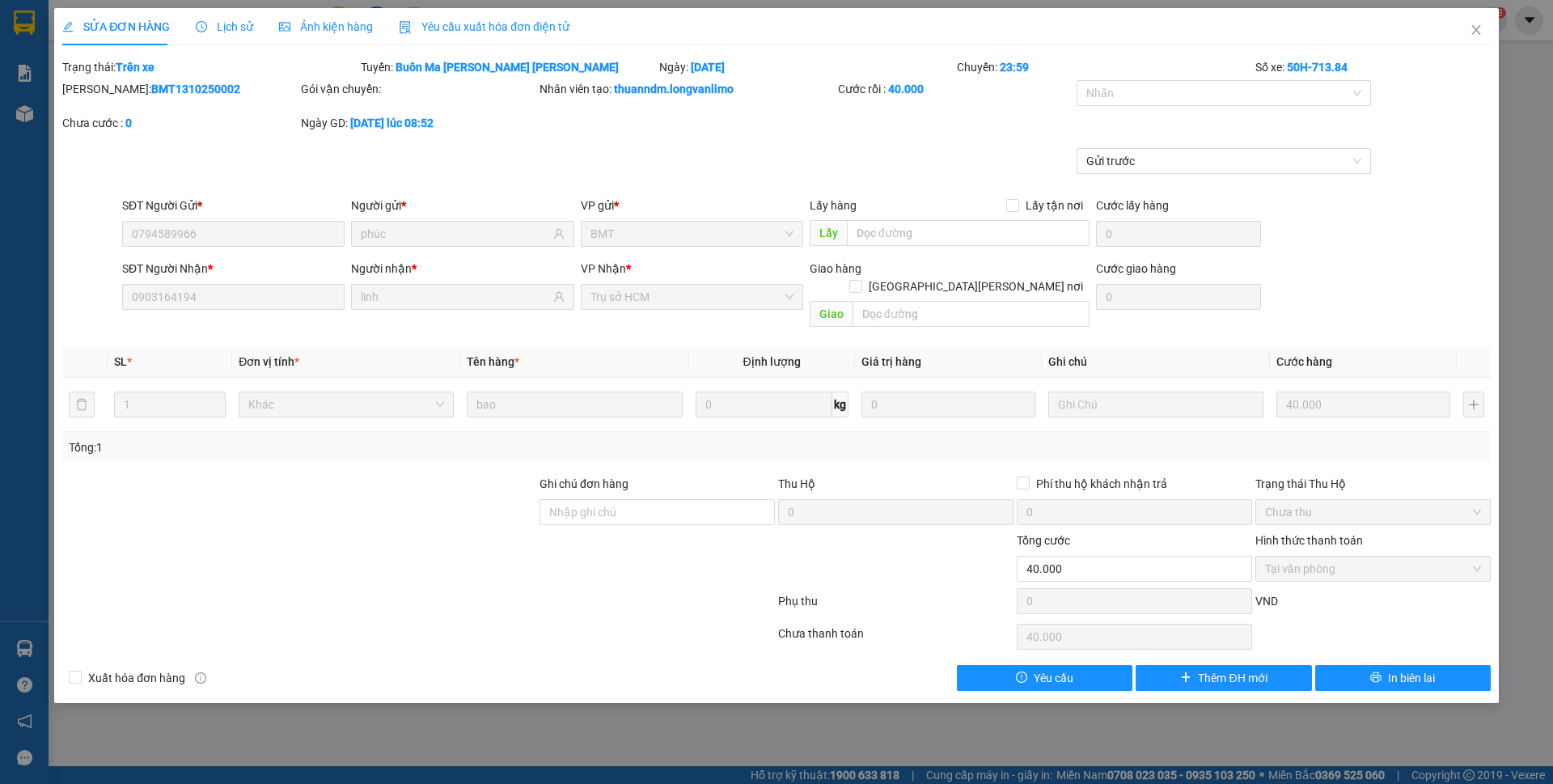
click at [334, 33] on span "Ảnh kiện hàng" at bounding box center [326, 26] width 94 height 13
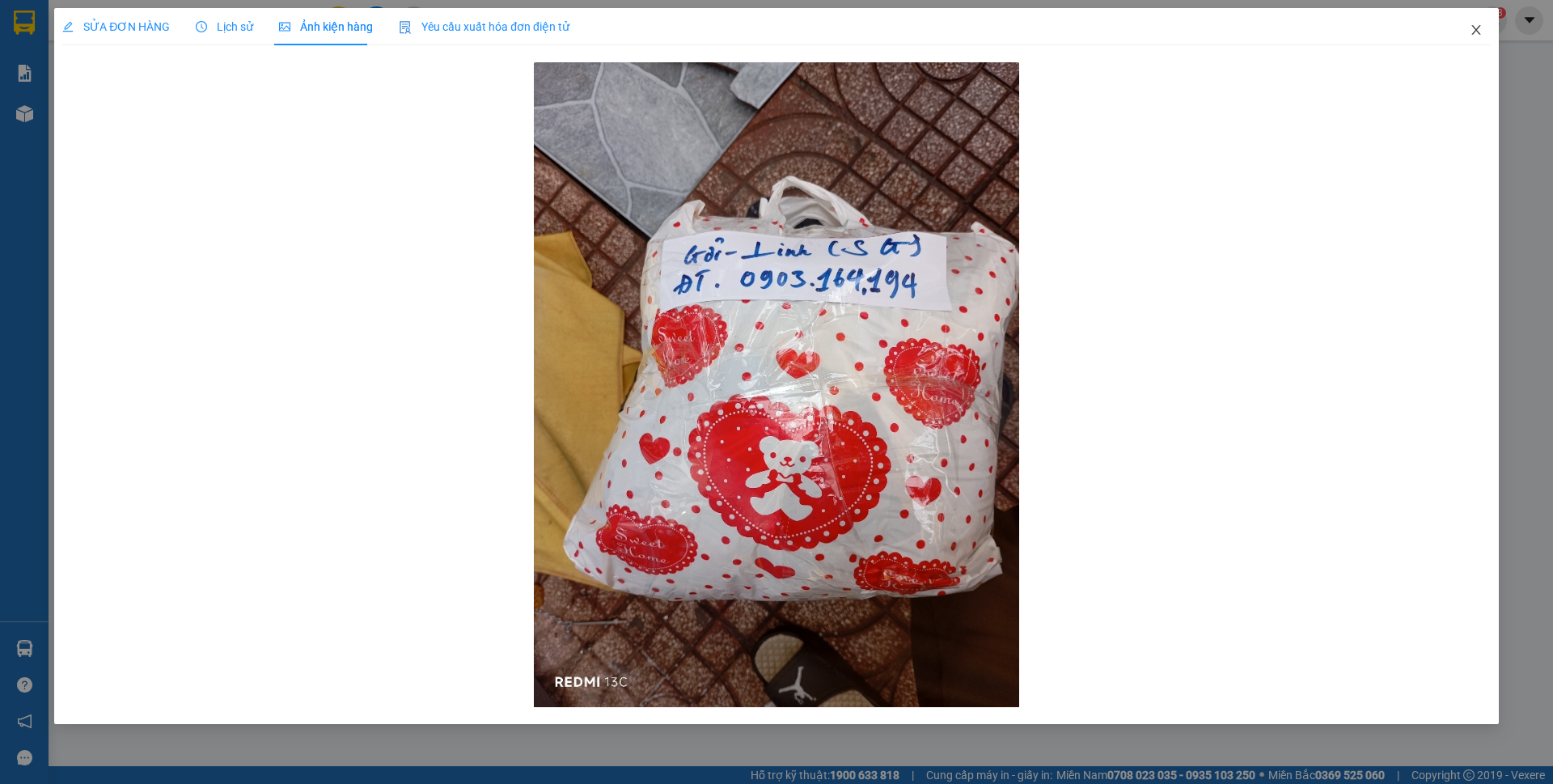
click at [1470, 28] on icon "close" at bounding box center [1475, 29] width 13 height 13
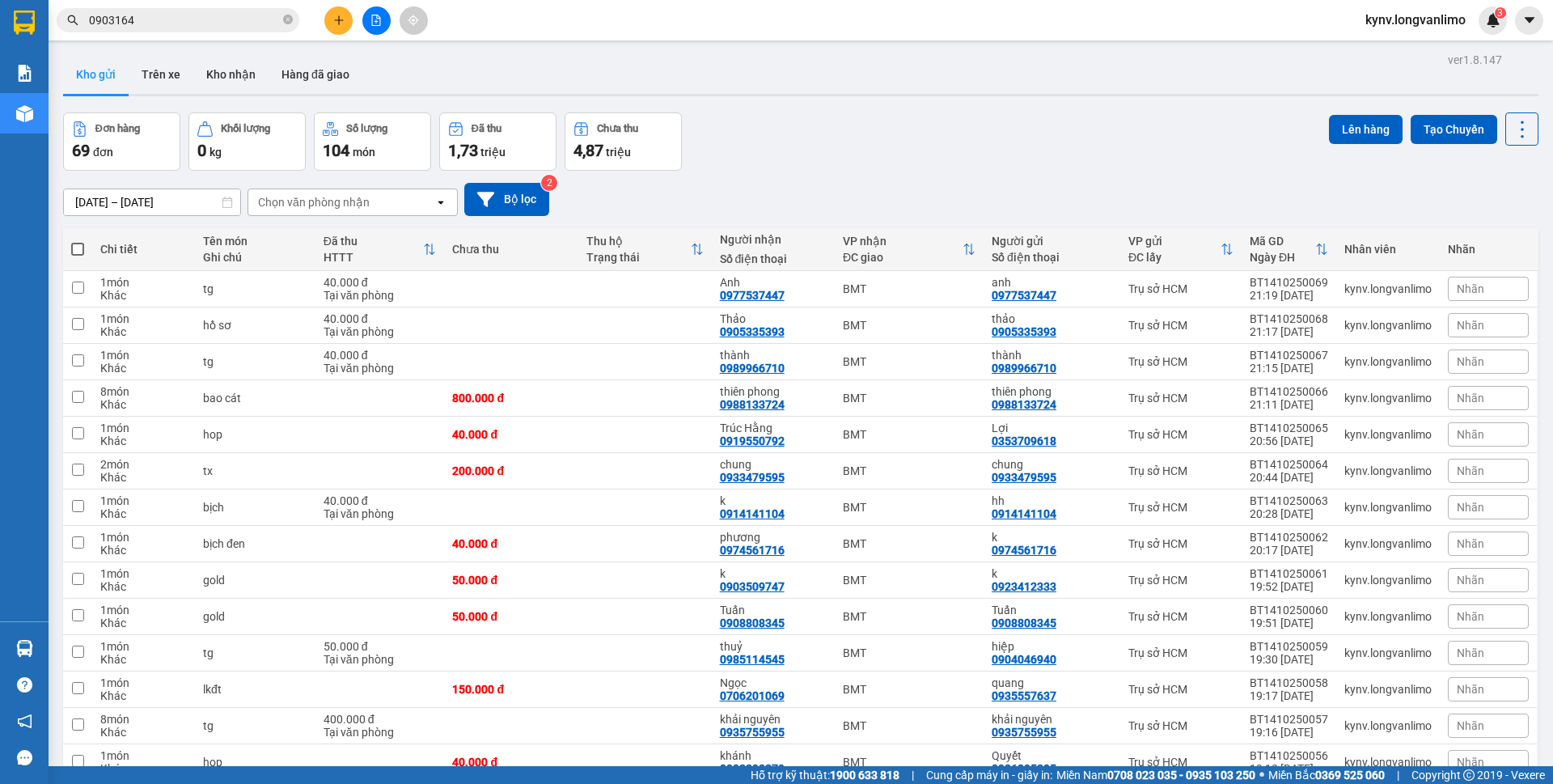
click at [188, 25] on input "0903164" at bounding box center [185, 20] width 191 height 18
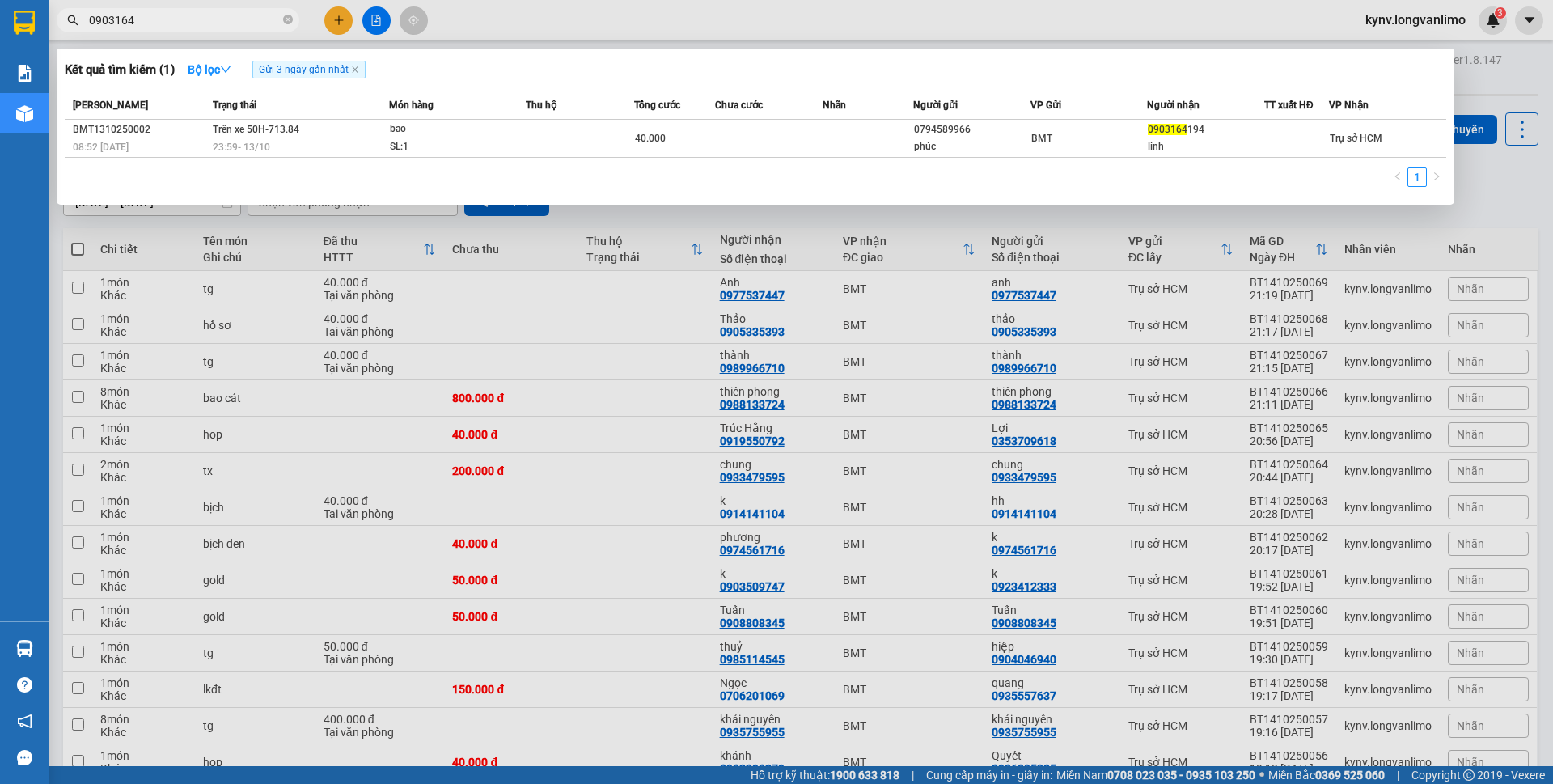
click at [187, 25] on input "0903164" at bounding box center [185, 20] width 191 height 18
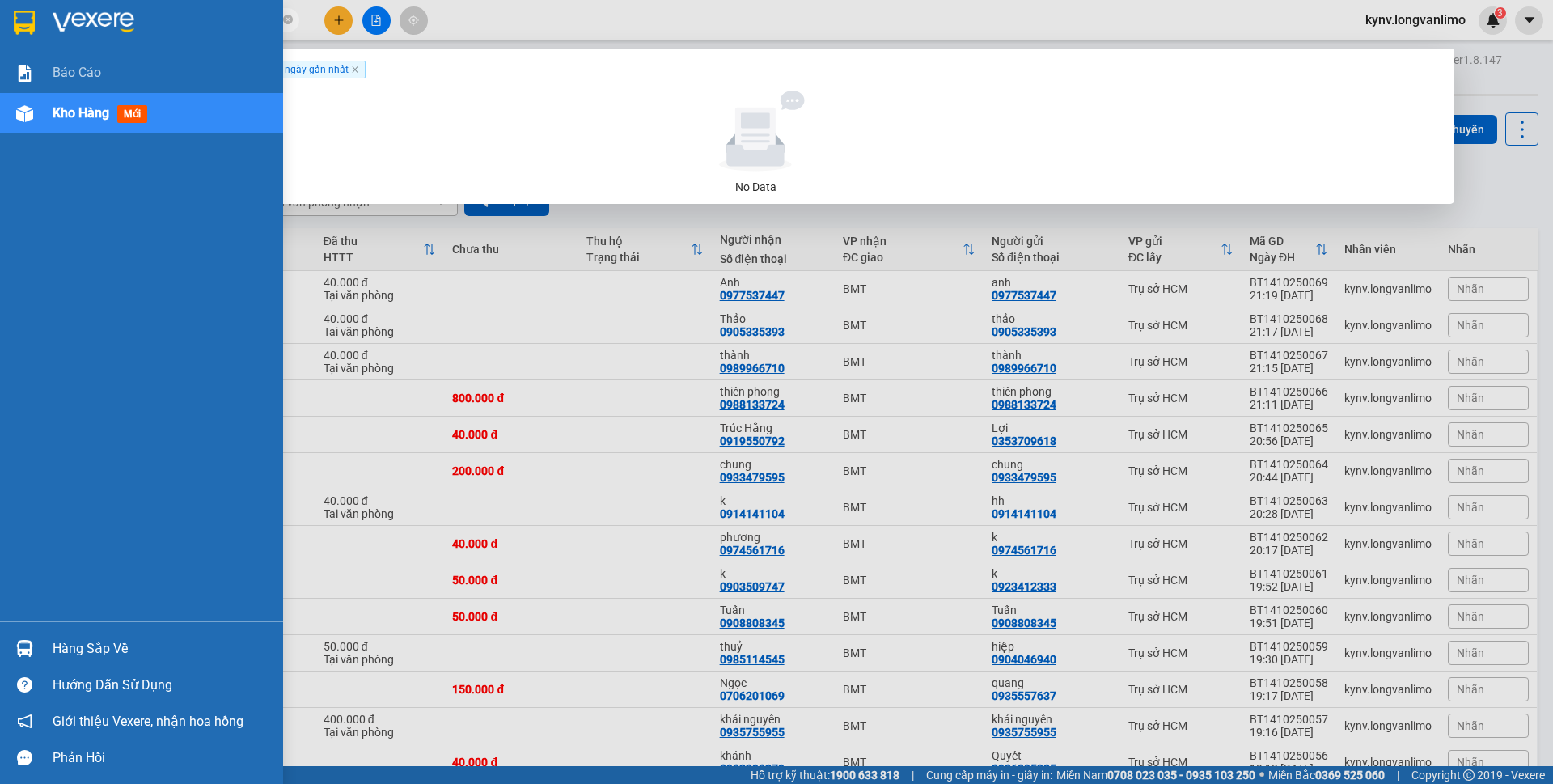
type input "1620"
click at [16, 23] on img at bounding box center [23, 23] width 21 height 24
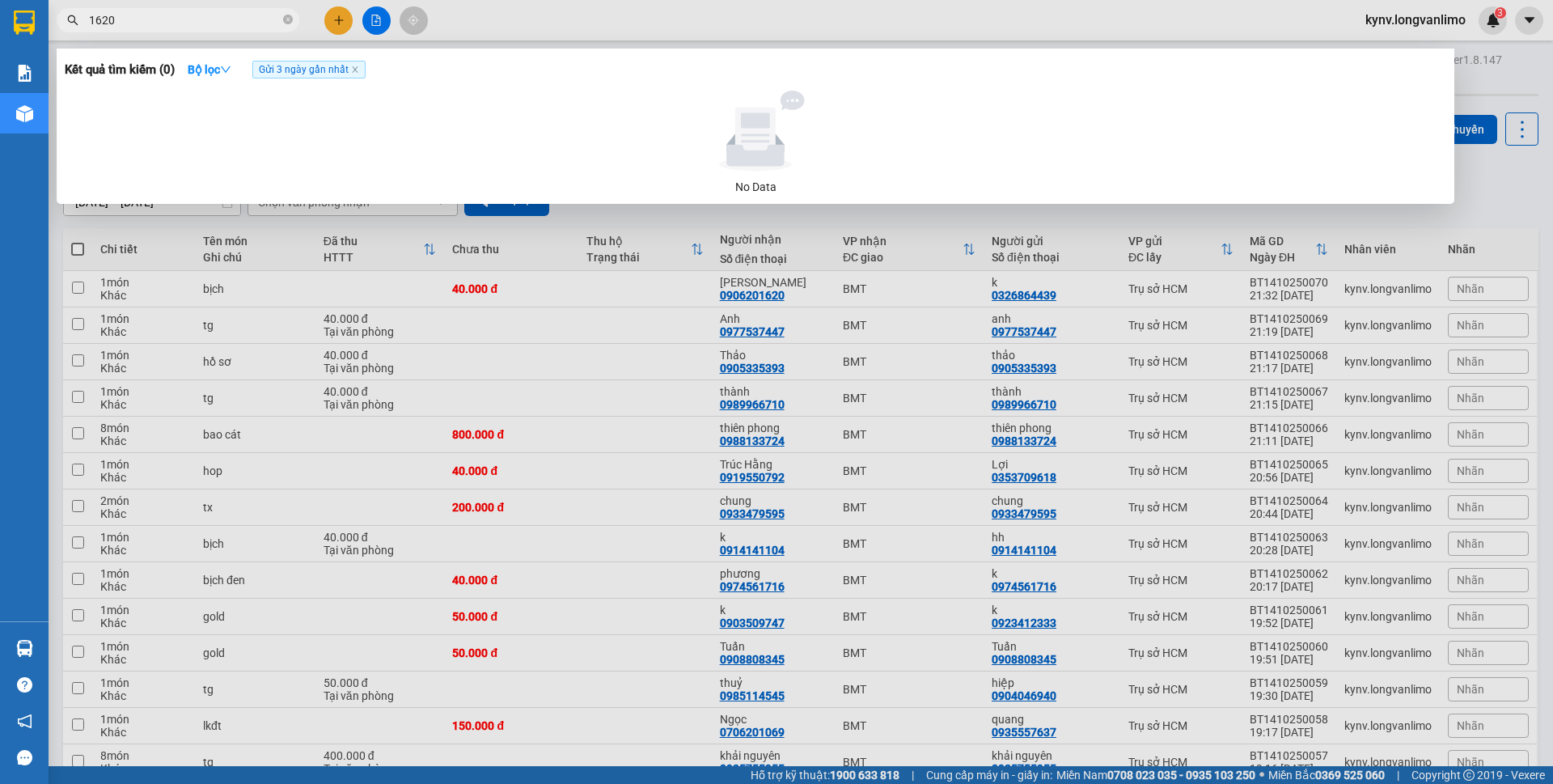
click at [903, 309] on div at bounding box center [776, 392] width 1553 height 784
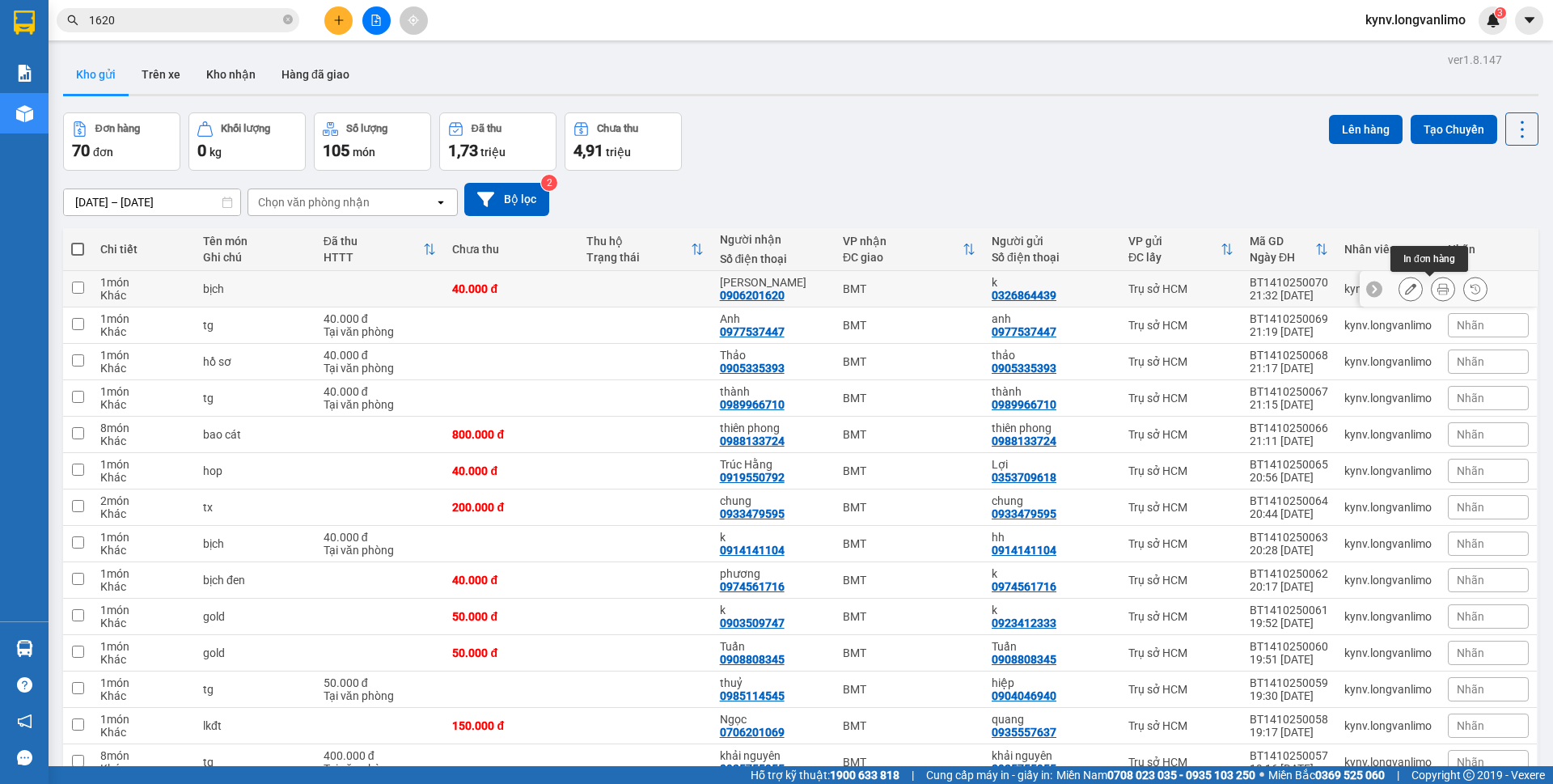
click at [1437, 291] on icon at bounding box center [1443, 289] width 12 height 12
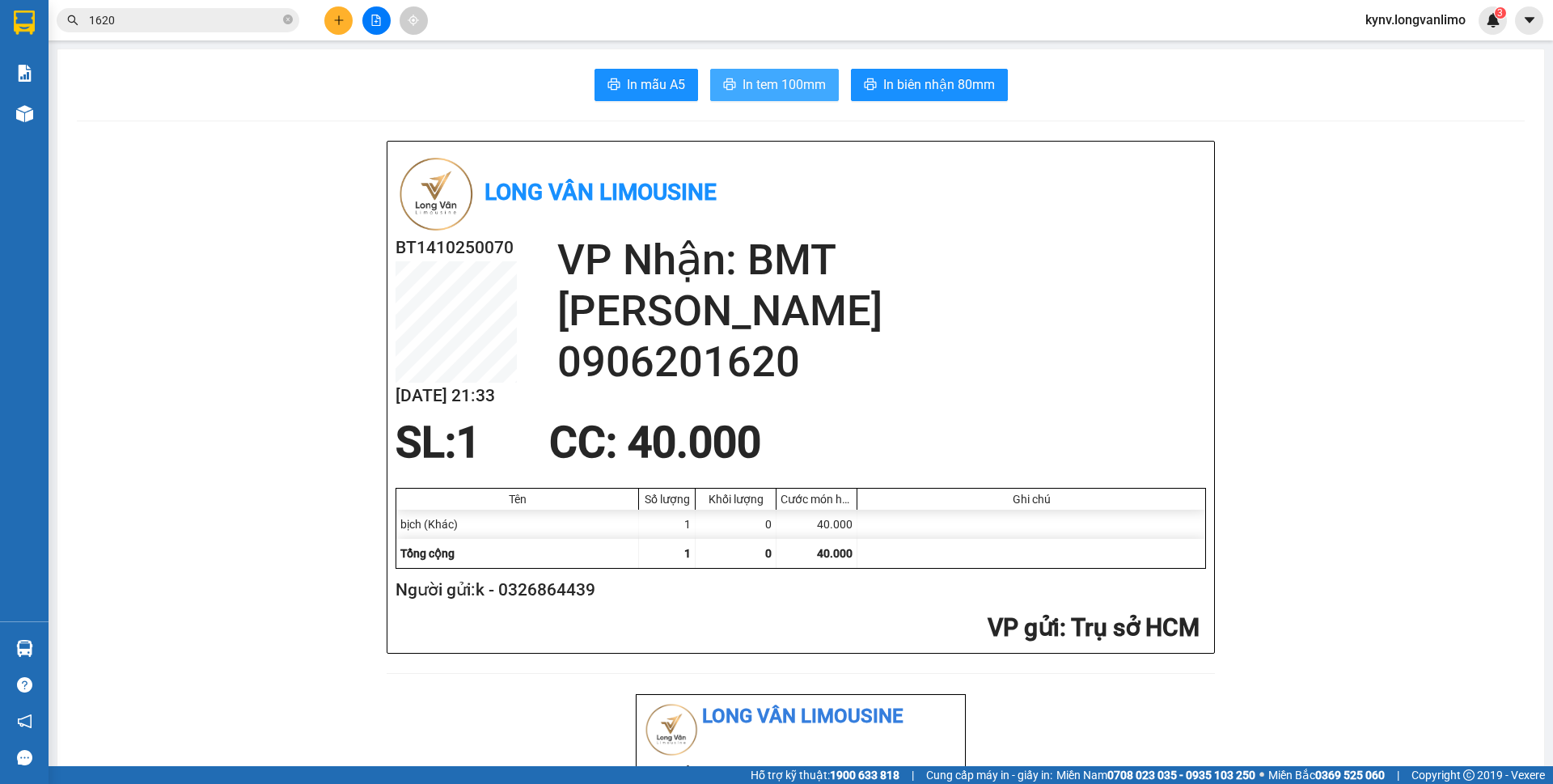
click at [749, 86] on span "In tem 100mm" at bounding box center [784, 84] width 83 height 20
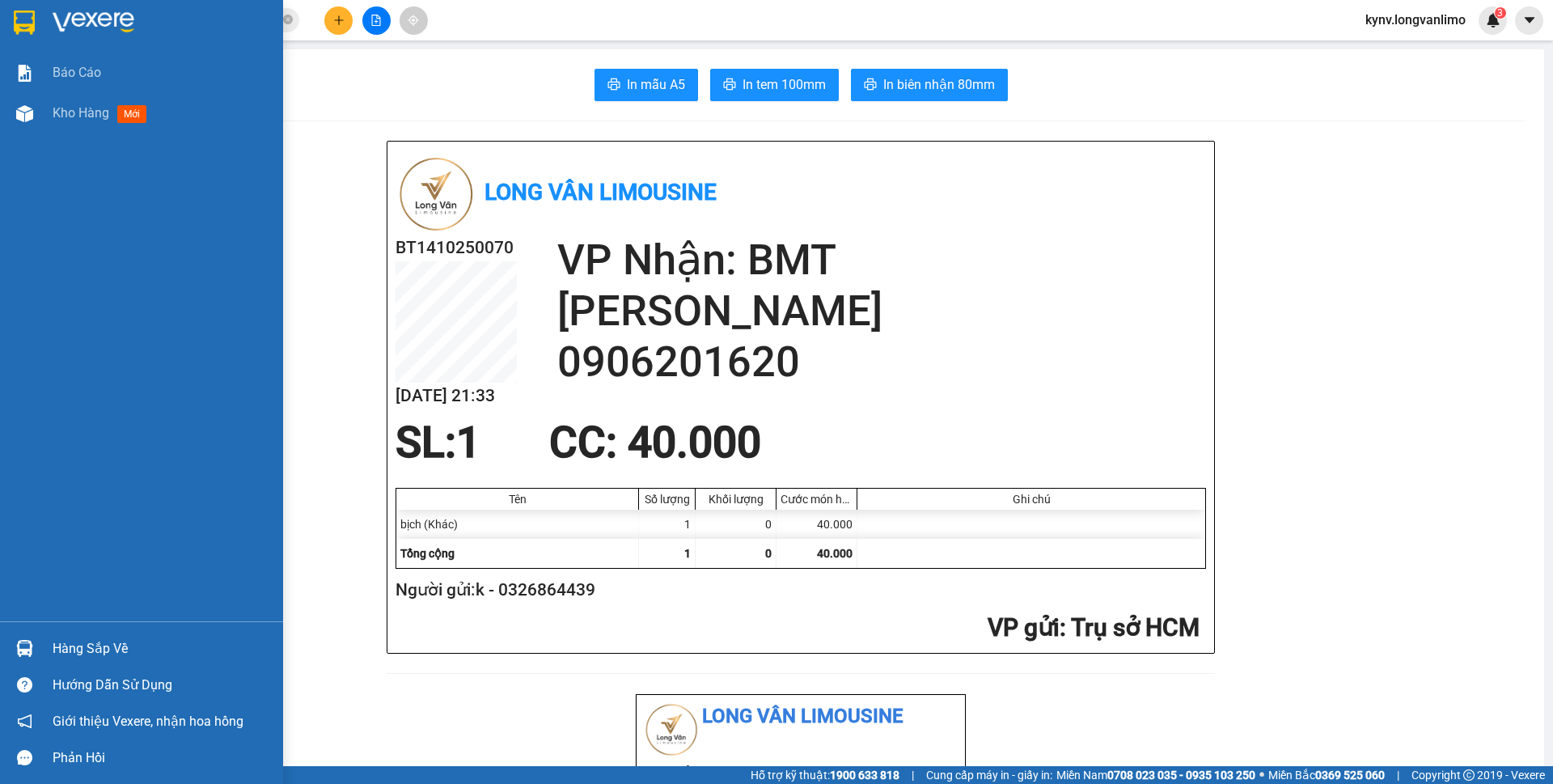
click at [16, 33] on img at bounding box center [23, 23] width 21 height 24
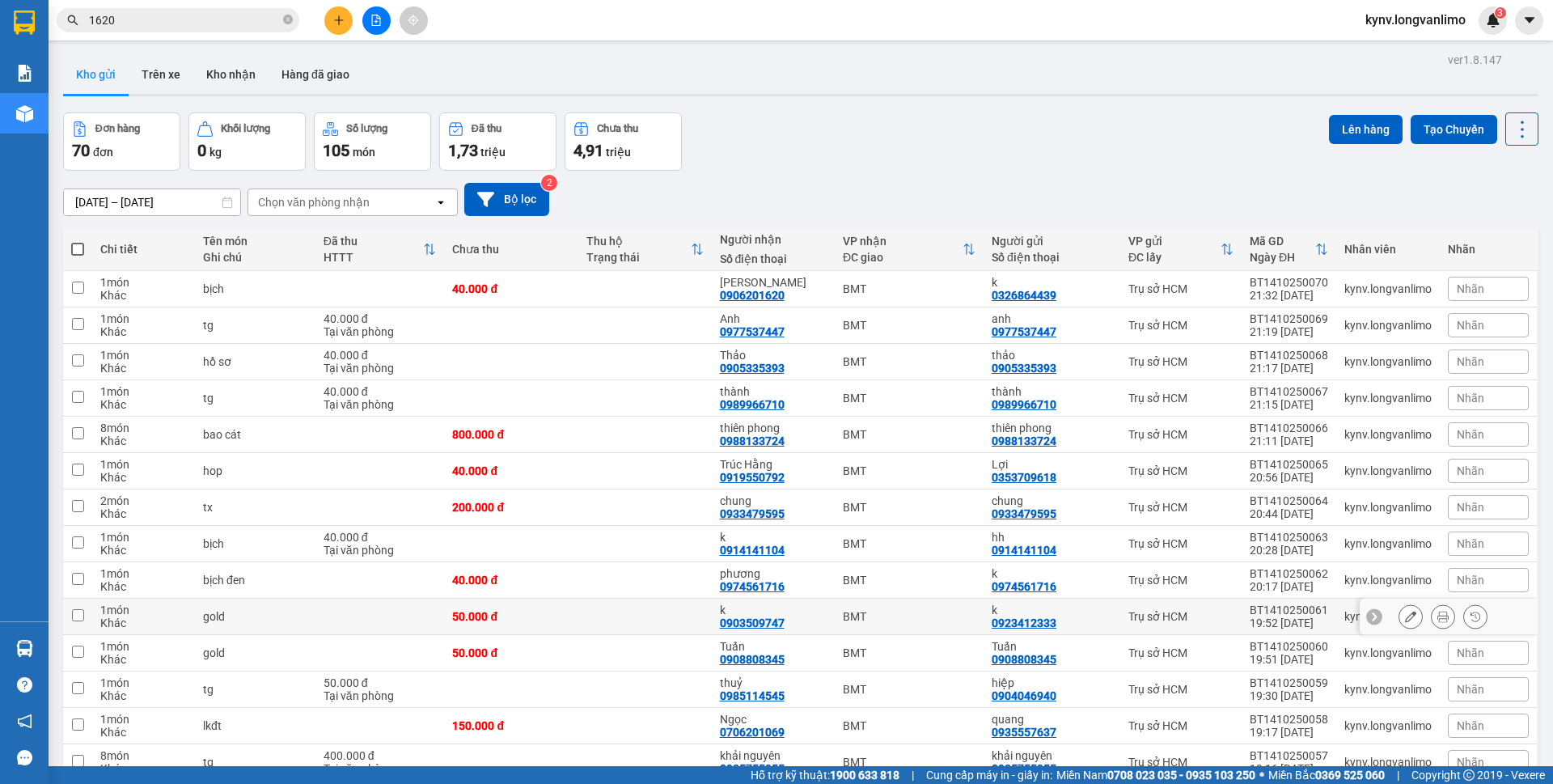
click at [611, 607] on td at bounding box center [645, 617] width 134 height 37
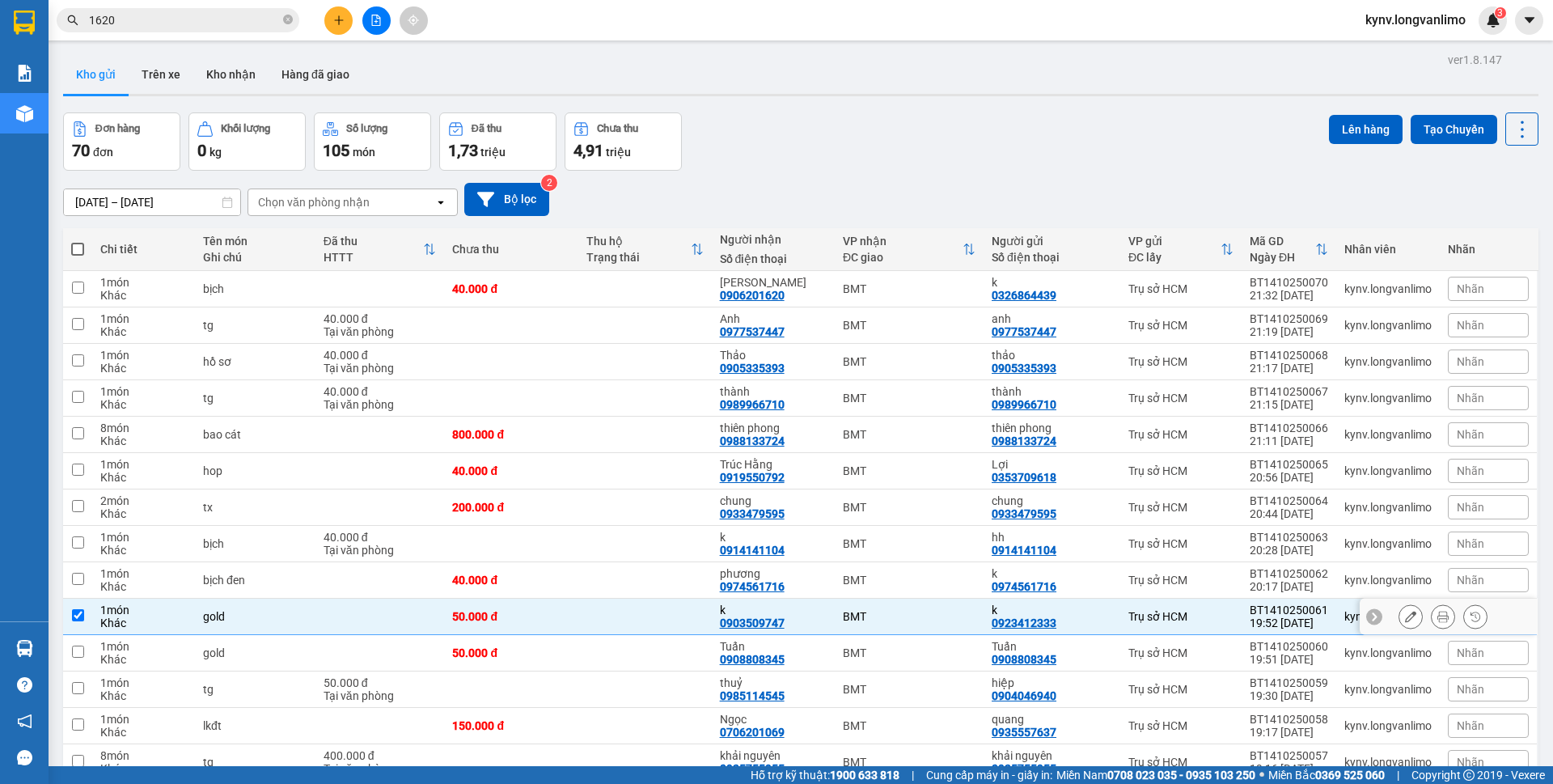
checkbox input "true"
click at [1405, 621] on icon at bounding box center [1411, 616] width 12 height 12
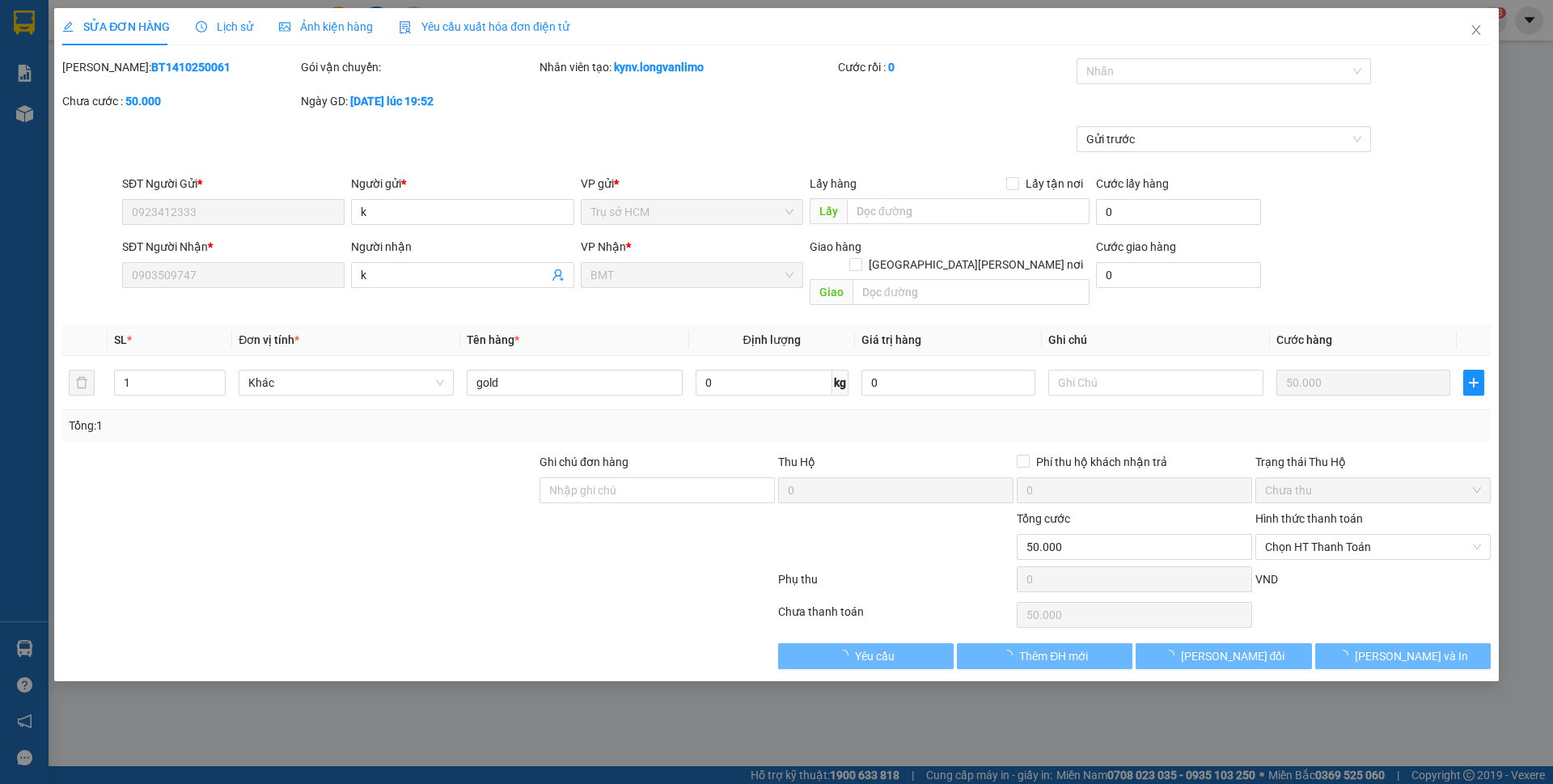
click at [352, 33] on span "Ảnh kiện hàng" at bounding box center [326, 26] width 94 height 13
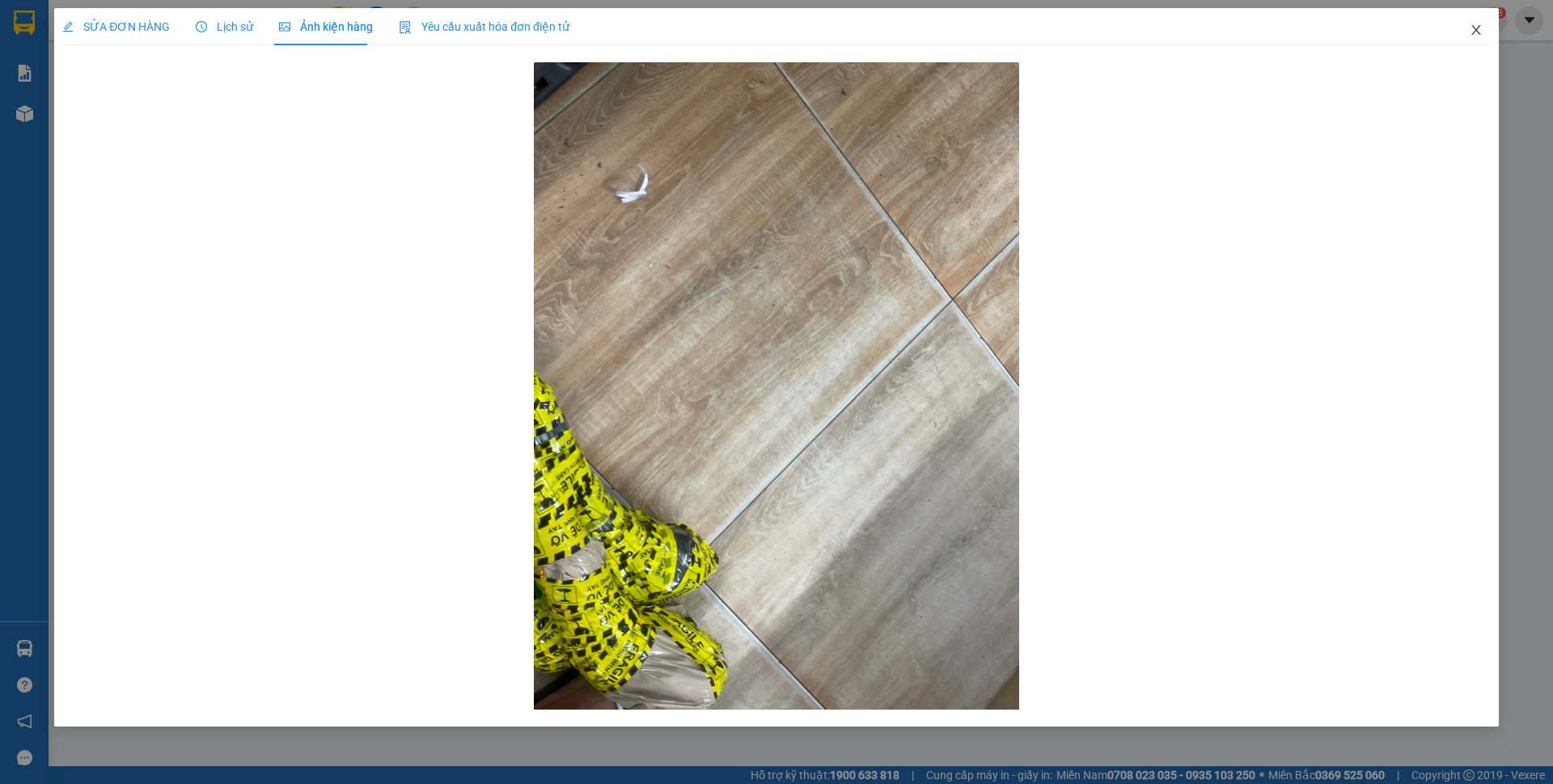
click at [1475, 29] on icon "close" at bounding box center [1475, 30] width 9 height 10
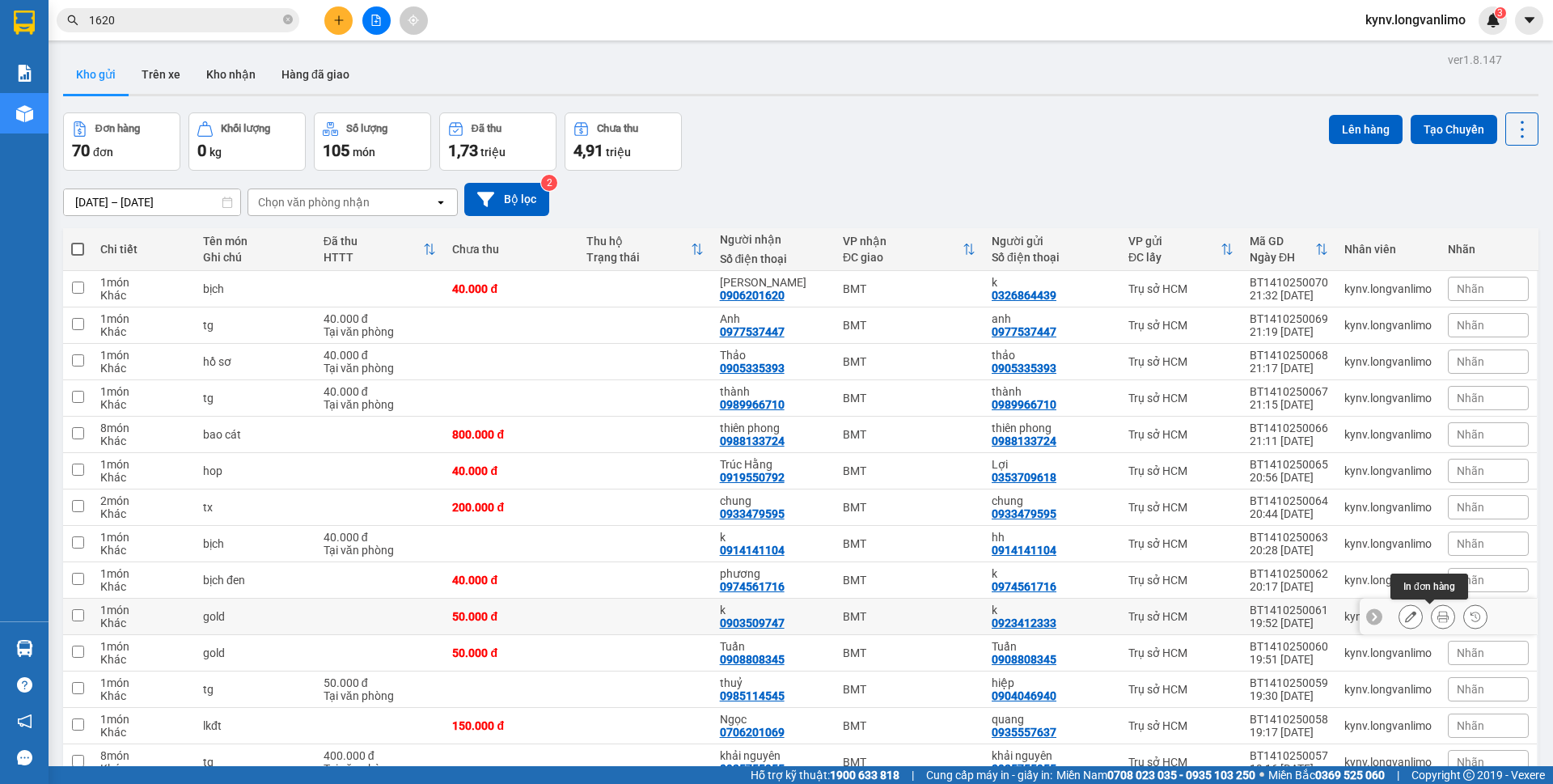
click at [1437, 622] on icon at bounding box center [1443, 616] width 12 height 12
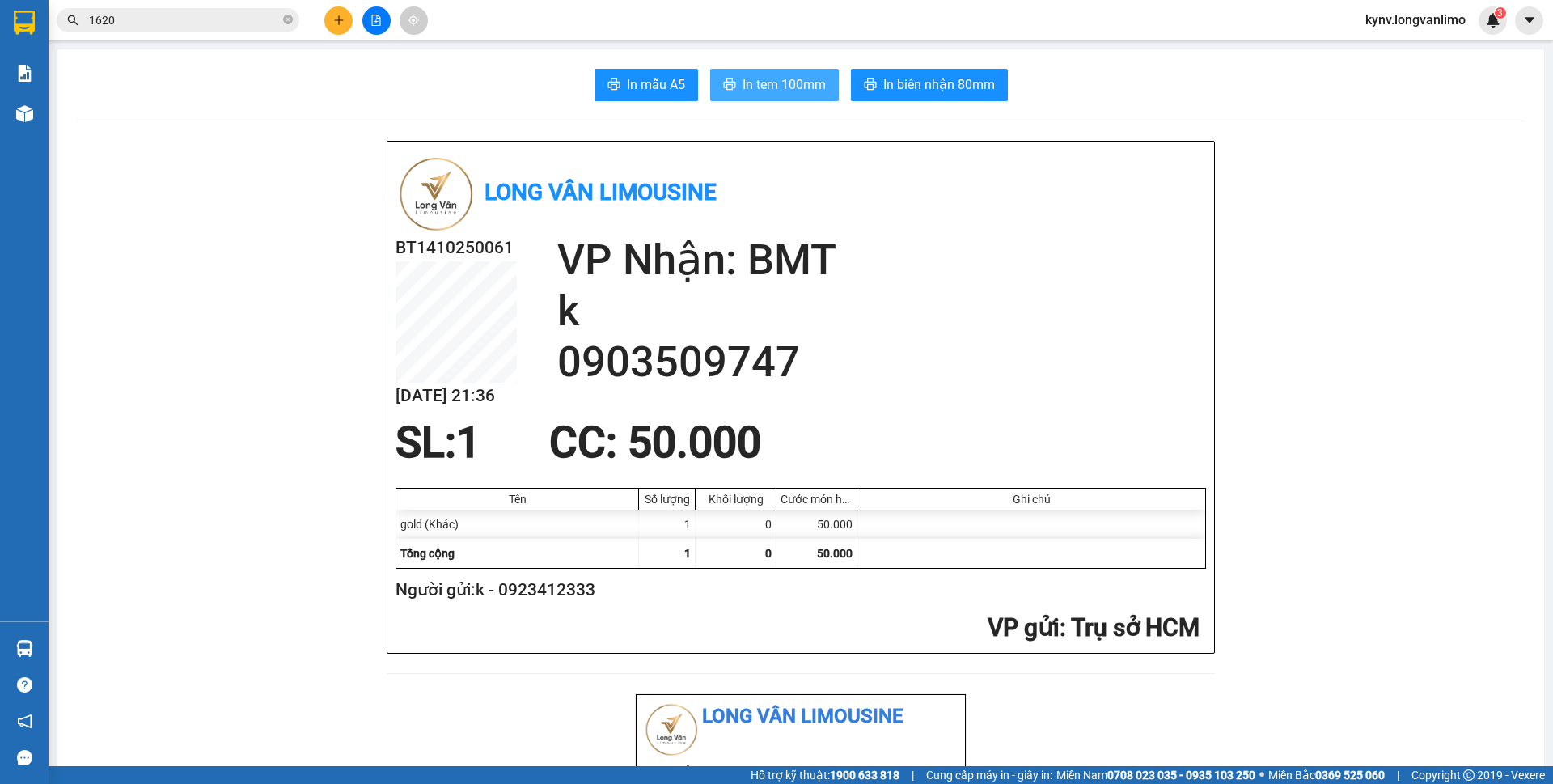
click at [735, 79] on button "In tem 100mm" at bounding box center [775, 84] width 129 height 33
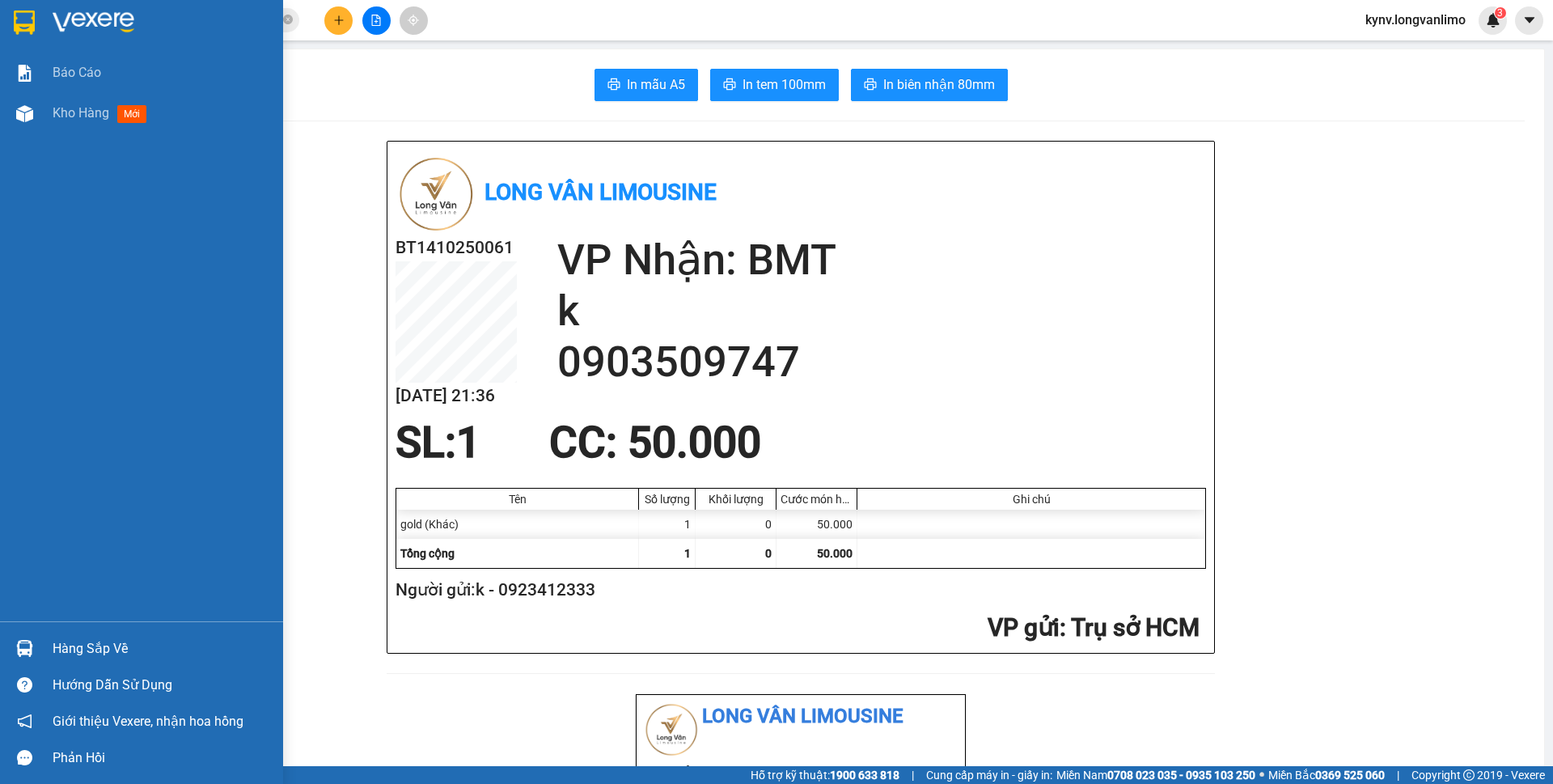
click at [27, 24] on img at bounding box center [23, 23] width 21 height 24
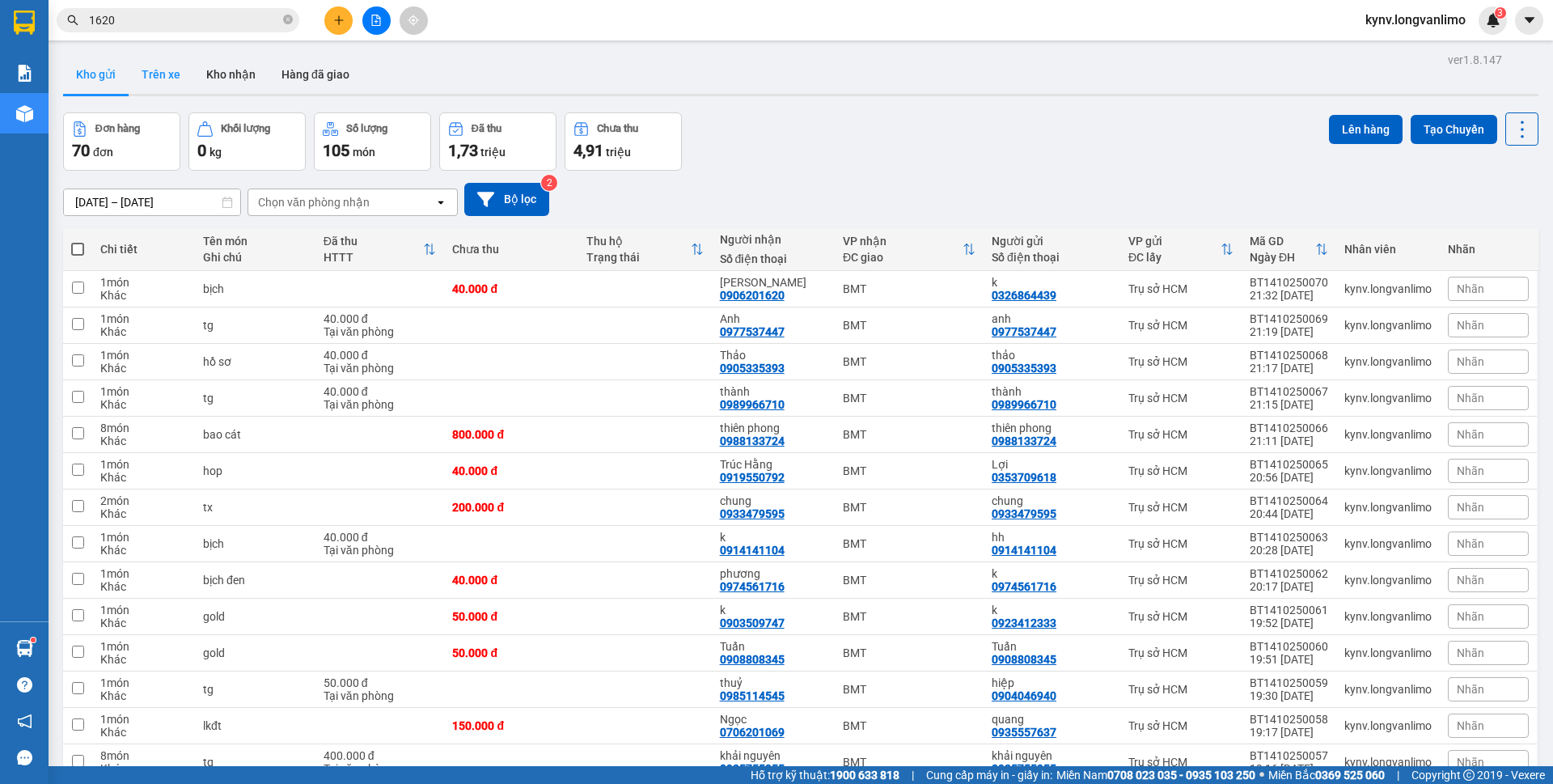
click at [153, 84] on button "Trên xe" at bounding box center [160, 74] width 64 height 38
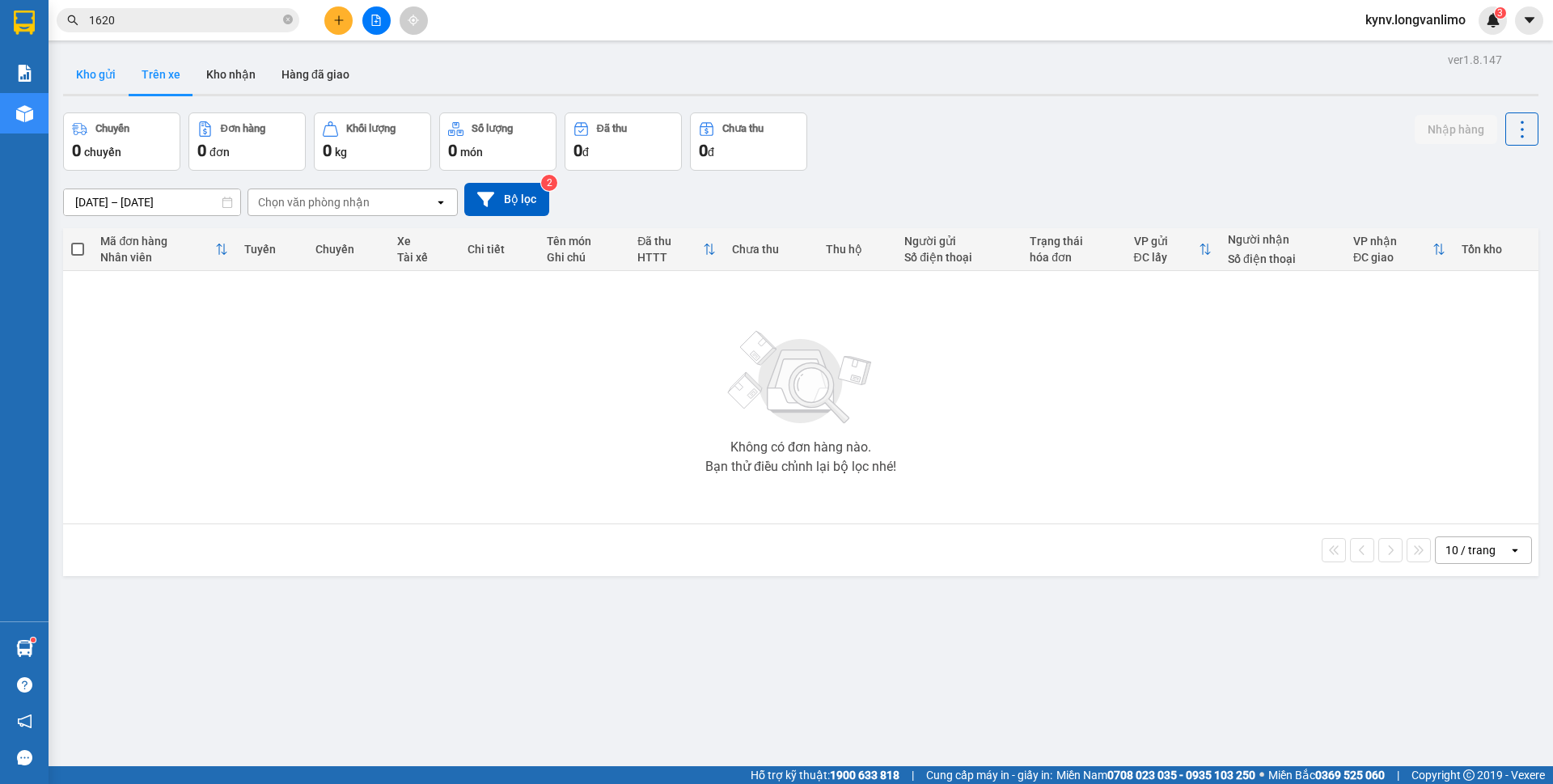
click at [108, 81] on button "Kho gửi" at bounding box center [96, 74] width 65 height 38
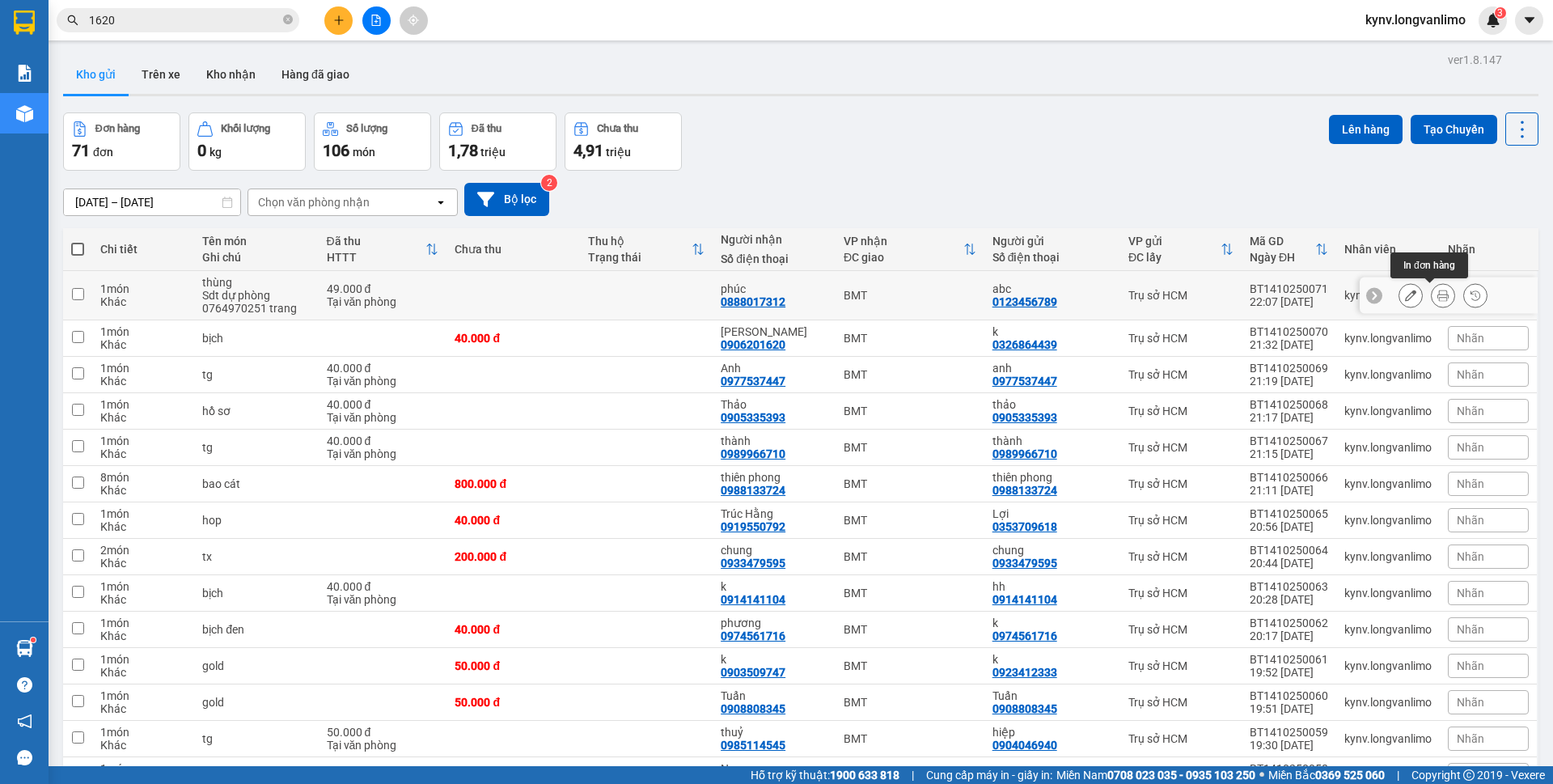
click at [1437, 295] on icon at bounding box center [1443, 296] width 12 height 12
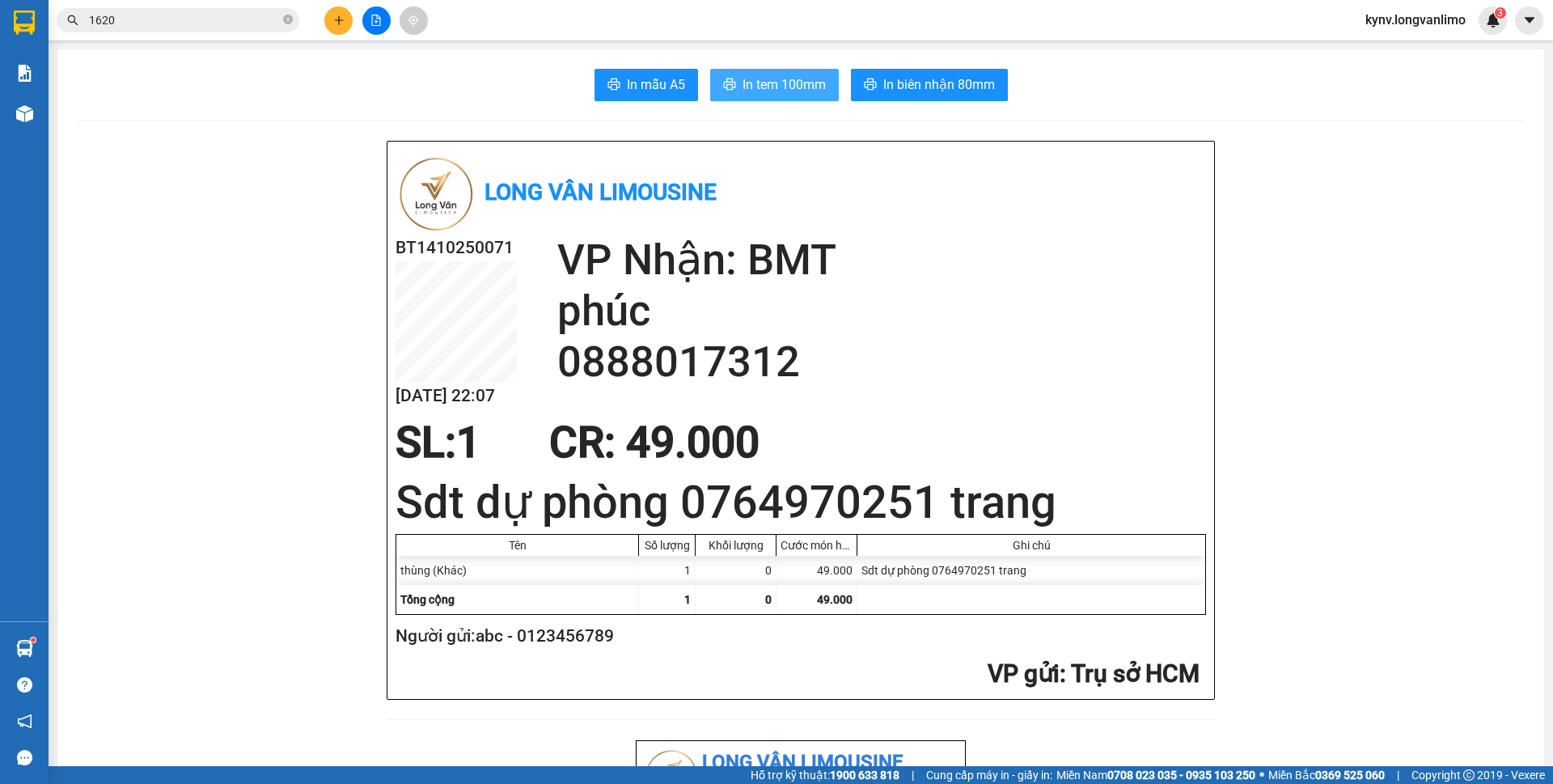
click at [768, 86] on span "In tem 100mm" at bounding box center [784, 84] width 83 height 20
click at [29, 109] on img at bounding box center [24, 114] width 17 height 17
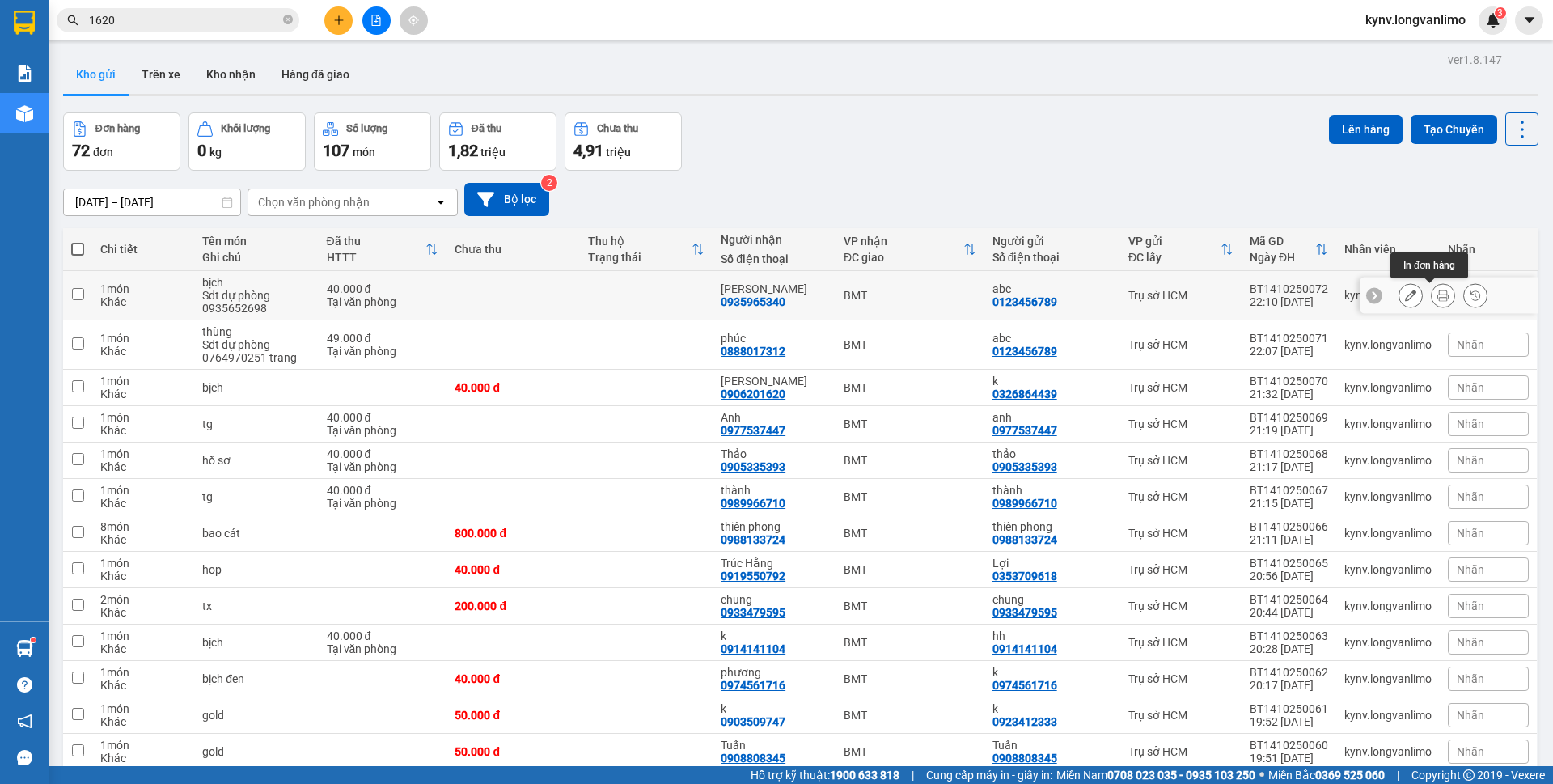
click at [1437, 293] on icon at bounding box center [1443, 296] width 12 height 12
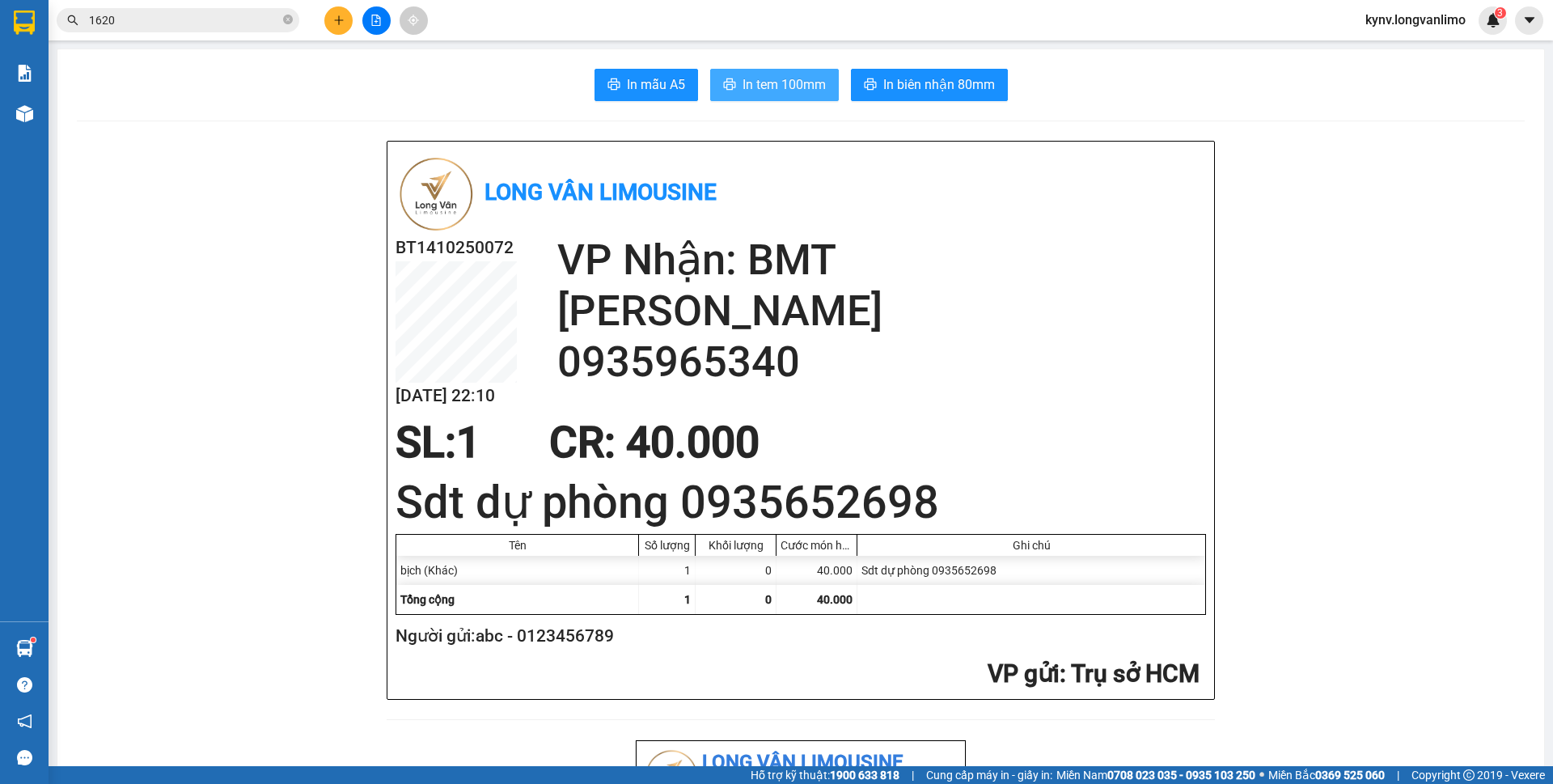
click at [791, 89] on span "In tem 100mm" at bounding box center [784, 84] width 83 height 20
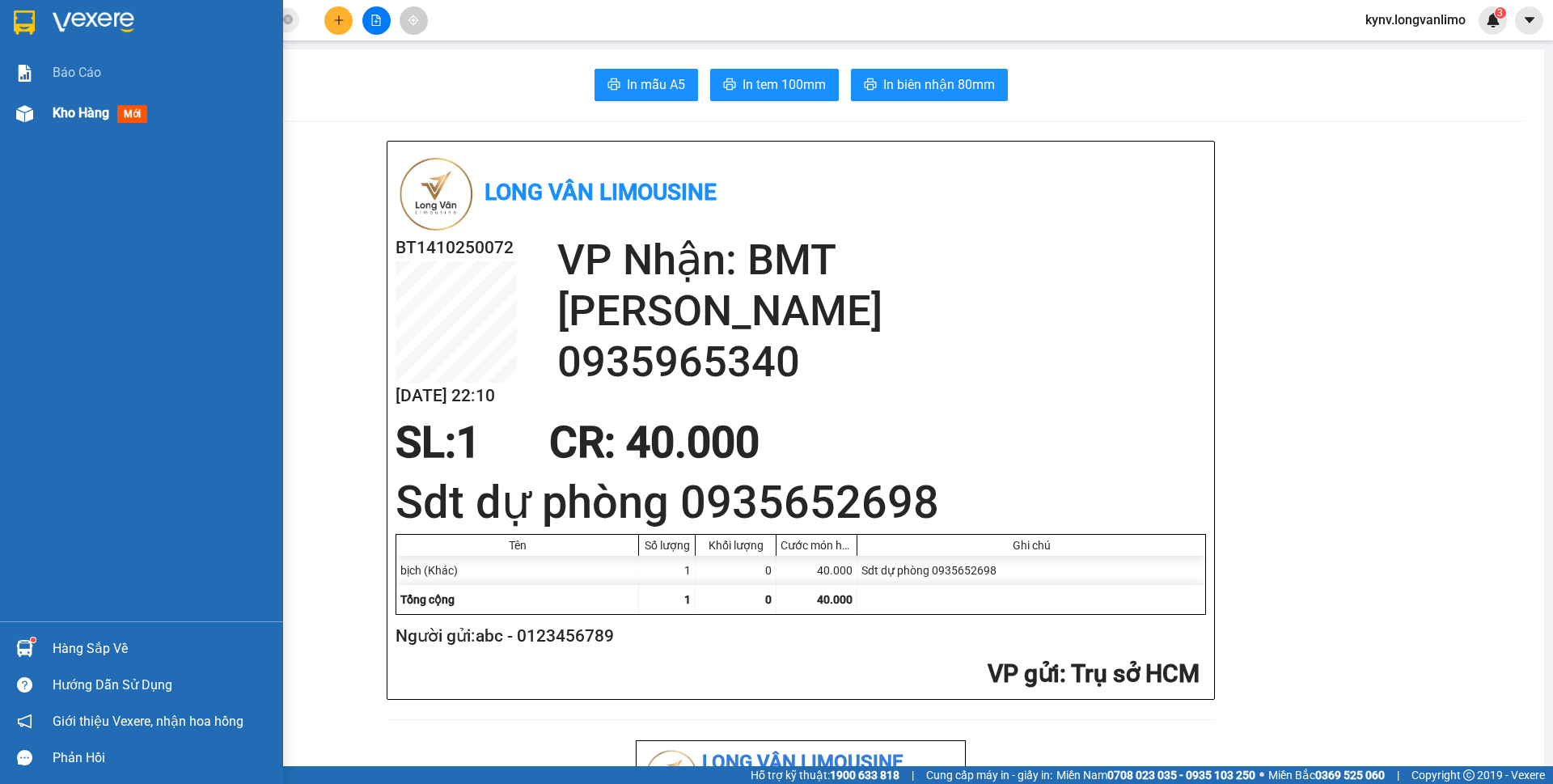
drag, startPoint x: 39, startPoint y: 105, endPoint x: 31, endPoint y: 109, distance: 8.9
click at [39, 106] on div "Kho hàng mới" at bounding box center [141, 113] width 283 height 40
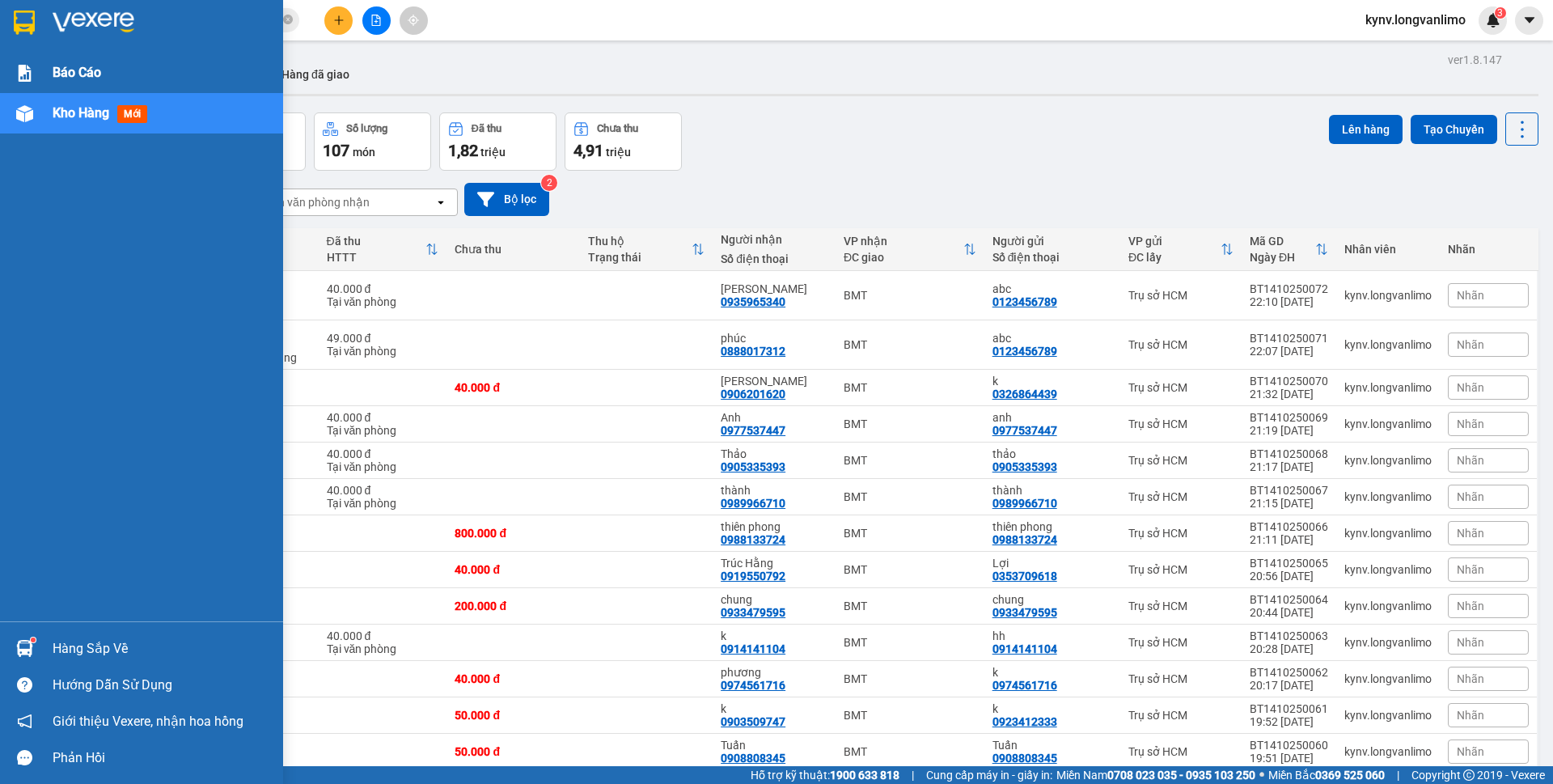
click at [34, 70] on div at bounding box center [25, 73] width 28 height 28
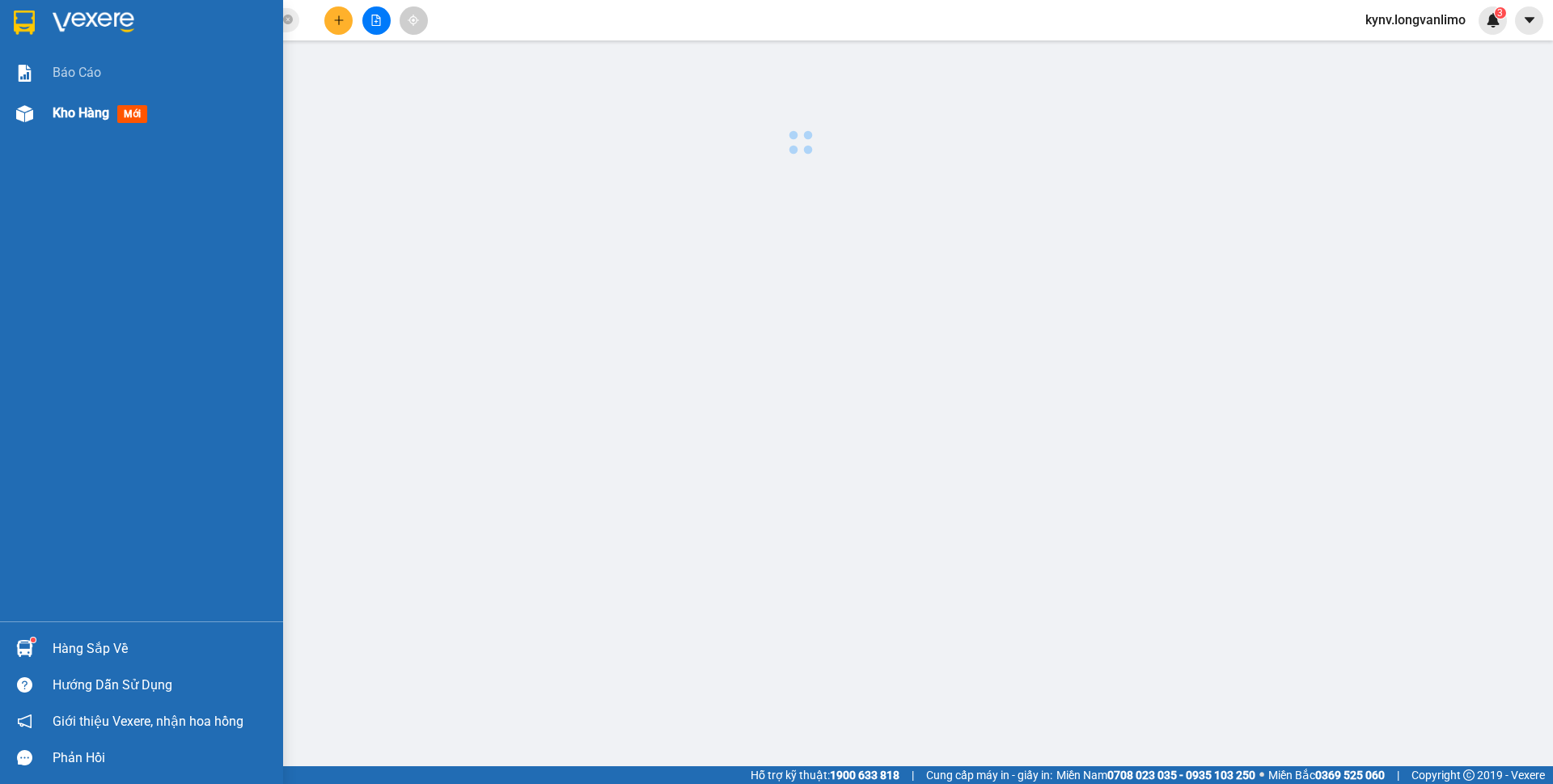
click at [82, 114] on span "Kho hàng" at bounding box center [81, 113] width 57 height 15
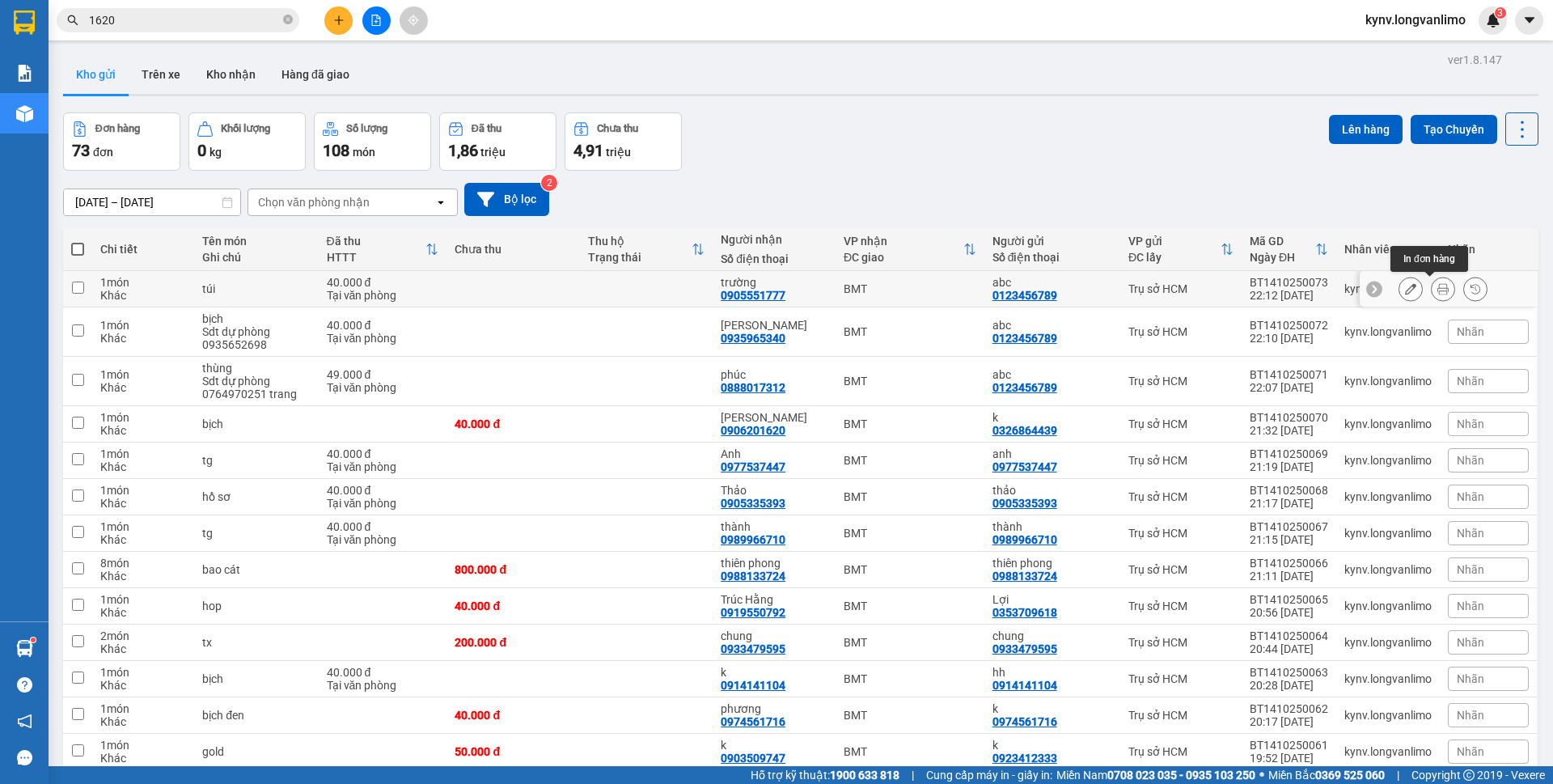
click at [1437, 284] on icon at bounding box center [1443, 289] width 12 height 12
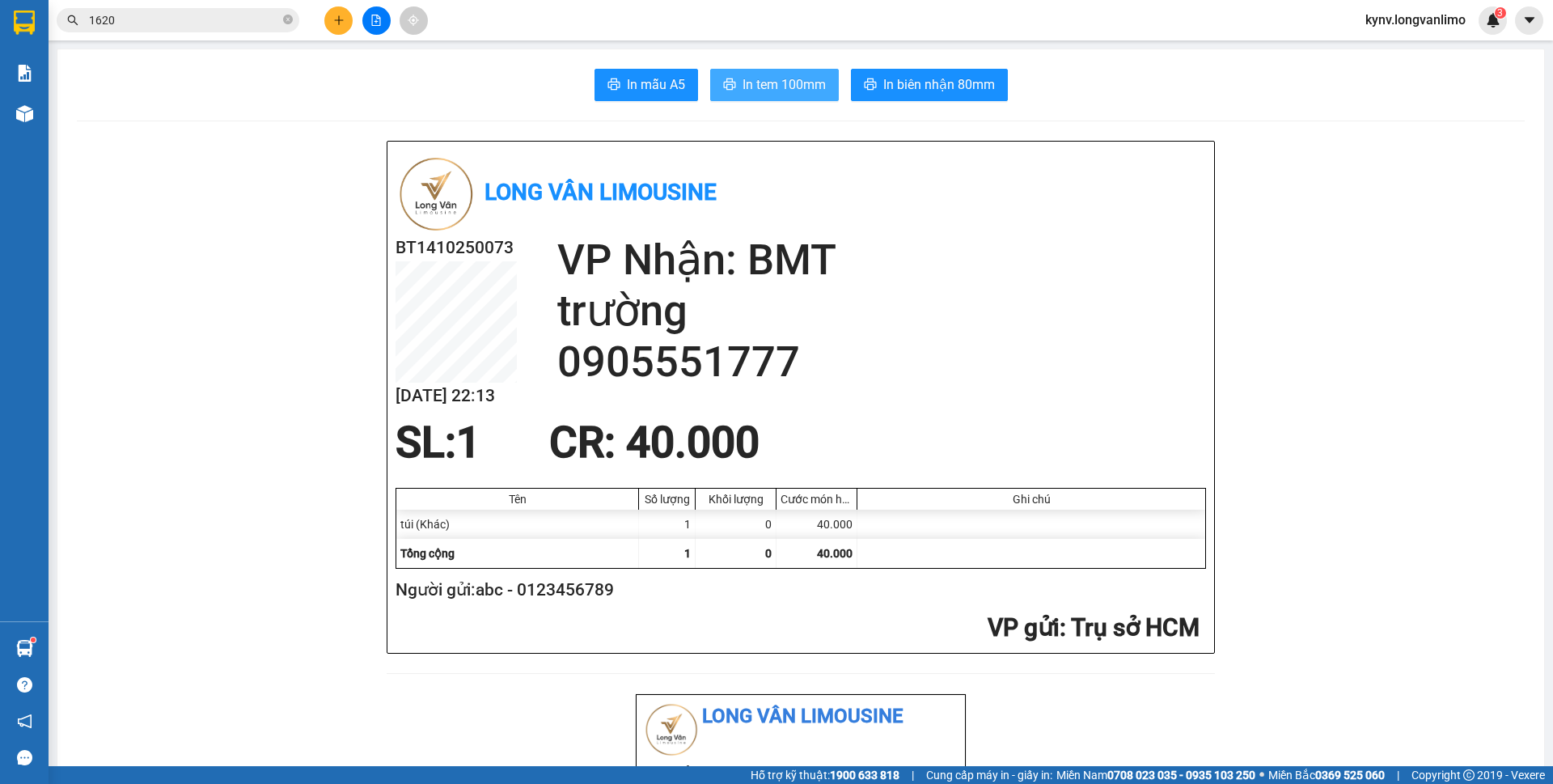
click at [815, 83] on span "In tem 100mm" at bounding box center [784, 84] width 83 height 20
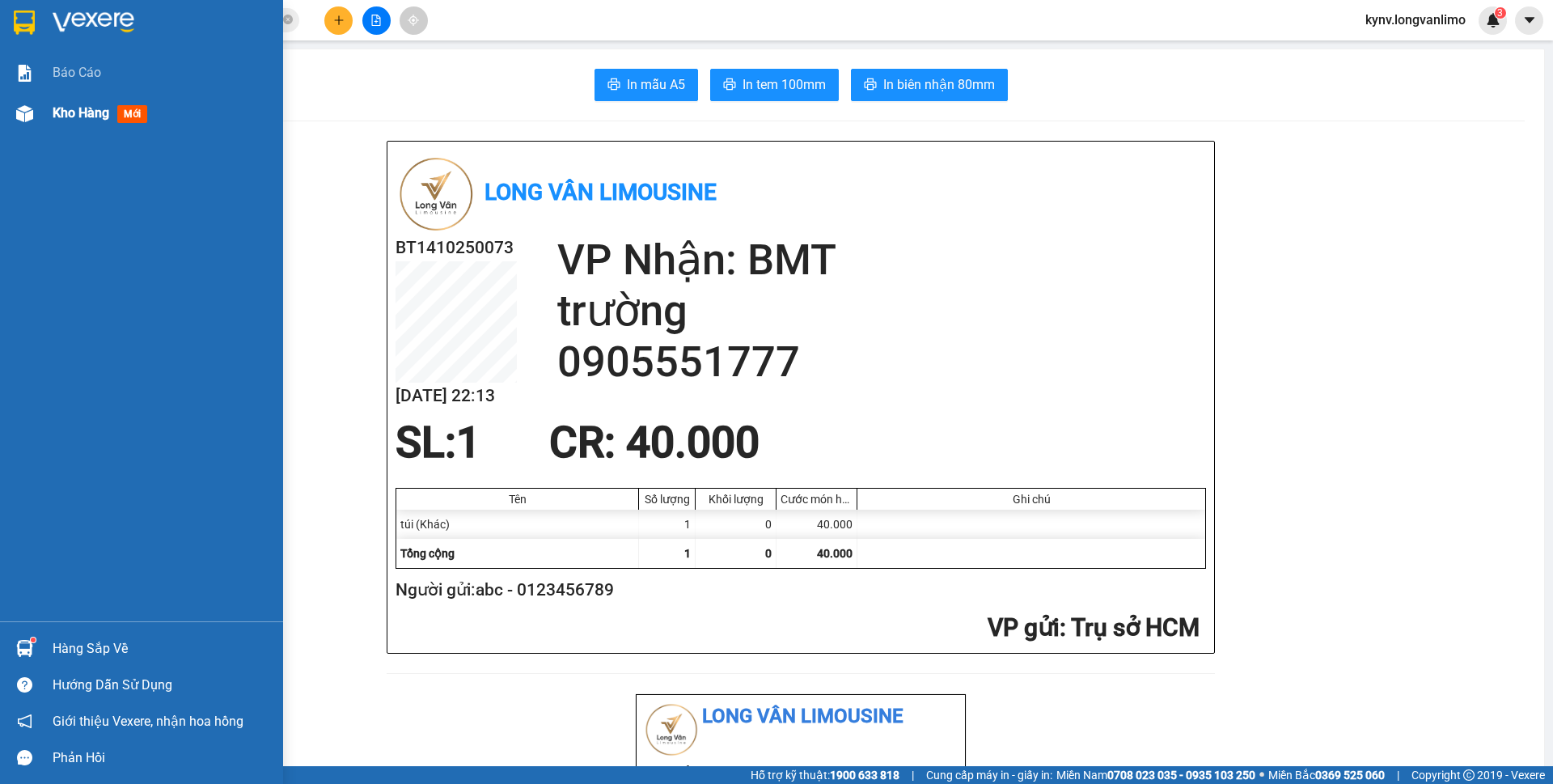
click at [33, 124] on div at bounding box center [25, 114] width 28 height 28
click at [62, 113] on span "Kho hàng" at bounding box center [81, 113] width 57 height 15
click at [93, 115] on span "Kho hàng" at bounding box center [81, 113] width 57 height 15
click at [98, 109] on span "Kho hàng" at bounding box center [81, 113] width 57 height 15
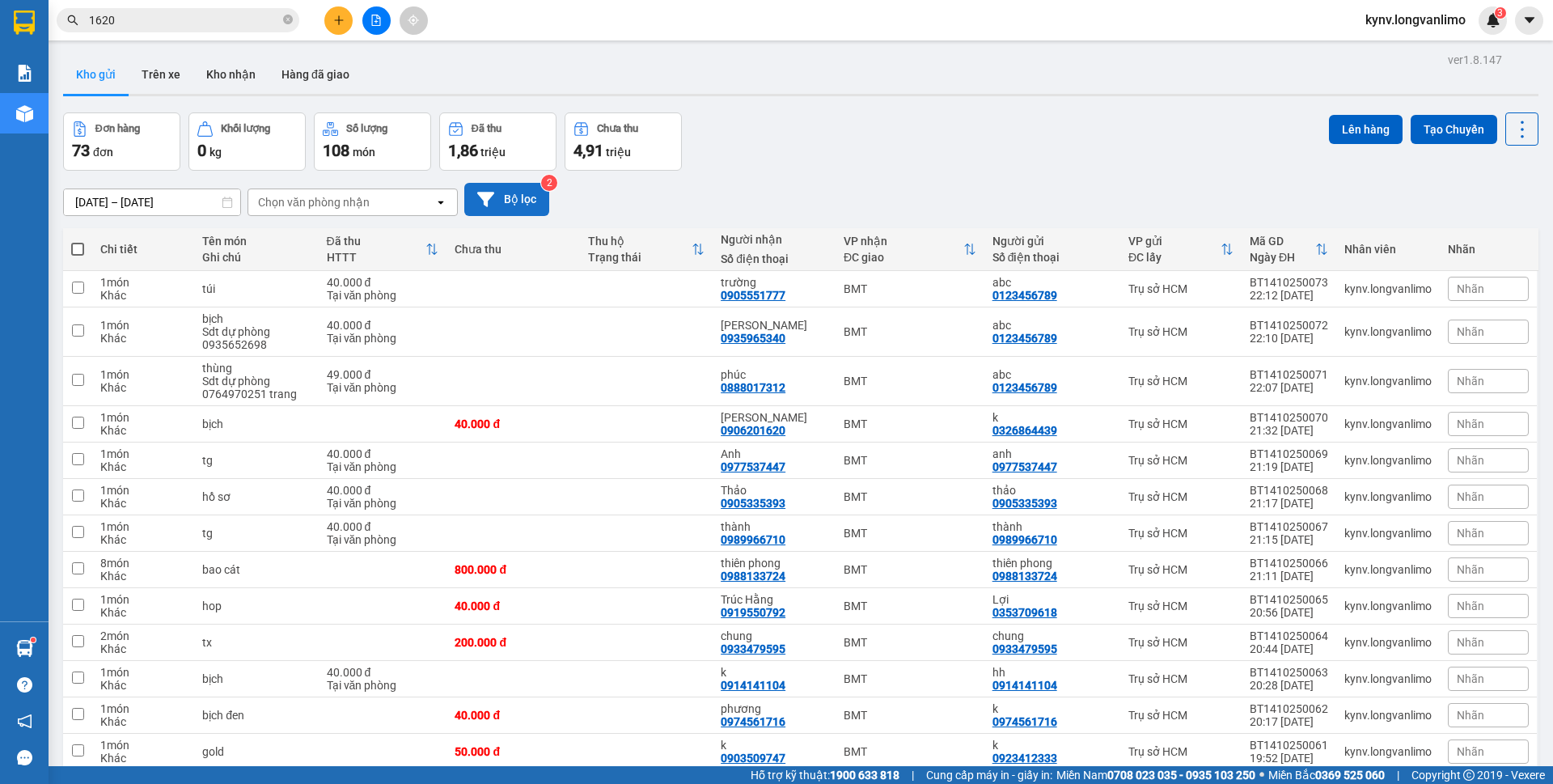
click at [503, 203] on button "Bộ lọc" at bounding box center [507, 200] width 85 height 33
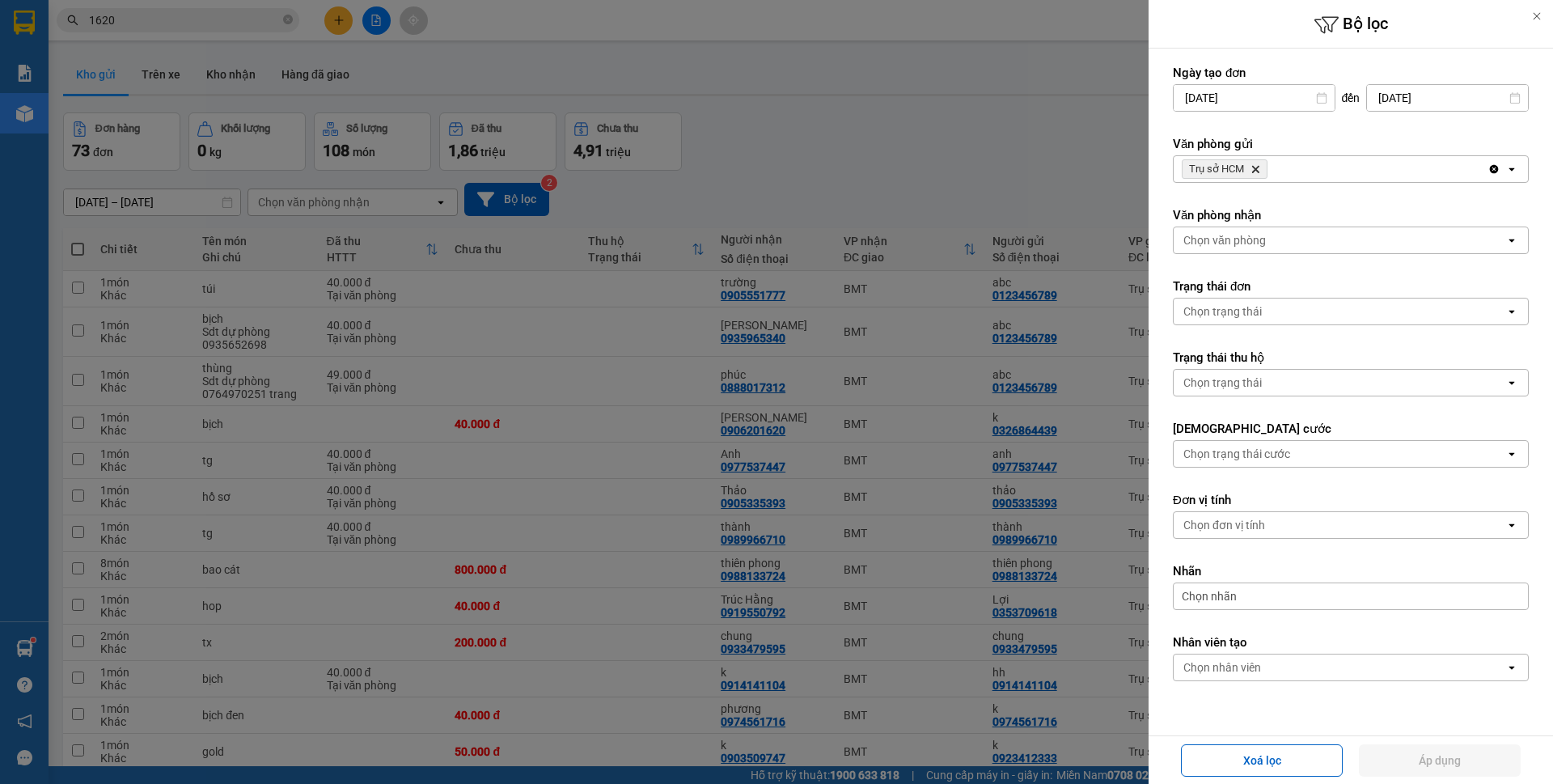
click at [658, 180] on div at bounding box center [776, 392] width 1553 height 784
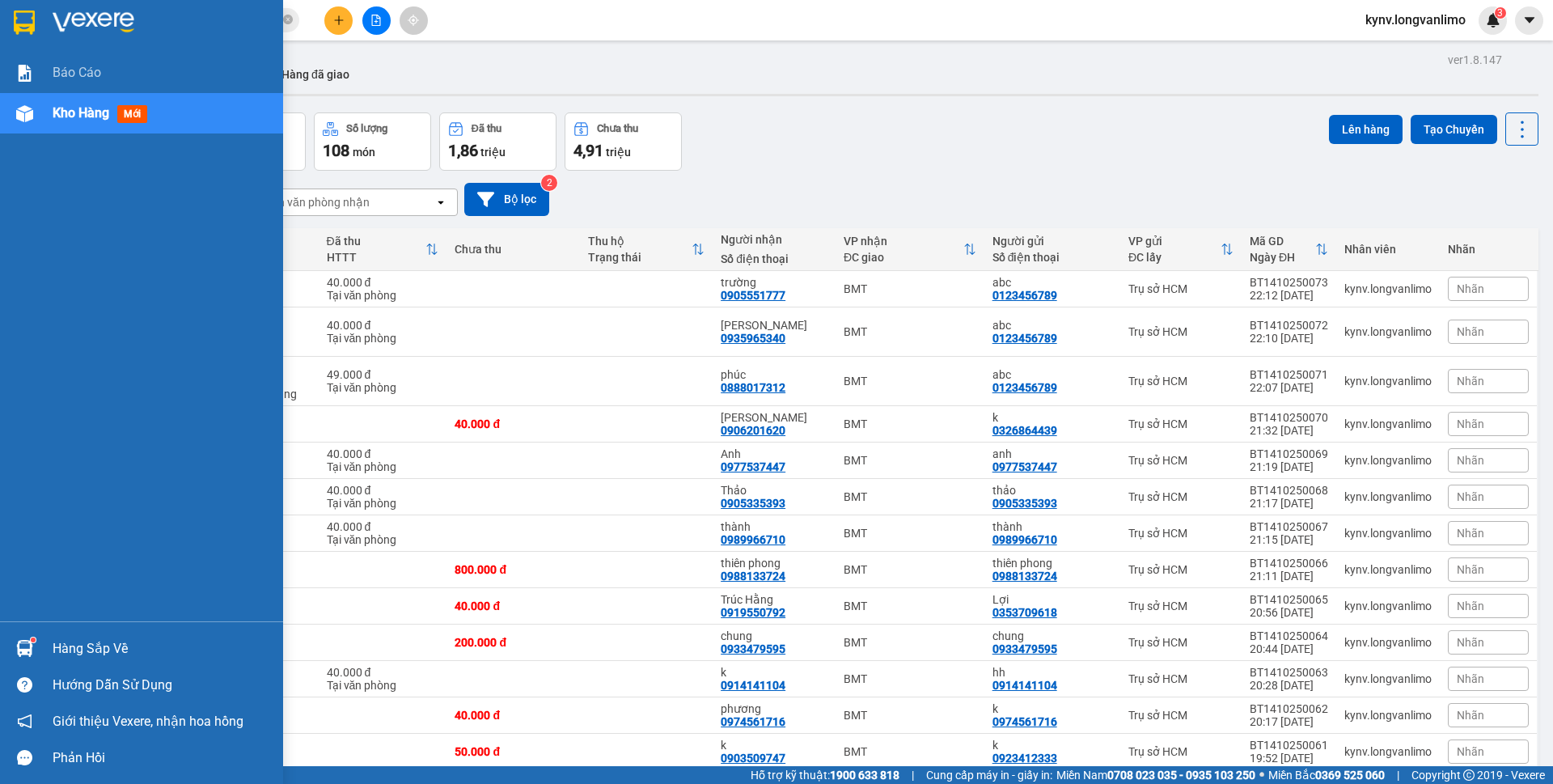
click at [27, 13] on img at bounding box center [23, 23] width 21 height 24
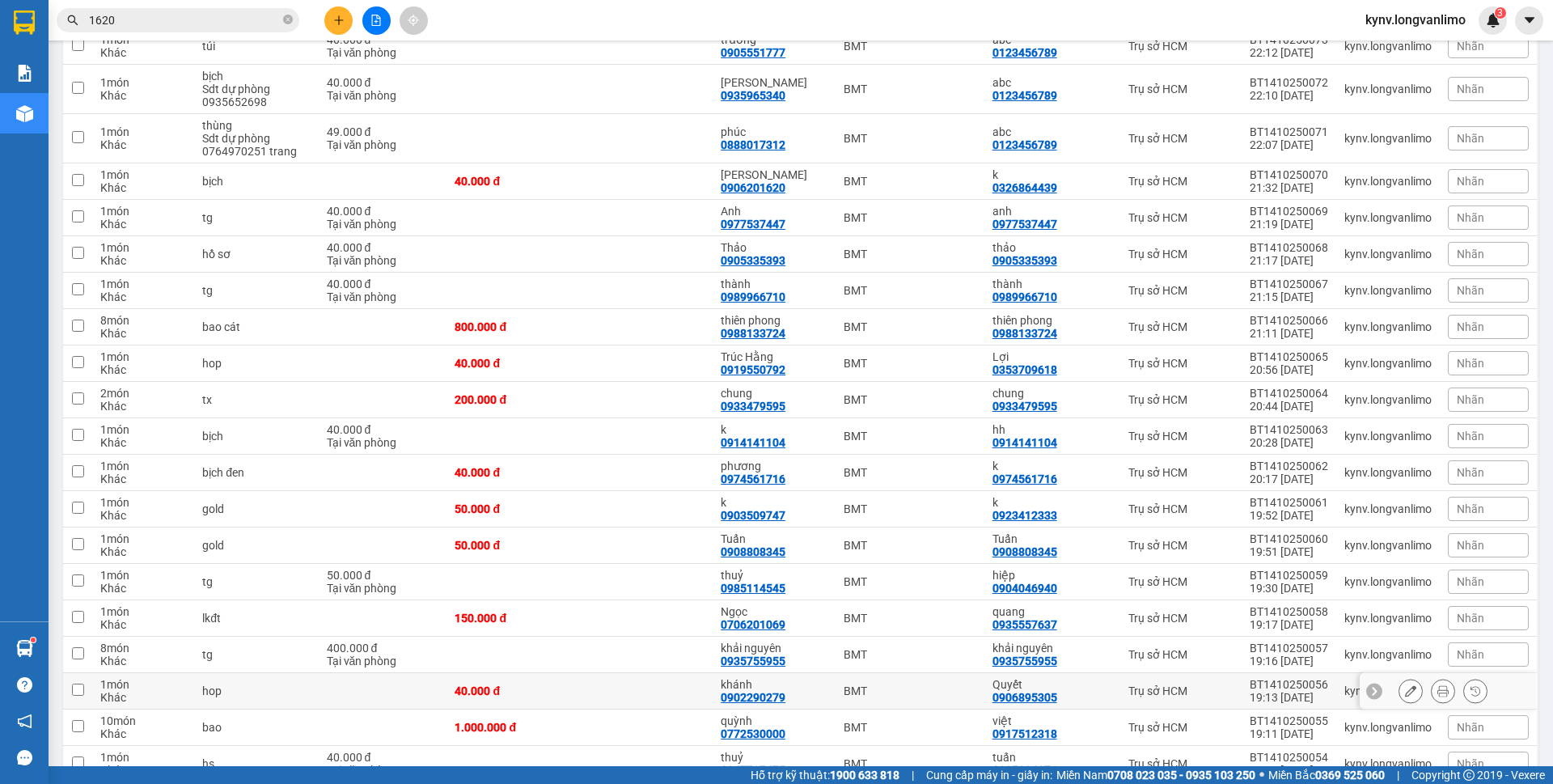
scroll to position [404, 0]
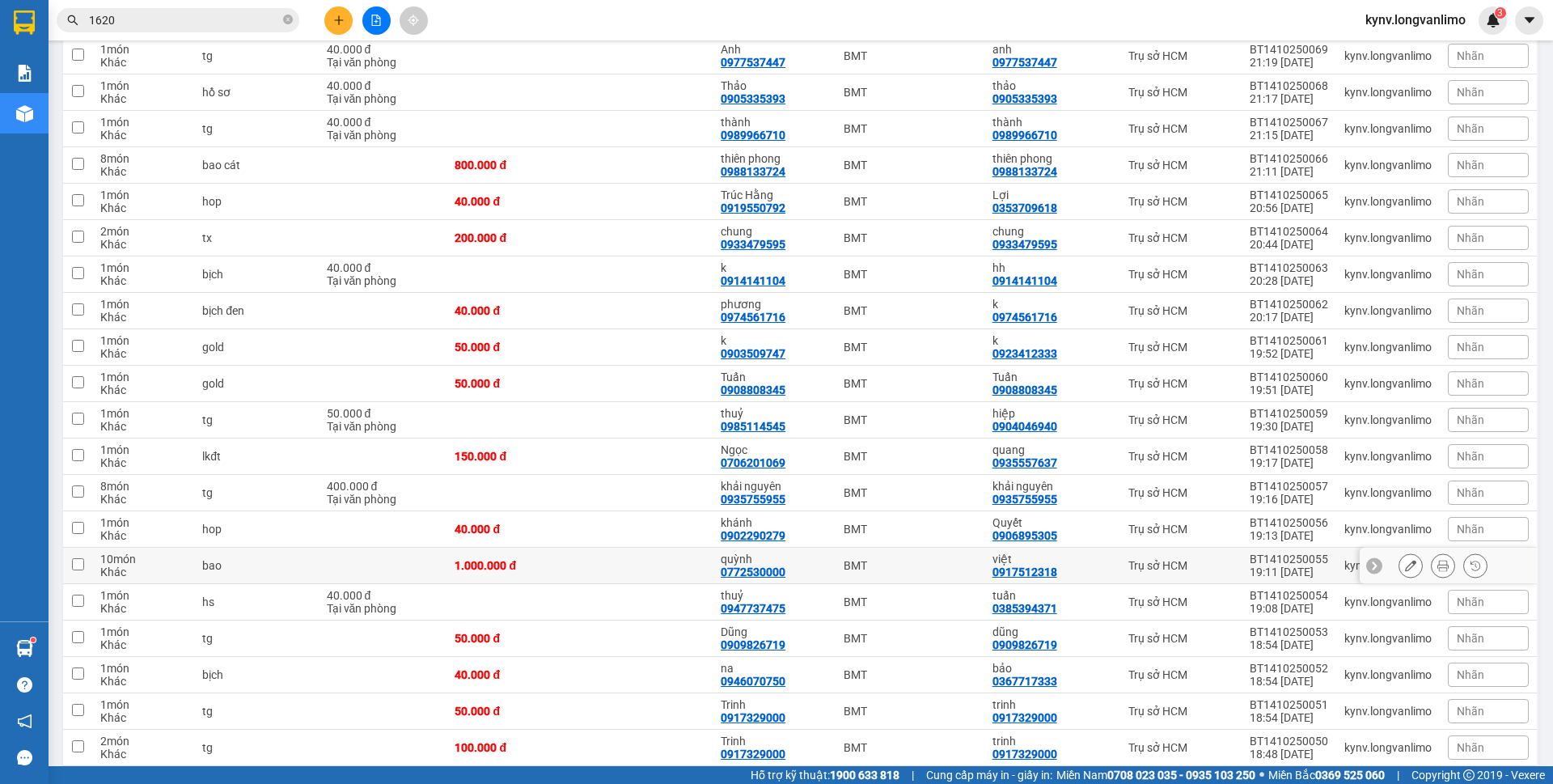
click at [471, 556] on td "1.000.000 đ" at bounding box center [513, 566] width 133 height 37
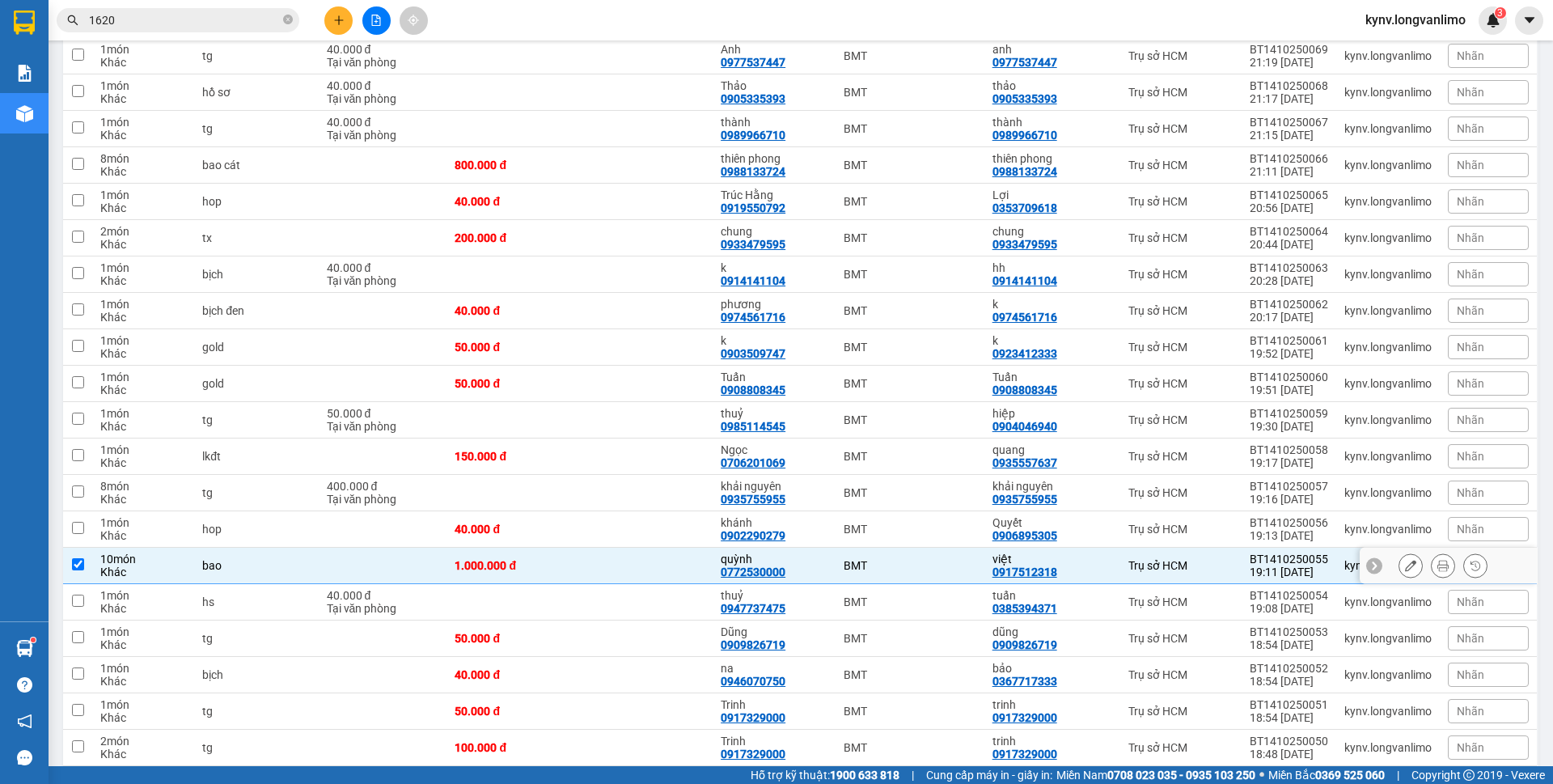
click at [118, 567] on div "Khác" at bounding box center [143, 571] width 86 height 13
checkbox input "false"
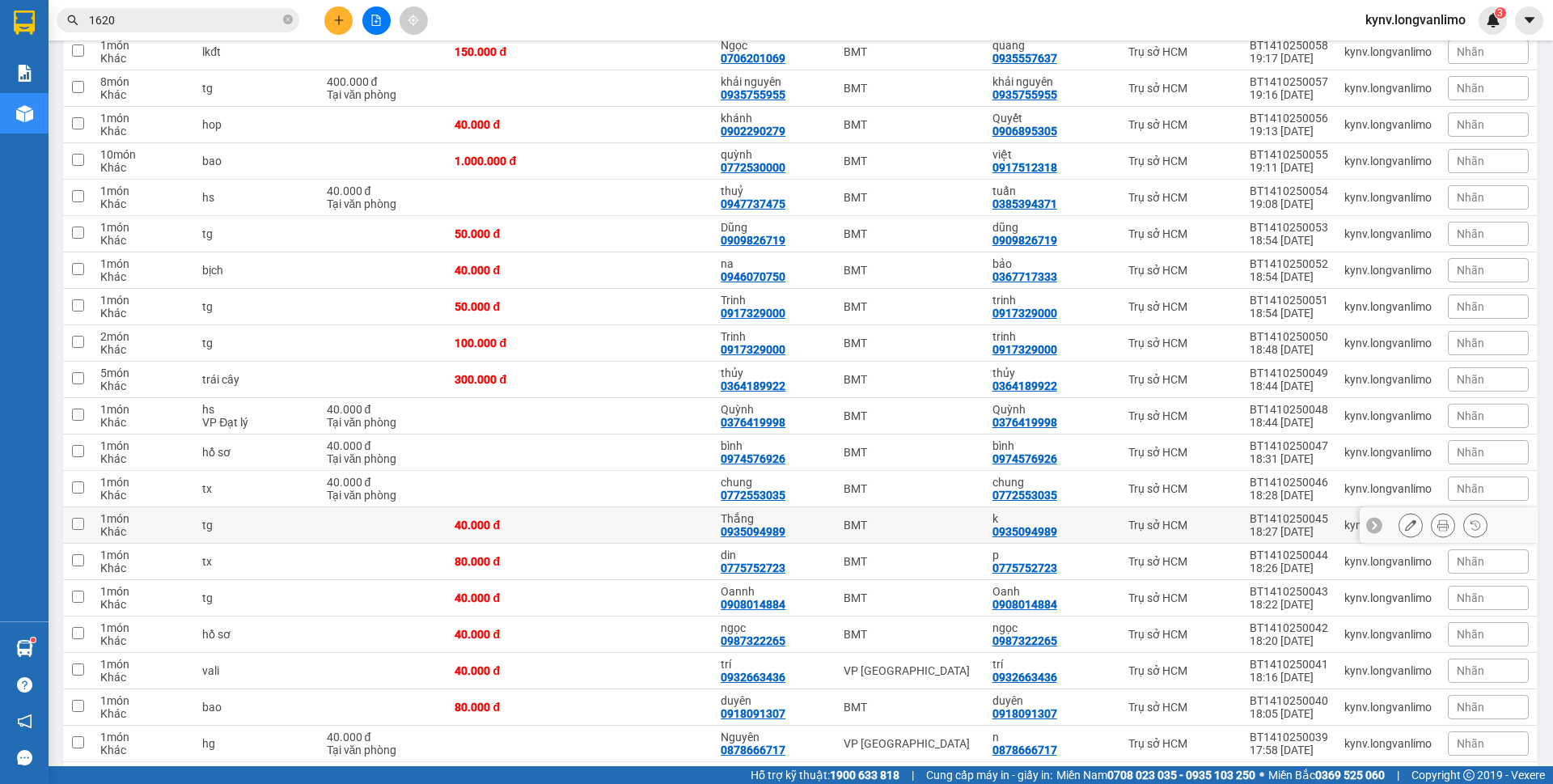
scroll to position [890, 0]
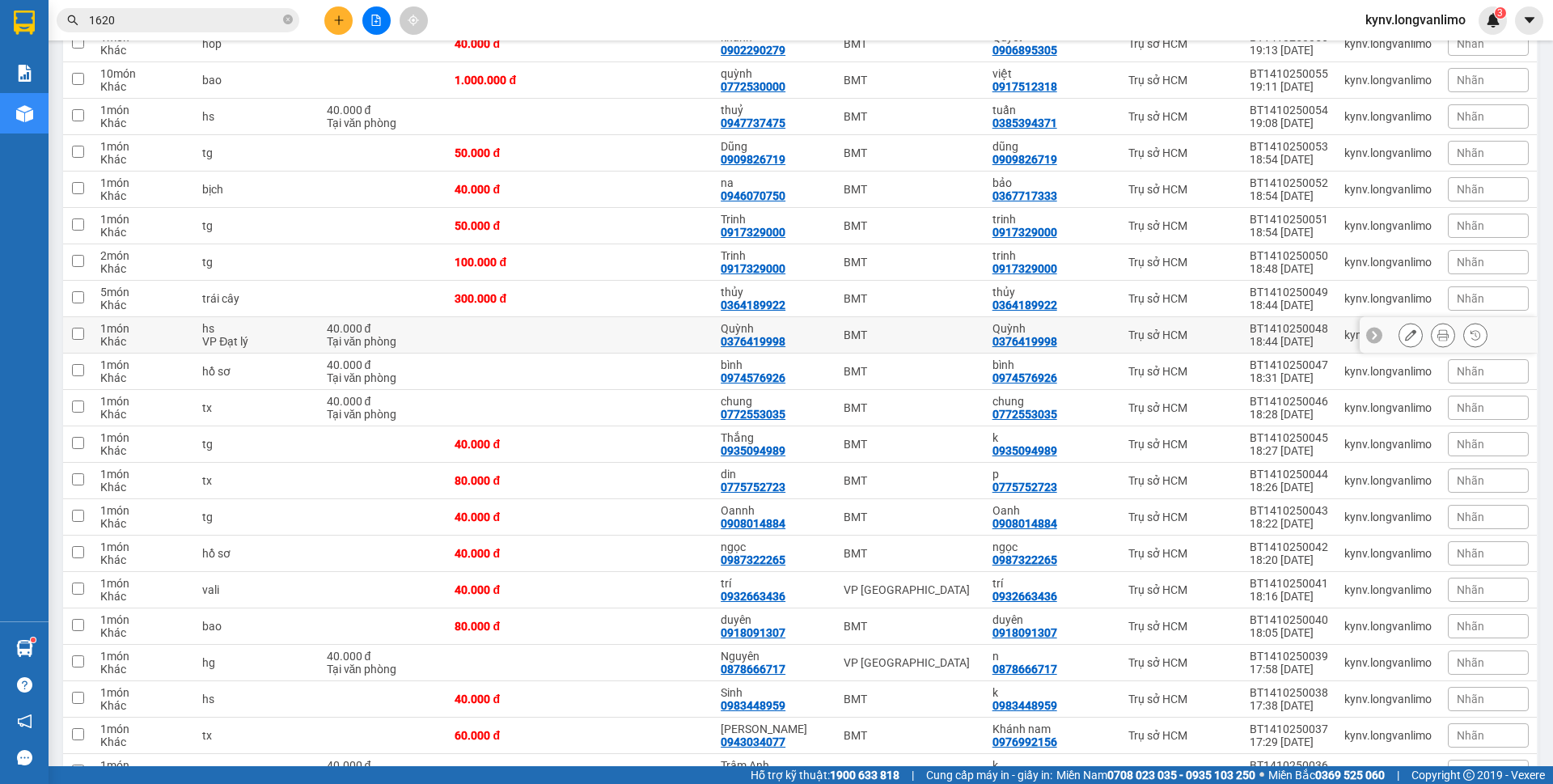
scroll to position [728, 0]
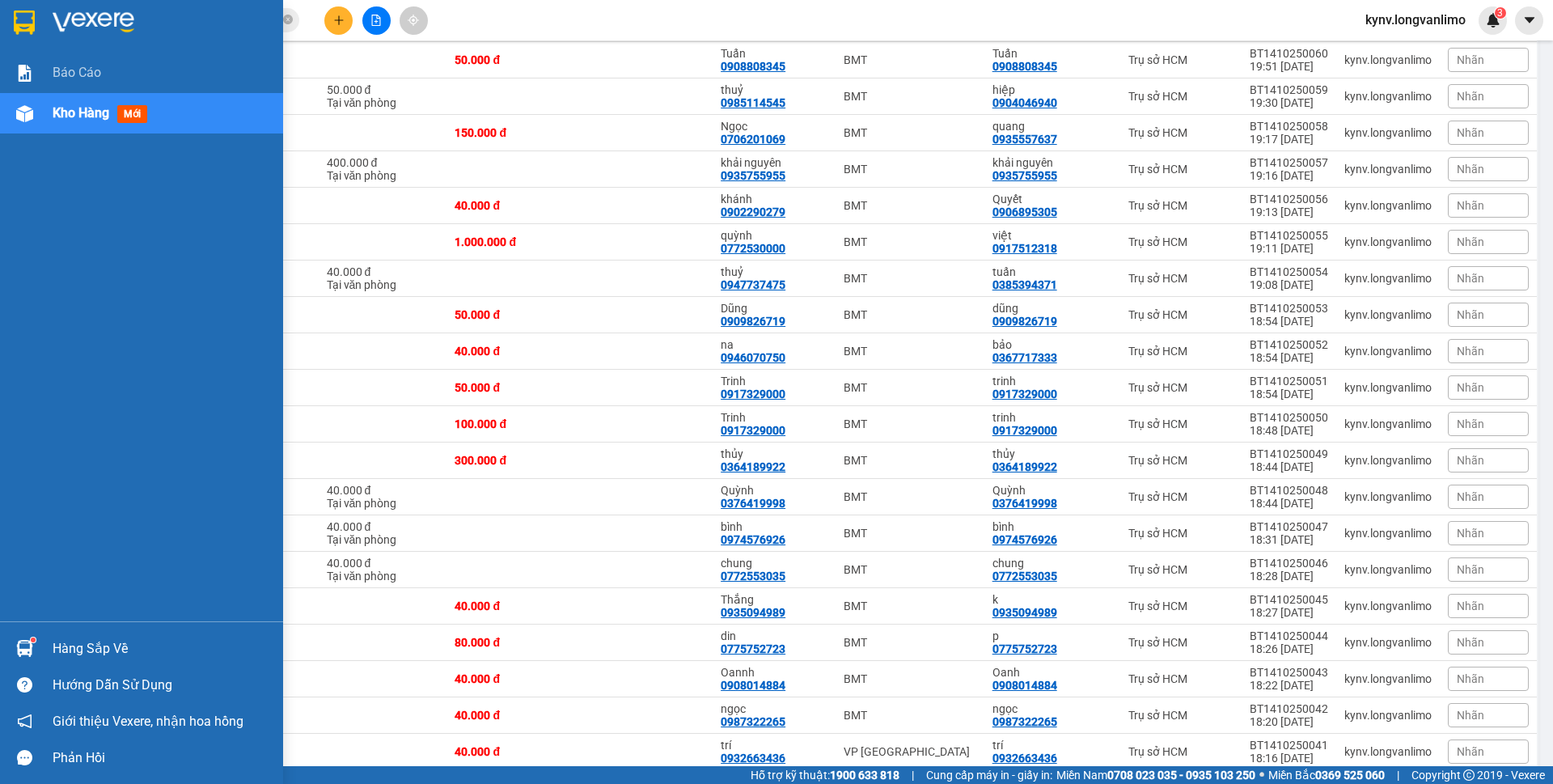
click at [22, 13] on img at bounding box center [23, 23] width 21 height 24
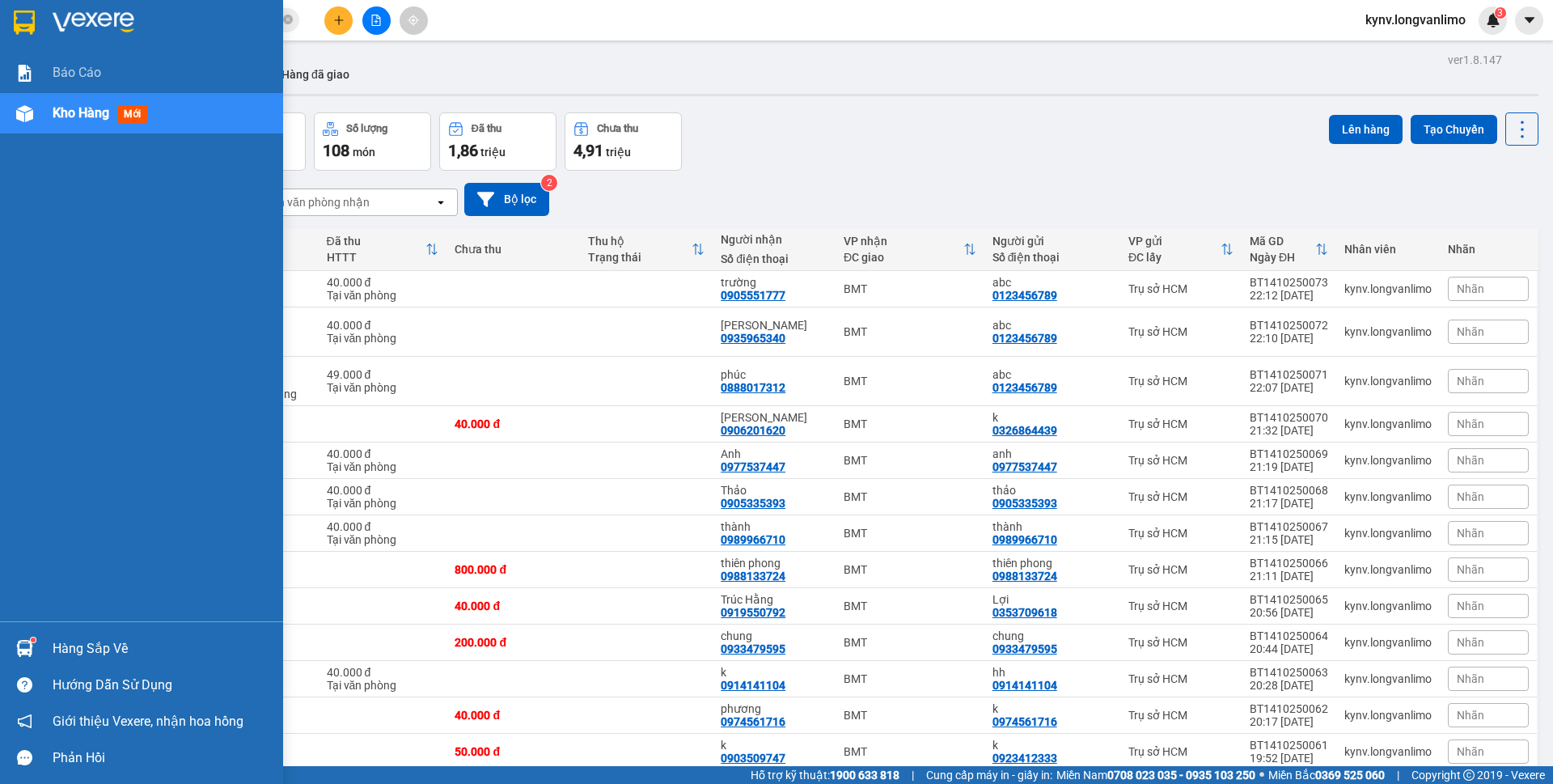
click at [11, 21] on div at bounding box center [25, 23] width 28 height 28
click at [18, 22] on img at bounding box center [23, 23] width 21 height 24
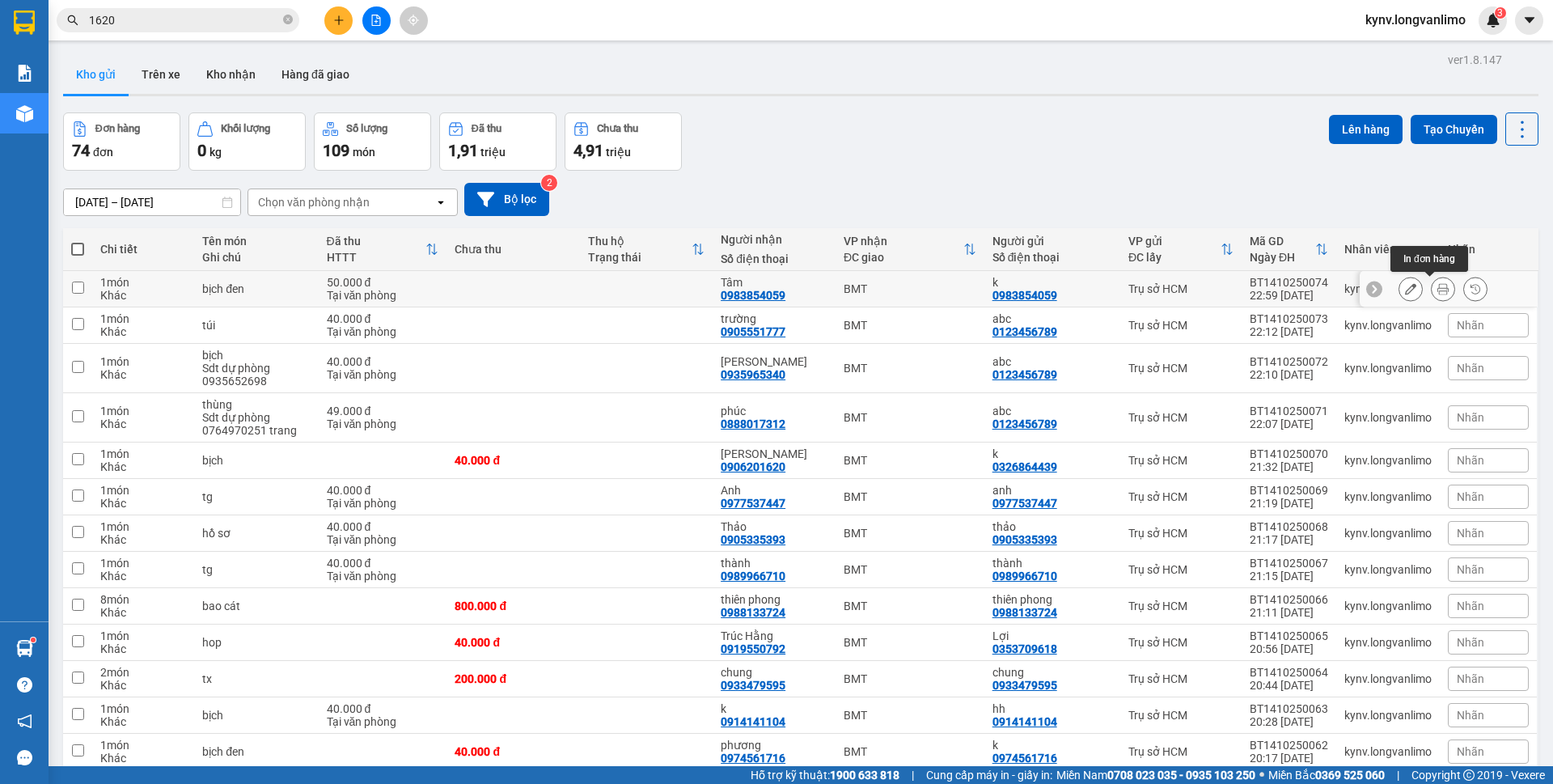
click at [1437, 286] on icon at bounding box center [1443, 289] width 12 height 12
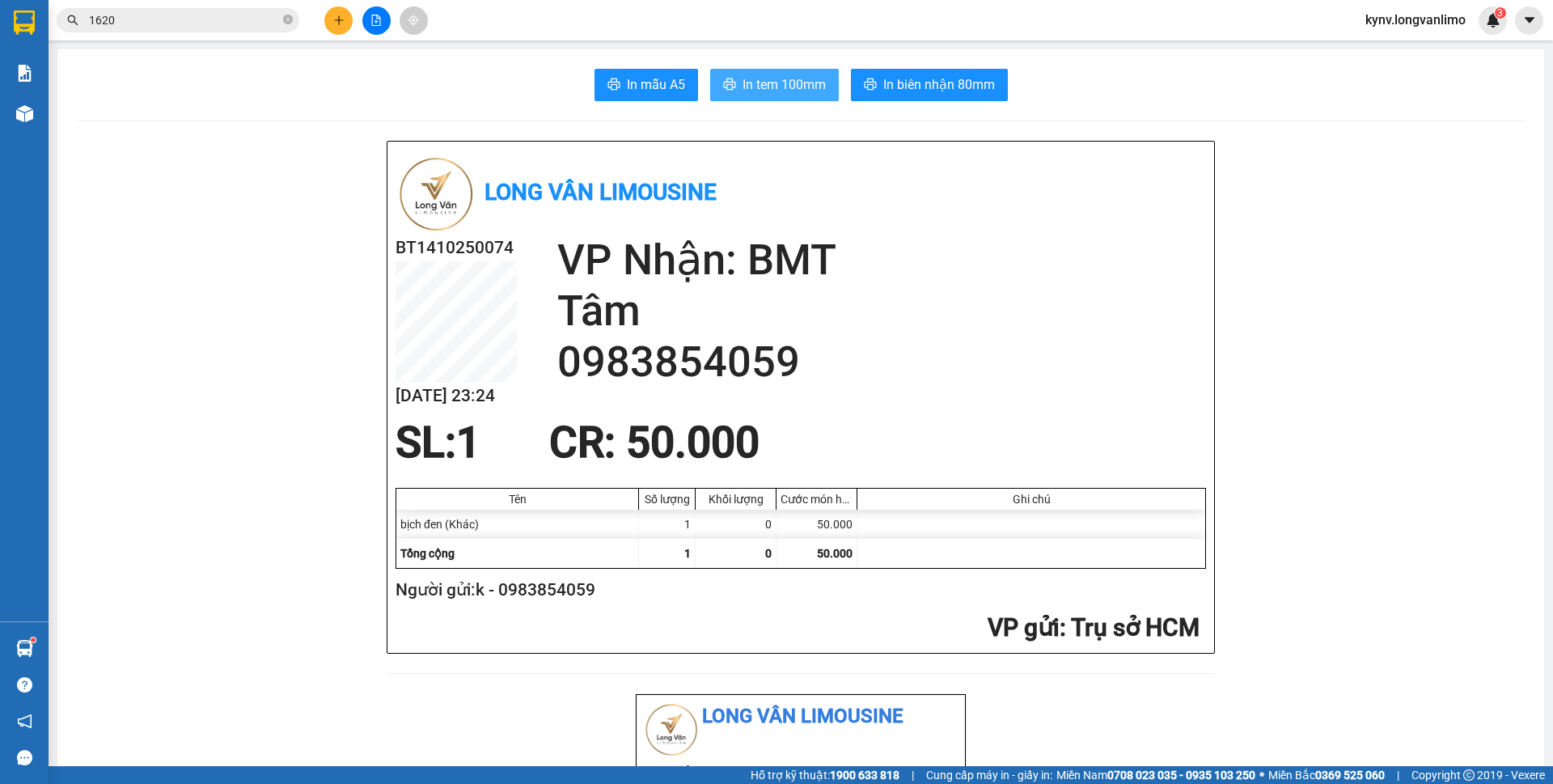
click at [766, 93] on span "In tem 100mm" at bounding box center [784, 84] width 83 height 20
